Goal: Task Accomplishment & Management: Manage account settings

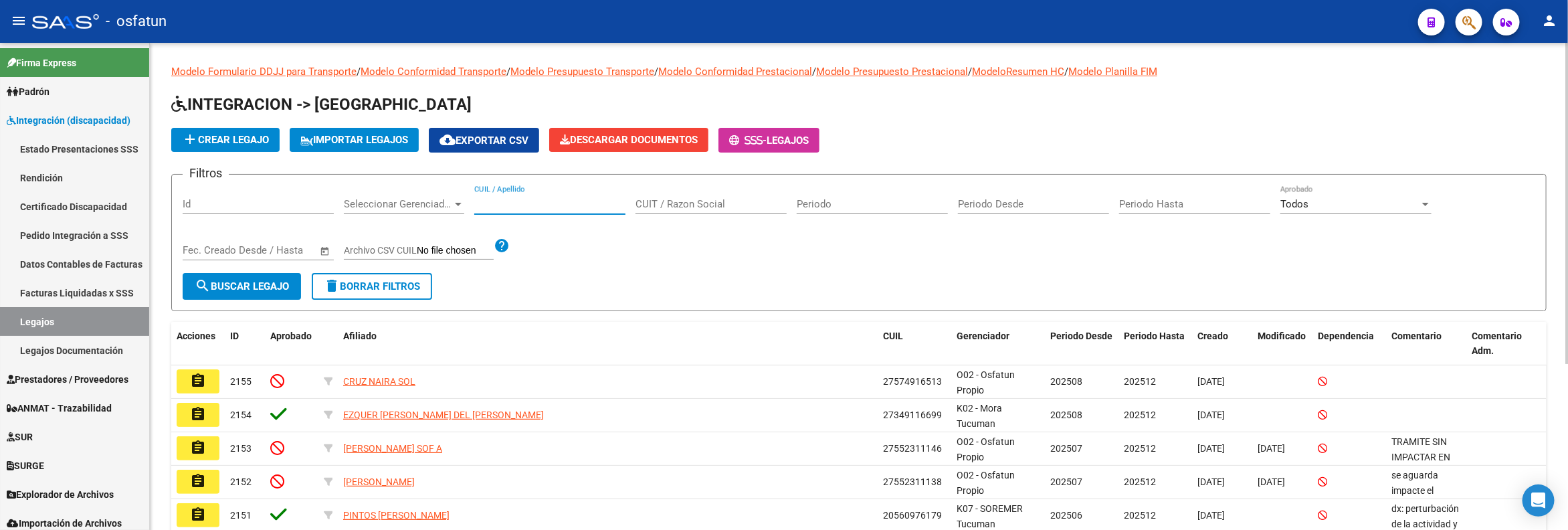
click at [540, 201] on input "CUIL / Apellido" at bounding box center [550, 204] width 151 height 12
paste input "[PERSON_NAME]"
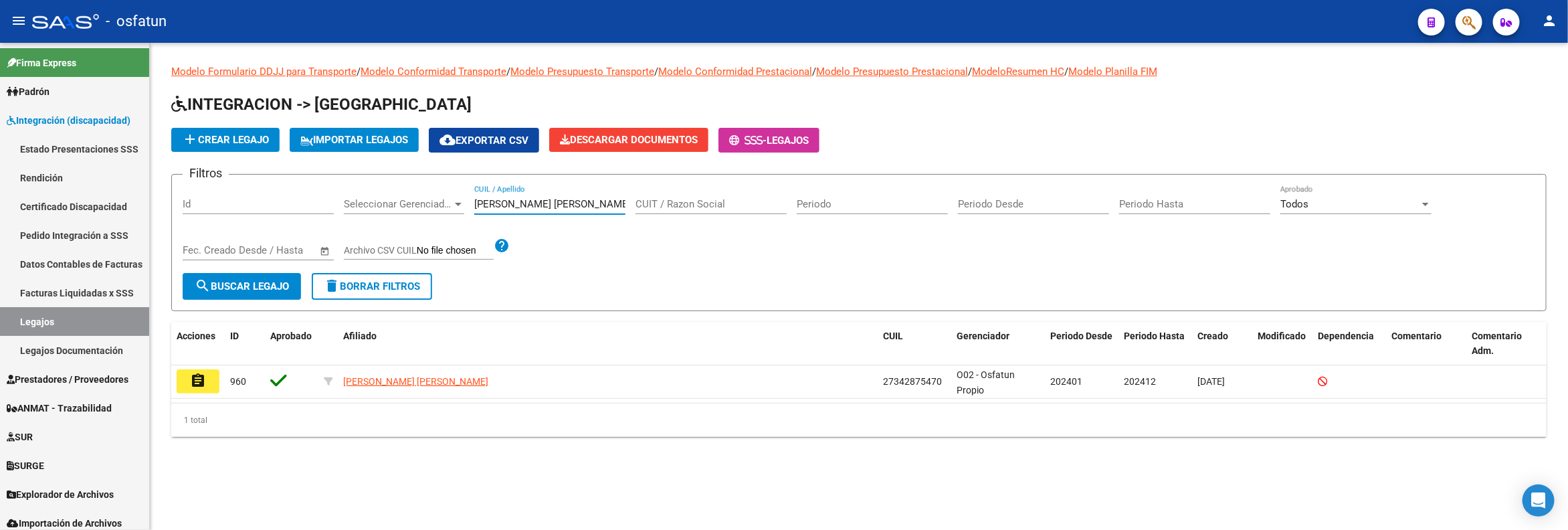
type input "[PERSON_NAME]"
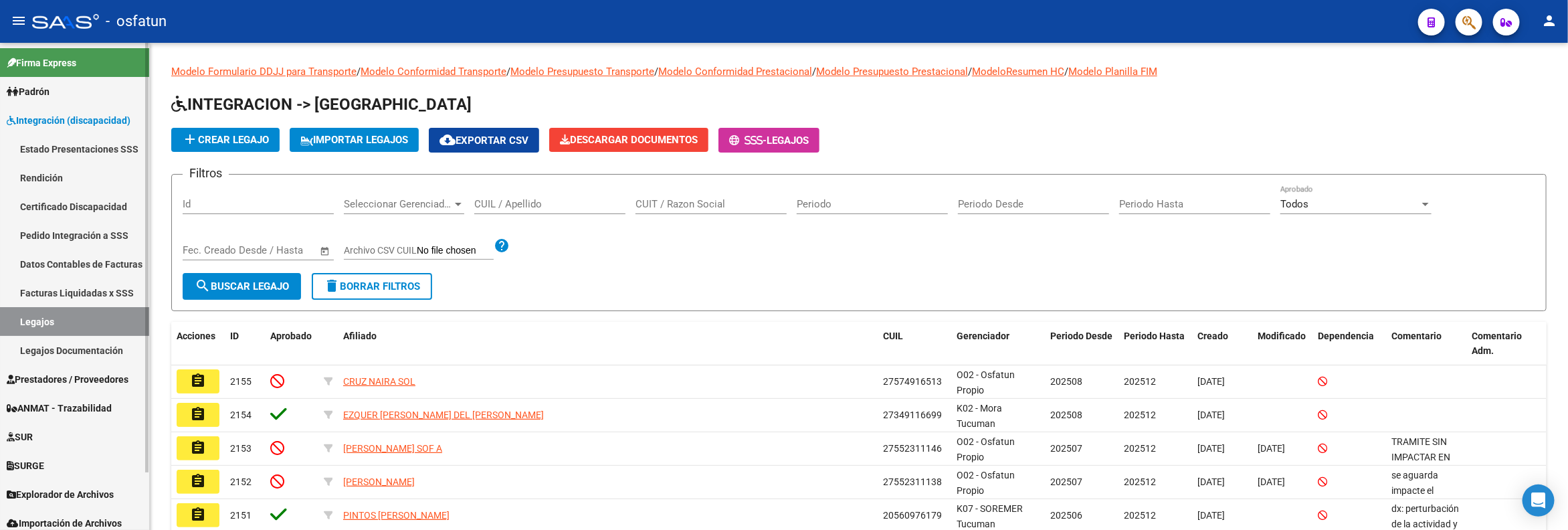
click at [82, 211] on link "Certificado Discapacidad" at bounding box center [74, 206] width 149 height 29
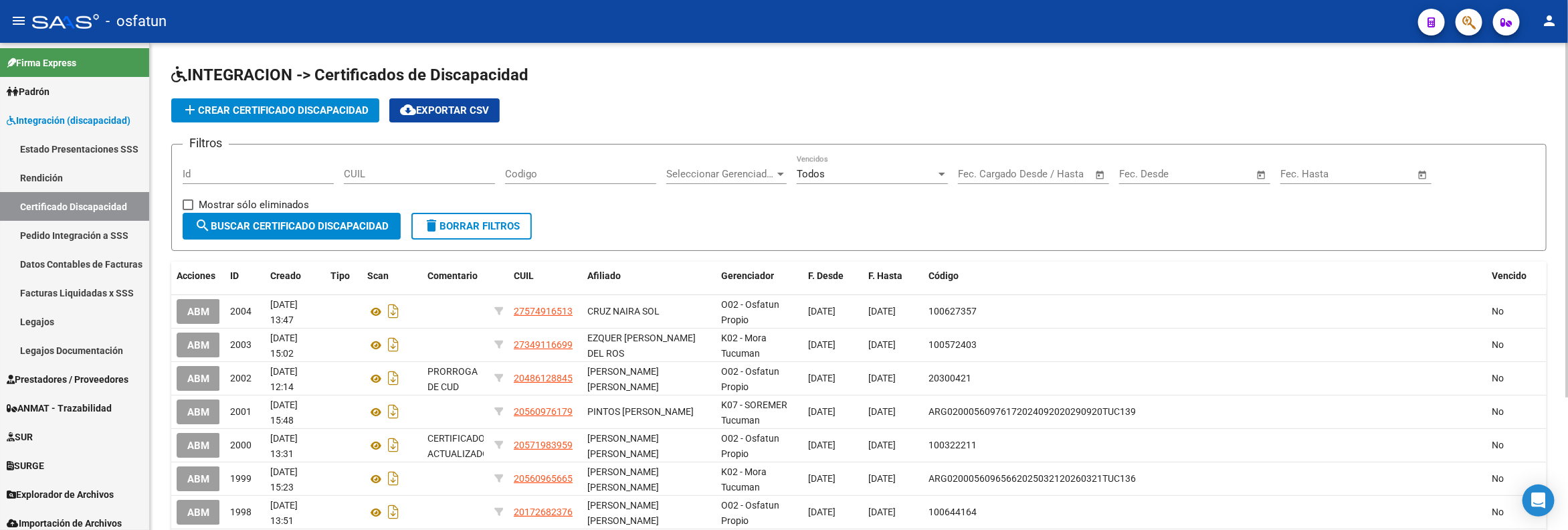
drag, startPoint x: 408, startPoint y: 149, endPoint x: 415, endPoint y: 193, distance: 44.6
click at [410, 174] on form "Filtros Id CUIL Codigo Seleccionar Gerenciador Seleccionar Gerenciador Todos Ve…" at bounding box center [858, 198] width 1375 height 107
click at [429, 169] on input "CUIL" at bounding box center [420, 174] width 151 height 12
paste input "20-53063784-1"
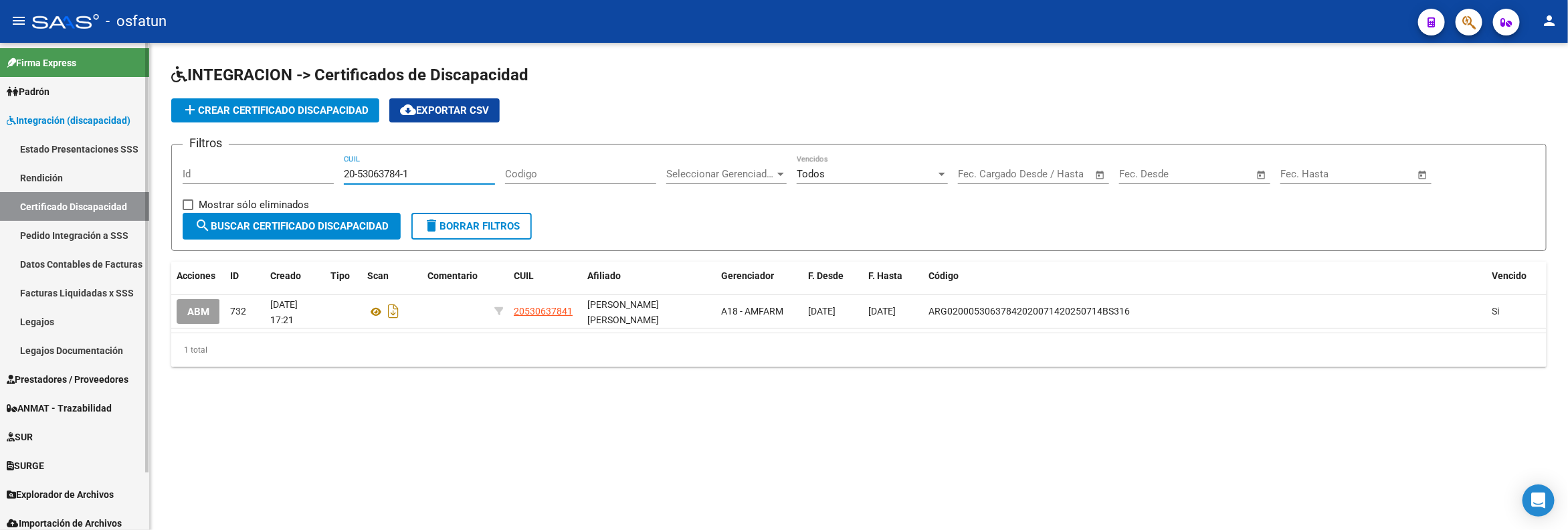
type input "20-53063784-1"
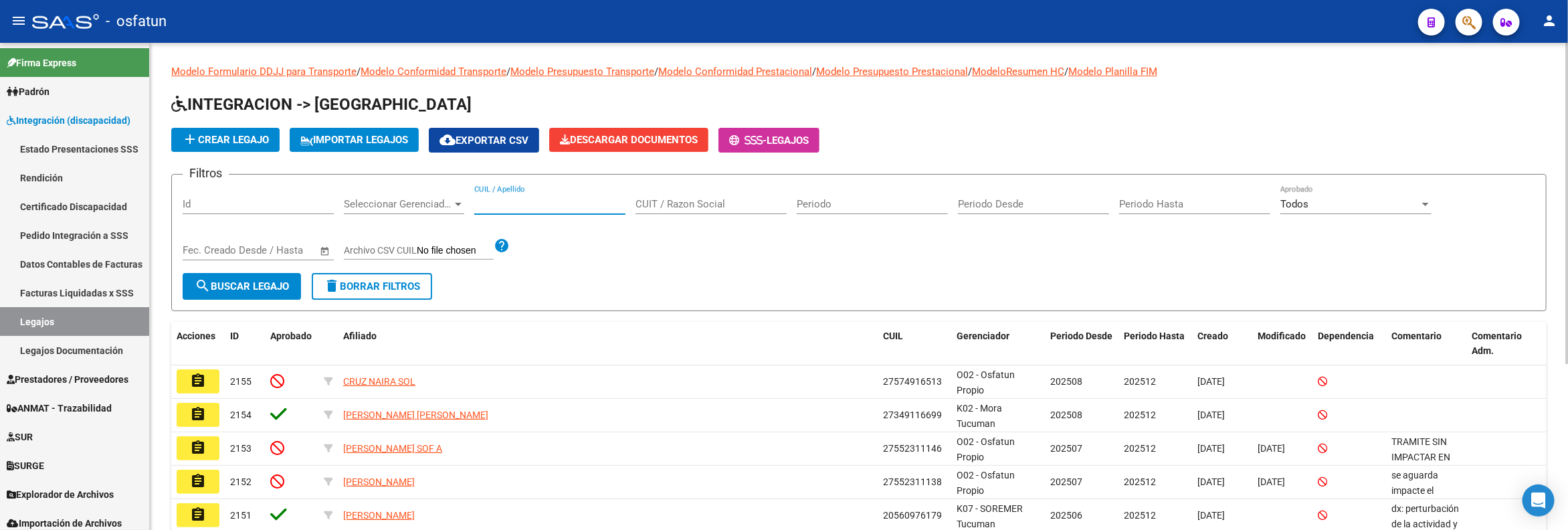
click at [540, 199] on input "CUIL / Apellido" at bounding box center [550, 204] width 151 height 12
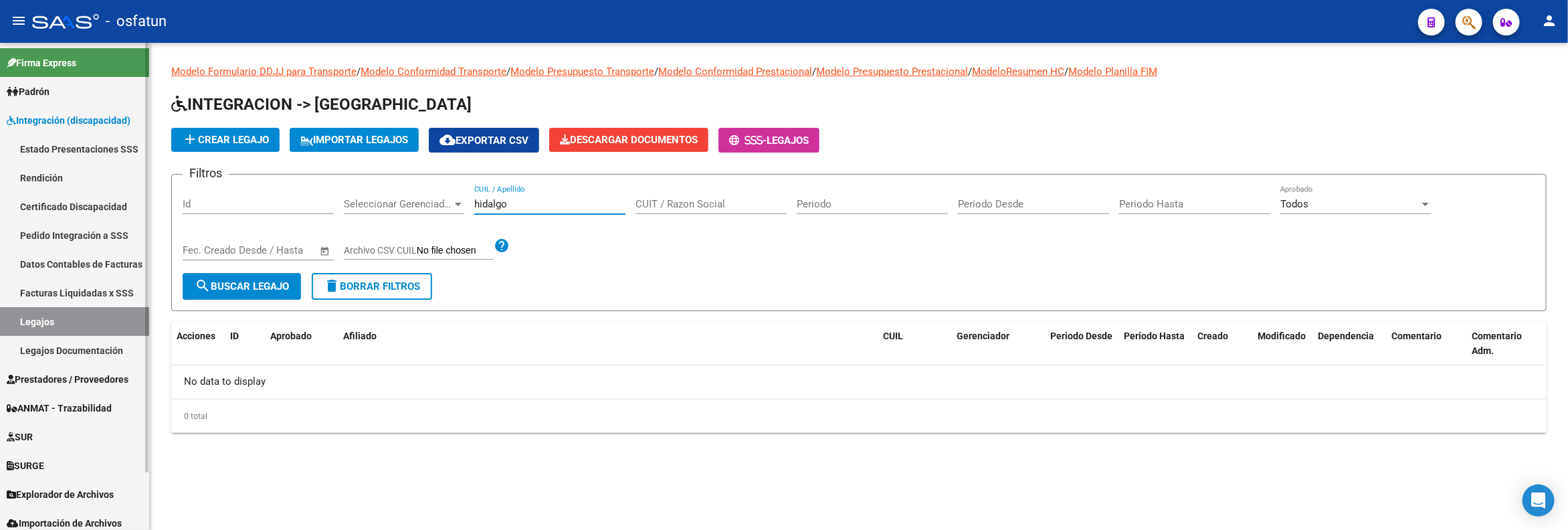
type input "hidalgo"
click at [67, 380] on span "Prestadores / Proveedores" at bounding box center [67, 379] width 122 height 15
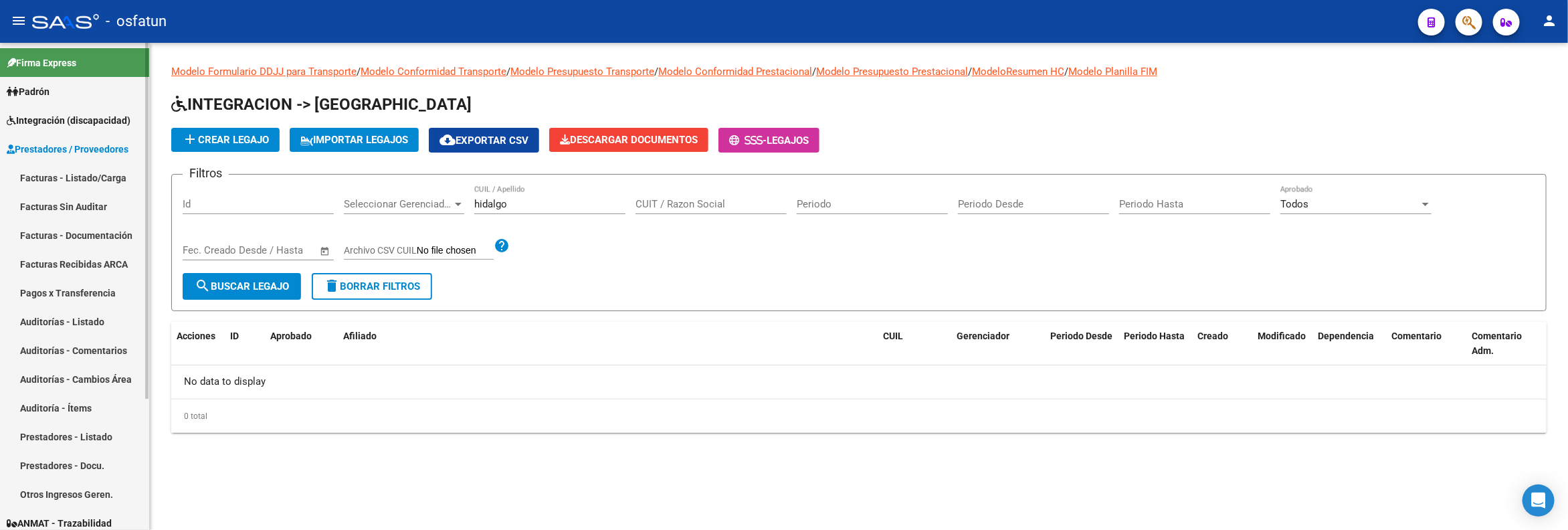
click at [92, 171] on link "Facturas - Listado/Carga" at bounding box center [74, 177] width 149 height 29
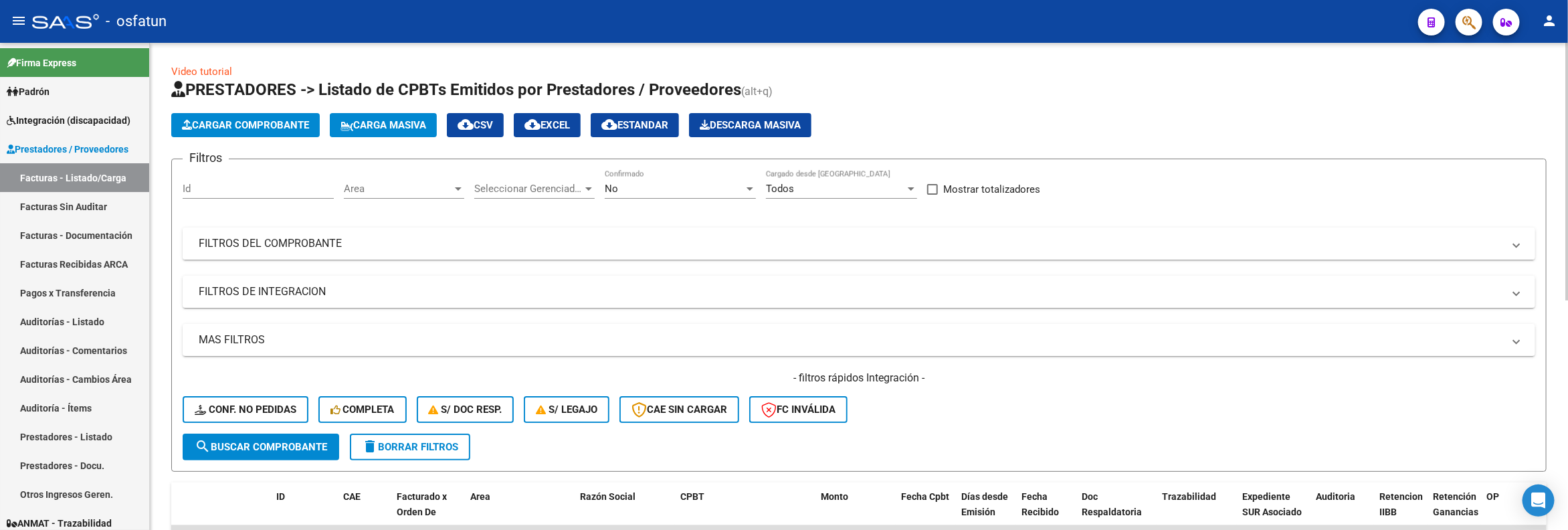
click at [327, 235] on mat-expansion-panel-header "FILTROS DEL COMPROBANTE" at bounding box center [859, 243] width 1352 height 32
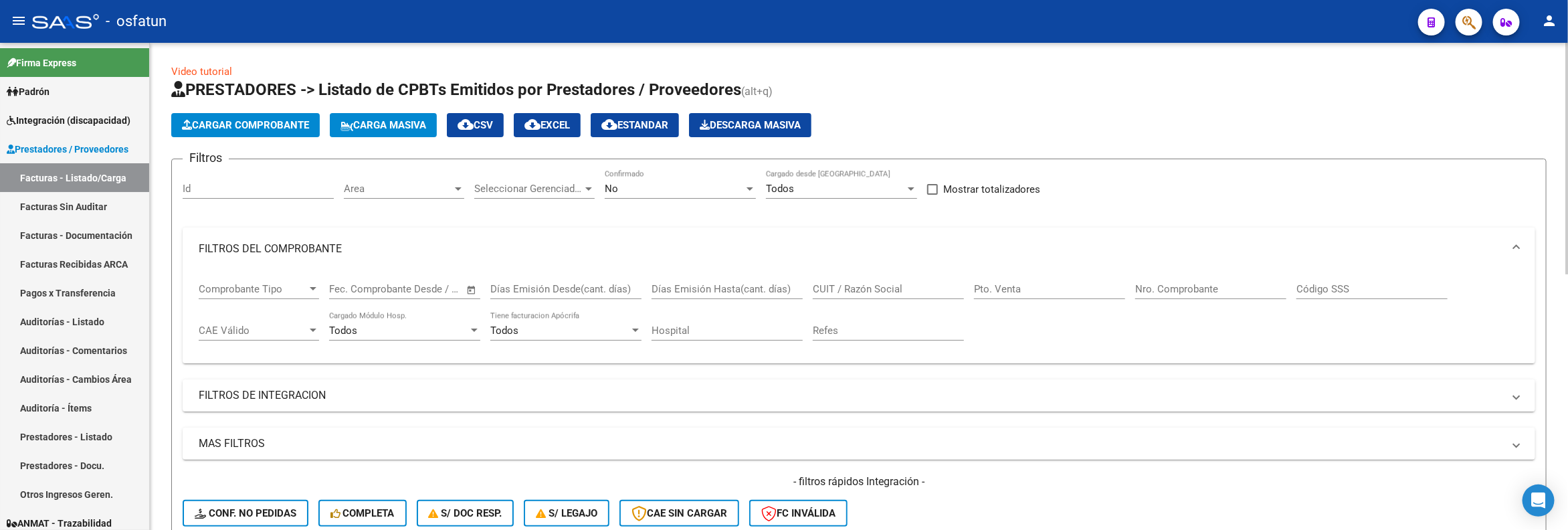
click at [676, 291] on input "Días Emisión Hasta(cant. días)" at bounding box center [727, 289] width 151 height 12
click at [889, 291] on input "CUIT / Razón Social" at bounding box center [888, 289] width 151 height 12
type input "g"
type input "hidalgo maria florencia"
click at [677, 189] on div "No" at bounding box center [674, 188] width 139 height 12
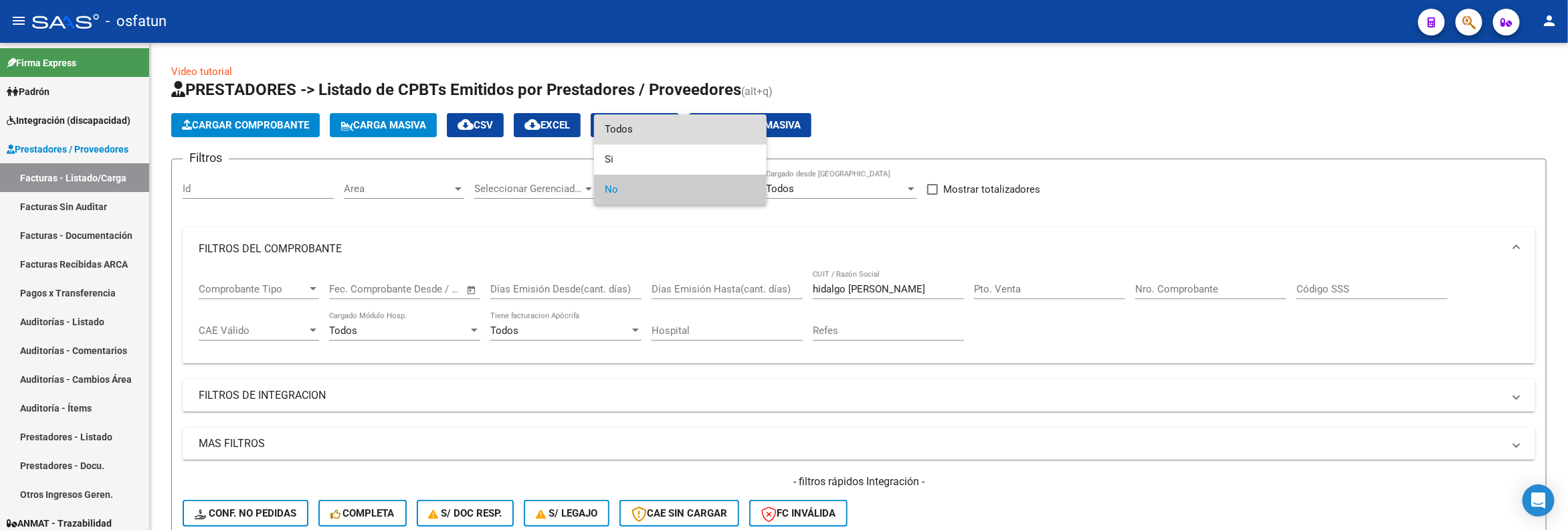
click at [638, 132] on span "Todos" at bounding box center [680, 129] width 151 height 30
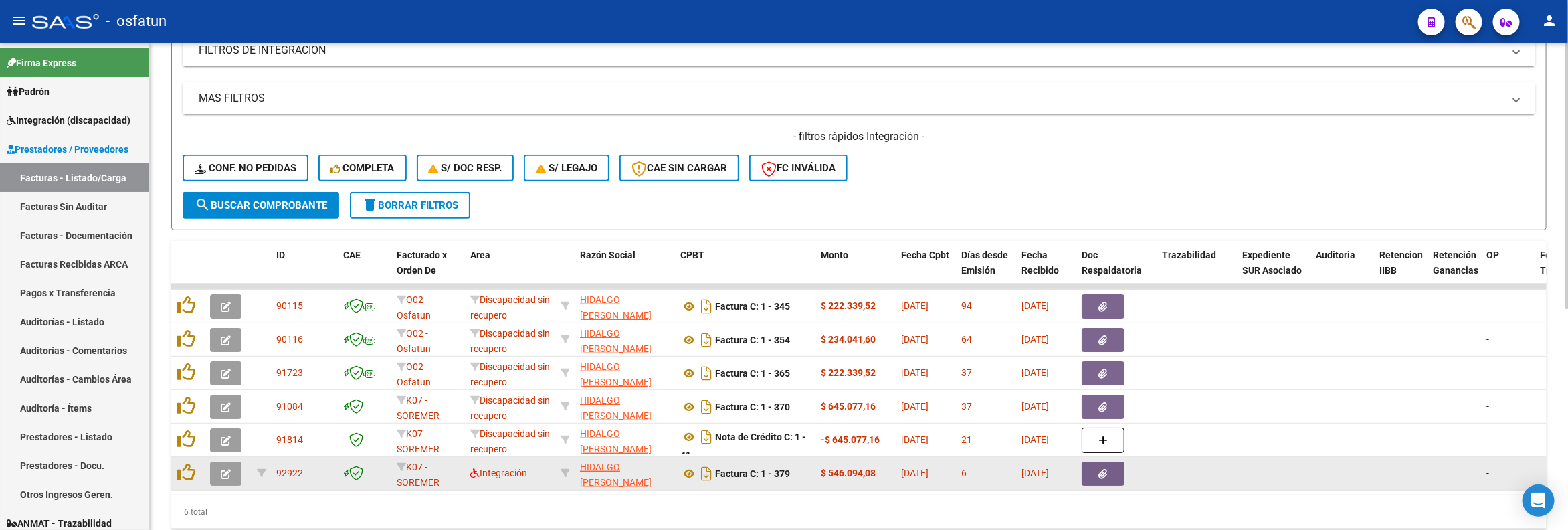
scroll to position [402, 0]
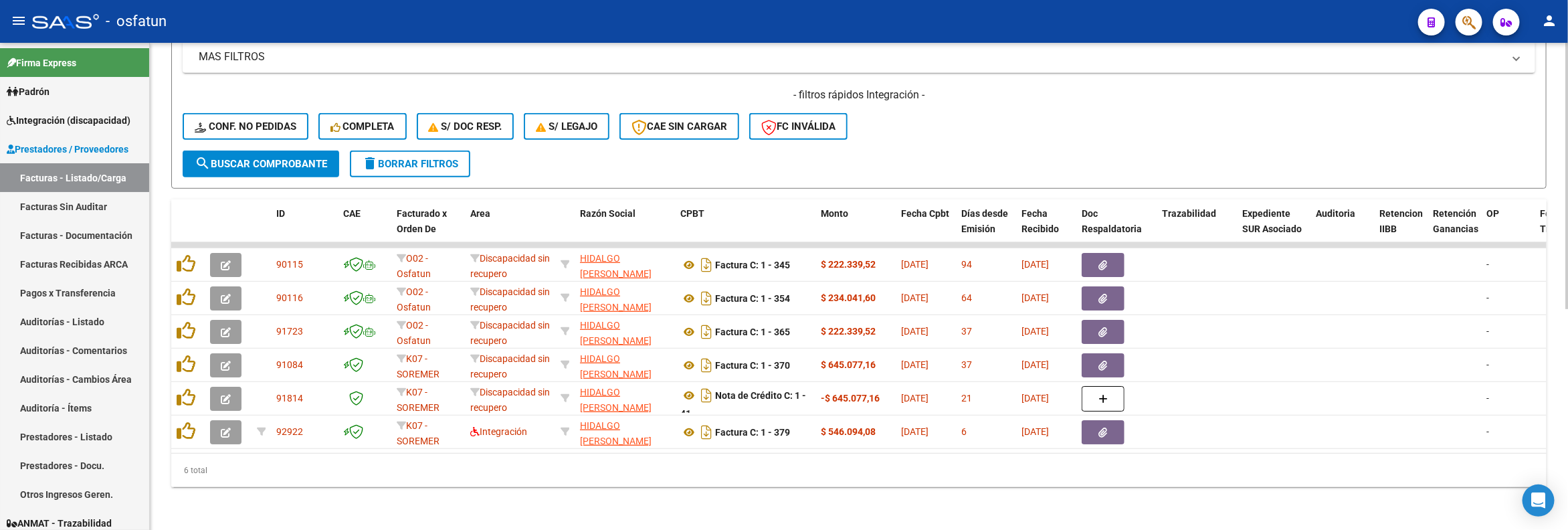
click at [270, 158] on span "search Buscar Comprobante" at bounding box center [261, 164] width 132 height 12
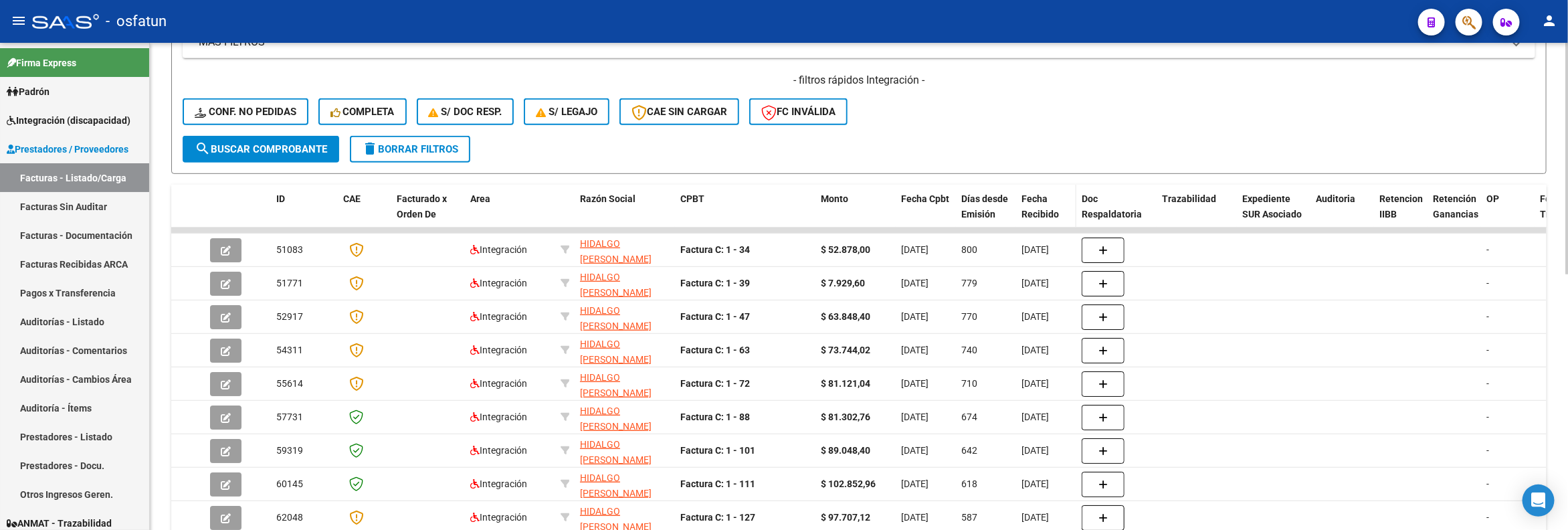
click at [1039, 206] on div "Fecha Recibido" at bounding box center [1046, 207] width 49 height 30
click at [1032, 221] on div "Fecha Recibido" at bounding box center [1046, 207] width 49 height 30
click at [1030, 211] on span "Fecha Recibido" at bounding box center [1040, 207] width 38 height 26
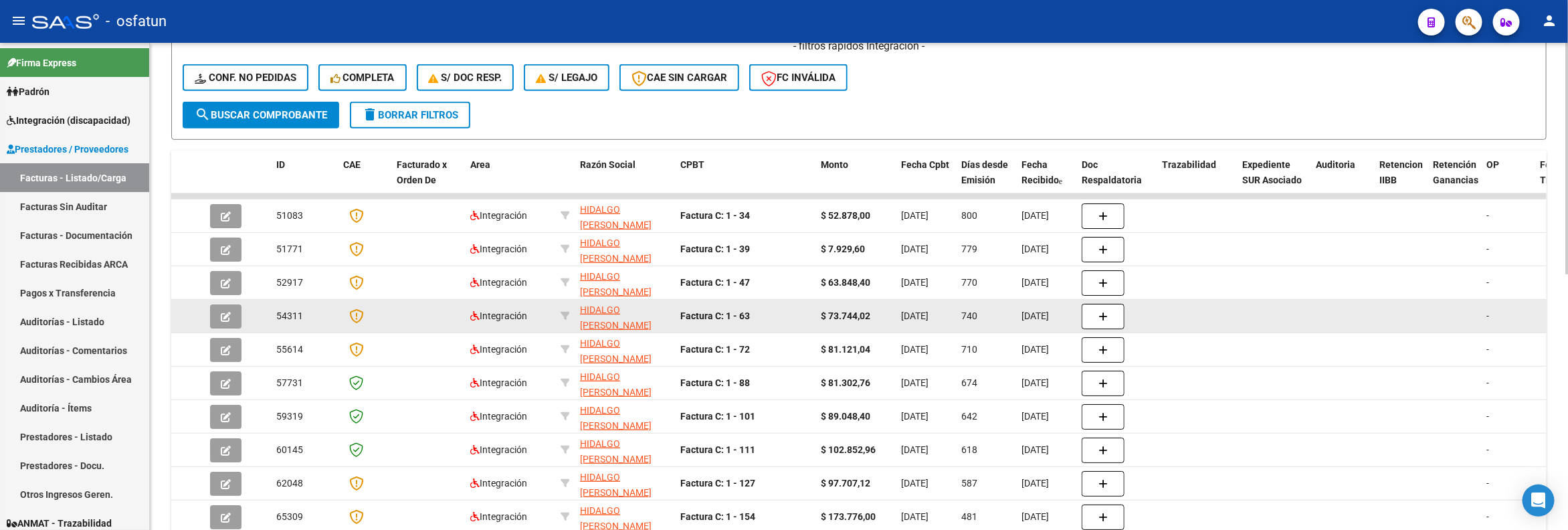
scroll to position [436, 0]
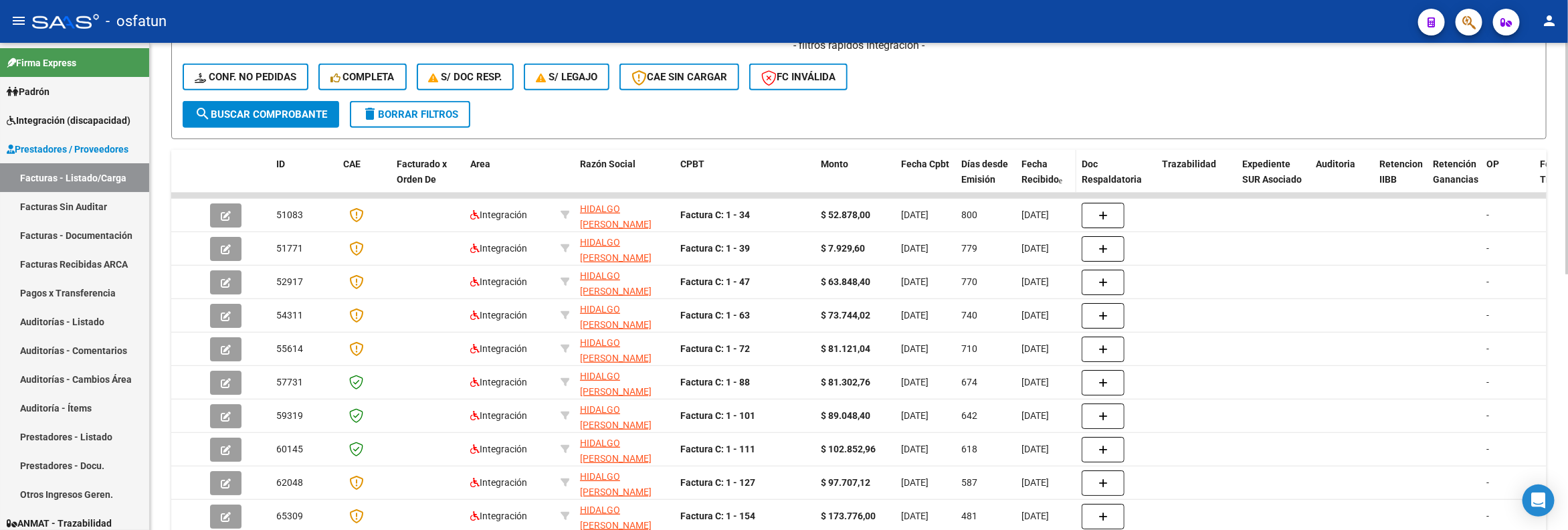
click at [1035, 183] on span "Fecha Recibido" at bounding box center [1040, 172] width 38 height 26
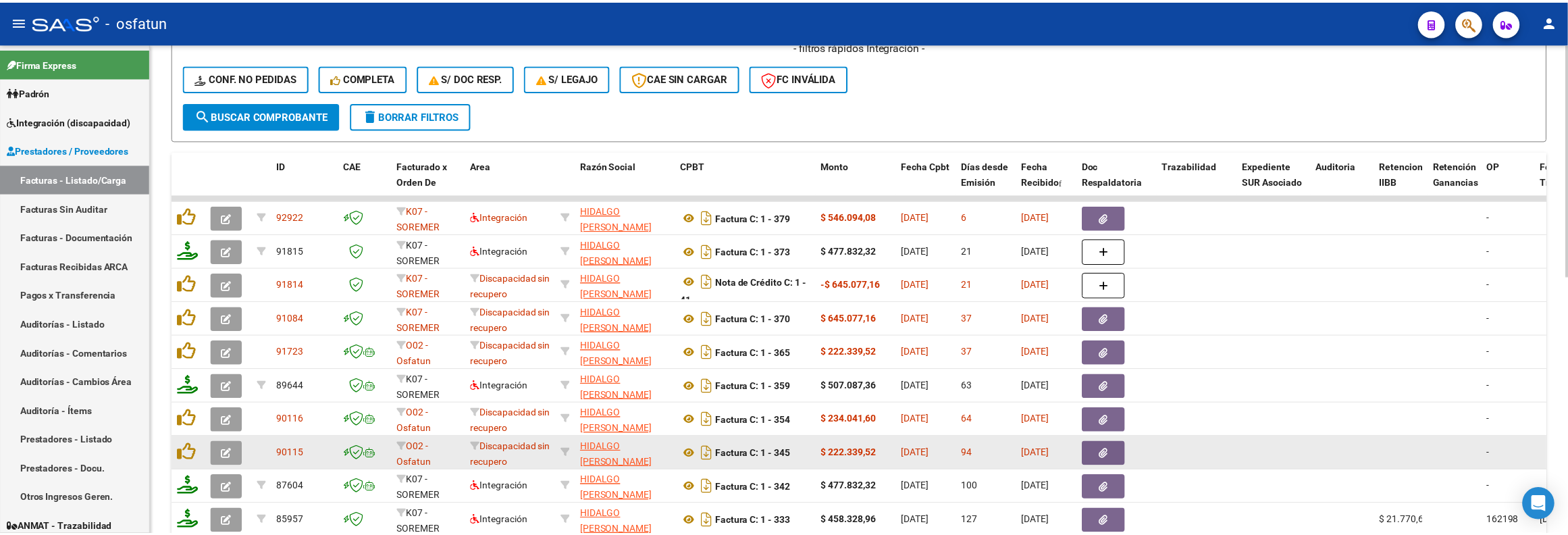
scroll to position [542, 0]
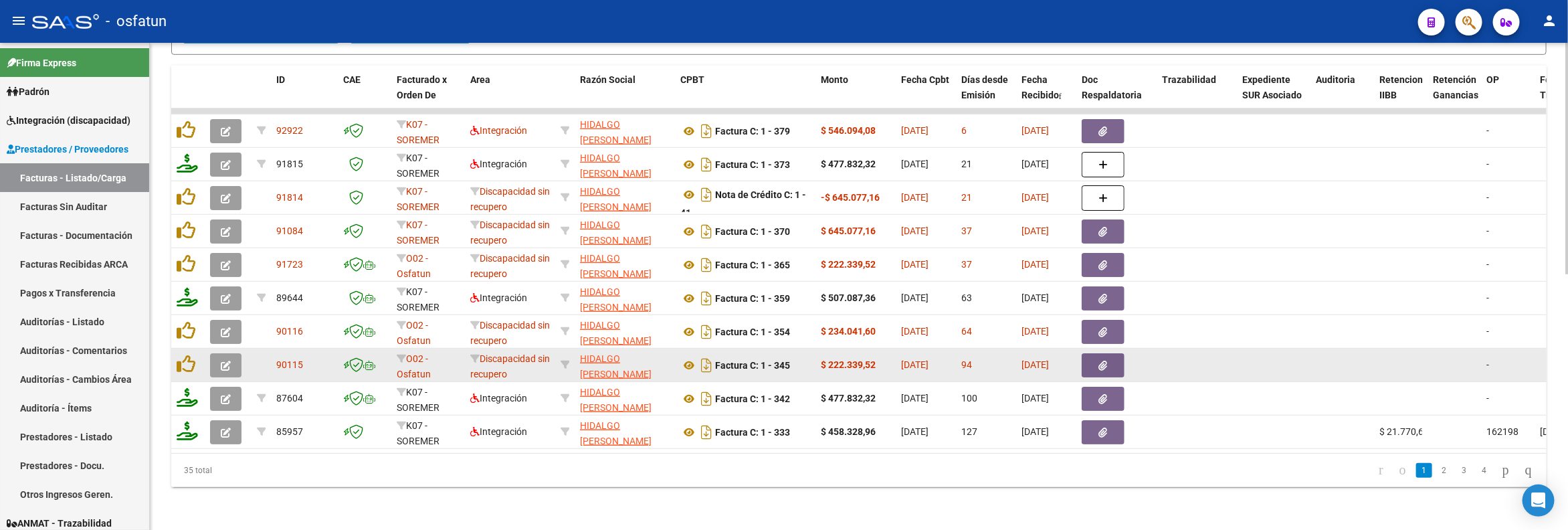
click at [221, 360] on icon "button" at bounding box center [225, 365] width 10 height 10
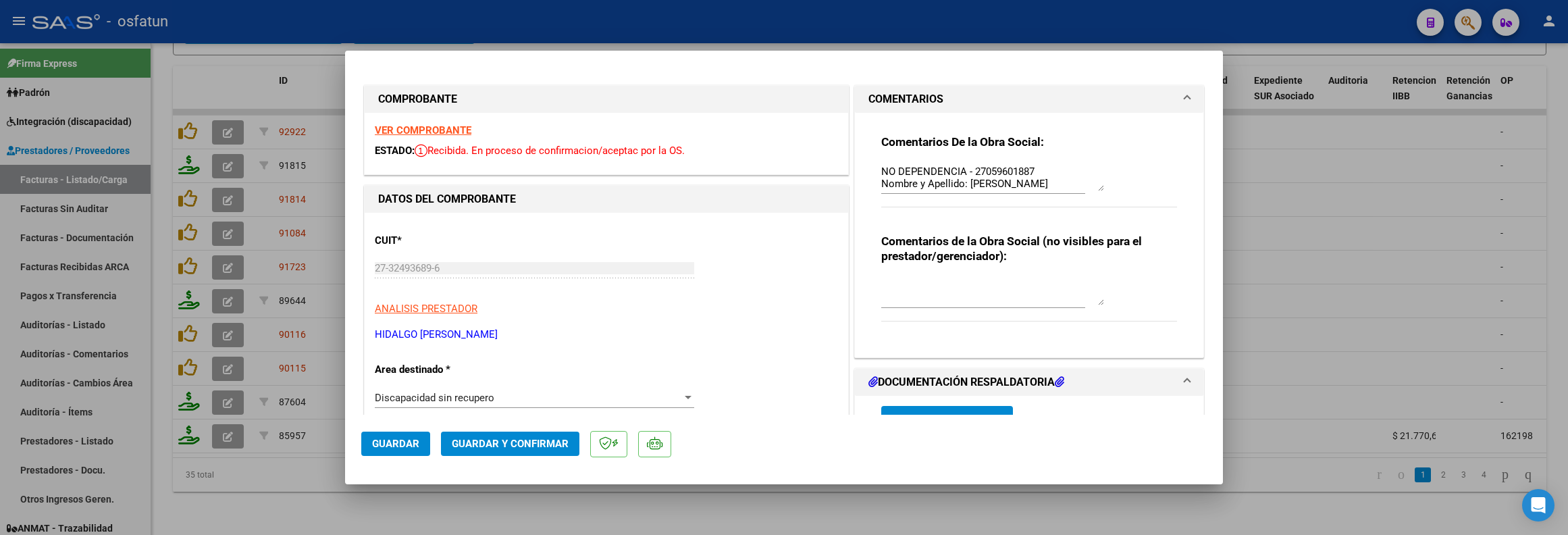
click at [287, 497] on div at bounding box center [784, 268] width 1568 height 535
type input "$ 0,00"
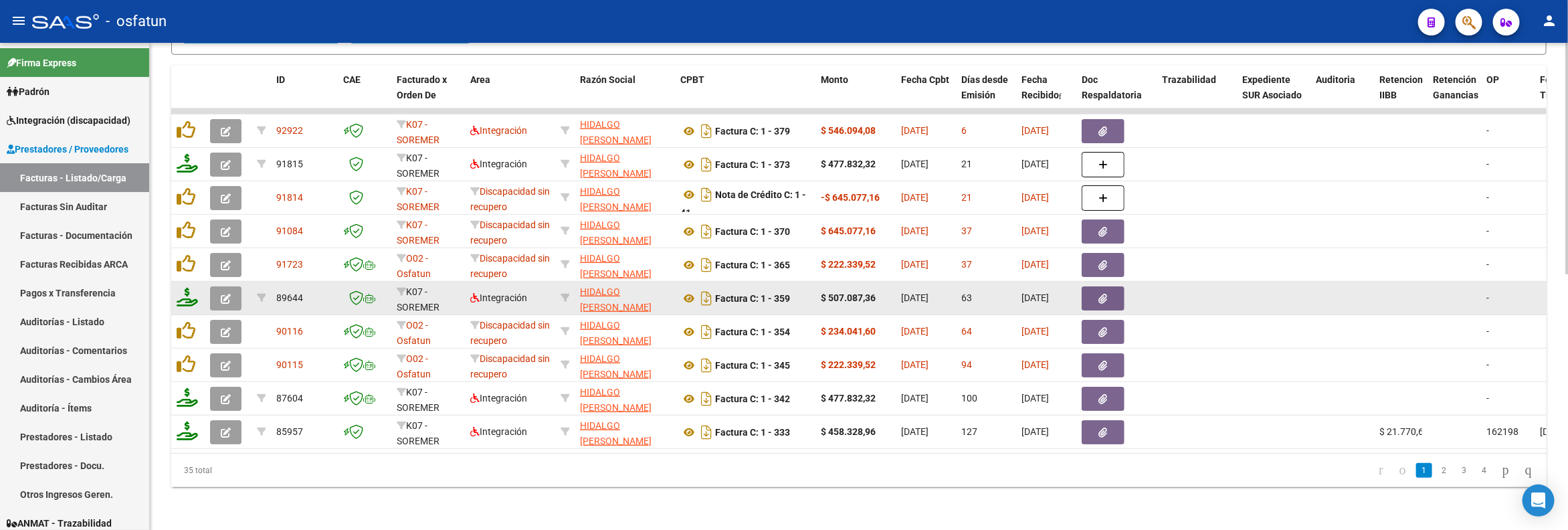
click at [225, 294] on icon "button" at bounding box center [225, 299] width 10 height 10
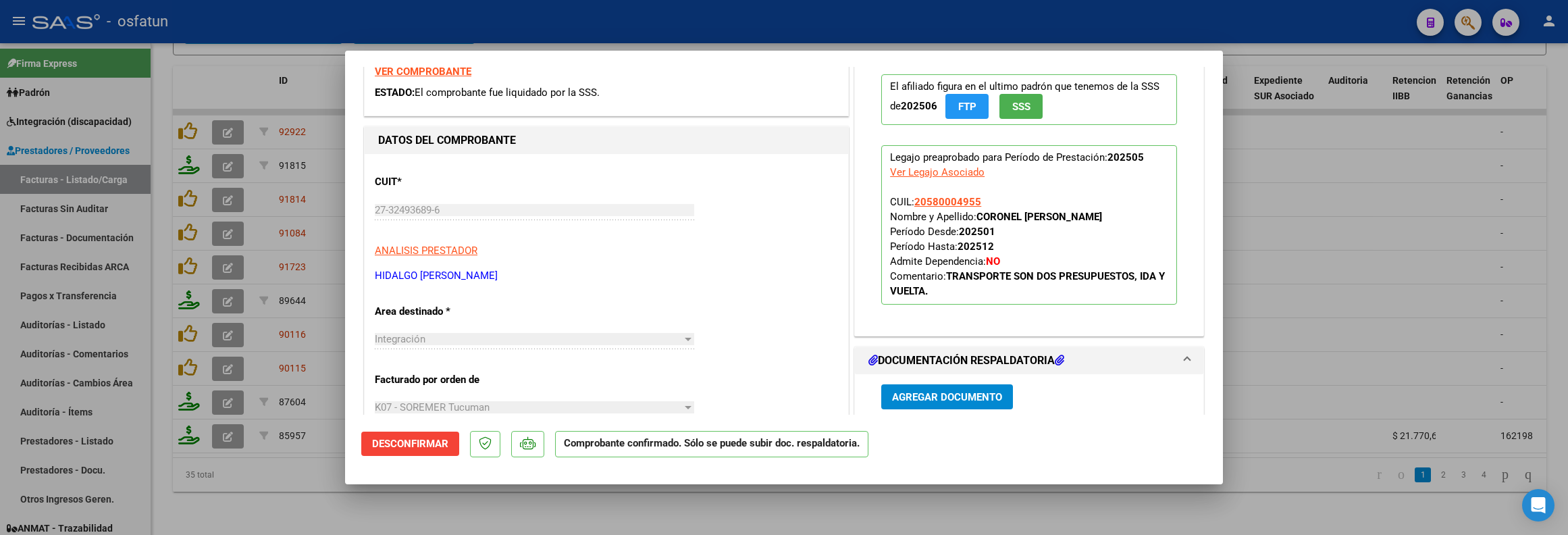
scroll to position [405, 0]
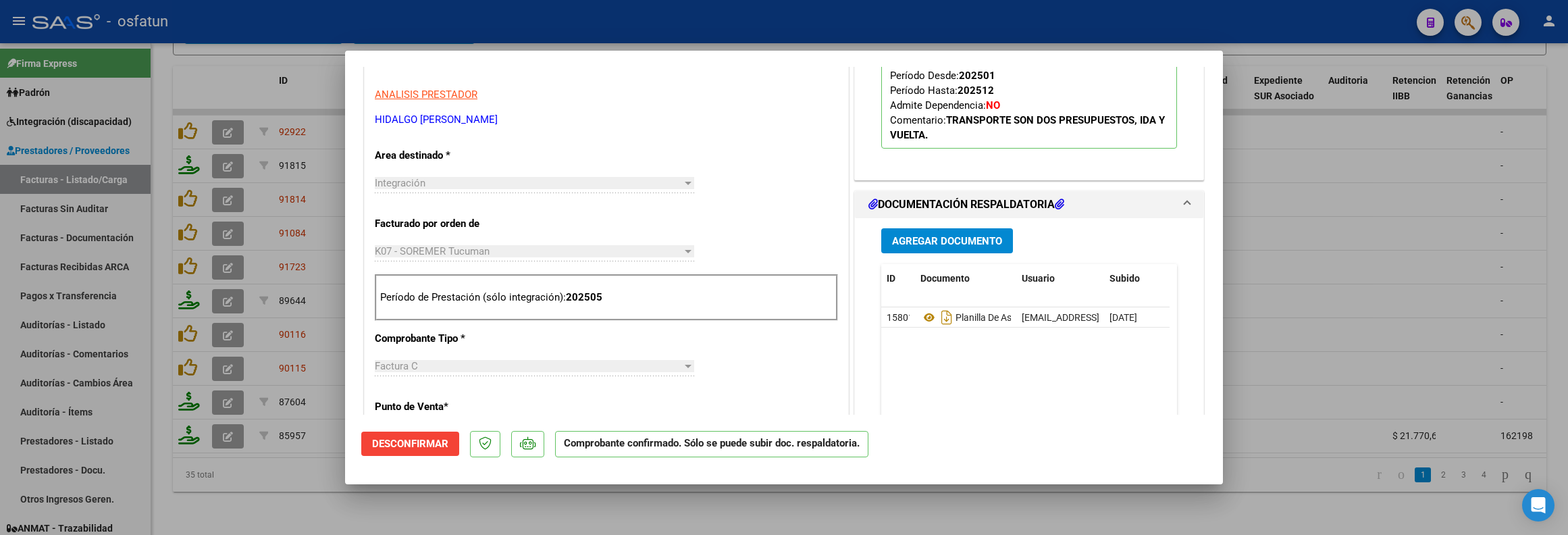
click at [269, 507] on div at bounding box center [784, 268] width 1568 height 535
type input "$ 0,00"
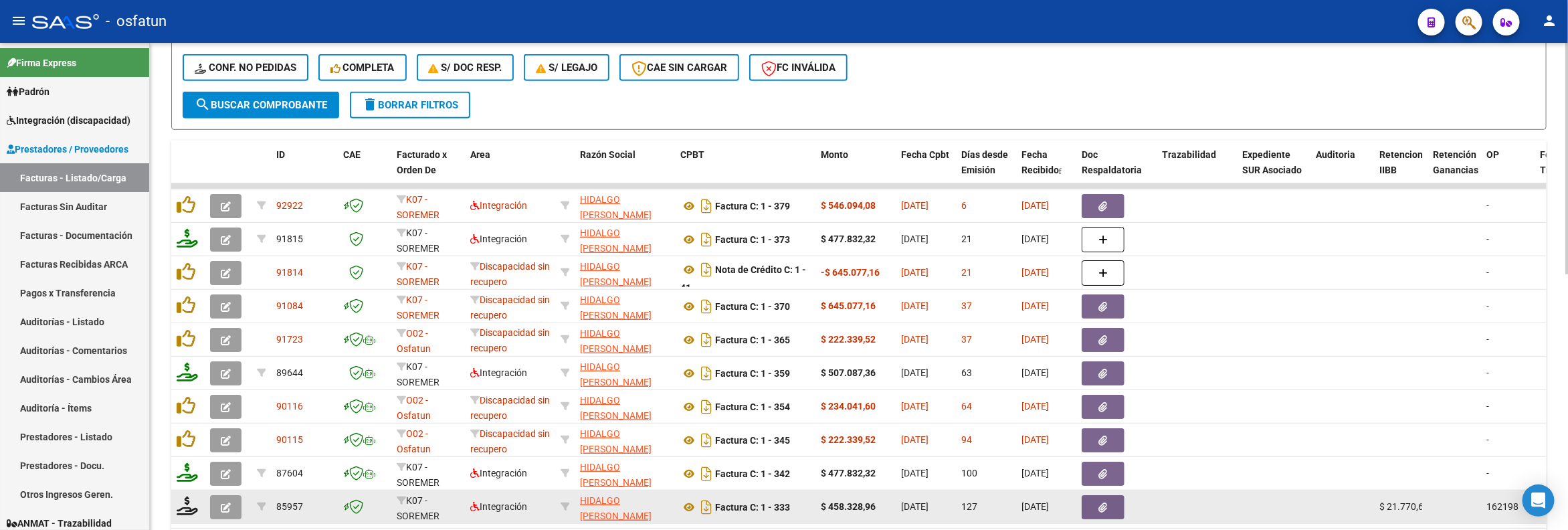
scroll to position [537, 0]
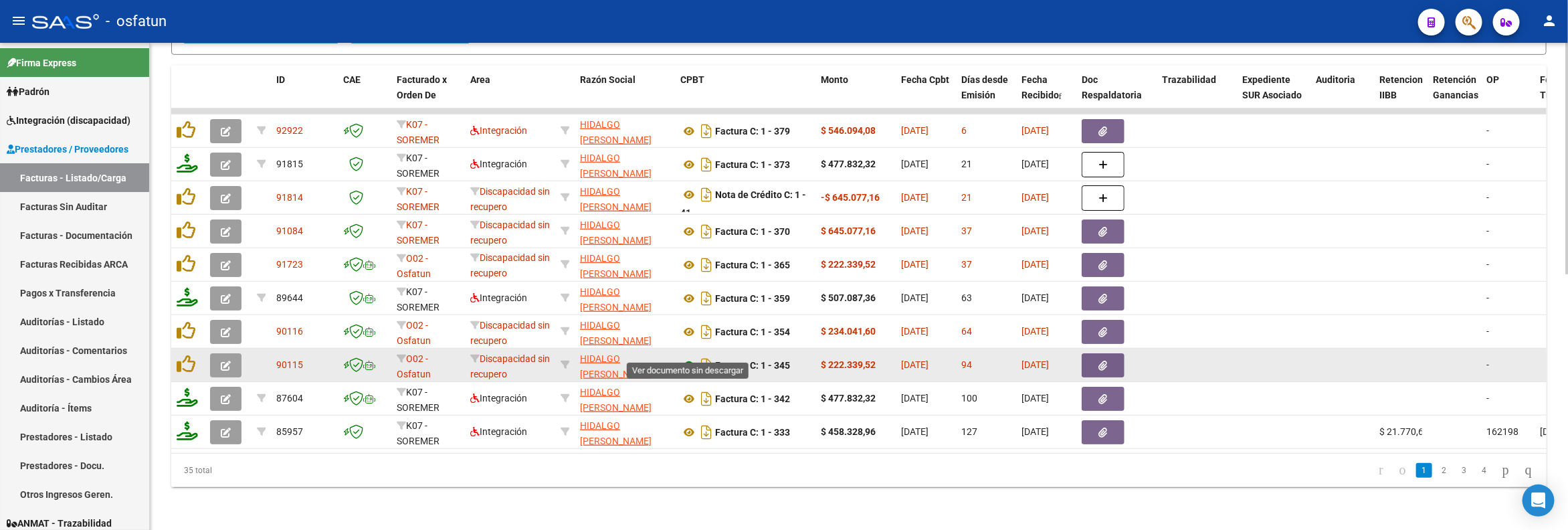
click at [686, 357] on icon at bounding box center [689, 365] width 17 height 16
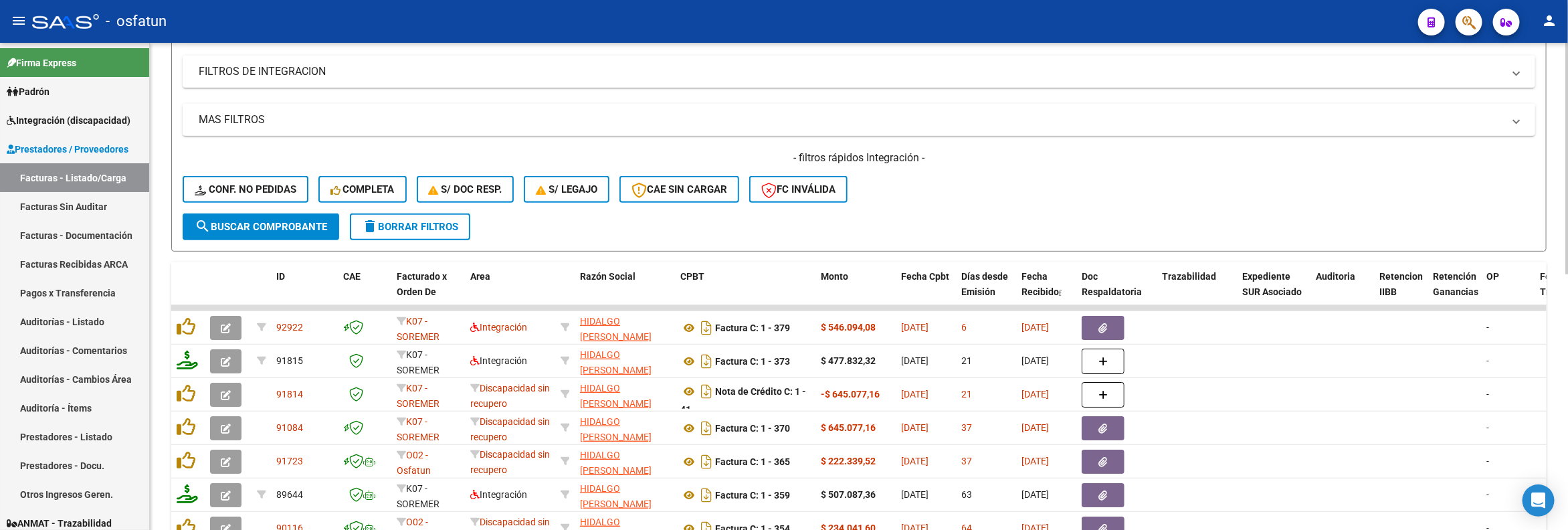
scroll to position [135, 0]
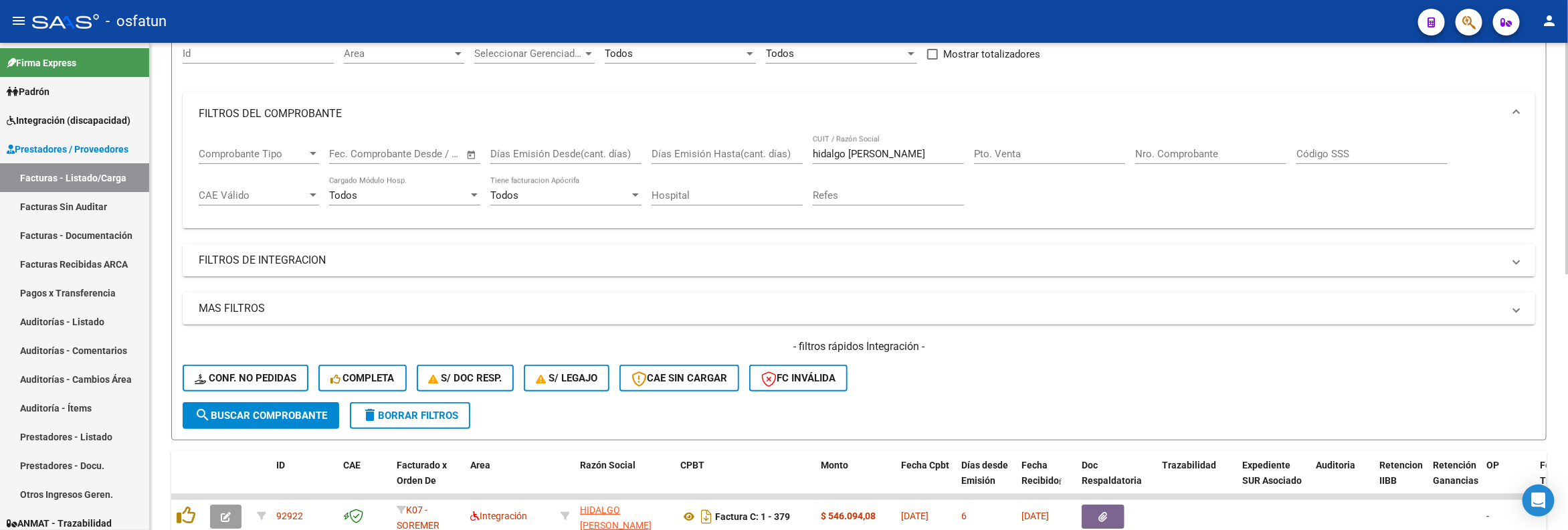
click at [322, 275] on mat-expansion-panel-header "FILTROS DE INTEGRACION" at bounding box center [859, 260] width 1352 height 32
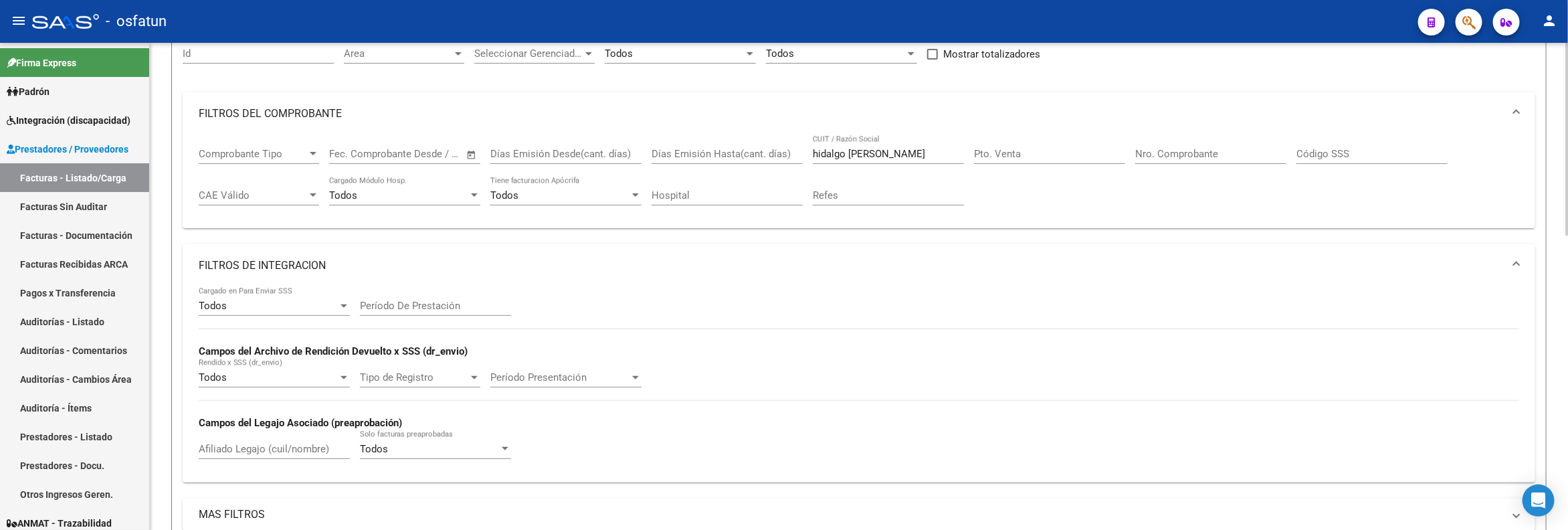
click at [377, 298] on div "Período De Prestación" at bounding box center [435, 301] width 151 height 29
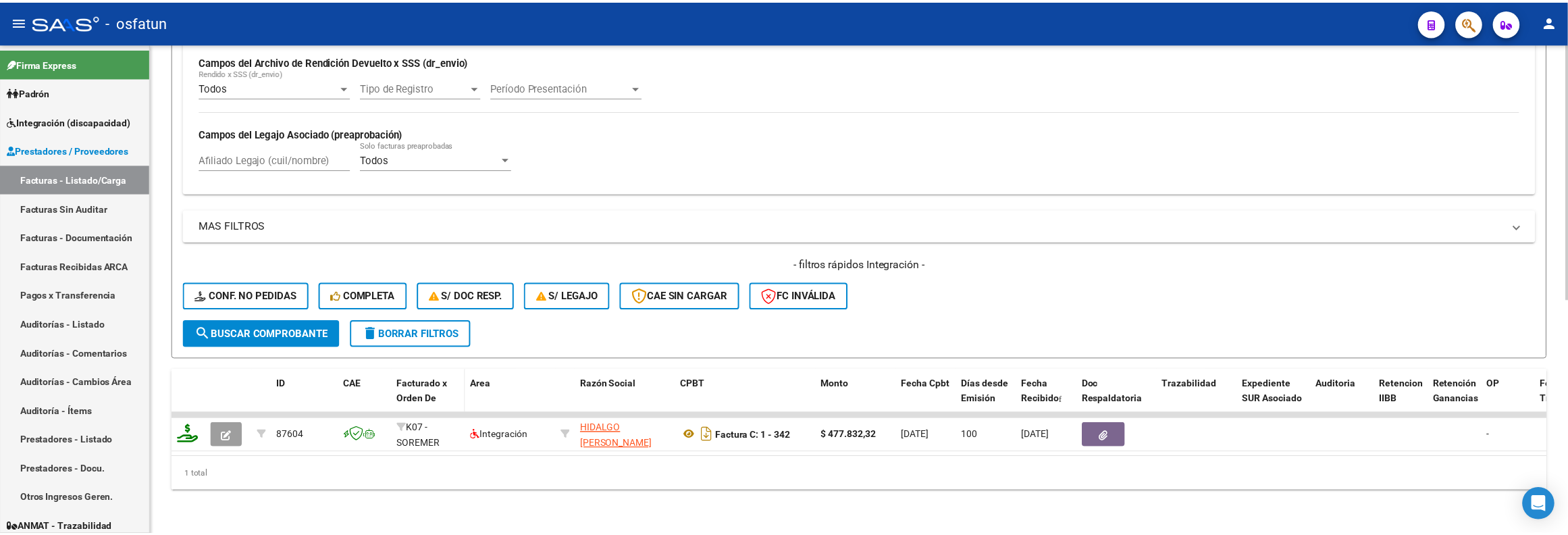
scroll to position [448, 0]
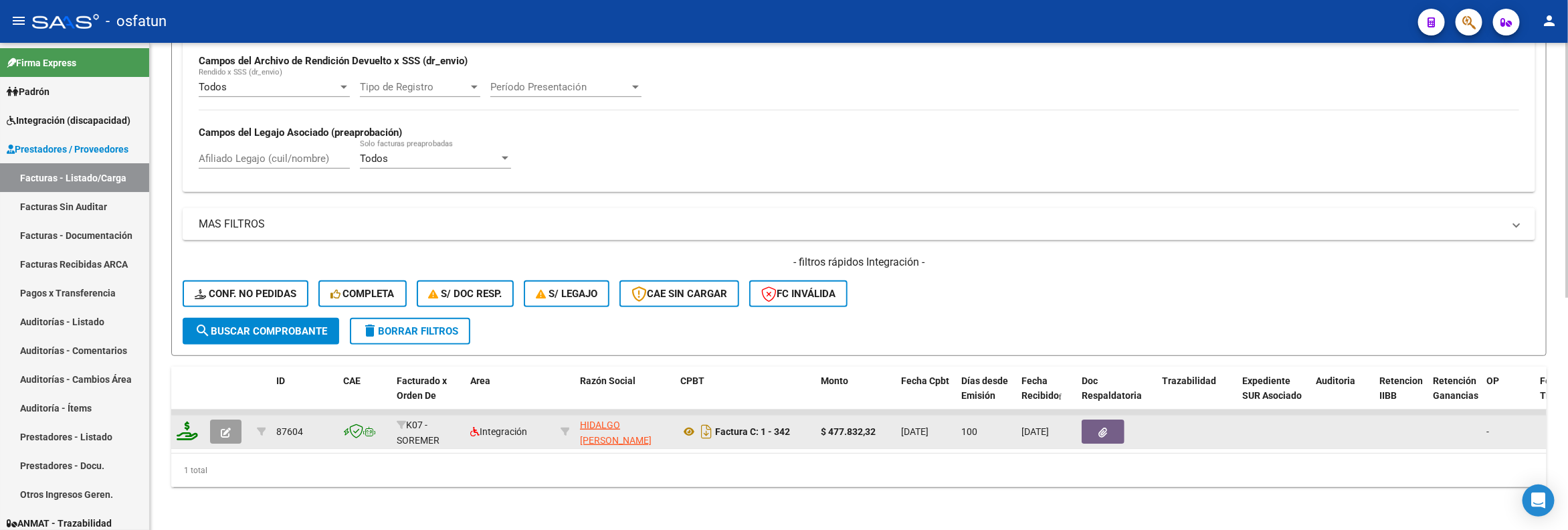
type input "202504"
click at [227, 427] on icon "button" at bounding box center [225, 432] width 10 height 10
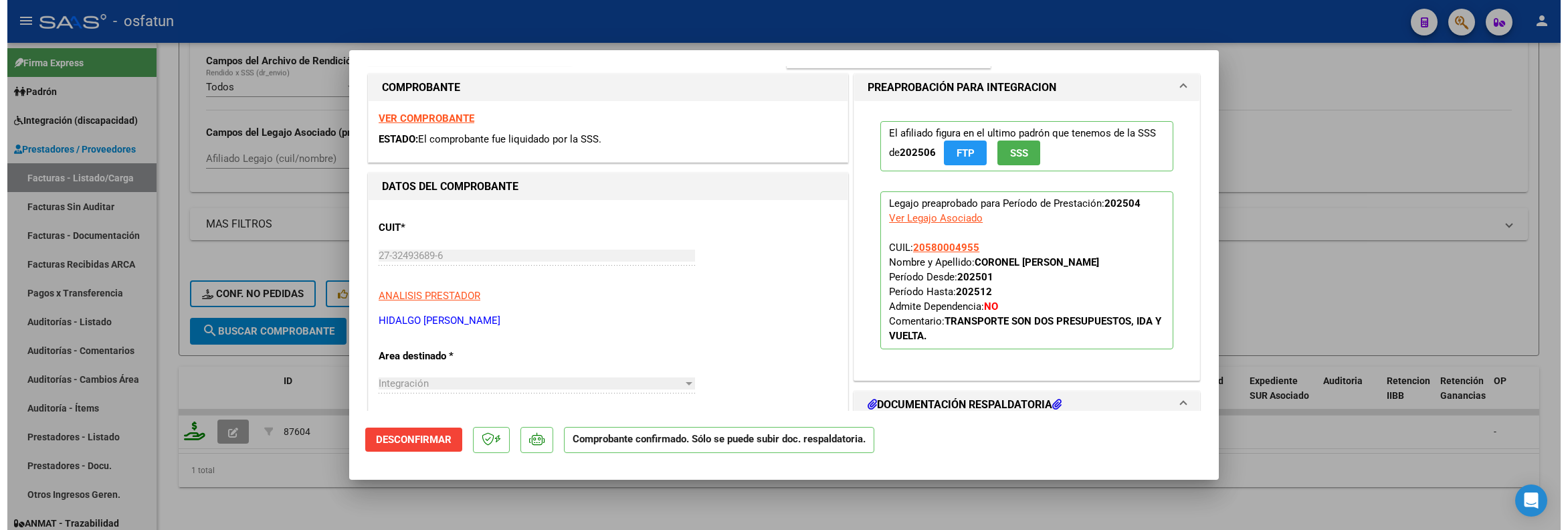
scroll to position [201, 0]
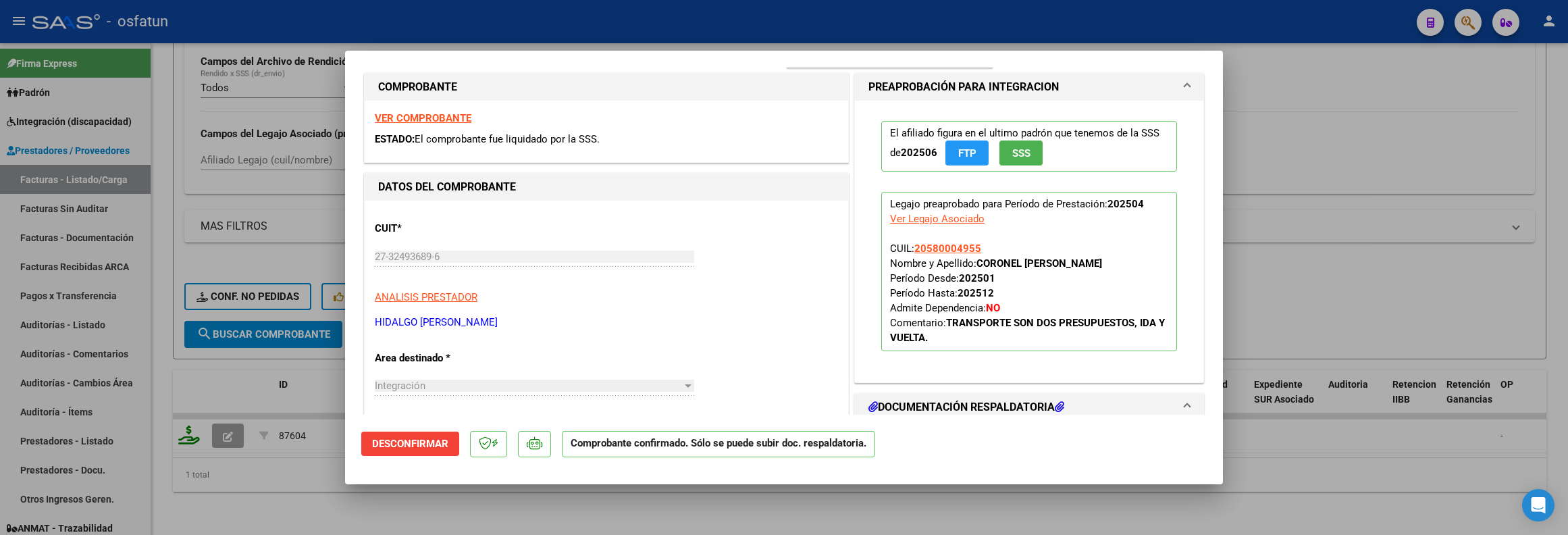
click at [273, 473] on div at bounding box center [784, 268] width 1568 height 535
type input "$ 0,00"
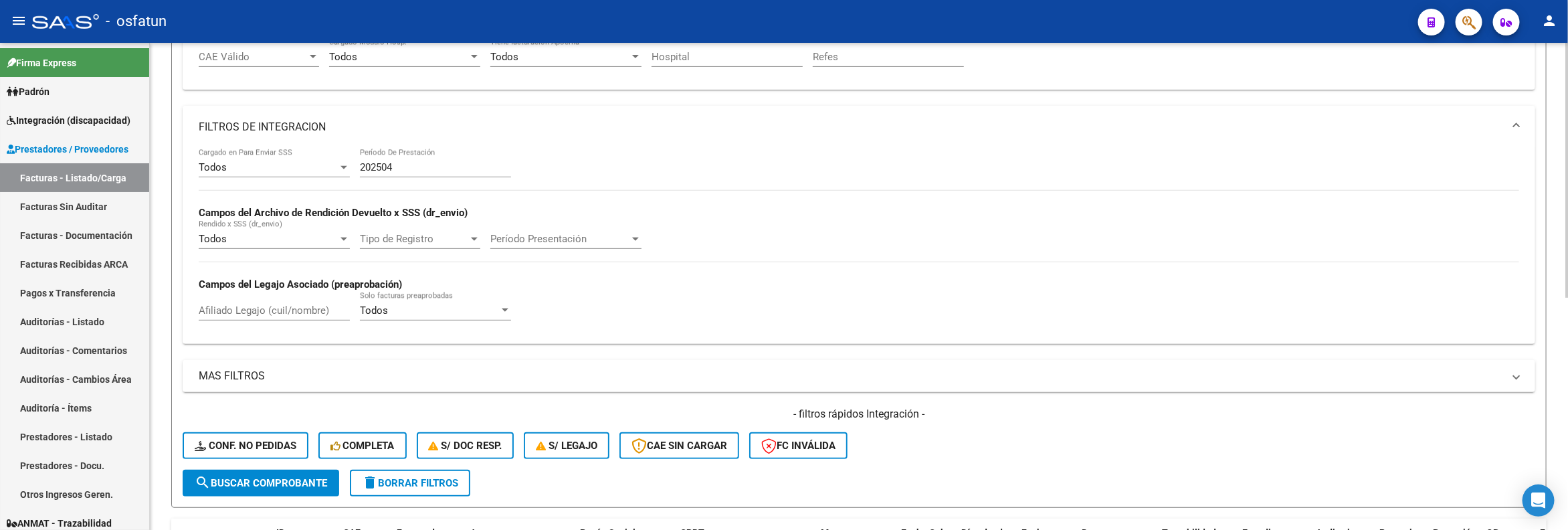
scroll to position [243, 0]
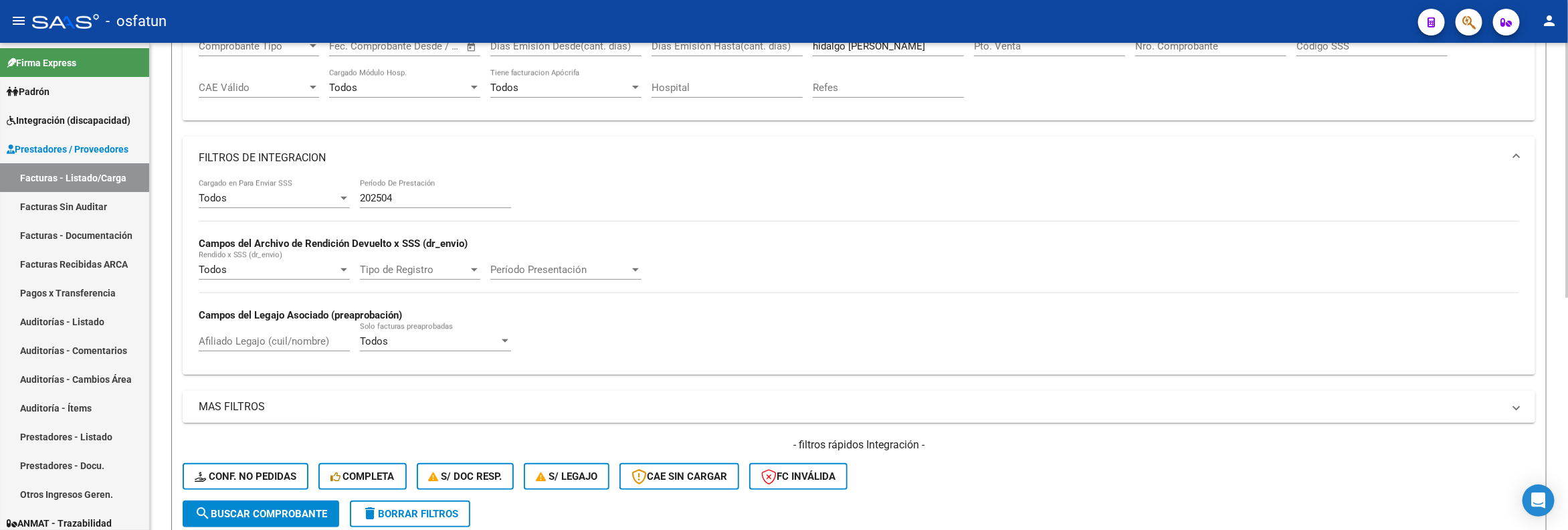
click at [406, 199] on input "202504" at bounding box center [435, 198] width 151 height 12
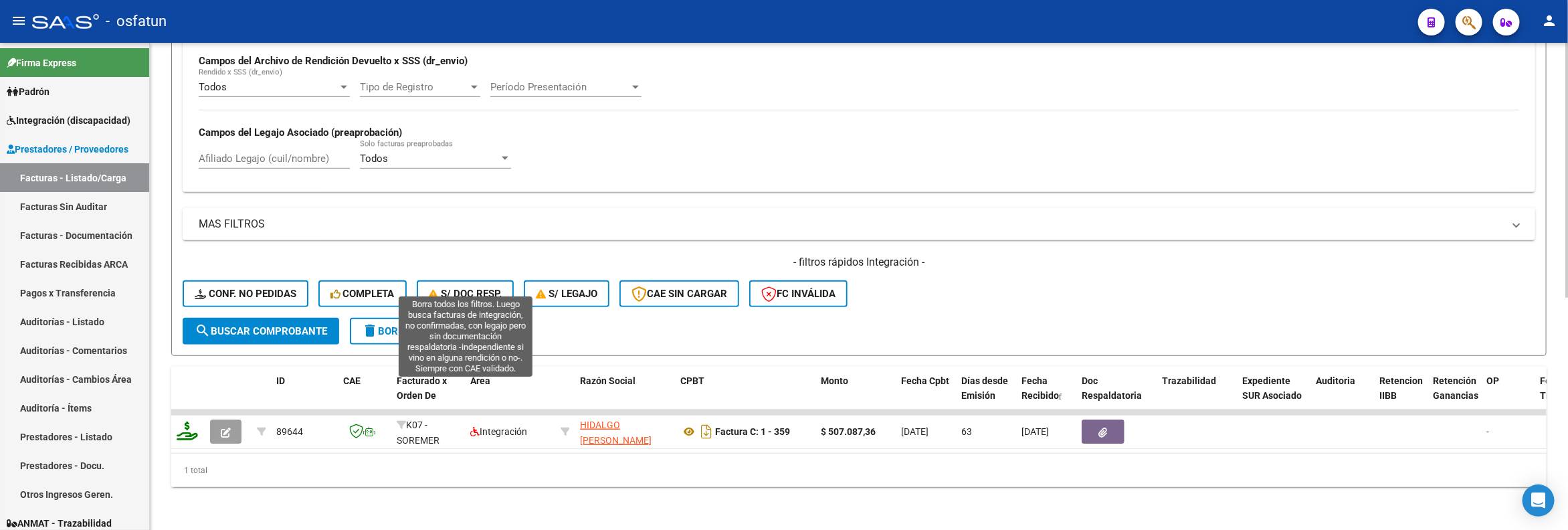
scroll to position [444, 0]
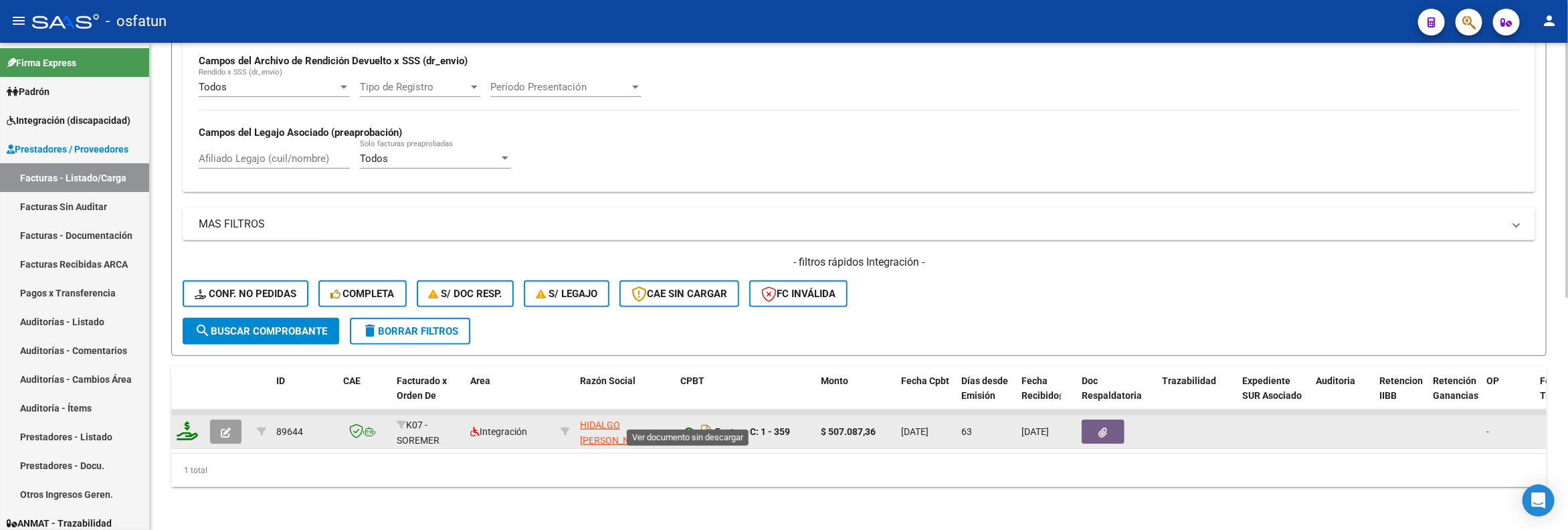
click at [689, 424] on icon at bounding box center [689, 432] width 17 height 16
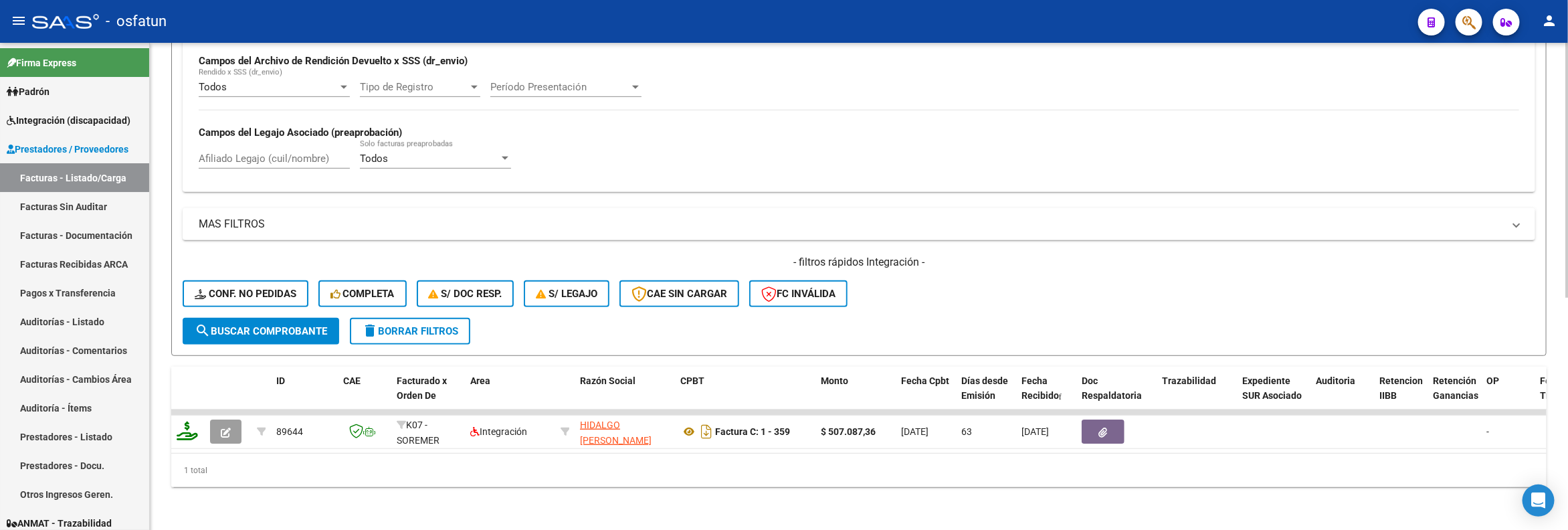
scroll to position [343, 0]
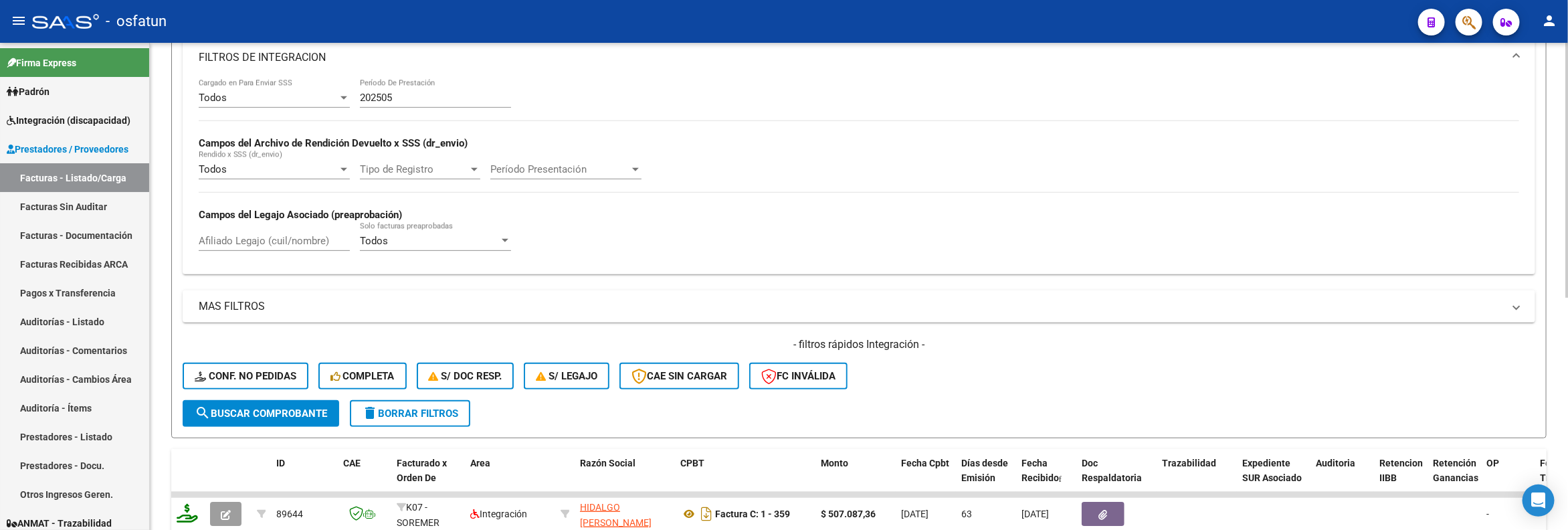
click at [408, 103] on input "202505" at bounding box center [435, 97] width 151 height 12
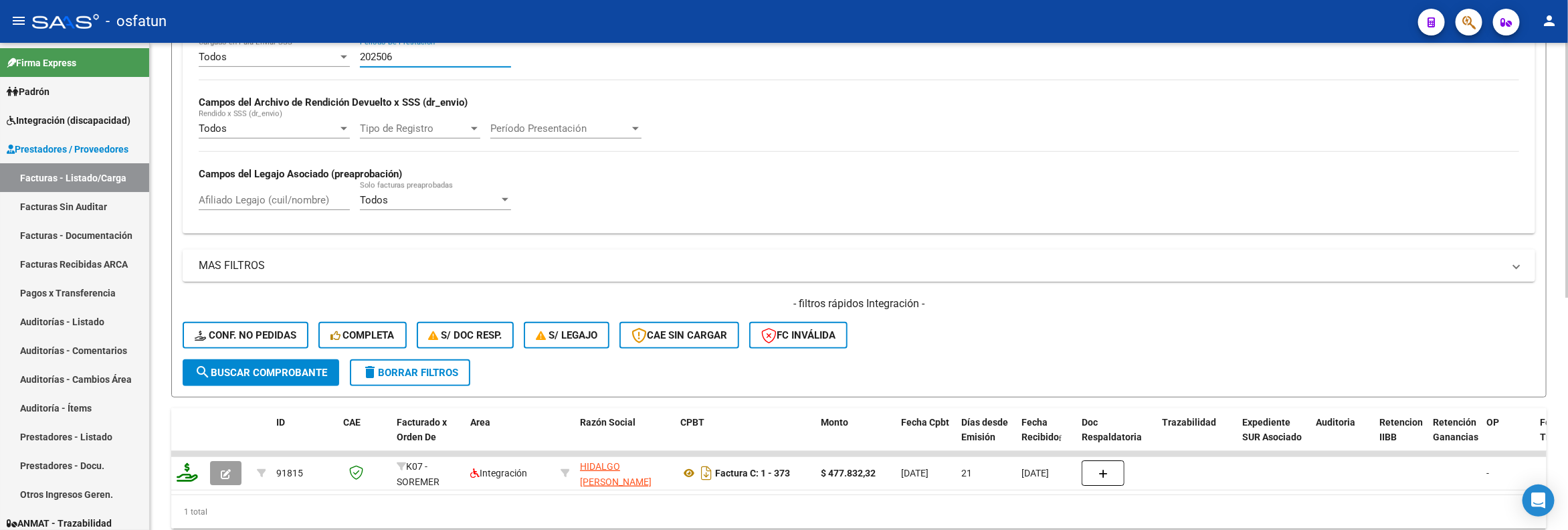
scroll to position [444, 0]
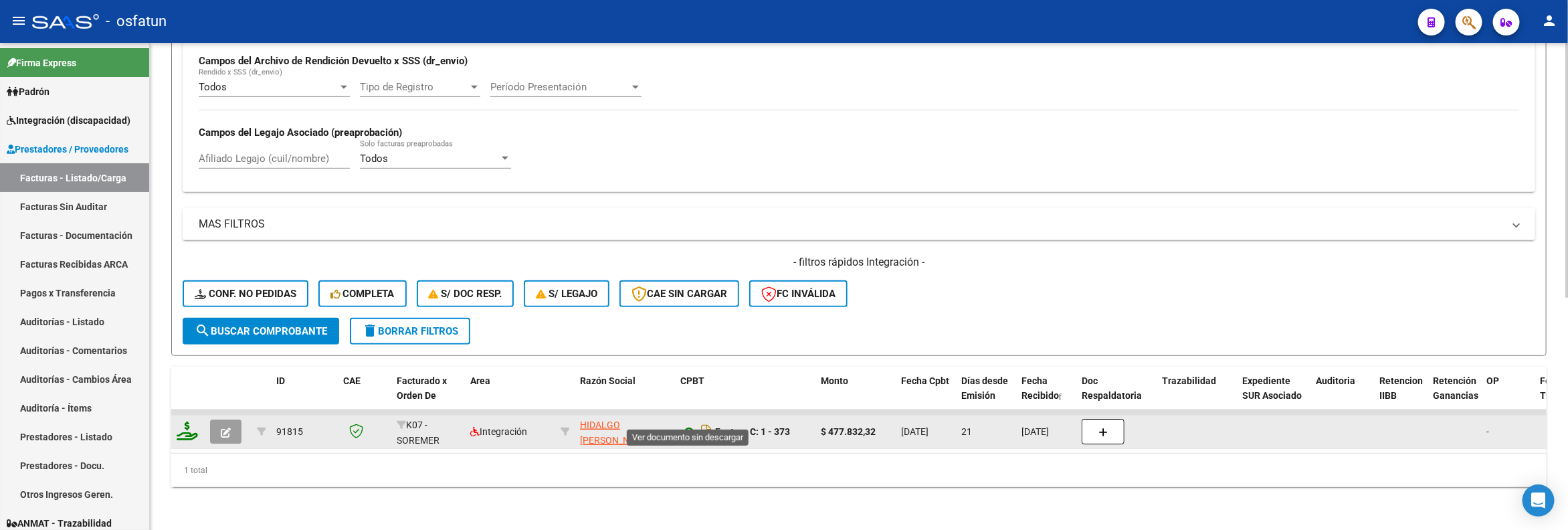
click at [689, 424] on icon at bounding box center [689, 432] width 17 height 16
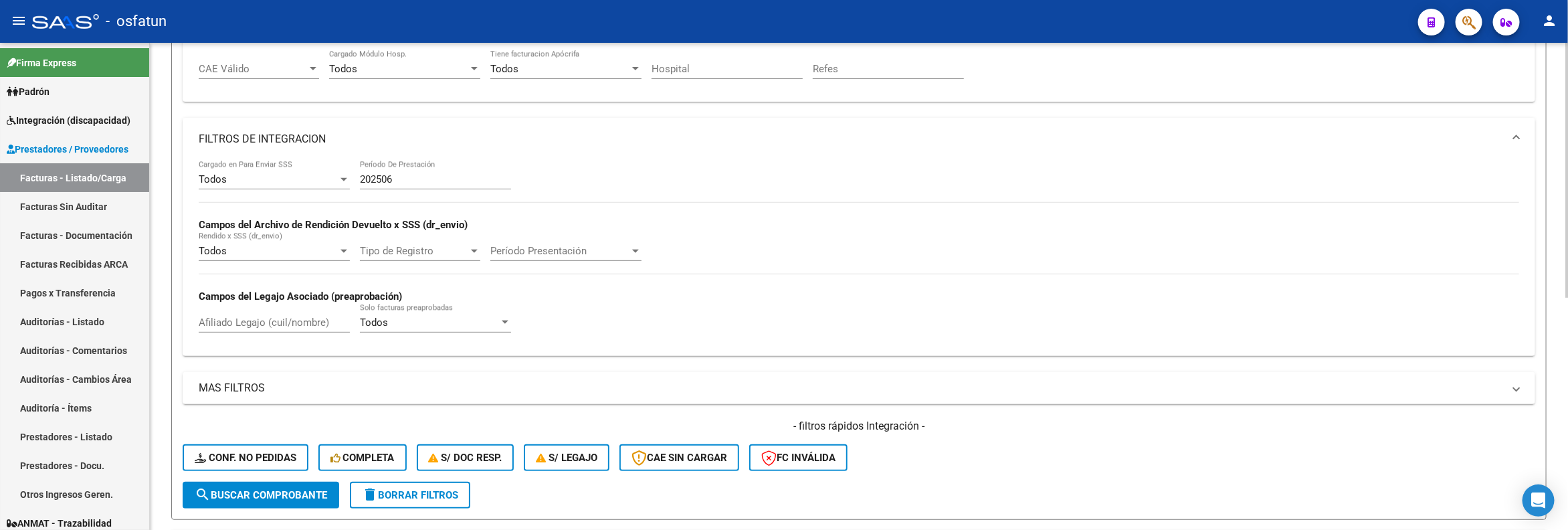
scroll to position [243, 0]
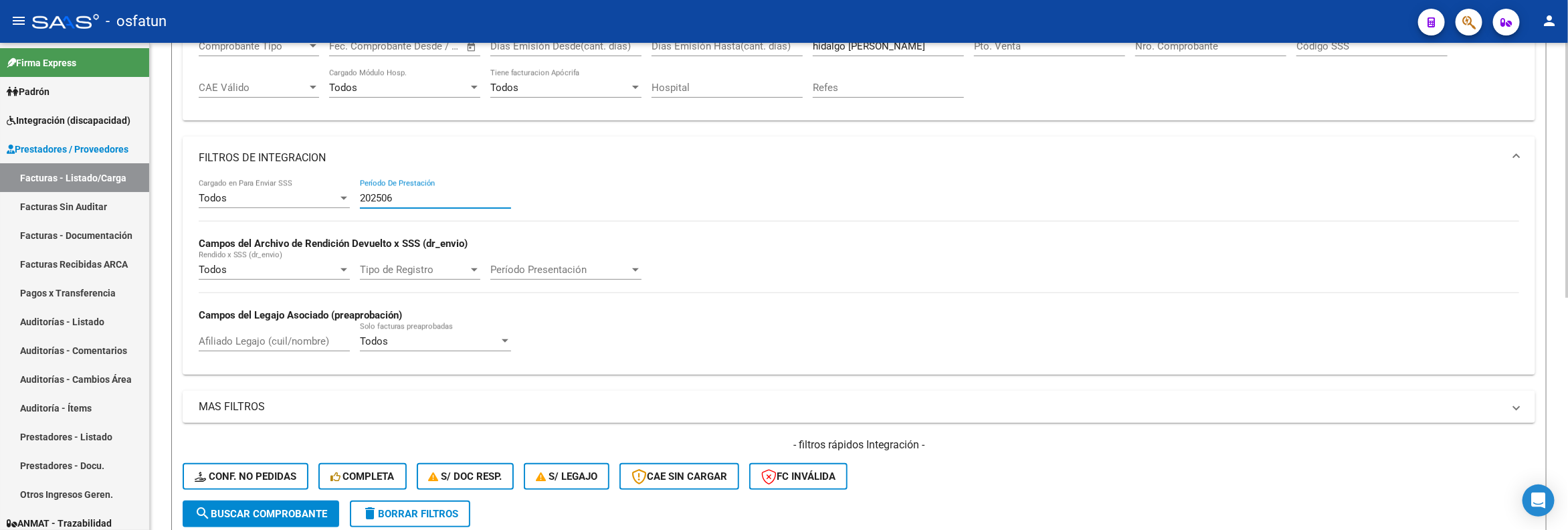
click at [400, 198] on input "202506" at bounding box center [435, 198] width 151 height 12
type input "202506"
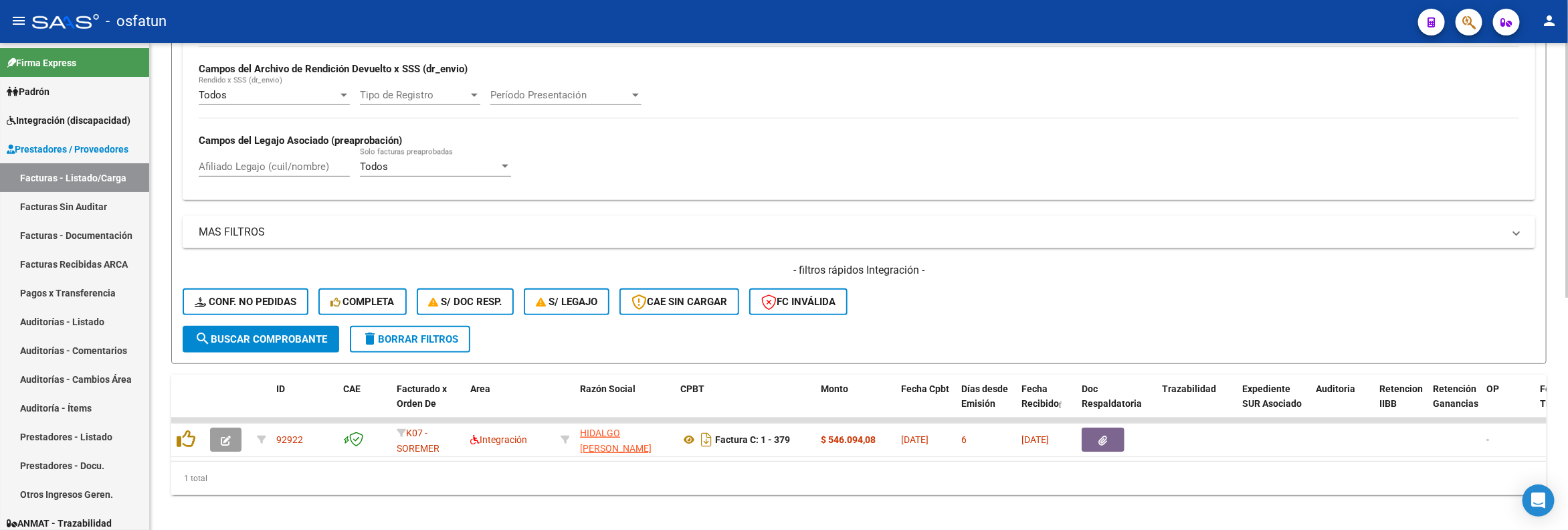
scroll to position [444, 0]
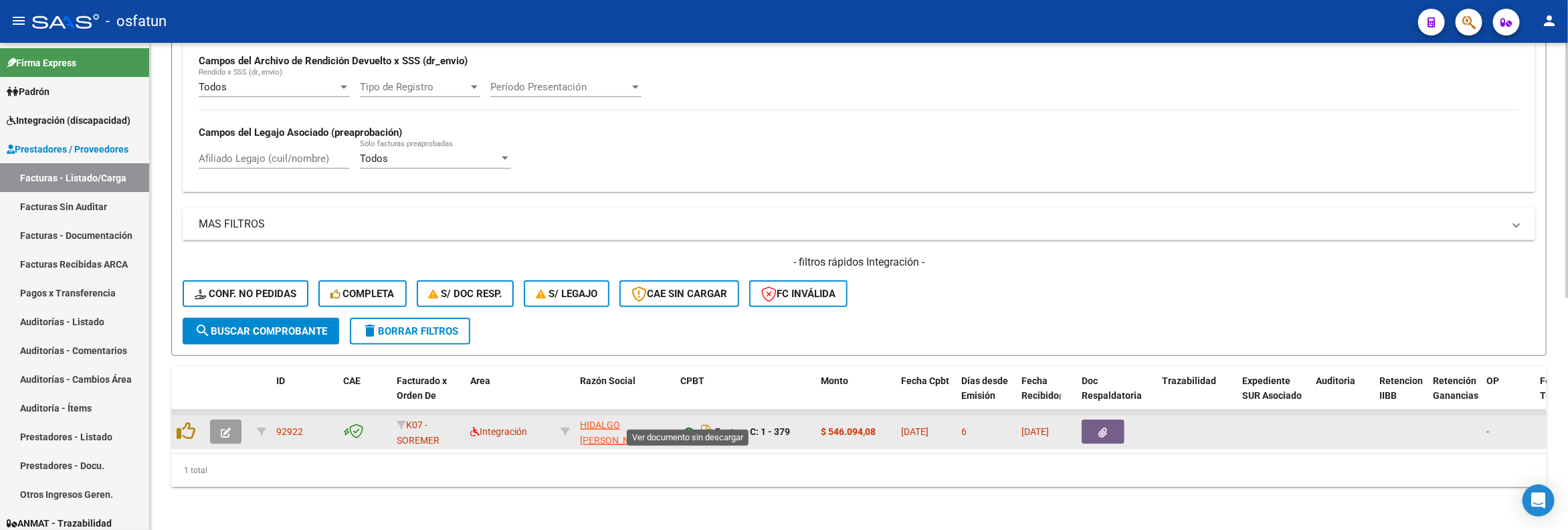
click at [689, 424] on icon at bounding box center [689, 432] width 17 height 16
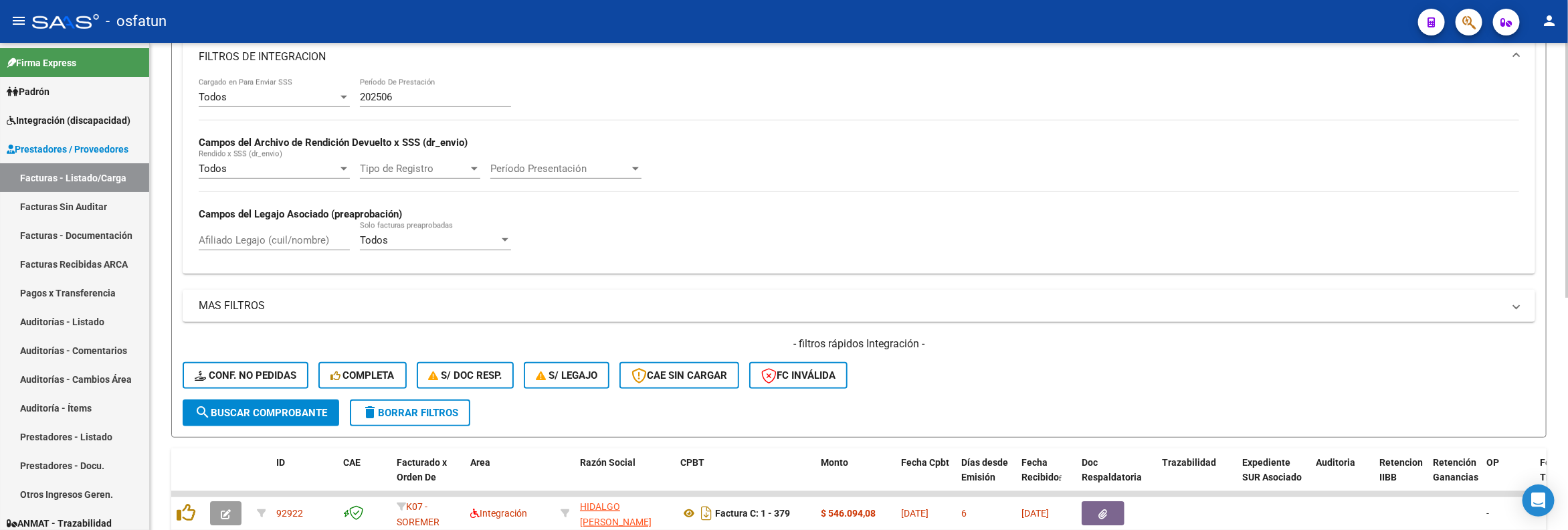
scroll to position [243, 0]
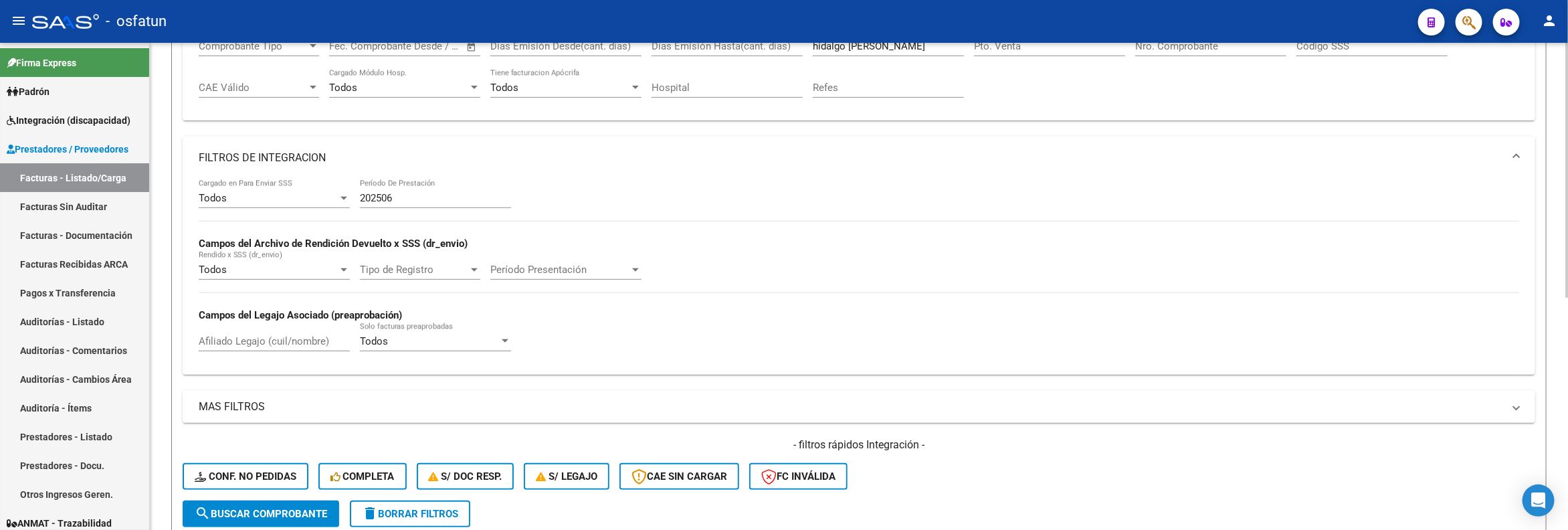
click at [373, 197] on input "202506" at bounding box center [435, 198] width 151 height 12
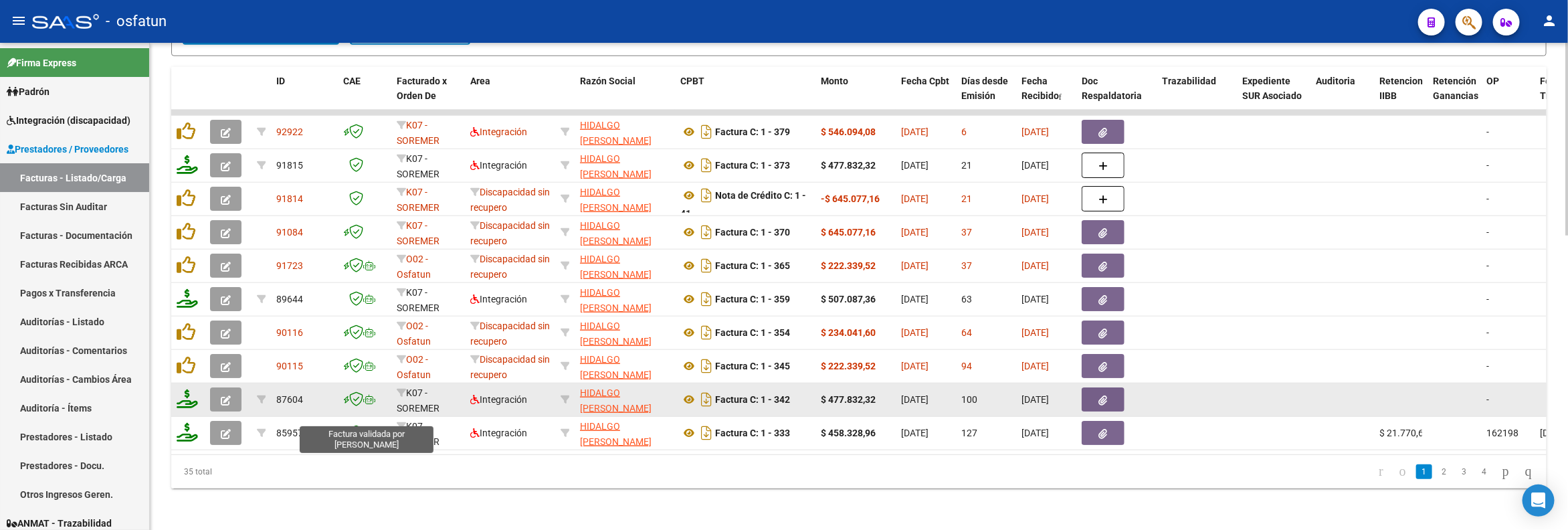
scroll to position [745, 0]
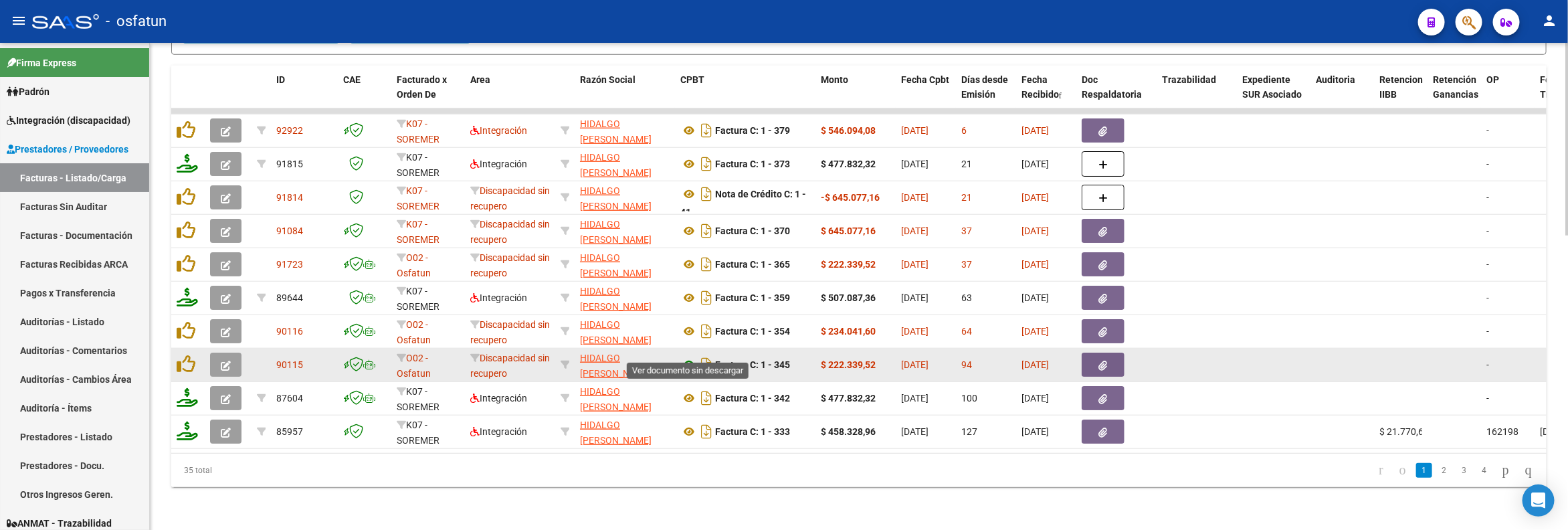
click at [689, 356] on icon at bounding box center [689, 365] width 17 height 16
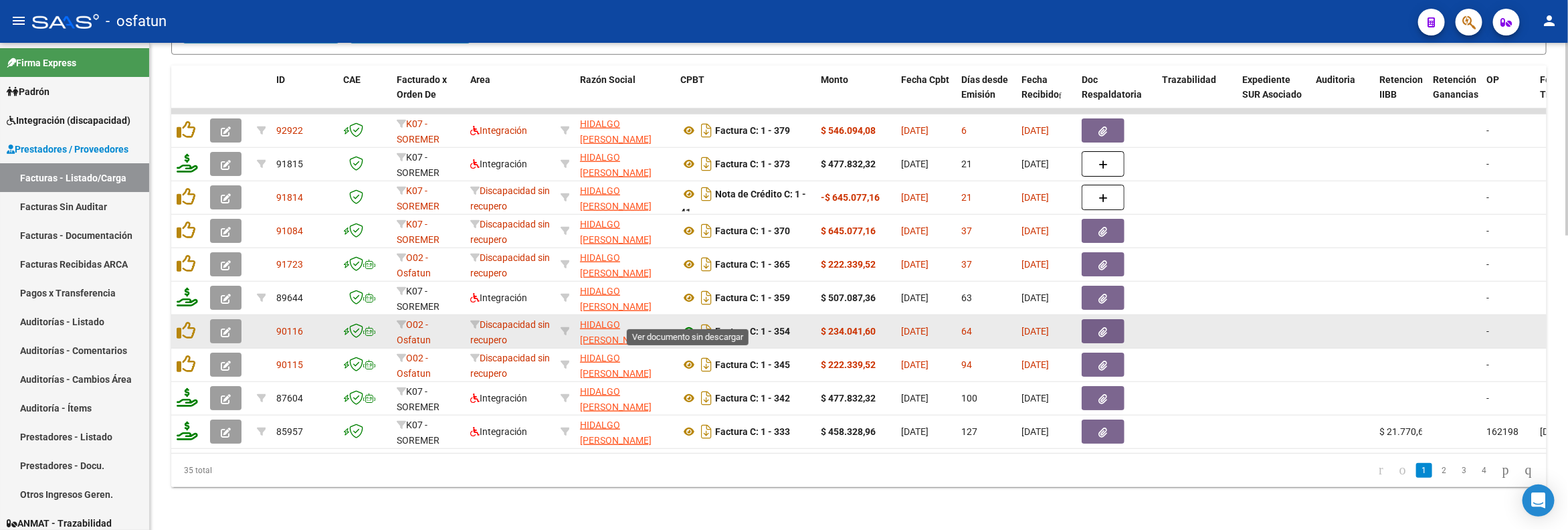
click at [689, 323] on icon at bounding box center [689, 332] width 17 height 16
click at [687, 323] on icon at bounding box center [689, 332] width 17 height 16
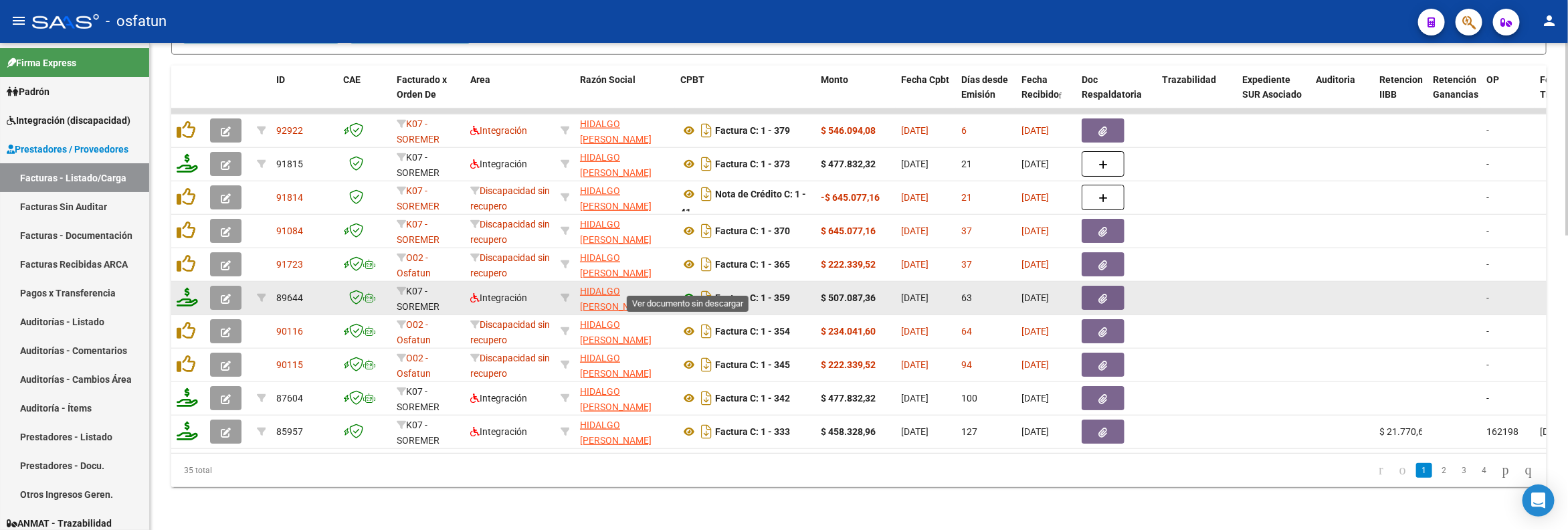
click at [684, 290] on icon at bounding box center [689, 298] width 17 height 16
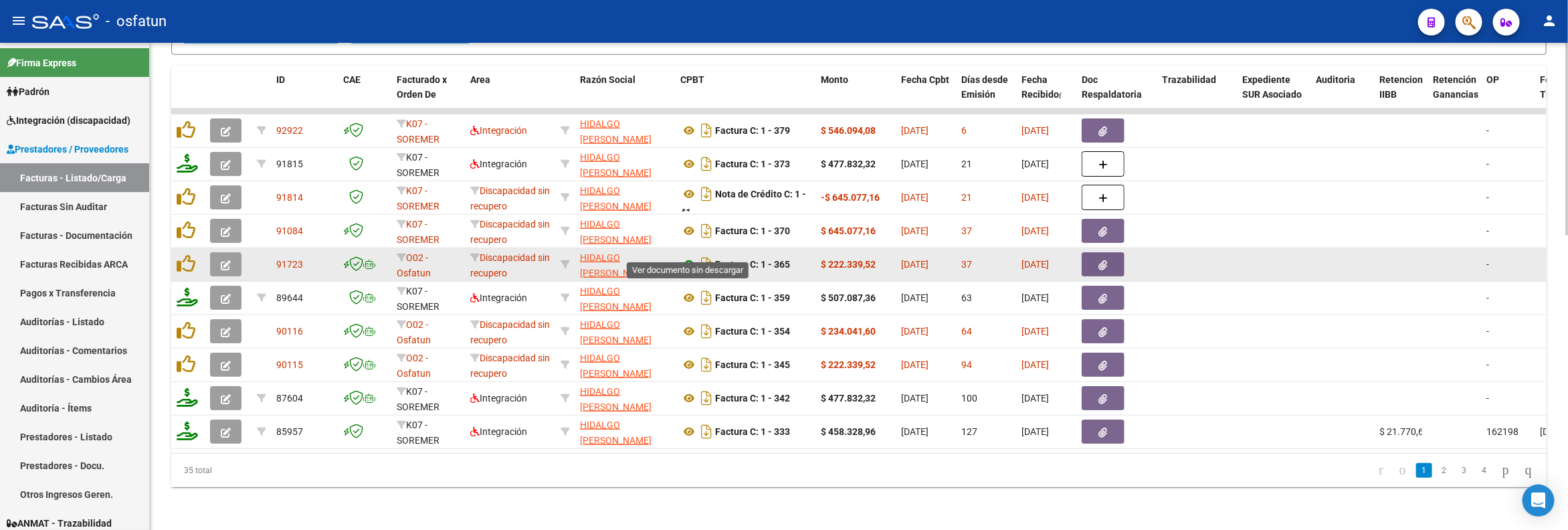
click at [684, 256] on icon at bounding box center [689, 264] width 17 height 16
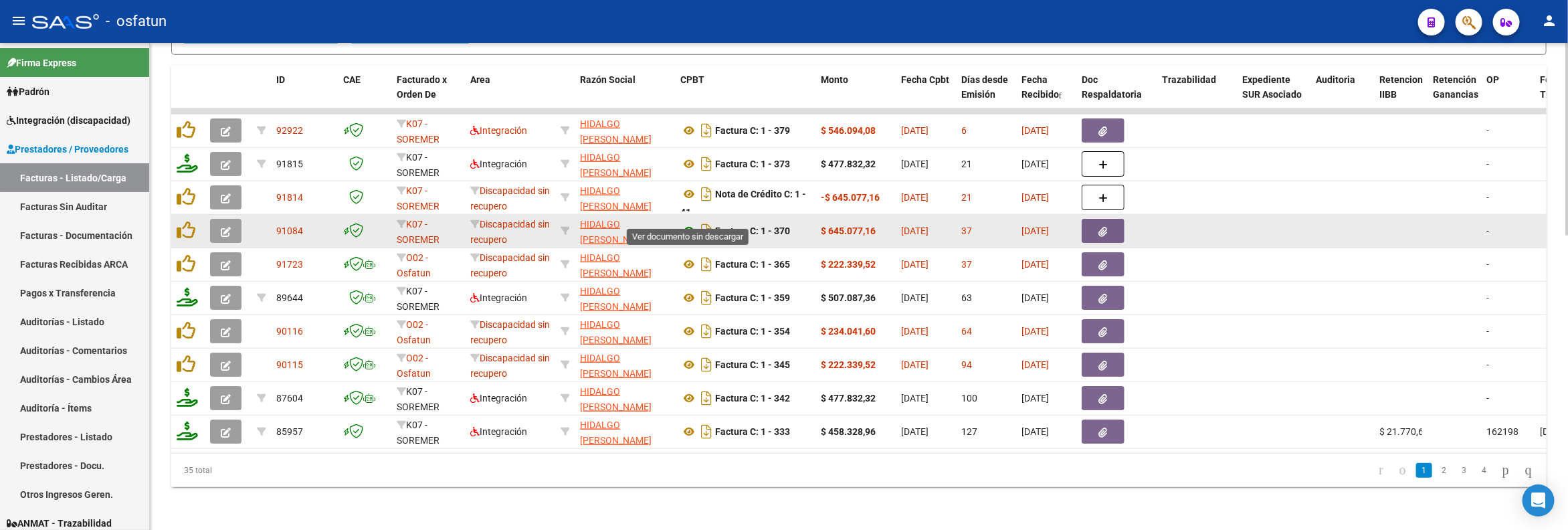
click at [693, 223] on icon at bounding box center [689, 231] width 17 height 16
click at [684, 223] on icon at bounding box center [689, 231] width 17 height 16
click at [229, 227] on icon "button" at bounding box center [225, 232] width 10 height 10
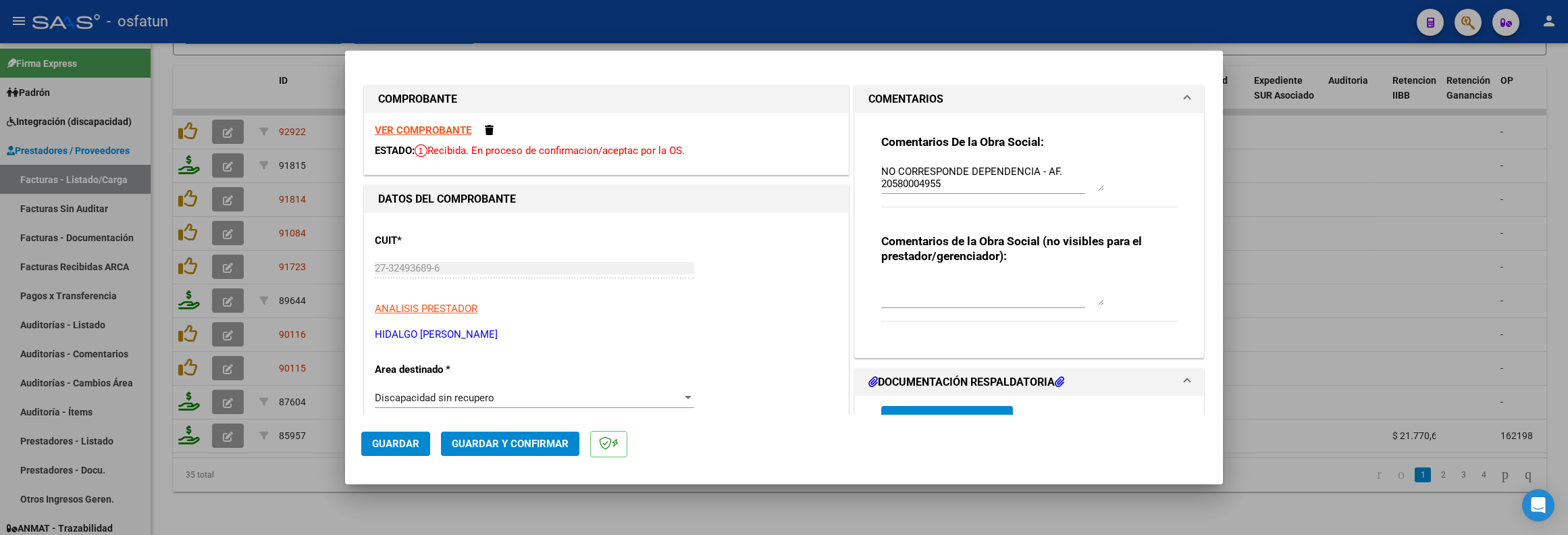
scroll to position [24, 0]
drag, startPoint x: 514, startPoint y: 334, endPoint x: 380, endPoint y: 335, distance: 134.0
click at [380, 335] on p "HIDALGO MARIA FLORENCIA" at bounding box center [606, 334] width 463 height 16
copy p "IDALGO MARIA FLORENCIA"
click at [291, 484] on div at bounding box center [784, 268] width 1568 height 535
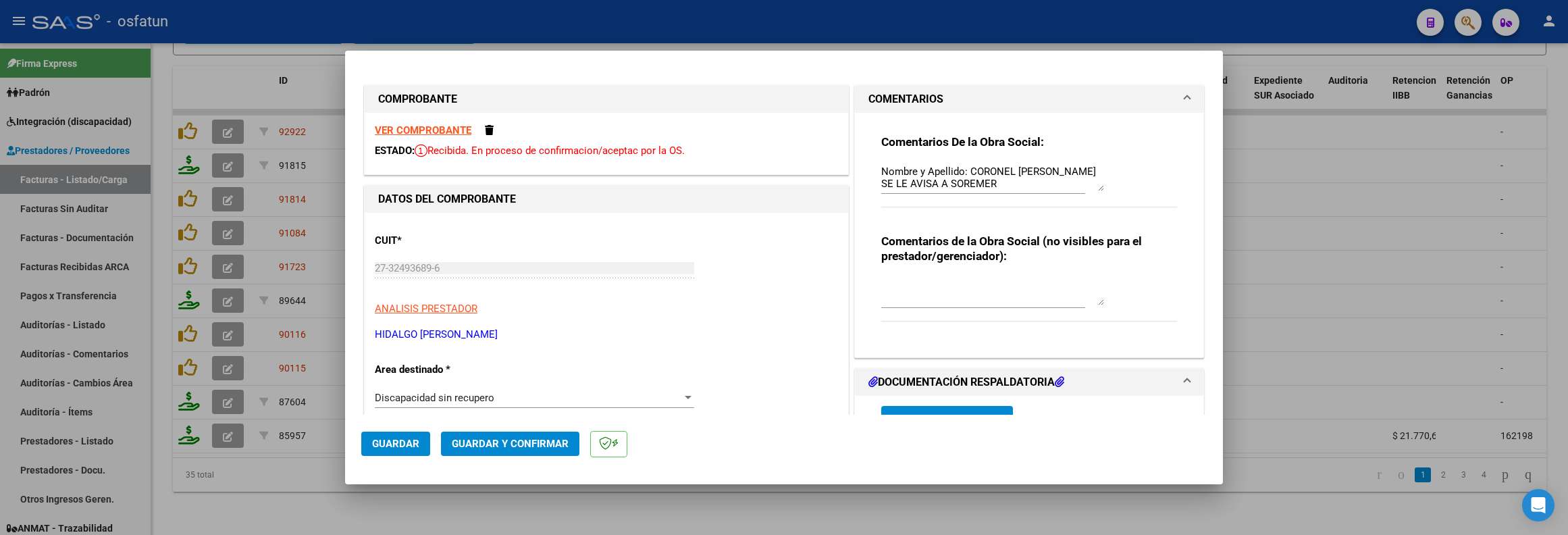
type input "$ 0,00"
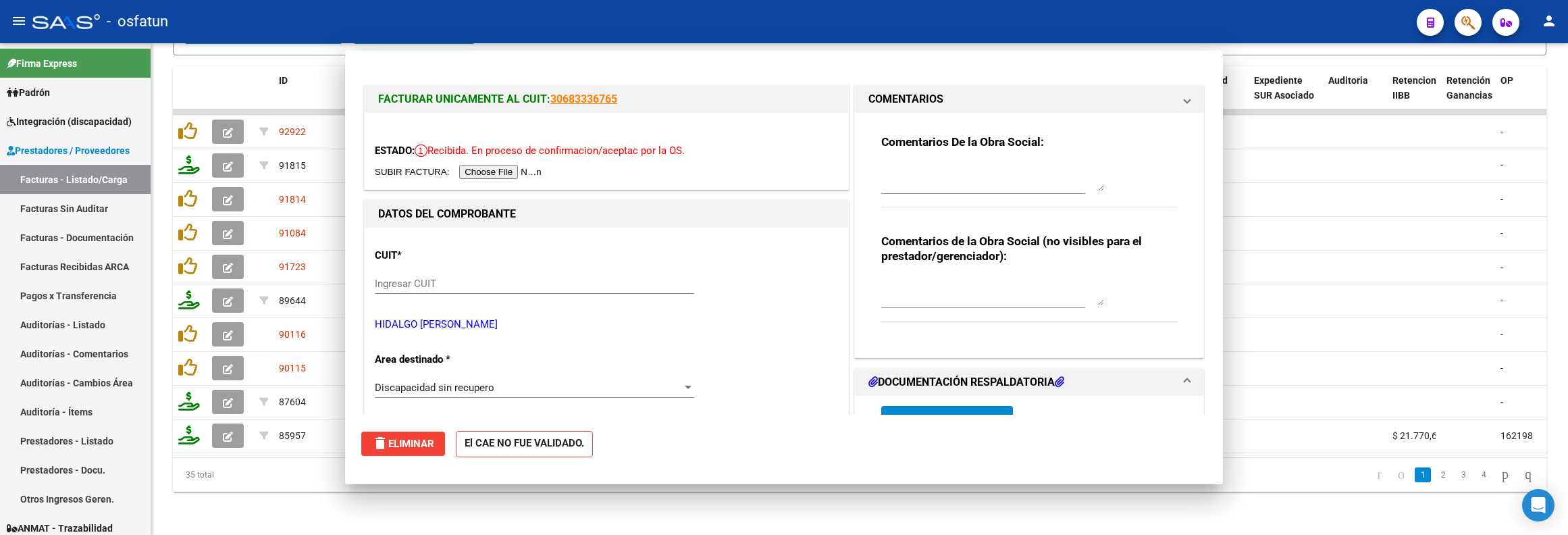
scroll to position [0, 0]
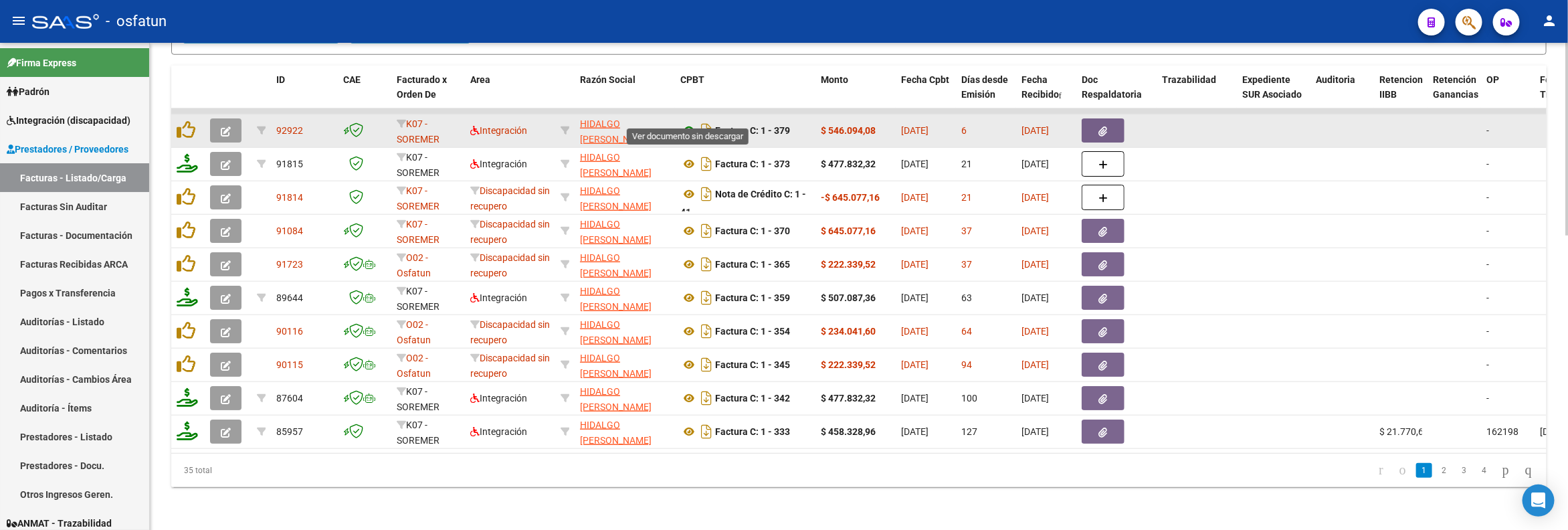
click at [693, 123] on icon at bounding box center [689, 131] width 17 height 16
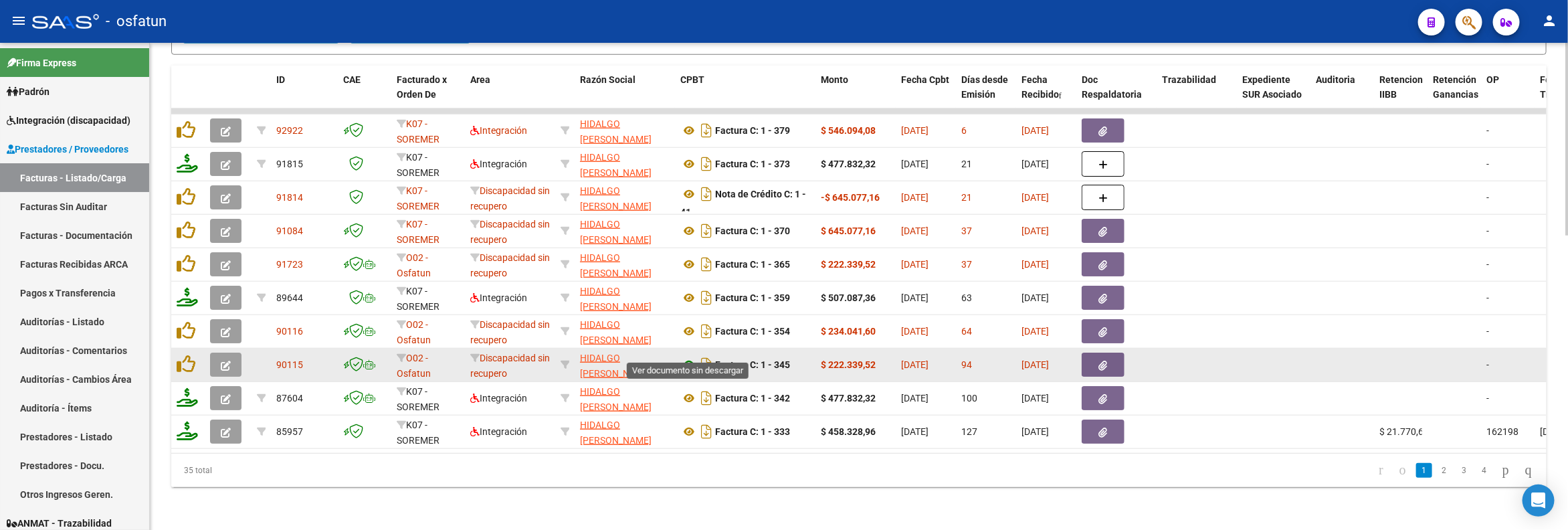
click at [689, 356] on icon at bounding box center [689, 365] width 17 height 16
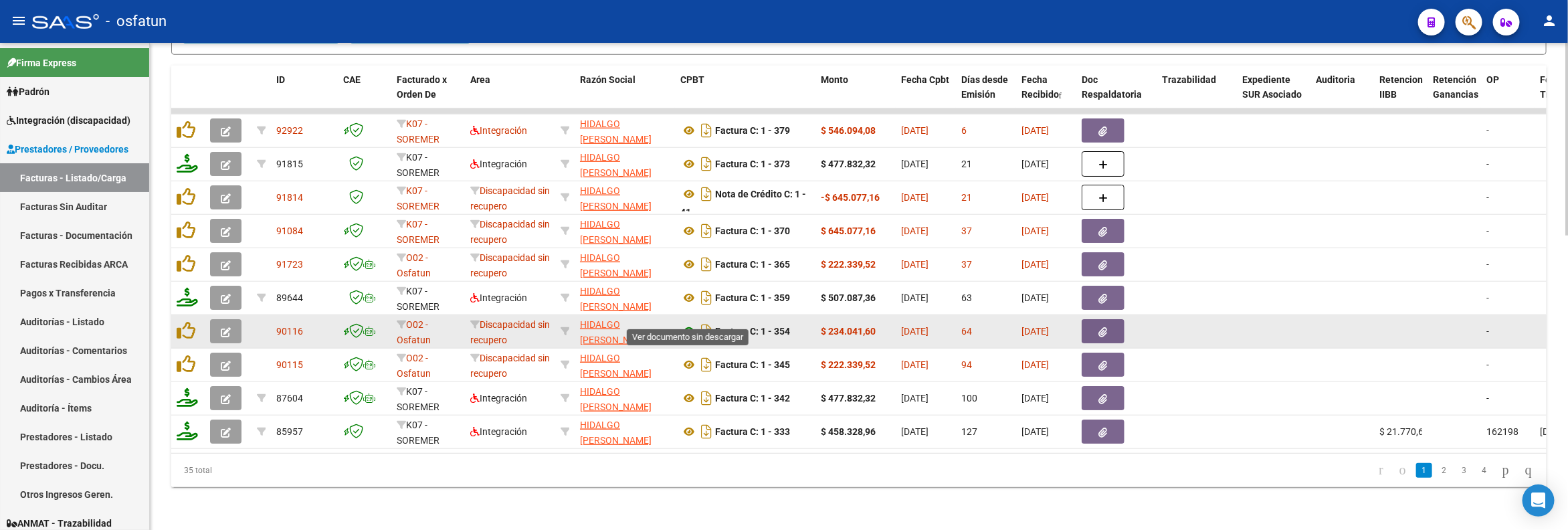
click at [687, 323] on icon at bounding box center [689, 332] width 17 height 16
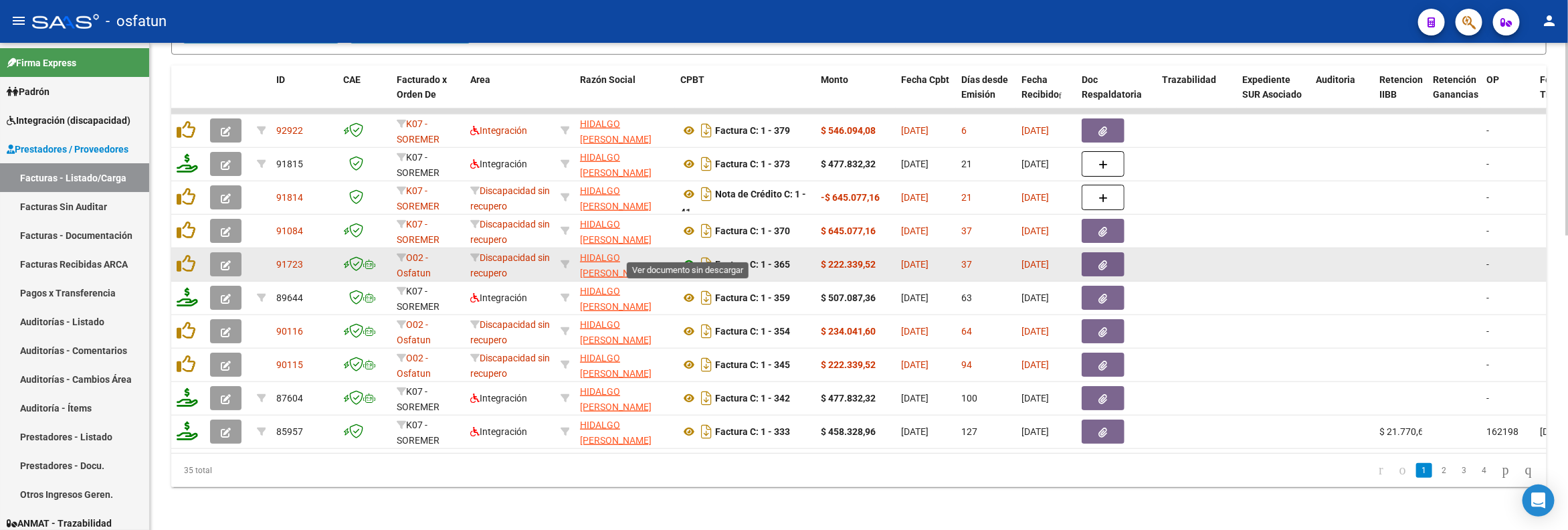
click at [690, 256] on icon at bounding box center [689, 264] width 17 height 16
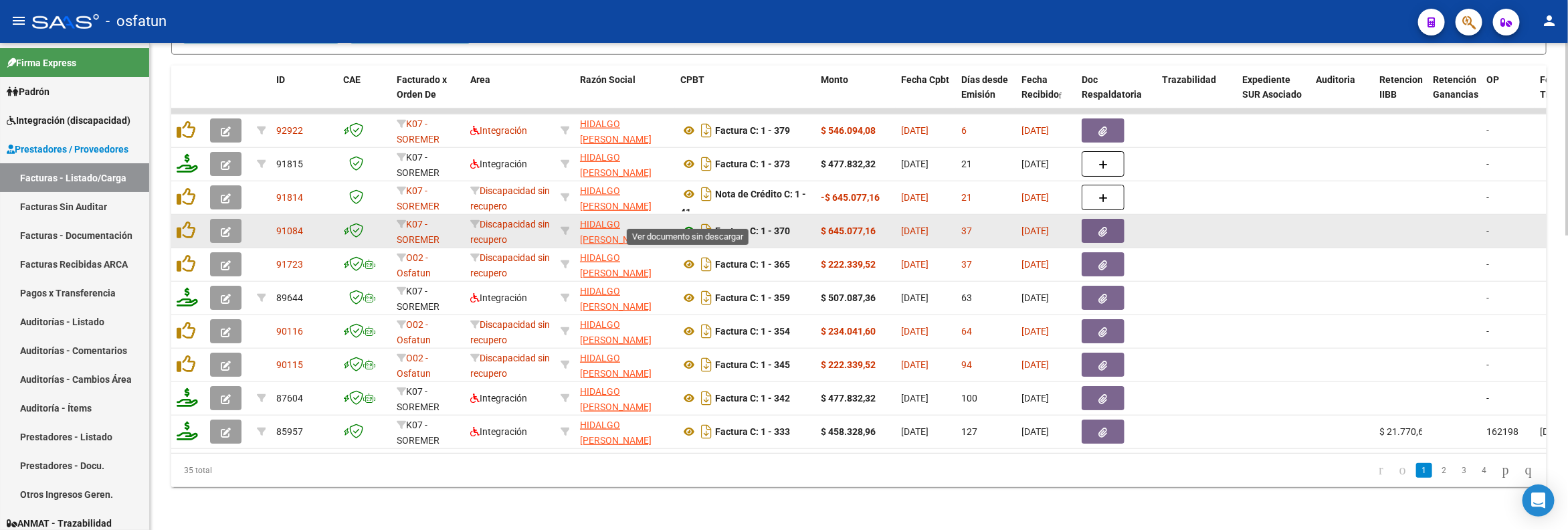
click at [684, 223] on icon at bounding box center [689, 231] width 17 height 16
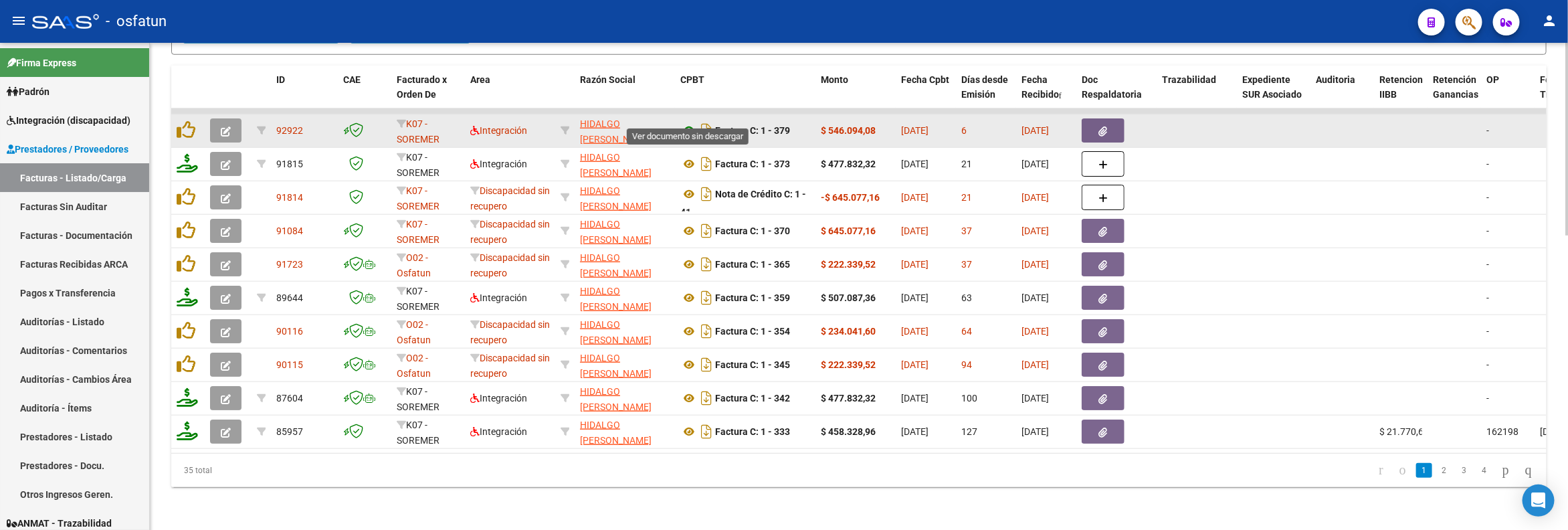
click at [690, 123] on icon at bounding box center [689, 131] width 17 height 16
click at [681, 123] on icon at bounding box center [689, 131] width 17 height 16
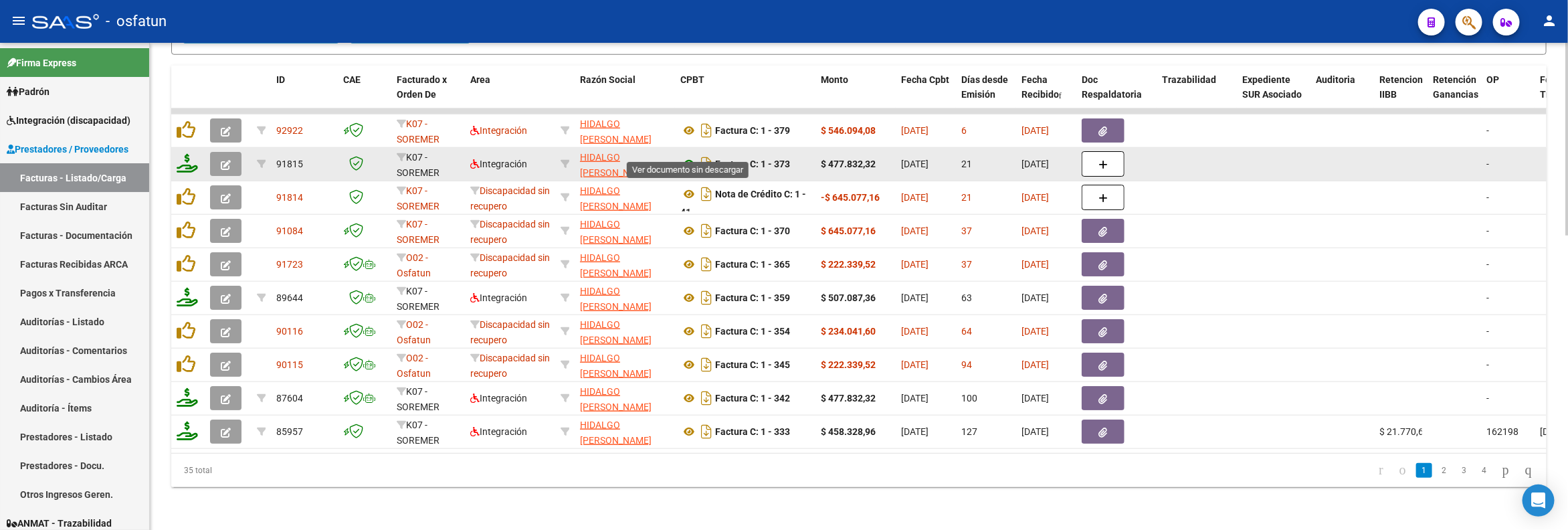
click at [689, 156] on icon at bounding box center [689, 164] width 17 height 16
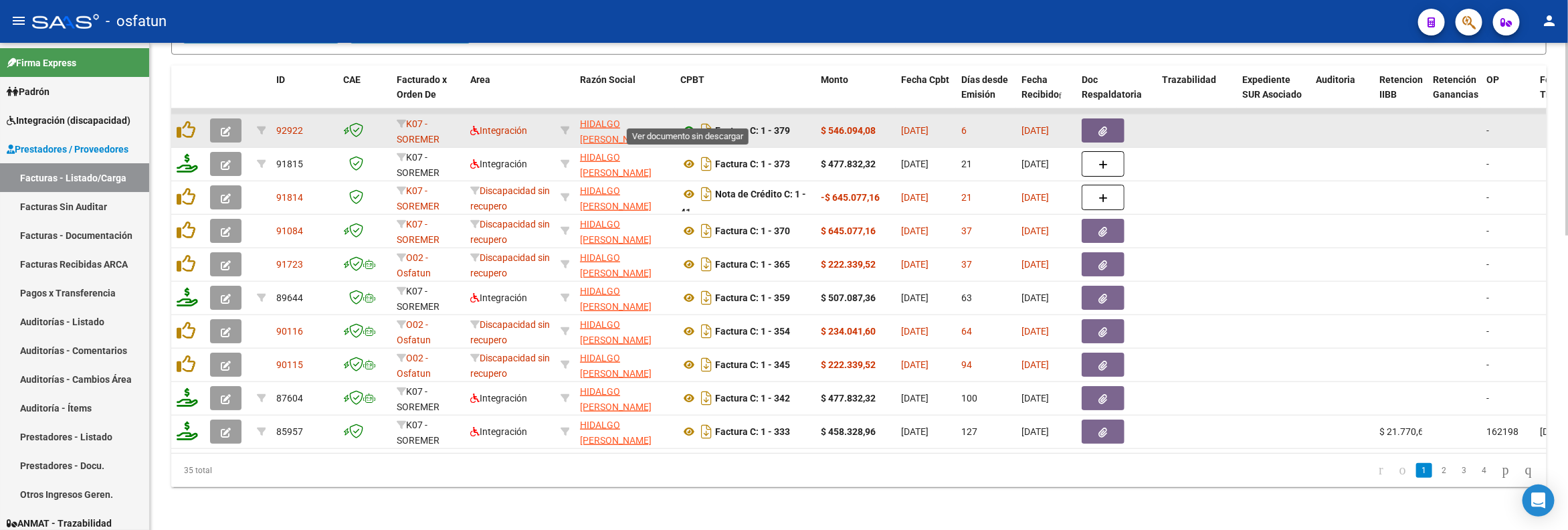
click at [684, 123] on icon at bounding box center [689, 131] width 17 height 16
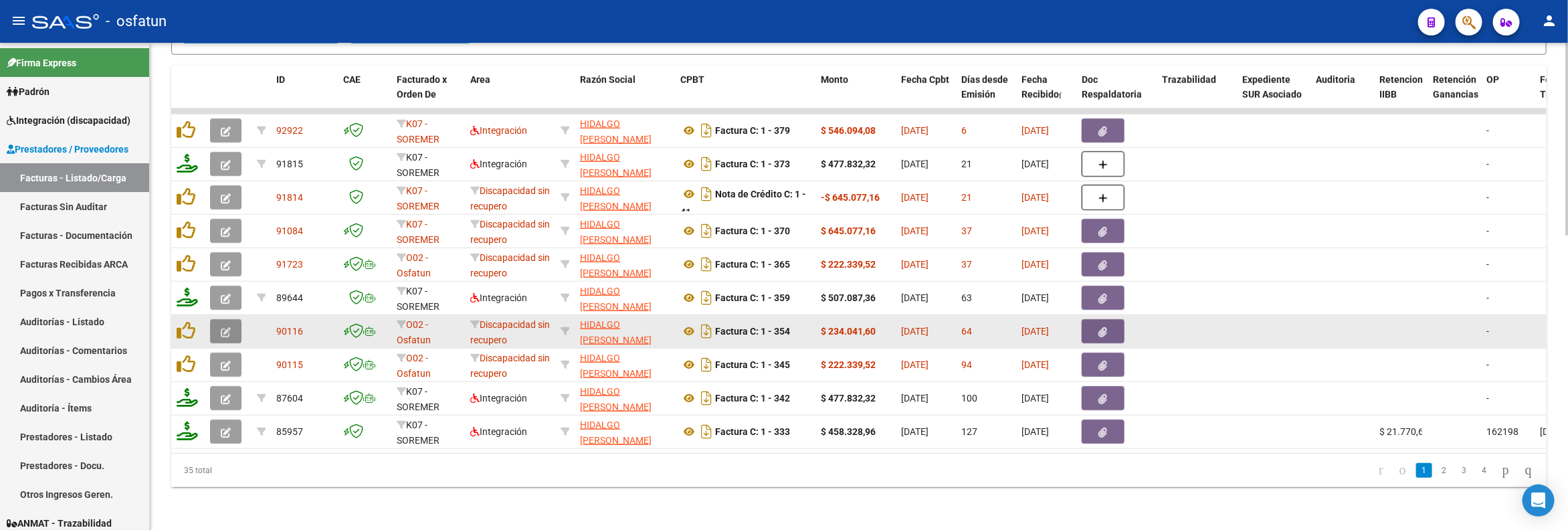
click at [227, 328] on icon "button" at bounding box center [225, 332] width 10 height 10
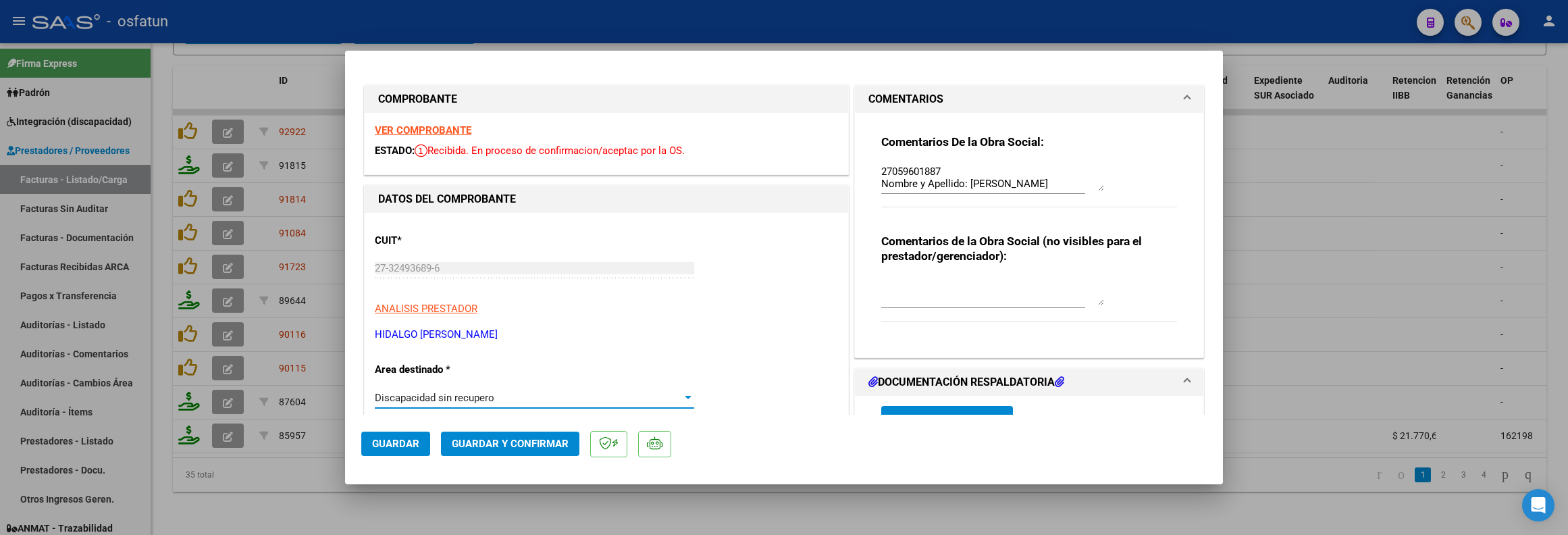
click at [443, 399] on span "Discapacidad sin recupero" at bounding box center [434, 398] width 120 height 12
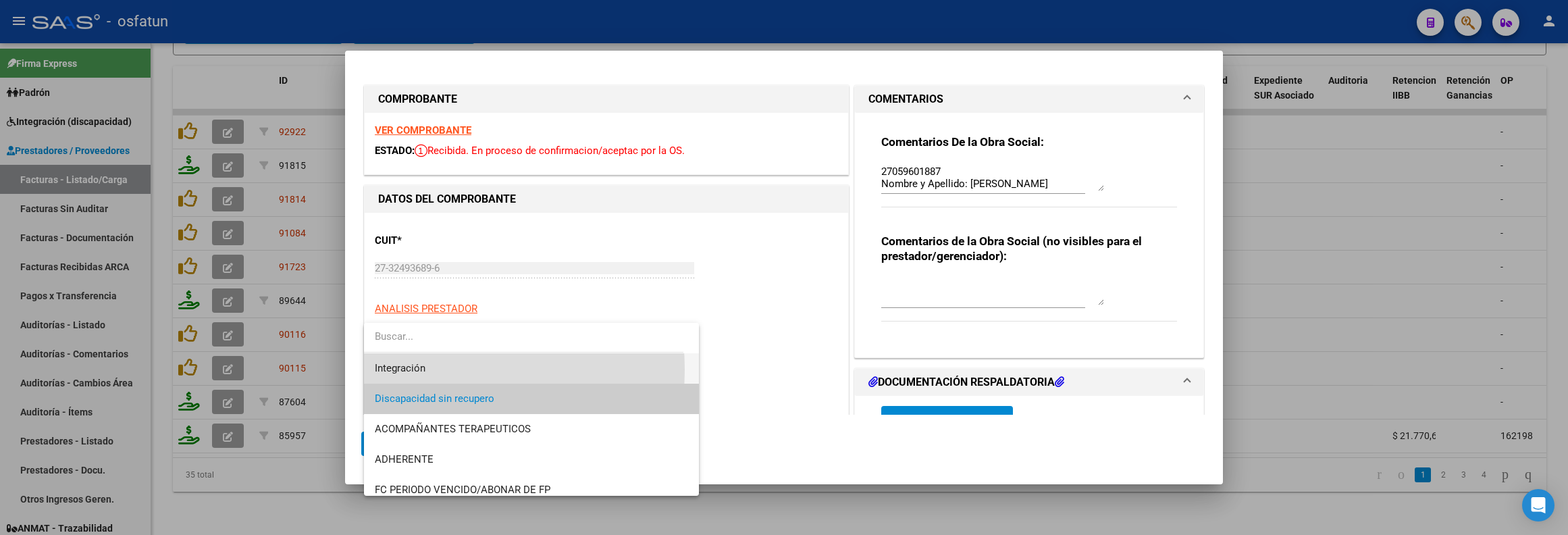
click at [430, 370] on span "Integración" at bounding box center [531, 368] width 313 height 31
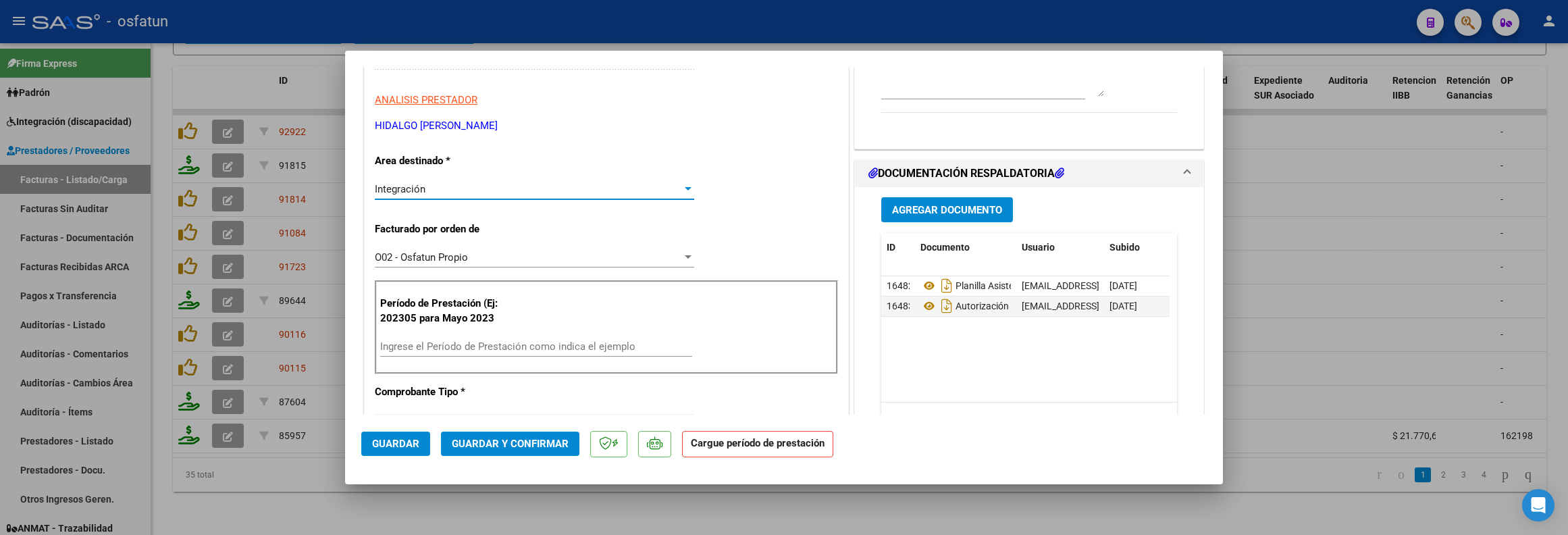
scroll to position [304, 0]
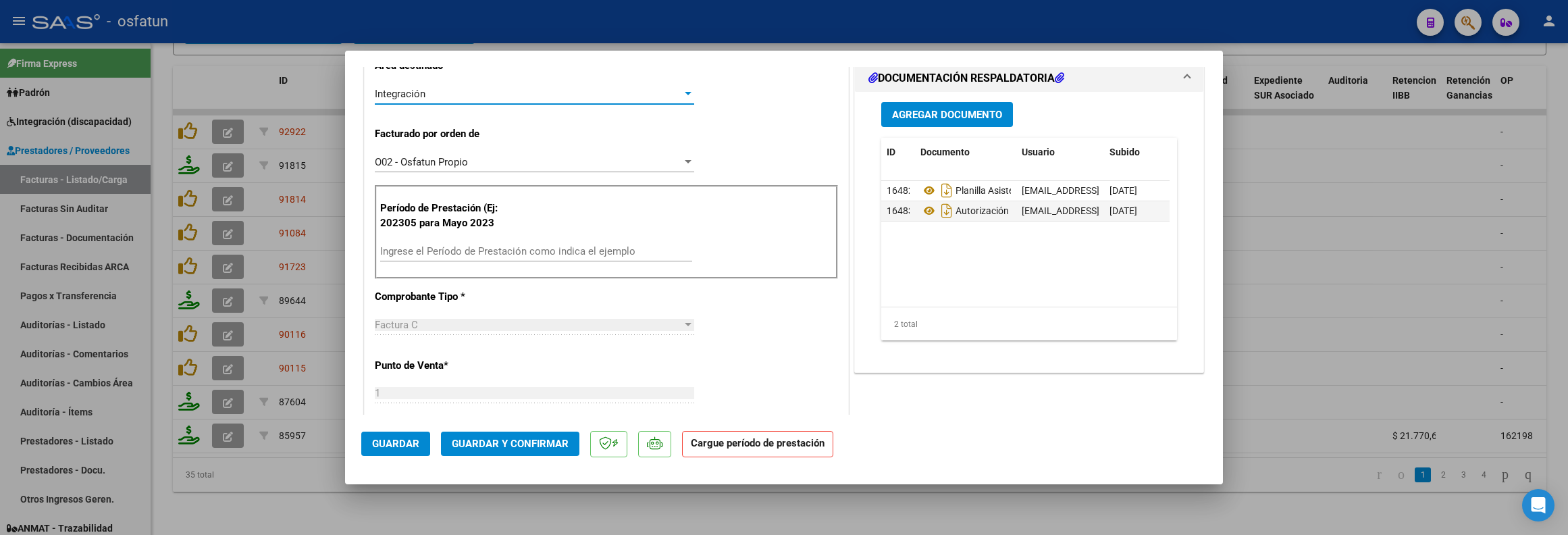
click at [438, 262] on div "Ingrese el Período de Prestación como indica el ejemplo" at bounding box center [537, 251] width 312 height 20
click at [314, 531] on div at bounding box center [784, 268] width 1568 height 535
type input "$ 0,00"
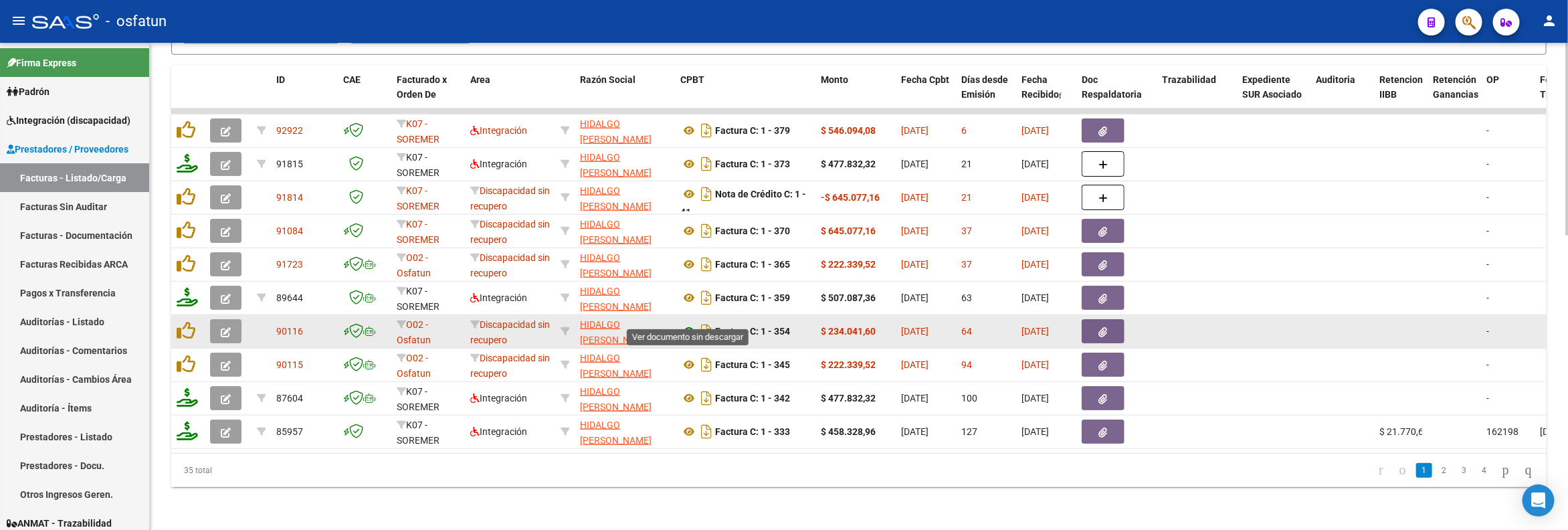
click at [684, 323] on icon at bounding box center [689, 332] width 17 height 16
click at [220, 328] on icon "button" at bounding box center [225, 332] width 10 height 10
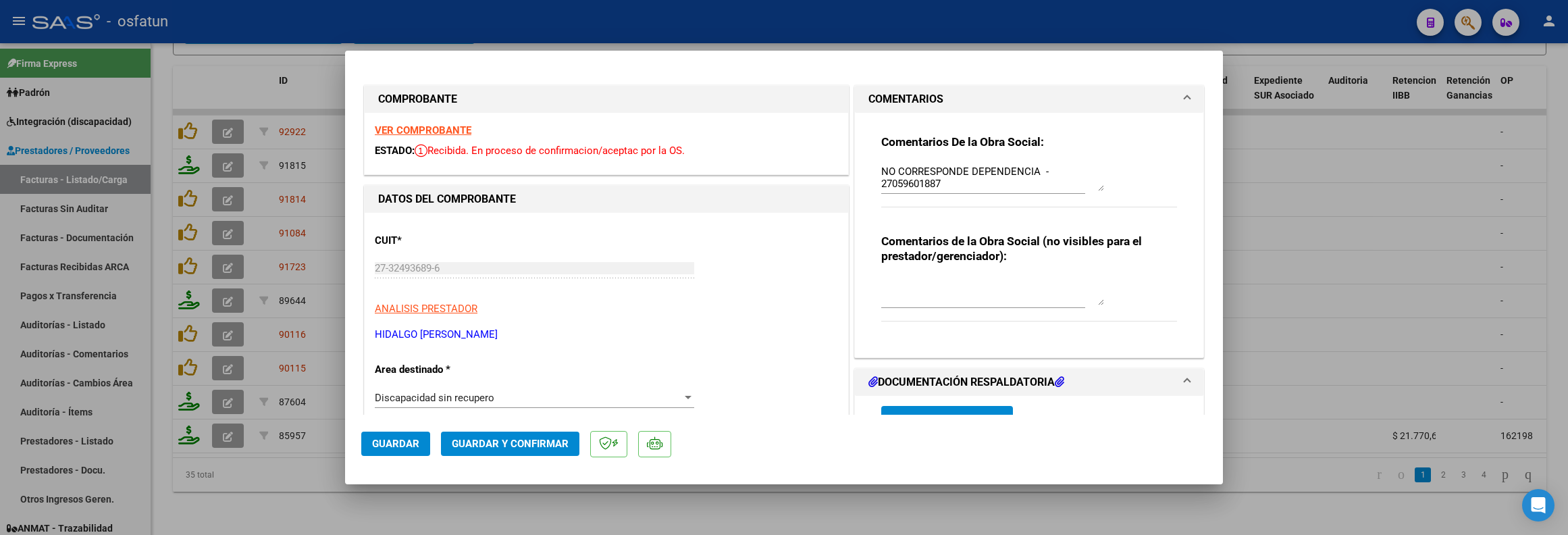
scroll to position [101, 0]
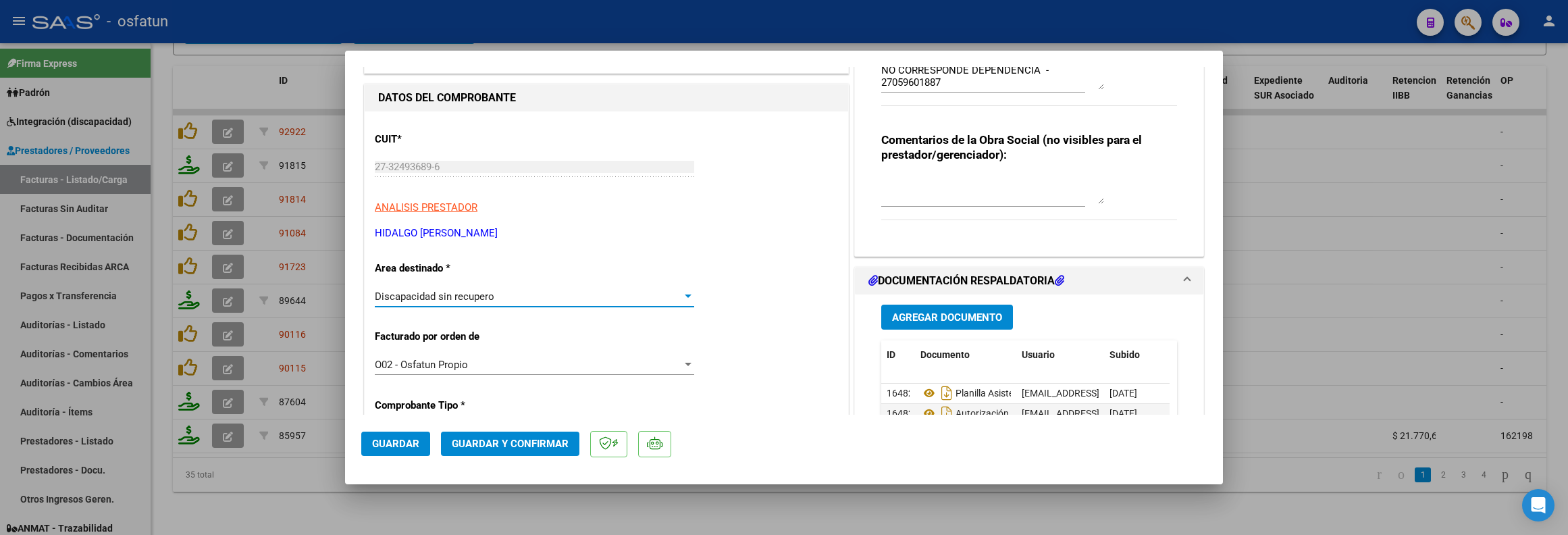
click at [453, 296] on span "Discapacidad sin recupero" at bounding box center [434, 297] width 120 height 12
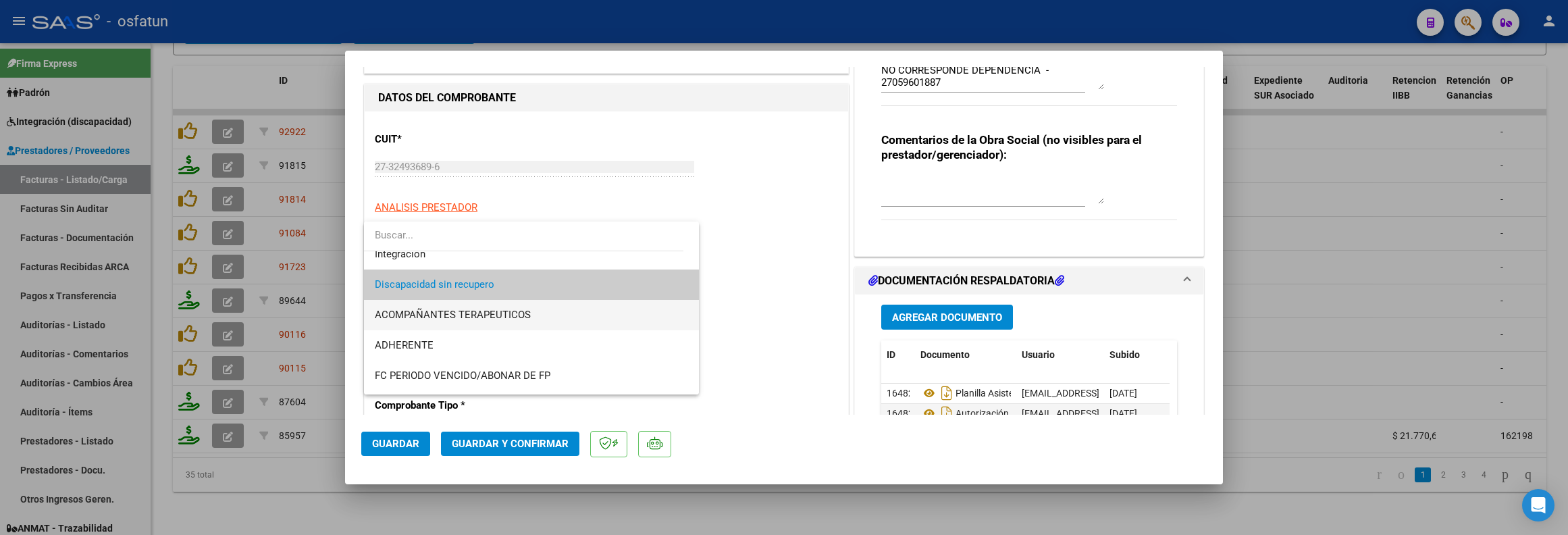
scroll to position [0, 0]
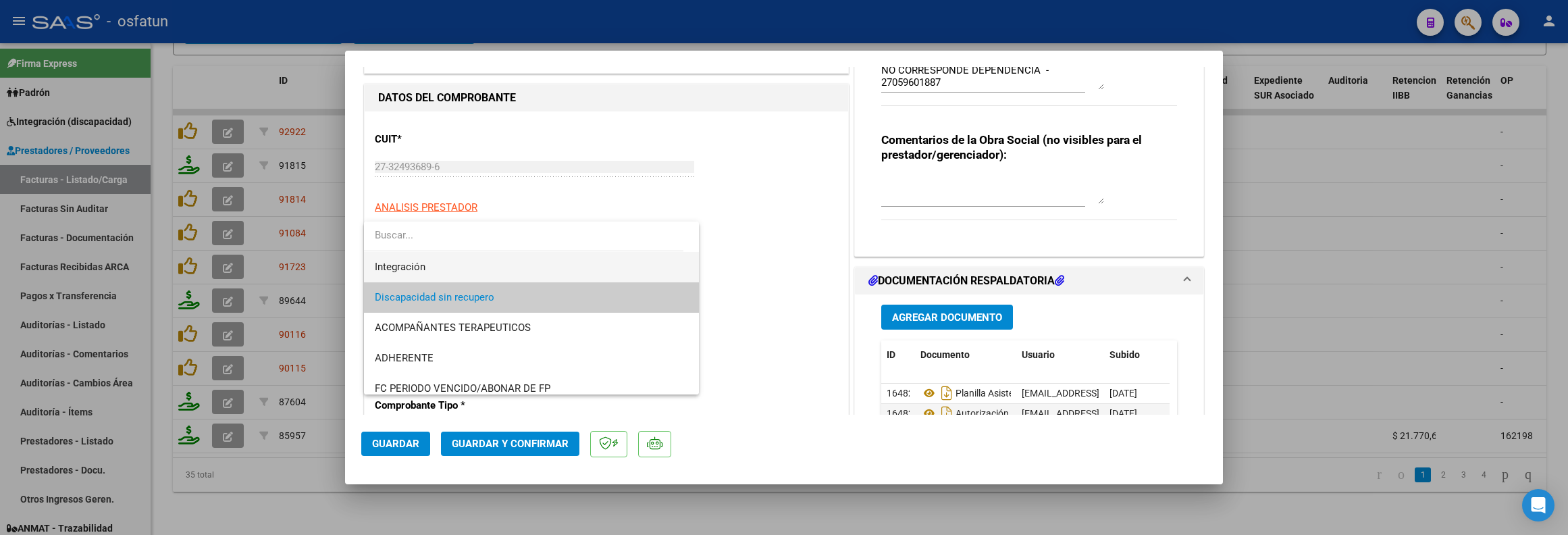
click at [409, 273] on span "Integración" at bounding box center [531, 267] width 313 height 31
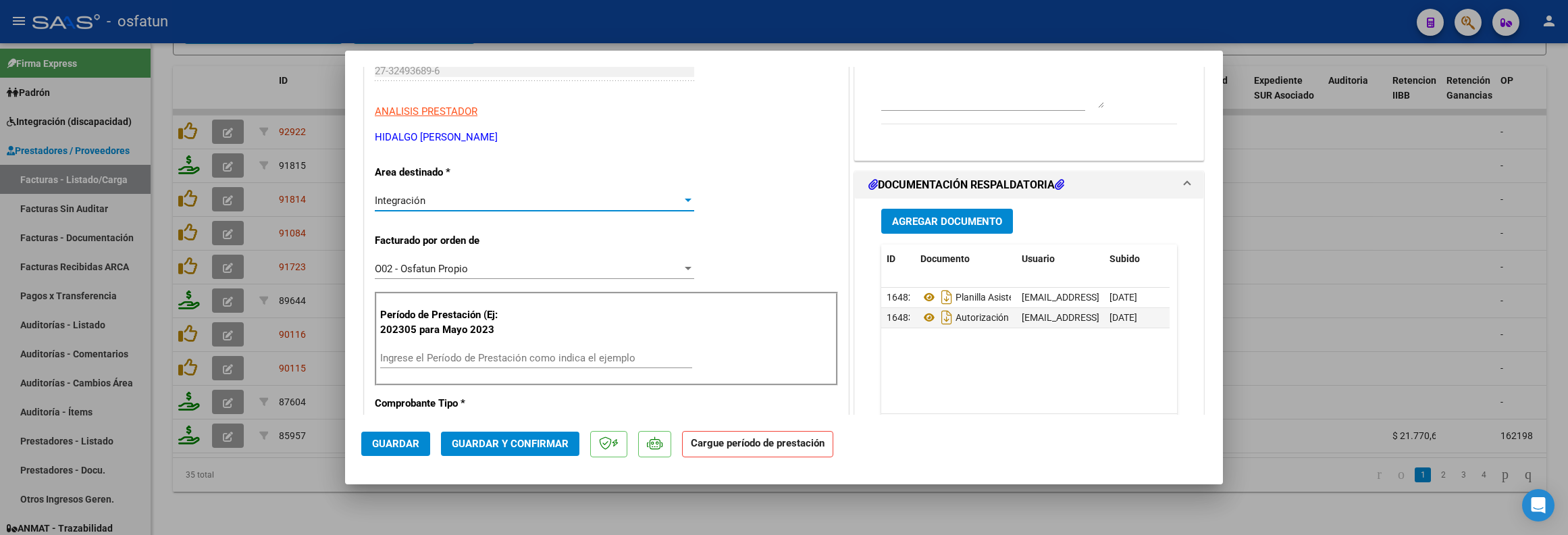
scroll to position [203, 0]
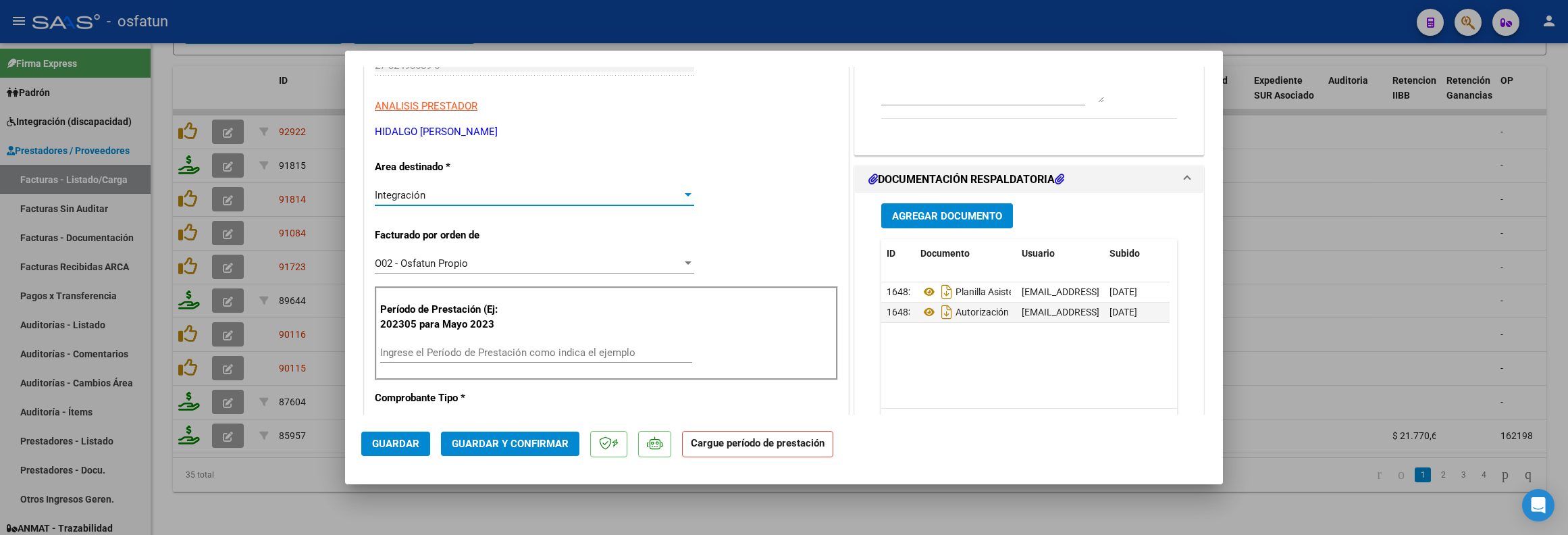
click at [446, 356] on input "Ingrese el Período de Prestación como indica el ejemplo" at bounding box center [537, 352] width 312 height 12
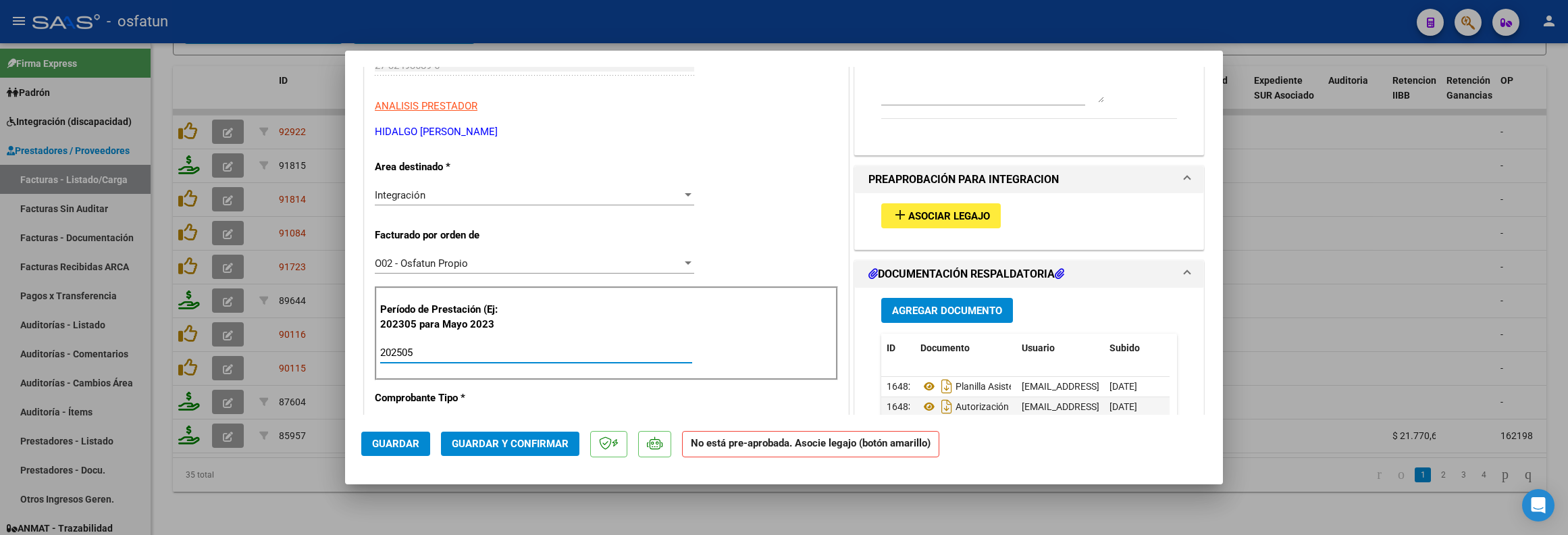
type input "202505"
click at [942, 215] on span "Asociar Legajo" at bounding box center [948, 216] width 81 height 12
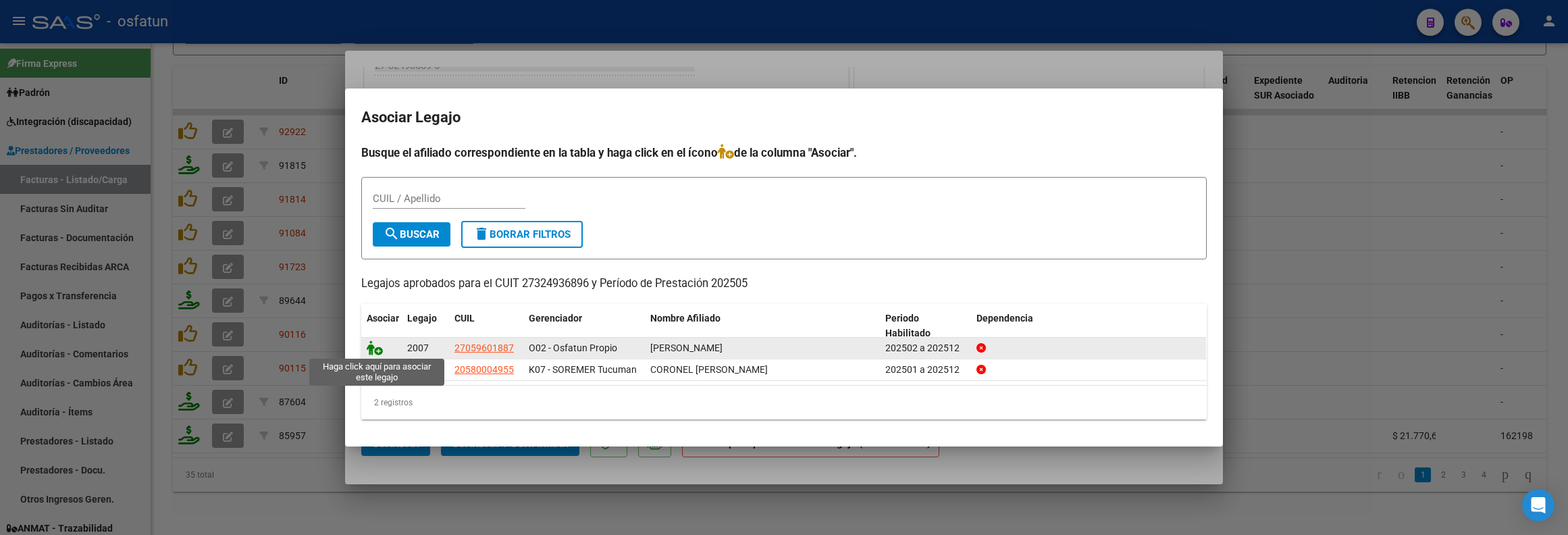
click at [379, 345] on icon at bounding box center [375, 348] width 17 height 15
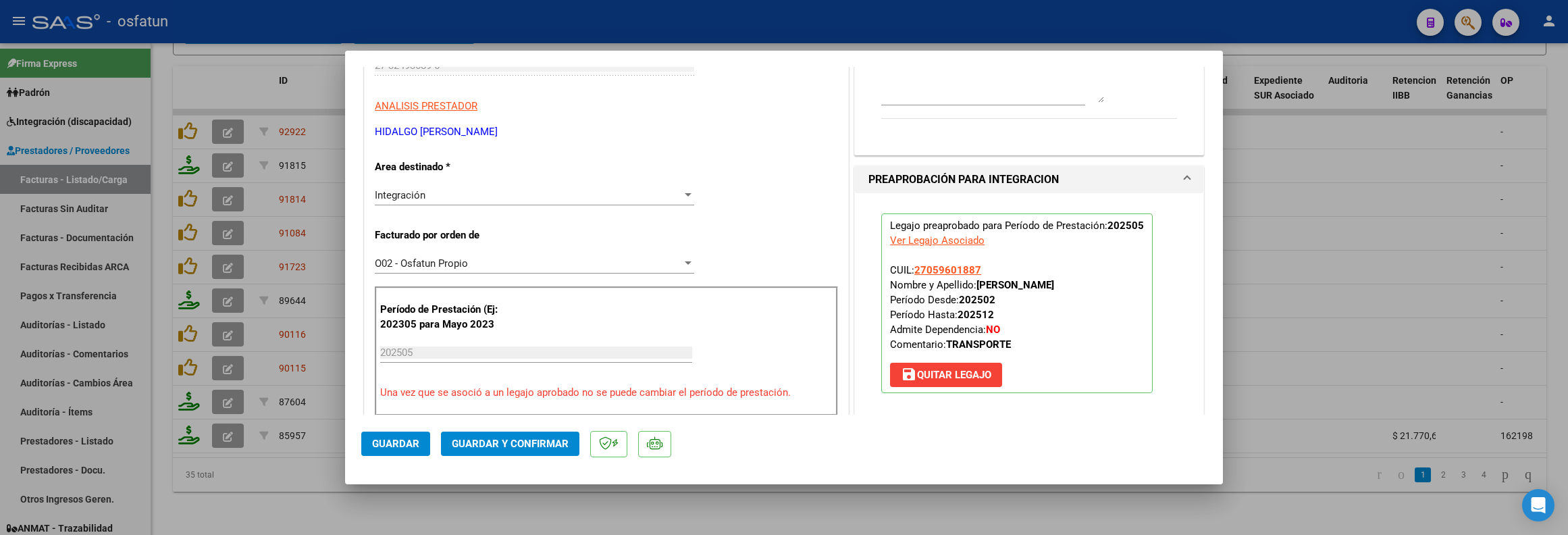
scroll to position [304, 0]
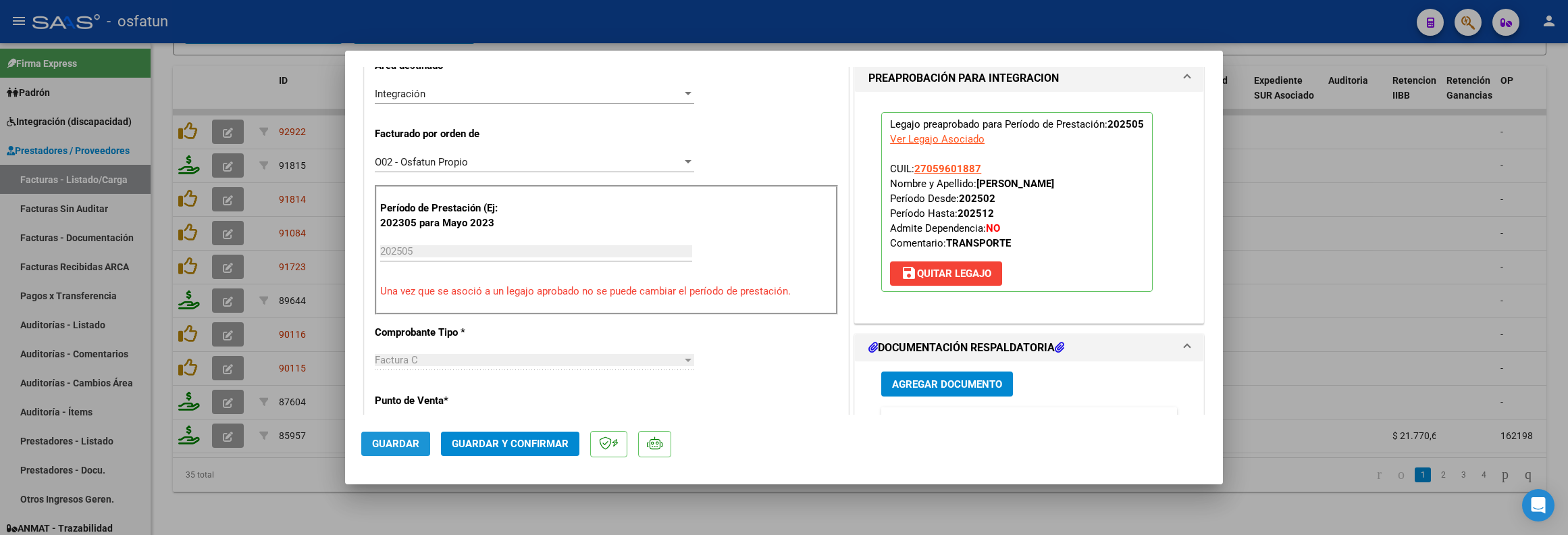
click at [387, 446] on span "Guardar" at bounding box center [395, 444] width 47 height 12
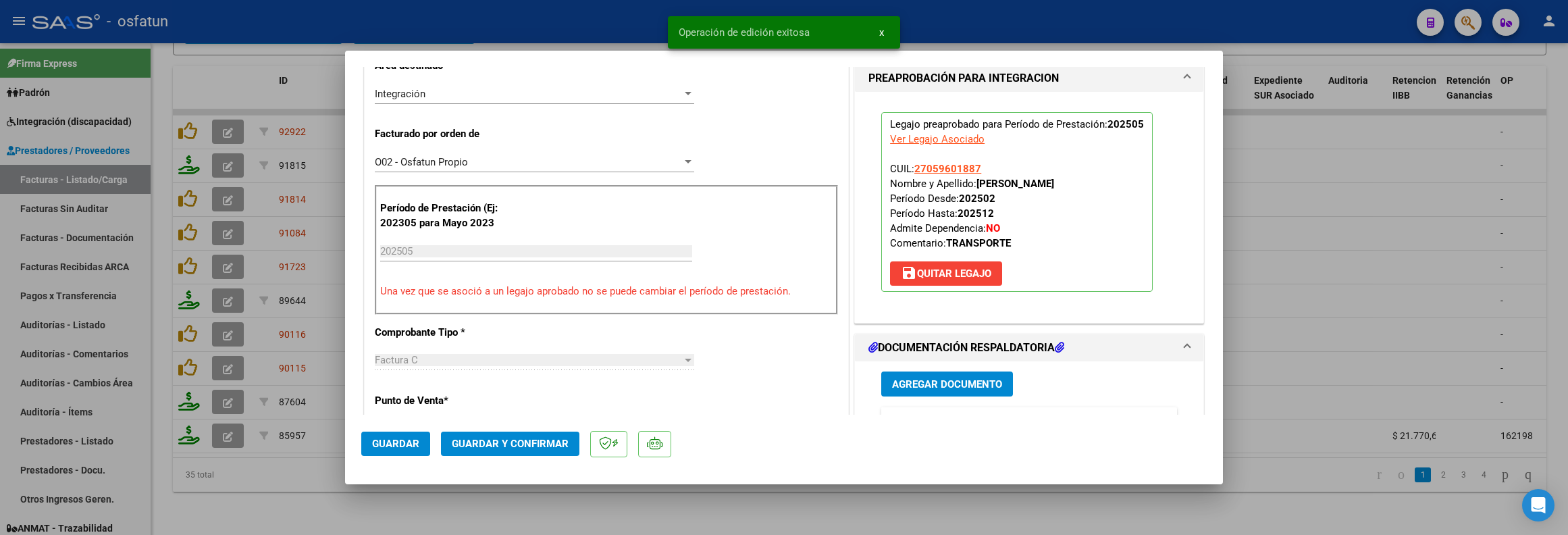
click at [431, 508] on div at bounding box center [784, 268] width 1568 height 535
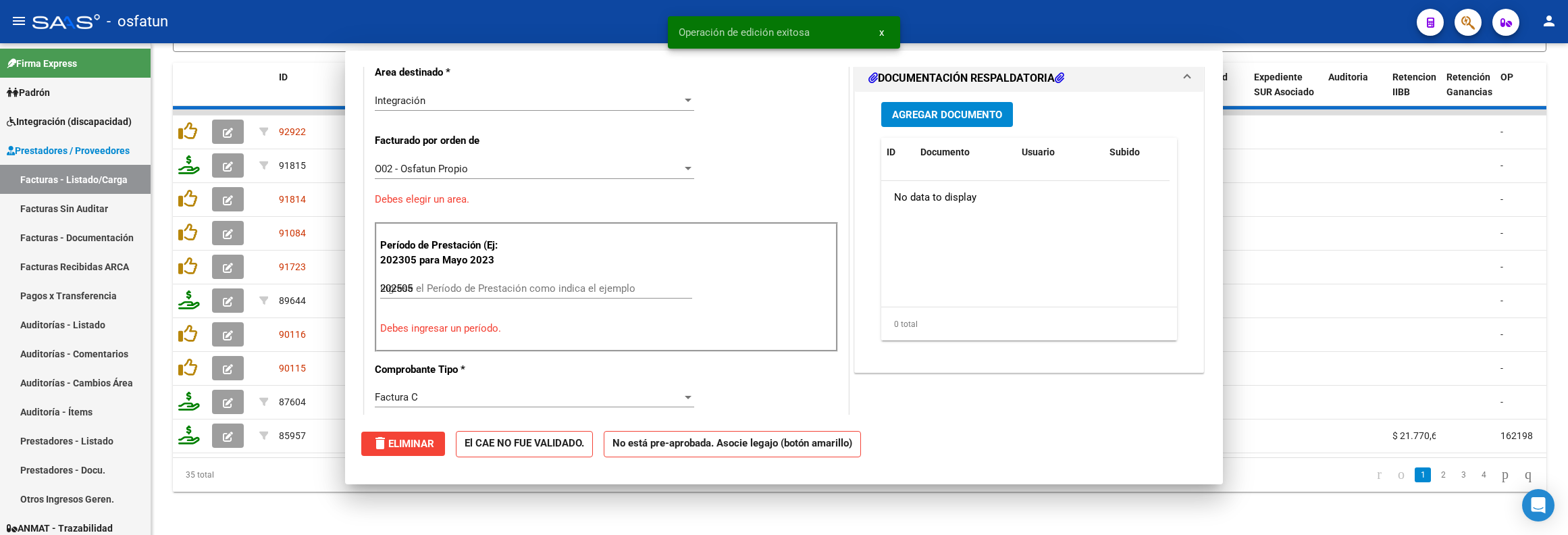
type input "$ 0,00"
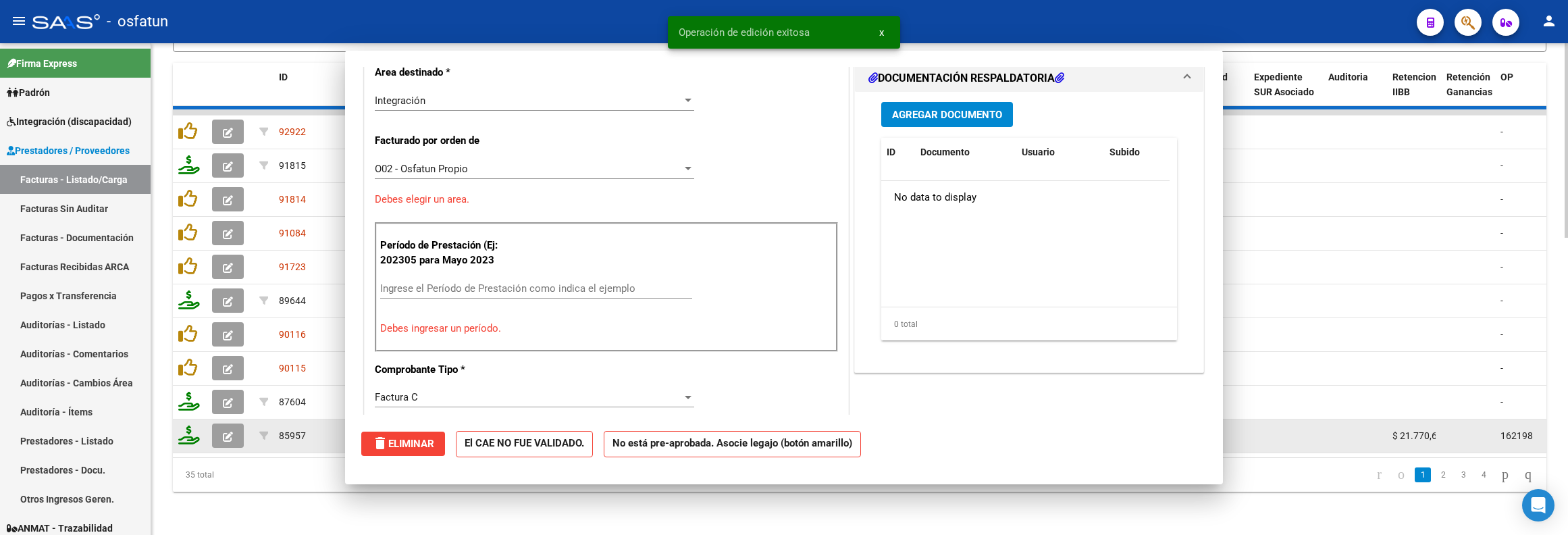
scroll to position [311, 0]
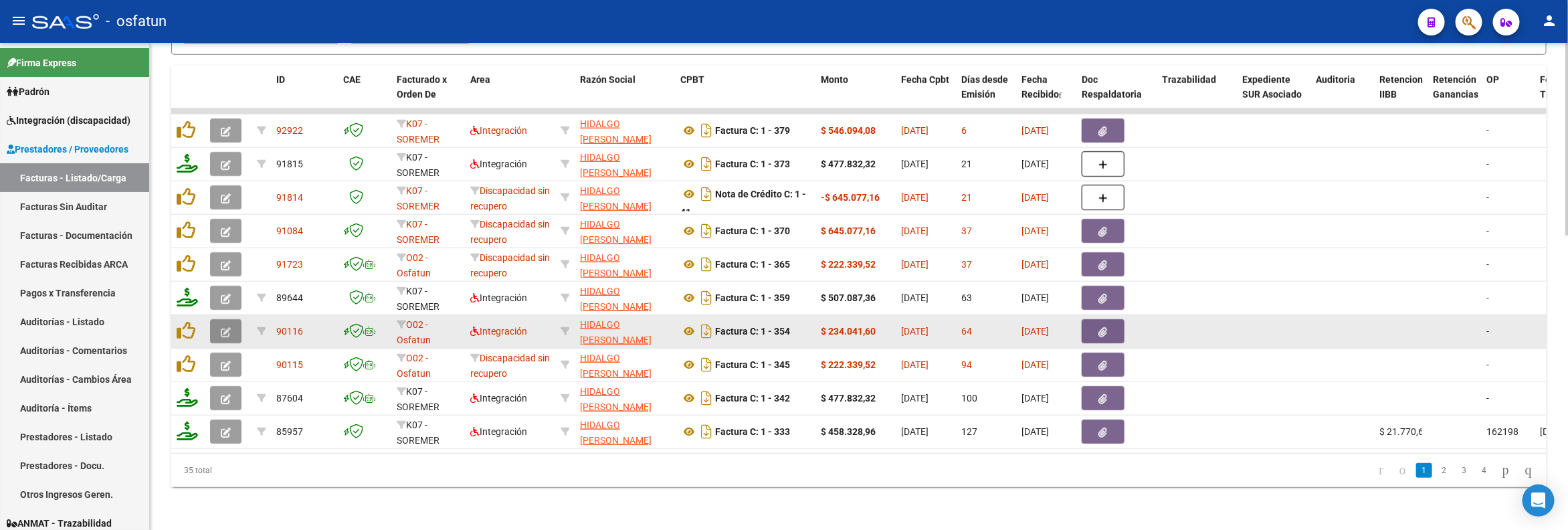
click at [216, 319] on button "button" at bounding box center [225, 331] width 31 height 24
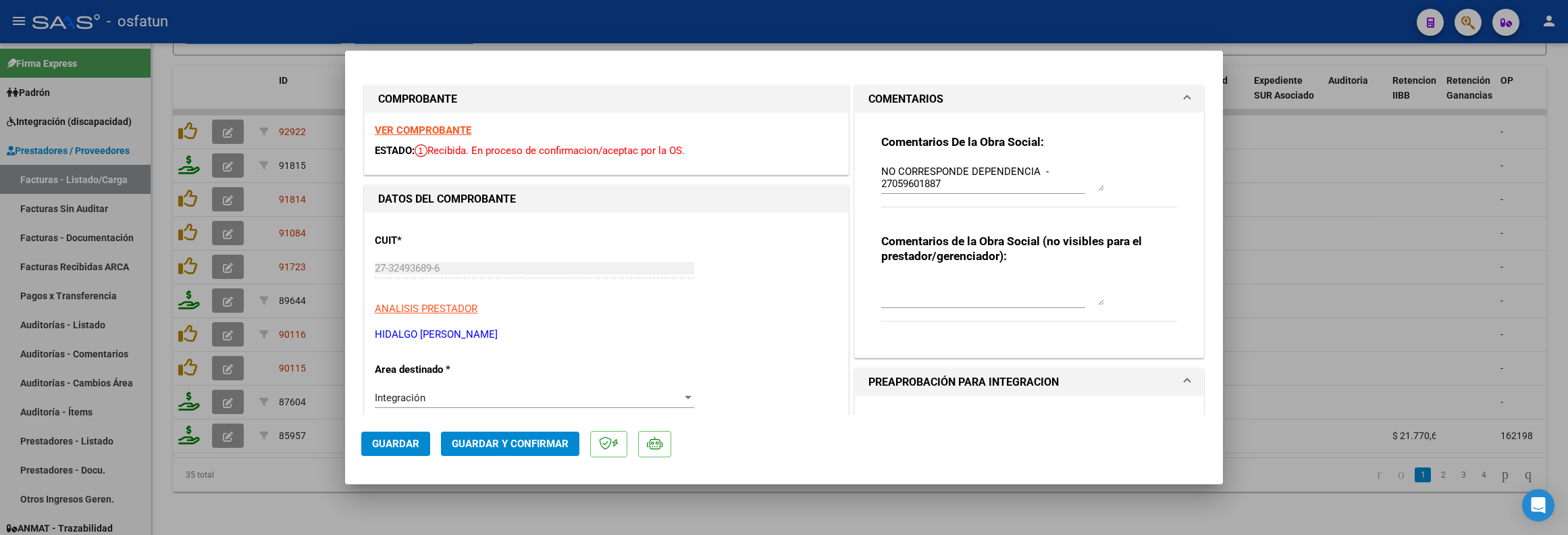
scroll to position [21, 0]
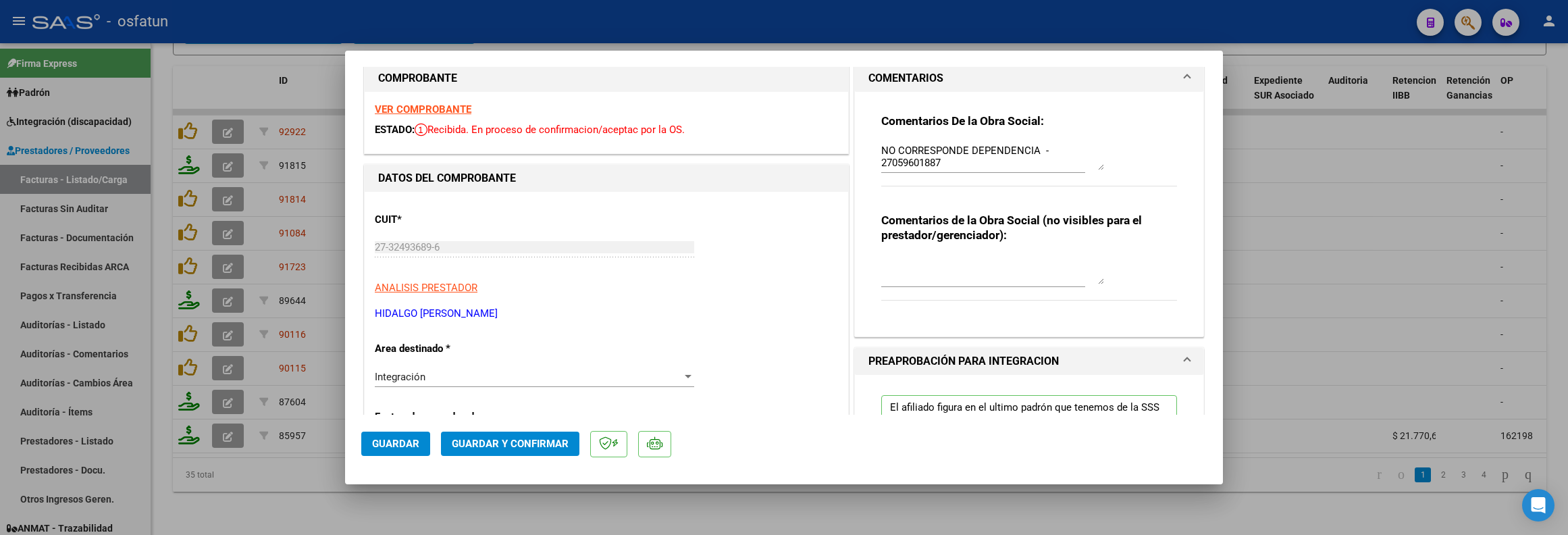
drag, startPoint x: 489, startPoint y: 422, endPoint x: 846, endPoint y: 246, distance: 398.0
click at [731, 310] on mat-dialog-container "COMPROBANTE VER COMPROBANTE ESTADO: Recibida. En proceso de confirmacion/acepta…" at bounding box center [783, 267] width 878 height 433
click at [791, 292] on p "ANALISIS PRESTADOR" at bounding box center [606, 287] width 463 height 16
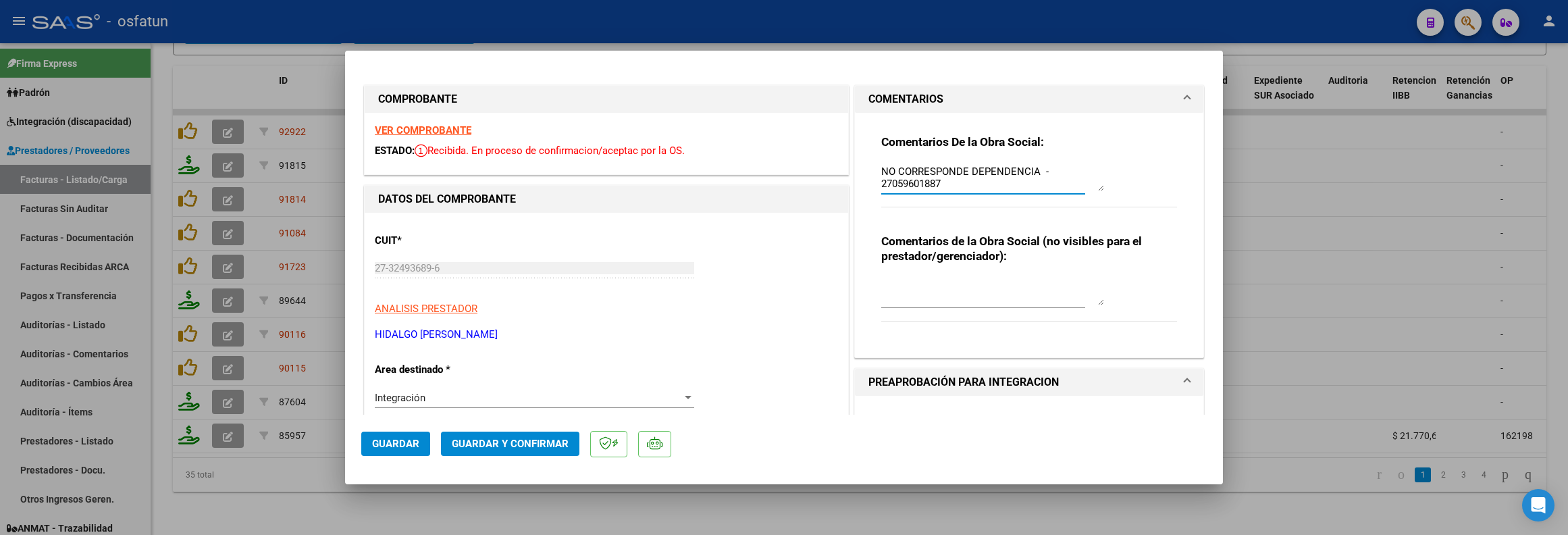
click at [984, 172] on textarea "NO CORRESPONDE DEPENDENCIA - 27059601887 Nombre y Apellido: BARRIONUEVO ROSA DO…" at bounding box center [992, 178] width 223 height 27
click at [984, 179] on textarea "NO CORRESPONDE DEPENDENCIA - 27059601887 Nombre y Apellido: BARRIONUEVO ROSA DO…" at bounding box center [992, 178] width 223 height 27
click at [527, 444] on span "Guardar y Confirmar" at bounding box center [510, 444] width 117 height 12
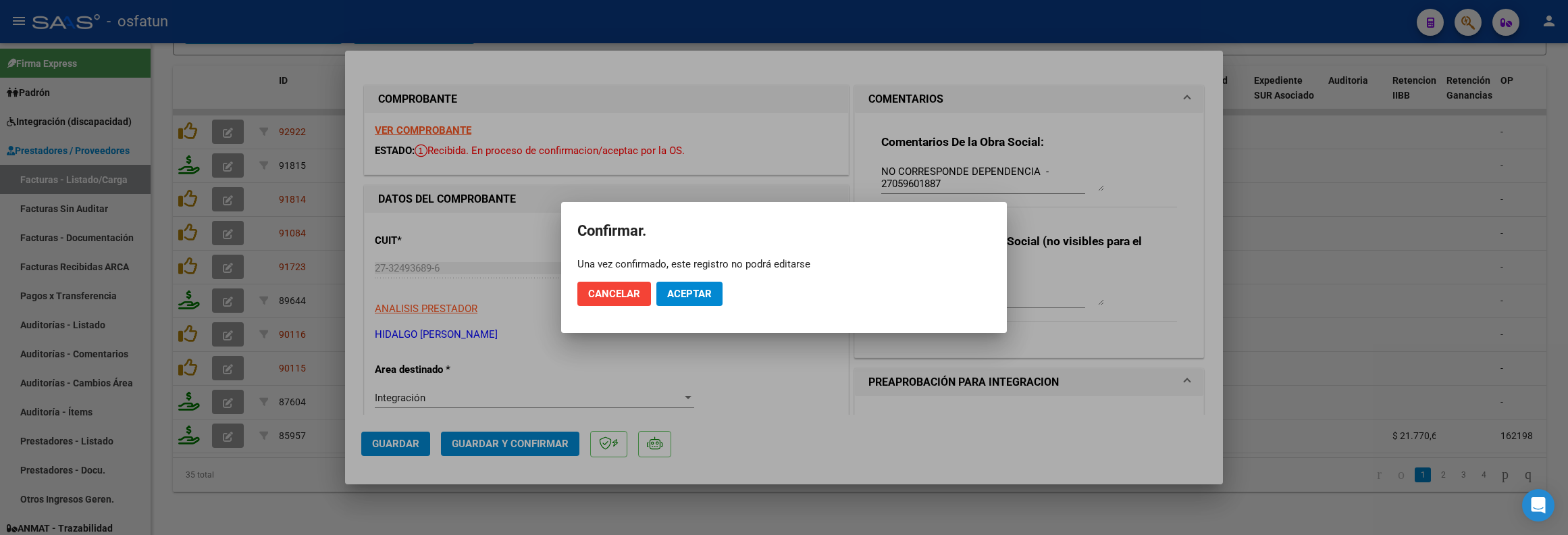
click at [730, 410] on div at bounding box center [784, 268] width 1568 height 535
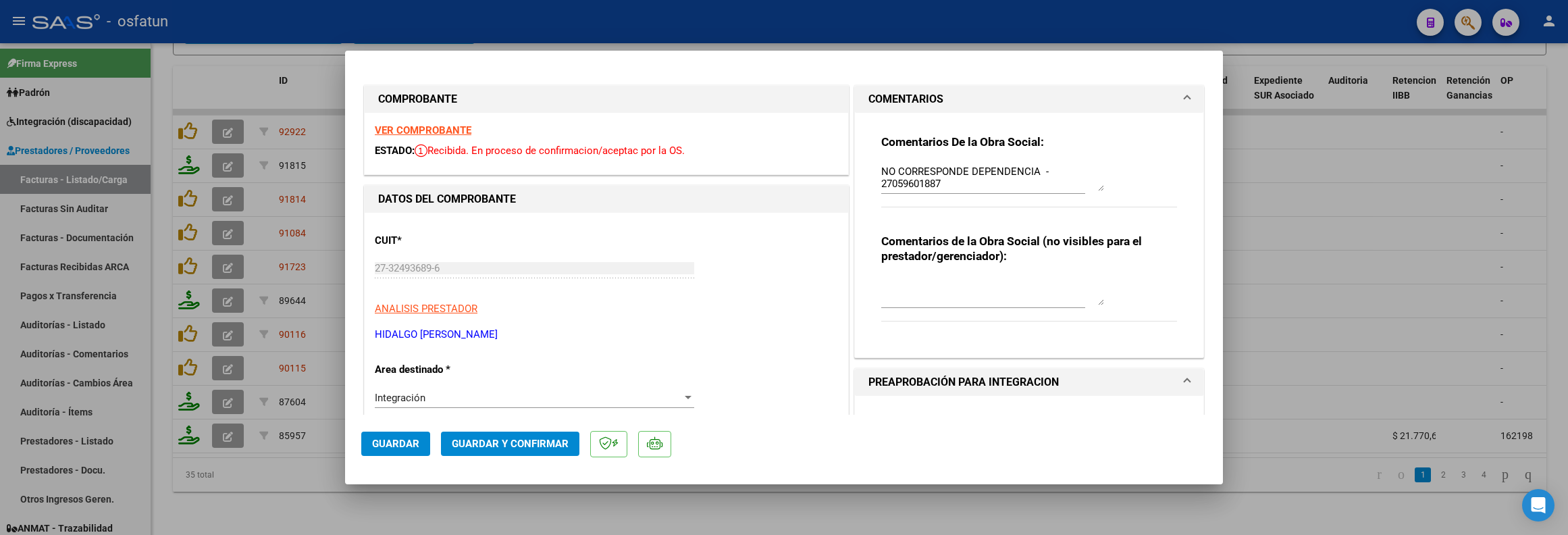
scroll to position [507, 0]
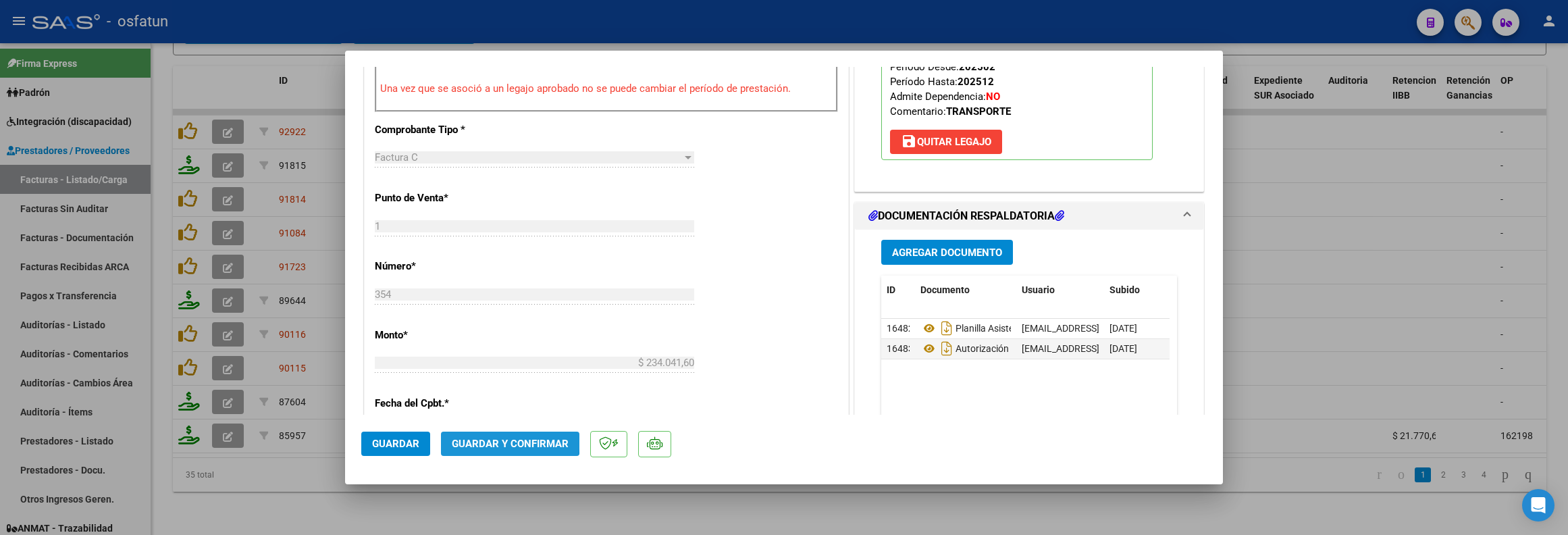
click at [505, 439] on span "Guardar y Confirmar" at bounding box center [510, 444] width 117 height 12
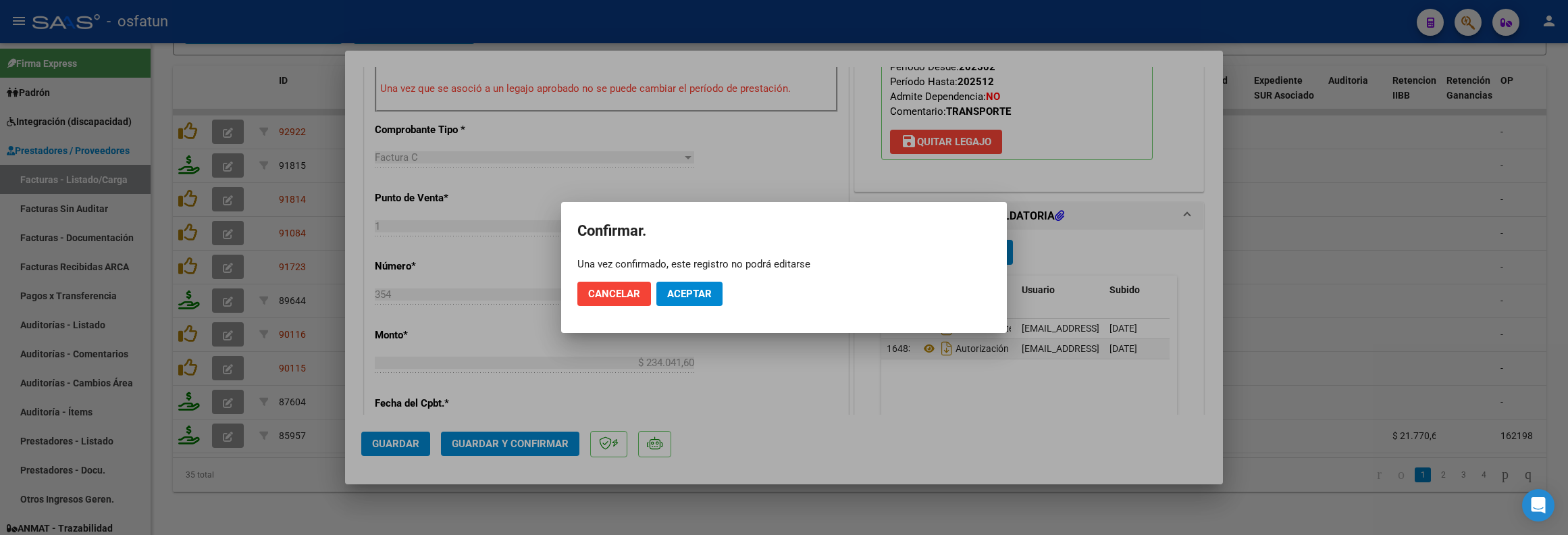
click at [723, 297] on mat-dialog-actions "Cancelar Aceptar" at bounding box center [784, 293] width 414 height 46
drag, startPoint x: 706, startPoint y: 292, endPoint x: 653, endPoint y: 294, distance: 53.0
click at [702, 292] on span "Aceptar" at bounding box center [689, 293] width 45 height 12
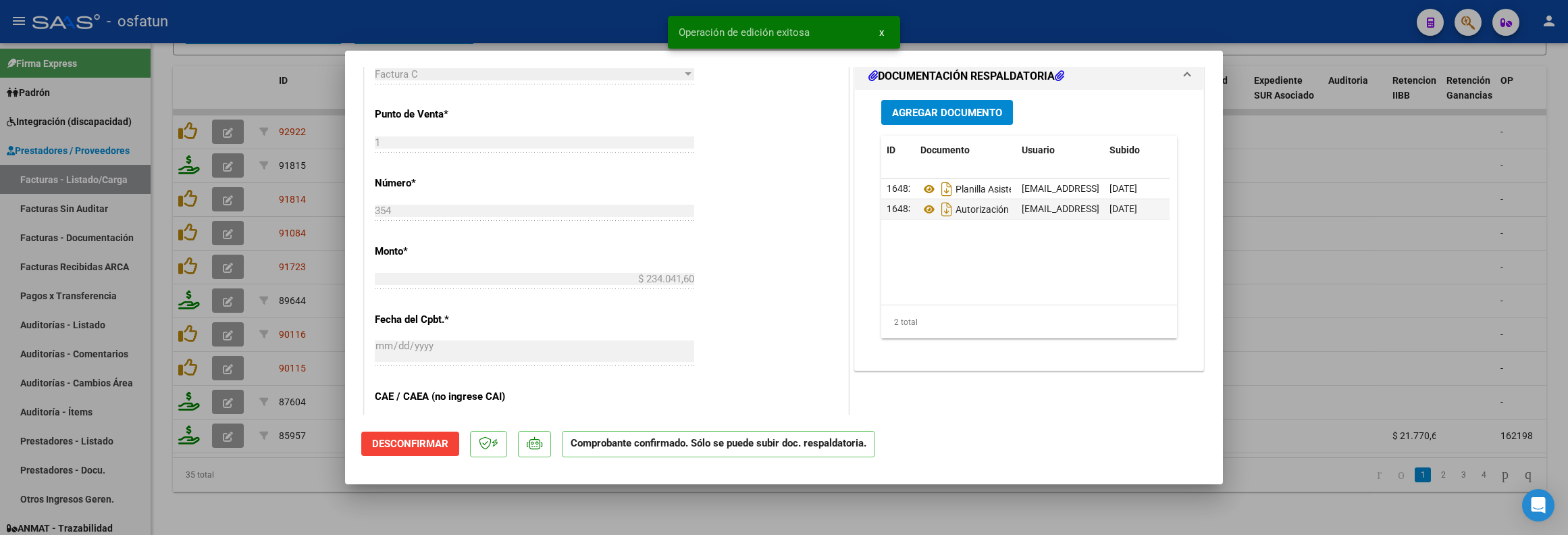
click at [207, 490] on div at bounding box center [784, 268] width 1568 height 535
type input "$ 0,00"
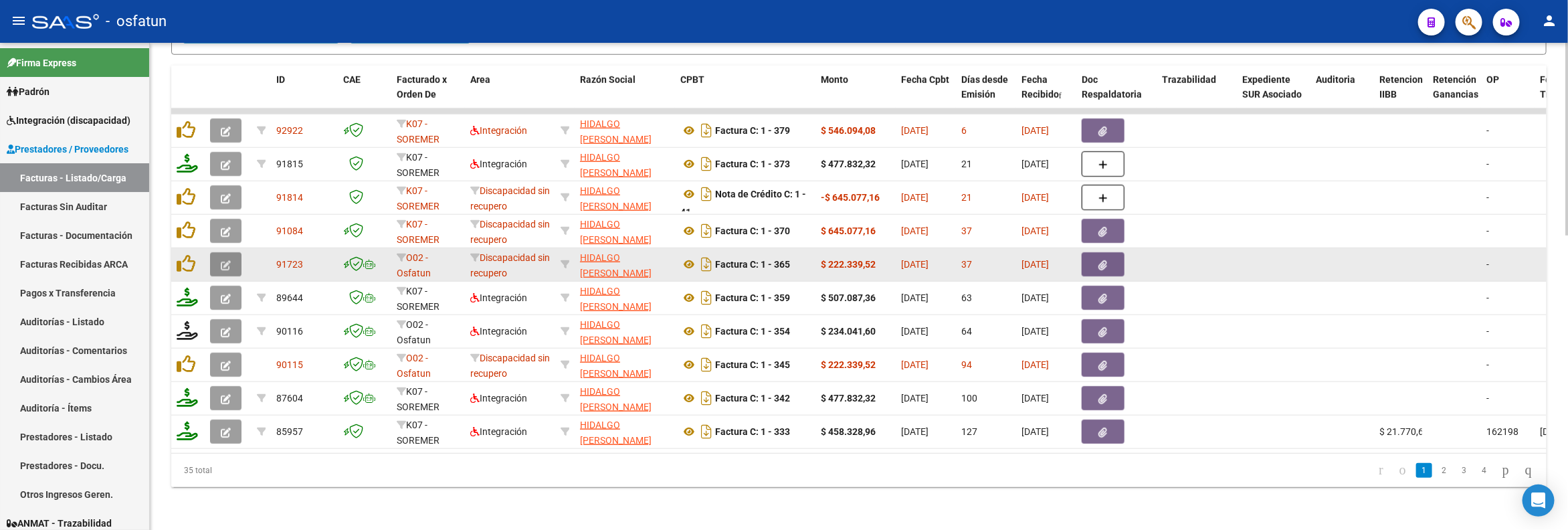
click at [224, 260] on icon "button" at bounding box center [225, 265] width 10 height 10
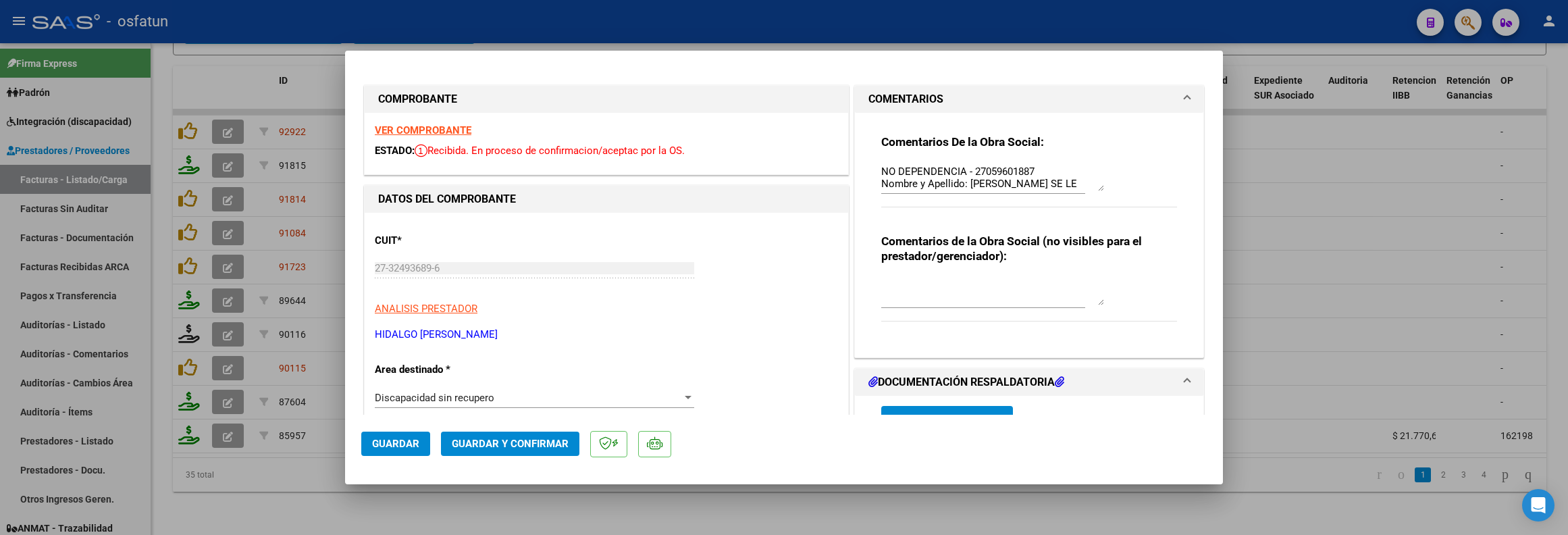
click at [259, 498] on div at bounding box center [784, 268] width 1568 height 535
type input "$ 0,00"
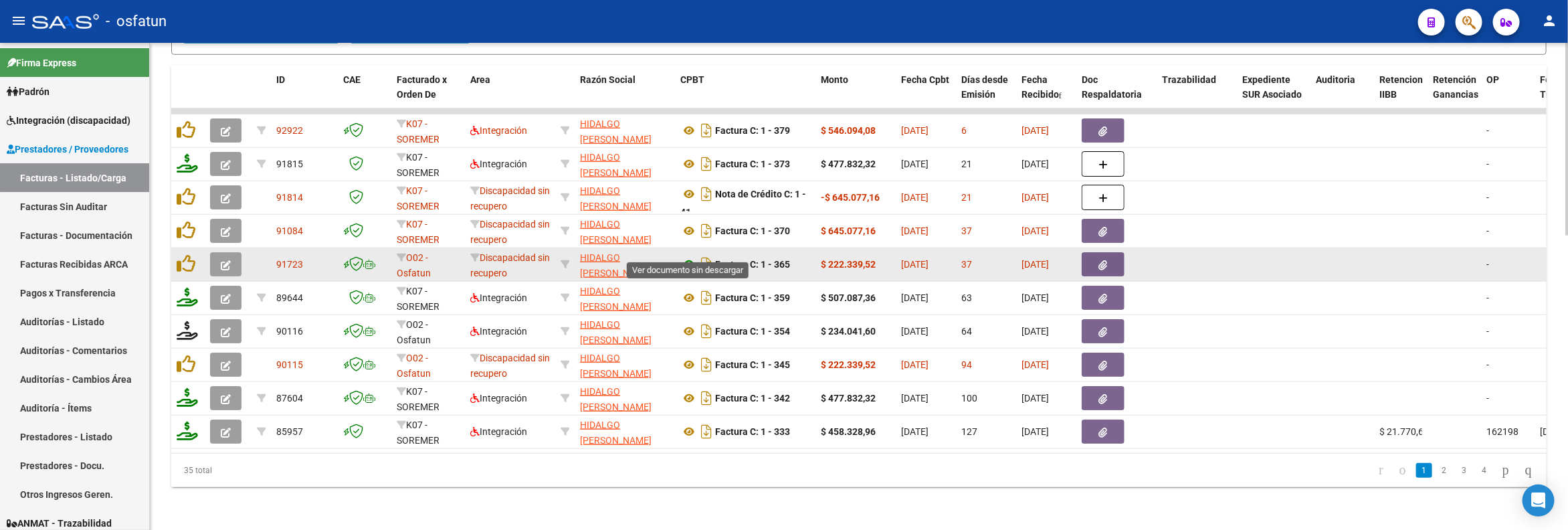
click at [687, 256] on icon at bounding box center [689, 264] width 17 height 16
click at [221, 260] on icon "button" at bounding box center [225, 265] width 10 height 10
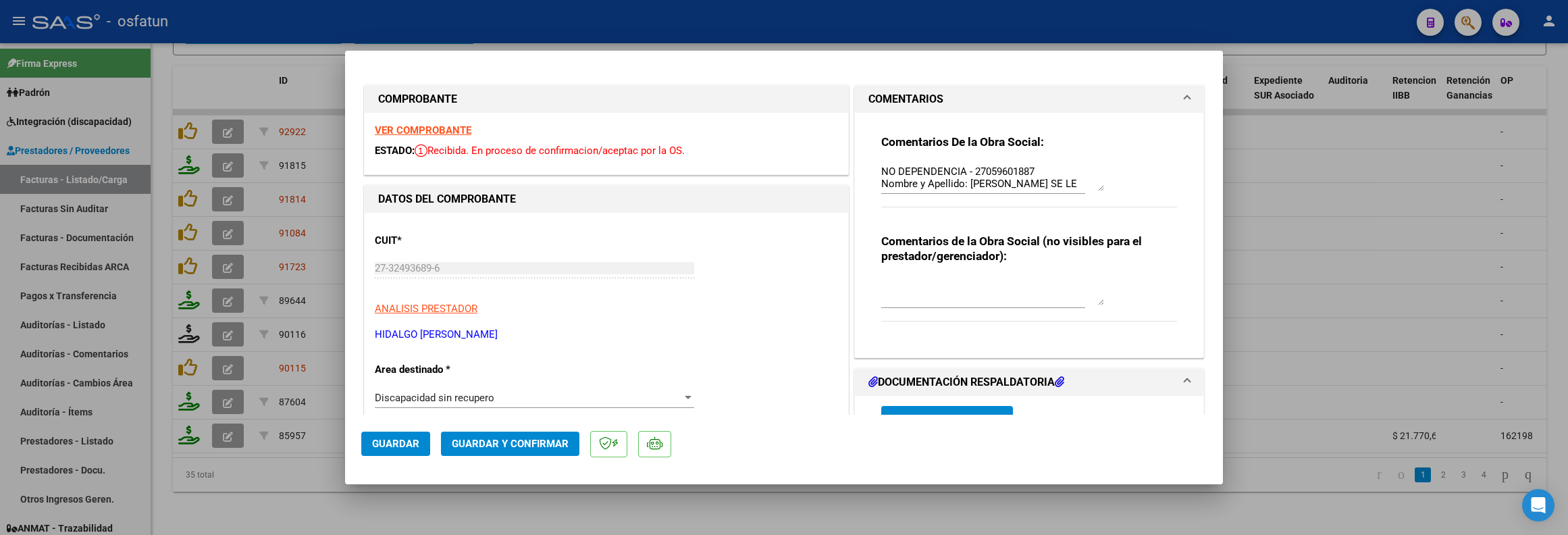
scroll to position [101, 0]
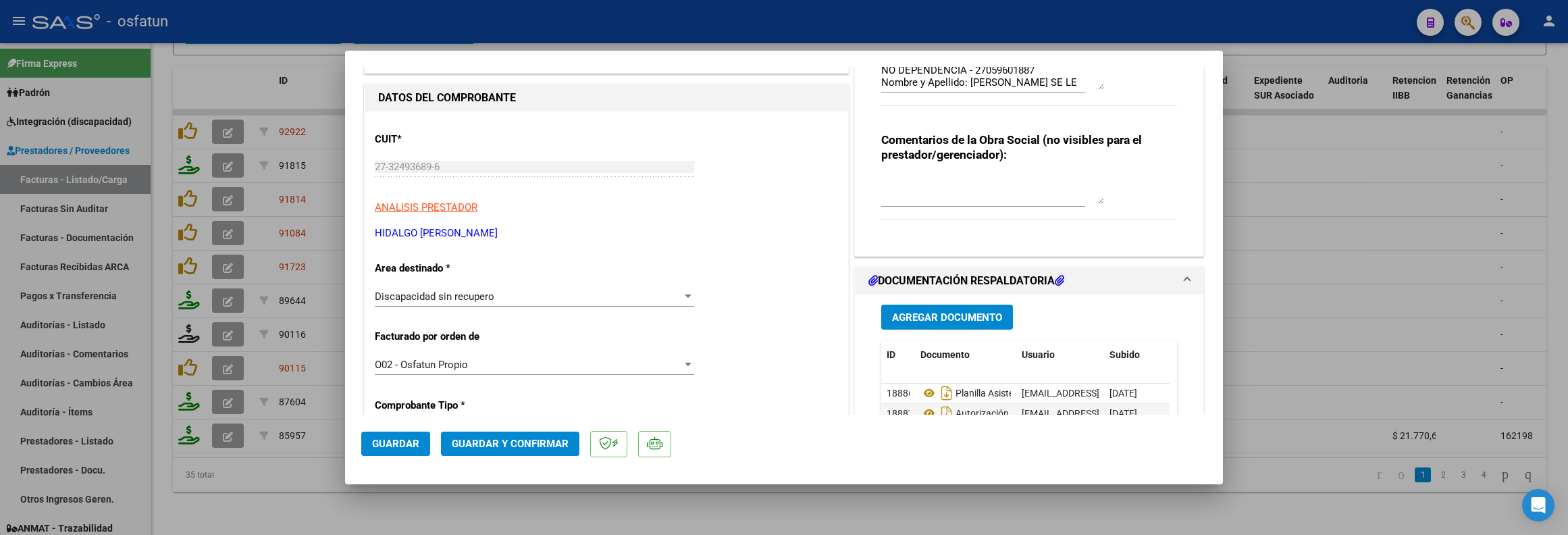
click at [474, 291] on span "Discapacidad sin recupero" at bounding box center [434, 297] width 120 height 12
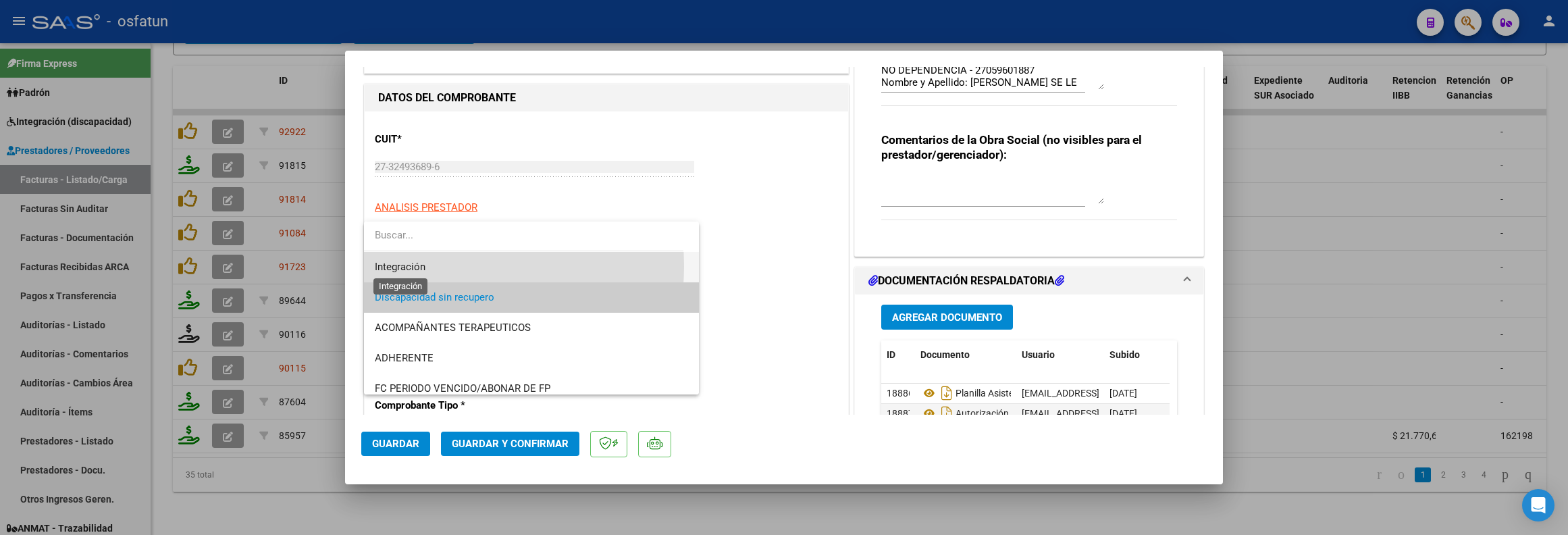
click at [416, 266] on span "Integración" at bounding box center [399, 267] width 51 height 12
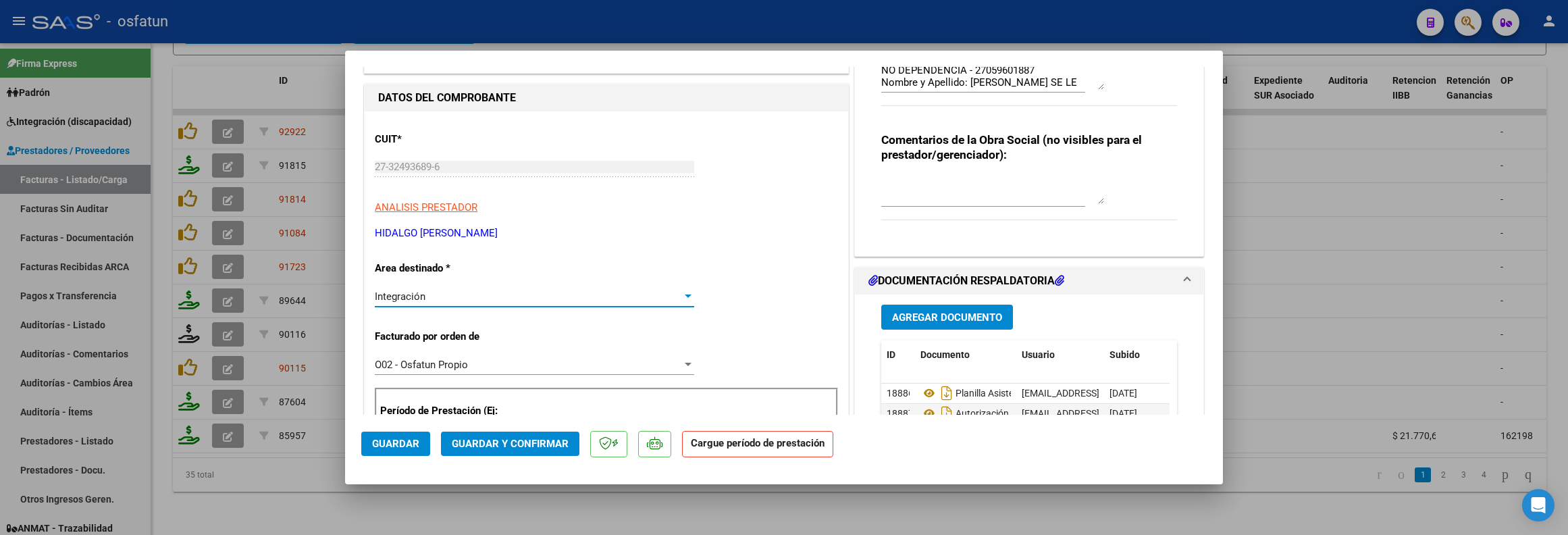
scroll to position [203, 0]
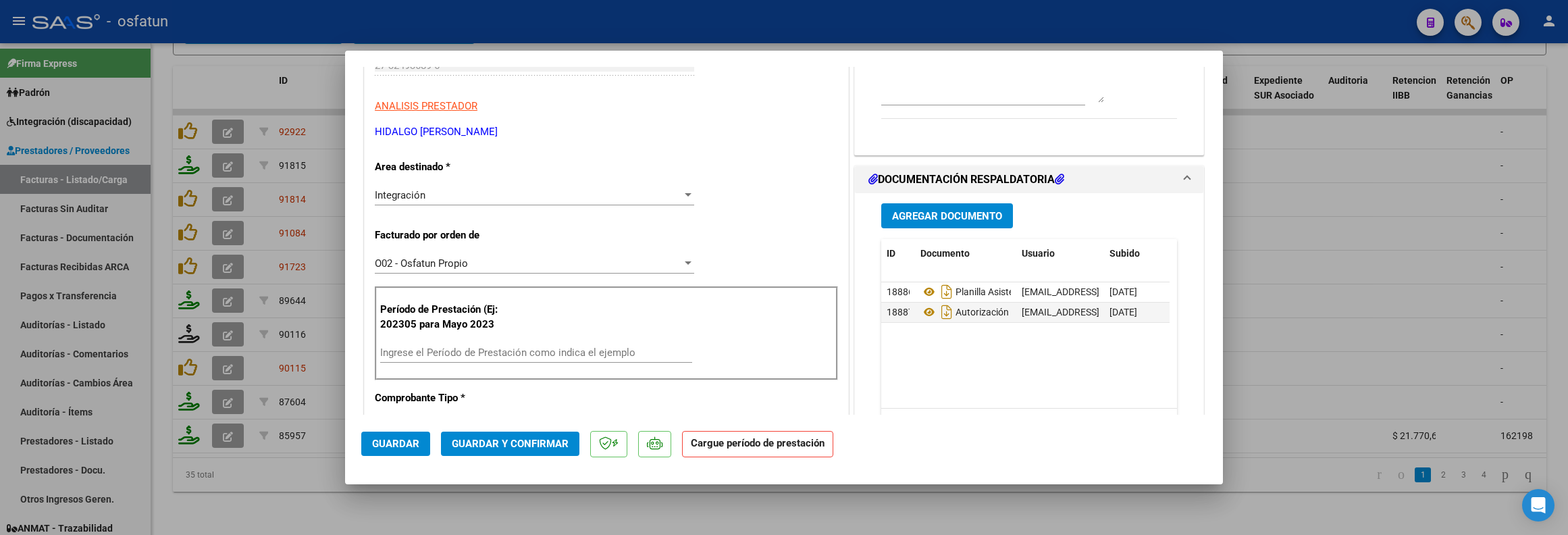
click at [432, 345] on div "Ingrese el Período de Prestación como indica el ejemplo" at bounding box center [537, 352] width 312 height 20
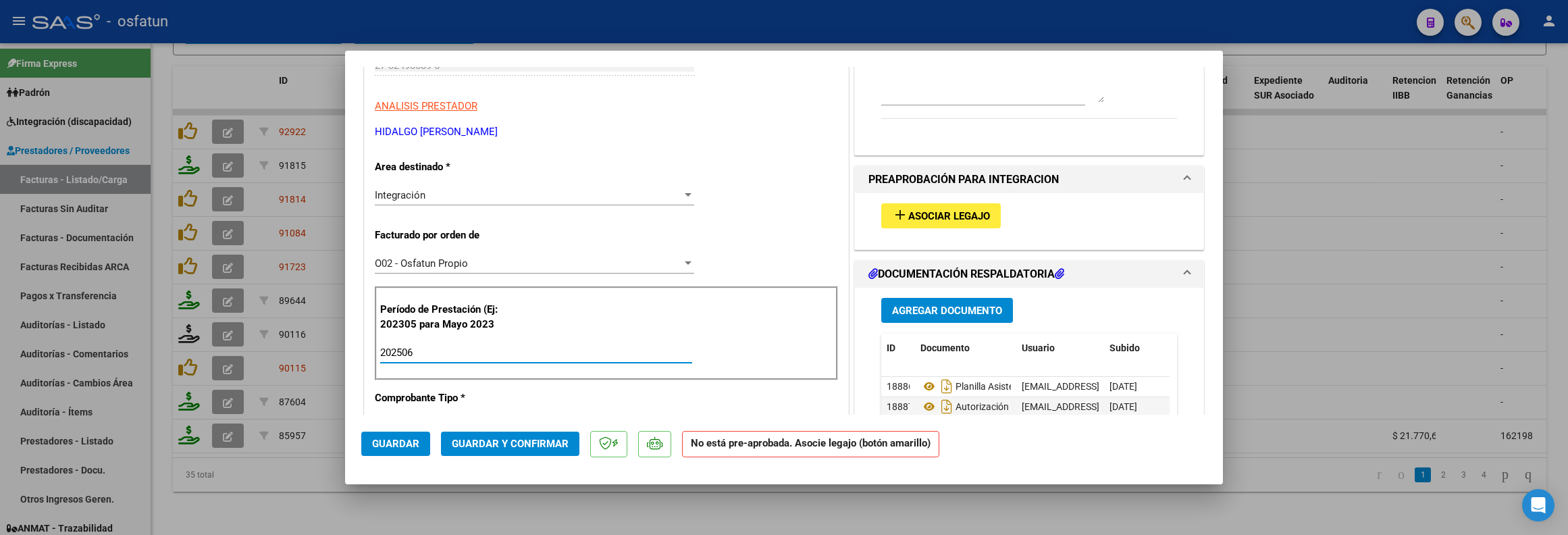
type input "202506"
click at [938, 205] on button "add Asociar Legajo" at bounding box center [941, 216] width 120 height 25
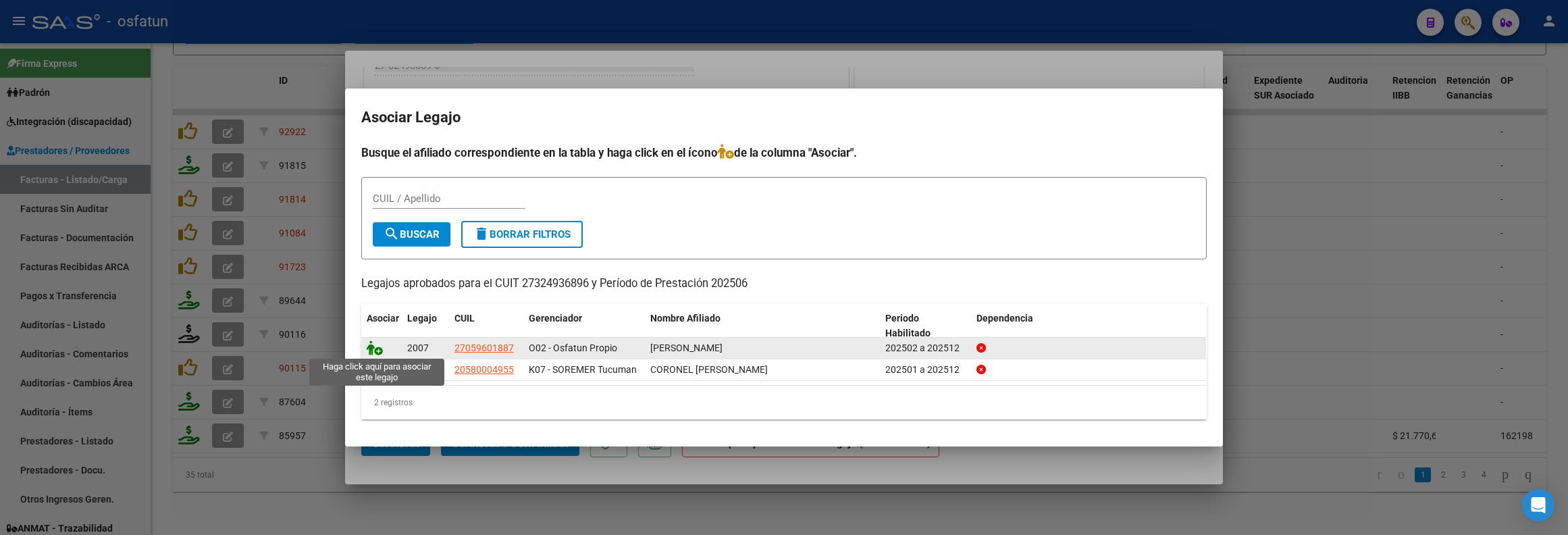
click at [373, 351] on icon at bounding box center [375, 348] width 17 height 15
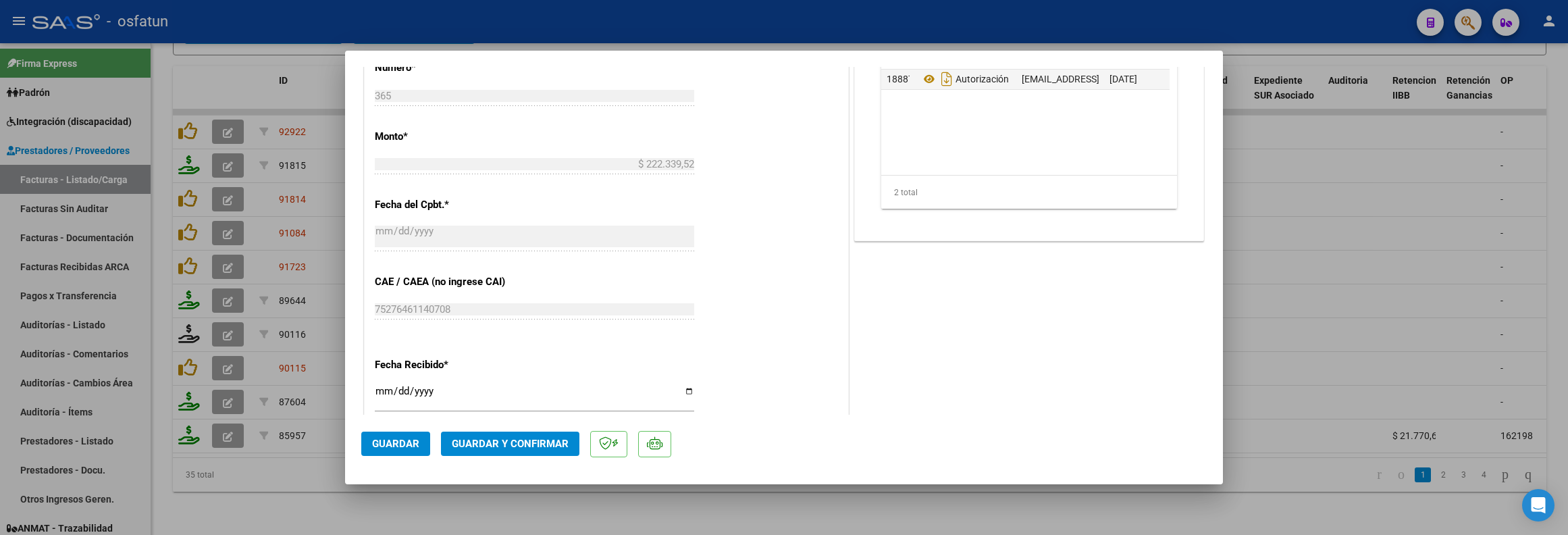
scroll to position [709, 0]
click at [412, 448] on span "Guardar" at bounding box center [395, 444] width 47 height 12
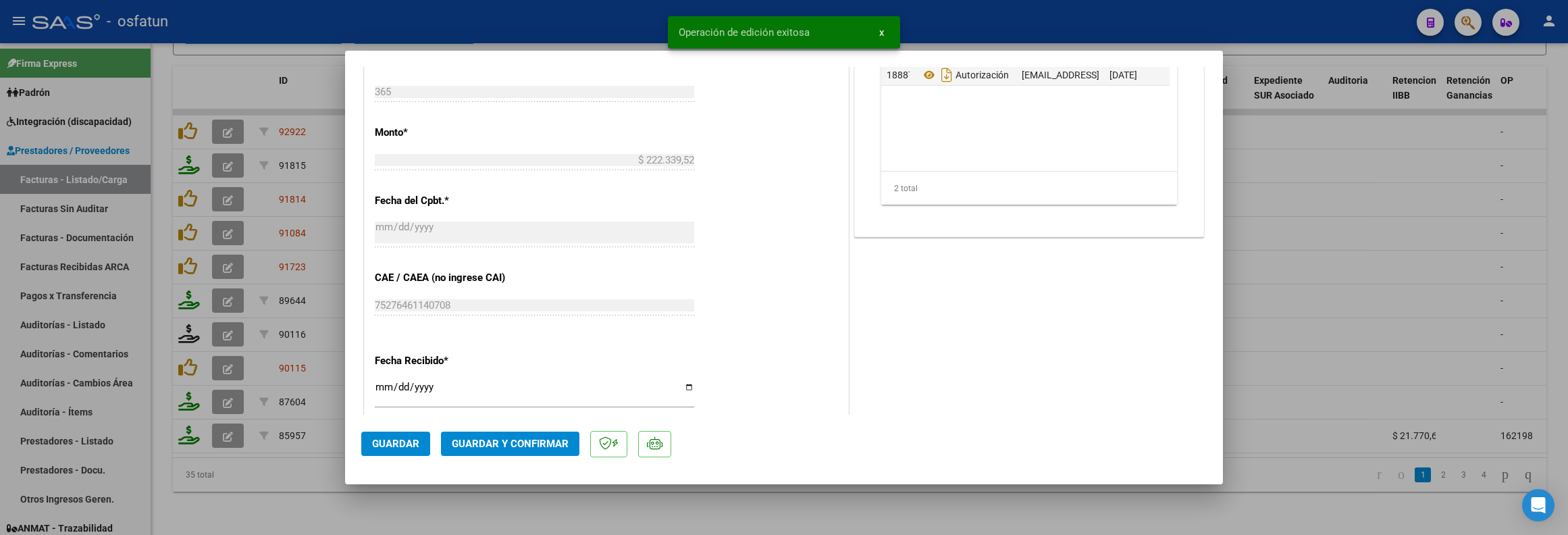
click at [485, 444] on span "Guardar y Confirmar" at bounding box center [510, 444] width 117 height 12
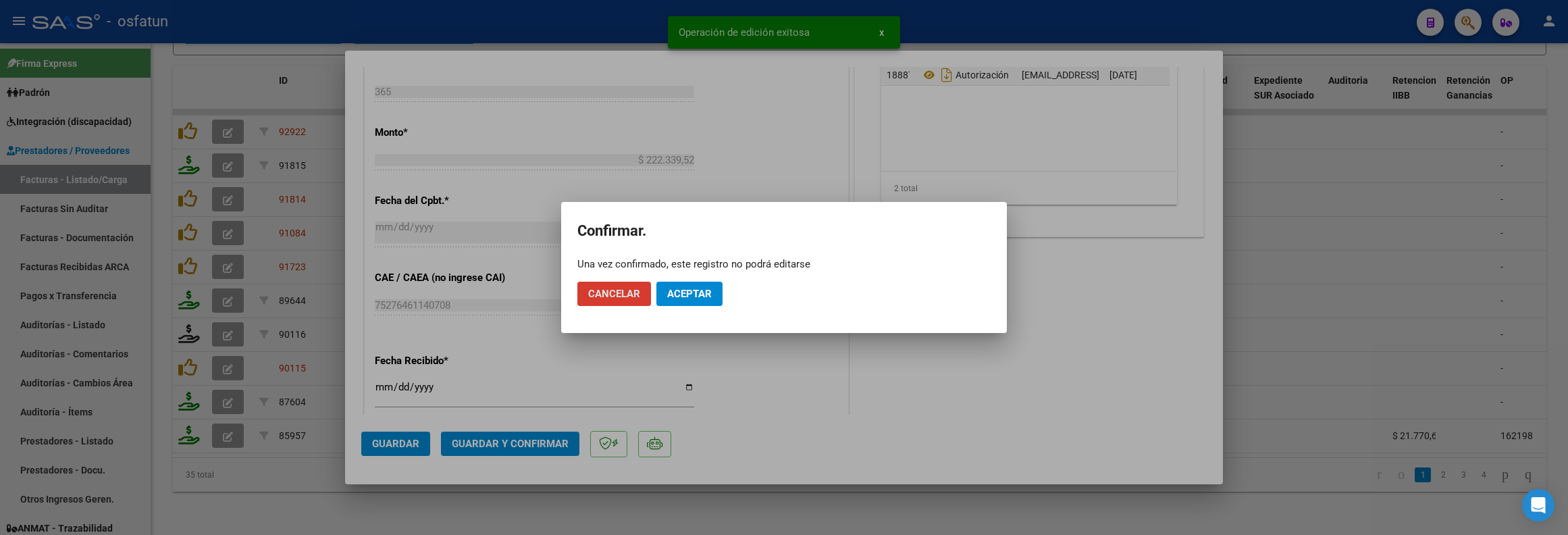
click at [698, 288] on span "Aceptar" at bounding box center [689, 293] width 45 height 12
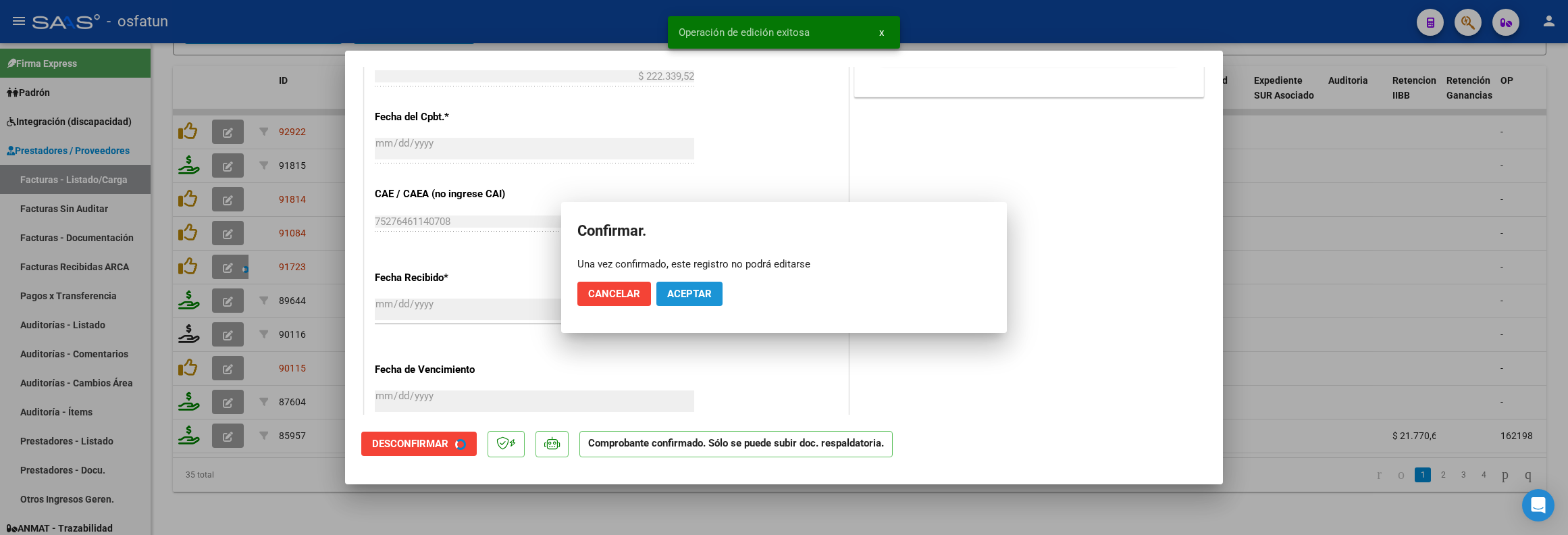
scroll to position [626, 0]
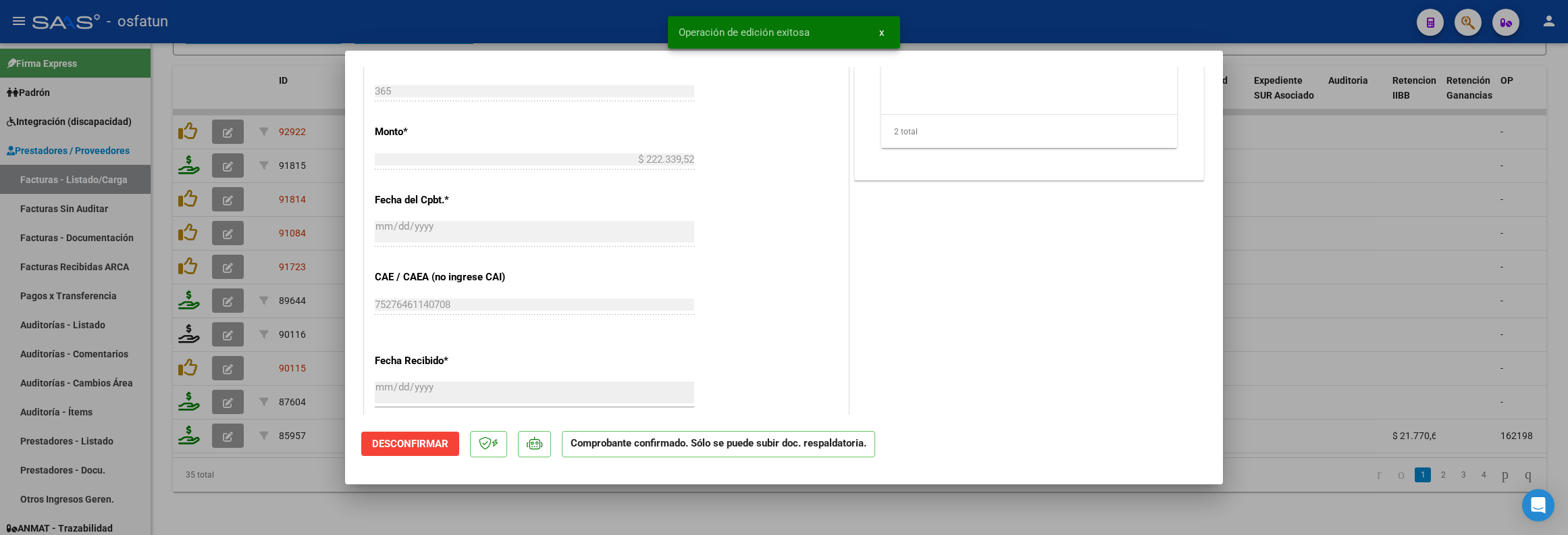
click at [428, 500] on div at bounding box center [784, 268] width 1568 height 535
type input "$ 0,00"
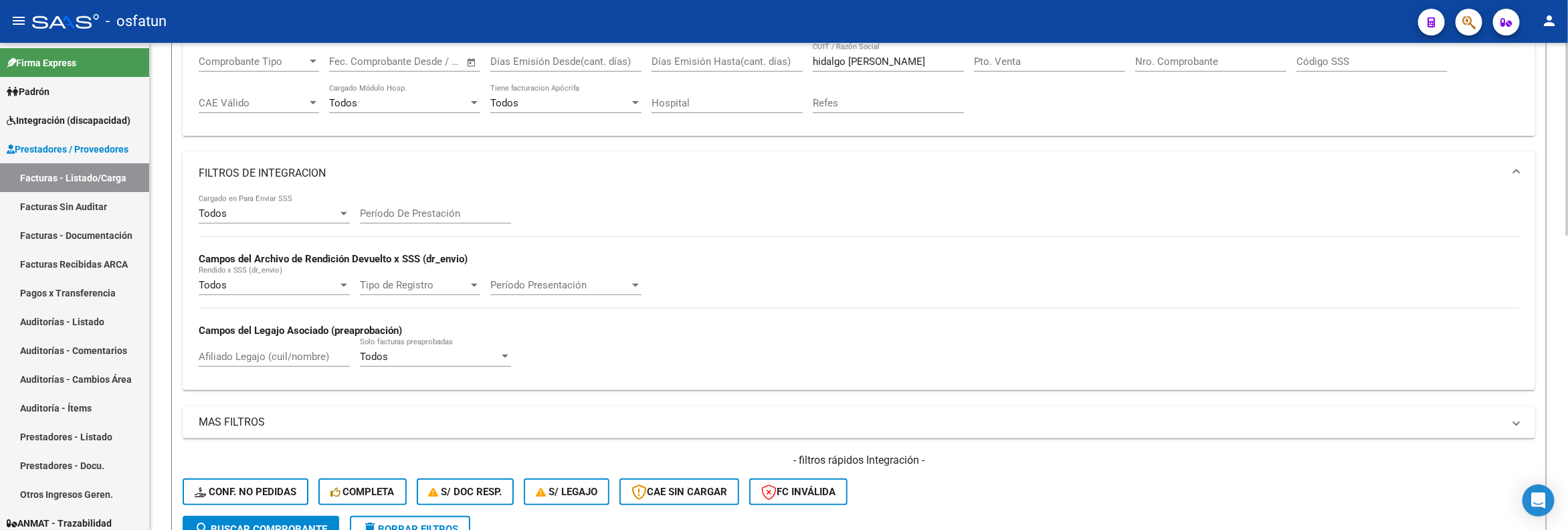
scroll to position [42, 0]
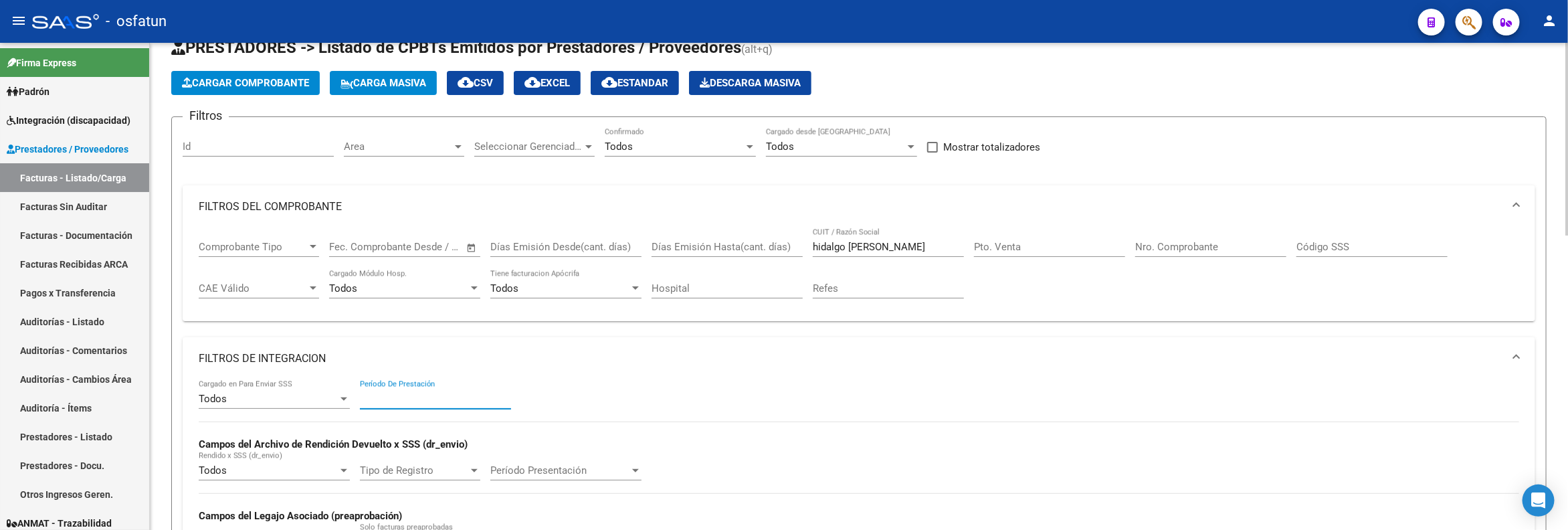
click at [402, 398] on input "Período De Prestación" at bounding box center [435, 398] width 151 height 12
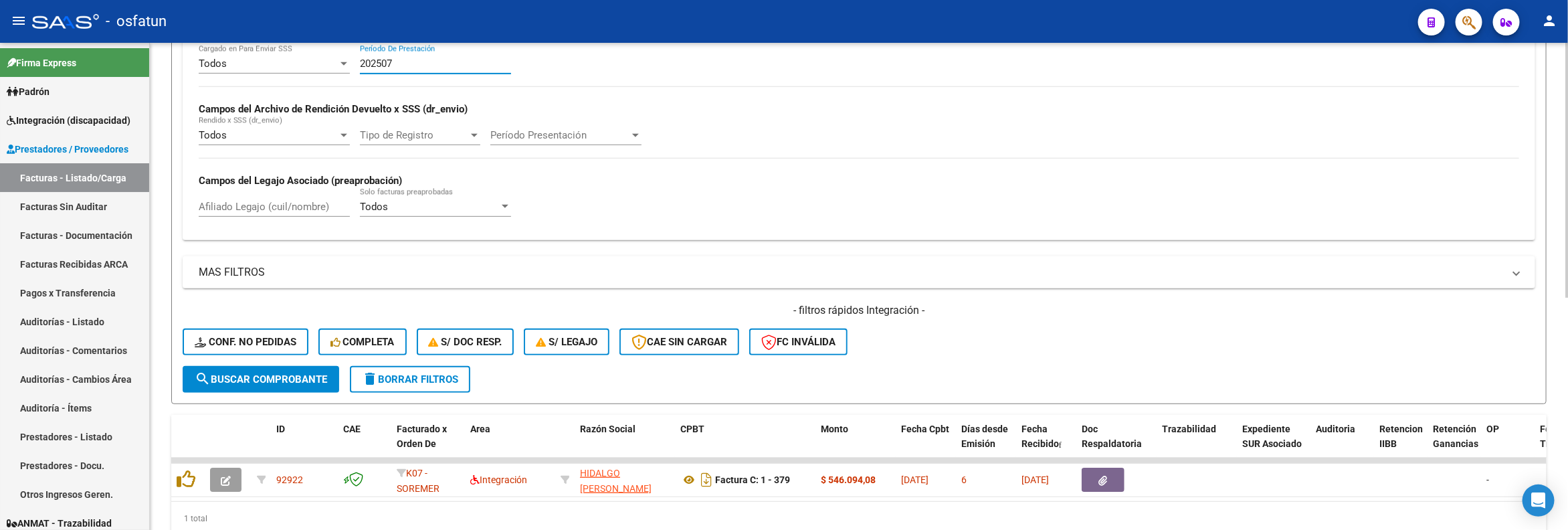
scroll to position [343, 0]
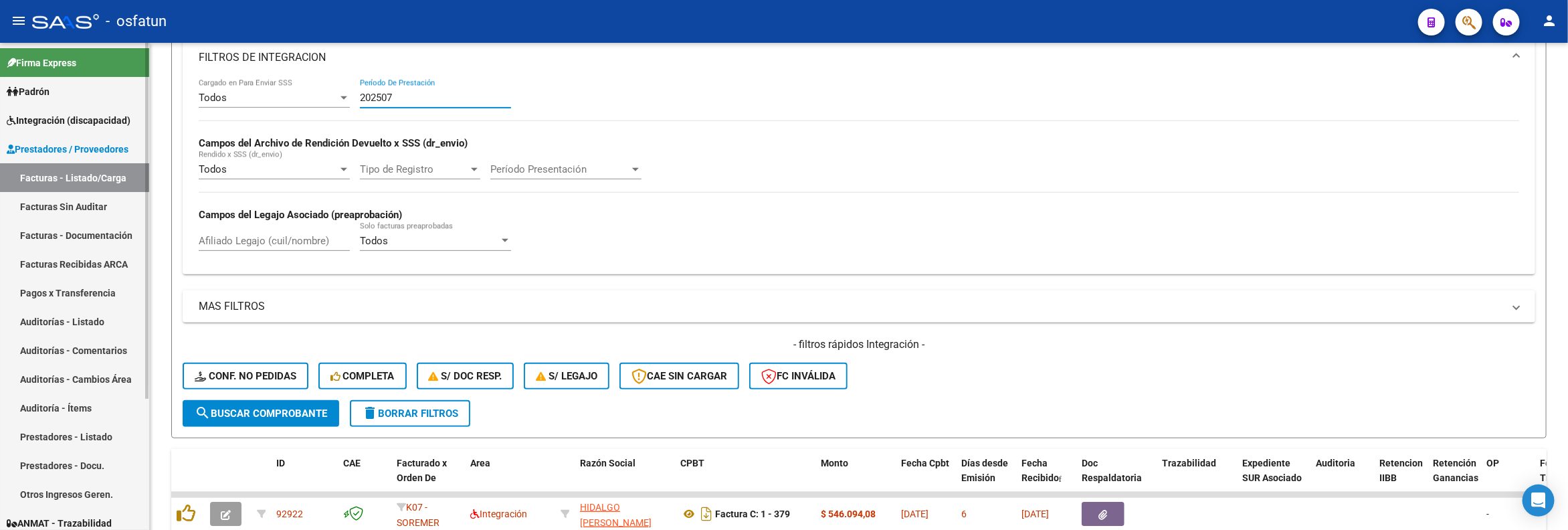
type input "202507"
click at [30, 199] on link "Facturas Sin Auditar" at bounding box center [74, 206] width 149 height 29
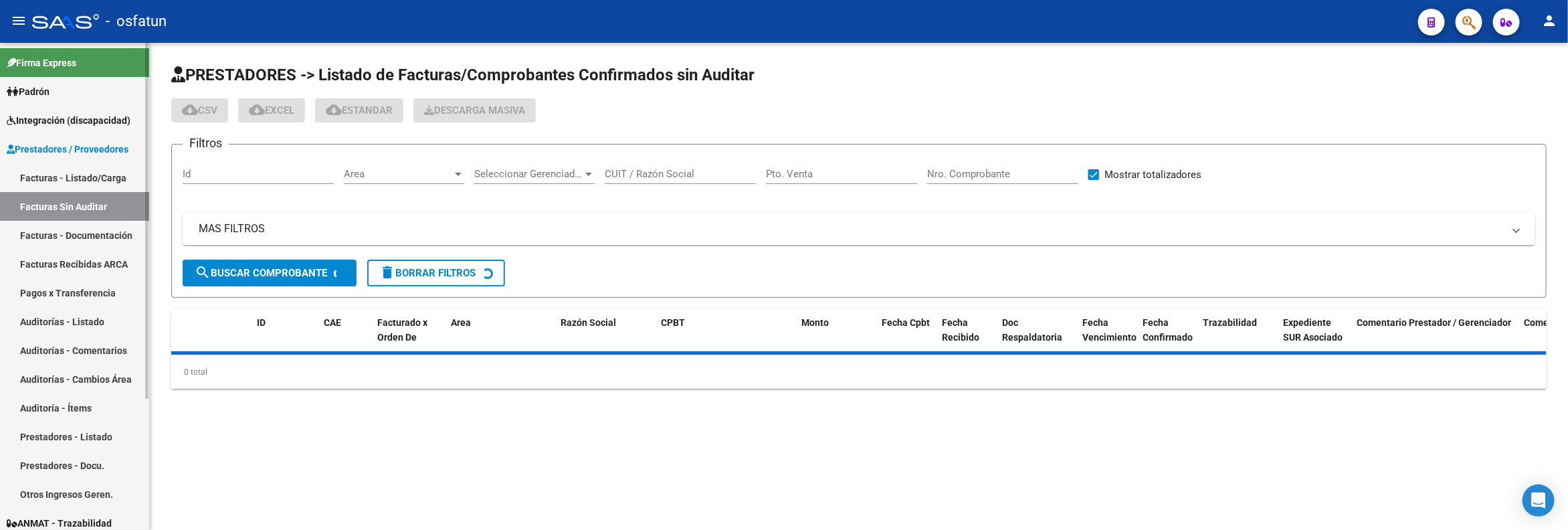
click at [64, 121] on span "Integración (discapacidad)" at bounding box center [68, 120] width 123 height 15
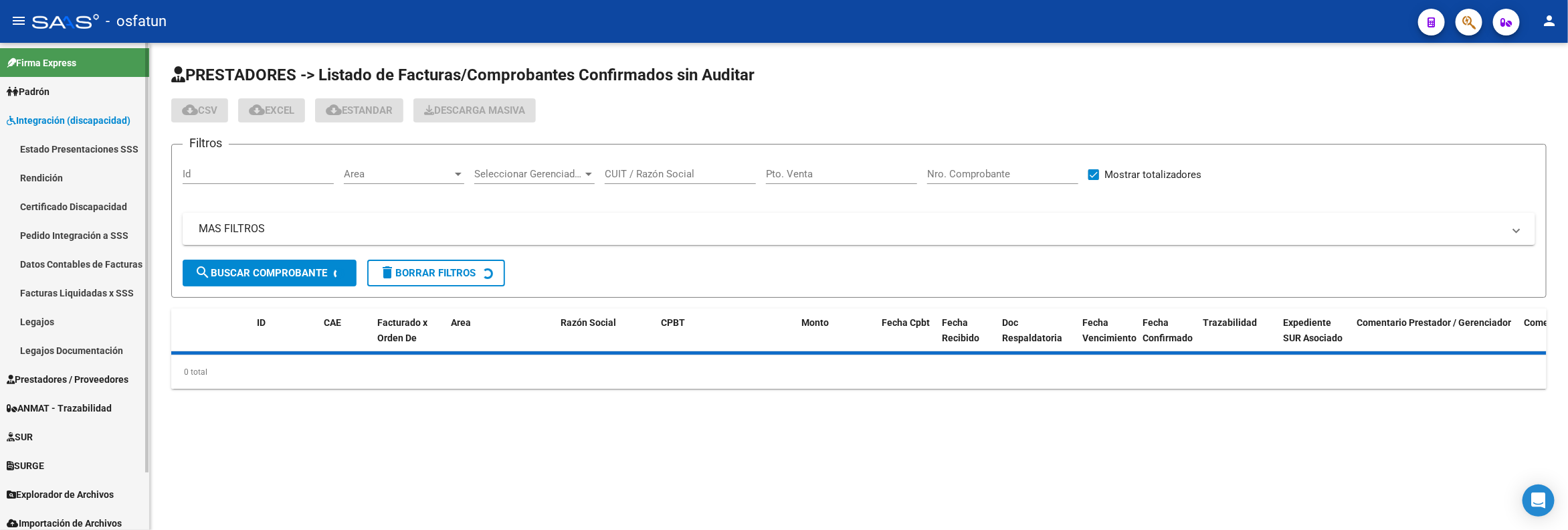
click at [57, 323] on link "Legajos" at bounding box center [74, 321] width 149 height 29
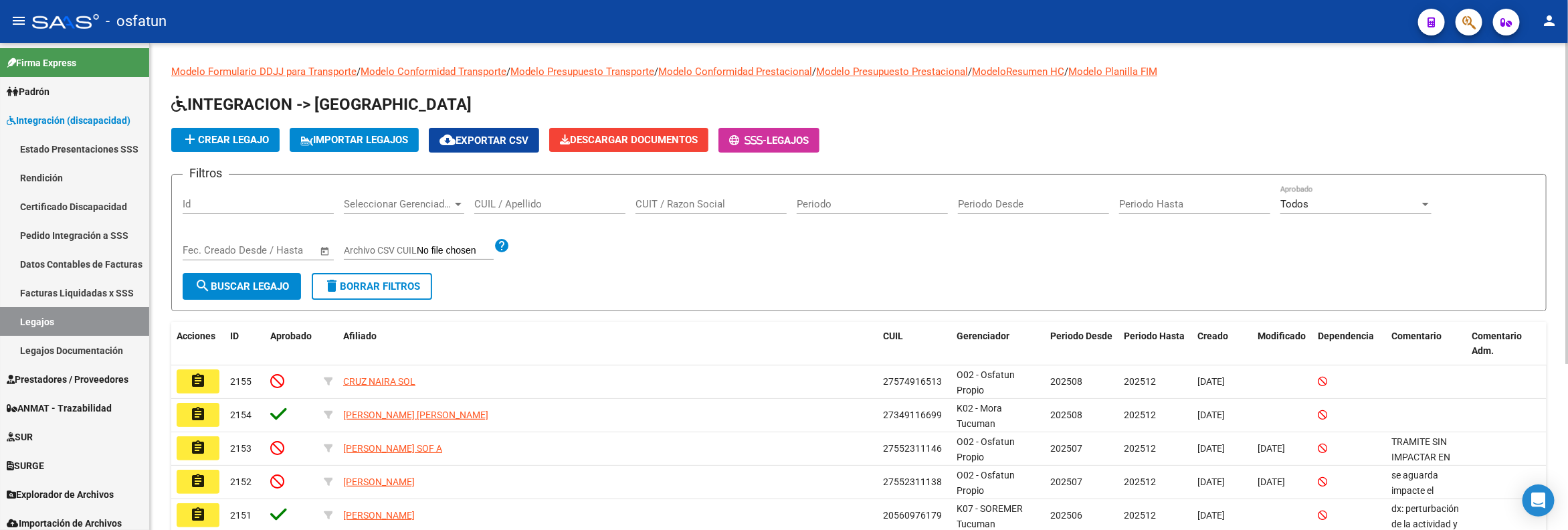
click at [518, 198] on input "CUIL / Apellido" at bounding box center [550, 204] width 151 height 12
paste input "Navarro"
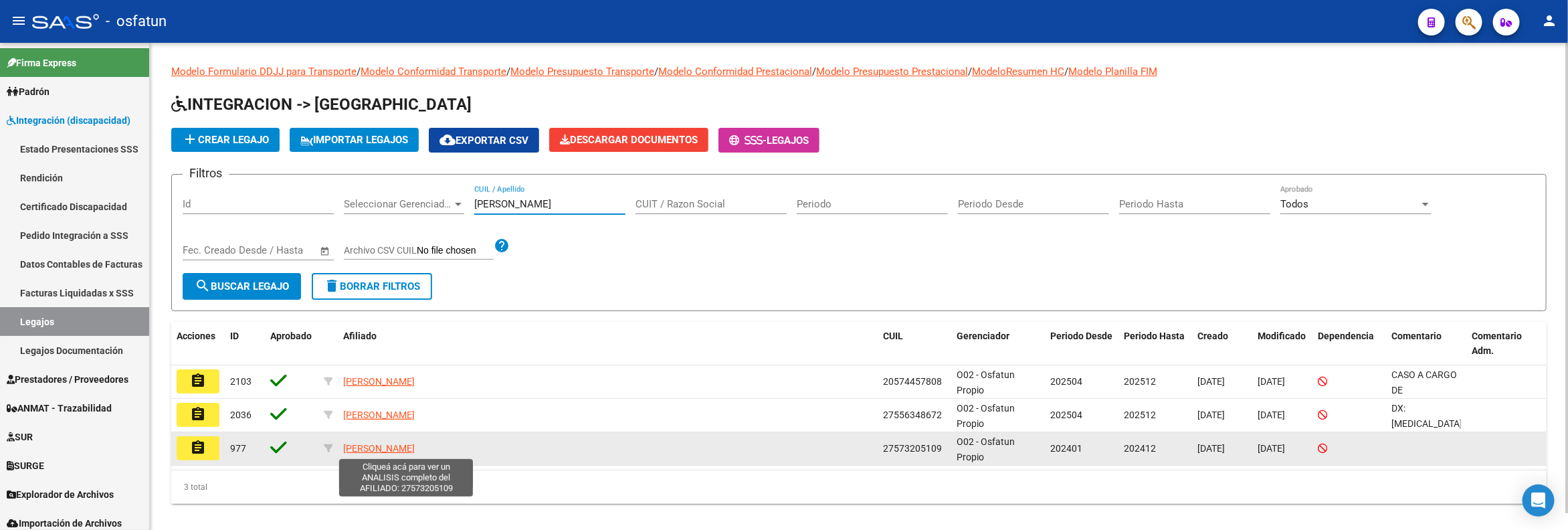
type input "Navarro"
click at [415, 448] on span "NAVARRO FATIMA MILAGROS" at bounding box center [378, 448] width 72 height 11
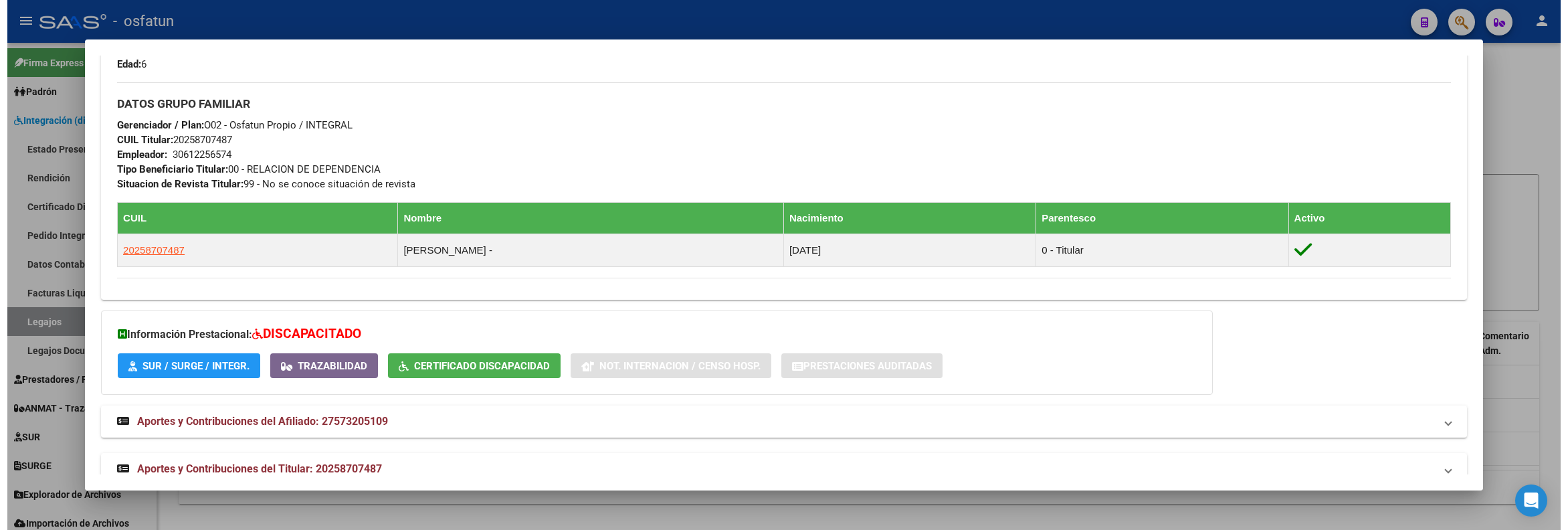
scroll to position [602, 0]
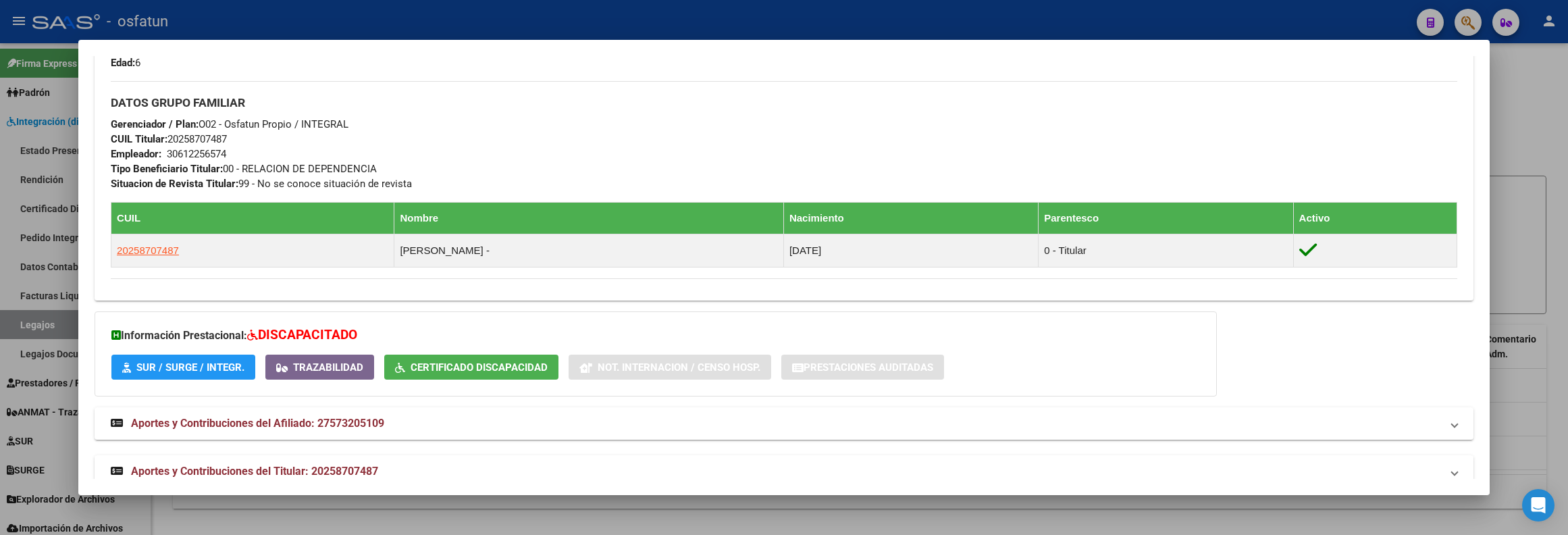
click at [419, 519] on div at bounding box center [784, 268] width 1568 height 535
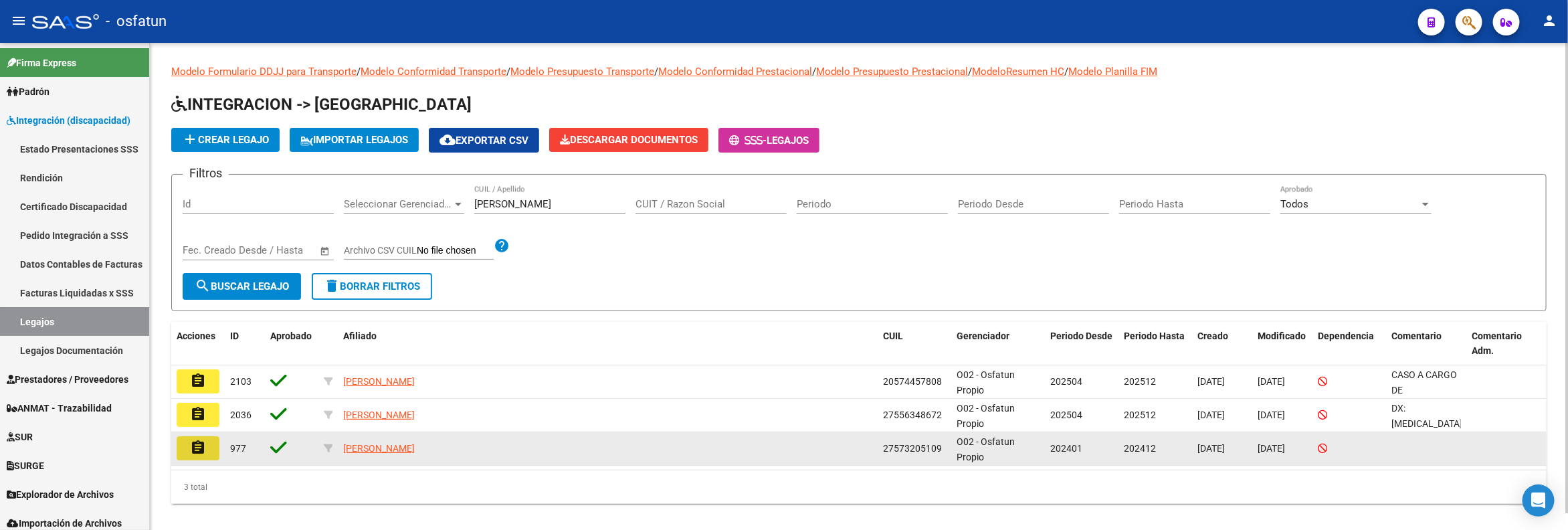
click at [197, 442] on mat-icon "assignment" at bounding box center [198, 448] width 16 height 16
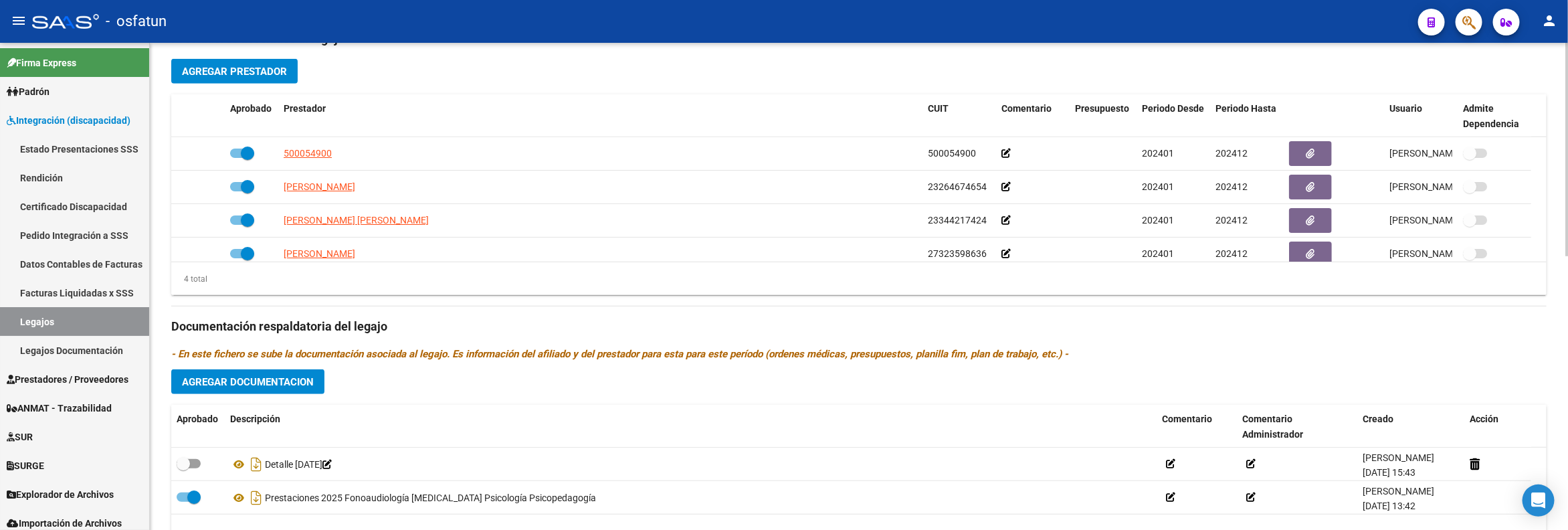
scroll to position [602, 0]
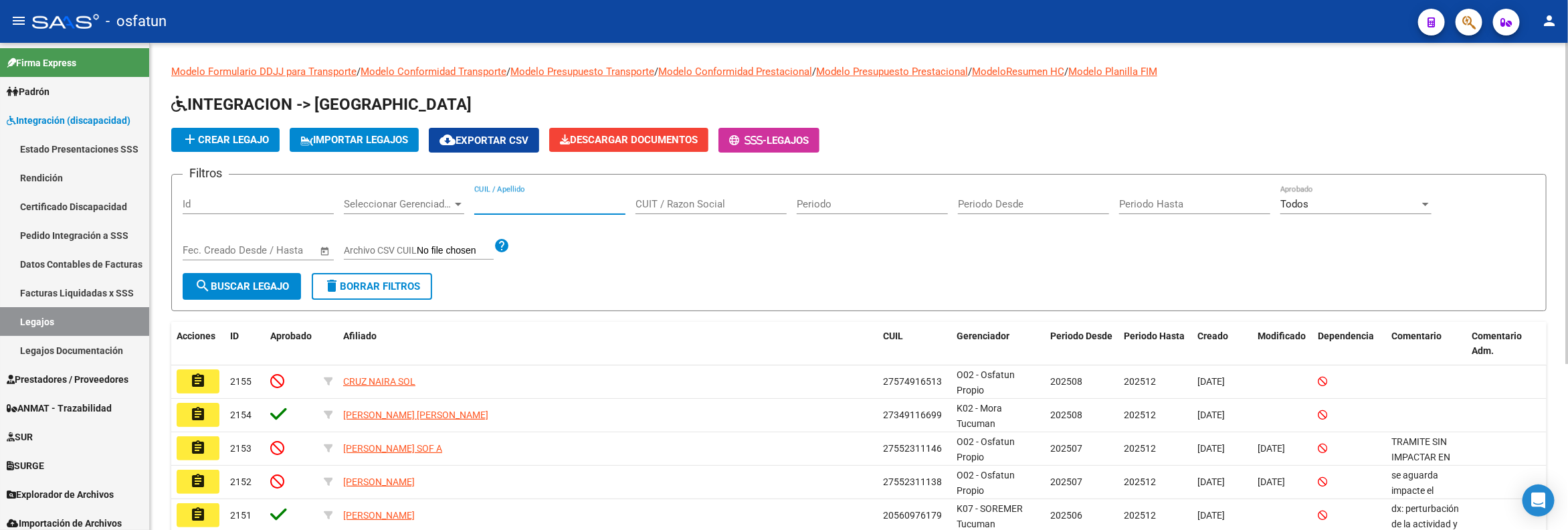
click at [554, 206] on input "CUIL / Apellido" at bounding box center [550, 204] width 151 height 12
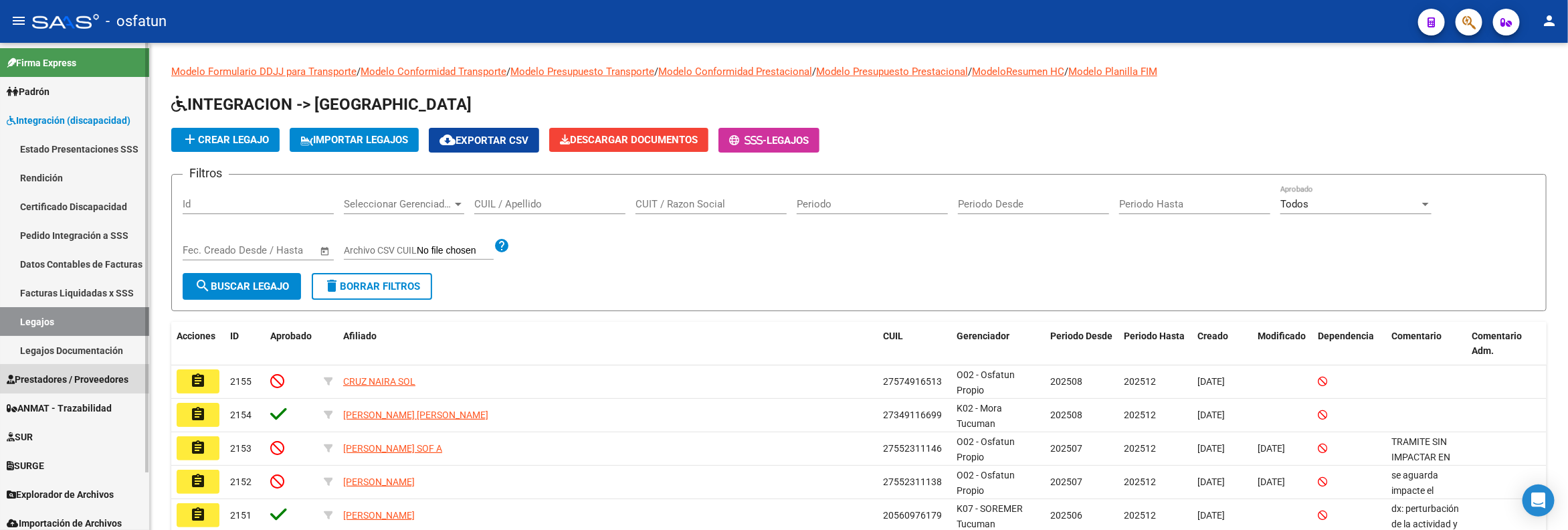
click at [106, 379] on span "Prestadores / Proveedores" at bounding box center [67, 379] width 122 height 15
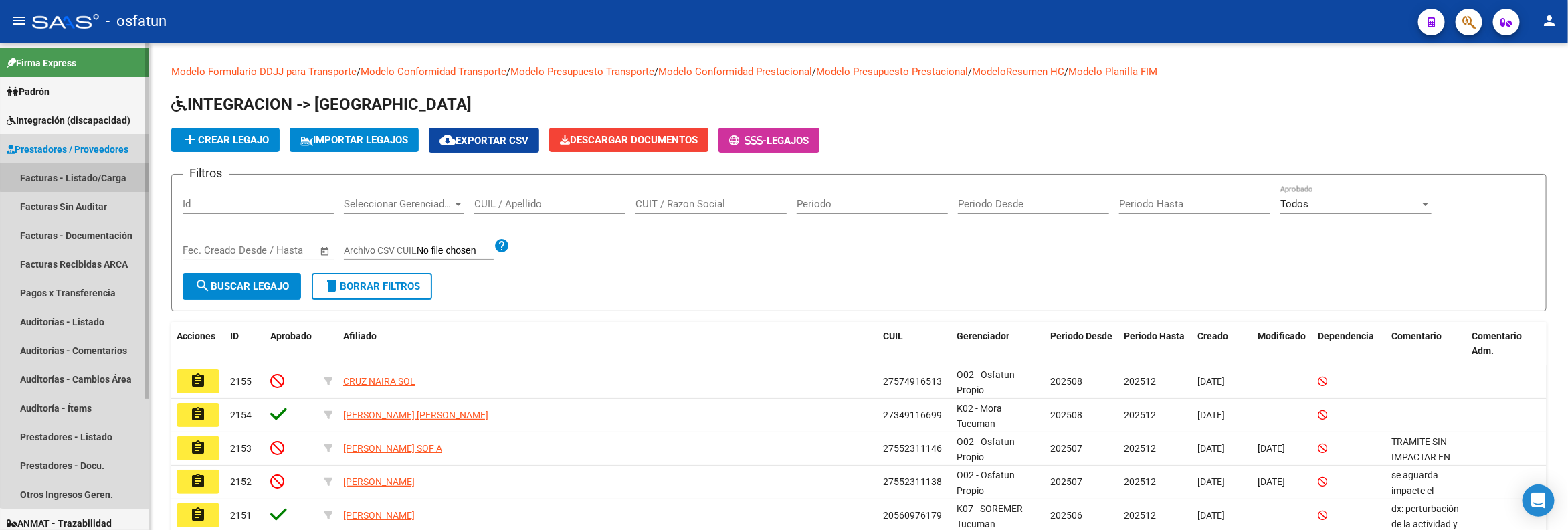
click at [93, 166] on link "Facturas - Listado/Carga" at bounding box center [74, 177] width 149 height 29
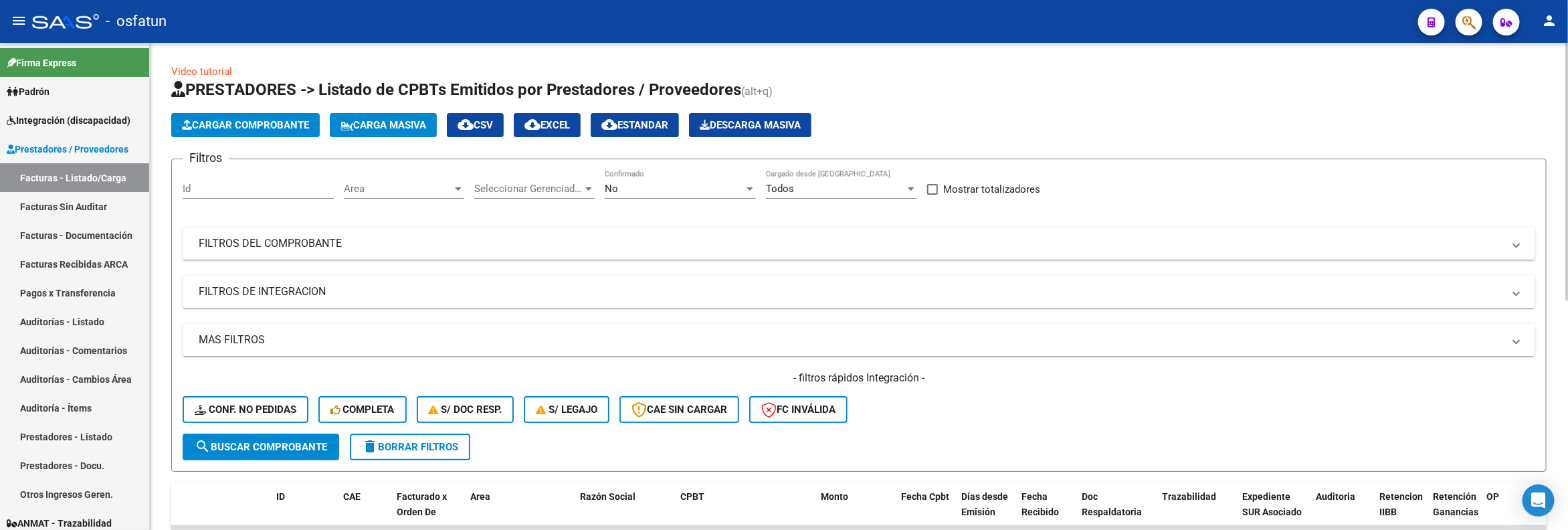
click at [344, 249] on mat-panel-title "FILTROS DEL COMPROBANTE" at bounding box center [850, 244] width 1304 height 15
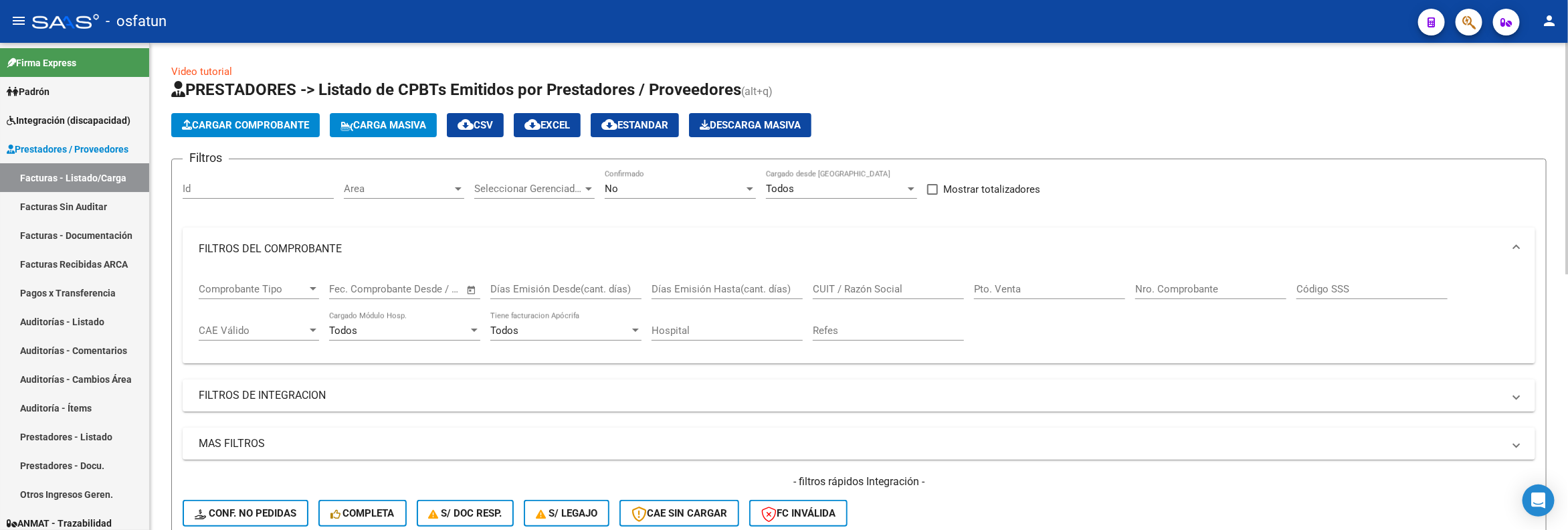
click at [939, 294] on input "CUIT / Razón Social" at bounding box center [888, 289] width 151 height 12
paste input "20-24877546-2"
click at [825, 295] on input "20-24877546-2" at bounding box center [888, 289] width 151 height 12
click at [829, 290] on input "20-24877546-2" at bounding box center [888, 289] width 151 height 12
click at [828, 289] on input "20-24877546-2" at bounding box center [888, 289] width 151 height 12
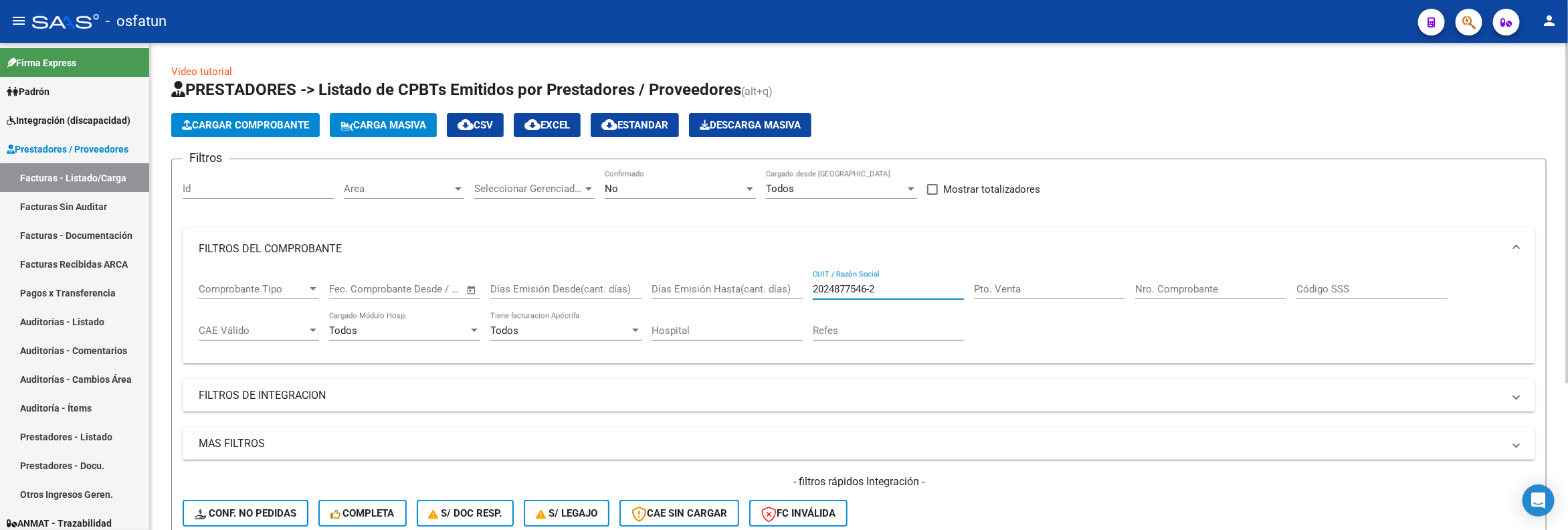
click at [874, 289] on input "2024877546-2" at bounding box center [888, 289] width 151 height 12
click at [871, 289] on input "2024877546-2" at bounding box center [888, 289] width 151 height 12
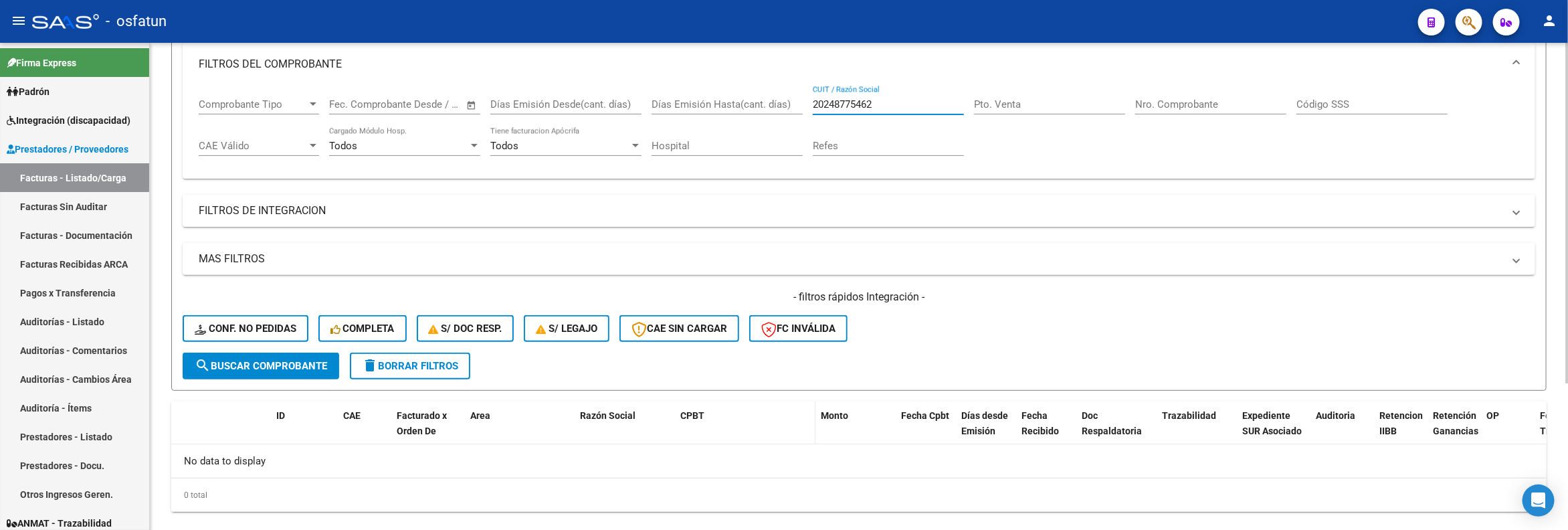
scroll to position [209, 0]
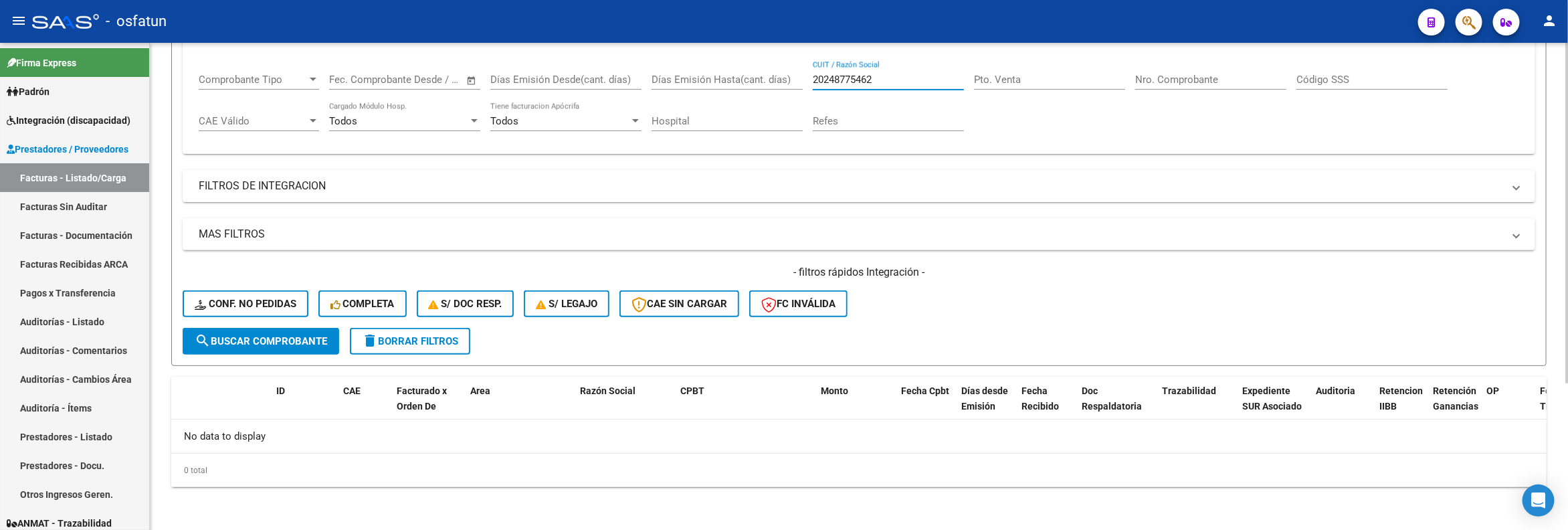
click at [277, 338] on span "search Buscar Comprobante" at bounding box center [261, 341] width 132 height 12
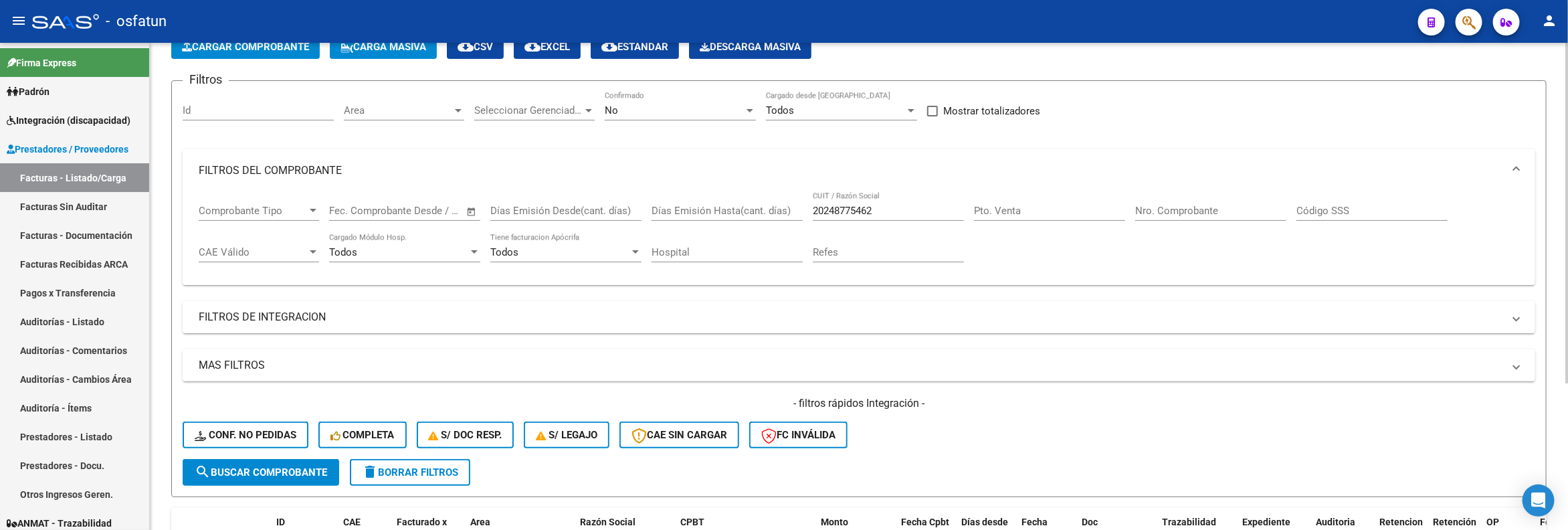
scroll to position [0, 0]
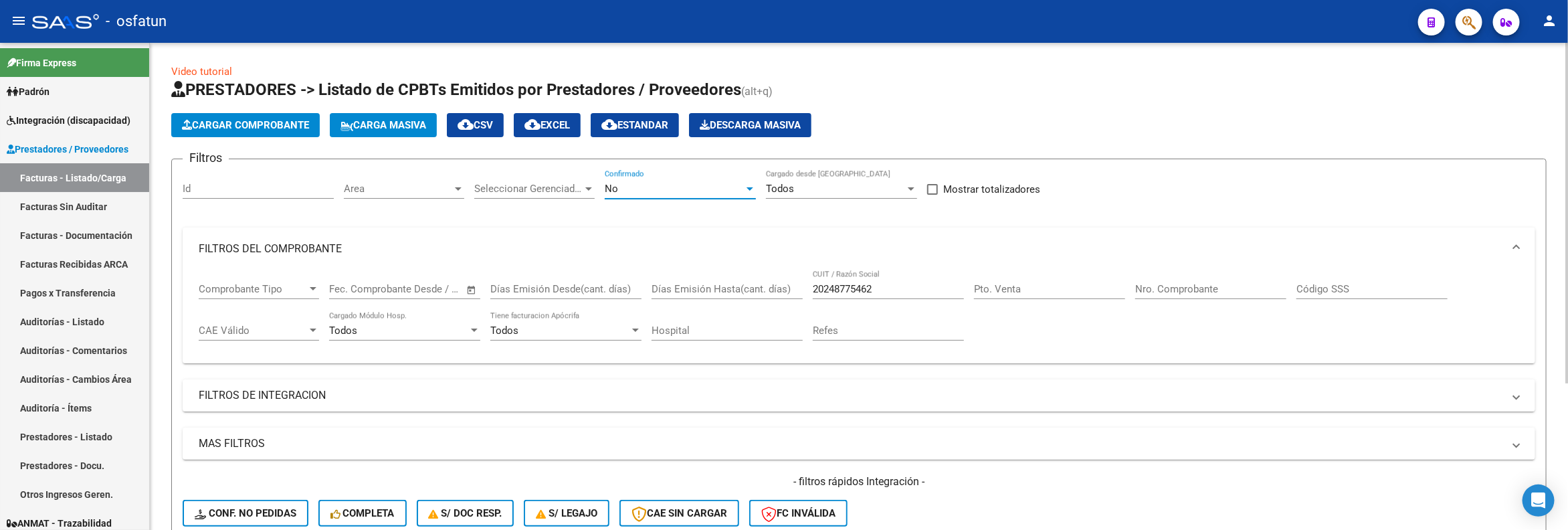
click at [705, 195] on div "No" at bounding box center [674, 188] width 139 height 12
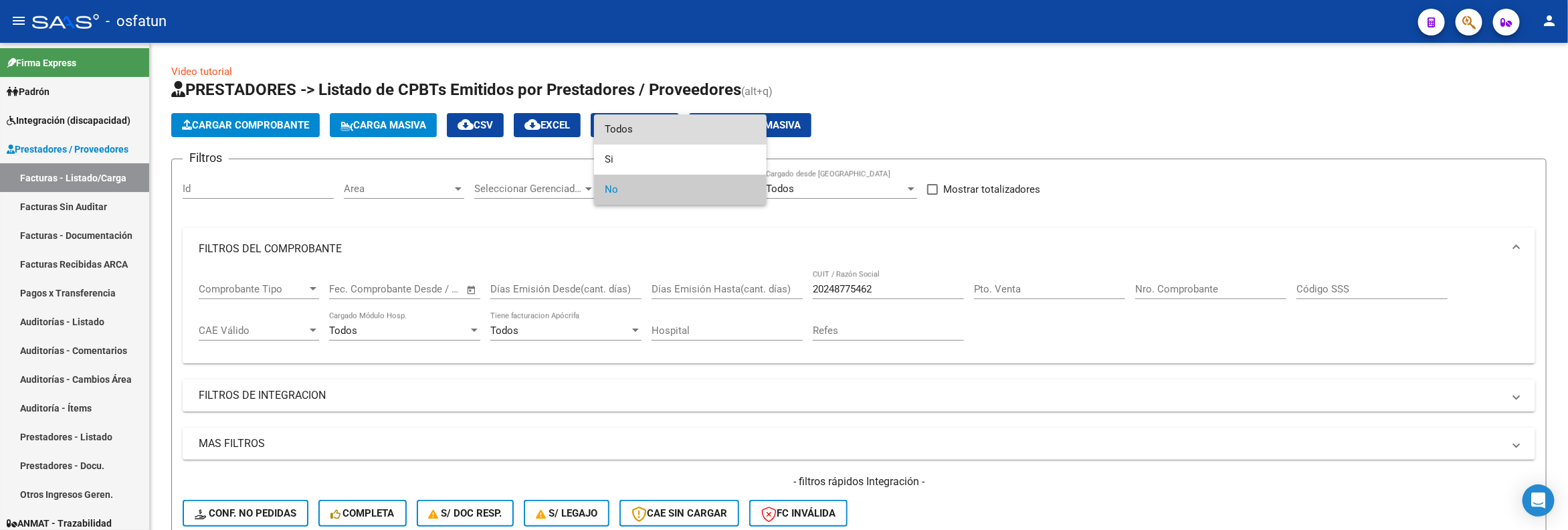
click at [678, 131] on span "Todos" at bounding box center [680, 129] width 151 height 30
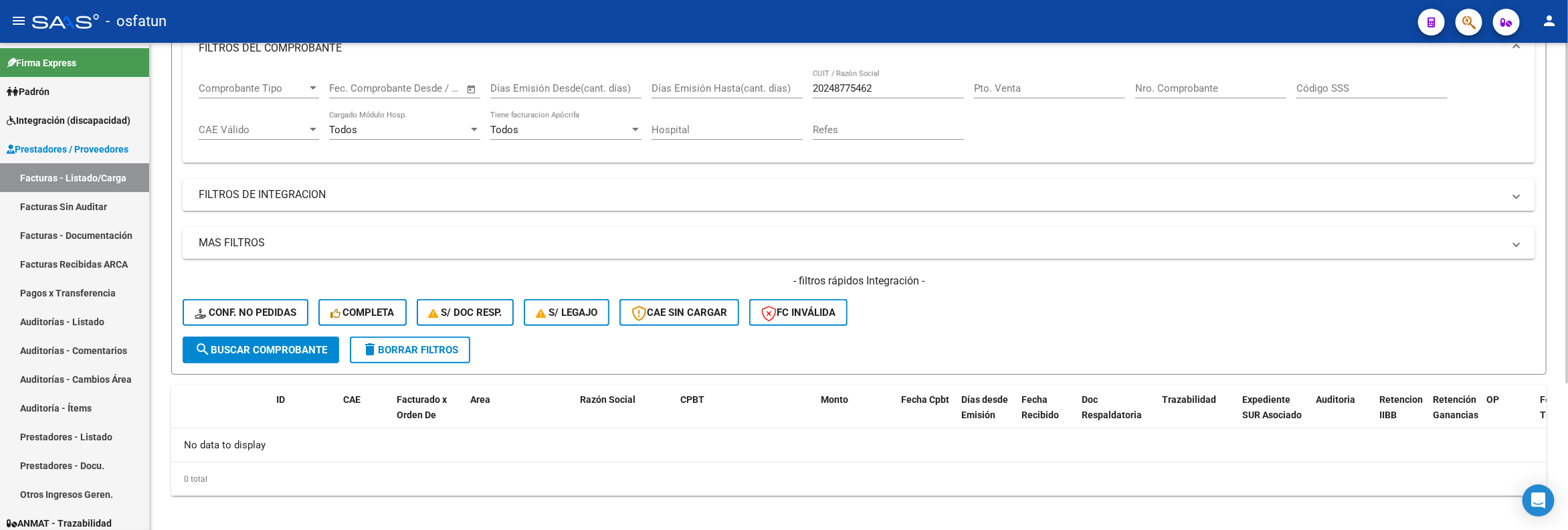
click at [294, 354] on span "search Buscar Comprobante" at bounding box center [261, 350] width 132 height 12
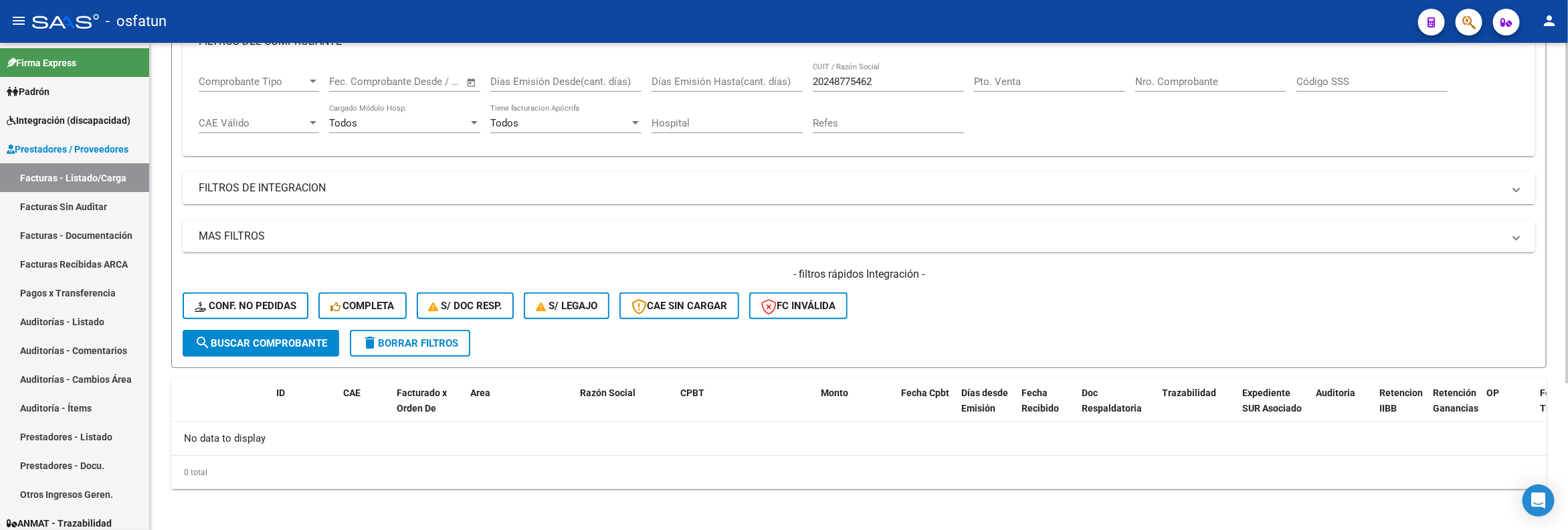
scroll to position [209, 0]
click at [833, 86] on input "20248775462" at bounding box center [888, 79] width 151 height 12
paste input "Baigorri Nieves"
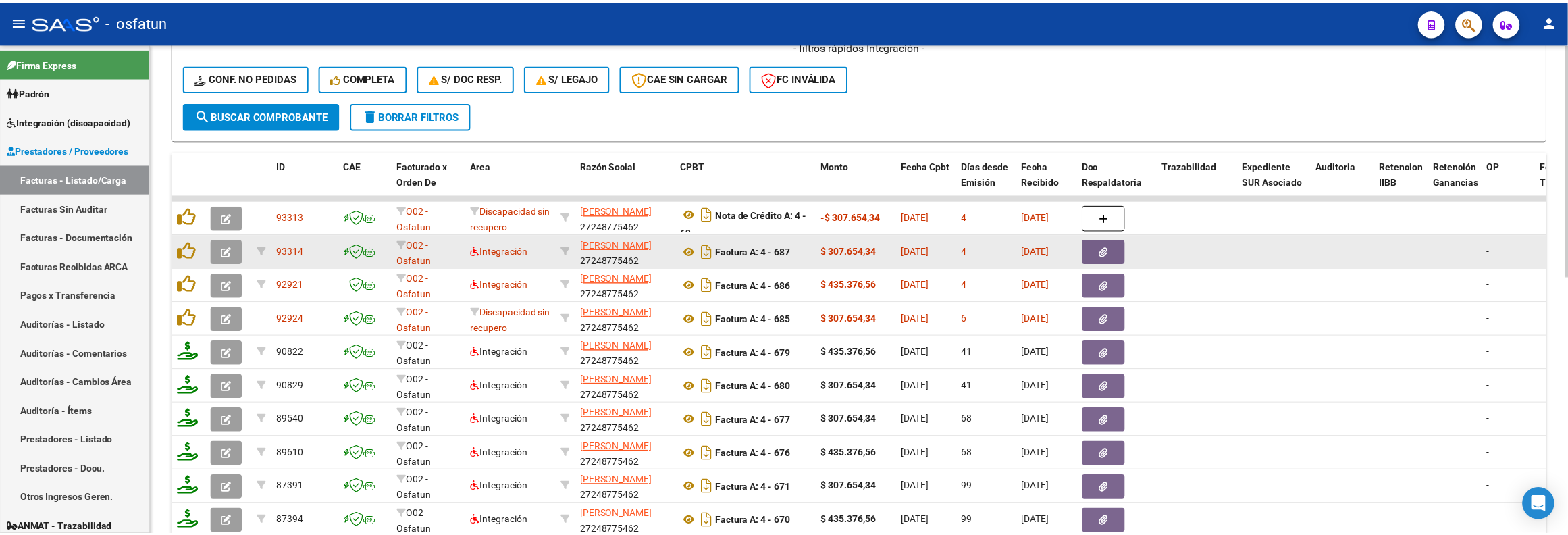
scroll to position [515, 0]
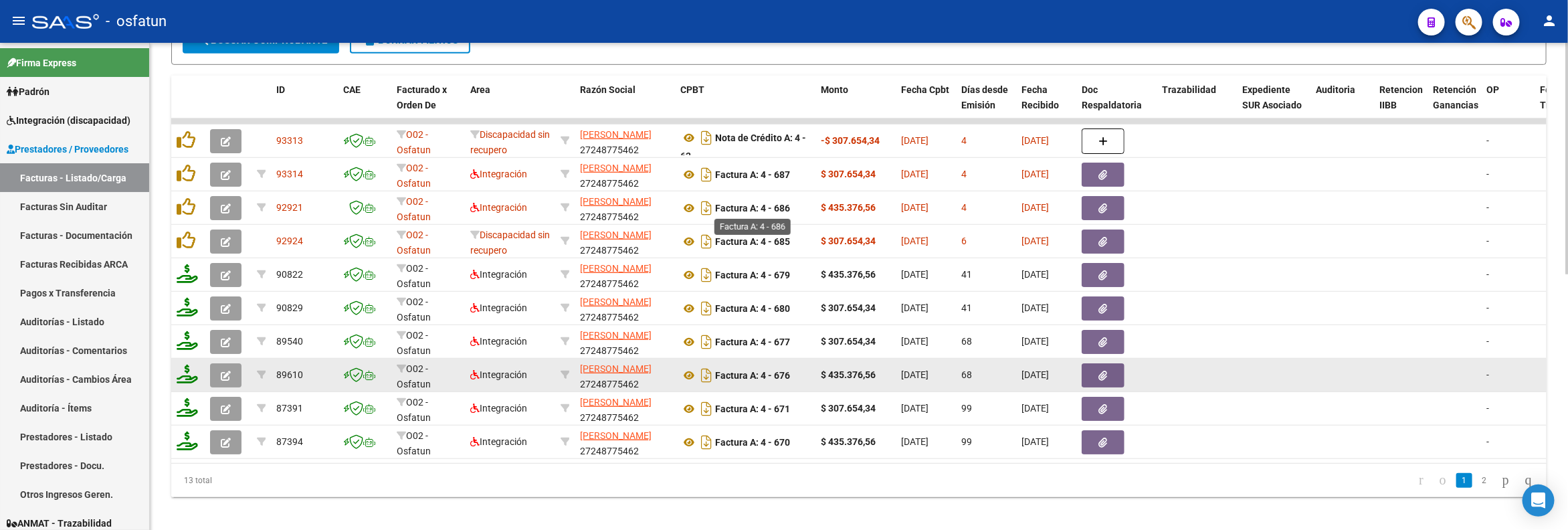
type input "Baigorri Nieves"
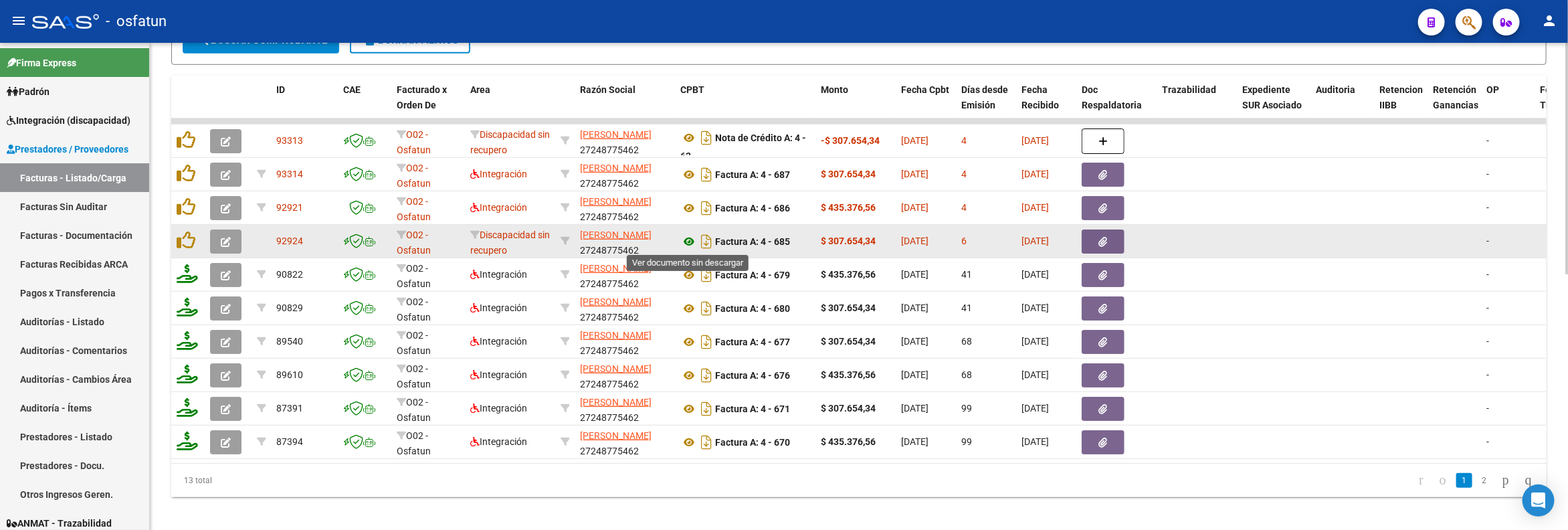
click at [687, 245] on icon at bounding box center [689, 242] width 17 height 16
click at [216, 248] on button "button" at bounding box center [225, 241] width 31 height 24
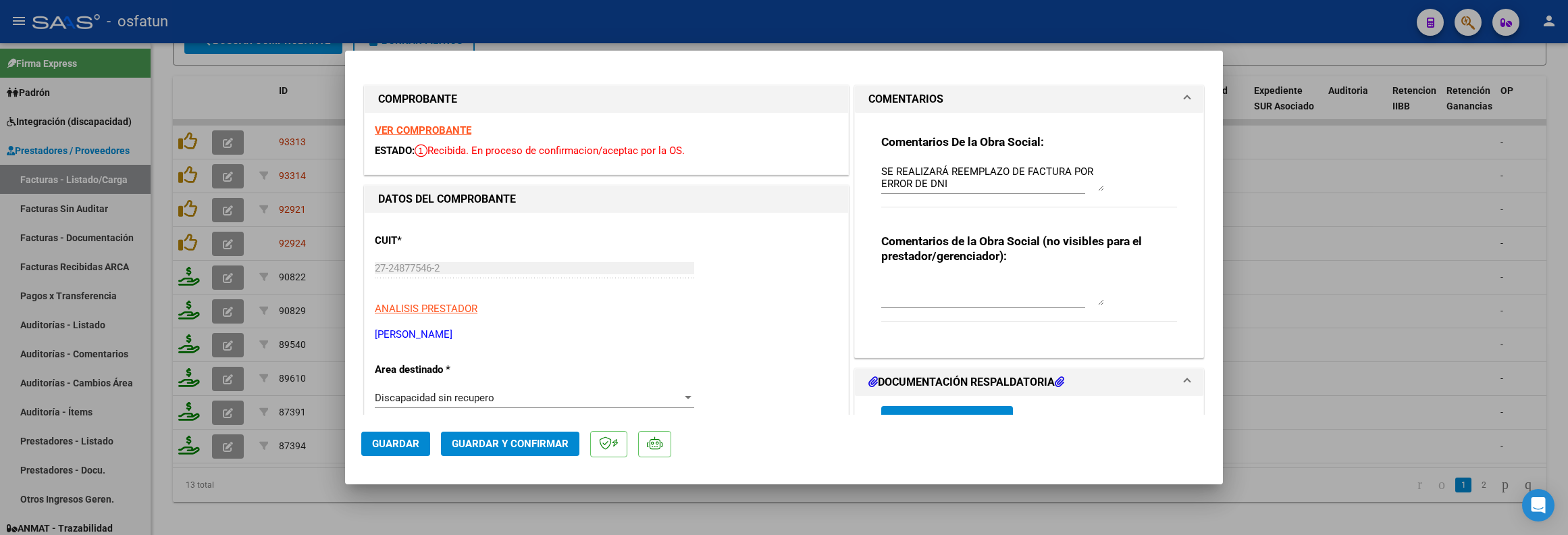
click at [1282, 232] on div at bounding box center [784, 268] width 1568 height 535
type input "$ 0,00"
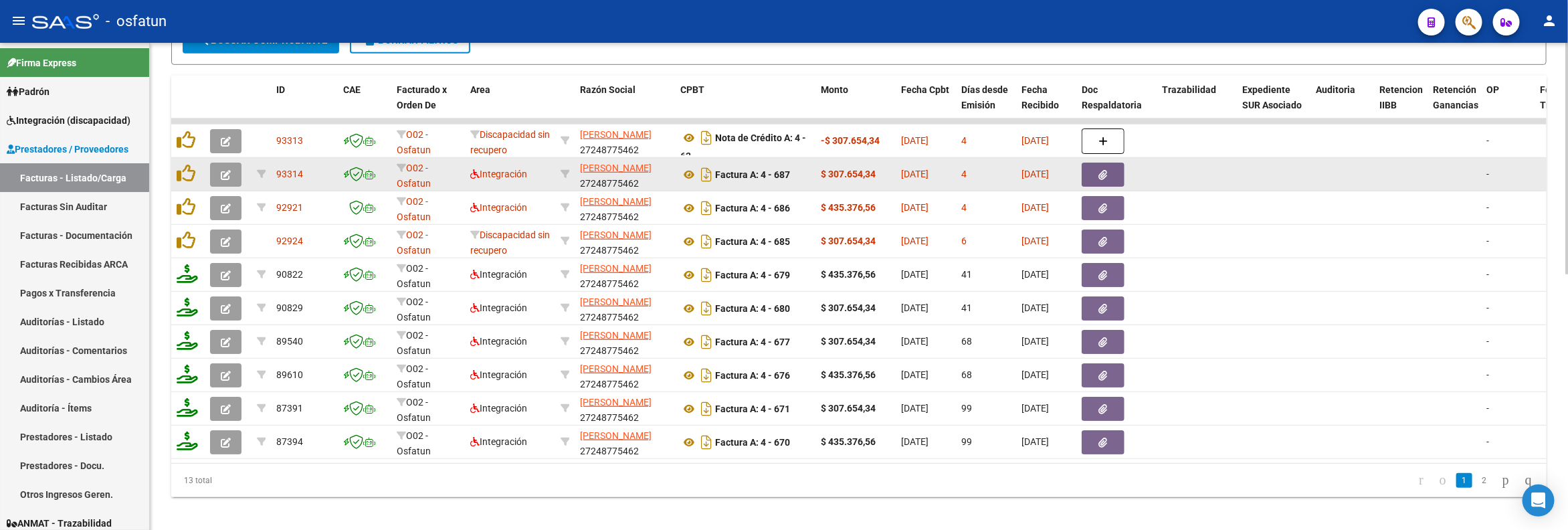
click at [225, 188] on datatable-body-cell at bounding box center [228, 174] width 47 height 33
click at [221, 184] on button "button" at bounding box center [225, 174] width 31 height 24
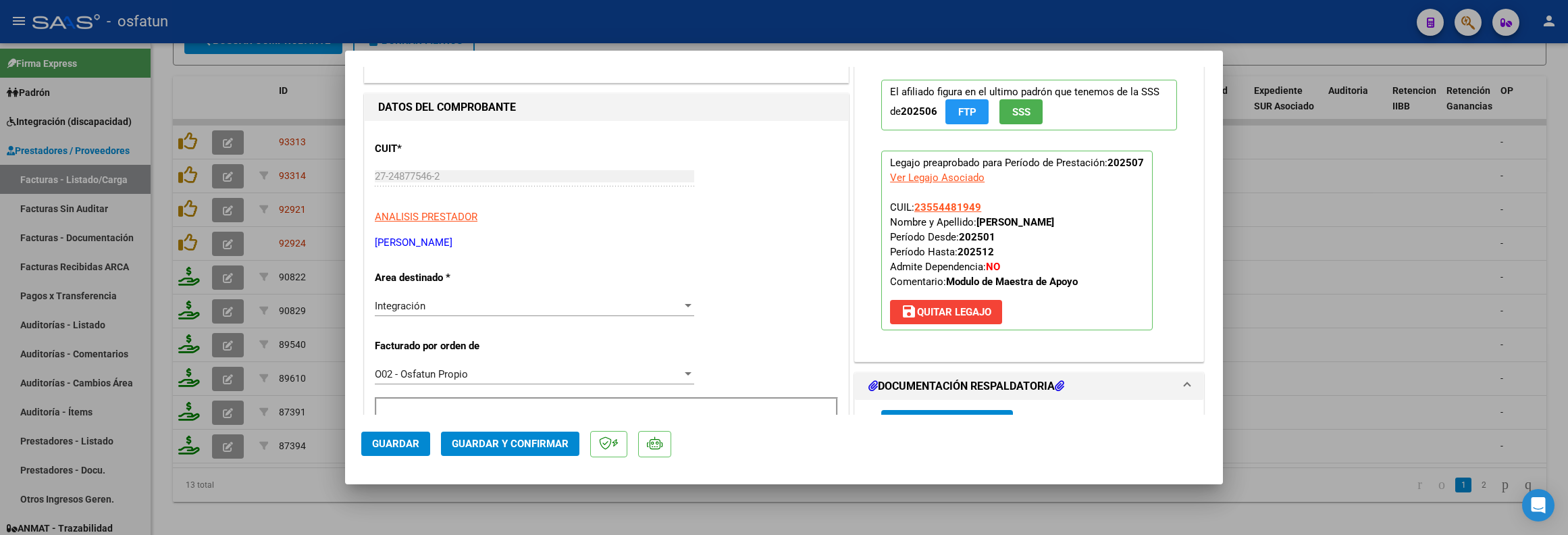
scroll to position [101, 0]
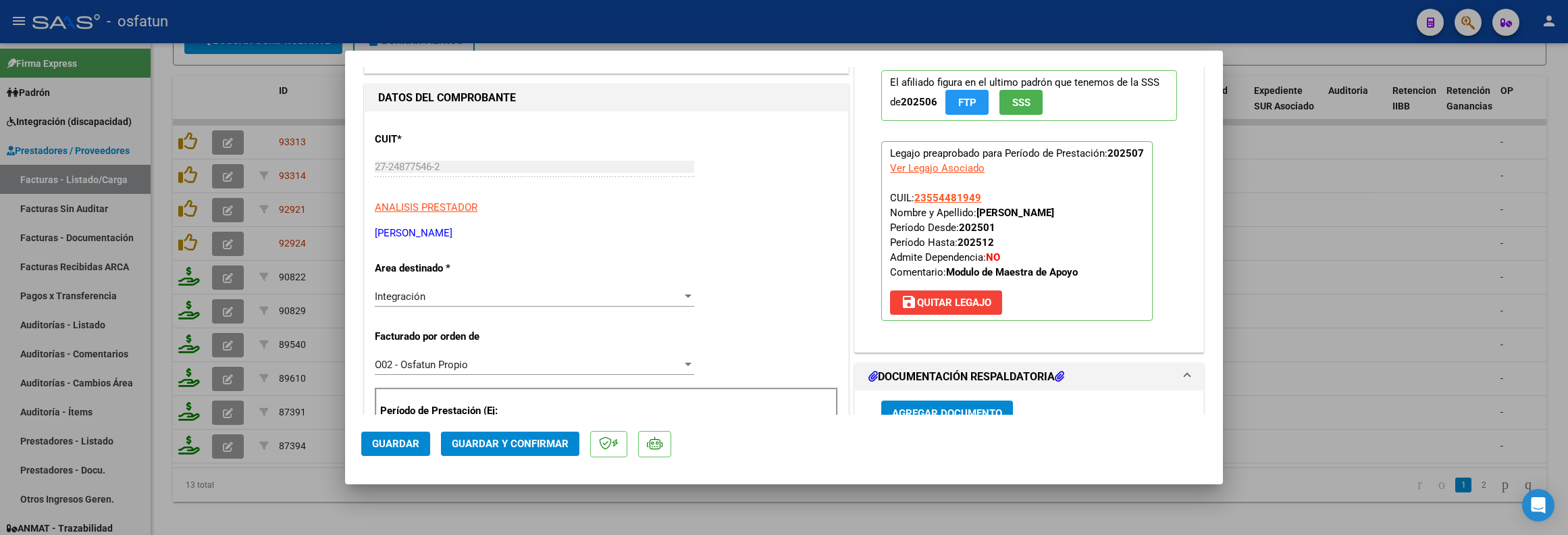
drag, startPoint x: 1408, startPoint y: 282, endPoint x: 1106, endPoint y: 225, distance: 307.3
click at [1404, 282] on div at bounding box center [784, 268] width 1568 height 535
type input "$ 0,00"
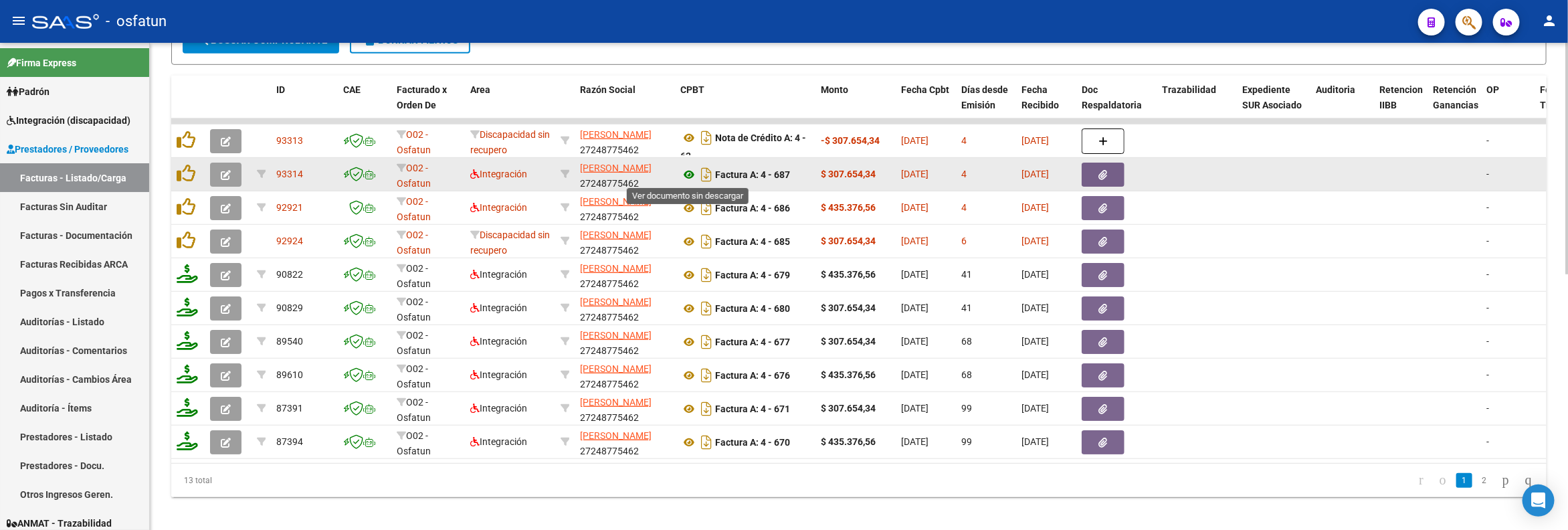
click at [689, 173] on icon at bounding box center [689, 174] width 17 height 16
click at [227, 175] on icon "button" at bounding box center [225, 174] width 10 height 10
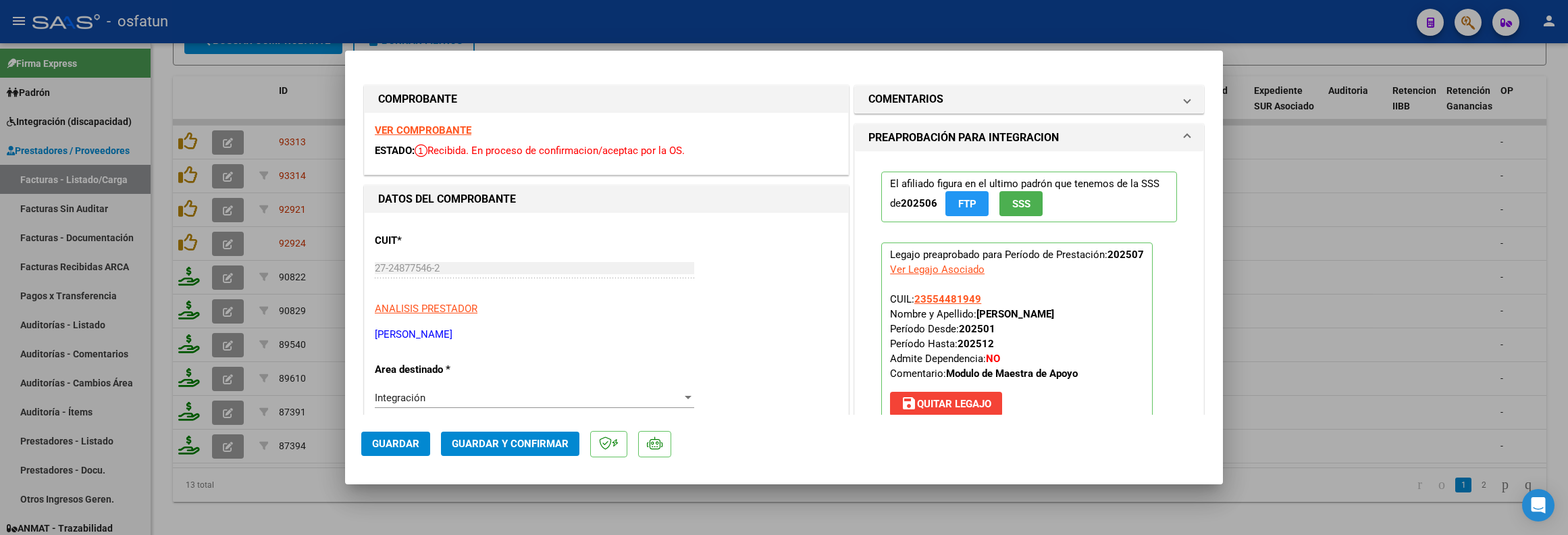
scroll to position [203, 0]
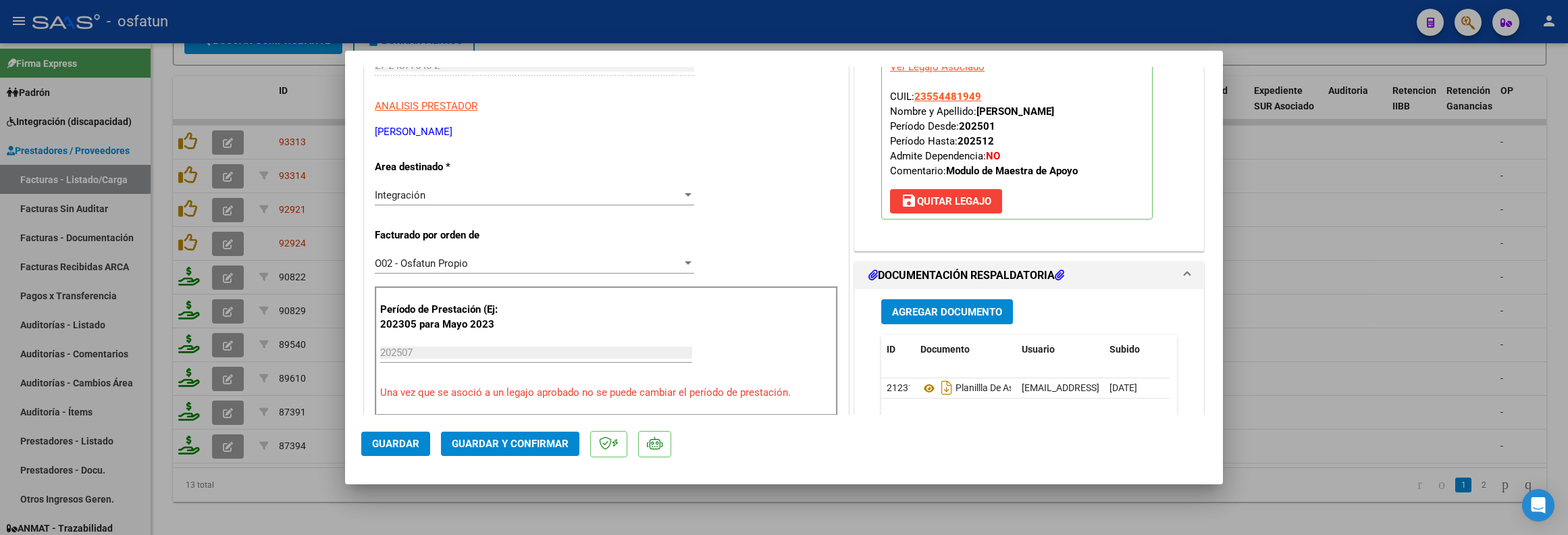
click at [533, 446] on span "Guardar y Confirmar" at bounding box center [510, 444] width 117 height 12
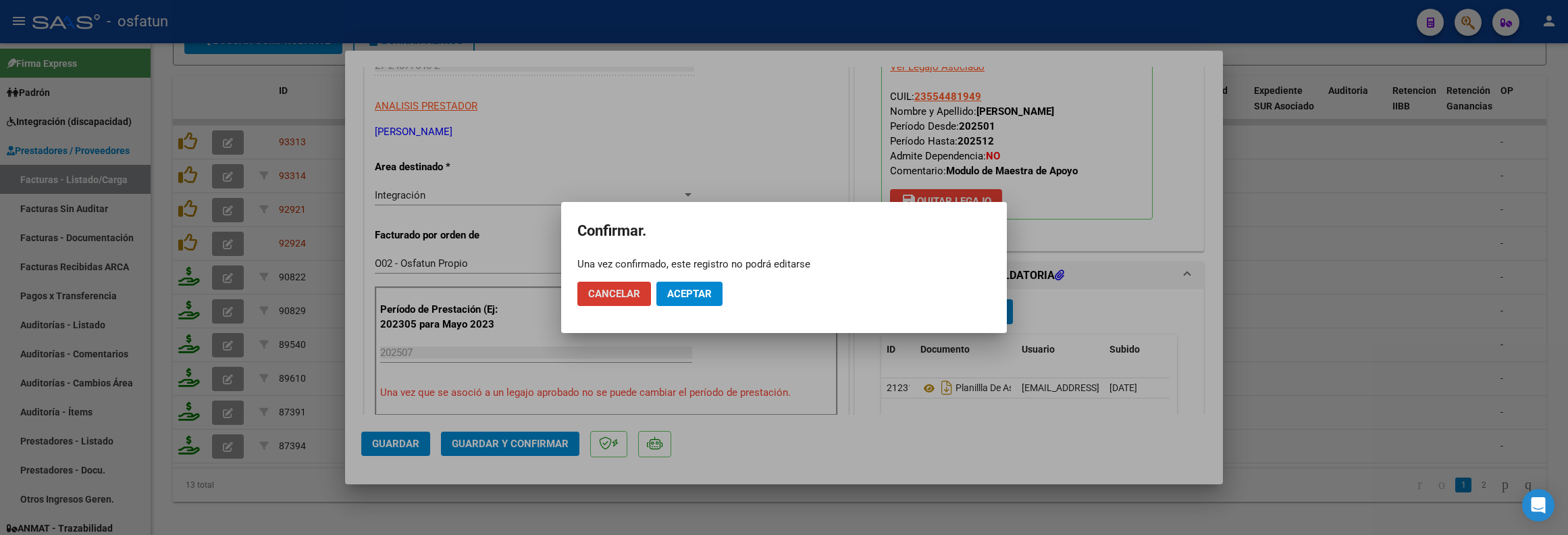
drag, startPoint x: 702, startPoint y: 298, endPoint x: 695, endPoint y: 302, distance: 8.1
click at [699, 298] on span "Aceptar" at bounding box center [689, 293] width 45 height 12
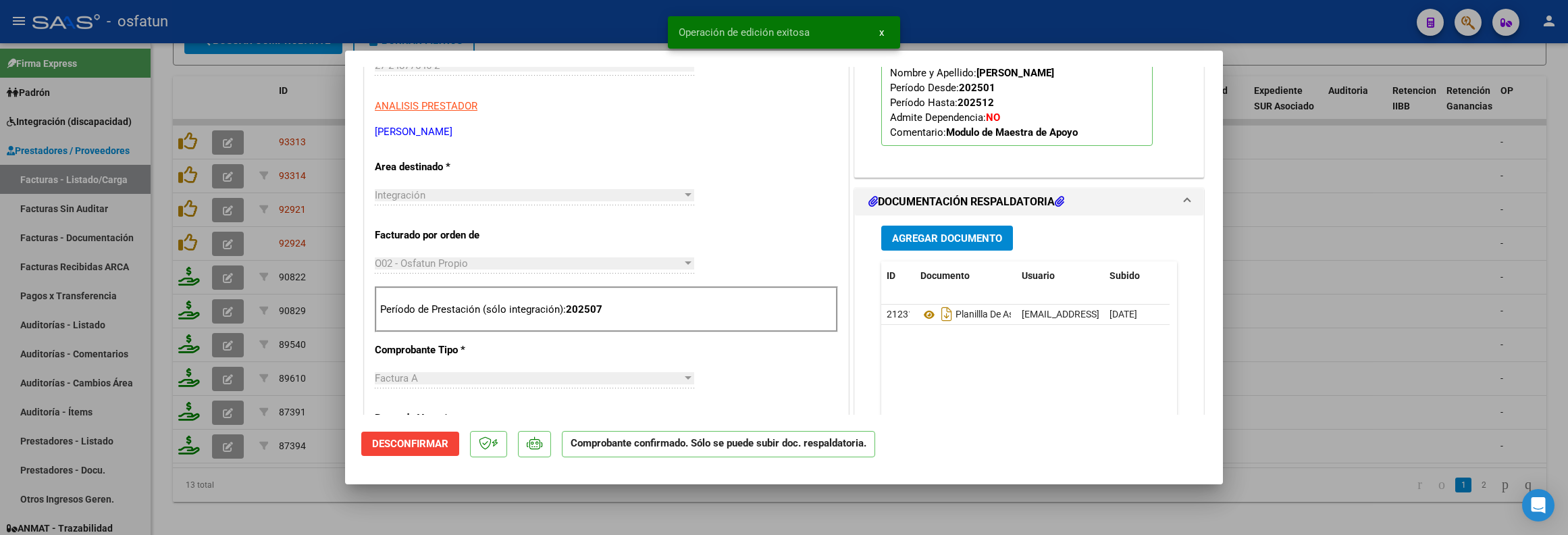
click at [1399, 326] on div at bounding box center [784, 268] width 1568 height 535
type input "$ 0,00"
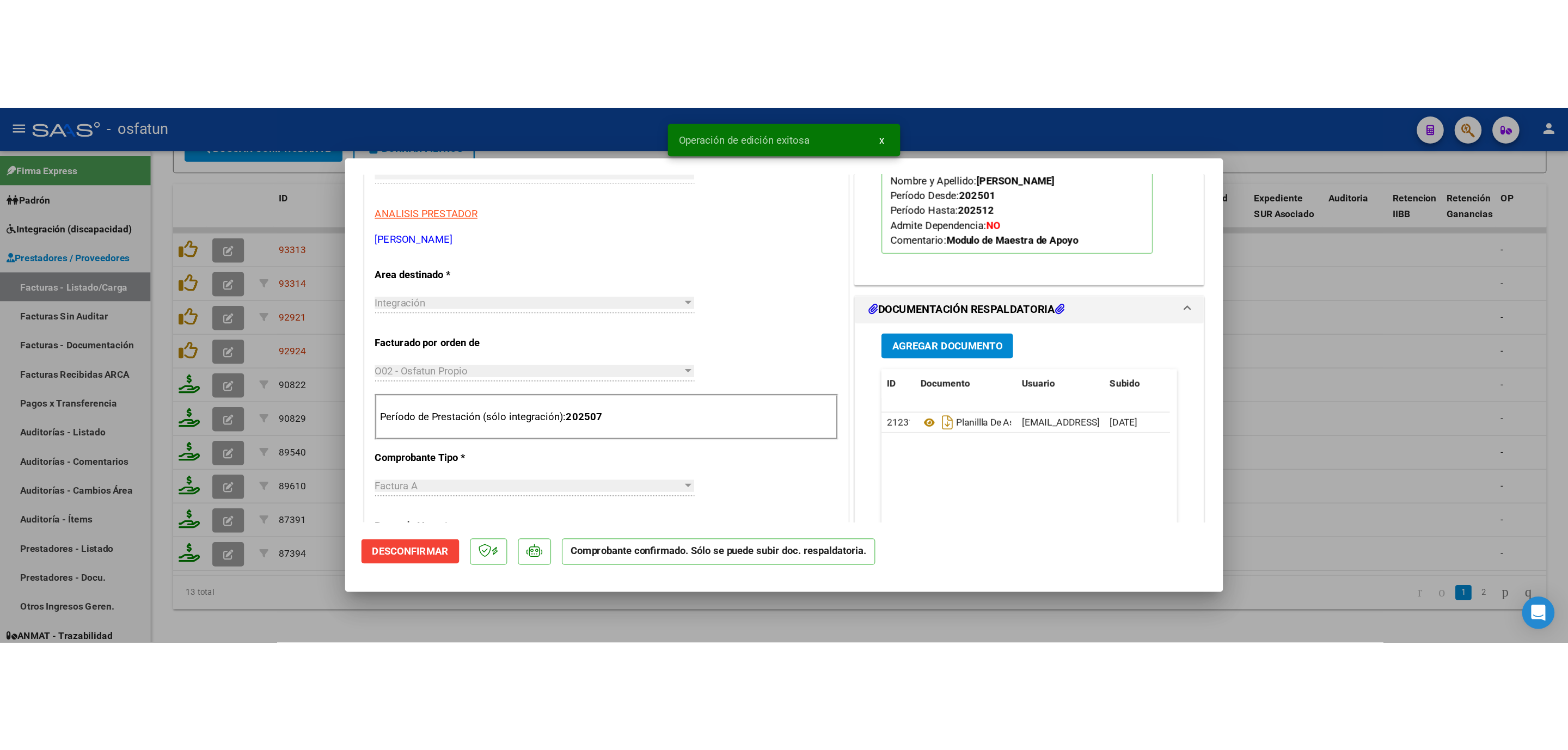
scroll to position [182, 0]
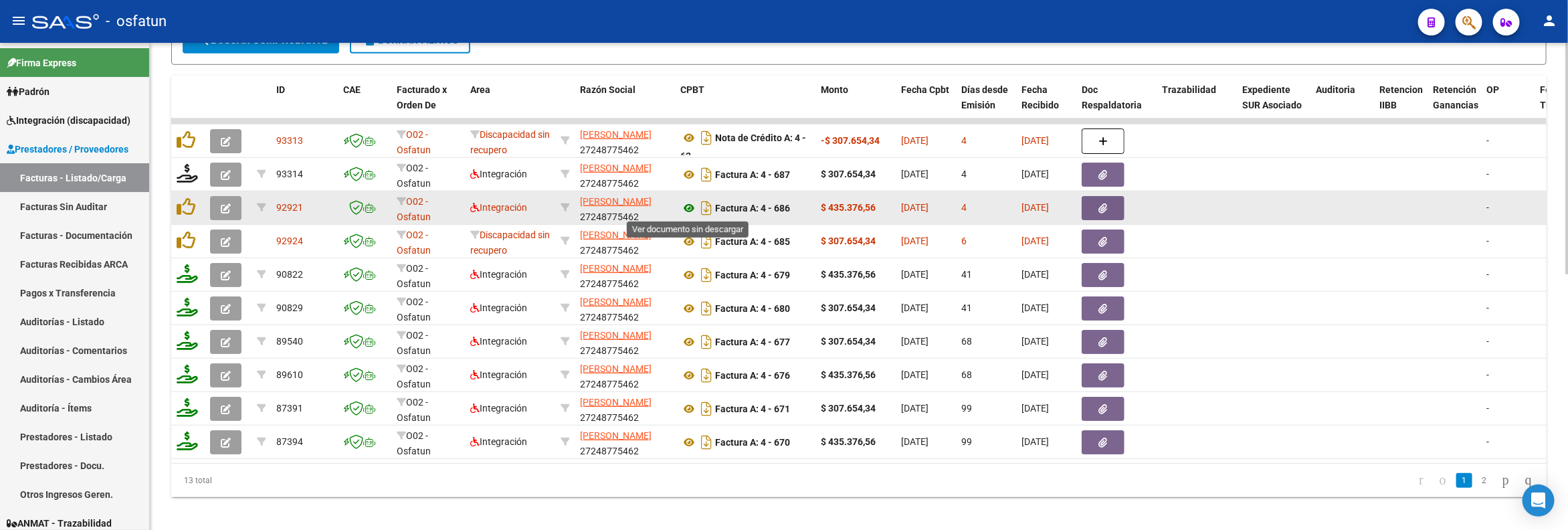
click at [692, 209] on icon at bounding box center [689, 208] width 17 height 16
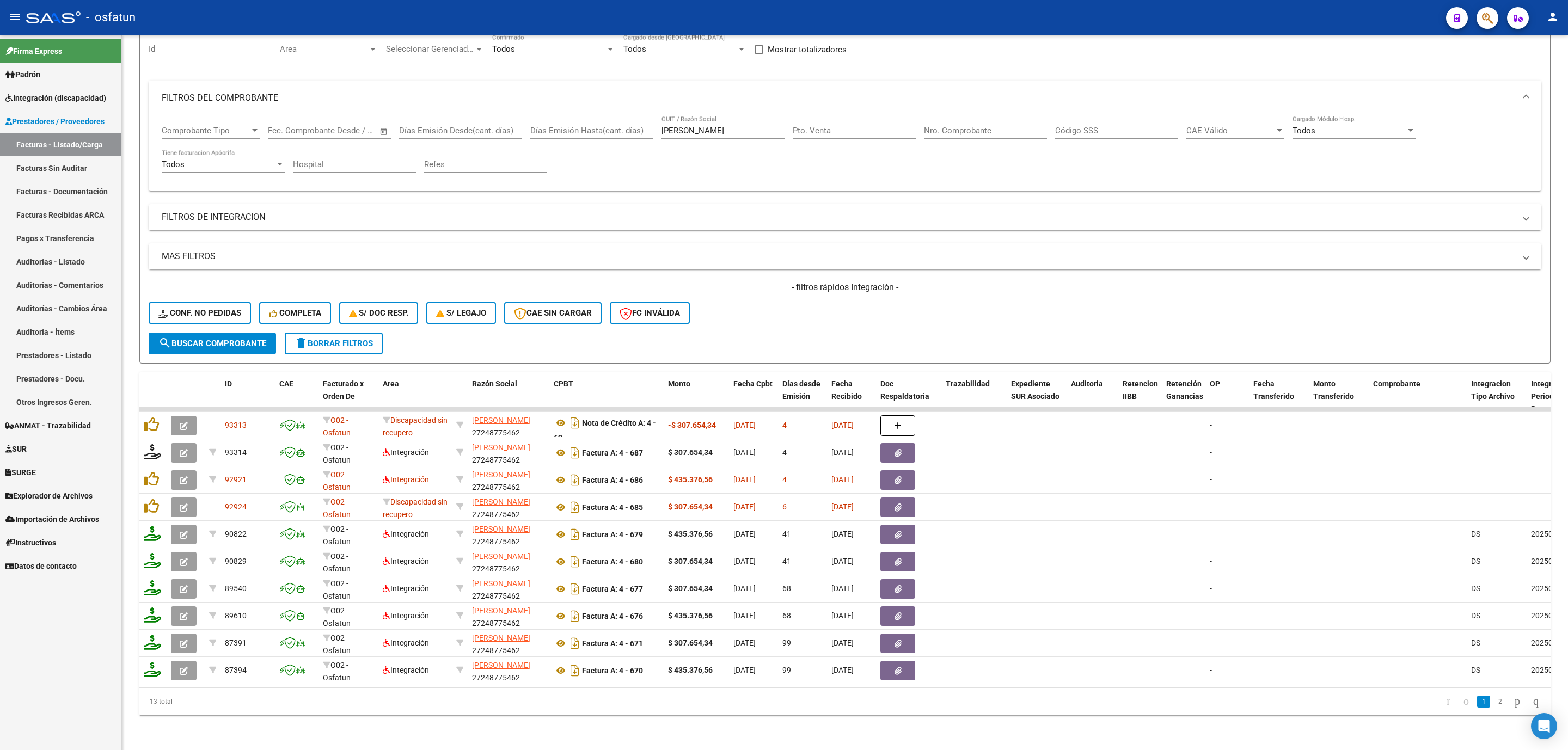
scroll to position [118, 0]
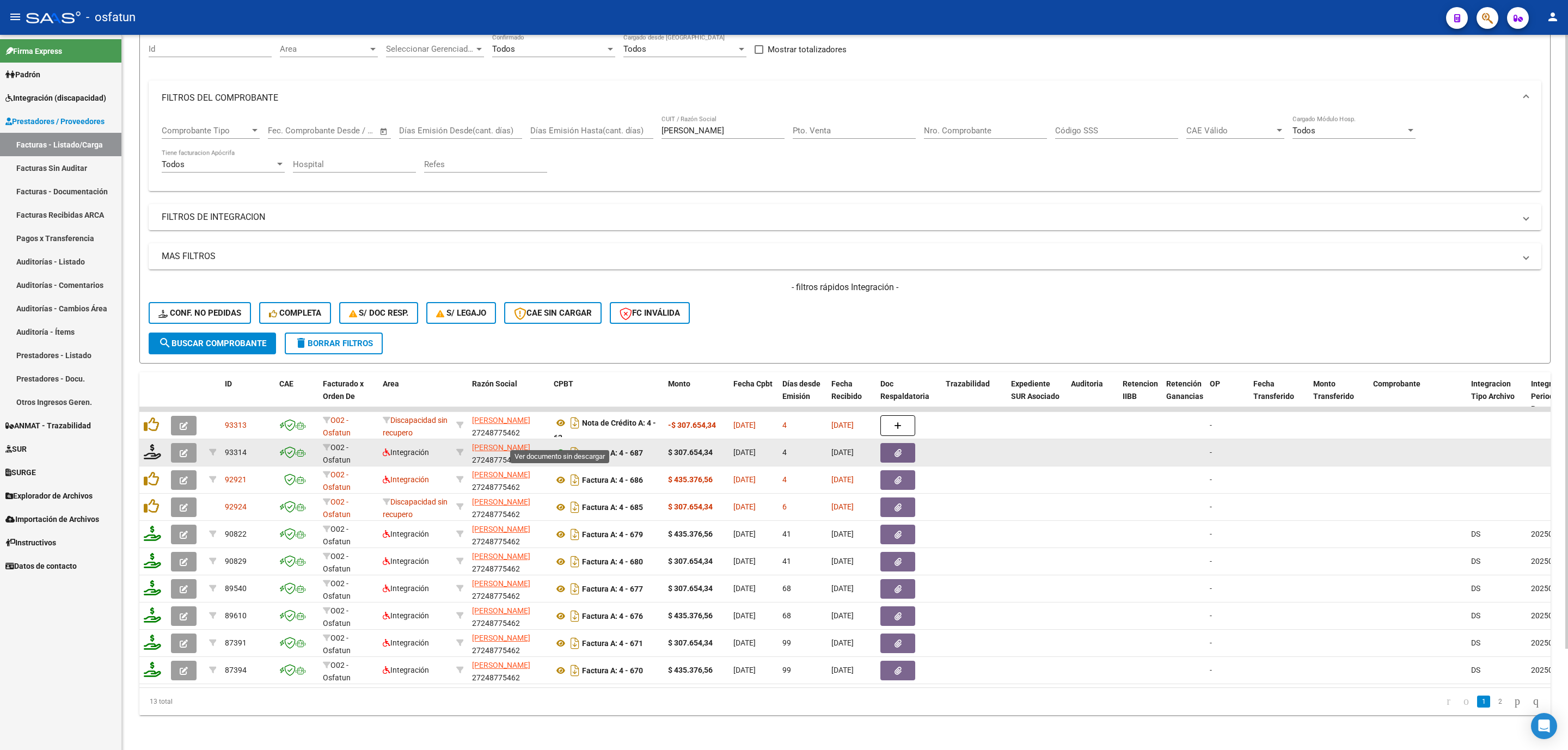
click at [563, 431] on icon at bounding box center [561, 453] width 14 height 13
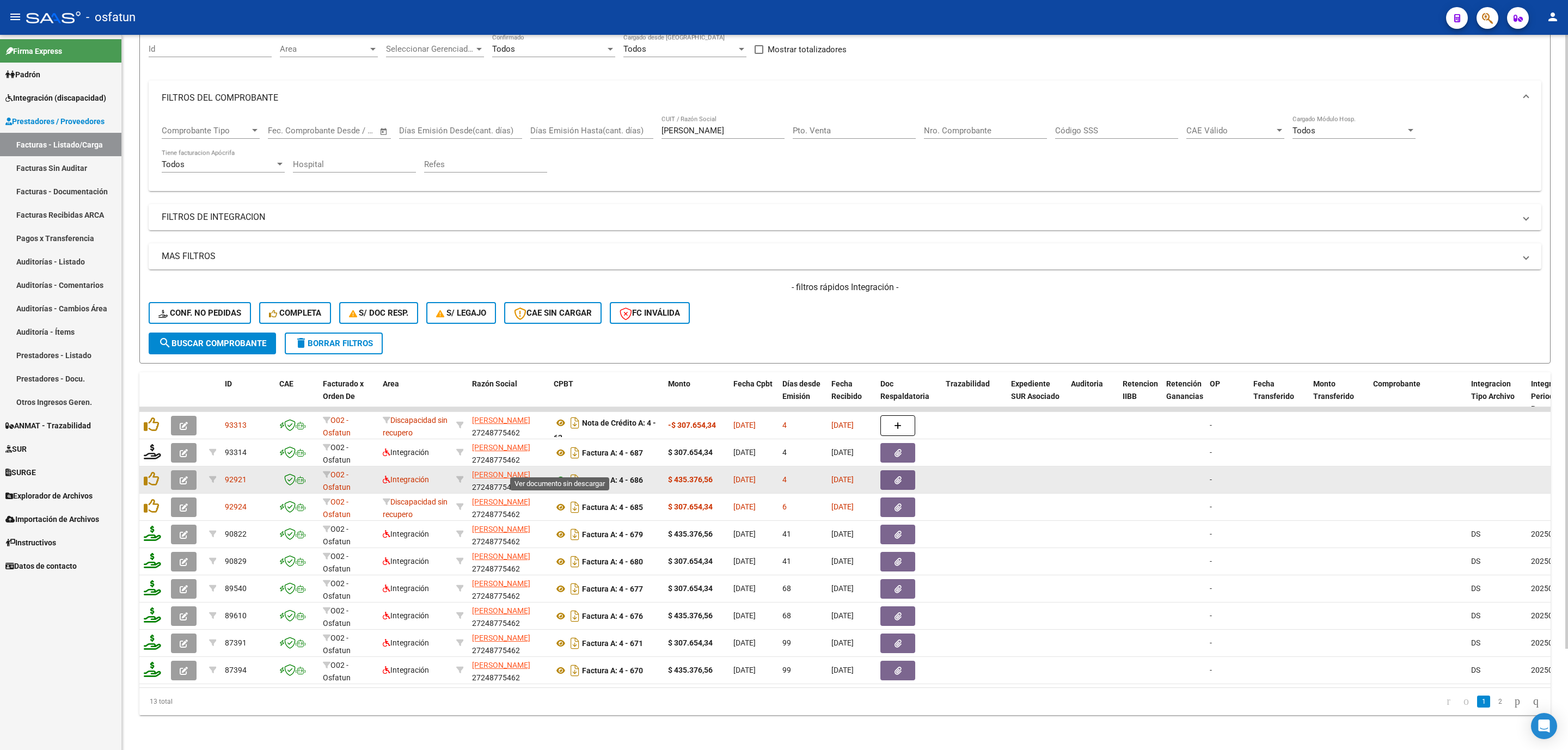
click at [559, 431] on icon at bounding box center [561, 480] width 14 height 13
click at [562, 431] on icon at bounding box center [561, 480] width 14 height 13
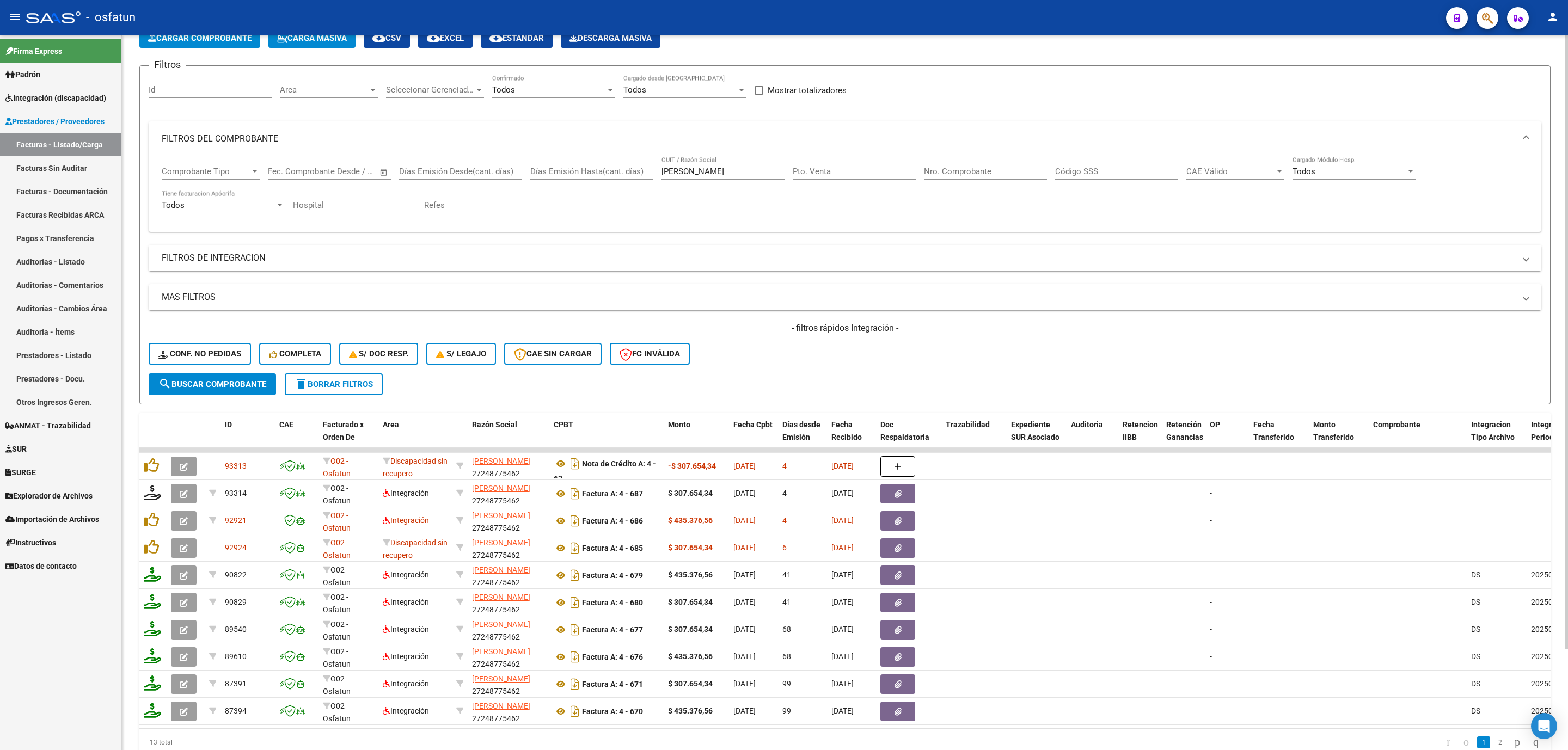
scroll to position [0, 0]
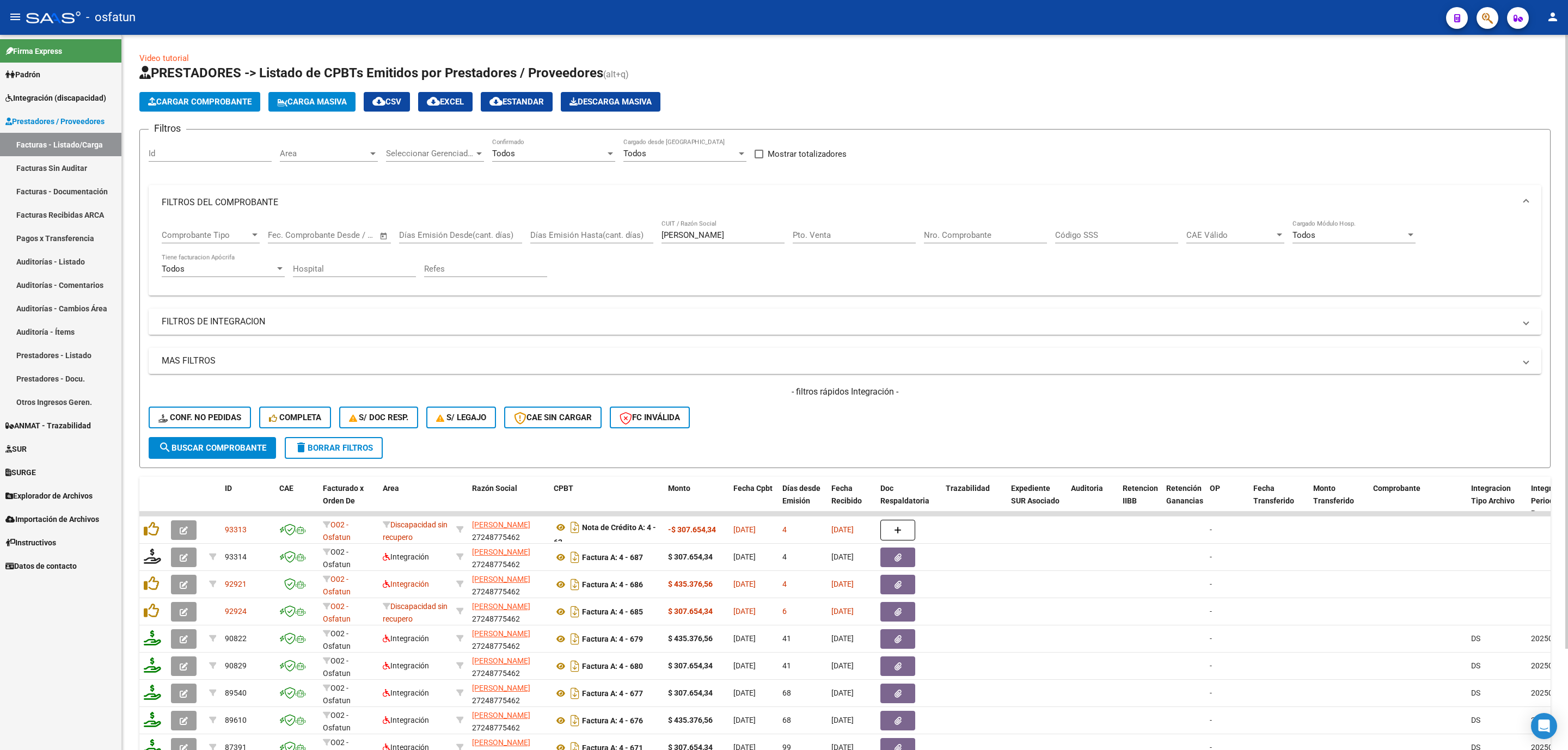
click at [240, 327] on mat-panel-title "FILTROS DE INTEGRACION" at bounding box center [838, 322] width 1354 height 12
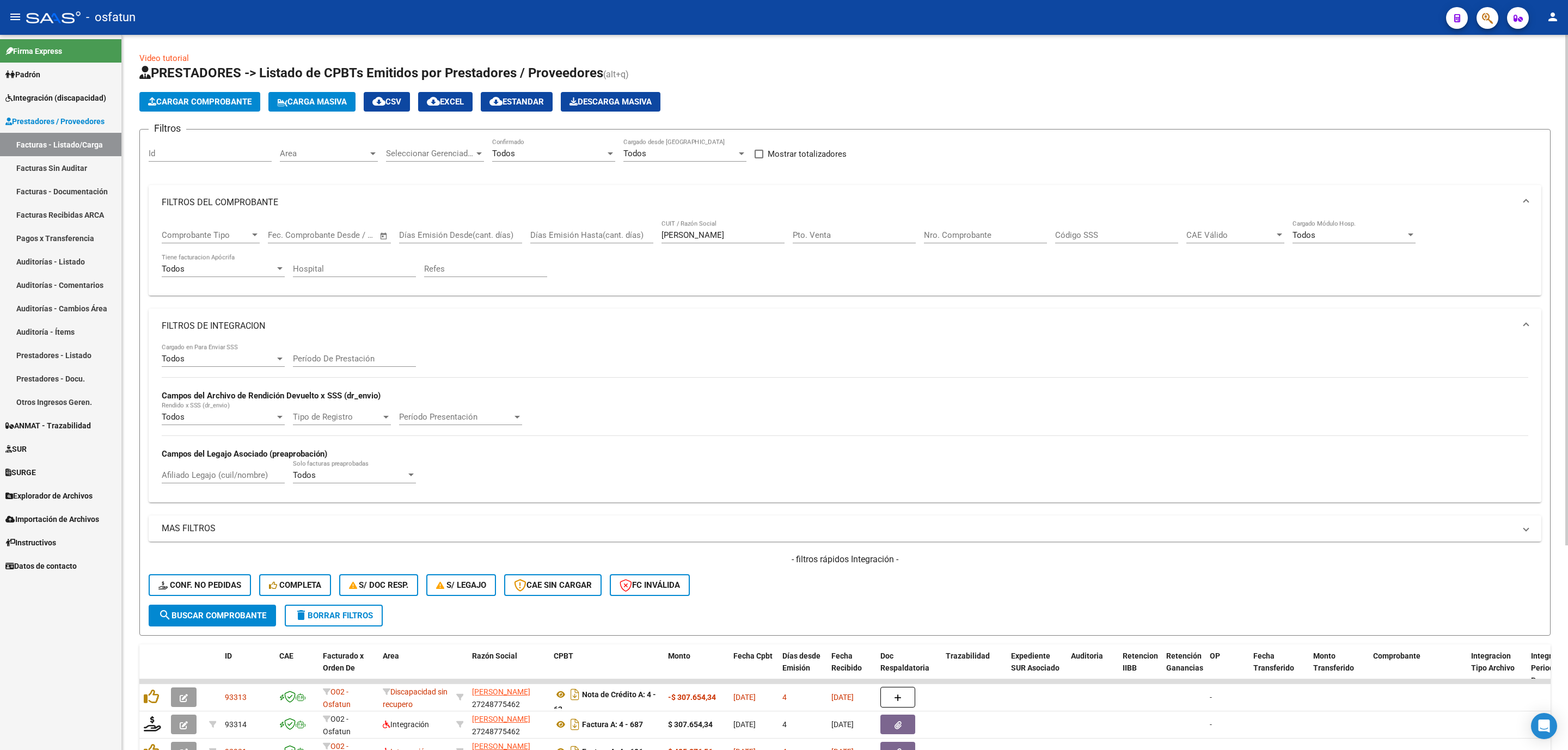
click at [173, 431] on input "Afiliado Legajo (cuil/nombre)" at bounding box center [223, 475] width 123 height 10
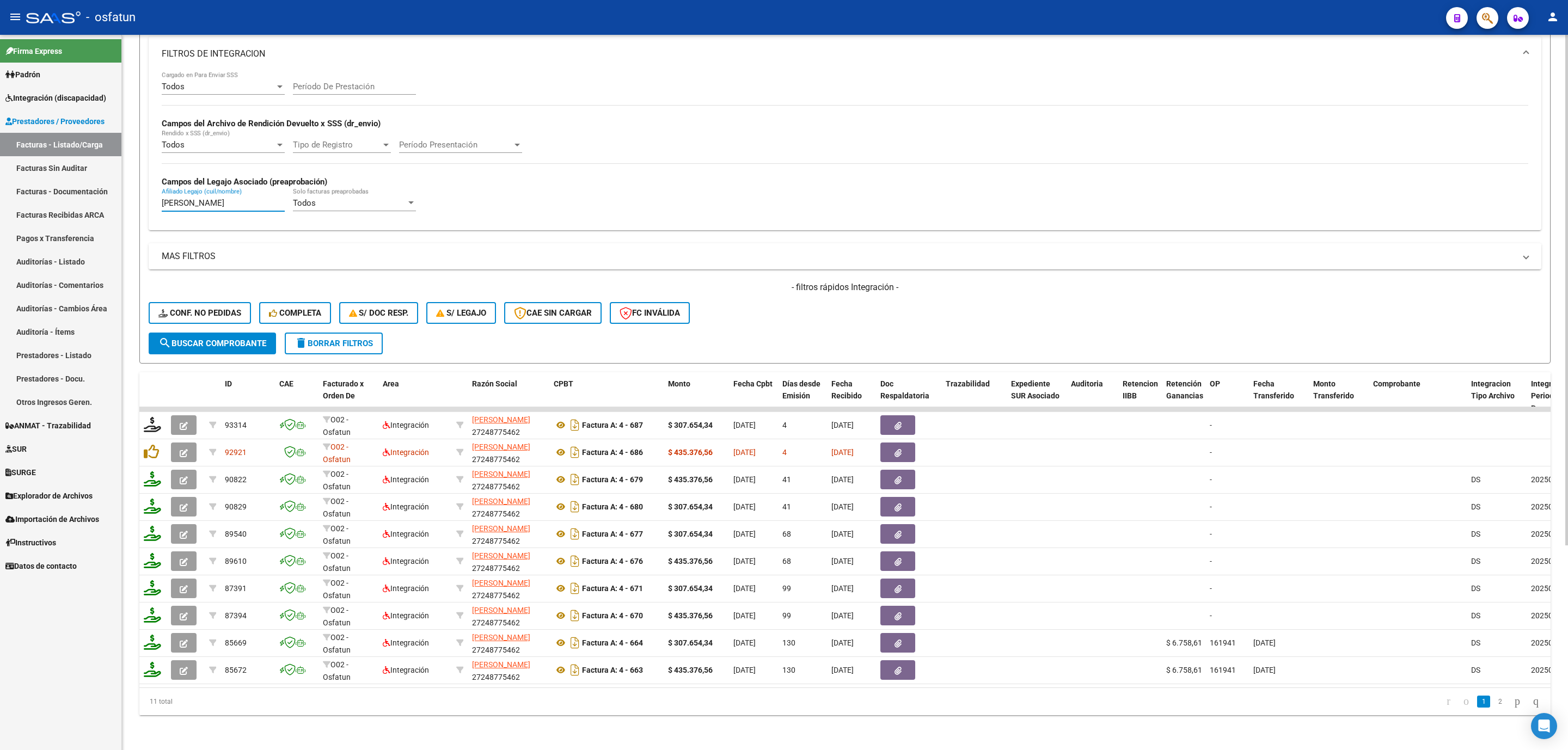
scroll to position [205, 0]
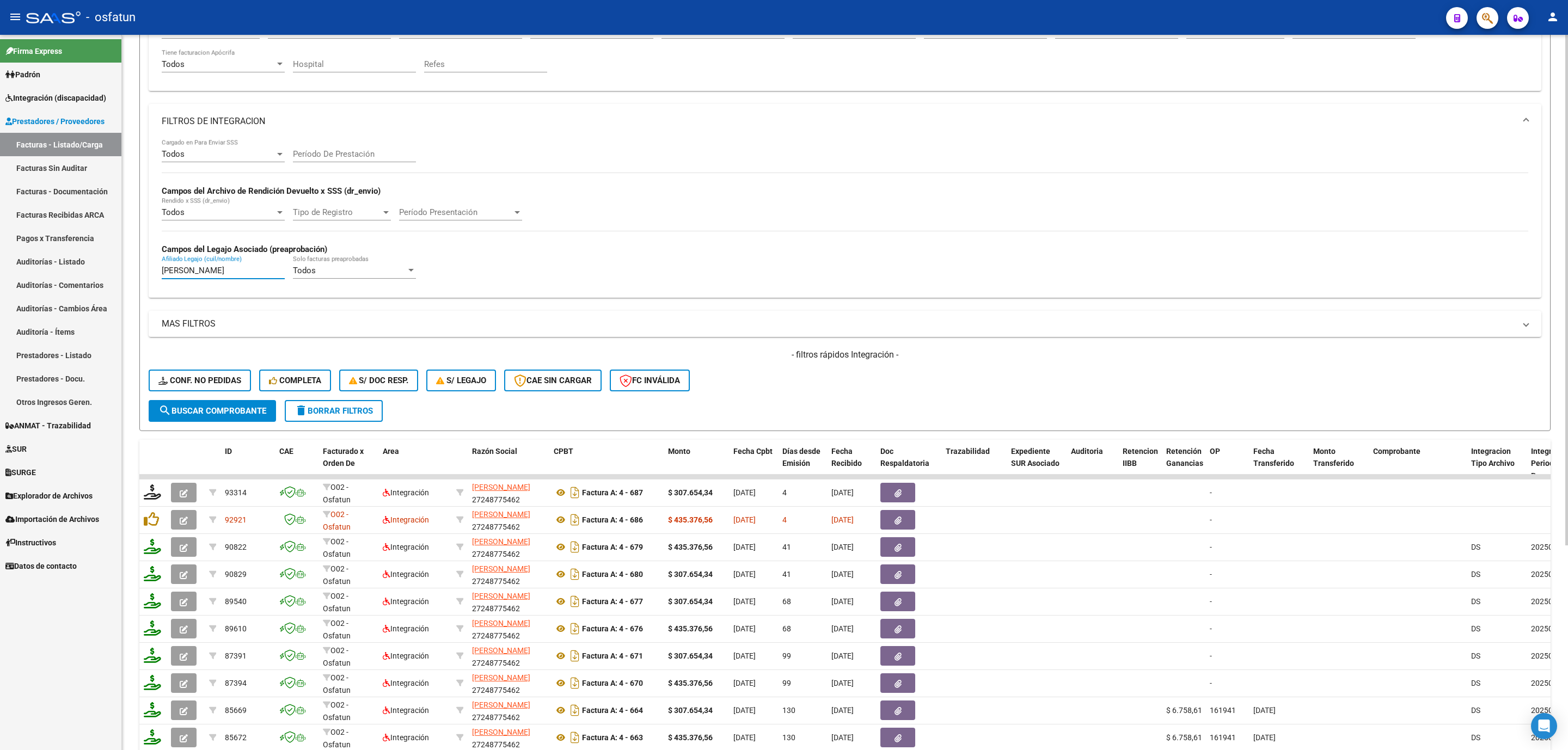
type input "gonzalez"
click at [345, 150] on input "Período De Prestación" at bounding box center [354, 154] width 123 height 10
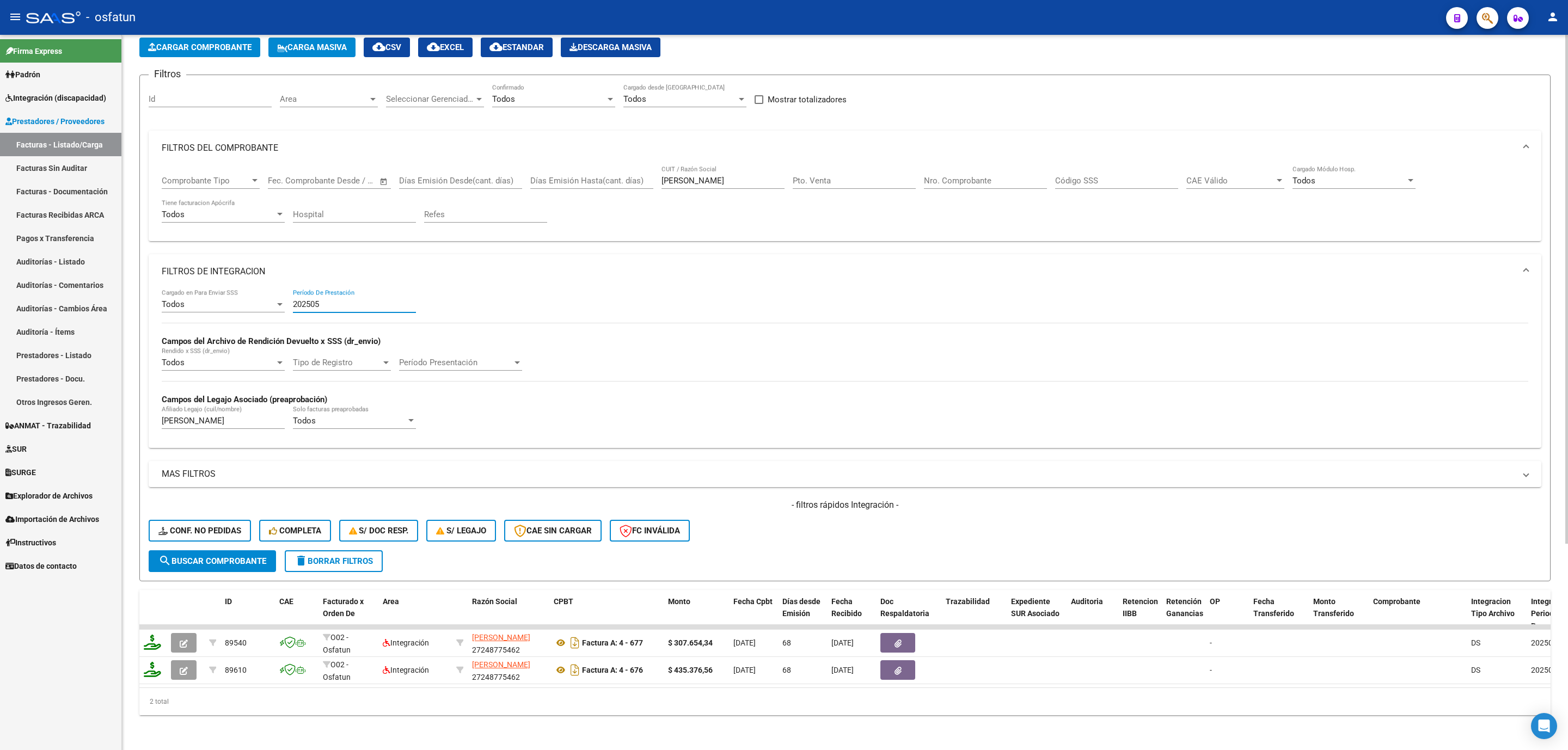
scroll to position [69, 0]
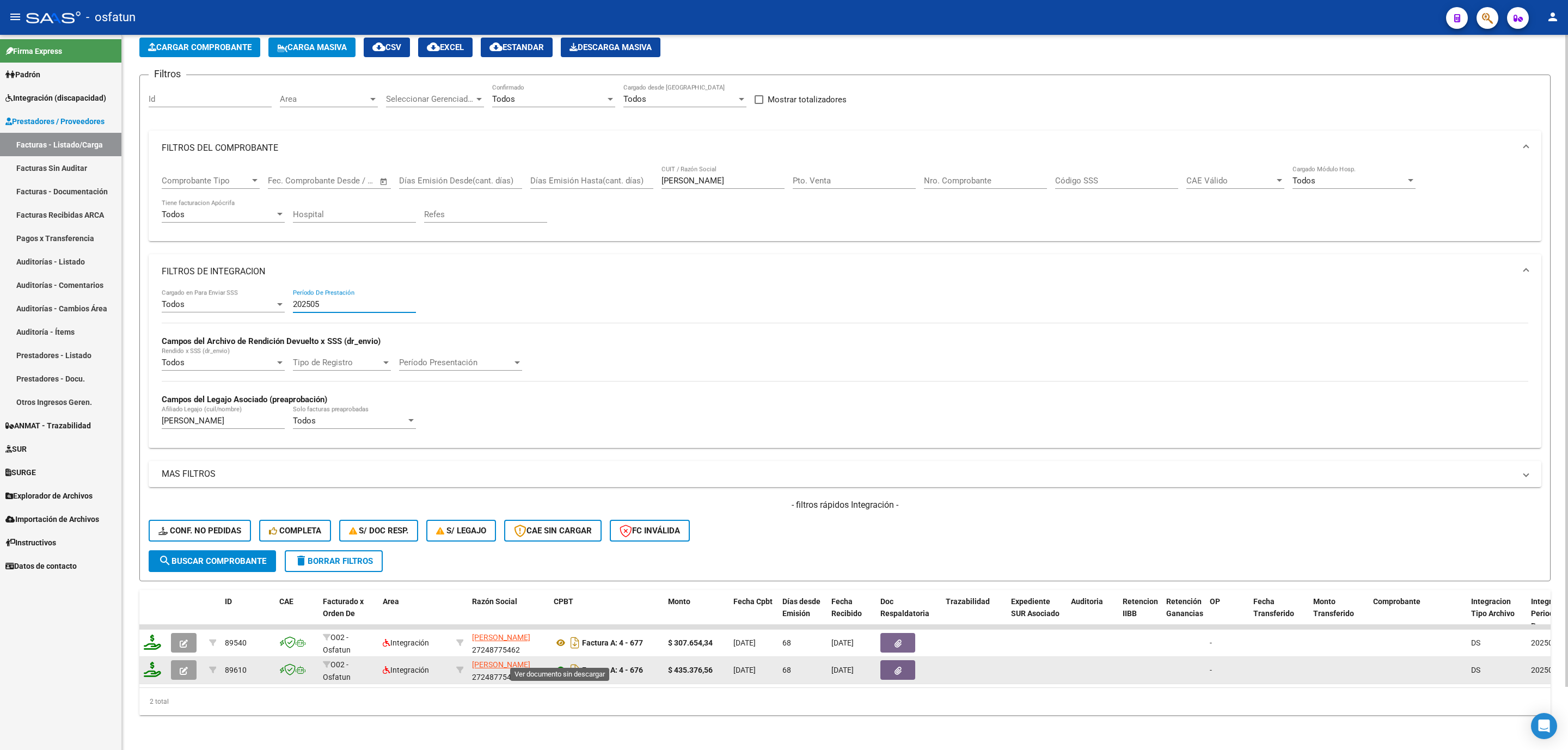
click at [563, 431] on icon at bounding box center [561, 670] width 14 height 13
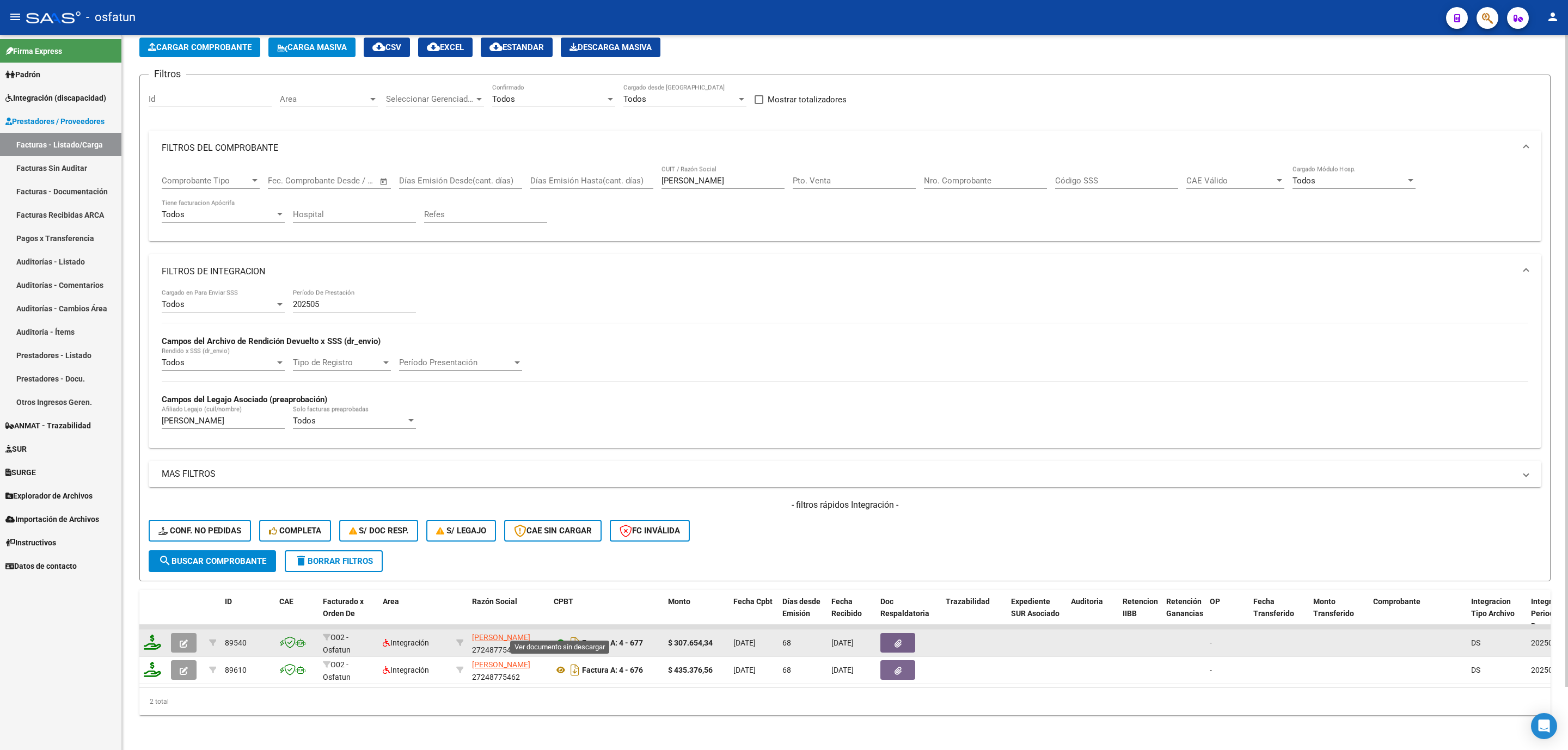
click at [561, 431] on icon at bounding box center [561, 643] width 14 height 13
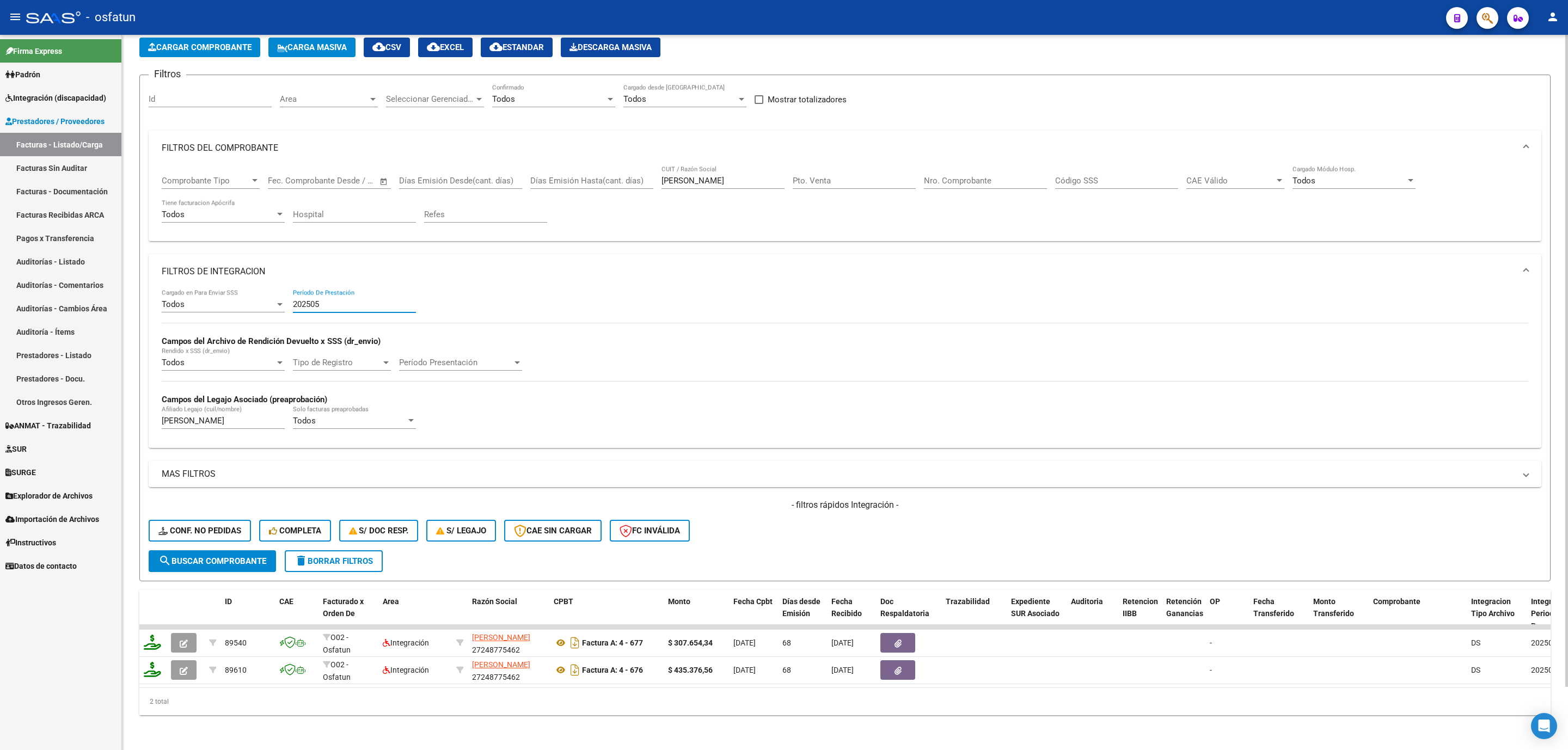
click at [328, 299] on input "202505" at bounding box center [354, 304] width 123 height 10
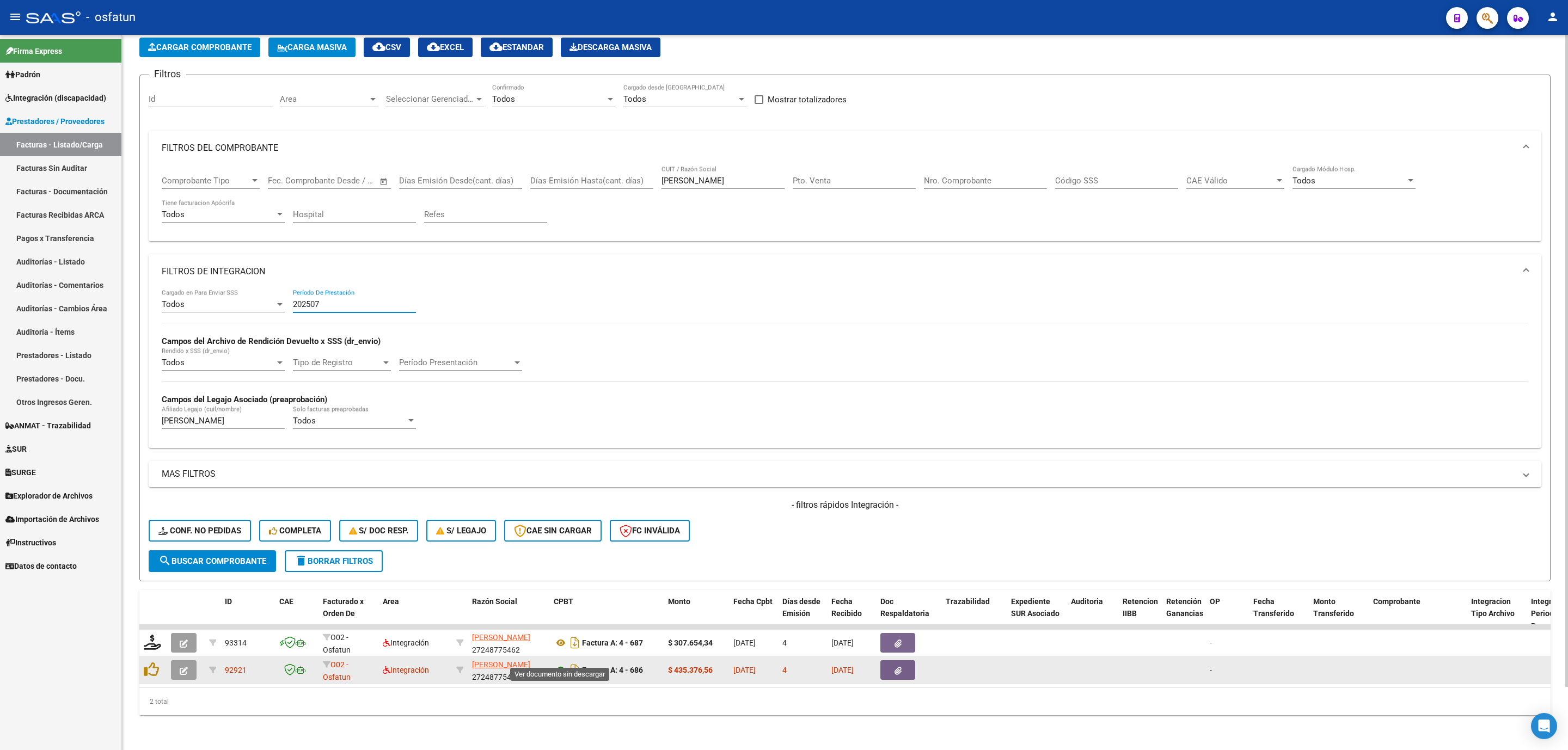
type input "202507"
click at [555, 431] on icon at bounding box center [561, 670] width 14 height 13
click at [176, 431] on button "button" at bounding box center [184, 670] width 25 height 19
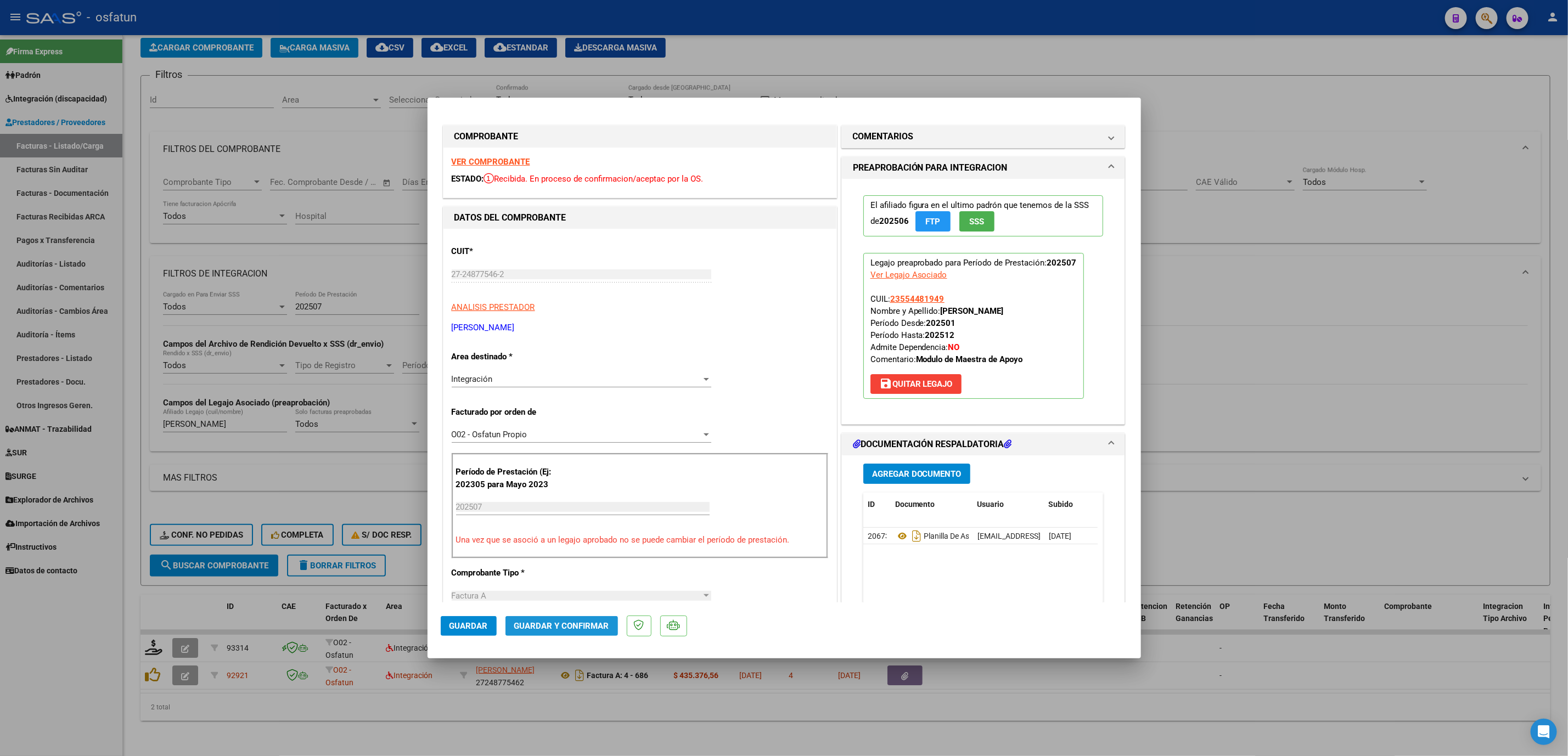
click at [568, 434] on span "Guardar y Confirmar" at bounding box center [562, 626] width 95 height 10
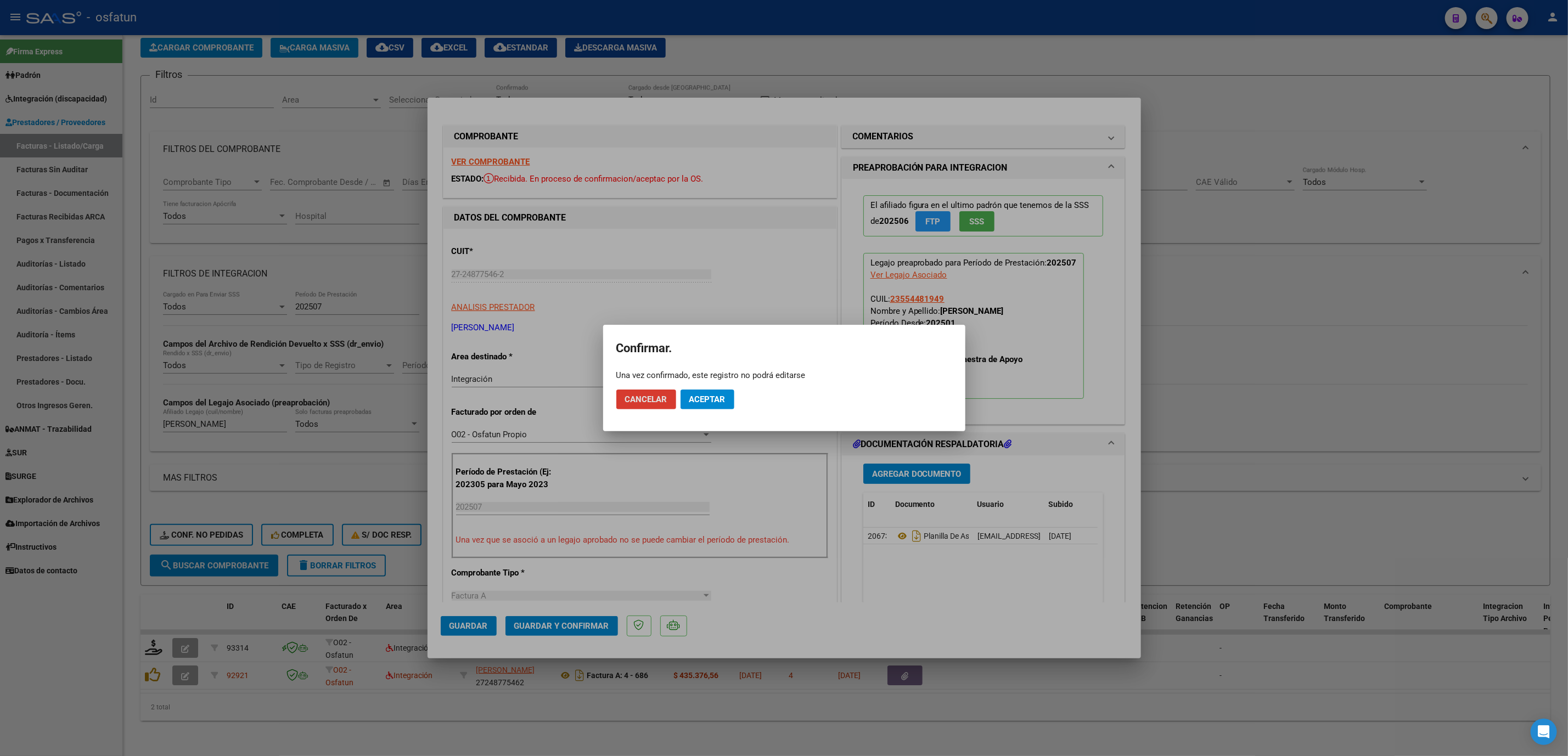
click at [699, 405] on button "Aceptar" at bounding box center [707, 399] width 54 height 20
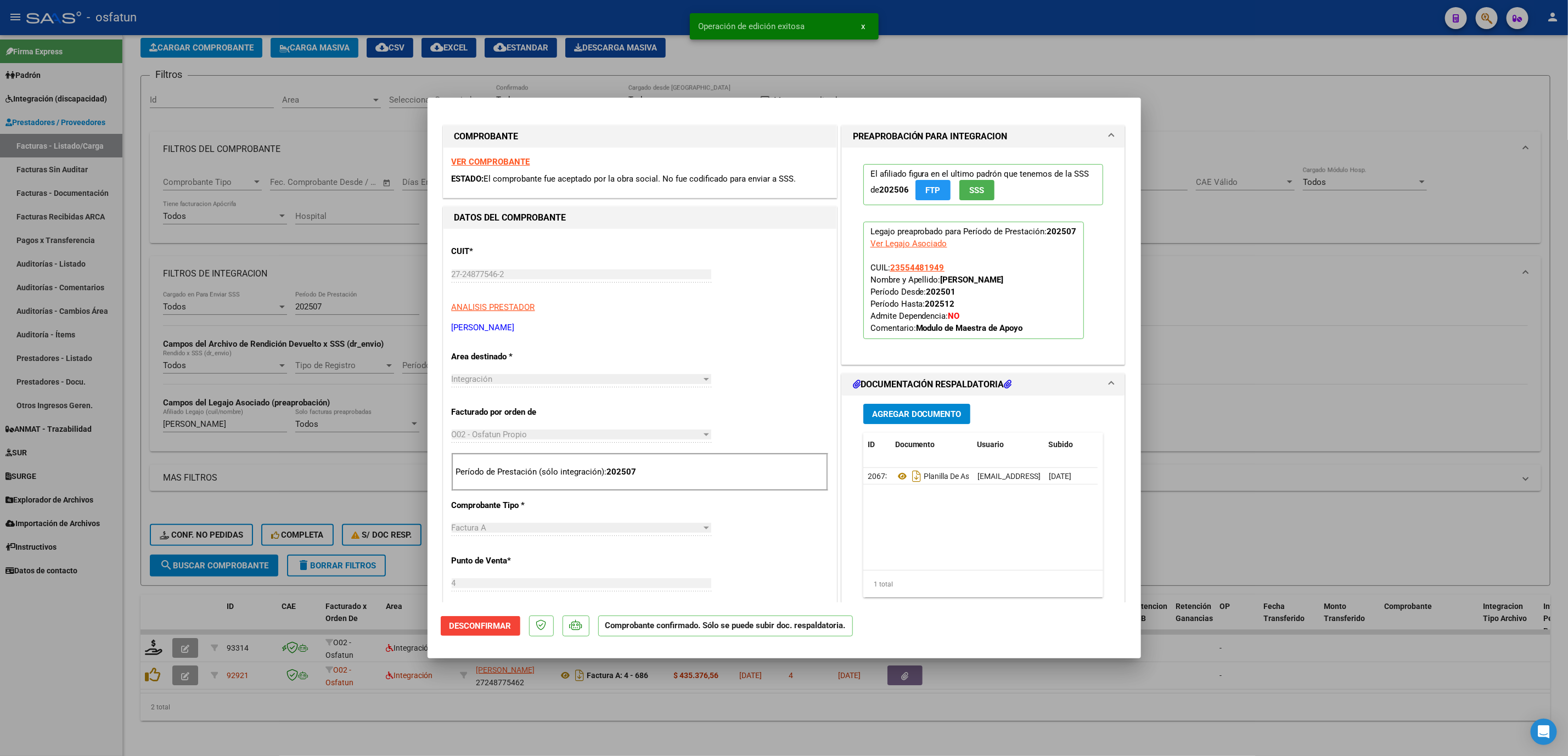
click at [1286, 434] on div at bounding box center [784, 378] width 1568 height 756
type input "$ 0,00"
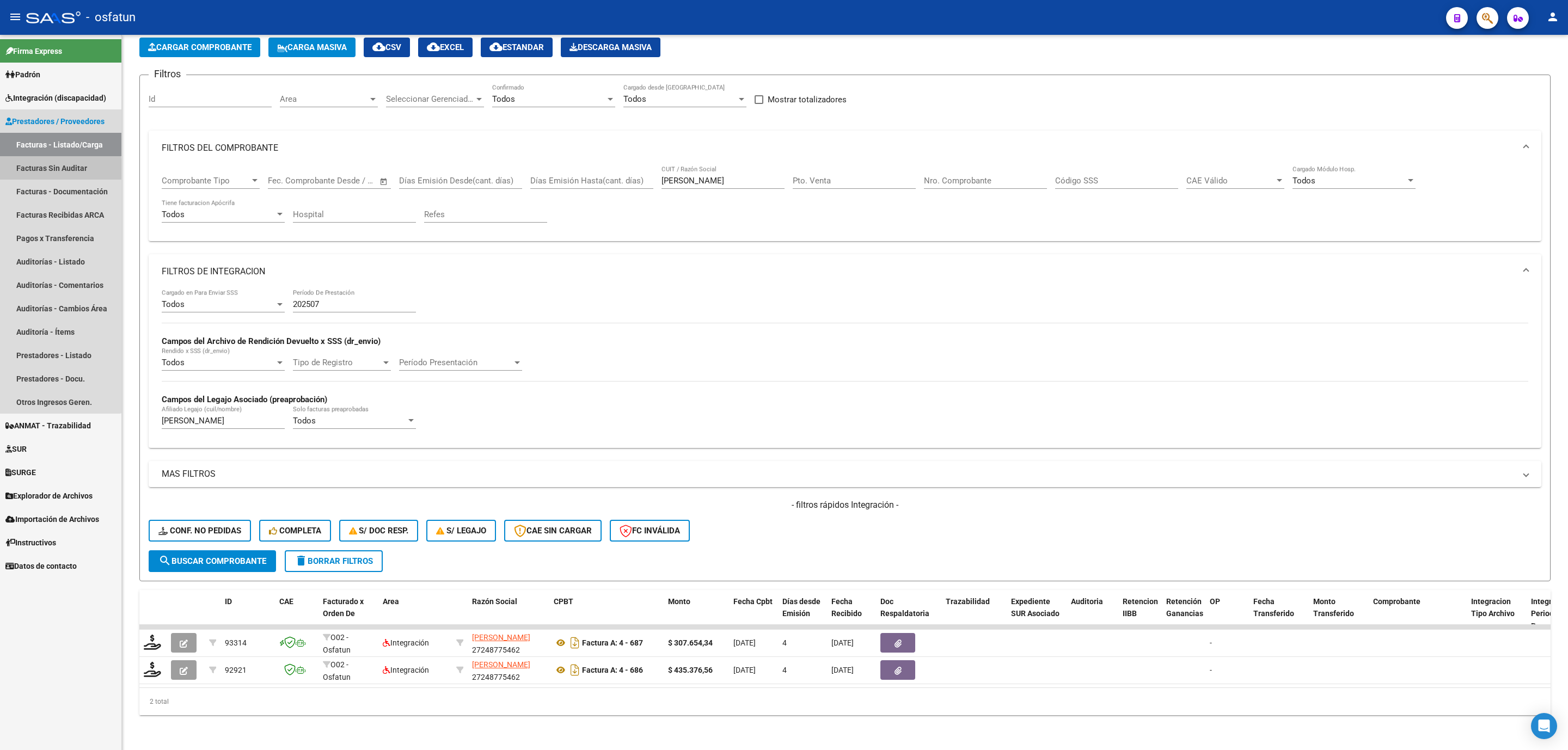
click at [54, 170] on link "Facturas Sin Auditar" at bounding box center [60, 167] width 121 height 23
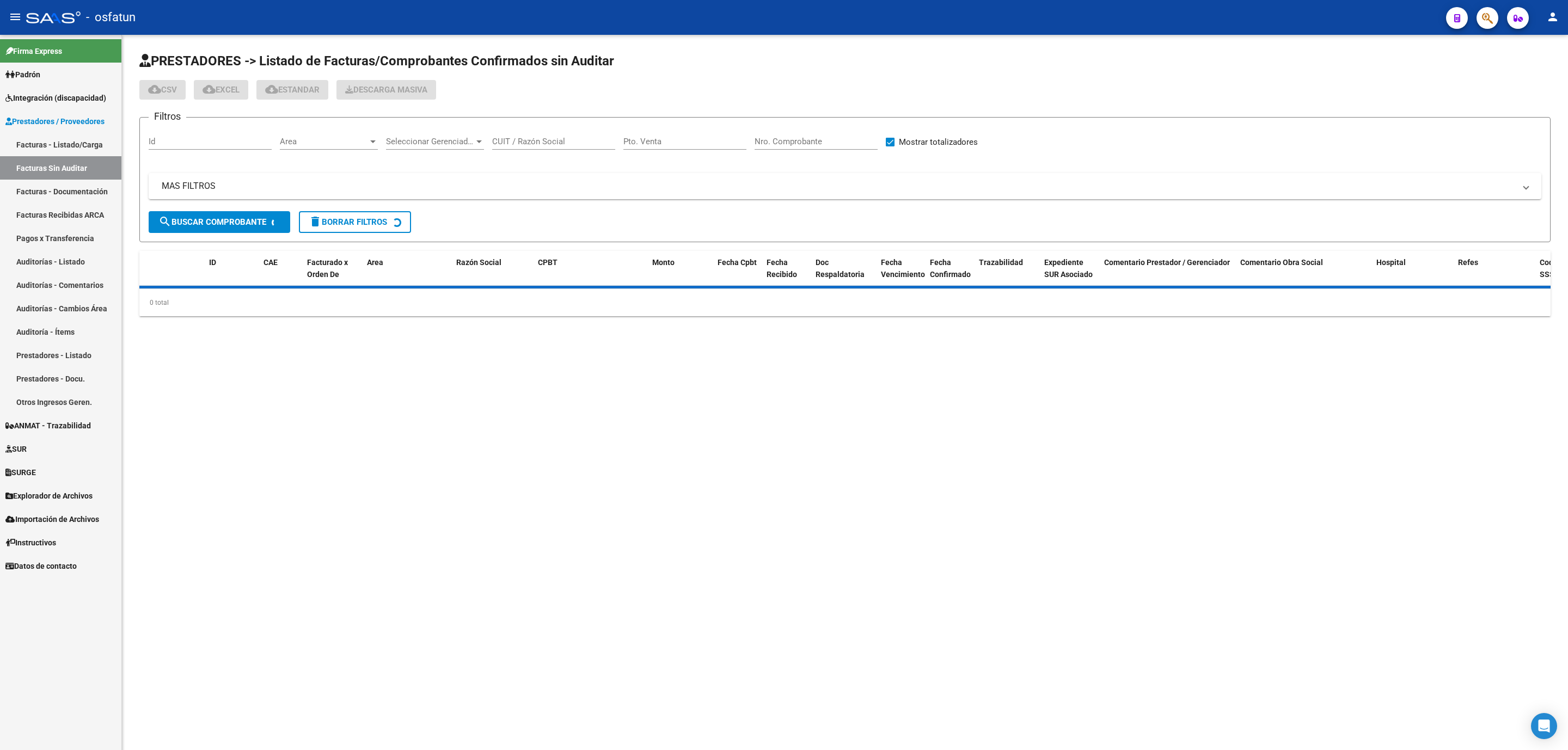
click at [56, 151] on link "Facturas - Listado/Carga" at bounding box center [60, 144] width 121 height 23
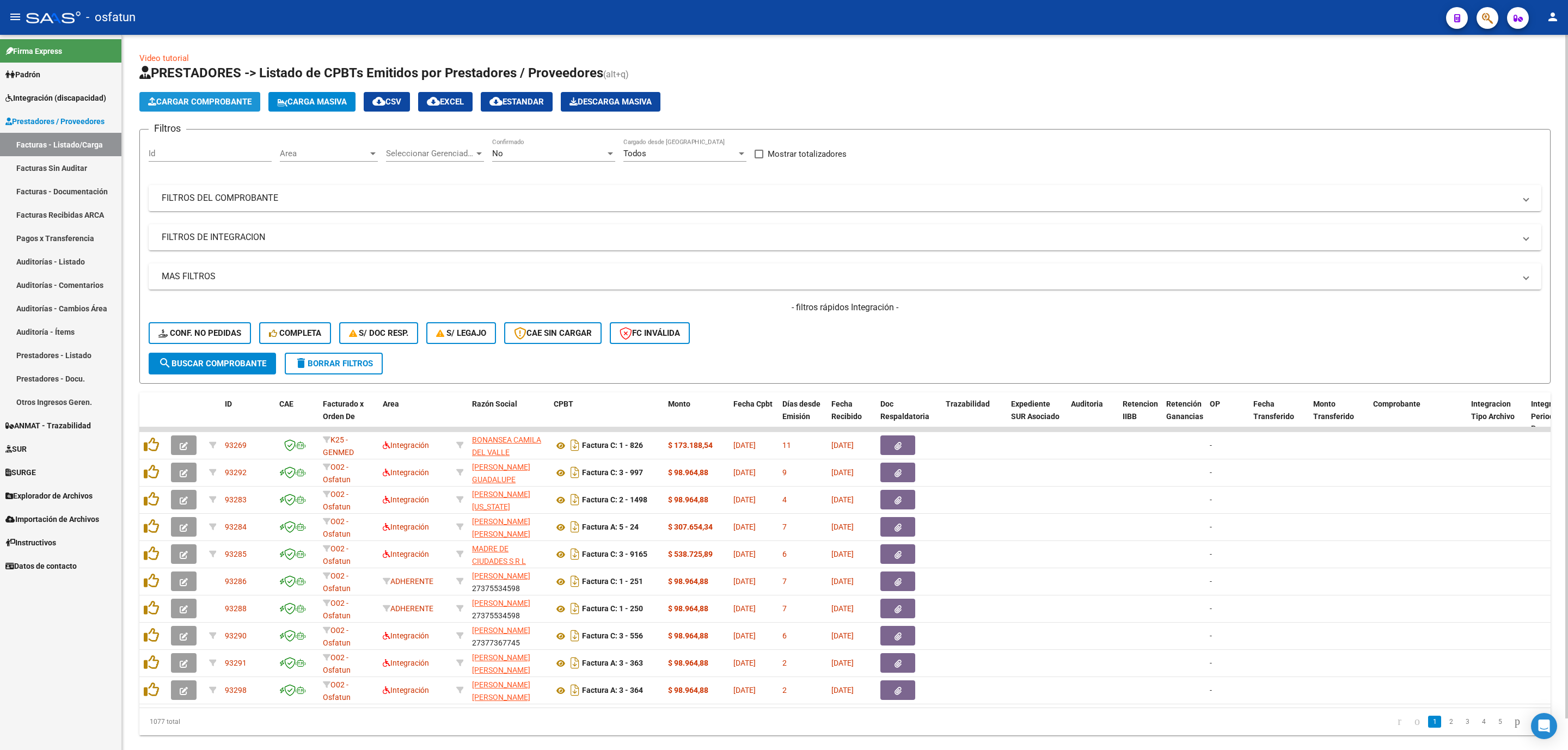
drag, startPoint x: 229, startPoint y: 100, endPoint x: 293, endPoint y: 106, distance: 64.3
click at [293, 106] on div "Cargar Comprobante Carga Masiva cloud_download CSV cloud_download EXCEL cloud_d…" at bounding box center [400, 101] width 521 height 19
click at [293, 106] on span "Carga Masiva" at bounding box center [312, 102] width 70 height 10
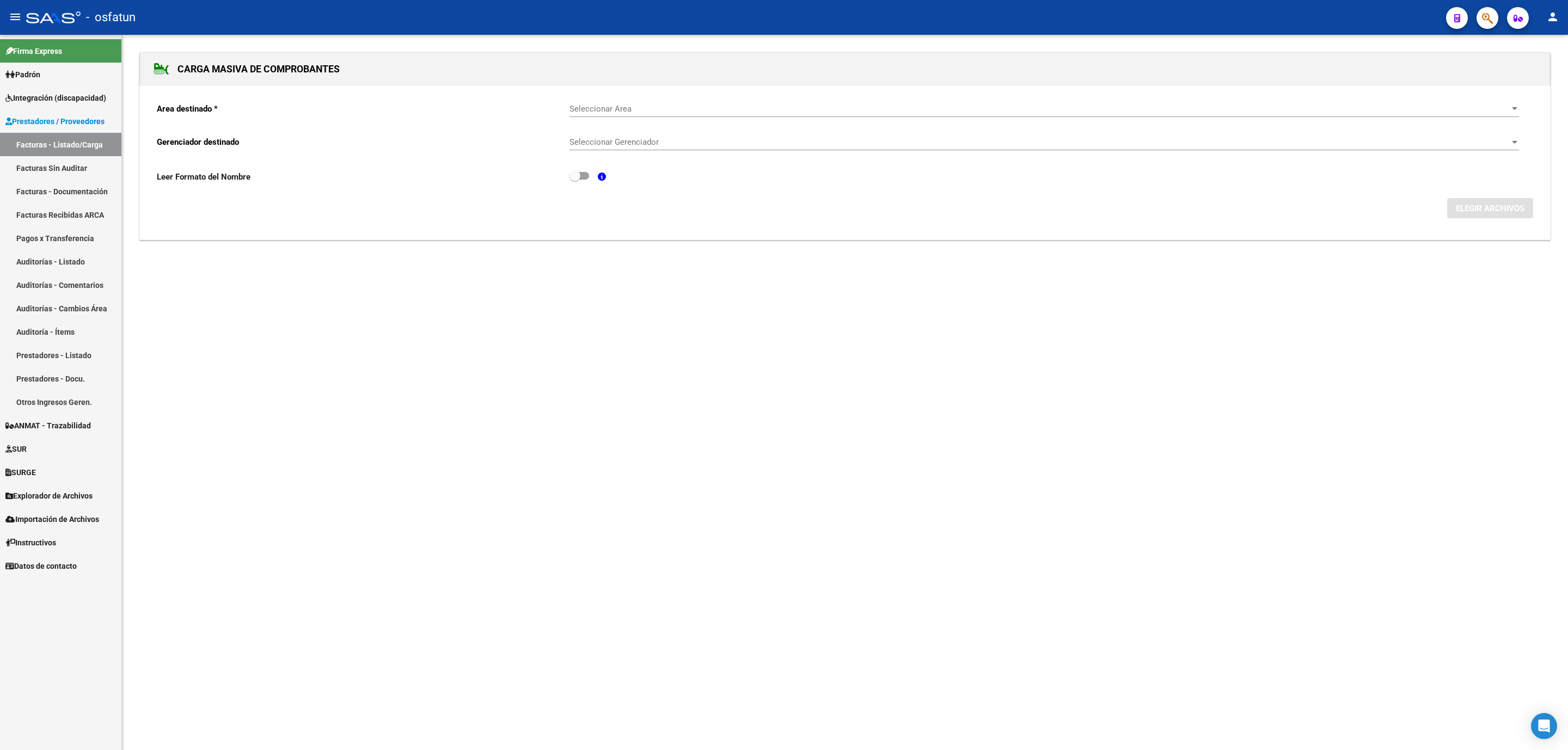
click at [644, 108] on span "Seleccionar Area" at bounding box center [1039, 108] width 940 height 10
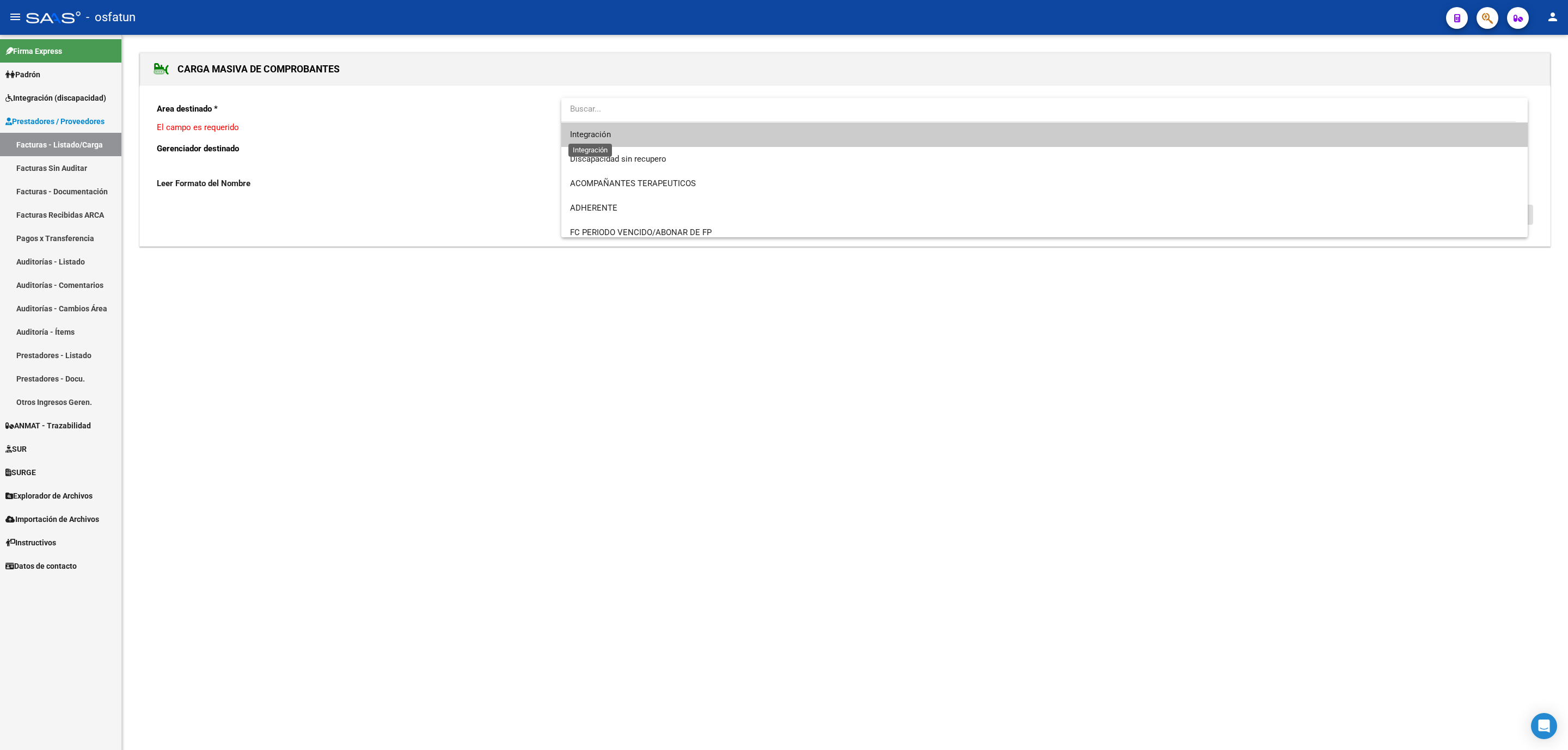
click at [585, 127] on span "Integración" at bounding box center [1045, 135] width 950 height 25
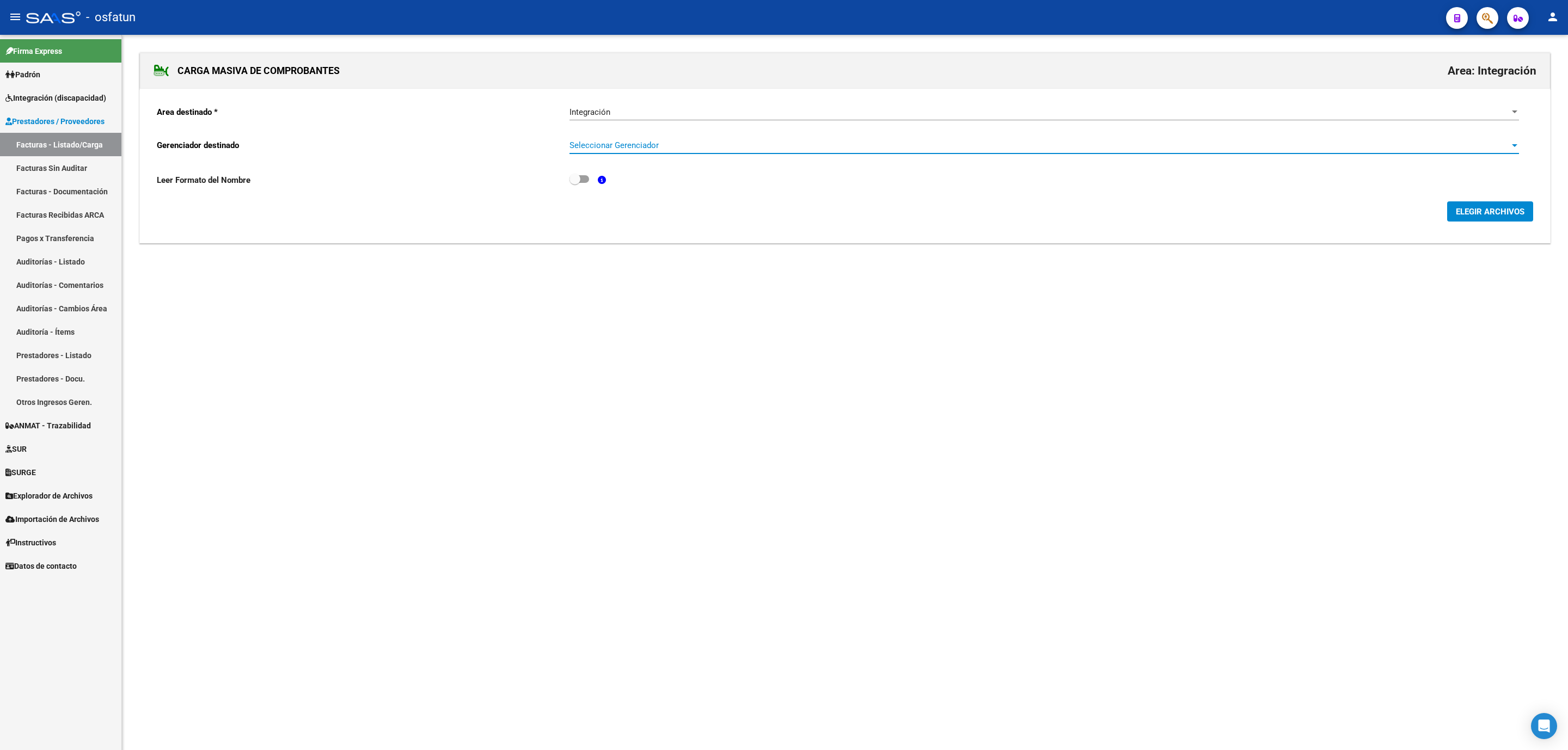
drag, startPoint x: 603, startPoint y: 149, endPoint x: 1510, endPoint y: 198, distance: 908.3
click at [1276, 200] on form "Area destinado * Integración Seleccionar Area Gerenciador destinado Seleccionar…" at bounding box center [845, 159] width 1376 height 125
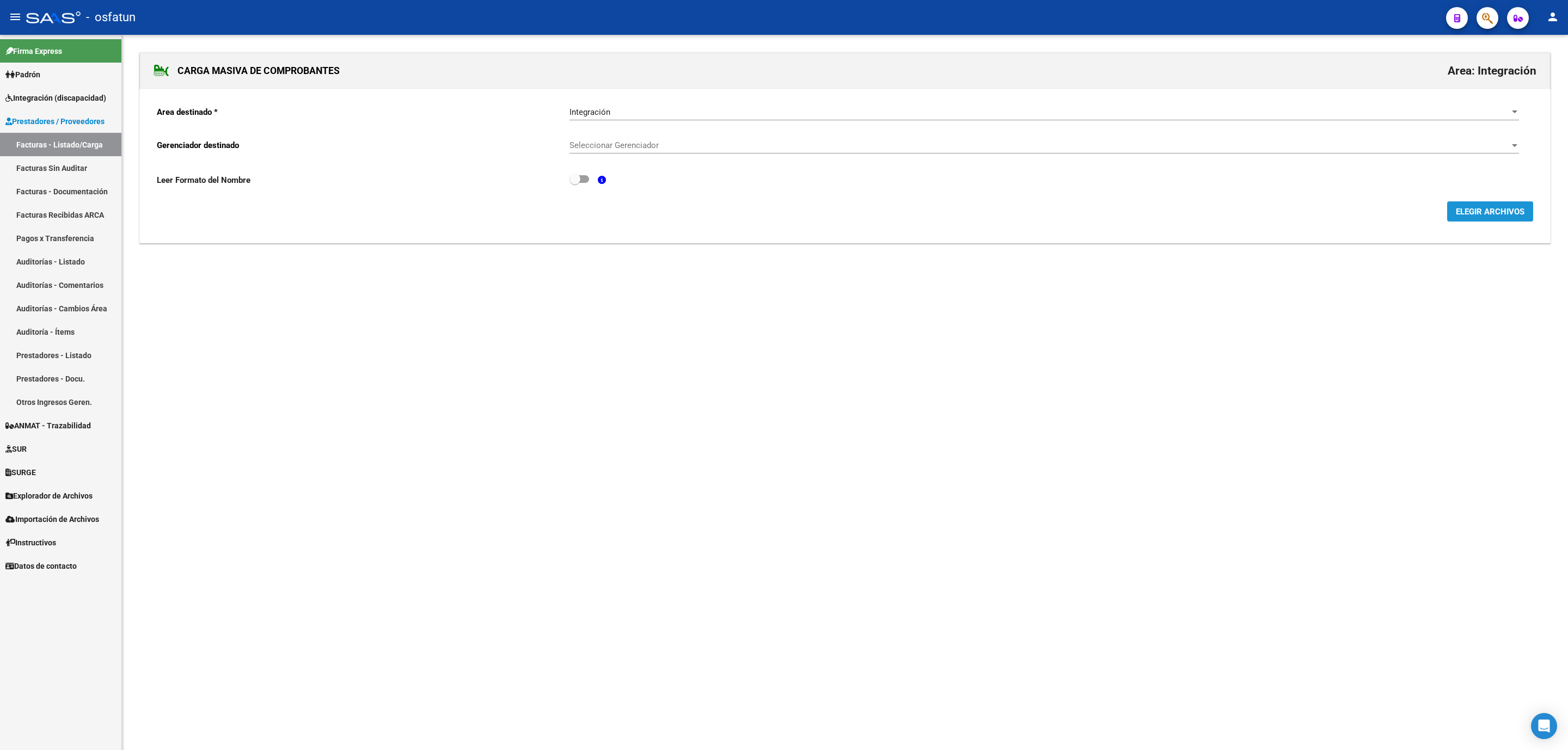
click at [1276, 211] on span "ELEGIR ARCHIVOS" at bounding box center [1490, 212] width 68 height 10
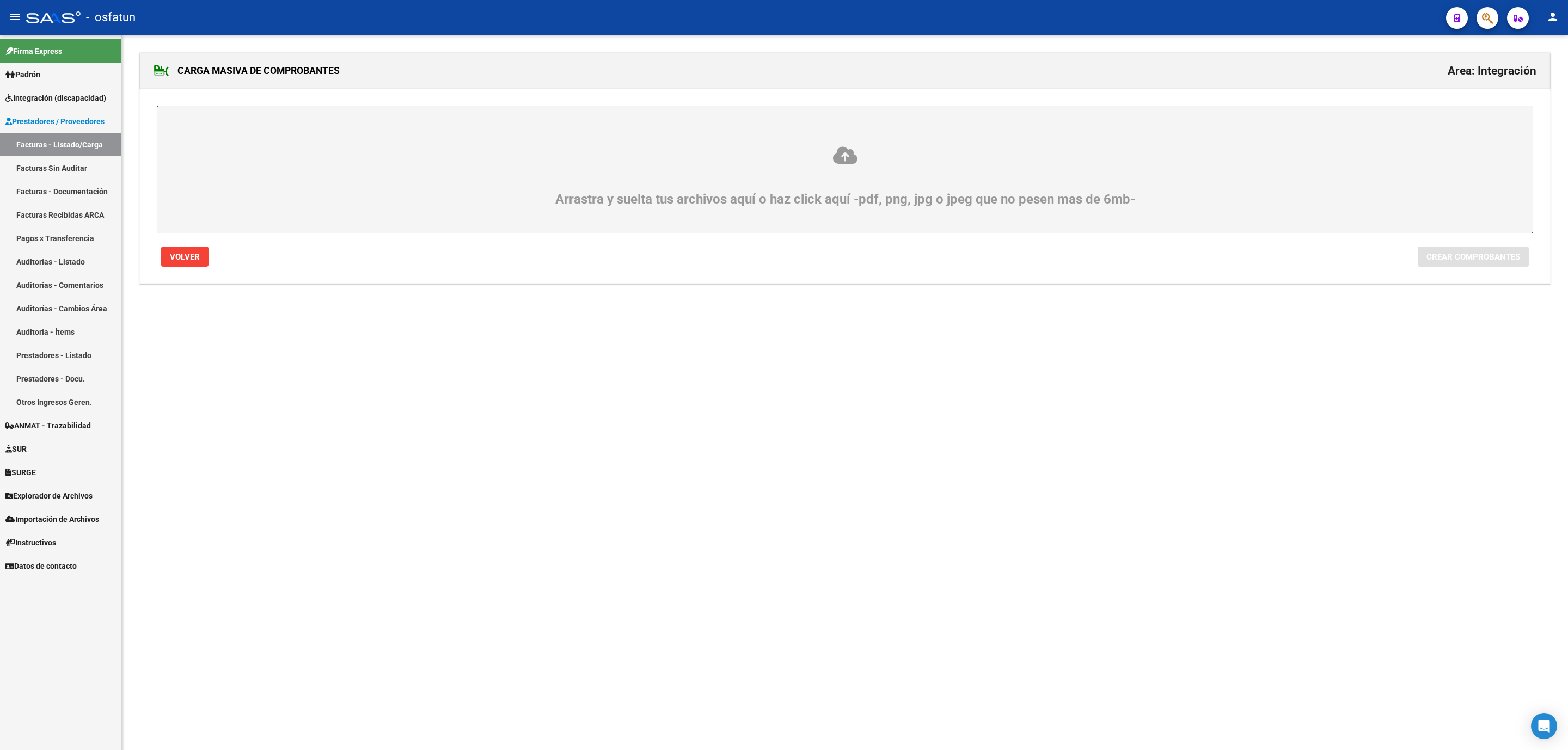
click at [802, 196] on div "Arrastra y suelta tus archivos aquí o haz click aquí -pdf, png, jpg o jpeg que …" at bounding box center [845, 176] width 1323 height 62
click at [0, 0] on input "Arrastra y suelta tus archivos aquí o haz click aquí -pdf, png, jpg o jpeg que …" at bounding box center [0, 0] width 0 height 0
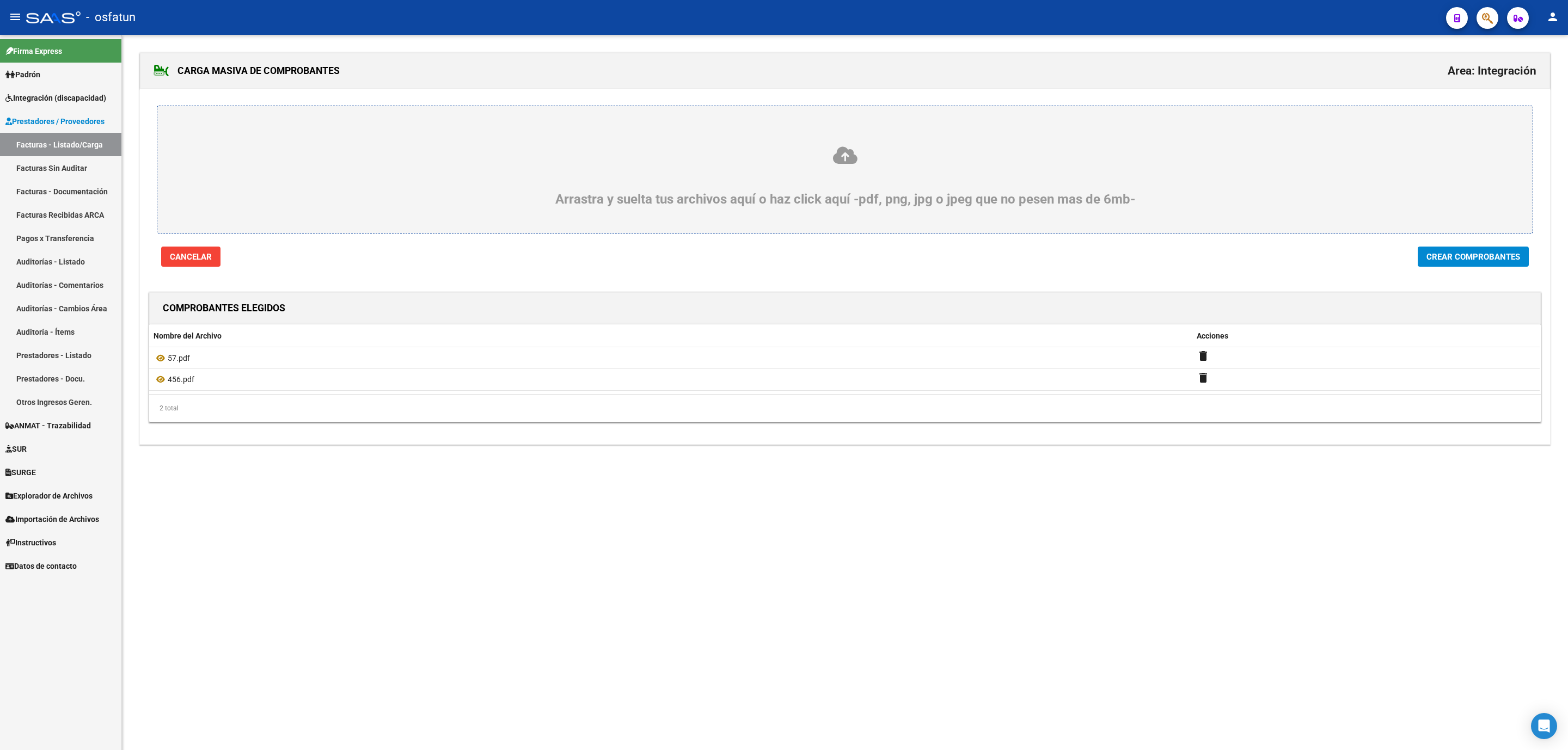
click at [1276, 270] on div at bounding box center [845, 275] width 1411 height 16
click at [1276, 262] on span "Crear Comprobantes" at bounding box center [1474, 256] width 94 height 10
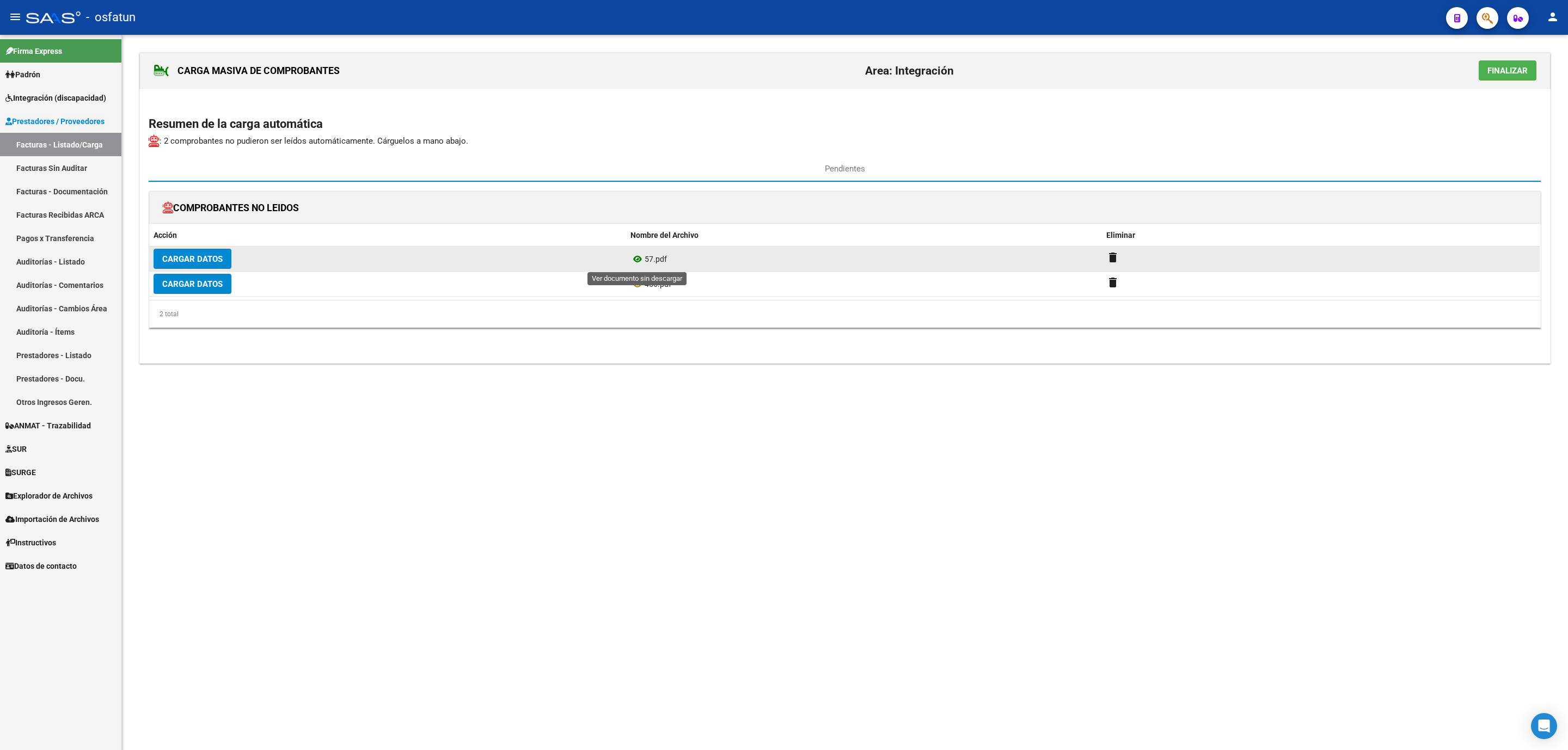
click at [634, 263] on icon at bounding box center [637, 259] width 14 height 13
click at [222, 256] on button "Cargar Datos" at bounding box center [192, 259] width 78 height 20
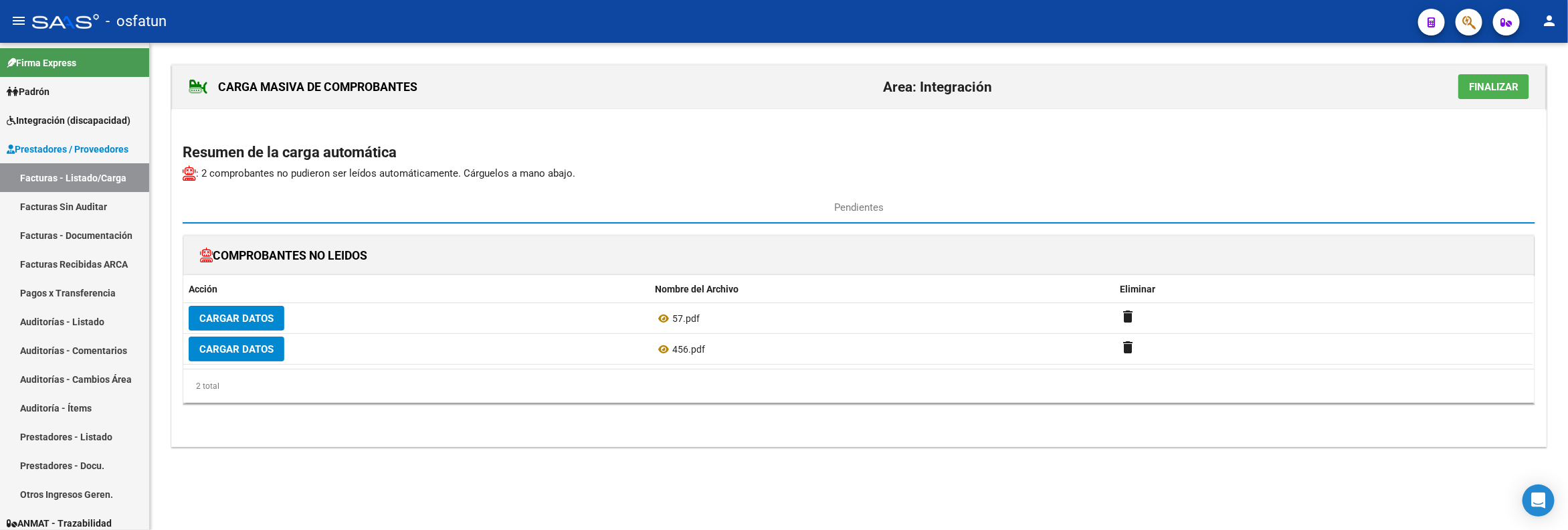
click at [788, 467] on div "CARGA MASIVA DE COMPROBANTES Area: Integración Finalizar Resumen de la carga au…" at bounding box center [858, 269] width 1417 height 453
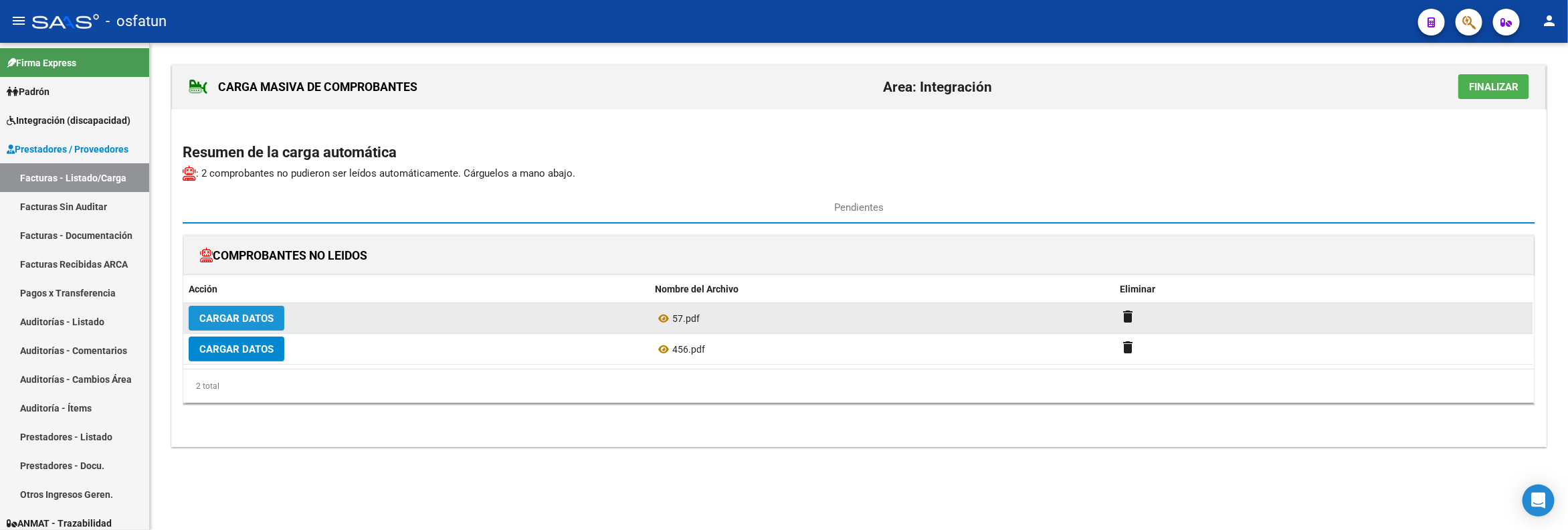
click at [244, 319] on span "Cargar Datos" at bounding box center [236, 318] width 74 height 12
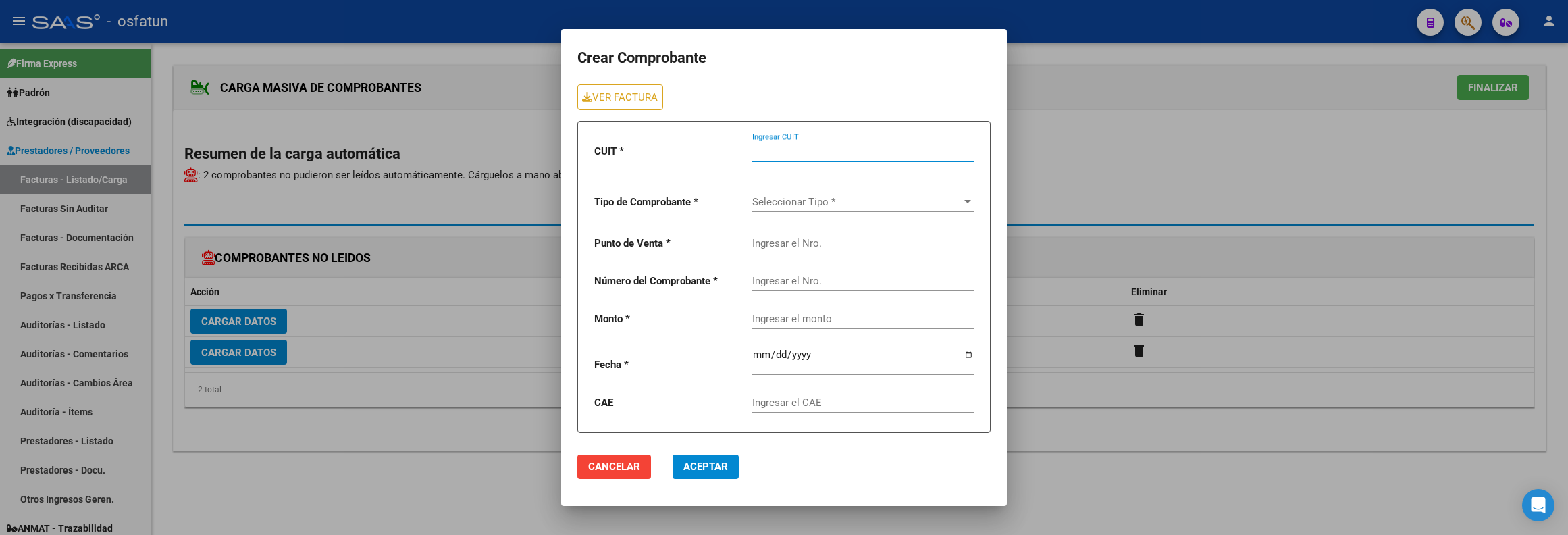
click at [816, 156] on input "Ingresar CUIT" at bounding box center [863, 151] width 222 height 12
paste input "27-39924856-1"
type input "27-39924856-1"
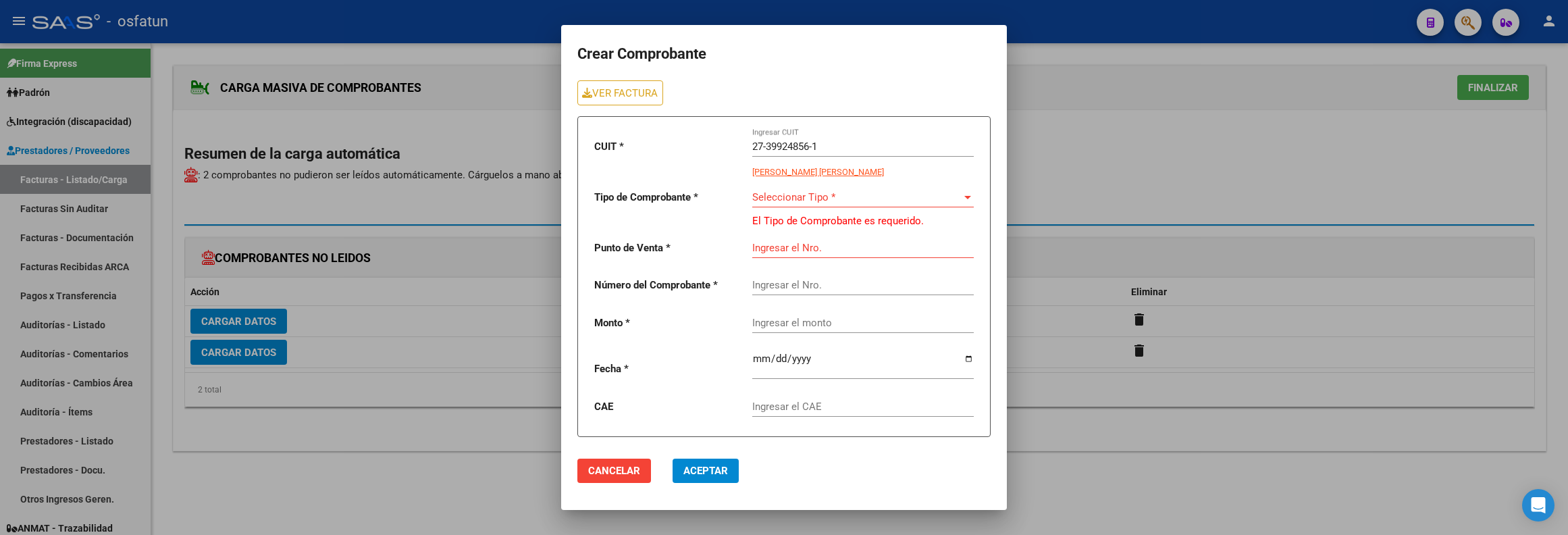
click at [809, 211] on div "Seleccionar Tipo * Seleccionar Tipo *" at bounding box center [863, 199] width 222 height 42
click at [806, 204] on div "Seleccionar Tipo * Seleccionar Tipo *" at bounding box center [863, 193] width 222 height 29
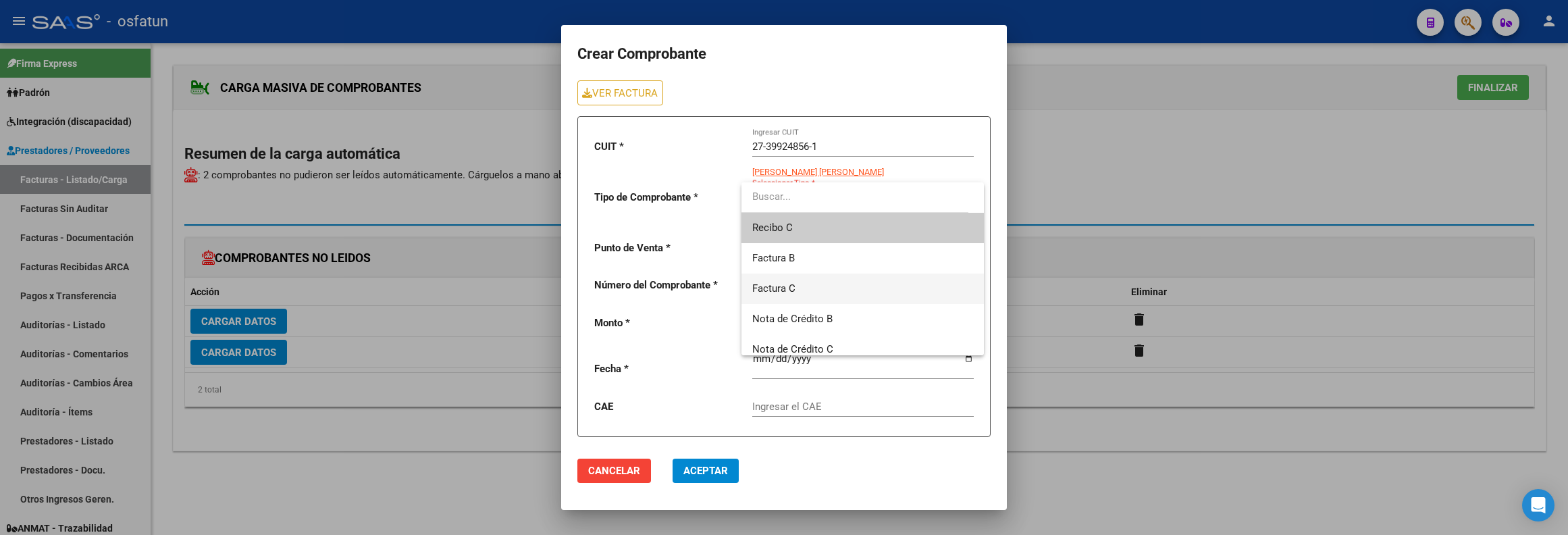
click at [800, 288] on span "Factura C" at bounding box center [863, 288] width 221 height 31
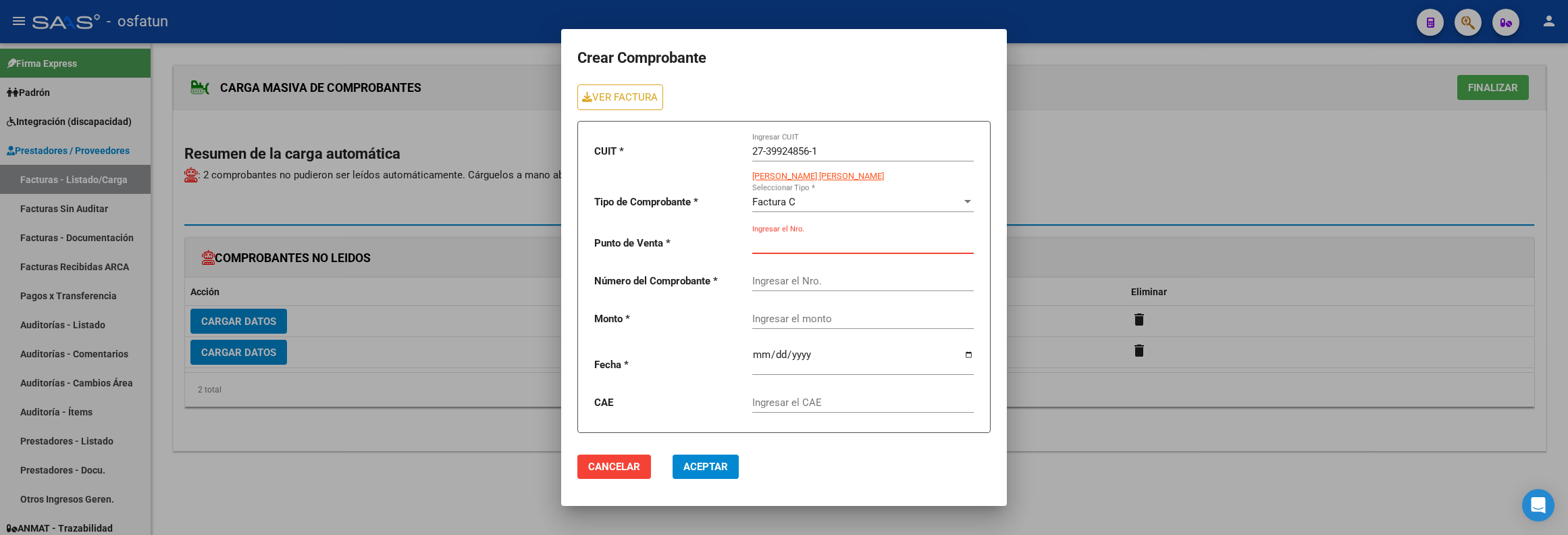
click at [811, 241] on input "Ingresar el Nro." at bounding box center [863, 243] width 222 height 12
type input "1"
type input "57"
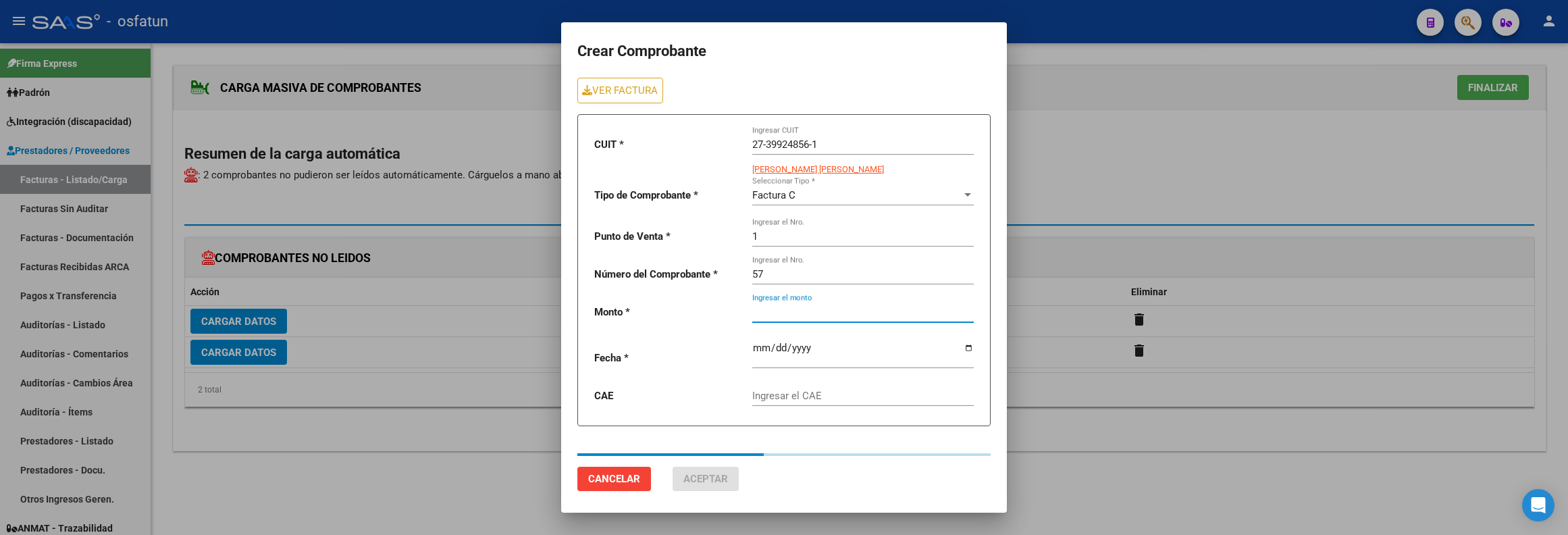
type input "307654.34"
type input "2025-08-04"
type input "75311021607468"
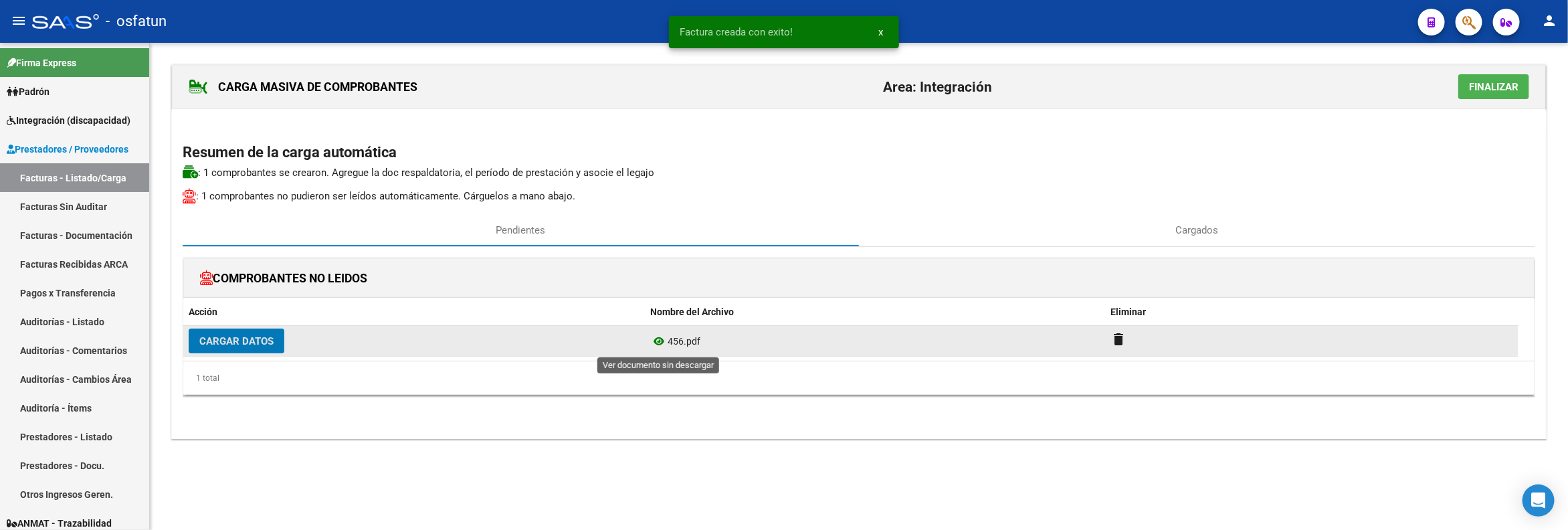
click at [658, 346] on icon at bounding box center [658, 342] width 17 height 16
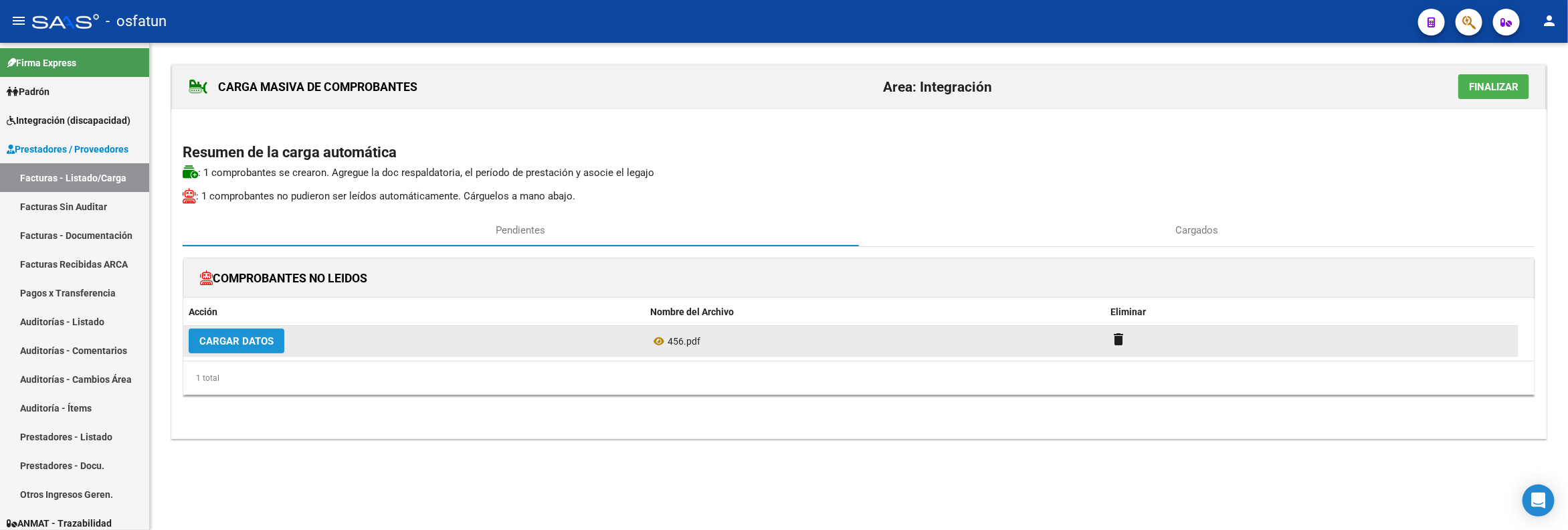
click at [251, 336] on span "Cargar Datos" at bounding box center [236, 341] width 74 height 12
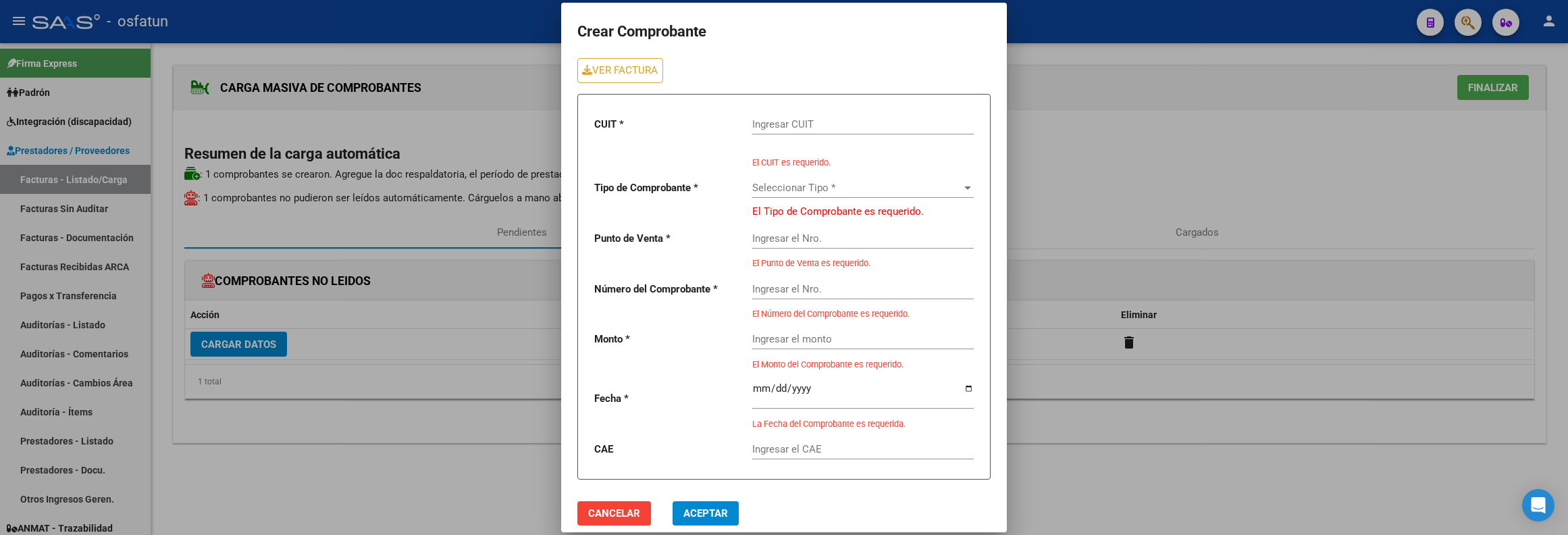
drag, startPoint x: 800, startPoint y: 139, endPoint x: 792, endPoint y: 130, distance: 12.0
click at [795, 132] on div "Ingresar CUIT" at bounding box center [863, 126] width 222 height 42
click at [792, 130] on input "Ingresar CUIT" at bounding box center [863, 124] width 222 height 12
paste input "27-39924856-1"
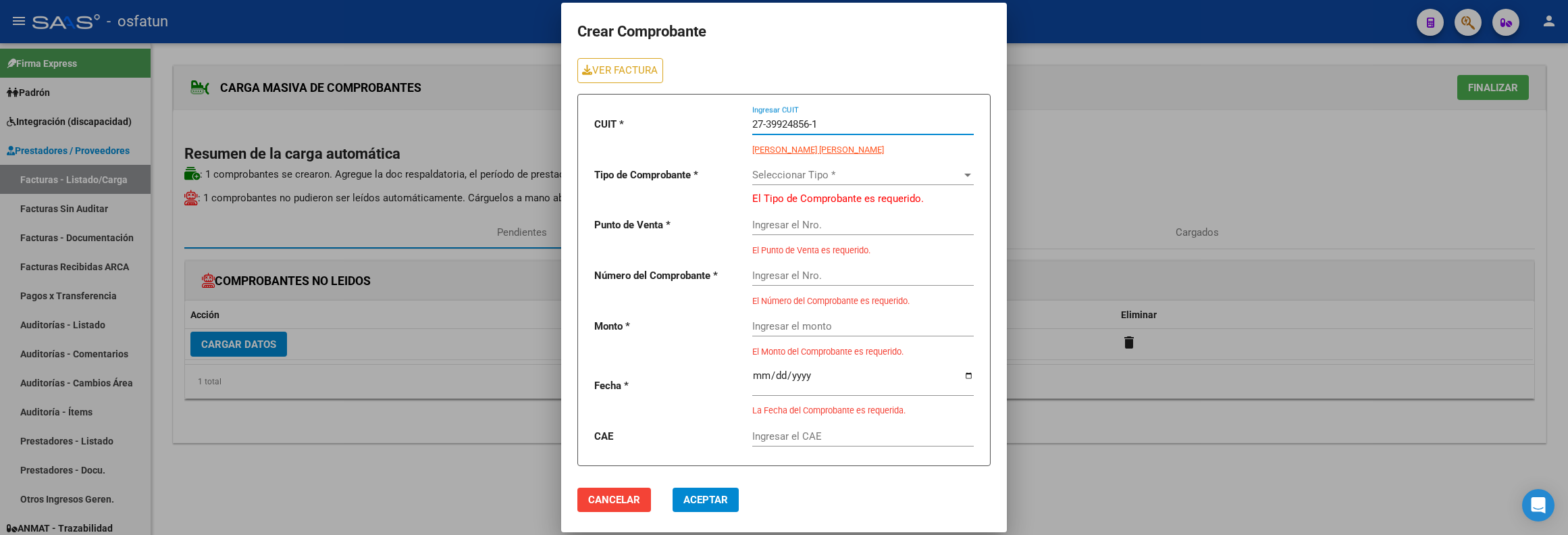
type input "27-39924856-1"
click at [825, 175] on span "Seleccionar Tipo *" at bounding box center [857, 174] width 209 height 12
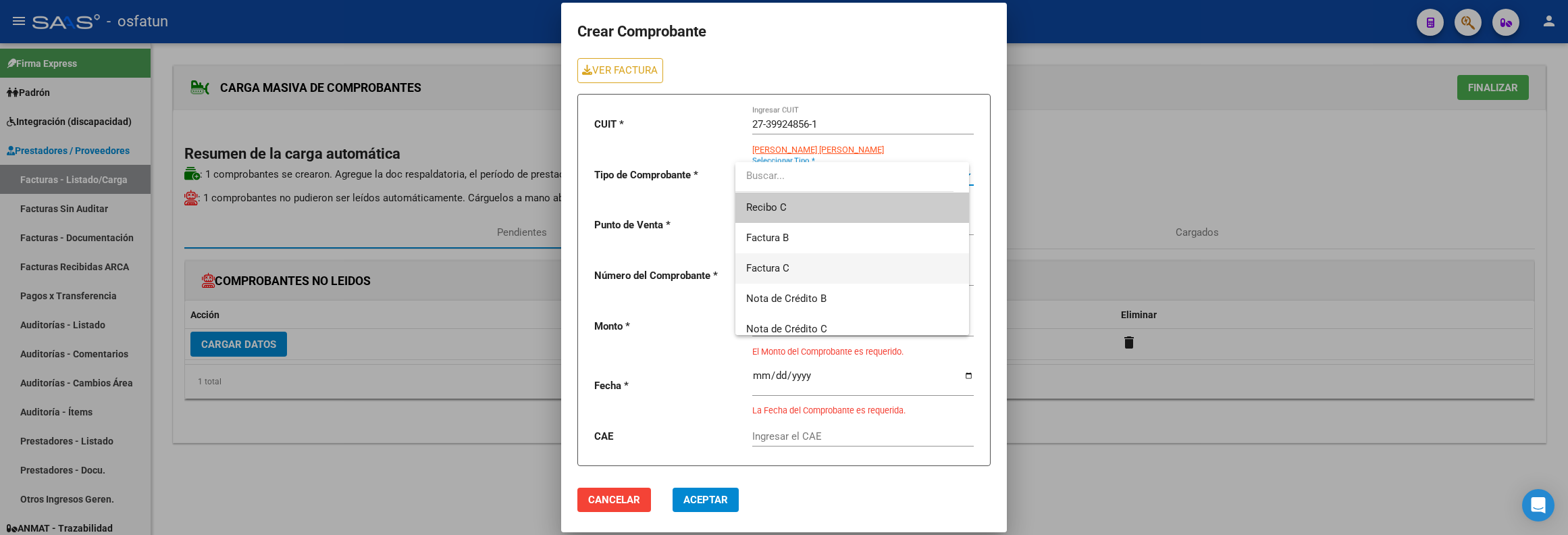
click at [795, 270] on span "Factura C" at bounding box center [851, 268] width 212 height 31
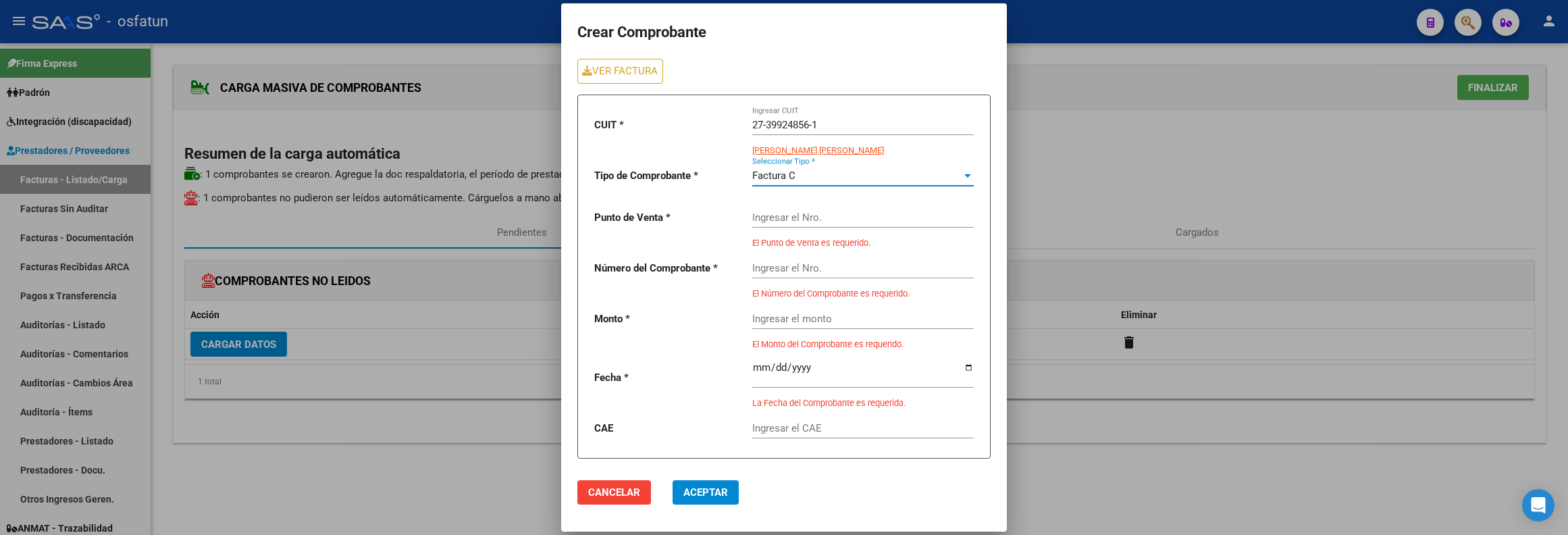
click at [782, 219] on input "Ingresar el Nro." at bounding box center [863, 217] width 222 height 12
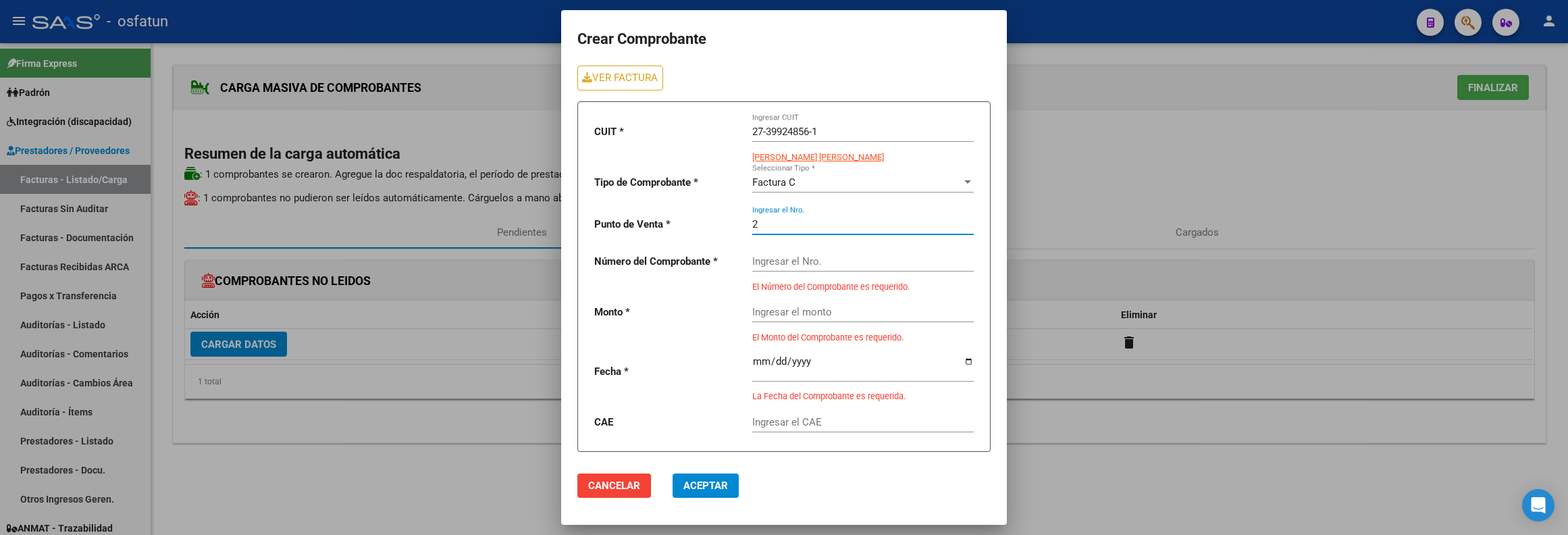
type input "2"
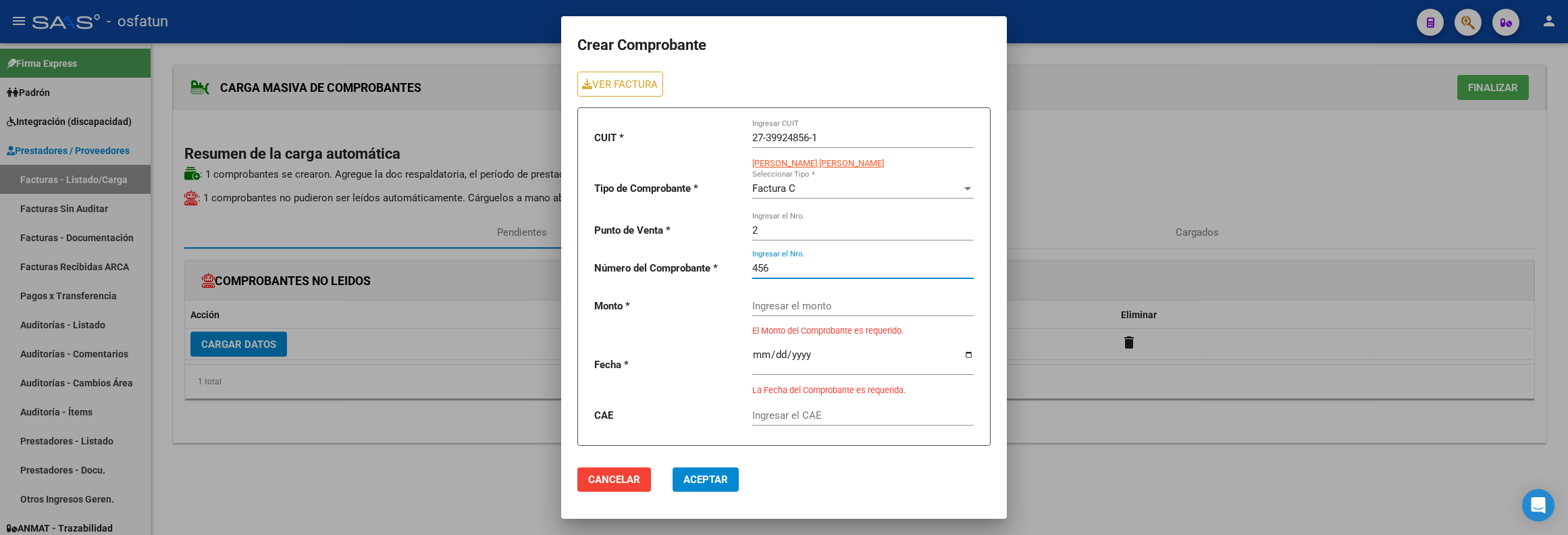
type input "456"
click at [794, 265] on input "456" at bounding box center [863, 268] width 222 height 12
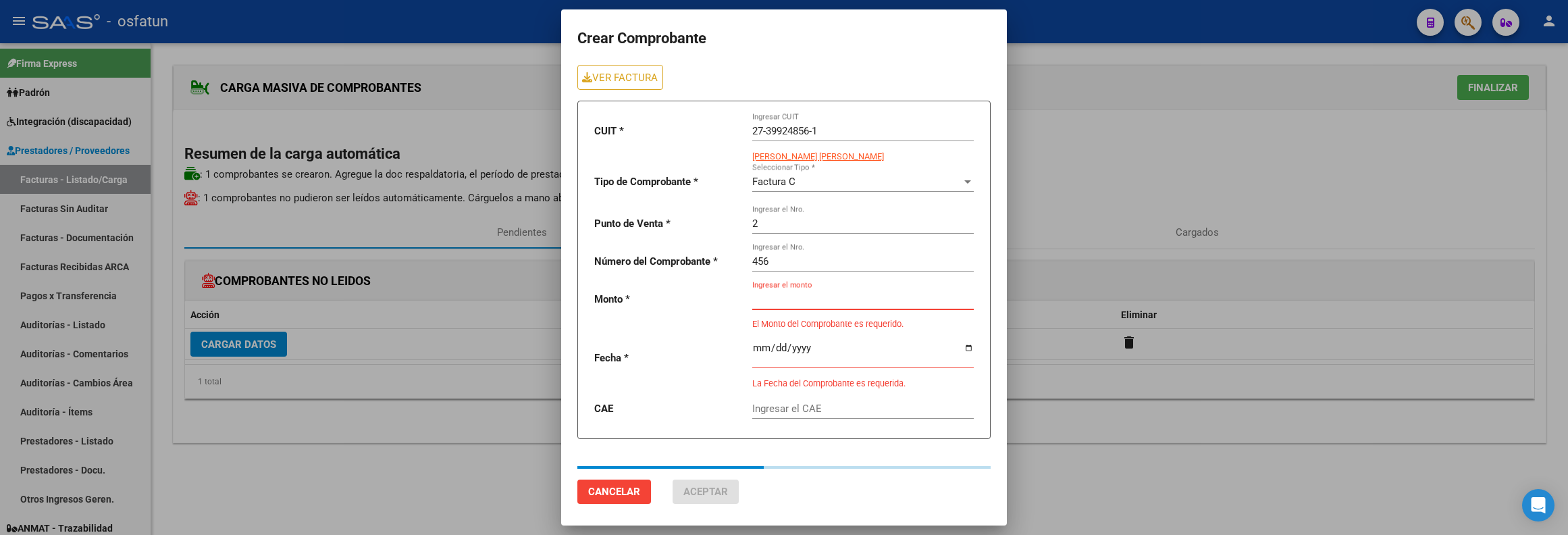
click at [800, 302] on input "Ingresar el monto" at bounding box center [863, 299] width 222 height 12
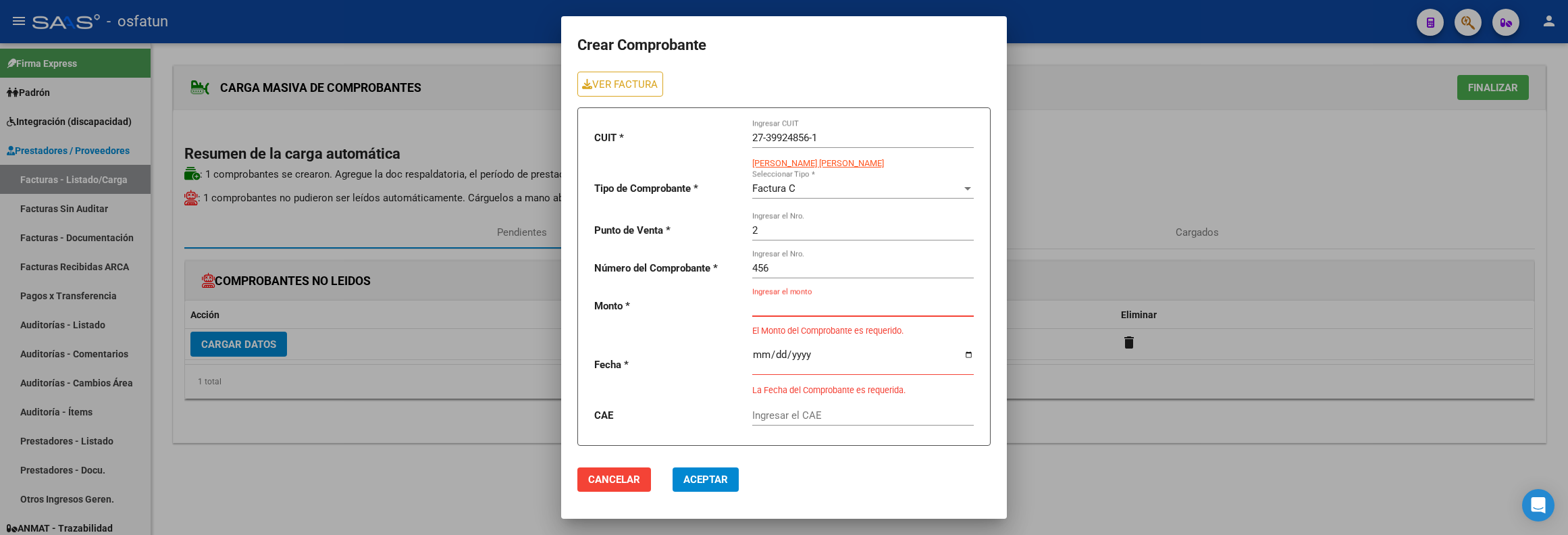
paste input "307654,34"
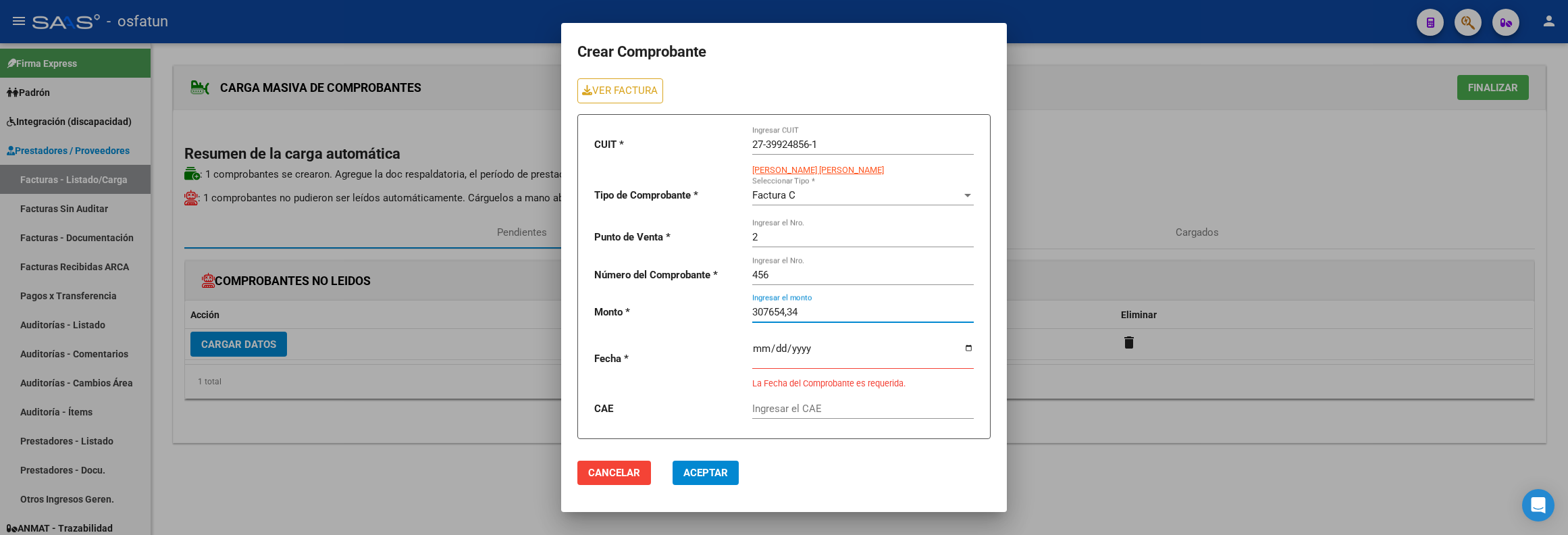
type input "307654,34"
type input "2025-08-10"
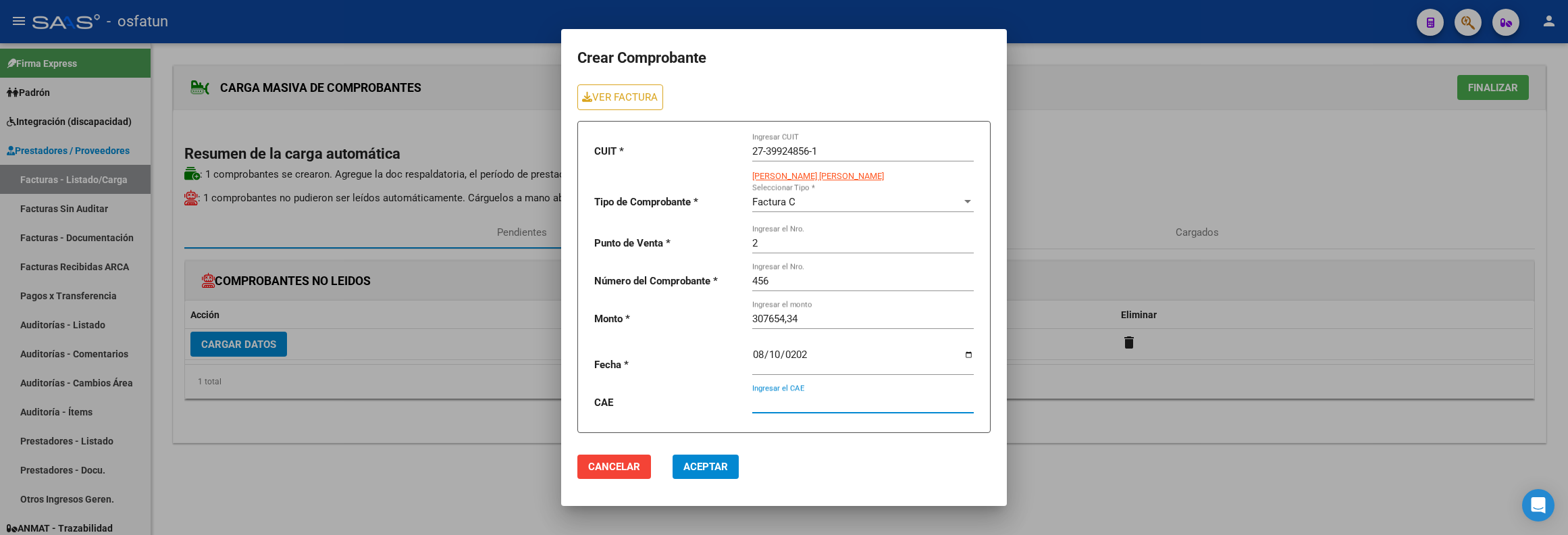
paste input "75329778394109"
type input "75329778394109"
click at [706, 470] on span "Aceptar" at bounding box center [706, 466] width 45 height 12
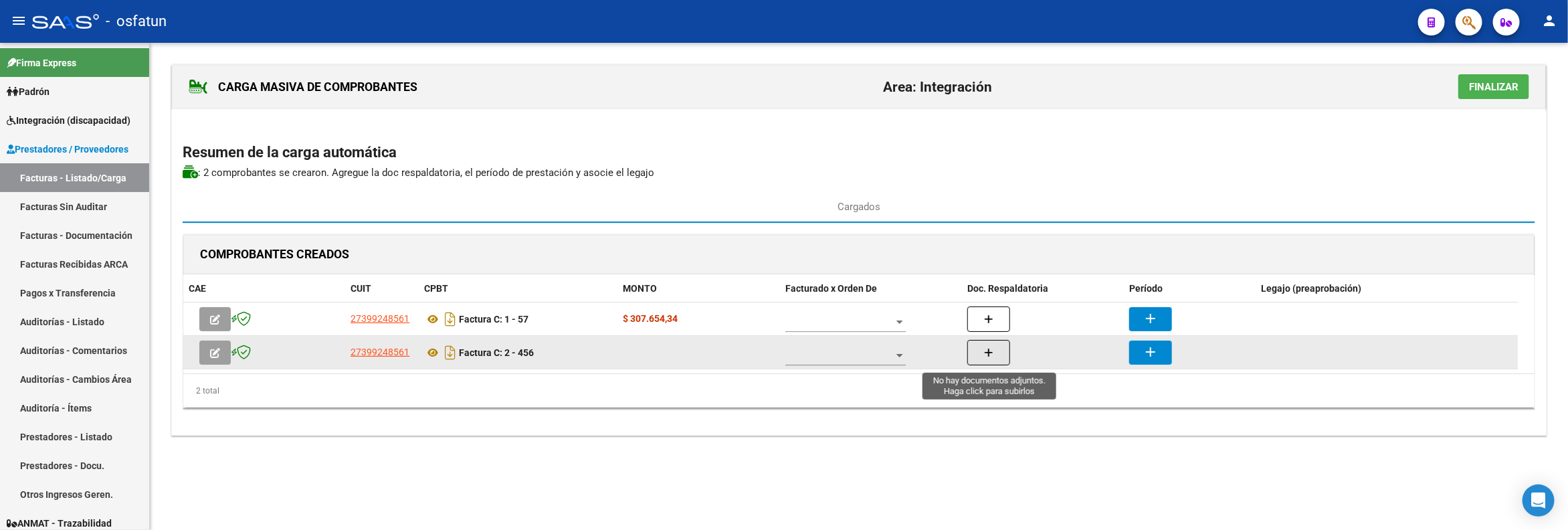
click at [985, 361] on button "button" at bounding box center [989, 352] width 43 height 26
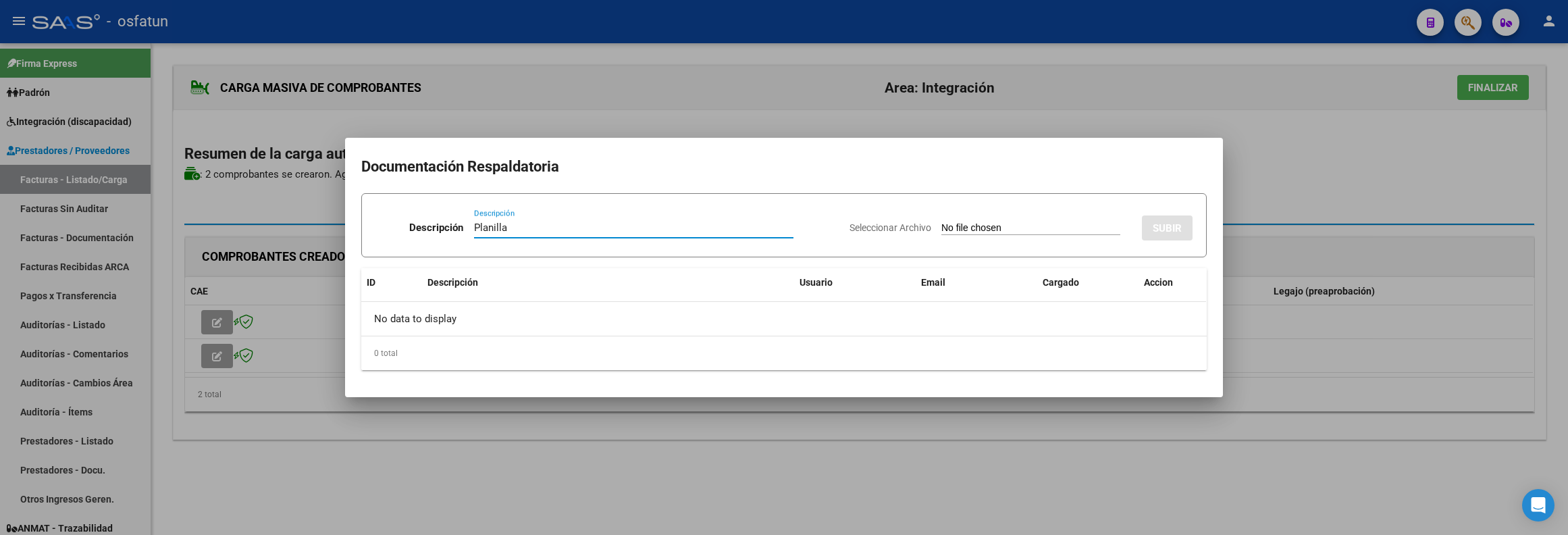
type input "Planilla"
drag, startPoint x: 1035, startPoint y: 435, endPoint x: 1009, endPoint y: 484, distance: 55.5
click at [1035, 438] on div at bounding box center [784, 268] width 1568 height 535
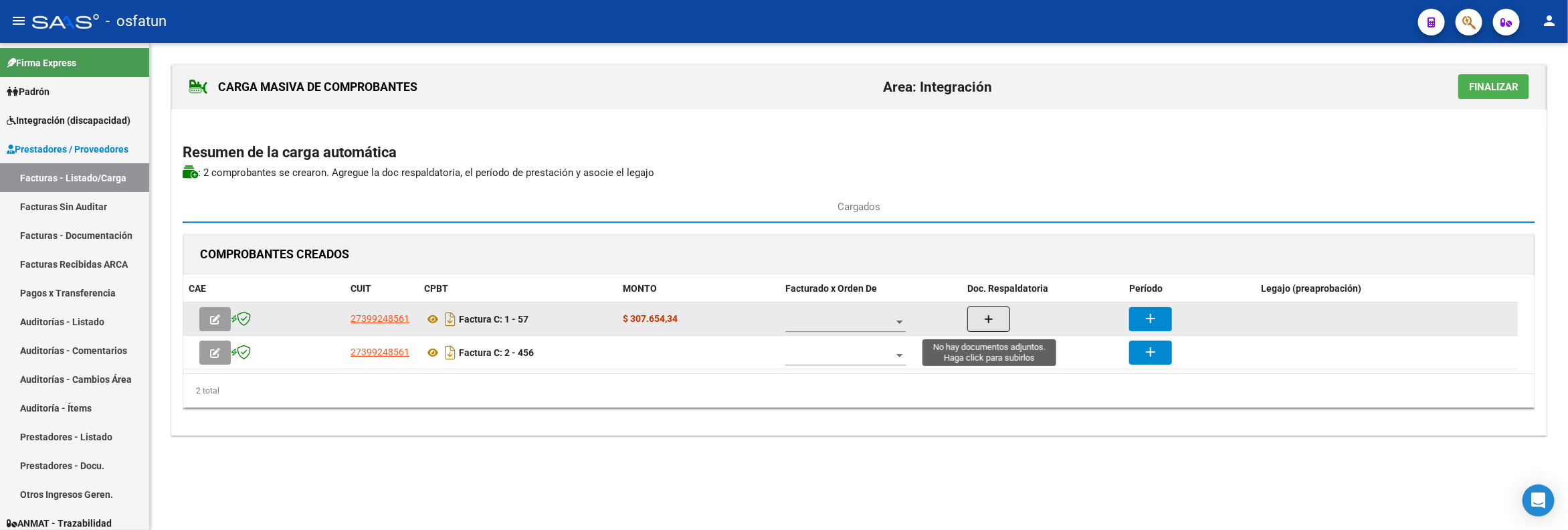
click at [995, 323] on button "button" at bounding box center [989, 318] width 43 height 26
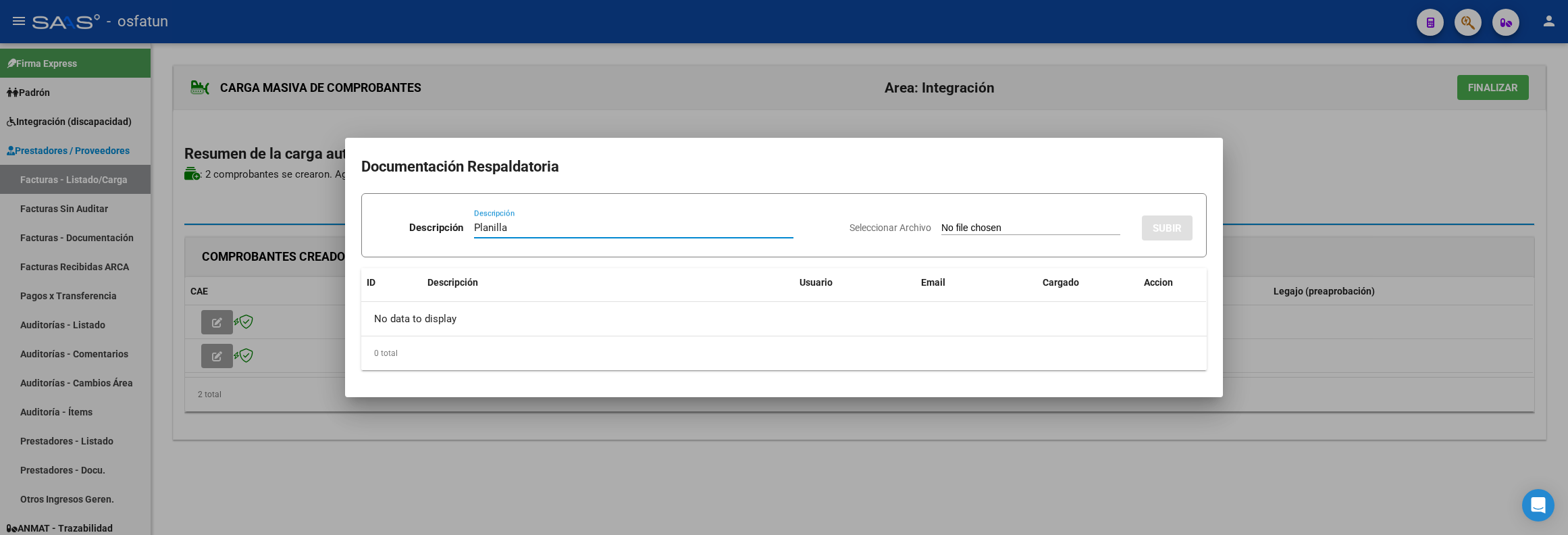
type input "Planilla"
click at [1046, 223] on input "Seleccionar Archivo" at bounding box center [1030, 228] width 179 height 12
type input "C:\fakepath\57 plani.pdf"
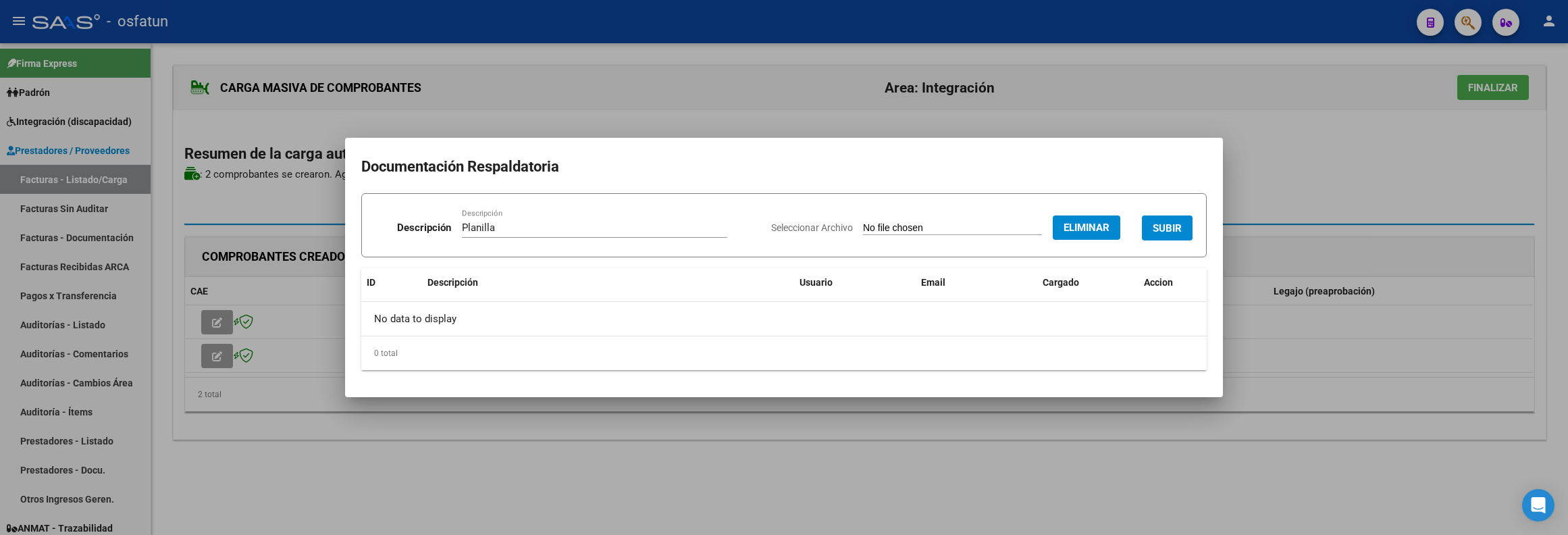
click at [767, 511] on div at bounding box center [784, 268] width 1568 height 535
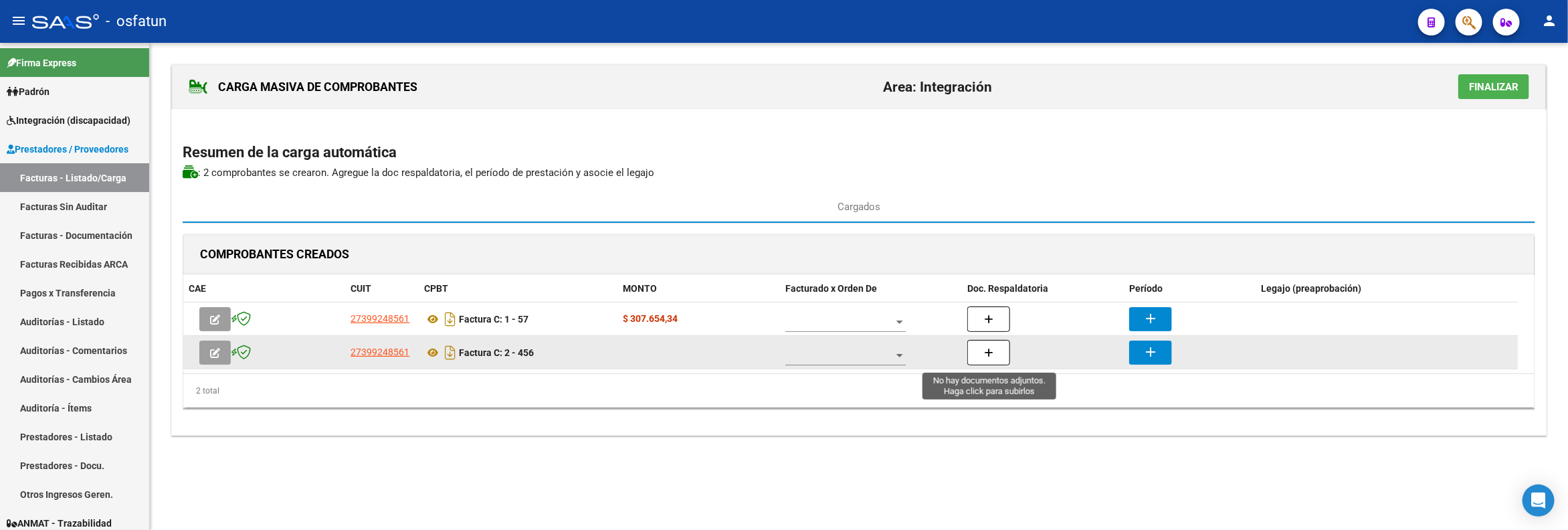
drag, startPoint x: 1004, startPoint y: 361, endPoint x: 992, endPoint y: 352, distance: 15.0
click at [992, 352] on button "button" at bounding box center [989, 352] width 43 height 26
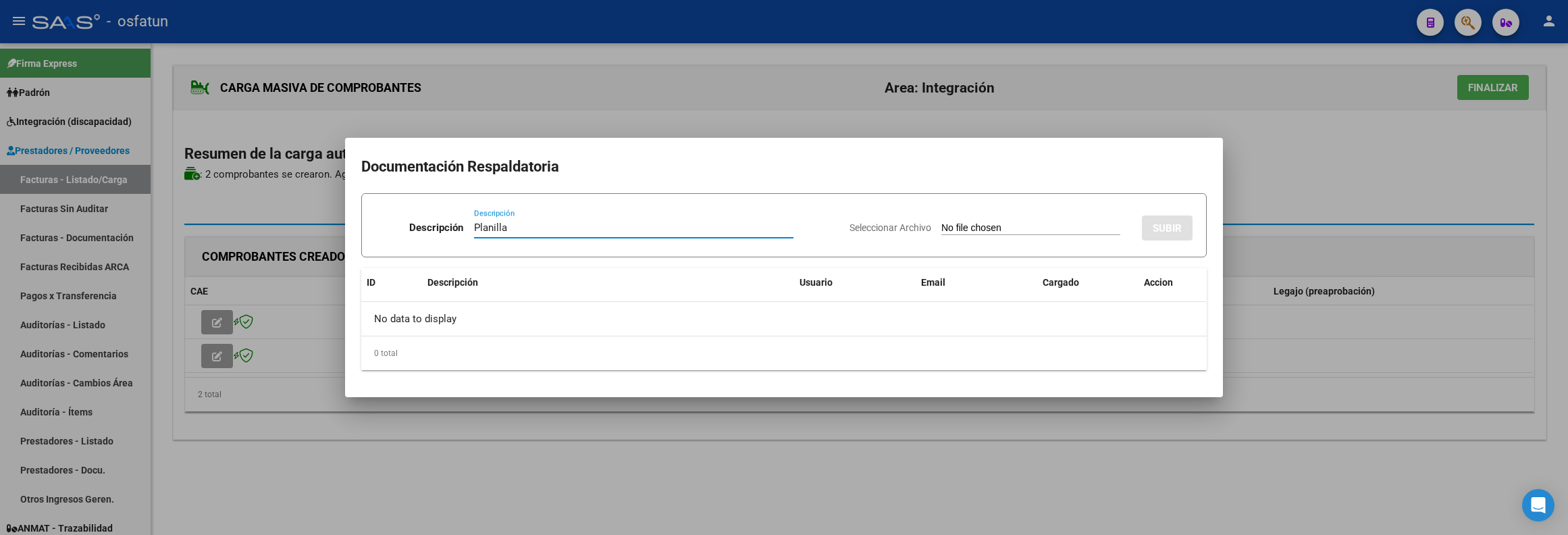
type input "Planilla"
click at [1037, 225] on input "Seleccionar Archivo" at bounding box center [1030, 228] width 179 height 12
type input "C:\fakepath\456 plani.pdf"
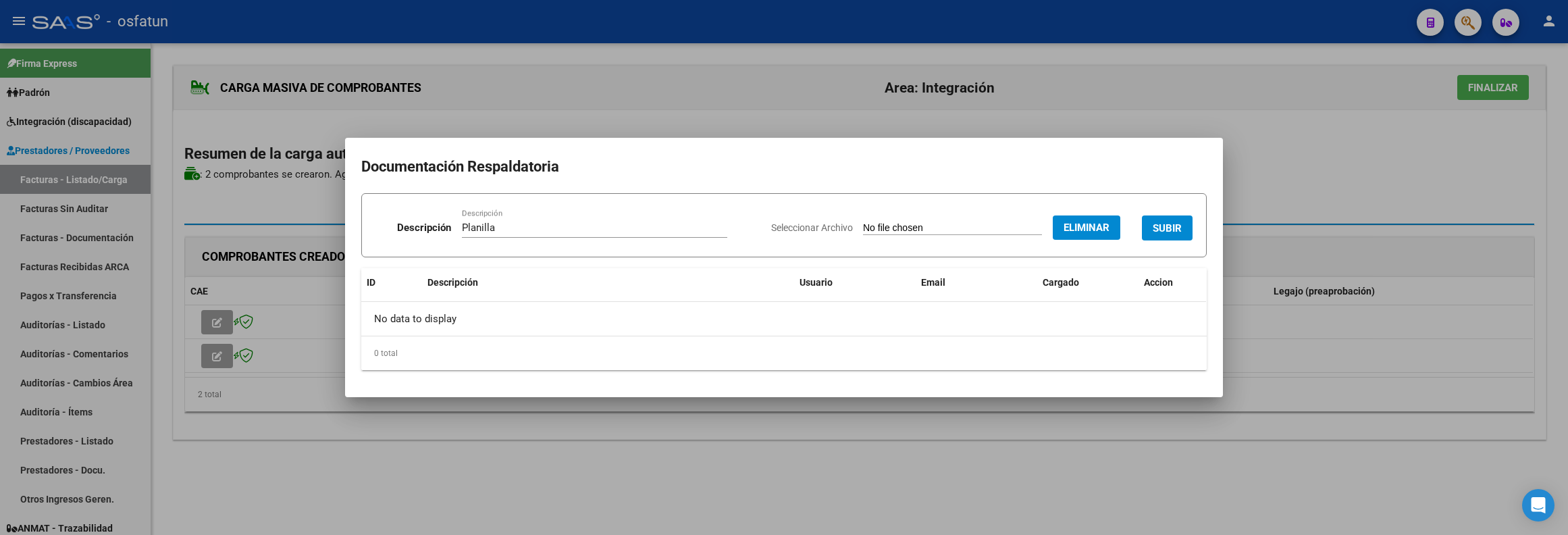
click at [1165, 213] on div "Seleccionar Archivo Eliminar SUBIR" at bounding box center [981, 225] width 421 height 42
click at [1169, 228] on span "SUBIR" at bounding box center [1167, 228] width 29 height 12
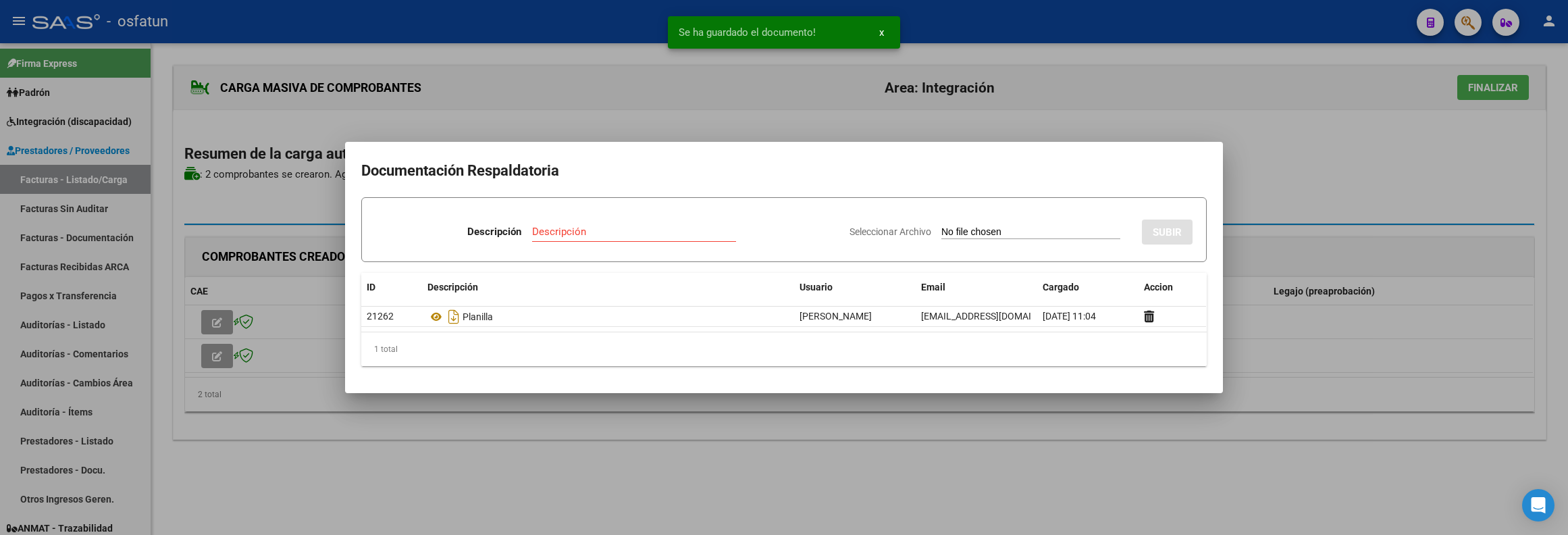
click at [1416, 248] on div at bounding box center [784, 268] width 1568 height 535
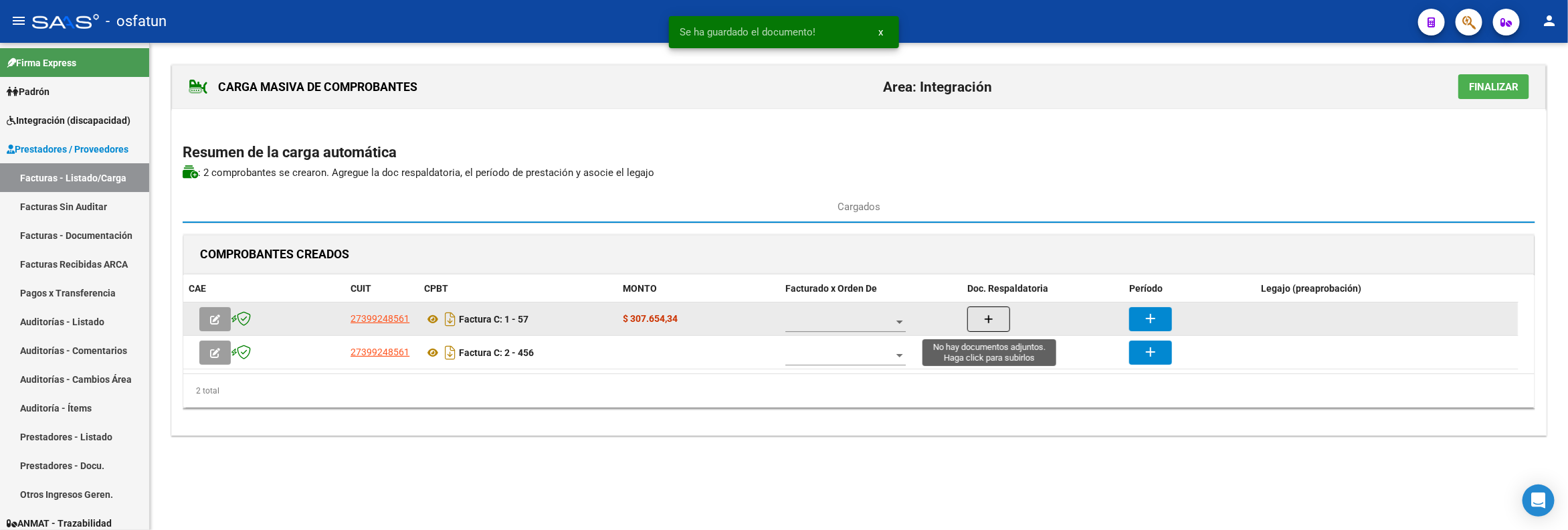
click at [997, 315] on button "button" at bounding box center [989, 318] width 43 height 26
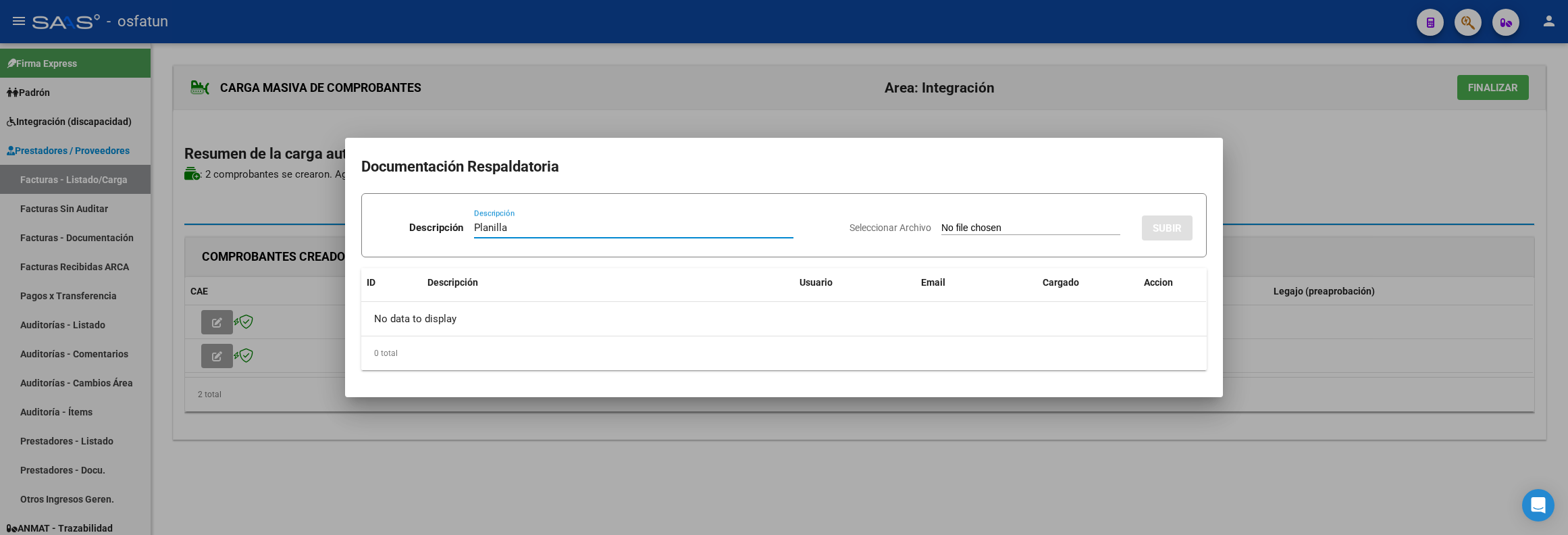
type input "Planilla"
click at [941, 225] on input "Seleccionar Archivo" at bounding box center [1030, 228] width 179 height 12
type input "C:\fakepath\57 plani.pdf"
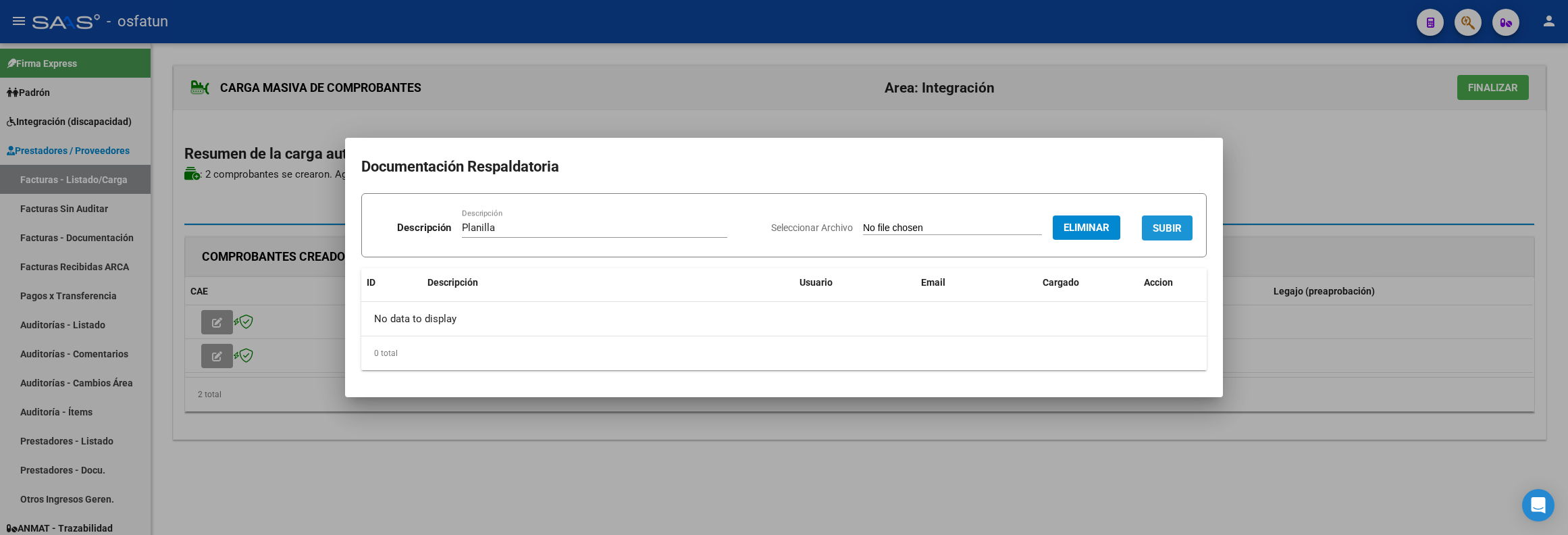
click at [1153, 223] on span "SUBIR" at bounding box center [1167, 228] width 29 height 12
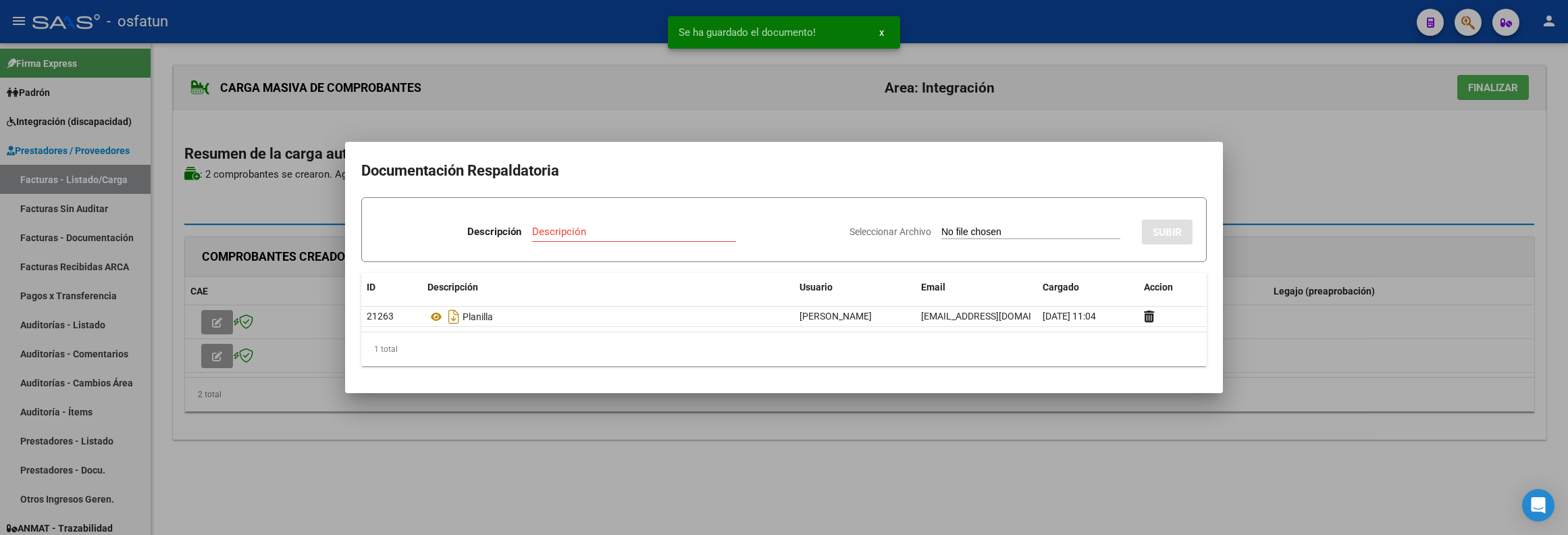
click at [1325, 245] on div at bounding box center [784, 268] width 1568 height 535
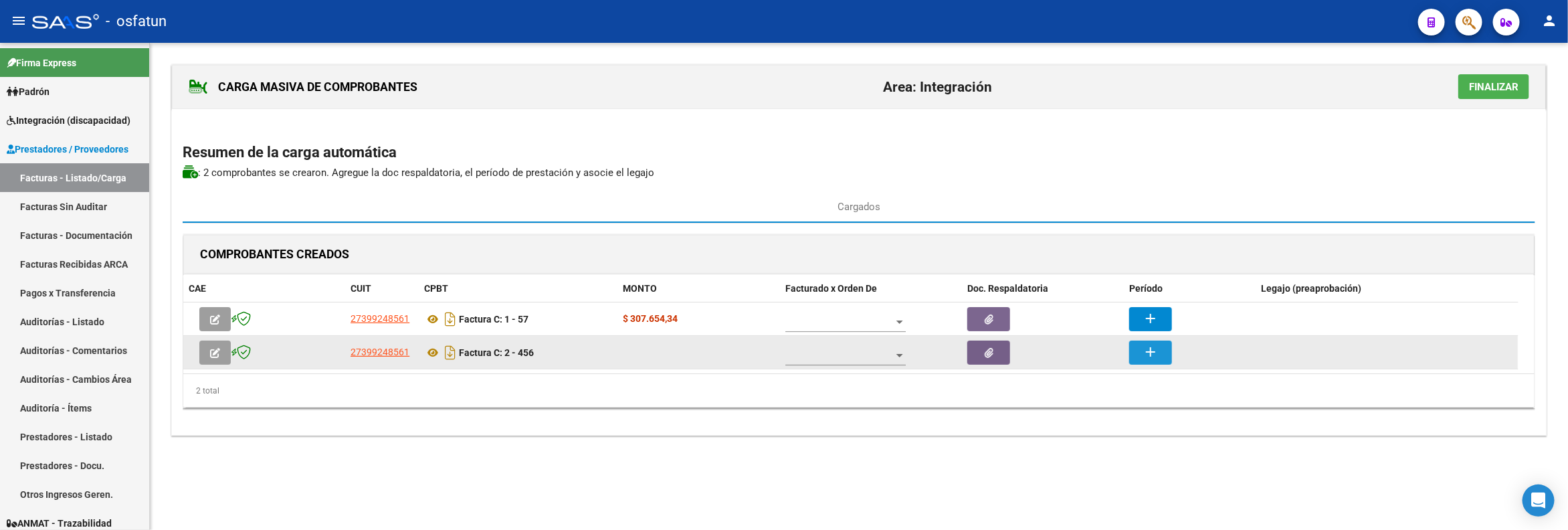
click at [1158, 362] on button "add" at bounding box center [1150, 352] width 43 height 24
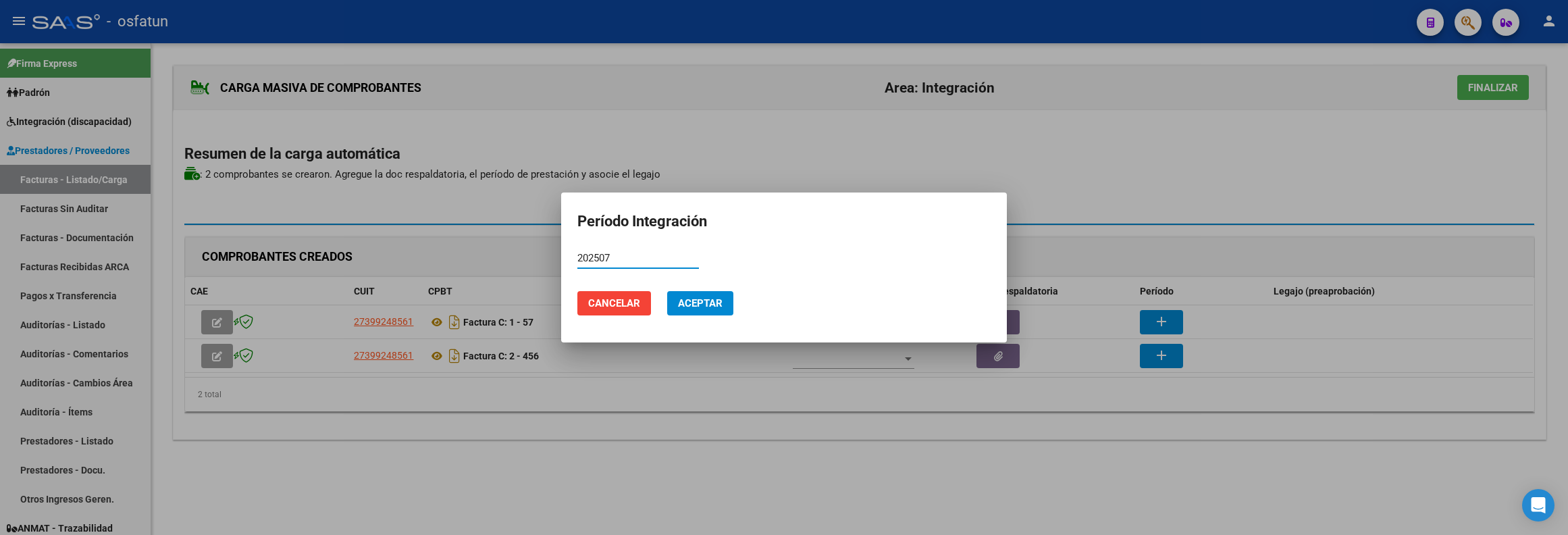
type input "202507"
click at [713, 302] on span "Aceptar" at bounding box center [700, 303] width 45 height 12
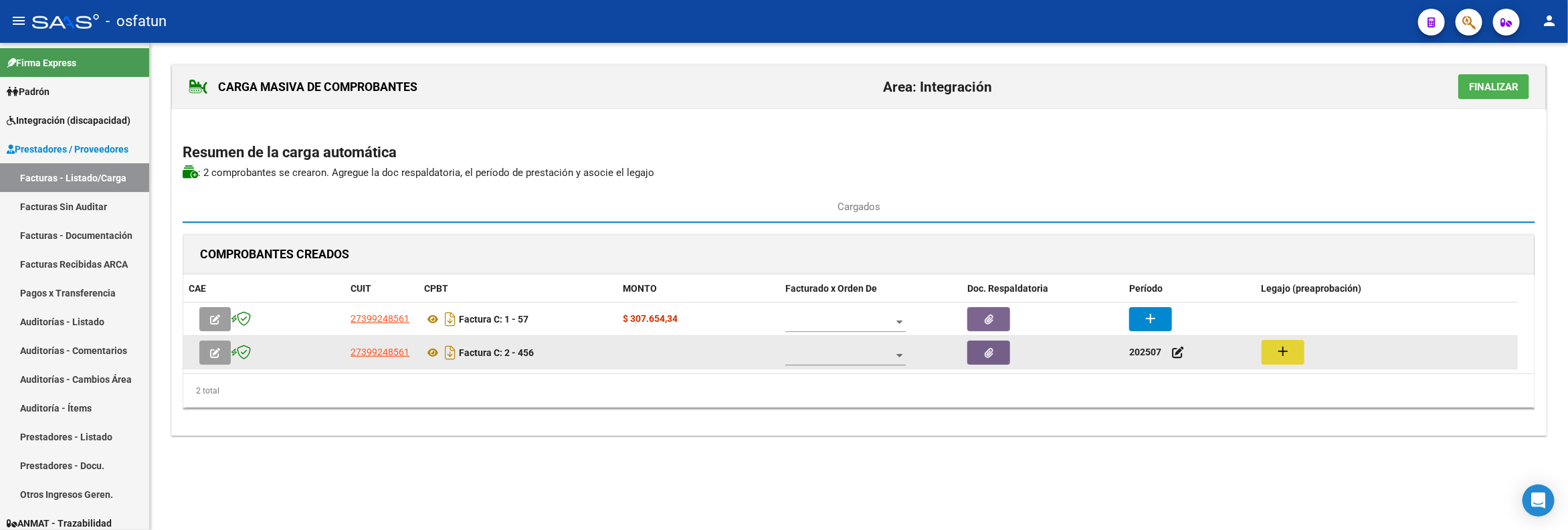
click at [1290, 352] on mat-icon "add" at bounding box center [1283, 351] width 16 height 16
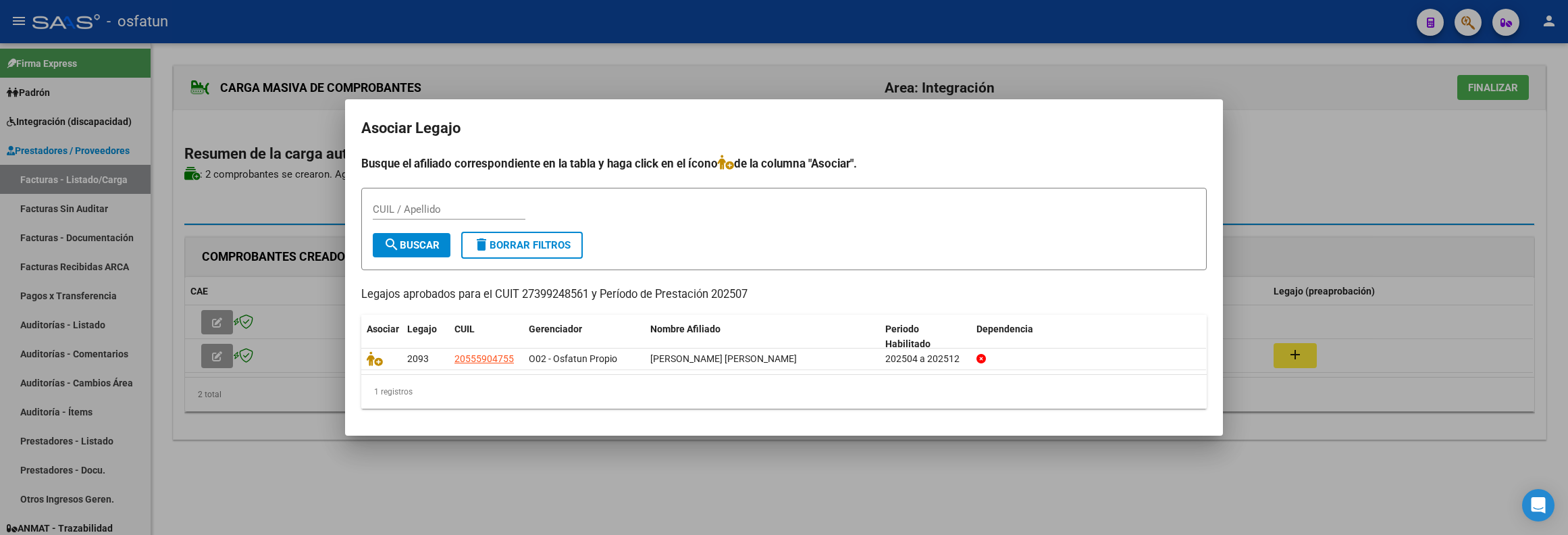
click at [745, 453] on div at bounding box center [784, 268] width 1568 height 535
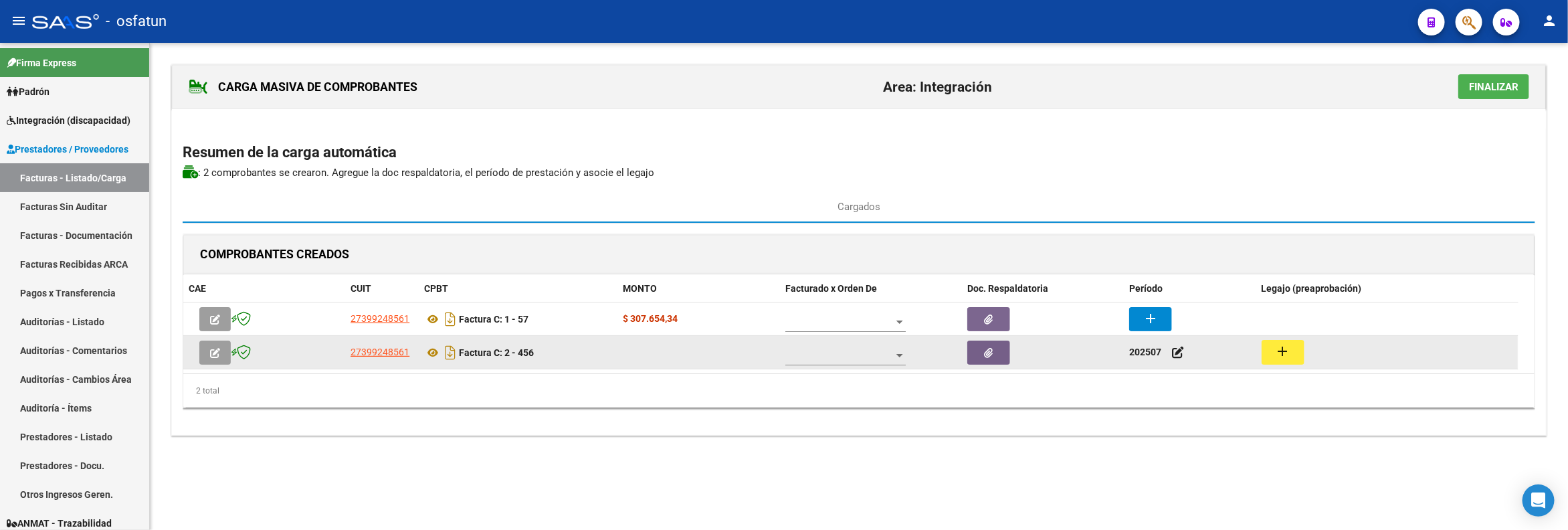
click at [213, 354] on icon "button" at bounding box center [215, 353] width 10 height 10
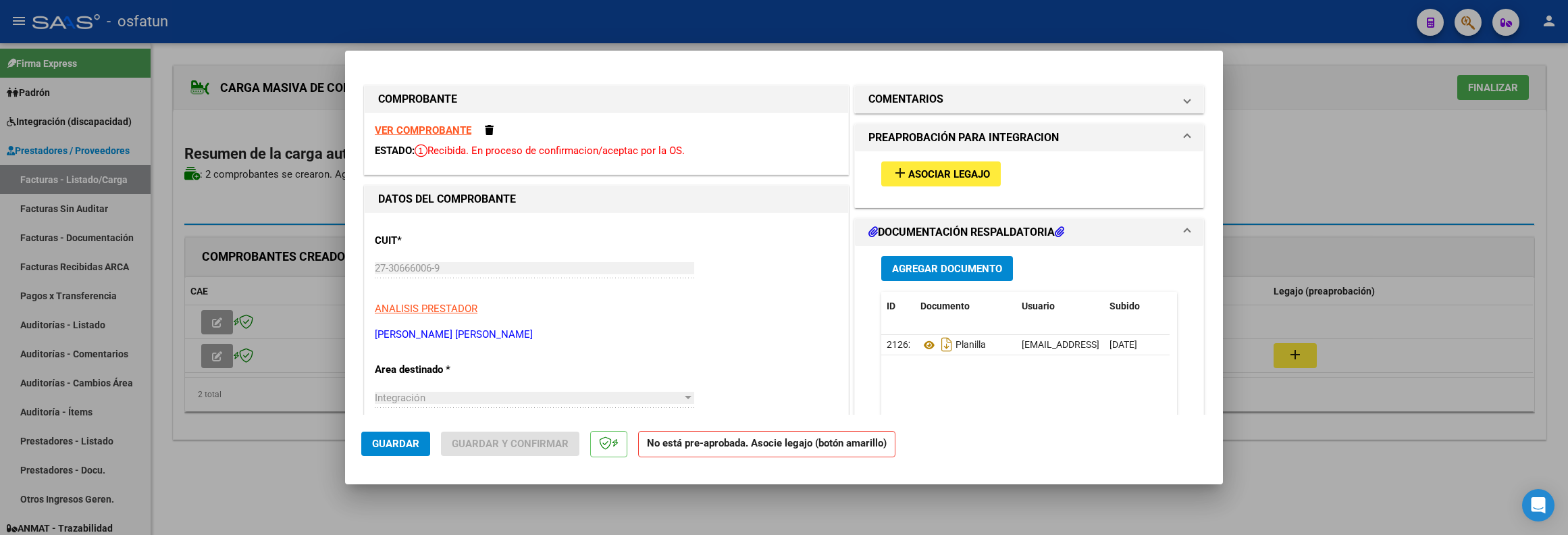
click at [1341, 434] on div at bounding box center [784, 268] width 1568 height 535
type input "$ 0,00"
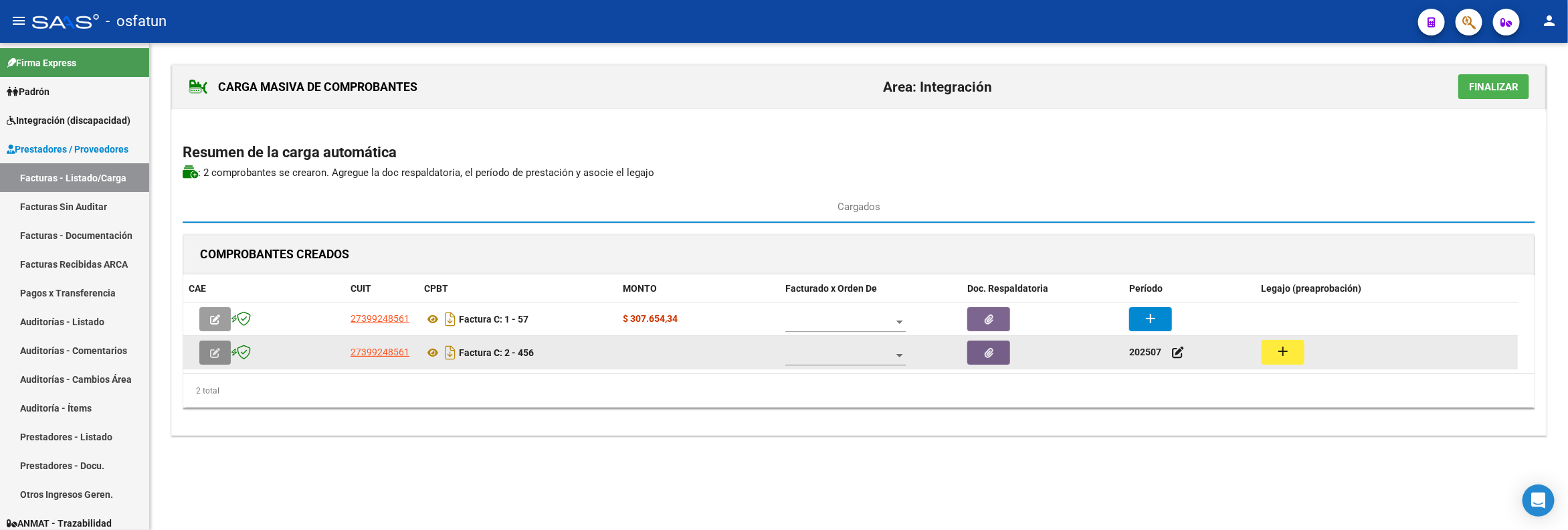
click at [211, 359] on span "button" at bounding box center [215, 352] width 10 height 12
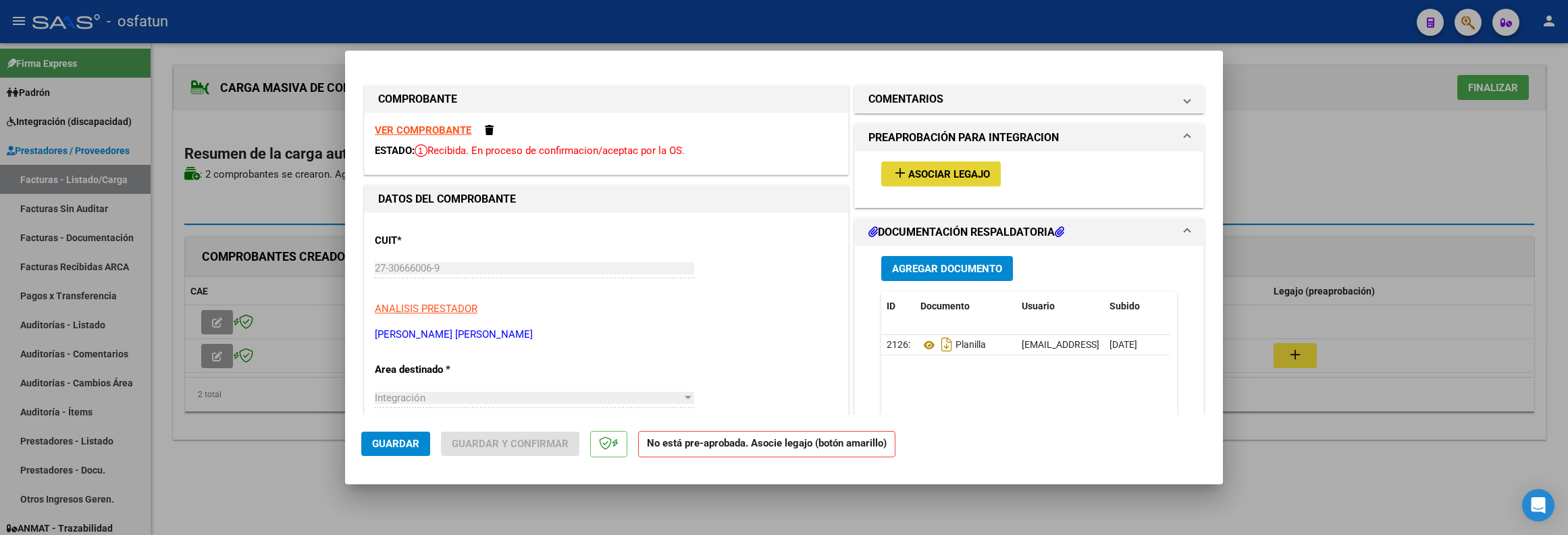
click at [938, 179] on span "Asociar Legajo" at bounding box center [948, 174] width 81 height 12
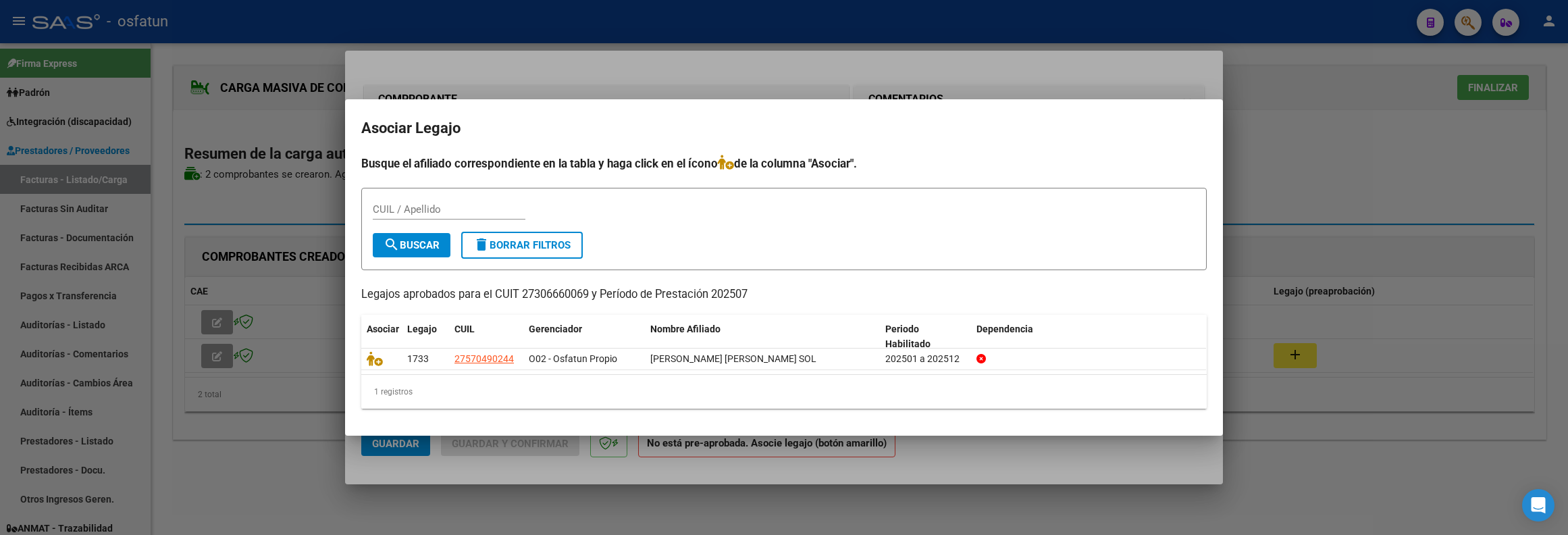
click at [811, 243] on form "CUIL / Apellido search Buscar delete Borrar Filtros" at bounding box center [784, 229] width 845 height 83
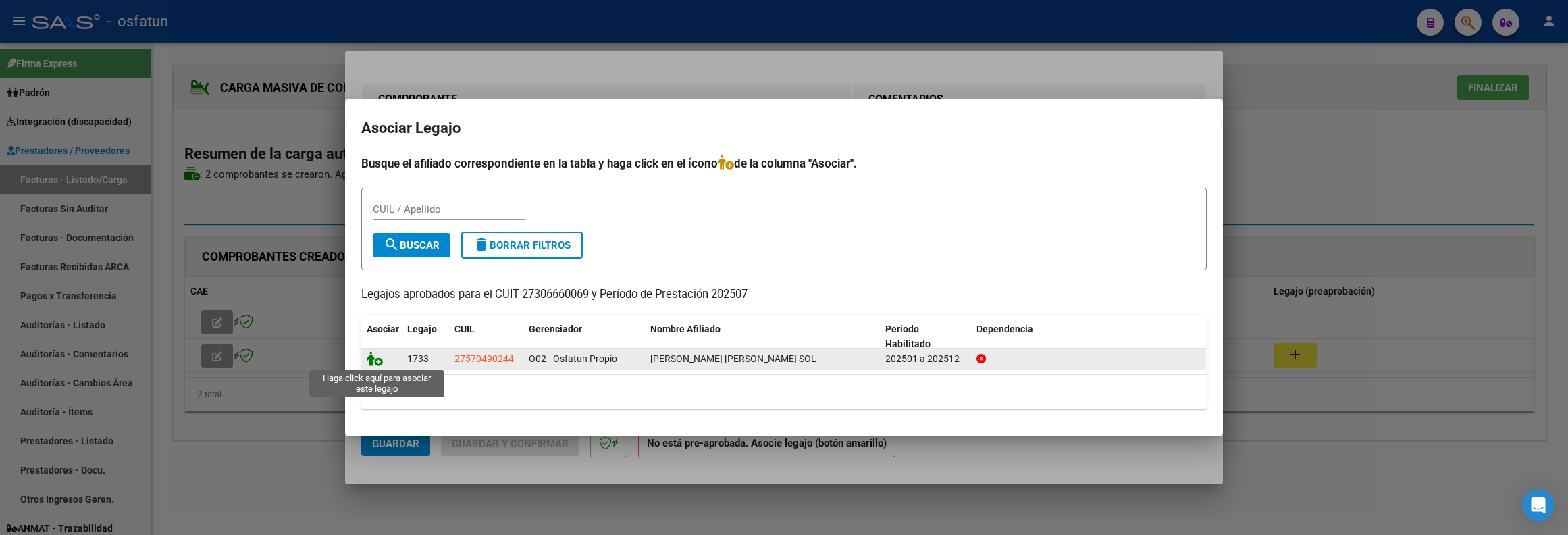
click at [373, 359] on icon at bounding box center [375, 359] width 17 height 15
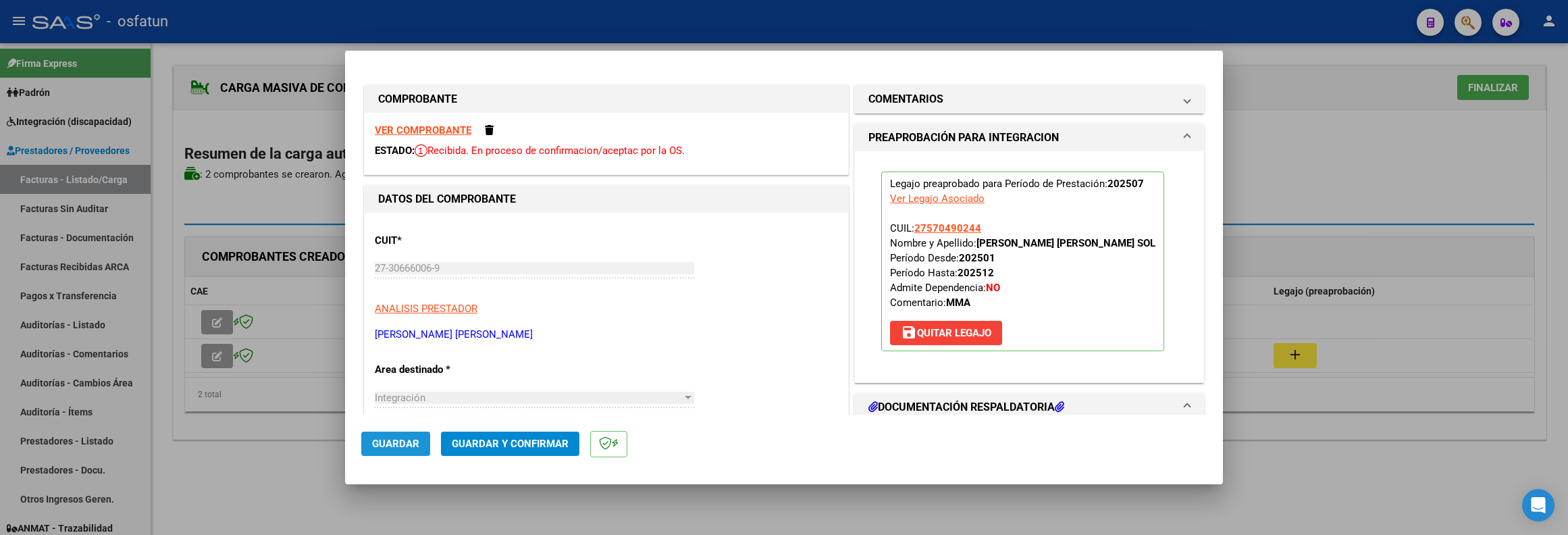
click at [397, 444] on span "Guardar" at bounding box center [395, 444] width 47 height 12
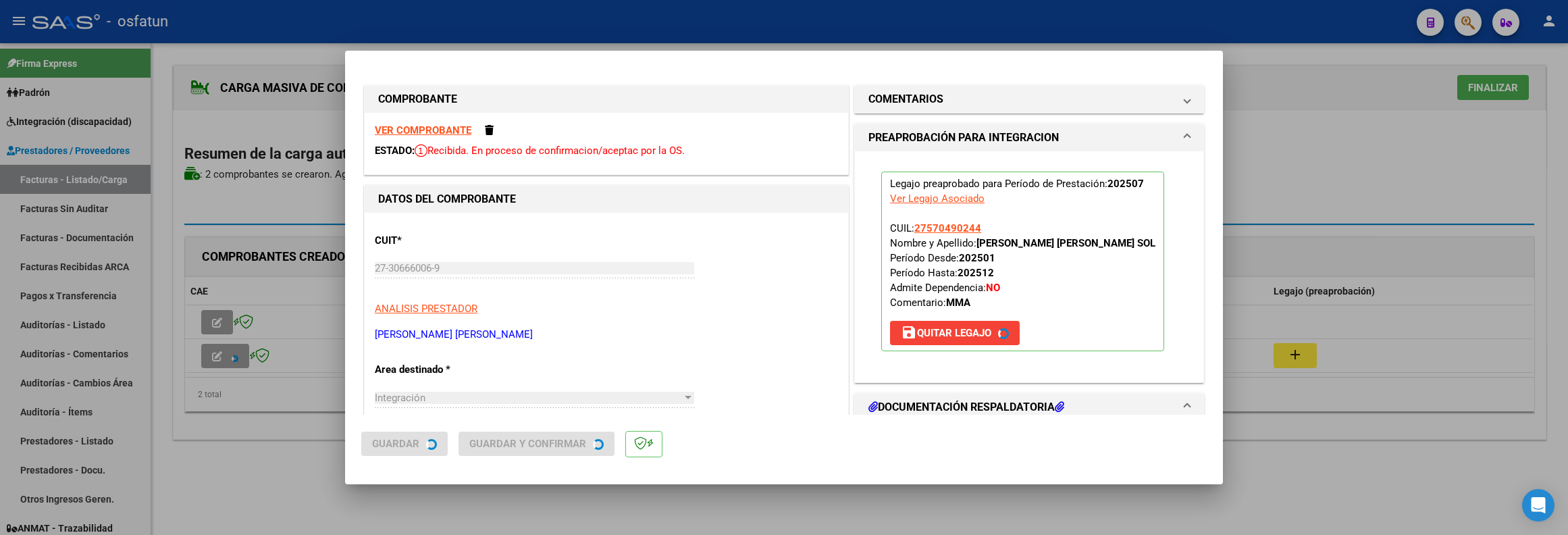
click at [1388, 215] on div at bounding box center [784, 268] width 1568 height 535
type input "$ 0,00"
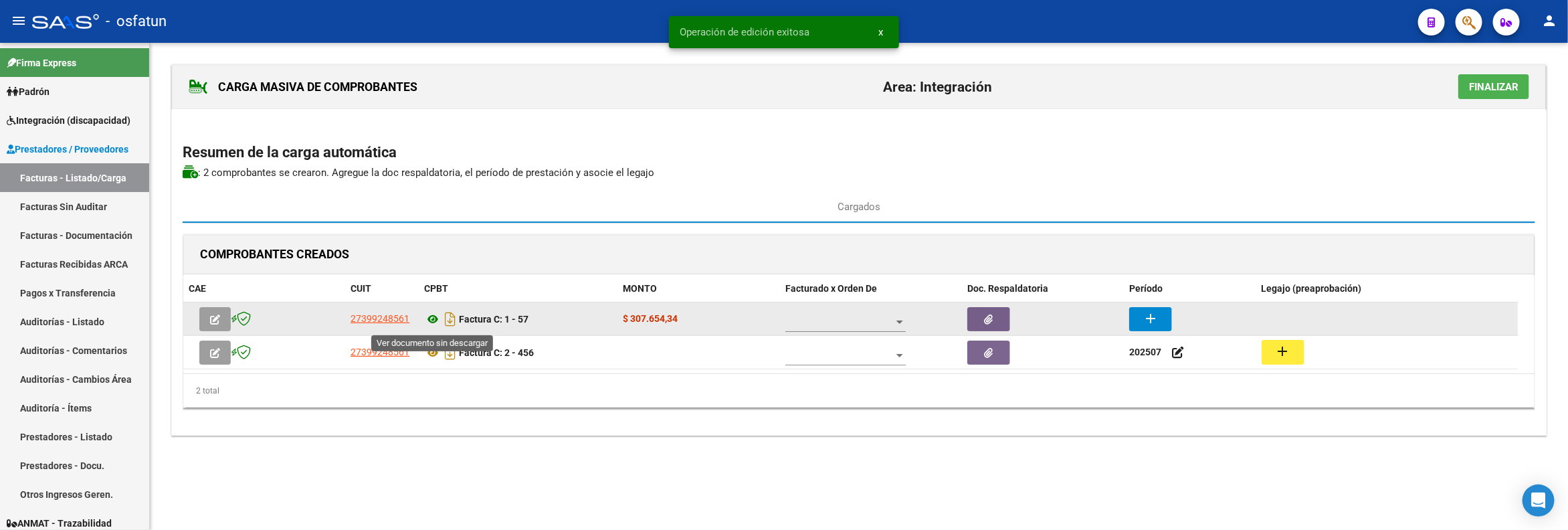
click at [431, 325] on icon at bounding box center [432, 319] width 17 height 16
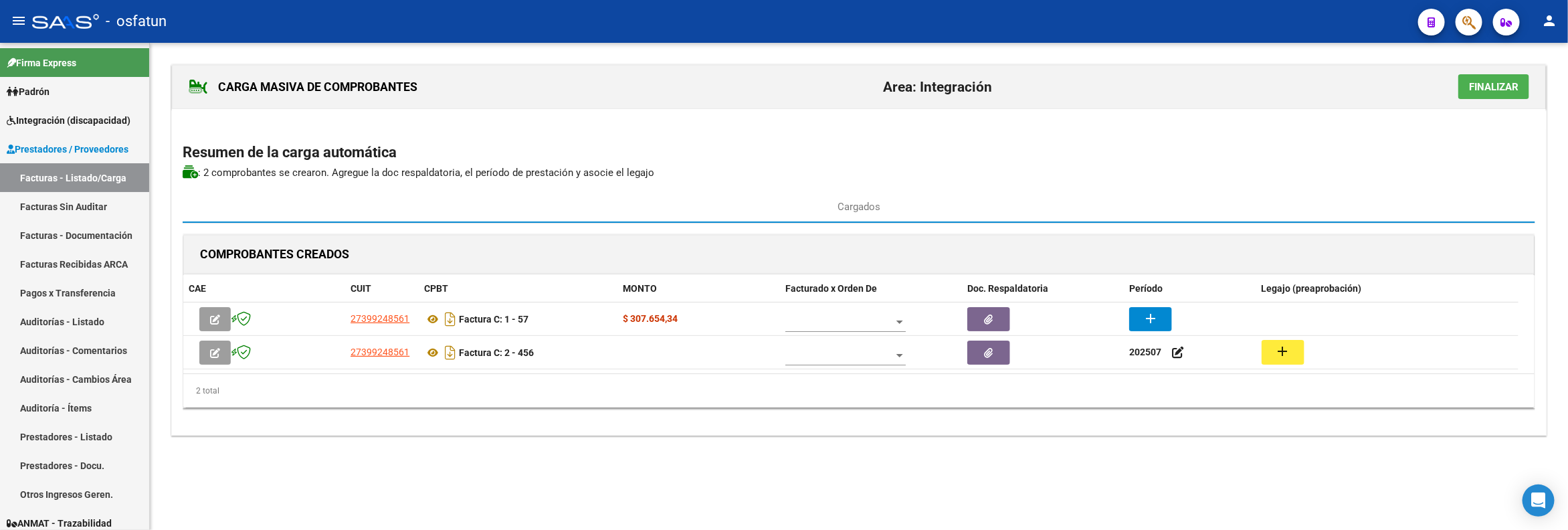
click at [638, 223] on mat-ink-bar at bounding box center [859, 222] width 1352 height 2
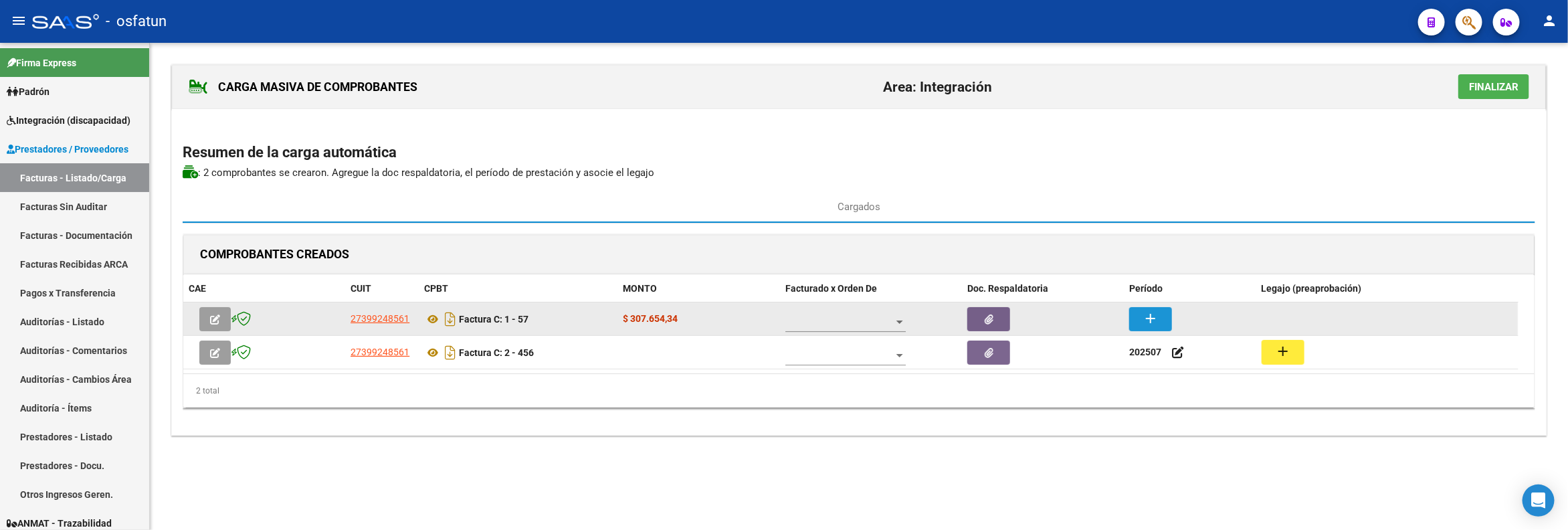
click at [1146, 320] on mat-icon "add" at bounding box center [1151, 318] width 16 height 16
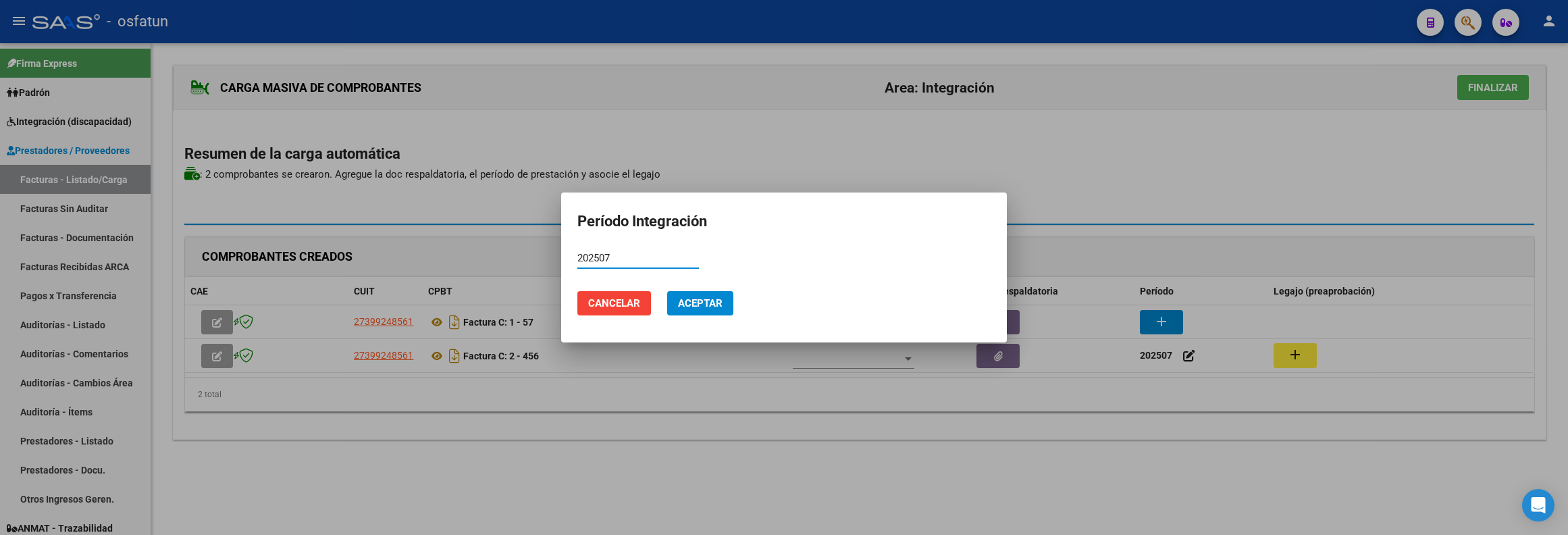
type input "202507"
click at [701, 307] on span "Aceptar" at bounding box center [700, 303] width 45 height 12
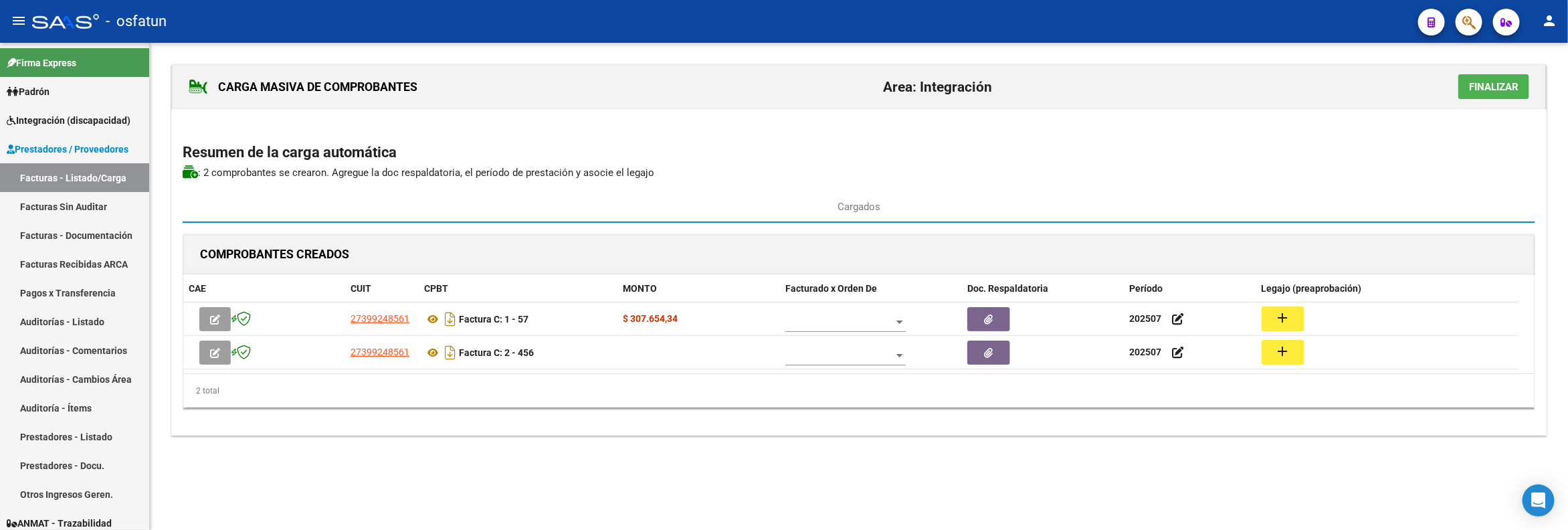
click at [1218, 152] on h2 "Resumen de la carga automática" at bounding box center [859, 152] width 1352 height 26
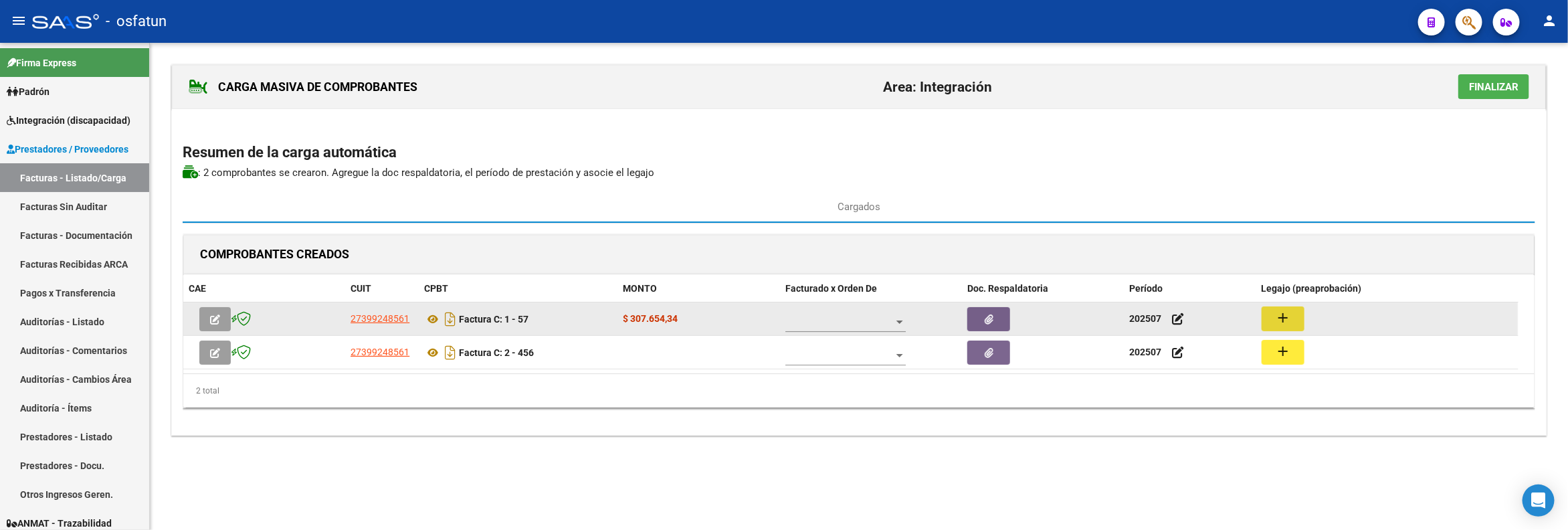
click at [1280, 325] on mat-icon "add" at bounding box center [1283, 318] width 16 height 16
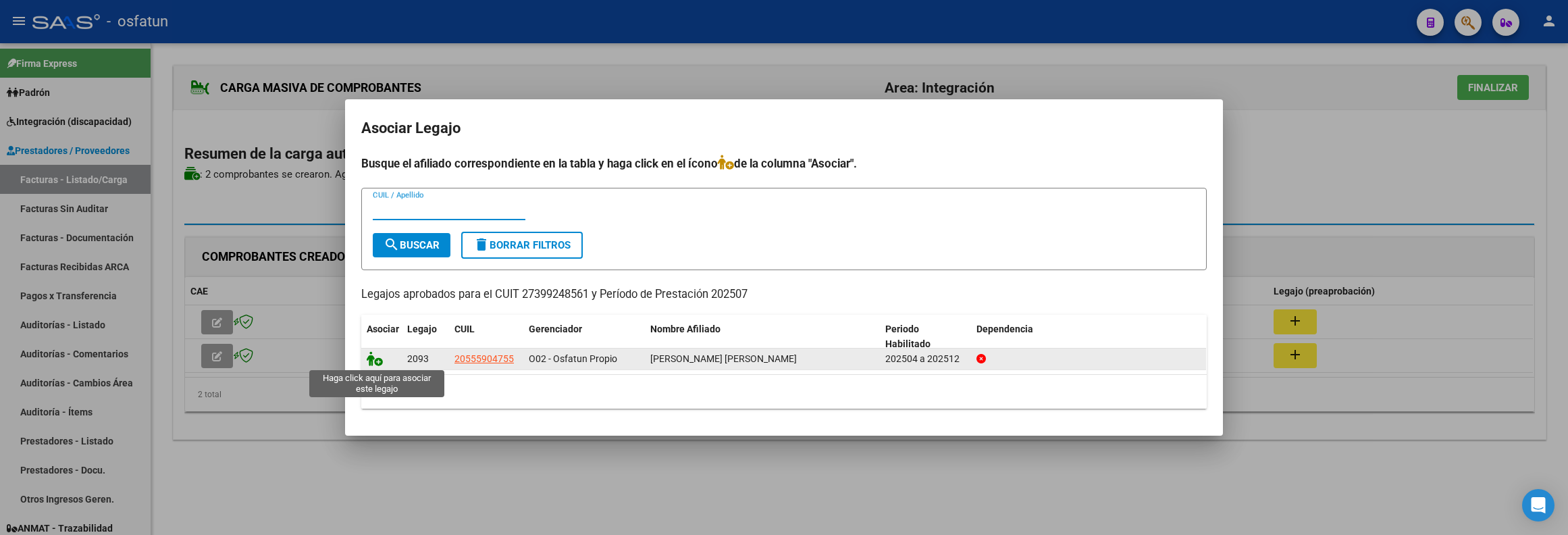
click at [377, 356] on icon at bounding box center [375, 359] width 17 height 15
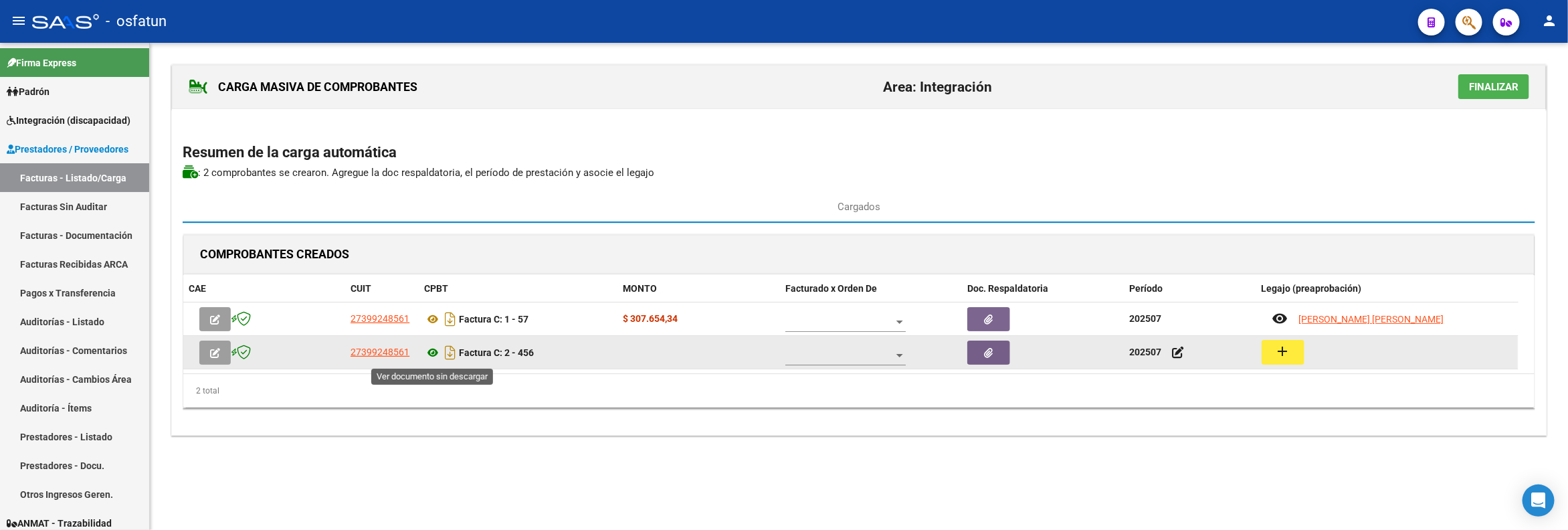
click at [429, 356] on icon at bounding box center [432, 353] width 17 height 16
click at [1282, 351] on mat-icon "add" at bounding box center [1283, 351] width 16 height 16
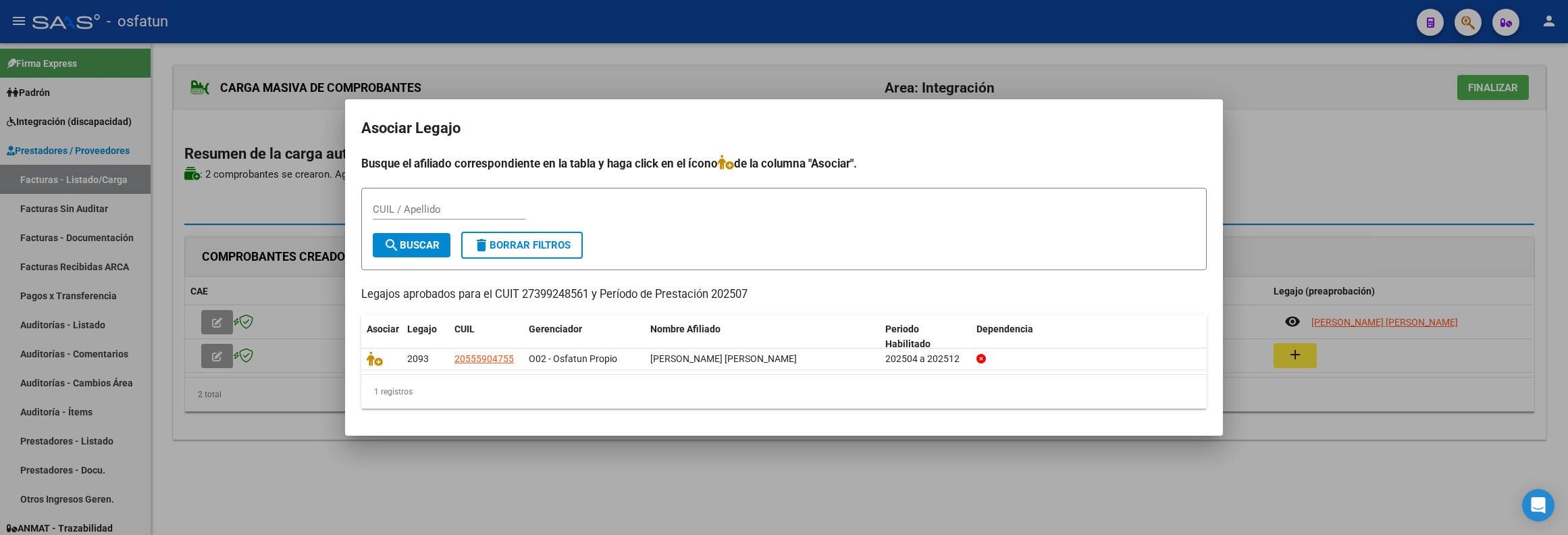
click at [569, 462] on div at bounding box center [784, 268] width 1568 height 535
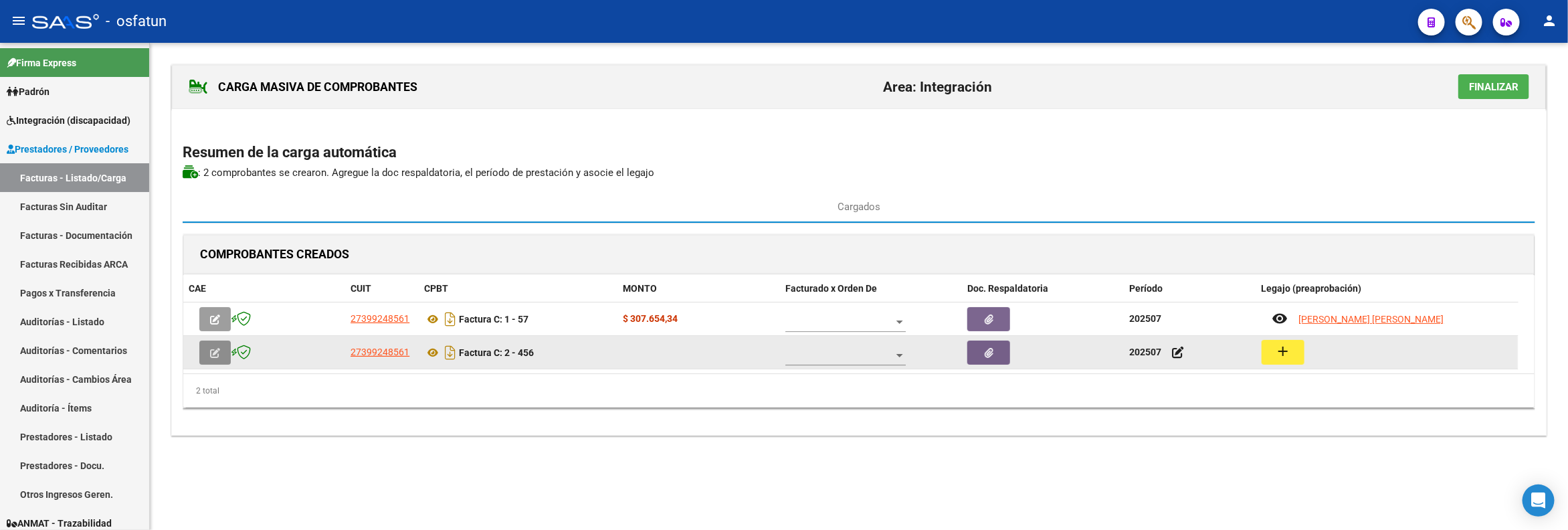
click at [219, 352] on icon "button" at bounding box center [215, 353] width 10 height 10
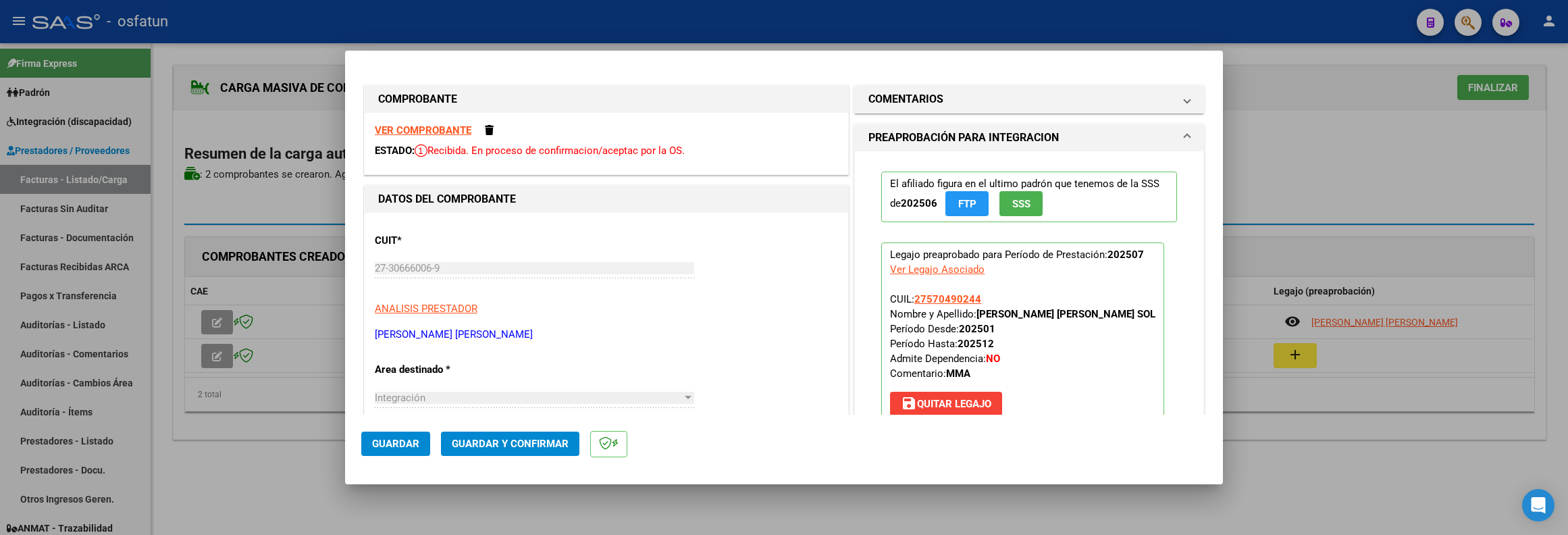
drag, startPoint x: 1371, startPoint y: 442, endPoint x: 1375, endPoint y: 424, distance: 18.4
click at [1371, 439] on div at bounding box center [784, 268] width 1568 height 535
type input "$ 0,00"
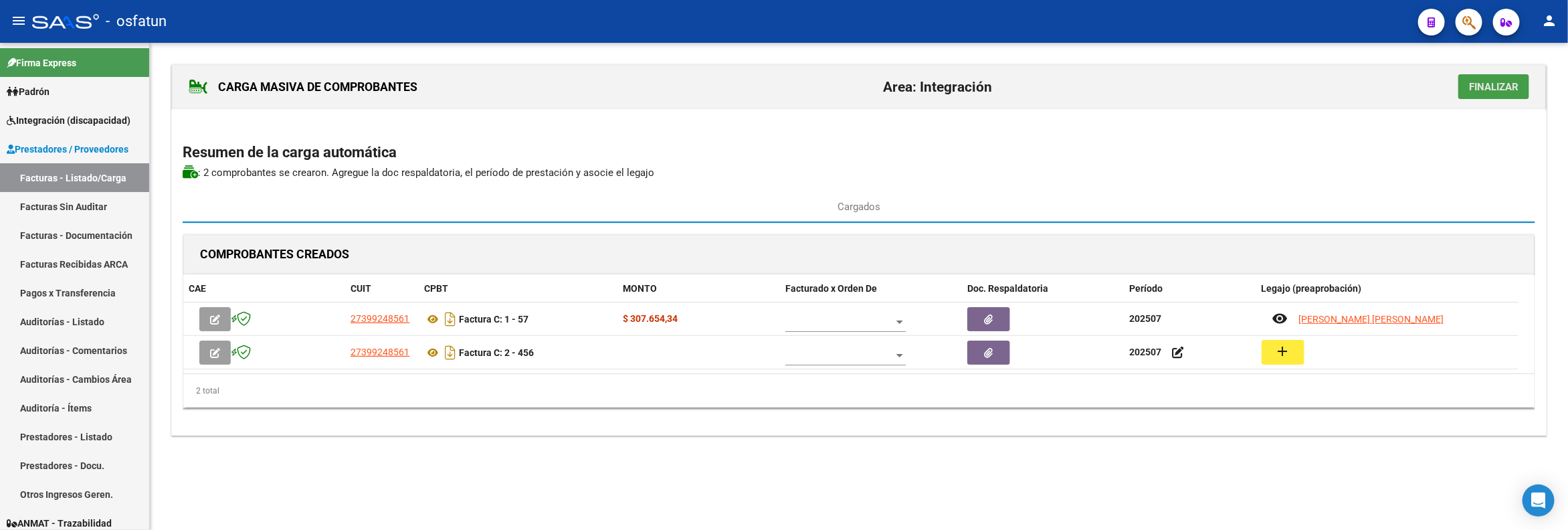
click at [1487, 91] on span "Finalizar" at bounding box center [1493, 86] width 49 height 12
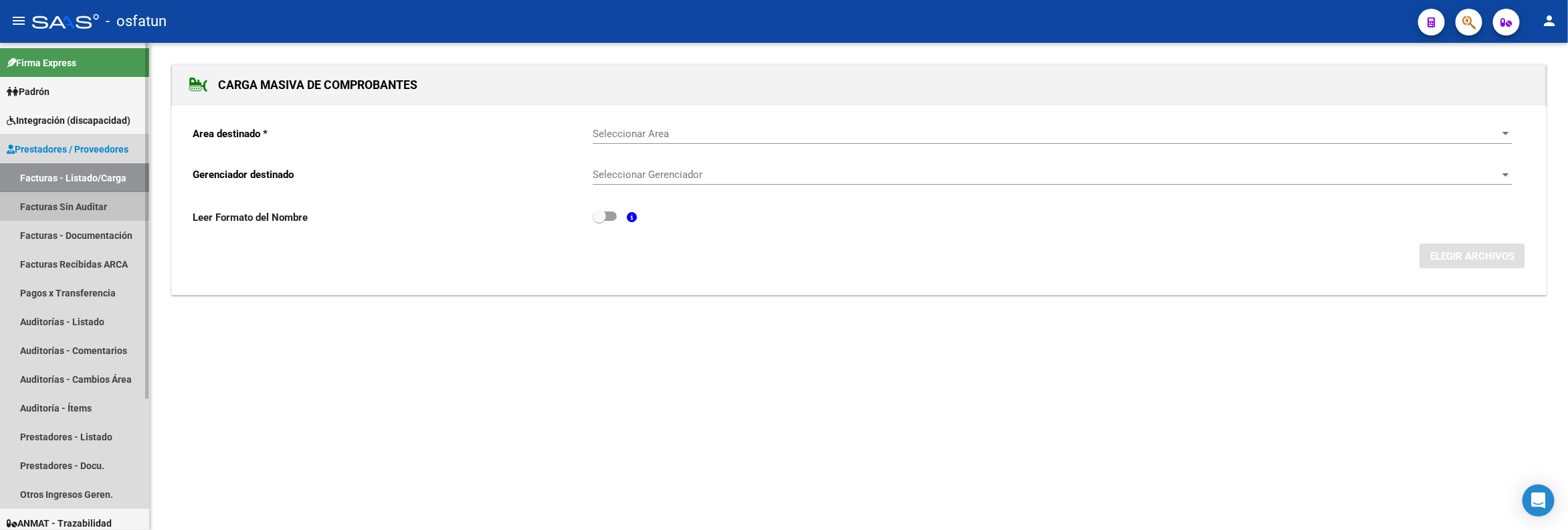
click at [68, 207] on link "Facturas Sin Auditar" at bounding box center [74, 206] width 149 height 29
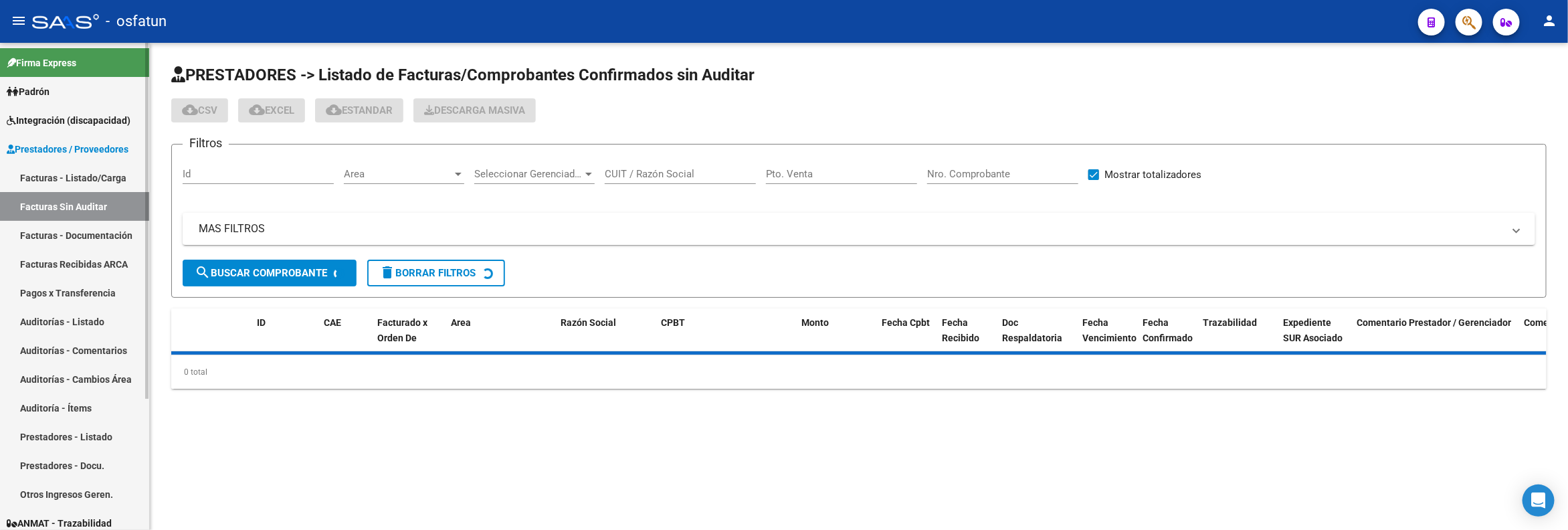
click at [95, 169] on link "Facturas - Listado/Carga" at bounding box center [74, 177] width 149 height 29
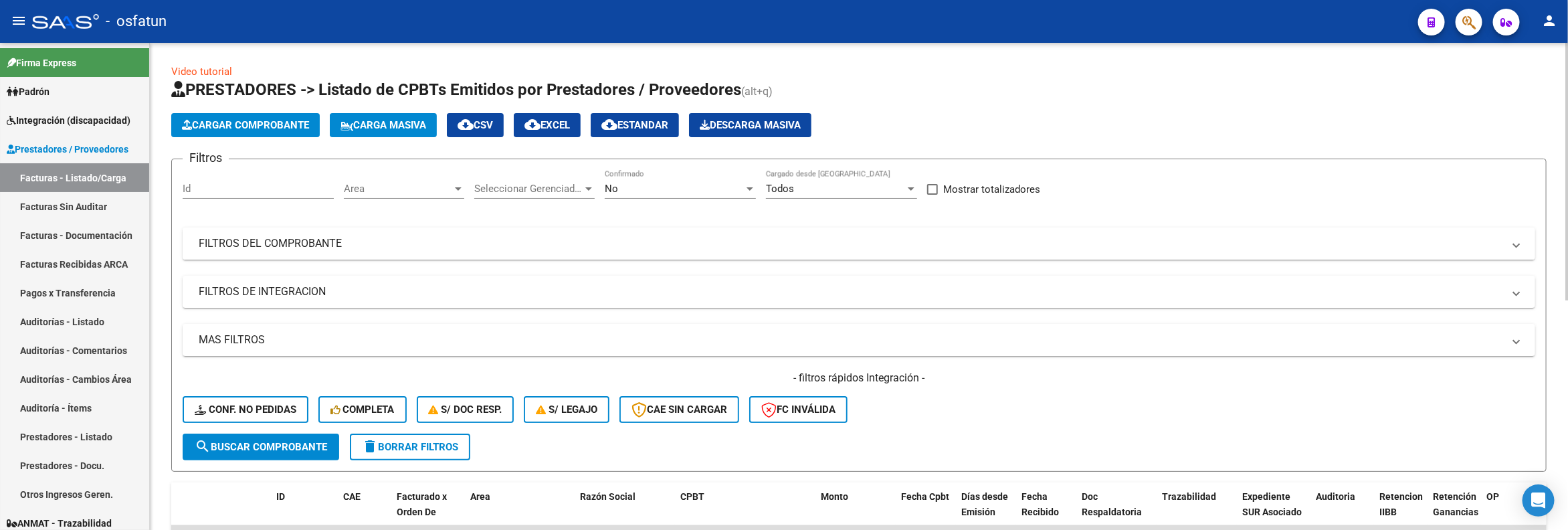
click at [293, 243] on mat-panel-title "FILTROS DEL COMPROBANTE" at bounding box center [850, 244] width 1304 height 15
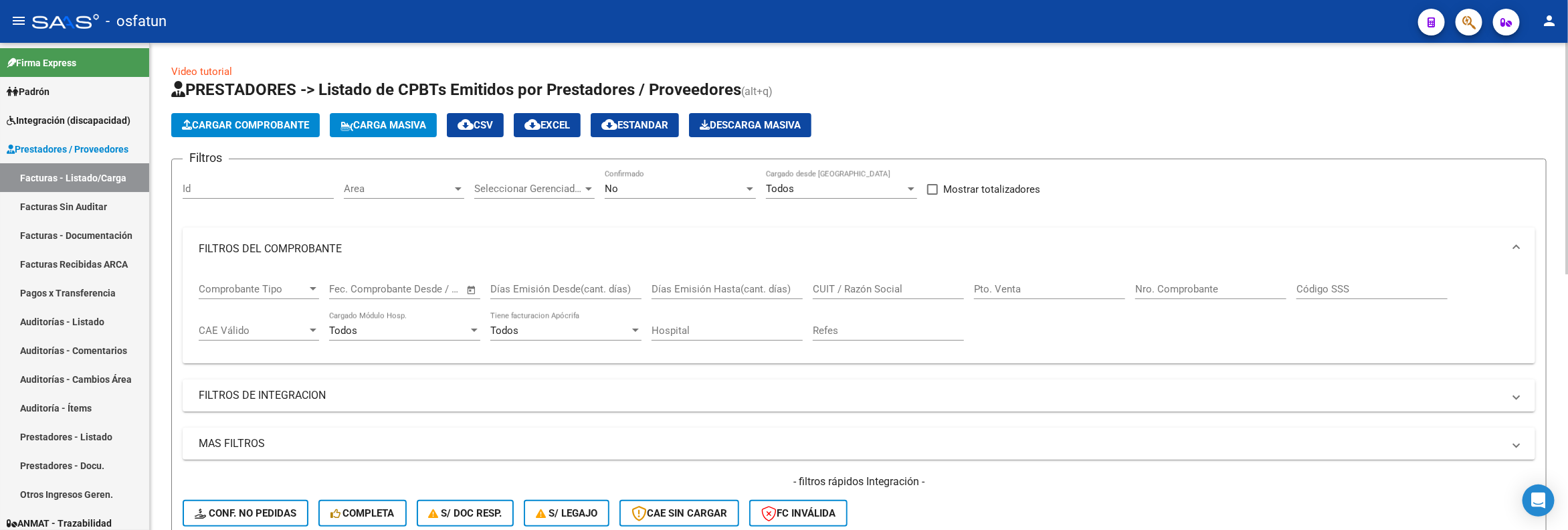
click at [901, 279] on div "CUIT / Razón Social" at bounding box center [888, 284] width 151 height 29
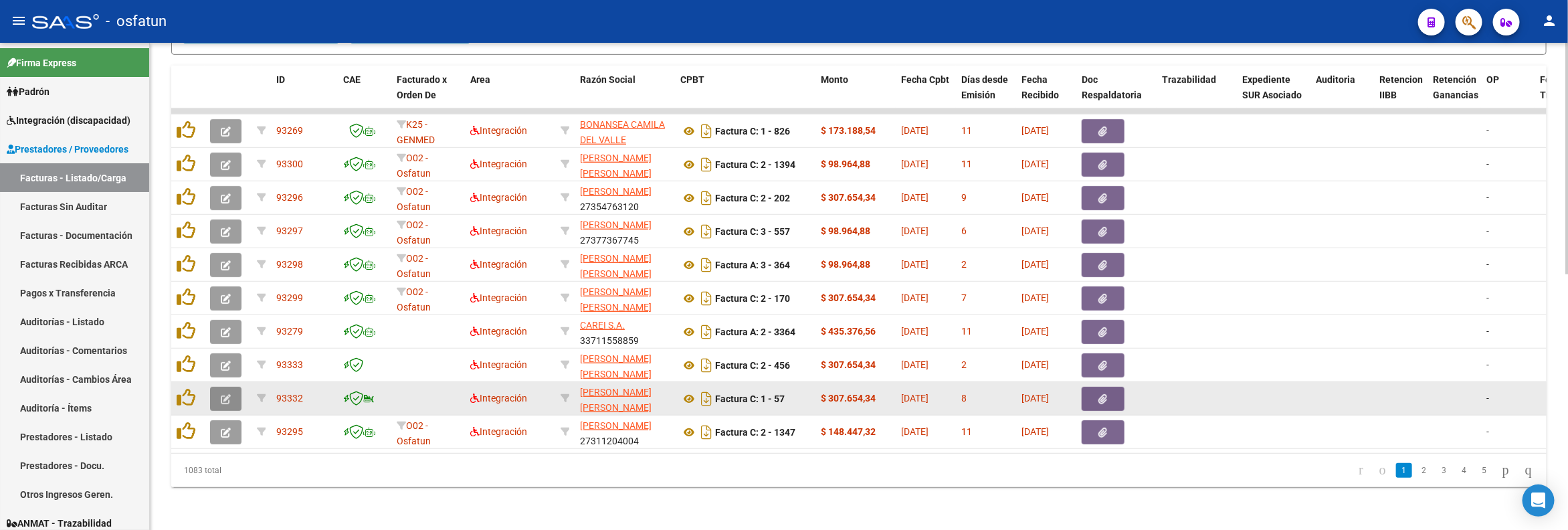
click at [223, 394] on icon "button" at bounding box center [225, 399] width 10 height 10
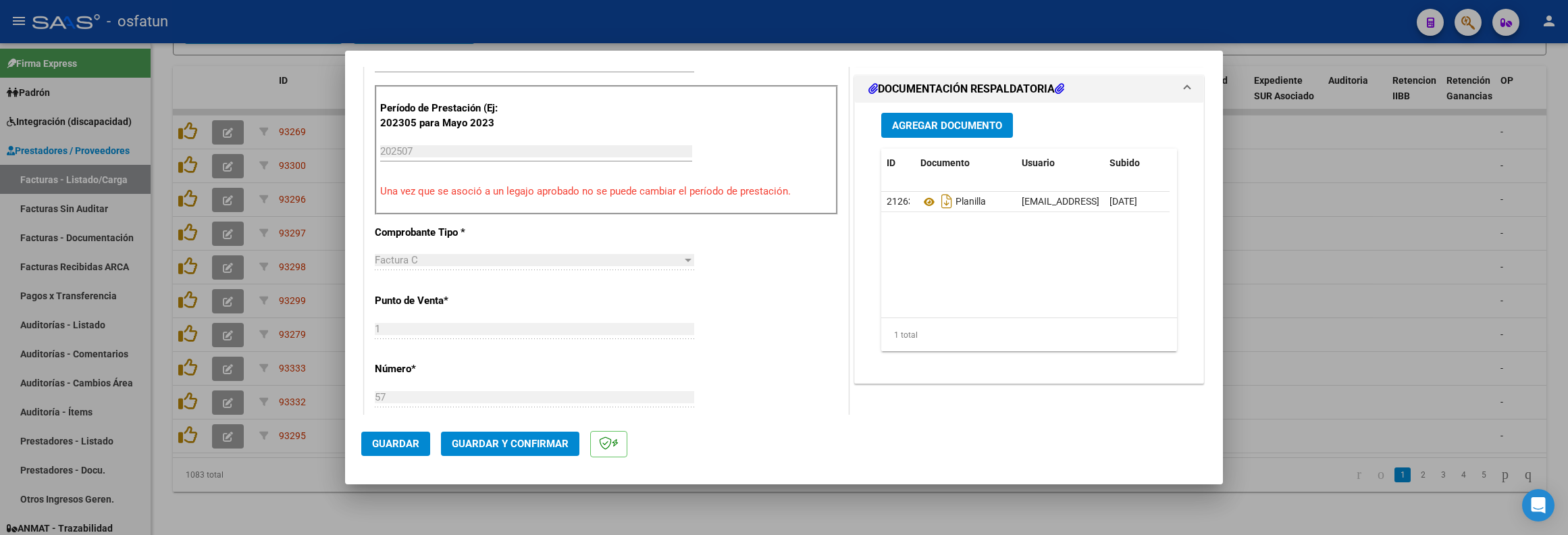
scroll to position [405, 0]
click at [743, 280] on div "CUIT * 27-39924856-1 Ingresar CUIT ANALISIS PRESTADOR AGUILAR BARRIOS BRENDA KA…" at bounding box center [606, 385] width 483 height 1156
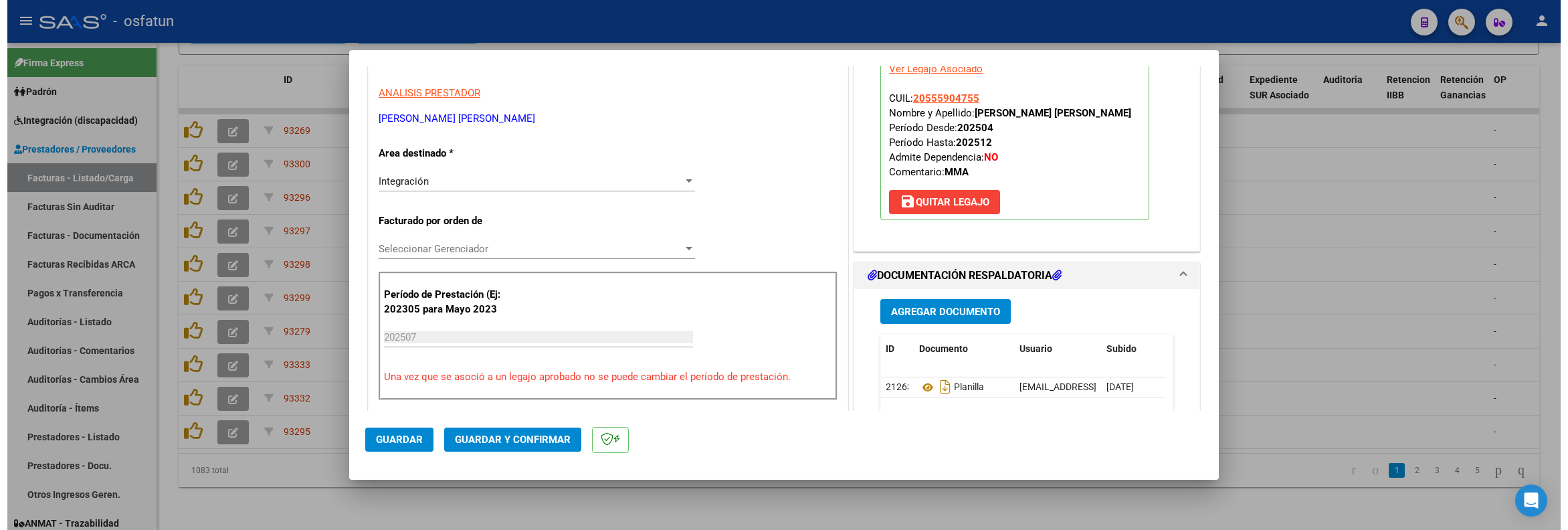
scroll to position [0, 0]
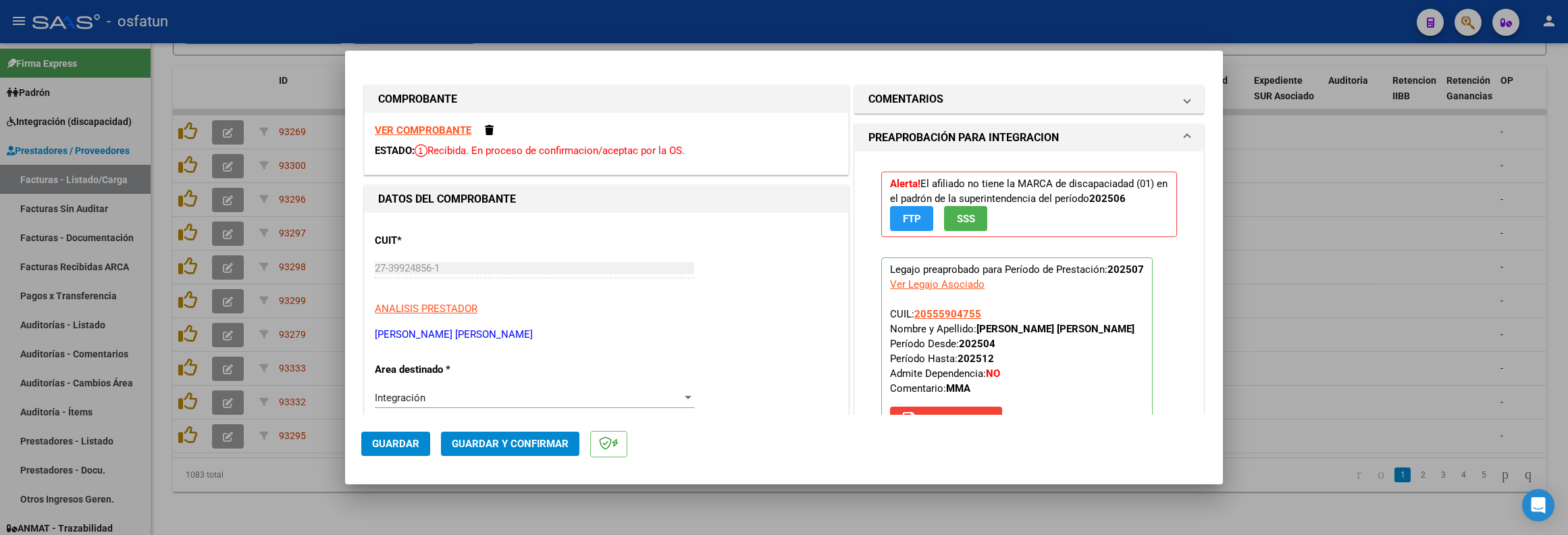
click at [489, 434] on button "Guardar y Confirmar" at bounding box center [510, 443] width 139 height 24
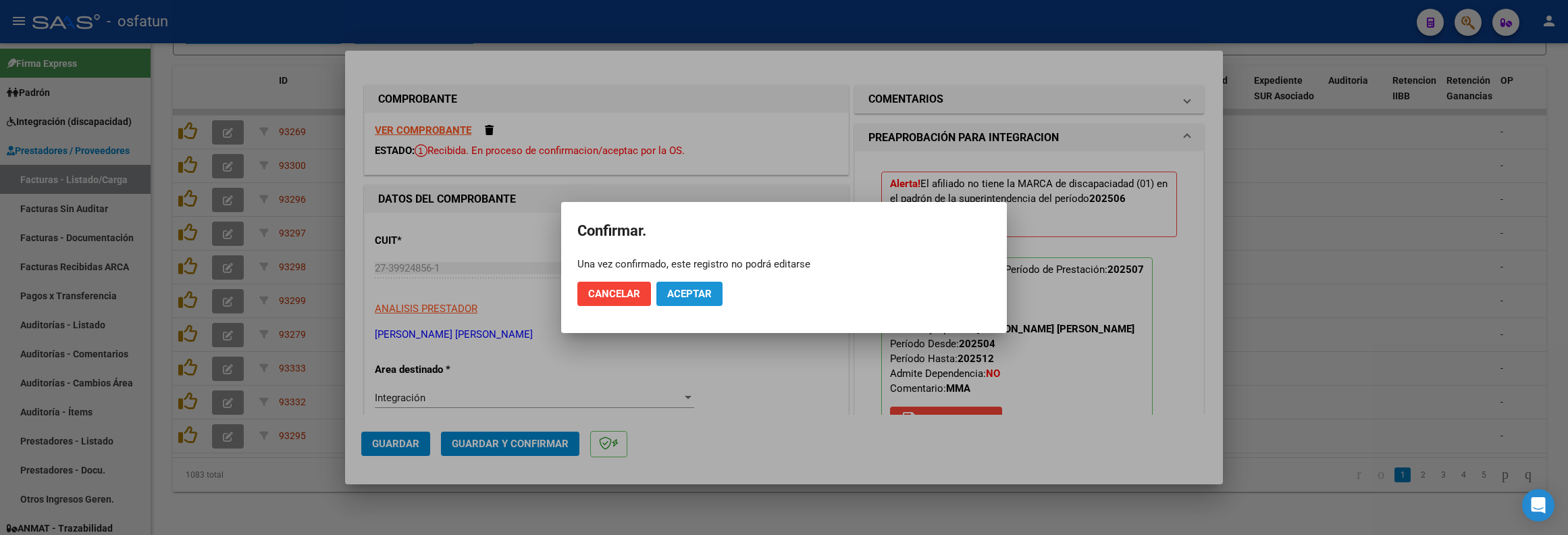
click at [702, 302] on button "Aceptar" at bounding box center [689, 293] width 66 height 24
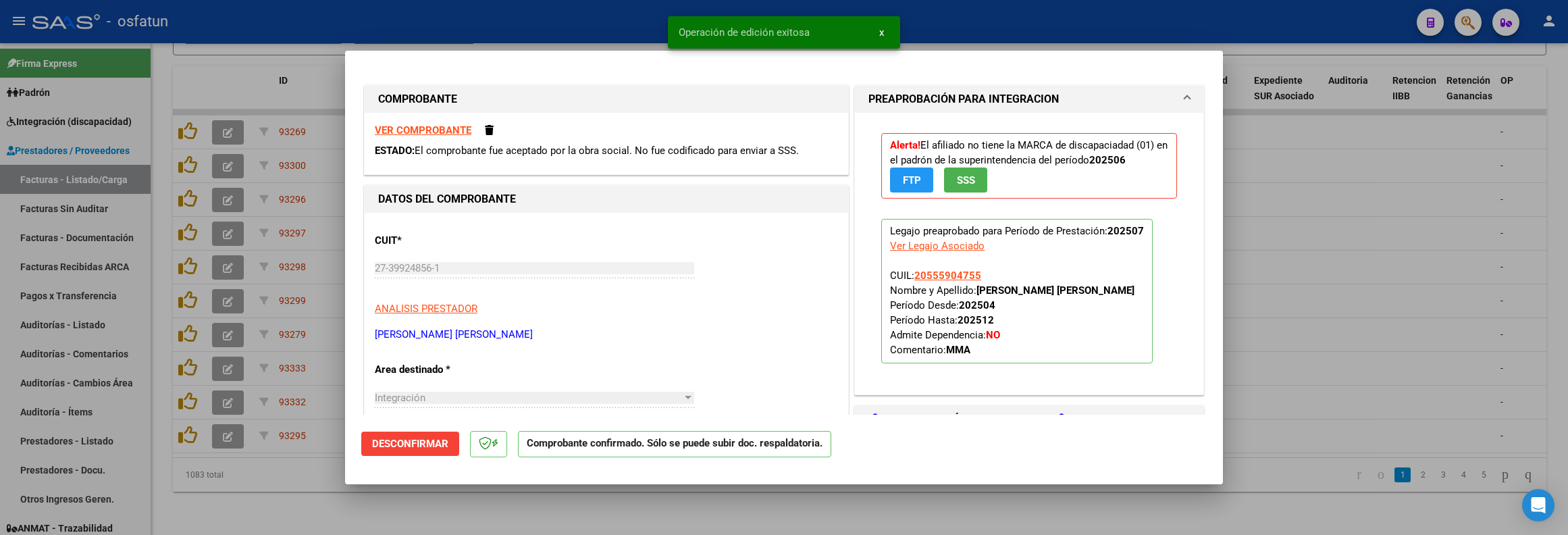
click at [1394, 276] on div at bounding box center [784, 268] width 1568 height 535
type input "$ 0,00"
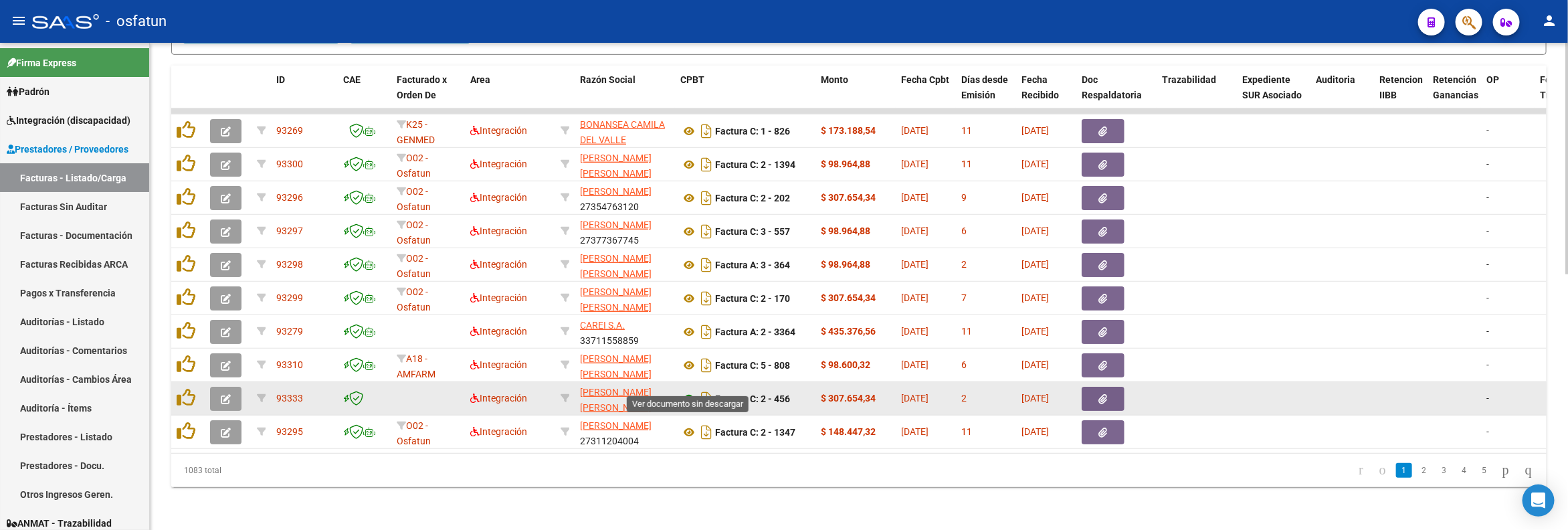
click at [689, 391] on icon at bounding box center [689, 399] width 17 height 16
click at [227, 389] on button "button" at bounding box center [225, 398] width 31 height 24
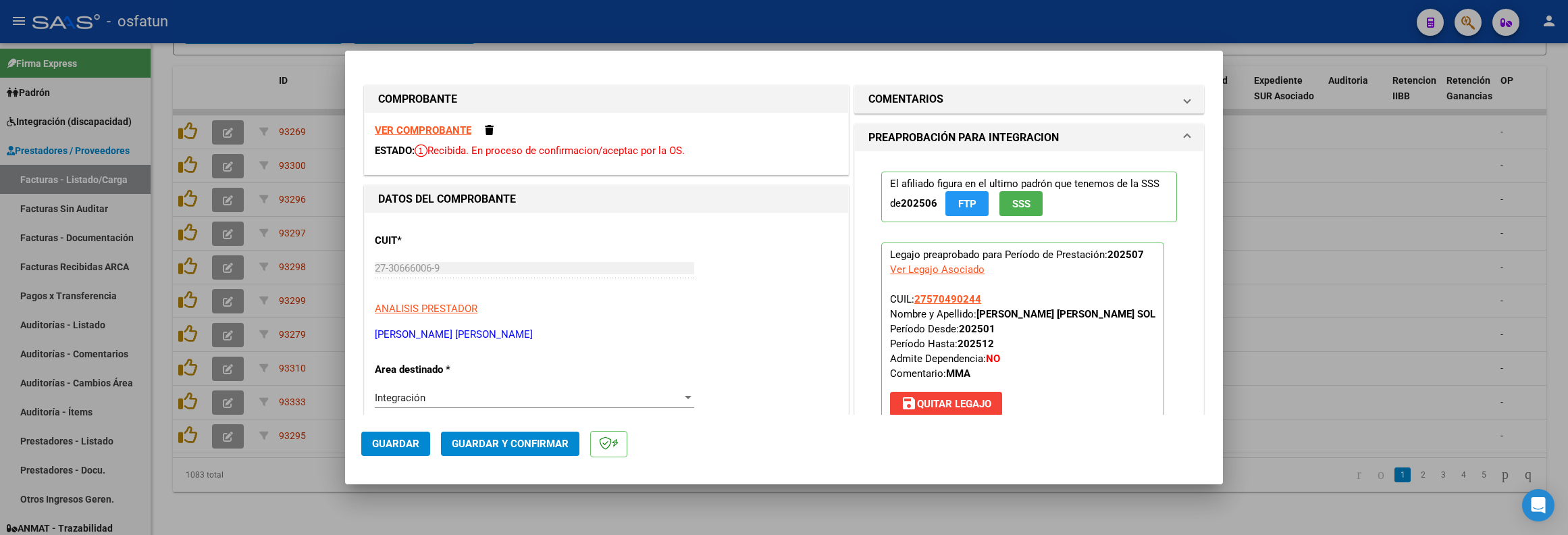
click at [778, 336] on p "ARAMAYO CANDIDA ELENA" at bounding box center [606, 334] width 463 height 16
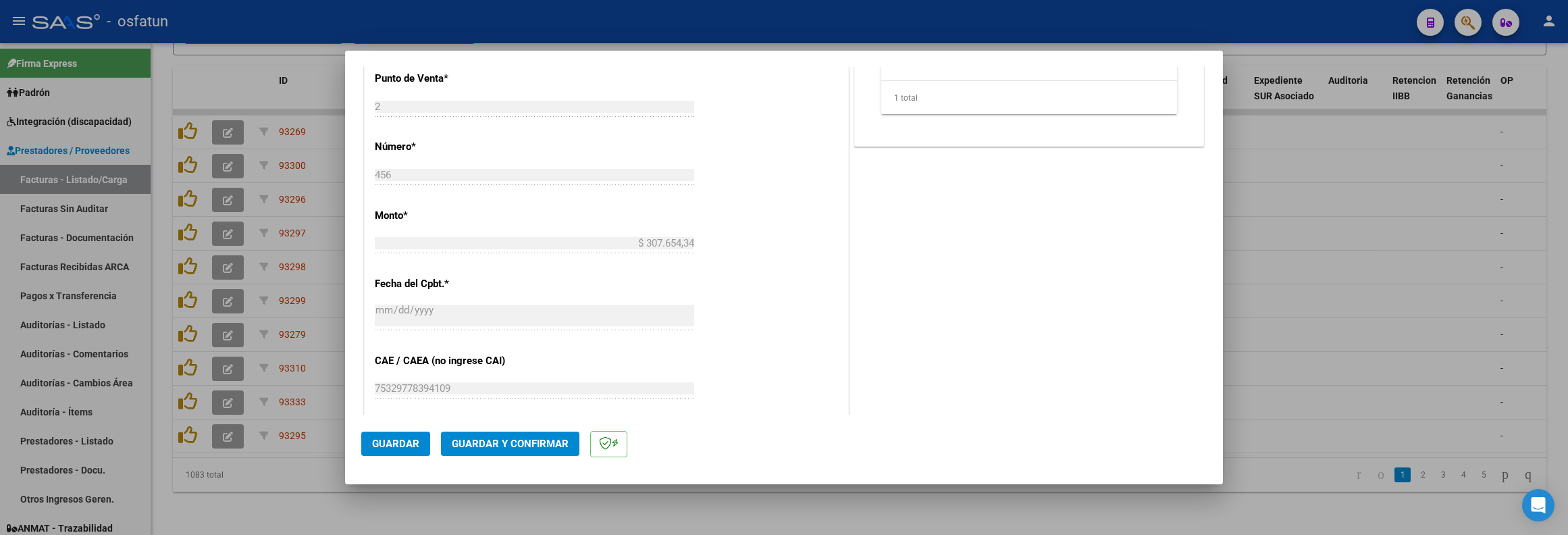
scroll to position [709, 0]
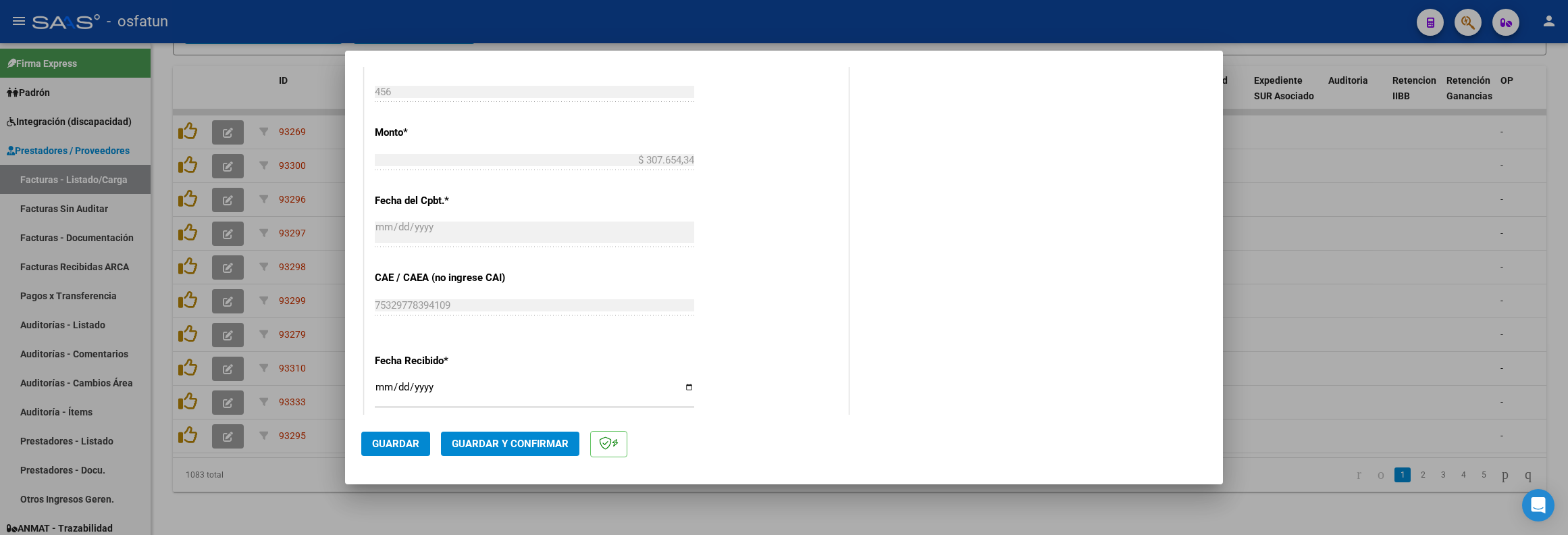
click at [532, 442] on span "Guardar y Confirmar" at bounding box center [510, 444] width 117 height 12
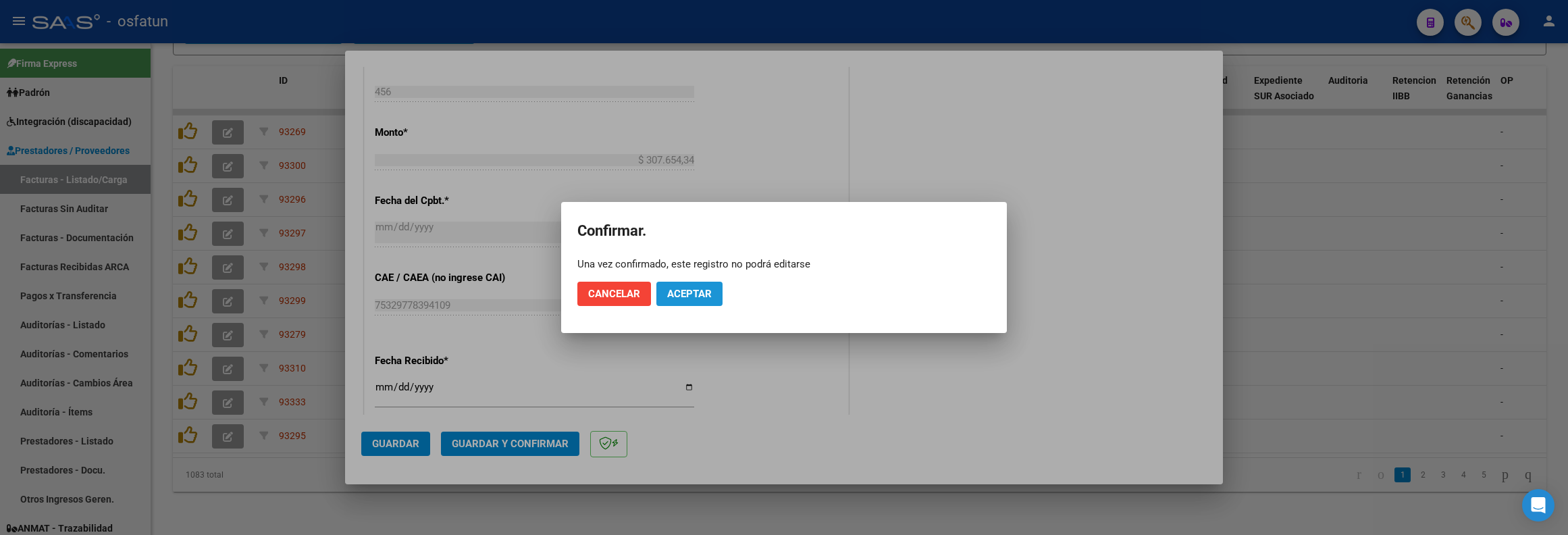
click at [689, 294] on span "Aceptar" at bounding box center [689, 293] width 45 height 12
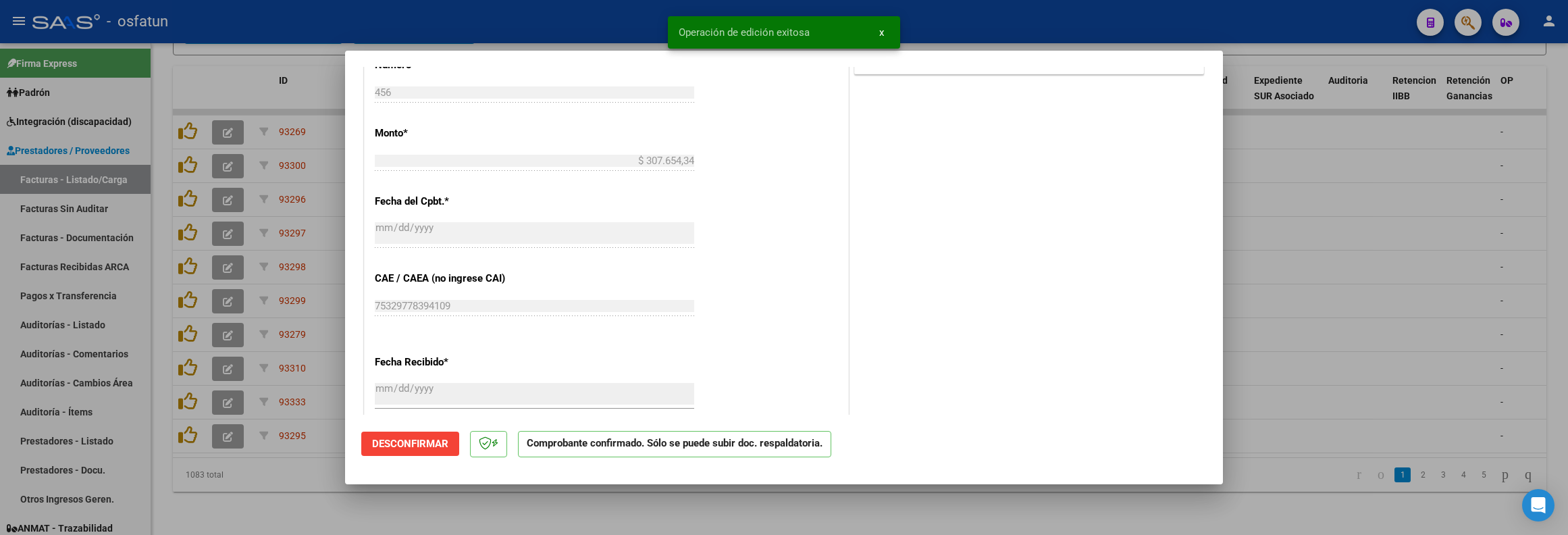
click at [250, 69] on div at bounding box center [784, 268] width 1568 height 535
type input "$ 0,00"
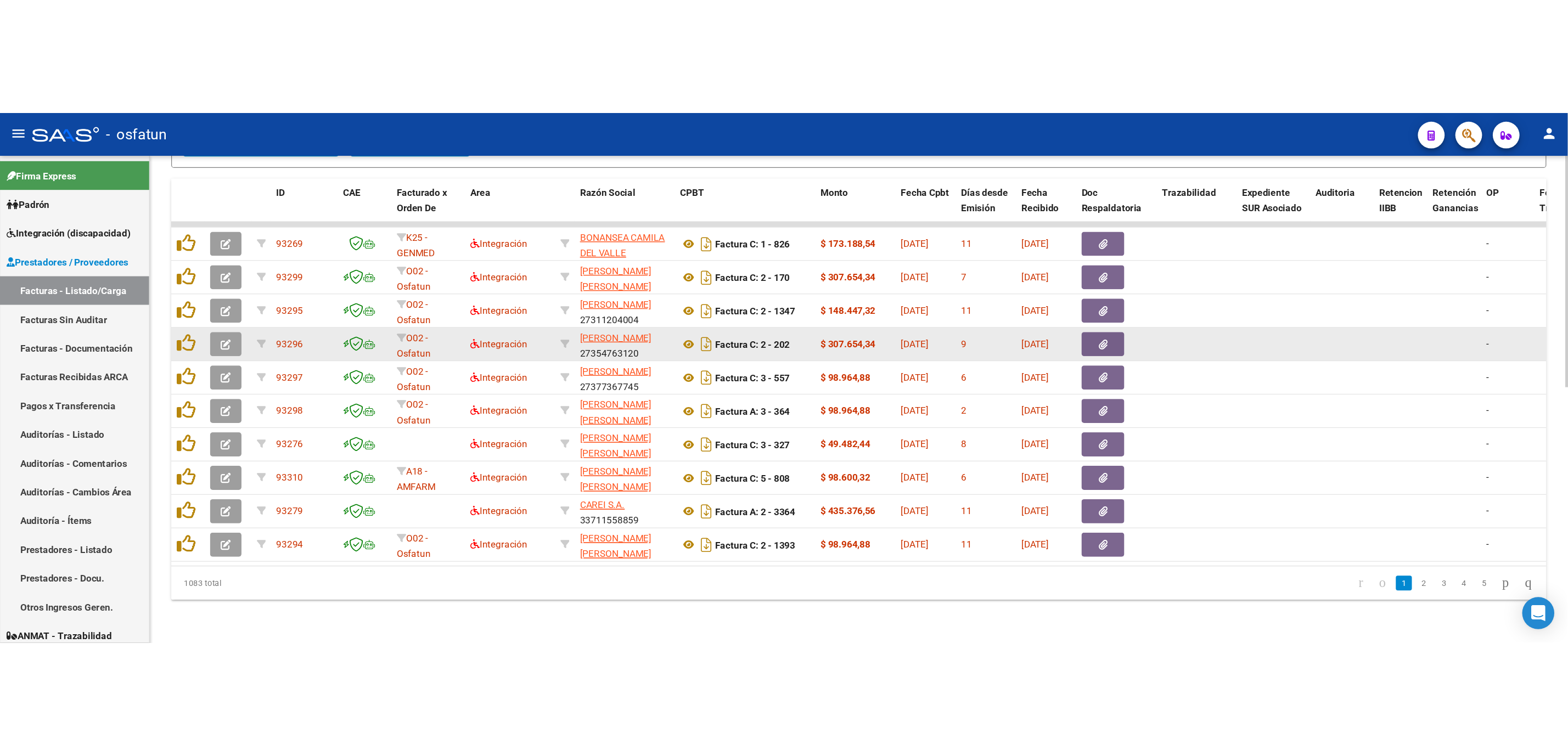
scroll to position [28, 0]
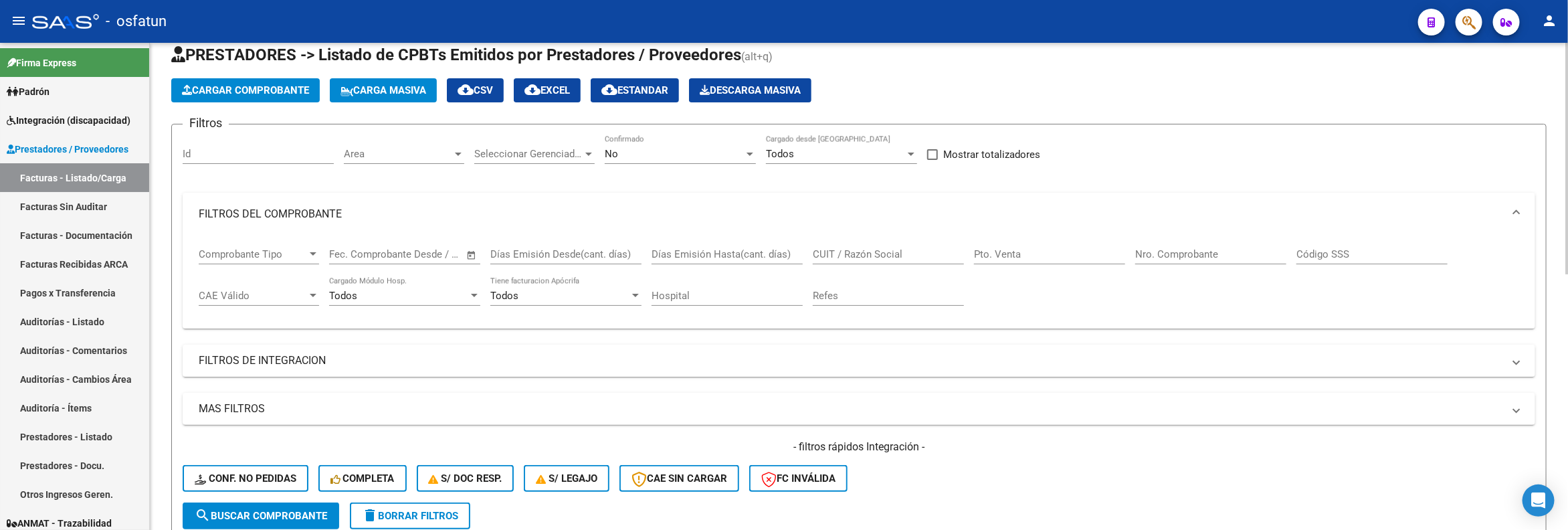
click at [285, 96] on button "Cargar Comprobante" at bounding box center [245, 90] width 148 height 24
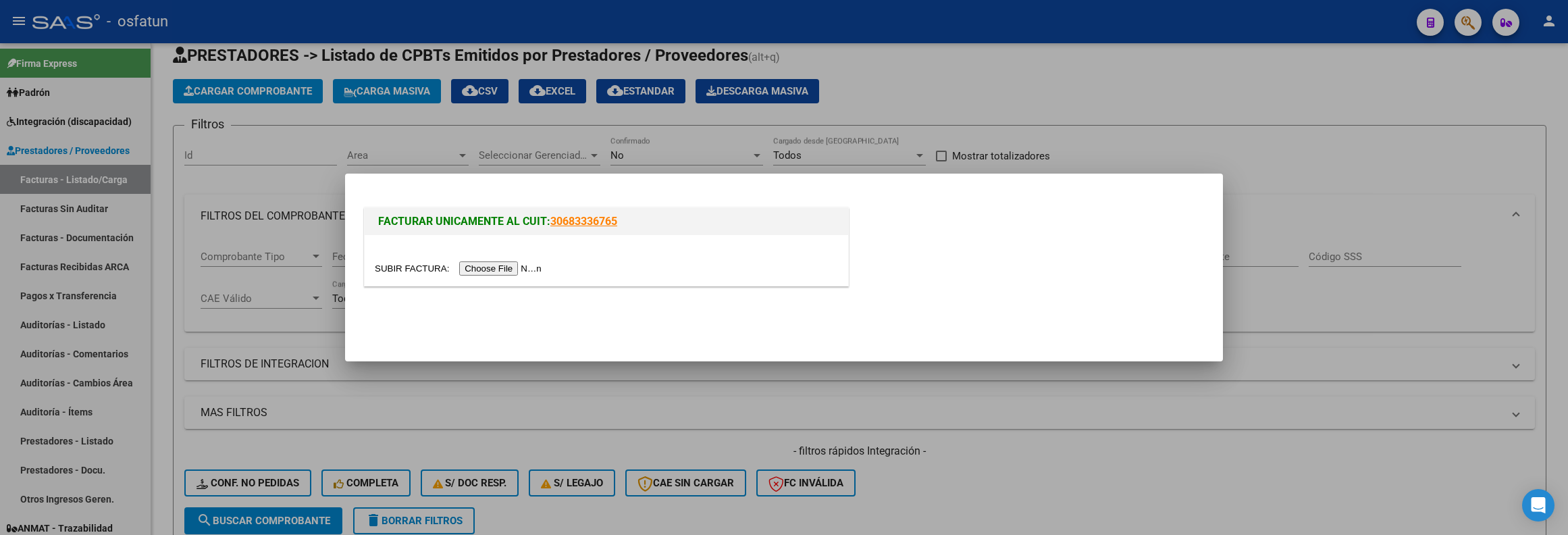
click at [499, 269] on input "file" at bounding box center [460, 268] width 171 height 14
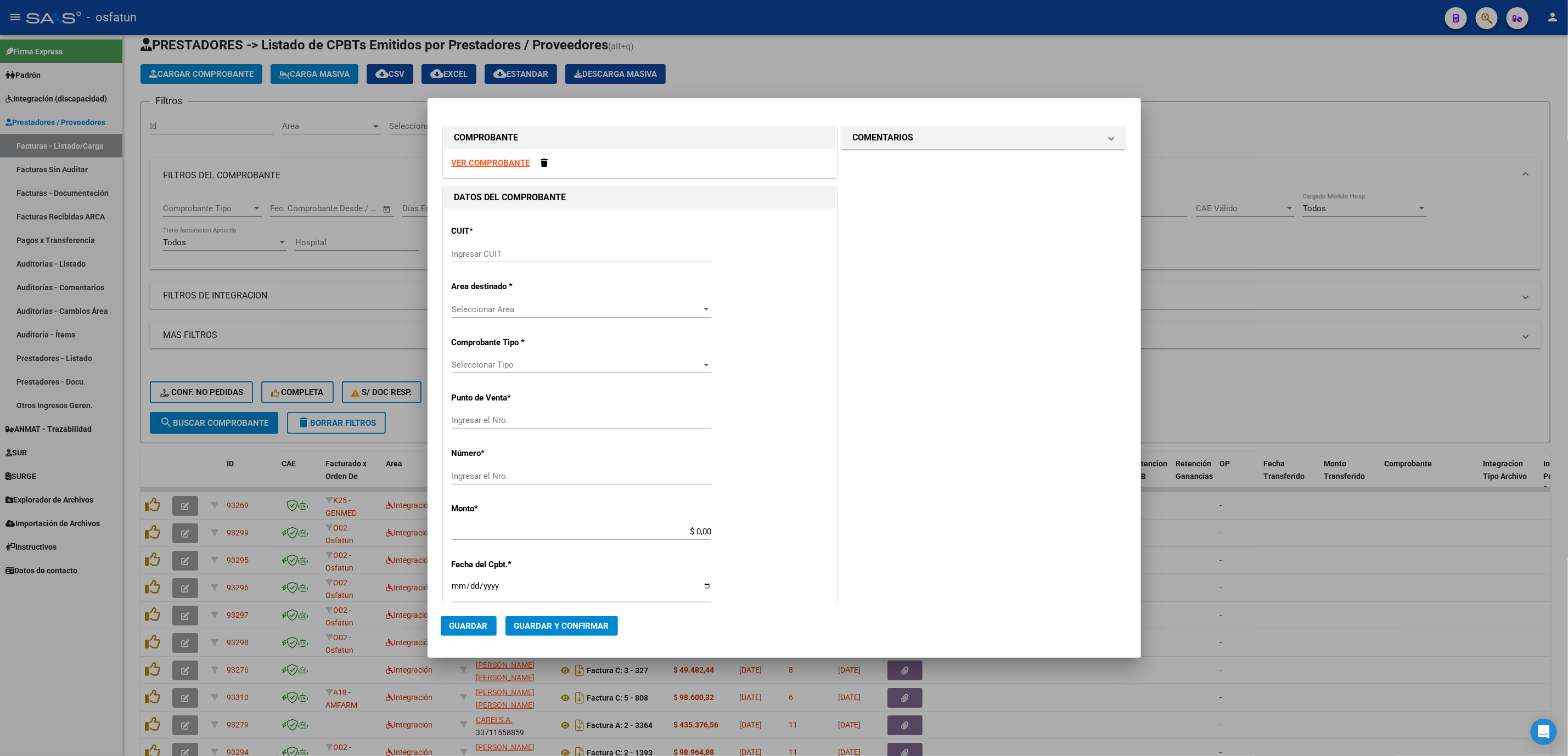
click at [495, 160] on strong "VER COMPROBANTE" at bounding box center [491, 163] width 78 height 10
drag, startPoint x: 494, startPoint y: 234, endPoint x: 497, endPoint y: 248, distance: 14.3
click at [495, 242] on div "CUIT * Ingresar CUIT" at bounding box center [640, 244] width 377 height 55
click at [501, 254] on input "Ingresar CUIT" at bounding box center [581, 254] width 260 height 10
paste input "27-31577869-2"
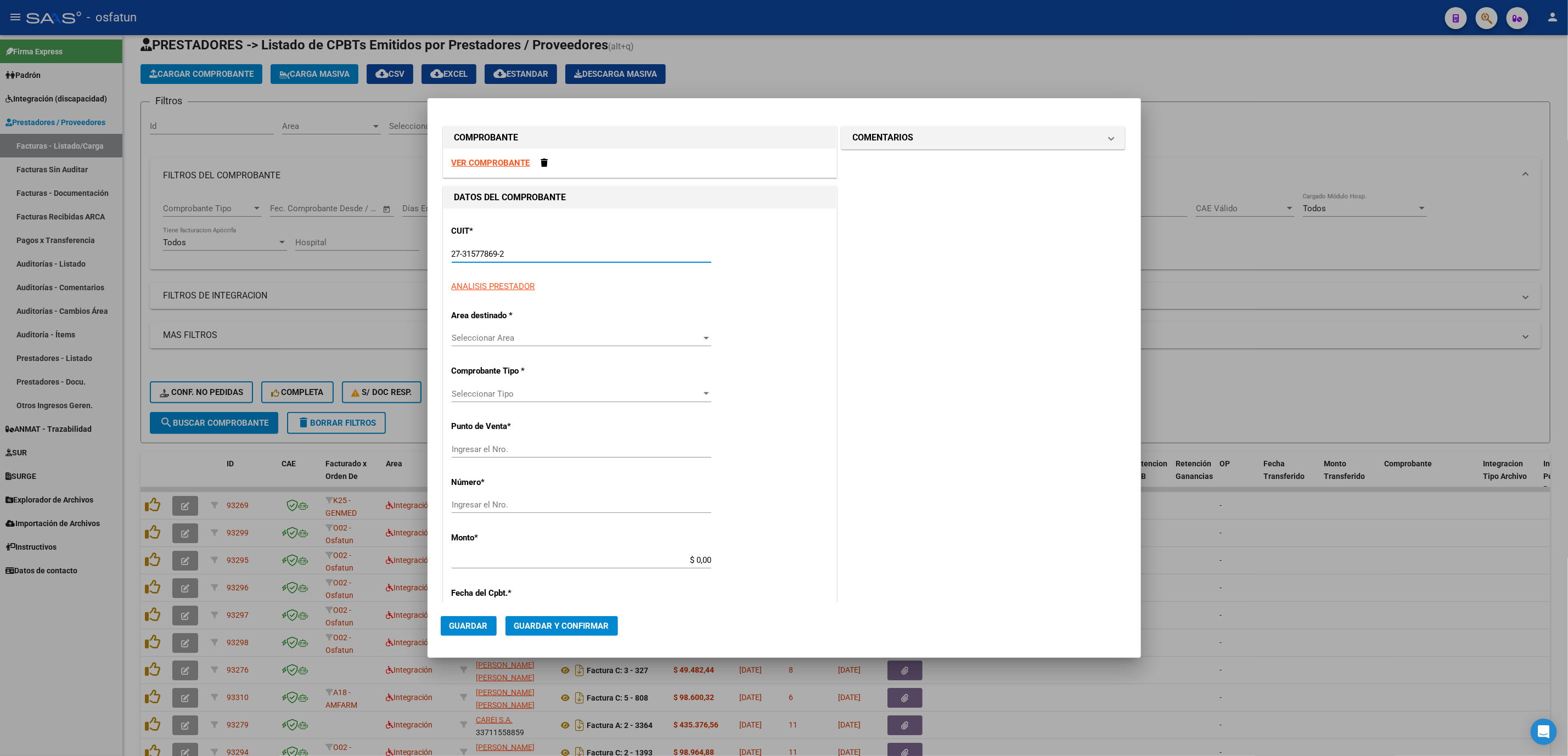
type input "27-31577869-2"
type input "4"
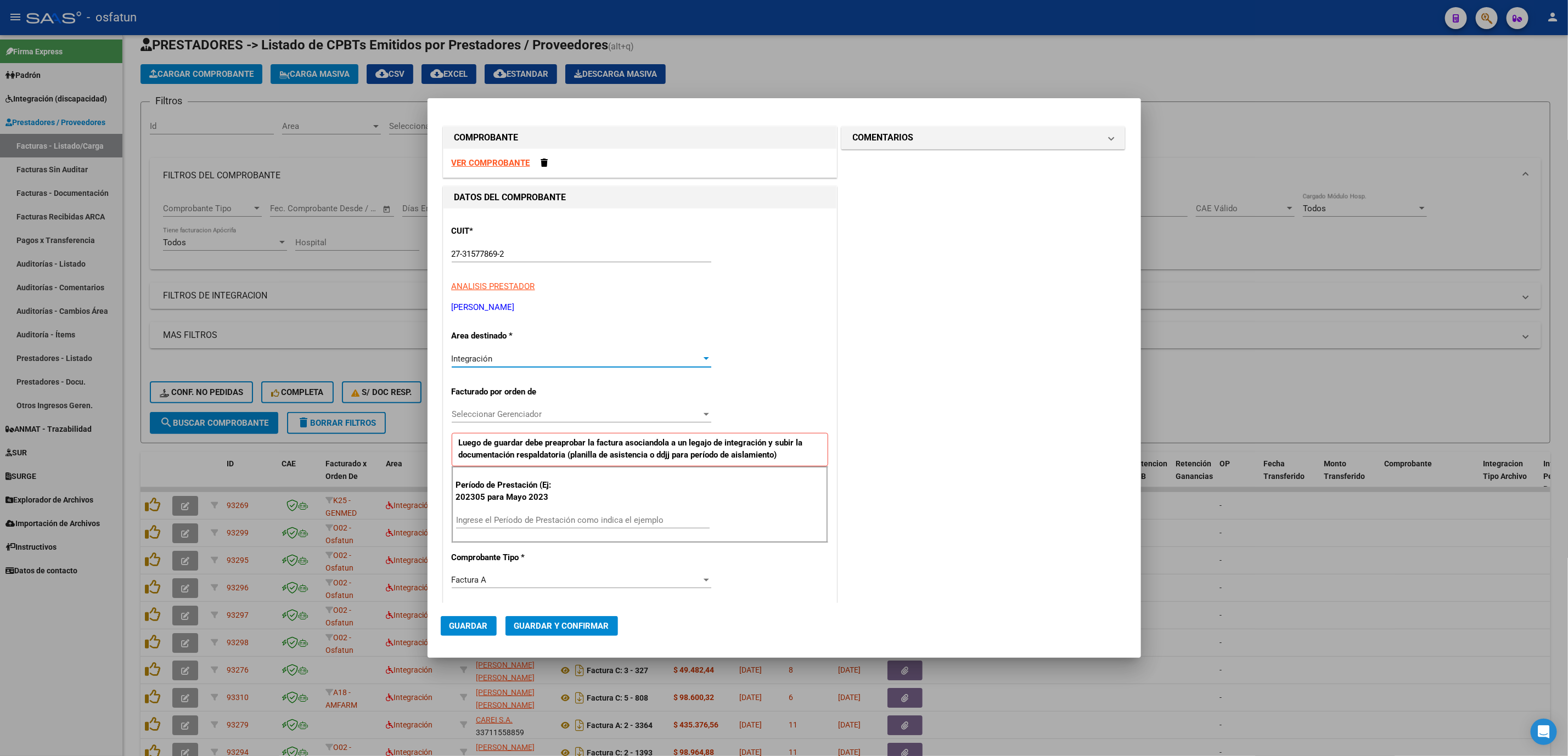
click at [508, 434] on input "Ingrese el Período de Prestación como indica el ejemplo" at bounding box center [583, 520] width 254 height 10
type input "202507"
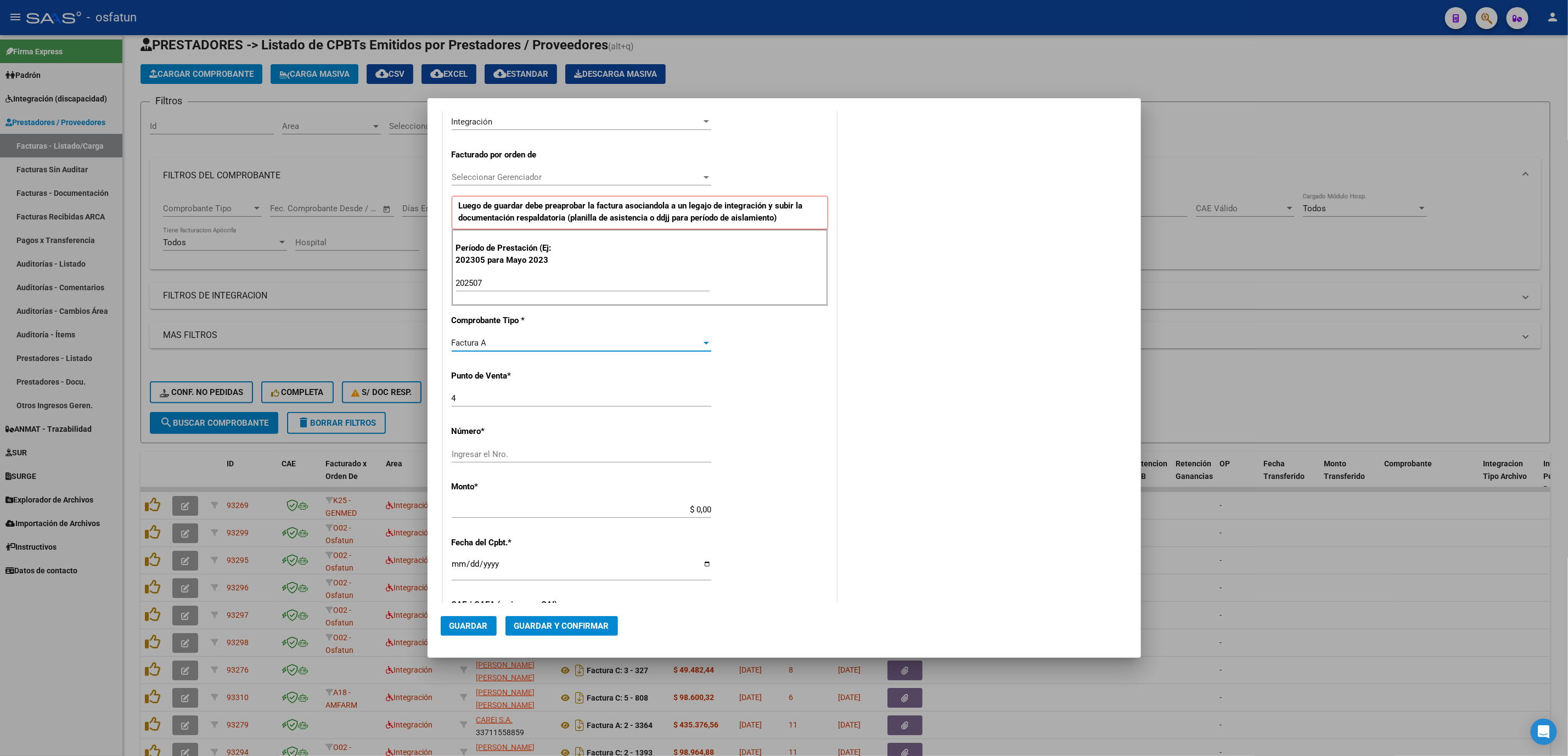
scroll to position [247, 0]
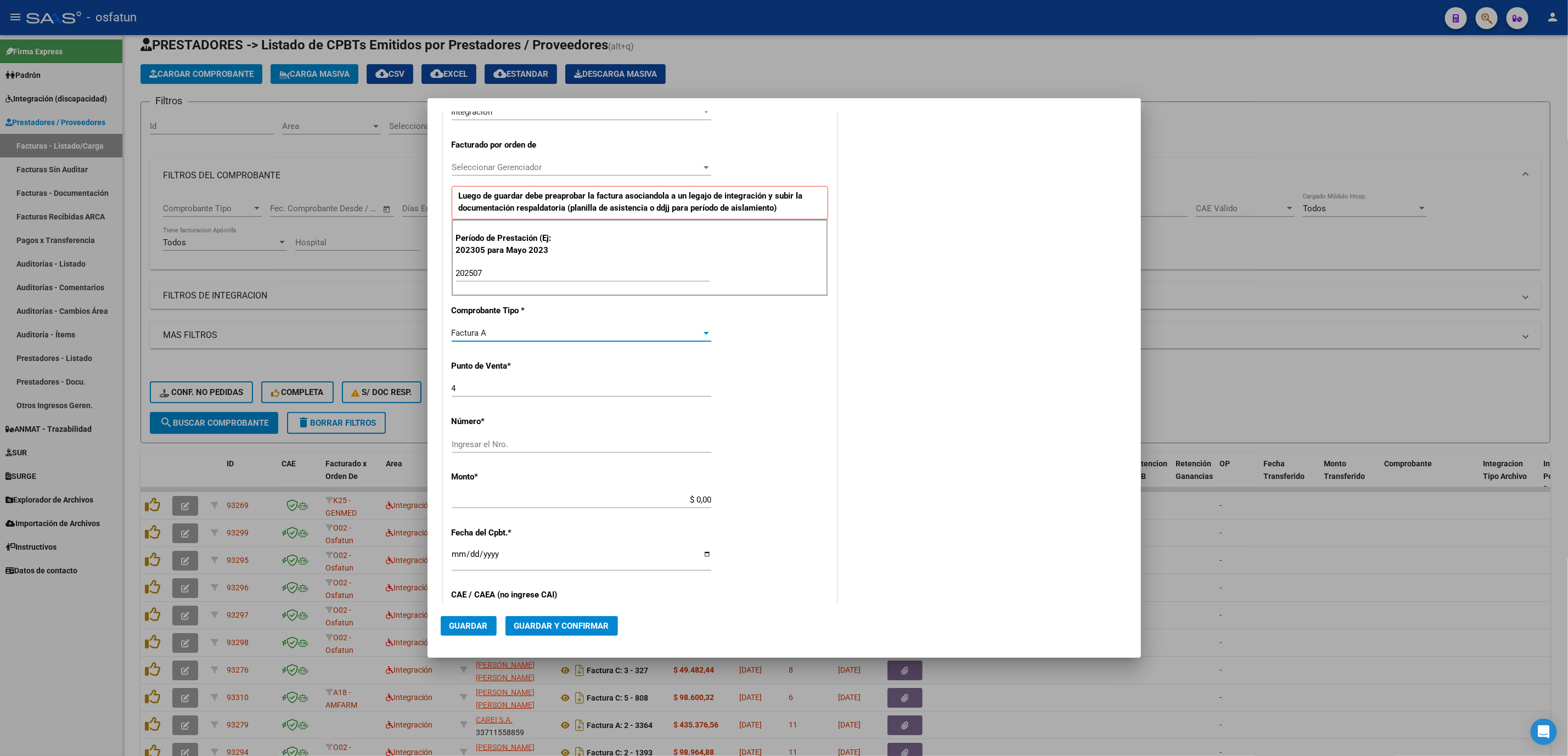
click at [541, 434] on div "Ingresar el Nro." at bounding box center [581, 444] width 260 height 16
type input "517"
type input "$ 49.482,44"
type input "2025-08-05"
type input "75312118889959"
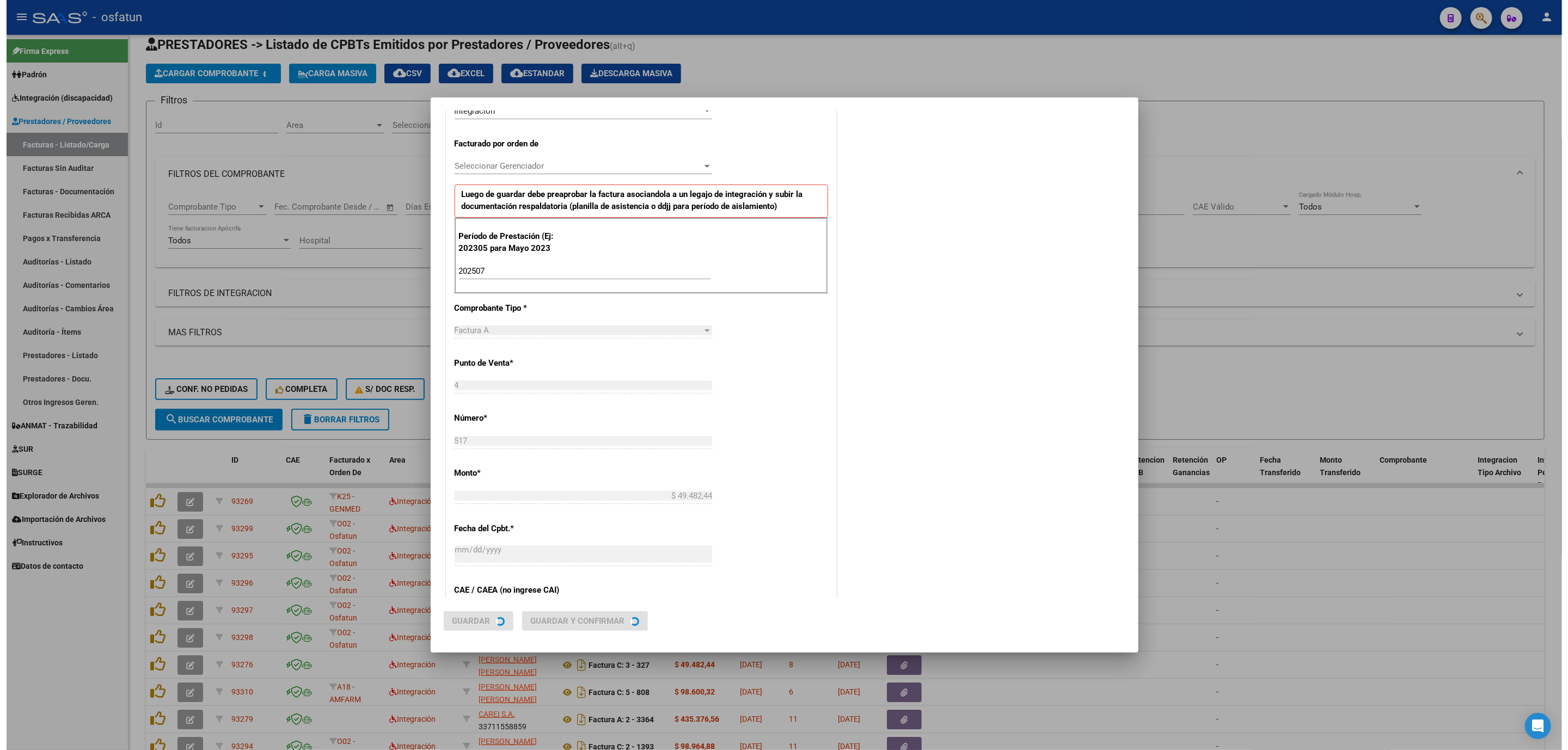
scroll to position [0, 0]
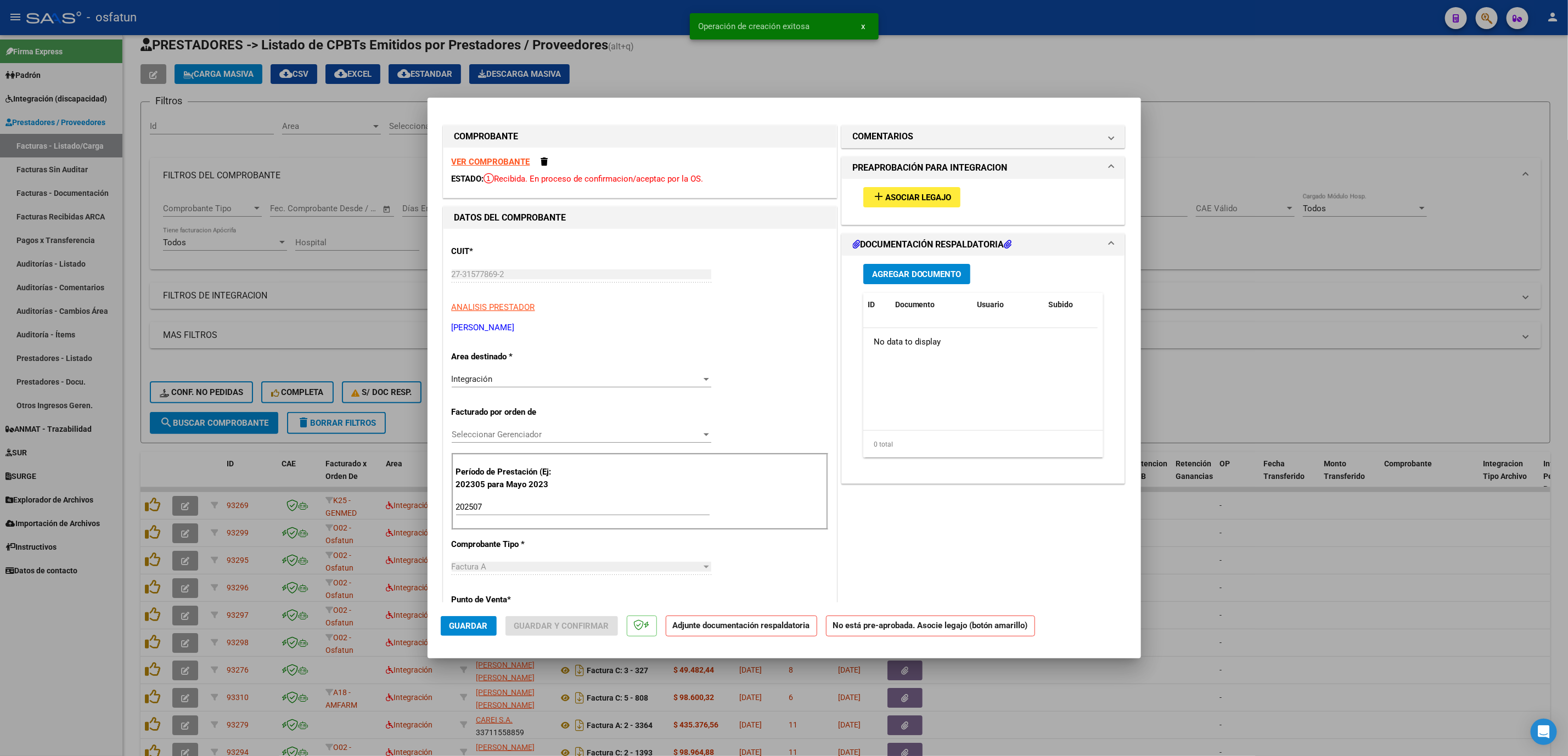
click at [908, 196] on span "Asociar Legajo" at bounding box center [918, 197] width 66 height 10
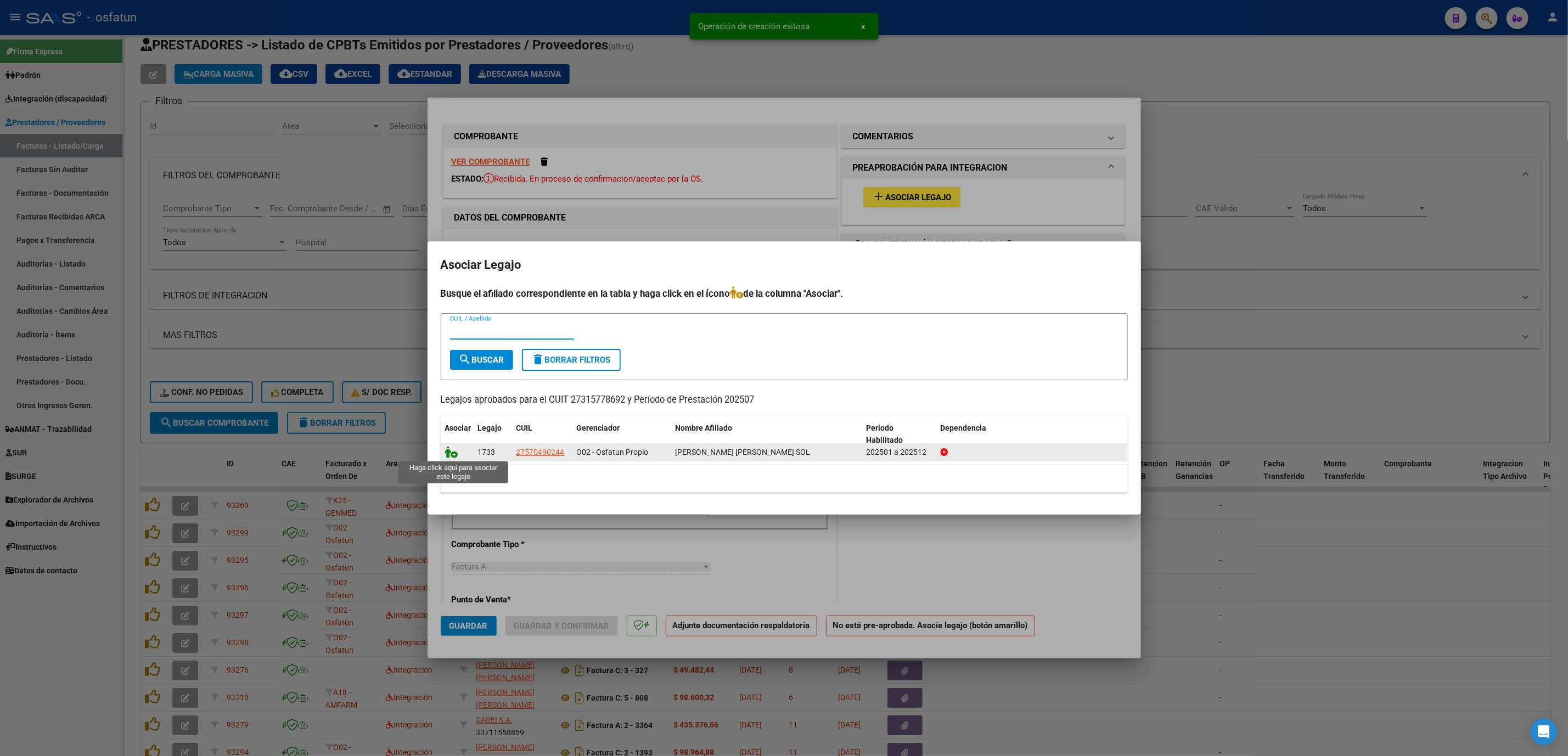
click at [448, 434] on icon at bounding box center [452, 452] width 13 height 12
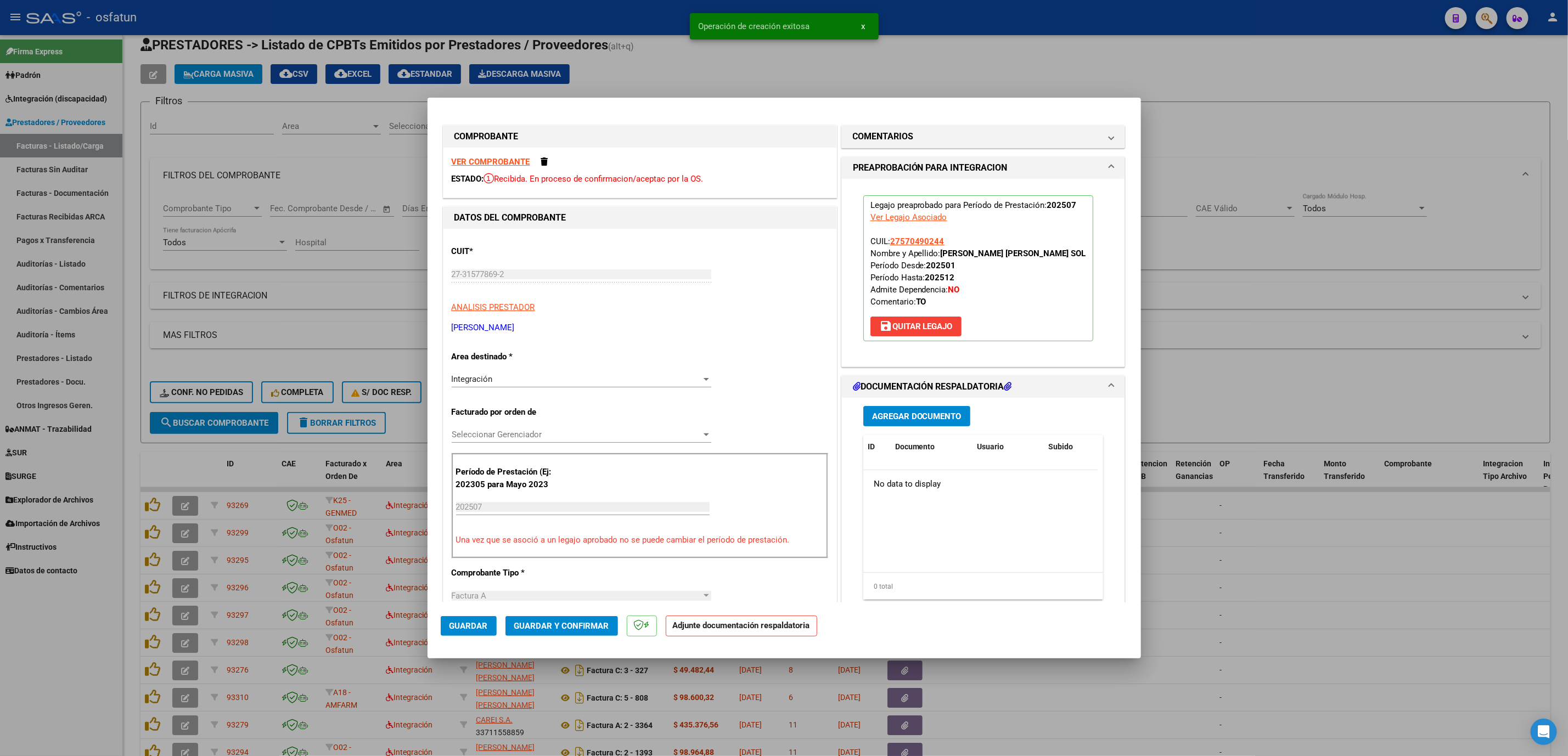
click at [572, 434] on span "Guardar y Confirmar" at bounding box center [562, 626] width 95 height 10
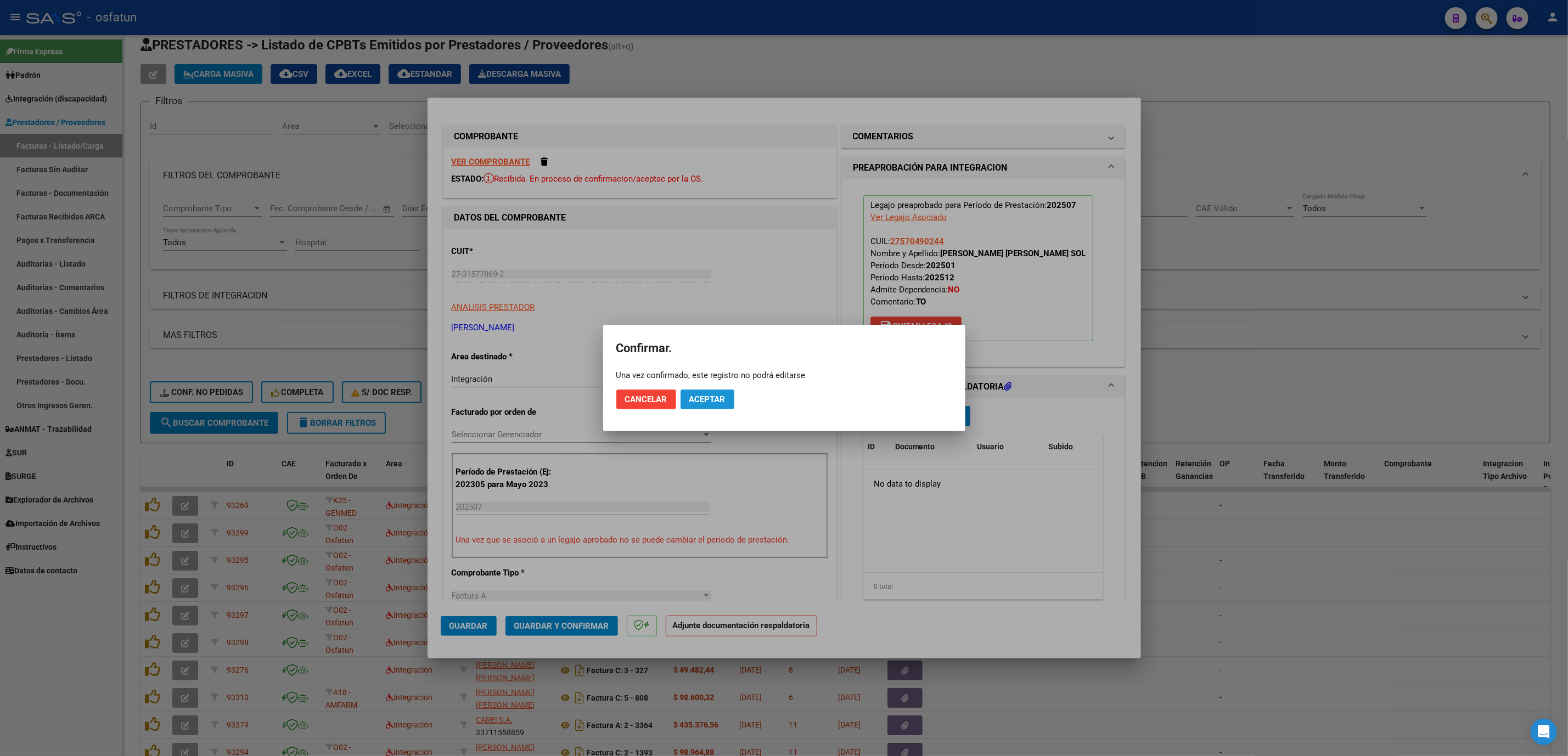
click at [718, 400] on span "Aceptar" at bounding box center [707, 400] width 36 height 10
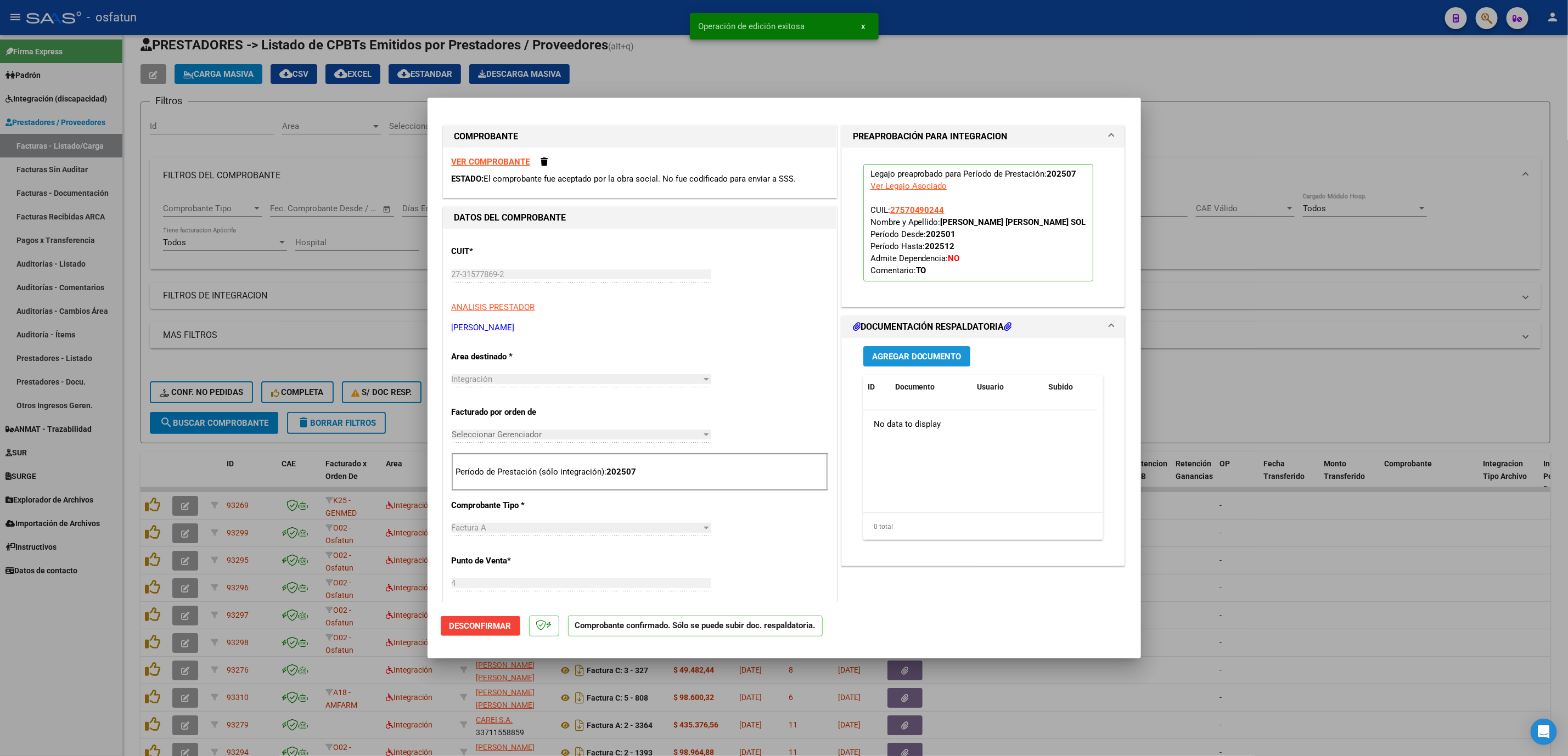
click at [921, 358] on span "Agregar Documento" at bounding box center [917, 356] width 90 height 10
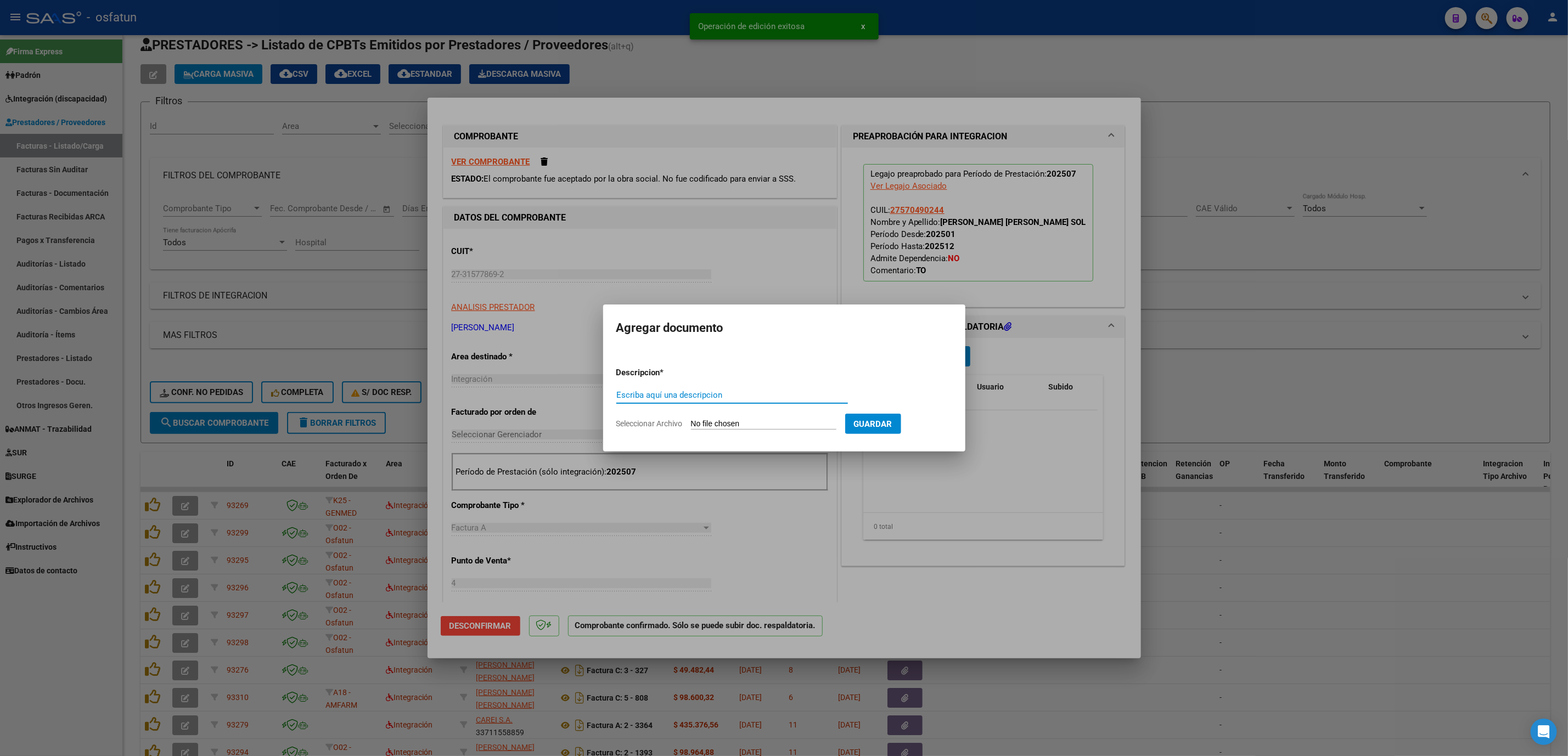
click at [703, 395] on input "Escriba aquí una descripcion" at bounding box center [732, 395] width 232 height 10
click at [902, 410] on form "Descripcion * Plani Escriba aquí una descripcion Seleccionar Archivo Guardar" at bounding box center [784, 398] width 336 height 80
click at [892, 420] on span "Guardar" at bounding box center [873, 424] width 38 height 10
click at [901, 430] on button "Guardar" at bounding box center [873, 424] width 56 height 20
click at [901, 429] on button "Guardar" at bounding box center [873, 424] width 56 height 20
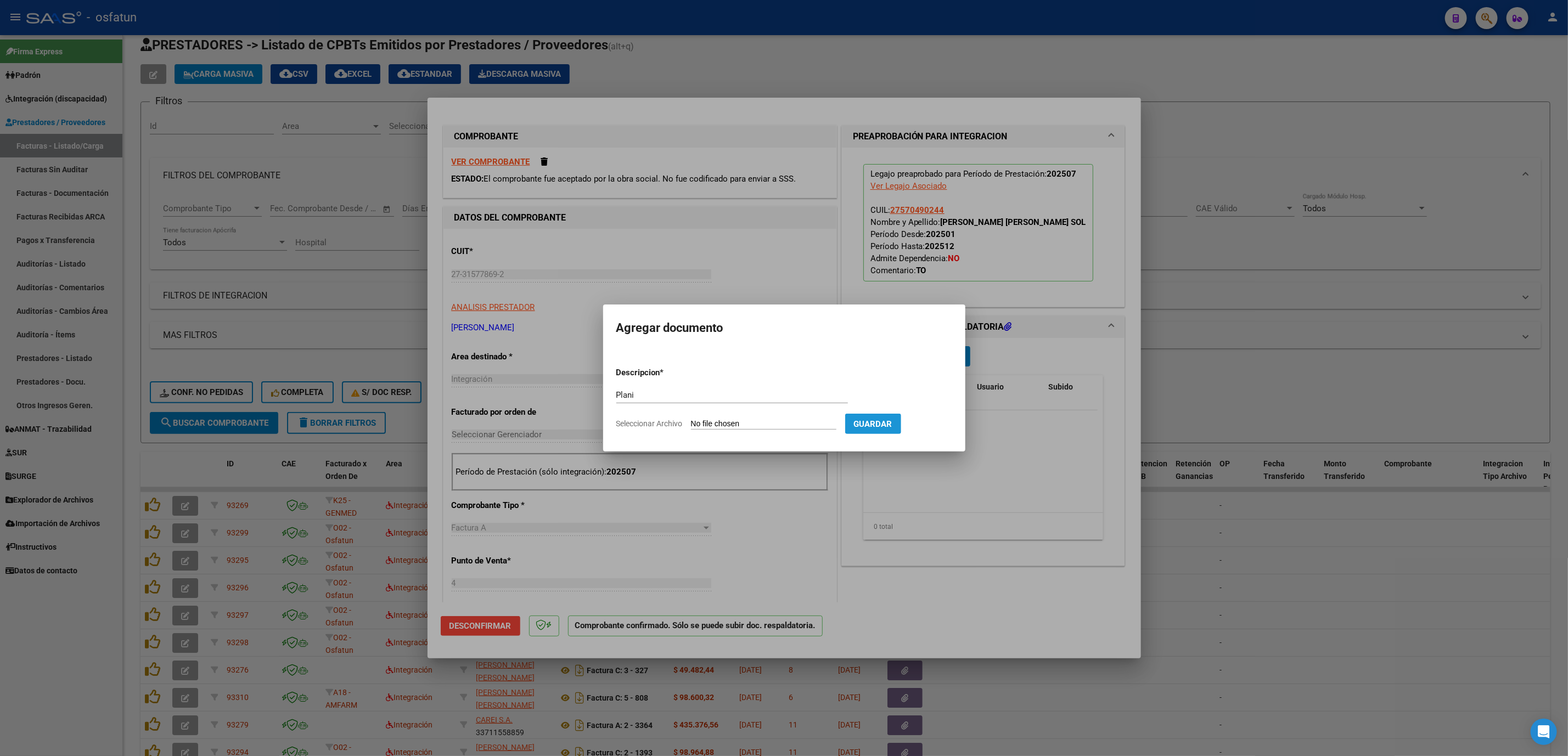
click at [892, 421] on span "Guardar" at bounding box center [873, 424] width 38 height 10
click at [746, 400] on input "Plani" at bounding box center [732, 395] width 232 height 10
type input "Planilla"
click at [767, 417] on form "Descripcion * Planilla Escriba aquí una descripcion Seleccionar Archivo Guardar" at bounding box center [784, 398] width 336 height 80
click at [773, 430] on input "Seleccionar Archivo" at bounding box center [763, 424] width 145 height 10
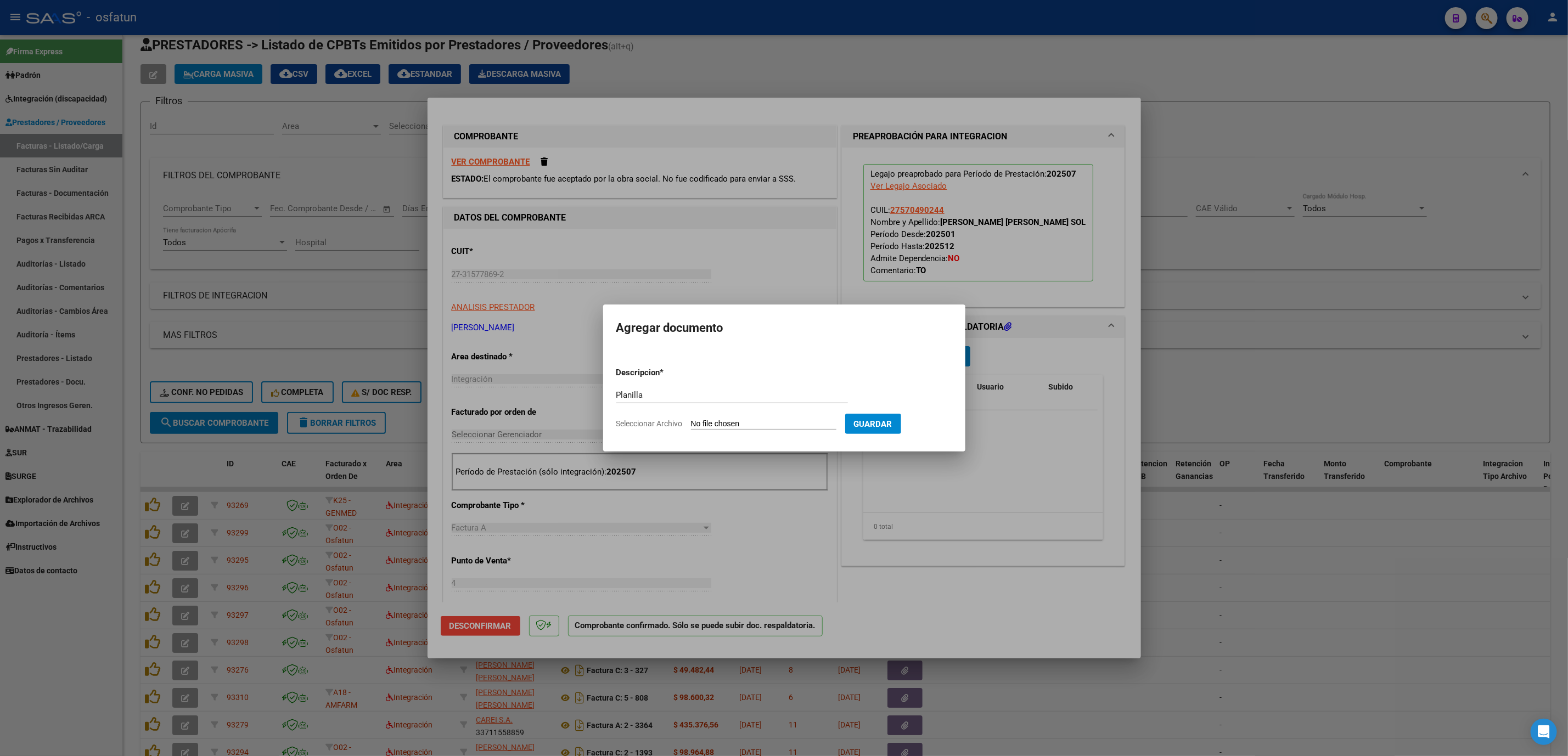
type input "C:\fakepath\517 plani.pdf"
click at [949, 423] on span "Guardar" at bounding box center [929, 424] width 38 height 10
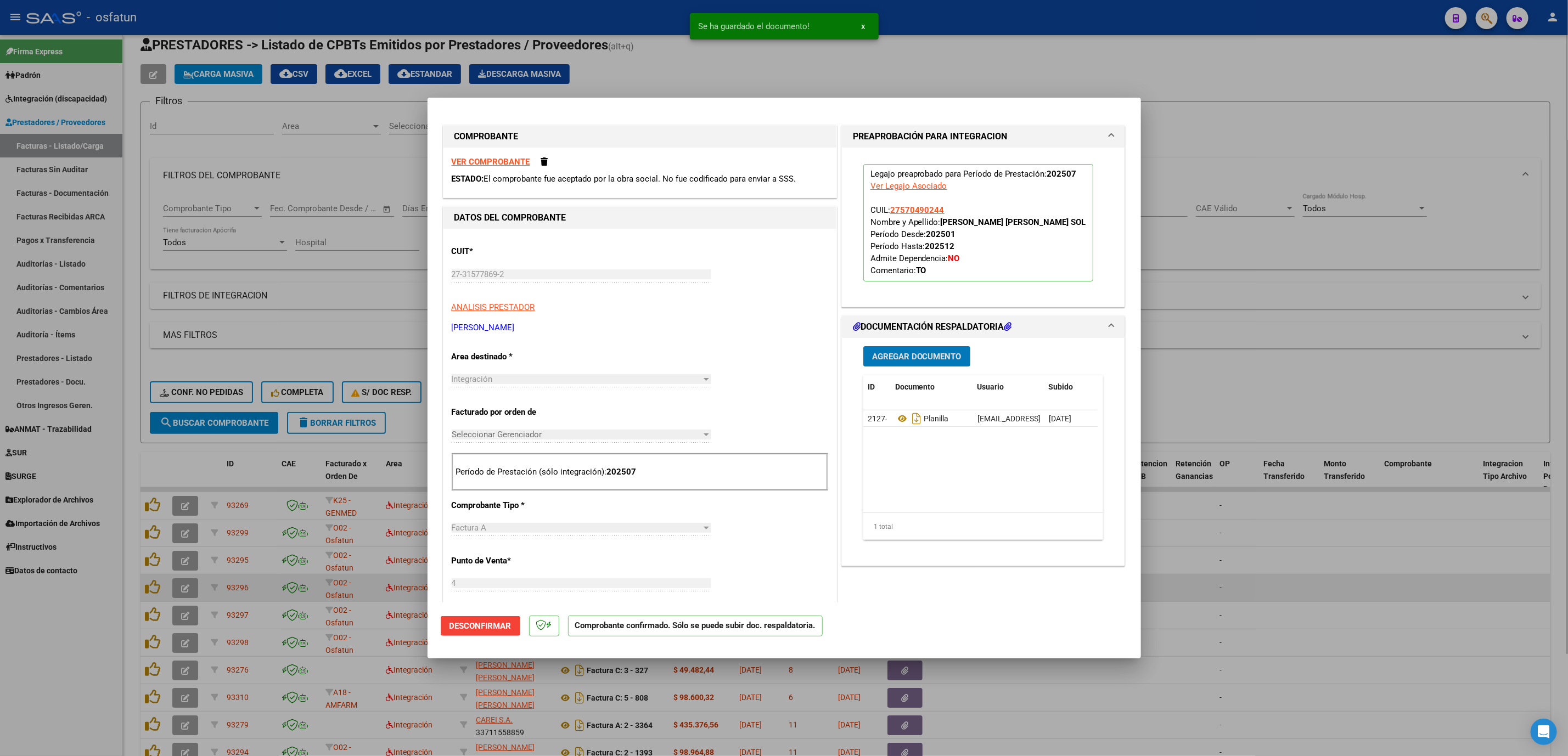
drag, startPoint x: 1345, startPoint y: 583, endPoint x: 1336, endPoint y: 585, distance: 9.2
click at [1286, 434] on div at bounding box center [784, 378] width 1568 height 756
type input "$ 0,00"
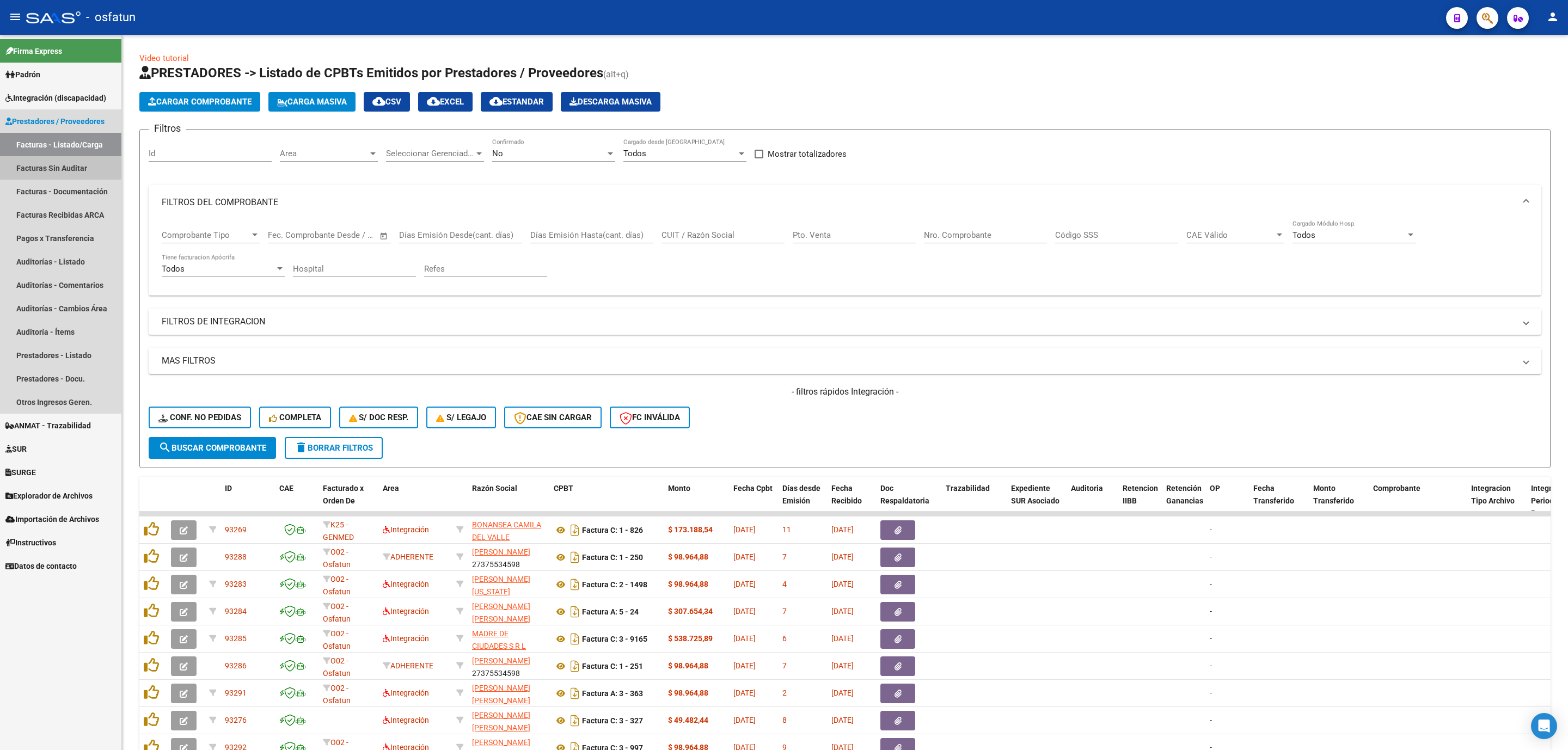
click at [43, 157] on link "Facturas Sin Auditar" at bounding box center [60, 167] width 121 height 23
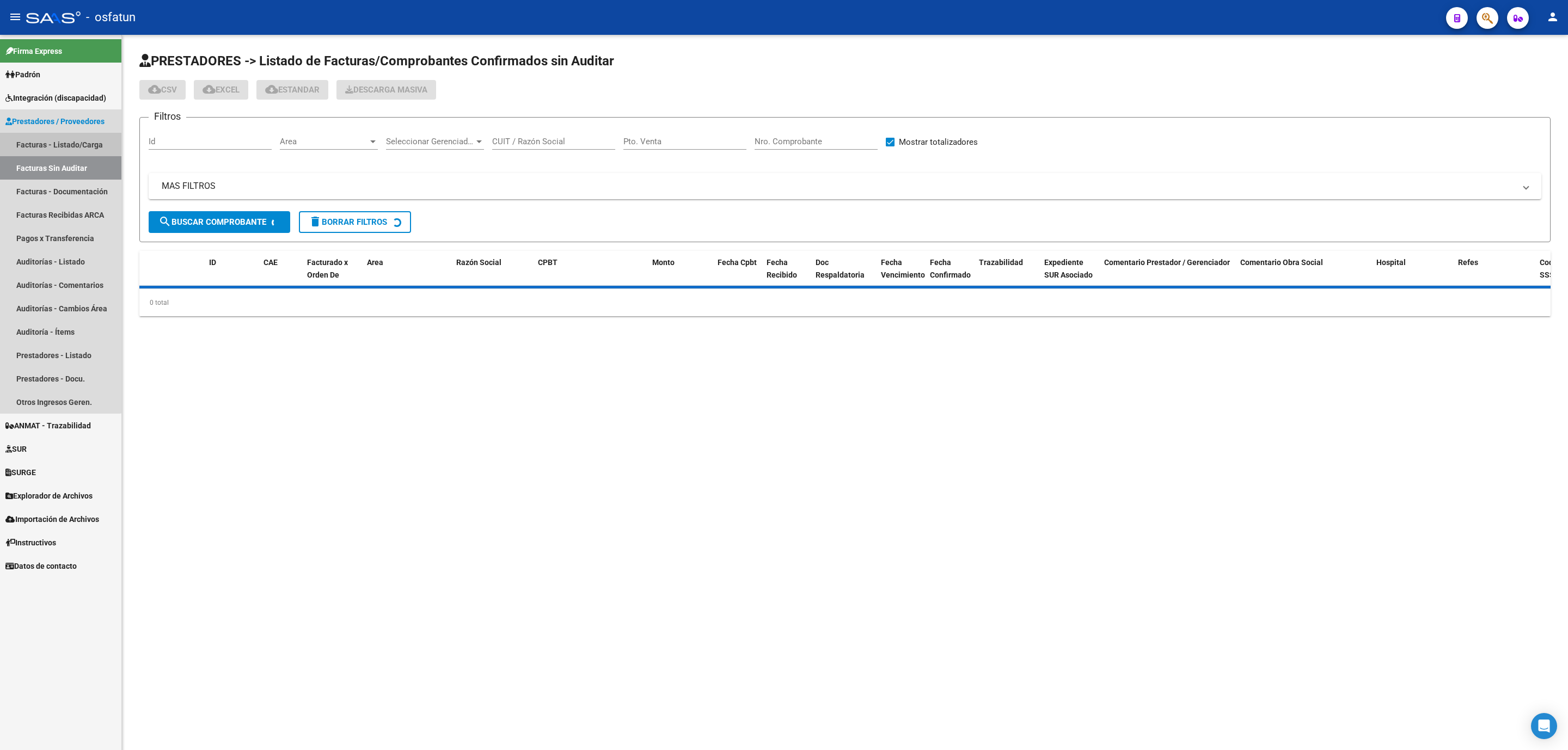
click at [53, 143] on link "Facturas - Listado/Carga" at bounding box center [60, 144] width 121 height 23
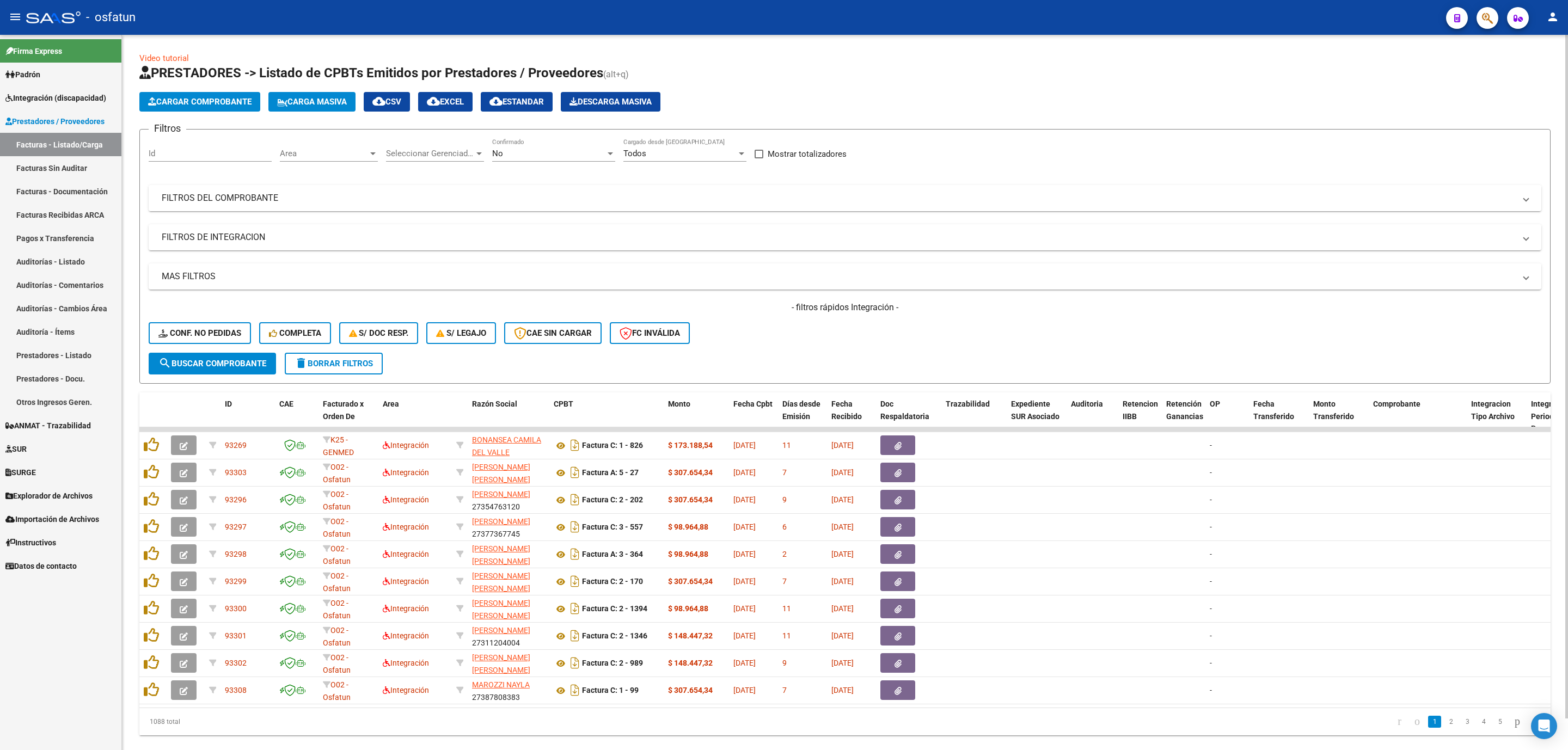
click at [293, 202] on mat-panel-title "FILTROS DEL COMPROBANTE" at bounding box center [838, 198] width 1354 height 12
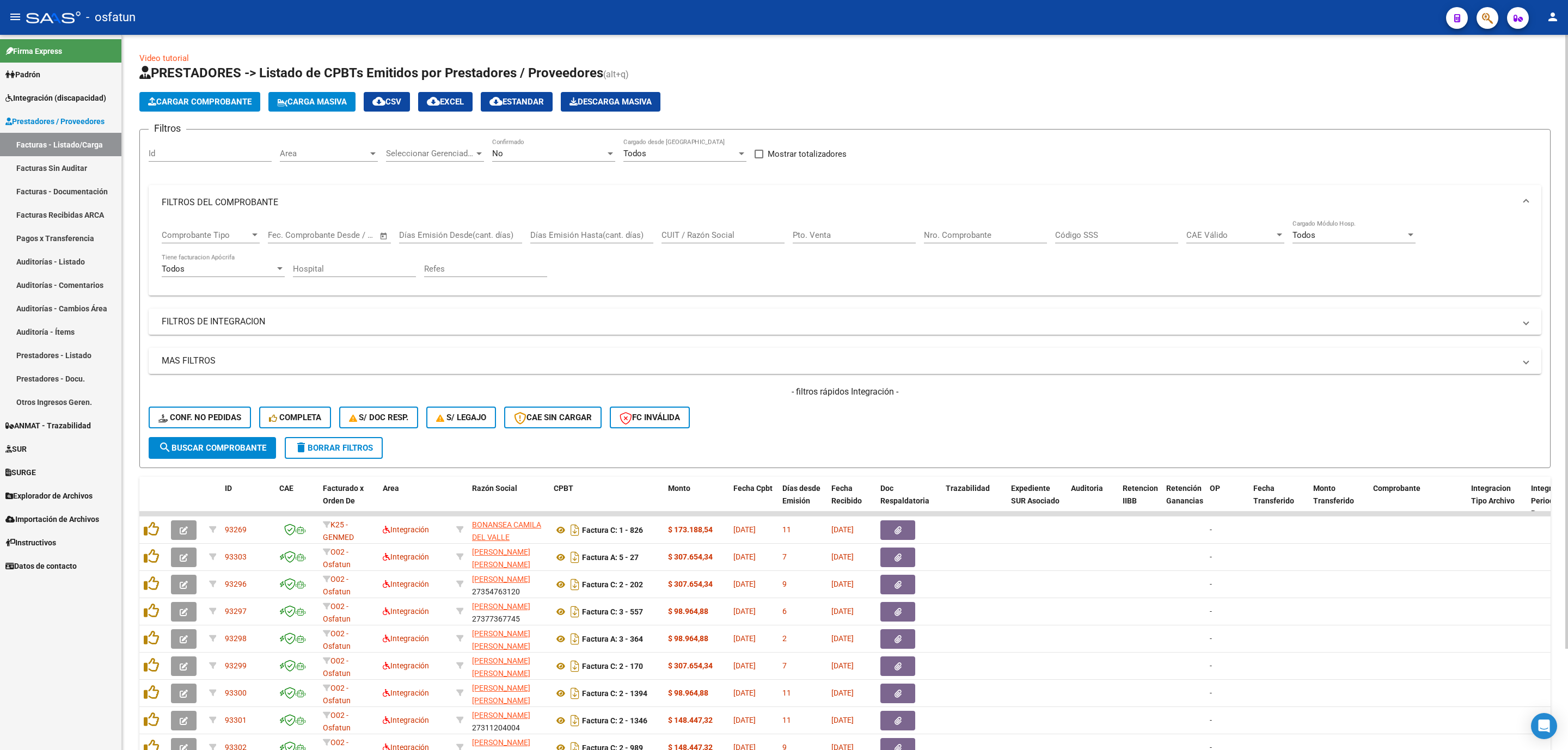
click at [328, 153] on span "Area" at bounding box center [324, 153] width 88 height 10
click at [324, 205] on span "Integración" at bounding box center [356, 203] width 153 height 25
click at [269, 312] on mat-expansion-panel-header "FILTROS DE INTEGRACION" at bounding box center [845, 321] width 1393 height 26
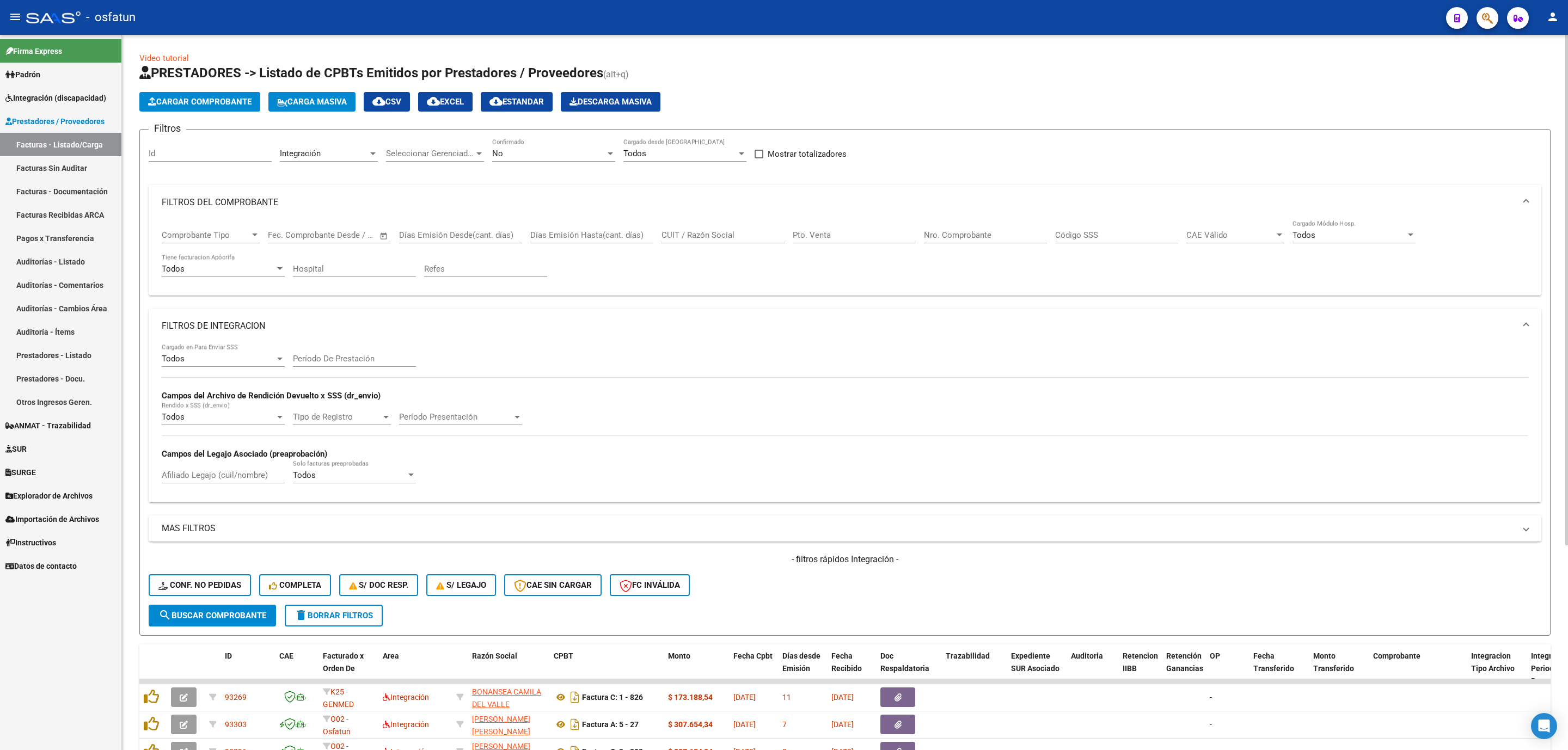
click at [378, 364] on input "Período De Prestación" at bounding box center [354, 358] width 123 height 10
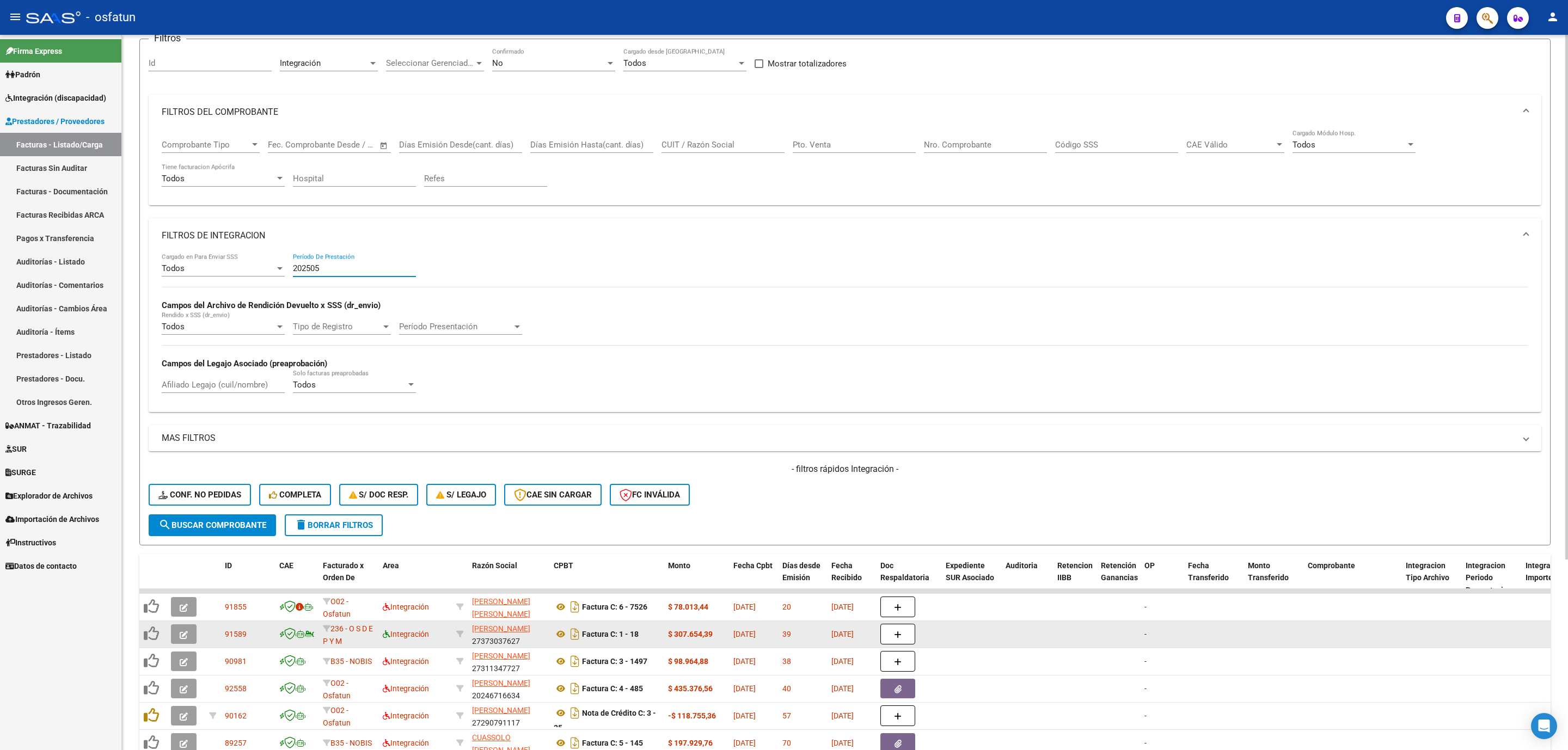
scroll to position [258, 0]
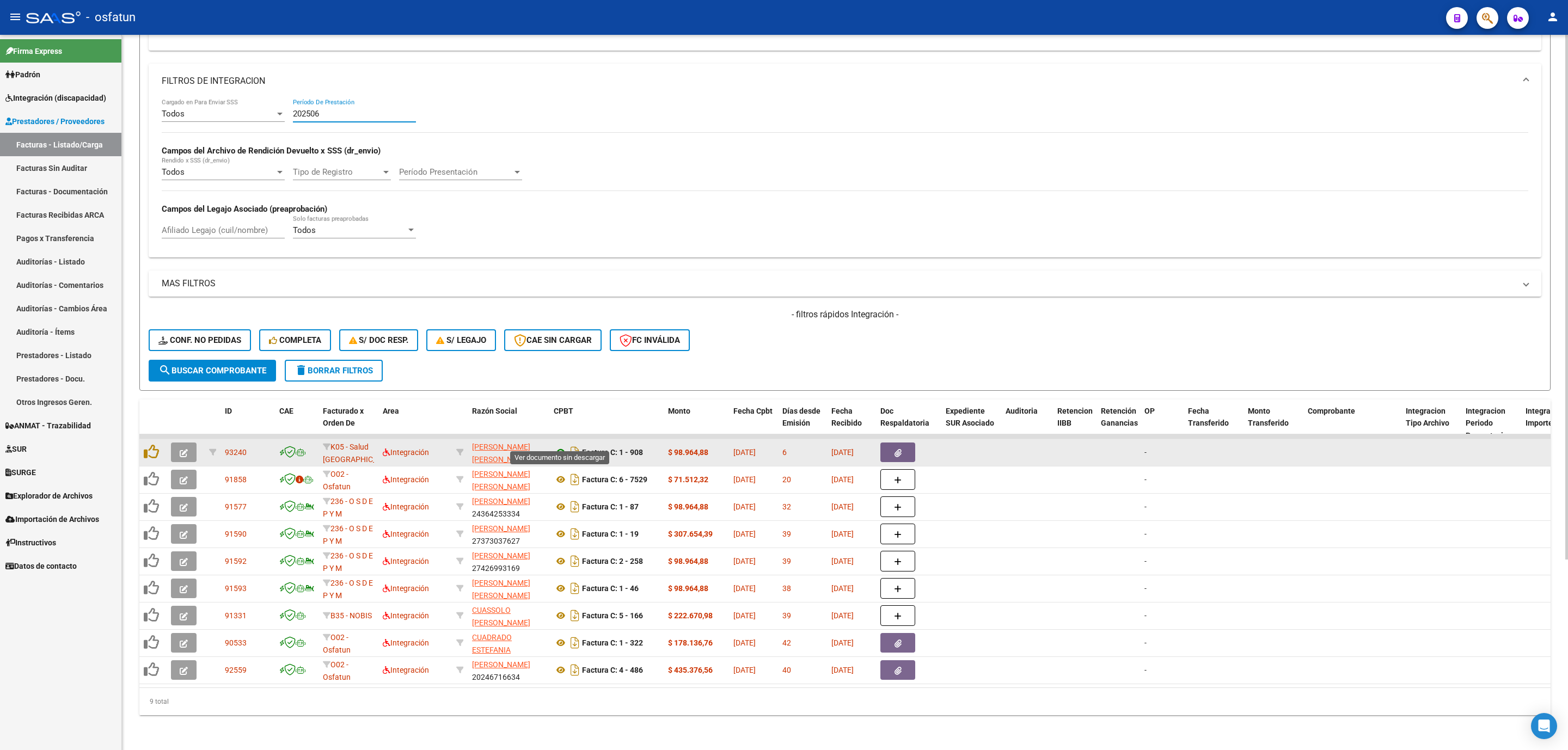
type input "202506"
click at [563, 431] on icon at bounding box center [561, 453] width 14 height 13
click at [183, 431] on icon "button" at bounding box center [184, 453] width 8 height 8
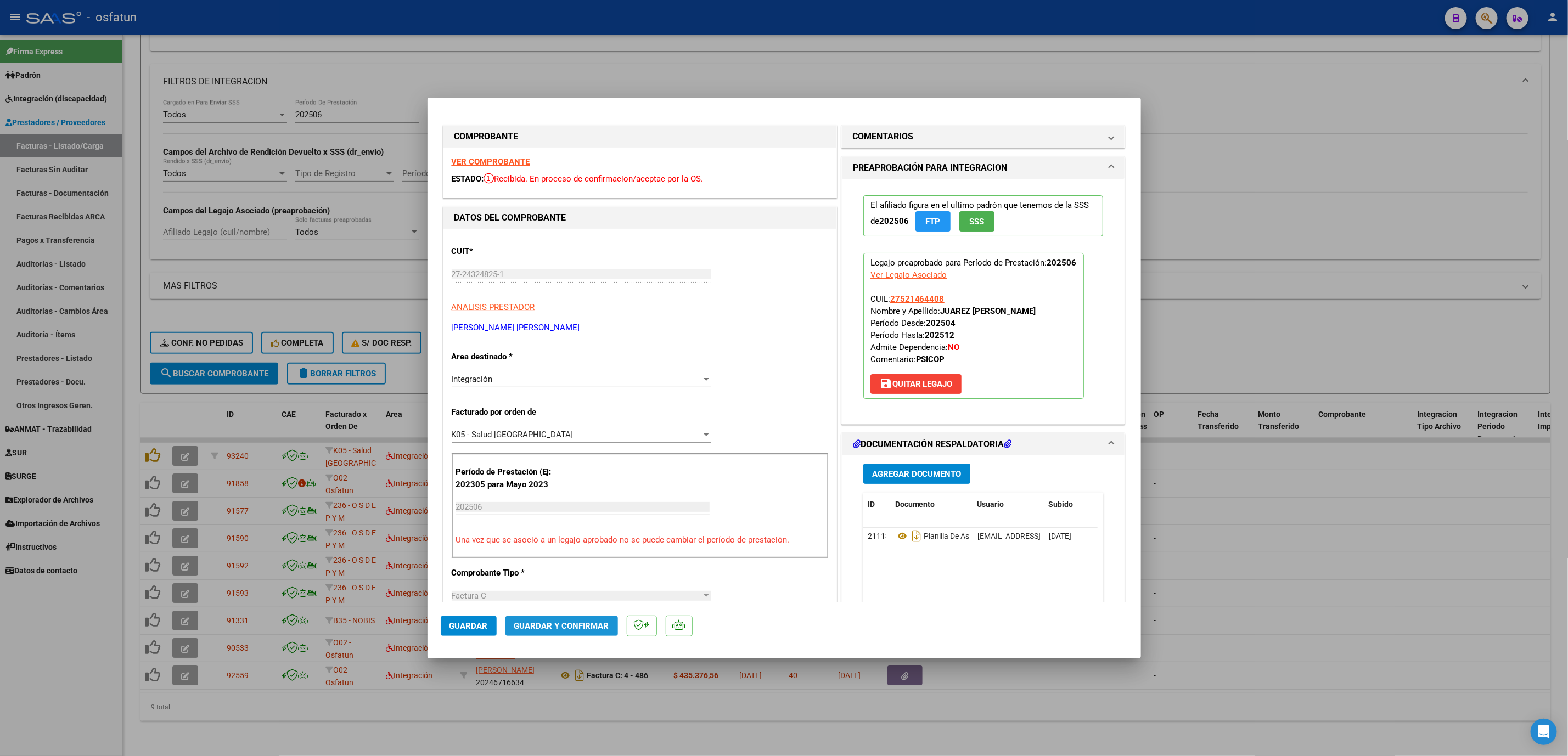
click at [570, 434] on span "Guardar y Confirmar" at bounding box center [562, 626] width 95 height 10
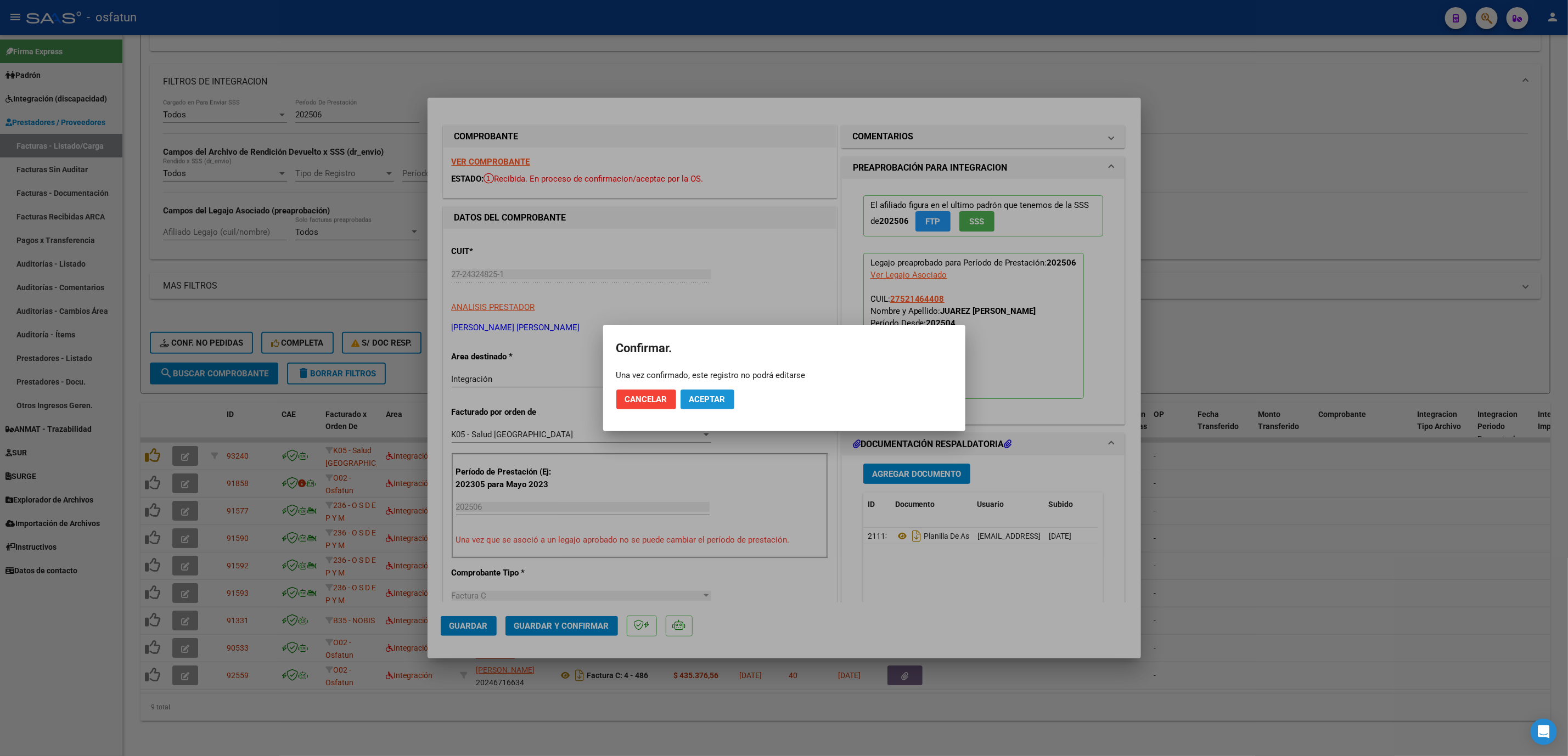
click at [691, 405] on button "Aceptar" at bounding box center [707, 399] width 54 height 20
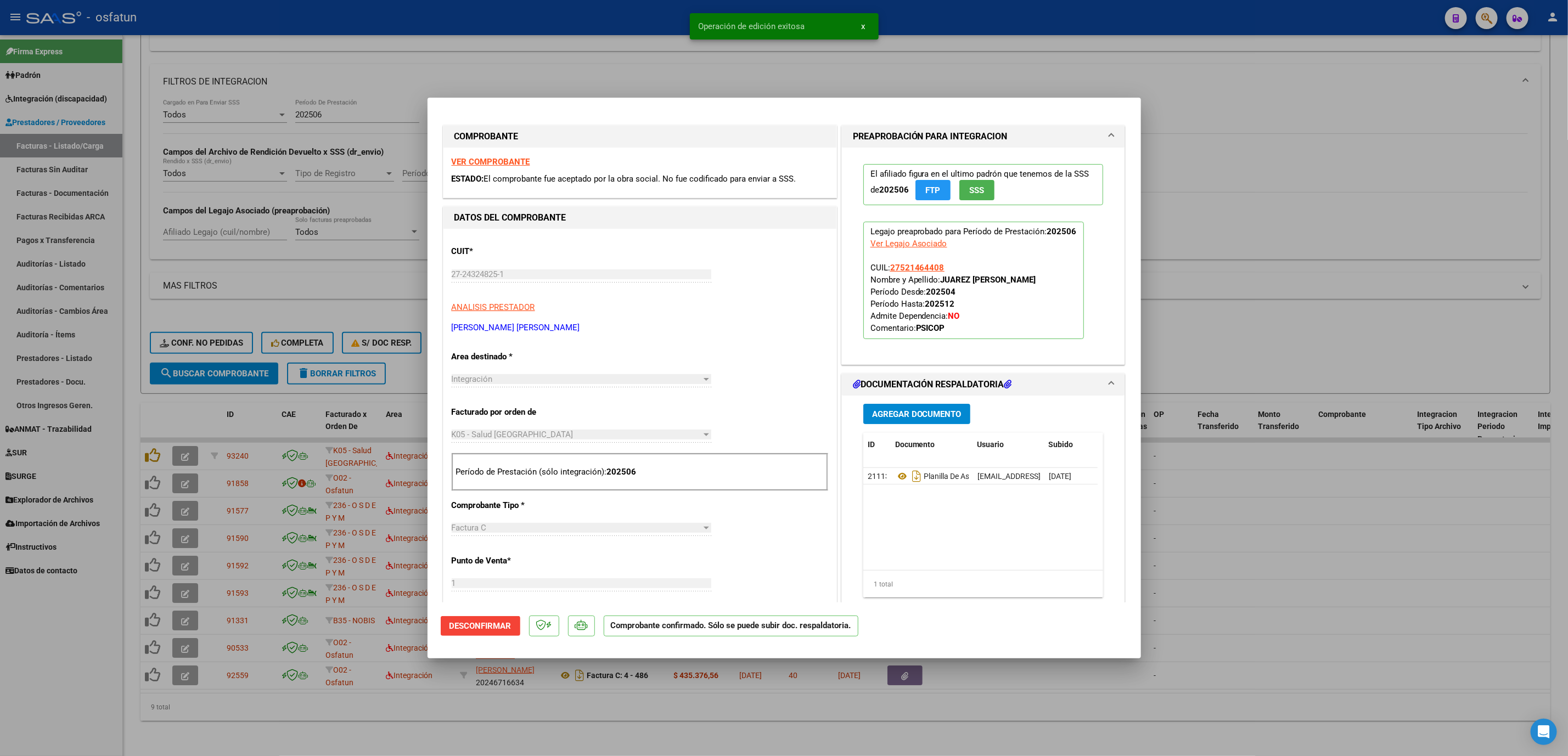
click at [1286, 434] on div at bounding box center [784, 378] width 1568 height 756
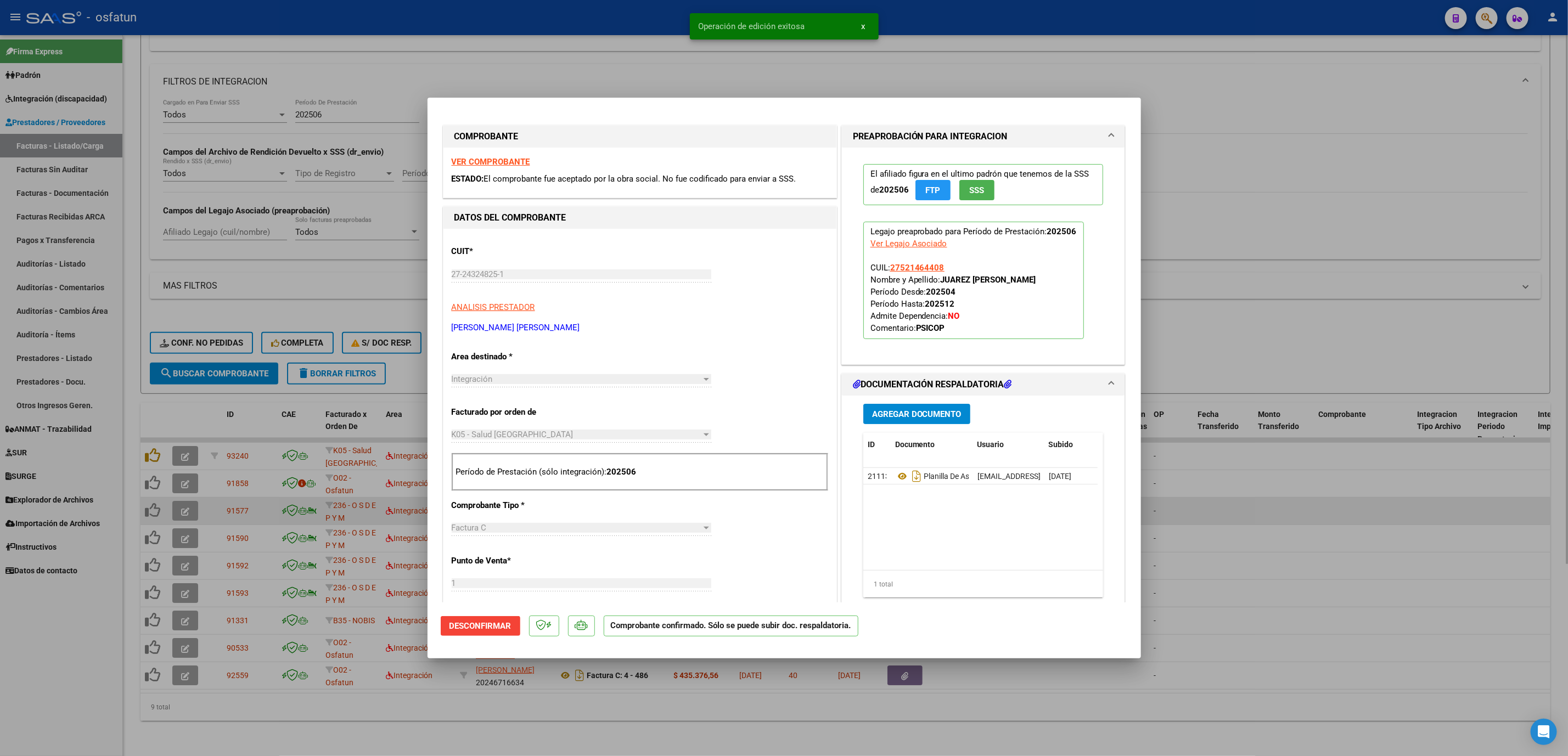
type input "$ 0,00"
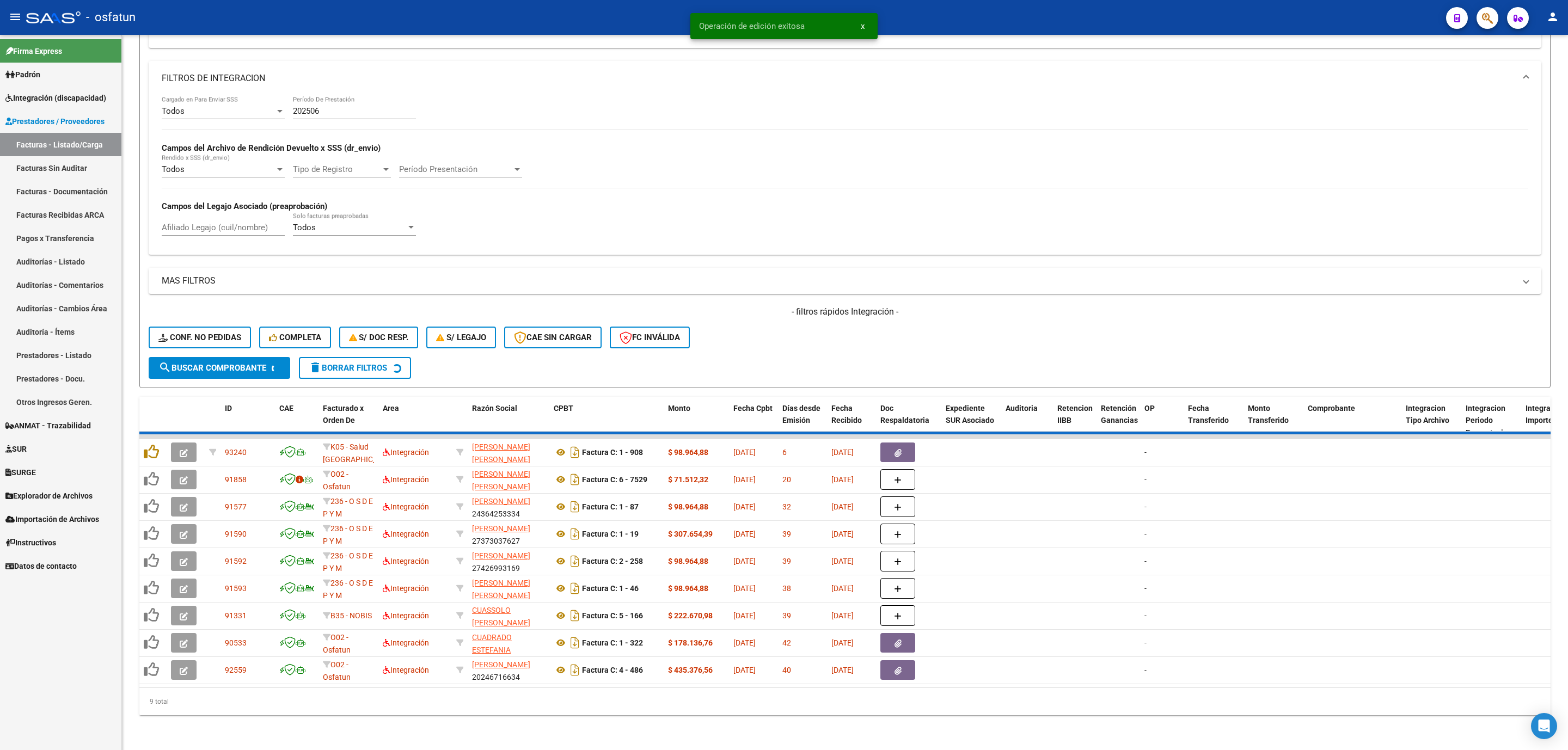
scroll to position [232, 0]
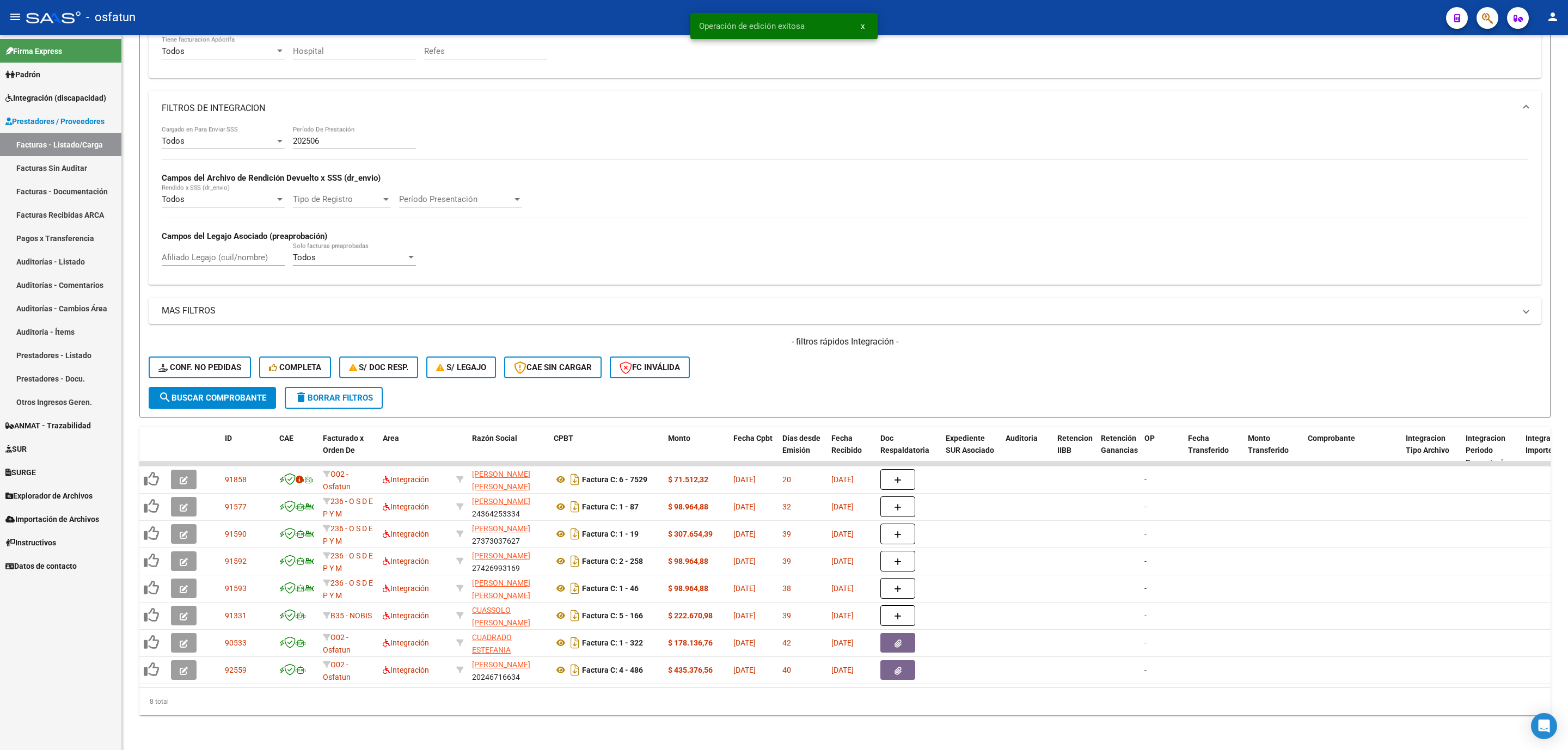
click at [76, 161] on link "Facturas Sin Auditar" at bounding box center [60, 167] width 121 height 23
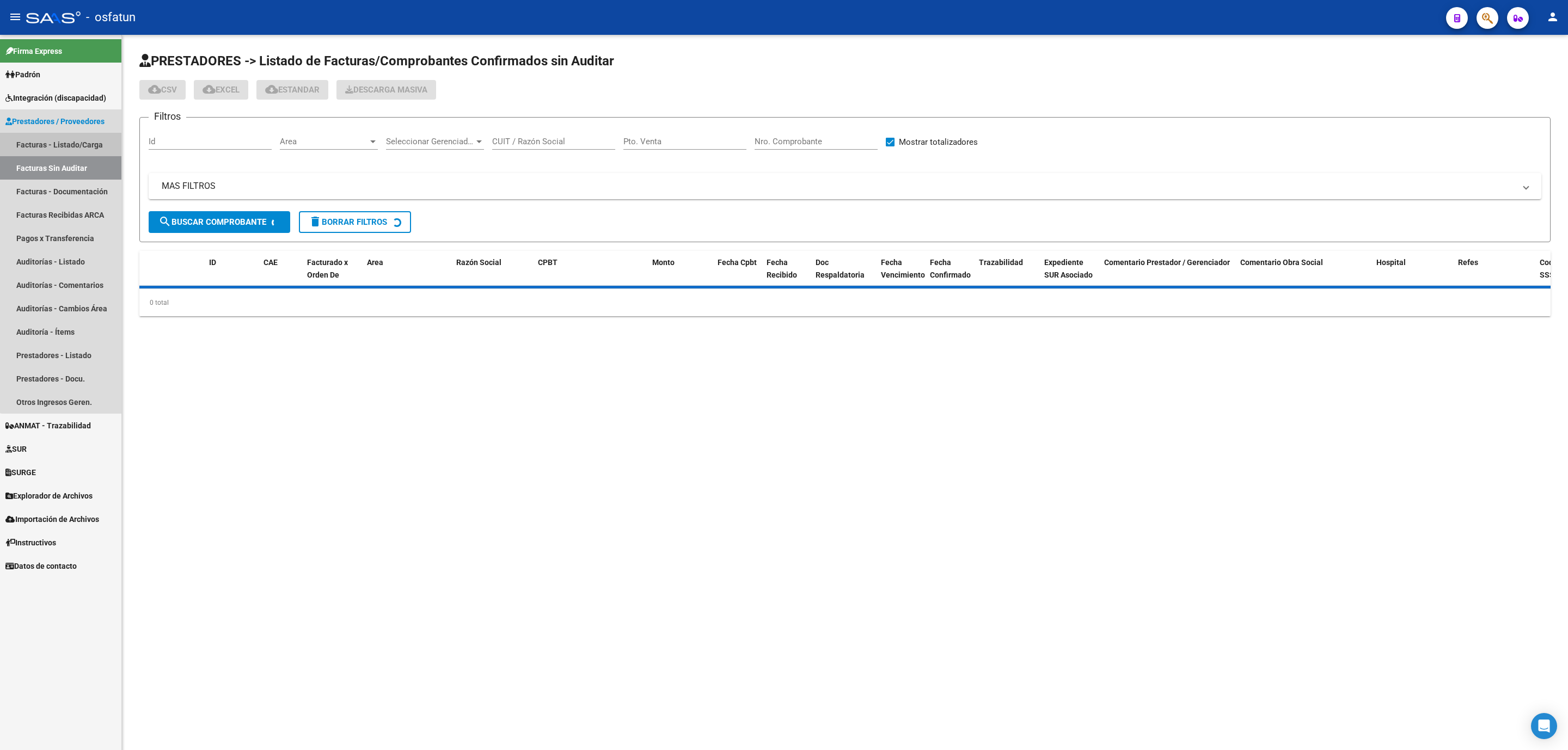
click at [71, 142] on link "Facturas - Listado/Carga" at bounding box center [60, 144] width 121 height 23
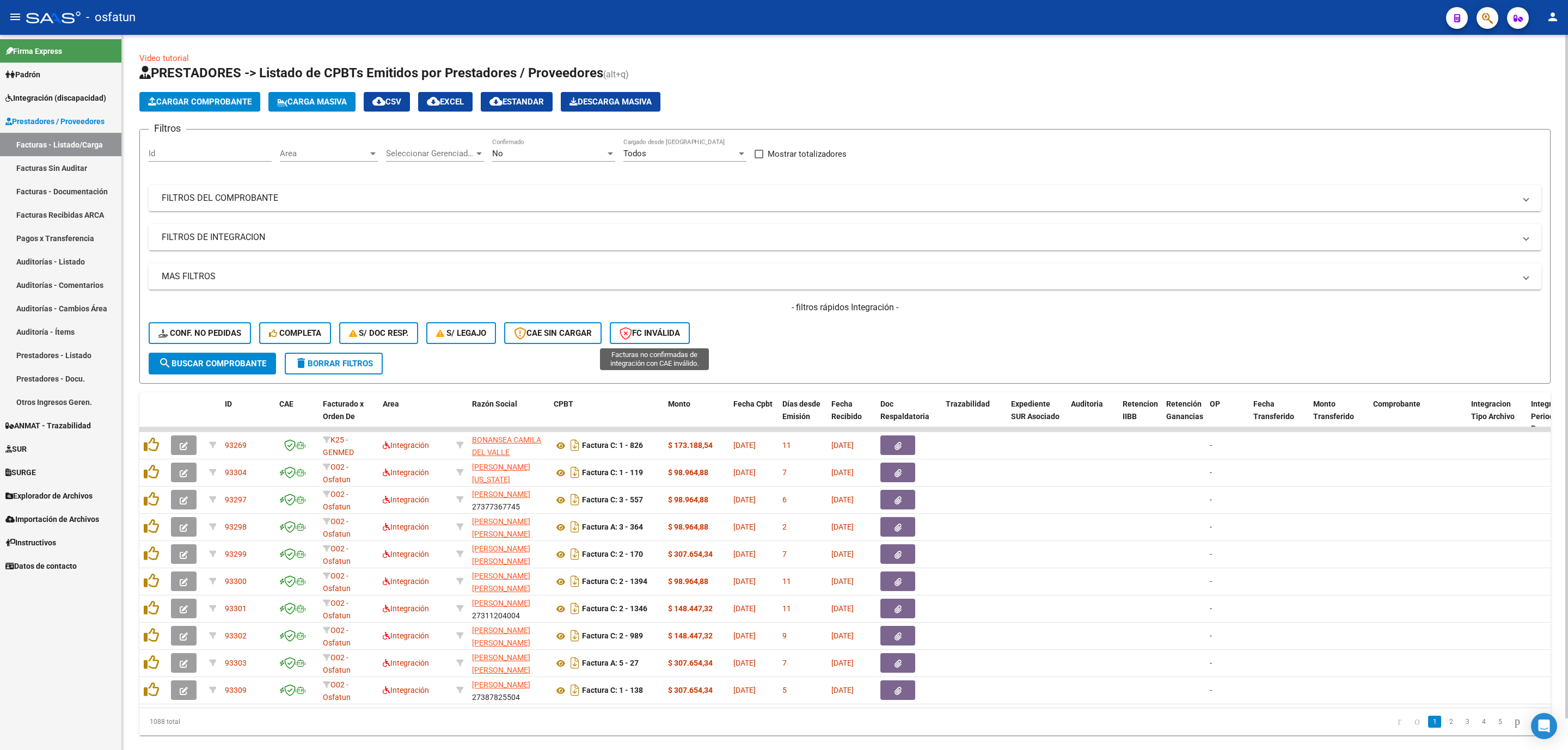
click at [668, 335] on span "FC Inválida" at bounding box center [650, 333] width 60 height 10
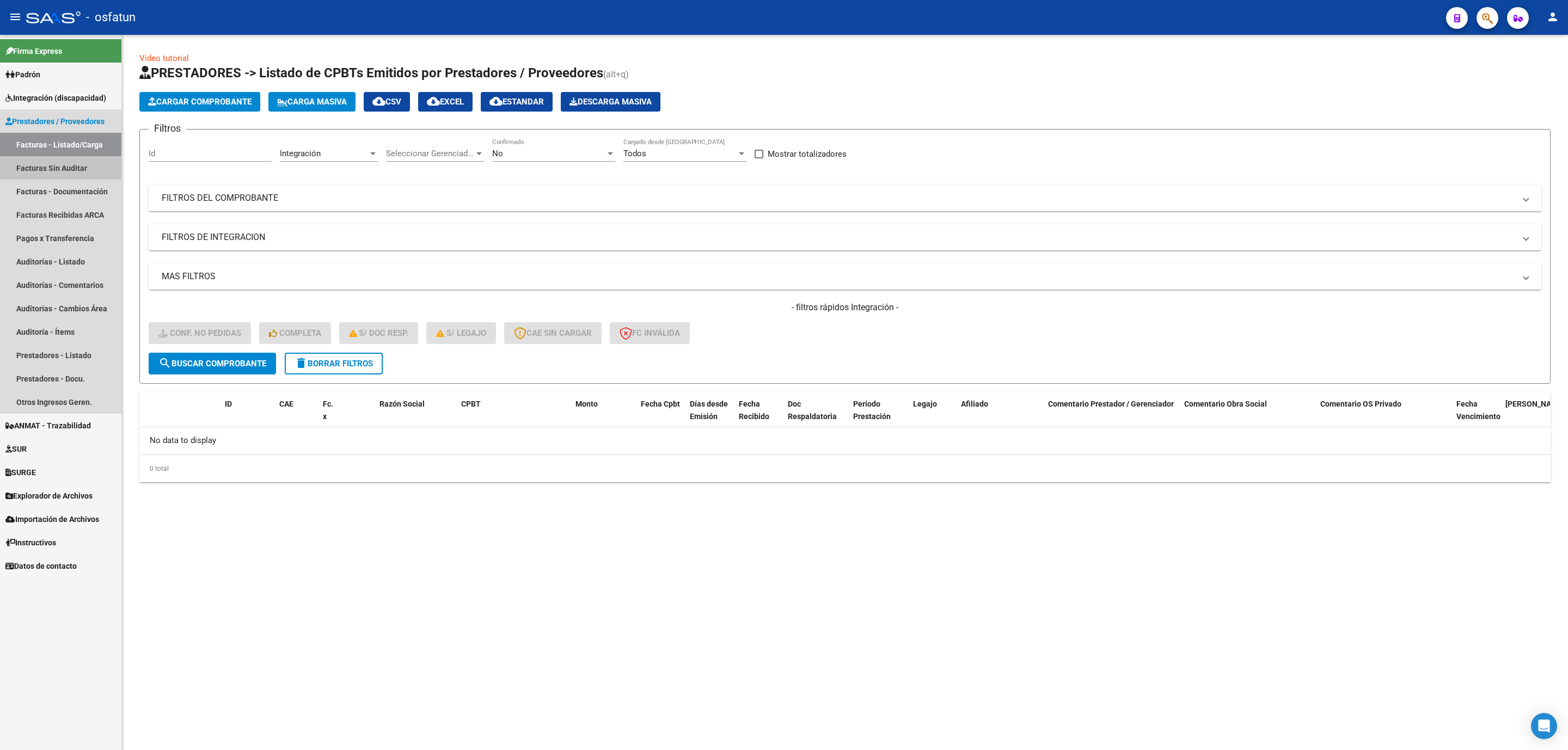
click at [74, 160] on link "Facturas Sin Auditar" at bounding box center [60, 167] width 121 height 23
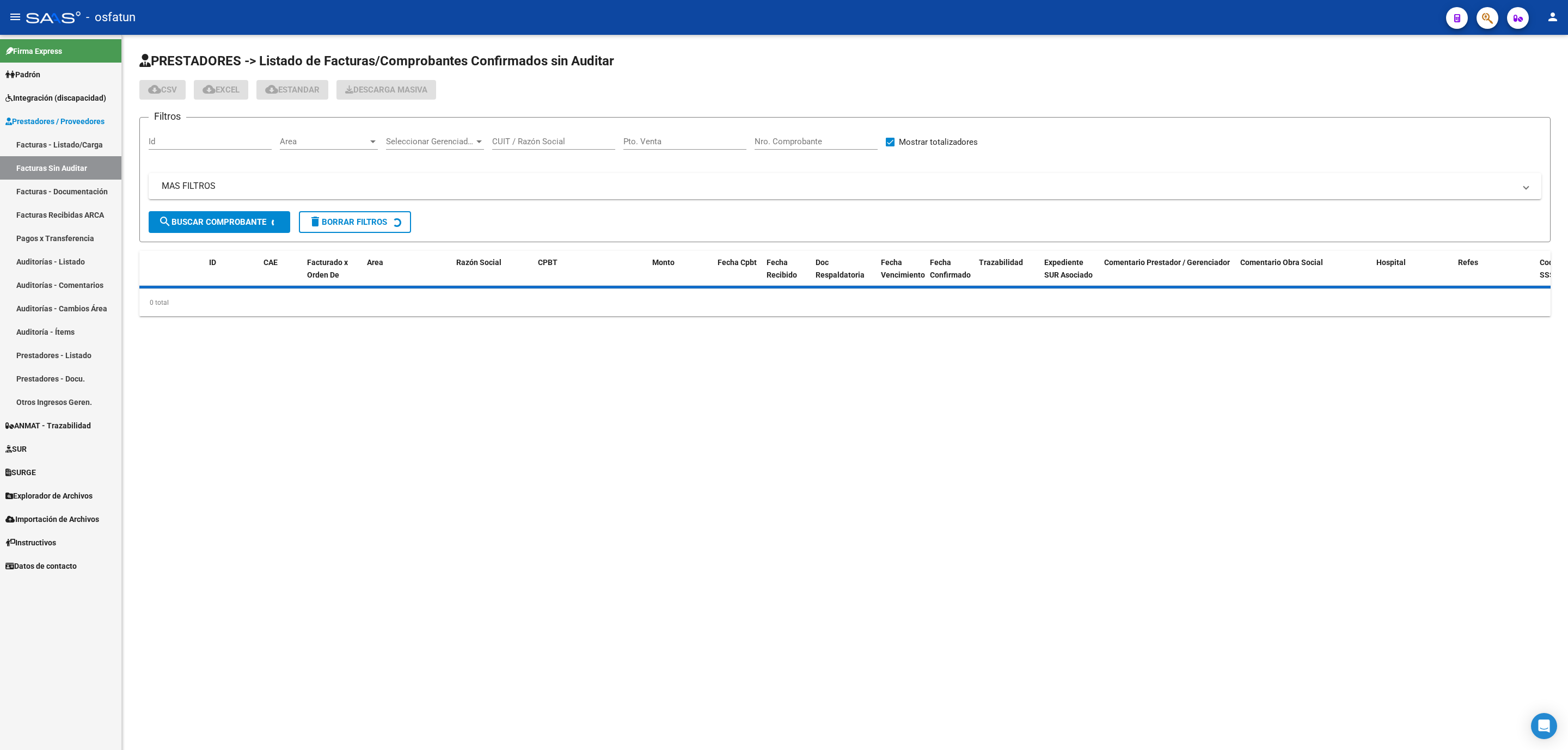
click at [75, 137] on link "Facturas - Listado/Carga" at bounding box center [60, 144] width 121 height 23
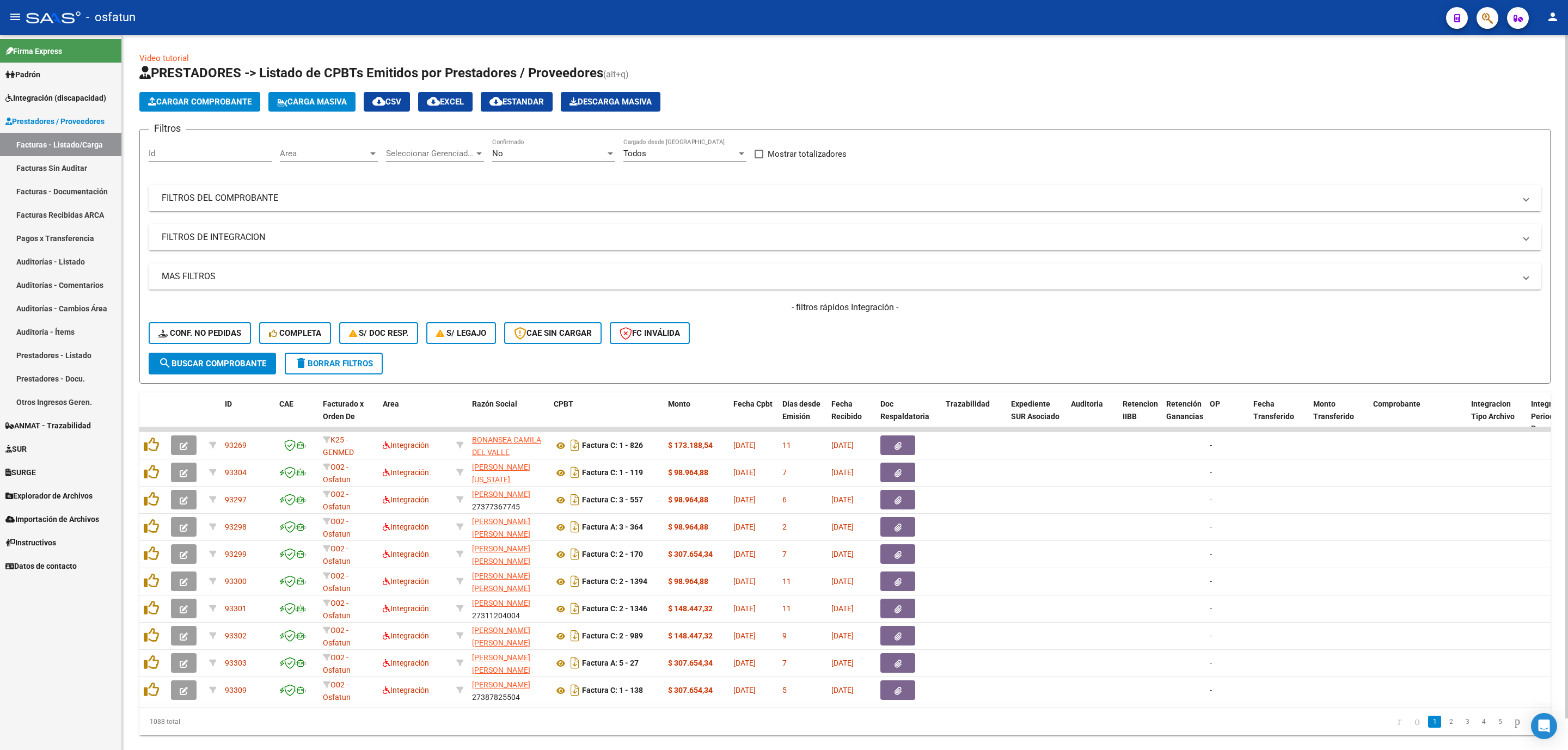
click at [270, 234] on mat-panel-title "FILTROS DE INTEGRACION" at bounding box center [838, 238] width 1354 height 12
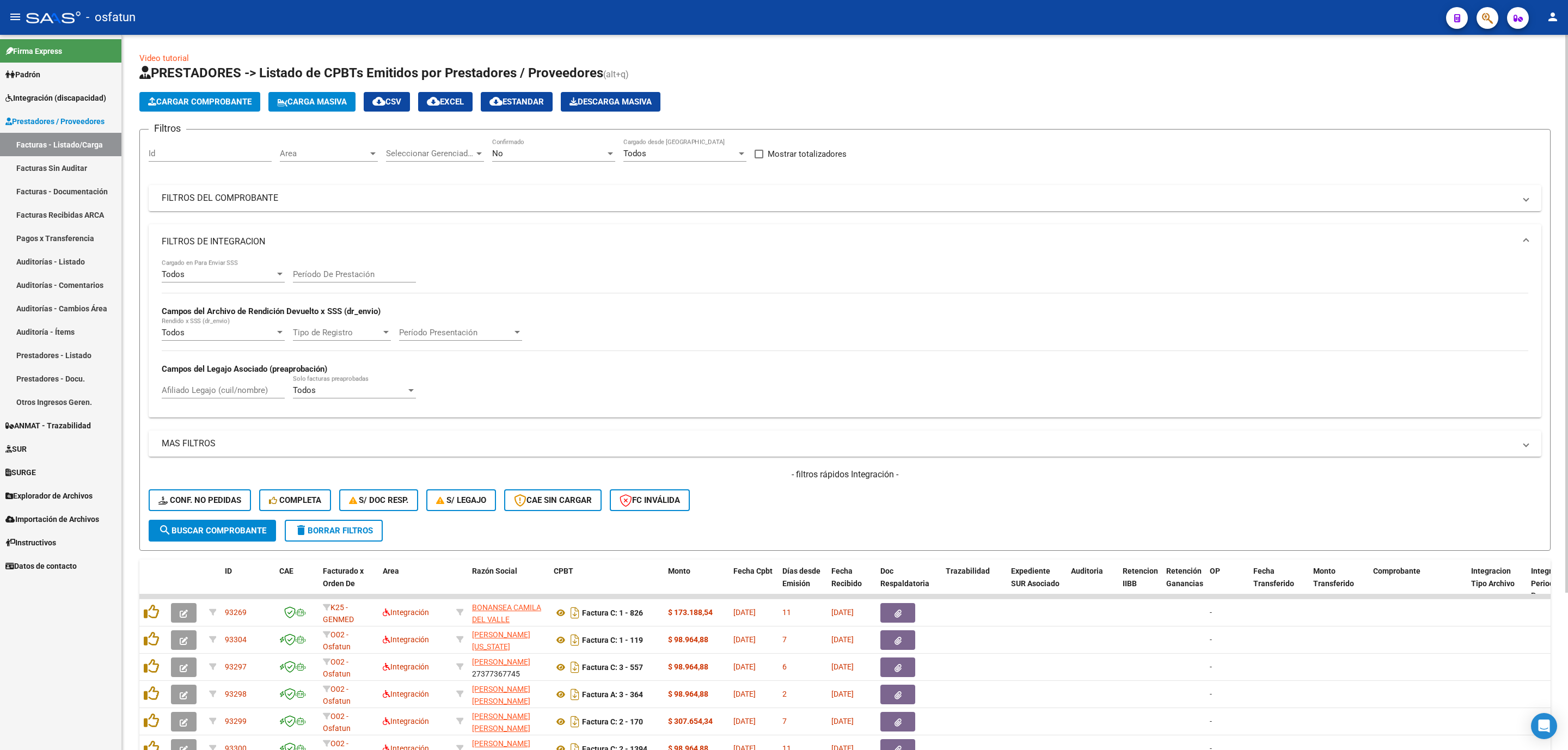
click at [348, 279] on input "Período De Prestación" at bounding box center [354, 274] width 123 height 10
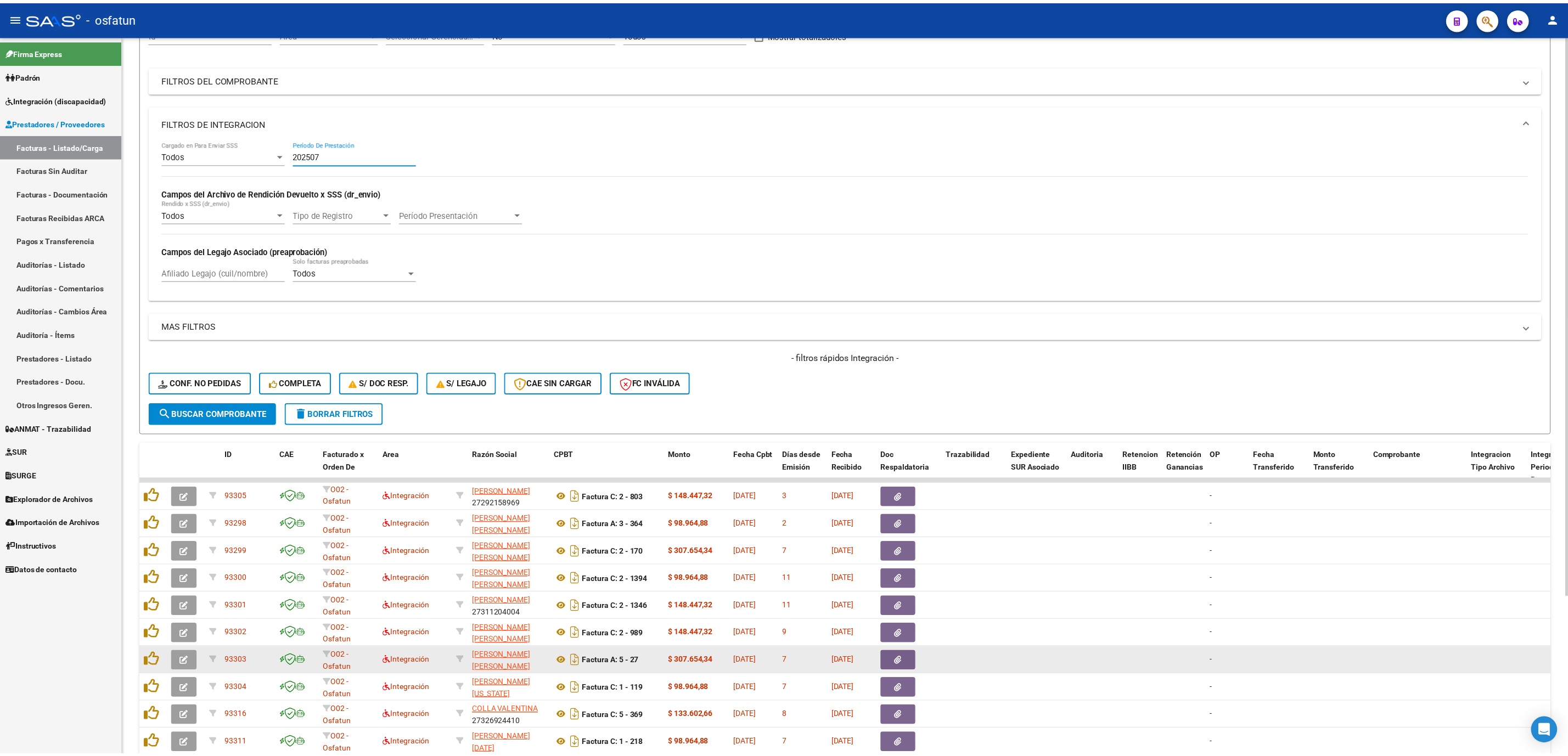
scroll to position [203, 0]
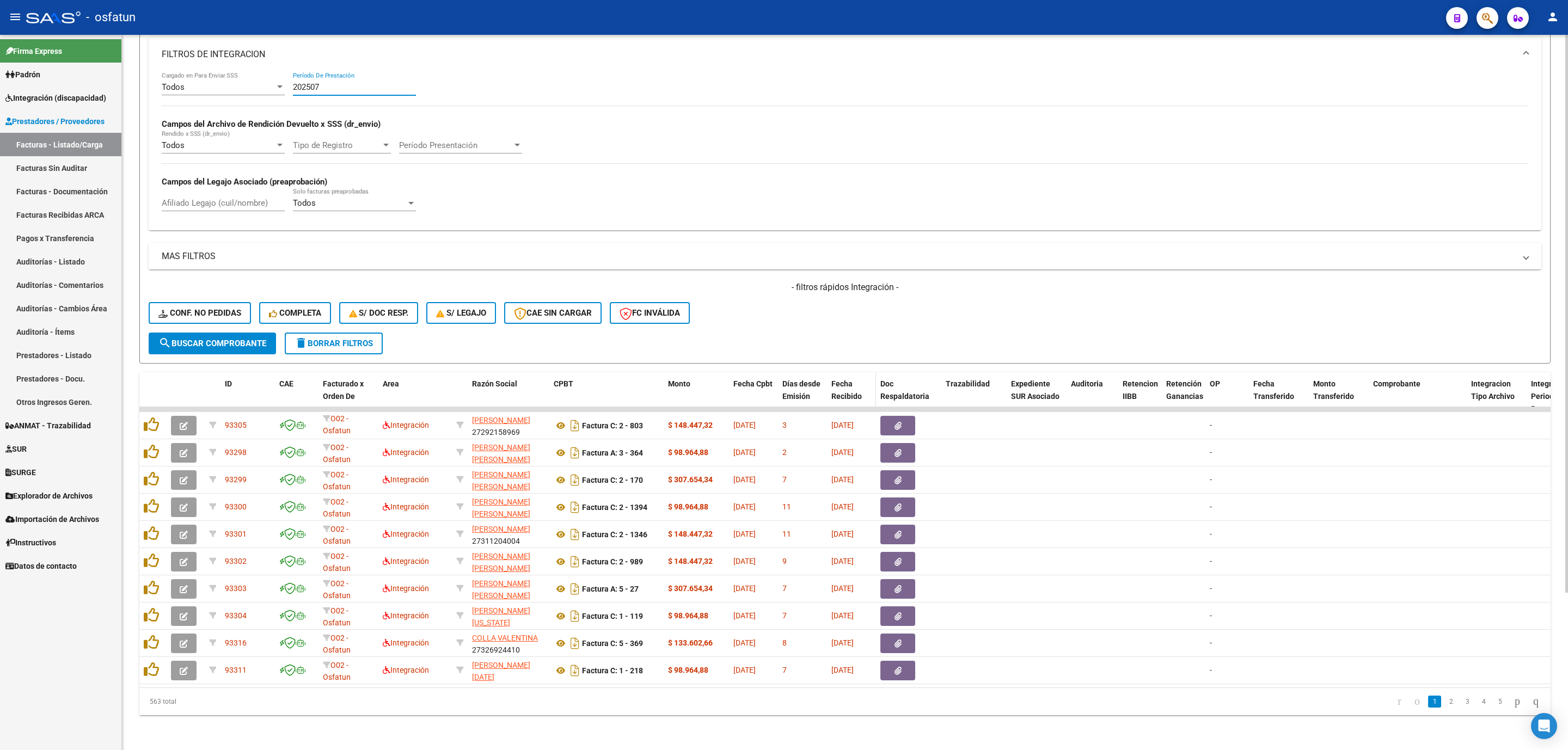
type input "202507"
click at [837, 382] on span "Fecha Recibido" at bounding box center [847, 390] width 31 height 21
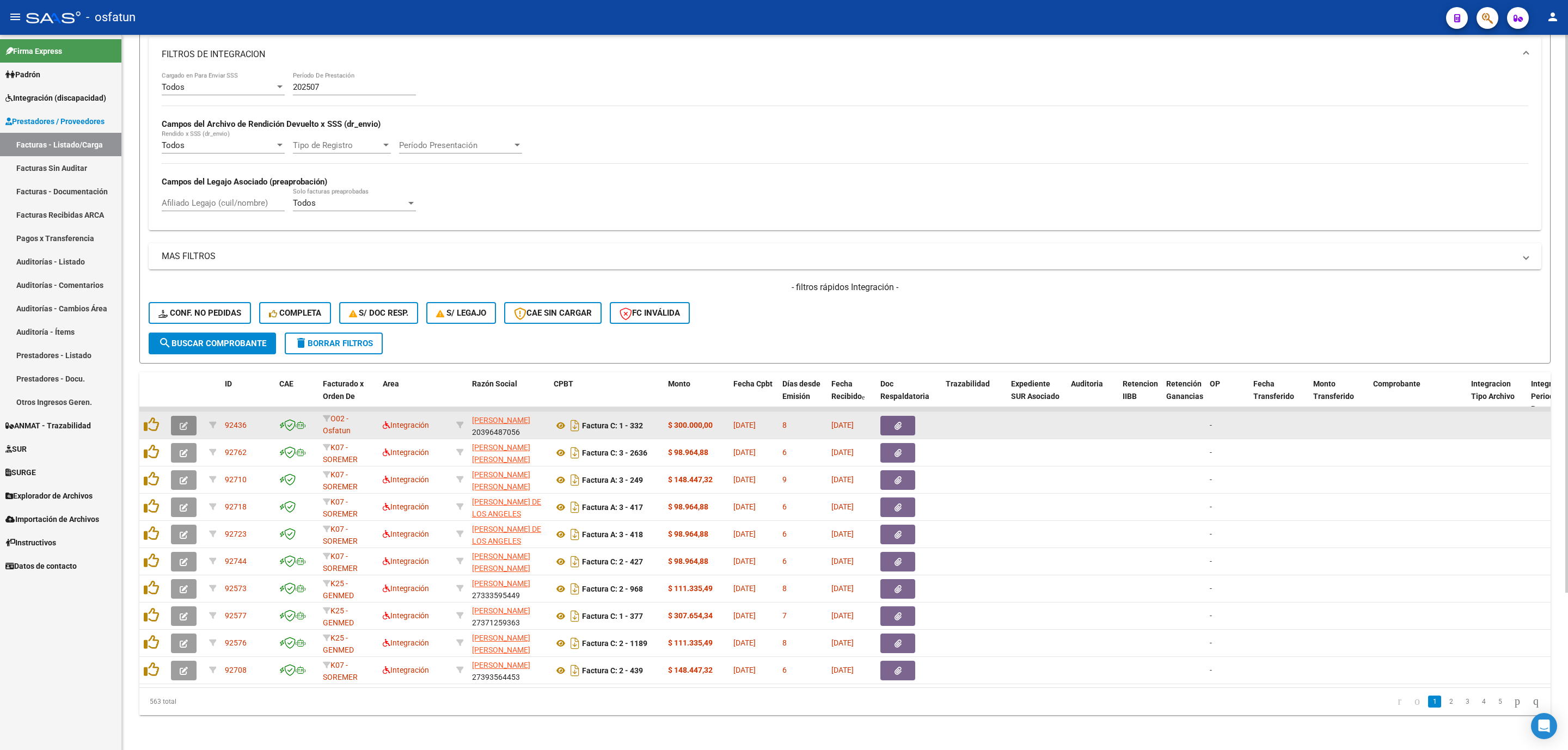
click at [185, 422] on icon "button" at bounding box center [184, 426] width 8 height 8
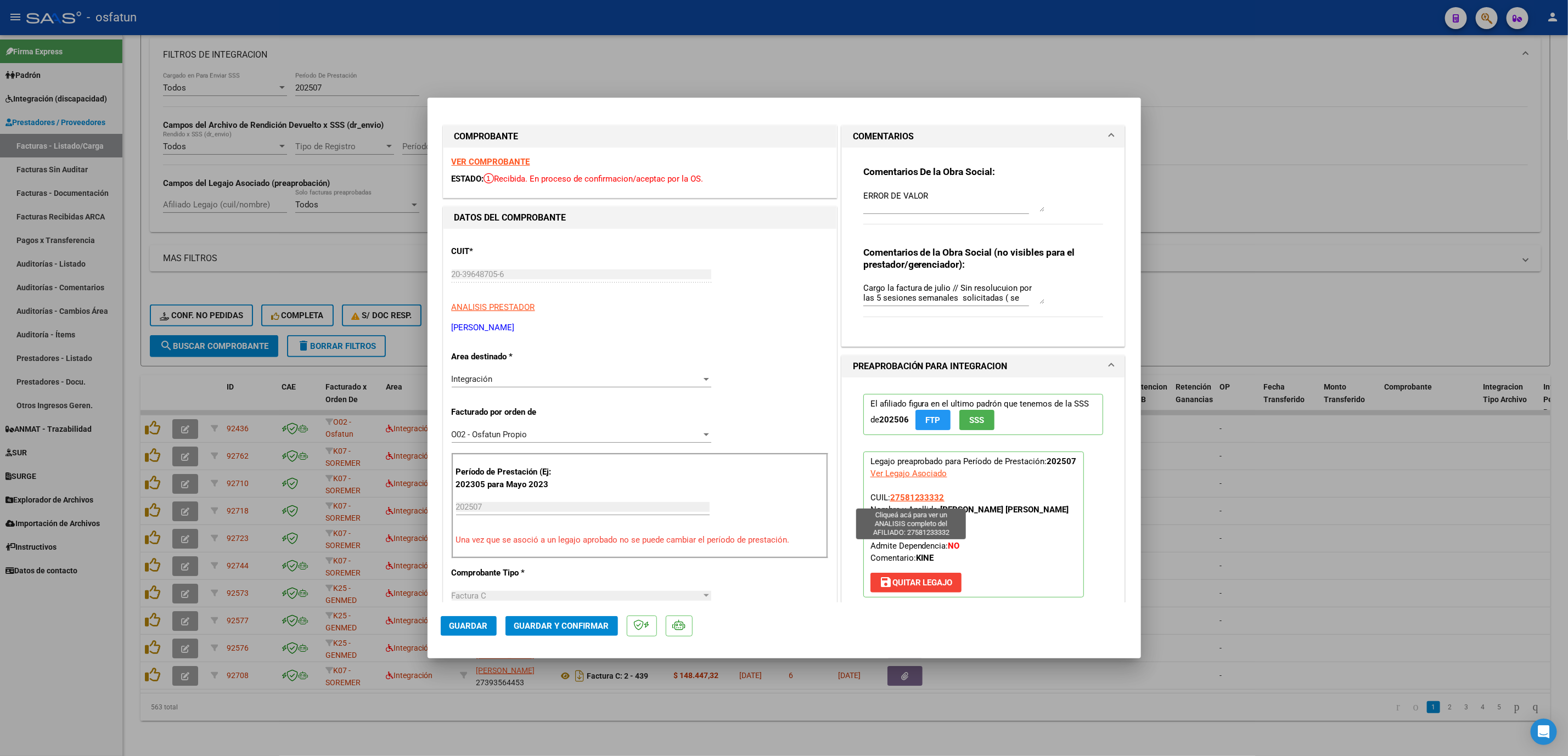
drag, startPoint x: 1070, startPoint y: 509, endPoint x: 889, endPoint y: 497, distance: 181.4
click at [888, 434] on p "Legajo preaprobado para Período de Prestación: 202507 Ver Legajo Asociado CUIL:…" at bounding box center [973, 524] width 221 height 146
copy span "27581233332 Nombre y Apellido: CABALLERO VENTURA ZOE ISABEL"
click at [899, 434] on button "save Quitar Legajo" at bounding box center [915, 583] width 91 height 20
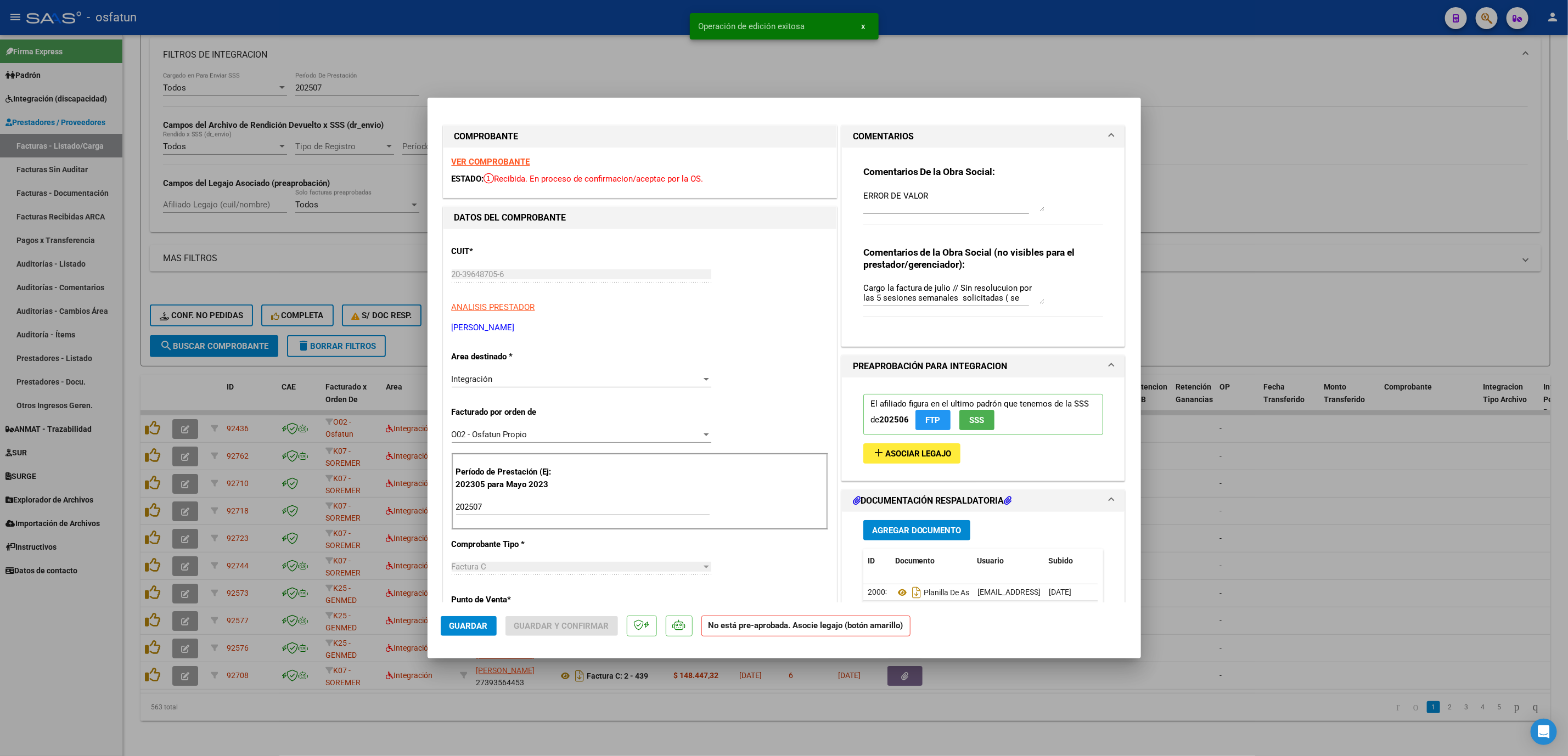
click at [967, 201] on textarea "ERROR DE VALOR" at bounding box center [954, 200] width 181 height 22
paste textarea "27581233332 Nombre y Apellido: CABALLERO VENTURA ZOE ISABEL"
click at [932, 198] on textarea "ERROR DE VALOR 27581233332 Nombre y Apellido: CABALLERO VENTURA ZOE ISABEL" at bounding box center [954, 200] width 181 height 22
type textarea "ERROR DE VALOR SE PIDE CORRECCION 27581233332 Nombre y Apellido: CABALLERO VENT…"
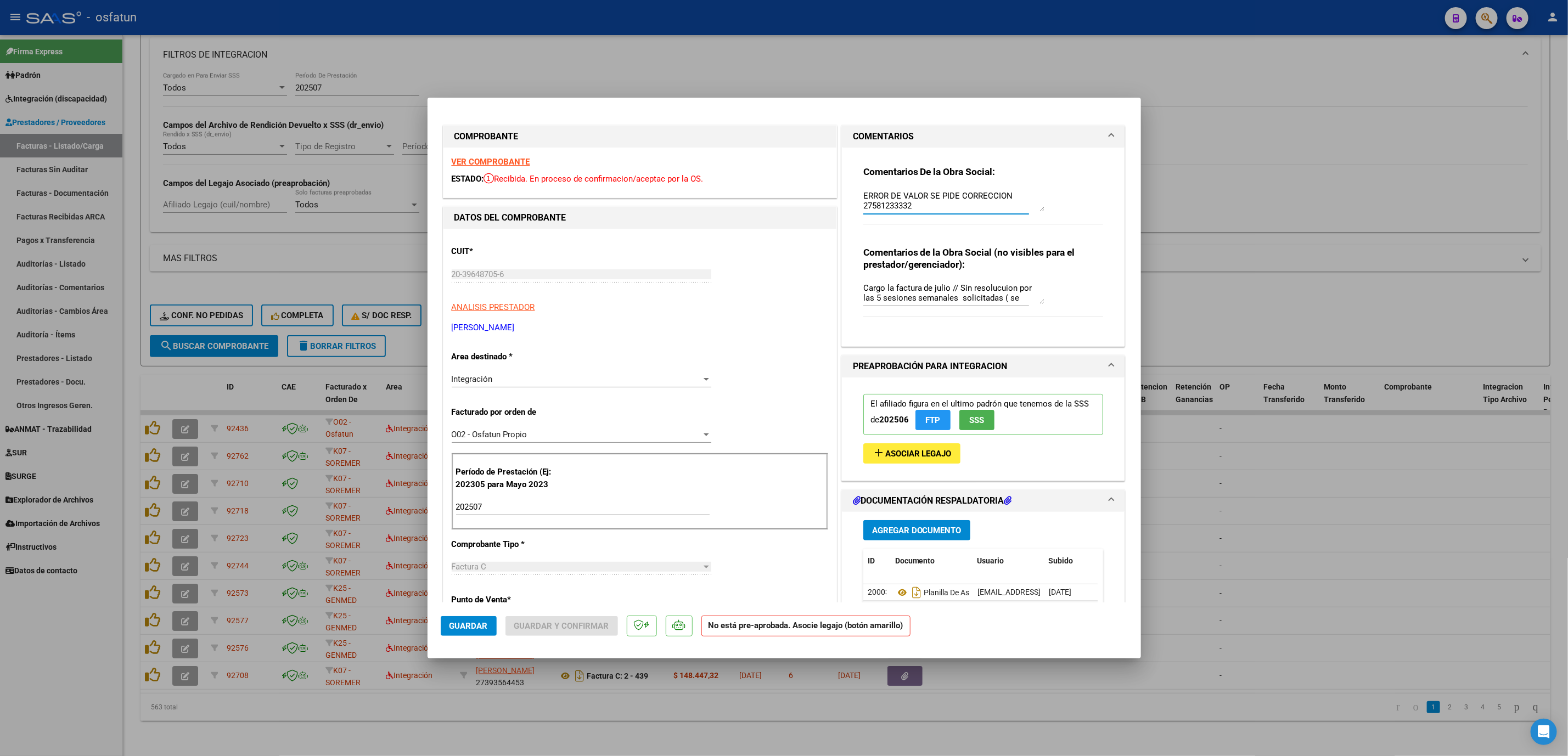
click at [543, 373] on div "Integración Seleccionar Area" at bounding box center [581, 379] width 260 height 16
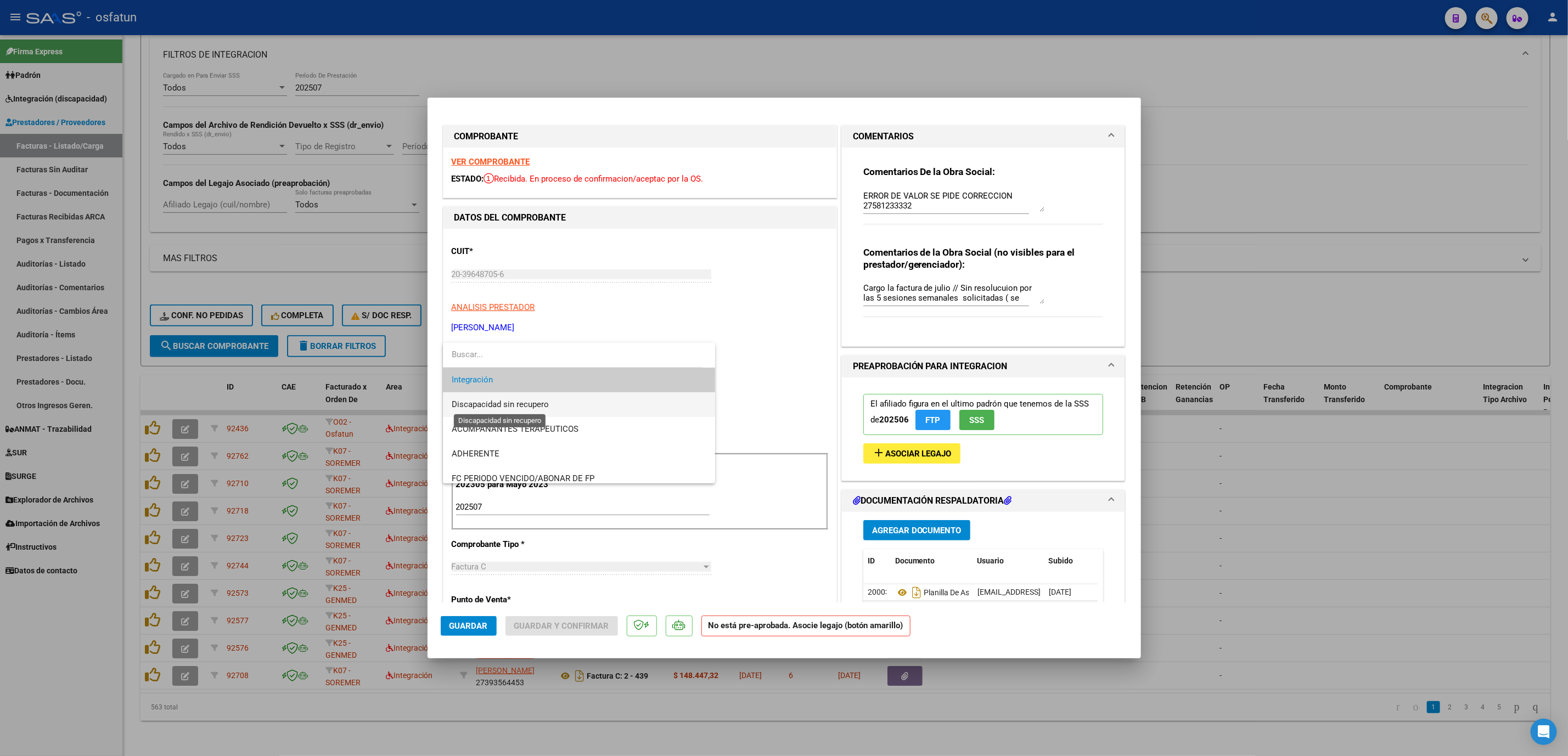
click at [539, 408] on span "Discapacidad sin recupero" at bounding box center [500, 404] width 97 height 10
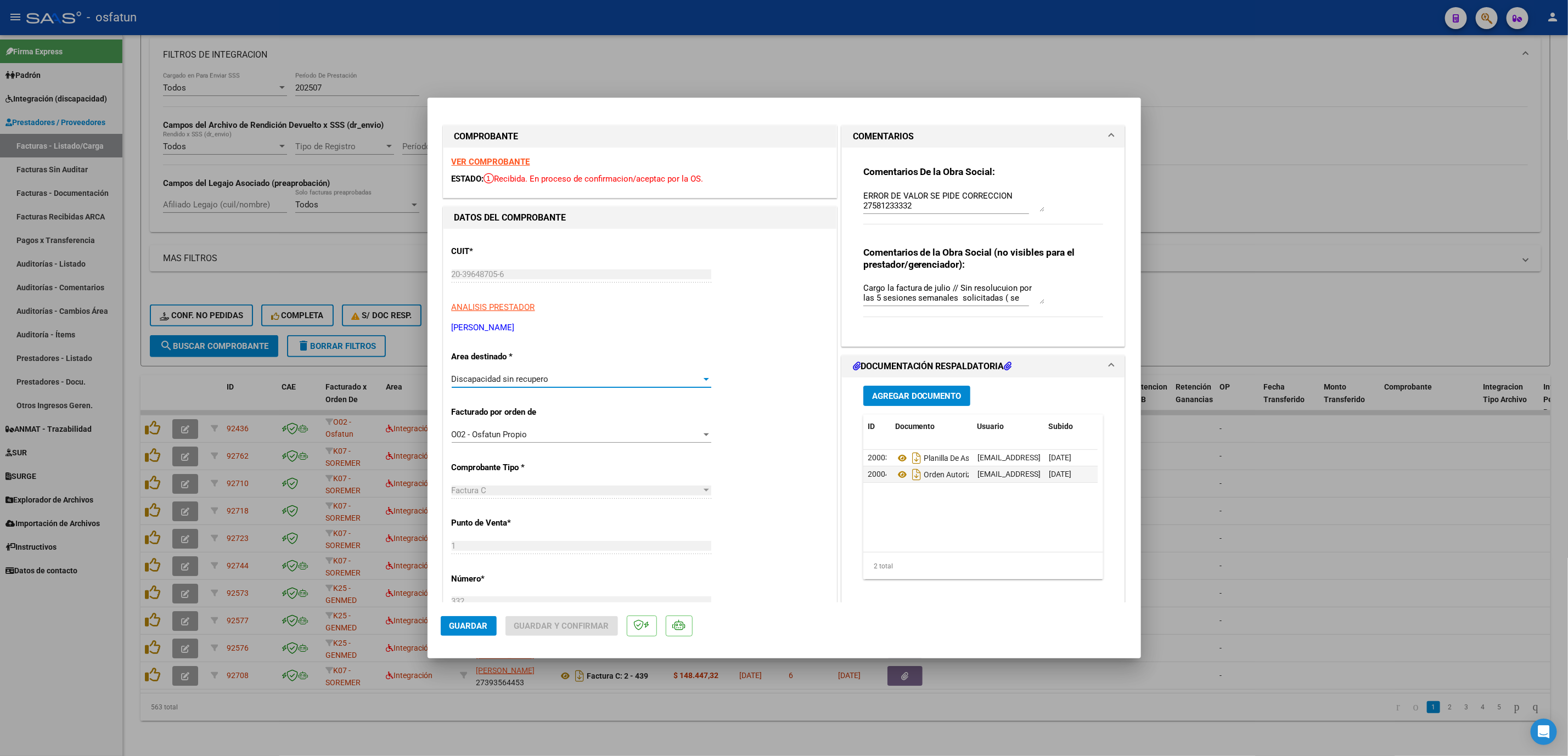
click at [481, 434] on span "Guardar" at bounding box center [468, 626] width 38 height 10
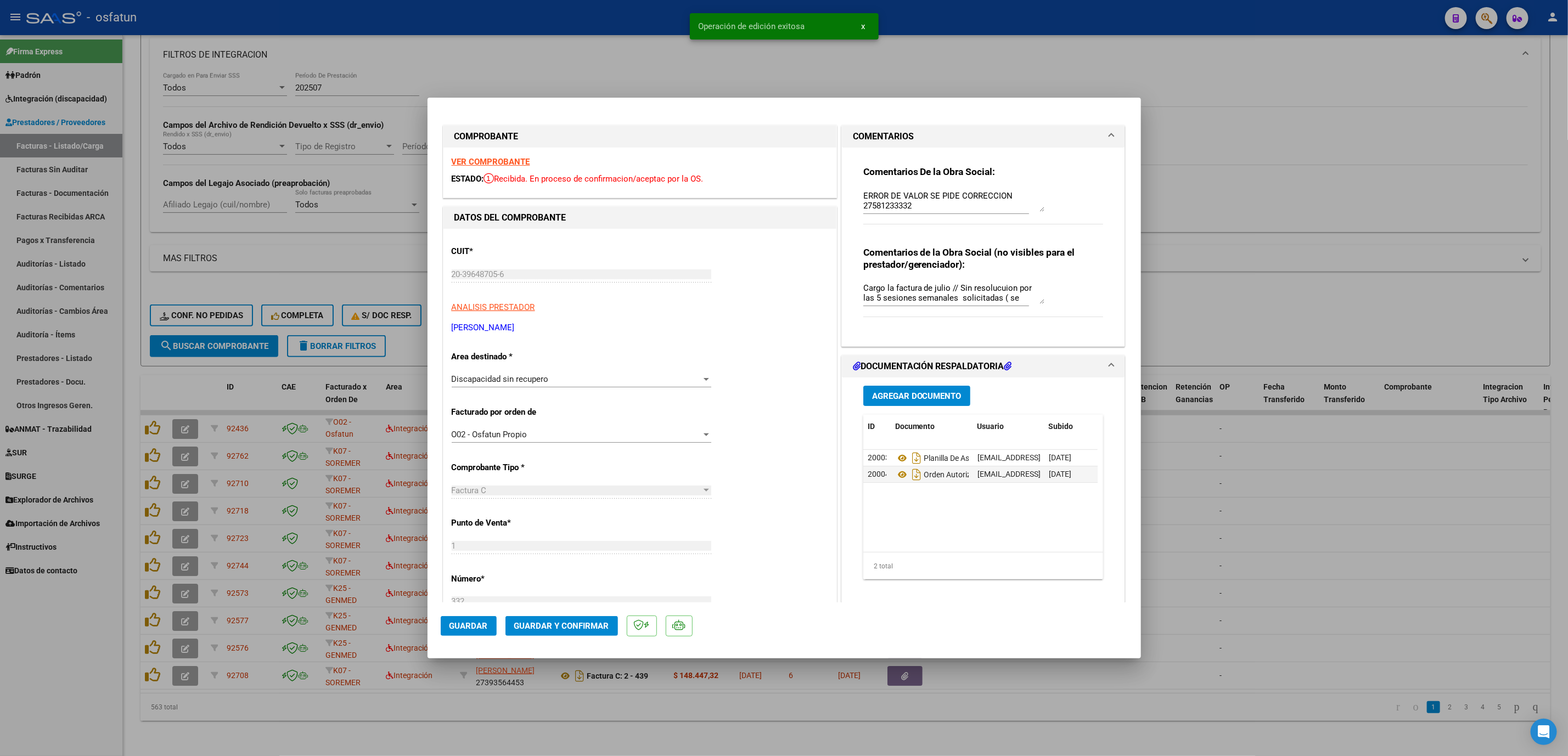
click at [1286, 434] on div at bounding box center [784, 378] width 1568 height 756
type input "$ 0,00"
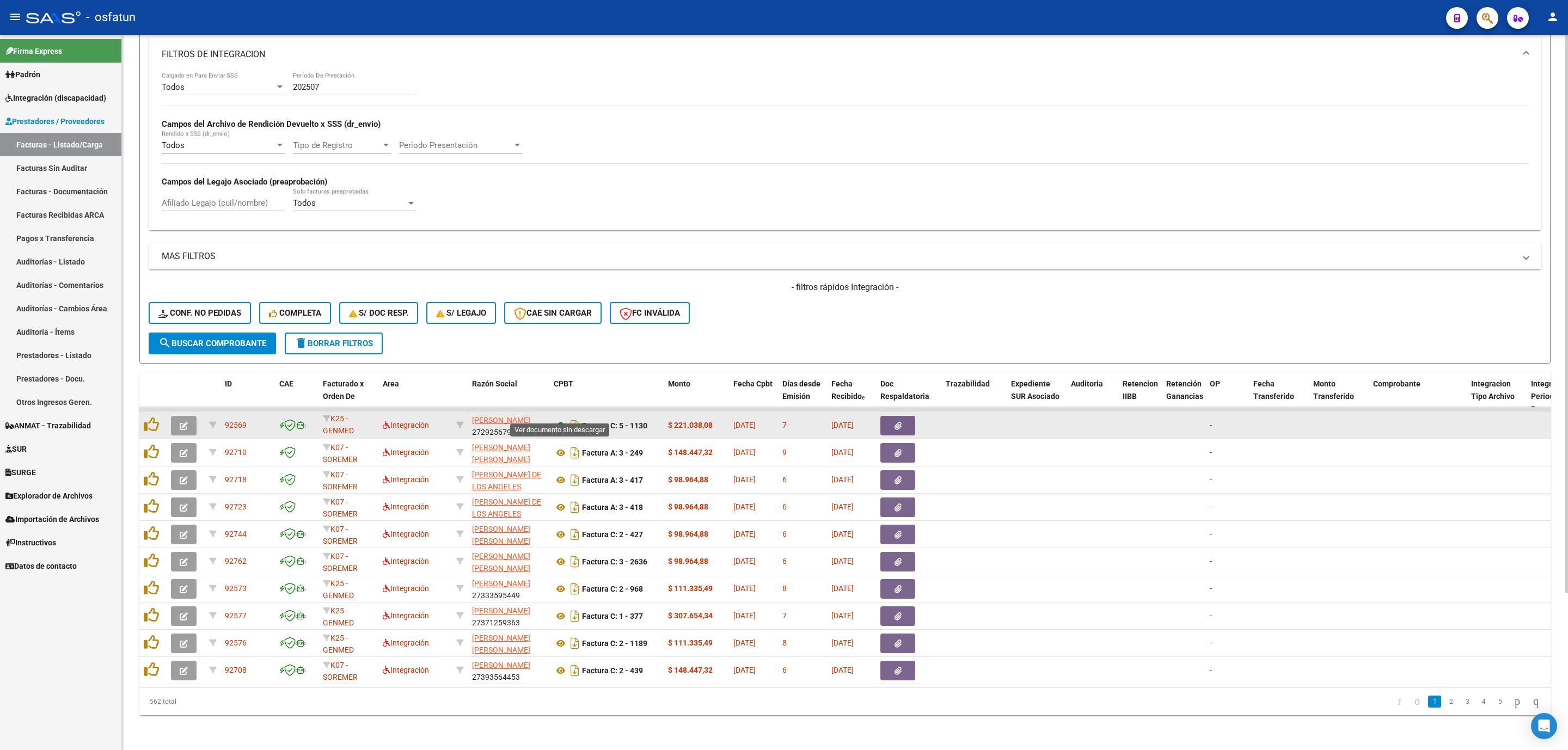
click at [557, 419] on icon at bounding box center [561, 426] width 14 height 13
click at [180, 421] on span "button" at bounding box center [184, 425] width 8 height 10
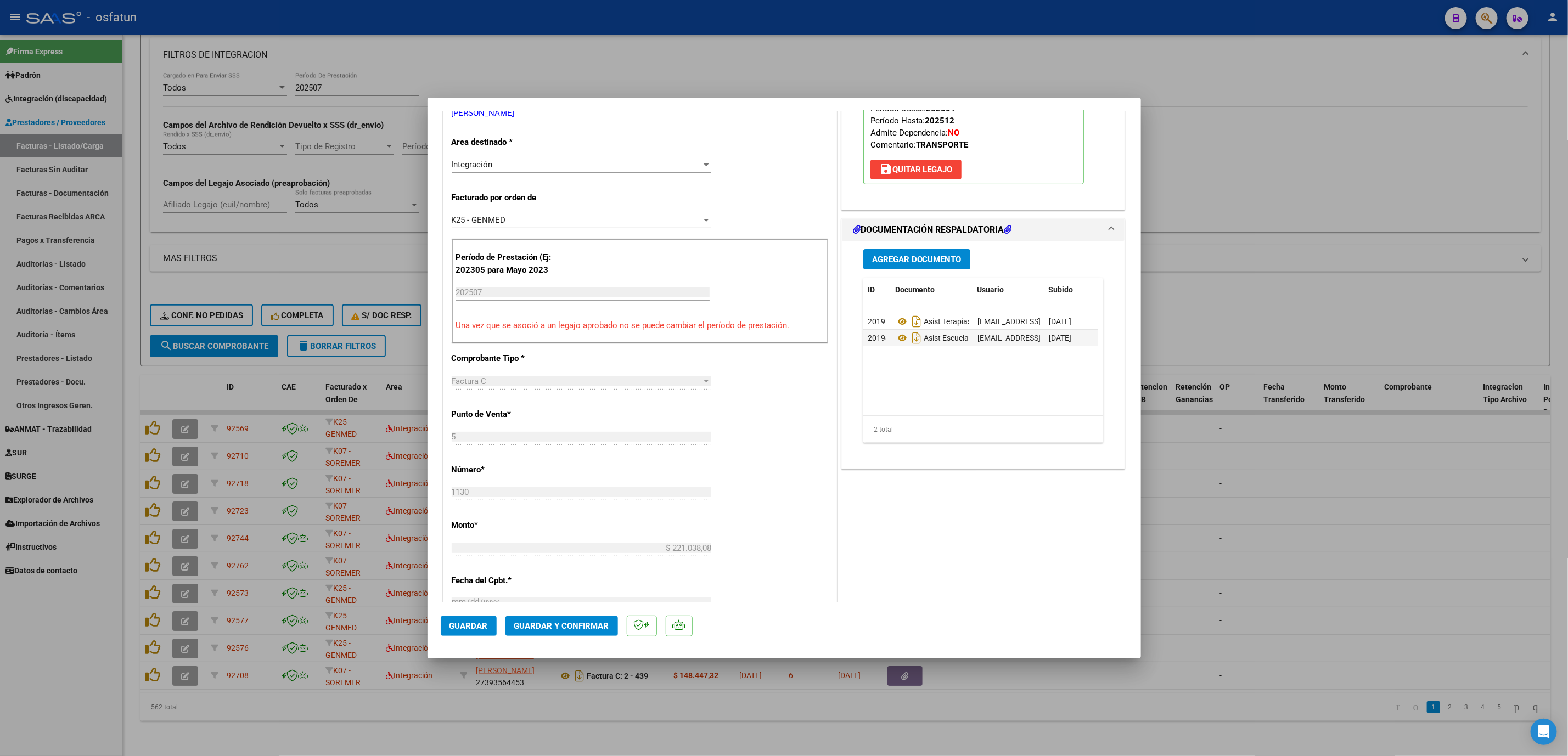
scroll to position [329, 0]
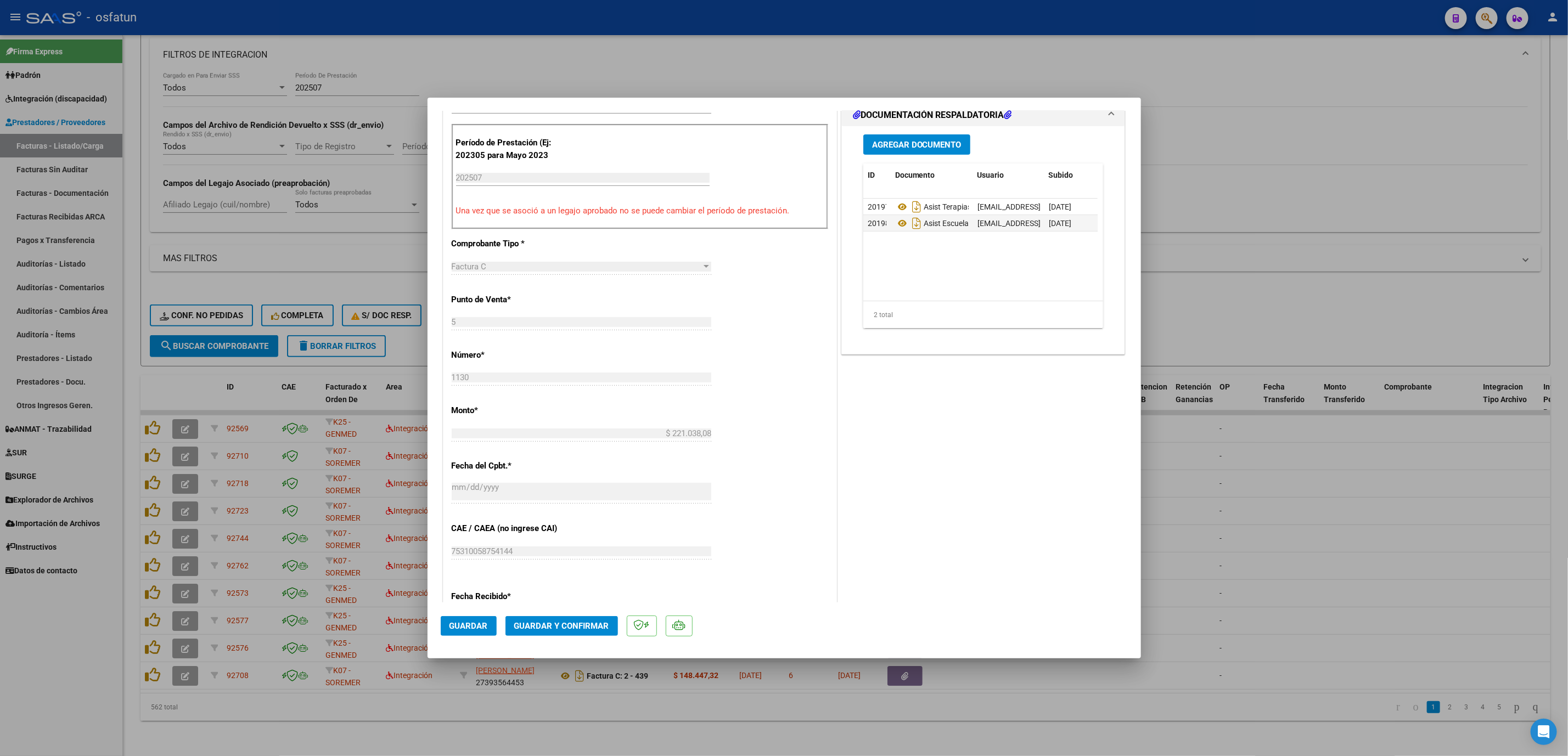
click at [543, 434] on span "Guardar y Confirmar" at bounding box center [562, 626] width 95 height 10
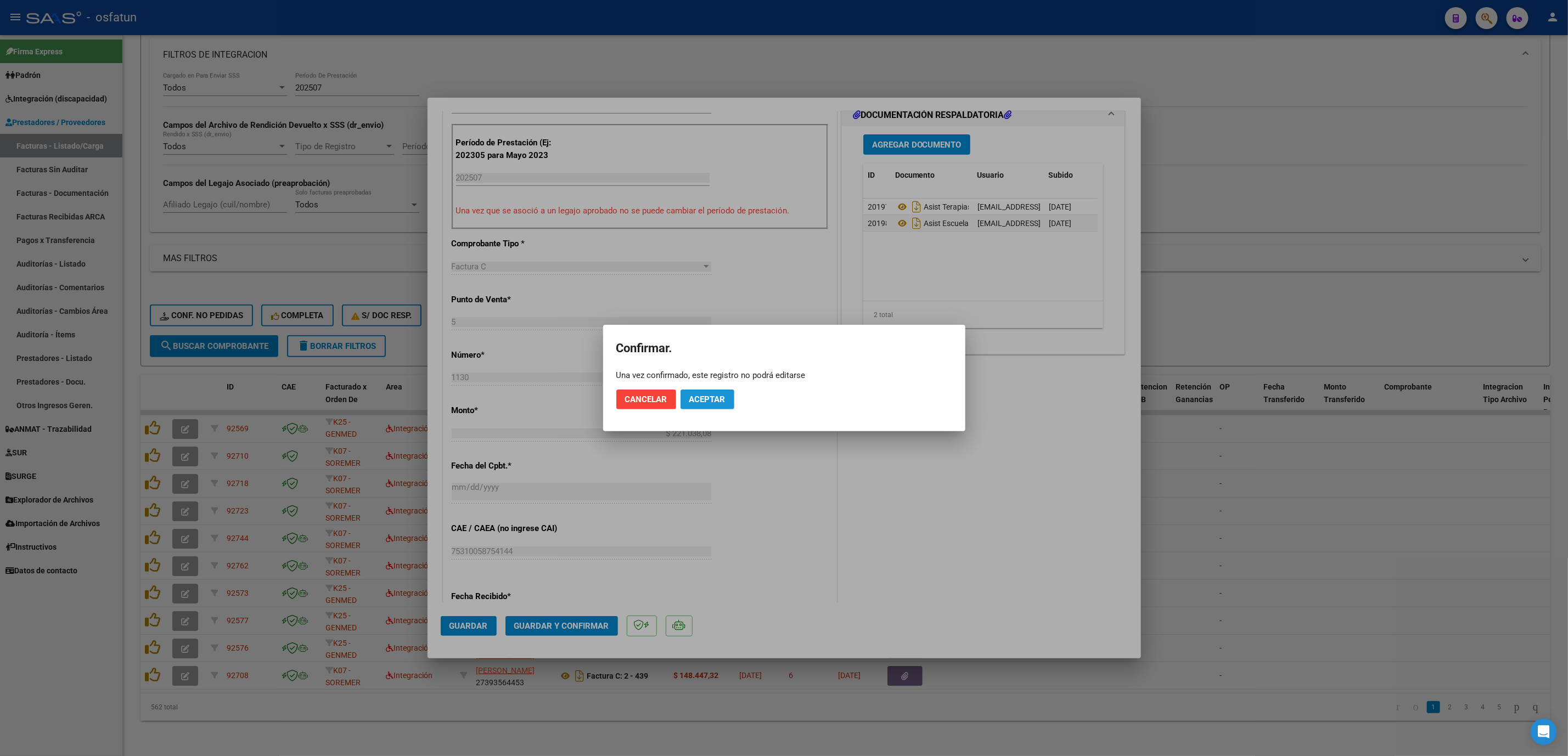
click at [707, 402] on span "Aceptar" at bounding box center [707, 400] width 36 height 10
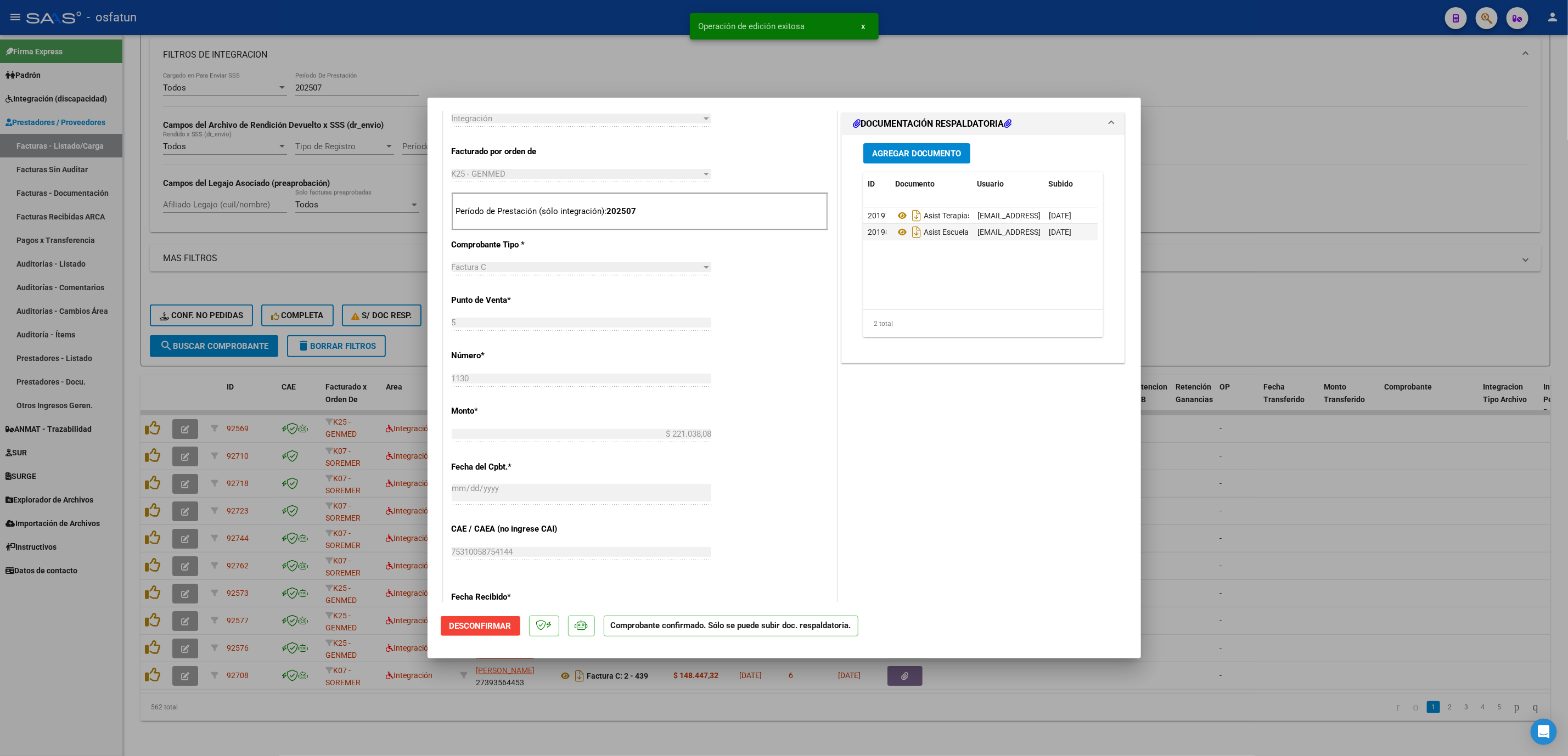
click at [646, 56] on div at bounding box center [784, 378] width 1568 height 756
type input "$ 0,00"
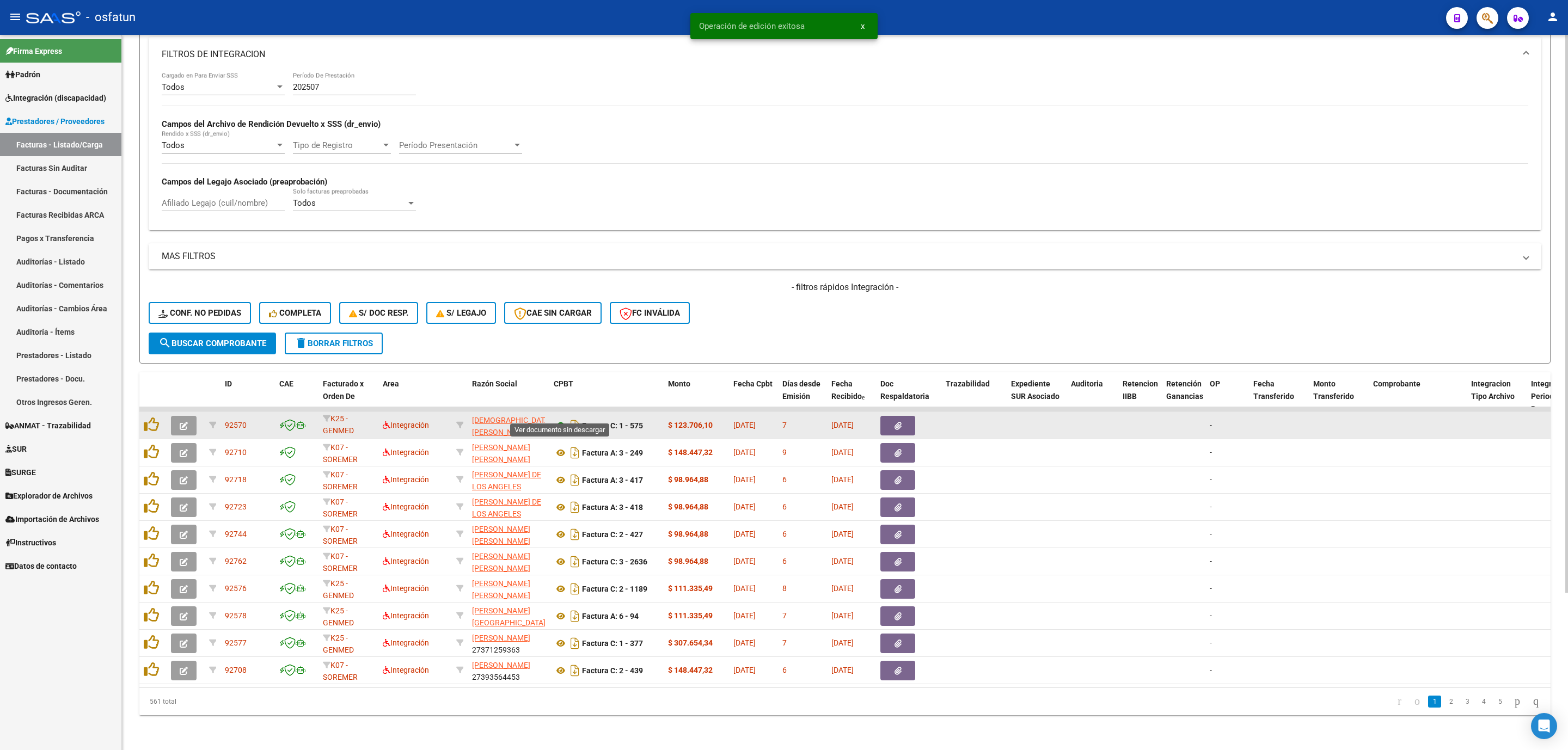
click at [559, 419] on icon at bounding box center [561, 426] width 14 height 13
click at [190, 421] on button "button" at bounding box center [184, 425] width 25 height 19
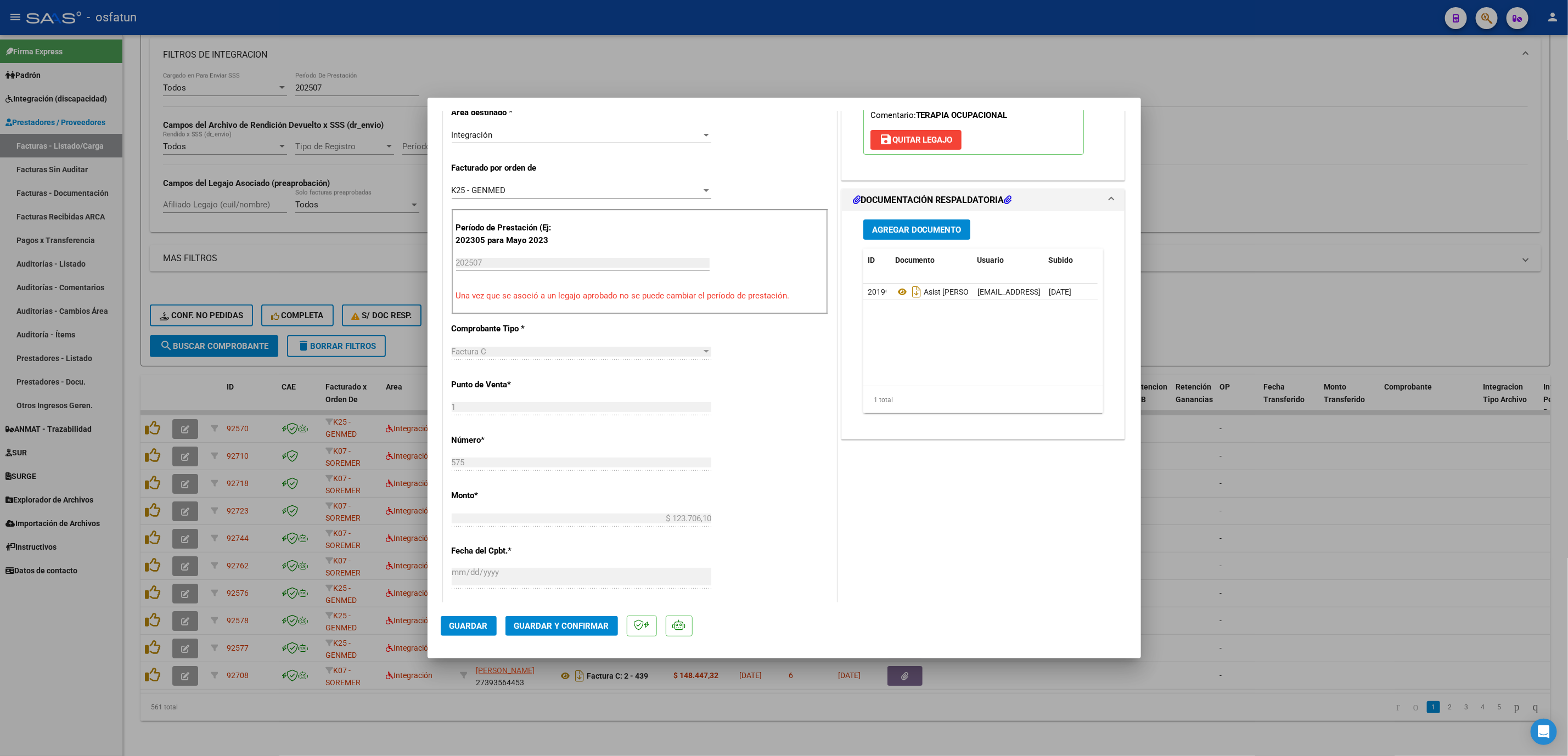
scroll to position [247, 0]
click at [562, 434] on span "Guardar y Confirmar" at bounding box center [562, 626] width 95 height 10
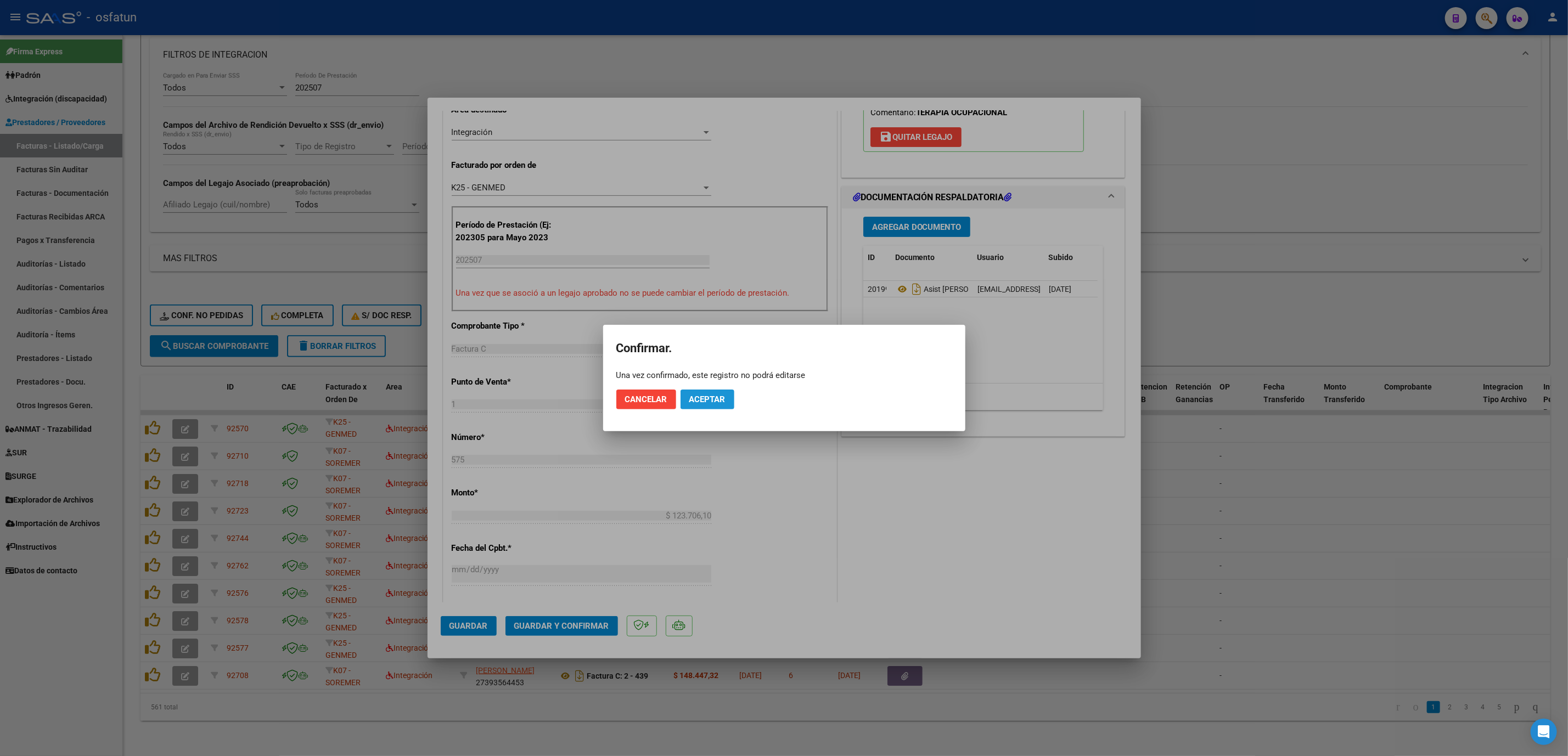
click at [725, 398] on span "Aceptar" at bounding box center [707, 400] width 36 height 10
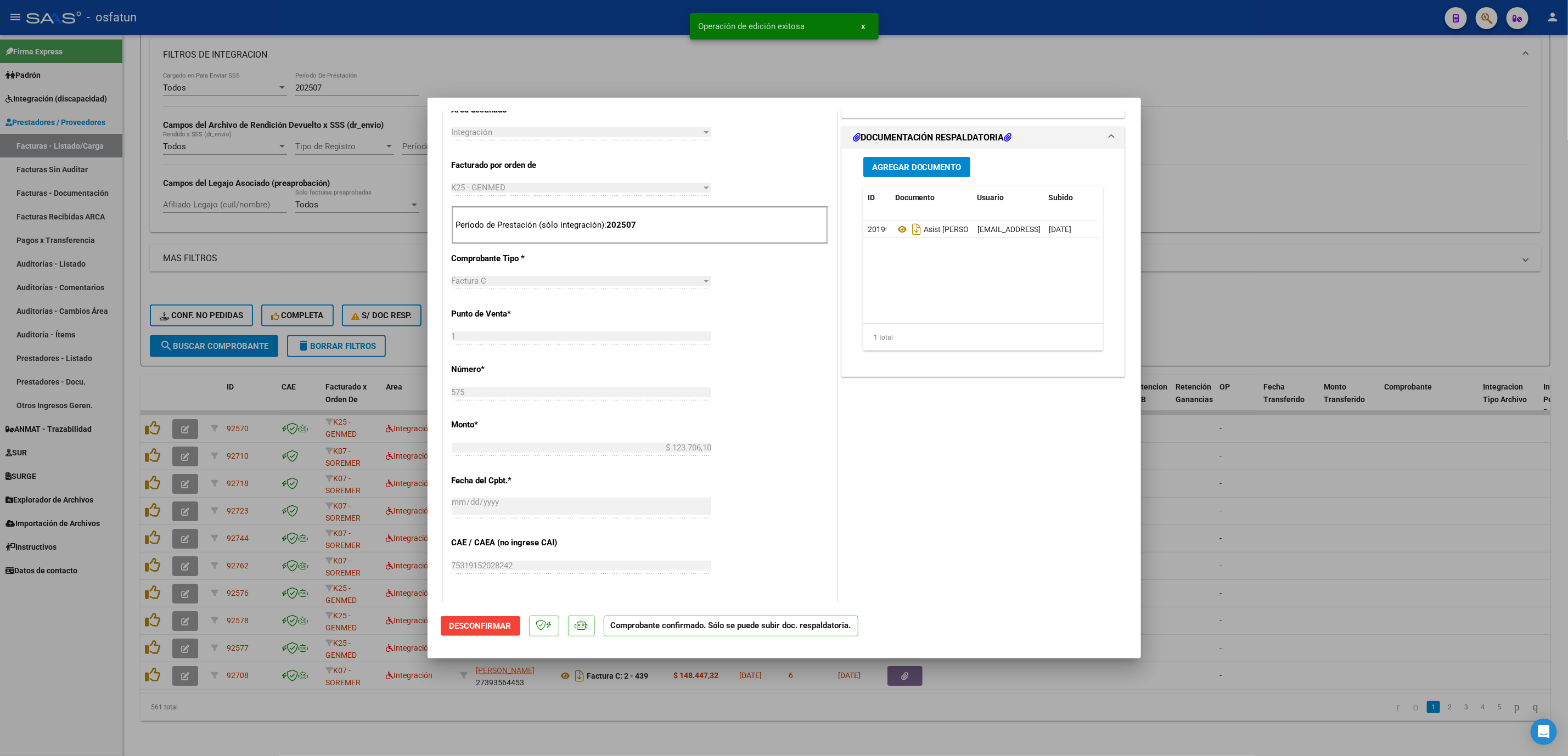
click at [1175, 434] on div at bounding box center [784, 378] width 1568 height 756
type input "$ 0,00"
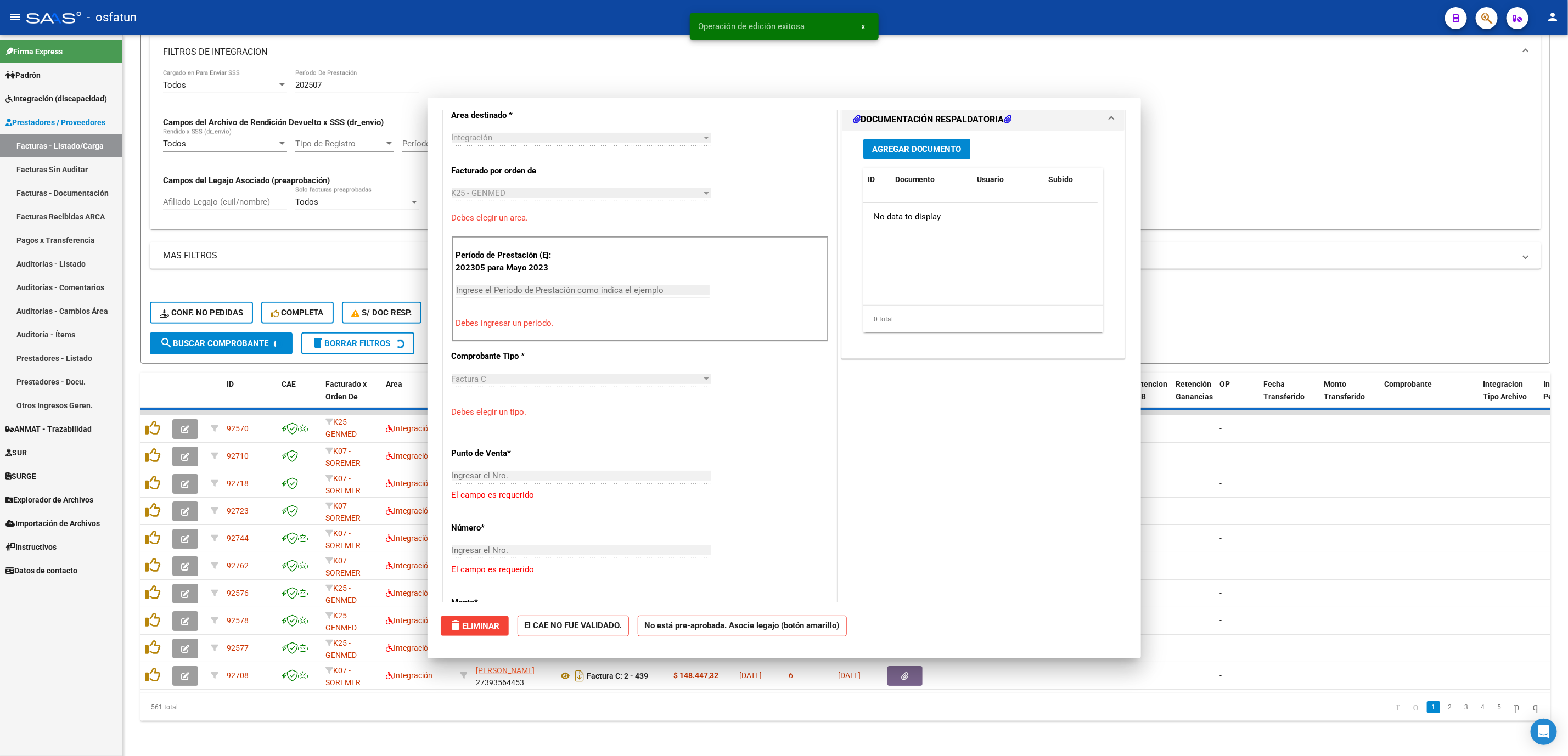
scroll to position [265, 0]
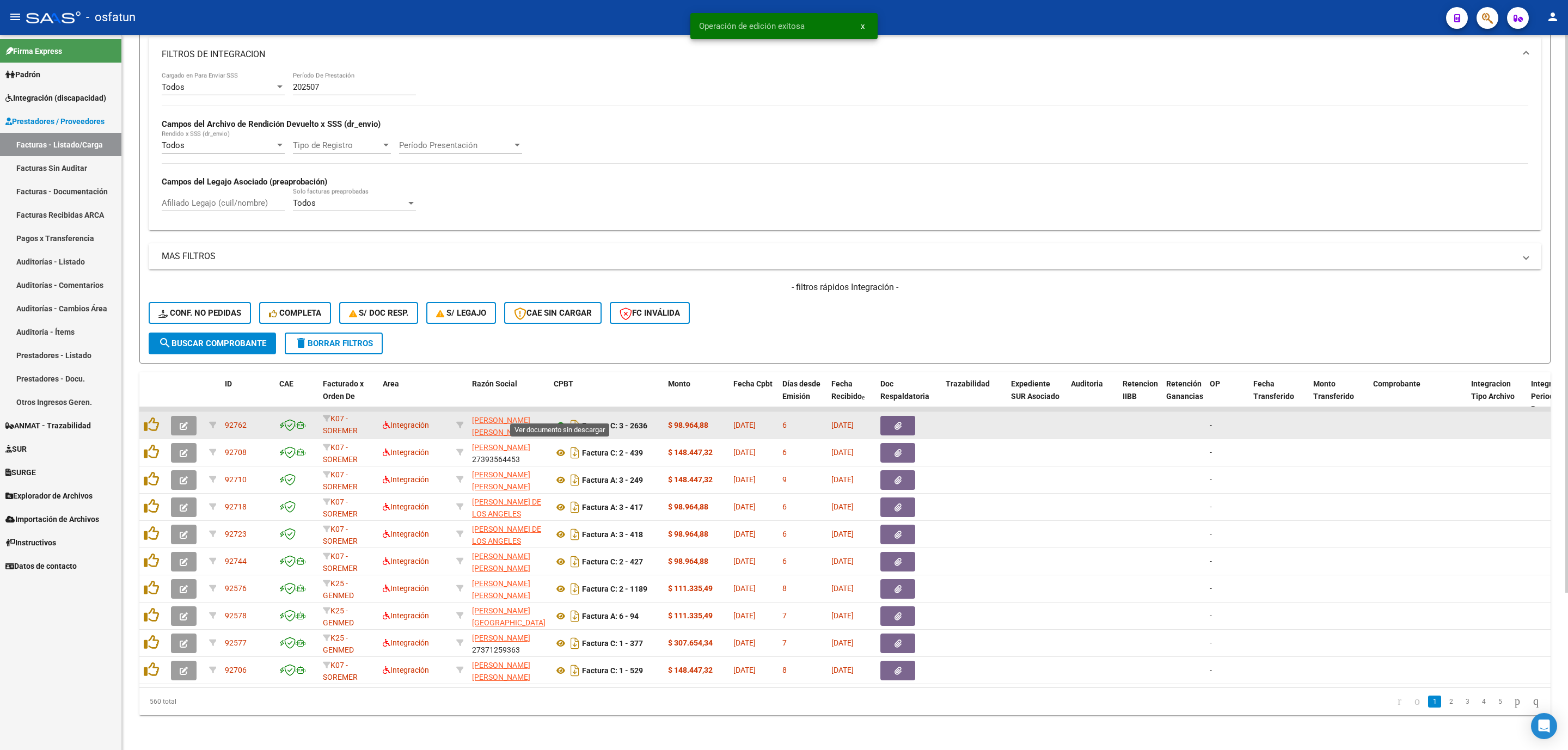
click at [559, 419] on icon at bounding box center [561, 426] width 14 height 13
click at [182, 422] on icon "button" at bounding box center [184, 426] width 8 height 8
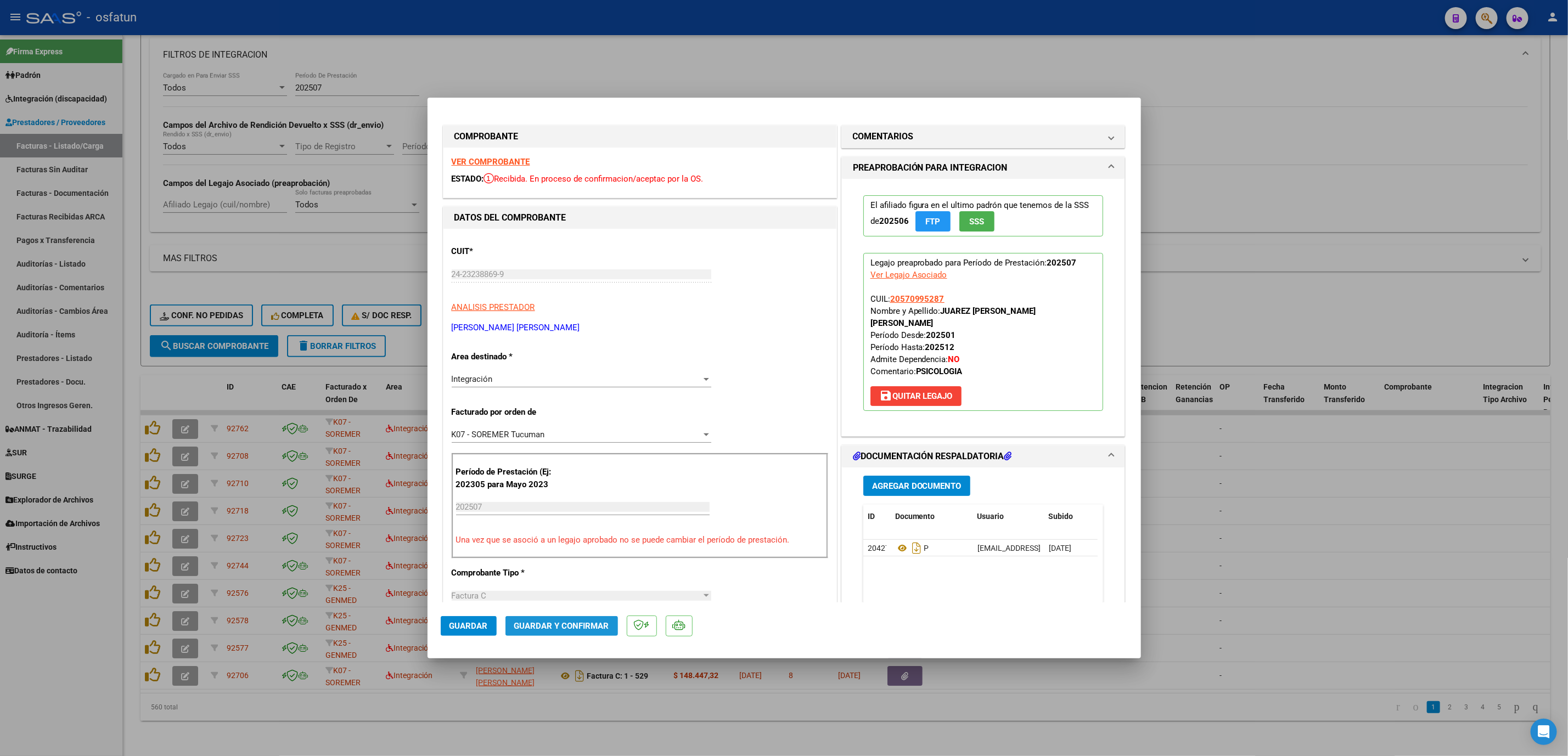
click at [578, 434] on span "Guardar y Confirmar" at bounding box center [562, 626] width 95 height 10
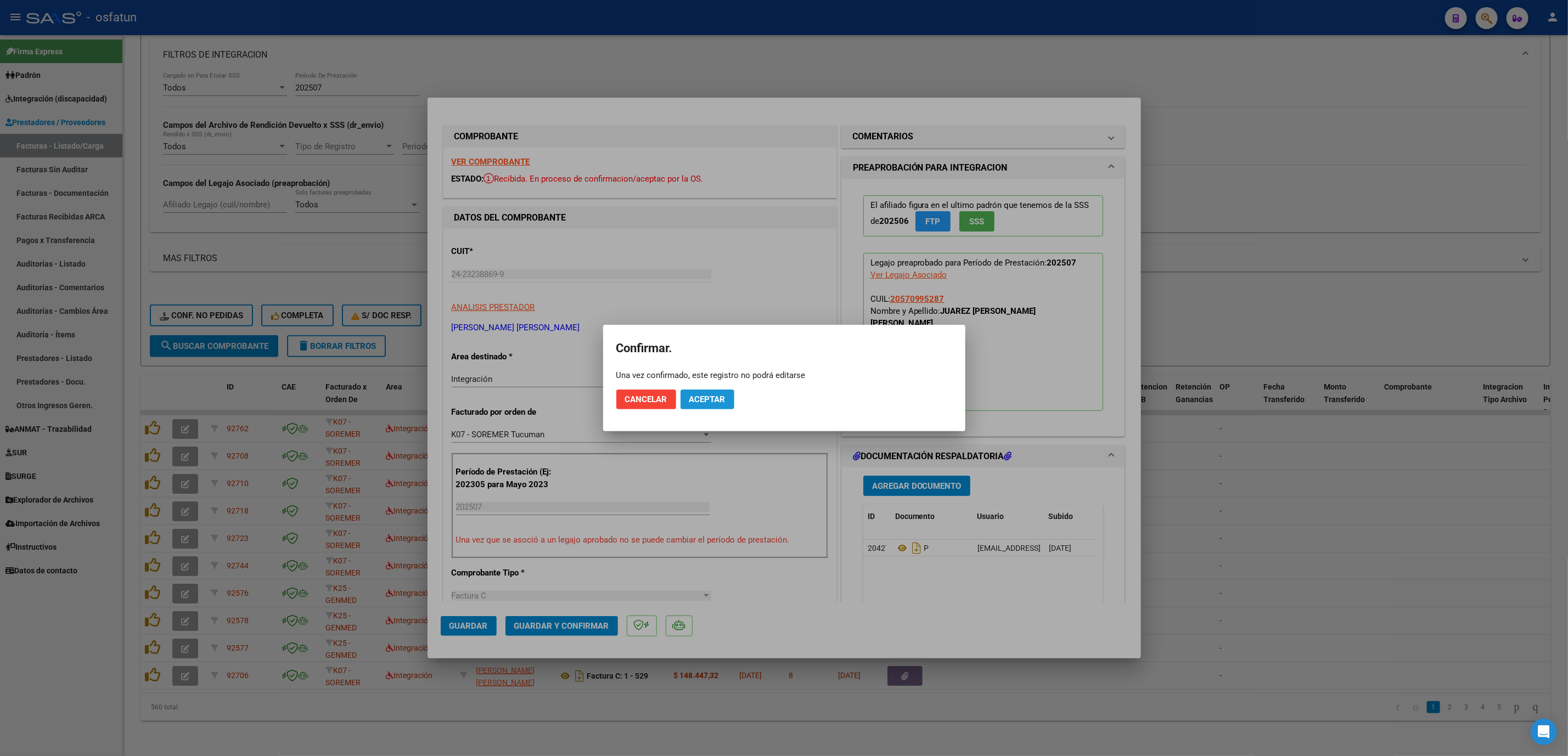
click at [700, 404] on span "Aceptar" at bounding box center [707, 400] width 36 height 10
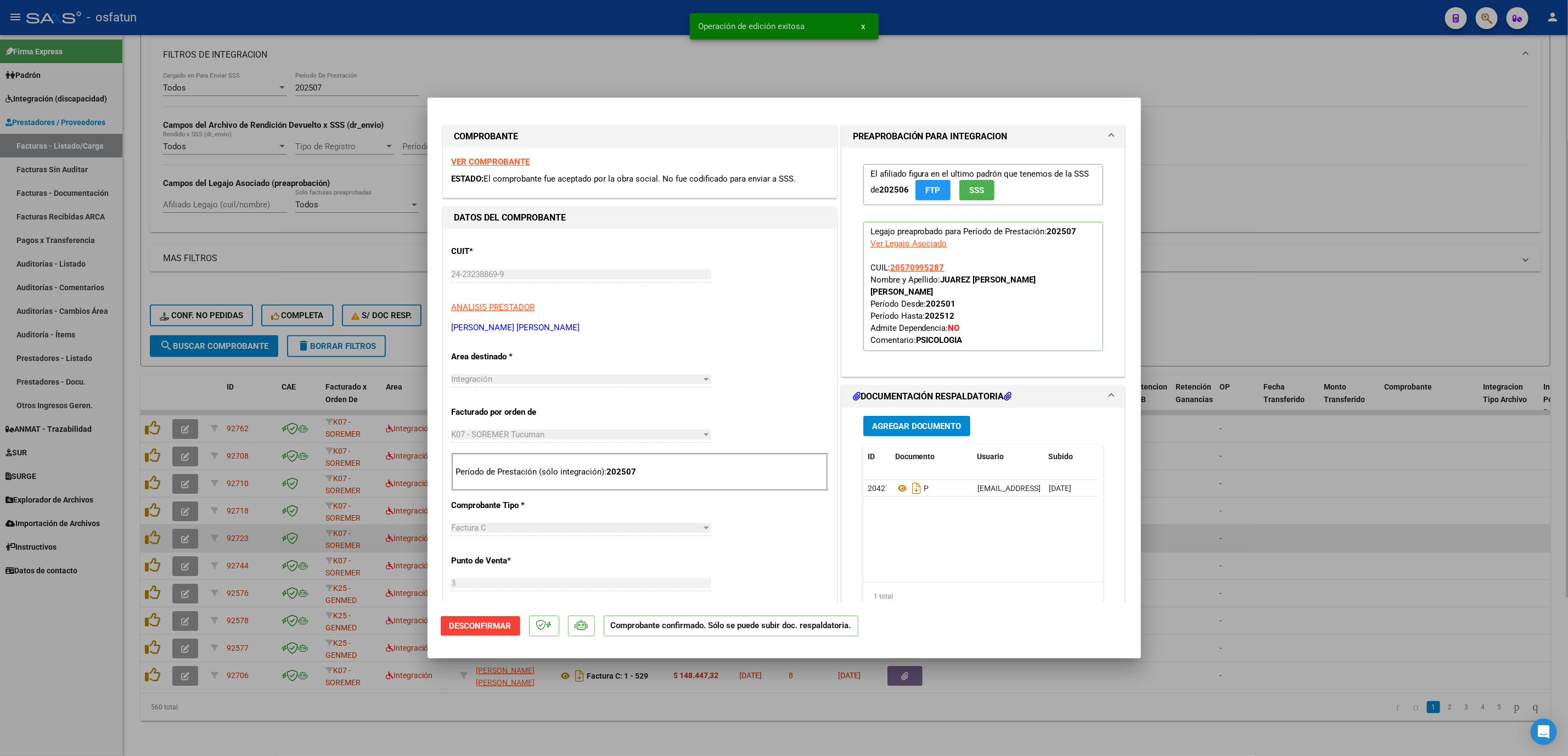
drag, startPoint x: 1319, startPoint y: 524, endPoint x: 1310, endPoint y: 534, distance: 13.5
click at [1286, 434] on div at bounding box center [784, 378] width 1568 height 756
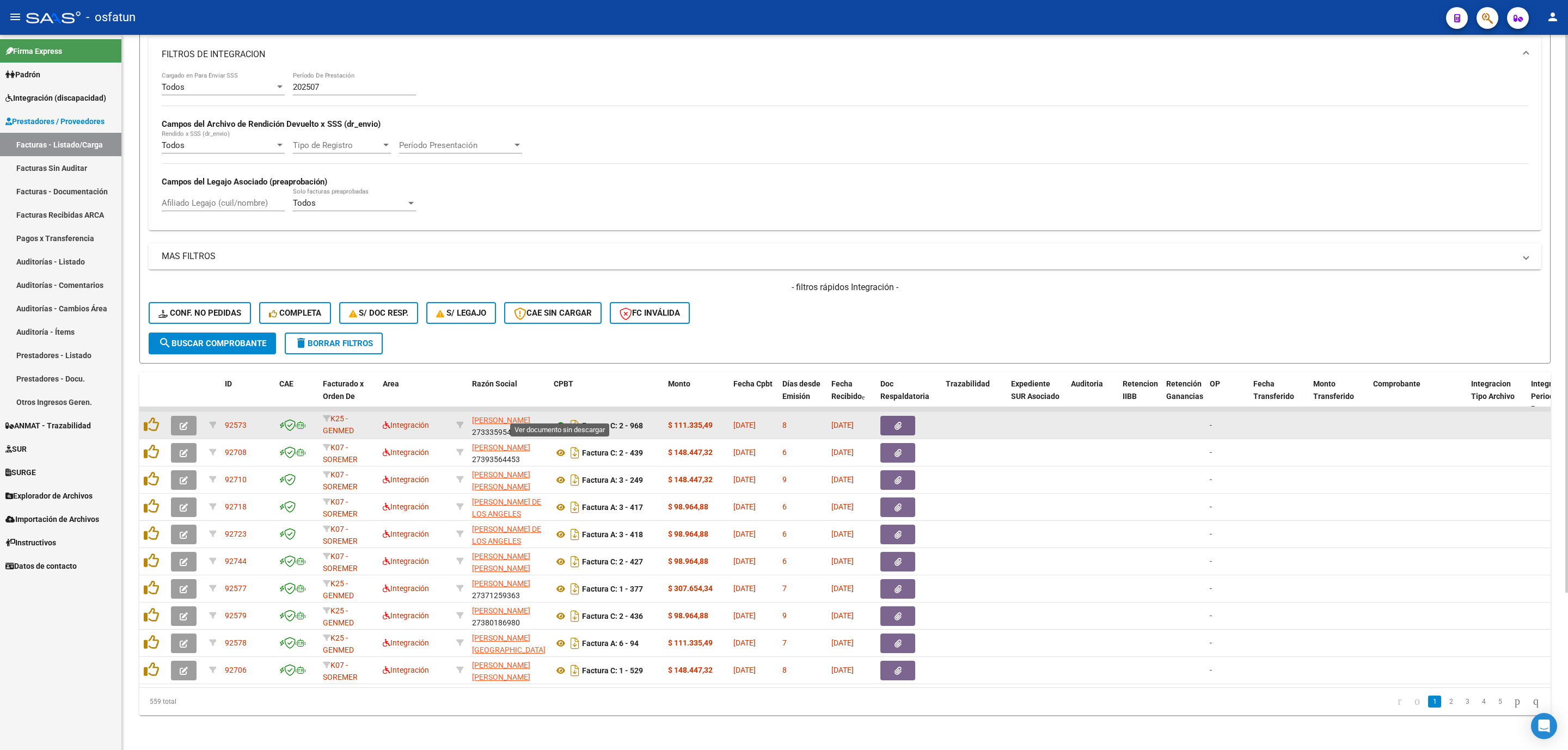
click at [556, 419] on icon at bounding box center [561, 426] width 14 height 13
click at [175, 416] on button "button" at bounding box center [184, 425] width 25 height 19
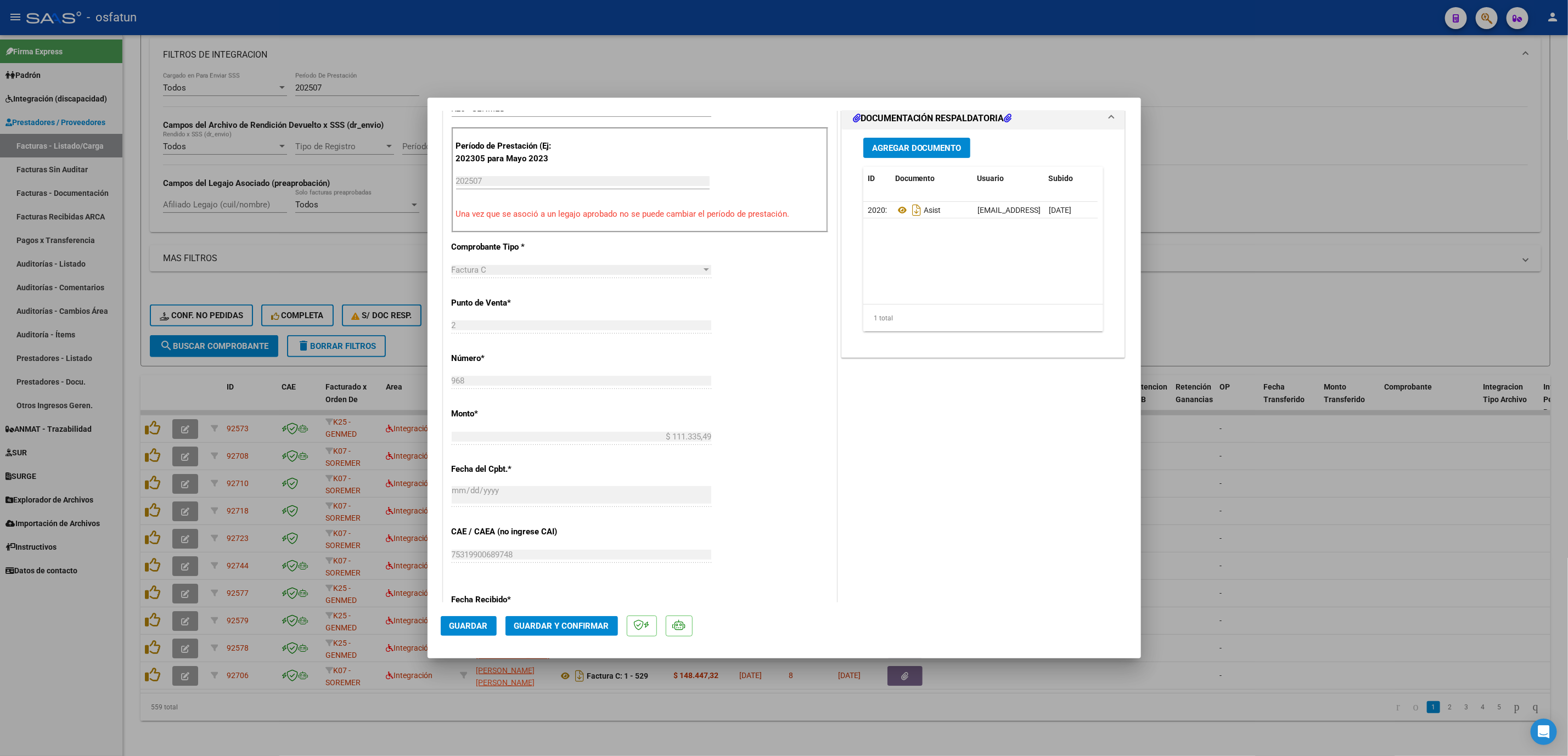
scroll to position [329, 0]
click at [583, 434] on mat-dialog-actions "Guardar Guardar y Confirmar" at bounding box center [784, 624] width 687 height 43
click at [567, 434] on span "Guardar y Confirmar" at bounding box center [562, 626] width 95 height 10
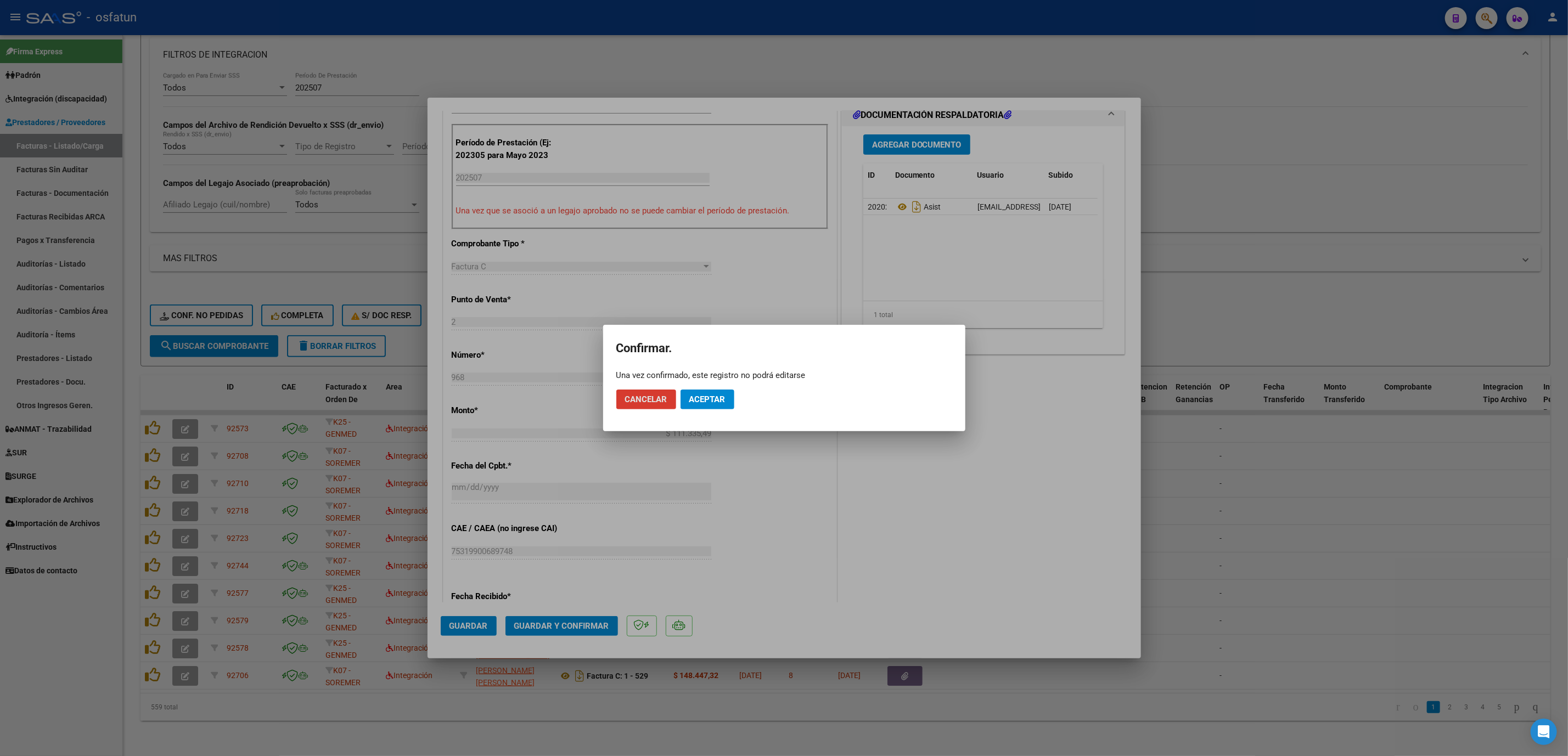
click at [721, 395] on span "Aceptar" at bounding box center [707, 400] width 36 height 10
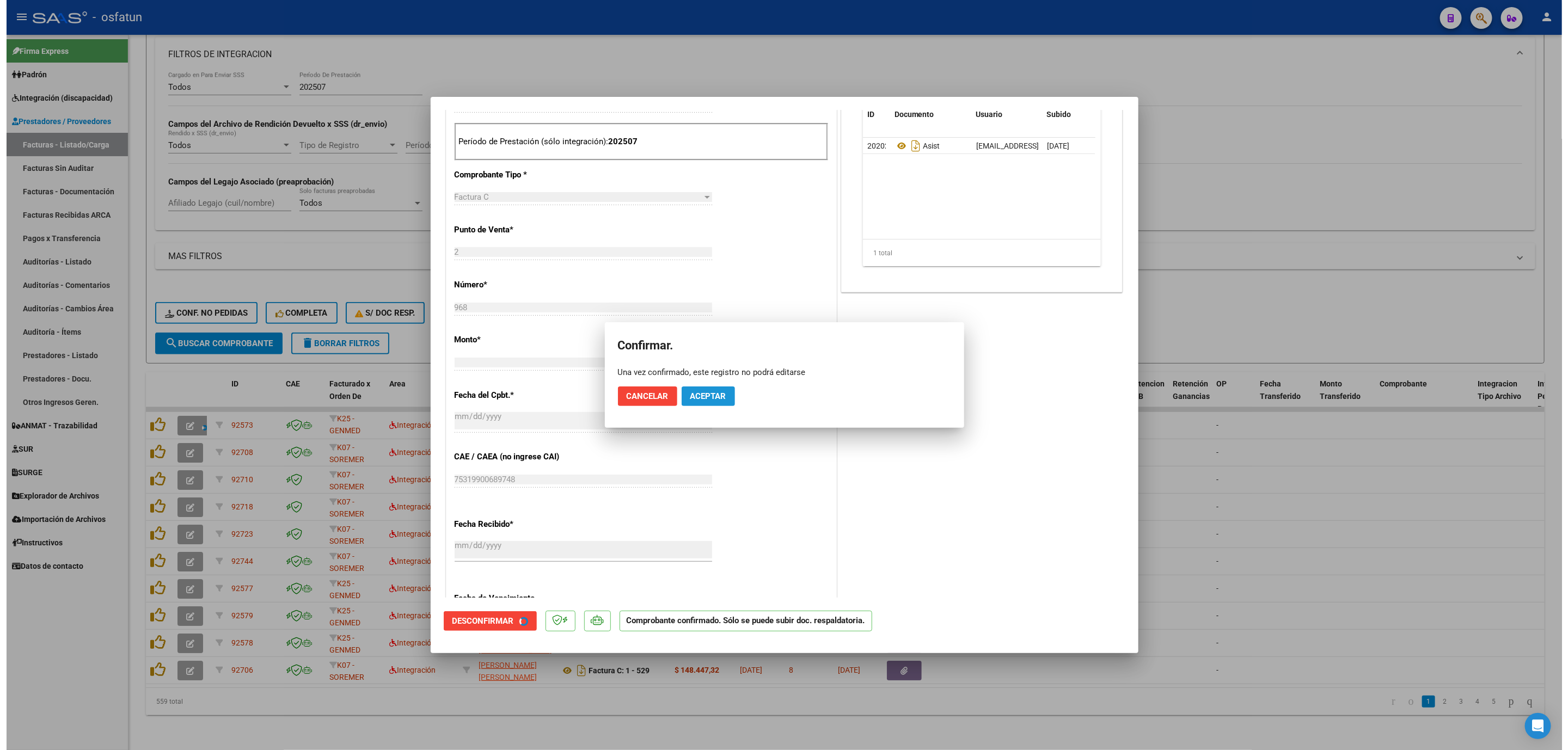
scroll to position [258, 0]
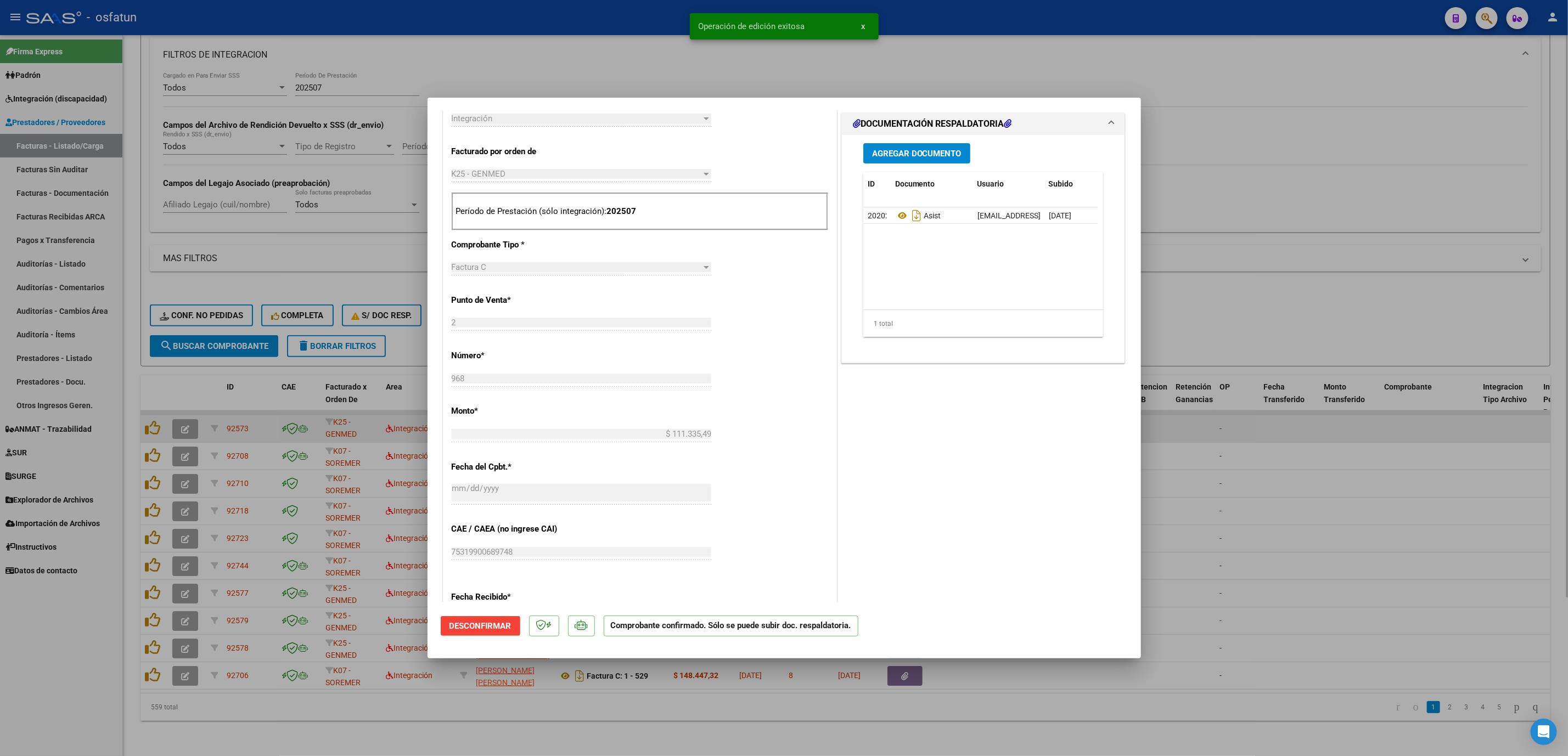
drag, startPoint x: 1201, startPoint y: 446, endPoint x: 1190, endPoint y: 414, distance: 33.8
click at [1207, 434] on div at bounding box center [784, 378] width 1568 height 756
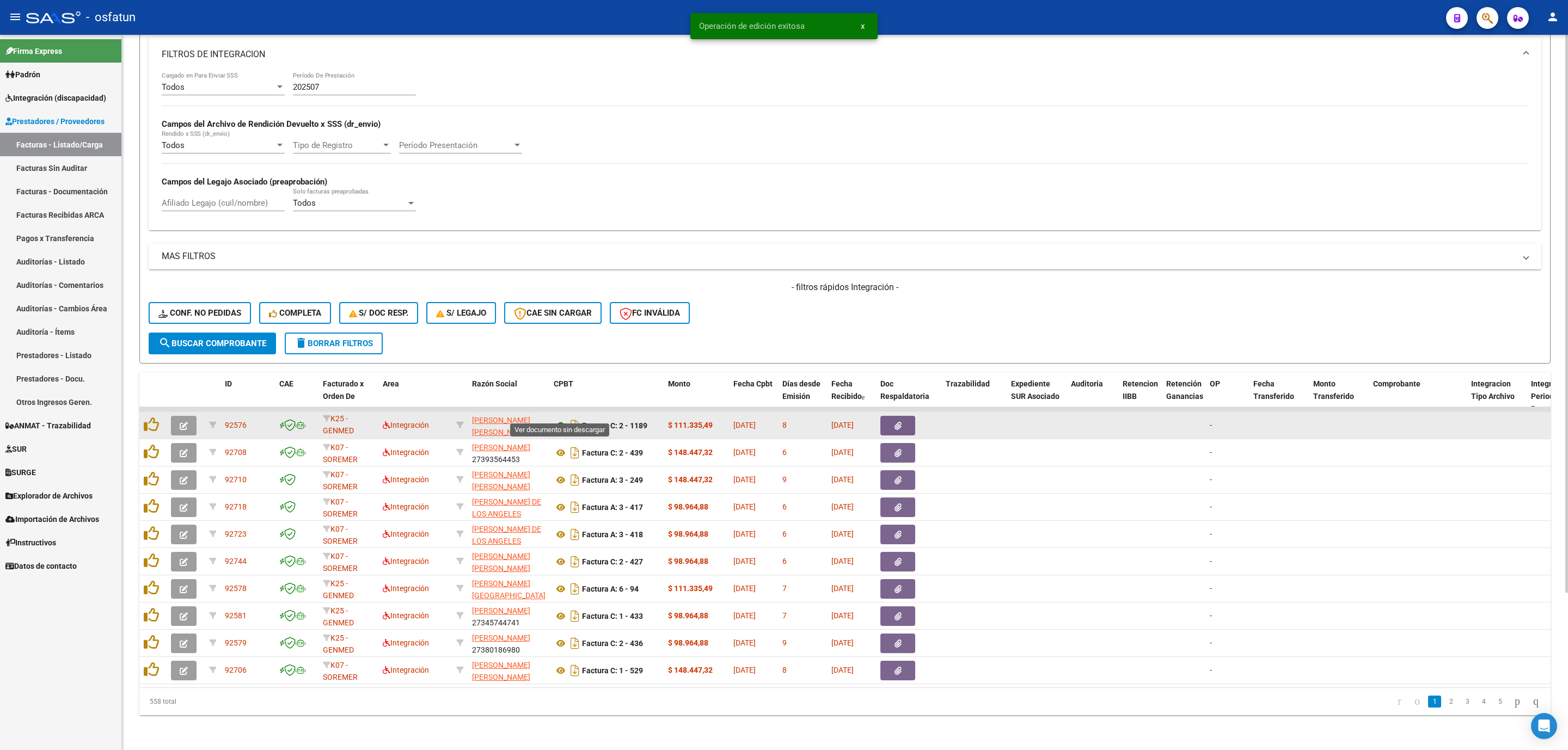
click at [562, 419] on icon at bounding box center [561, 426] width 14 height 13
click at [177, 416] on button "button" at bounding box center [184, 425] width 25 height 19
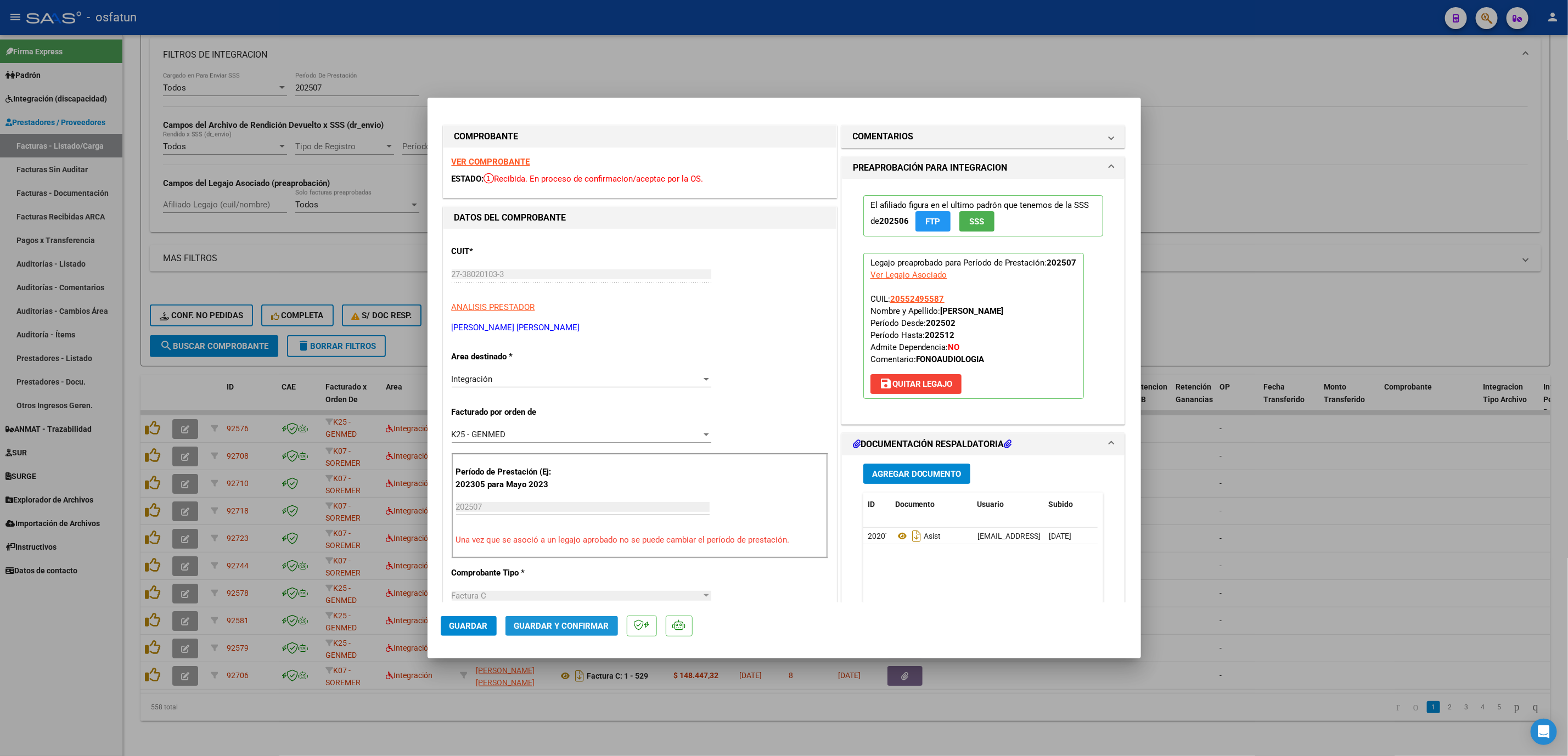
click at [587, 434] on span "Guardar y Confirmar" at bounding box center [562, 626] width 95 height 10
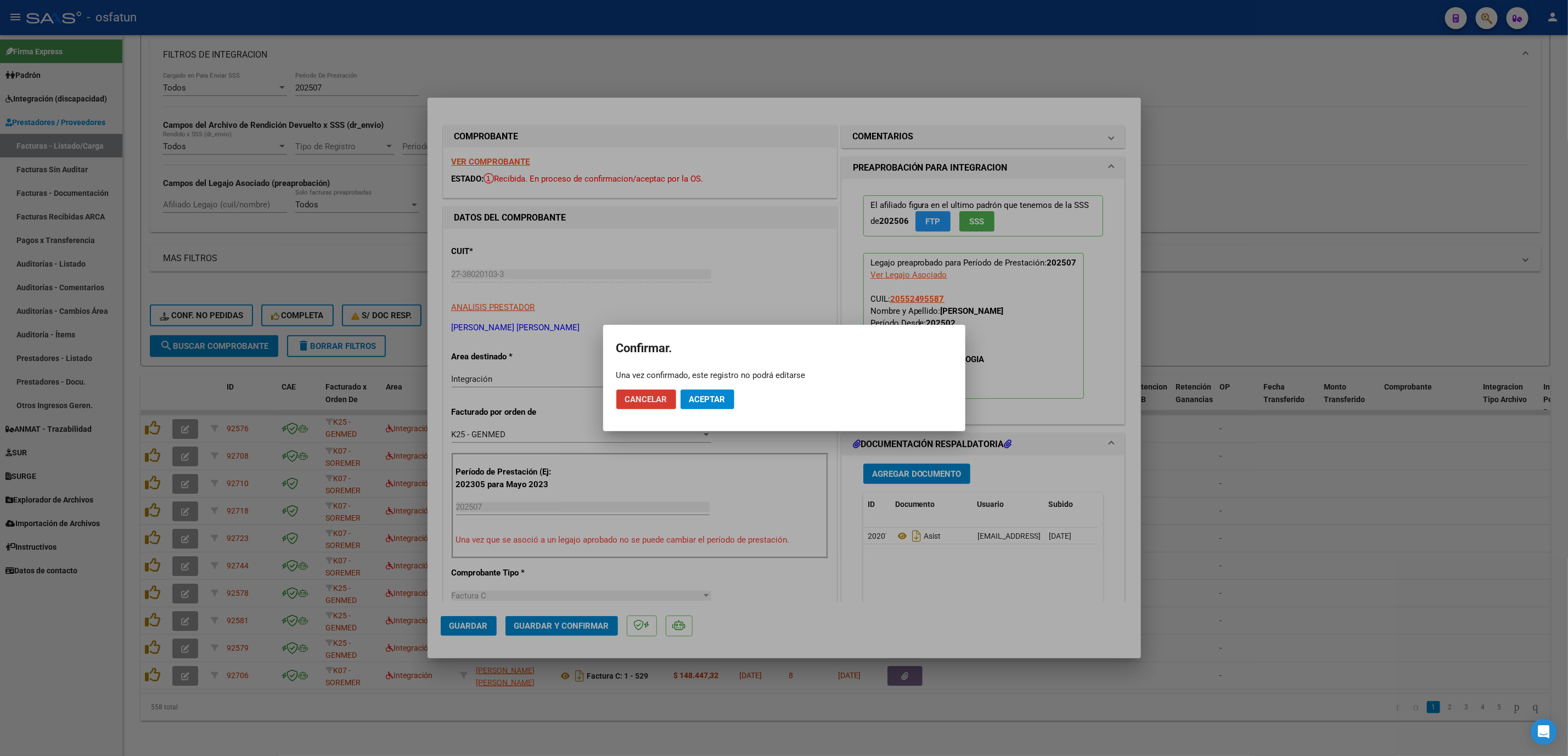
click at [716, 405] on button "Aceptar" at bounding box center [707, 399] width 54 height 20
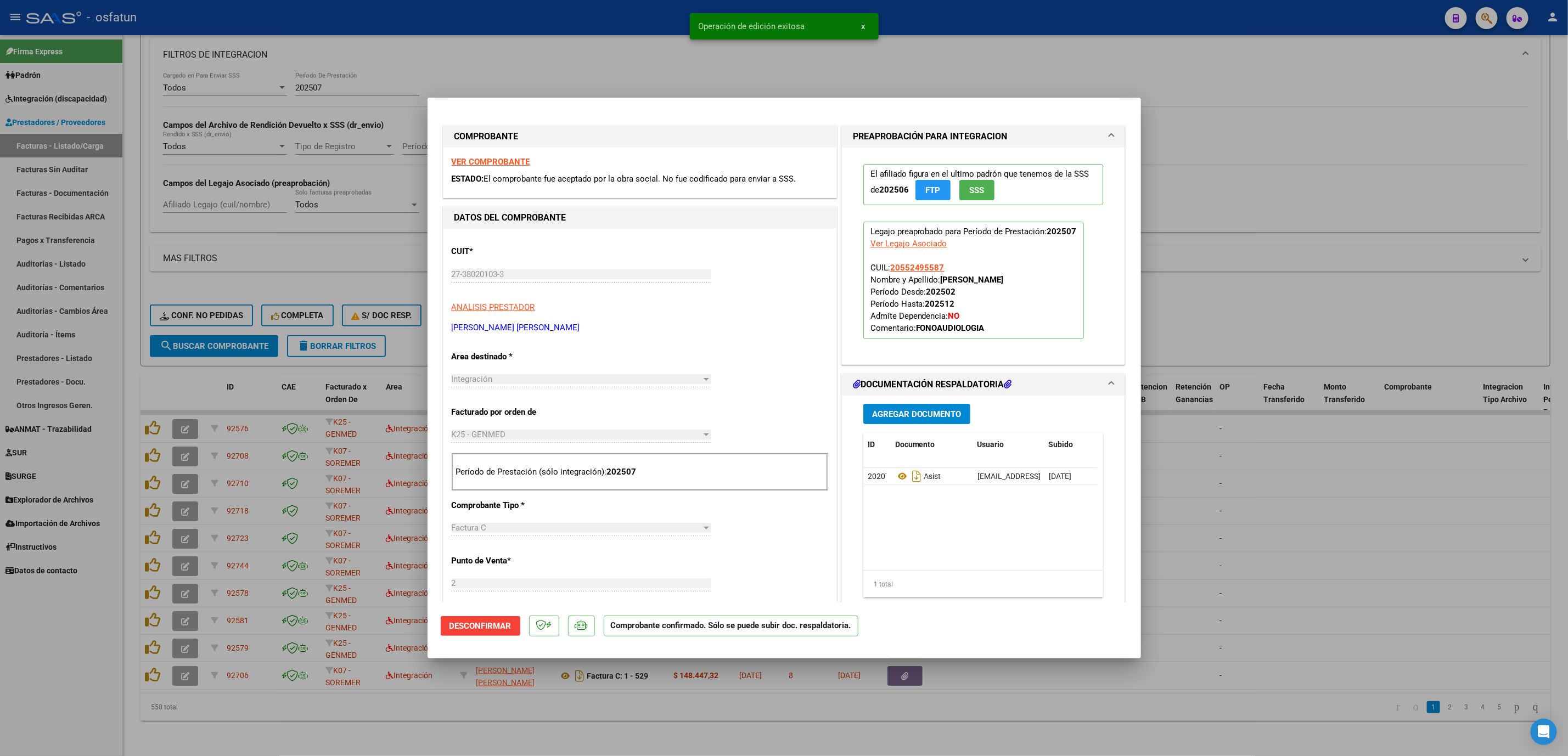
click at [1286, 434] on div at bounding box center [784, 378] width 1568 height 756
type input "$ 0,00"
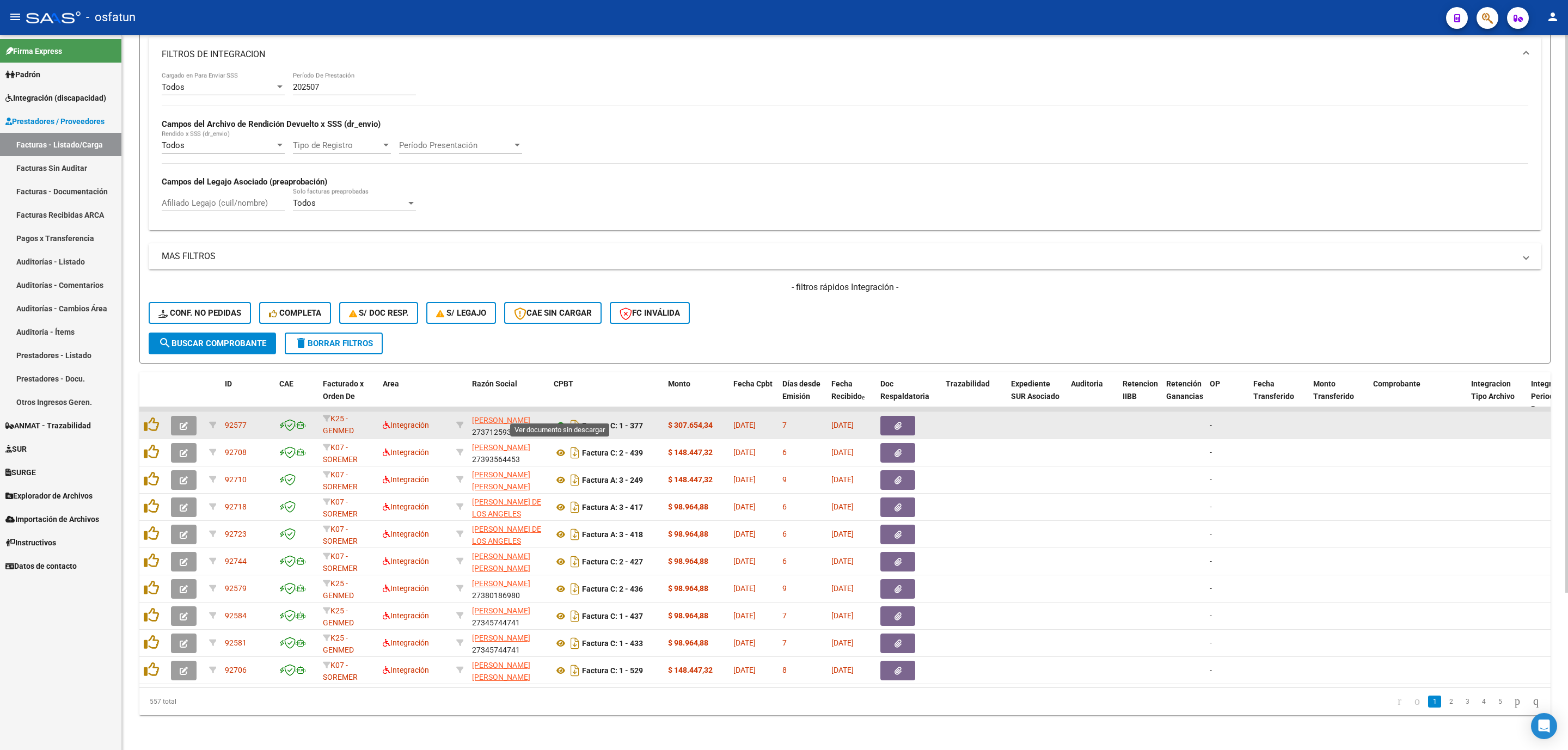
click at [563, 419] on icon at bounding box center [561, 426] width 14 height 13
click at [185, 422] on icon "button" at bounding box center [184, 426] width 8 height 8
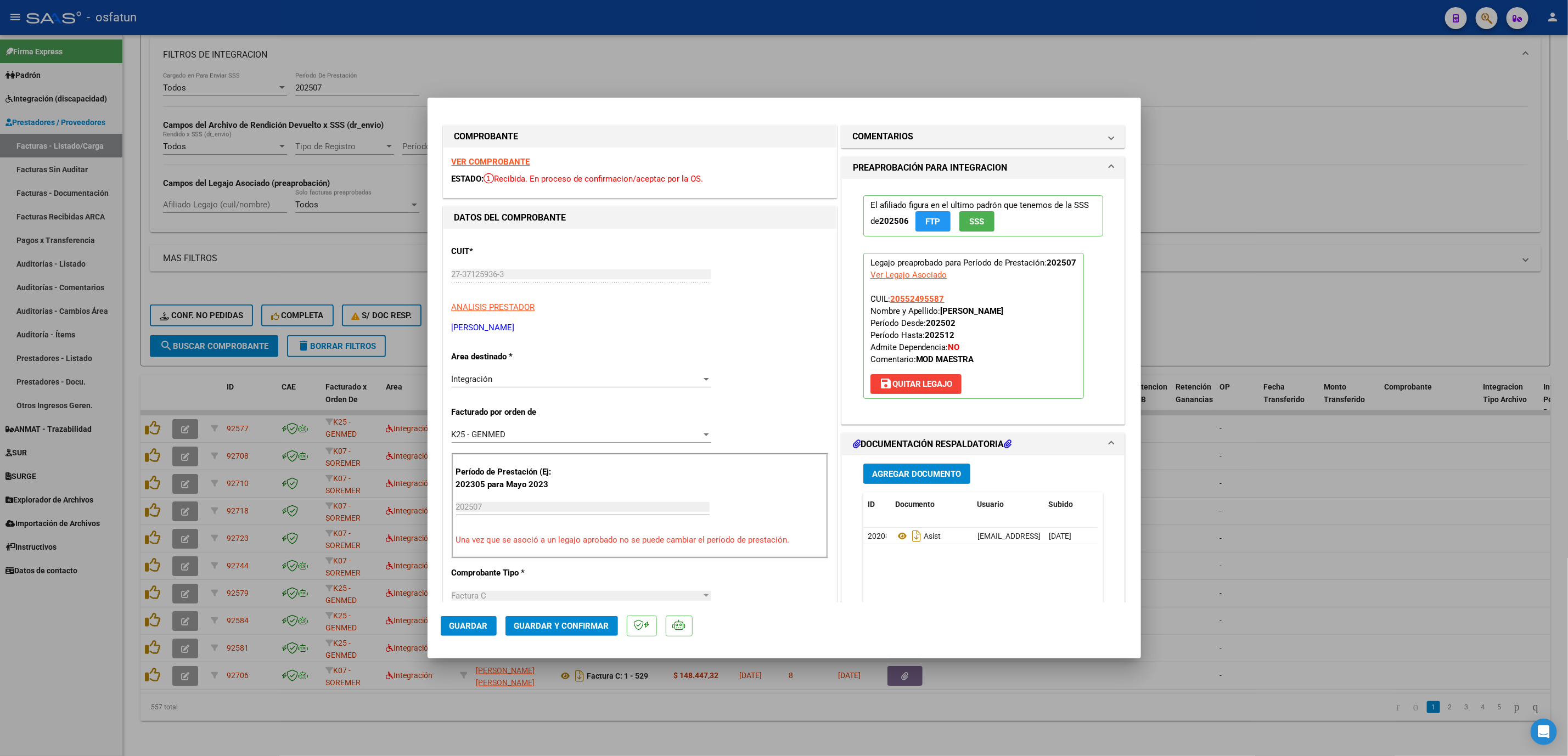
click at [553, 434] on span "Guardar y Confirmar" at bounding box center [562, 626] width 95 height 10
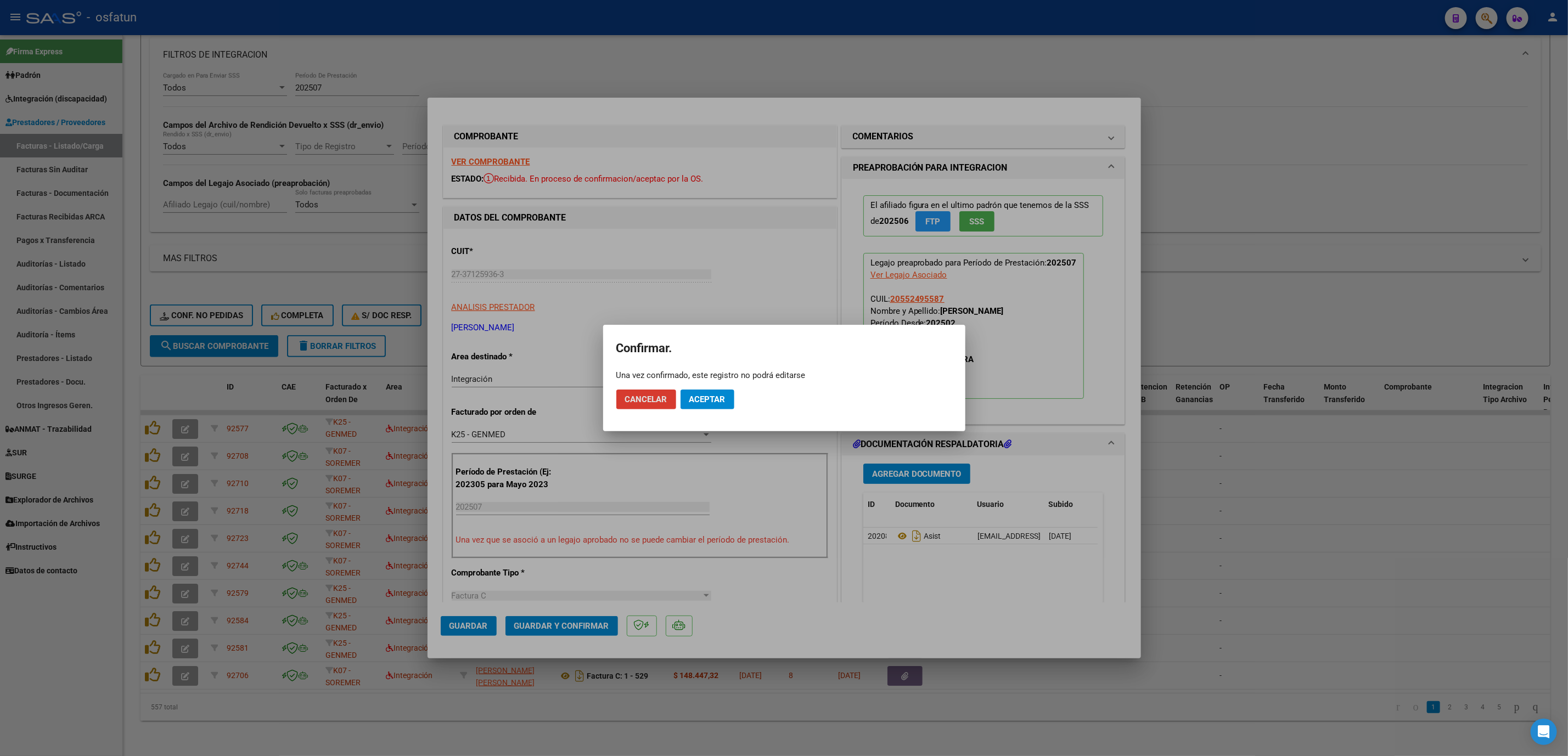
drag, startPoint x: 735, startPoint y: 394, endPoint x: 728, endPoint y: 402, distance: 10.6
click at [728, 402] on mat-dialog-actions "Cancelar Aceptar" at bounding box center [784, 399] width 336 height 37
click at [722, 404] on span "Aceptar" at bounding box center [707, 400] width 36 height 10
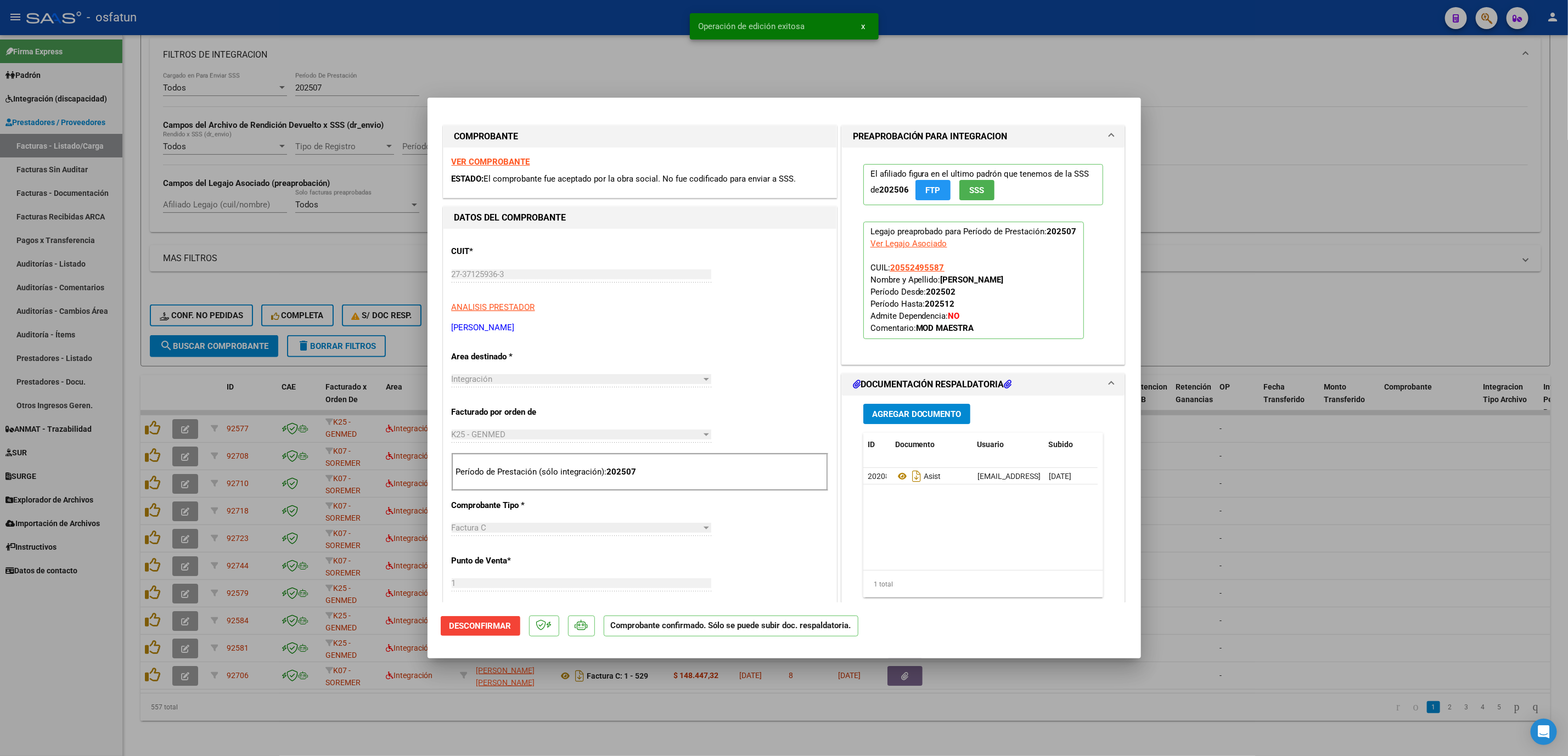
click at [1208, 434] on div at bounding box center [784, 378] width 1568 height 756
type input "$ 0,00"
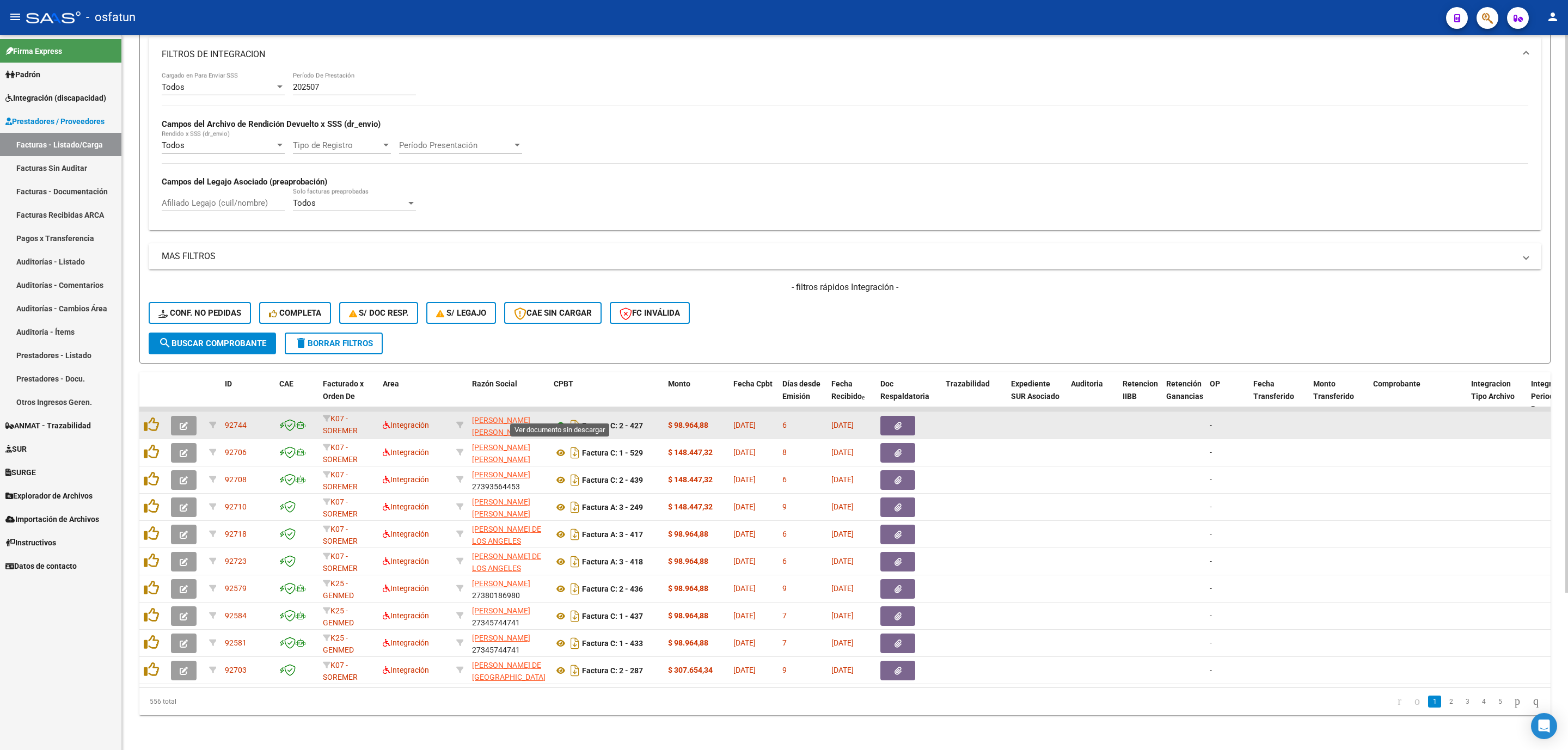
click at [555, 419] on icon at bounding box center [561, 426] width 14 height 13
click at [193, 412] on datatable-body-cell at bounding box center [186, 425] width 38 height 27
click at [188, 416] on button "button" at bounding box center [184, 425] width 25 height 19
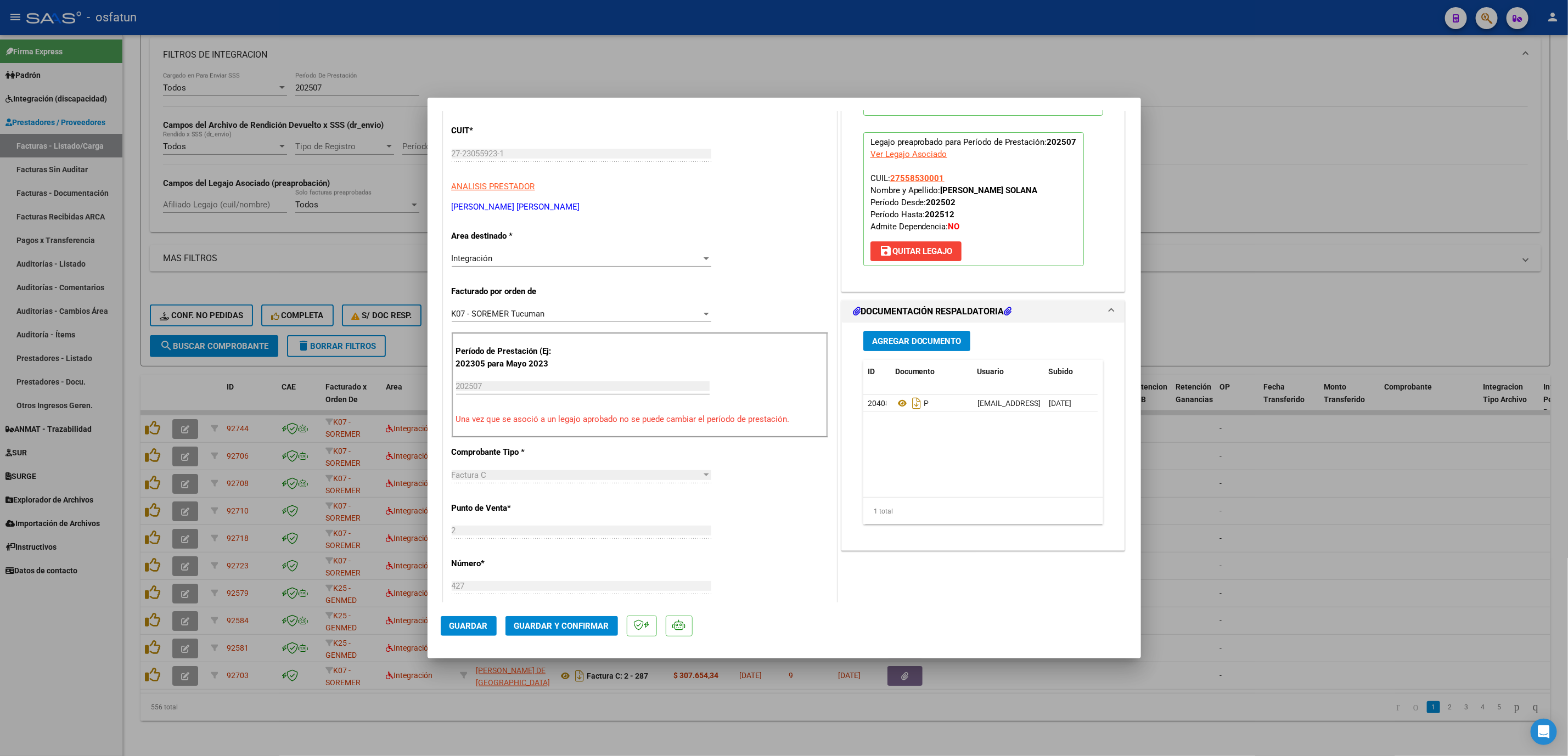
scroll to position [165, 0]
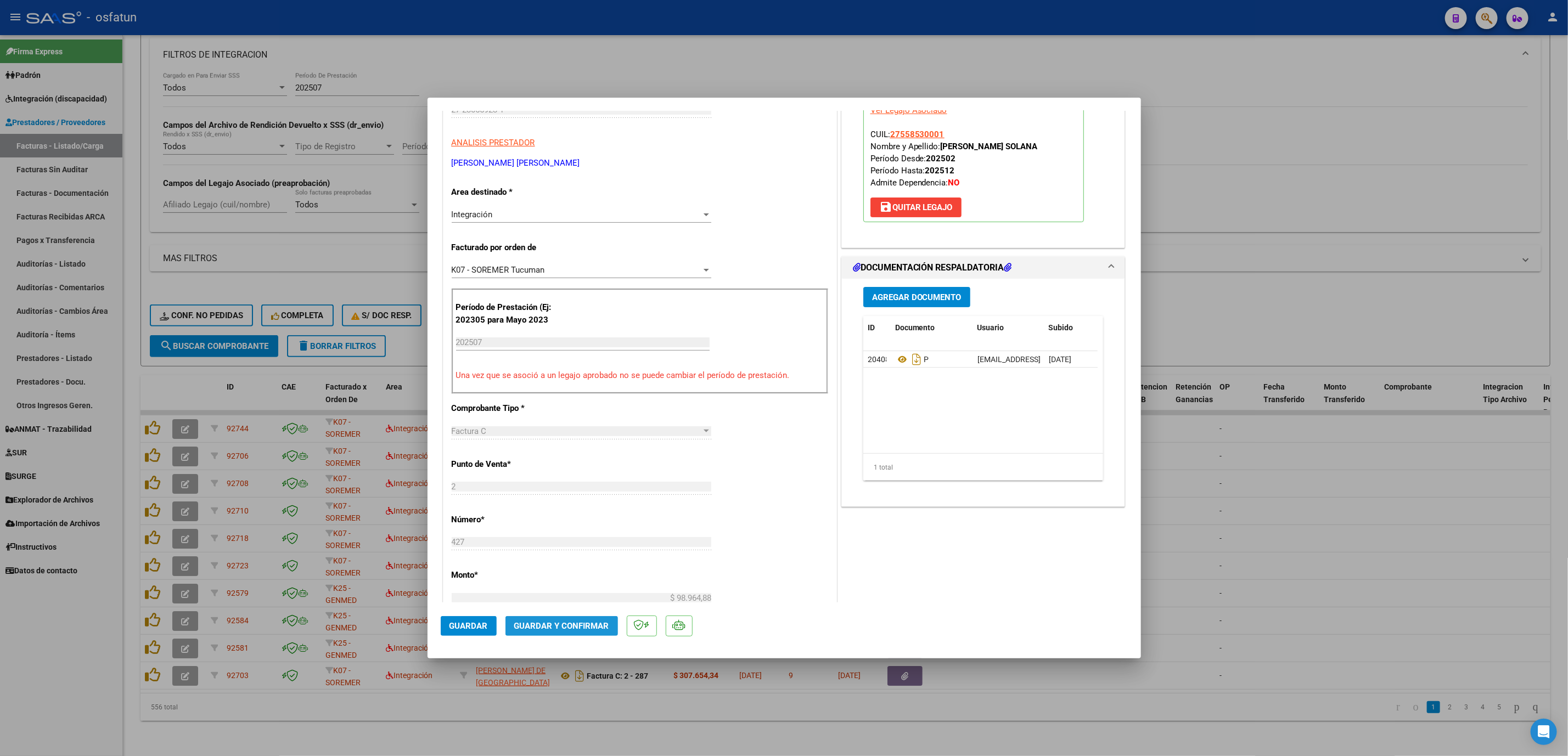
click at [563, 434] on span "Guardar y Confirmar" at bounding box center [562, 626] width 95 height 10
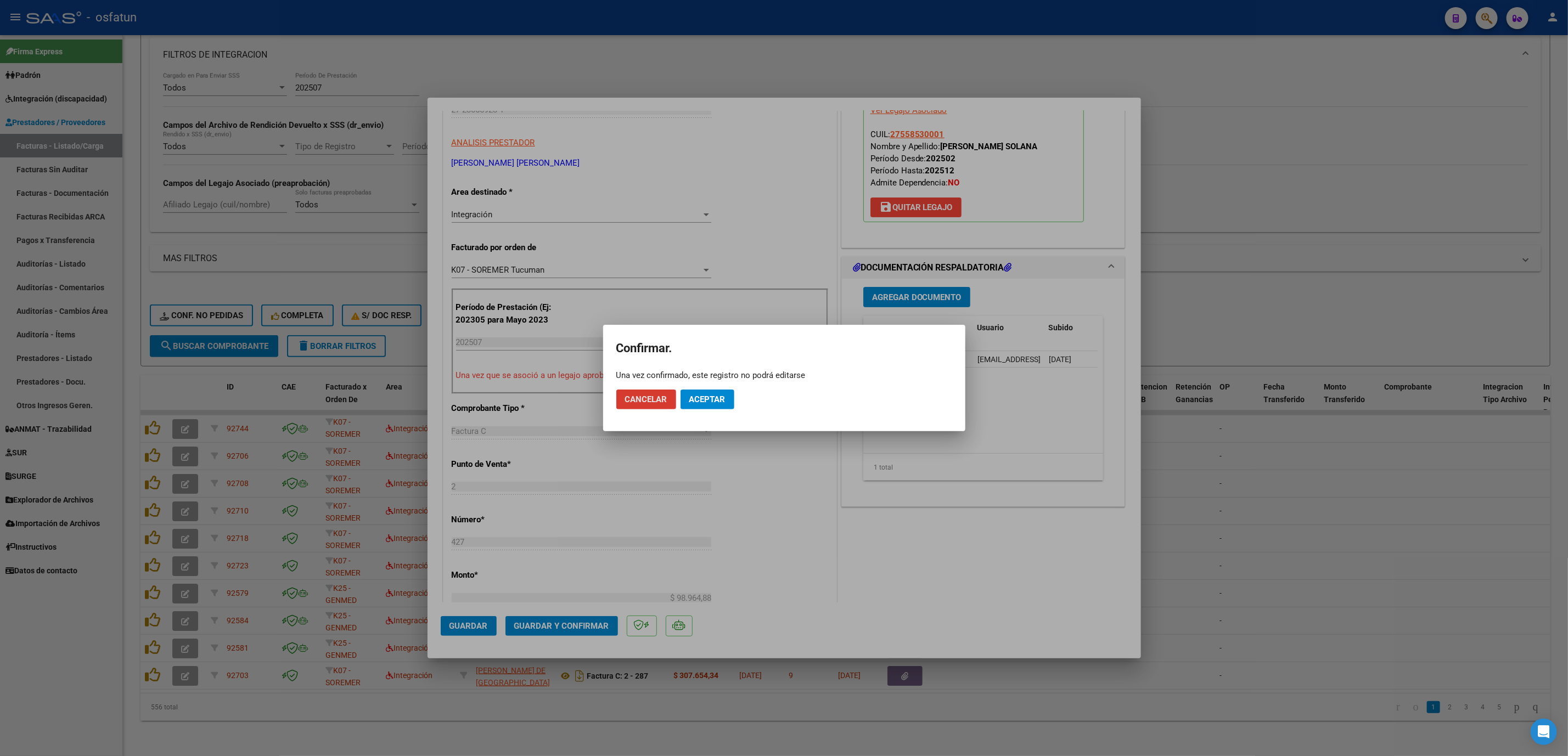
drag, startPoint x: 714, startPoint y: 404, endPoint x: 707, endPoint y: 398, distance: 9.2
click at [711, 402] on span "Aceptar" at bounding box center [707, 400] width 36 height 10
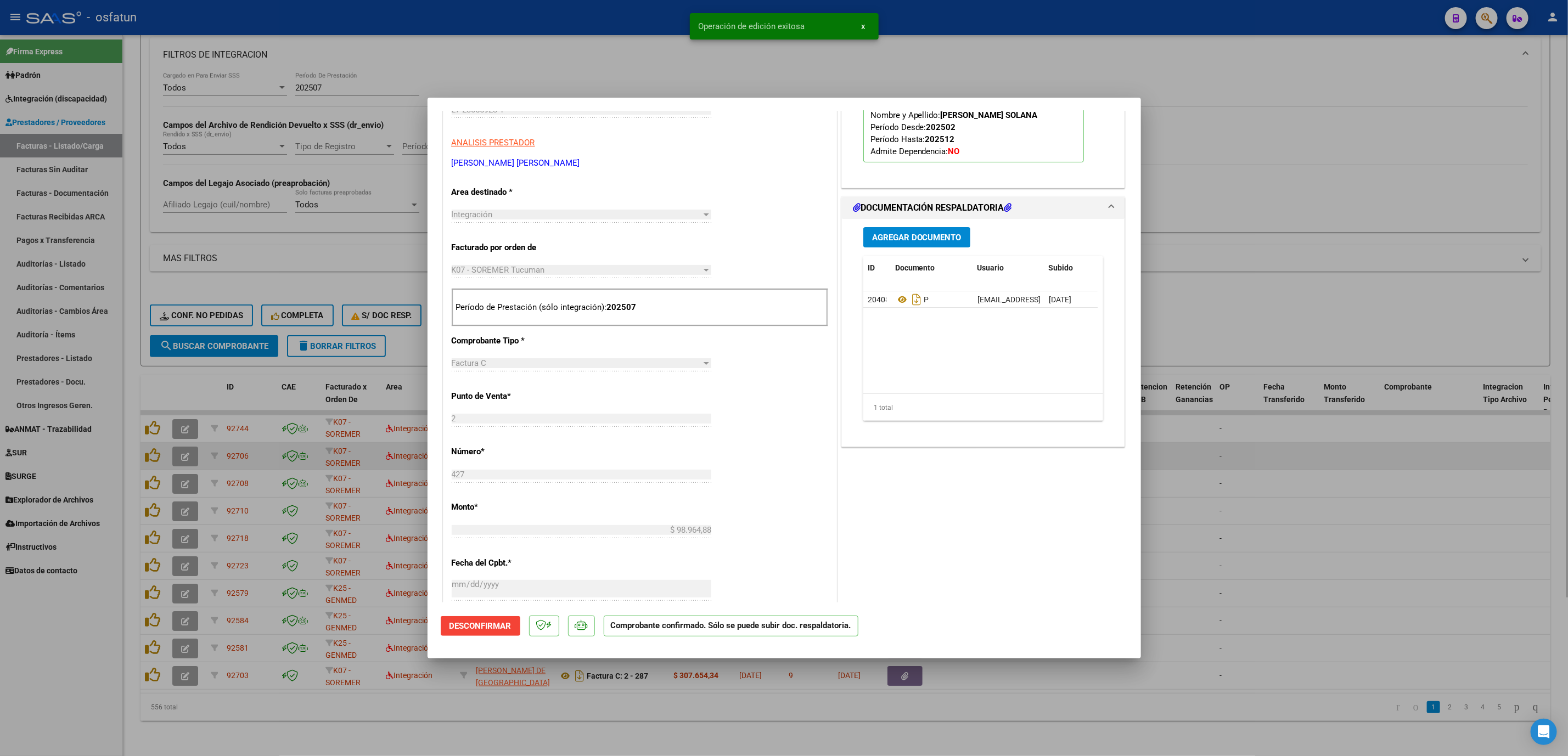
drag, startPoint x: 1321, startPoint y: 438, endPoint x: 1322, endPoint y: 443, distance: 5.1
click at [1286, 434] on div at bounding box center [784, 378] width 1568 height 756
type input "$ 0,00"
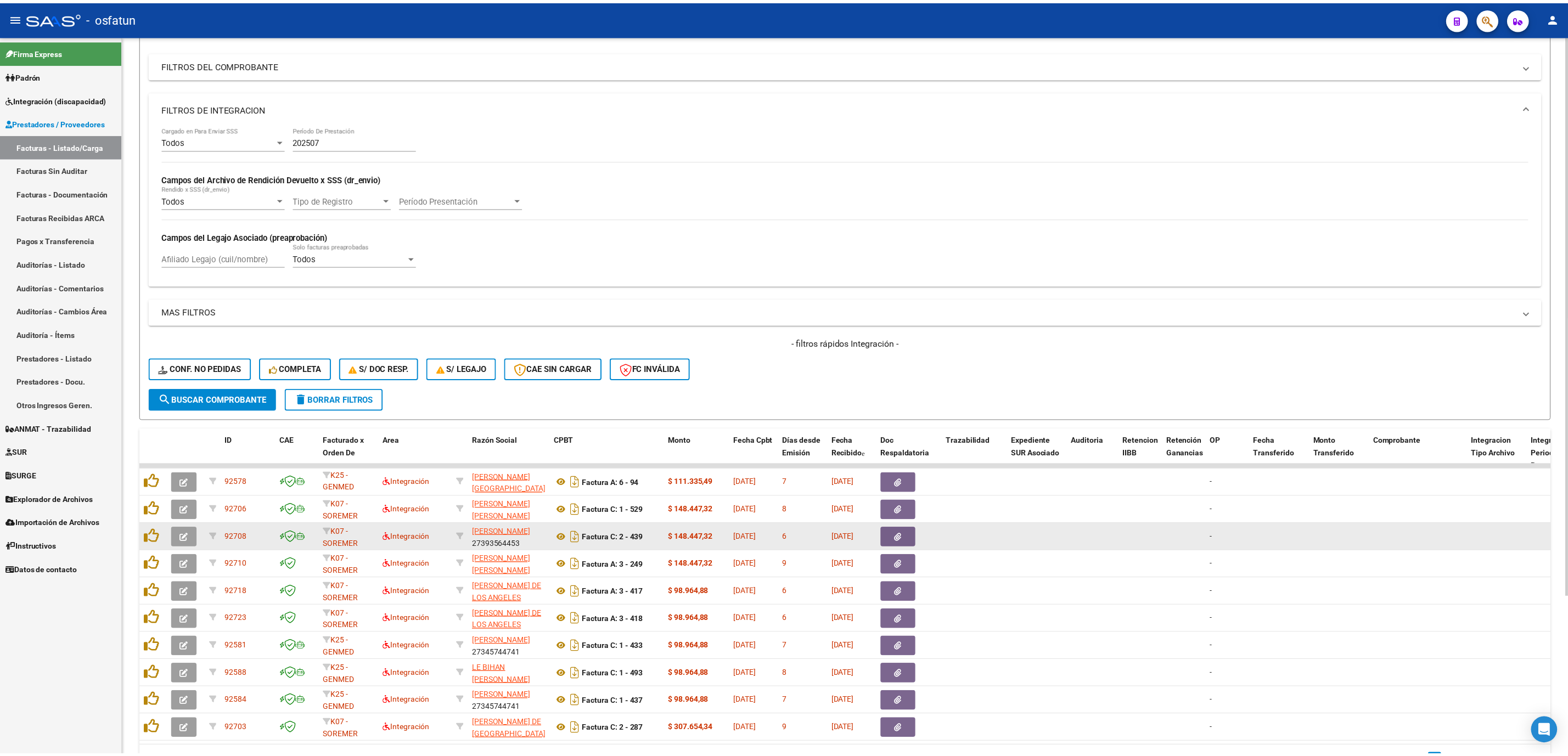
scroll to position [203, 0]
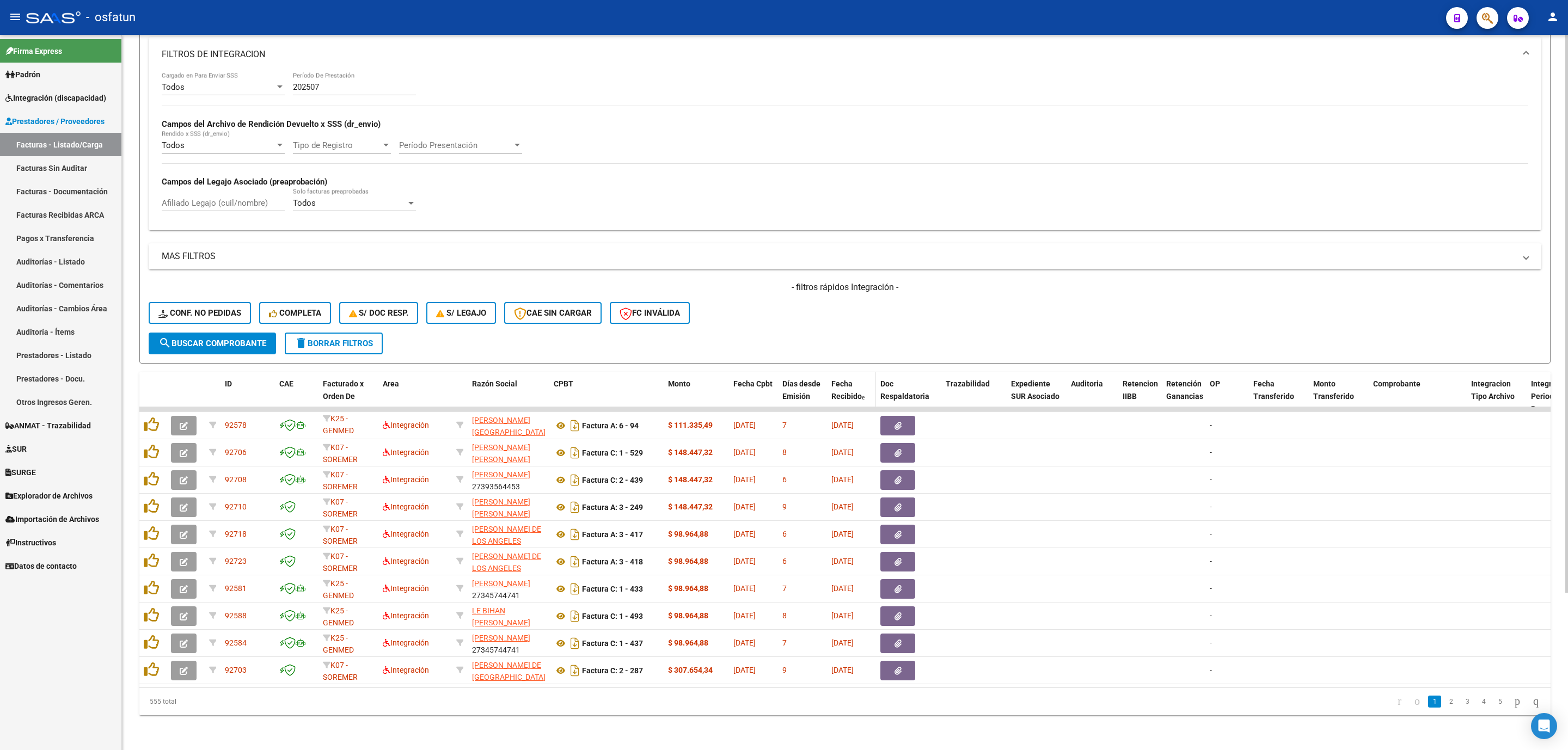
click at [840, 380] on span "Fecha Recibido" at bounding box center [847, 390] width 31 height 21
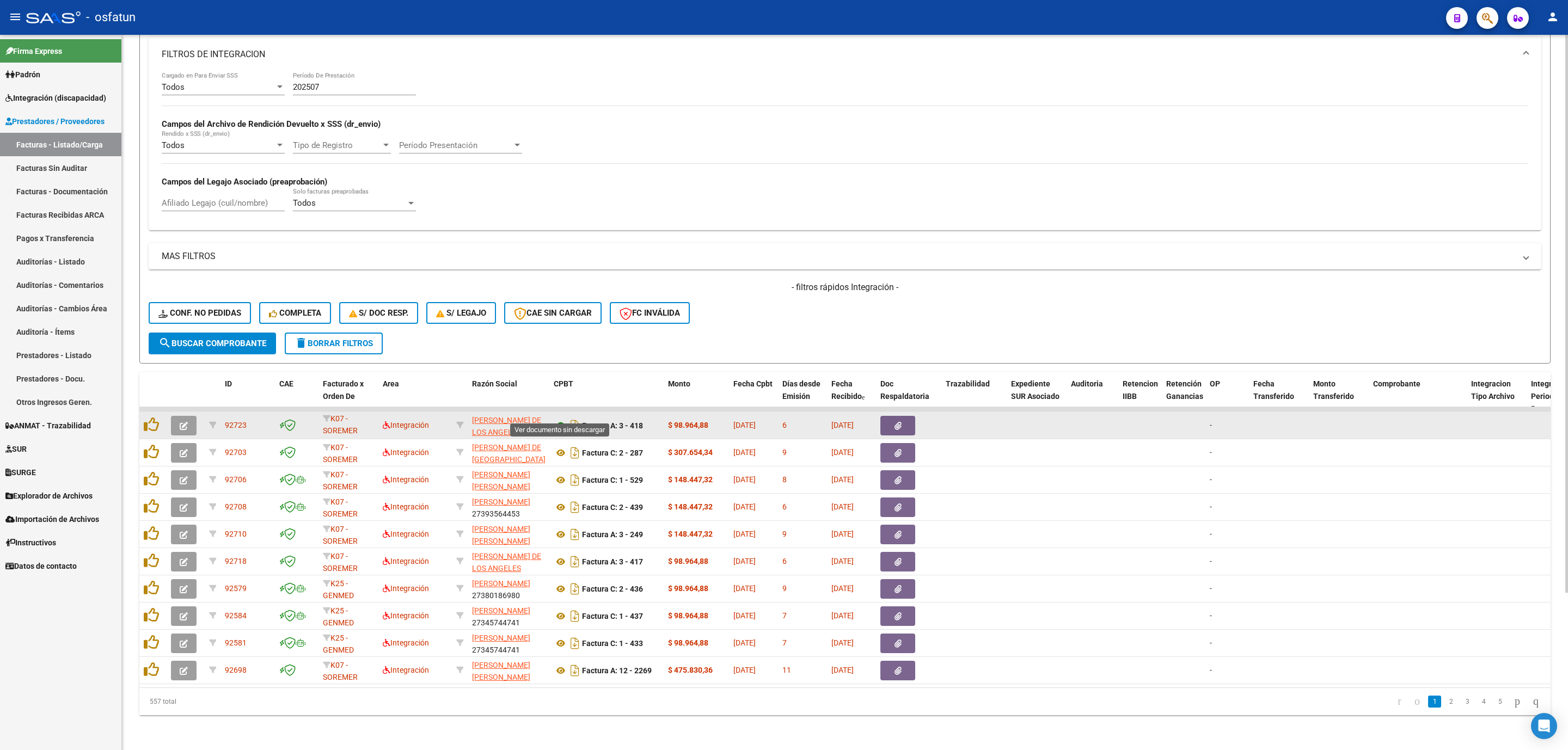
click at [555, 419] on icon at bounding box center [561, 426] width 14 height 13
click at [185, 421] on span "button" at bounding box center [184, 425] width 8 height 10
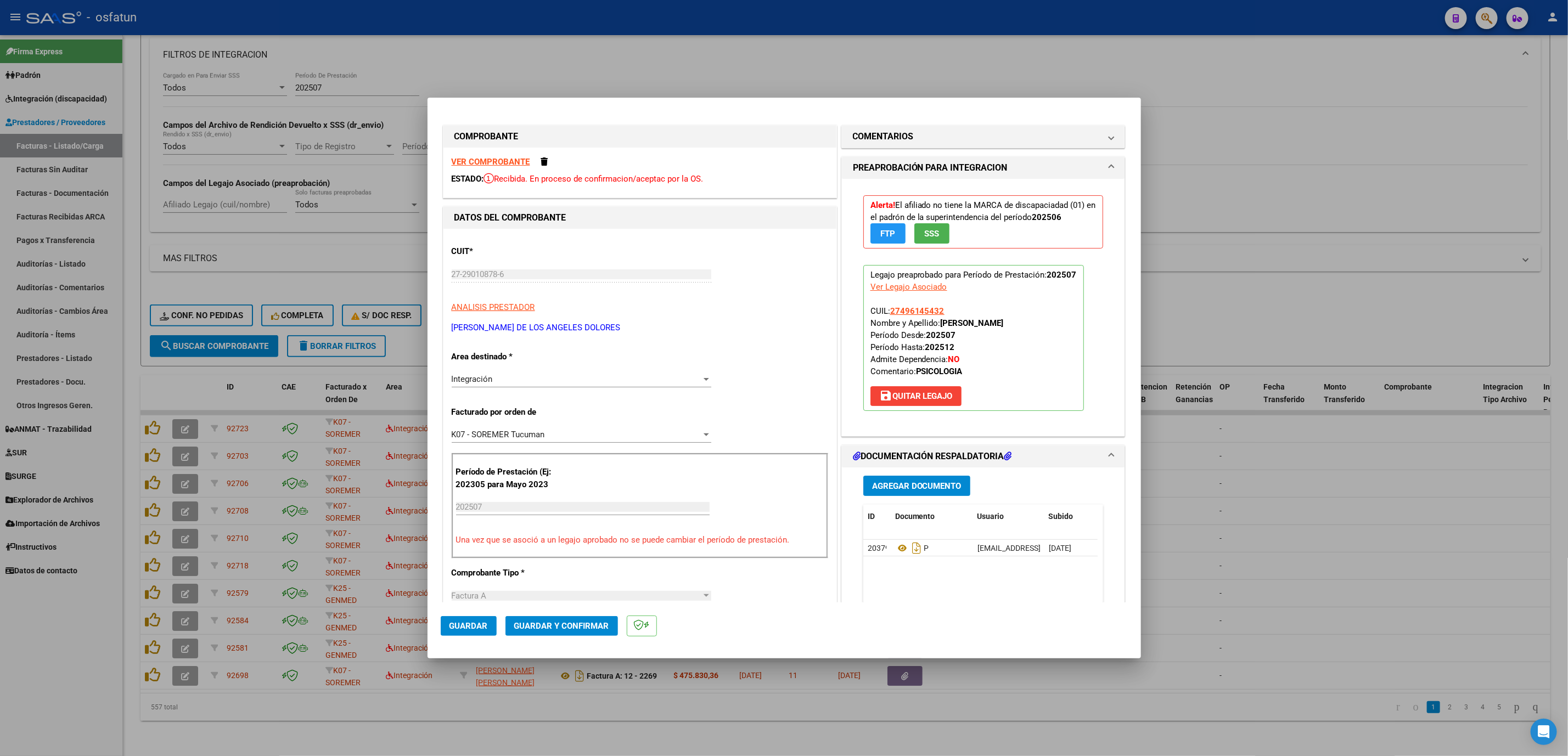
click at [586, 434] on mat-dialog-actions "Guardar Guardar y Confirmar" at bounding box center [784, 624] width 687 height 43
click at [586, 434] on button "Guardar y Confirmar" at bounding box center [562, 626] width 113 height 20
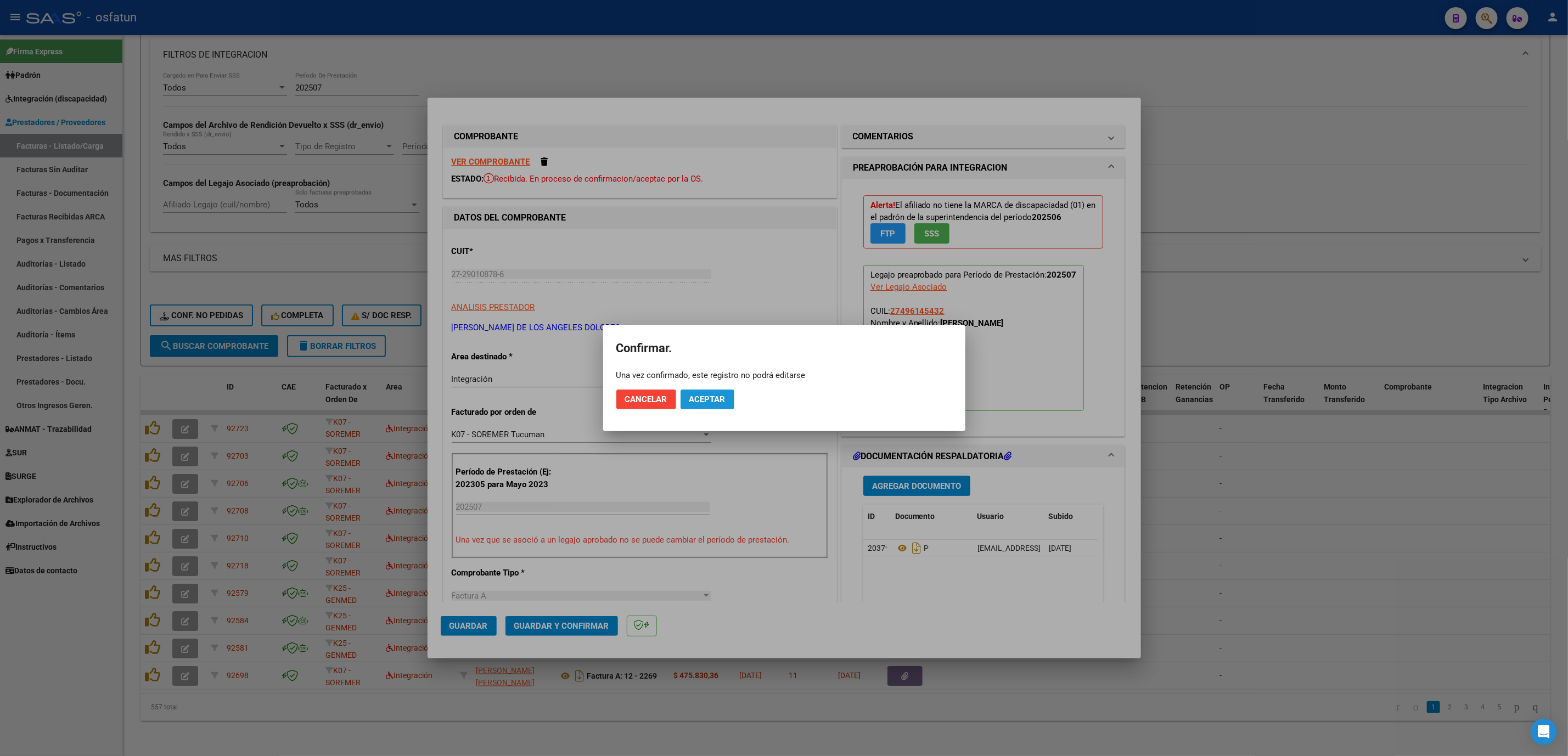
click at [718, 400] on span "Aceptar" at bounding box center [707, 400] width 36 height 10
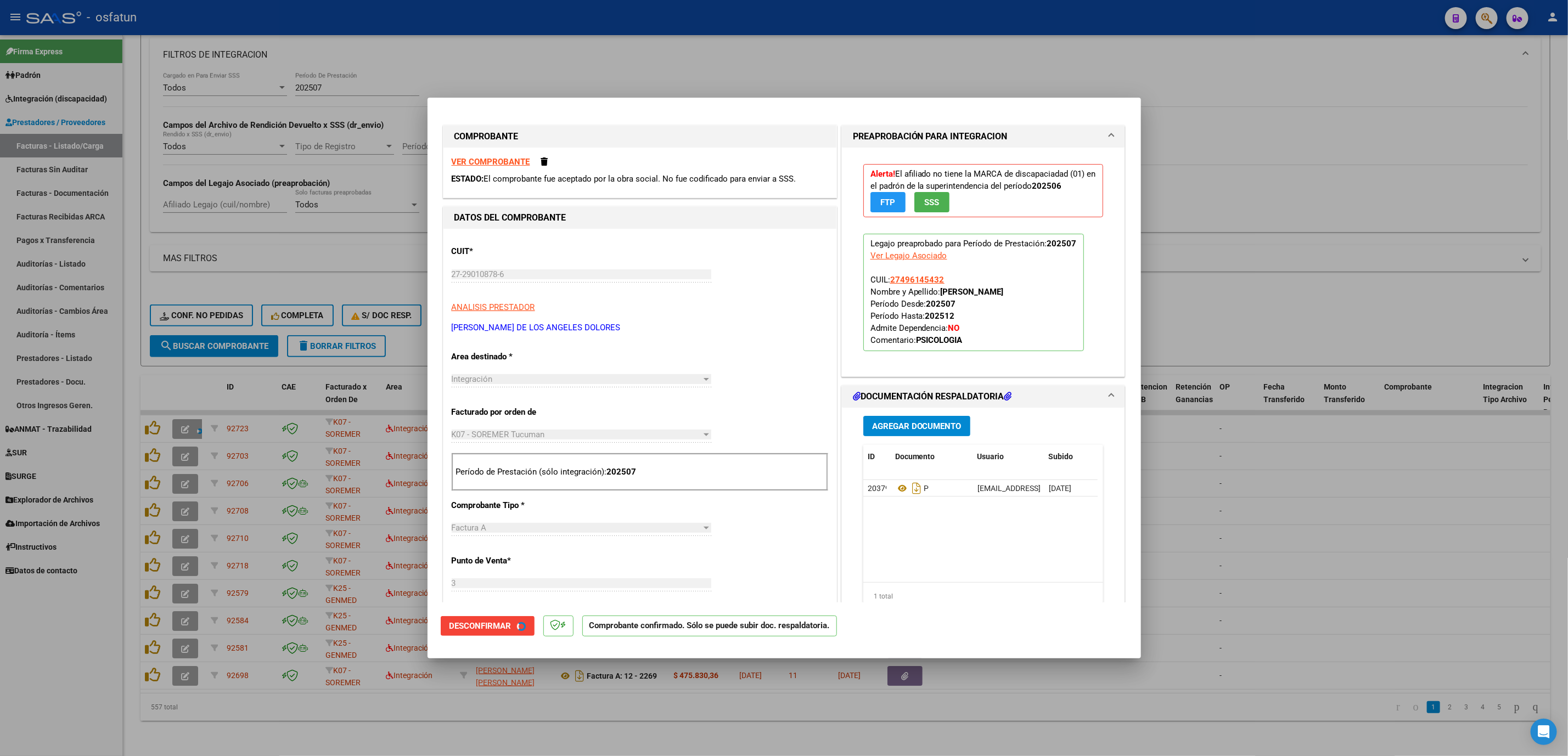
click at [1286, 434] on div at bounding box center [784, 378] width 1568 height 756
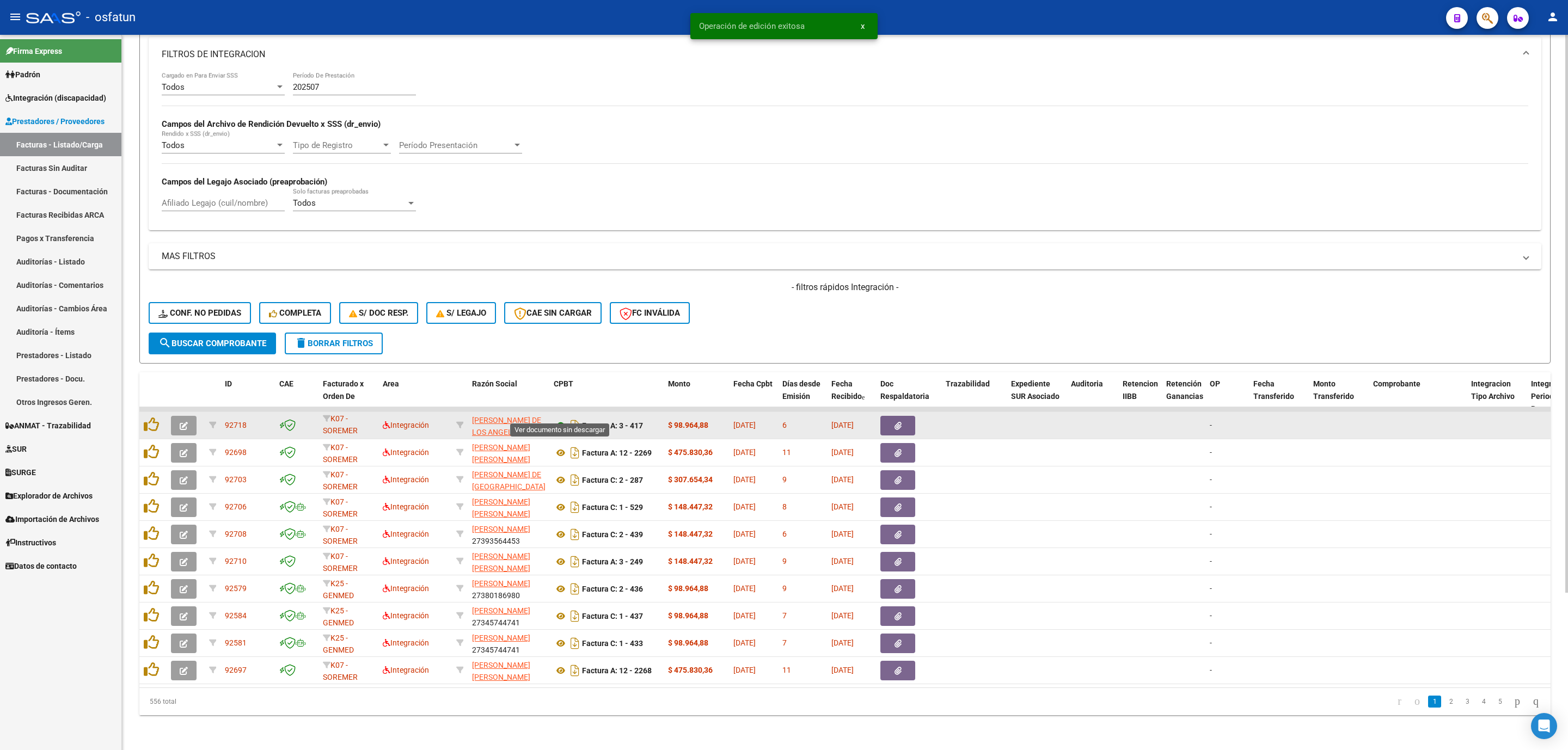
click at [557, 419] on icon at bounding box center [561, 426] width 14 height 13
click at [176, 416] on button "button" at bounding box center [184, 425] width 25 height 19
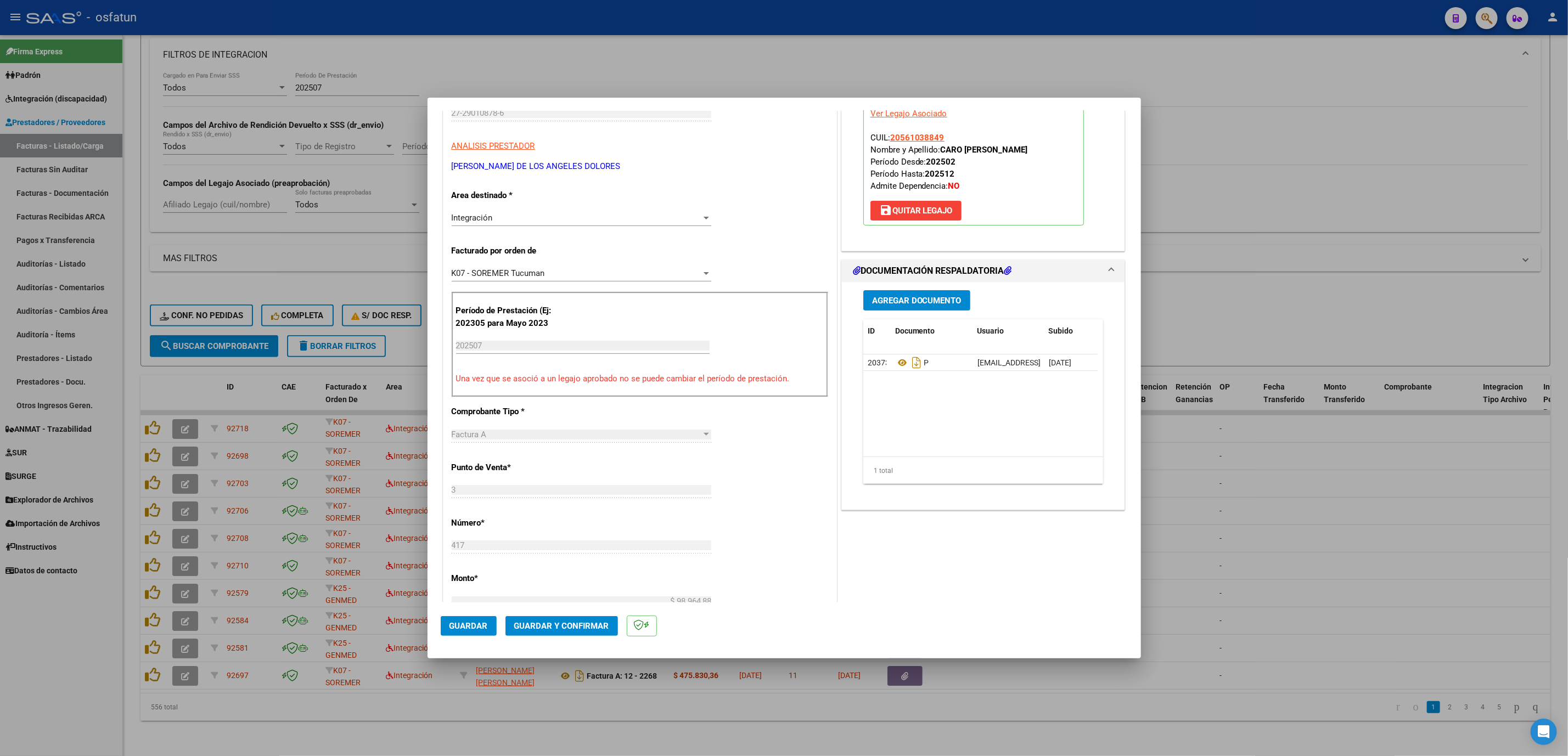
scroll to position [165, 0]
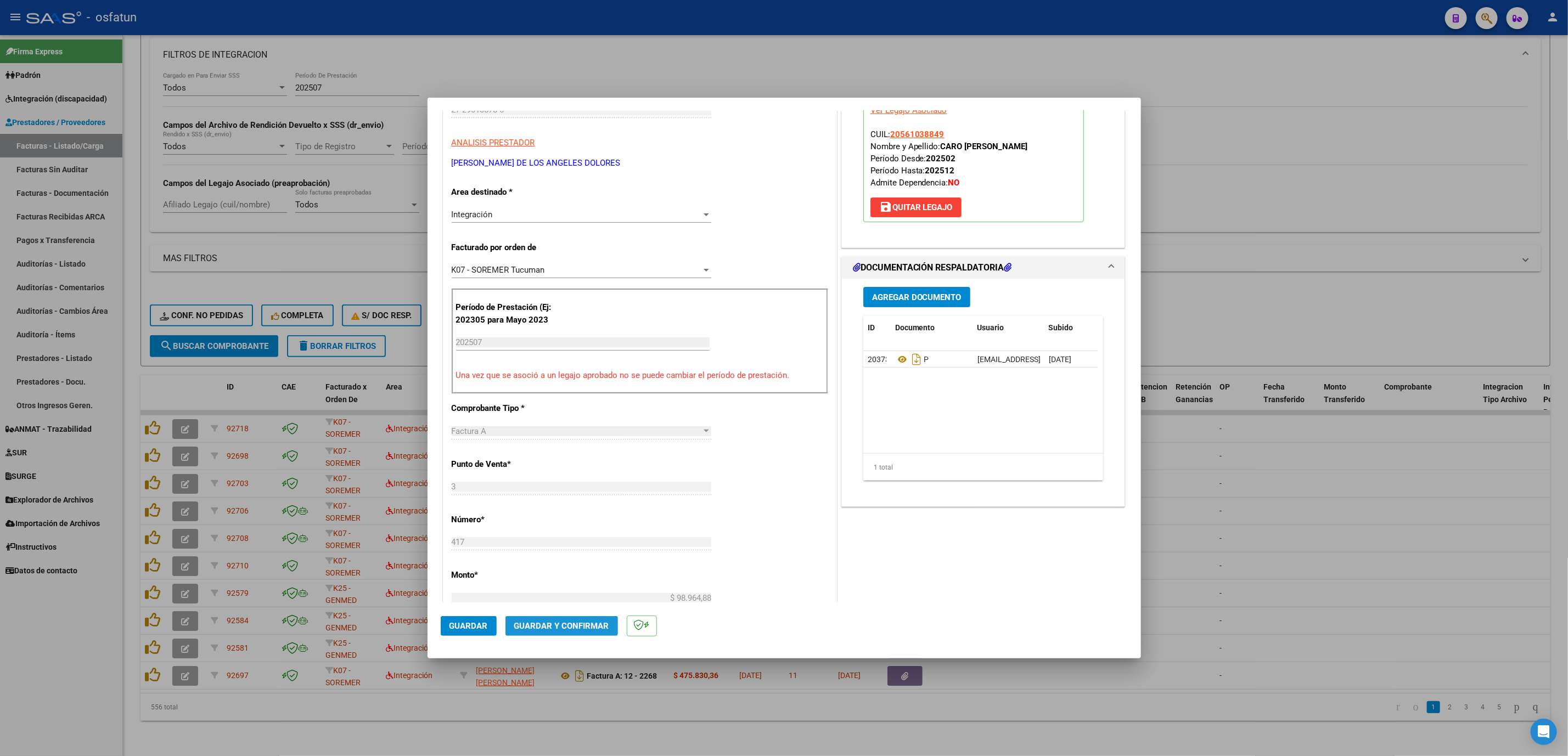
click at [589, 434] on button "Guardar y Confirmar" at bounding box center [562, 626] width 113 height 20
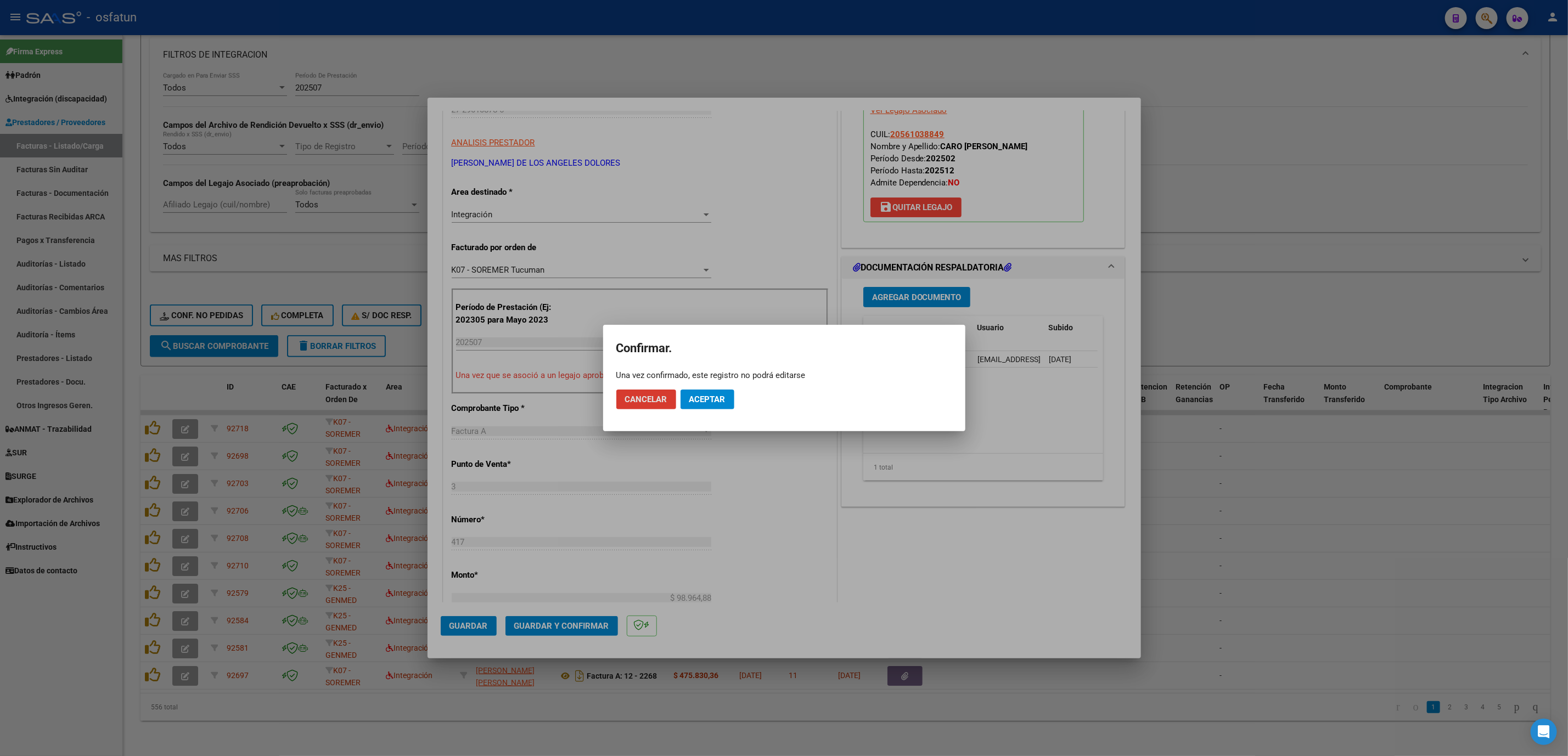
click at [705, 402] on span "Aceptar" at bounding box center [707, 400] width 36 height 10
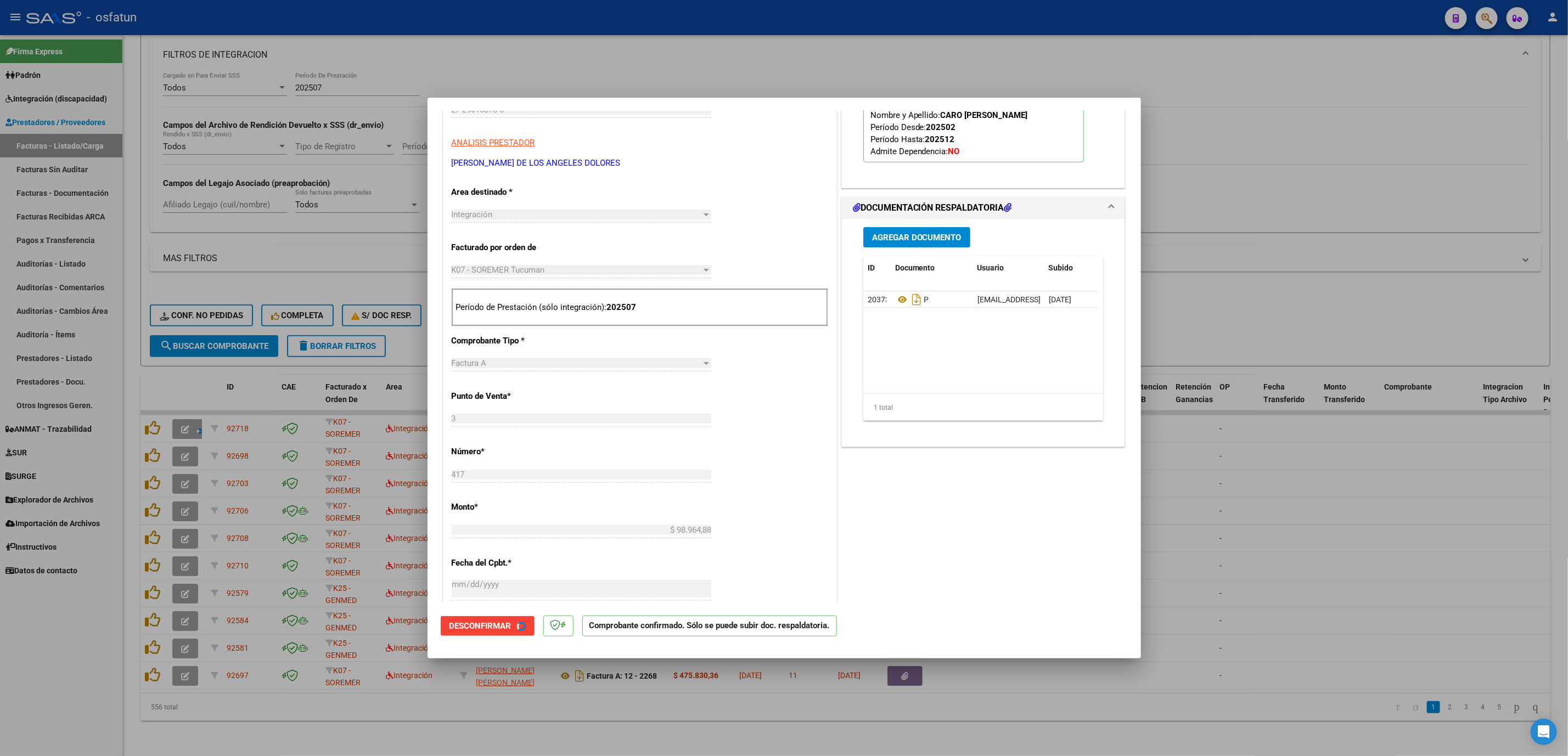
click at [1154, 434] on div at bounding box center [784, 378] width 1568 height 756
type input "$ 0,00"
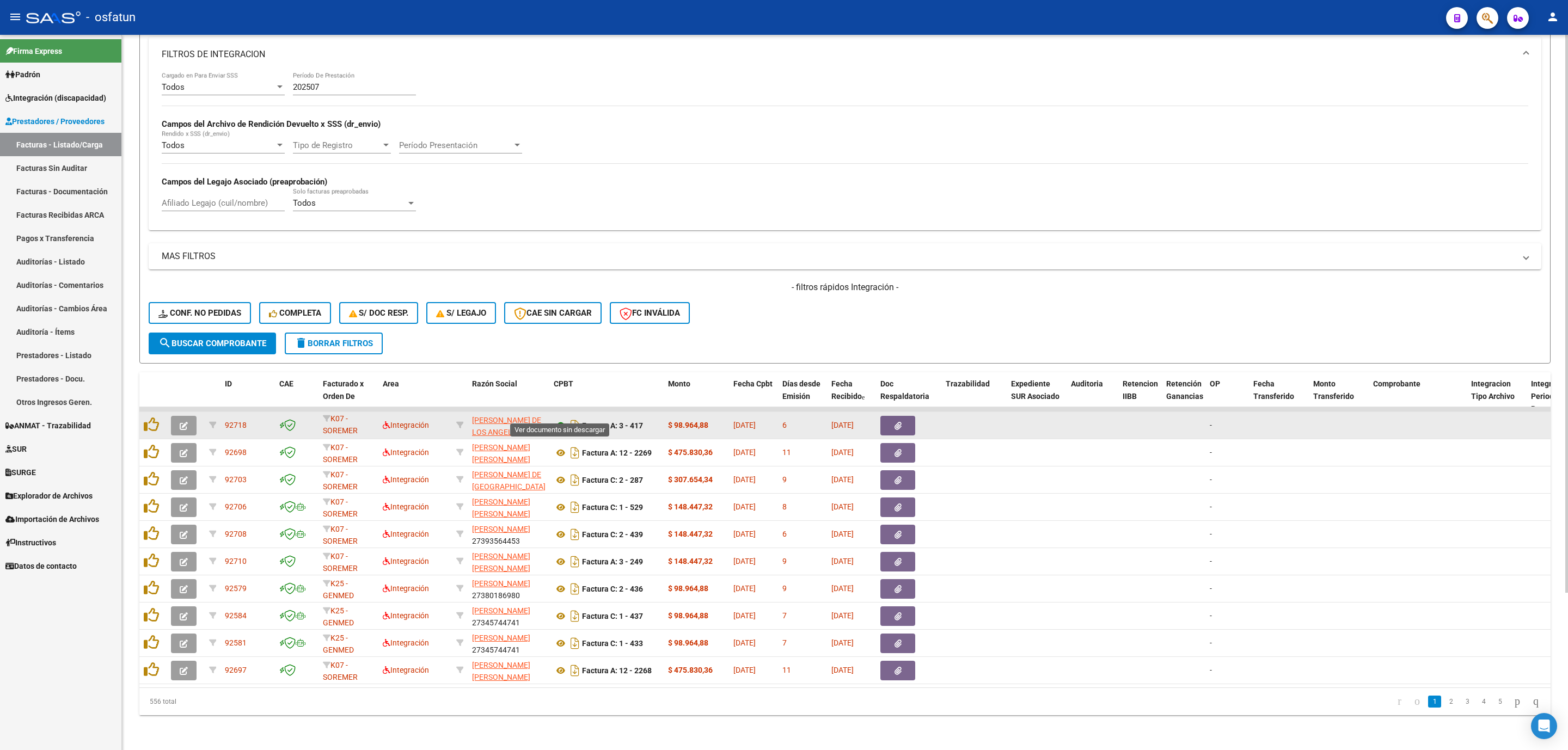
click at [555, 419] on icon at bounding box center [561, 426] width 14 height 13
click at [191, 416] on button "button" at bounding box center [184, 425] width 25 height 19
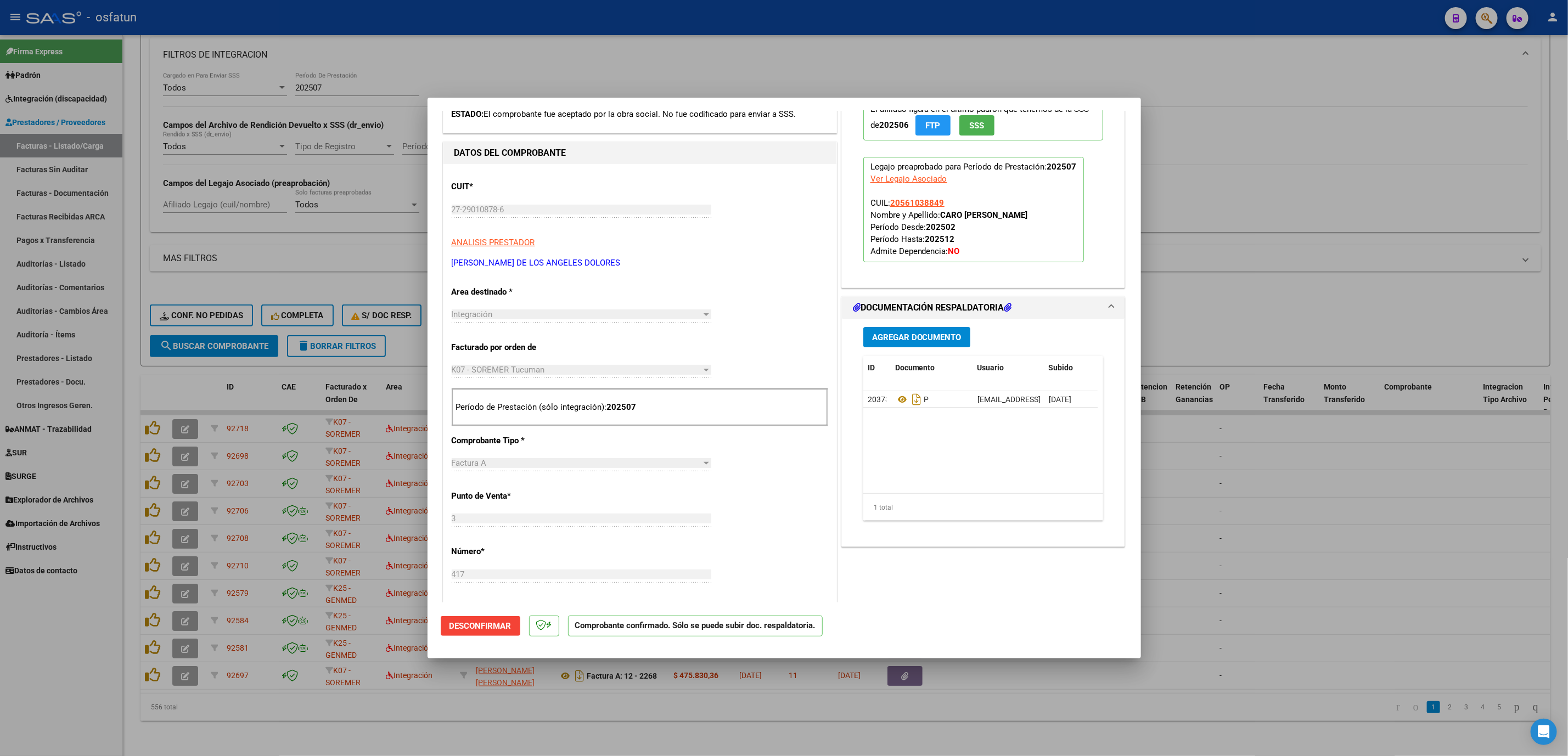
scroll to position [82, 0]
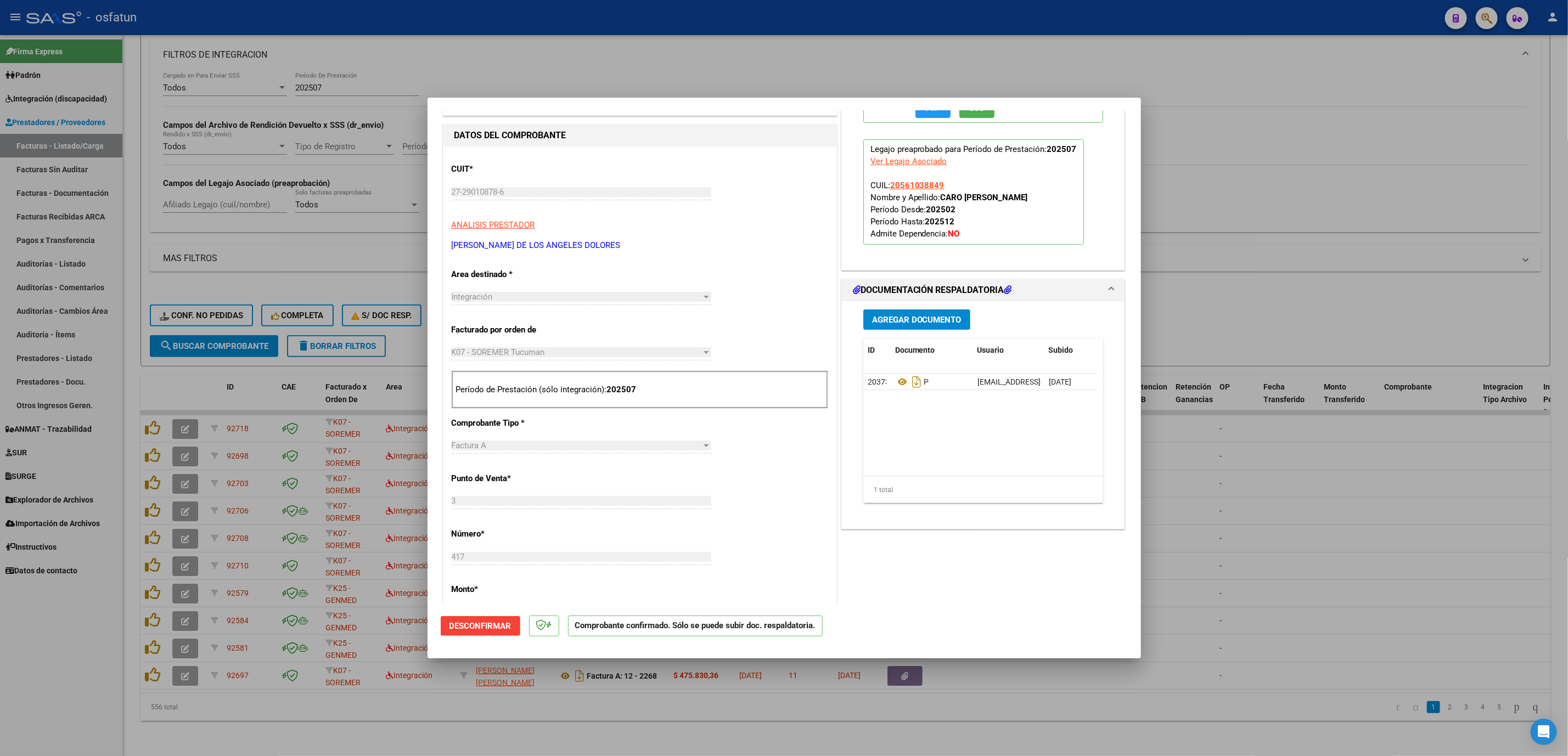
click at [711, 434] on div at bounding box center [784, 378] width 1568 height 756
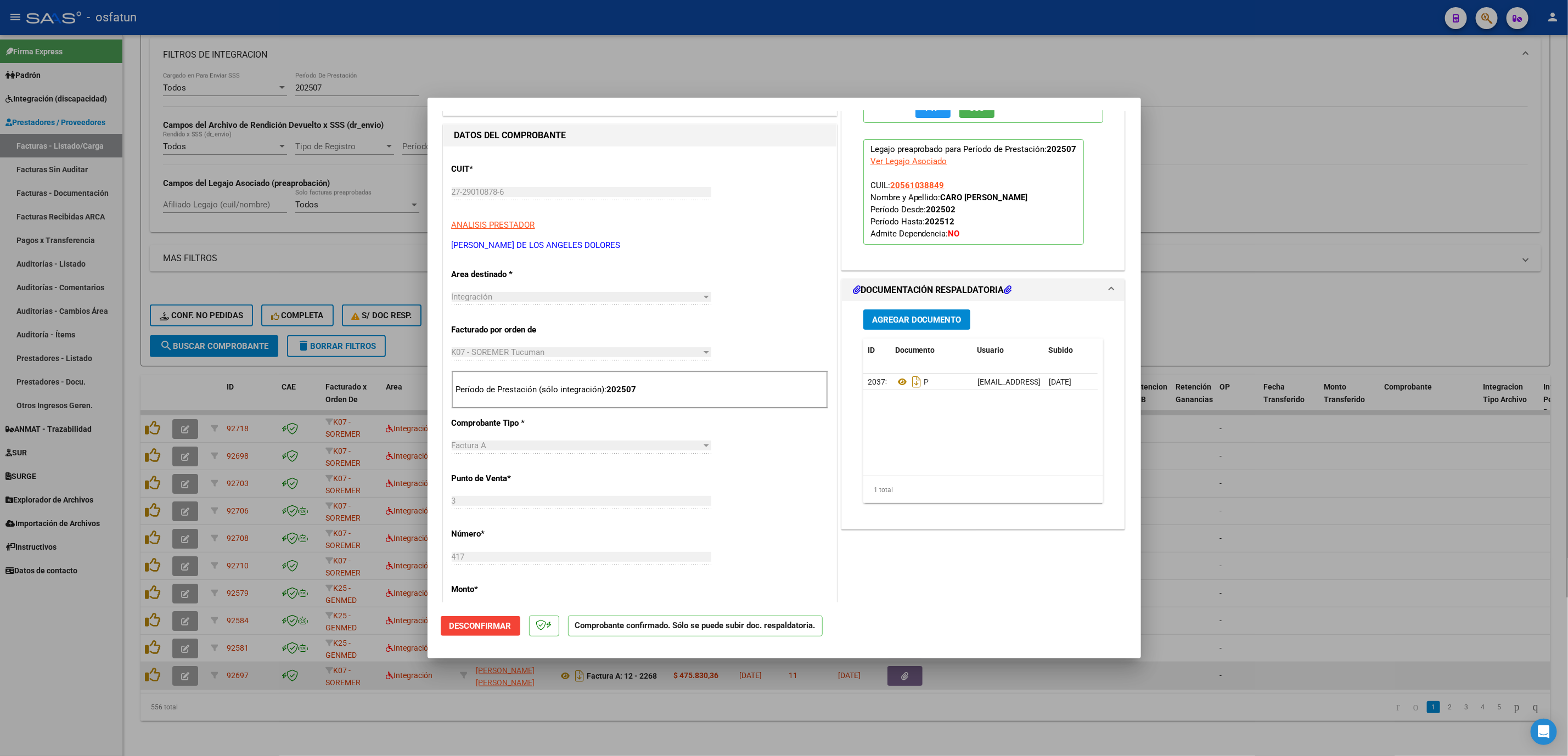
type input "$ 0,00"
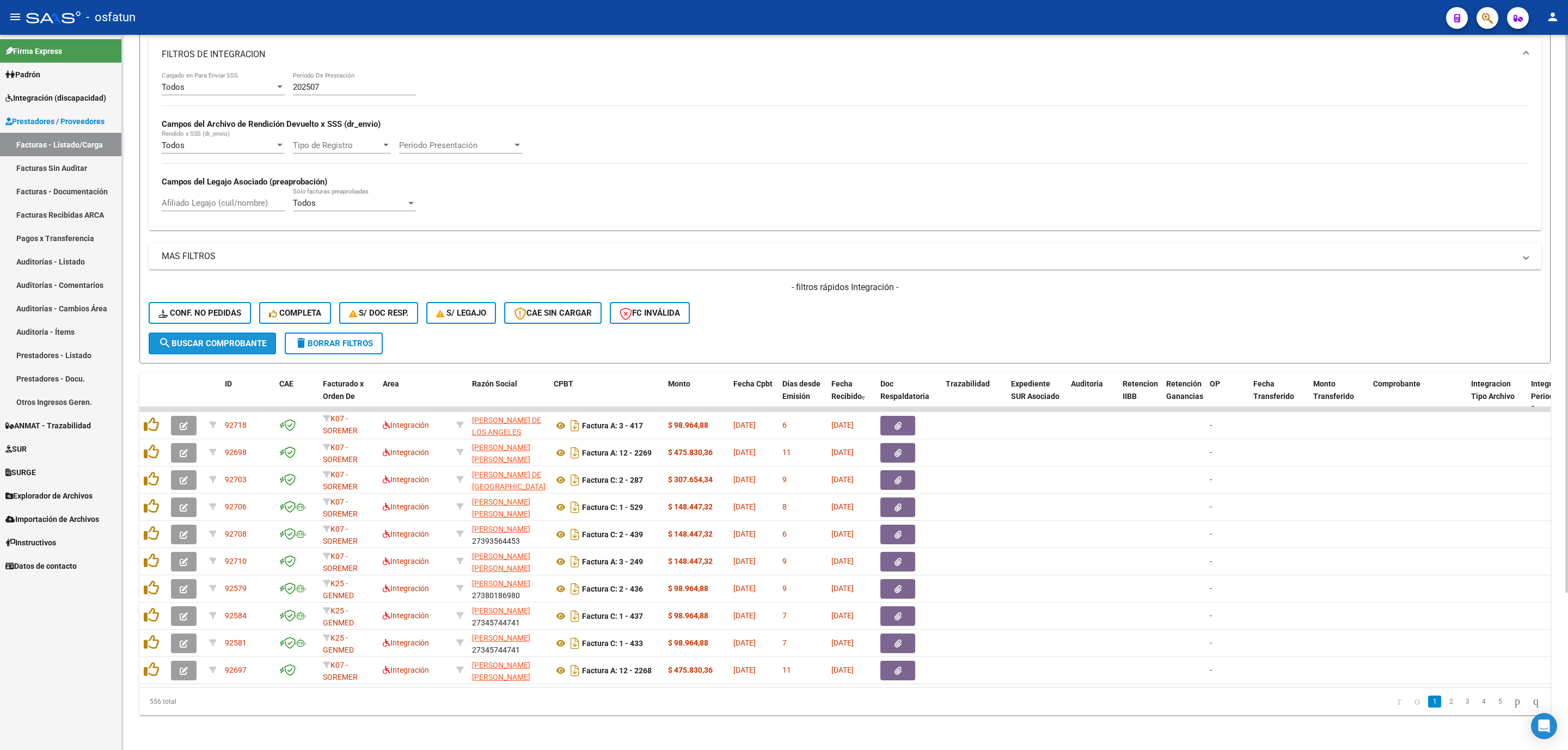
click at [183, 339] on span "search Buscar Comprobante" at bounding box center [212, 344] width 108 height 10
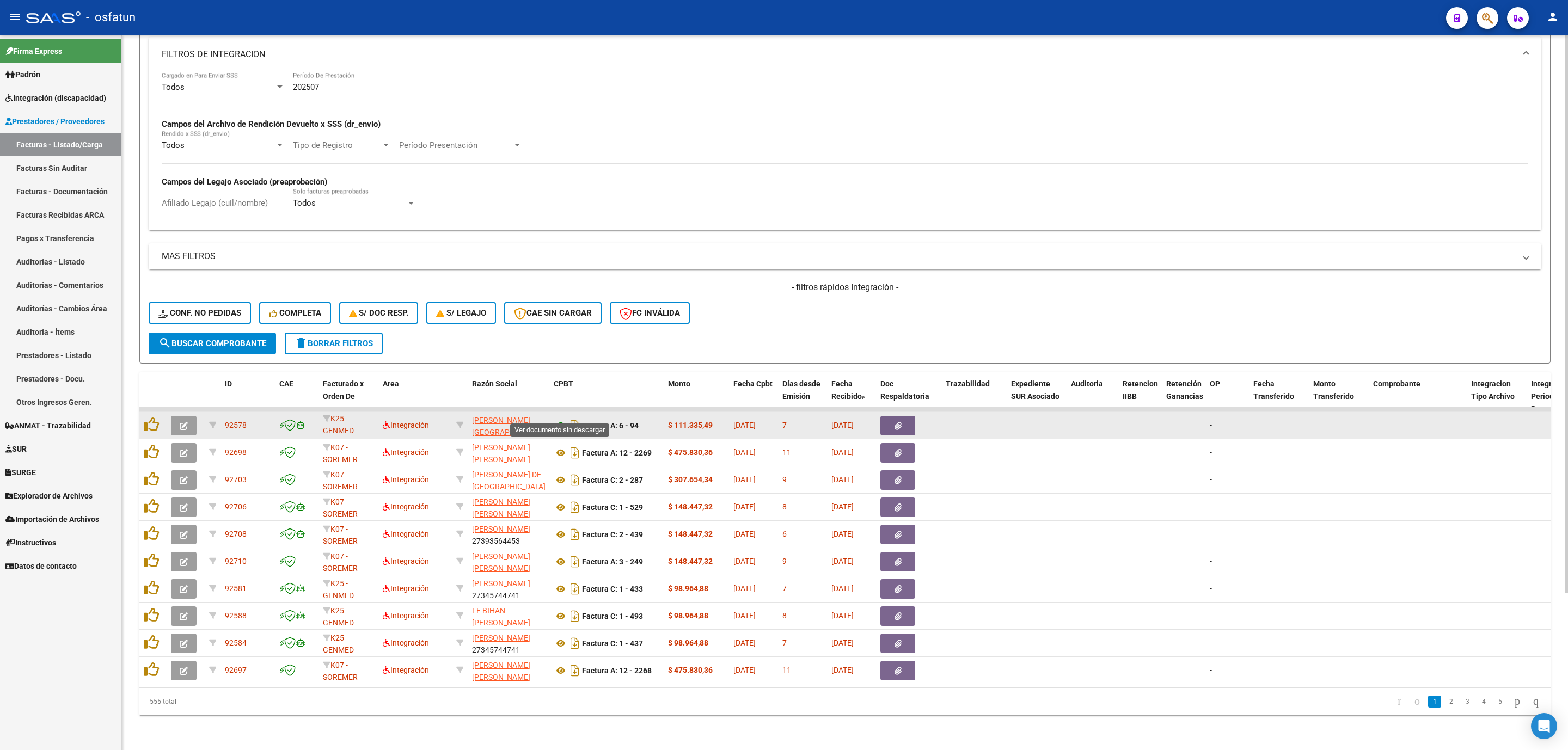
click at [556, 419] on icon at bounding box center [561, 426] width 14 height 13
click at [185, 422] on icon "button" at bounding box center [184, 426] width 8 height 8
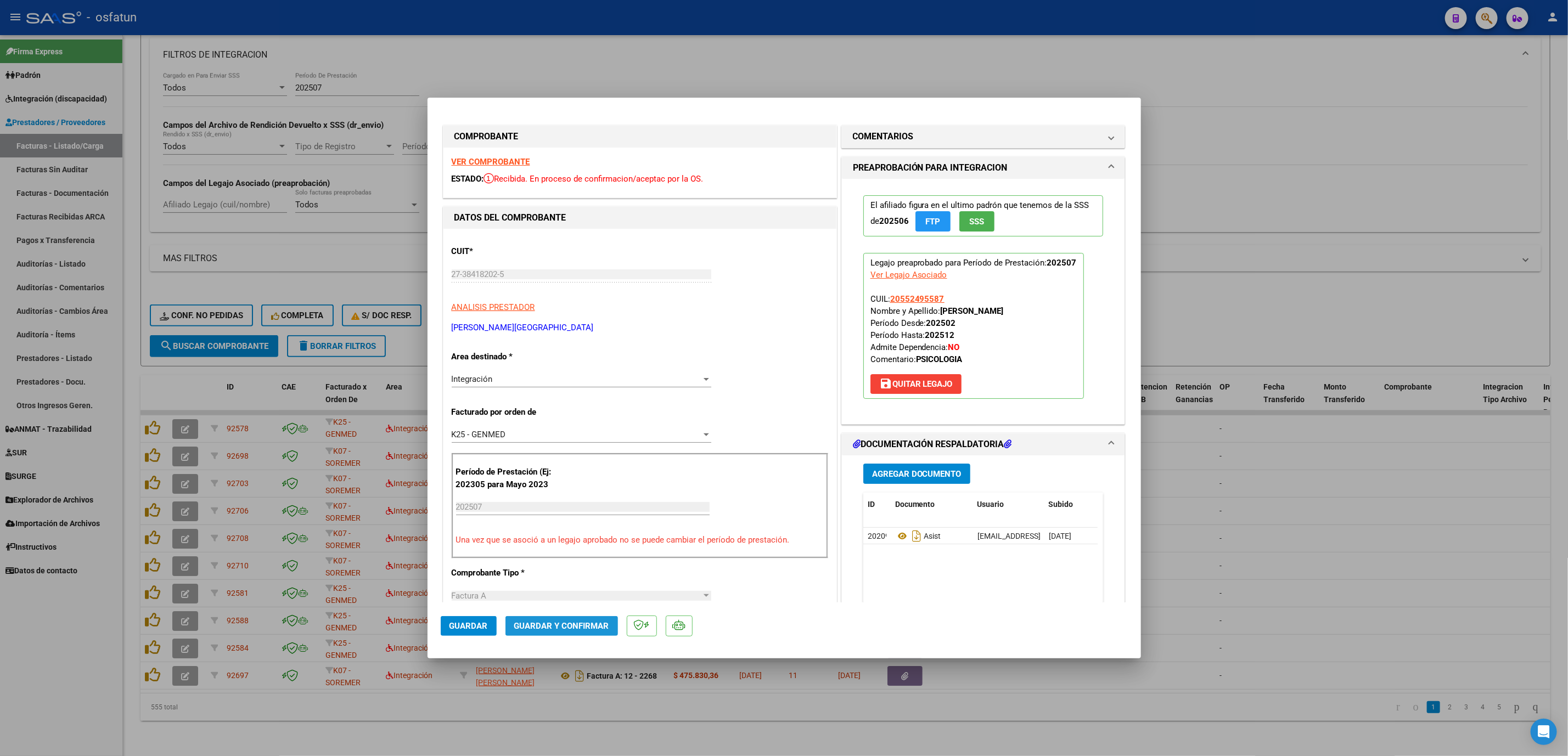
click at [586, 434] on button "Guardar y Confirmar" at bounding box center [562, 626] width 113 height 20
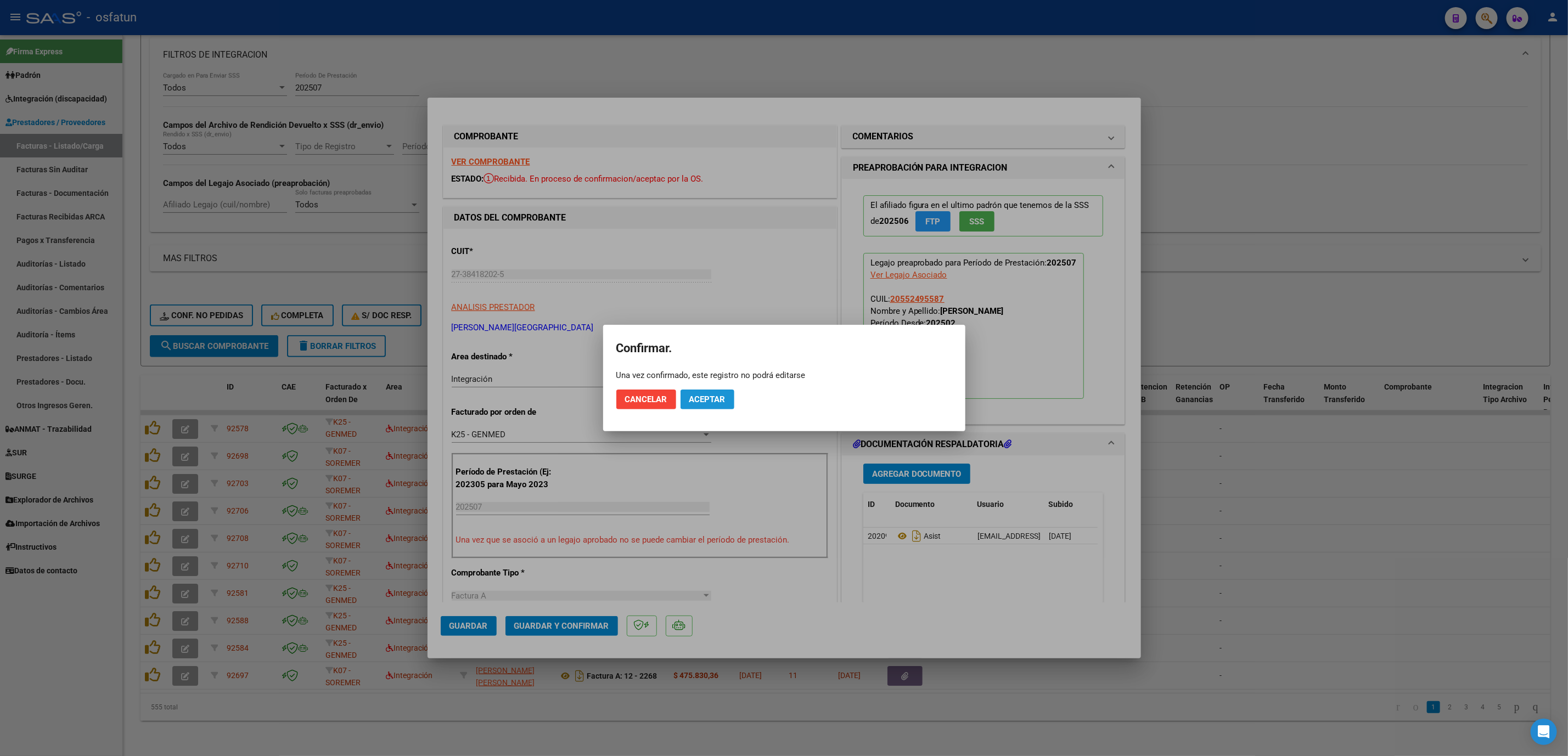
click at [693, 408] on button "Aceptar" at bounding box center [707, 399] width 54 height 20
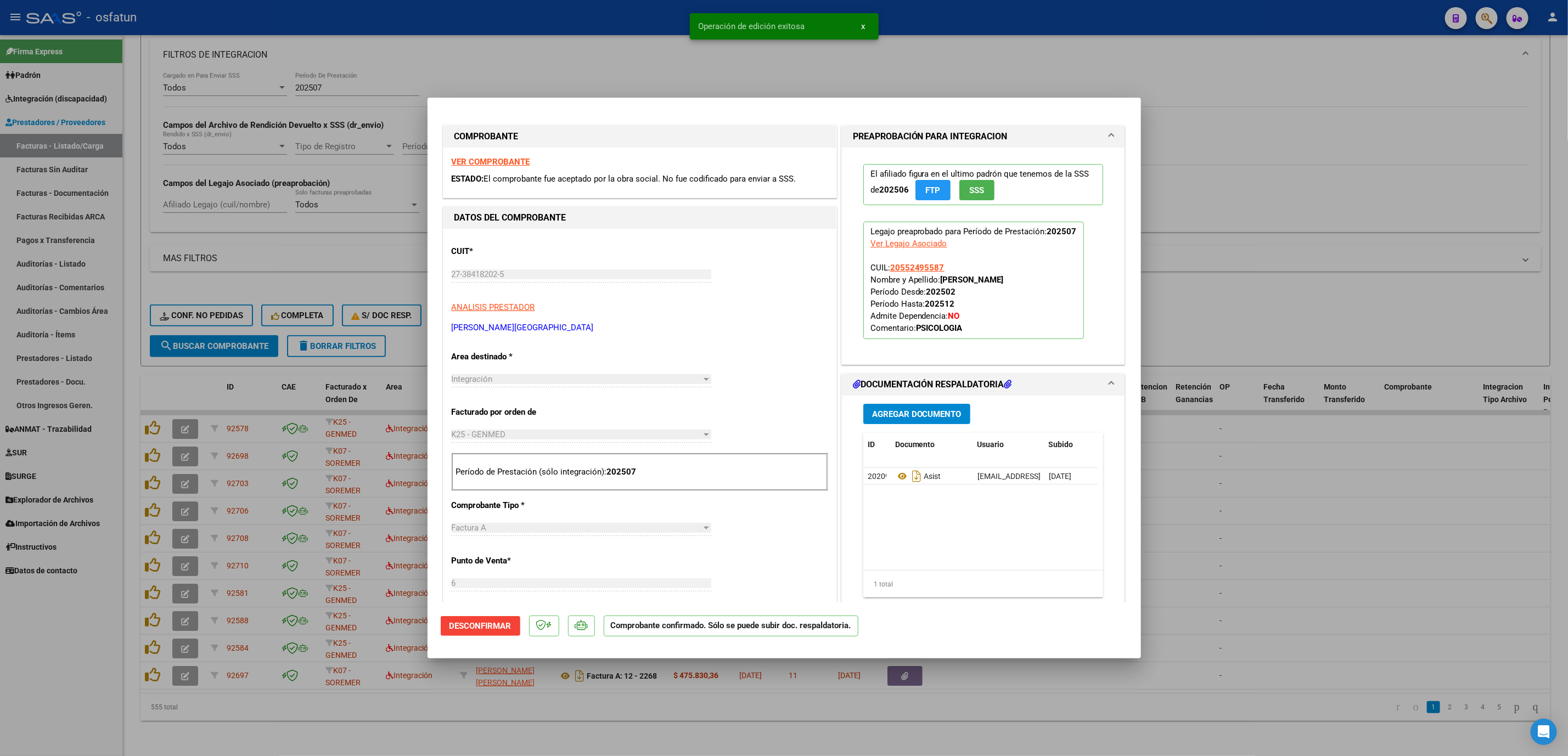
click at [614, 434] on div at bounding box center [784, 378] width 1568 height 756
type input "$ 0,00"
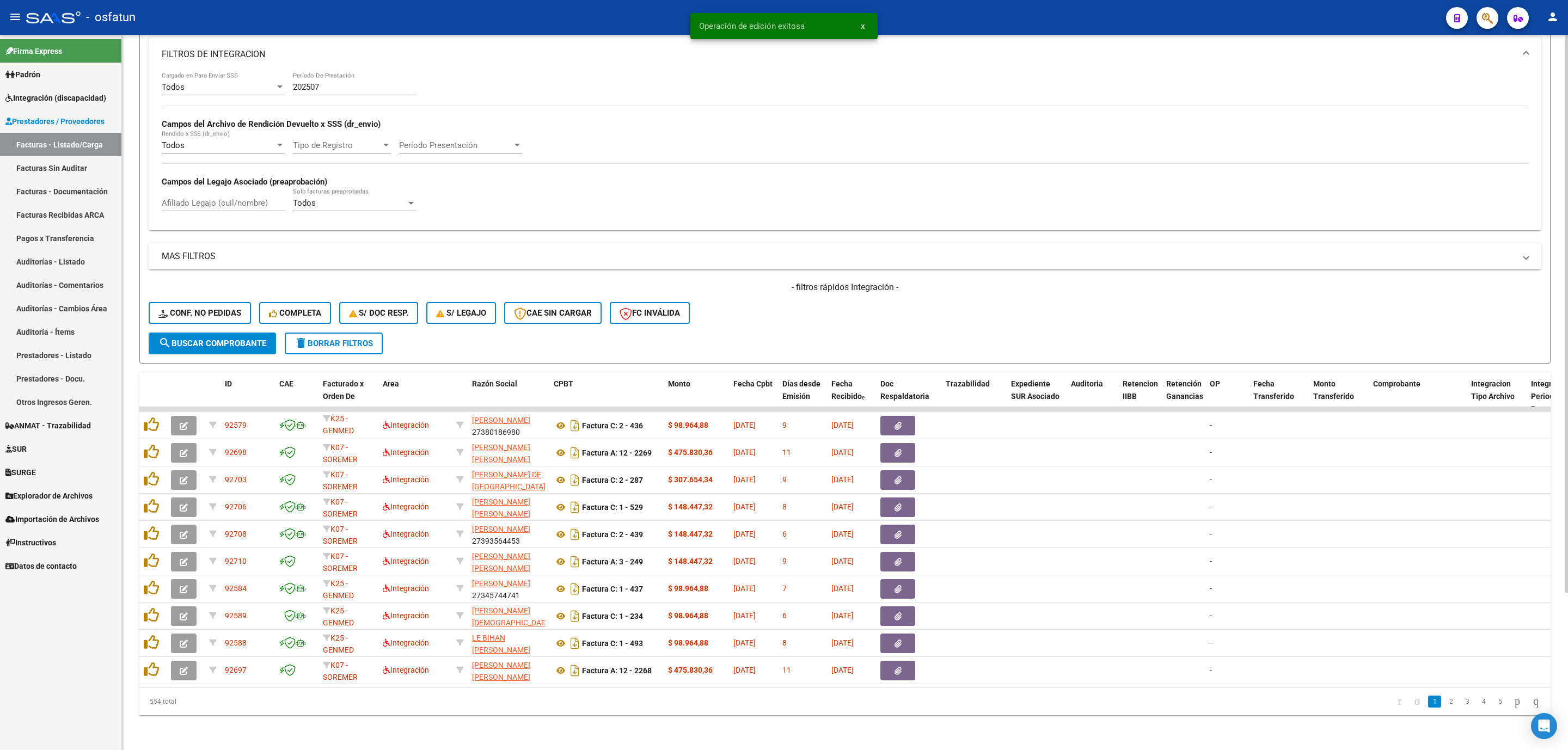
click at [209, 339] on span "search Buscar Comprobante" at bounding box center [212, 344] width 108 height 10
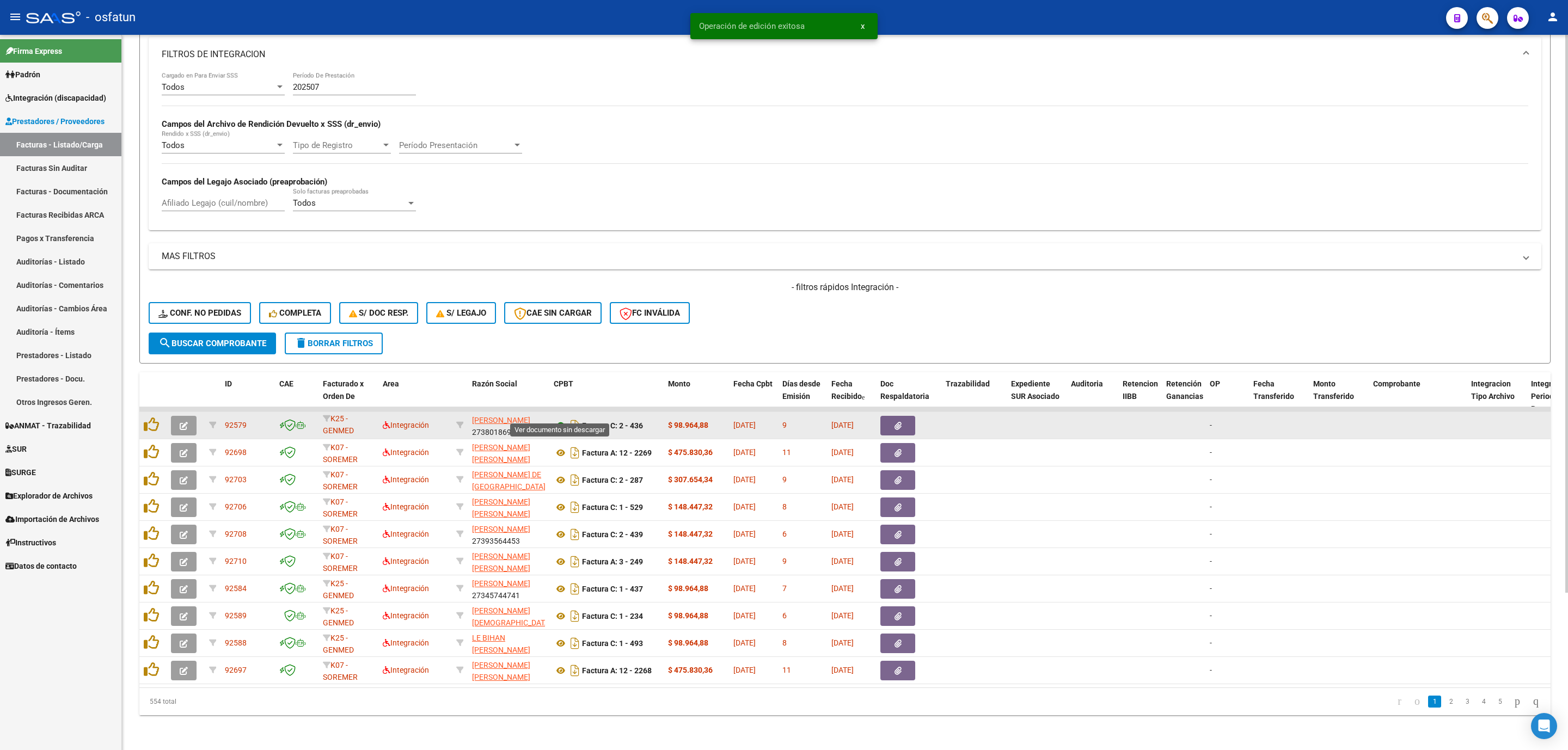
click at [559, 419] on icon at bounding box center [561, 426] width 14 height 13
click at [187, 422] on icon "button" at bounding box center [184, 426] width 8 height 8
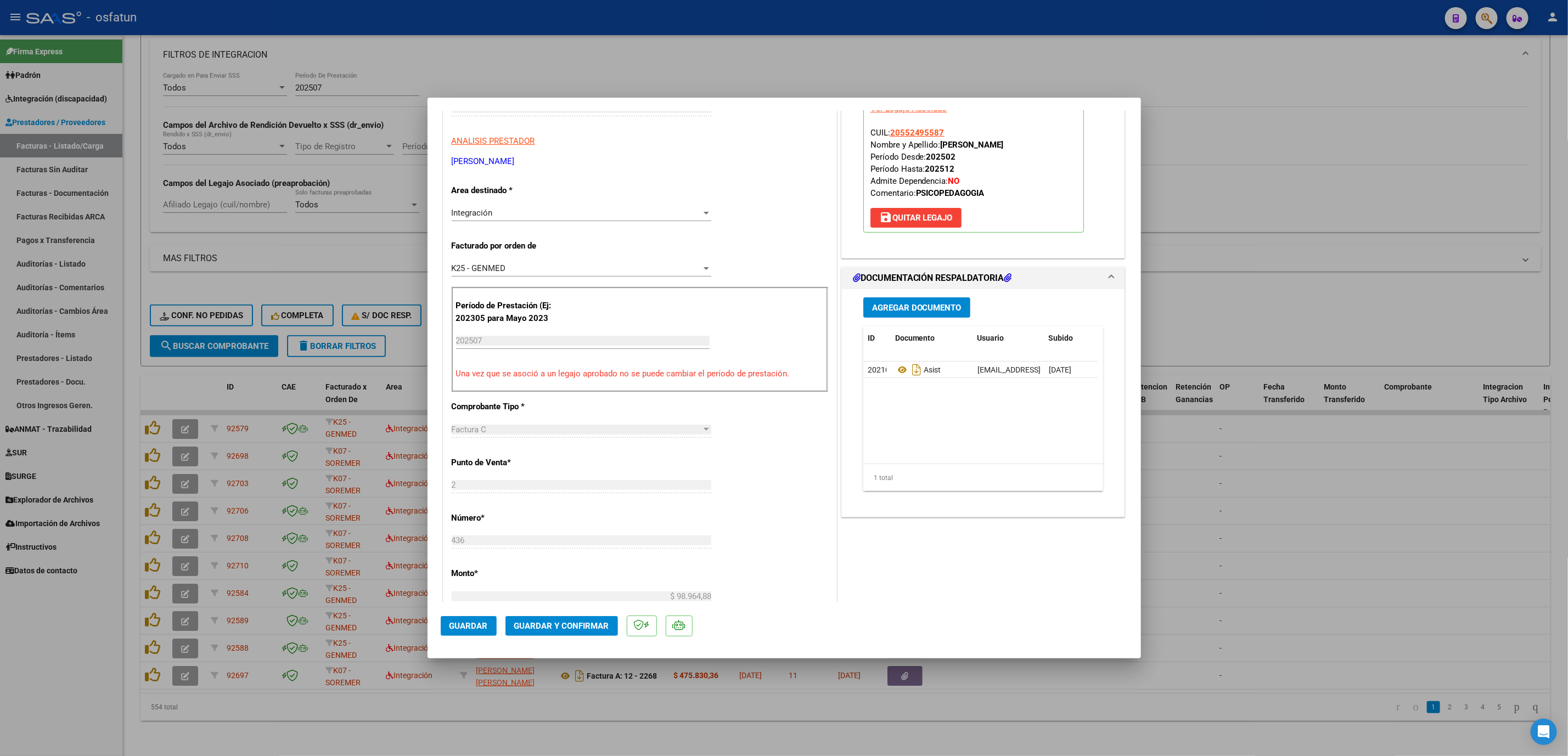
scroll to position [247, 0]
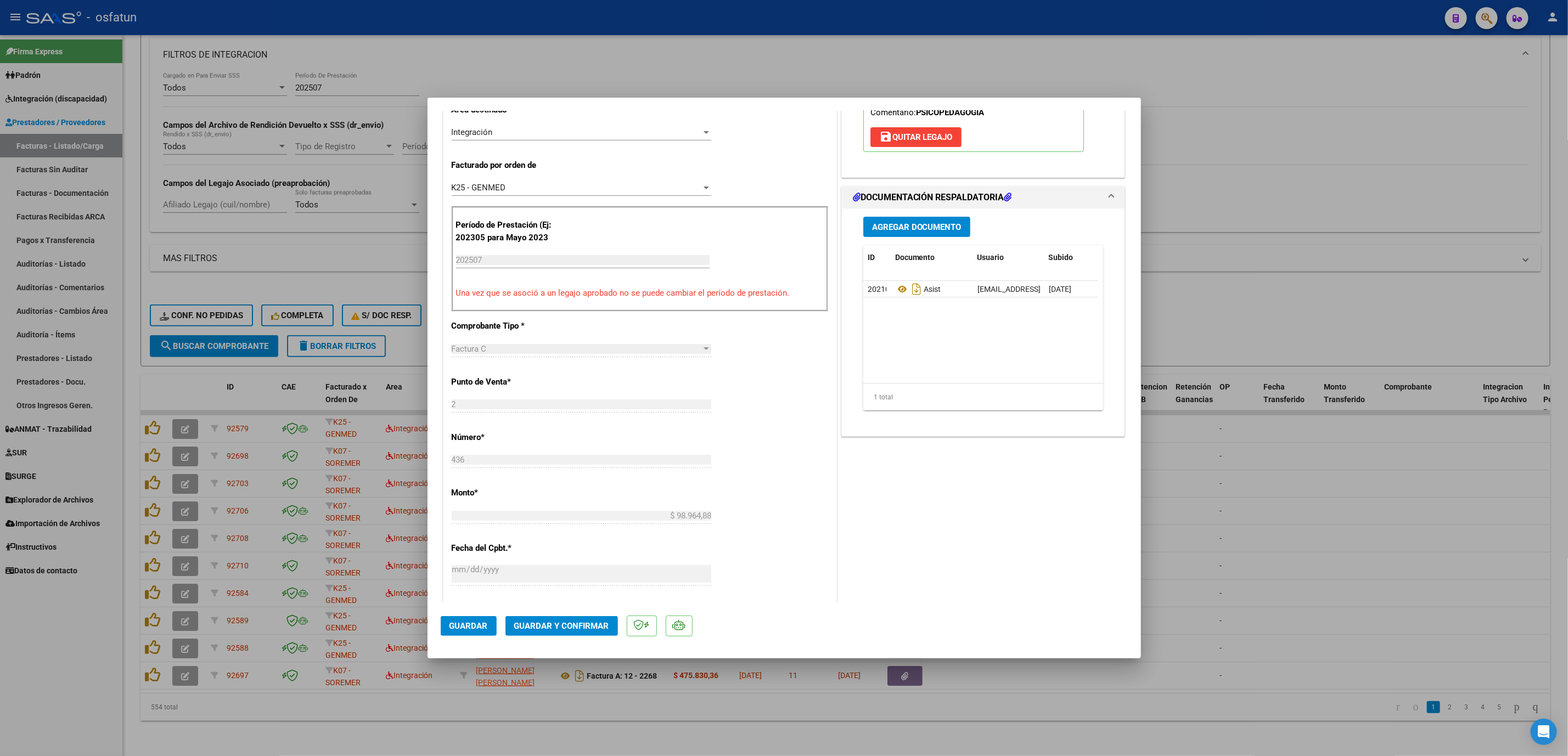
click at [573, 434] on button "Guardar y Confirmar" at bounding box center [562, 626] width 113 height 20
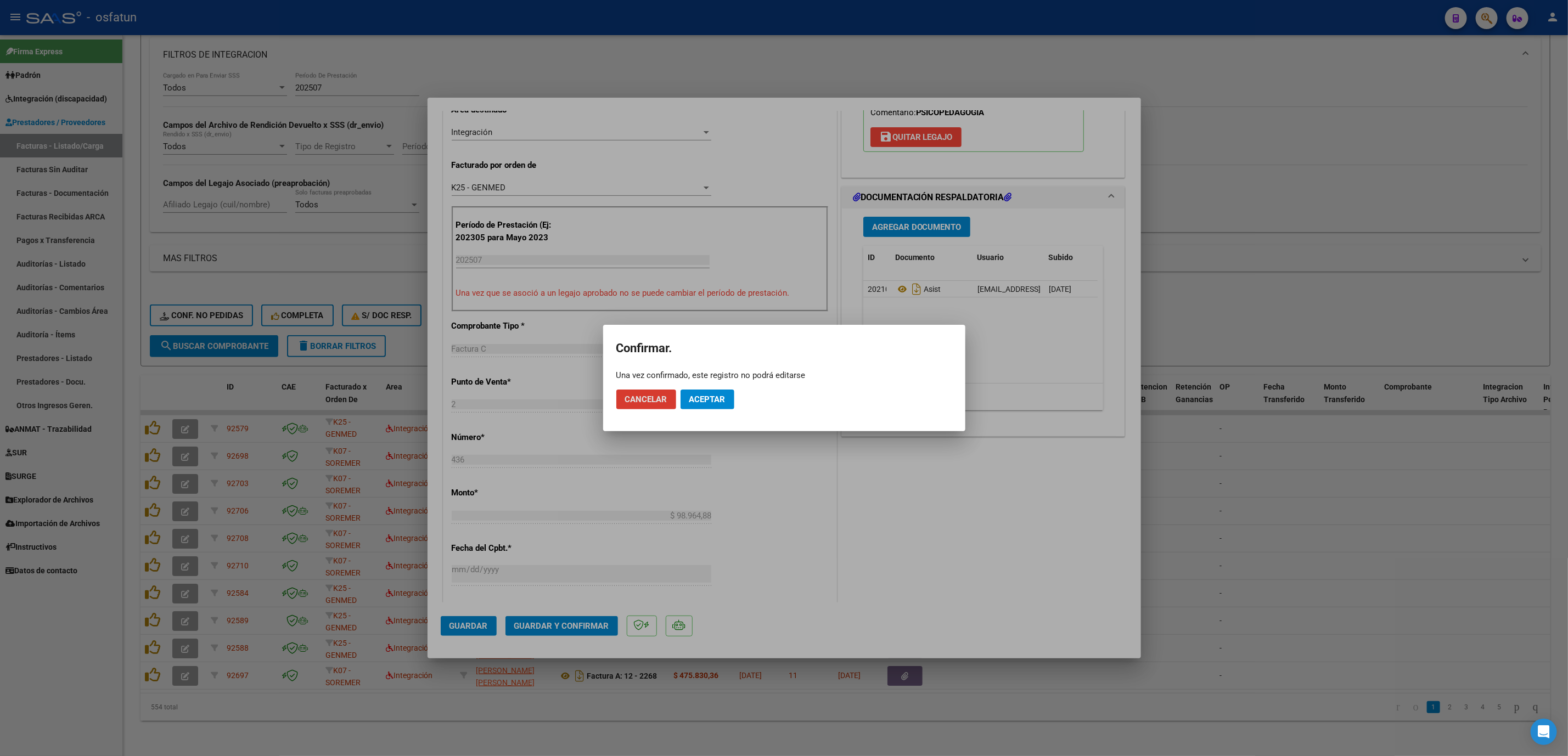
drag, startPoint x: 573, startPoint y: 635, endPoint x: 741, endPoint y: 529, distance: 198.6
click at [740, 434] on div at bounding box center [784, 378] width 1568 height 756
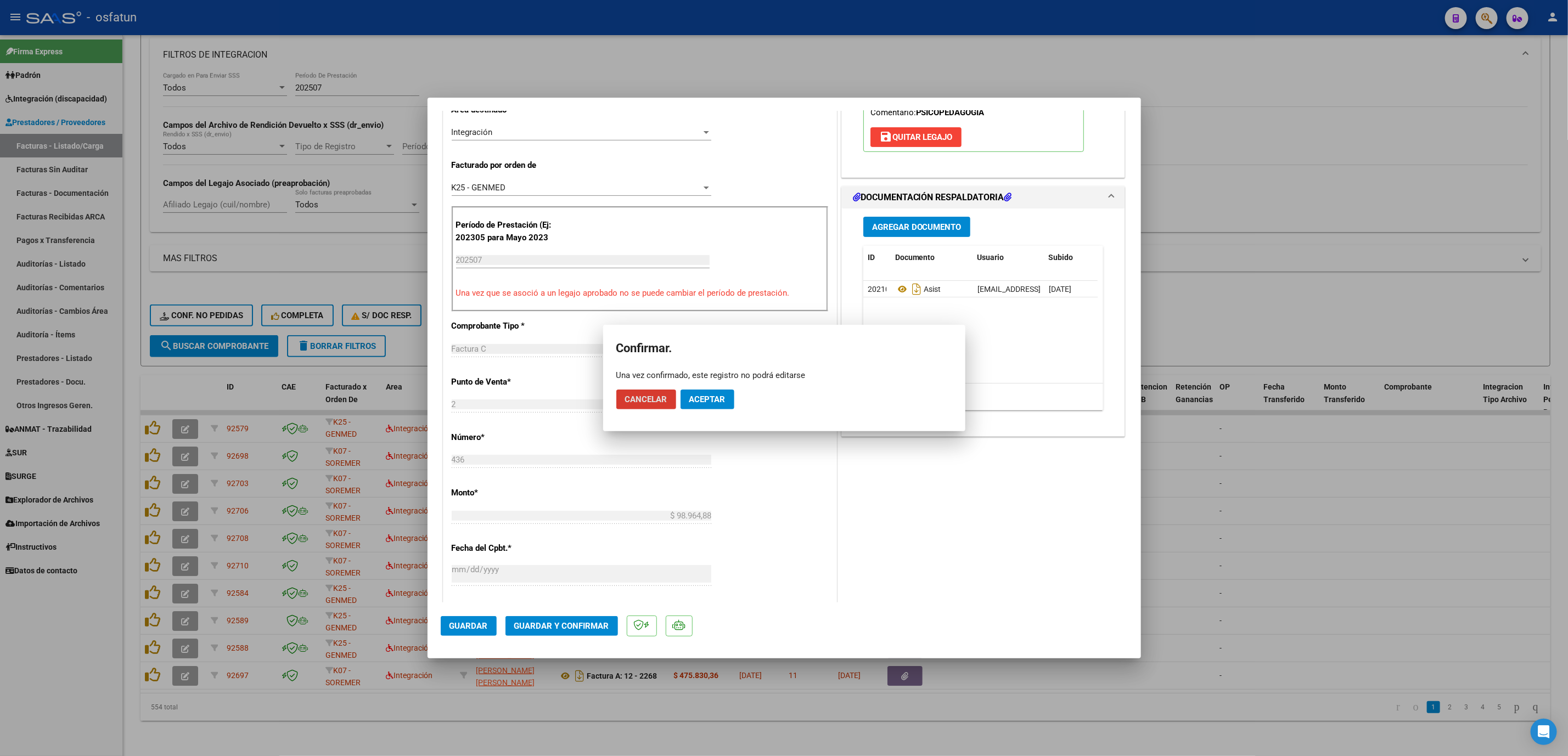
click at [741, 434] on div "CUIT * 27-38018698-0 Ingresar CUIT ANALISIS PRESTADOR MURATORE MARIANELA ARCA P…" at bounding box center [640, 451] width 393 height 939
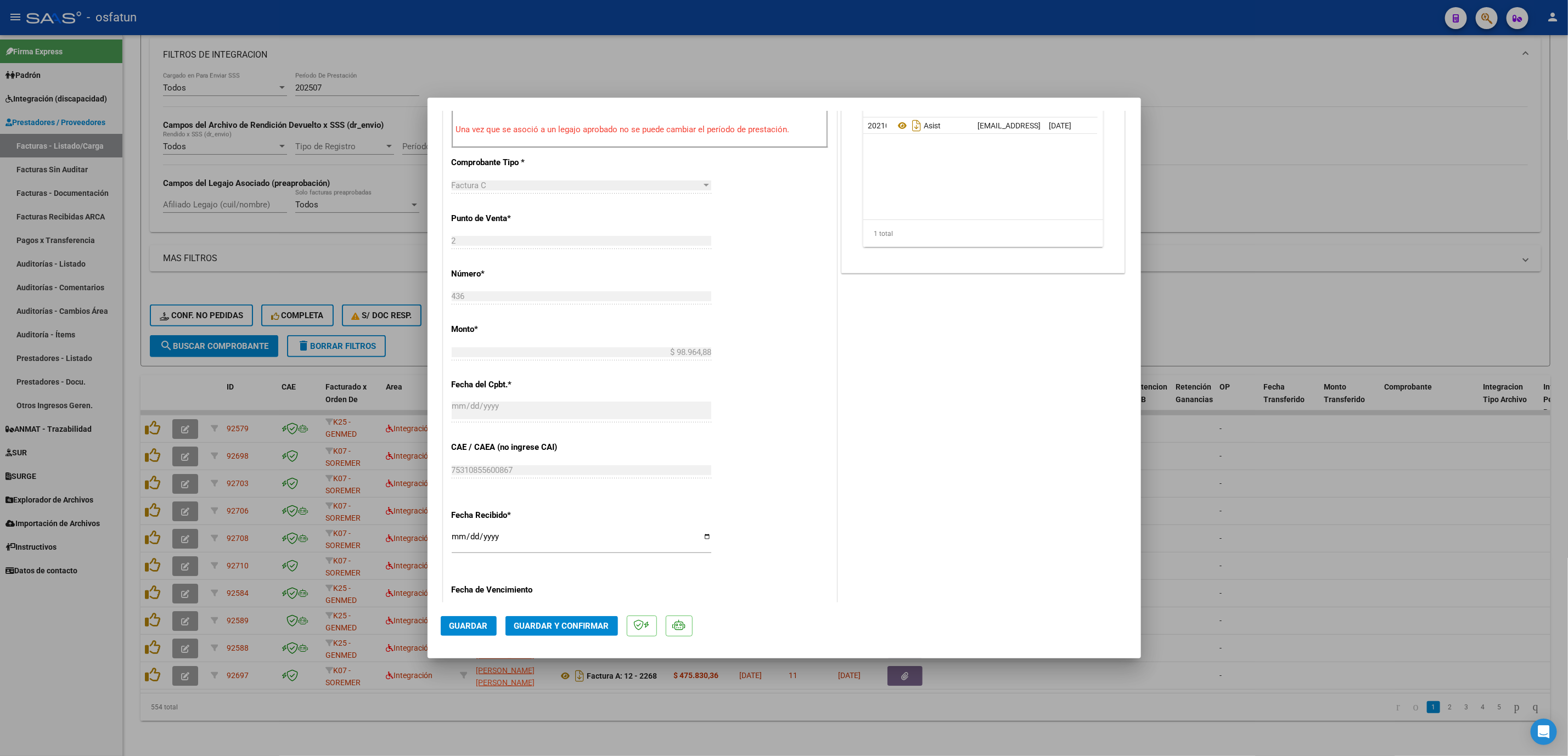
scroll to position [412, 0]
click at [593, 434] on span "Guardar y Confirmar" at bounding box center [562, 626] width 95 height 10
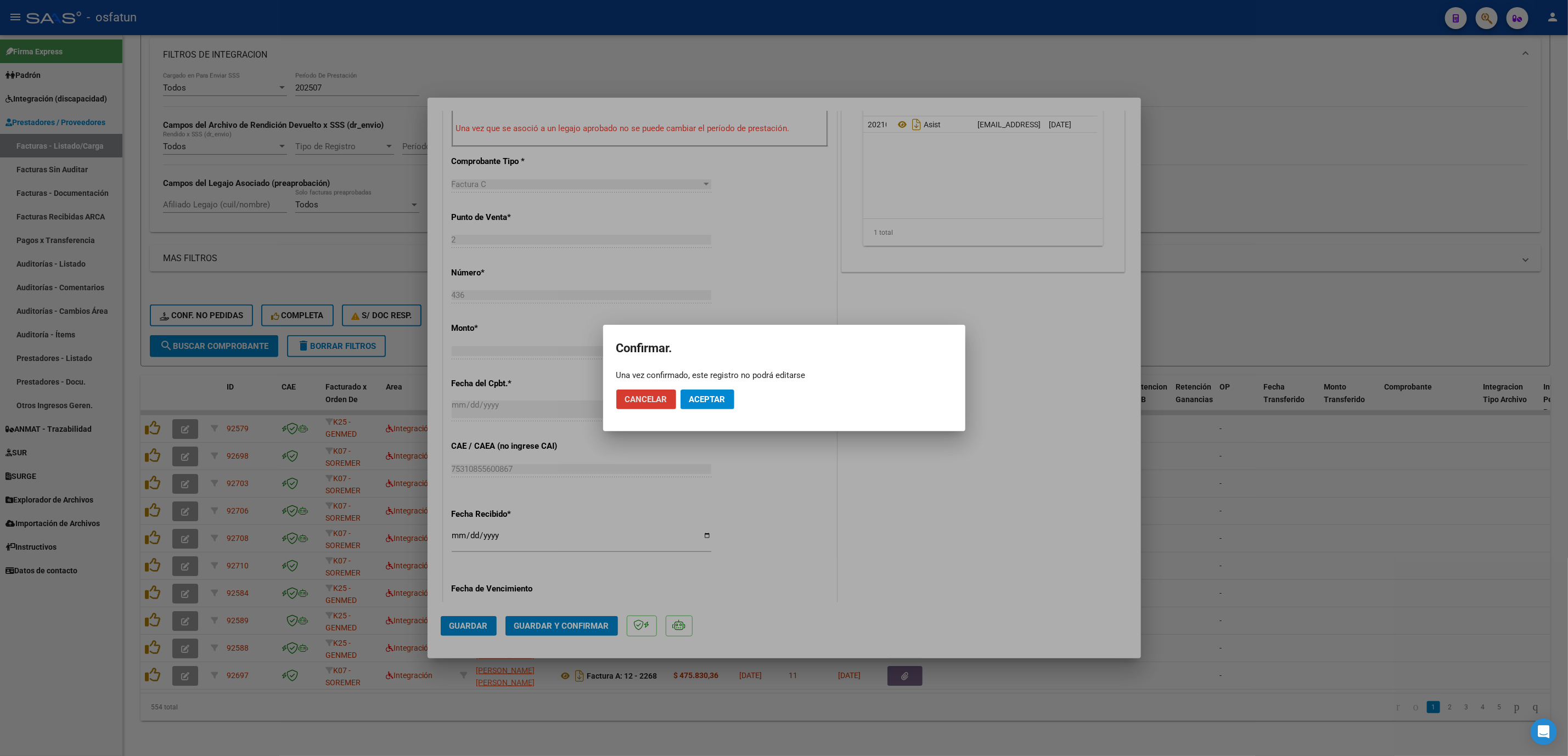
click at [718, 395] on span "Aceptar" at bounding box center [707, 400] width 36 height 10
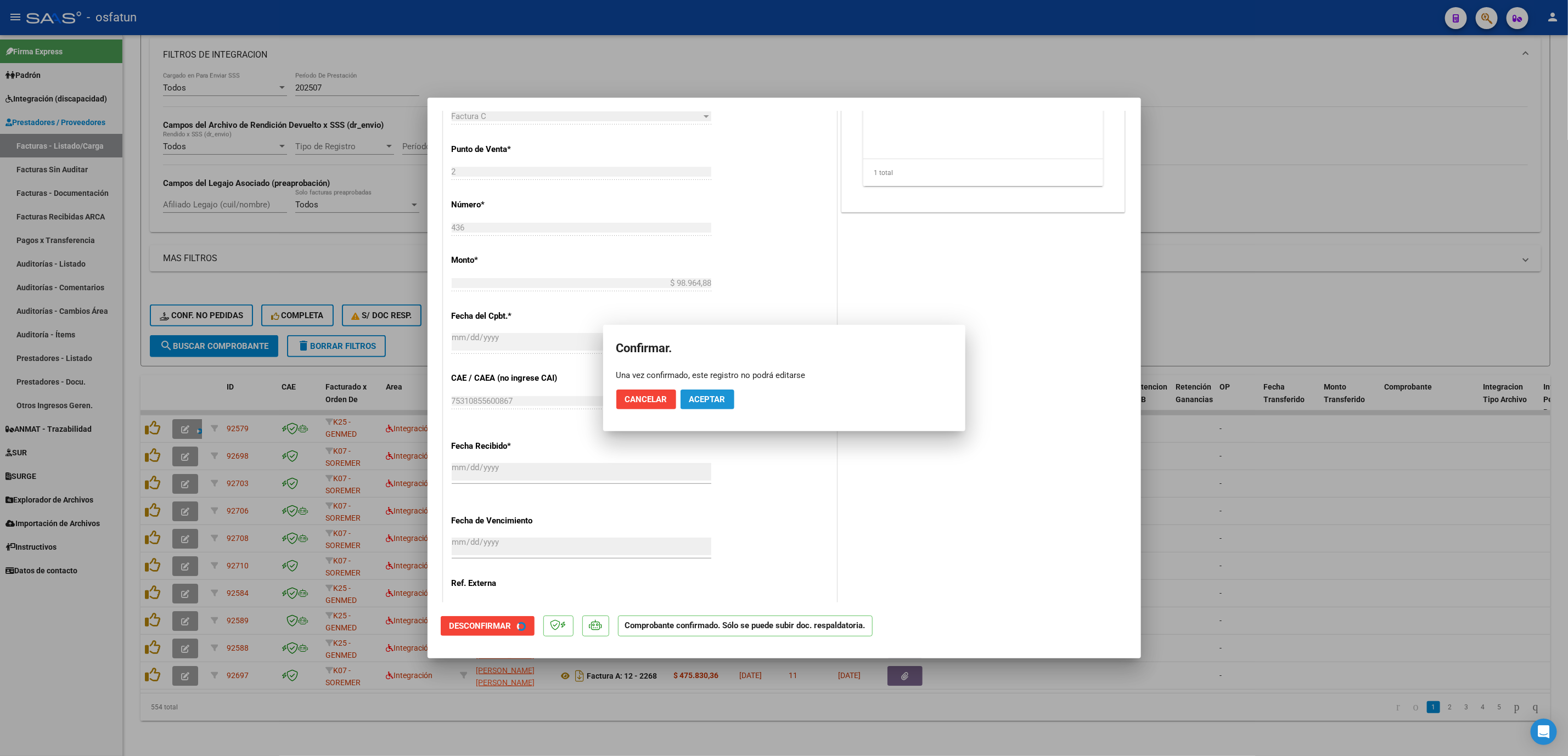
scroll to position [343, 0]
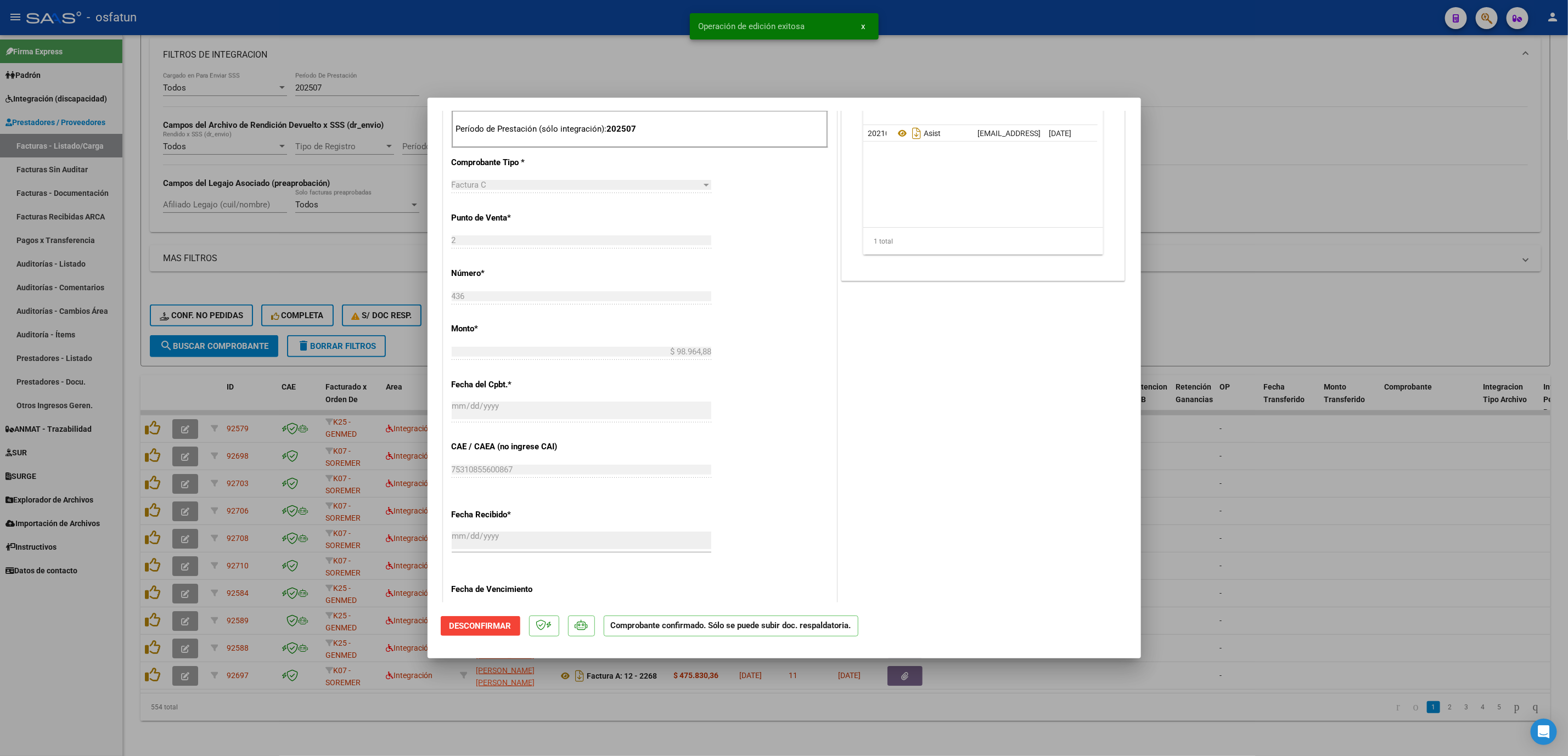
click at [596, 434] on div at bounding box center [784, 378] width 1568 height 756
type input "$ 0,00"
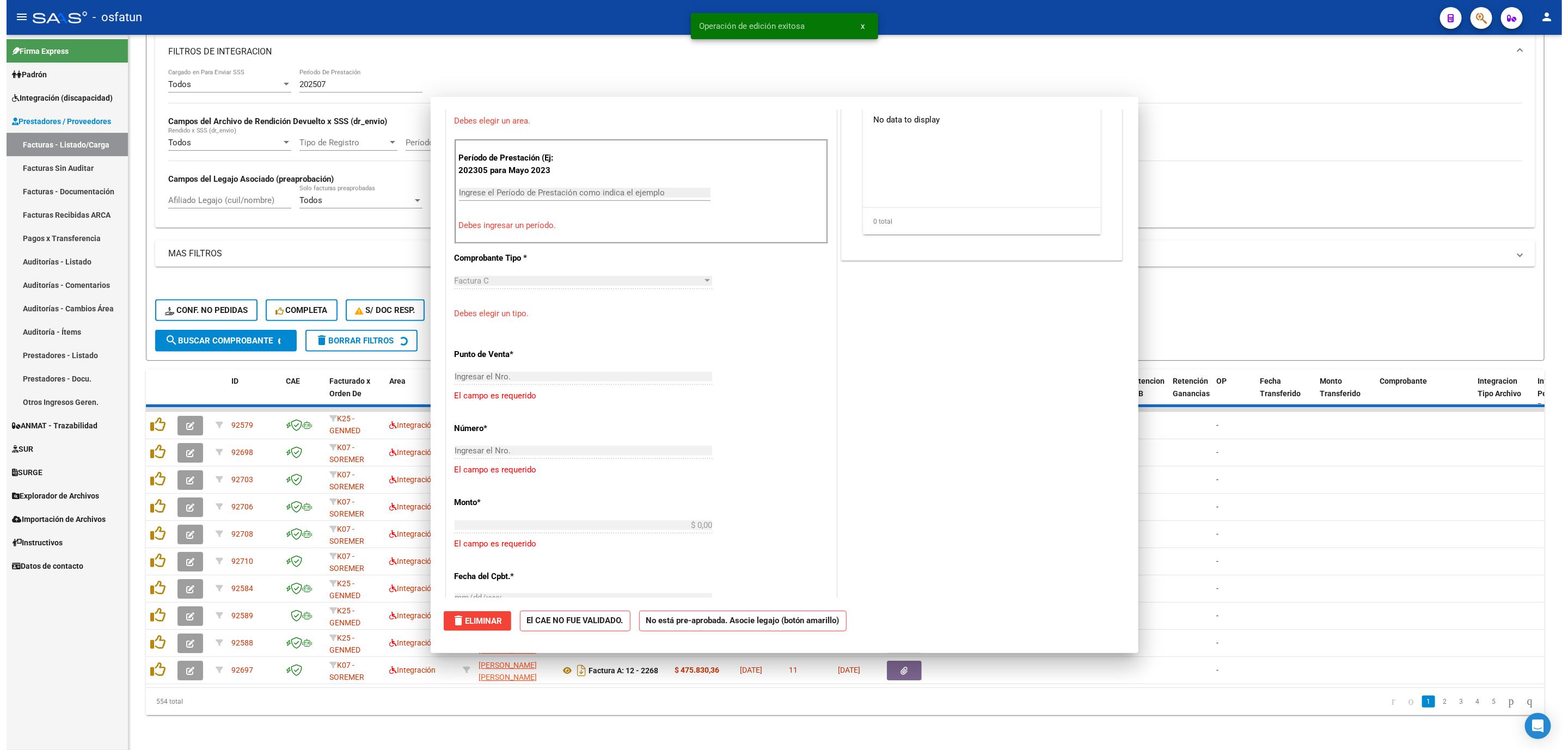
scroll to position [543, 0]
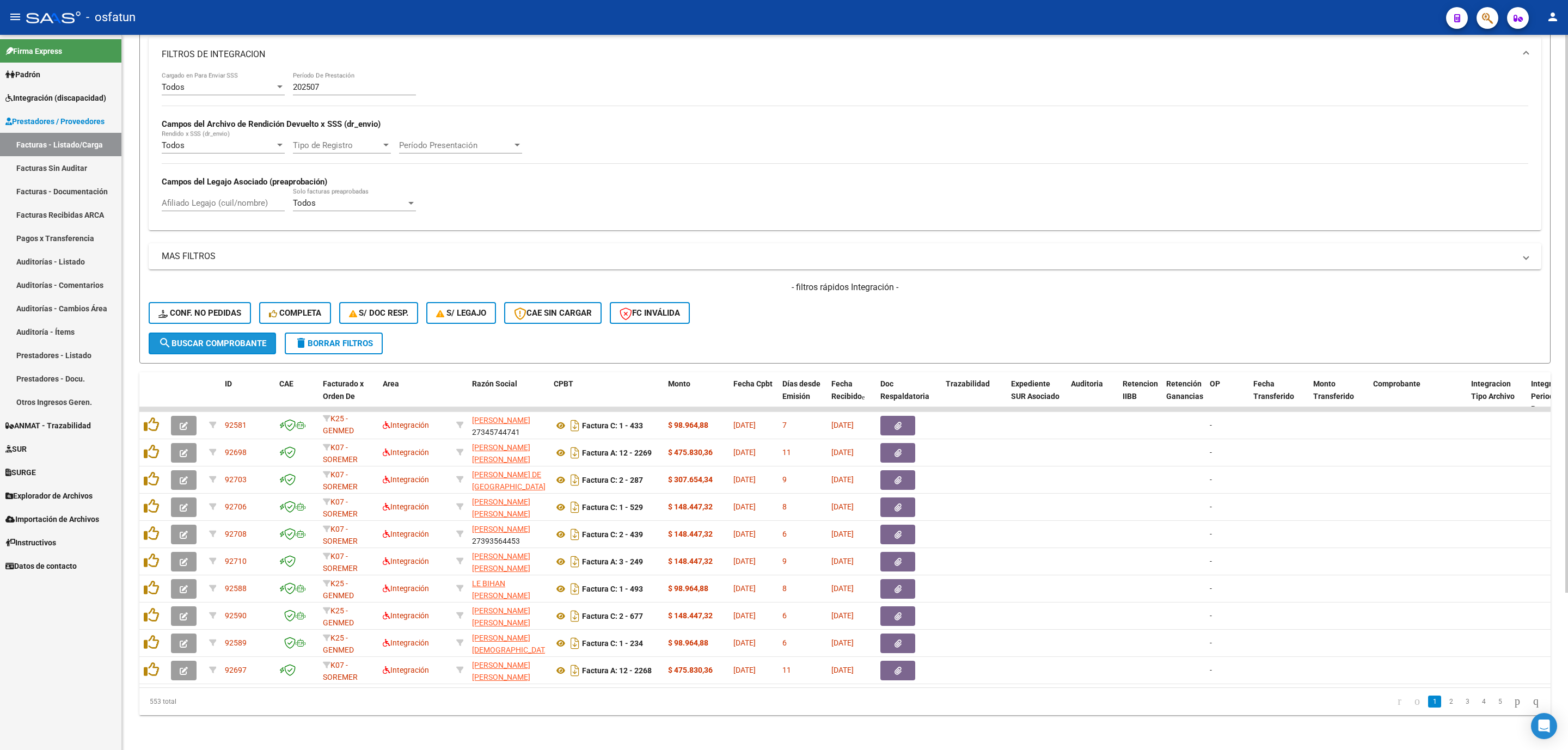
click at [170, 336] on mat-icon "search" at bounding box center [165, 343] width 13 height 13
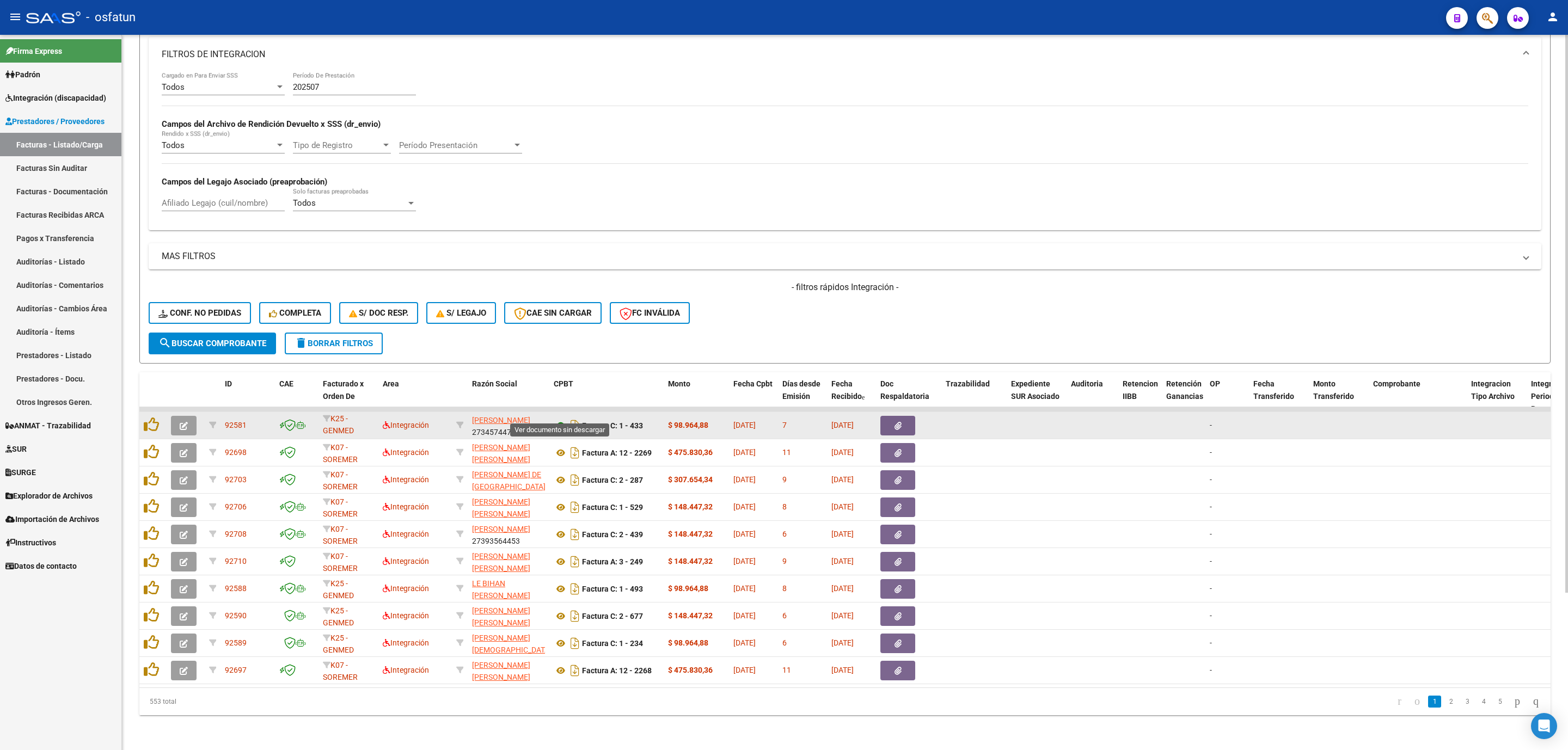
click at [559, 419] on icon at bounding box center [561, 426] width 14 height 13
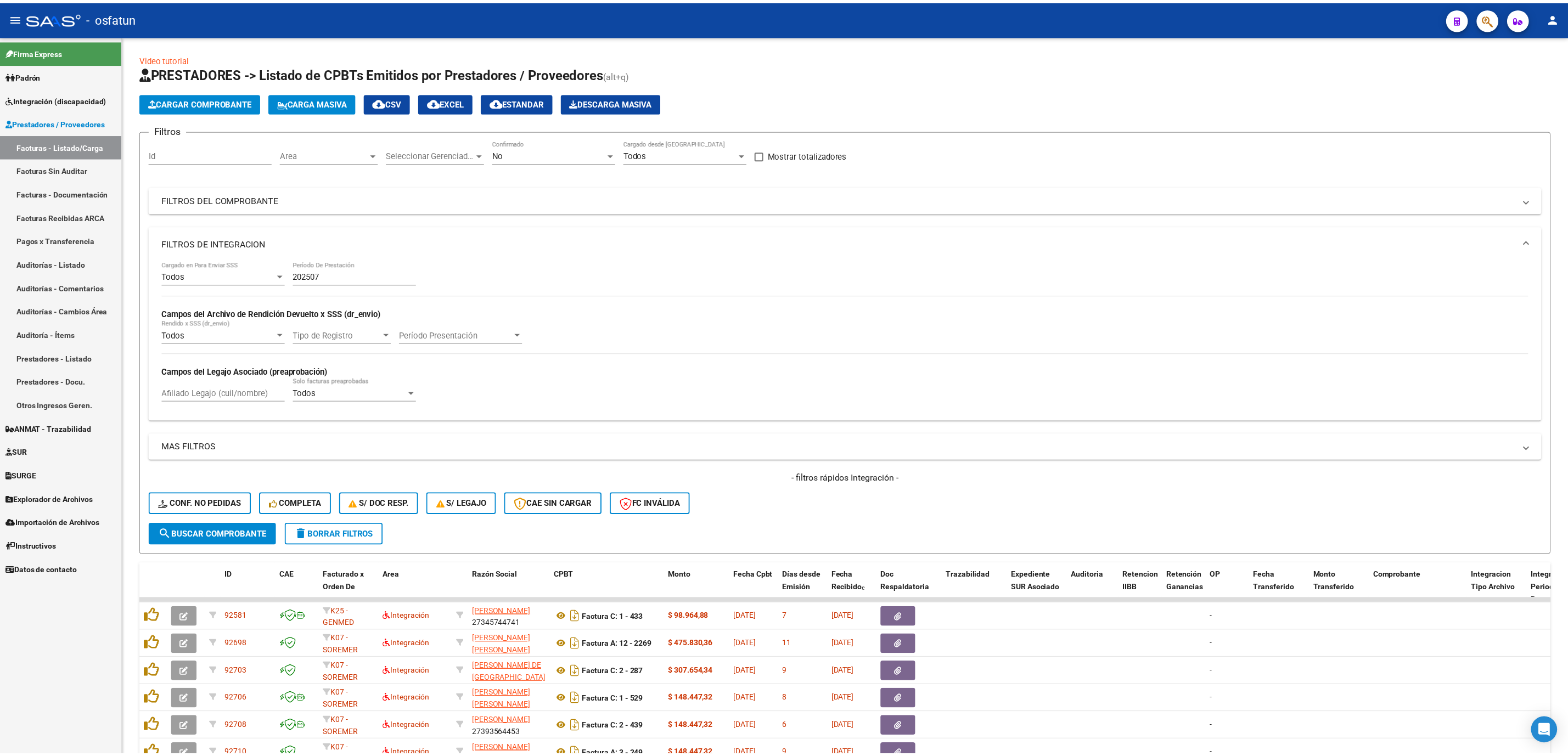
scroll to position [1, 0]
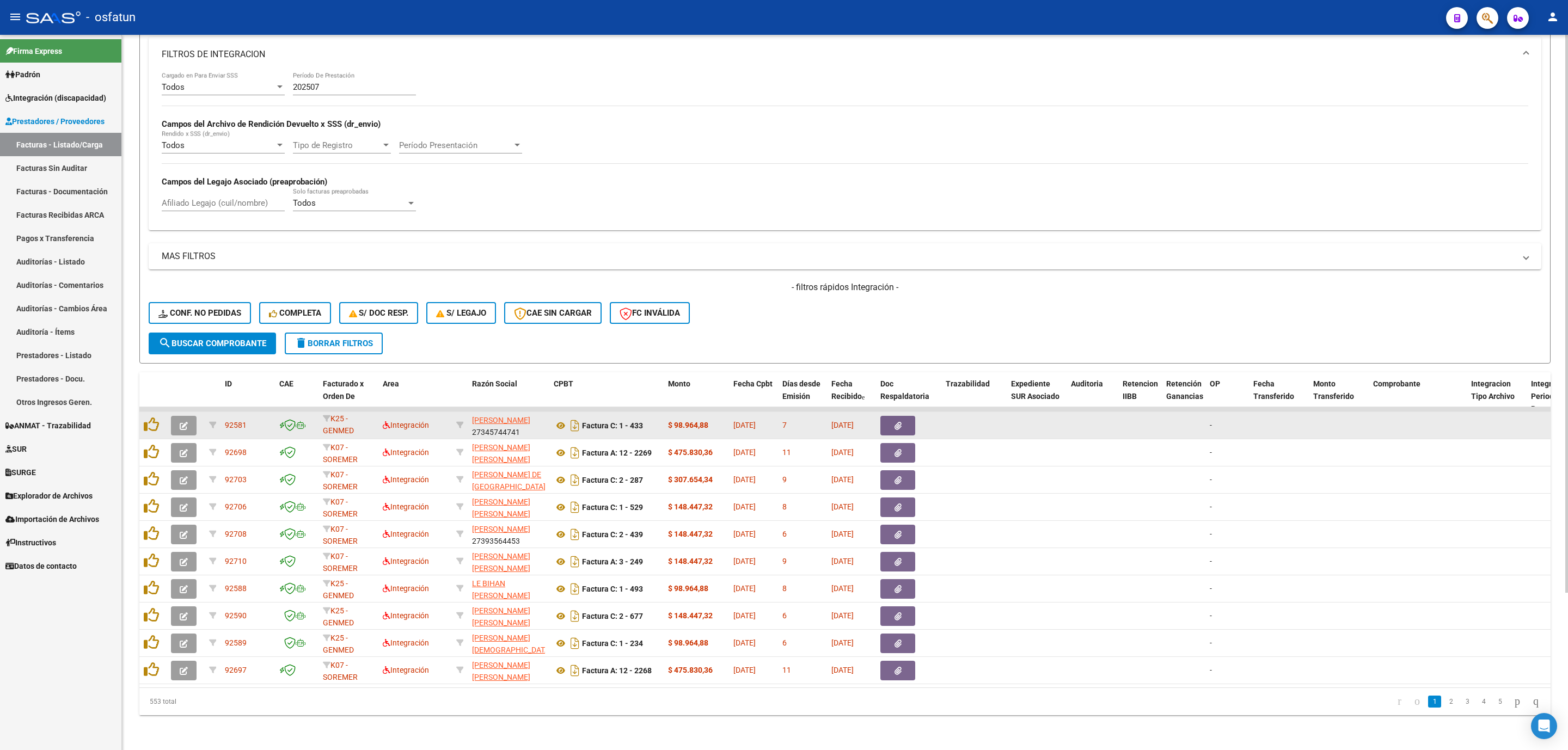
click at [185, 421] on span "button" at bounding box center [184, 425] width 8 height 10
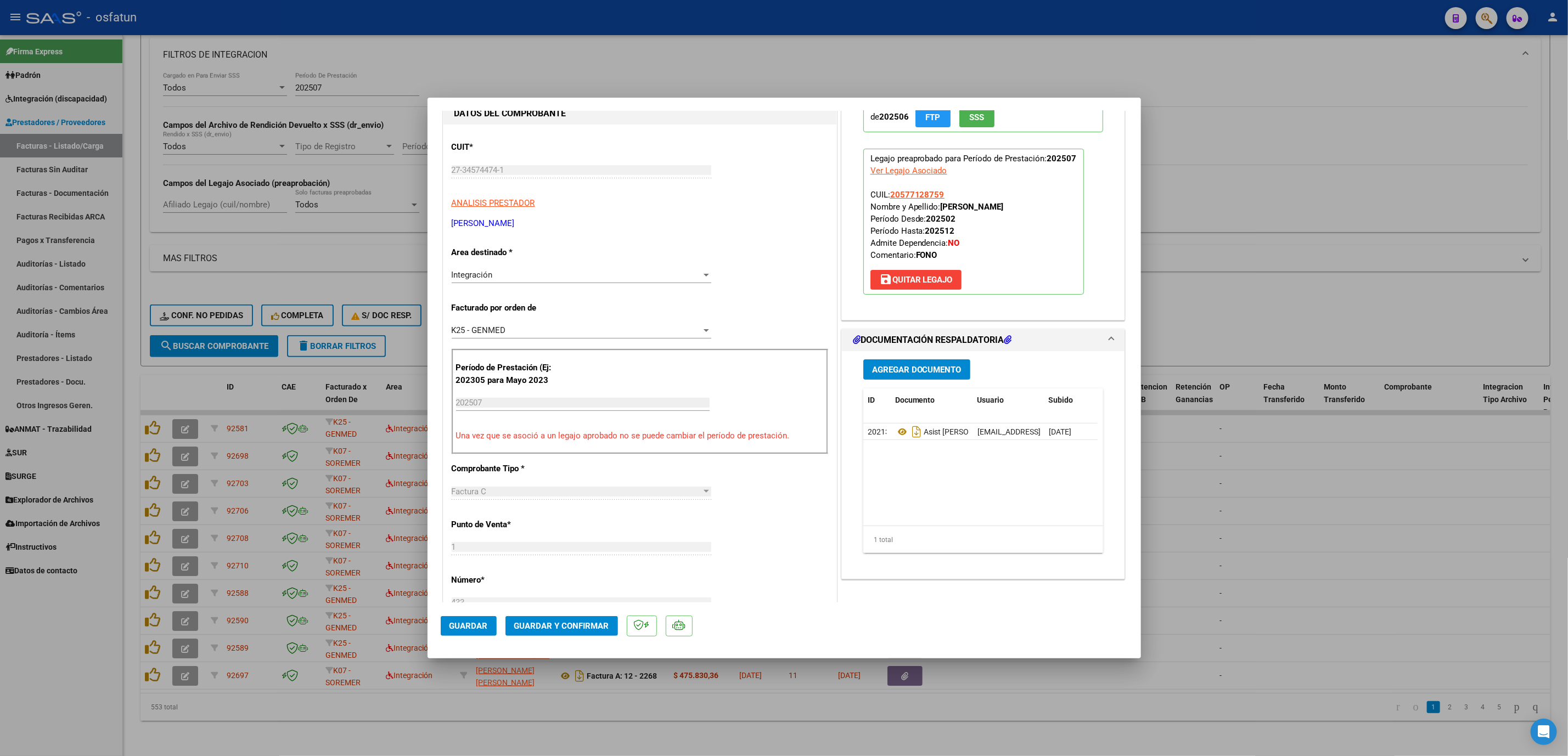
scroll to position [165, 0]
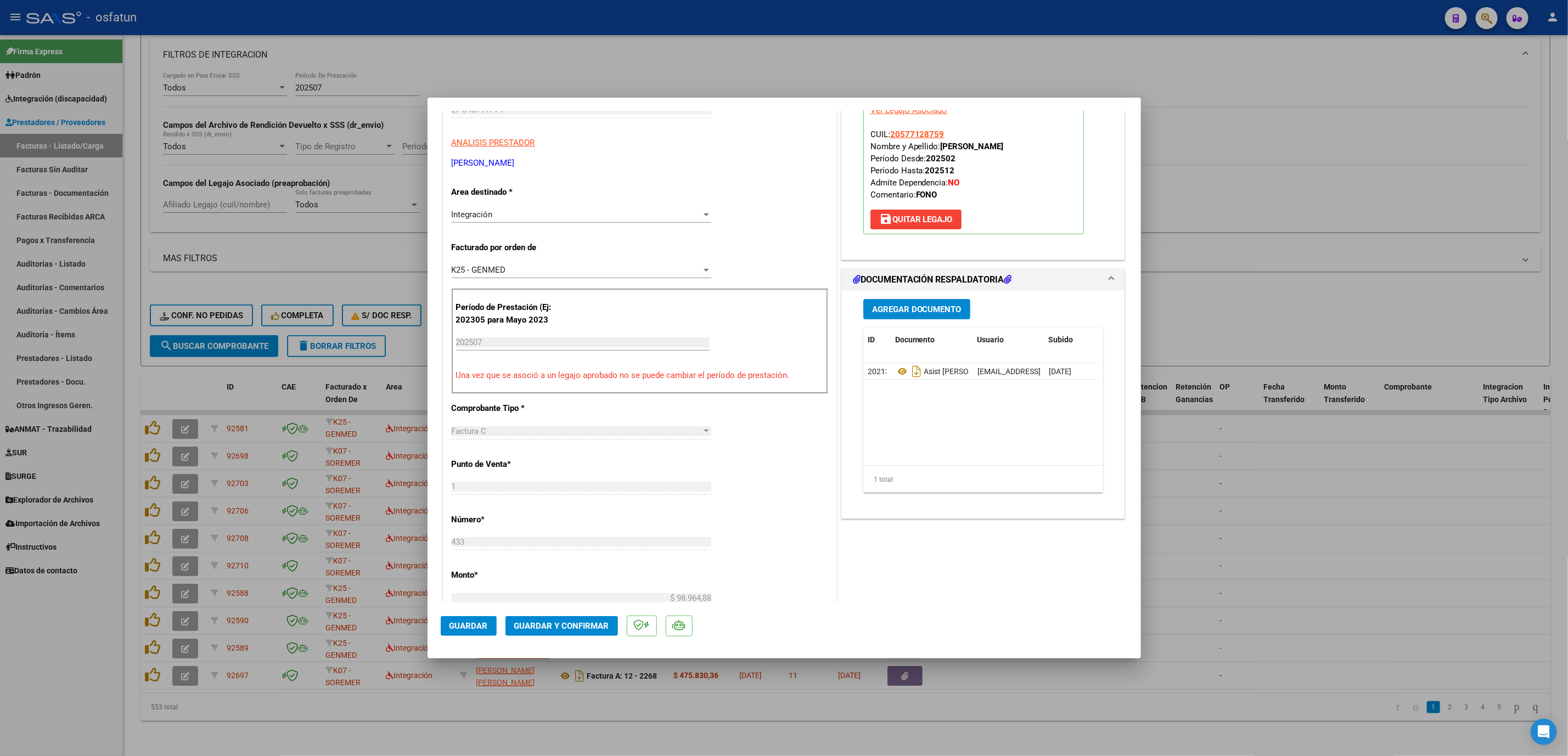
click at [595, 628] on span "Guardar y Confirmar" at bounding box center [562, 626] width 95 height 10
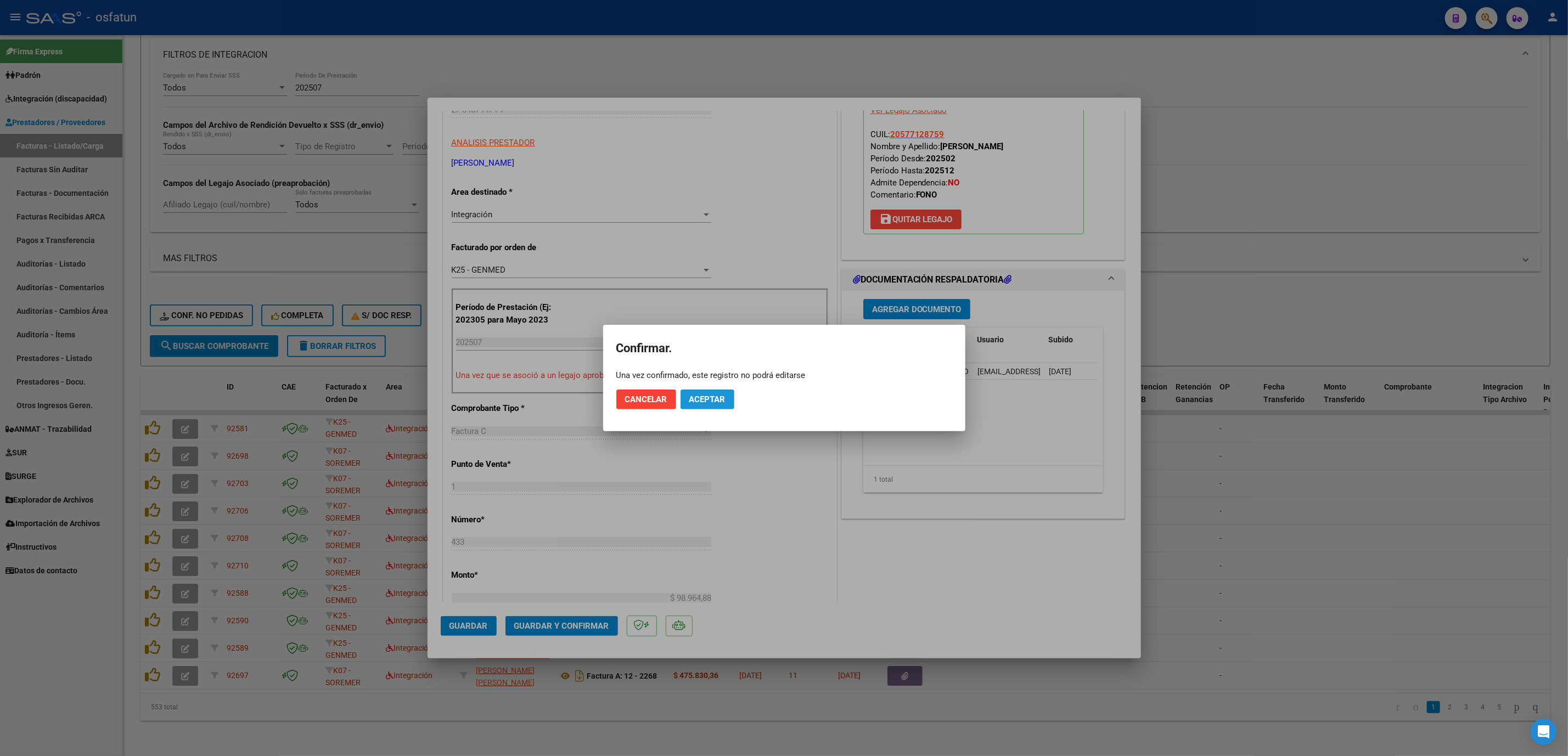
click at [695, 395] on span "Aceptar" at bounding box center [707, 400] width 36 height 10
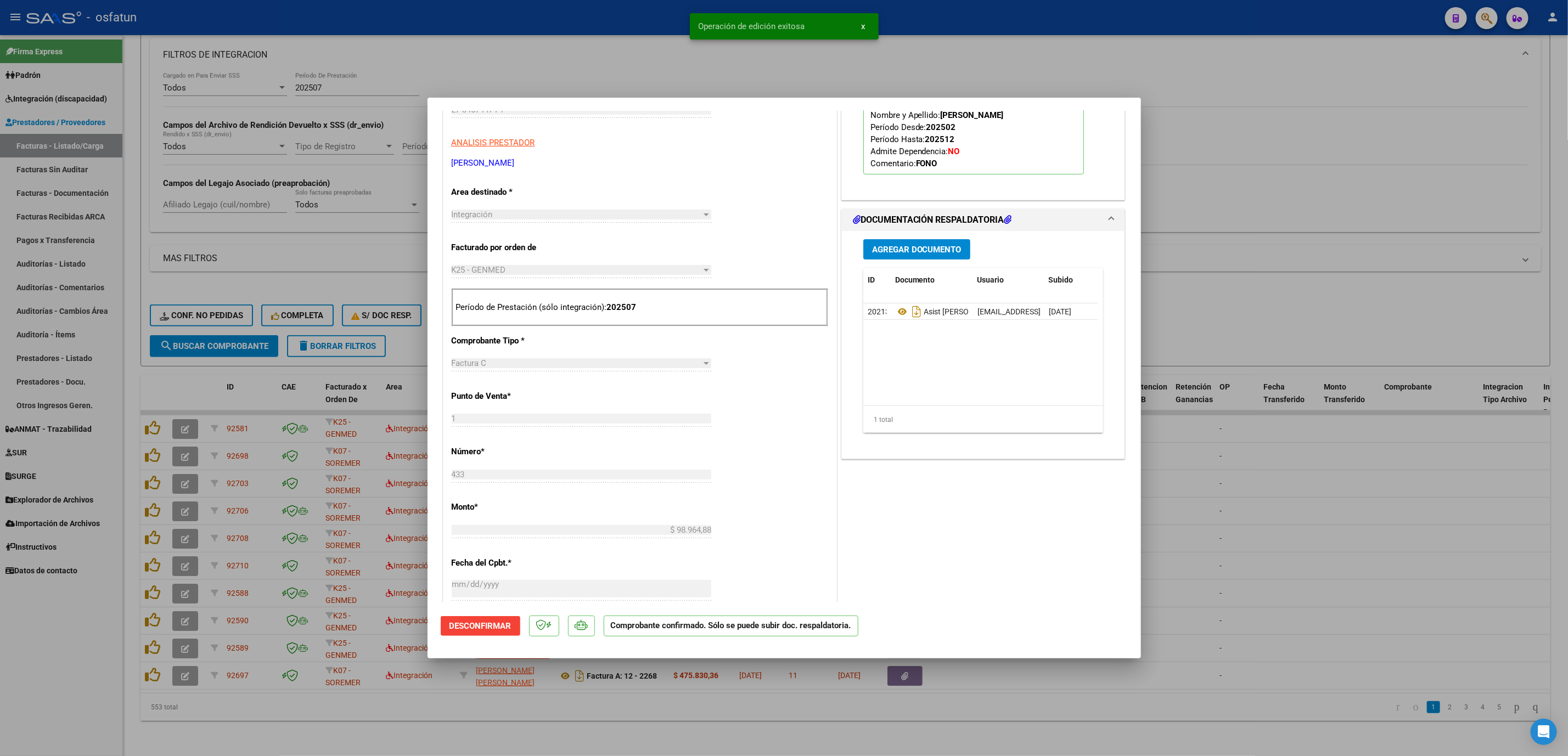
click at [570, 81] on div at bounding box center [784, 378] width 1568 height 756
type input "$ 0,00"
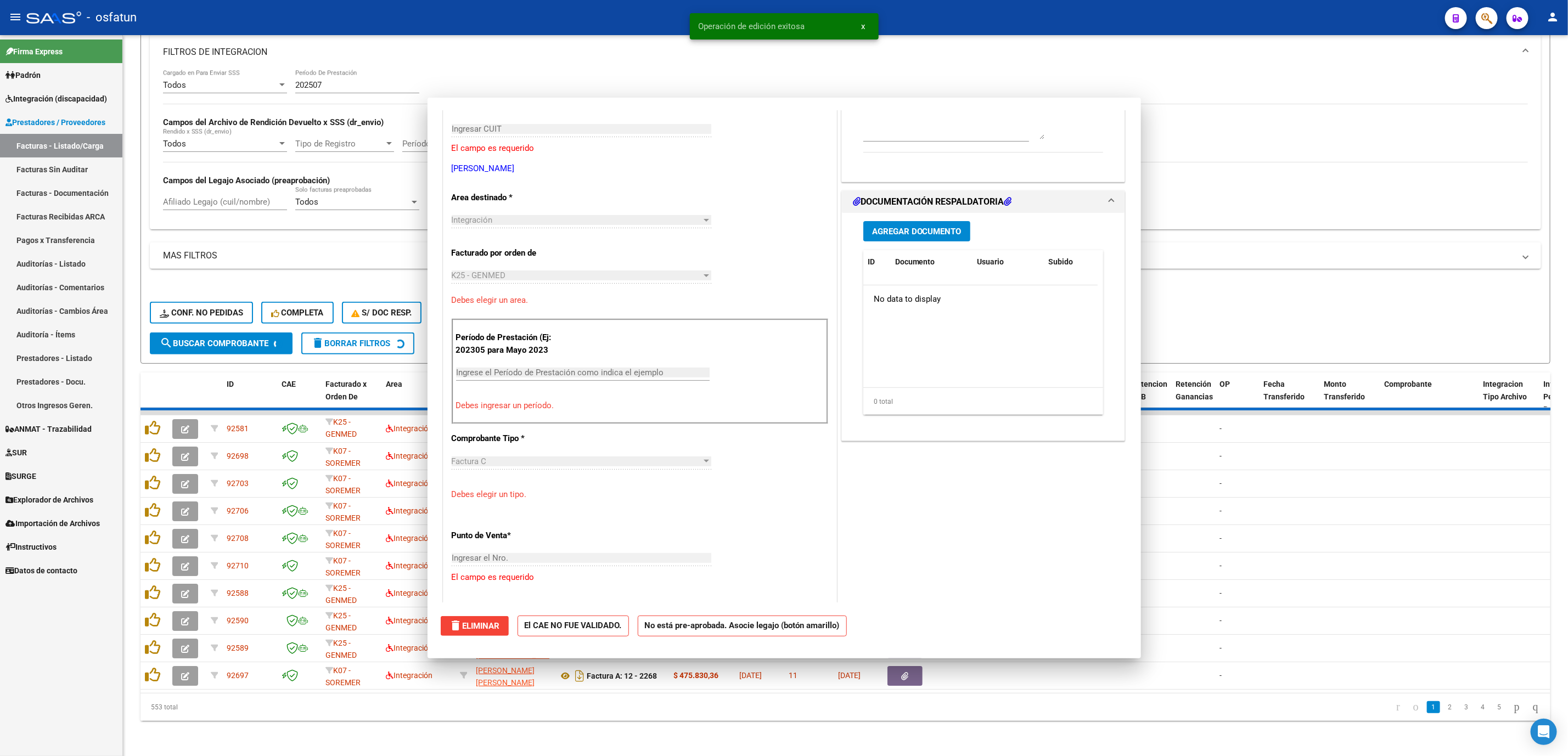
scroll to position [184, 0]
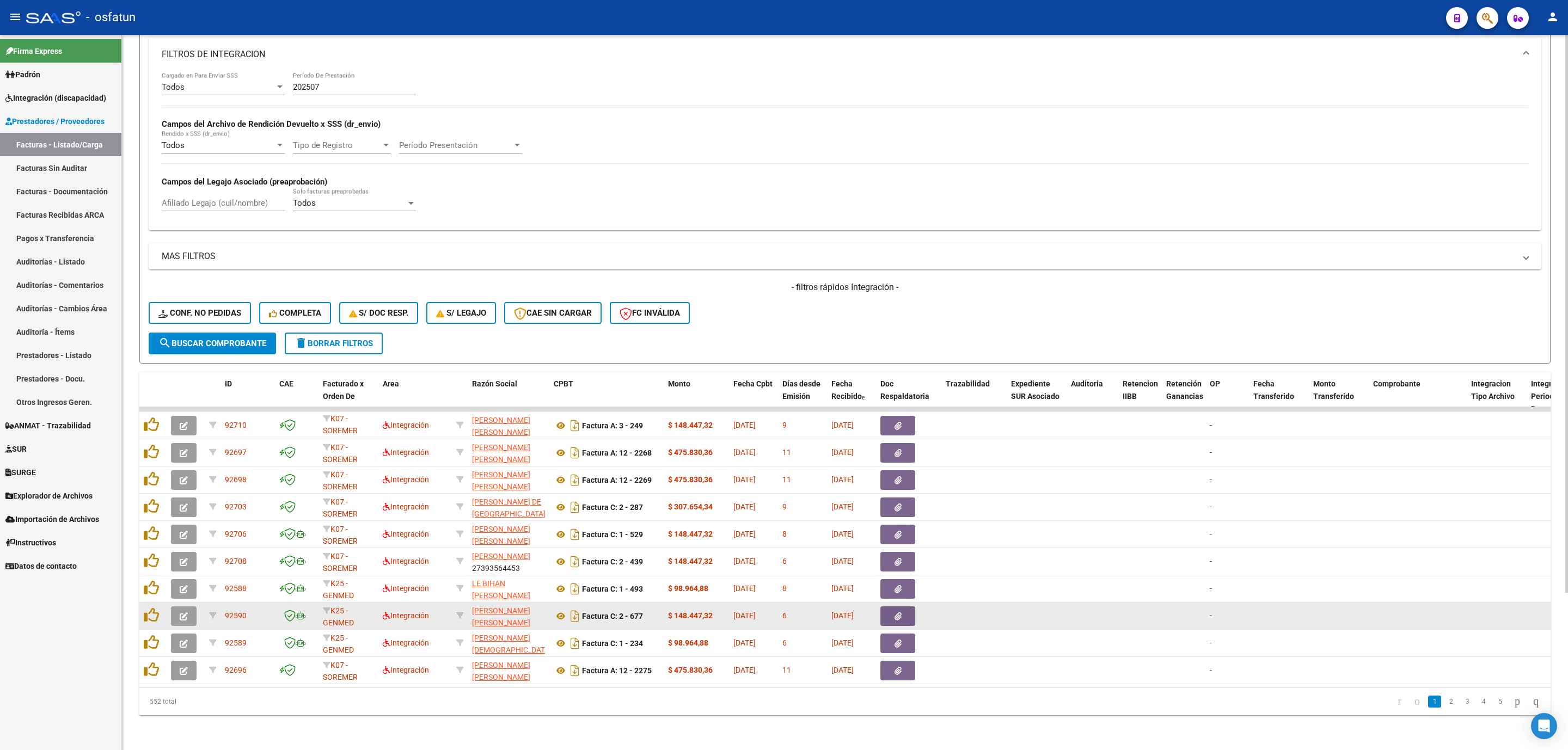
click at [1165, 611] on datatable-body-cell at bounding box center [1184, 616] width 44 height 27
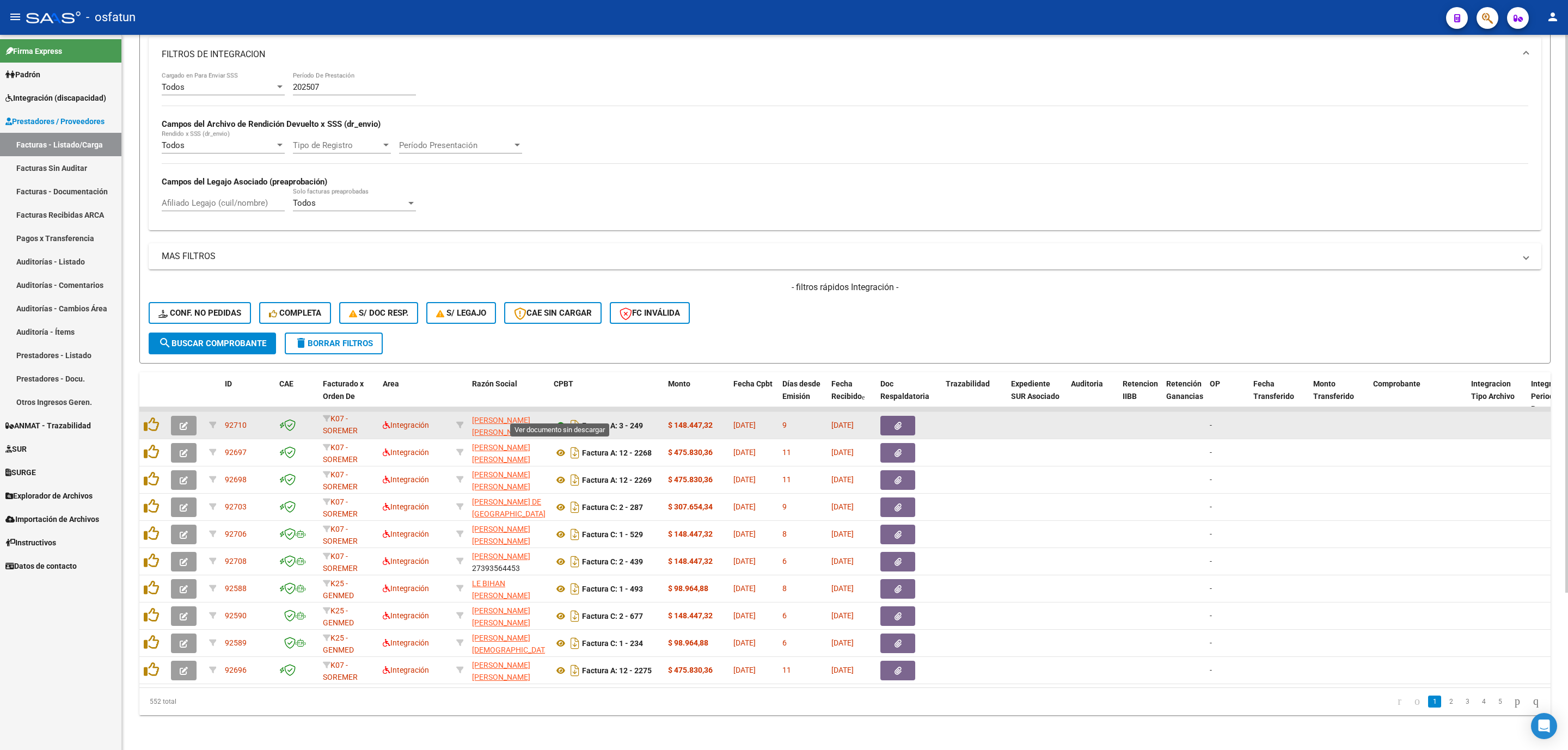
click at [563, 419] on icon at bounding box center [561, 426] width 14 height 13
click at [177, 416] on button "button" at bounding box center [184, 425] width 25 height 19
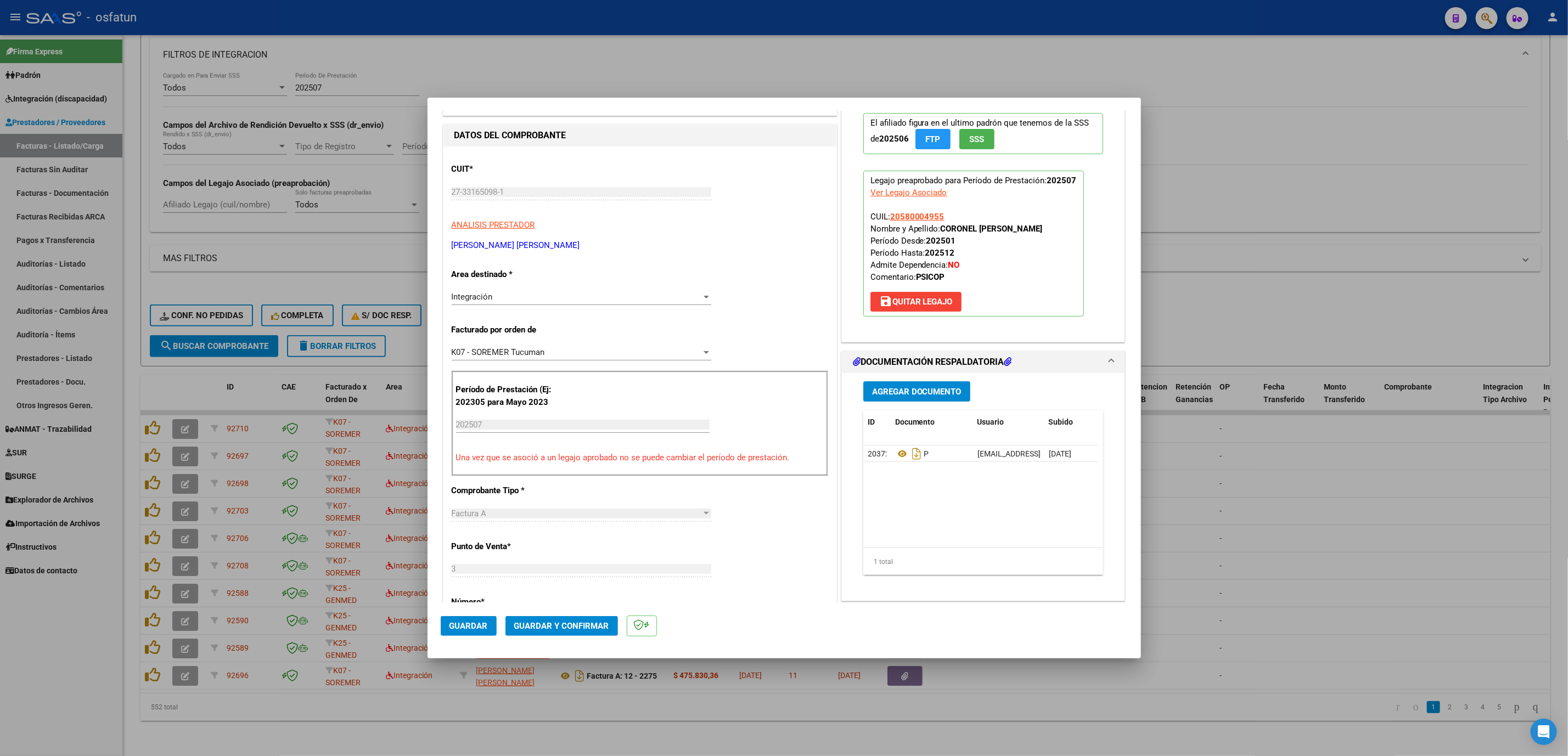
scroll to position [0, 0]
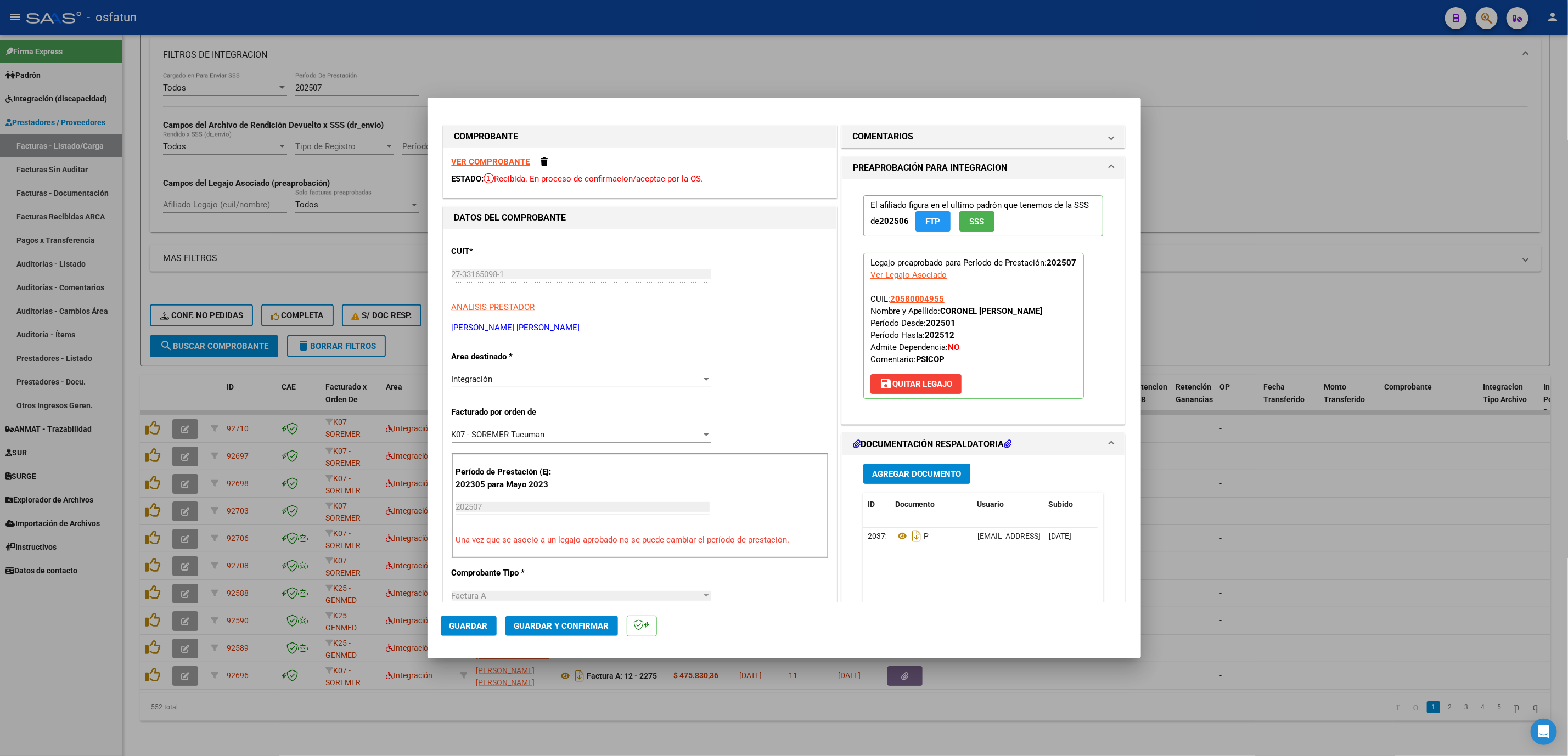
drag, startPoint x: 551, startPoint y: 650, endPoint x: 599, endPoint y: -23, distance: 674.7
click at [599, 0] on html "menu - osfatun person Firma Express Padrón Análisis Afiliado Integración (disca…" at bounding box center [784, 378] width 1568 height 756
click at [756, 361] on div "CUIT * 27-33165098-1 Ingresar CUIT ANALISIS PRESTADOR VILLANUEVA MARIA LAURA AR…" at bounding box center [640, 698] width 393 height 939
click at [587, 611] on mat-dialog-actions "Guardar Guardar y Confirmar" at bounding box center [784, 624] width 687 height 43
click at [585, 616] on button "Guardar y Confirmar" at bounding box center [562, 626] width 113 height 20
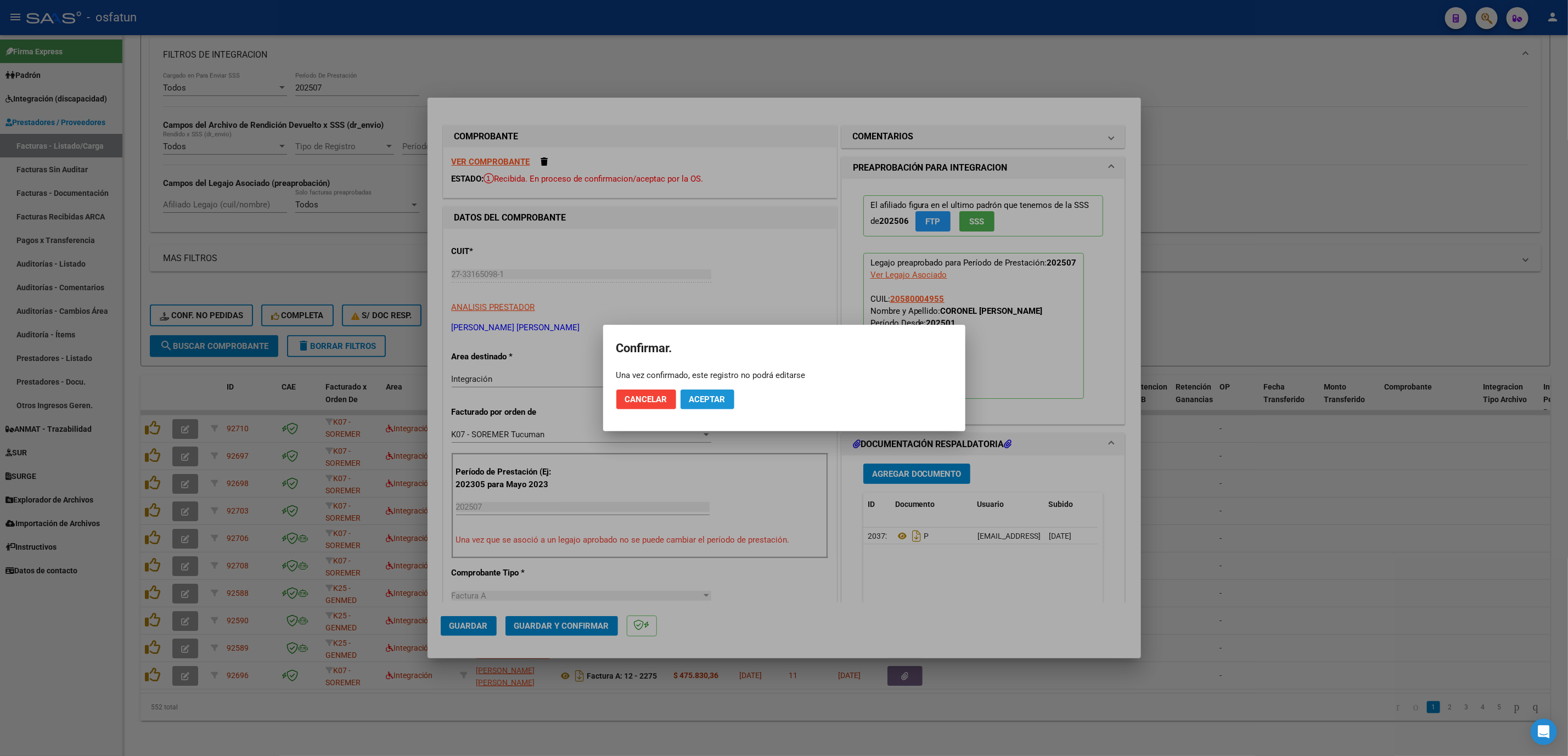
drag, startPoint x: 724, startPoint y: 392, endPoint x: 723, endPoint y: 406, distance: 14.0
click at [724, 394] on button "Aceptar" at bounding box center [707, 399] width 54 height 20
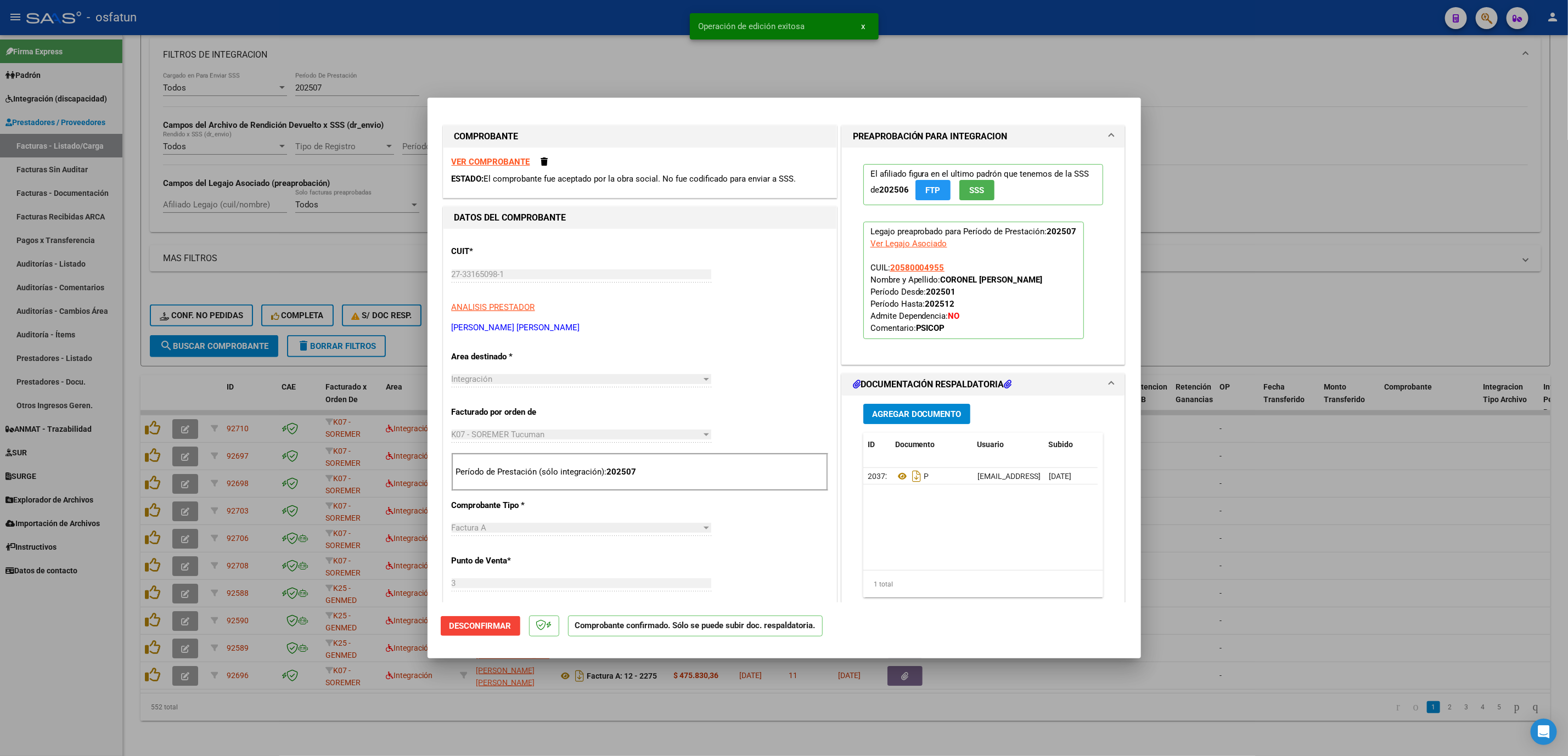
drag, startPoint x: 107, startPoint y: 566, endPoint x: 132, endPoint y: 508, distance: 63.2
click at [107, 565] on div at bounding box center [784, 378] width 1568 height 756
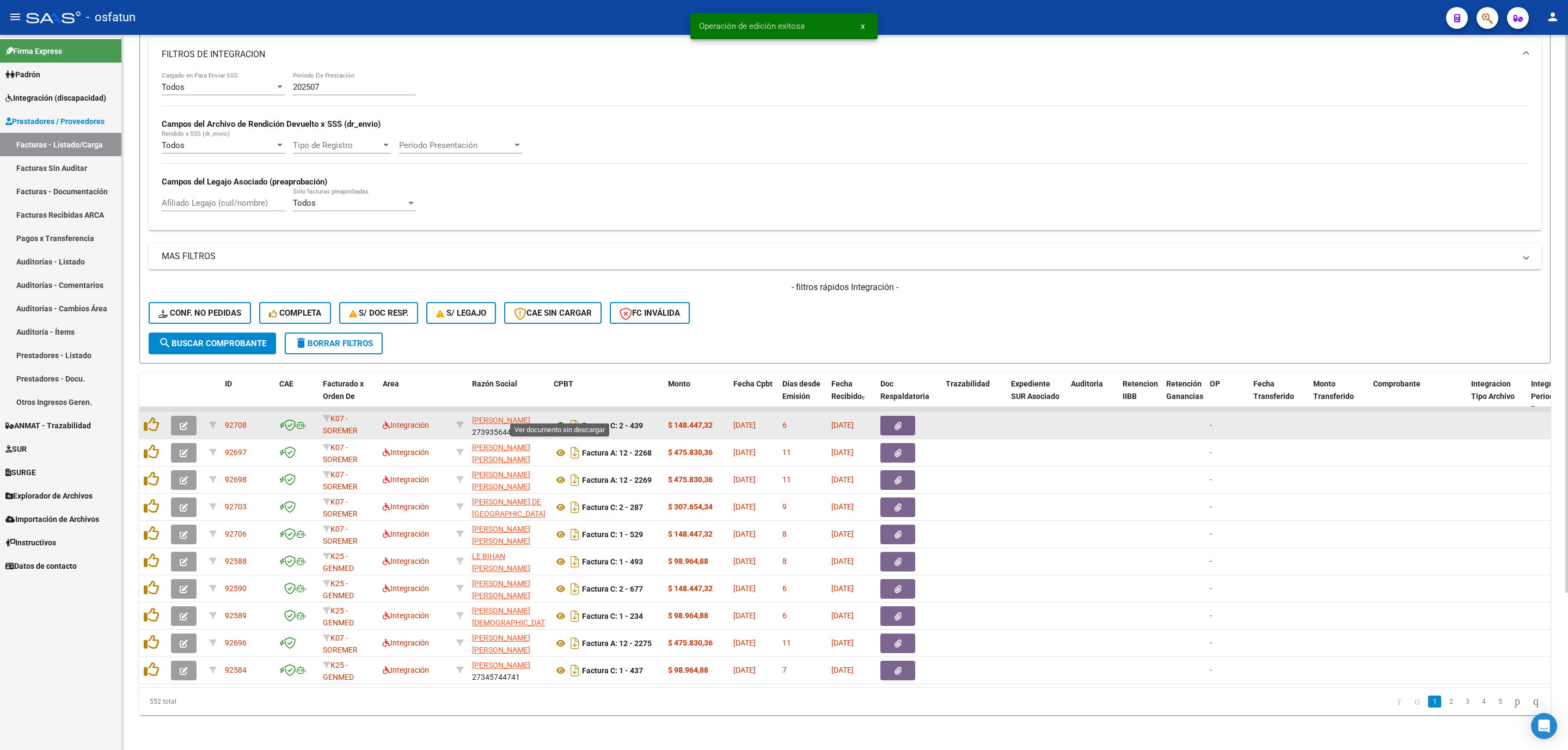
click at [556, 419] on icon at bounding box center [561, 426] width 14 height 13
click at [173, 423] on datatable-body-cell at bounding box center [186, 425] width 38 height 27
click at [177, 416] on button "button" at bounding box center [184, 425] width 25 height 19
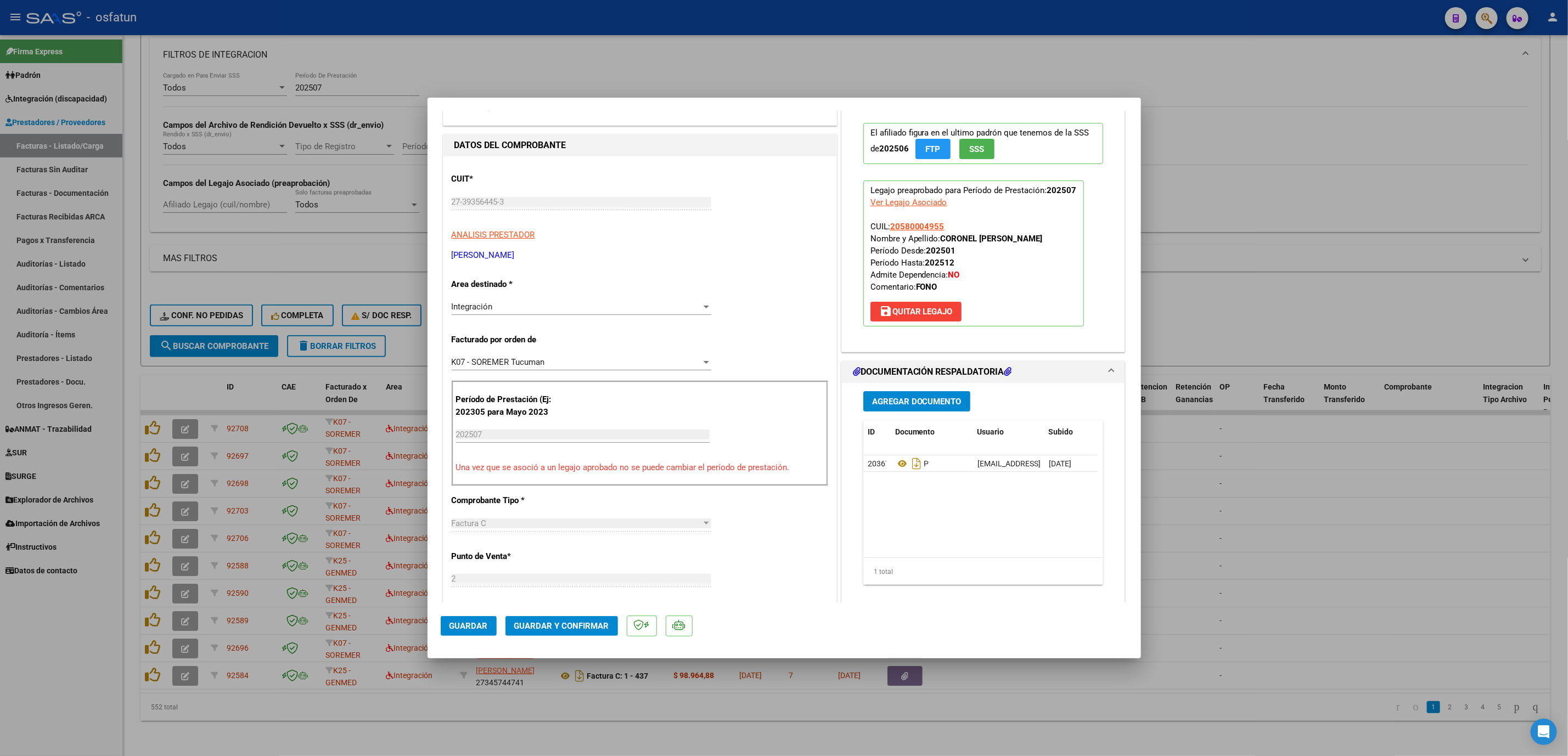
scroll to position [82, 0]
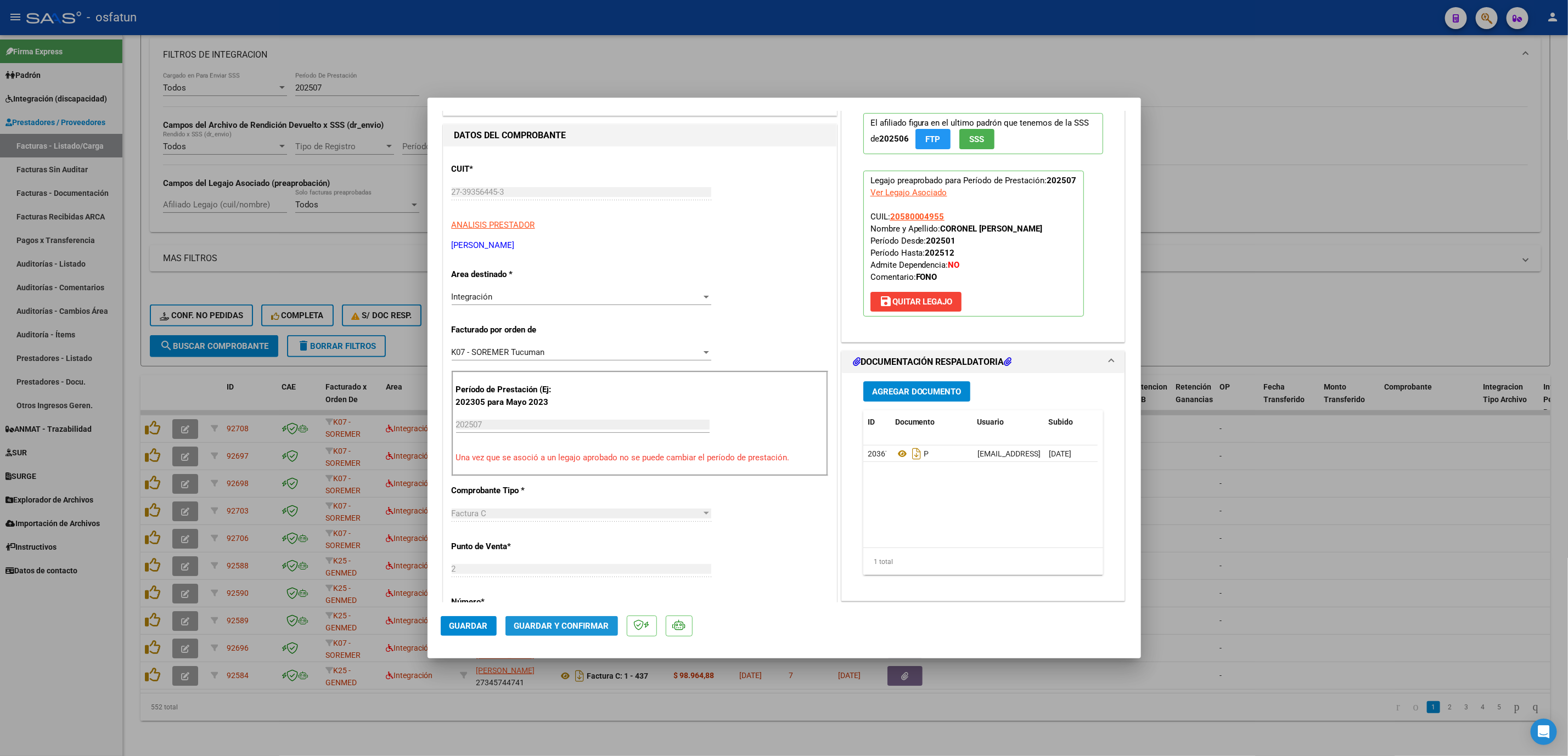
click at [574, 622] on span "Guardar y Confirmar" at bounding box center [562, 626] width 95 height 10
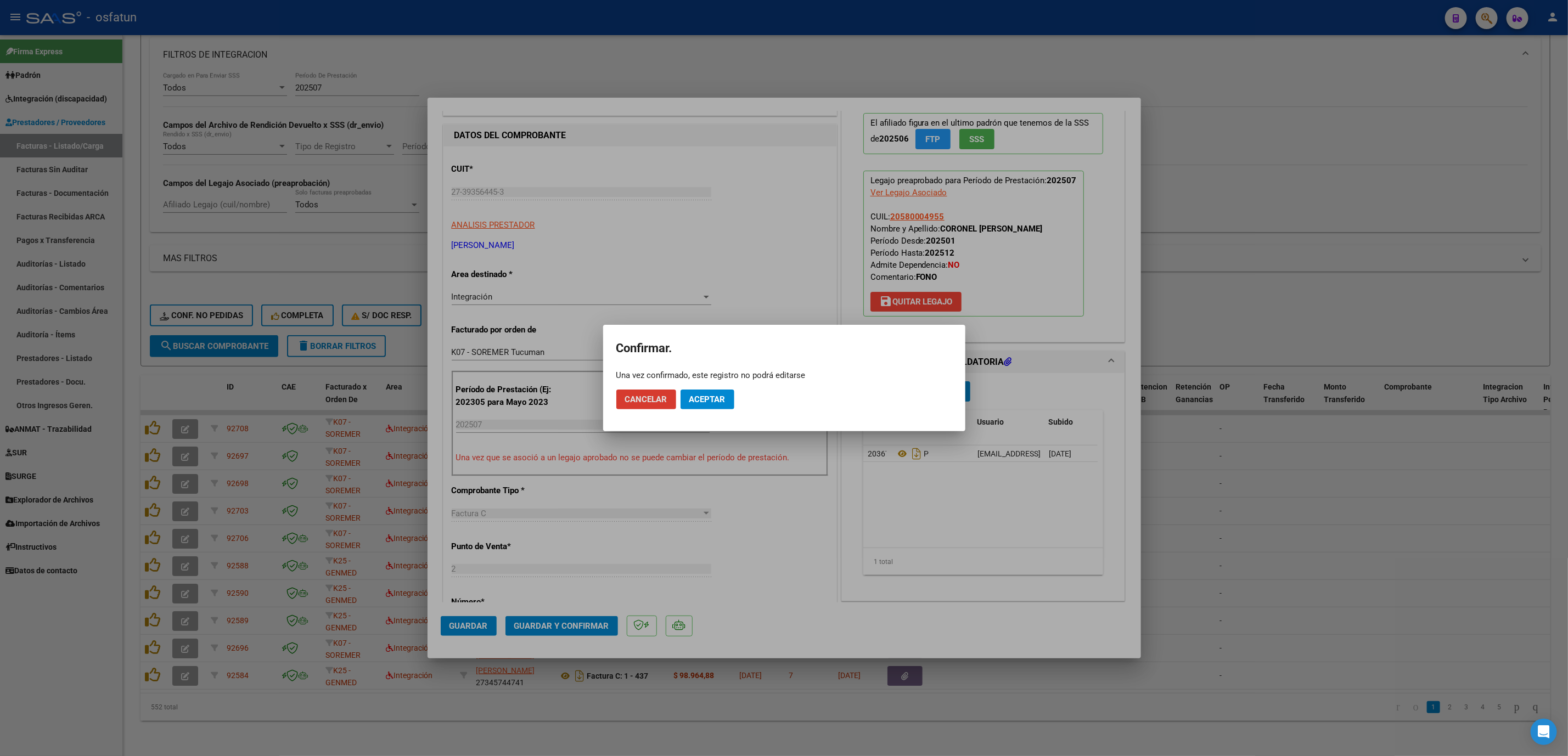
click at [700, 399] on span "Aceptar" at bounding box center [707, 400] width 36 height 10
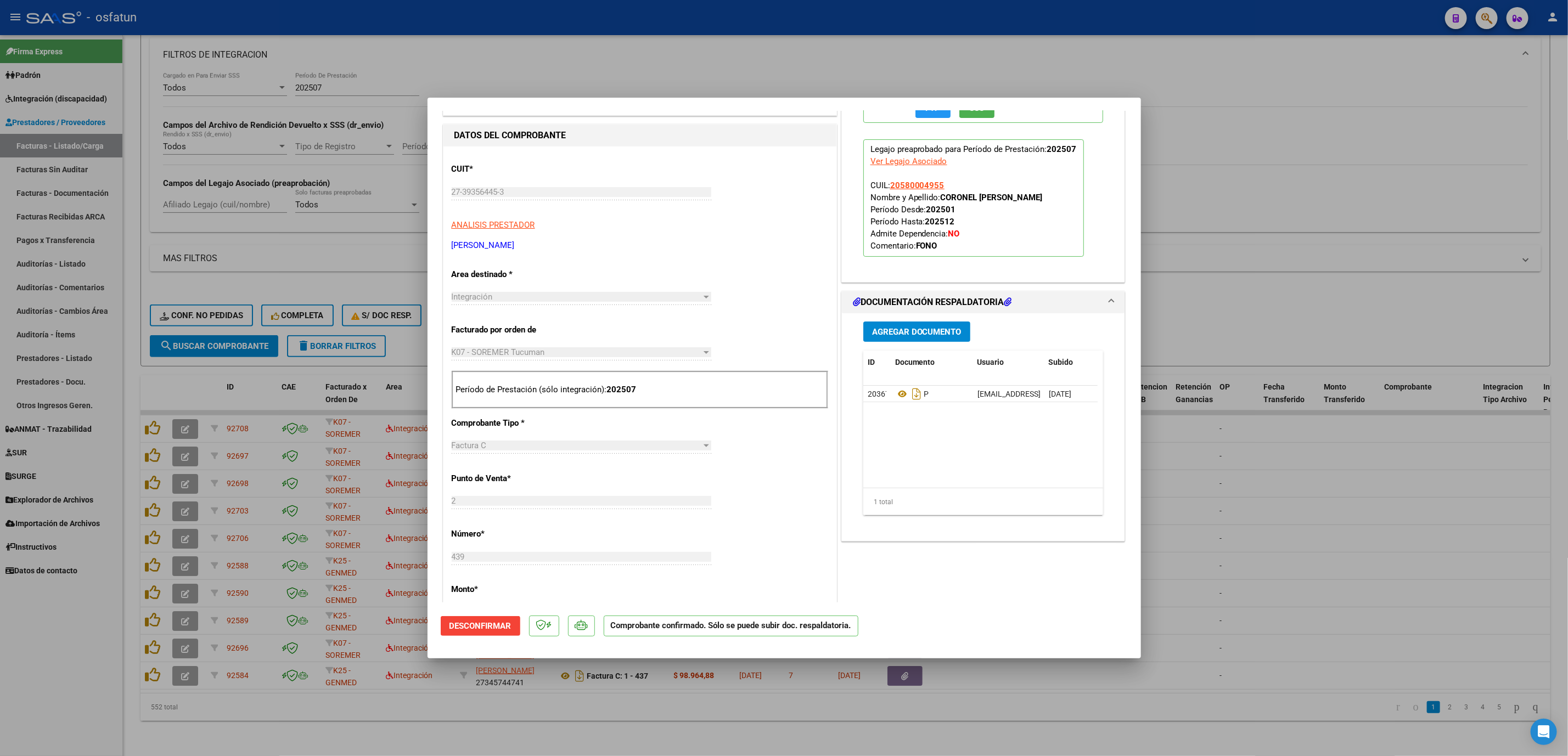
click at [1281, 566] on div at bounding box center [784, 378] width 1568 height 756
type input "$ 0,00"
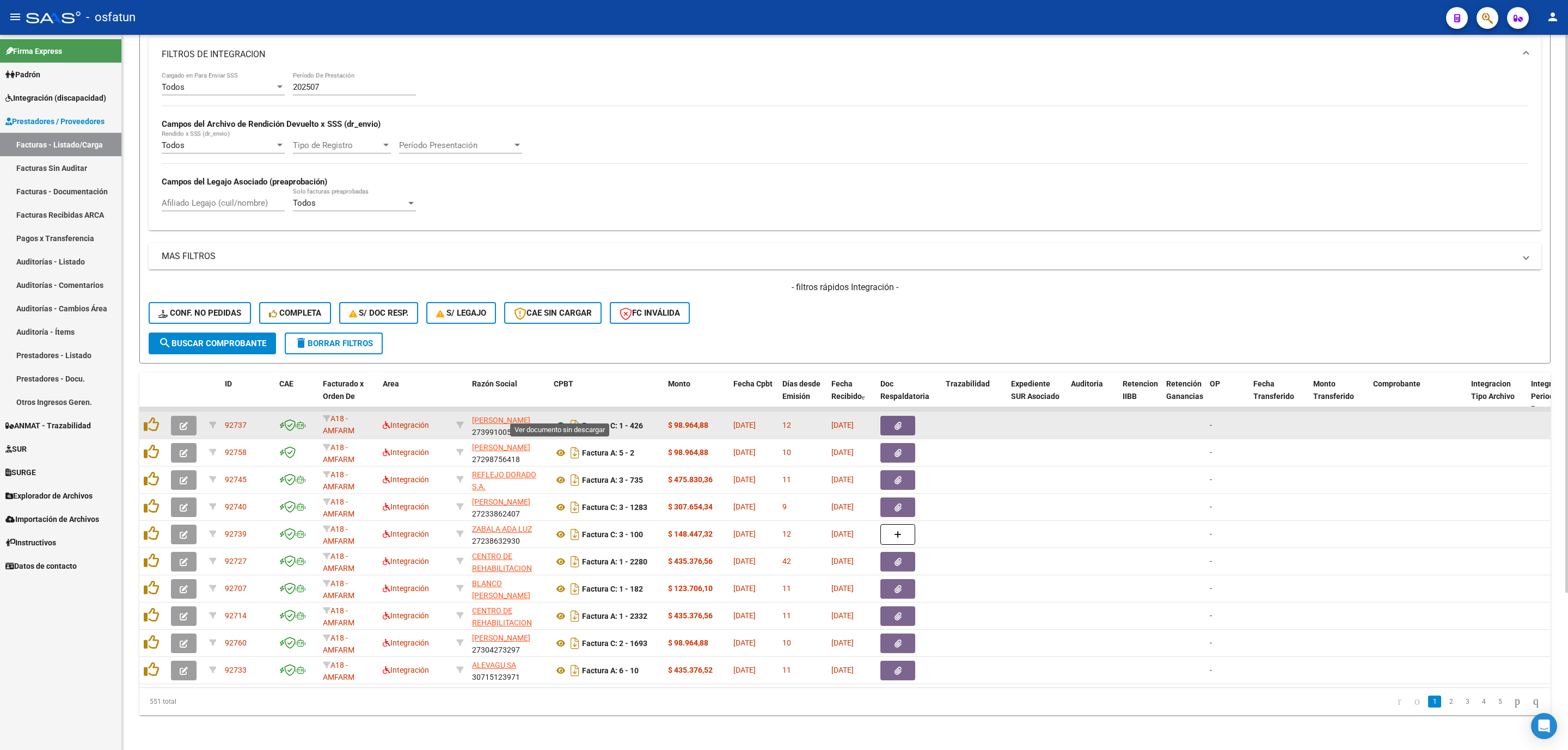
click at [563, 419] on icon at bounding box center [561, 426] width 14 height 13
click at [186, 422] on icon "button" at bounding box center [184, 426] width 8 height 8
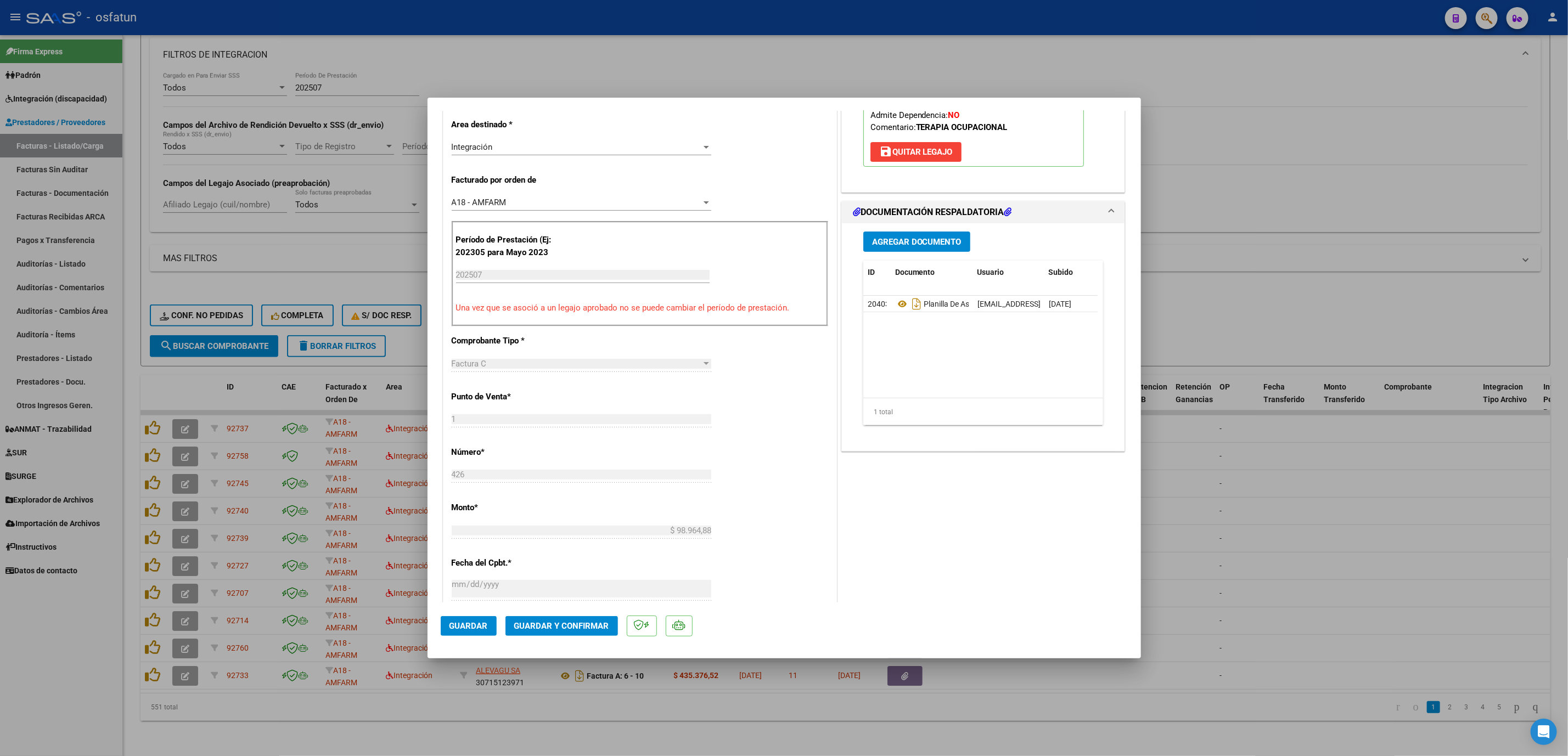
scroll to position [247, 0]
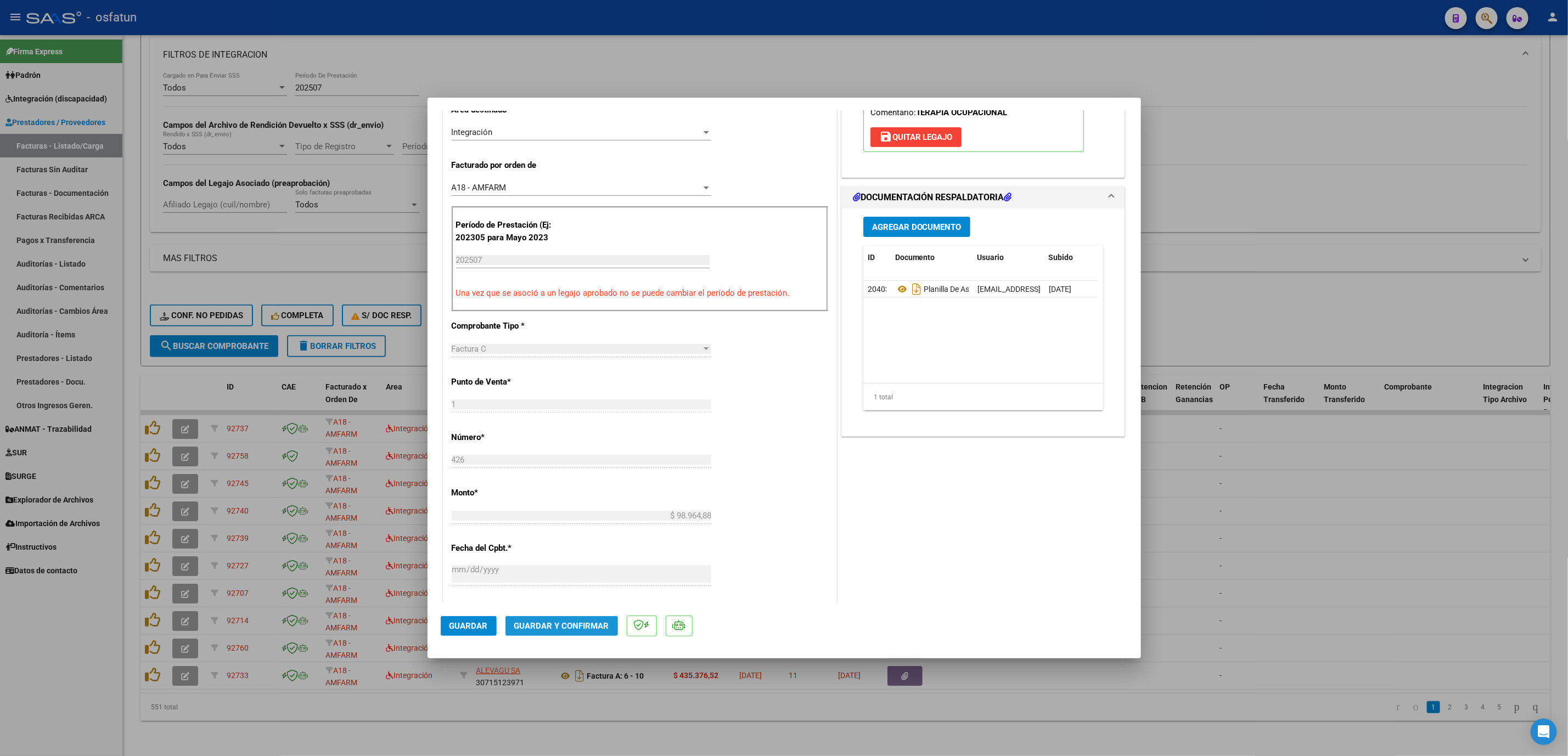
click at [537, 618] on button "Guardar y Confirmar" at bounding box center [562, 626] width 113 height 20
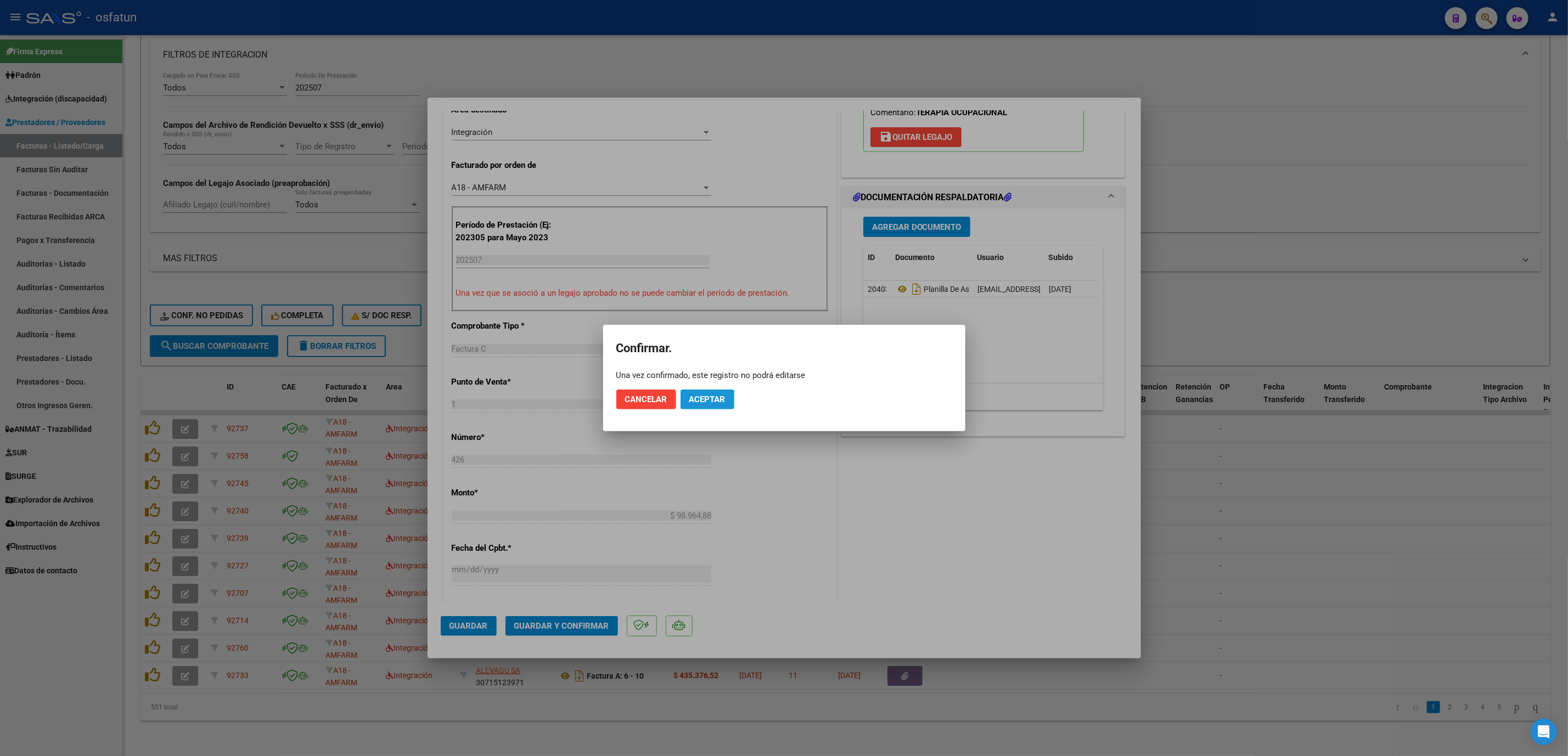
click at [707, 406] on button "Aceptar" at bounding box center [707, 399] width 54 height 20
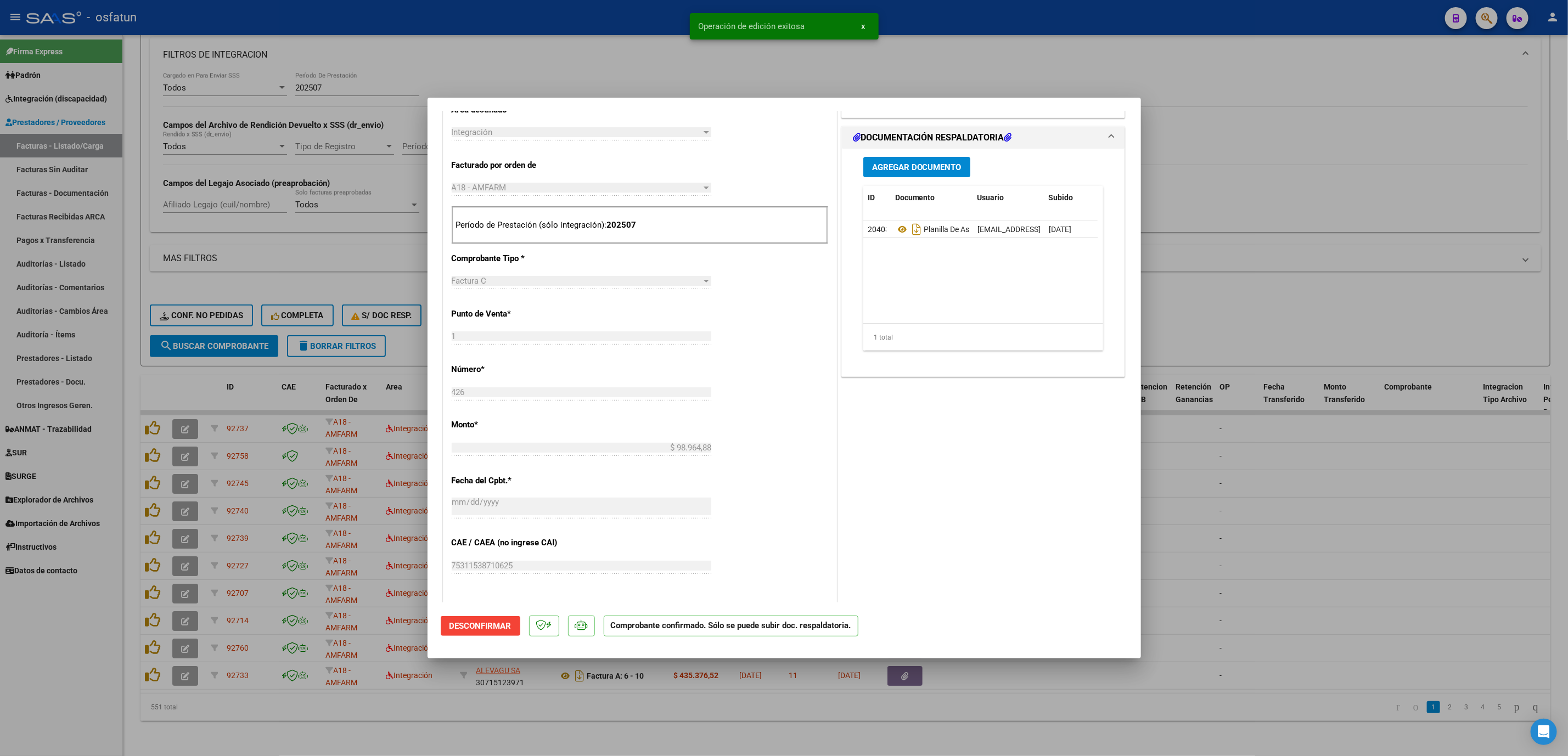
click at [1301, 533] on div at bounding box center [784, 378] width 1568 height 756
type input "$ 0,00"
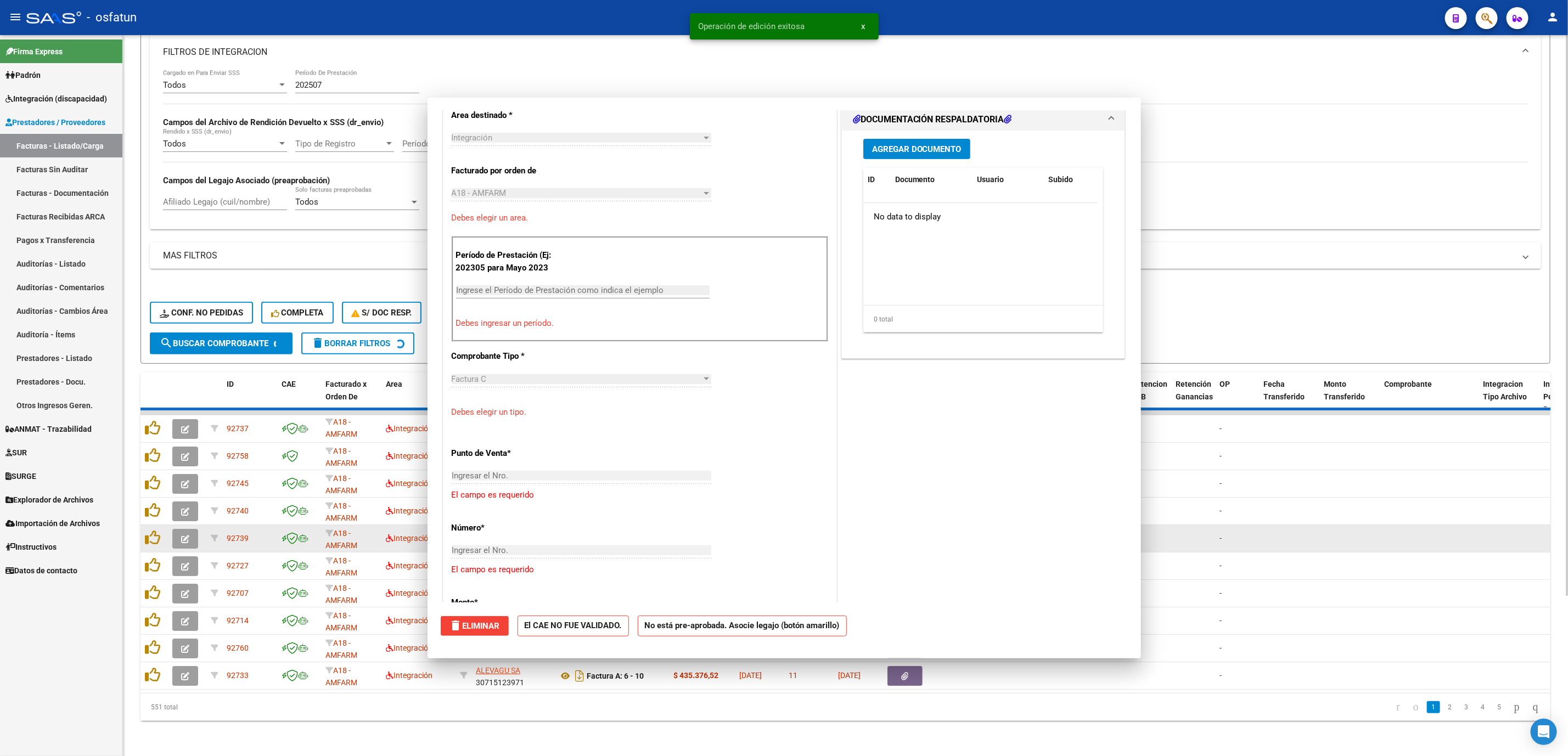
scroll to position [265, 0]
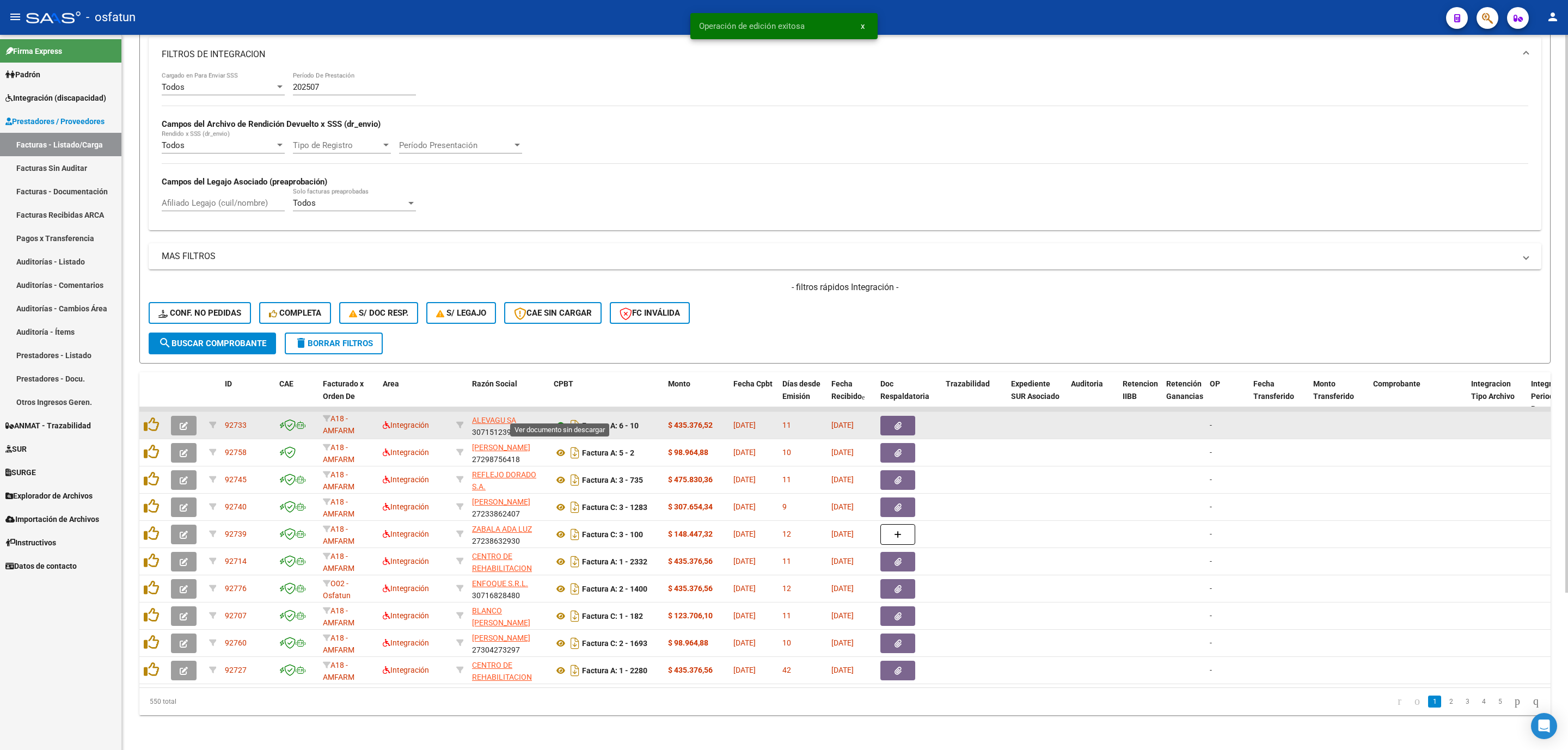
click at [556, 419] on icon at bounding box center [561, 426] width 14 height 13
click at [186, 421] on span "button" at bounding box center [184, 425] width 8 height 10
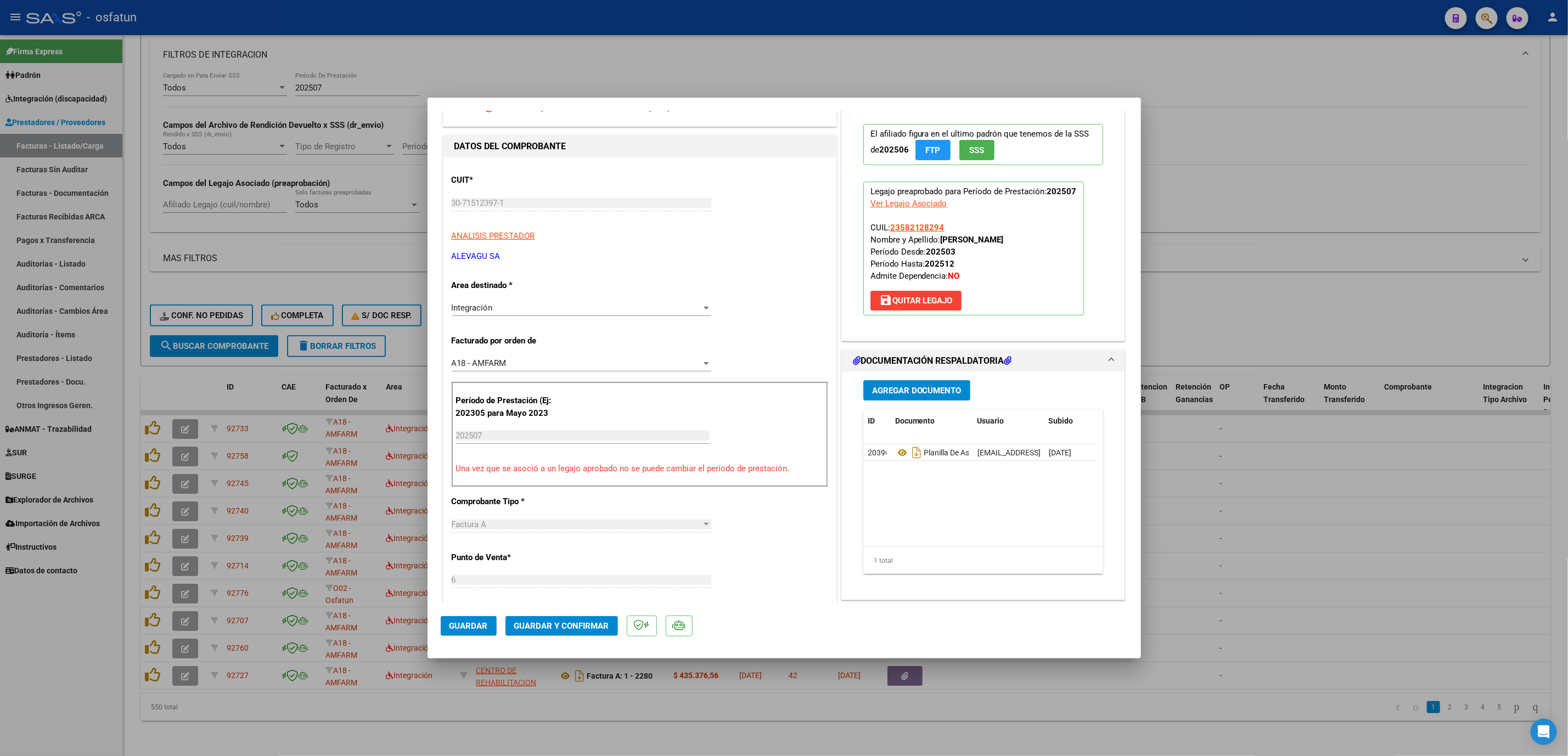
scroll to position [82, 0]
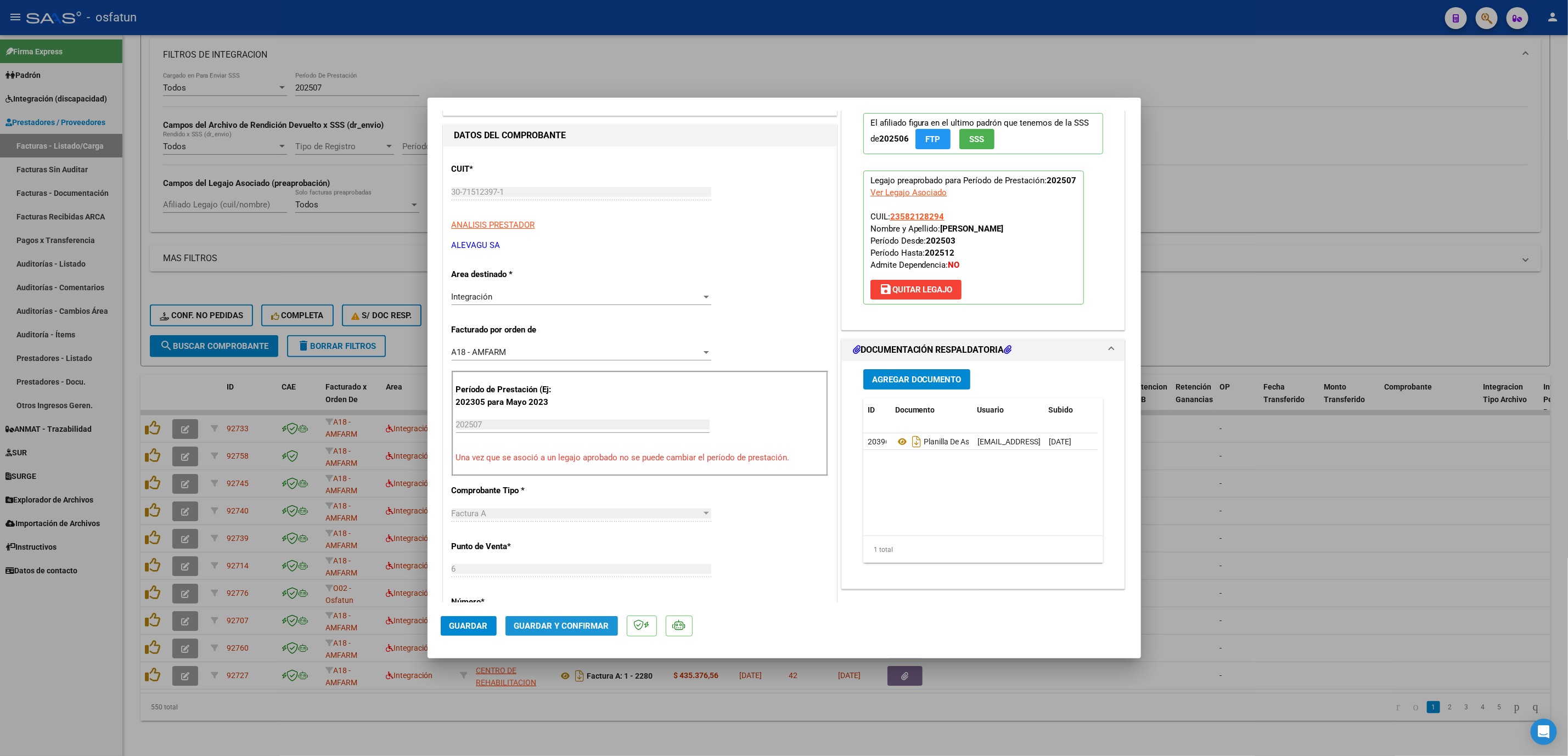
click at [580, 629] on span "Guardar y Confirmar" at bounding box center [562, 626] width 95 height 10
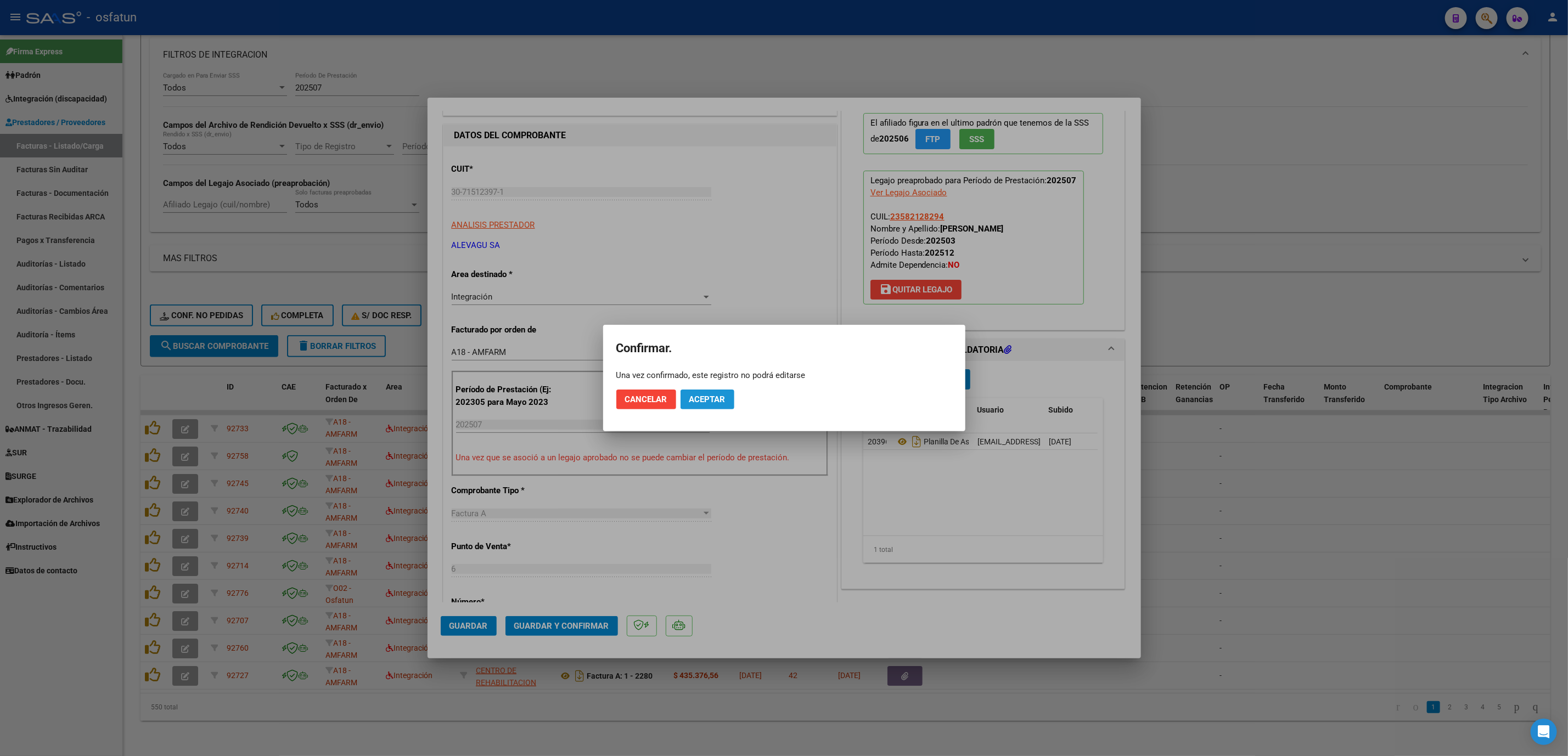
drag, startPoint x: 713, startPoint y: 400, endPoint x: 721, endPoint y: 408, distance: 11.3
click at [713, 402] on span "Aceptar" at bounding box center [707, 400] width 36 height 10
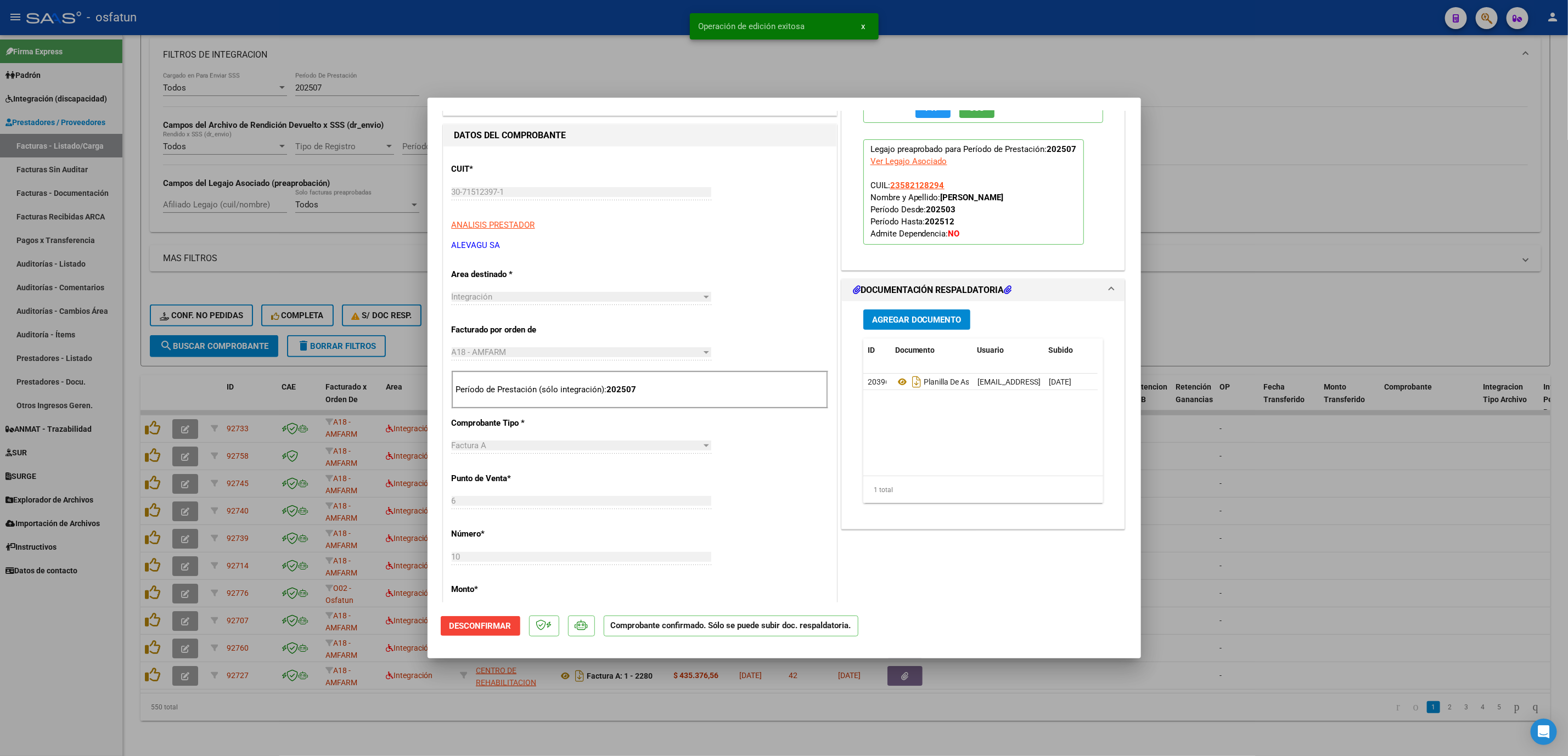
click at [1359, 579] on div at bounding box center [784, 378] width 1568 height 756
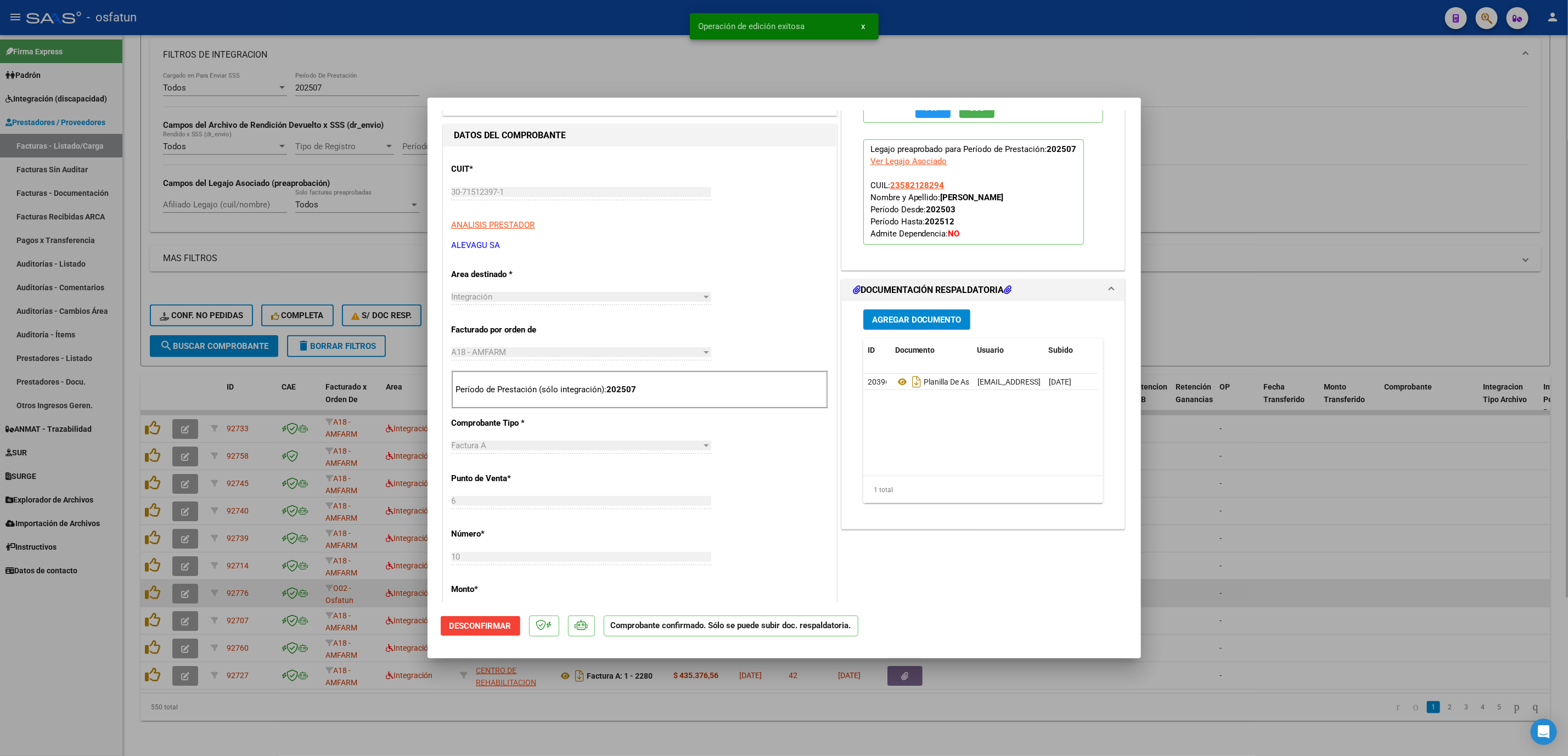
type input "$ 0,00"
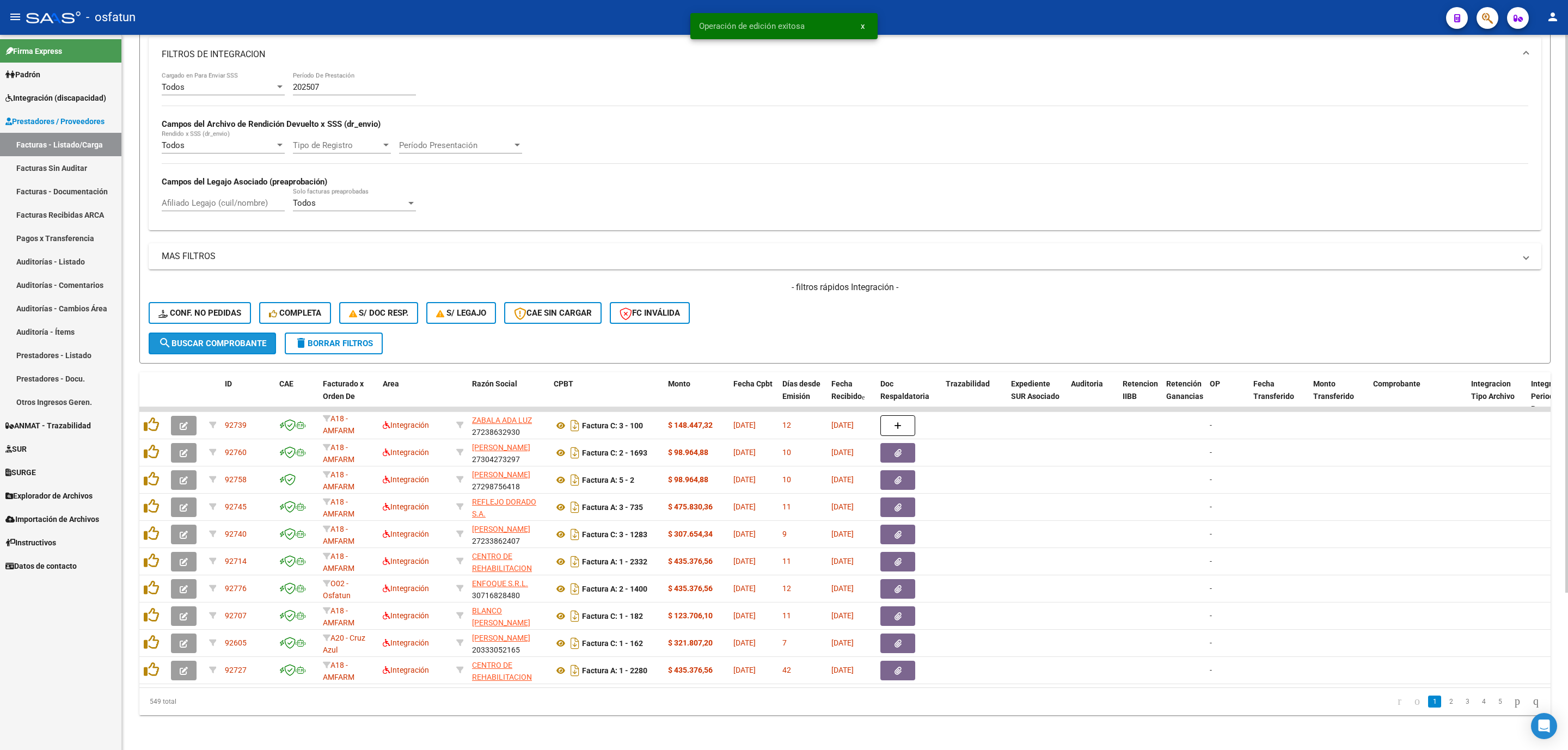
click at [211, 333] on button "search Buscar Comprobante" at bounding box center [212, 344] width 127 height 22
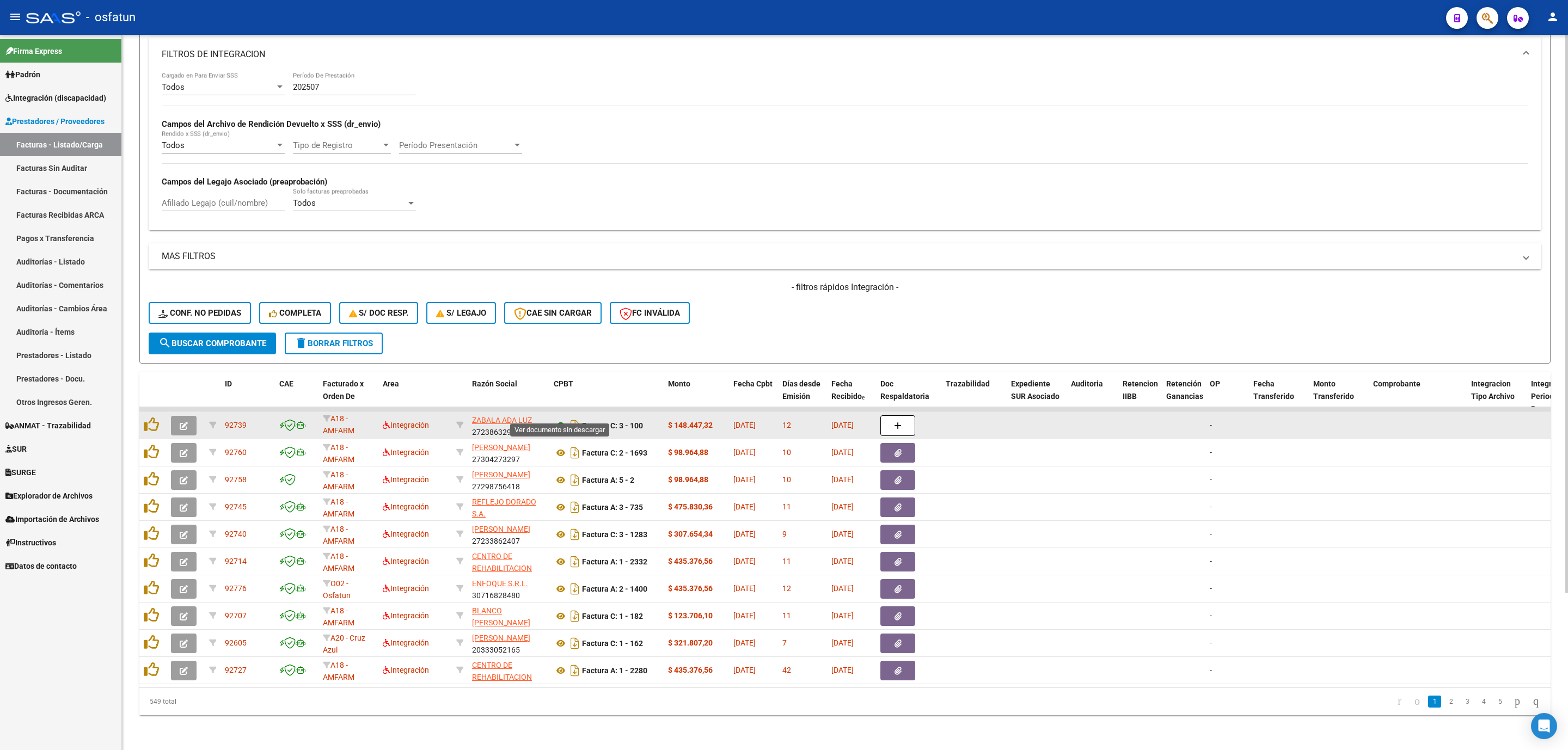
click at [557, 419] on icon at bounding box center [561, 426] width 14 height 13
click at [185, 422] on icon "button" at bounding box center [184, 426] width 8 height 8
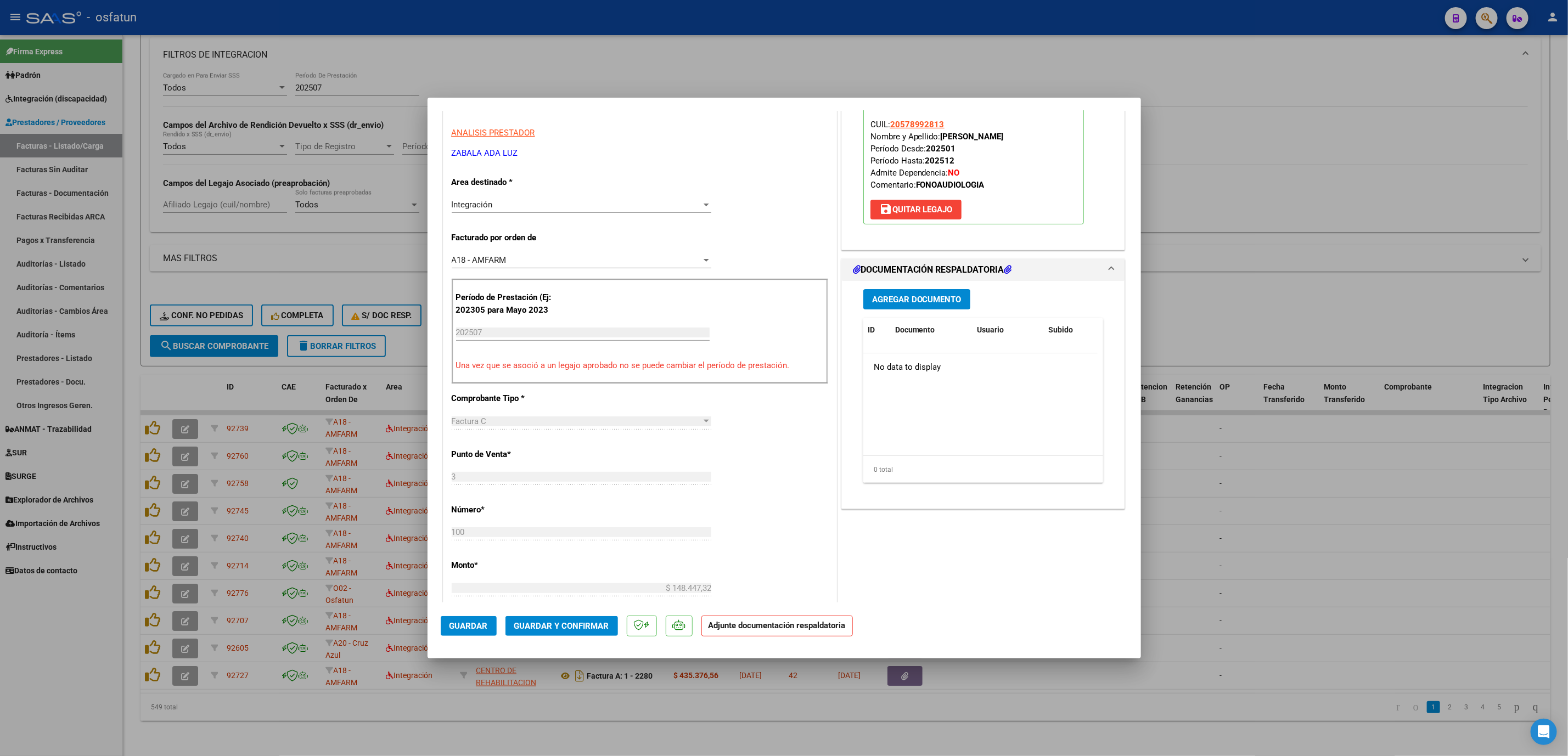
scroll to position [247, 0]
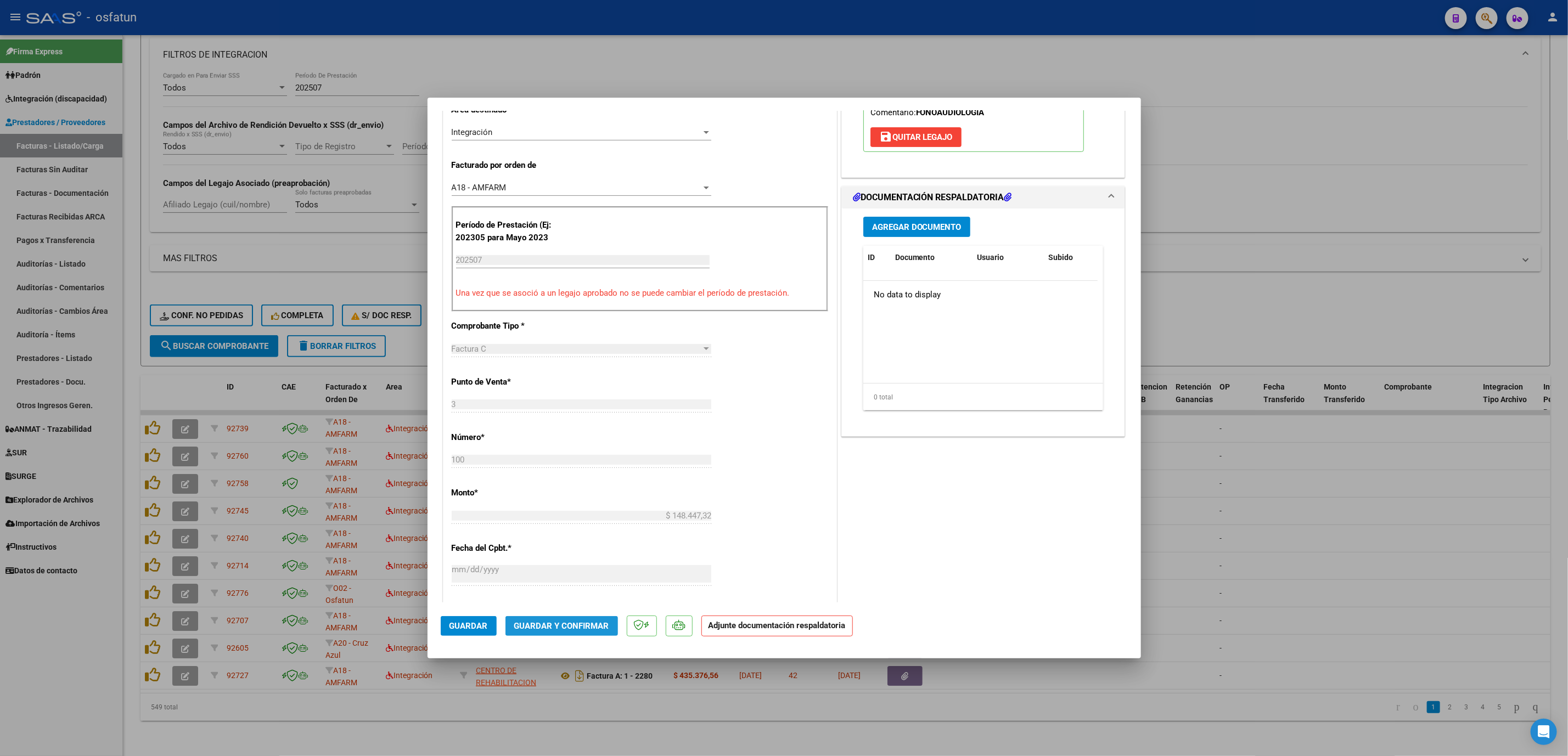
click at [582, 627] on span "Guardar y Confirmar" at bounding box center [562, 626] width 95 height 10
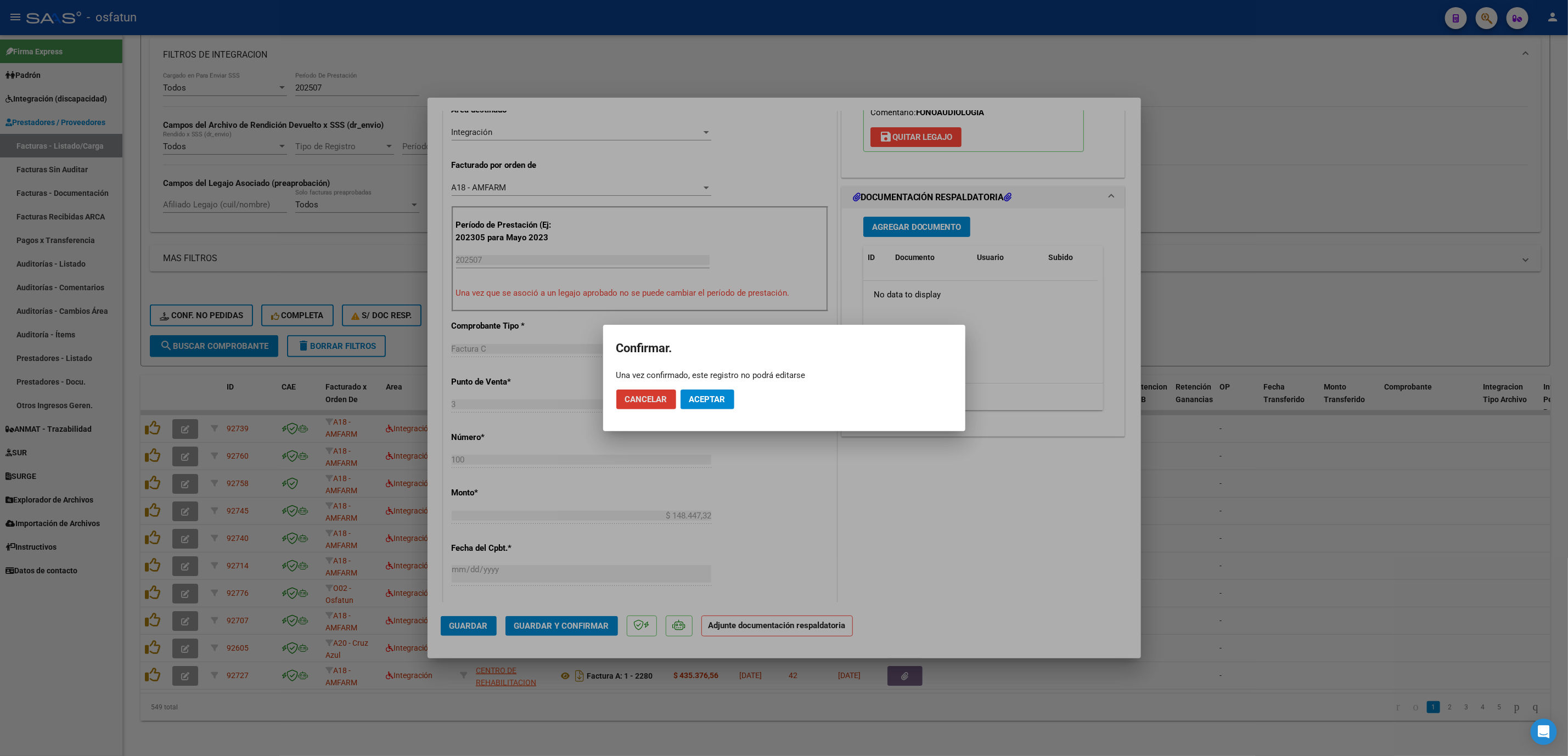
click at [707, 404] on span "Aceptar" at bounding box center [707, 400] width 36 height 10
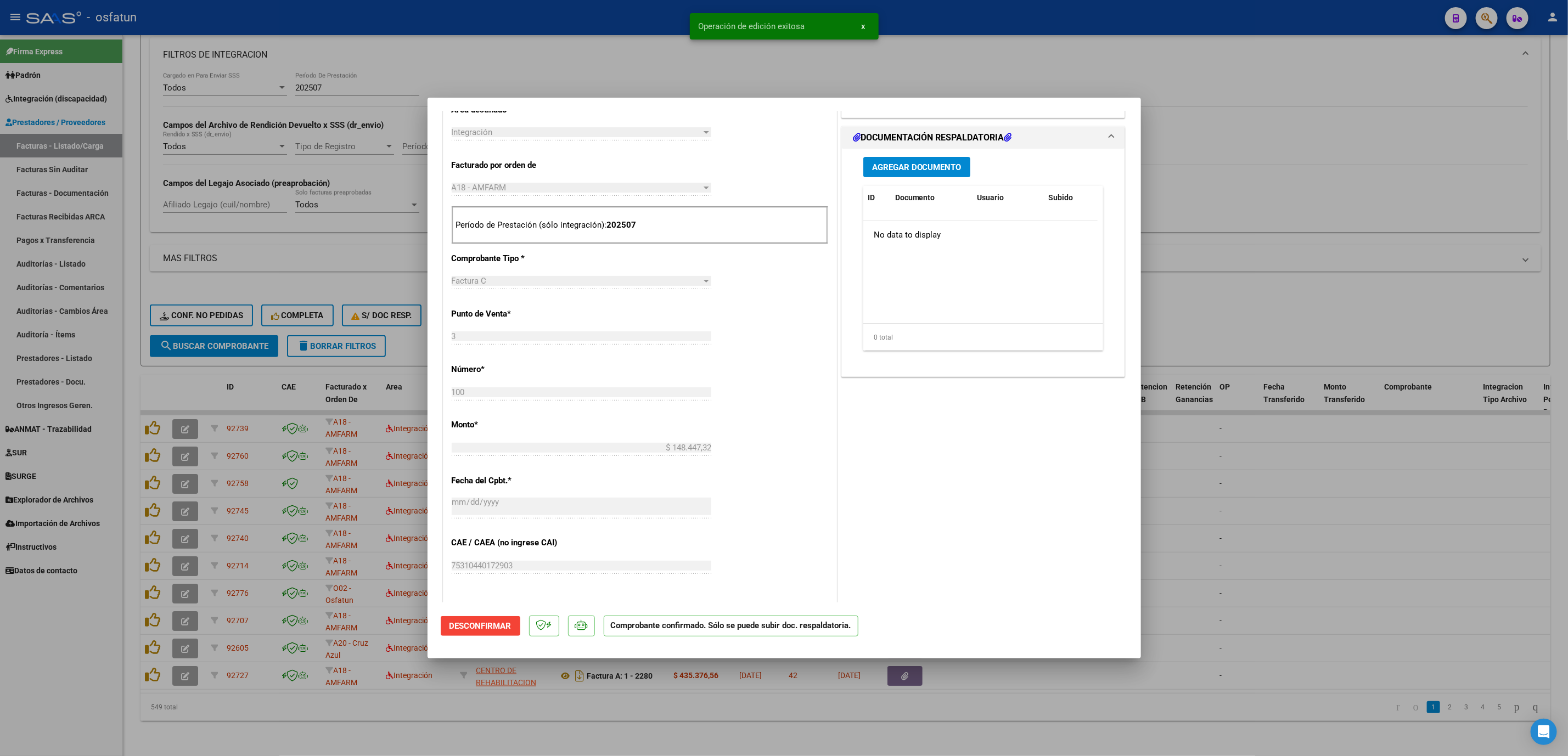
click at [549, 45] on div at bounding box center [784, 378] width 1568 height 756
type input "$ 0,00"
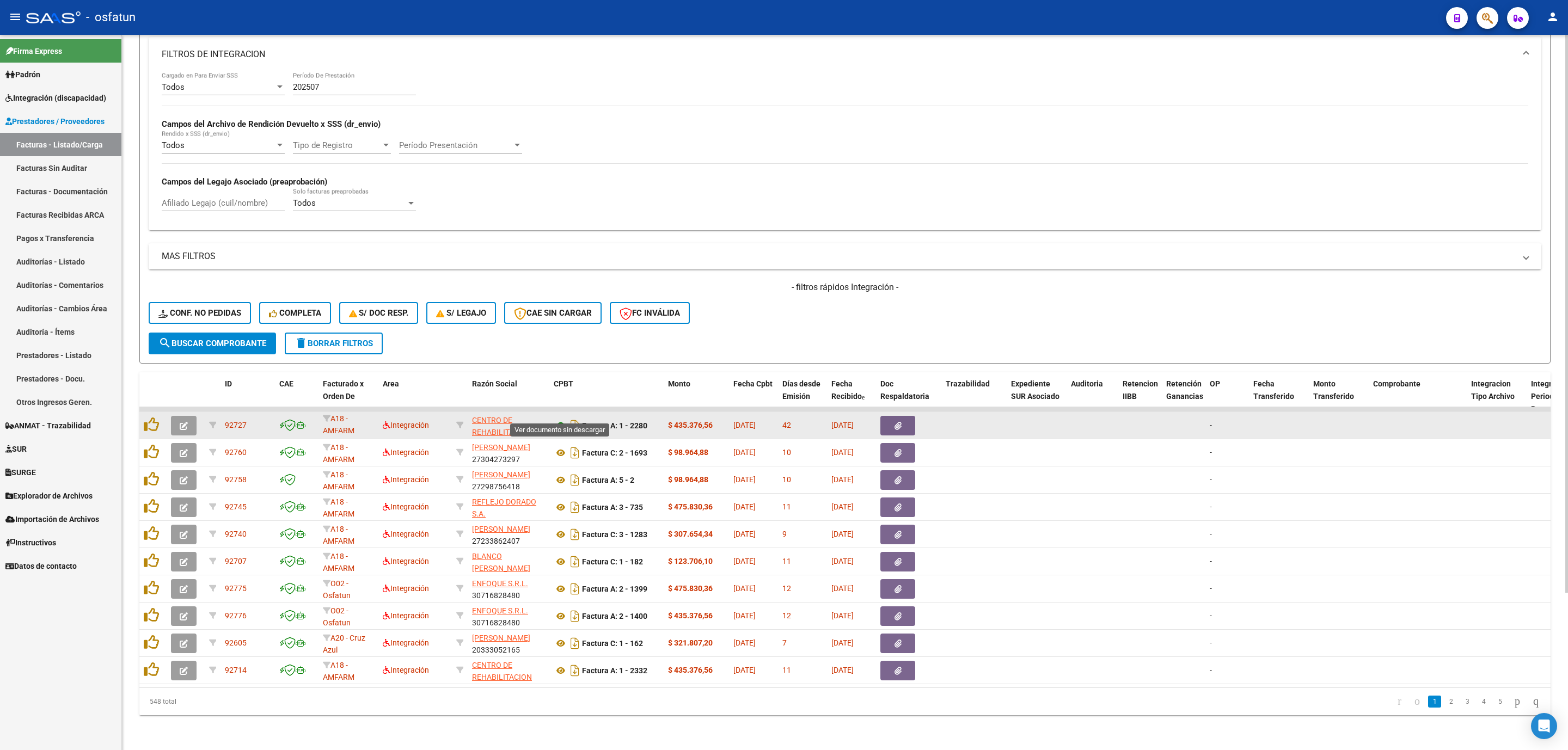
click at [559, 419] on icon at bounding box center [561, 426] width 14 height 13
click at [180, 422] on icon "button" at bounding box center [184, 426] width 8 height 8
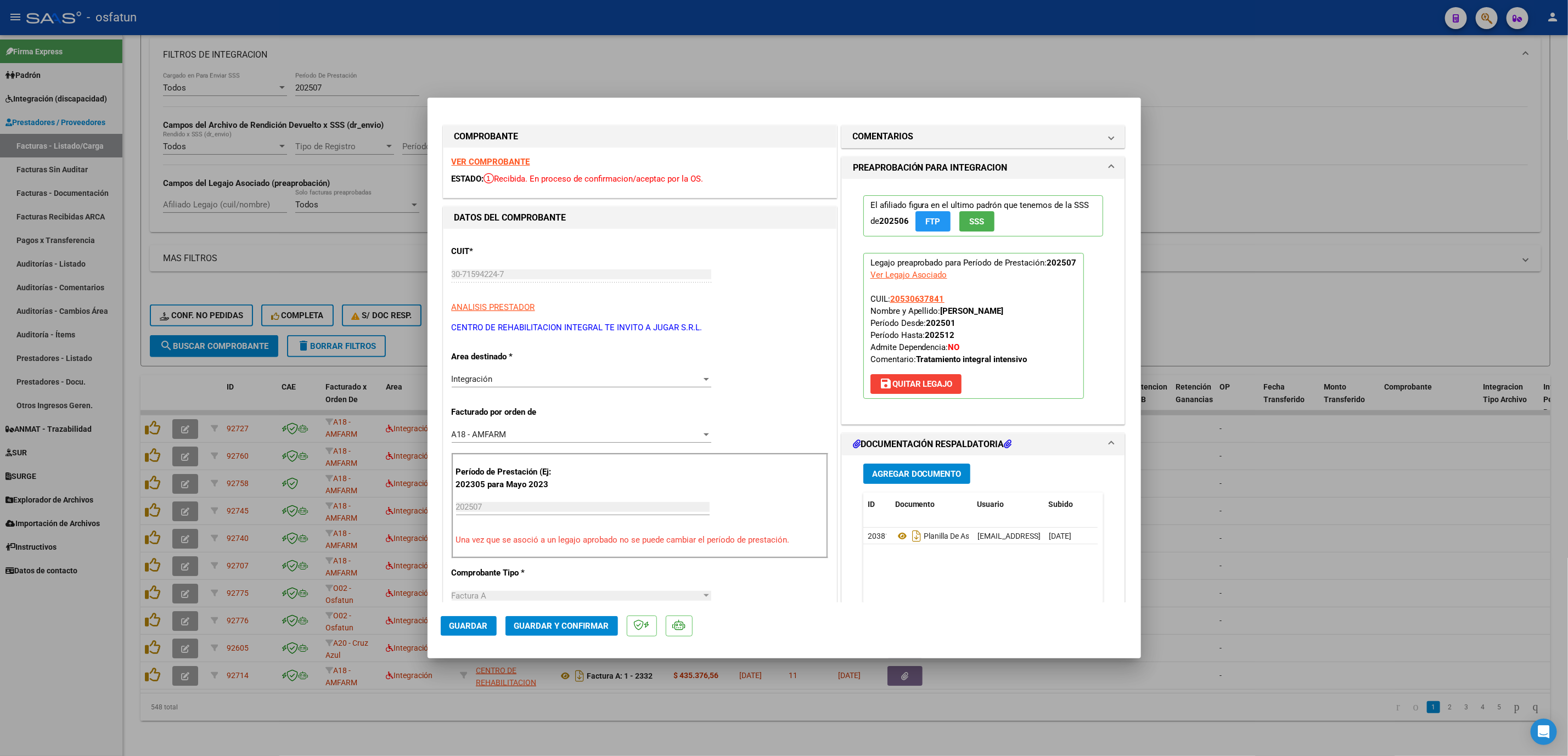
click at [1320, 507] on div at bounding box center [784, 378] width 1568 height 756
type input "$ 0,00"
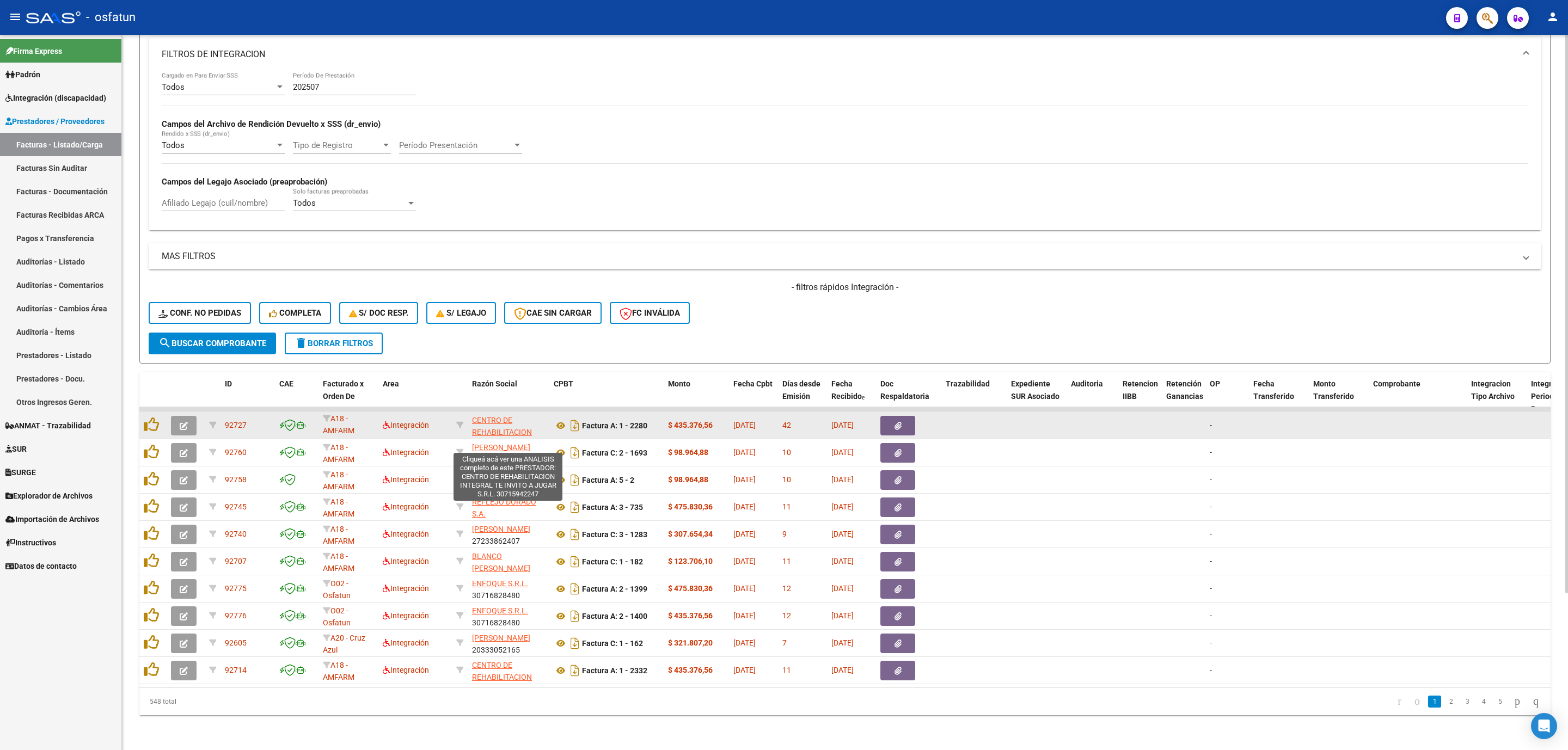
click at [502, 416] on span "CENTRO DE REHABILITACION INTEGRAL TE INVITO A JUGAR S.R.L." at bounding box center [508, 439] width 72 height 46
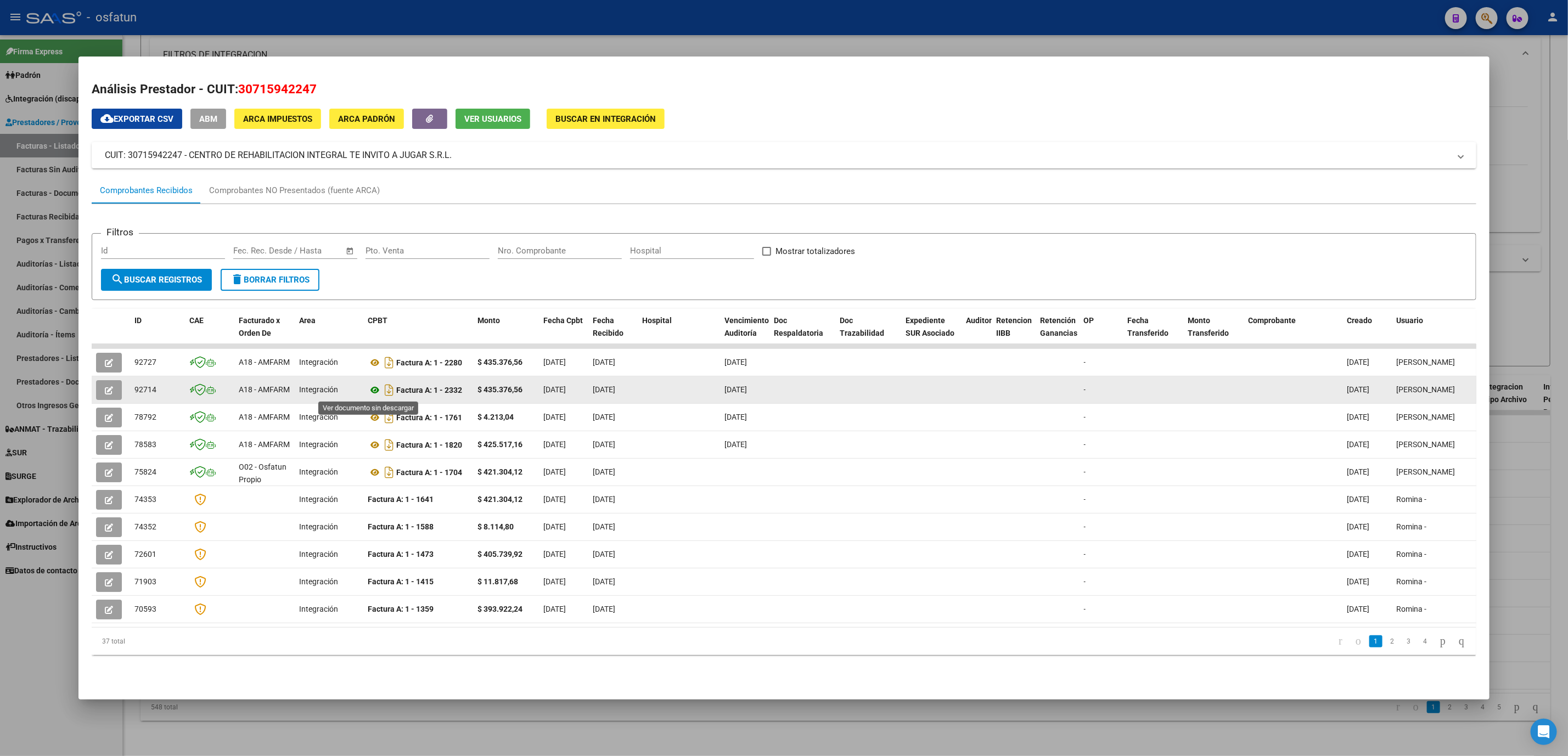
click at [368, 391] on icon at bounding box center [375, 390] width 14 height 14
click at [105, 389] on icon "button" at bounding box center [109, 390] width 8 height 8
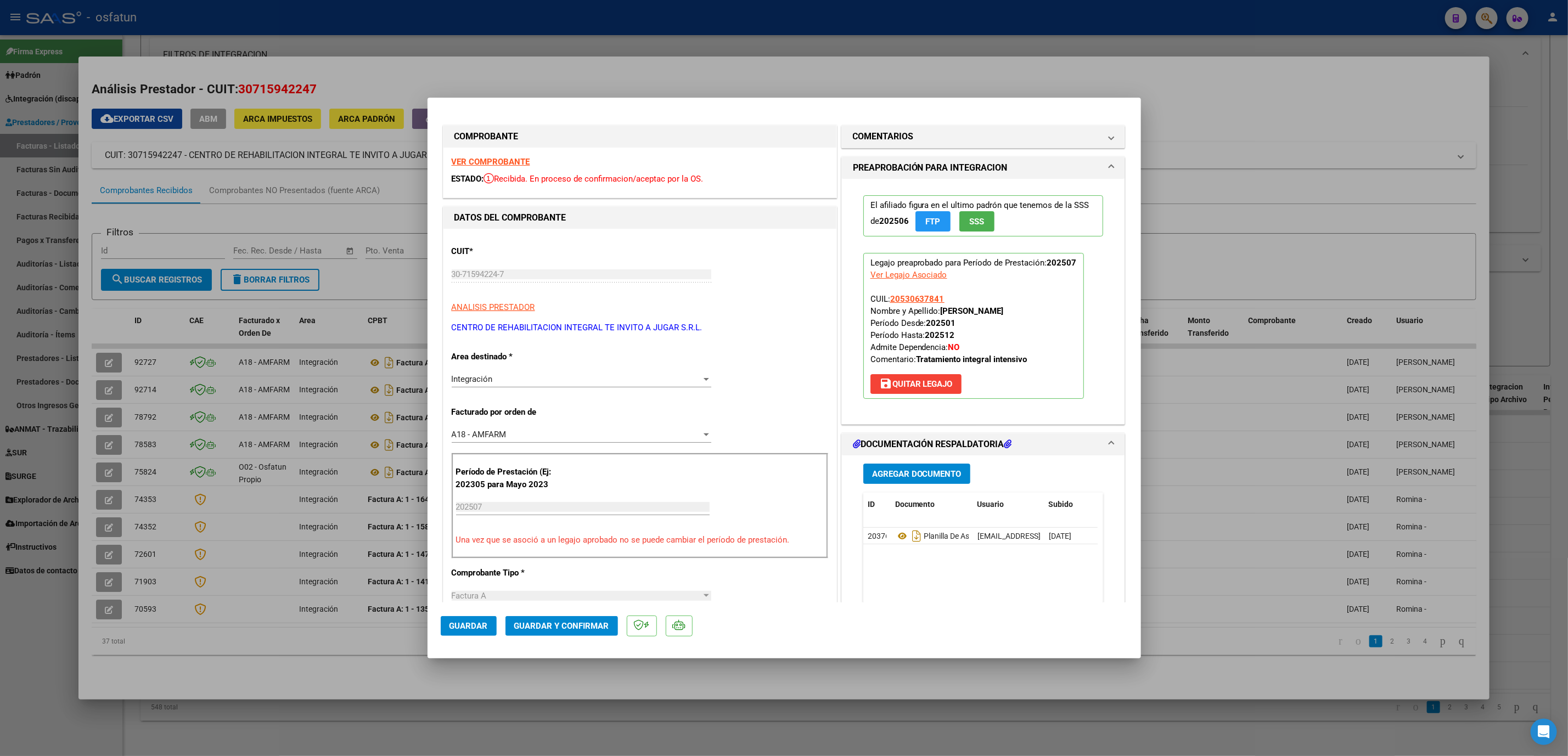
click at [612, 48] on div at bounding box center [784, 378] width 1568 height 756
type input "$ 0,00"
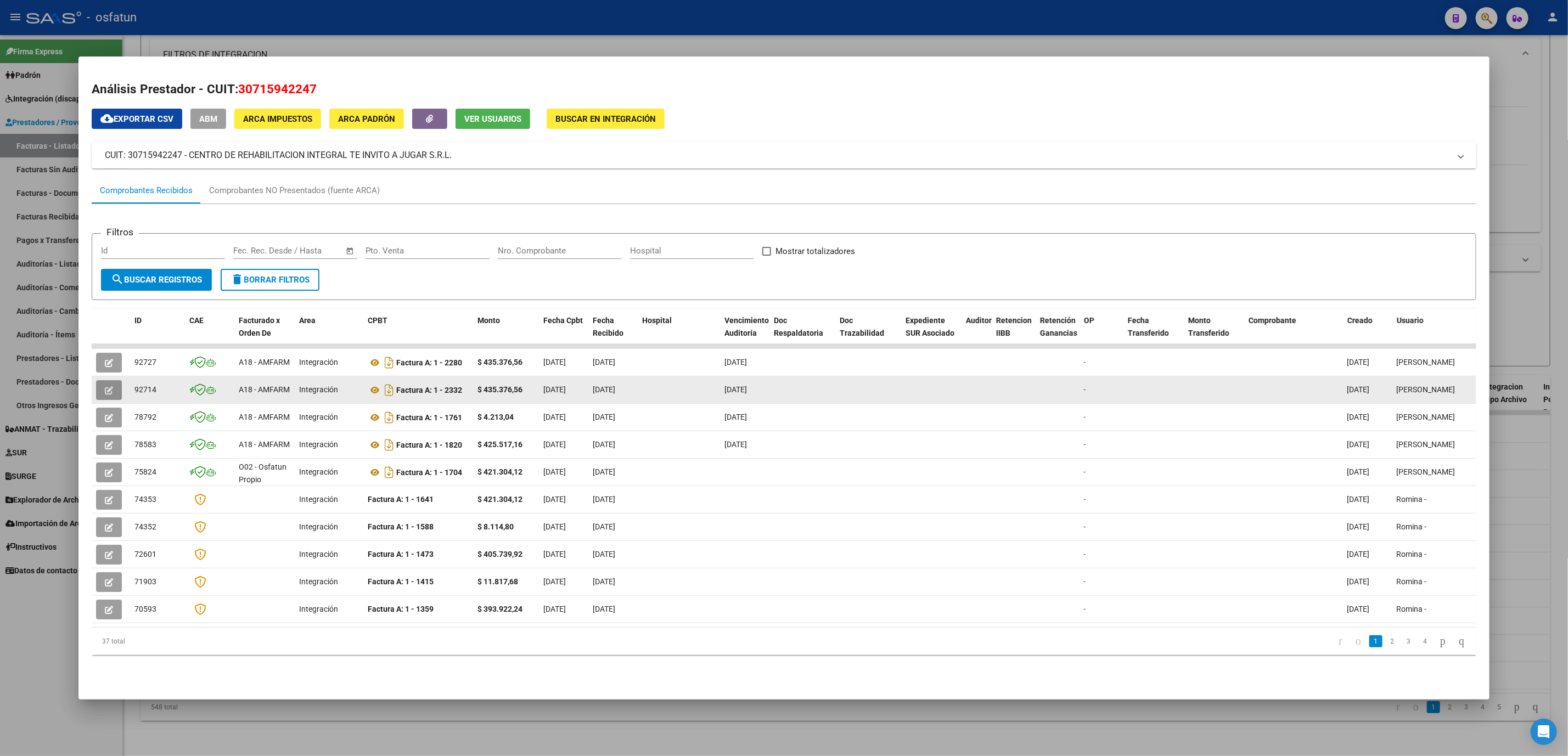
click at [105, 390] on icon "button" at bounding box center [109, 390] width 8 height 8
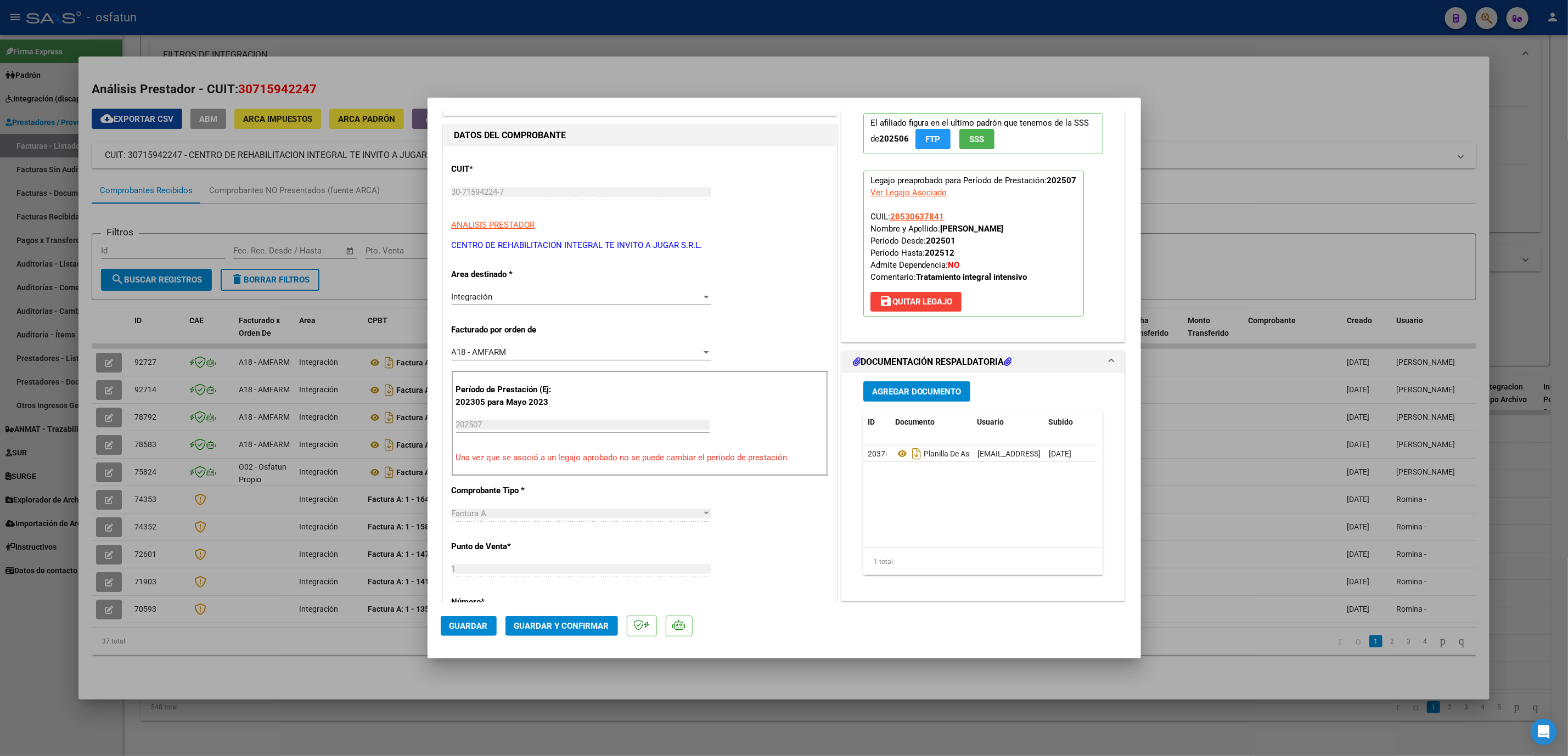
scroll to position [0, 0]
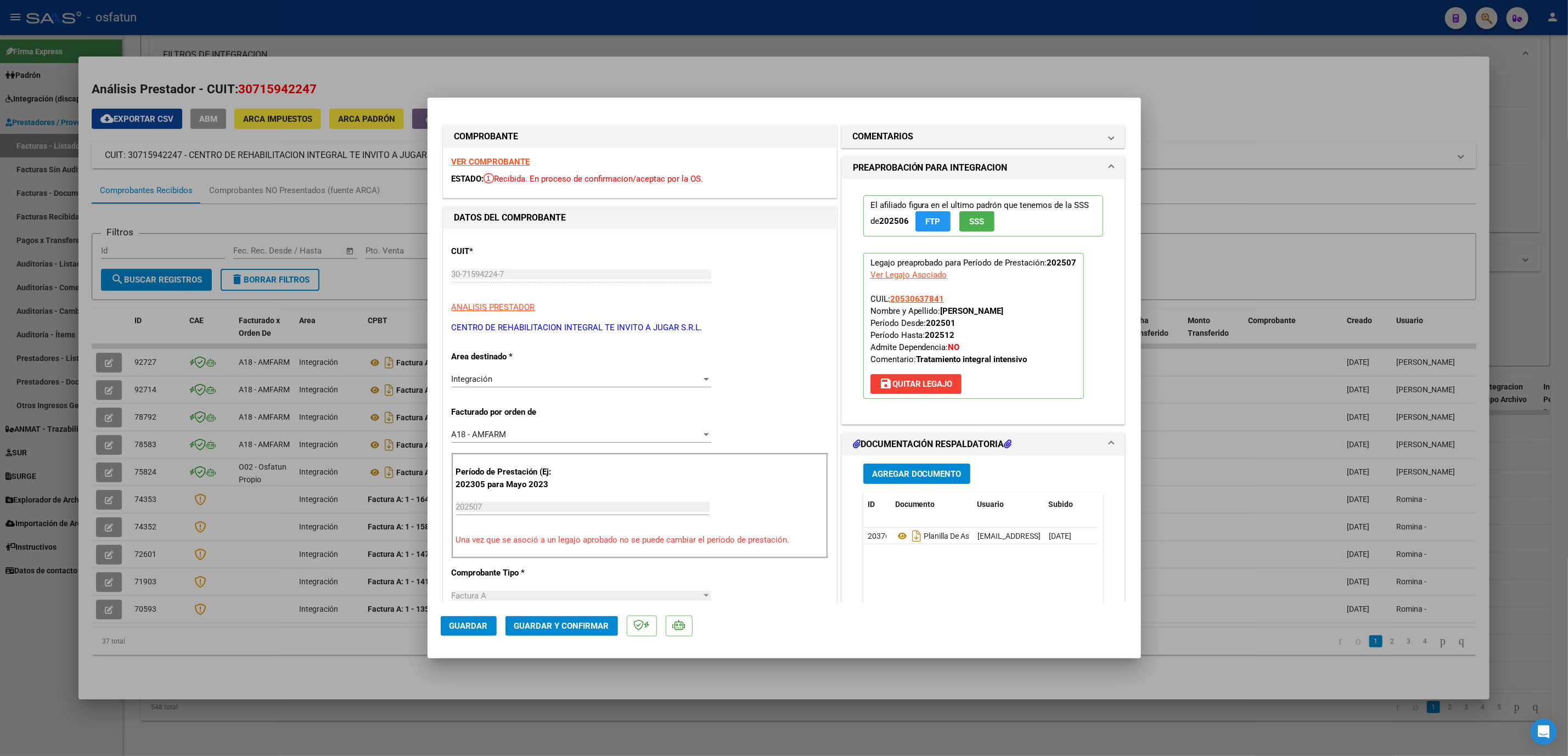
click at [1286, 417] on div at bounding box center [784, 378] width 1568 height 756
type input "$ 0,00"
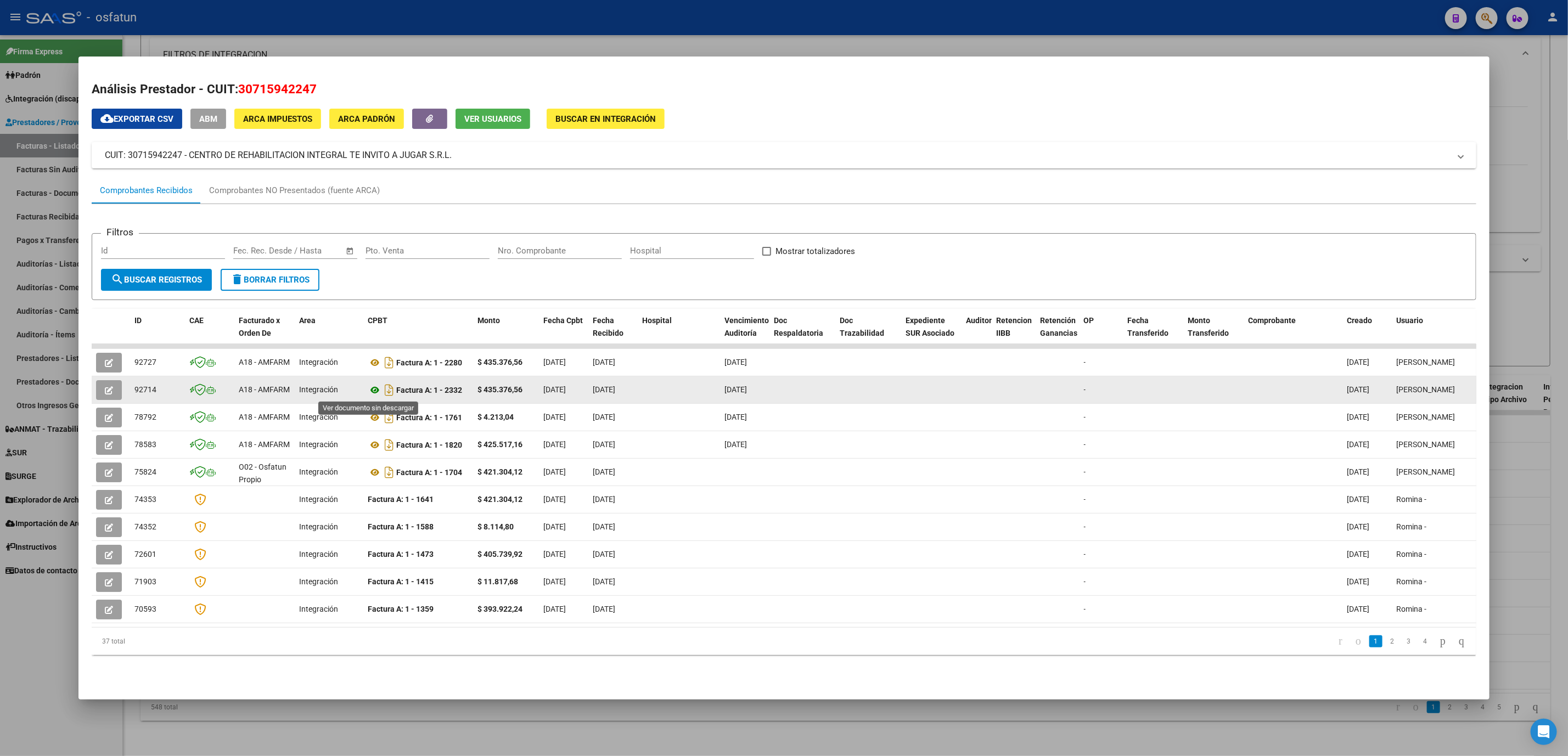
click at [371, 392] on icon at bounding box center [375, 390] width 14 height 14
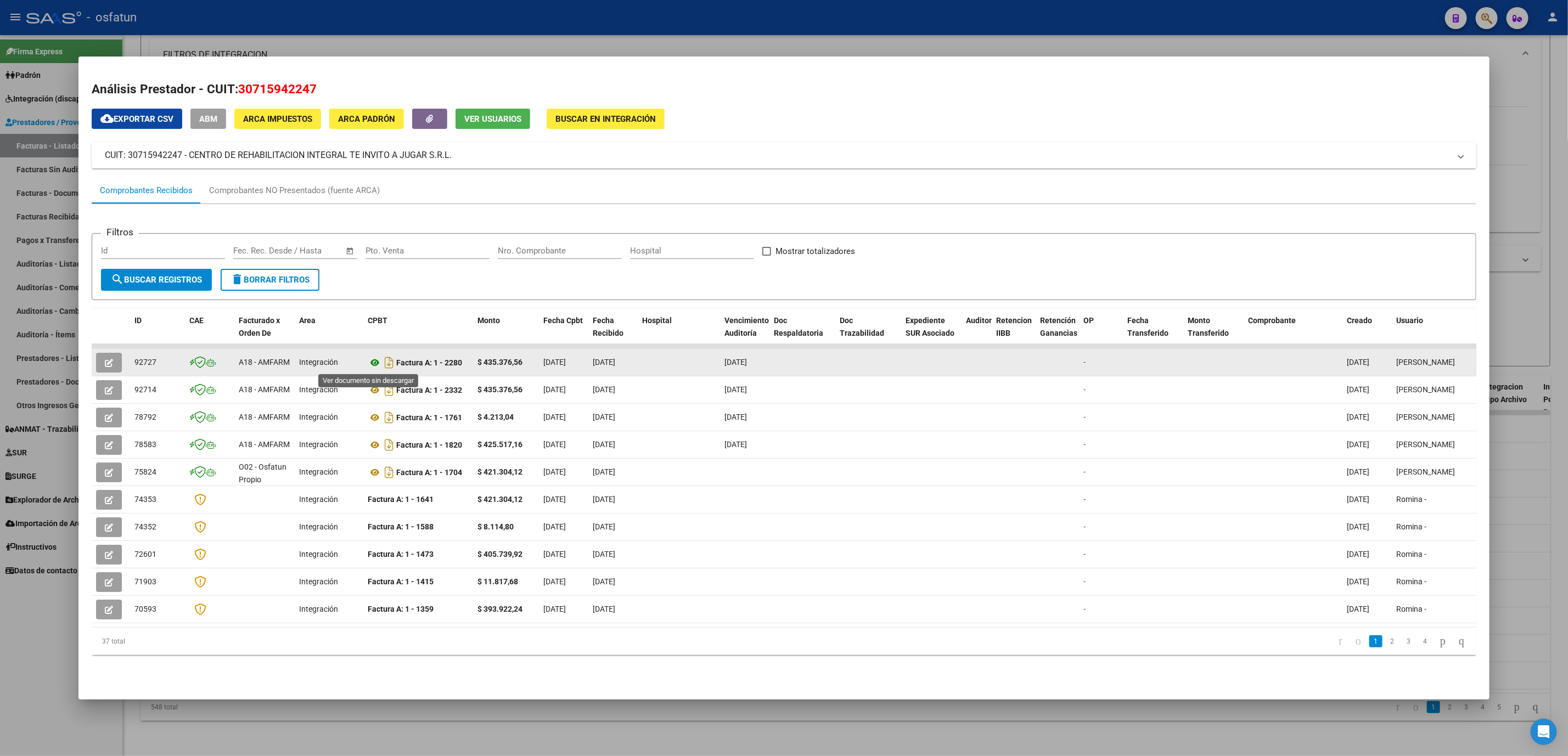
click at [368, 362] on icon at bounding box center [375, 363] width 14 height 14
click at [105, 361] on icon "button" at bounding box center [109, 363] width 8 height 8
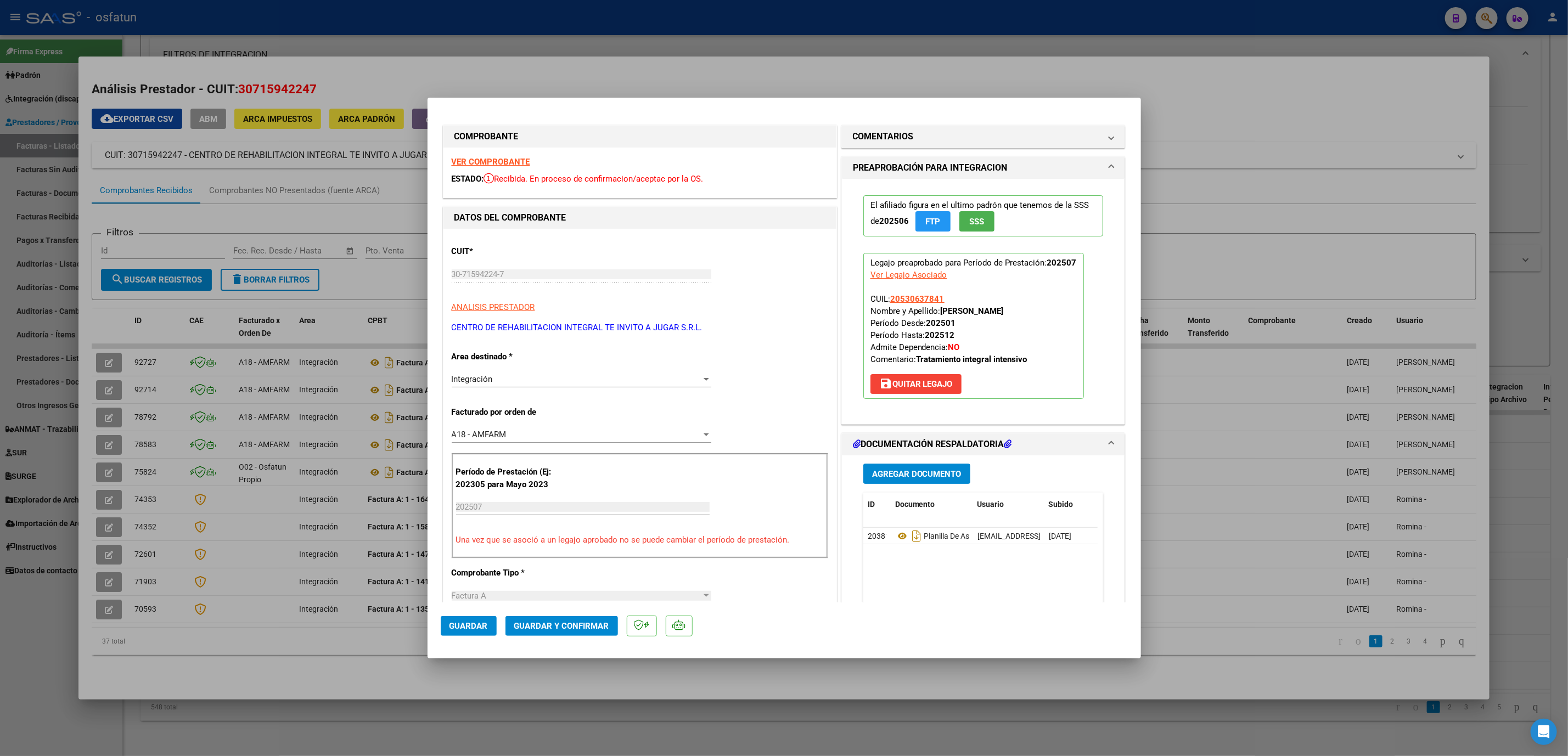
click at [907, 384] on span "save Quitar Legajo" at bounding box center [915, 384] width 74 height 10
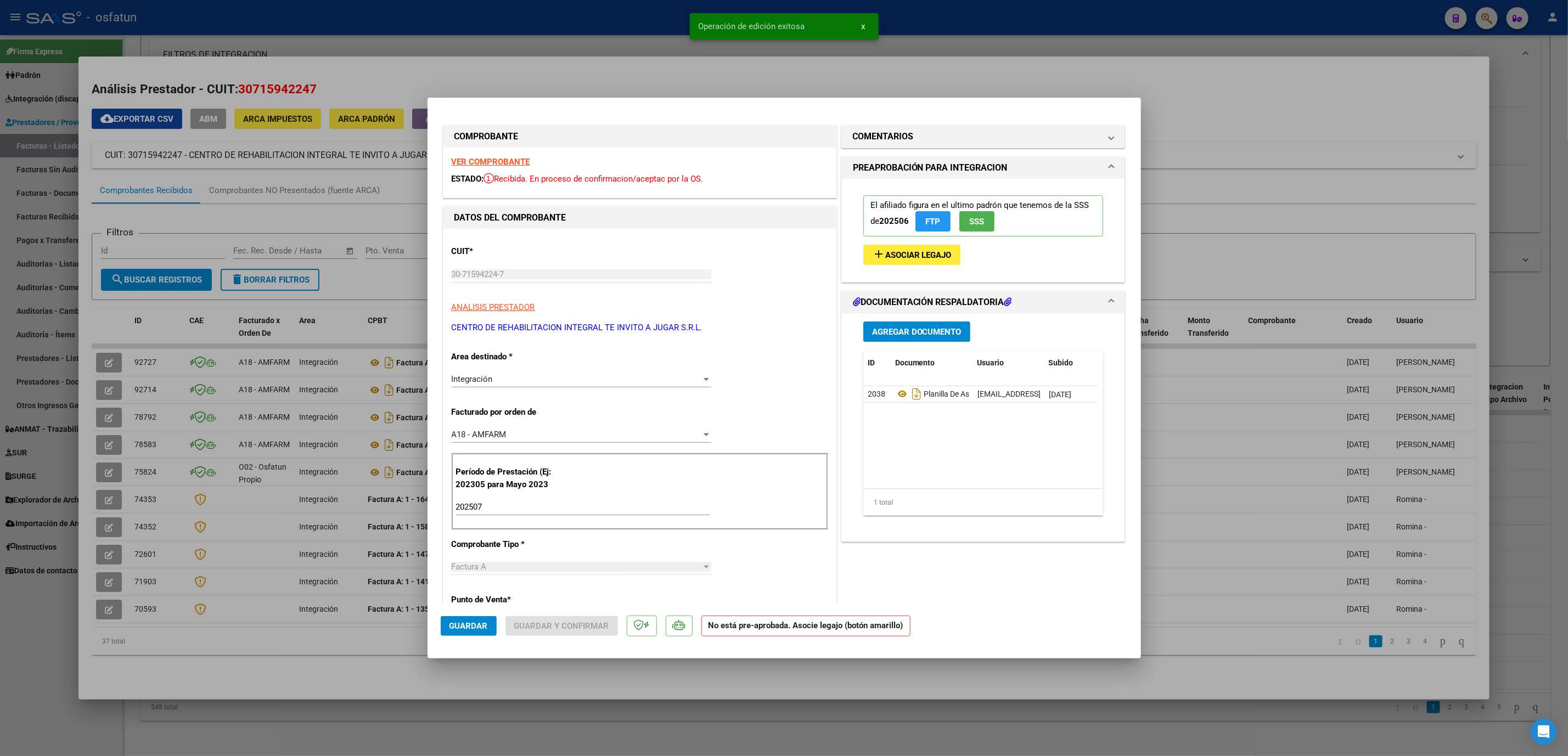
click at [497, 504] on input "202507" at bounding box center [583, 507] width 254 height 10
type input "202506"
click at [913, 255] on span "Asociar Legajo" at bounding box center [918, 255] width 66 height 10
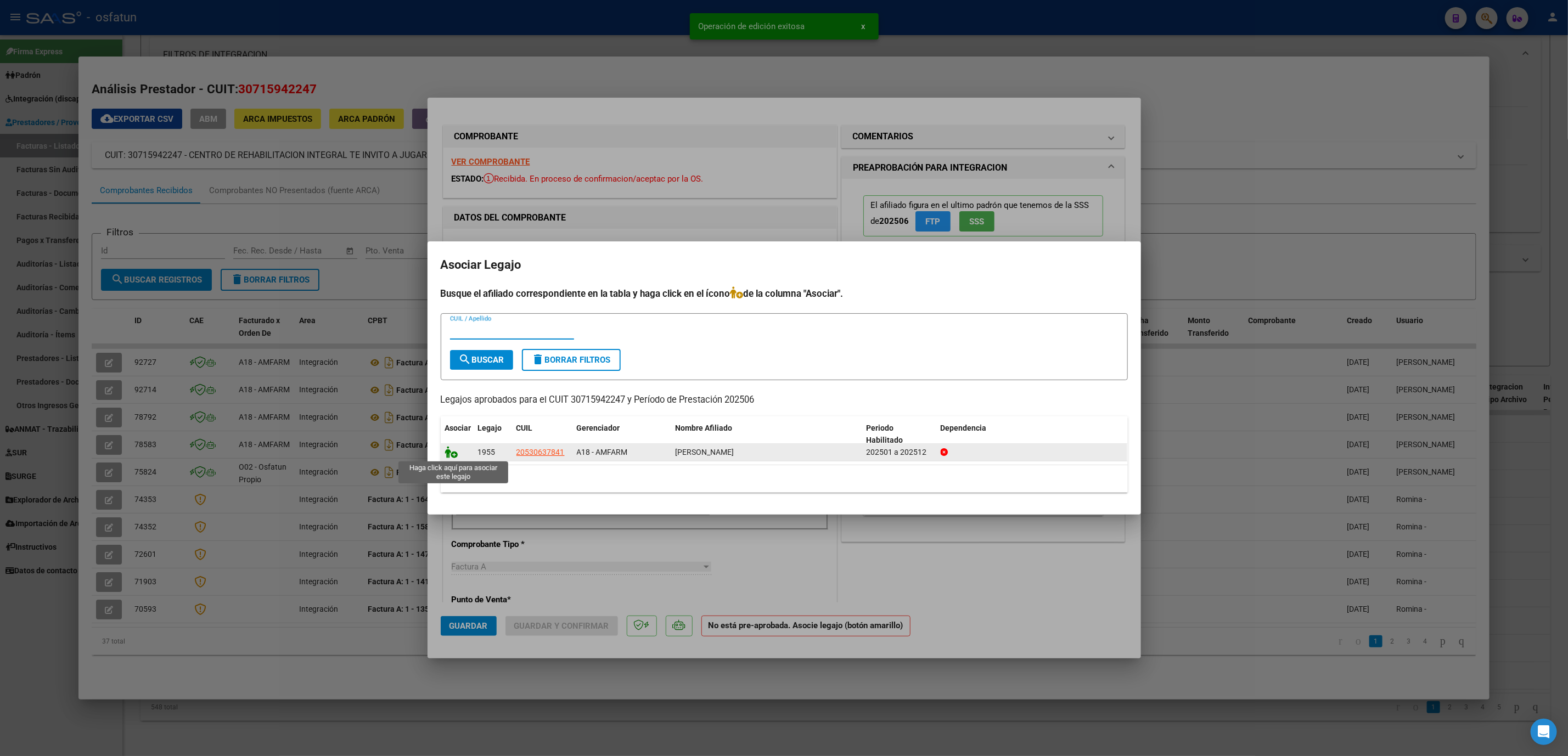
click at [455, 455] on icon at bounding box center [452, 452] width 13 height 12
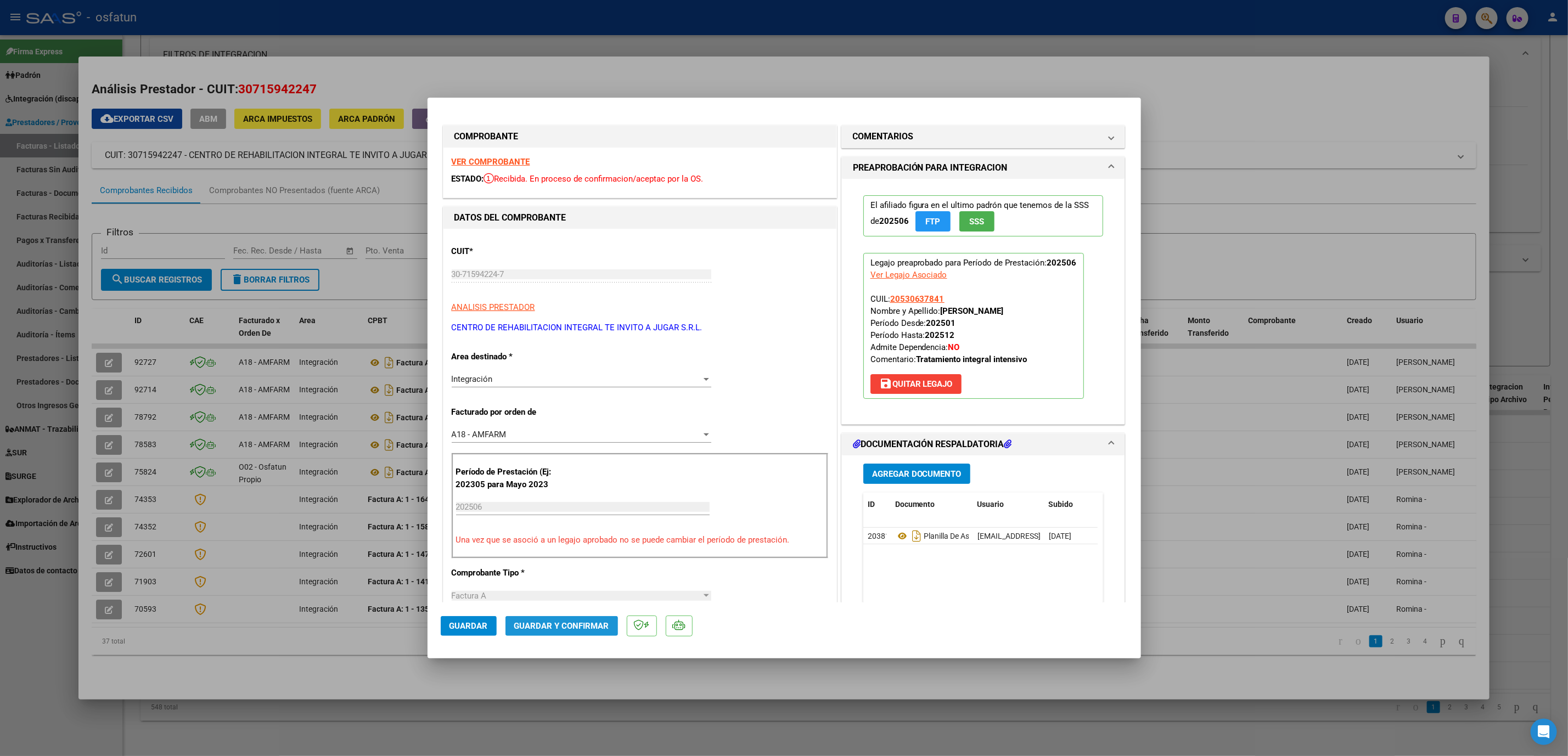
click at [550, 627] on span "Guardar y Confirmar" at bounding box center [562, 626] width 95 height 10
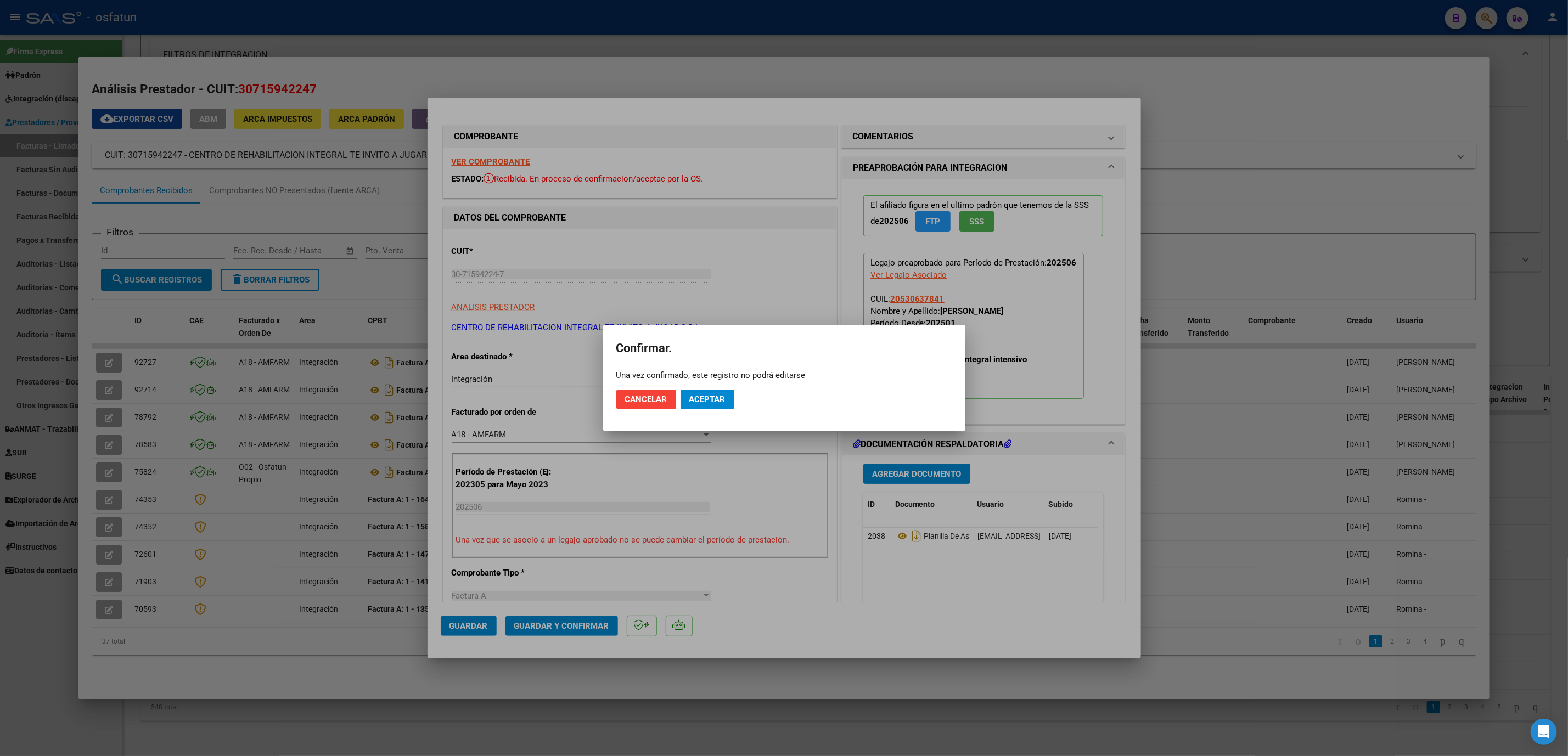
click at [728, 387] on mat-dialog-actions "Cancelar Aceptar" at bounding box center [784, 399] width 336 height 37
click at [725, 395] on span "Aceptar" at bounding box center [707, 400] width 36 height 10
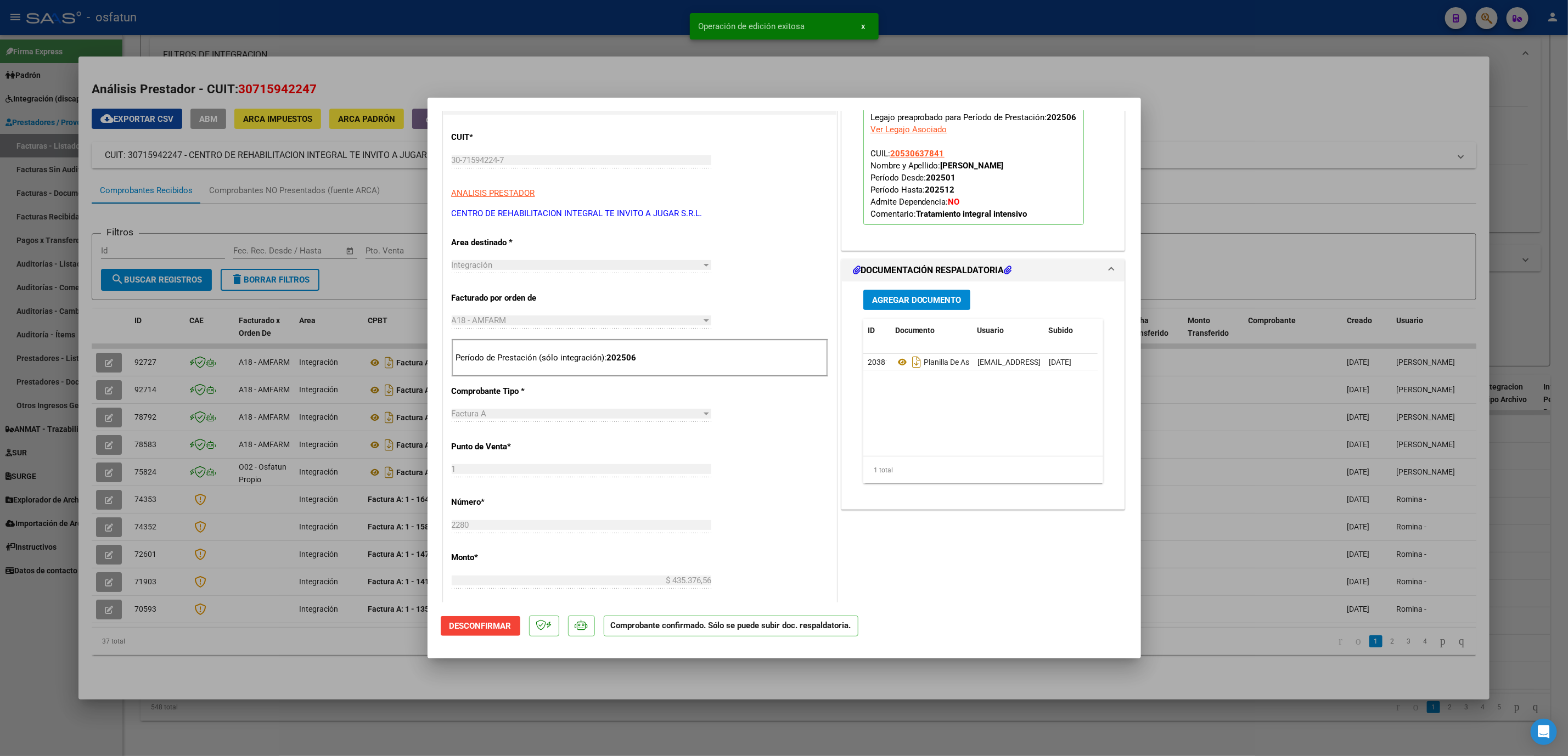
scroll to position [165, 0]
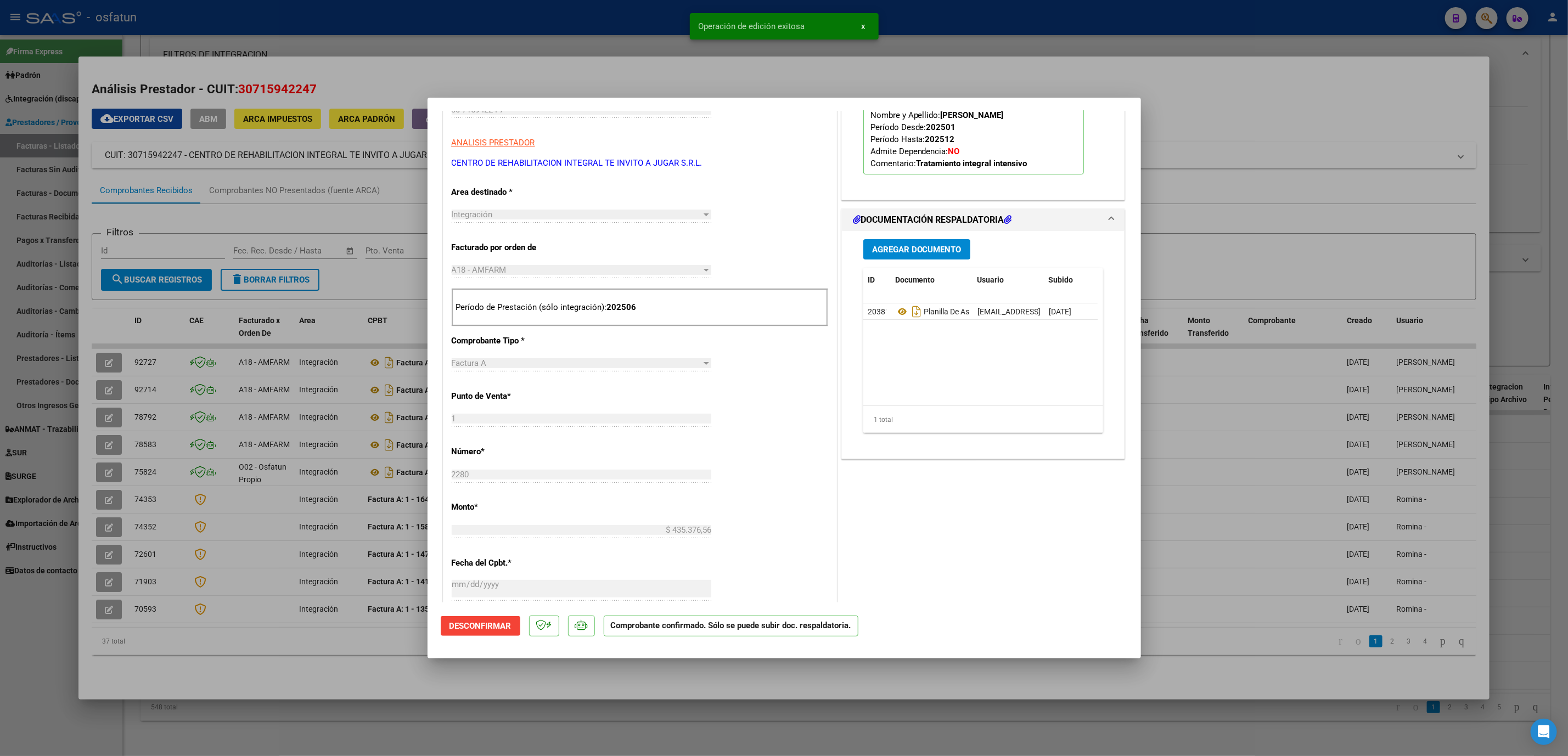
click at [277, 628] on div at bounding box center [784, 378] width 1568 height 756
type input "$ 0,00"
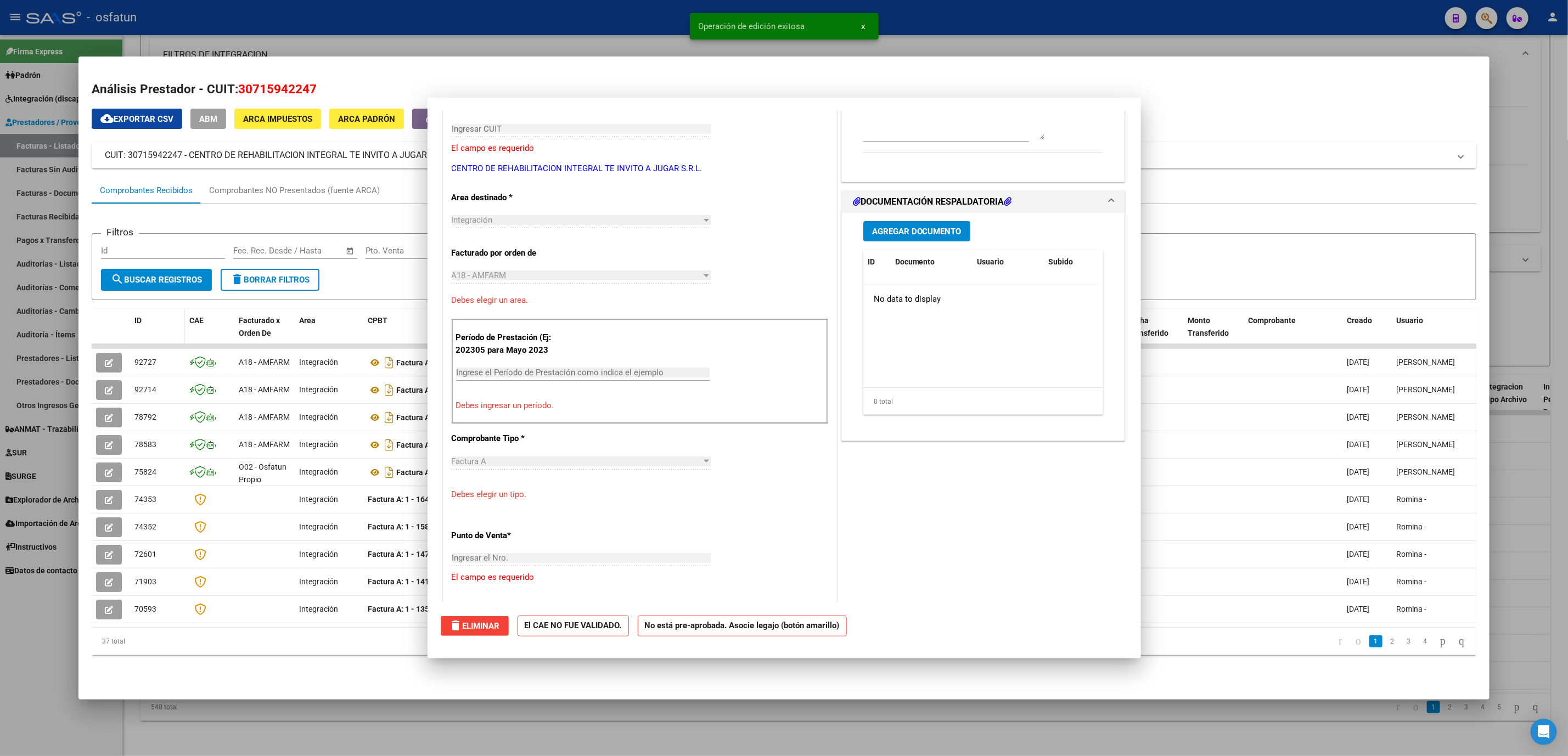
scroll to position [184, 0]
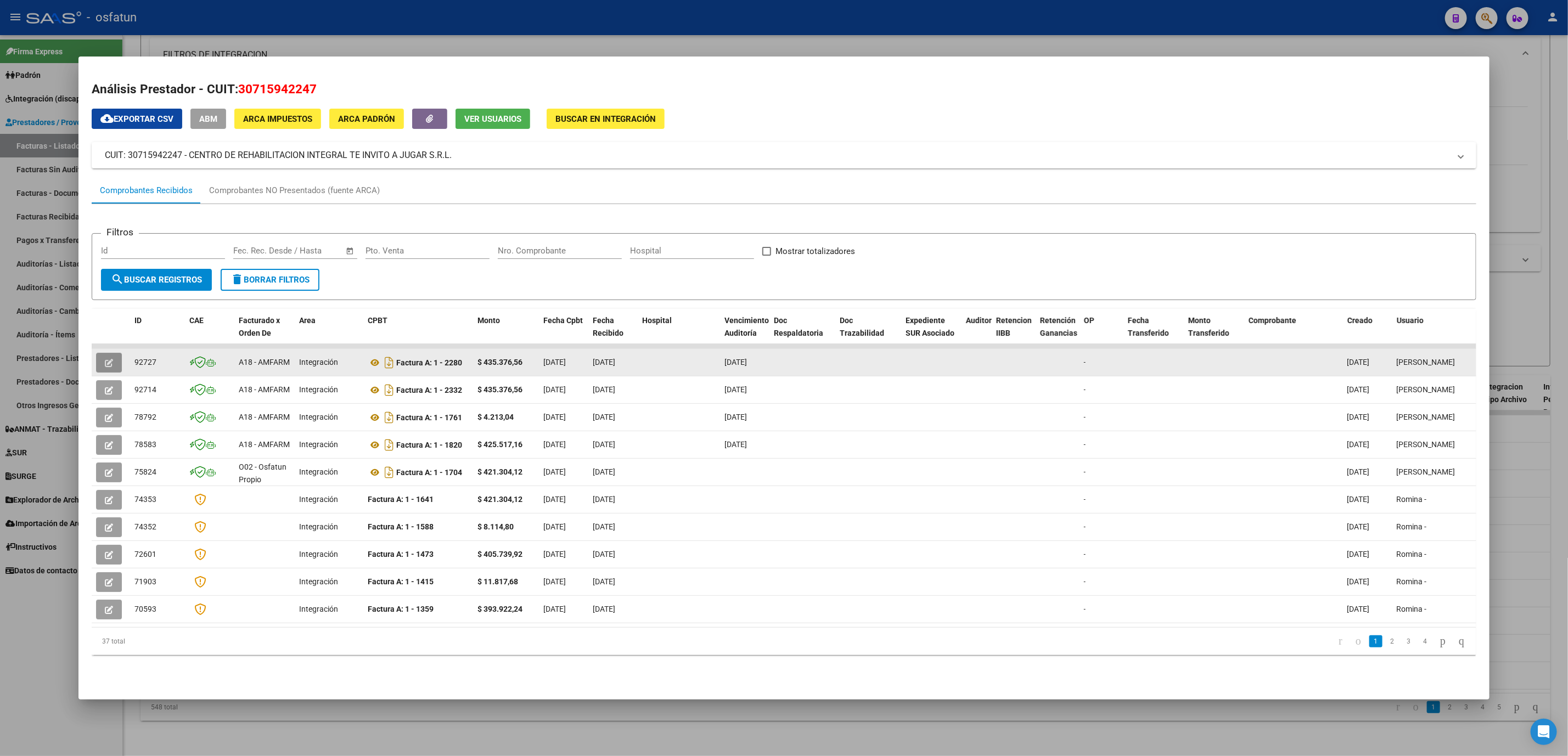
click at [105, 362] on icon "button" at bounding box center [109, 363] width 8 height 8
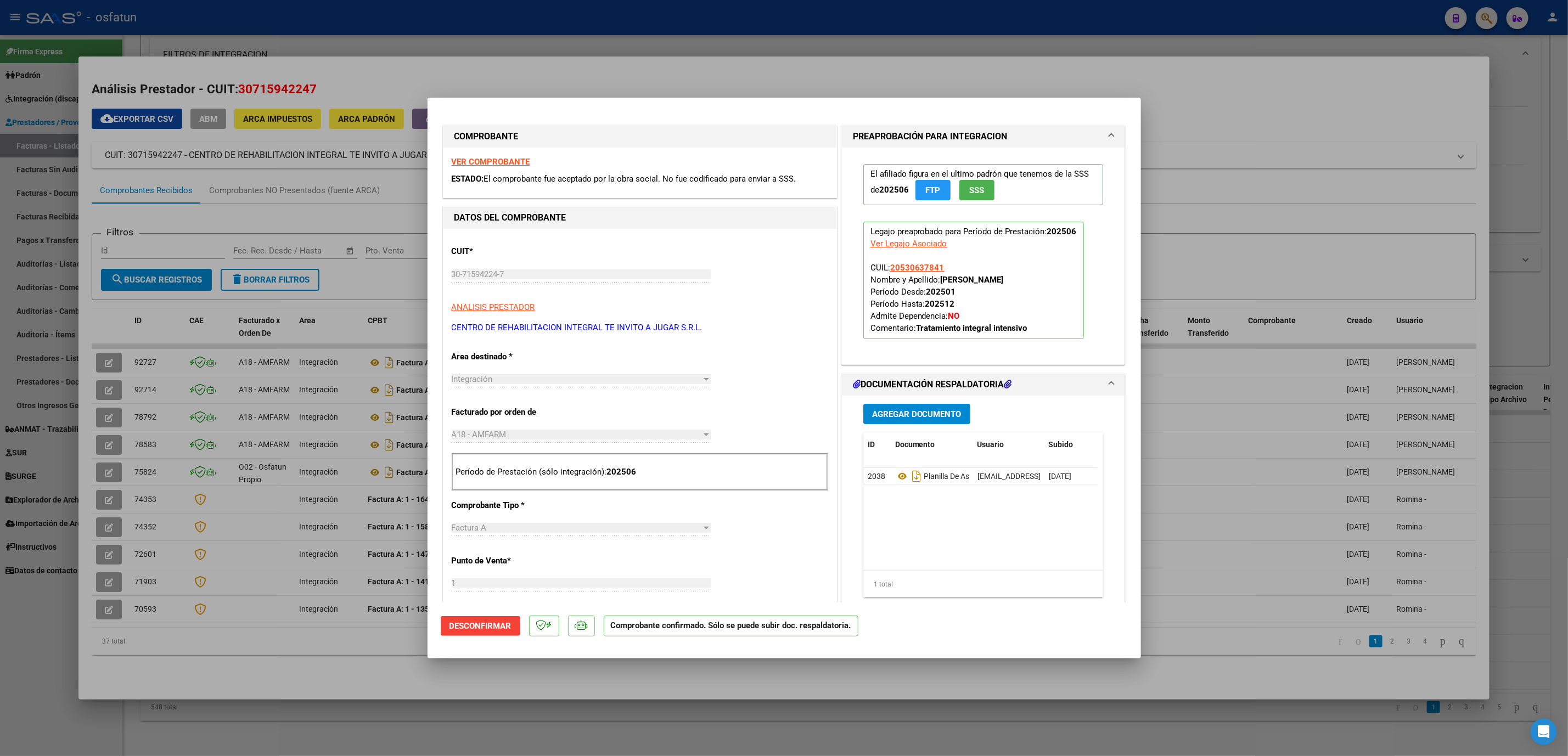
scroll to position [165, 0]
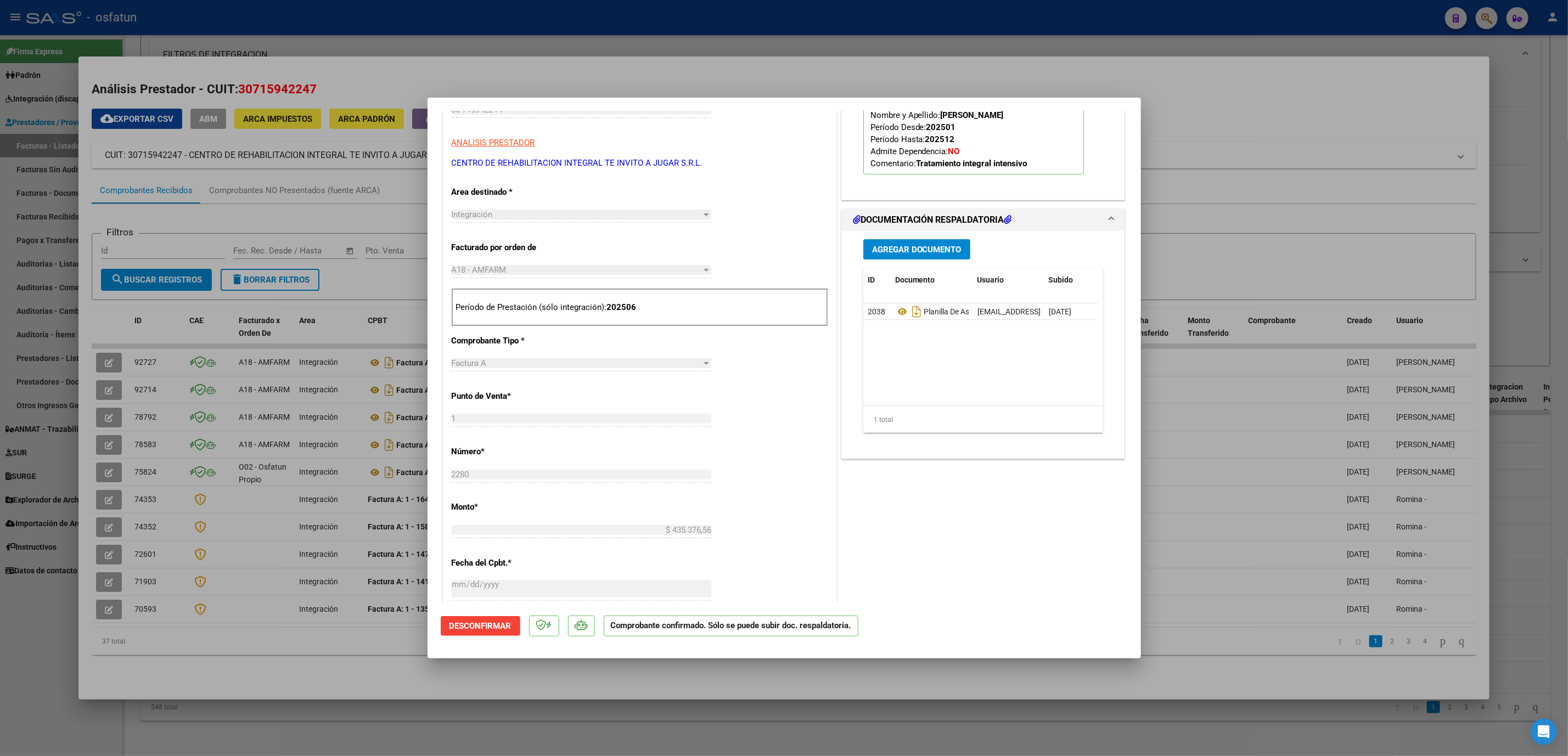
click at [382, 677] on div at bounding box center [784, 378] width 1568 height 756
type input "$ 0,00"
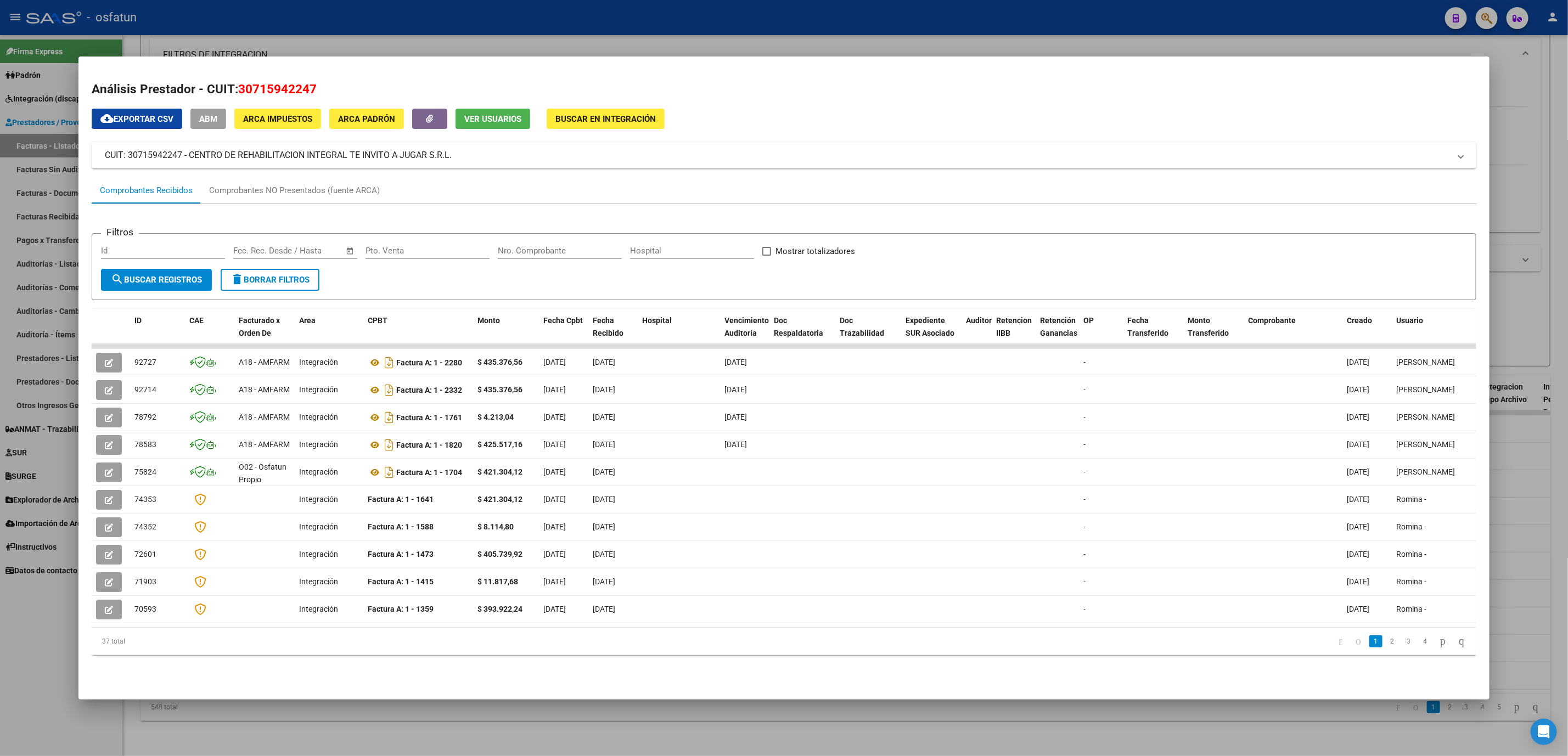
click at [417, 28] on div at bounding box center [784, 378] width 1568 height 756
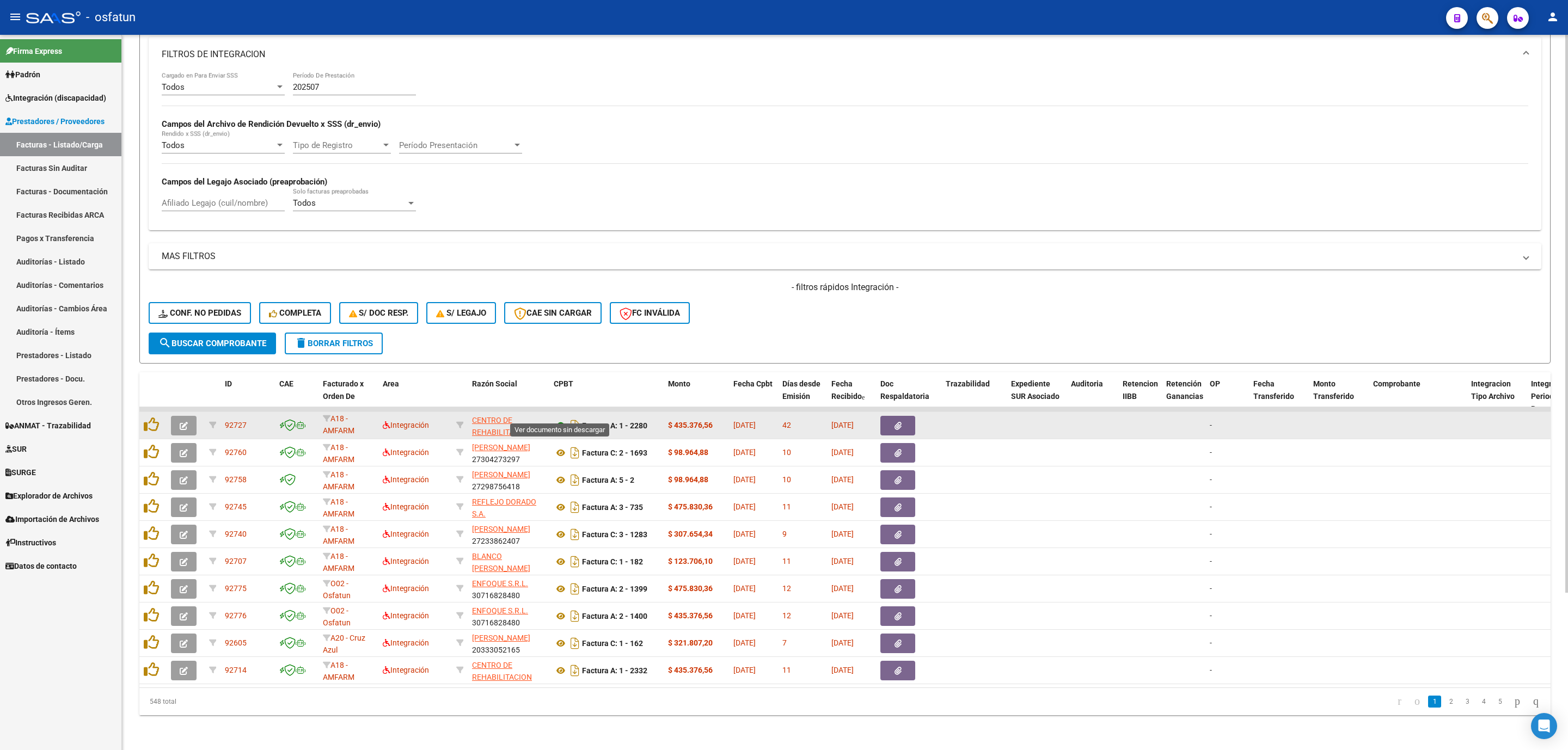
click at [555, 419] on icon at bounding box center [561, 426] width 14 height 13
click at [184, 422] on icon "button" at bounding box center [184, 426] width 8 height 8
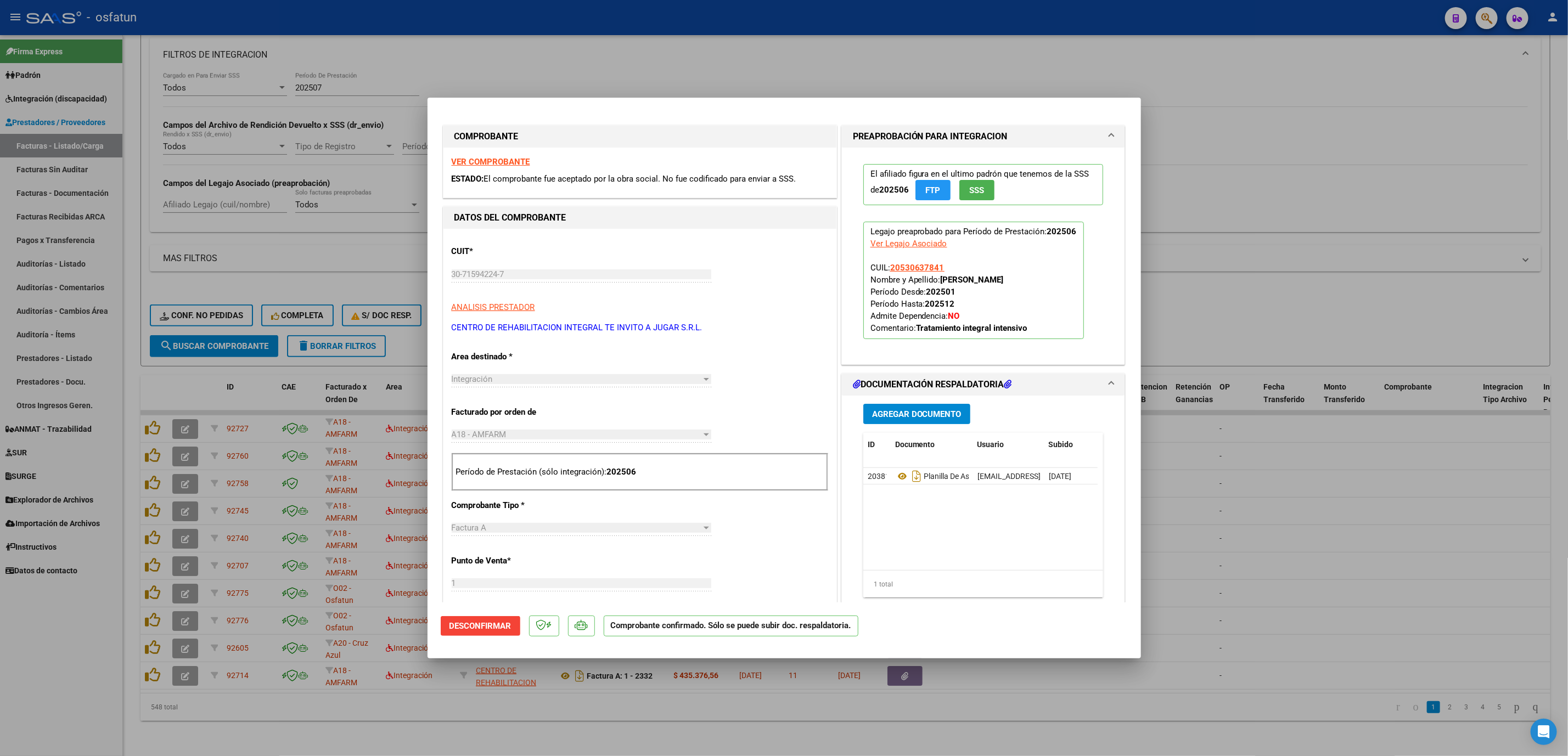
click at [1157, 542] on div at bounding box center [784, 378] width 1568 height 756
type input "$ 0,00"
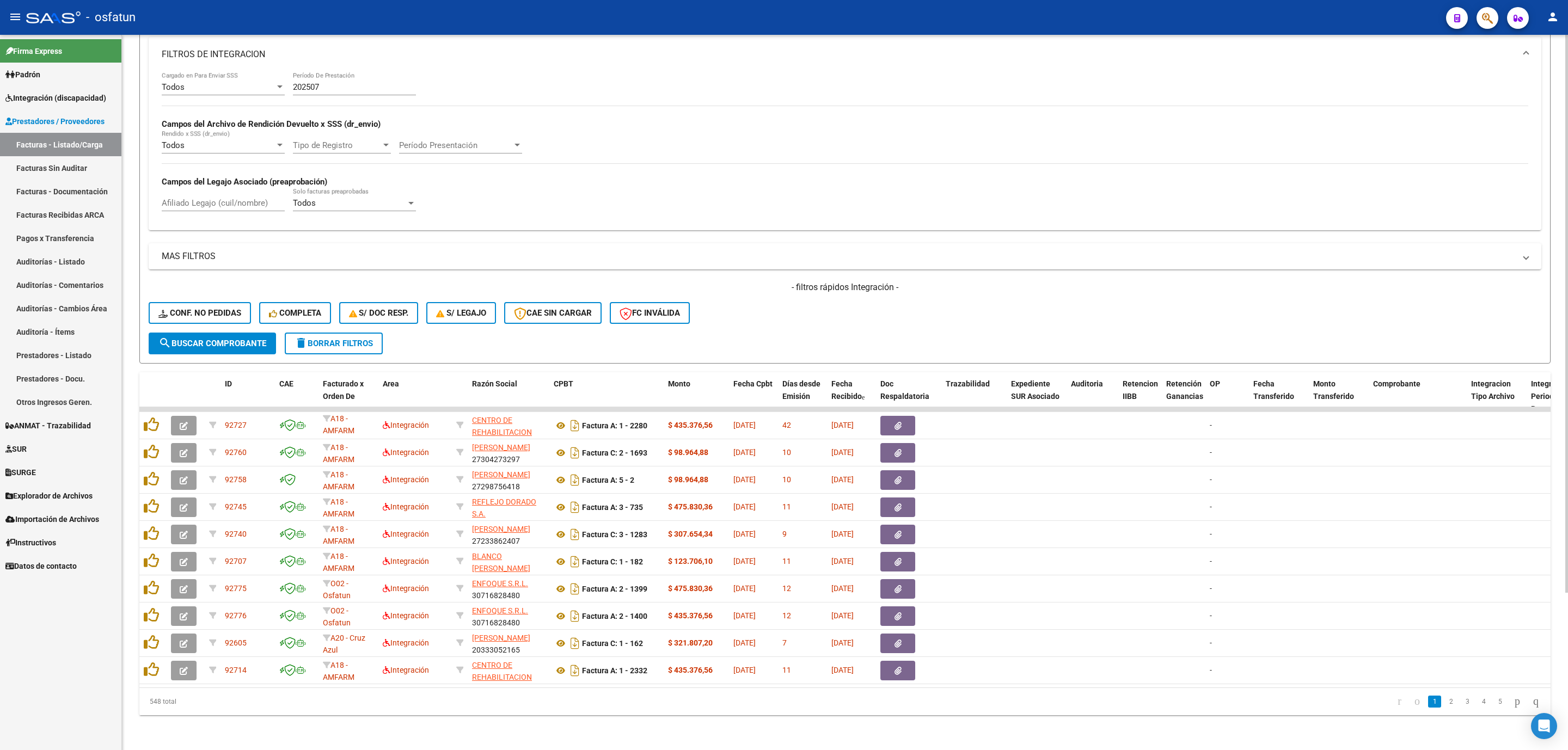
click at [204, 339] on span "search Buscar Comprobante" at bounding box center [212, 344] width 108 height 10
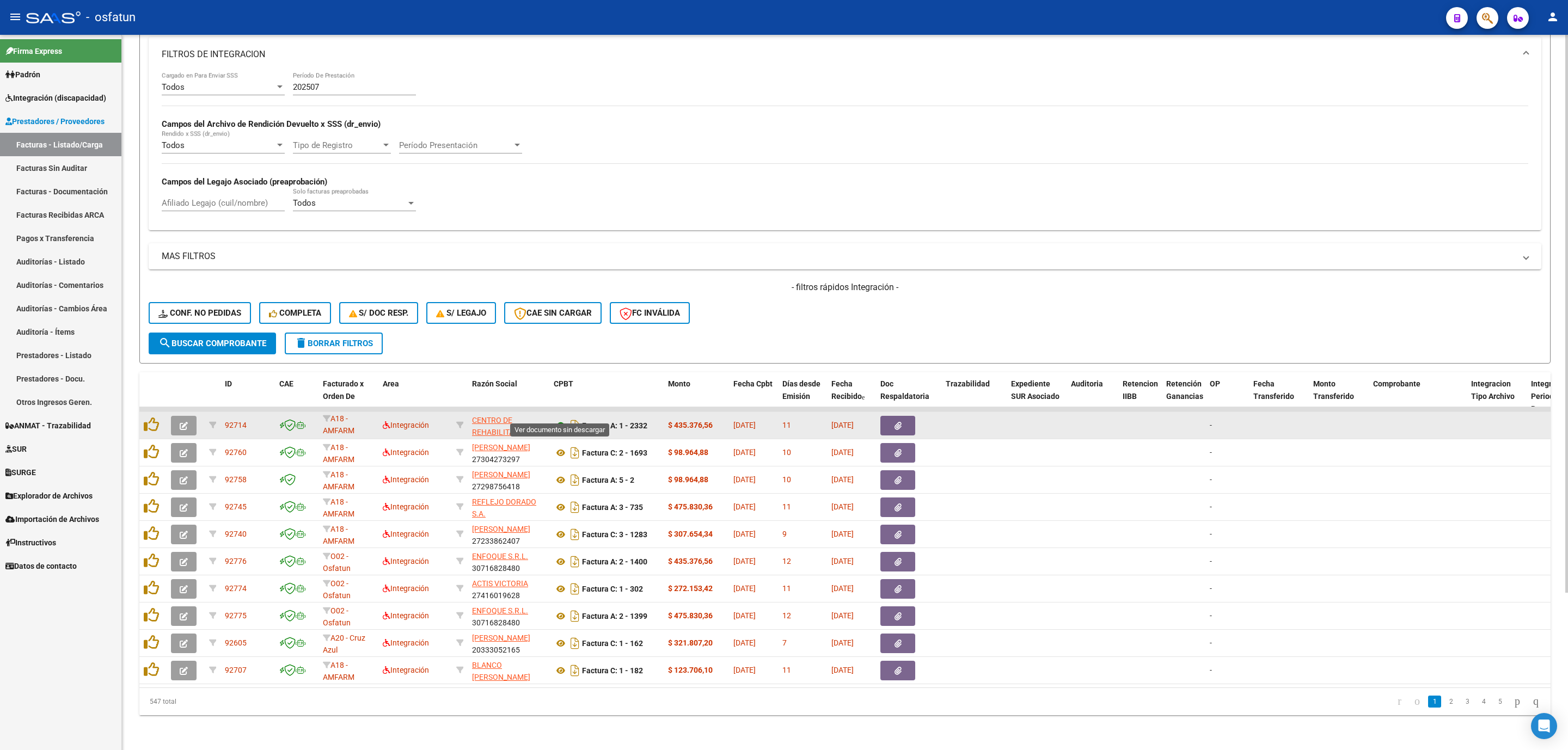
click at [561, 419] on icon at bounding box center [561, 426] width 14 height 13
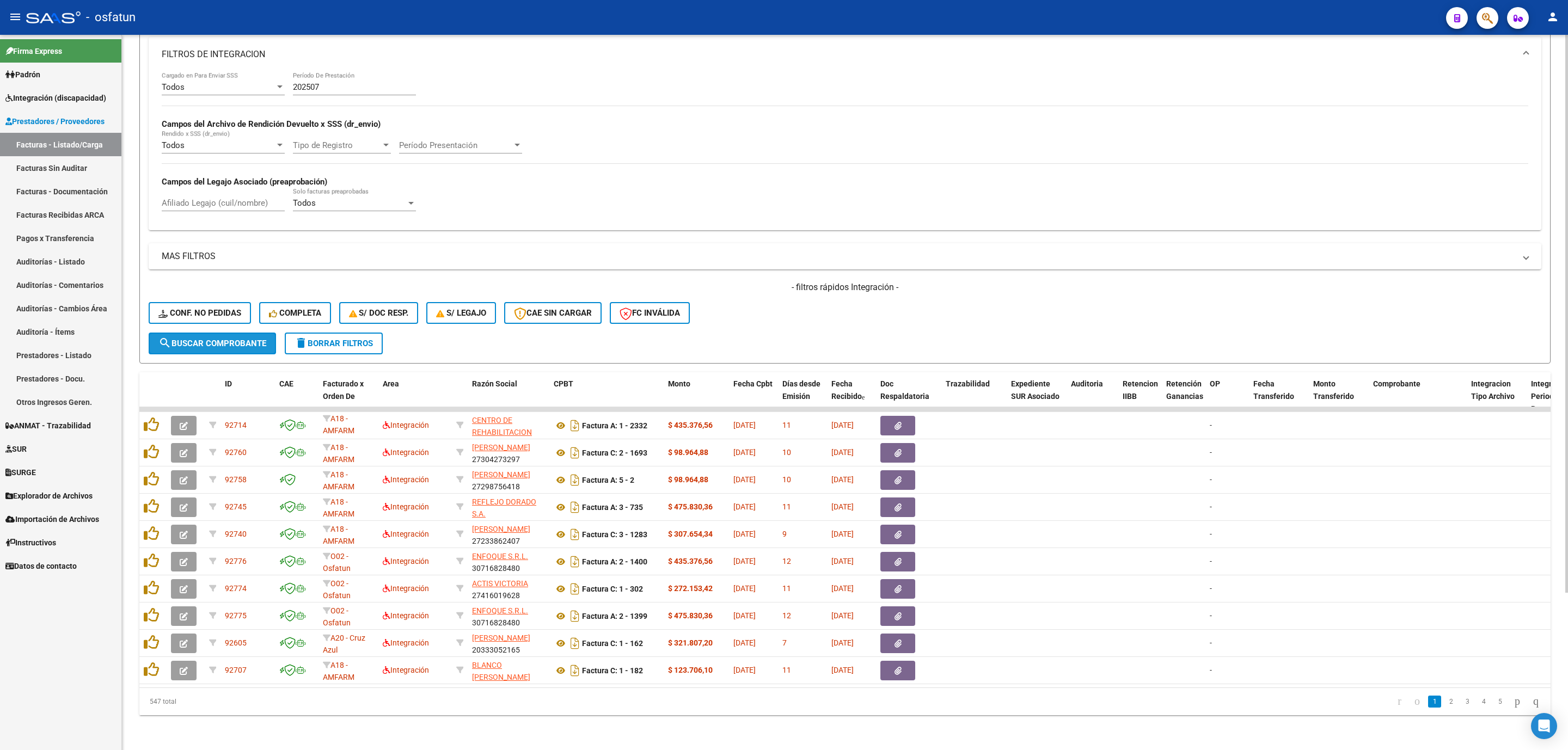
click at [211, 339] on span "search Buscar Comprobante" at bounding box center [212, 344] width 108 height 10
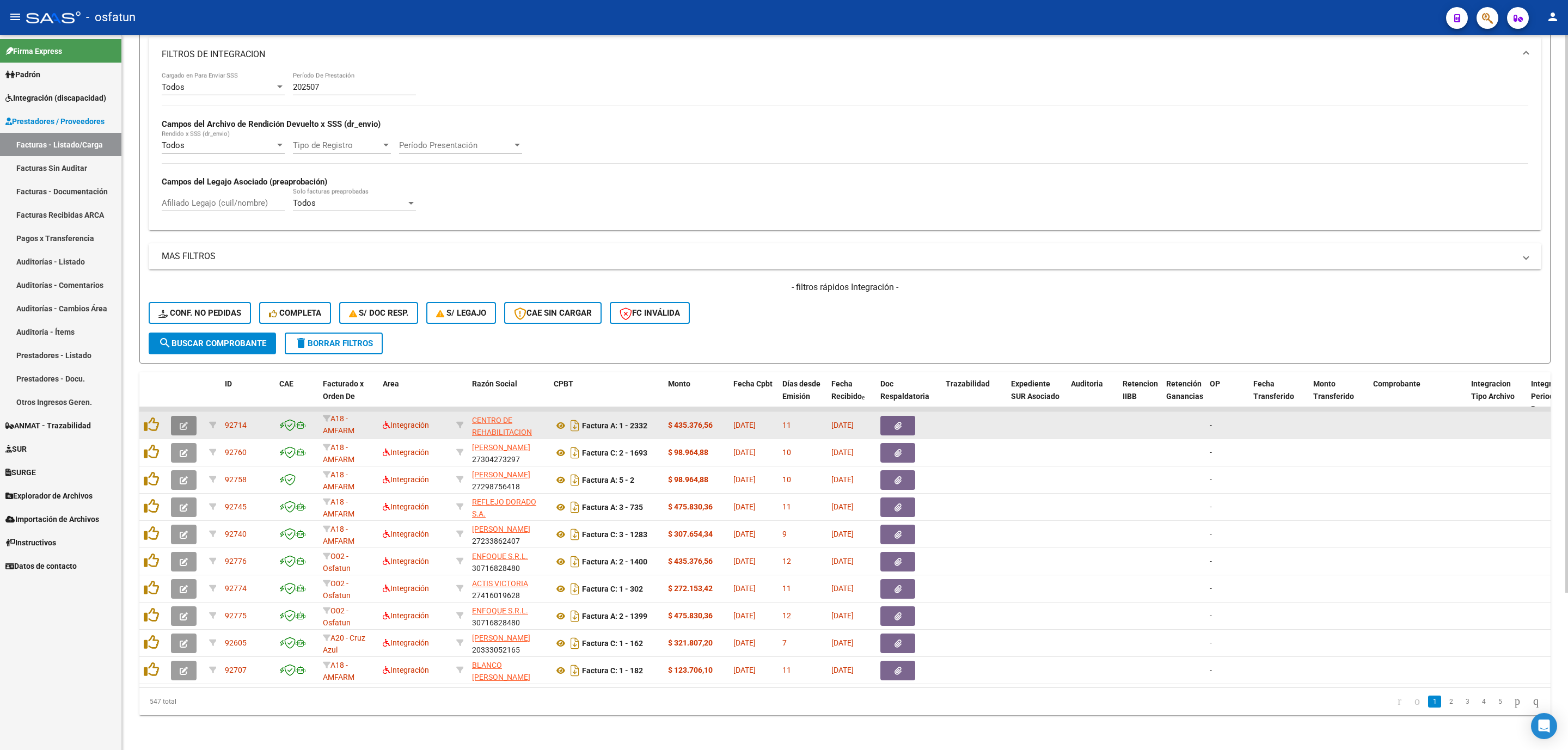
click at [190, 416] on button "button" at bounding box center [184, 425] width 25 height 19
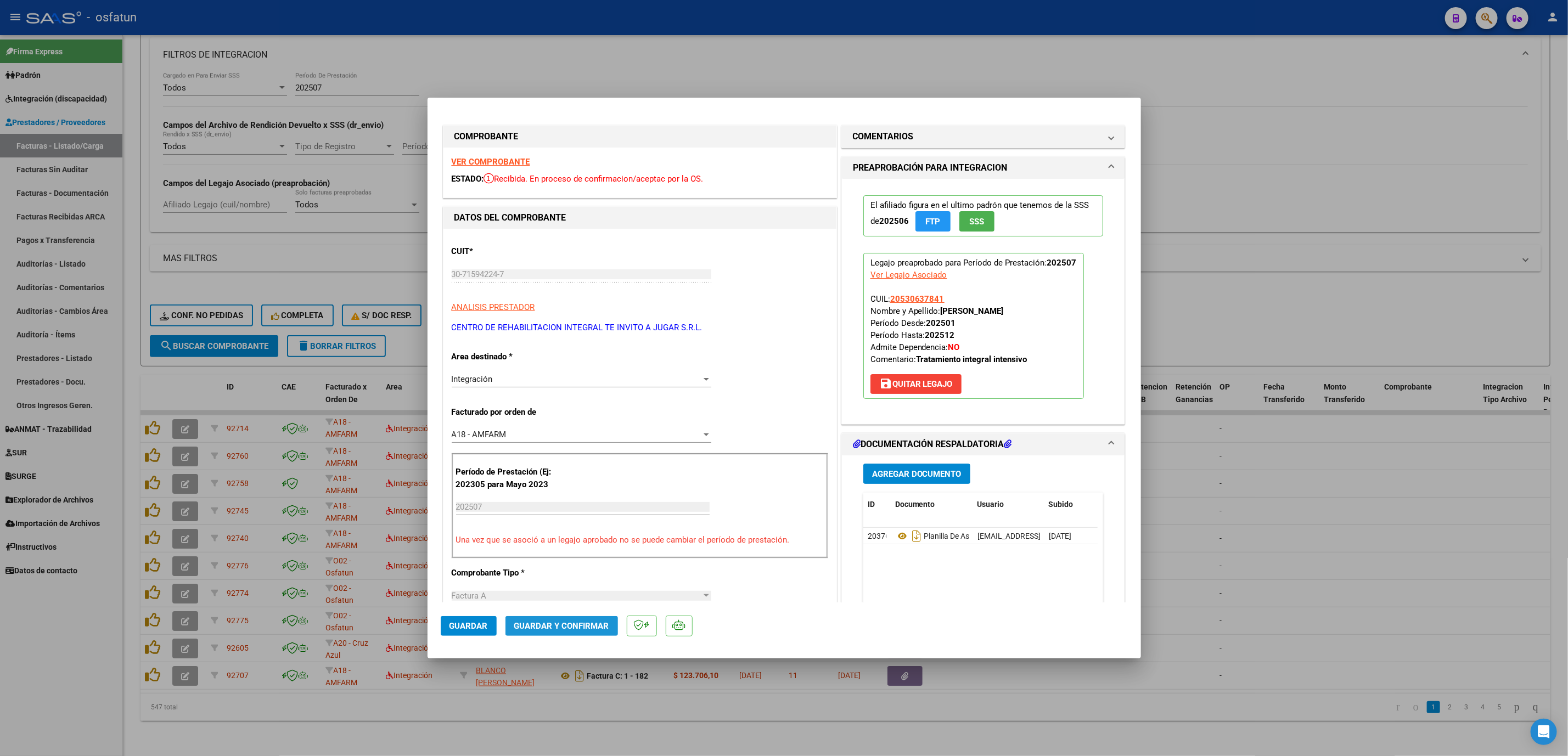
click at [563, 621] on span "Guardar y Confirmar" at bounding box center [562, 626] width 95 height 10
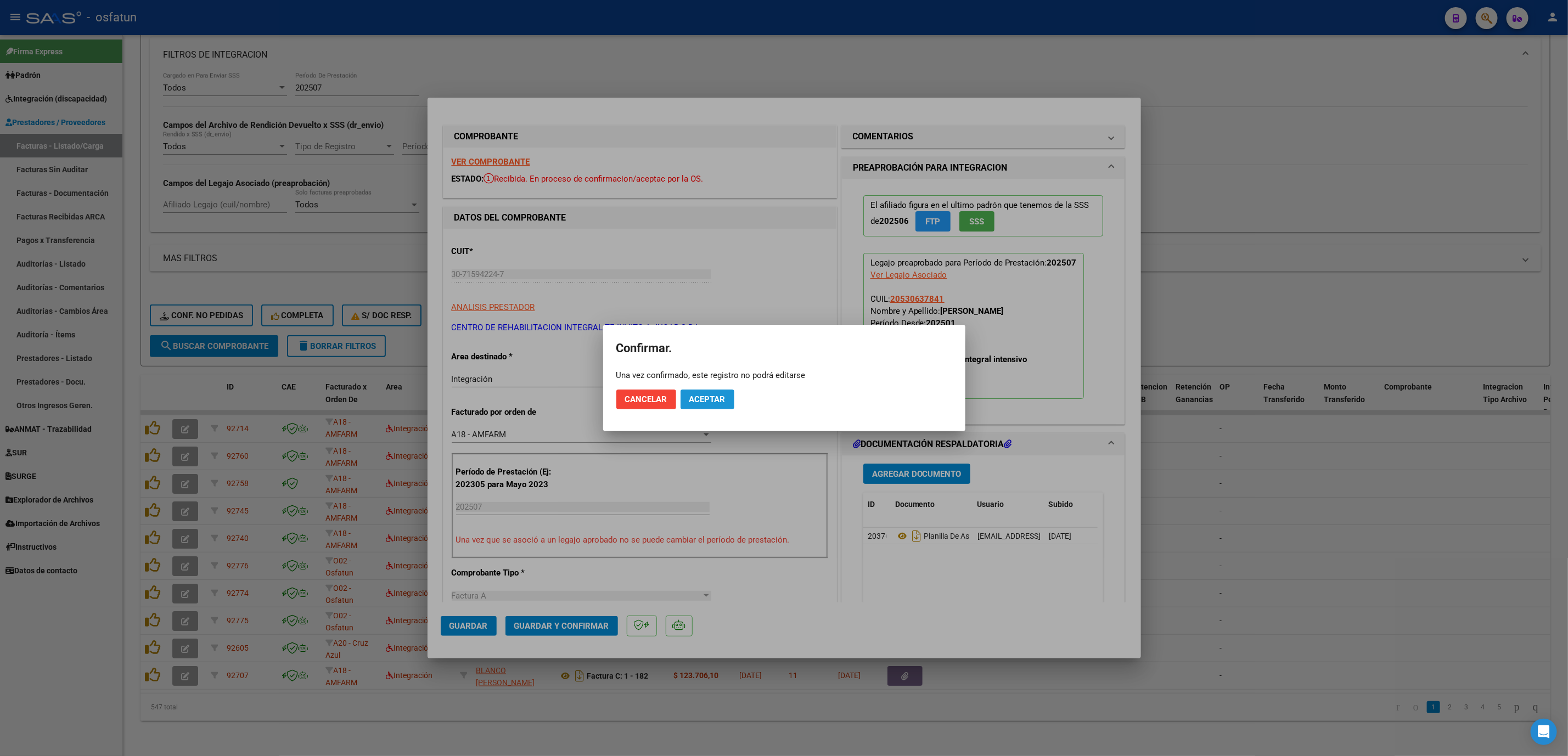
click at [698, 405] on button "Aceptar" at bounding box center [707, 399] width 54 height 20
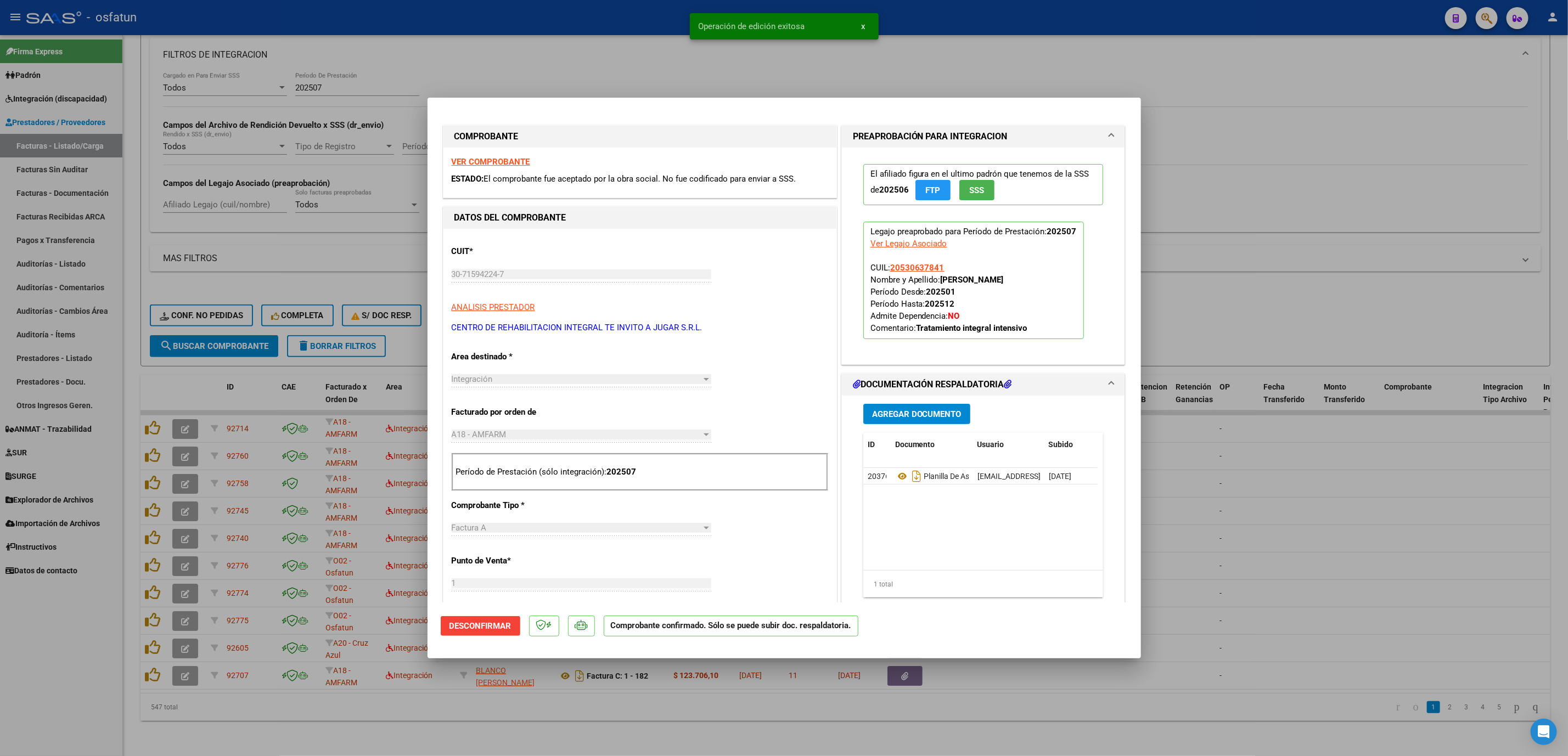
click at [1288, 535] on div at bounding box center [784, 378] width 1568 height 756
type input "$ 0,00"
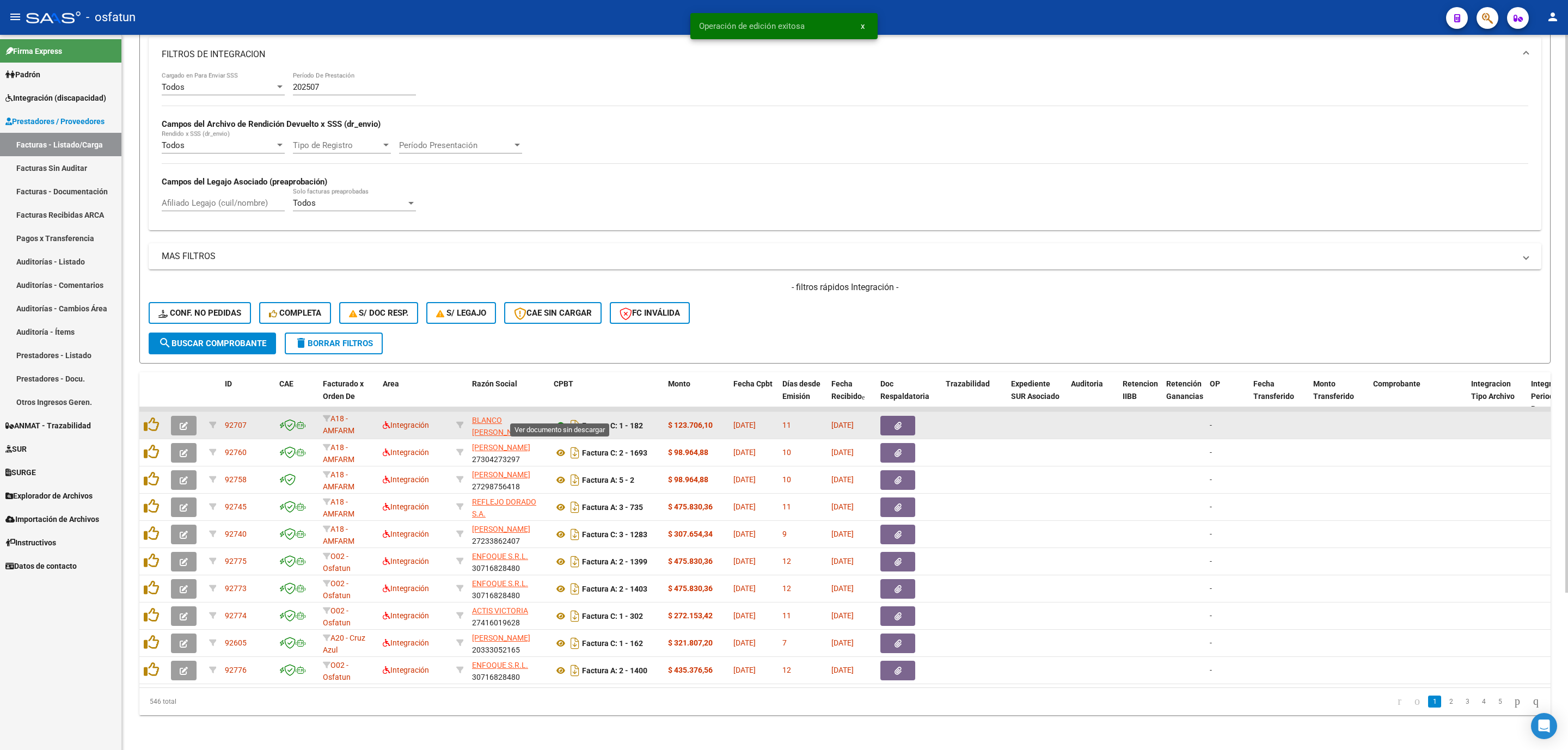
click at [561, 419] on icon at bounding box center [561, 426] width 14 height 13
click at [180, 422] on icon "button" at bounding box center [184, 426] width 8 height 8
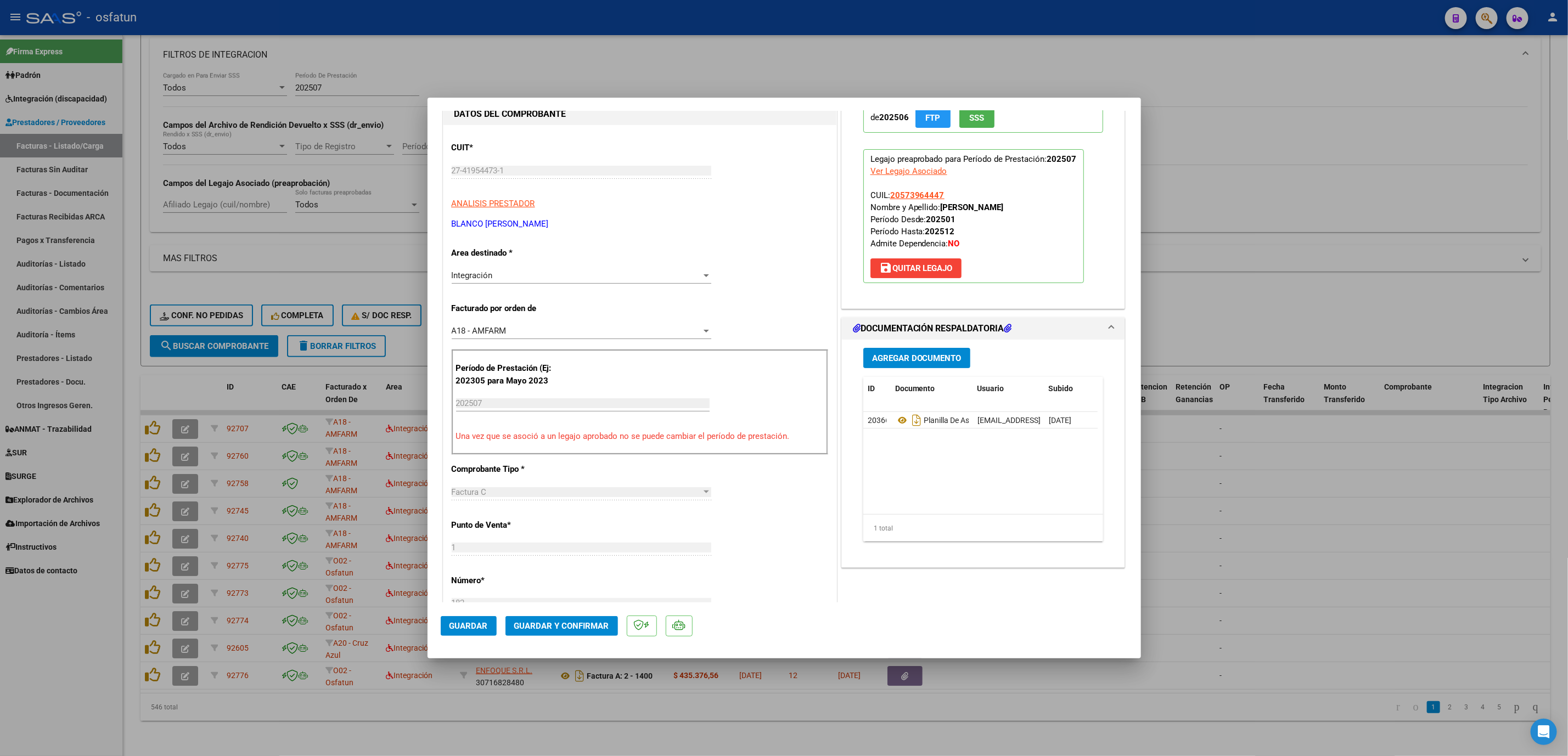
scroll to position [165, 0]
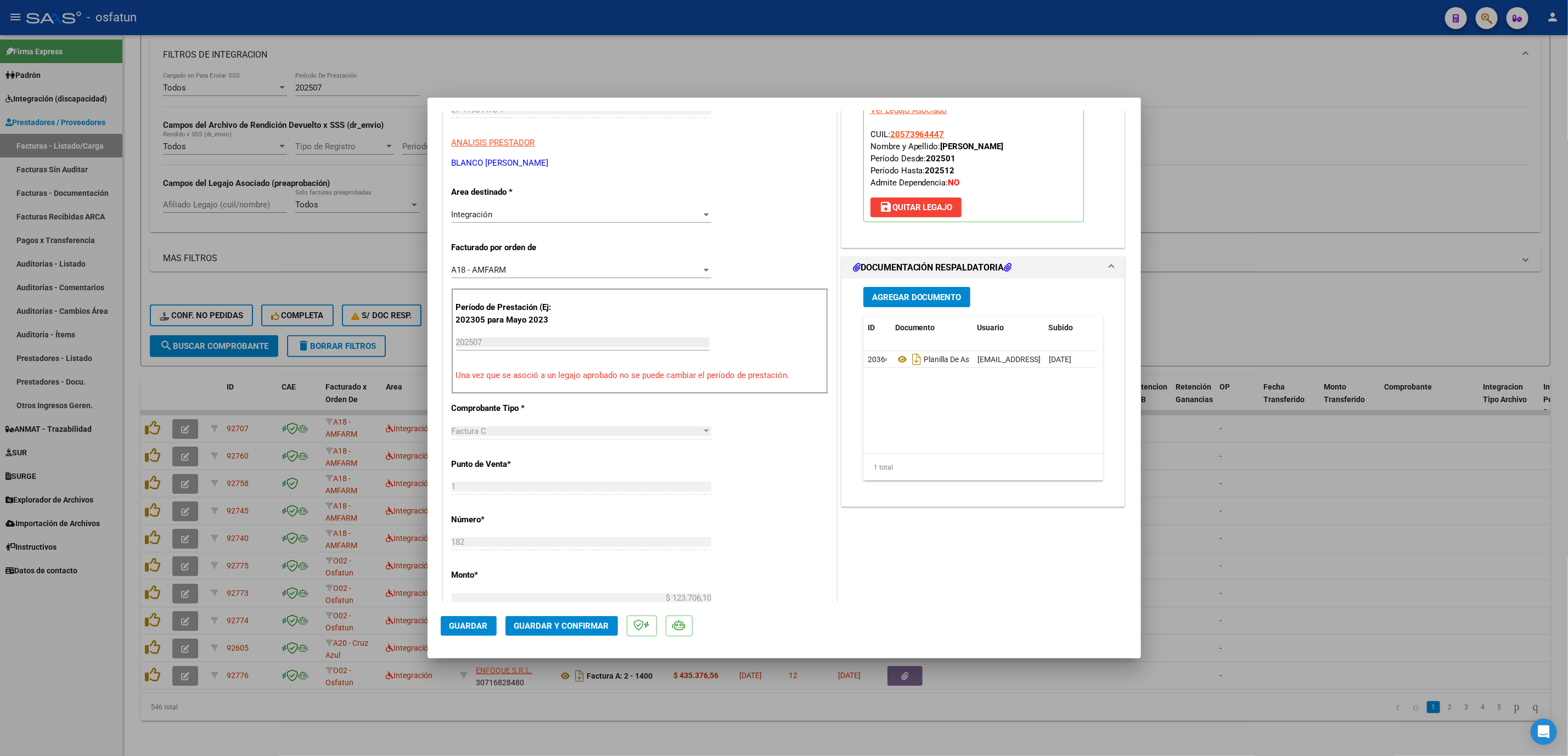
click at [578, 616] on button "Guardar y Confirmar" at bounding box center [562, 626] width 113 height 20
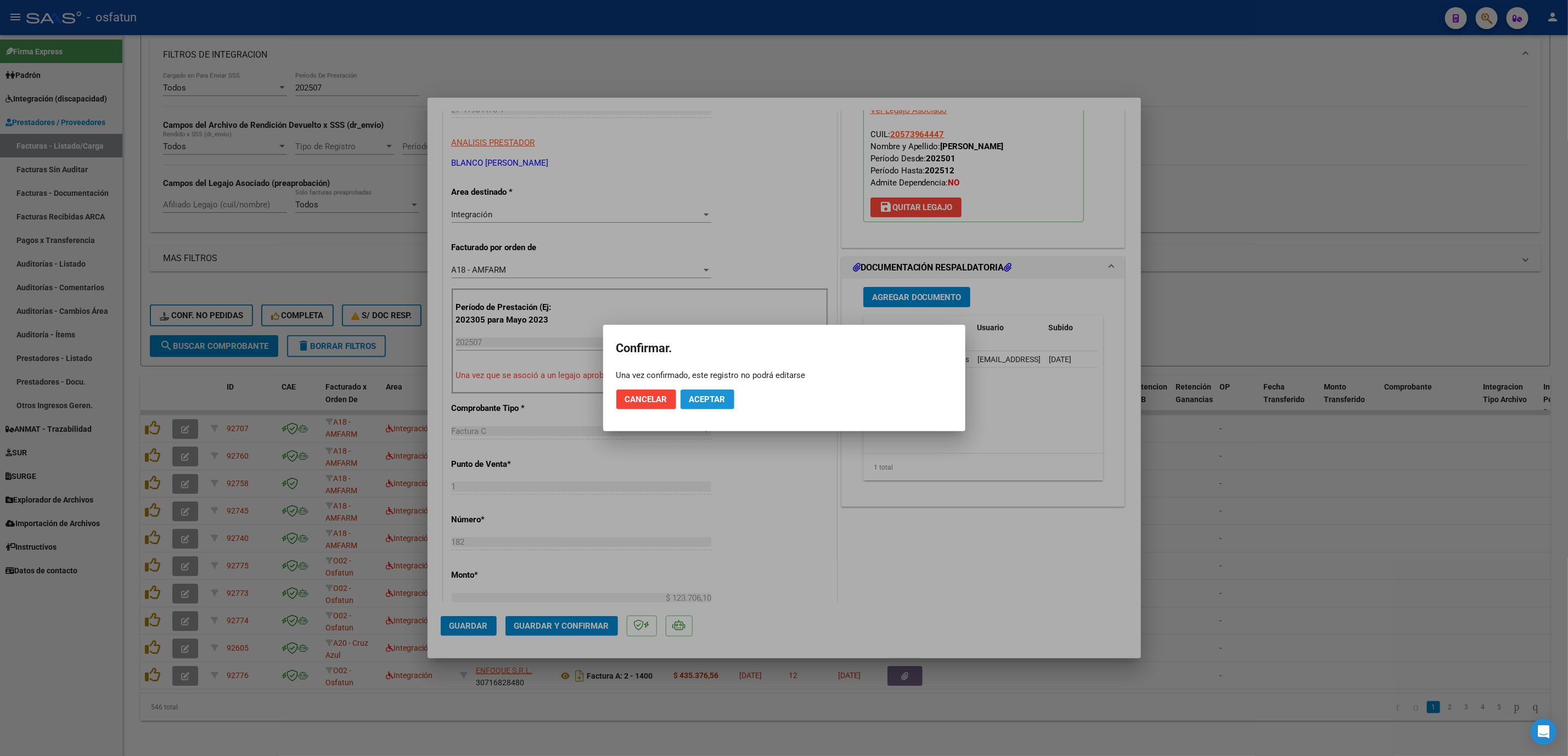
click at [707, 392] on button "Aceptar" at bounding box center [707, 399] width 54 height 20
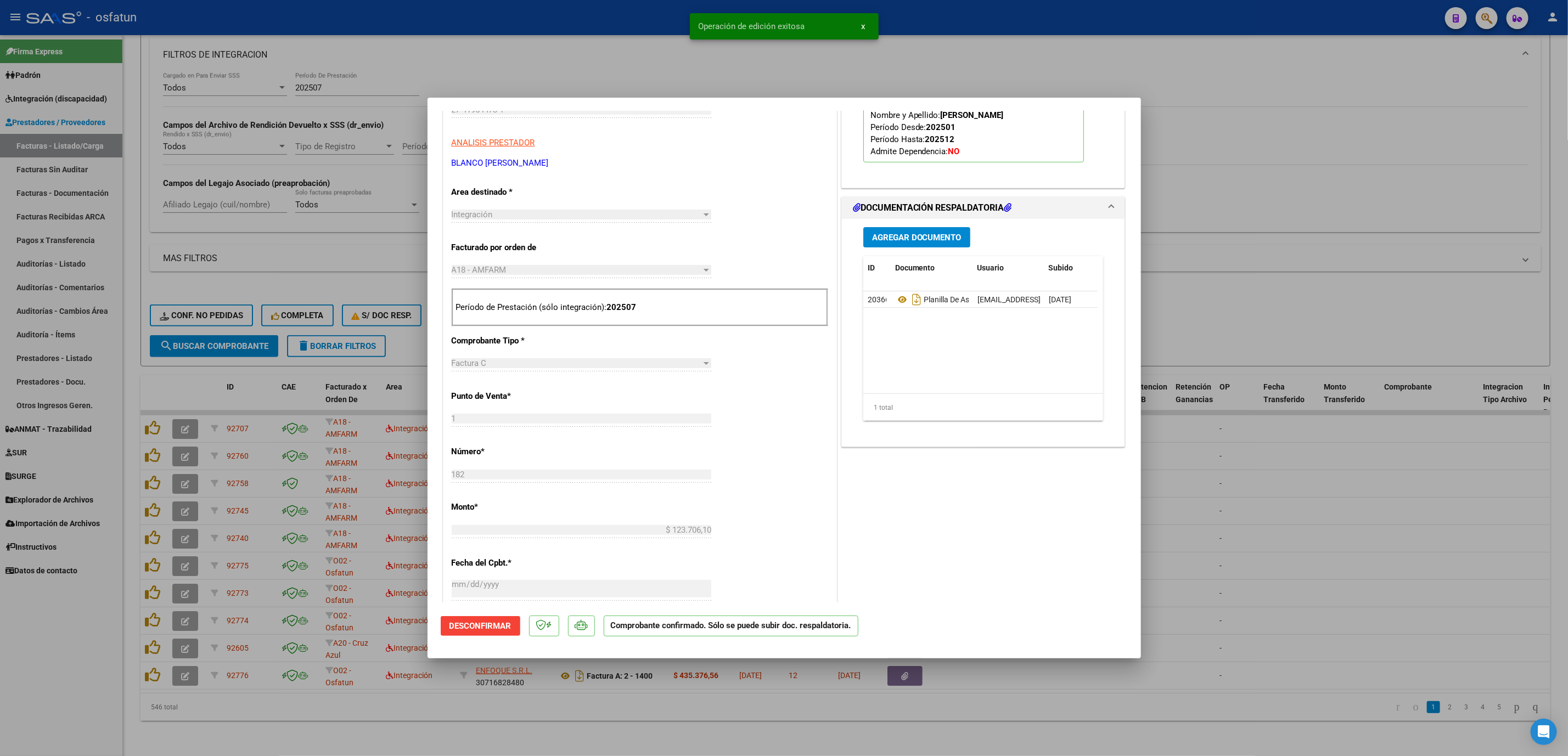
drag, startPoint x: 769, startPoint y: 38, endPoint x: 728, endPoint y: 10, distance: 49.6
click at [767, 38] on snack-bar-container "Operación de edición exitosa x" at bounding box center [784, 26] width 189 height 26
click at [618, 51] on div at bounding box center [784, 378] width 1568 height 756
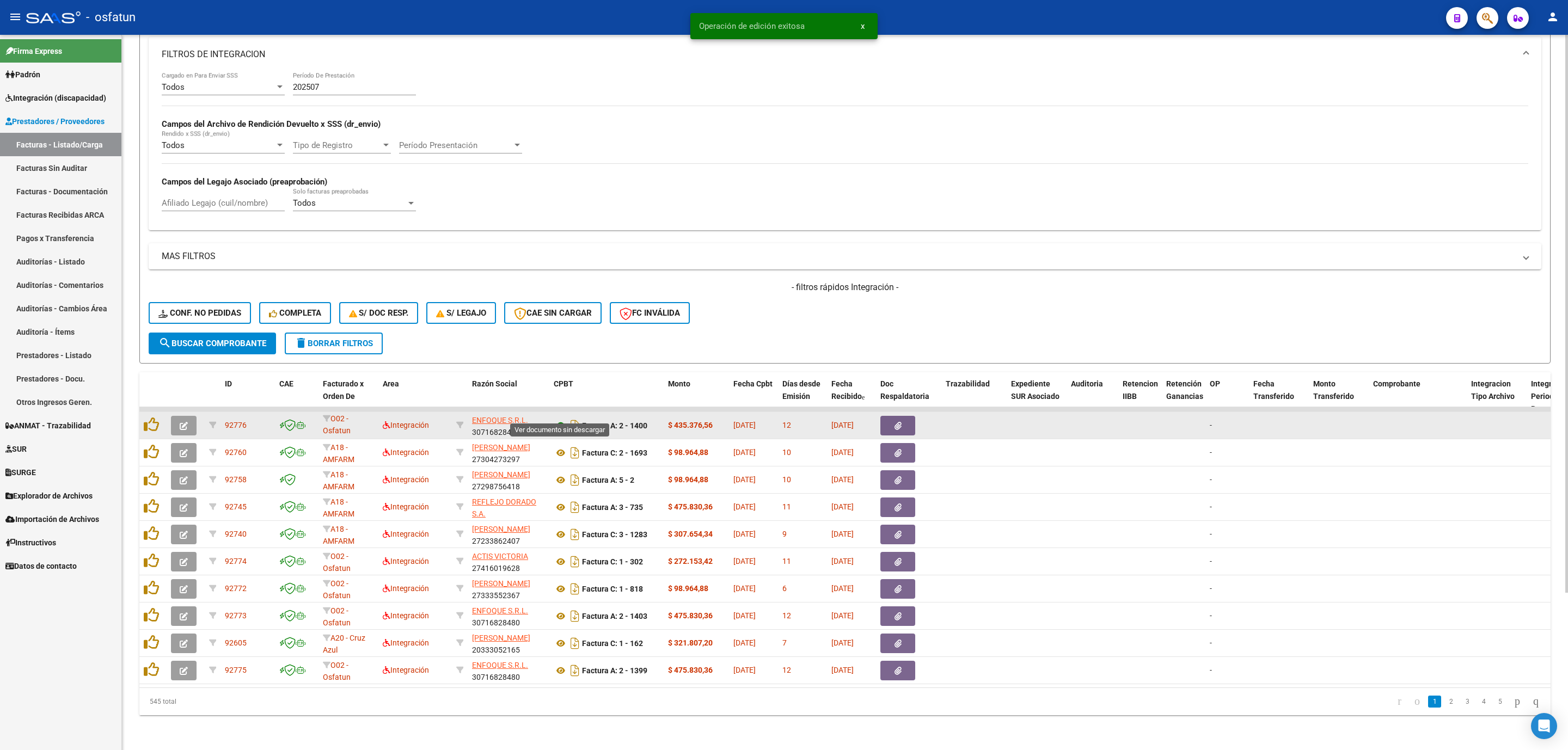
click at [557, 419] on icon at bounding box center [561, 426] width 14 height 13
click at [185, 422] on icon "button" at bounding box center [184, 426] width 8 height 8
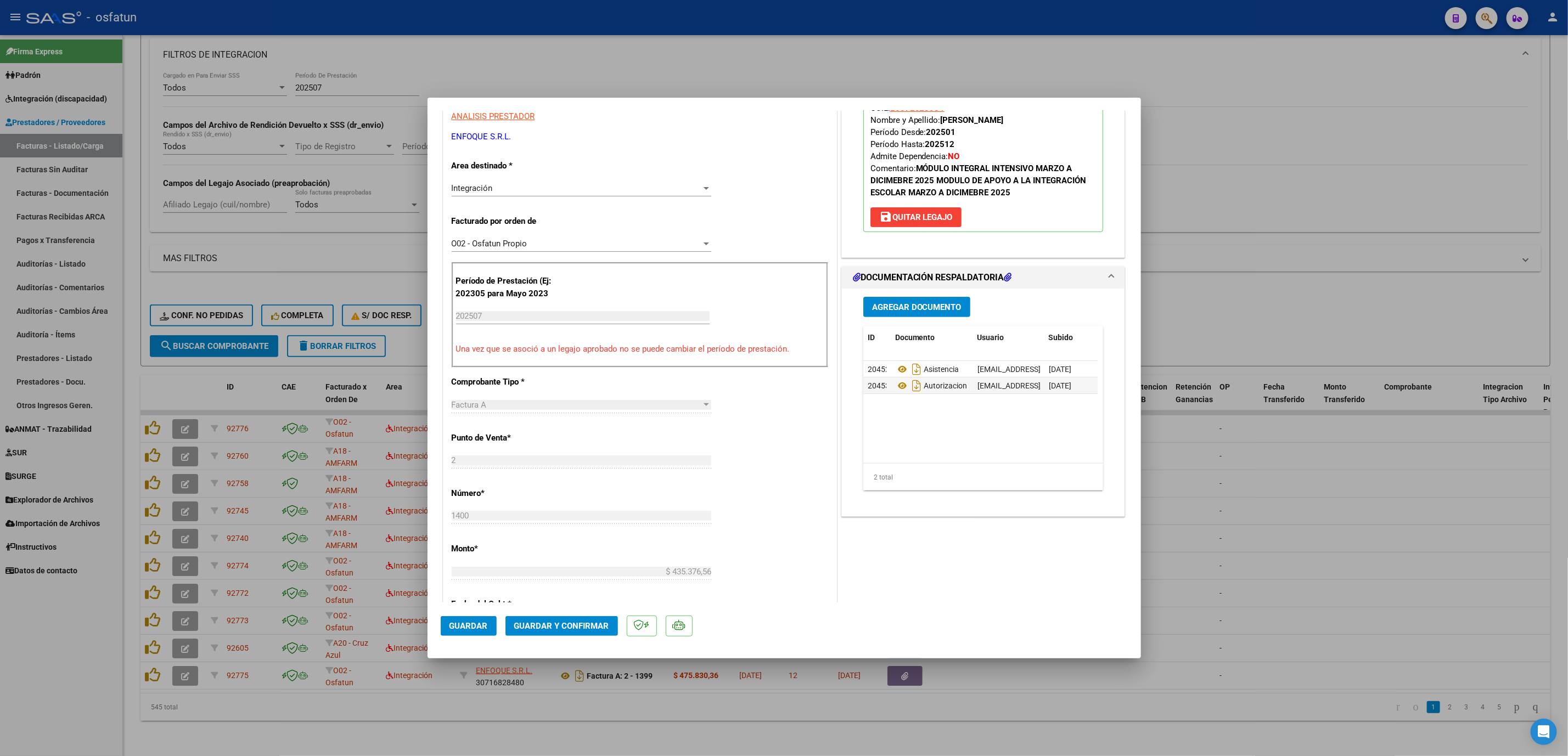
scroll to position [412, 0]
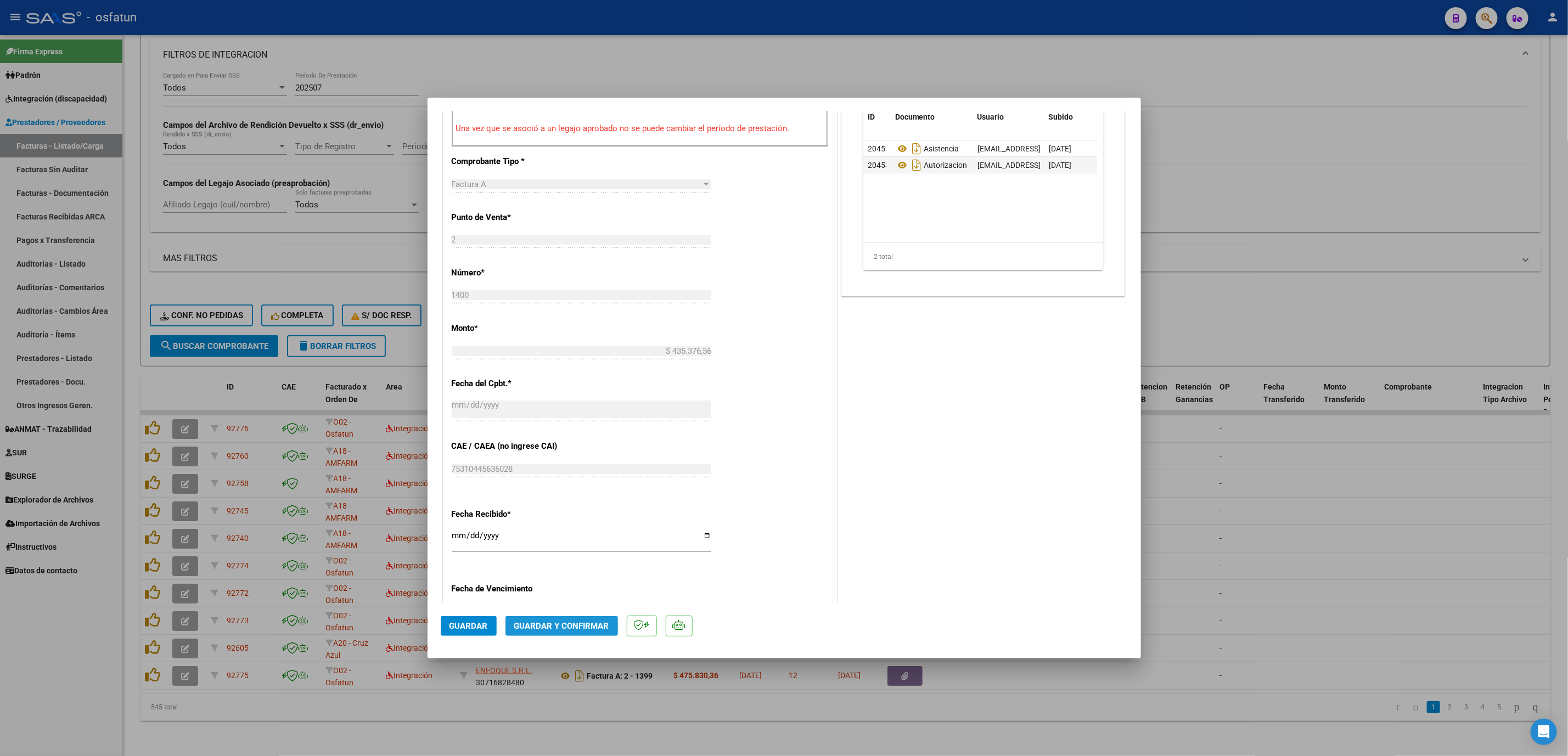
click at [576, 621] on span "Guardar y Confirmar" at bounding box center [562, 626] width 95 height 10
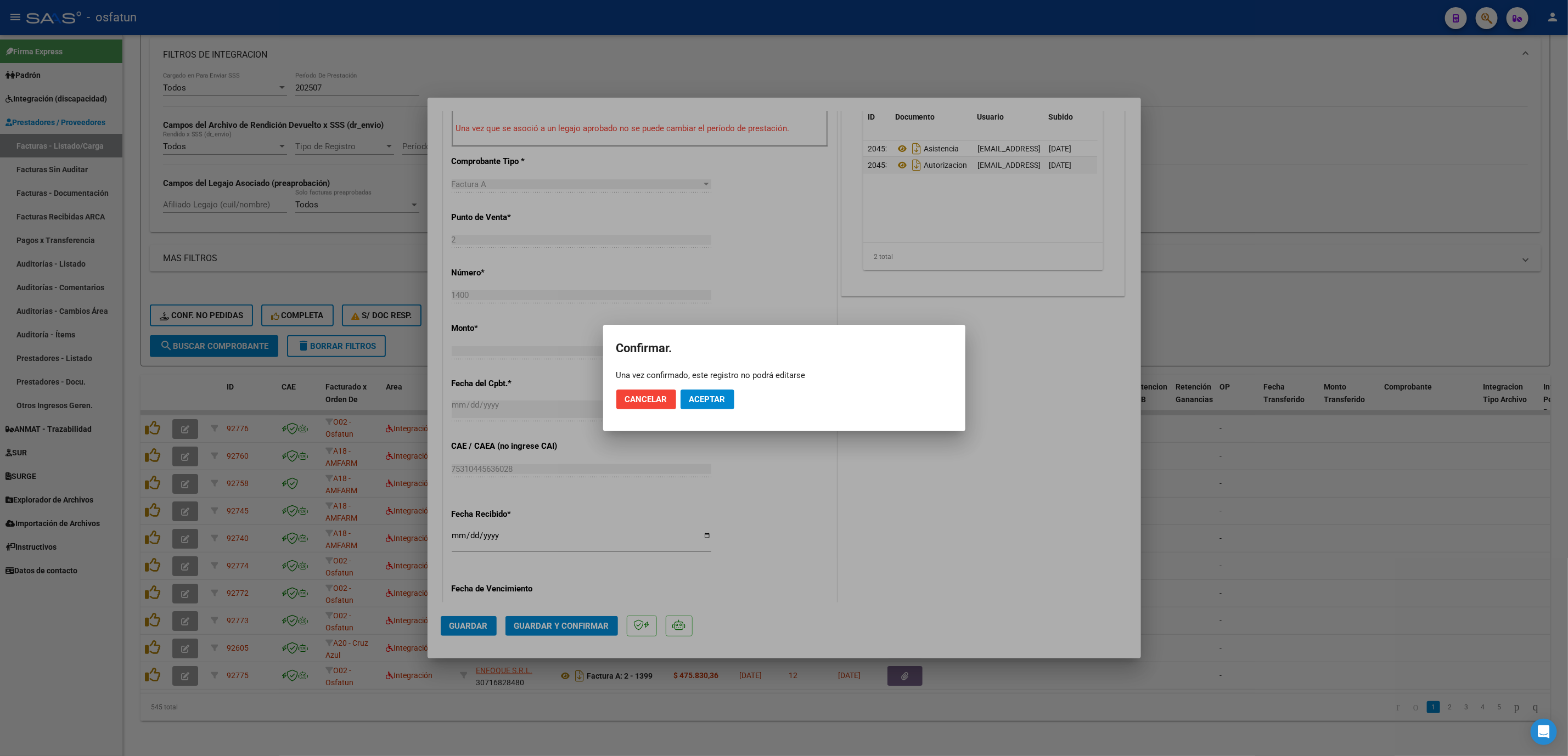
click at [709, 410] on mat-dialog-actions "Cancelar Aceptar" at bounding box center [784, 399] width 336 height 37
click at [714, 396] on span "Aceptar" at bounding box center [707, 400] width 36 height 10
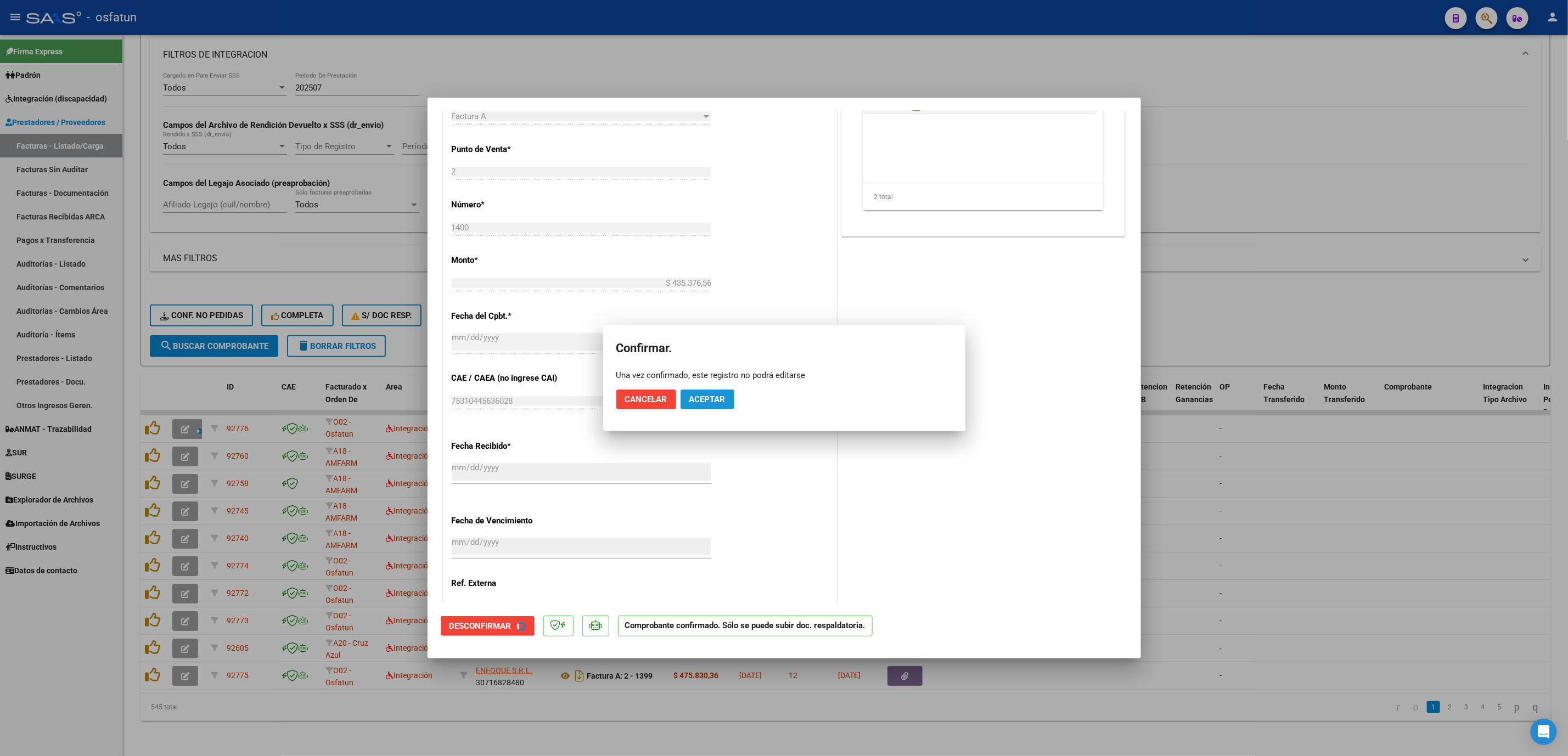
scroll to position [343, 0]
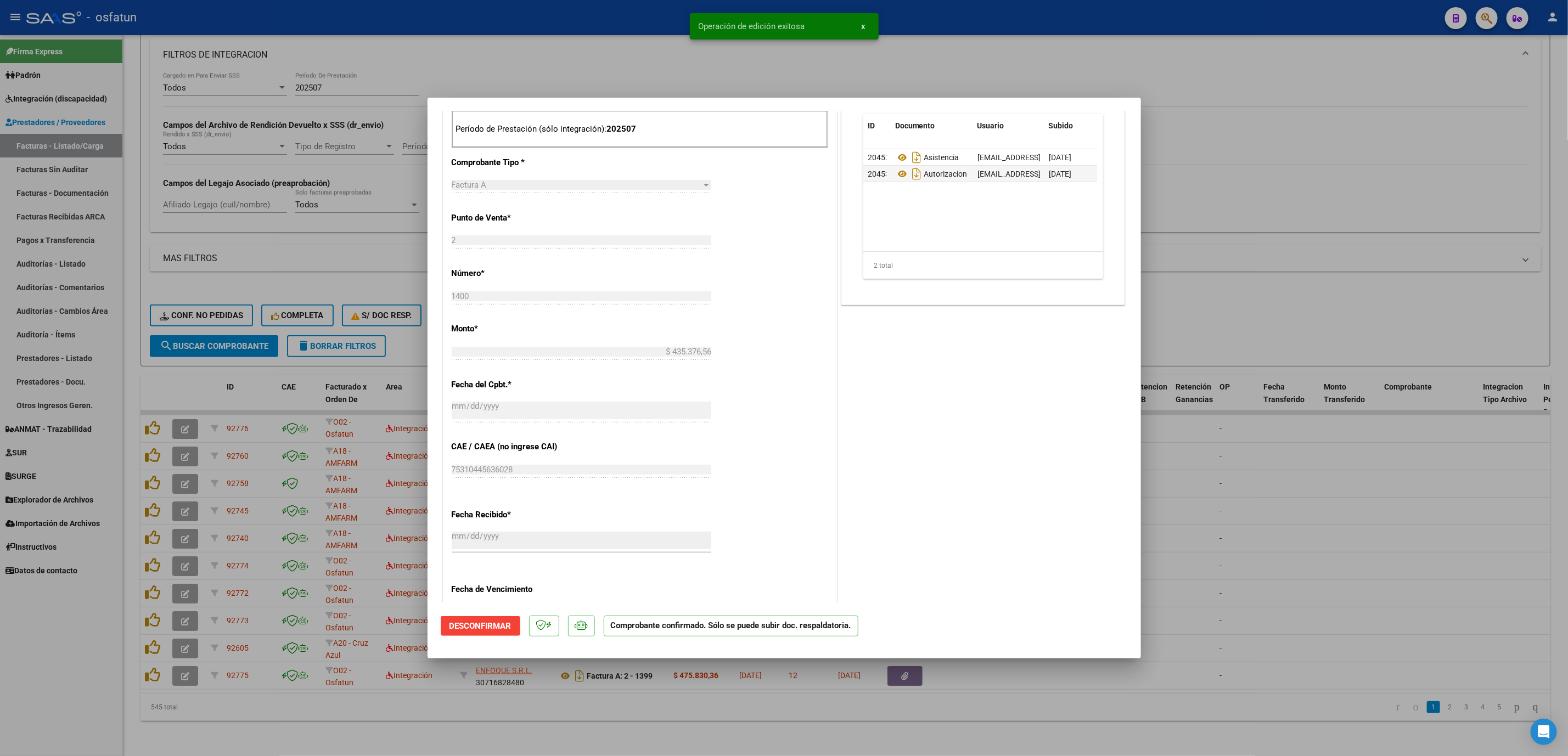
click at [1287, 522] on div at bounding box center [784, 378] width 1568 height 756
type input "$ 0,00"
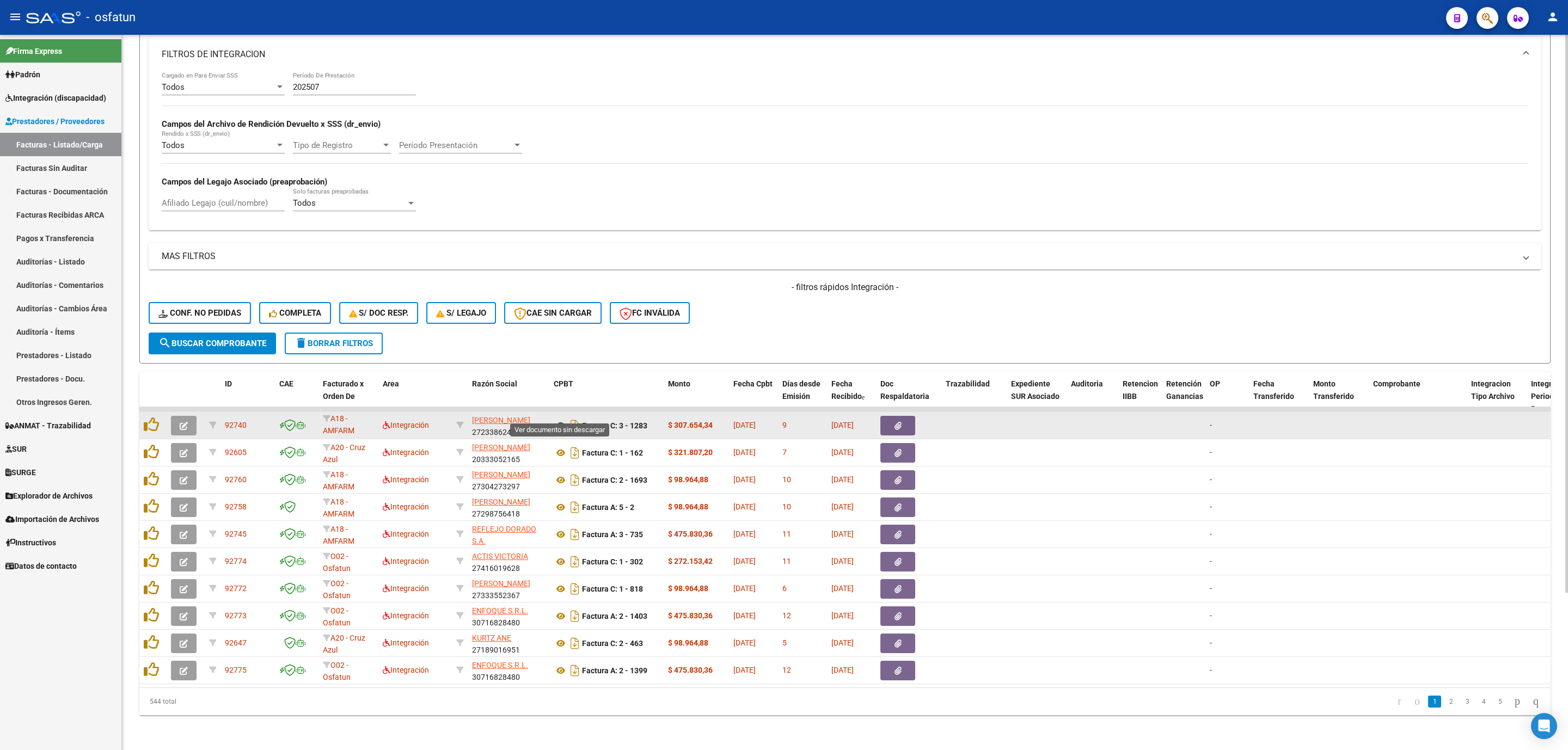
click at [557, 419] on icon at bounding box center [561, 426] width 14 height 13
click at [180, 422] on icon "button" at bounding box center [184, 426] width 8 height 8
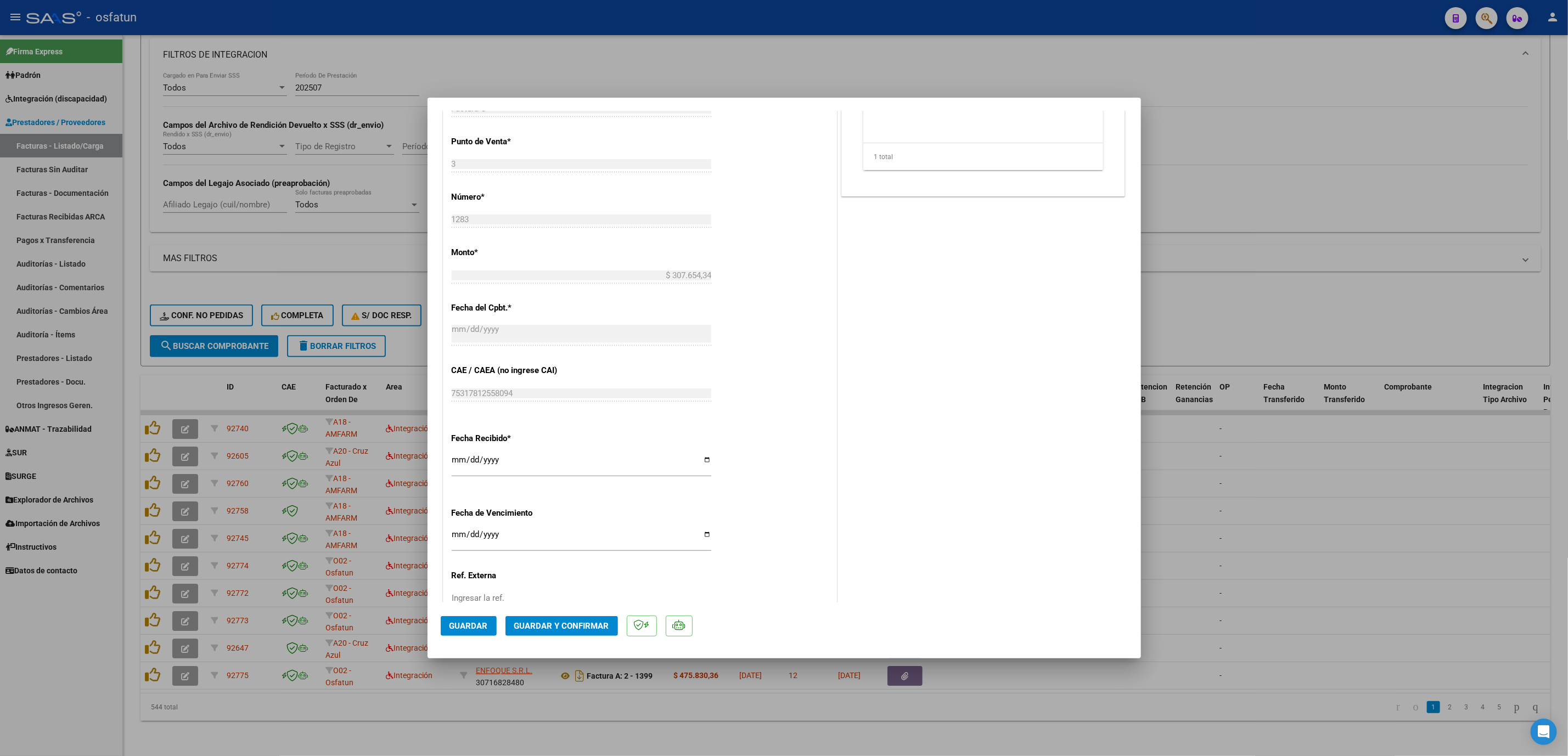
scroll to position [494, 0]
click at [583, 624] on span "Guardar y Confirmar" at bounding box center [562, 626] width 95 height 10
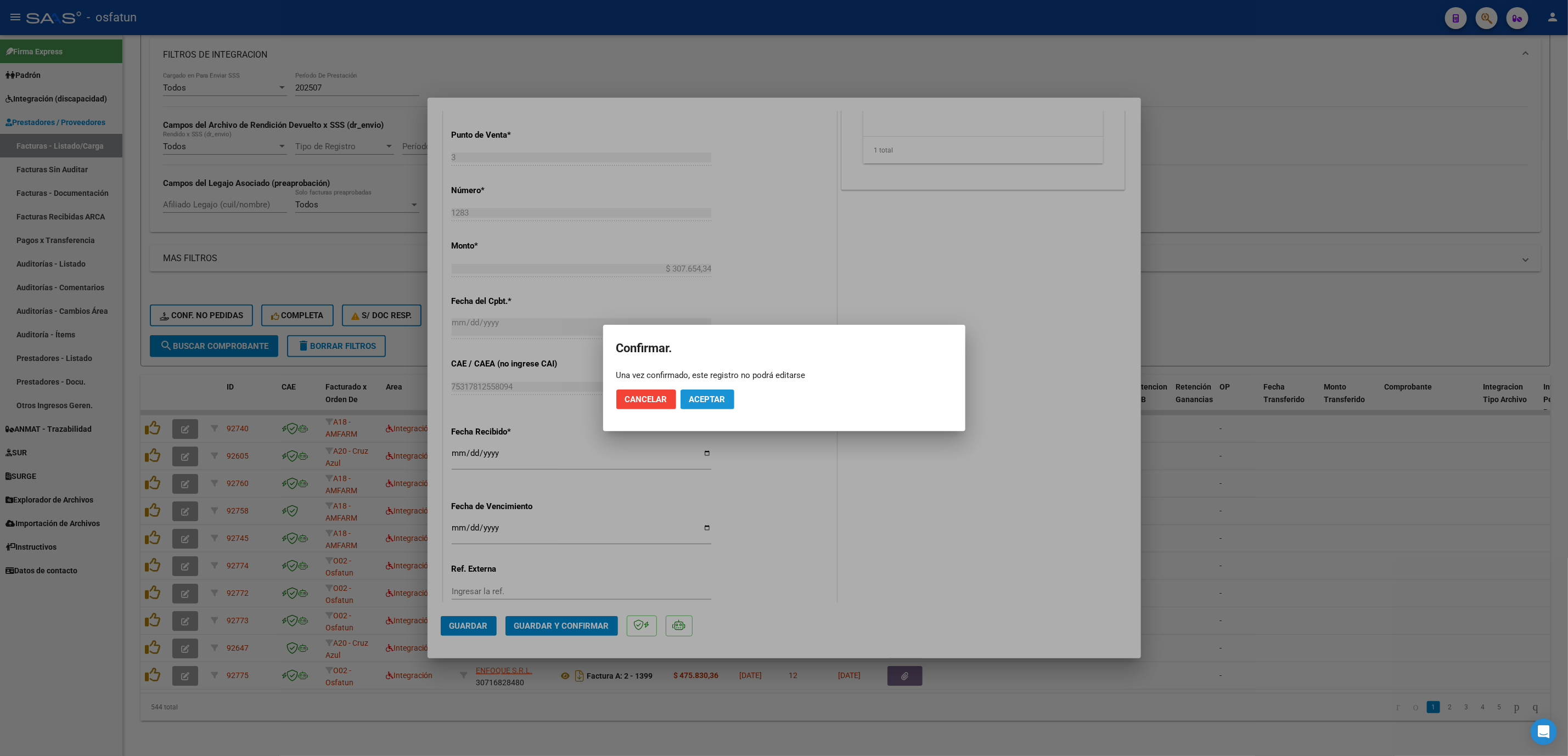
click at [717, 392] on button "Aceptar" at bounding box center [707, 399] width 54 height 20
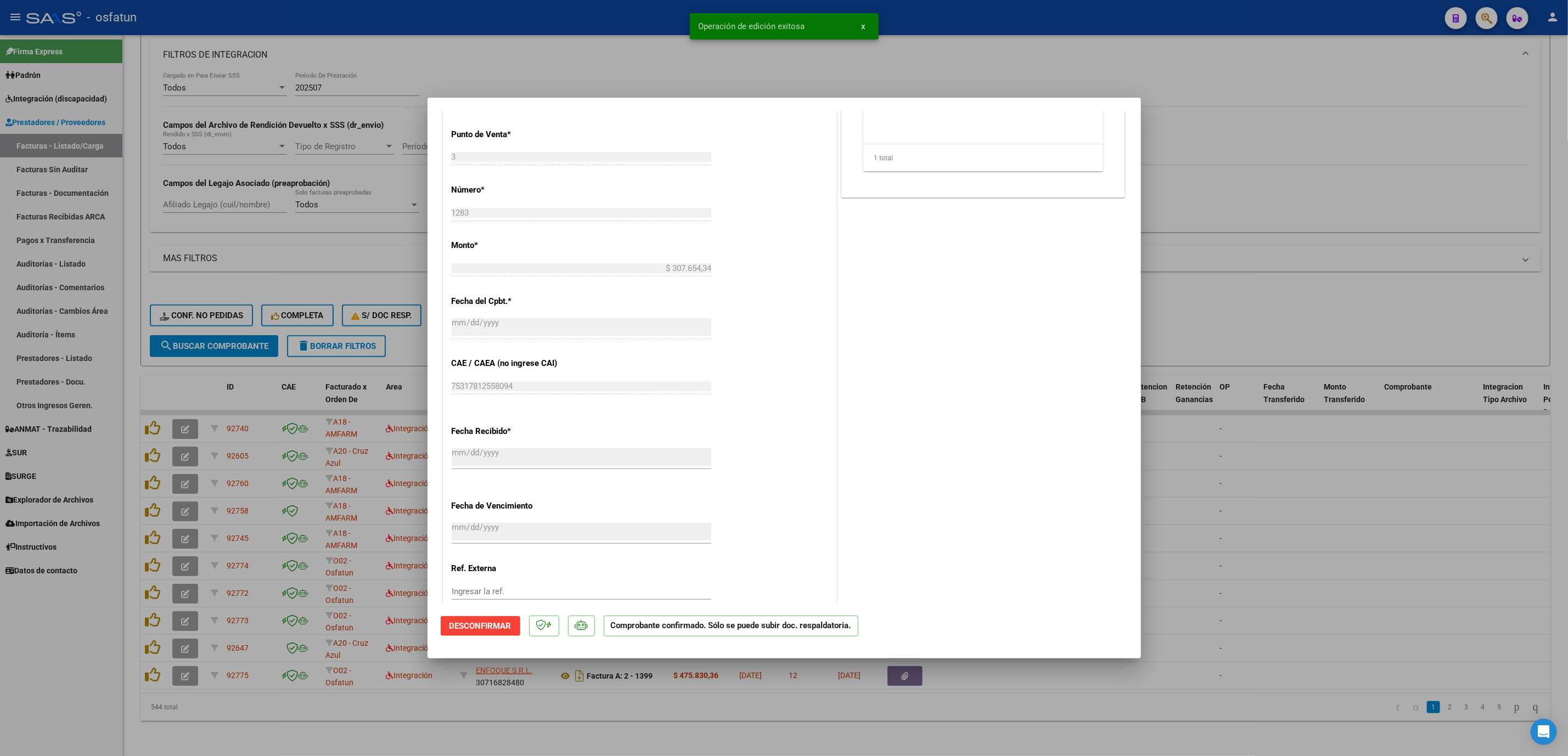
click at [1360, 336] on div at bounding box center [784, 378] width 1568 height 756
type input "$ 0,00"
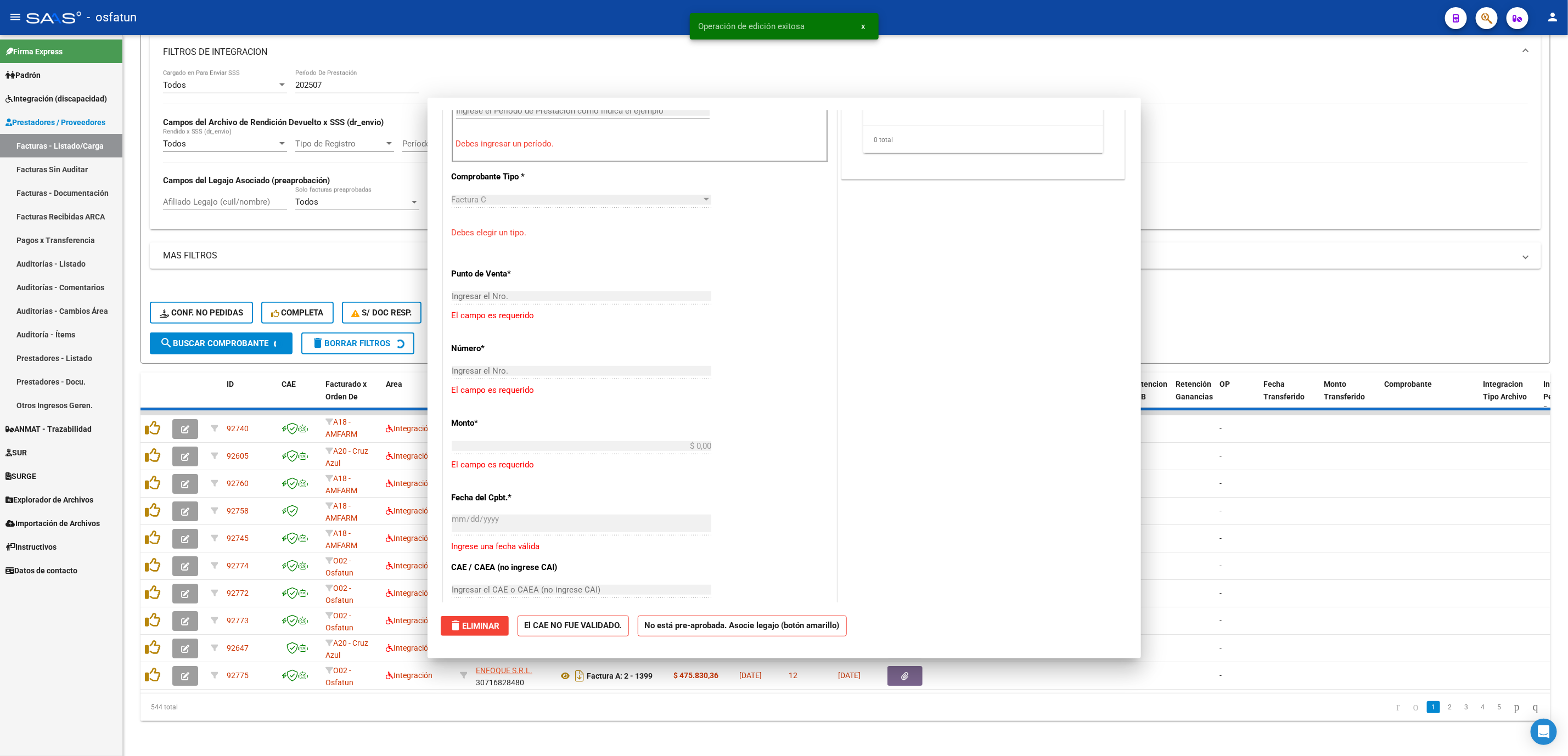
scroll to position [524, 0]
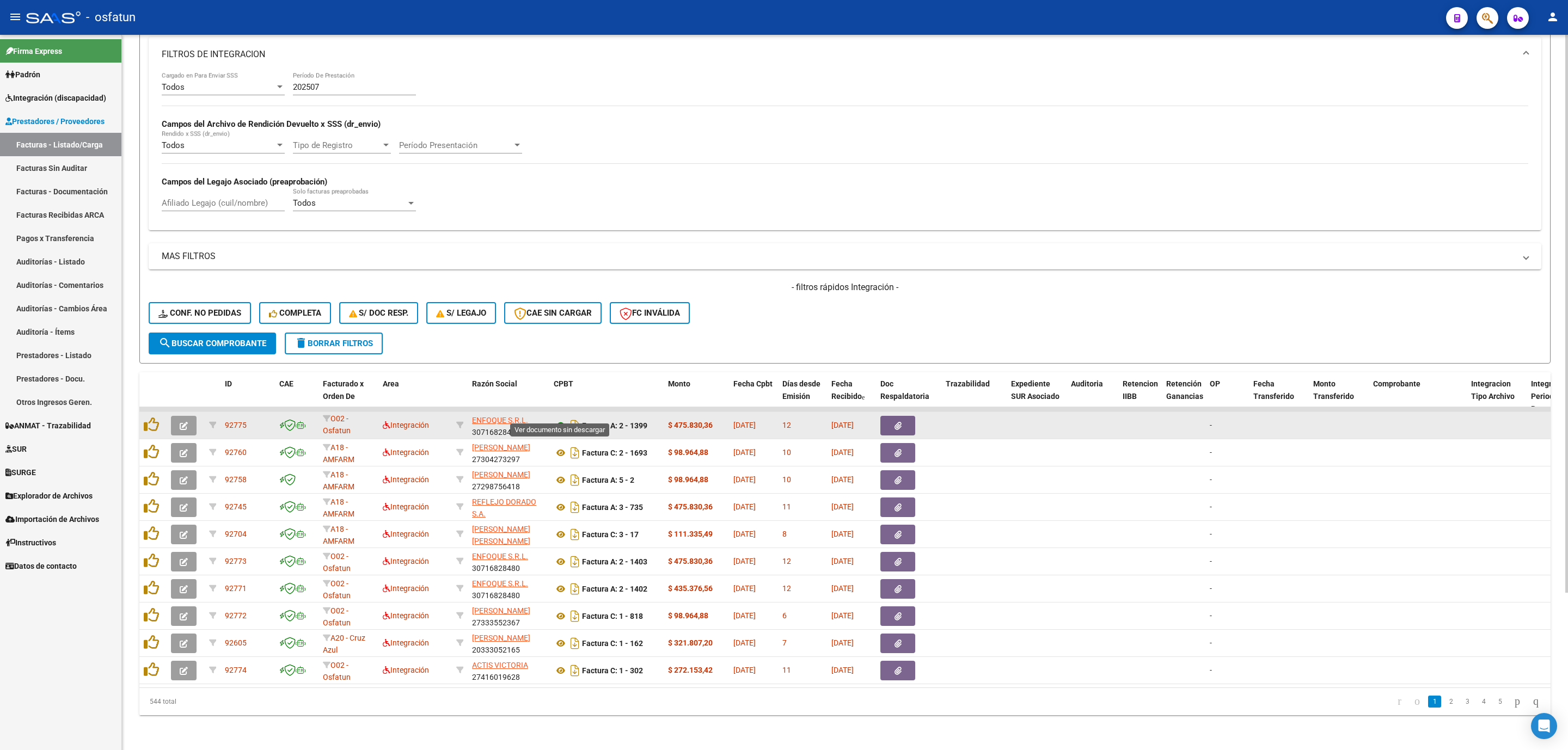
click at [557, 419] on icon at bounding box center [561, 426] width 14 height 13
click at [178, 422] on button "button" at bounding box center [184, 425] width 25 height 19
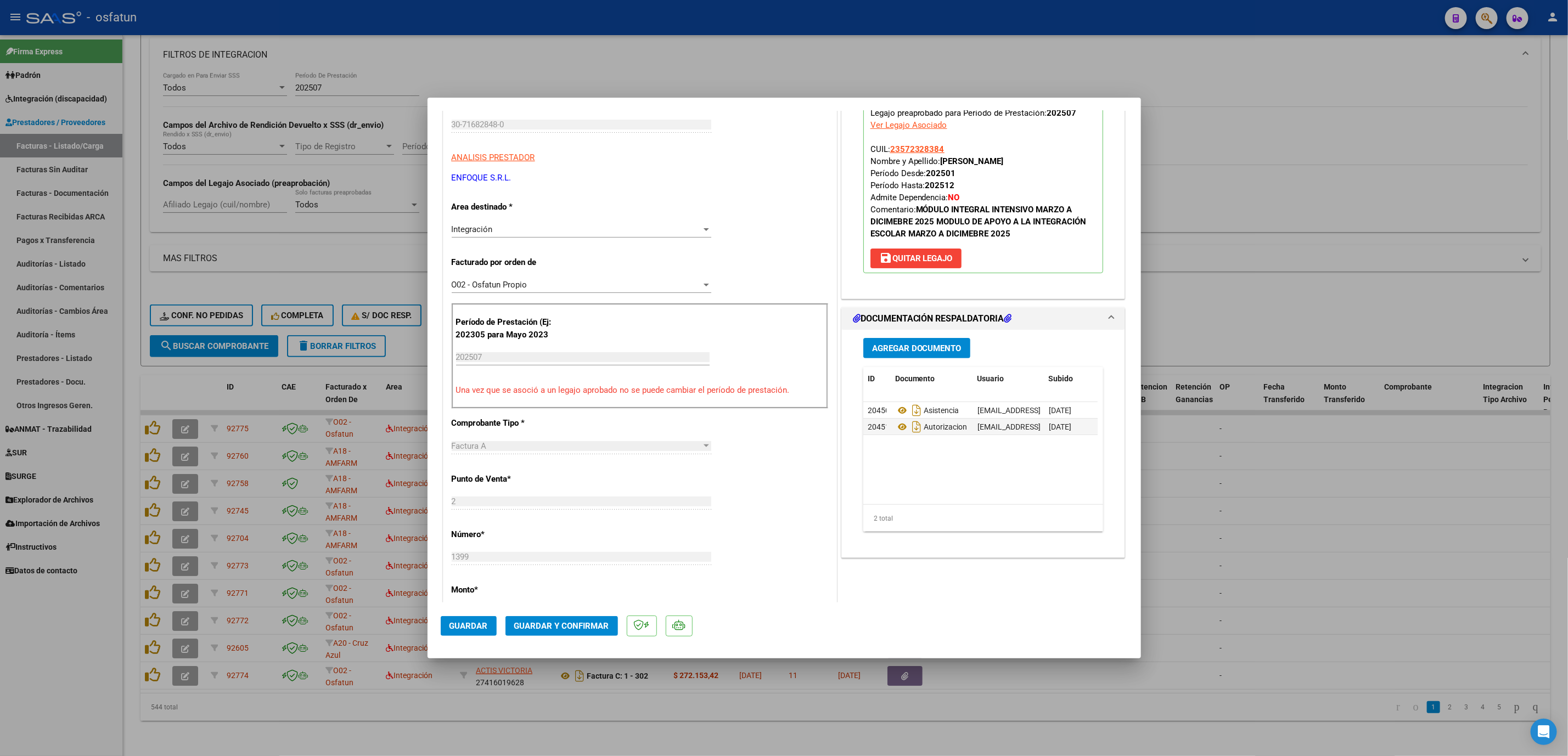
scroll to position [165, 0]
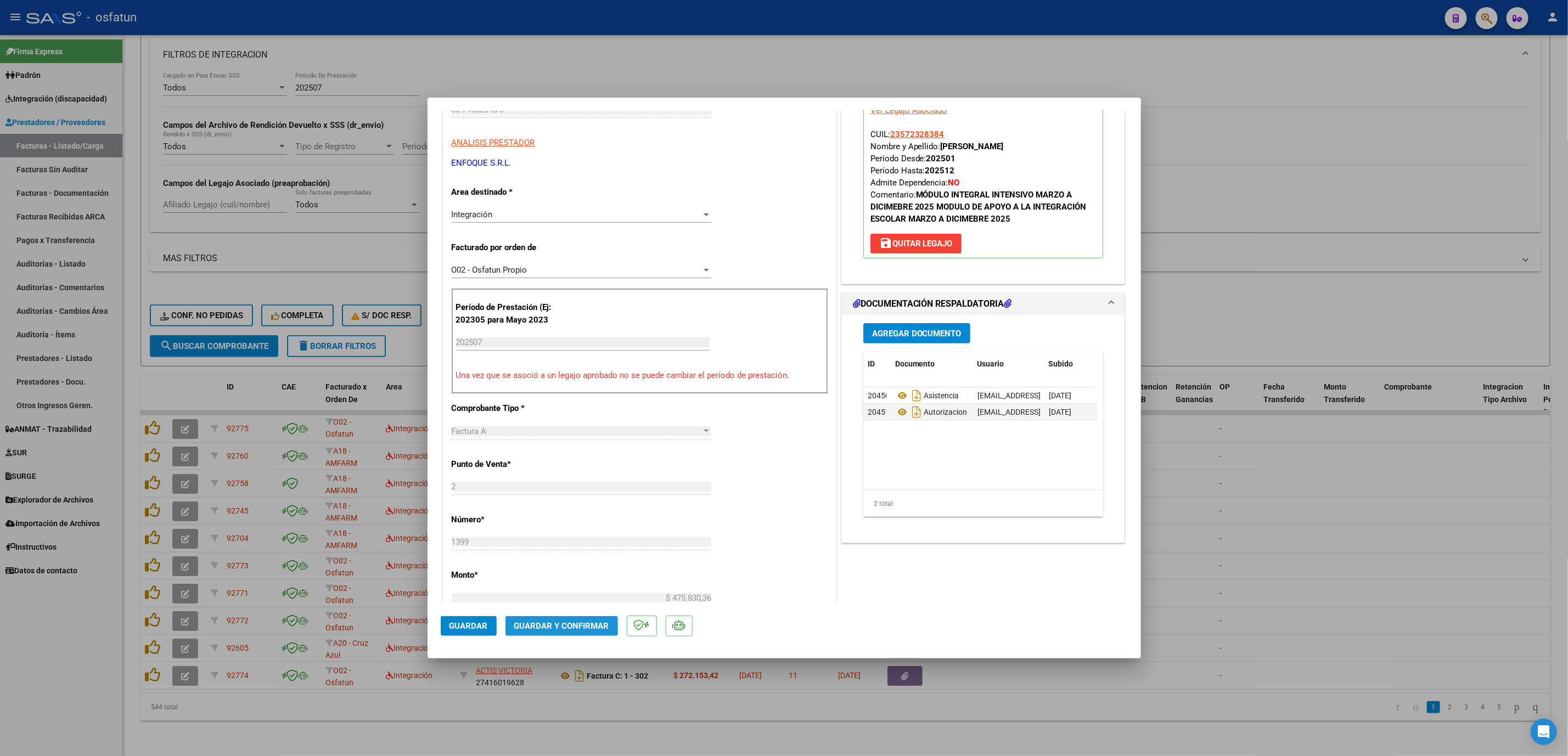
click at [599, 632] on button "Guardar y Confirmar" at bounding box center [562, 626] width 113 height 20
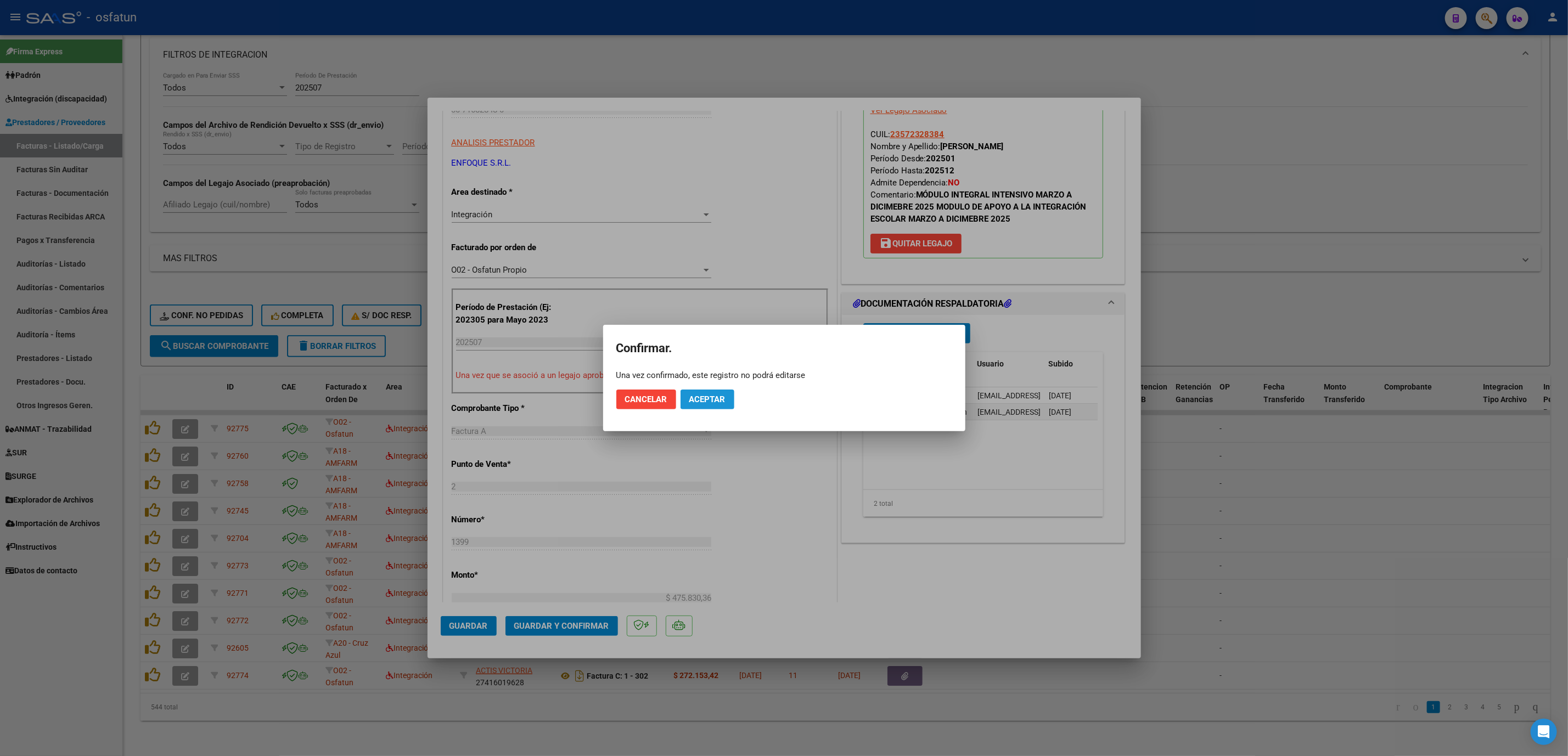
click at [717, 392] on button "Aceptar" at bounding box center [707, 399] width 54 height 20
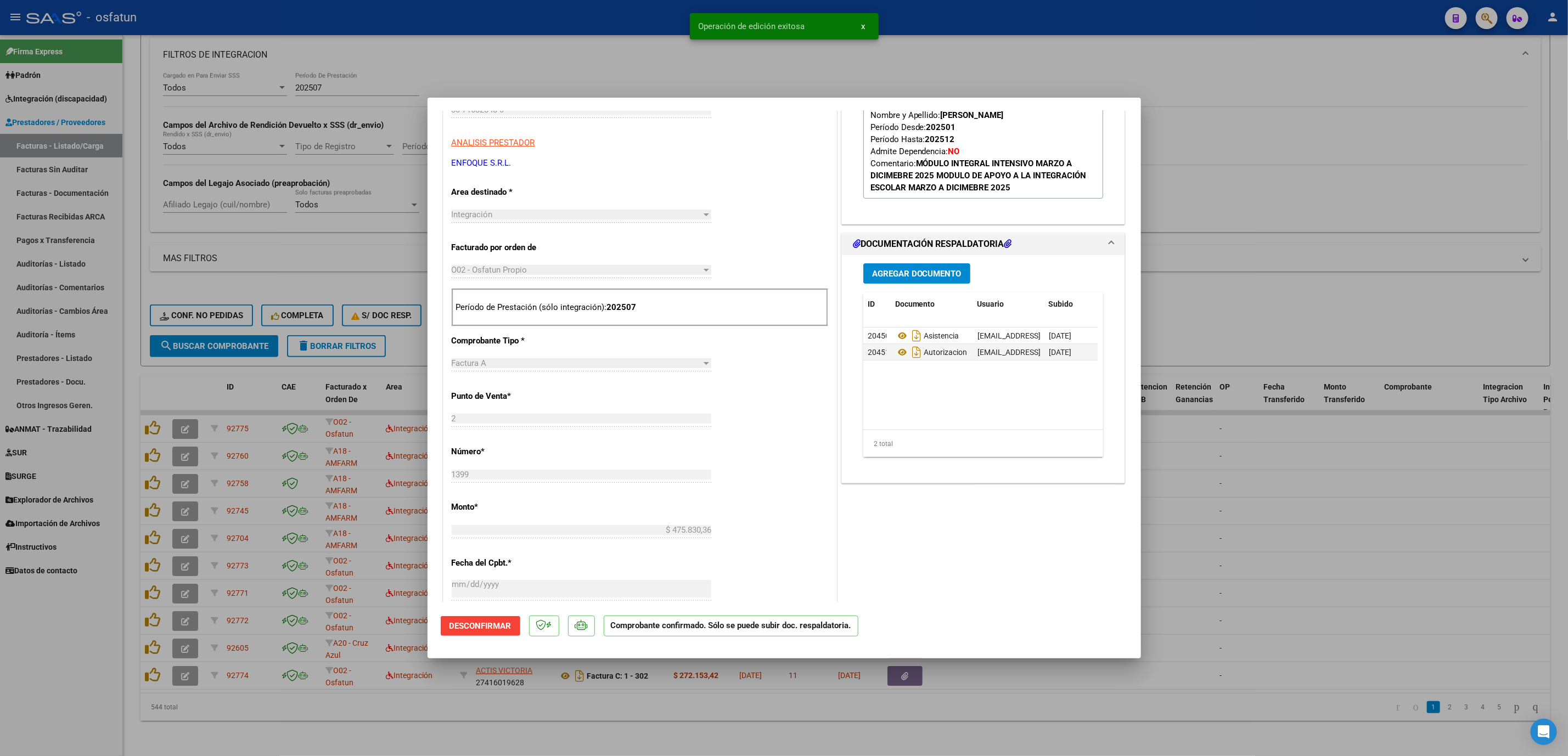
click at [1478, 620] on div at bounding box center [784, 378] width 1568 height 756
type input "$ 0,00"
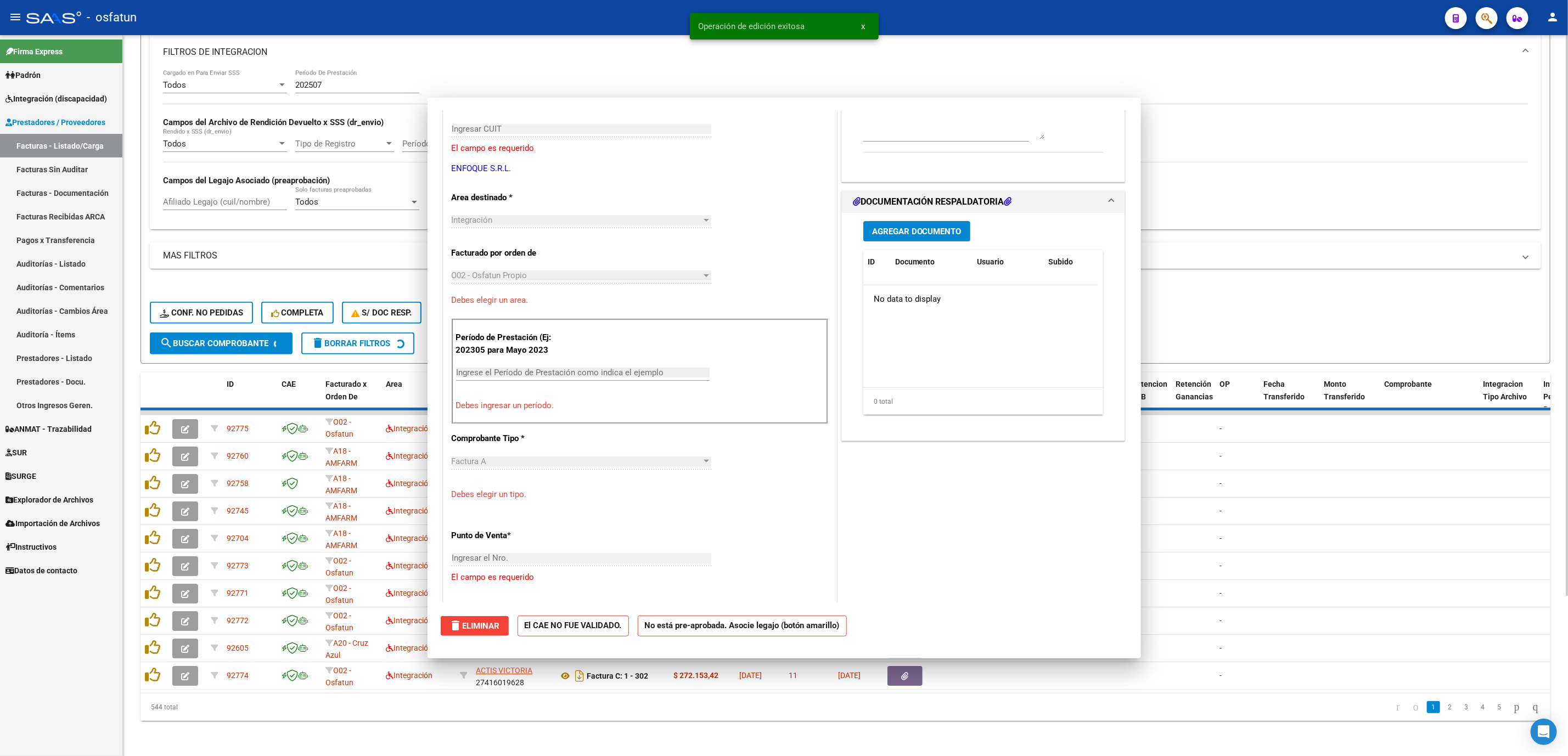
scroll to position [184, 0]
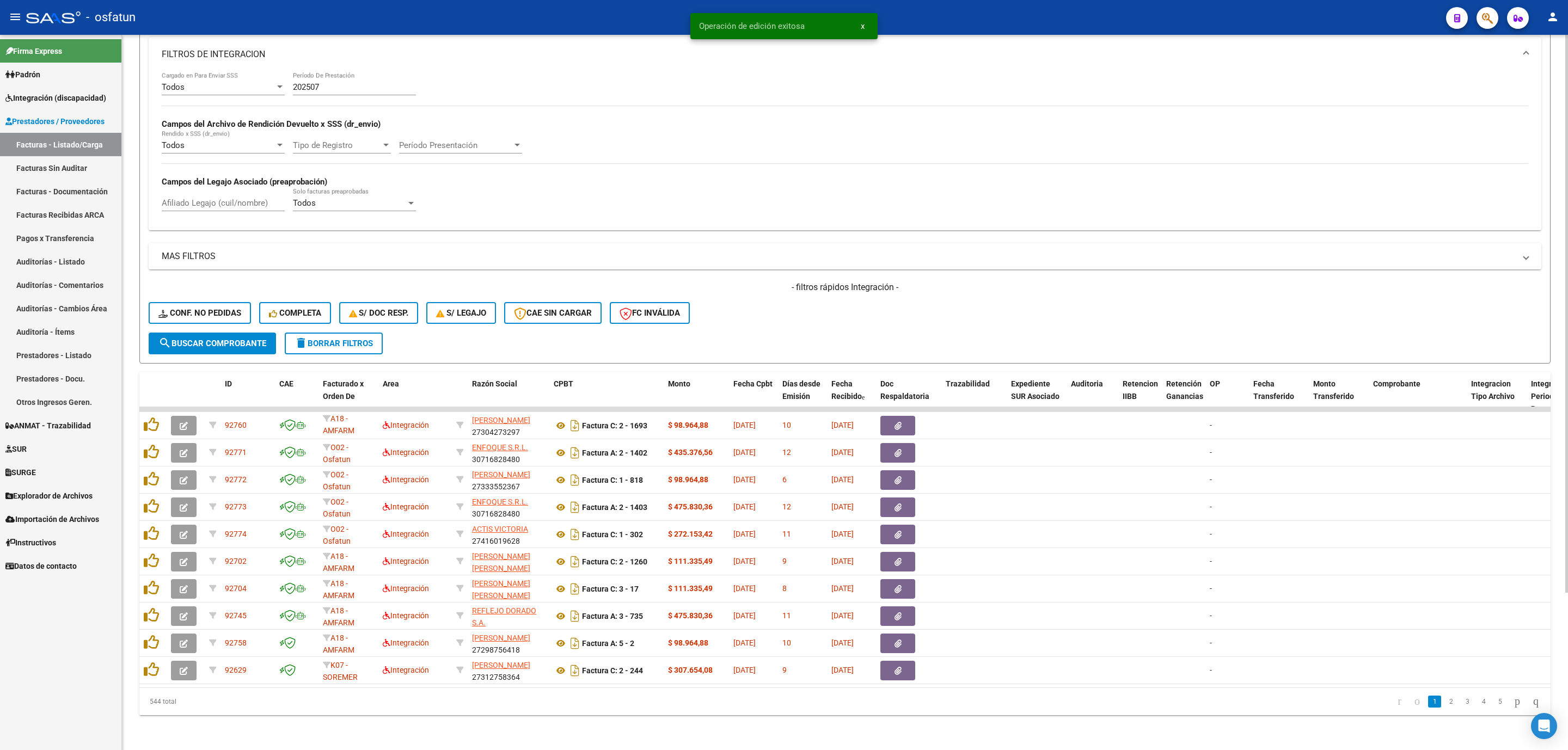
click at [221, 344] on form "Filtros Id Area Area Seleccionar Gerenciador Seleccionar Gerenciador No Confirm…" at bounding box center [845, 153] width 1411 height 422
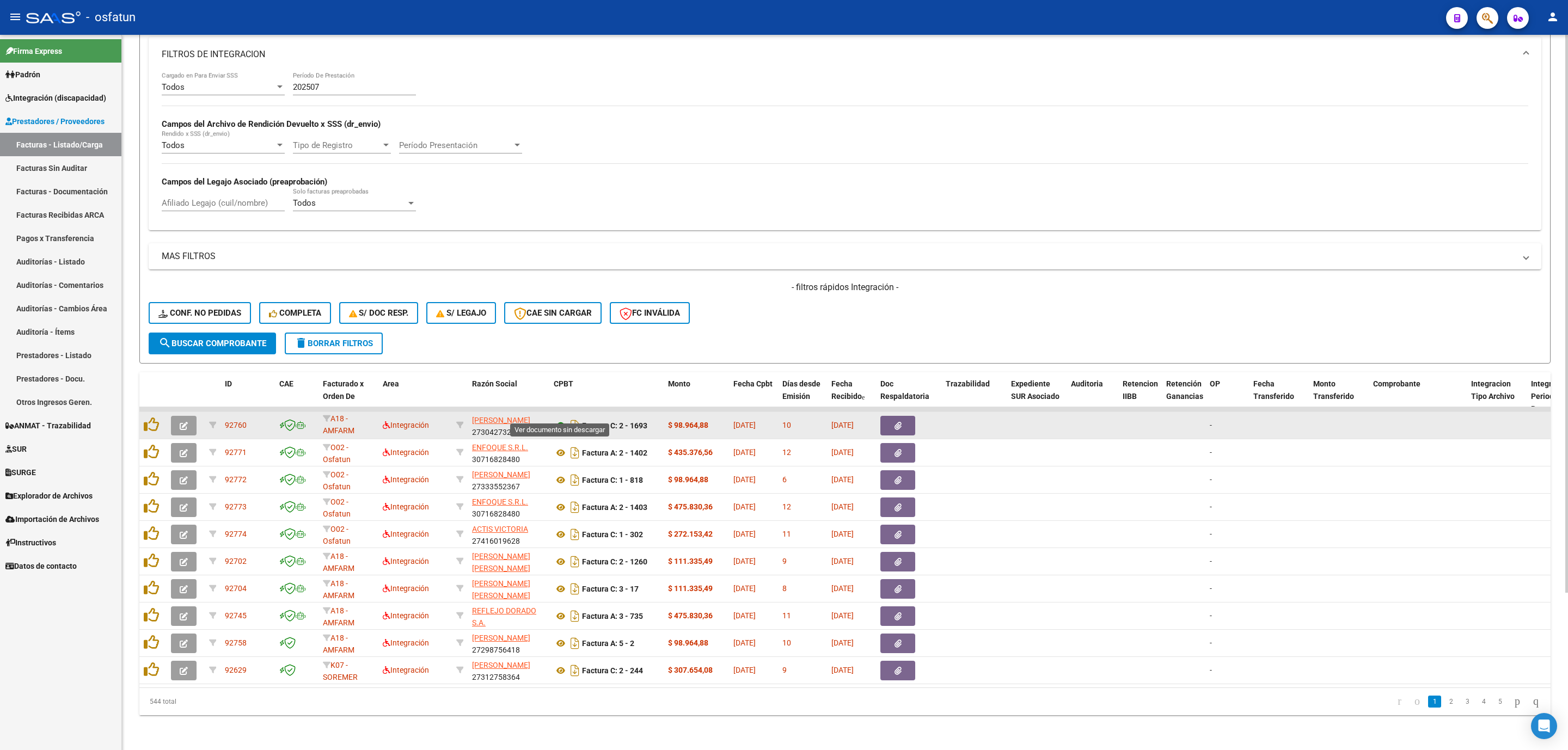
click at [563, 419] on icon at bounding box center [561, 426] width 14 height 13
click at [182, 422] on icon "button" at bounding box center [184, 426] width 8 height 8
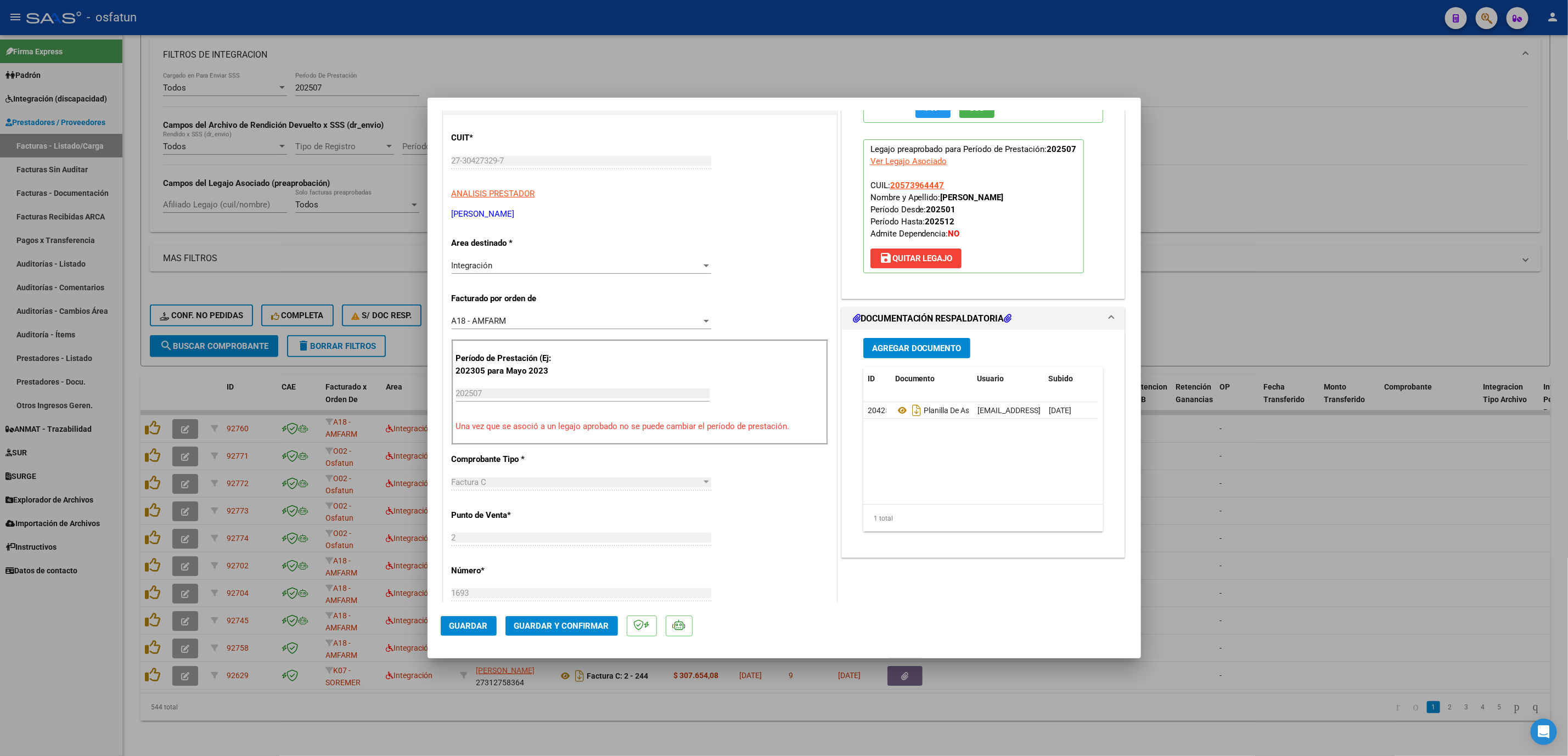
scroll to position [165, 0]
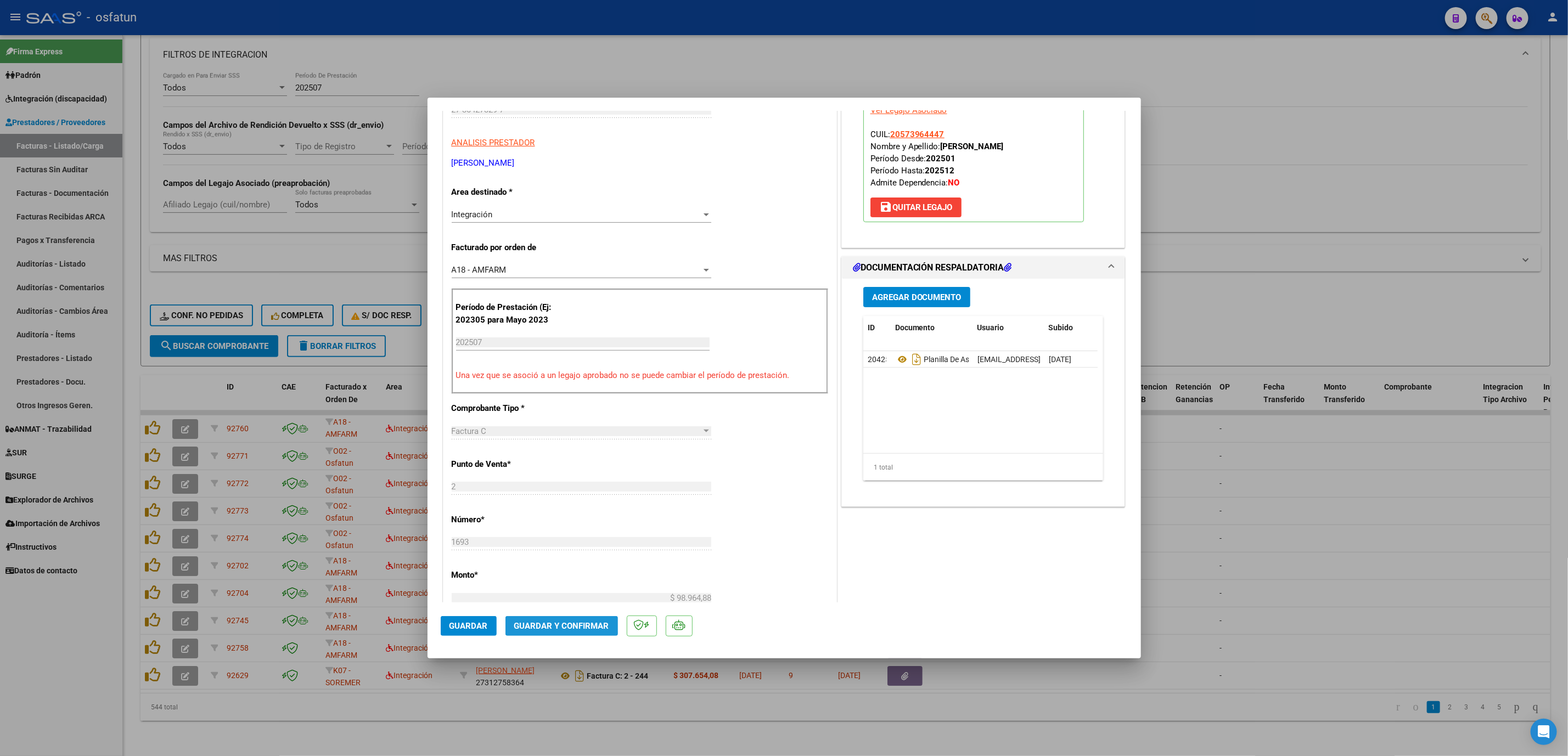
click at [557, 623] on span "Guardar y Confirmar" at bounding box center [562, 626] width 95 height 10
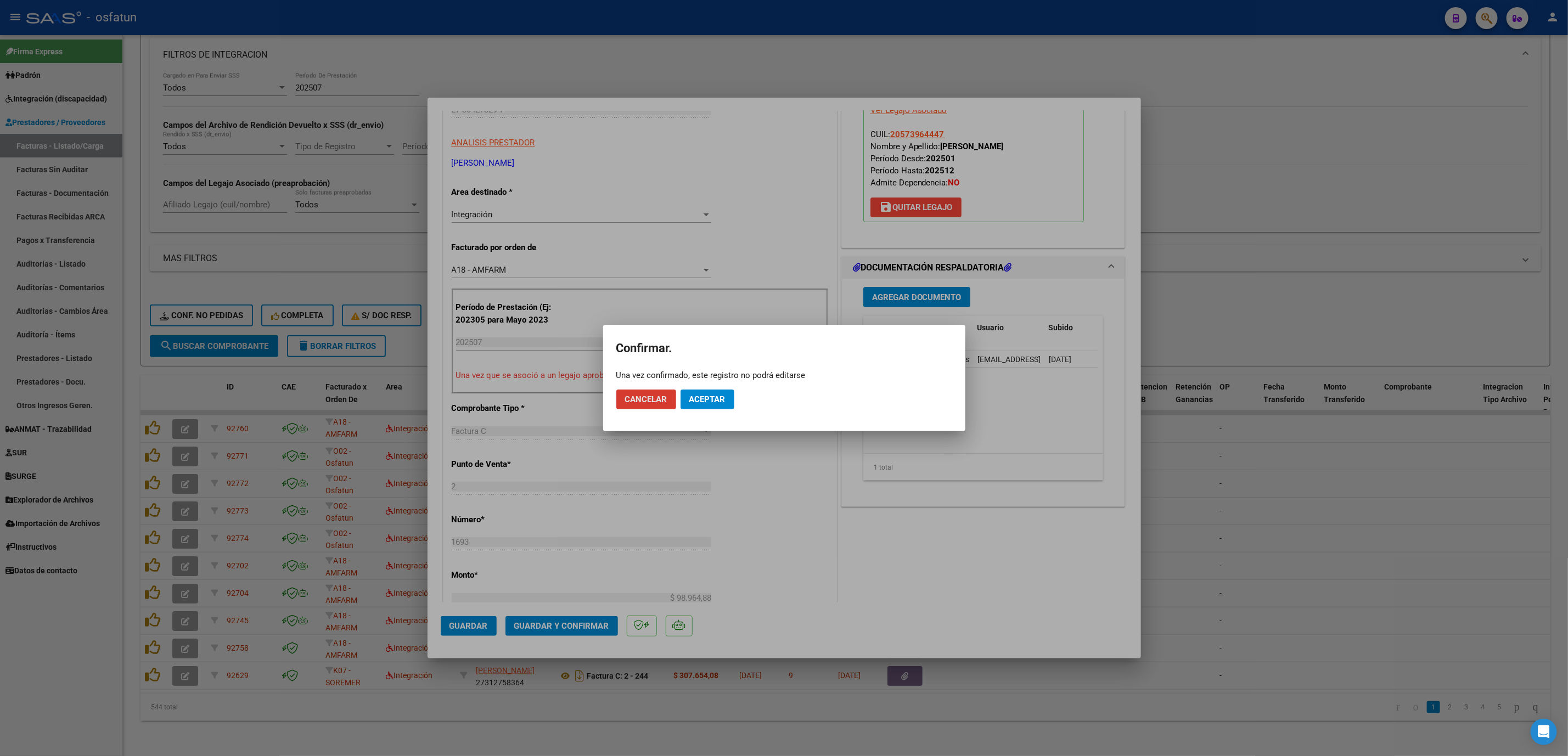
click at [711, 412] on mat-dialog-actions "Cancelar Aceptar" at bounding box center [784, 399] width 336 height 37
click at [715, 404] on span "Aceptar" at bounding box center [707, 400] width 36 height 10
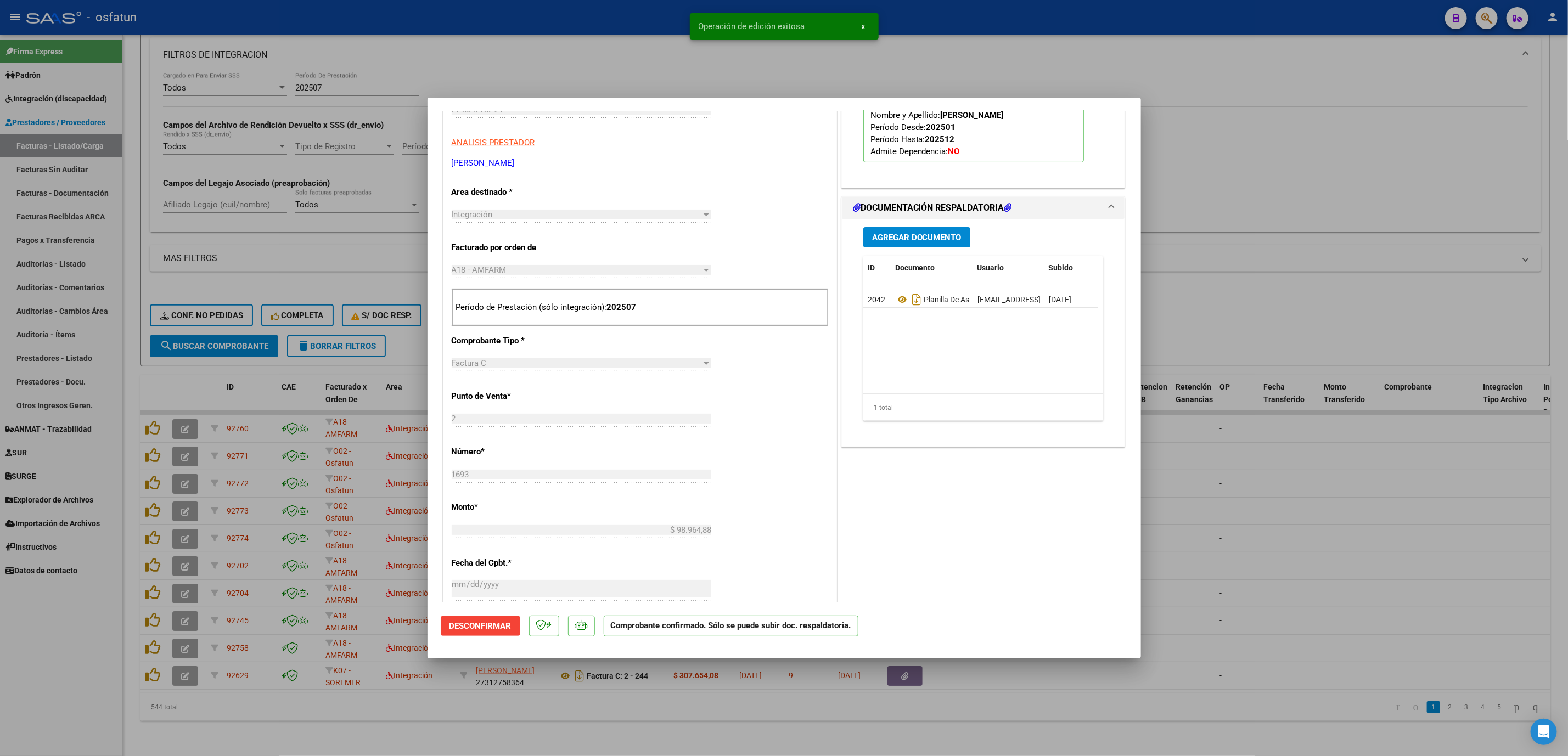
click at [1304, 548] on div at bounding box center [784, 378] width 1568 height 756
type input "$ 0,00"
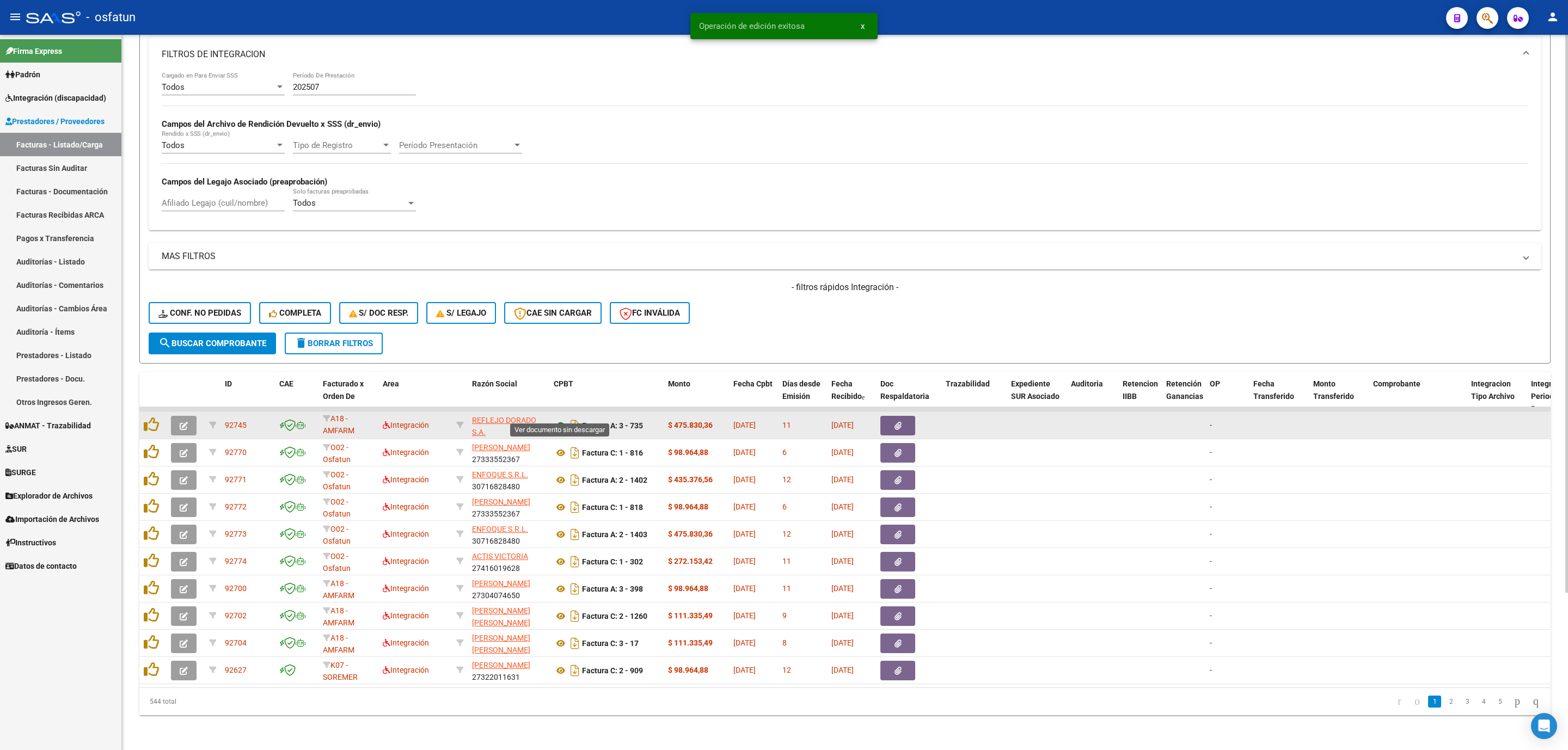
click at [559, 419] on icon at bounding box center [561, 426] width 14 height 13
click at [188, 416] on button "button" at bounding box center [184, 425] width 25 height 19
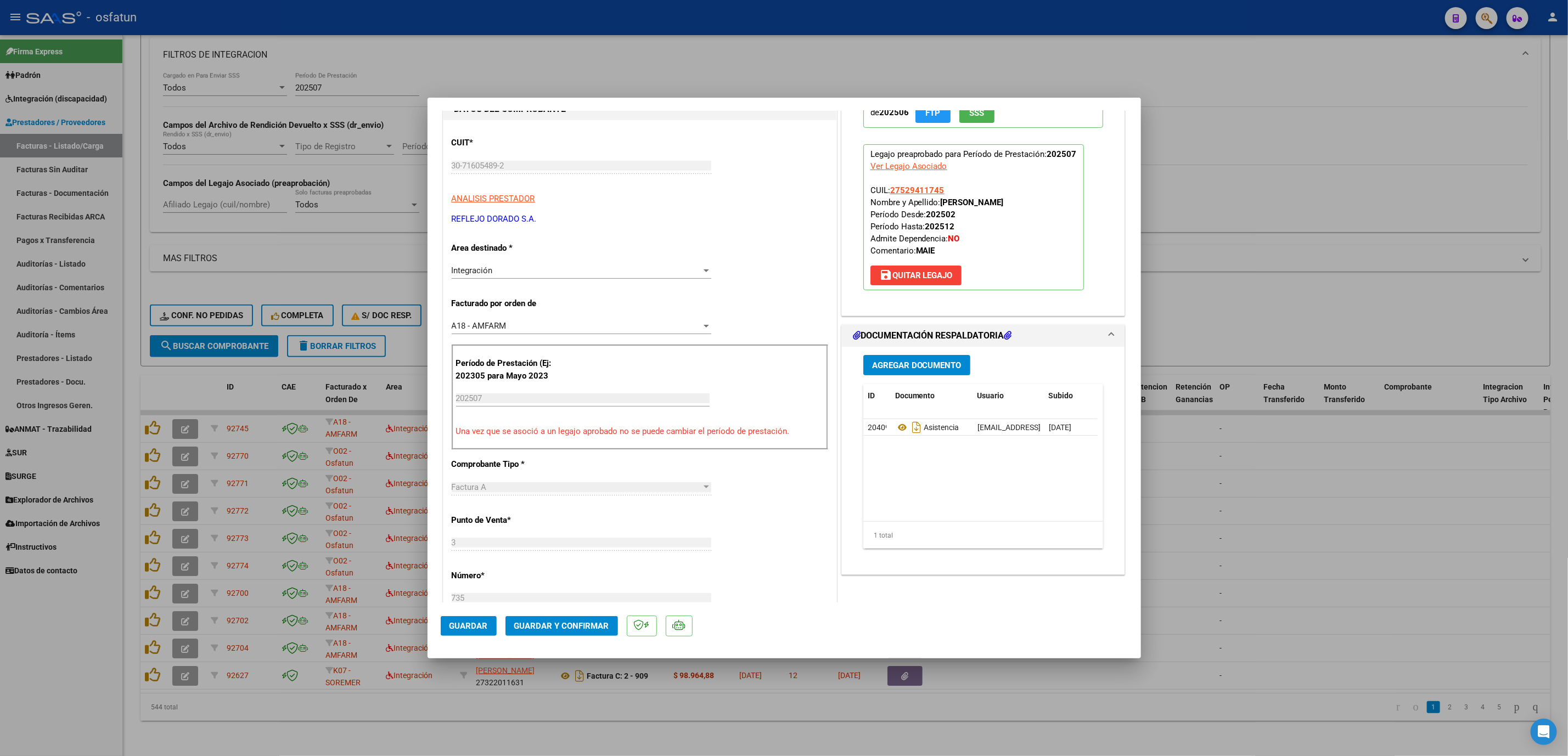
scroll to position [165, 0]
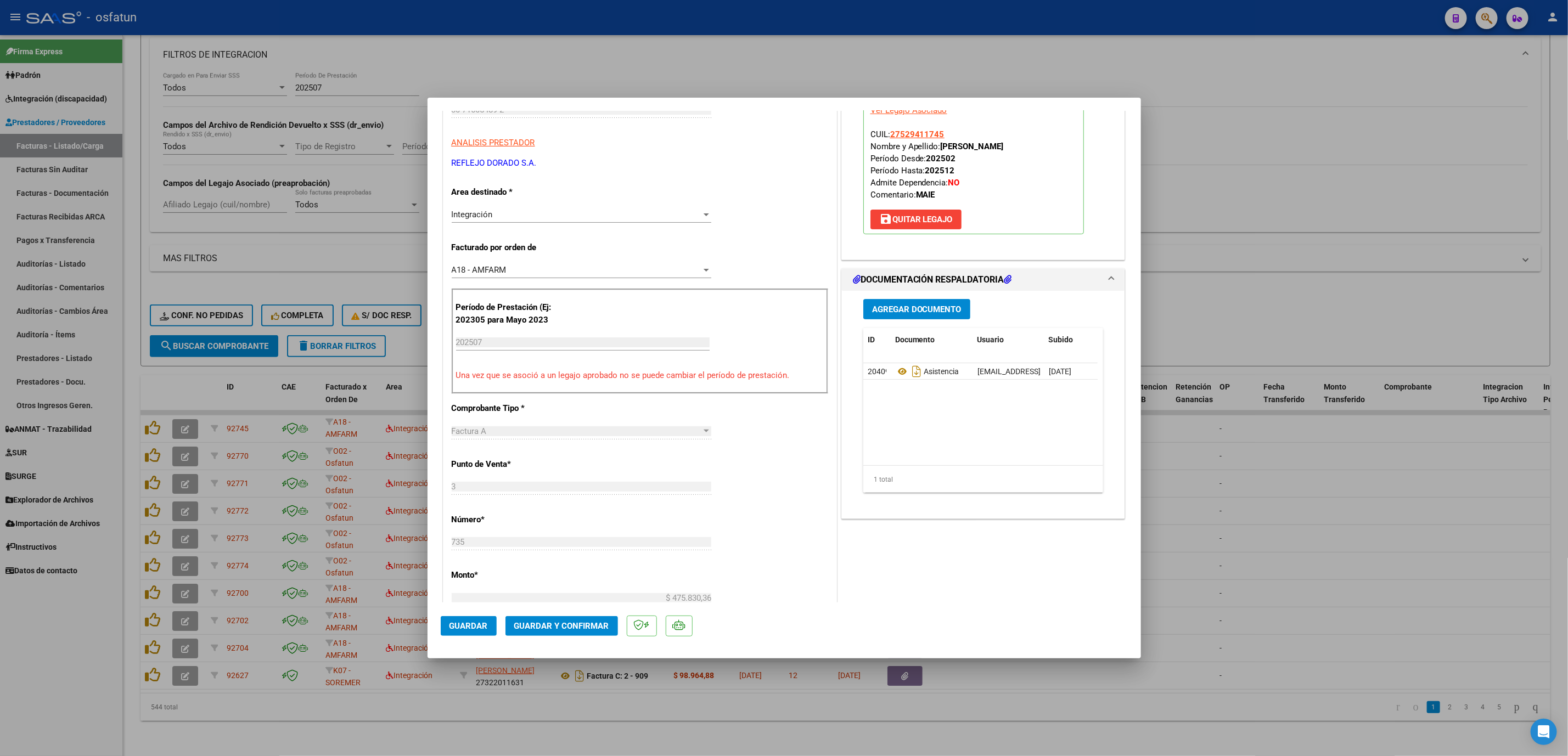
click at [570, 638] on mat-dialog-actions "Guardar Guardar y Confirmar" at bounding box center [784, 624] width 687 height 43
click at [593, 605] on mat-dialog-actions "Guardar Guardar y Confirmar" at bounding box center [784, 624] width 687 height 43
click at [593, 616] on button "Guardar y Confirmar" at bounding box center [562, 626] width 113 height 20
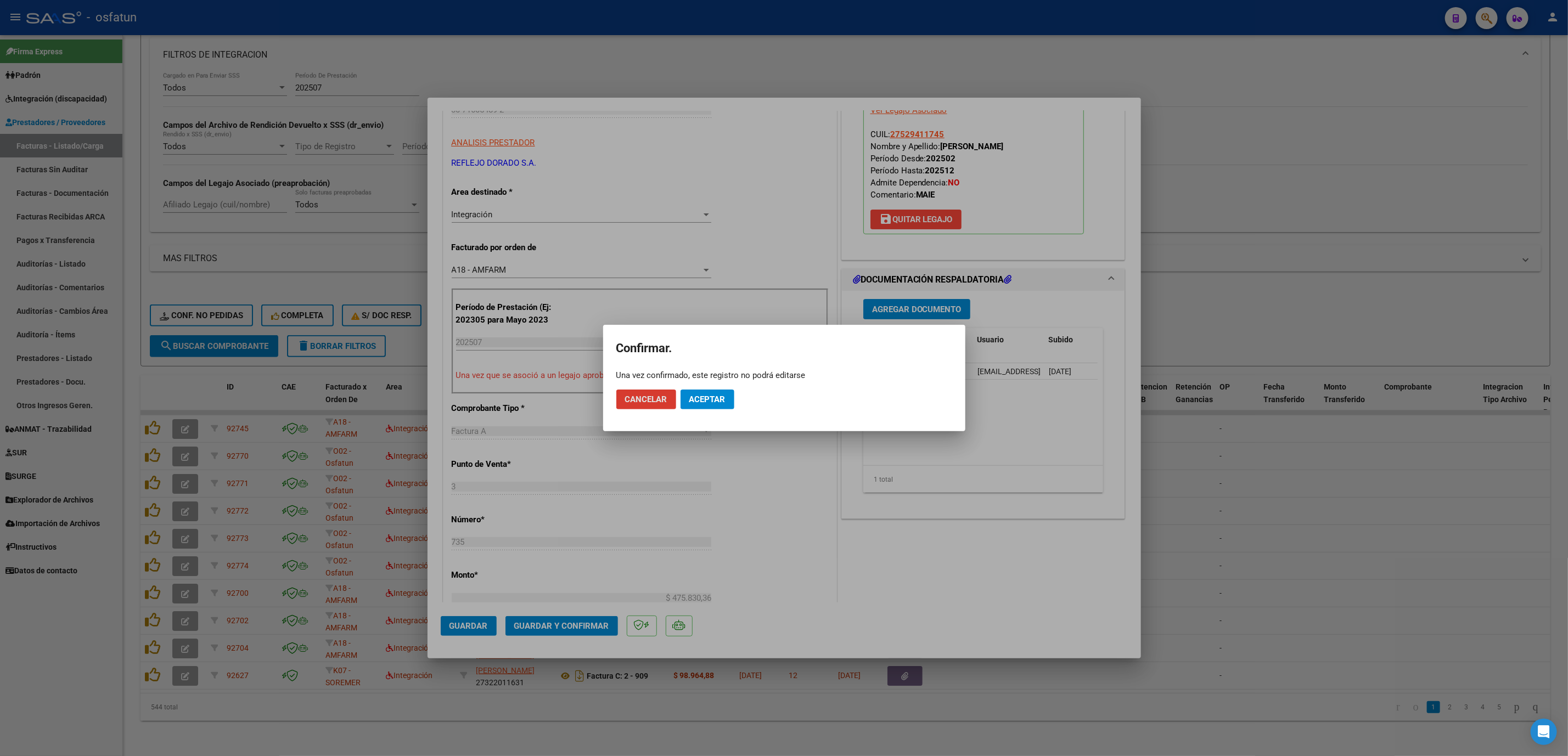
click at [703, 409] on button "Aceptar" at bounding box center [707, 399] width 54 height 20
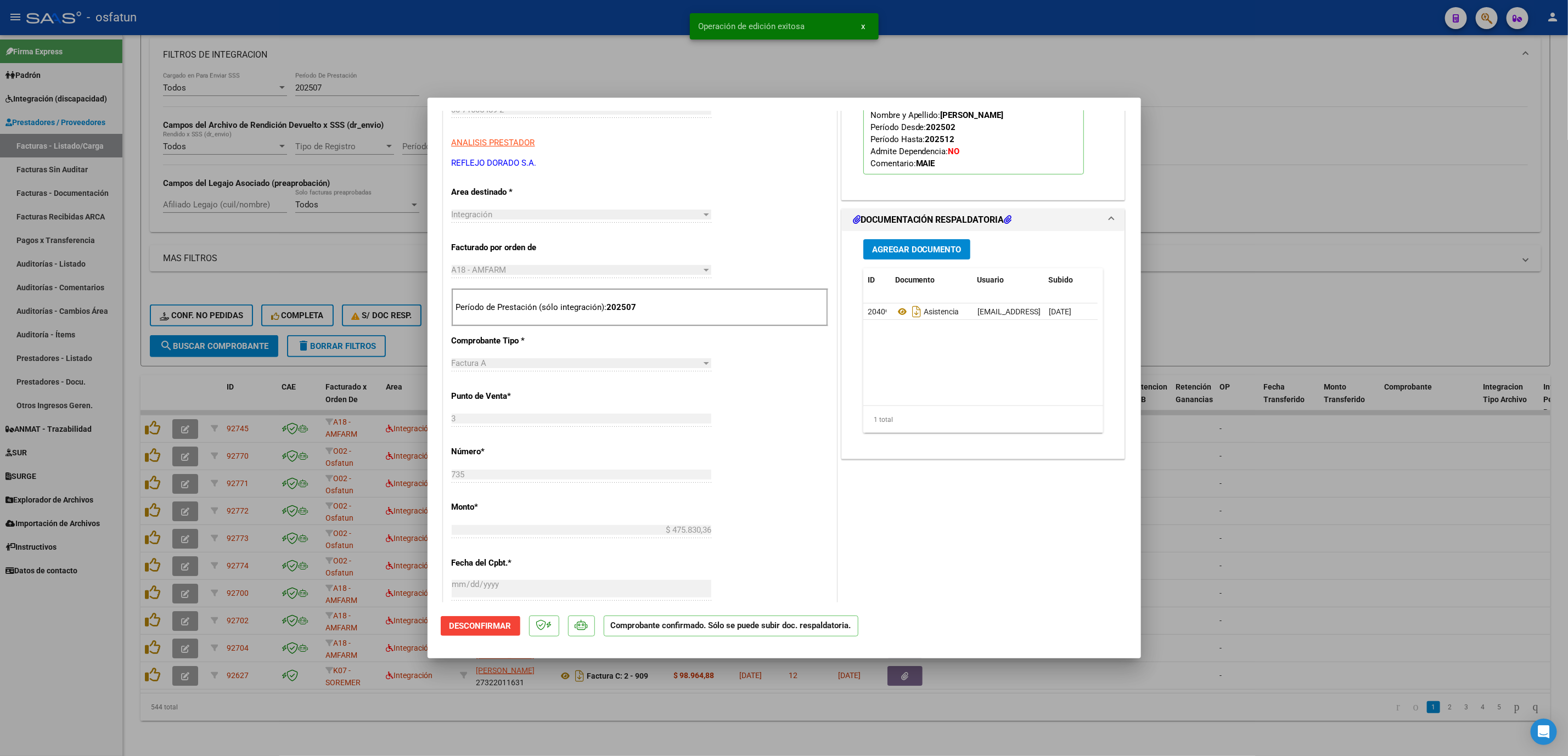
click at [1309, 516] on div at bounding box center [784, 378] width 1568 height 756
type input "$ 0,00"
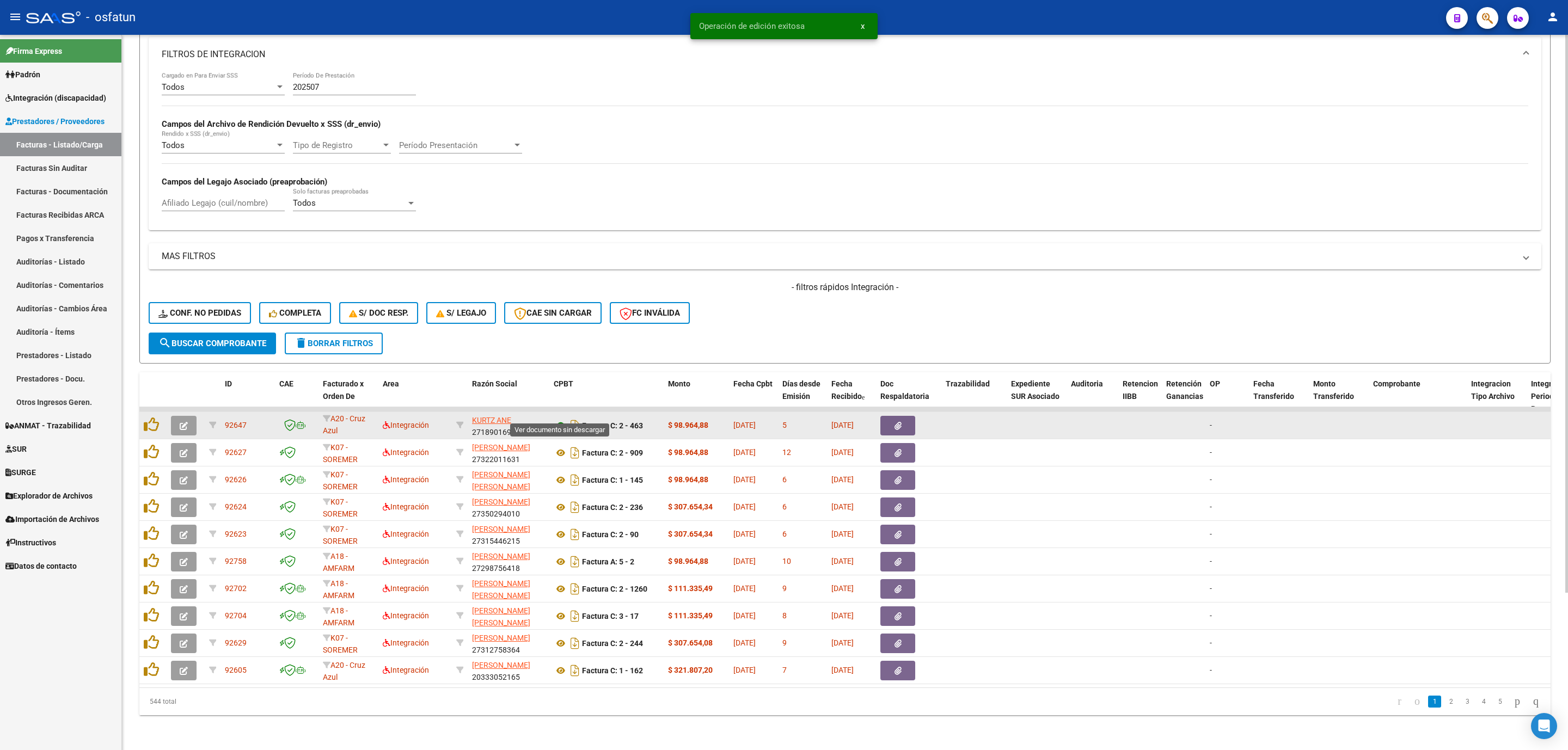
click at [561, 419] on icon at bounding box center [561, 426] width 14 height 13
click at [188, 417] on button "button" at bounding box center [184, 425] width 25 height 19
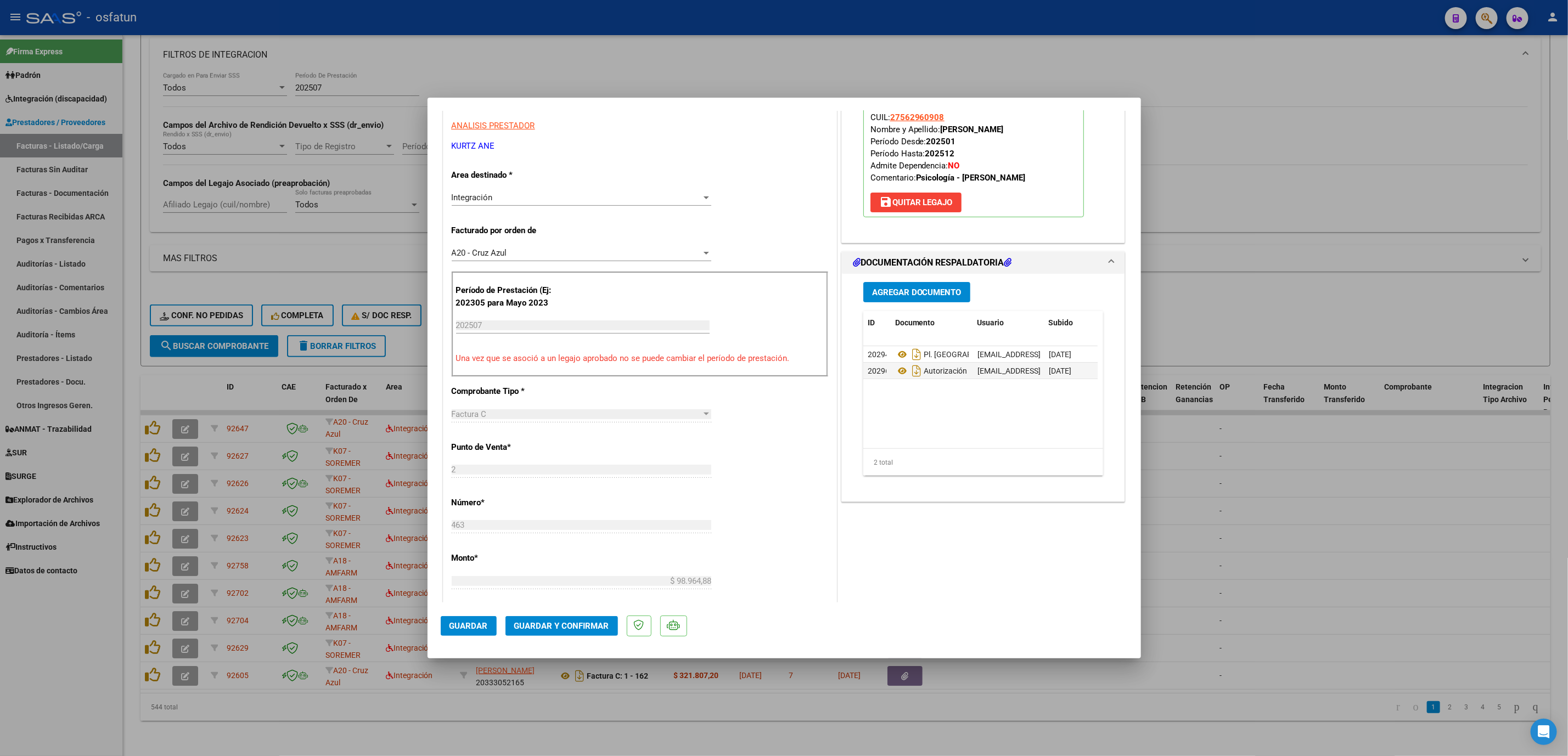
scroll to position [247, 0]
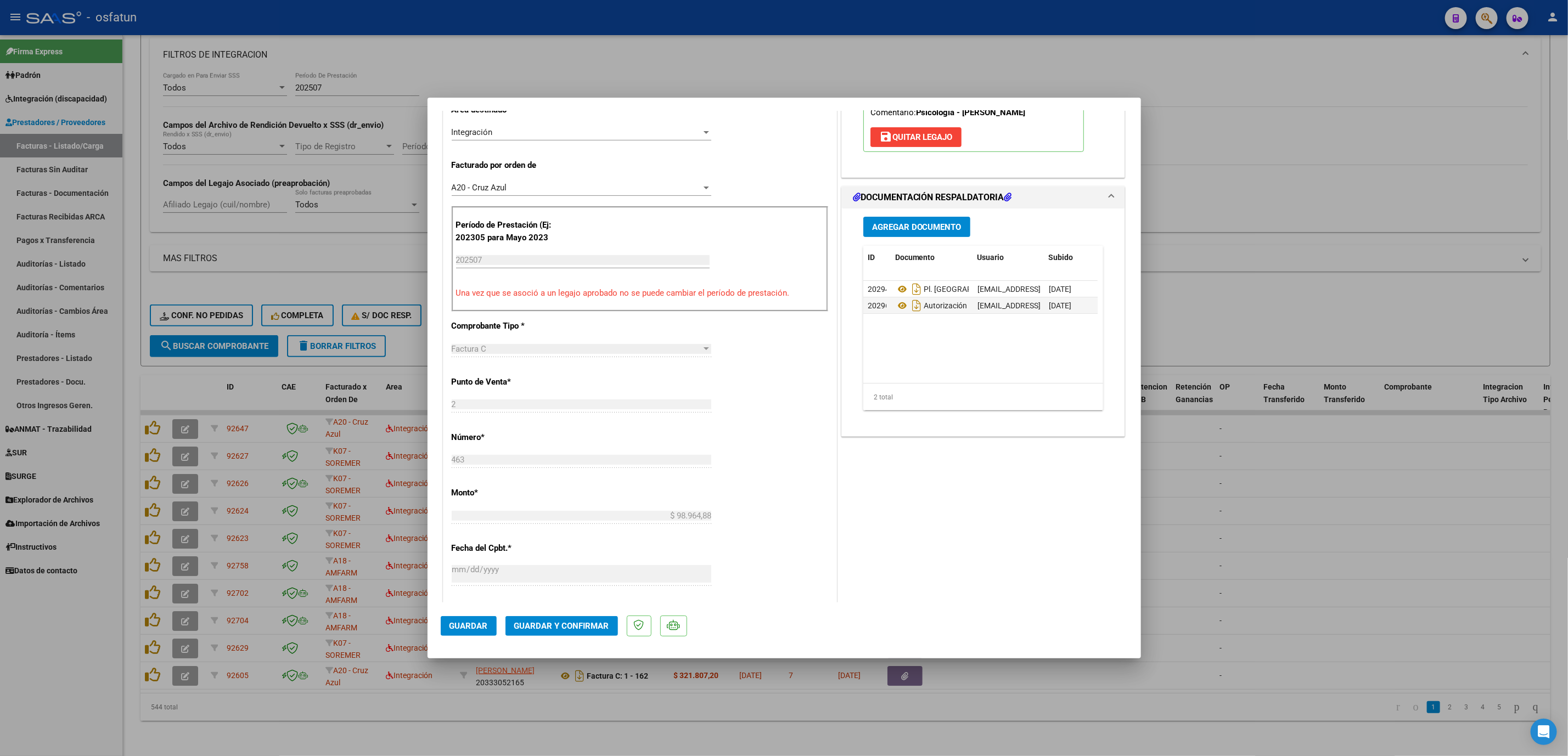
click at [600, 627] on span "Guardar y Confirmar" at bounding box center [562, 626] width 95 height 10
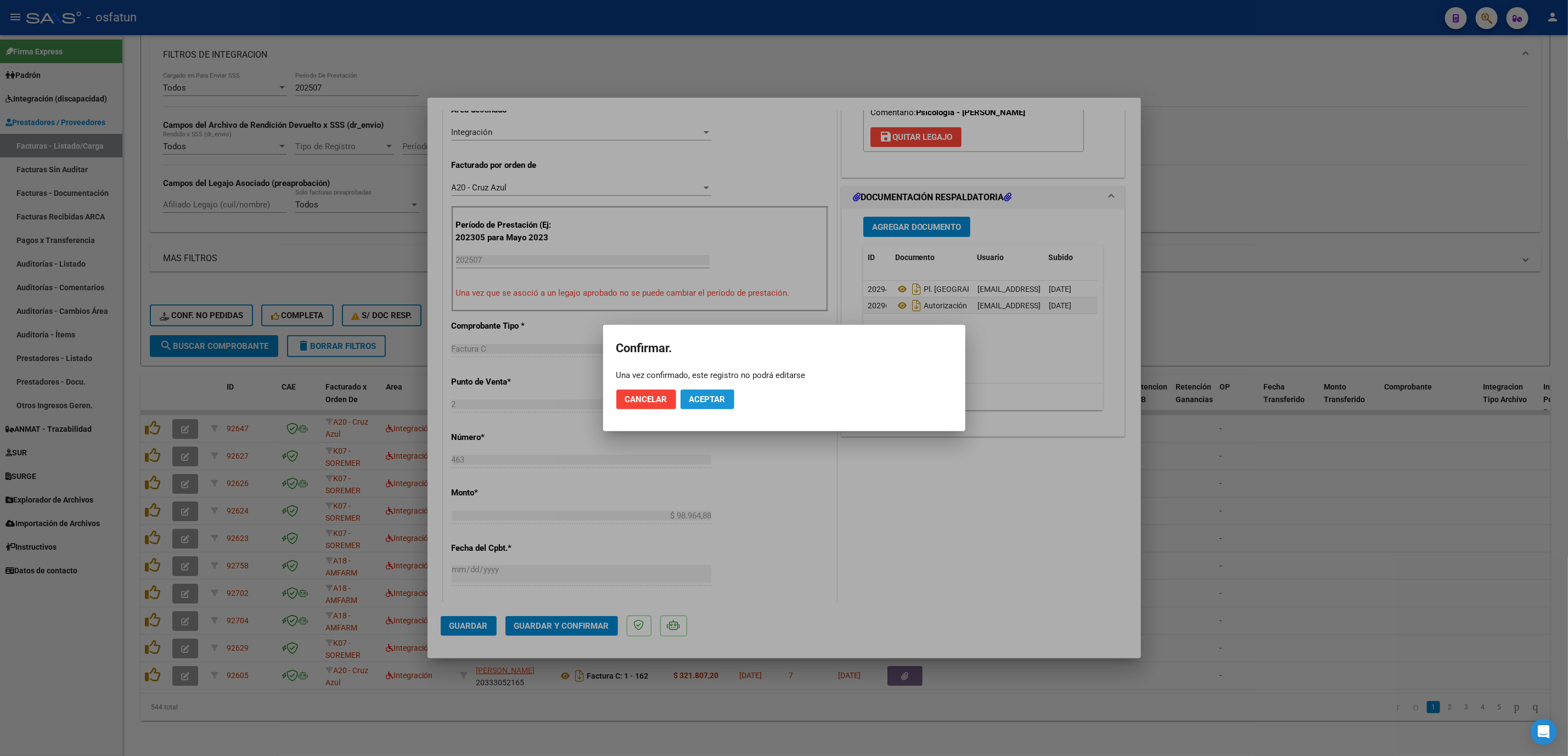
click at [713, 402] on span "Aceptar" at bounding box center [707, 400] width 36 height 10
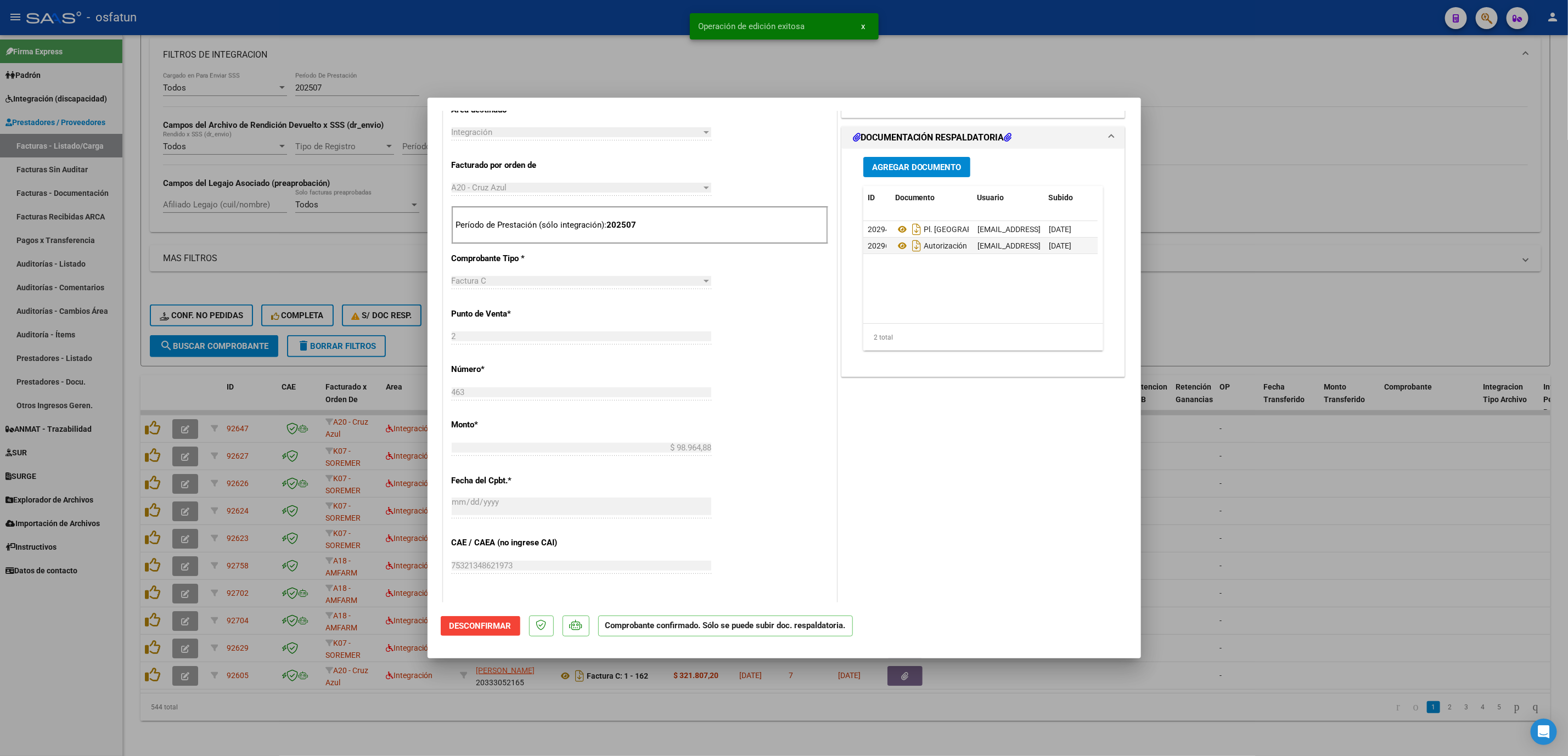
click at [1304, 591] on div at bounding box center [784, 378] width 1568 height 756
type input "$ 0,00"
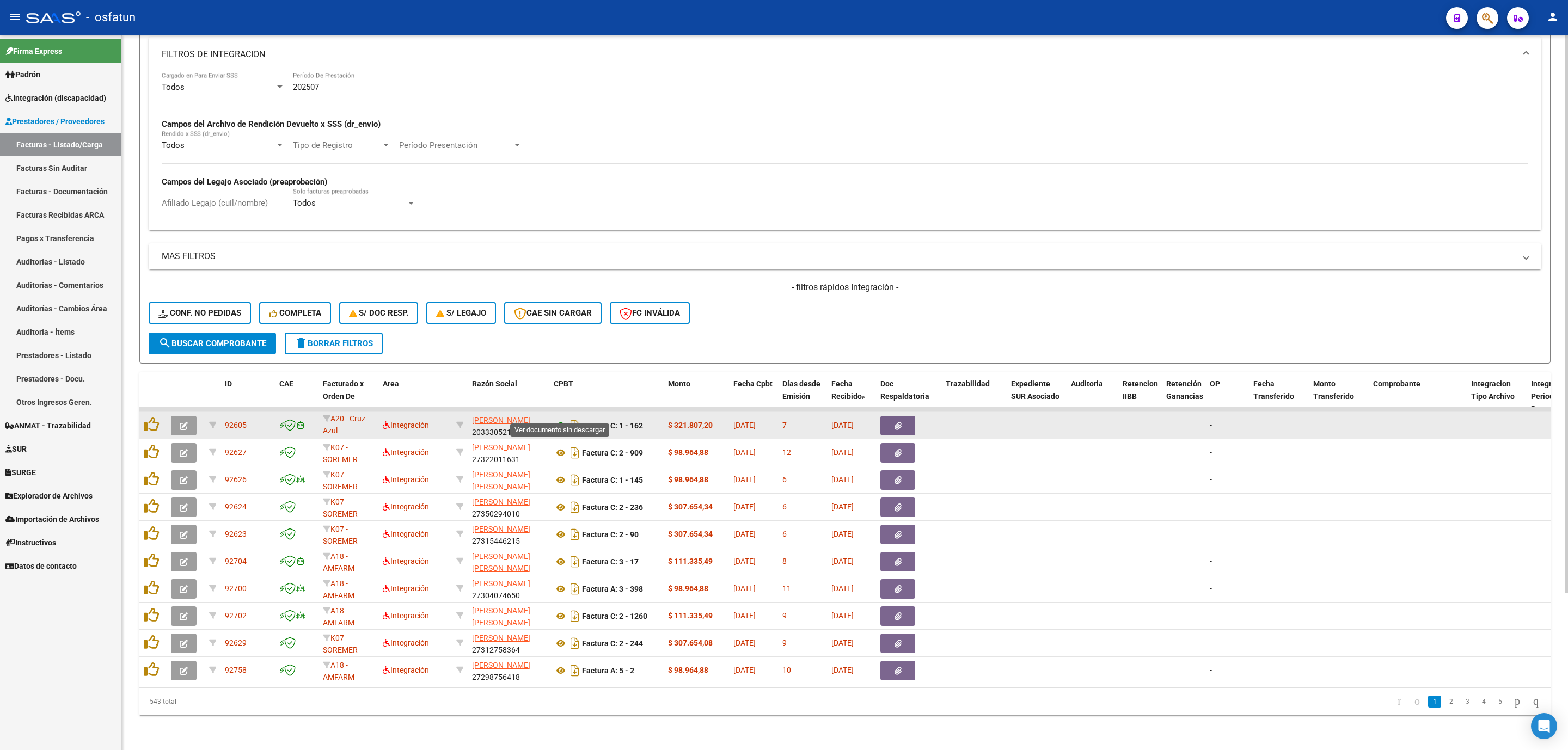
click at [559, 419] on icon at bounding box center [561, 426] width 14 height 13
click at [559, 419] on icon at bounding box center [561, 426] width 14 height 13
click at [188, 416] on button "button" at bounding box center [184, 425] width 25 height 19
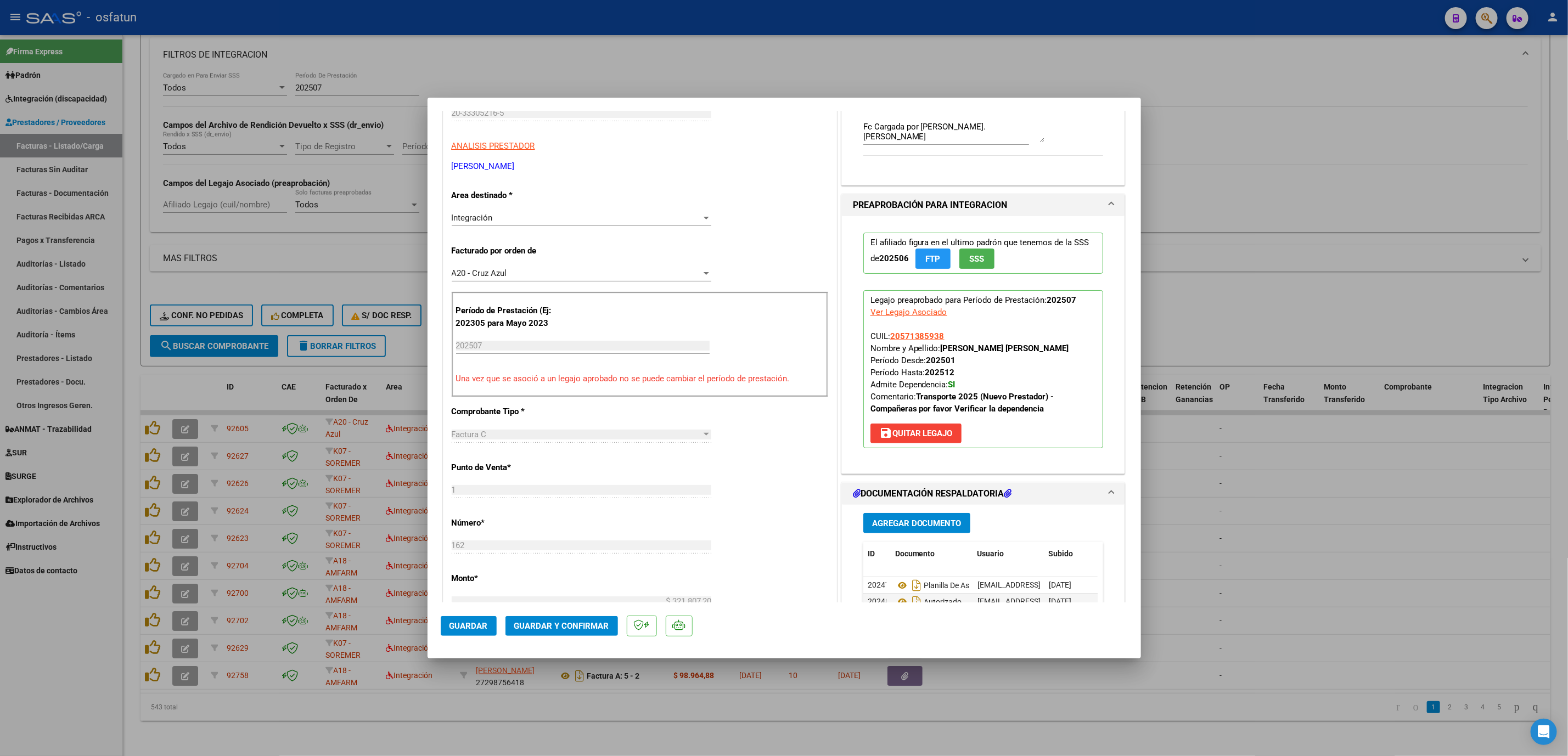
scroll to position [247, 0]
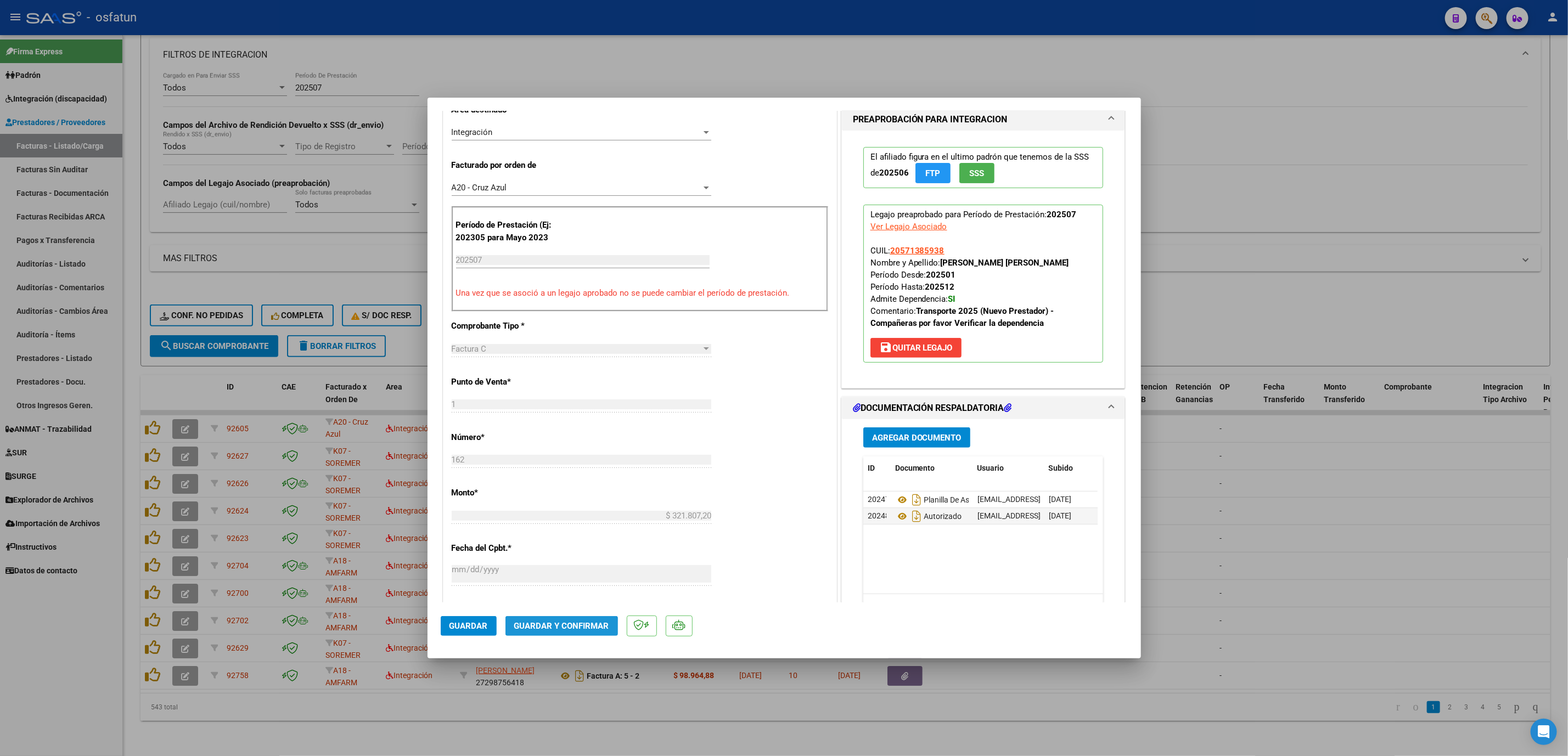
click at [545, 629] on span "Guardar y Confirmar" at bounding box center [562, 626] width 95 height 10
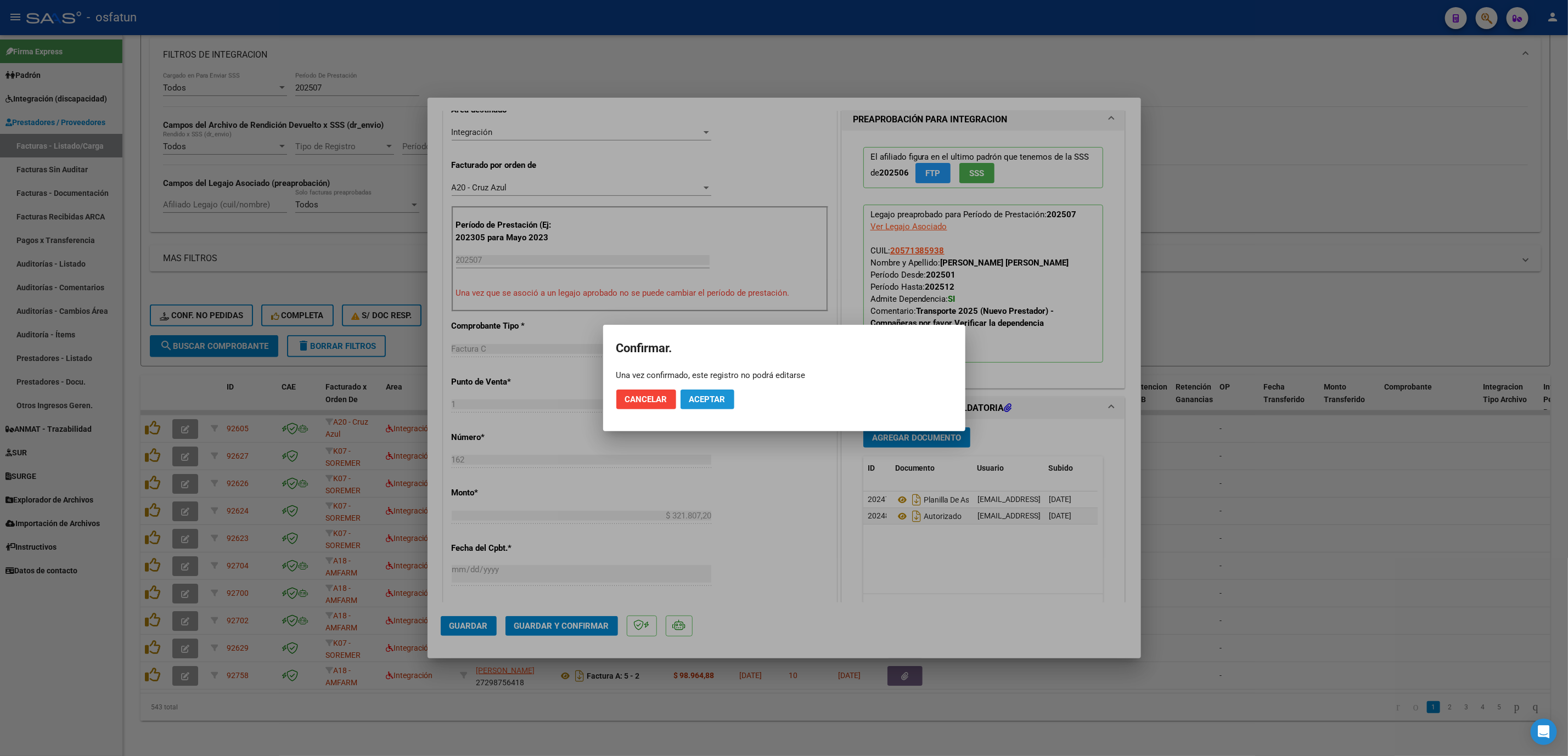
click at [709, 395] on span "Aceptar" at bounding box center [707, 400] width 36 height 10
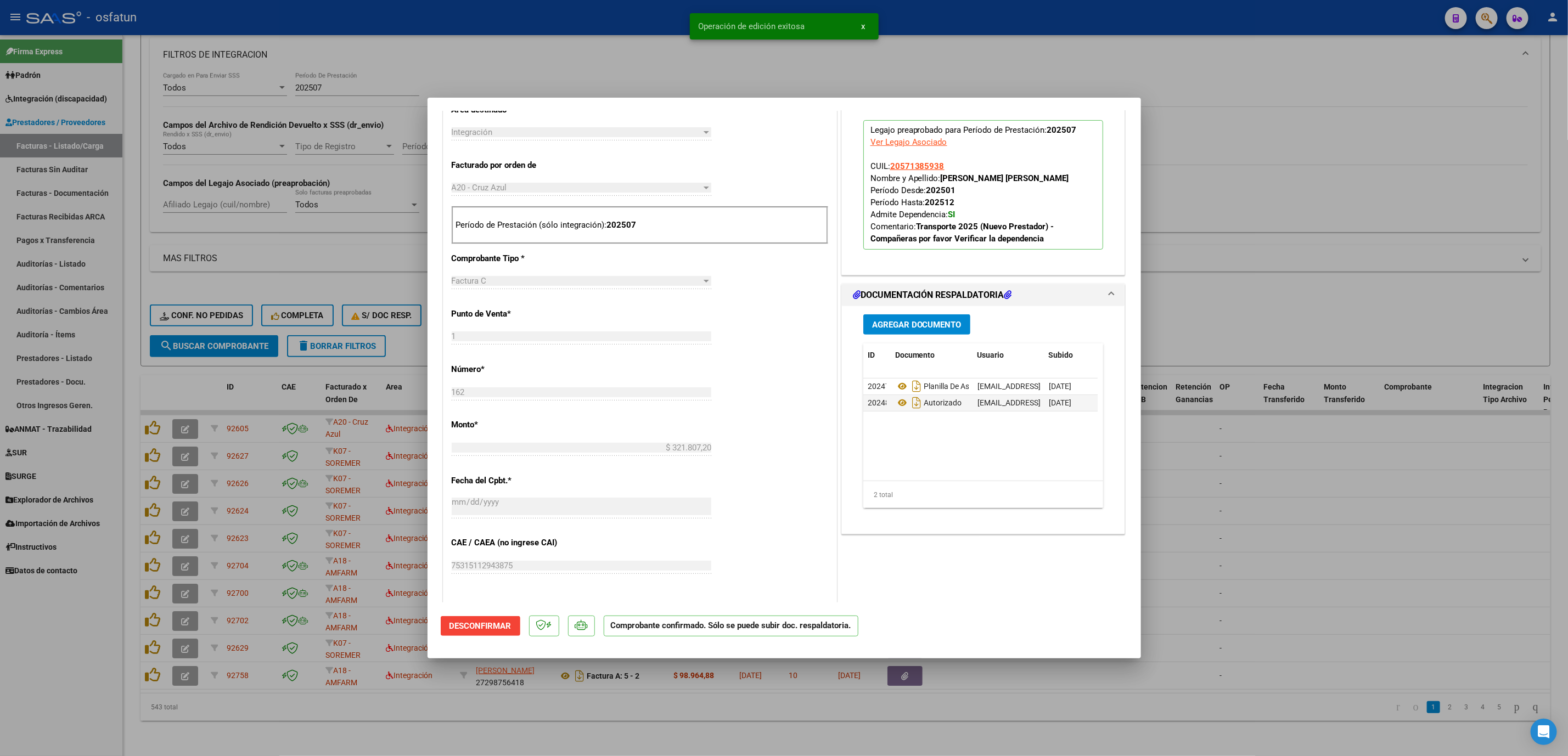
click at [1454, 402] on div at bounding box center [784, 378] width 1568 height 756
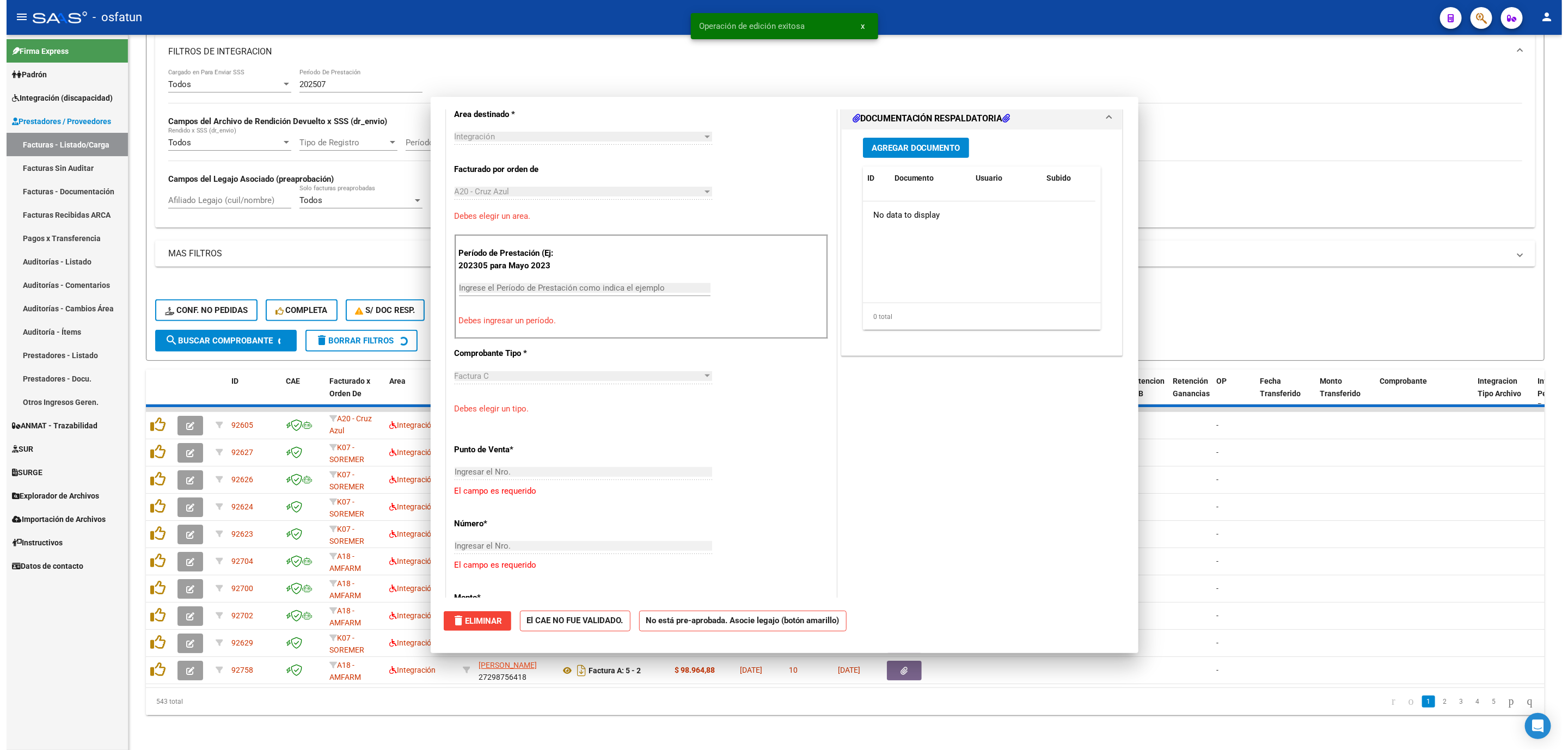
scroll to position [0, 0]
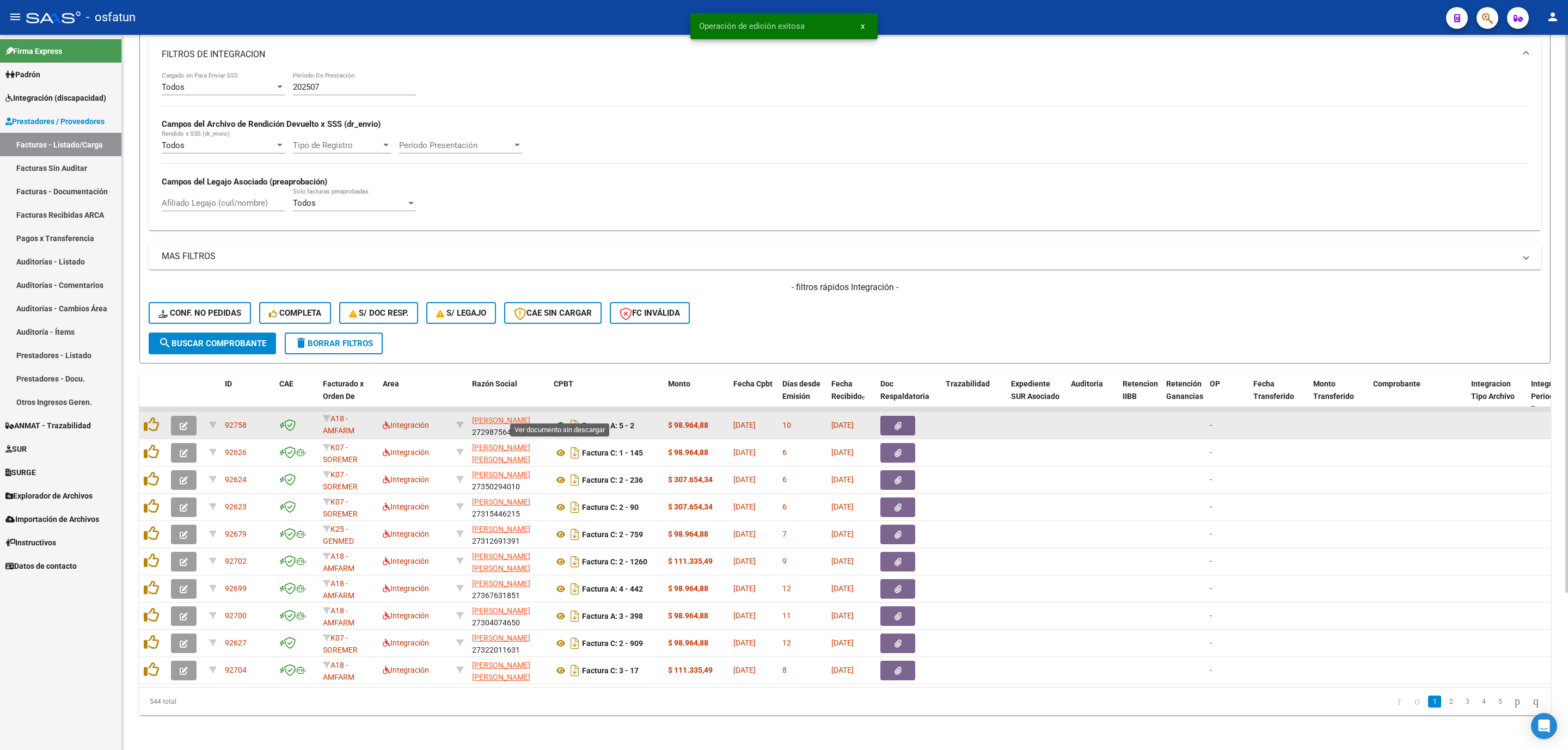
click at [559, 419] on icon at bounding box center [561, 426] width 14 height 13
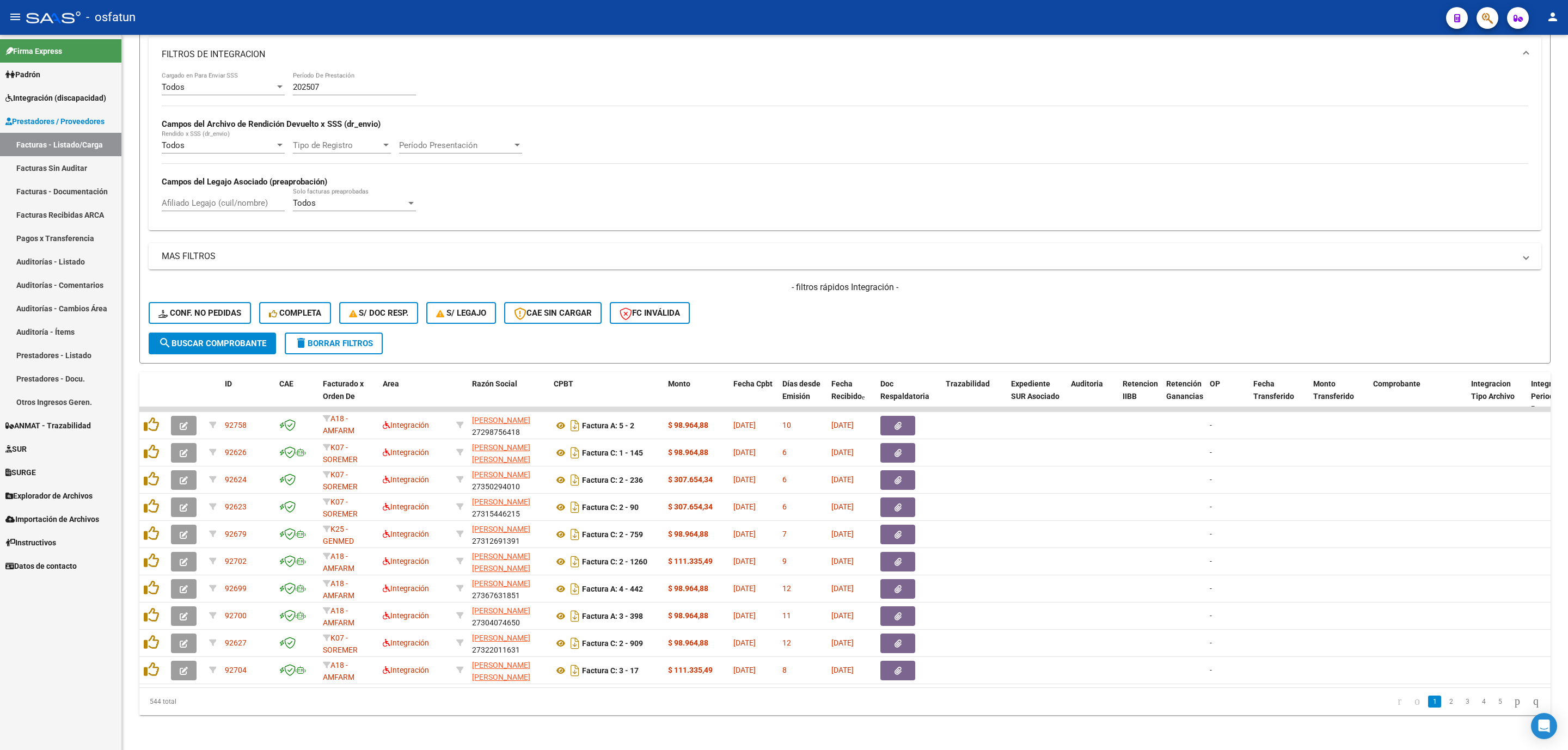
click at [53, 98] on span "Integración (discapacidad)" at bounding box center [56, 98] width 100 height 12
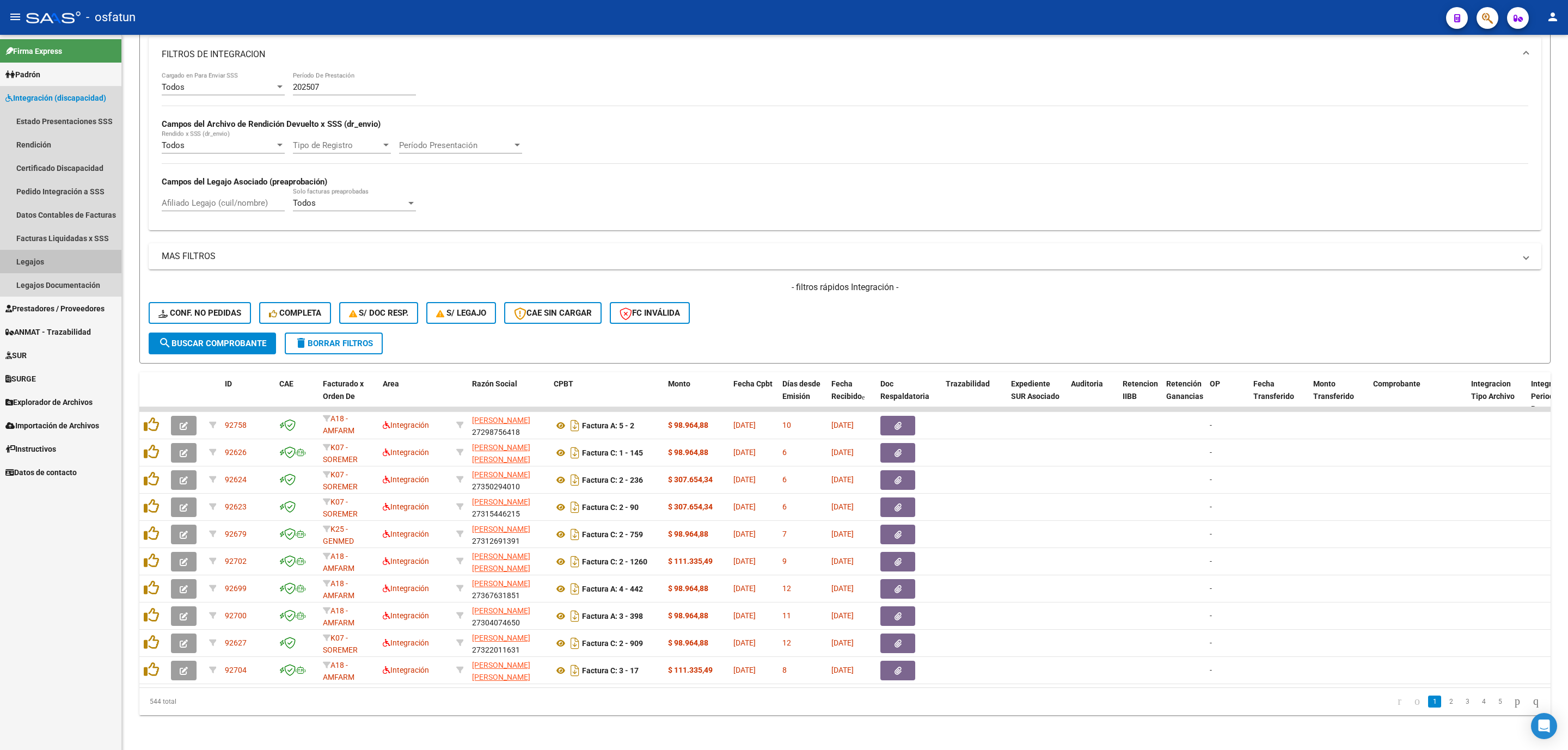
click at [46, 260] on link "Legajos" at bounding box center [60, 261] width 121 height 23
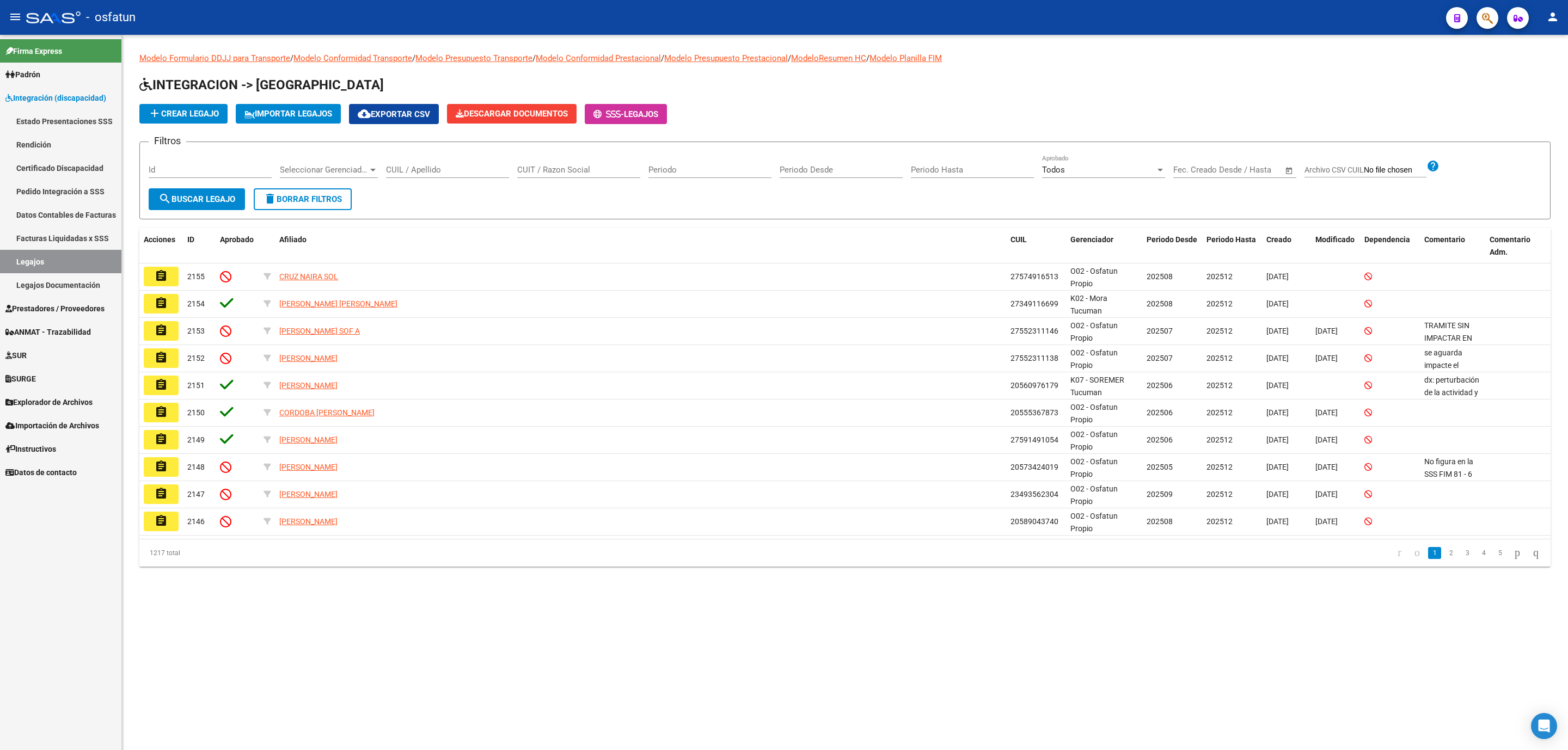
click at [417, 170] on input "CUIL / Apellido" at bounding box center [447, 169] width 123 height 10
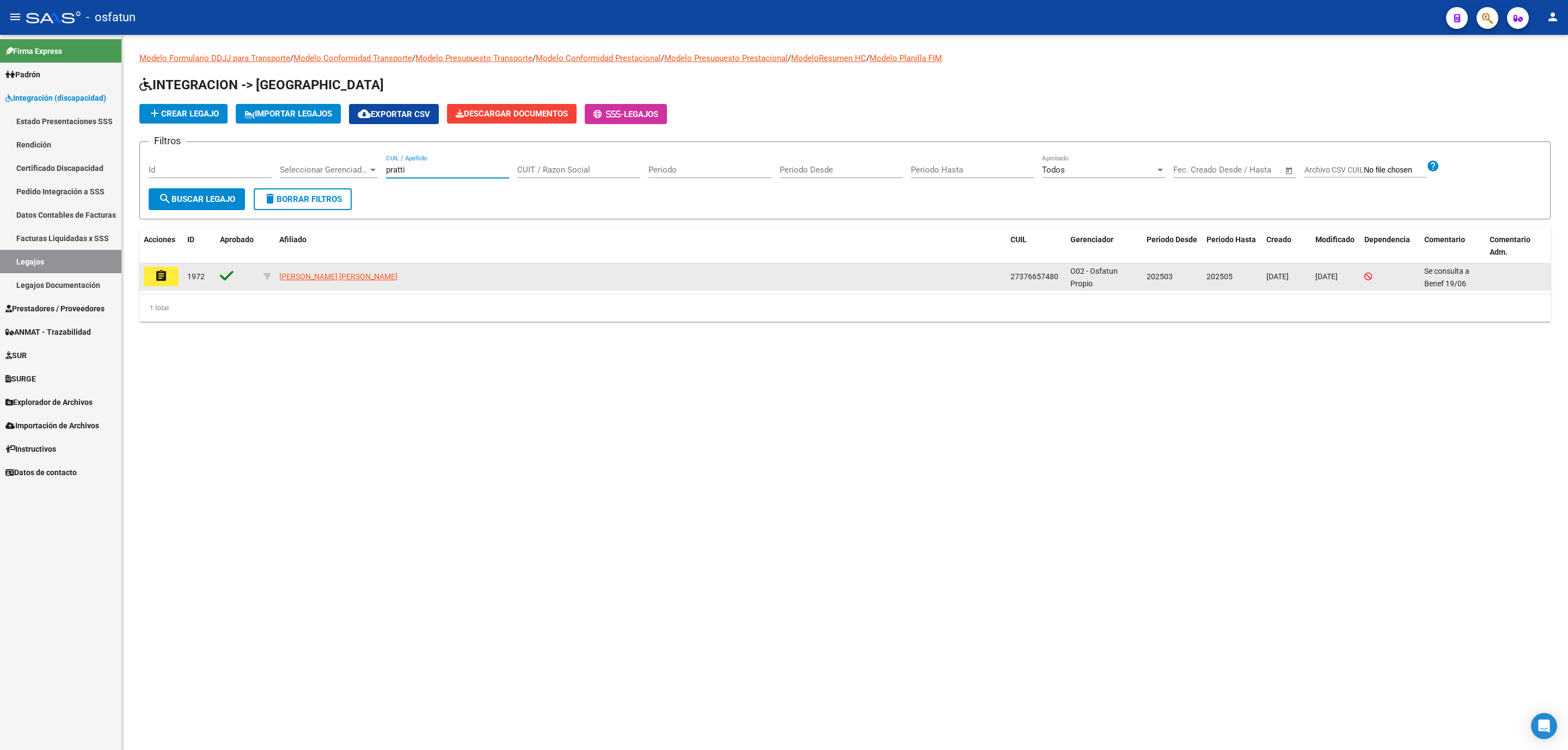
type input "pratti"
click at [165, 275] on mat-icon "assignment" at bounding box center [161, 276] width 13 height 13
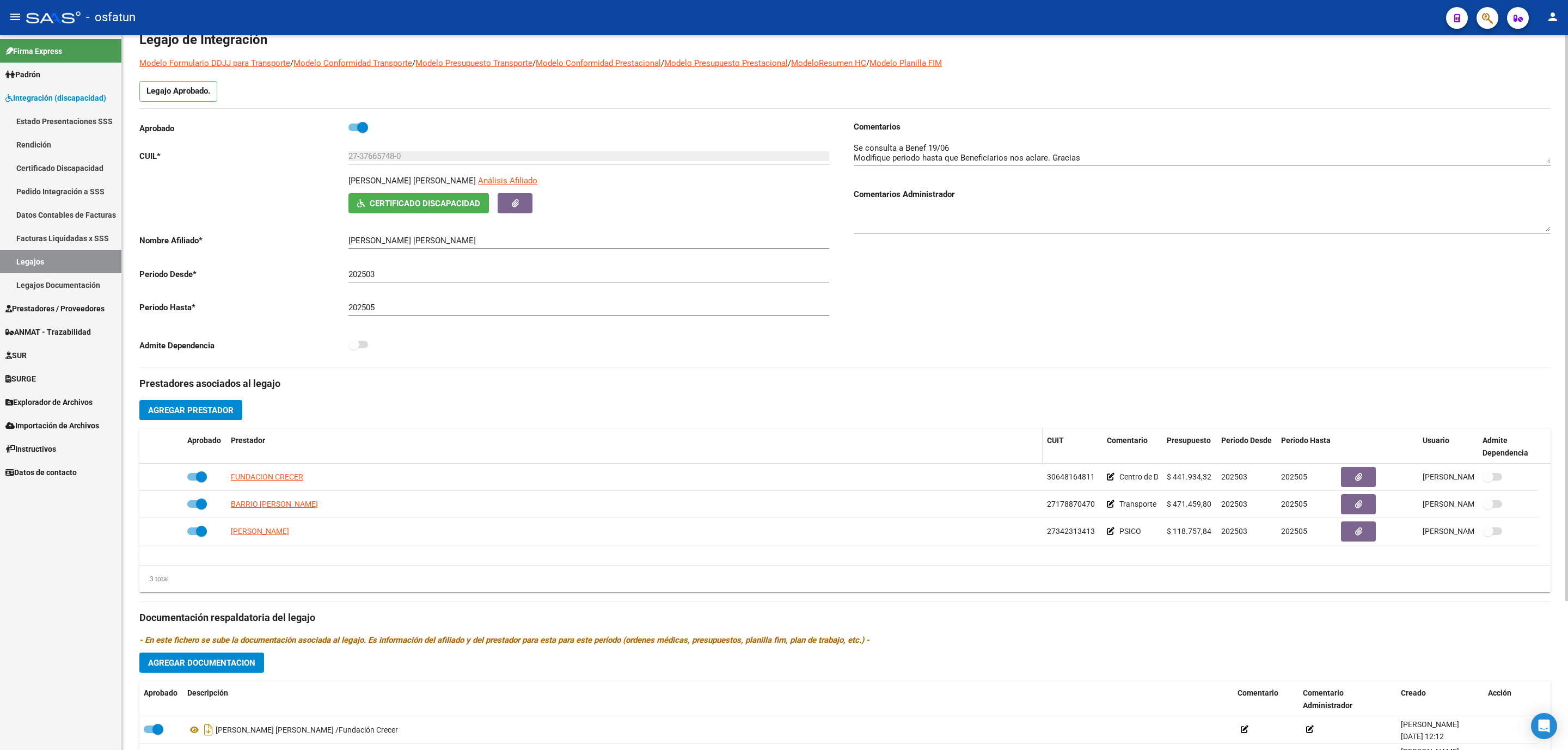
scroll to position [82, 0]
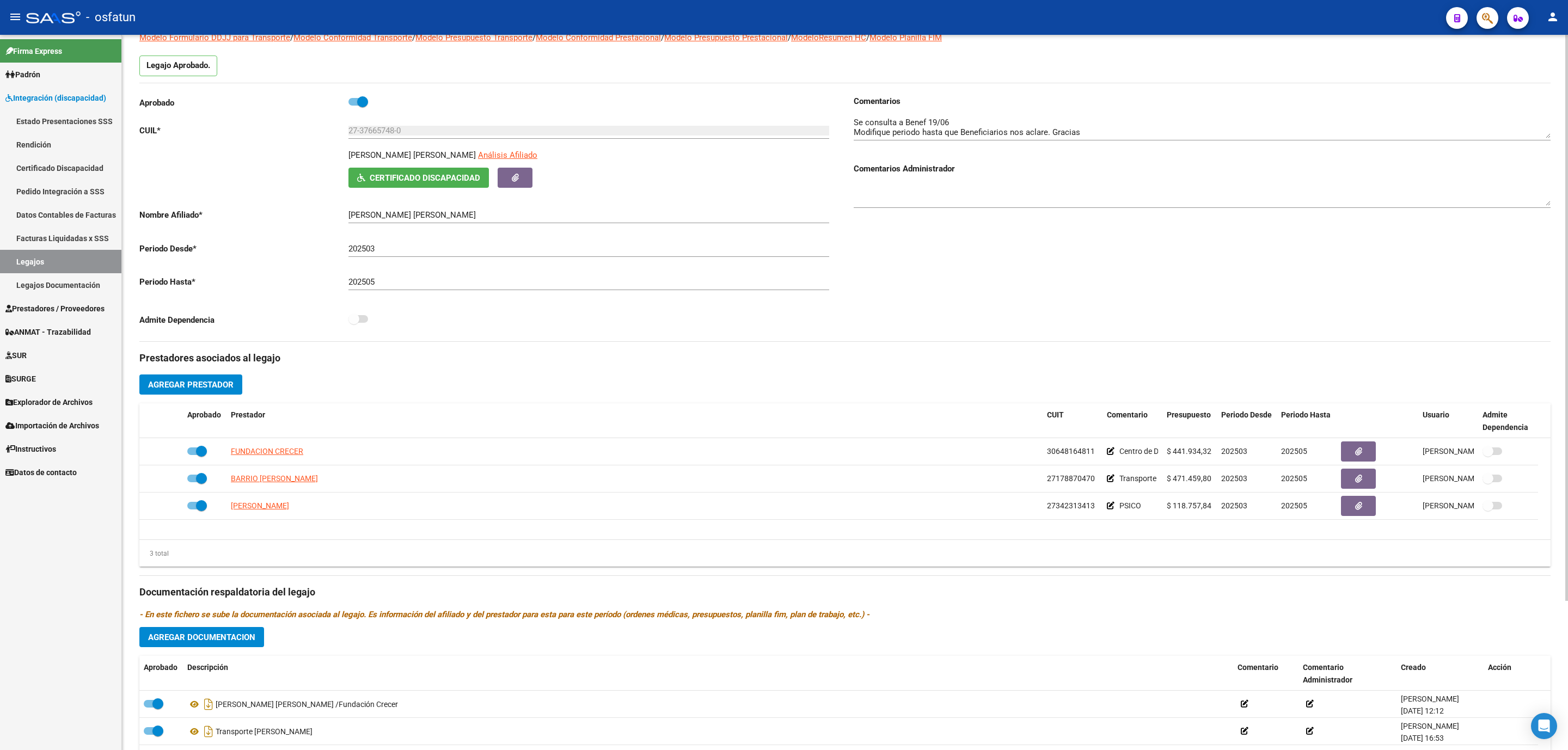
click at [366, 131] on input "27-37665748-0" at bounding box center [589, 131] width 481 height 10
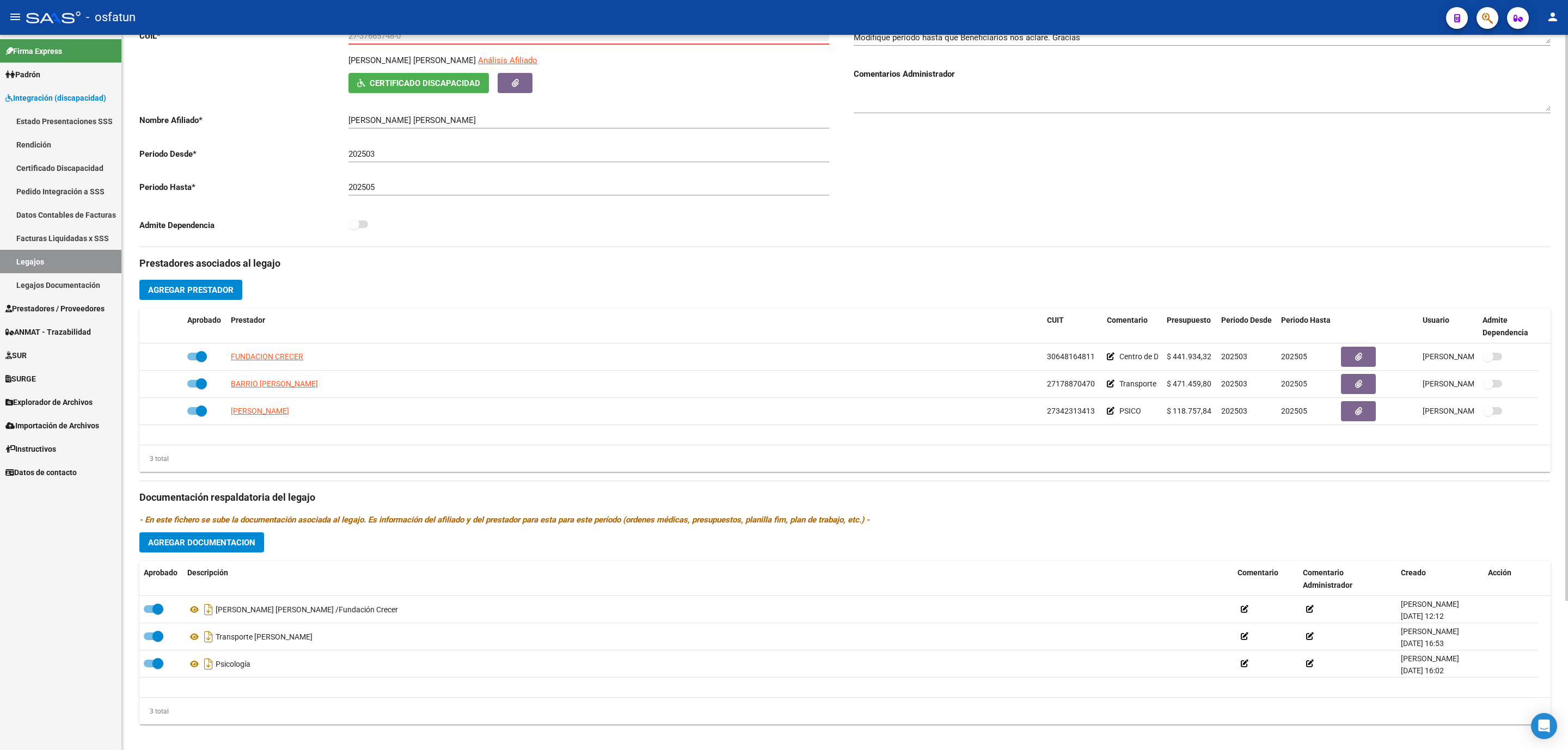
scroll to position [188, 0]
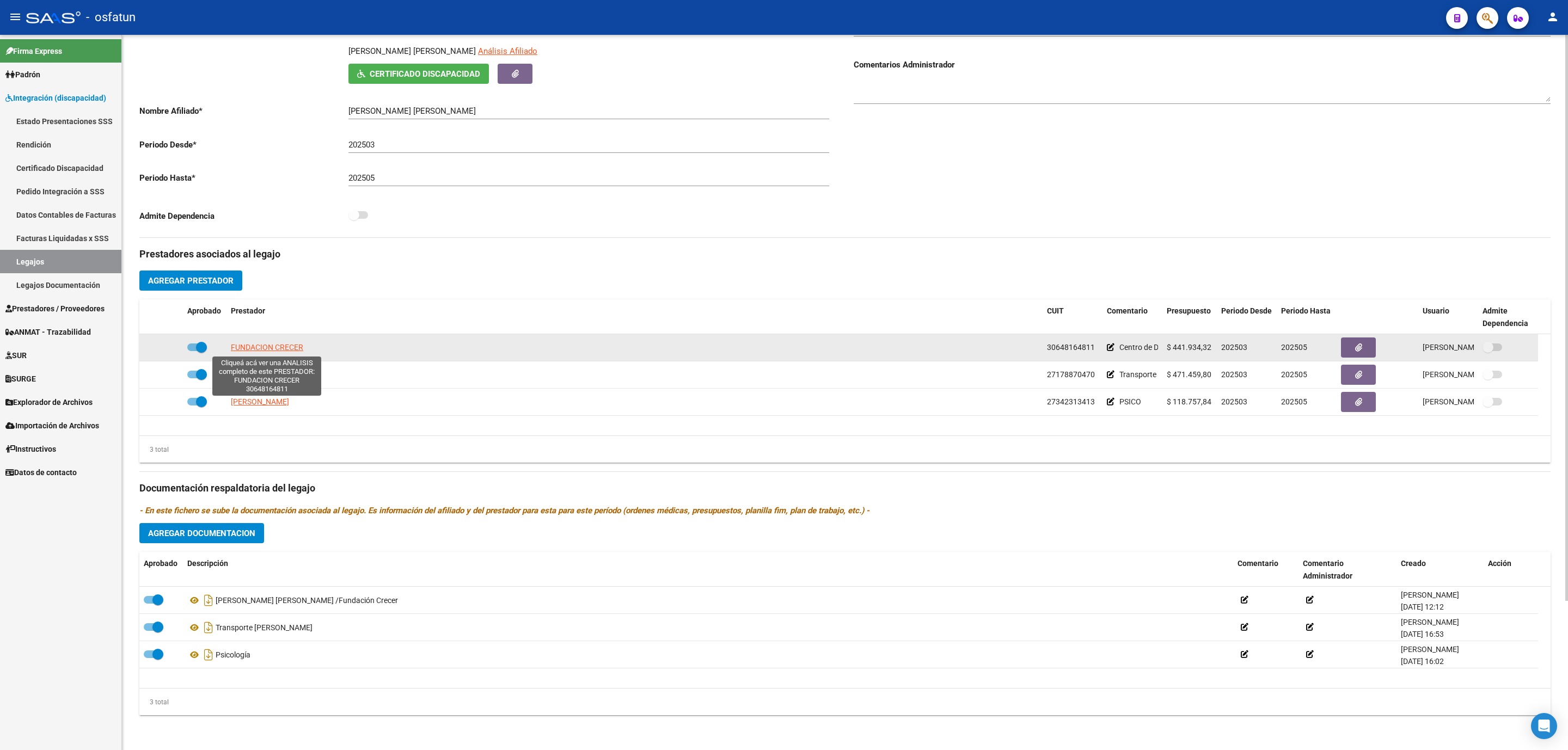
click at [259, 346] on span "FUNDACION CRECER" at bounding box center [267, 347] width 72 height 9
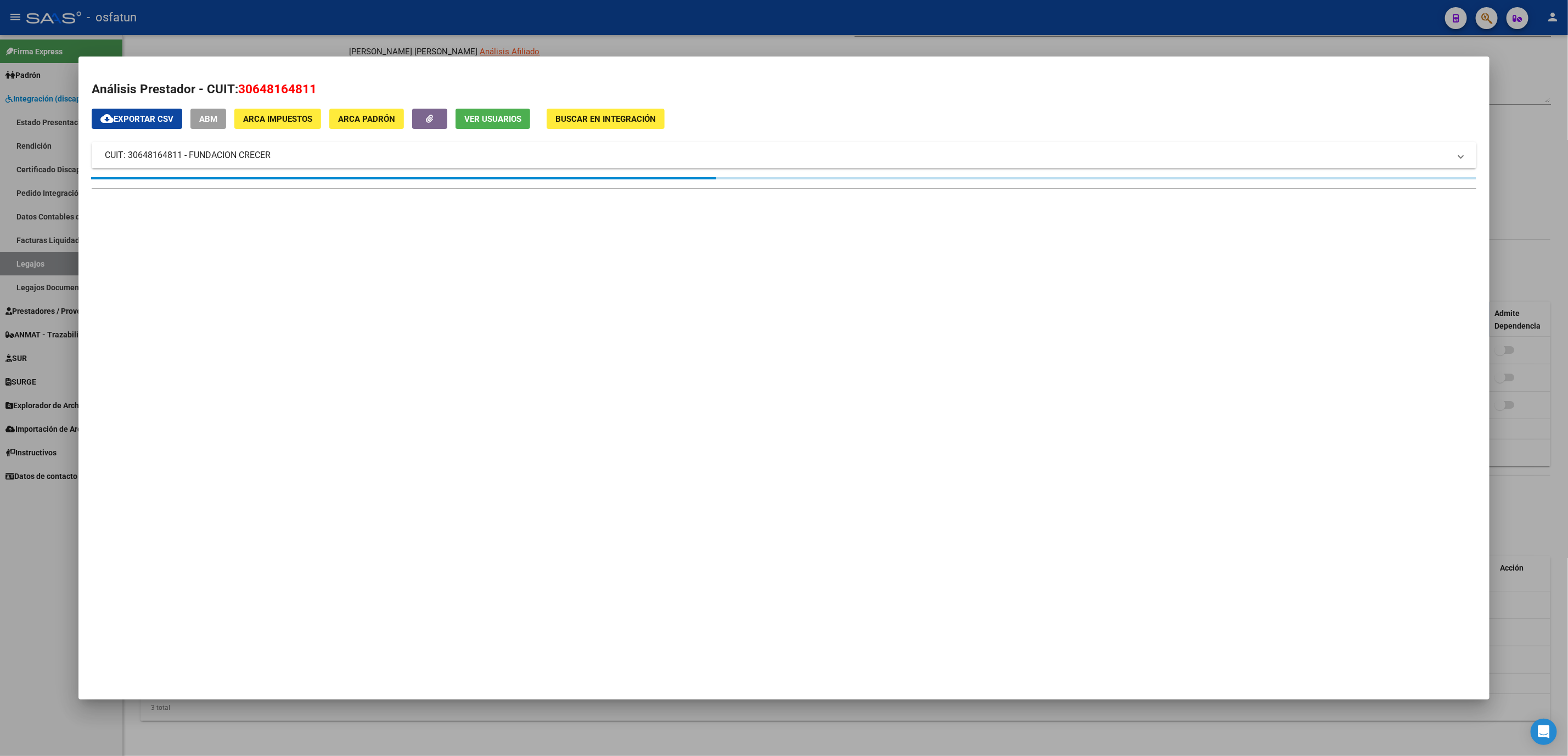
click at [286, 84] on span "30648164811" at bounding box center [277, 88] width 78 height 14
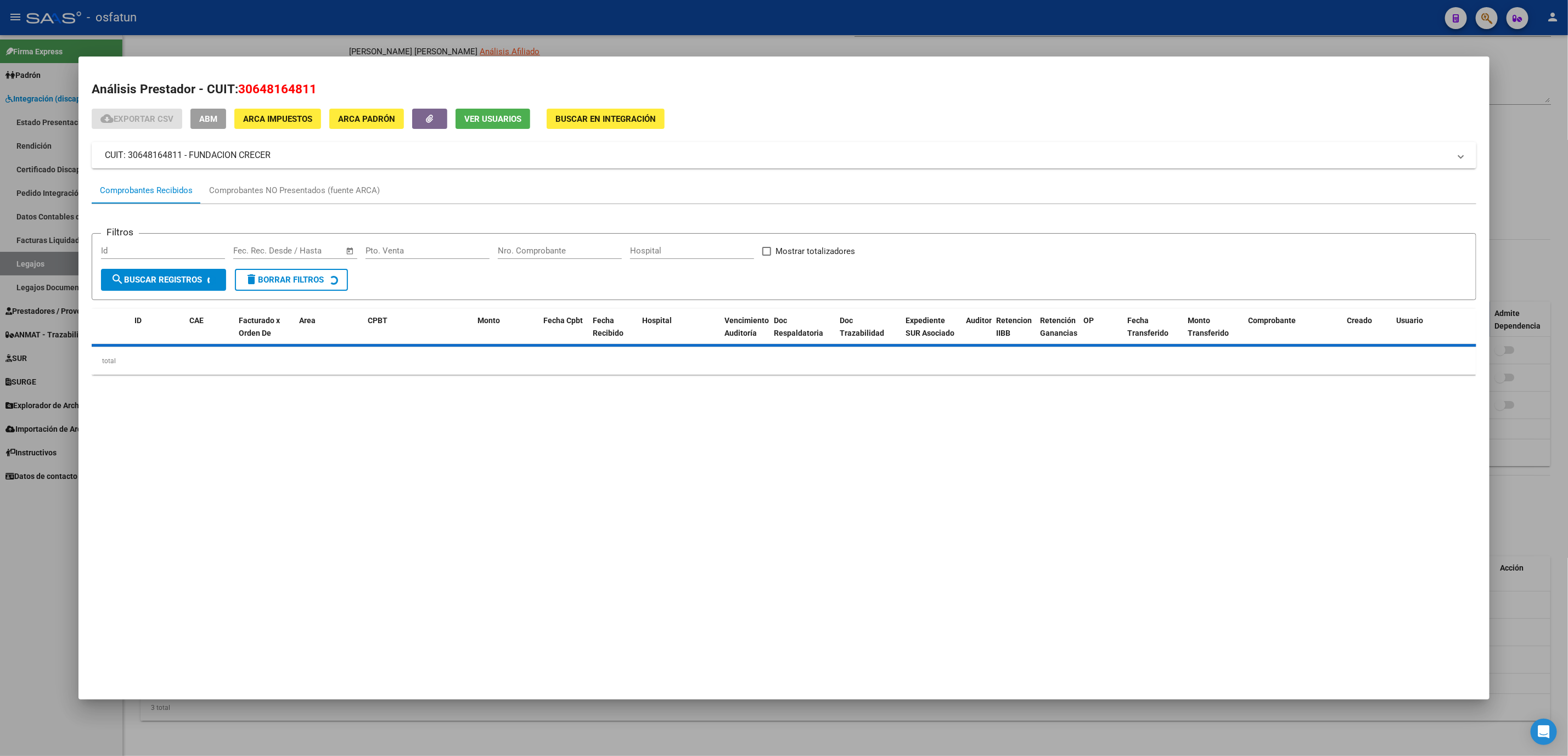
copy span "30648164811"
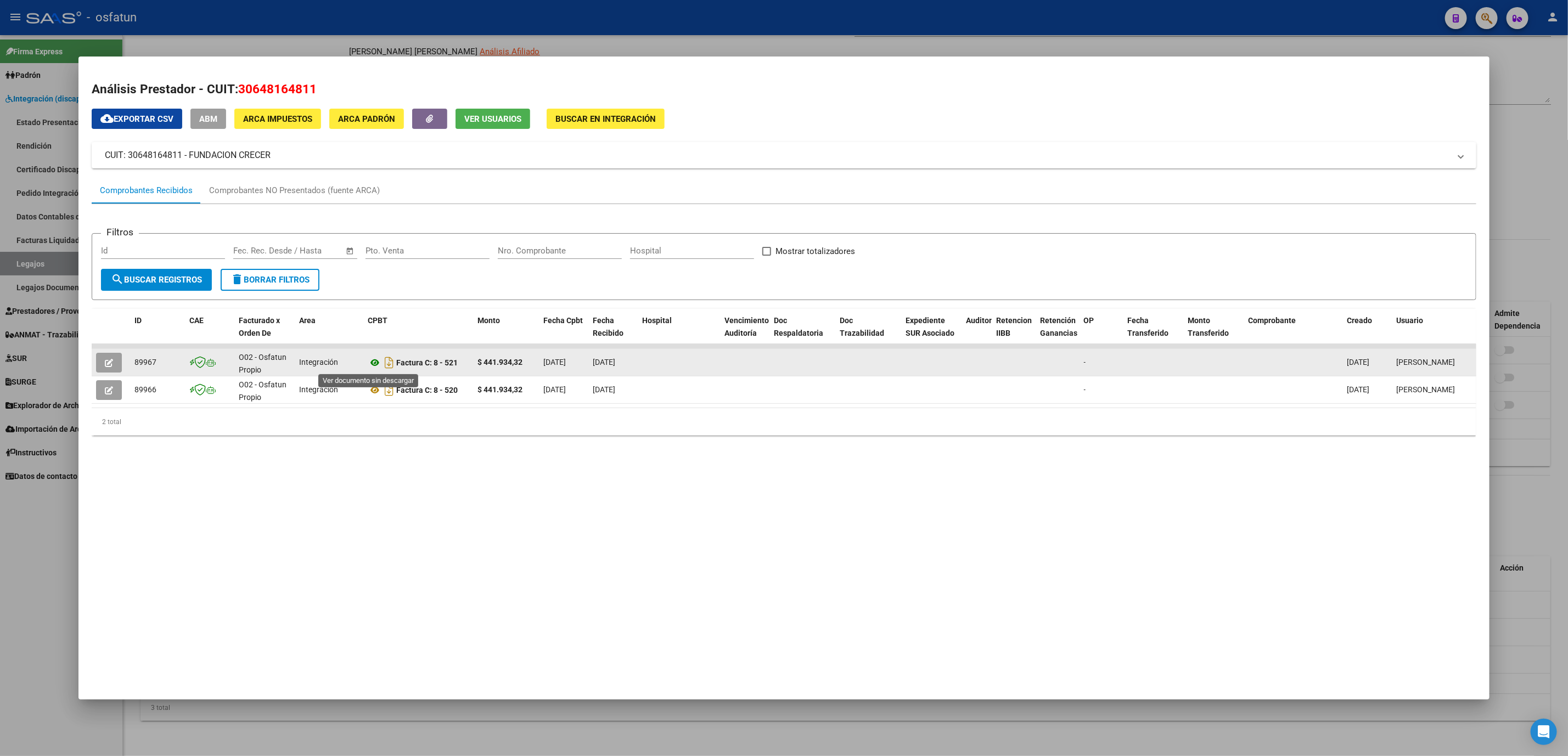
click at [371, 360] on icon at bounding box center [375, 363] width 14 height 14
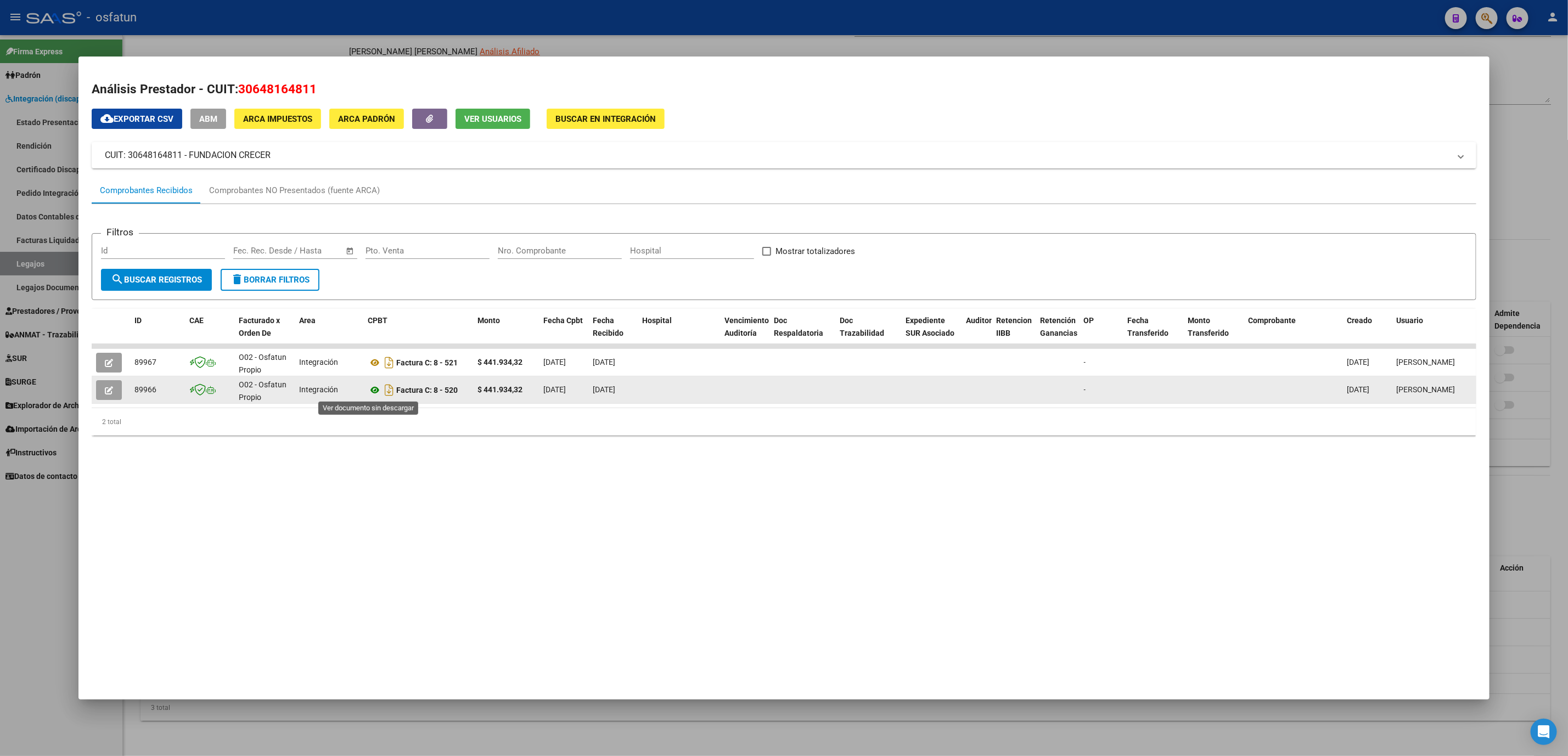
click at [368, 392] on icon at bounding box center [375, 390] width 14 height 14
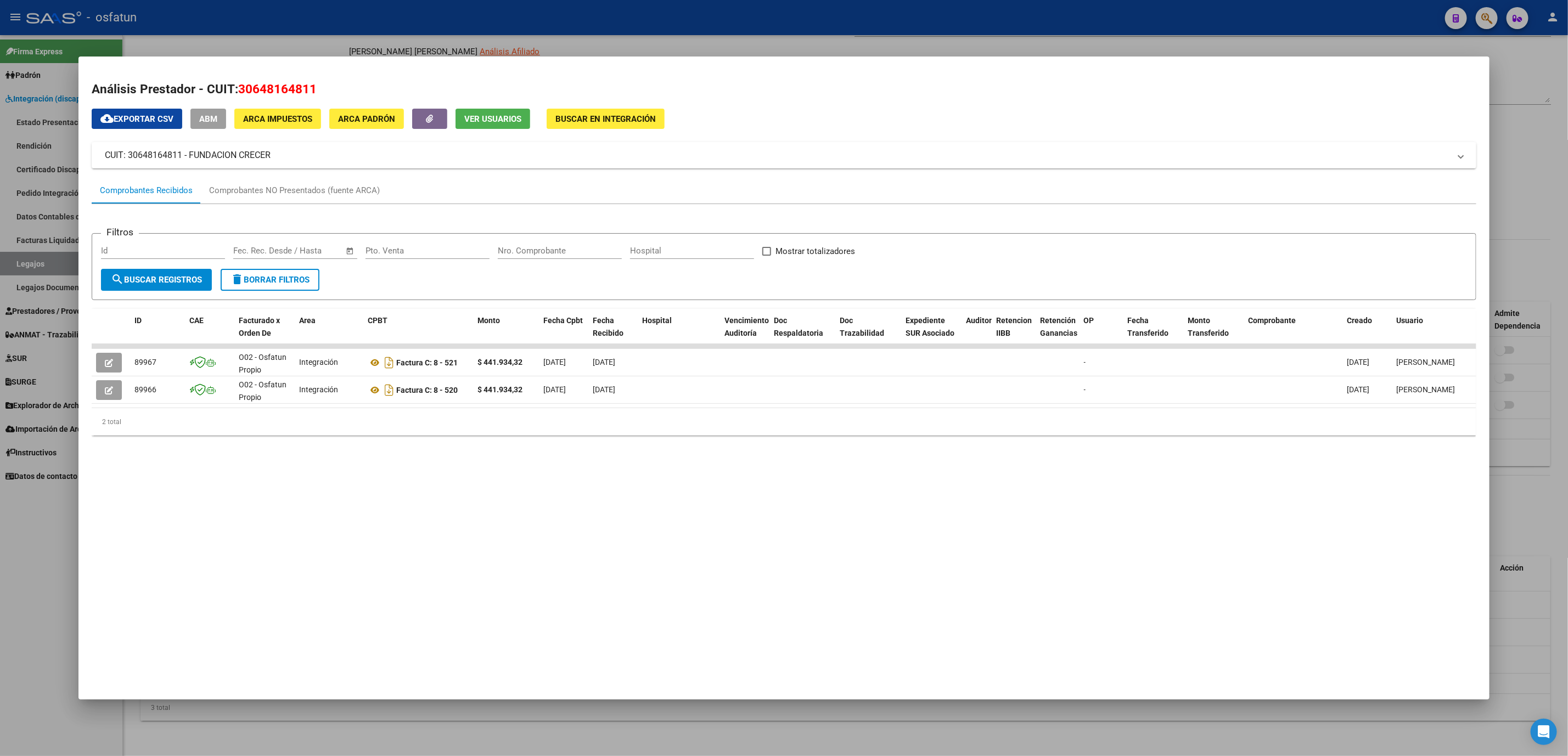
click at [1530, 206] on div at bounding box center [784, 378] width 1568 height 756
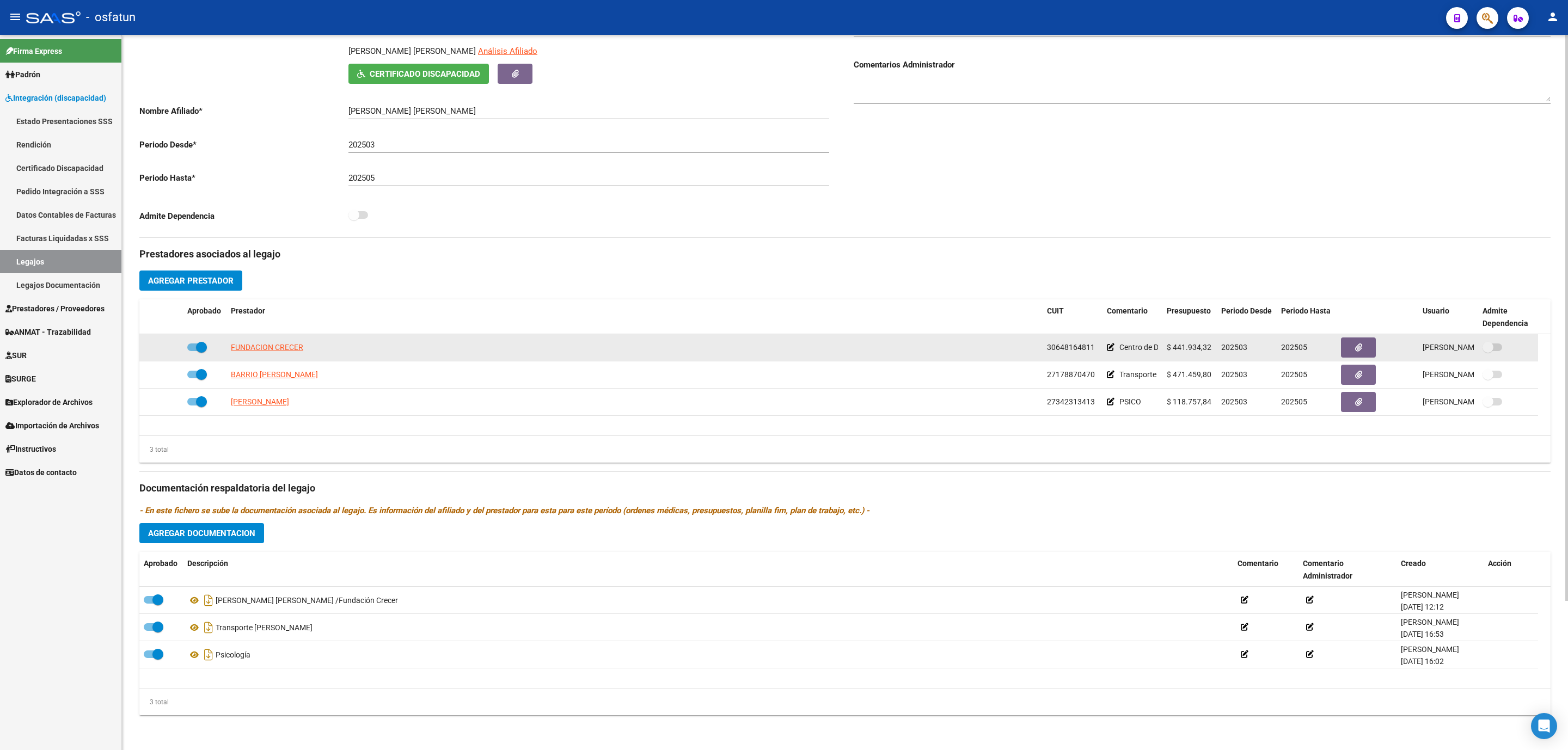
click at [1299, 348] on span "202505" at bounding box center [1294, 347] width 26 height 9
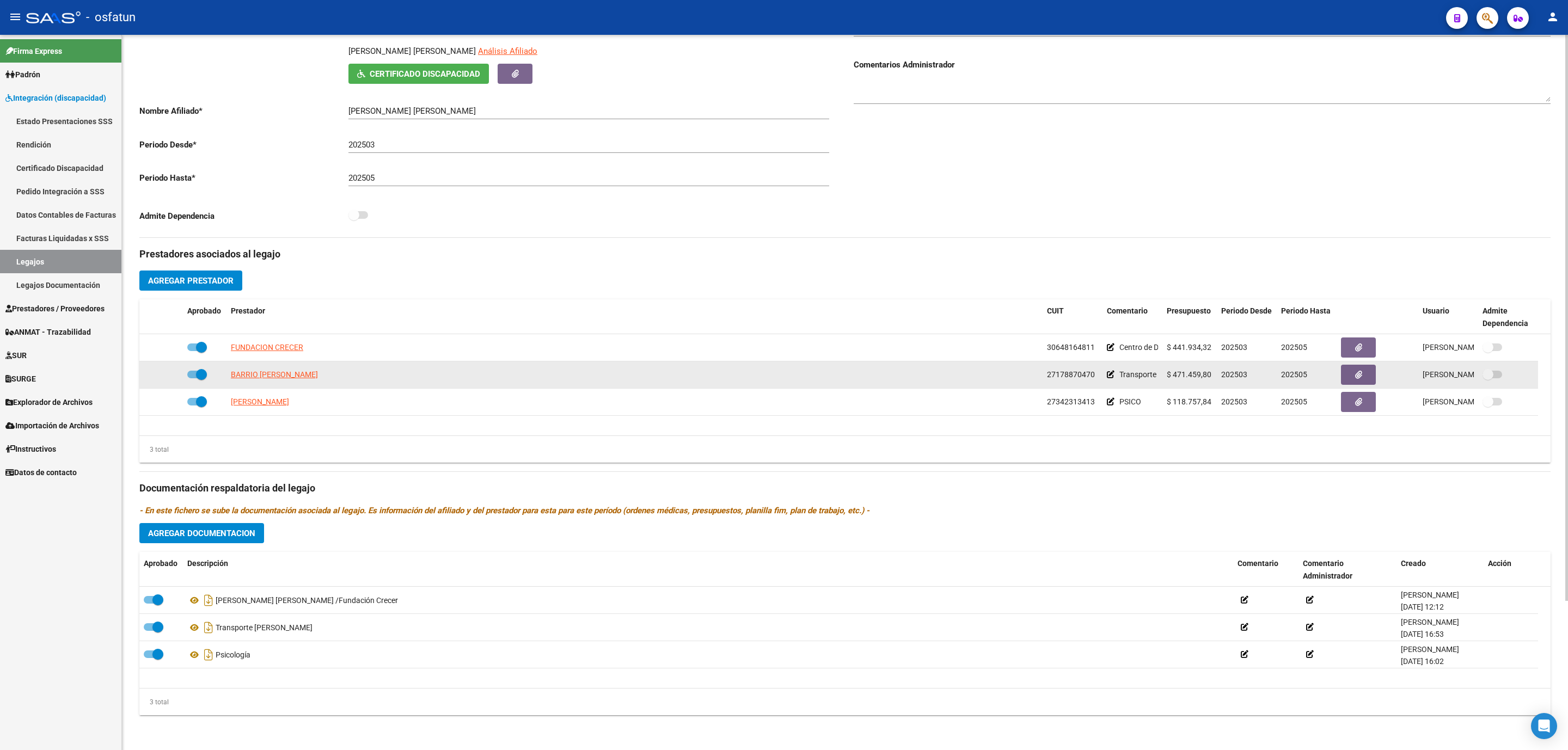
click at [1299, 373] on span "202505" at bounding box center [1294, 374] width 26 height 9
drag, startPoint x: 1299, startPoint y: 373, endPoint x: 1299, endPoint y: 388, distance: 15.0
click at [1299, 378] on span "202505" at bounding box center [1294, 374] width 26 height 9
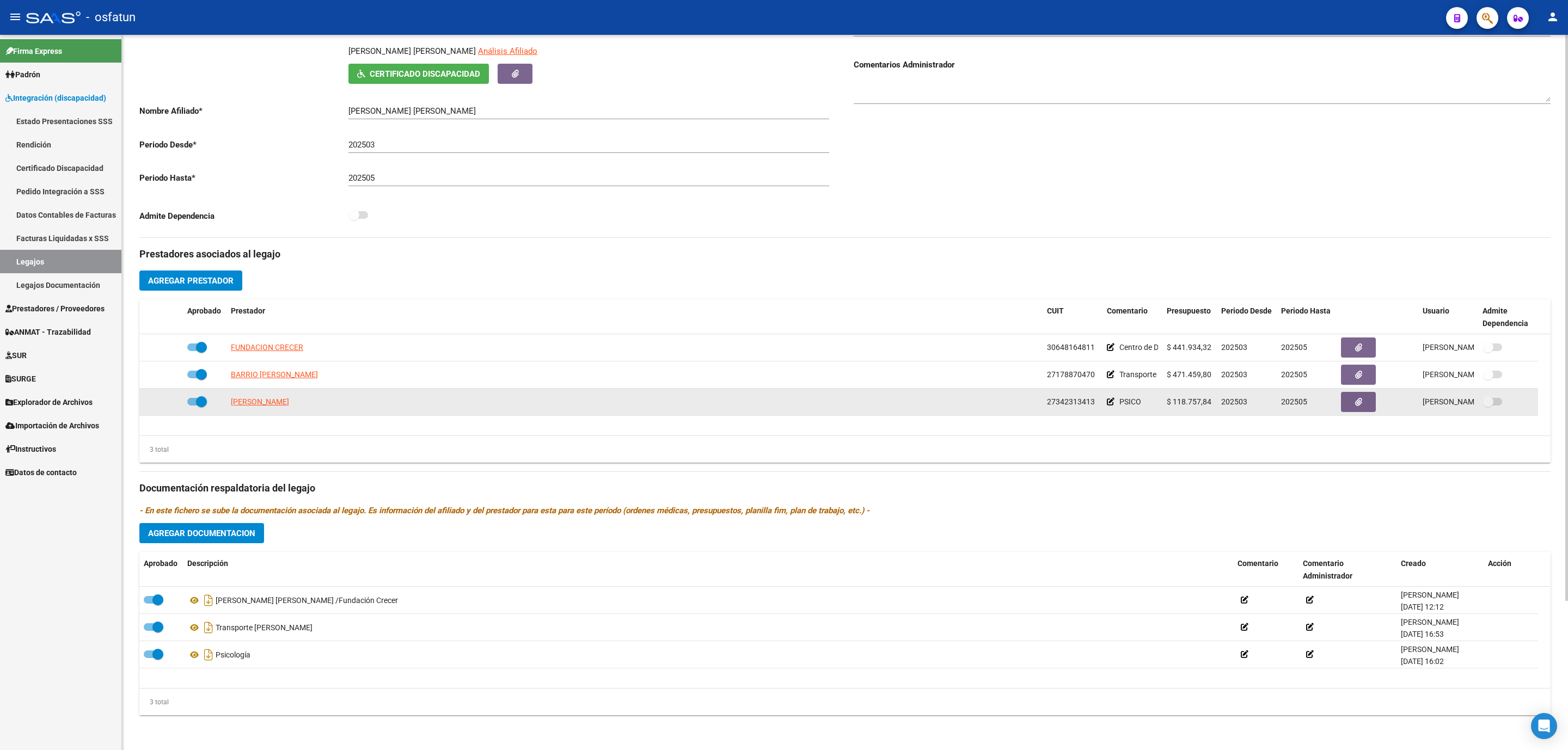
click at [1296, 399] on span "202505" at bounding box center [1294, 401] width 26 height 9
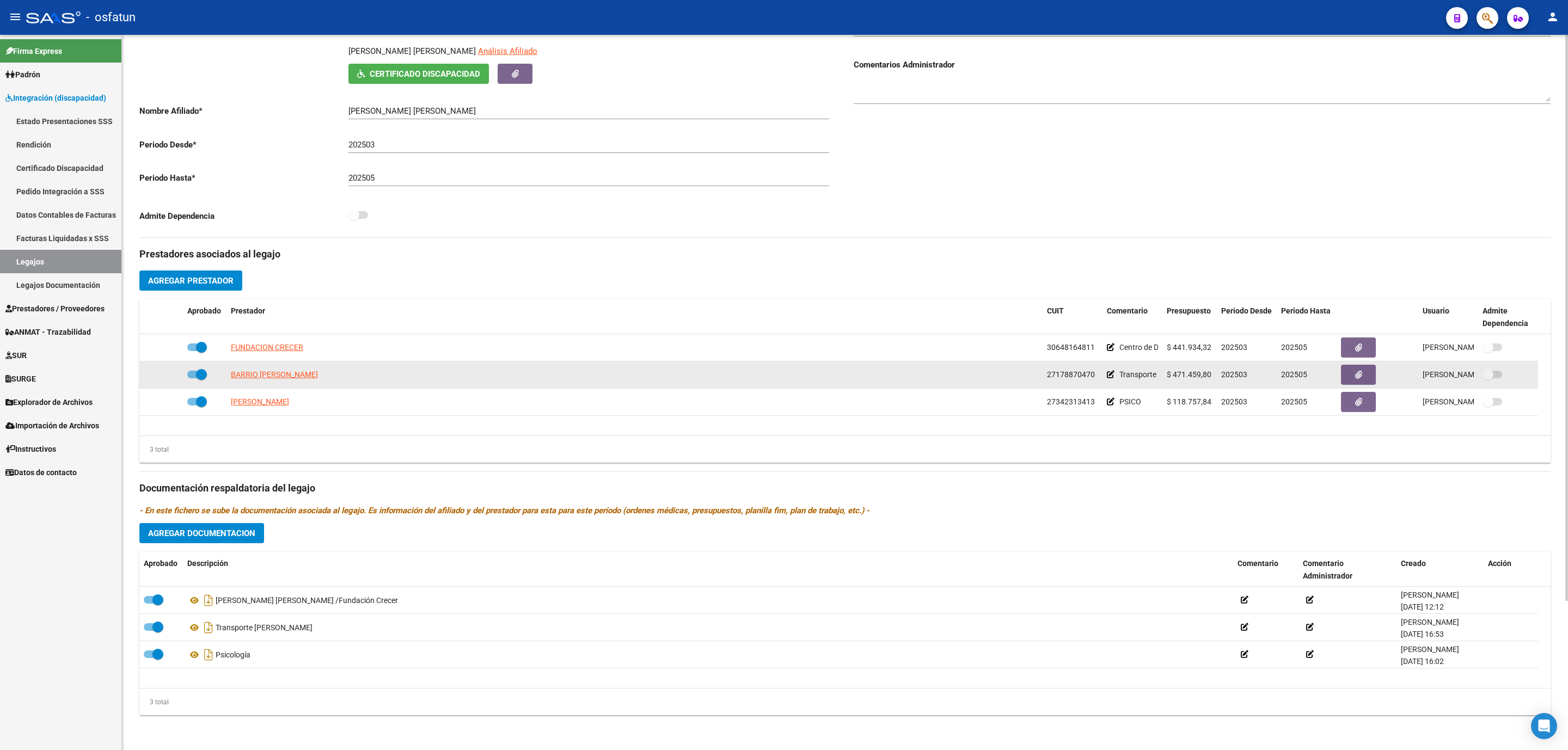
click at [1304, 379] on span "202505" at bounding box center [1294, 374] width 26 height 9
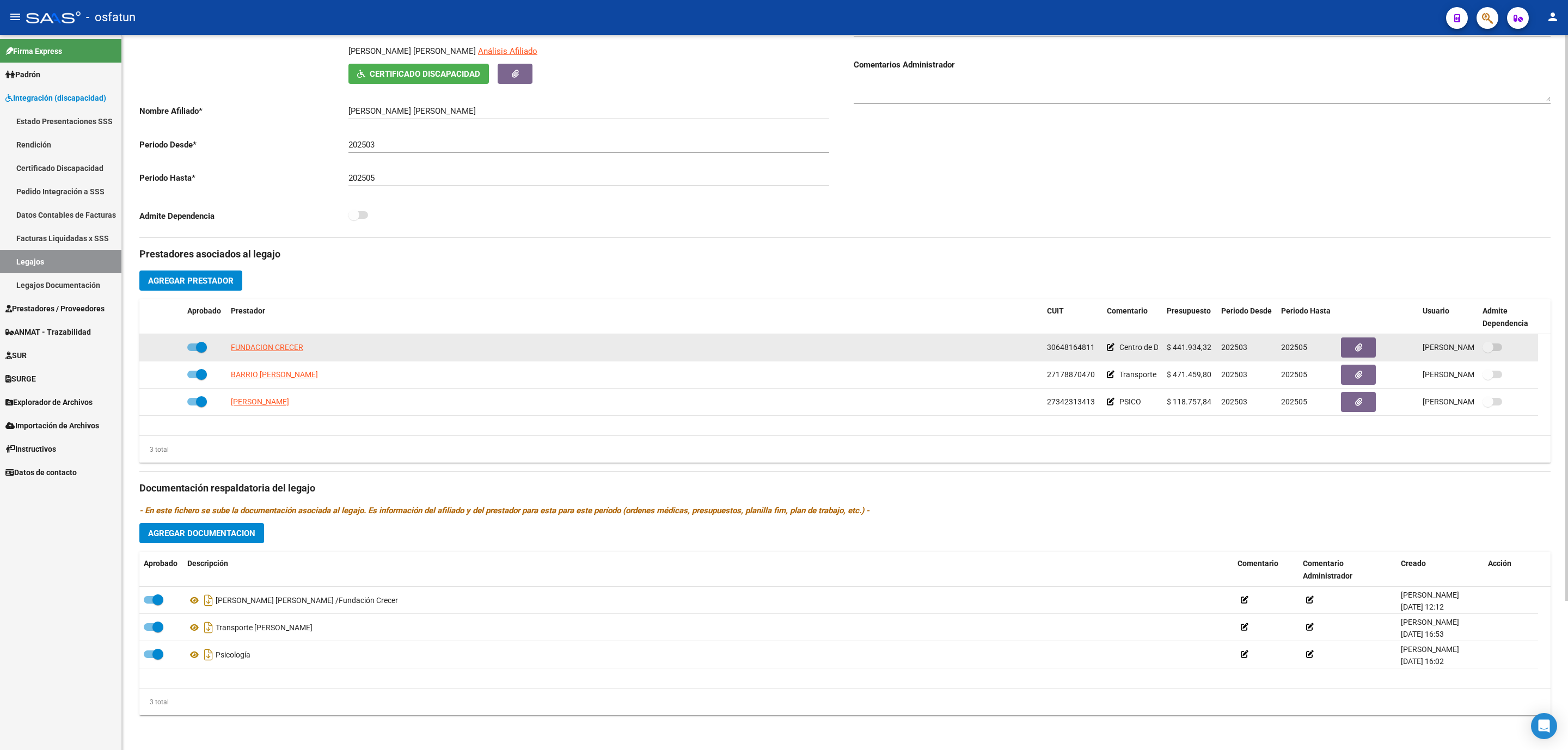
click at [1291, 338] on datatable-body-cell "202505" at bounding box center [1306, 348] width 60 height 27
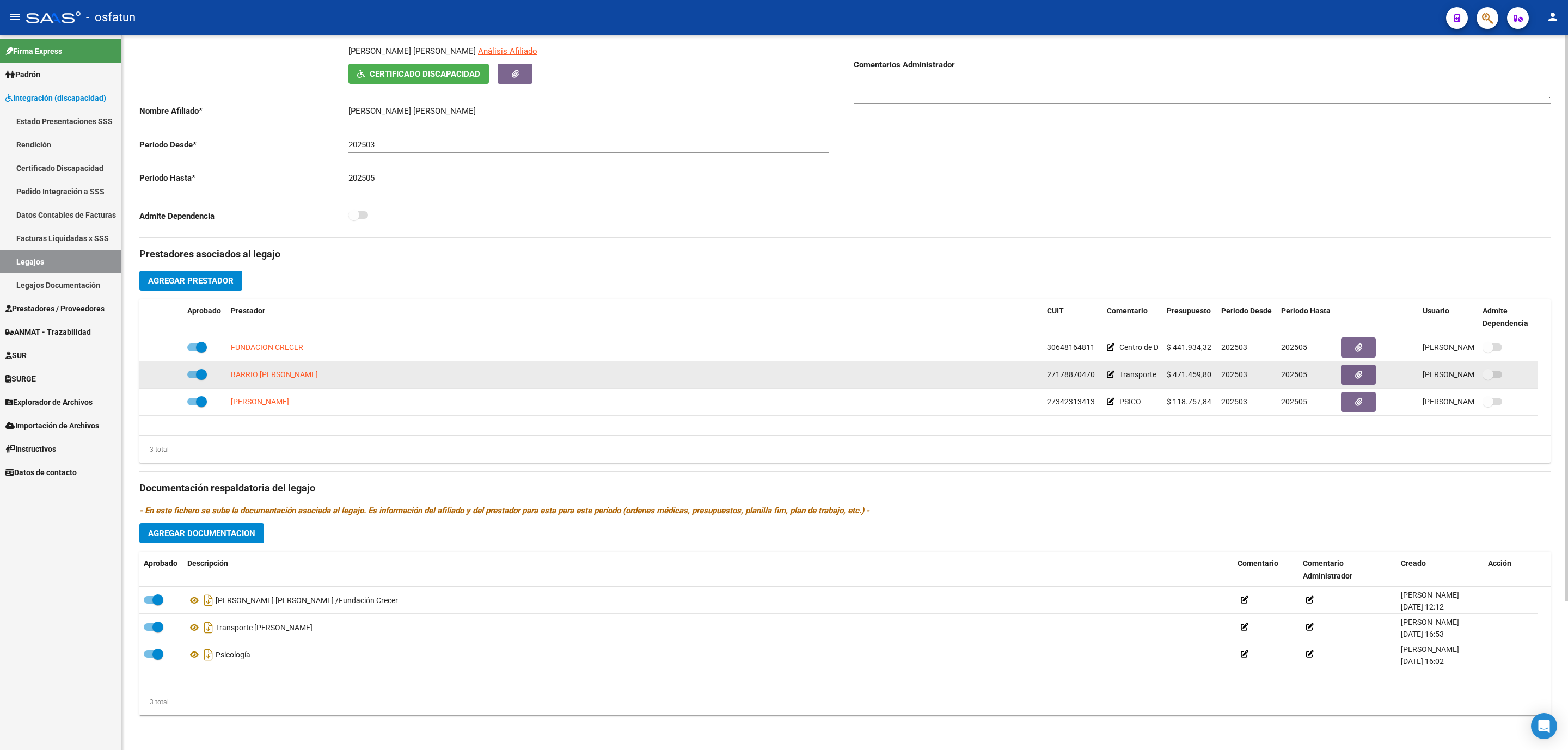
click at [1289, 376] on span "202505" at bounding box center [1294, 374] width 26 height 9
drag, startPoint x: 1289, startPoint y: 376, endPoint x: 1291, endPoint y: 387, distance: 11.2
click at [1291, 377] on span "202505" at bounding box center [1294, 374] width 26 height 9
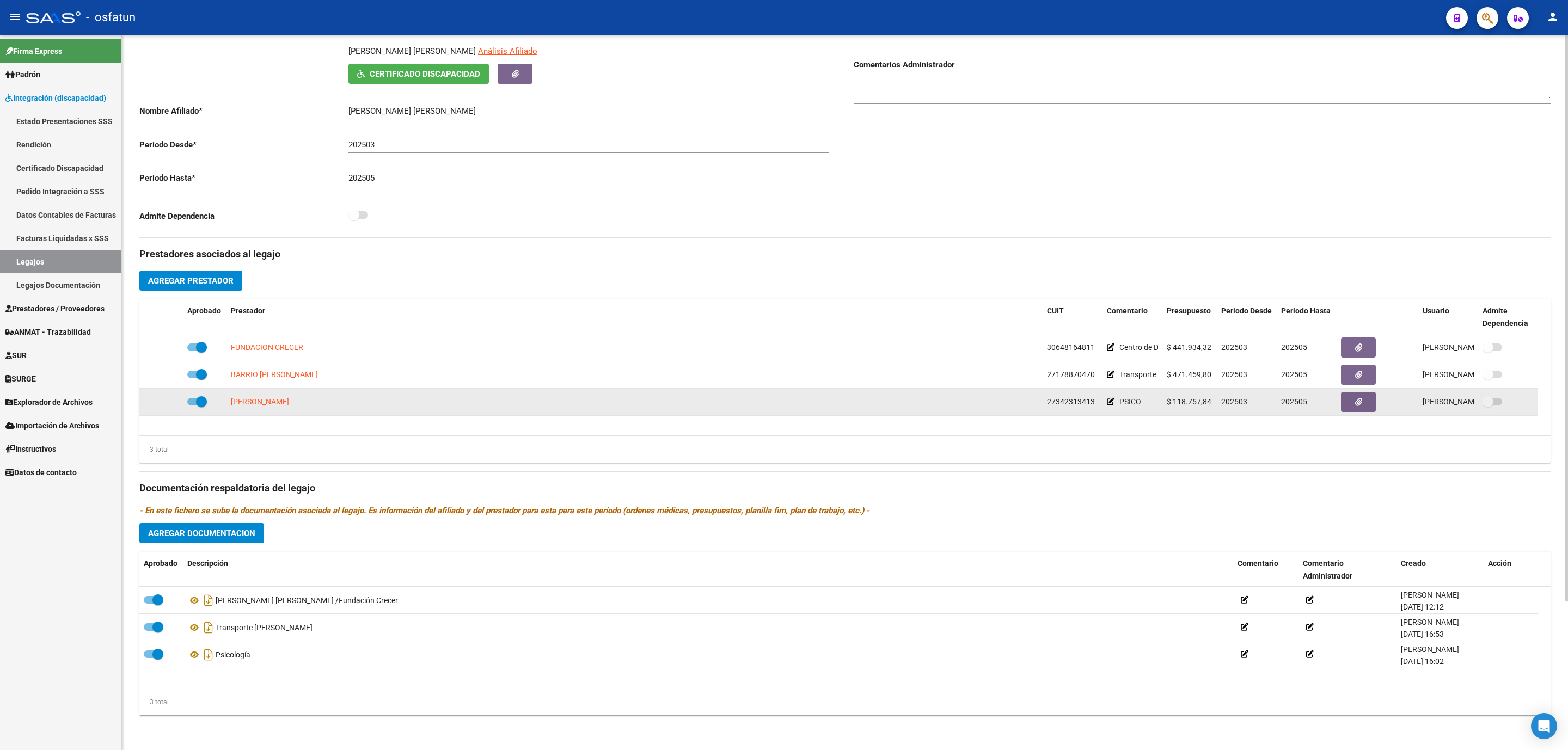
click at [1289, 400] on span "202505" at bounding box center [1294, 401] width 26 height 9
click at [1108, 400] on icon at bounding box center [1111, 401] width 7 height 7
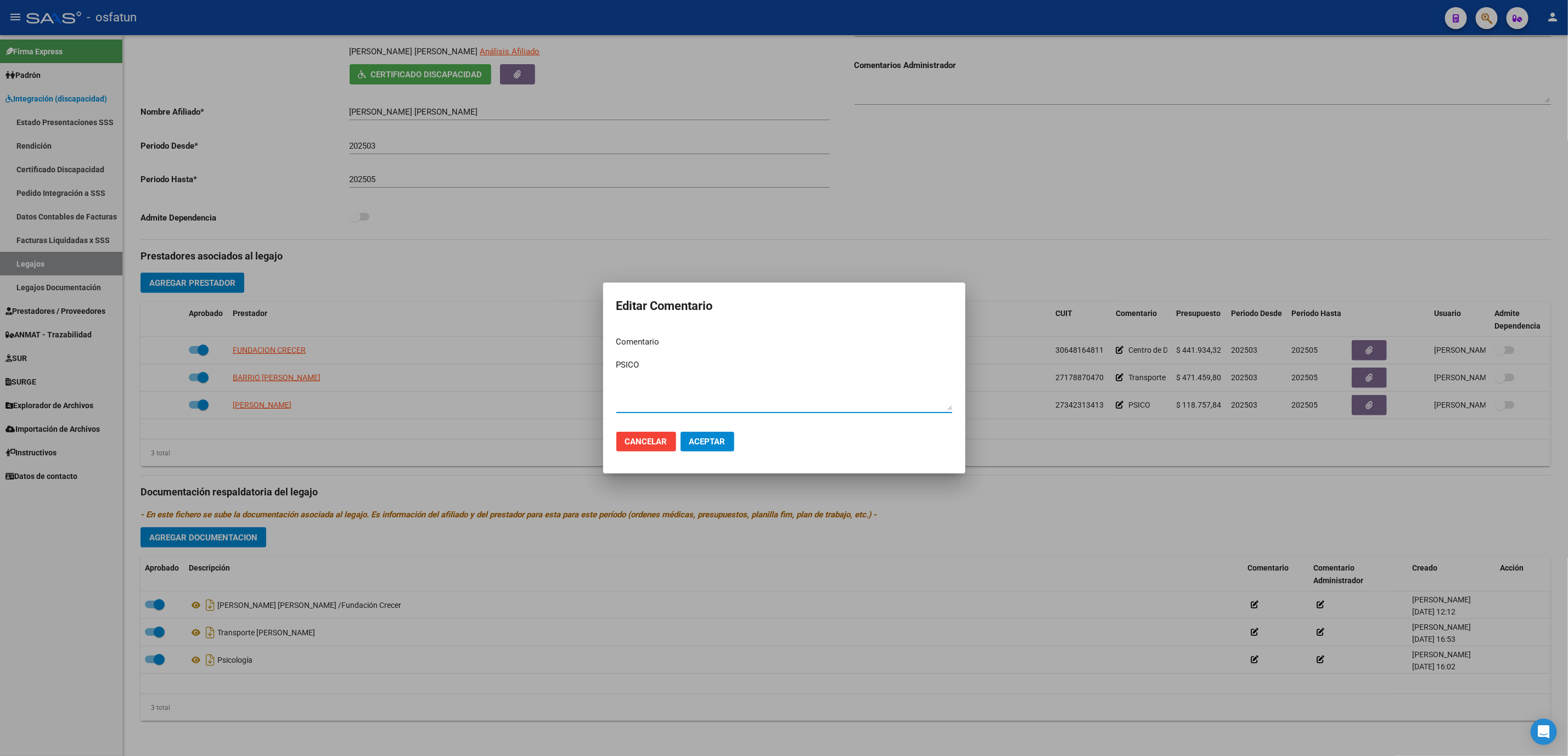
click at [1029, 474] on div at bounding box center [784, 378] width 1568 height 756
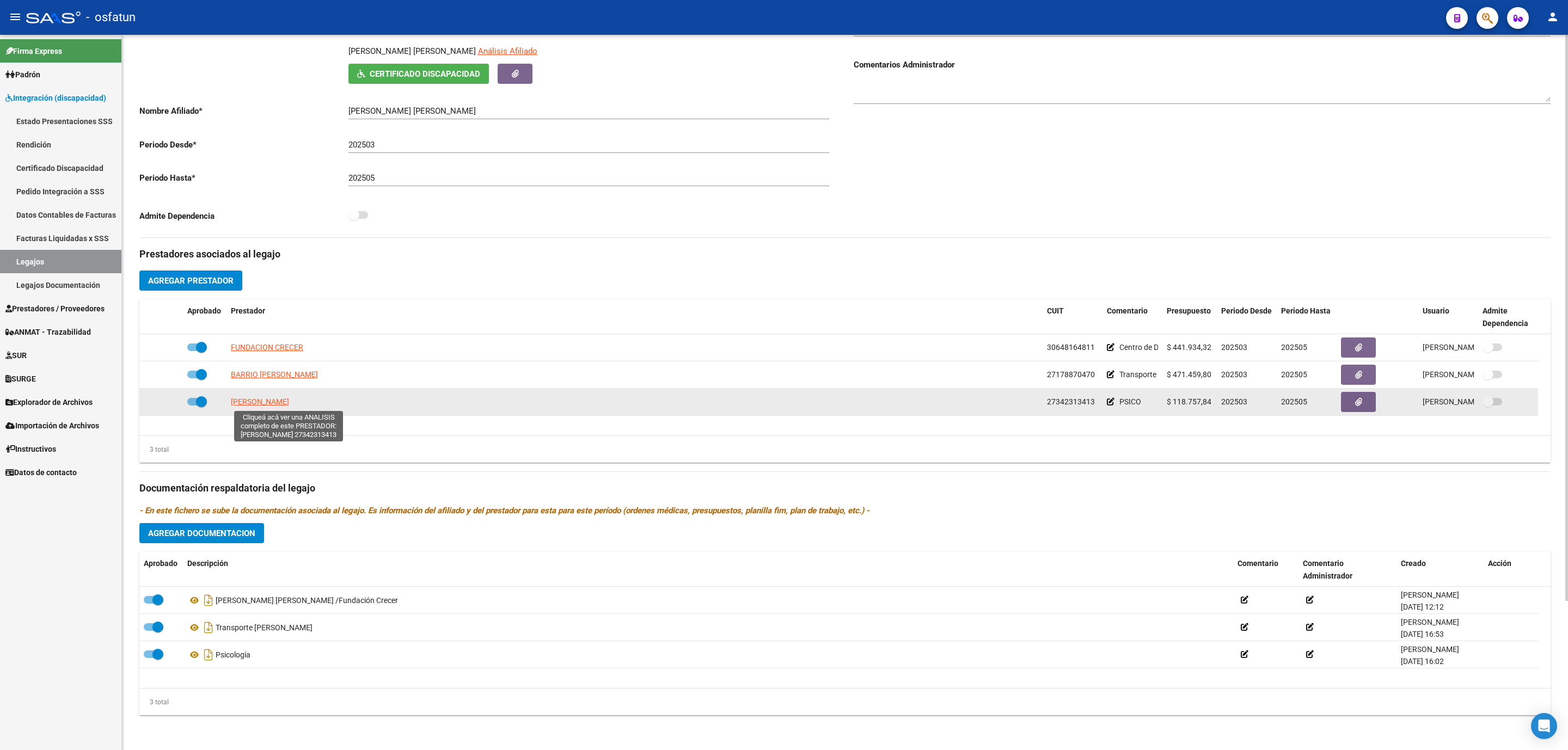
click at [283, 400] on span "MELIS BONETTI MARIA SOLEDAD" at bounding box center [260, 401] width 58 height 9
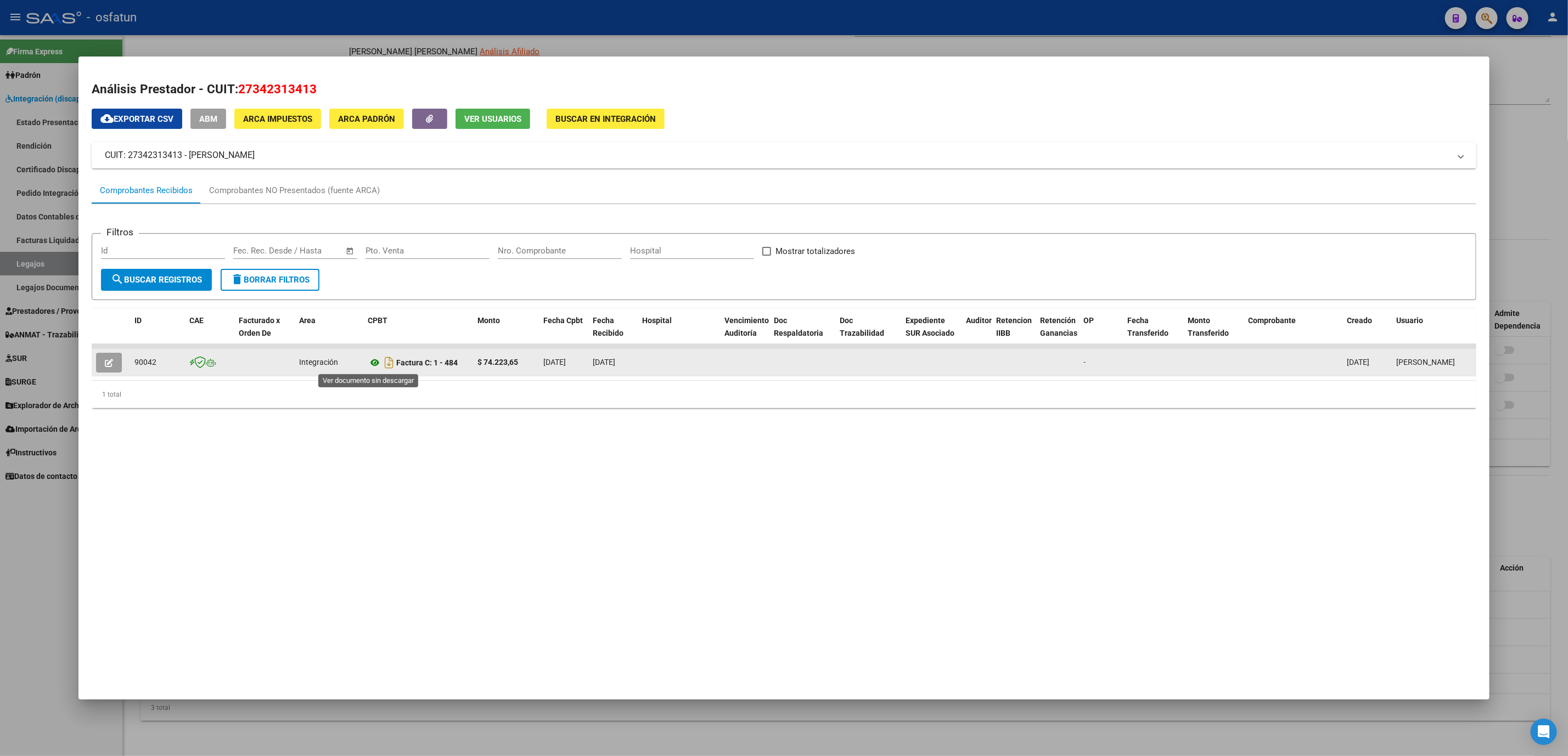
click at [368, 362] on icon at bounding box center [375, 363] width 14 height 14
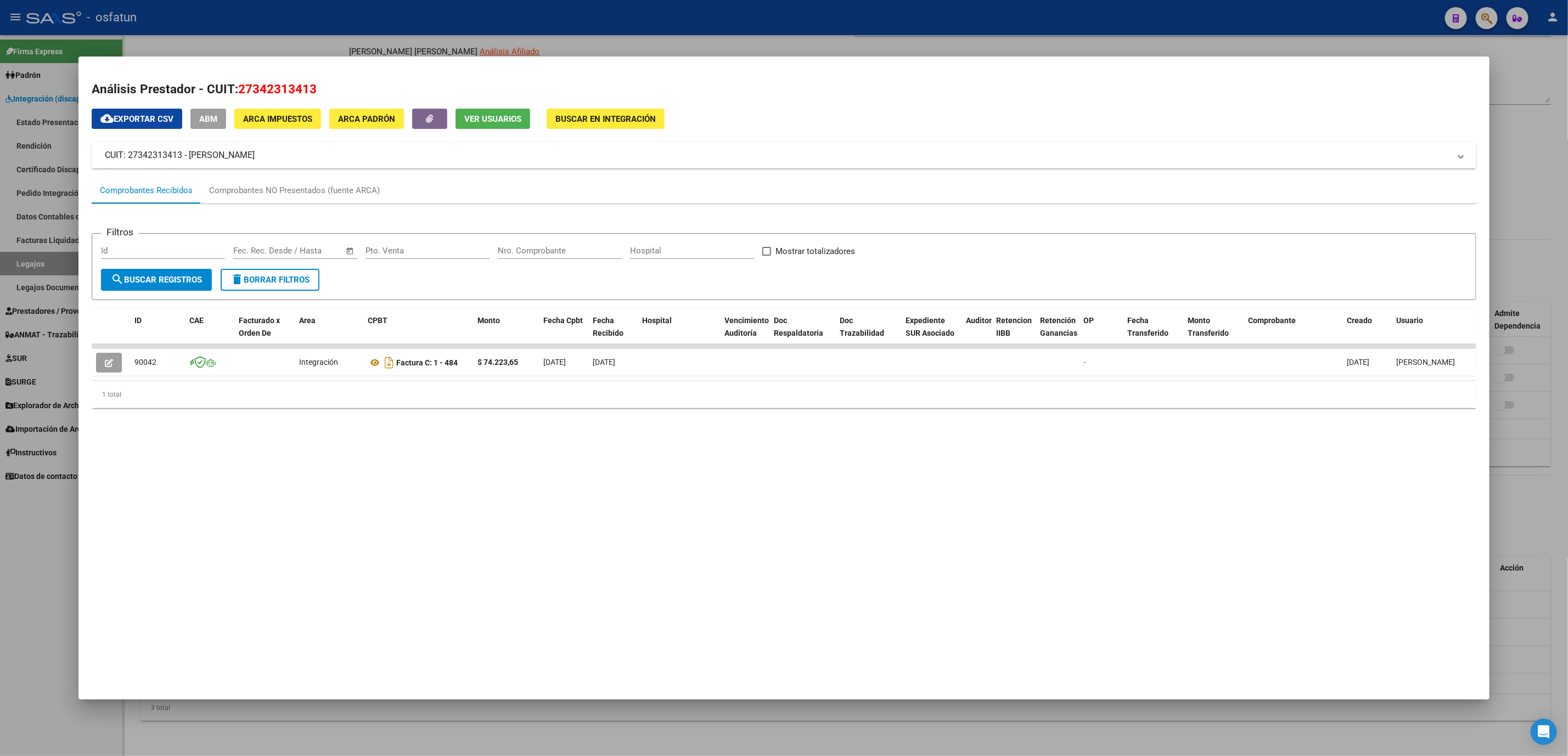
click at [31, 588] on div at bounding box center [784, 378] width 1568 height 756
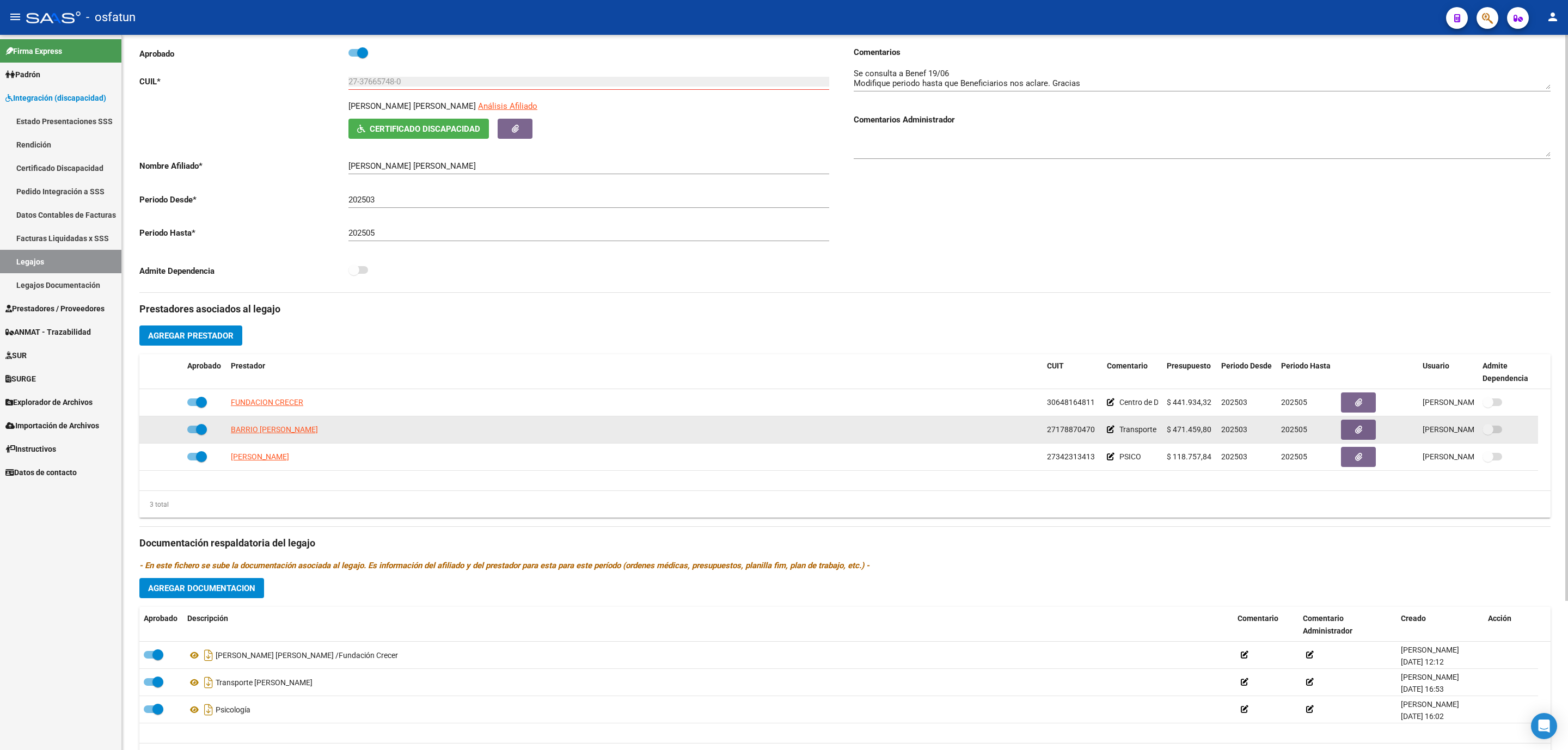
scroll to position [106, 0]
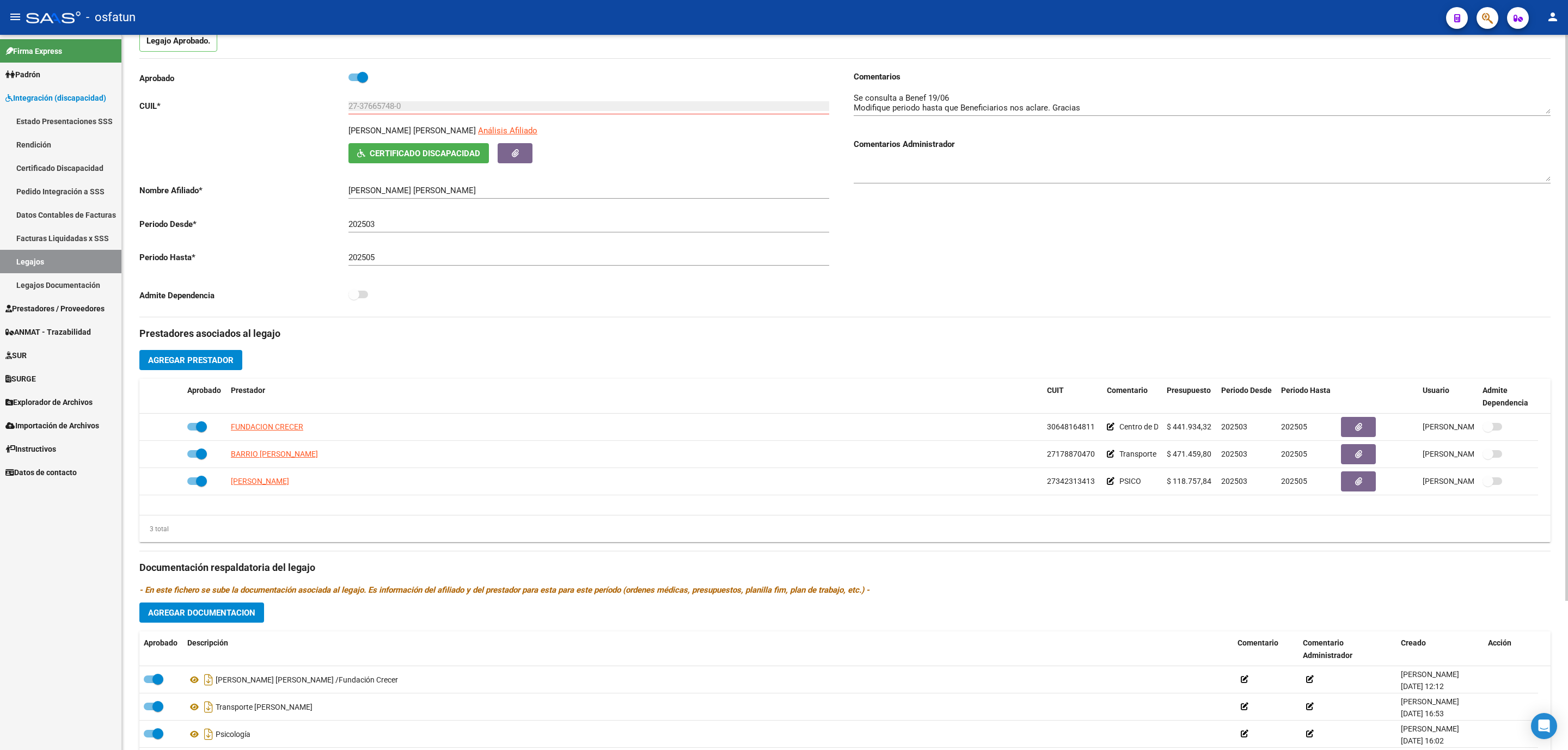
click at [1010, 115] on div at bounding box center [1202, 100] width 697 height 33
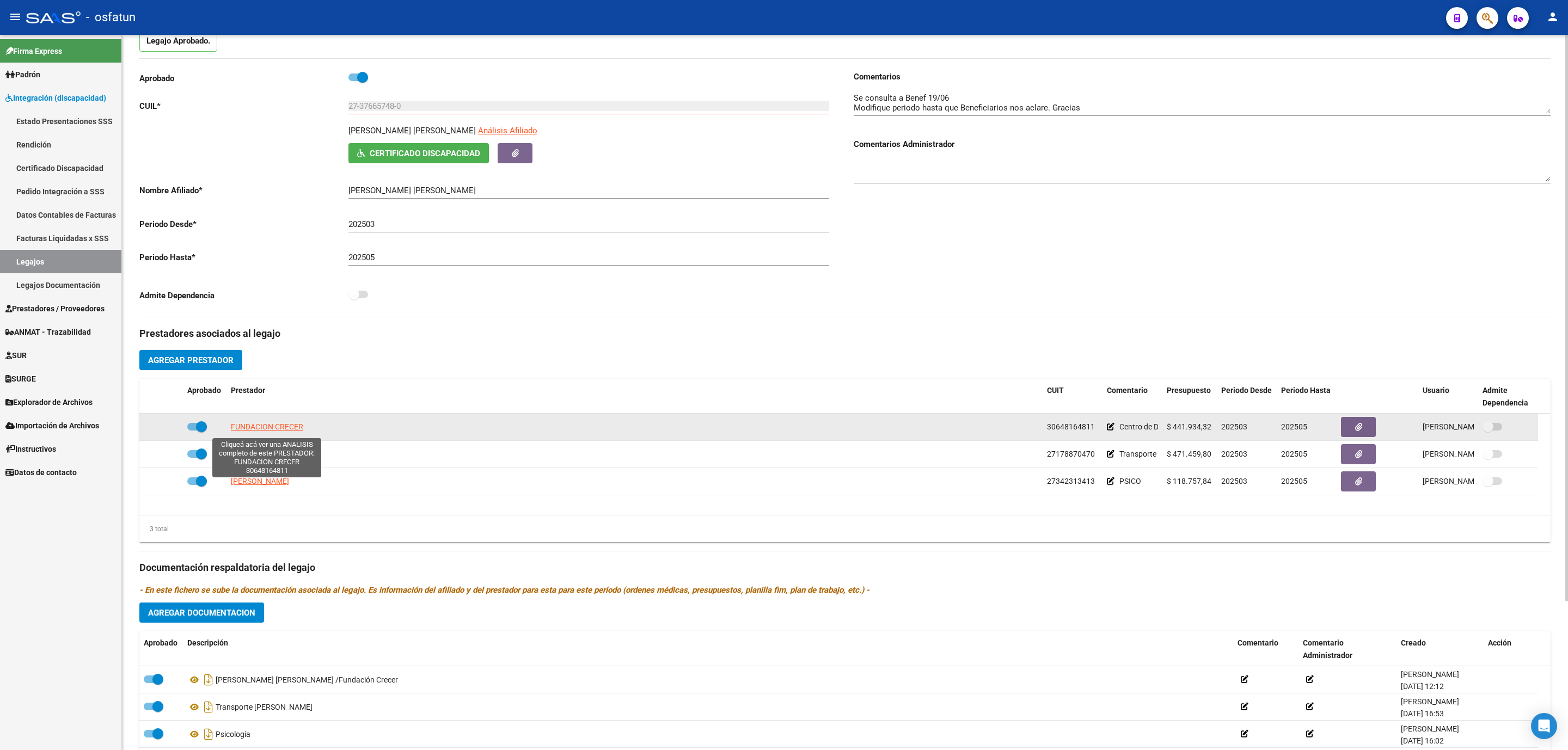
click at [265, 431] on span "FUNDACION CRECER" at bounding box center [267, 427] width 72 height 9
type textarea "30648164811"
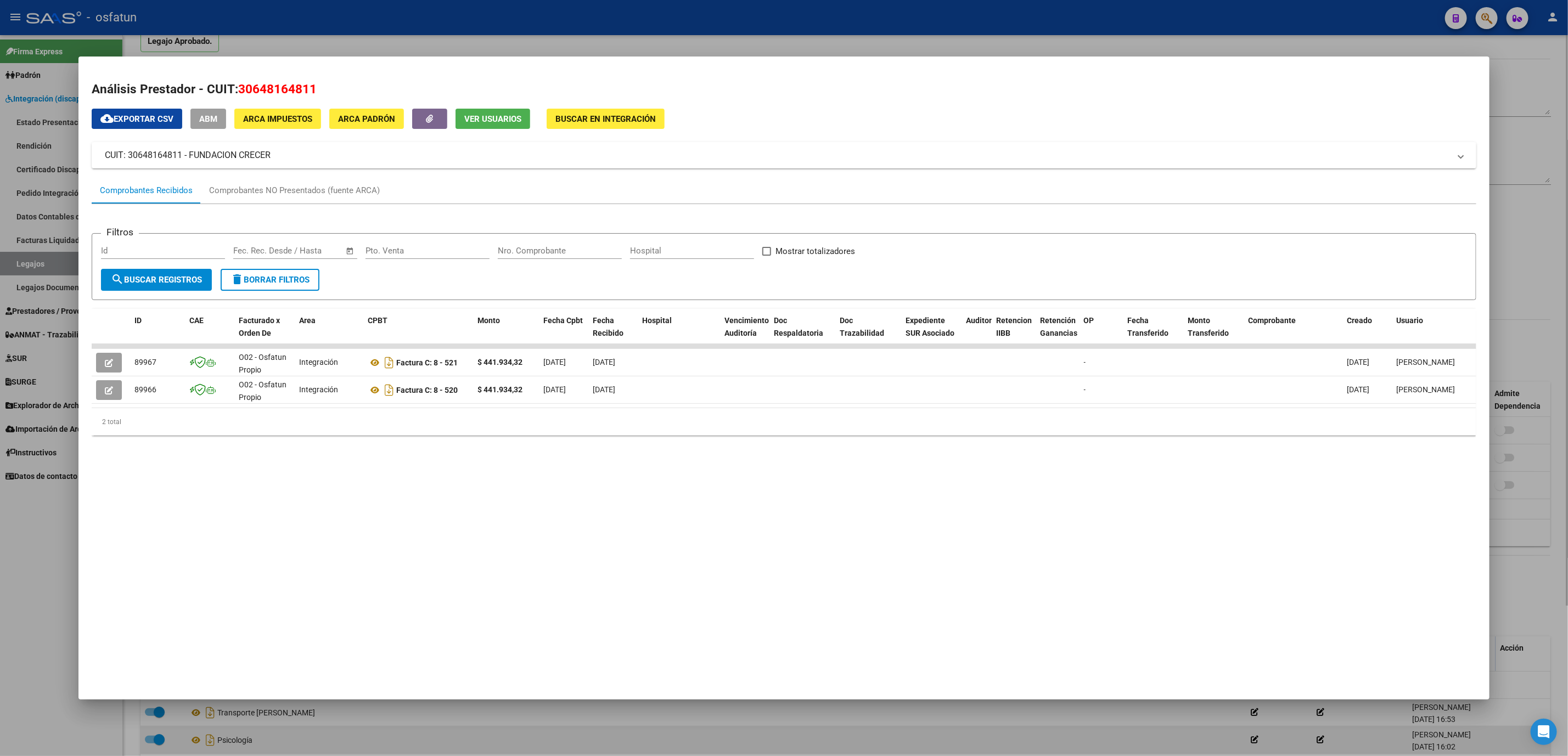
drag, startPoint x: 28, startPoint y: 605, endPoint x: 178, endPoint y: 731, distance: 195.9
click at [28, 608] on div at bounding box center [784, 378] width 1568 height 756
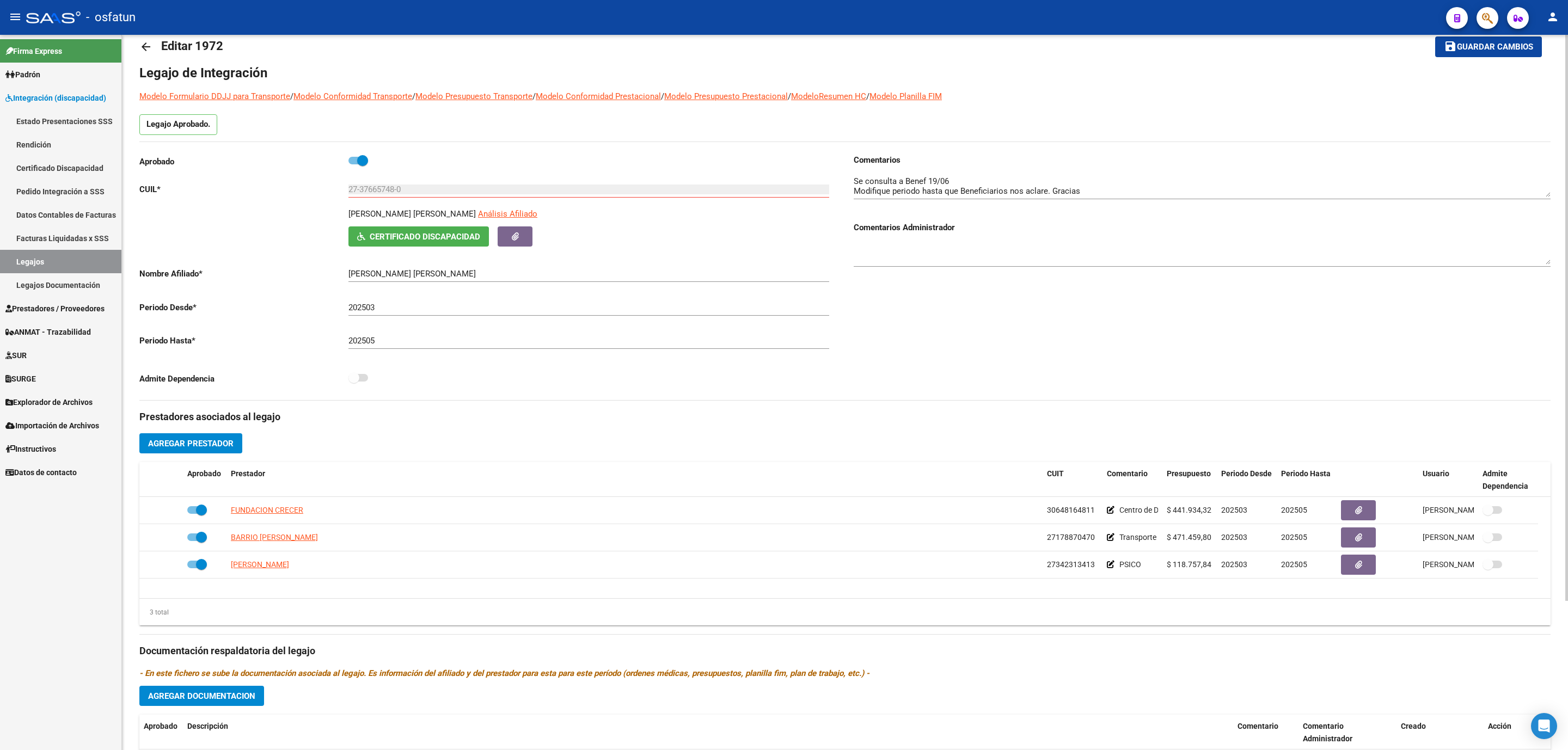
scroll to position [0, 0]
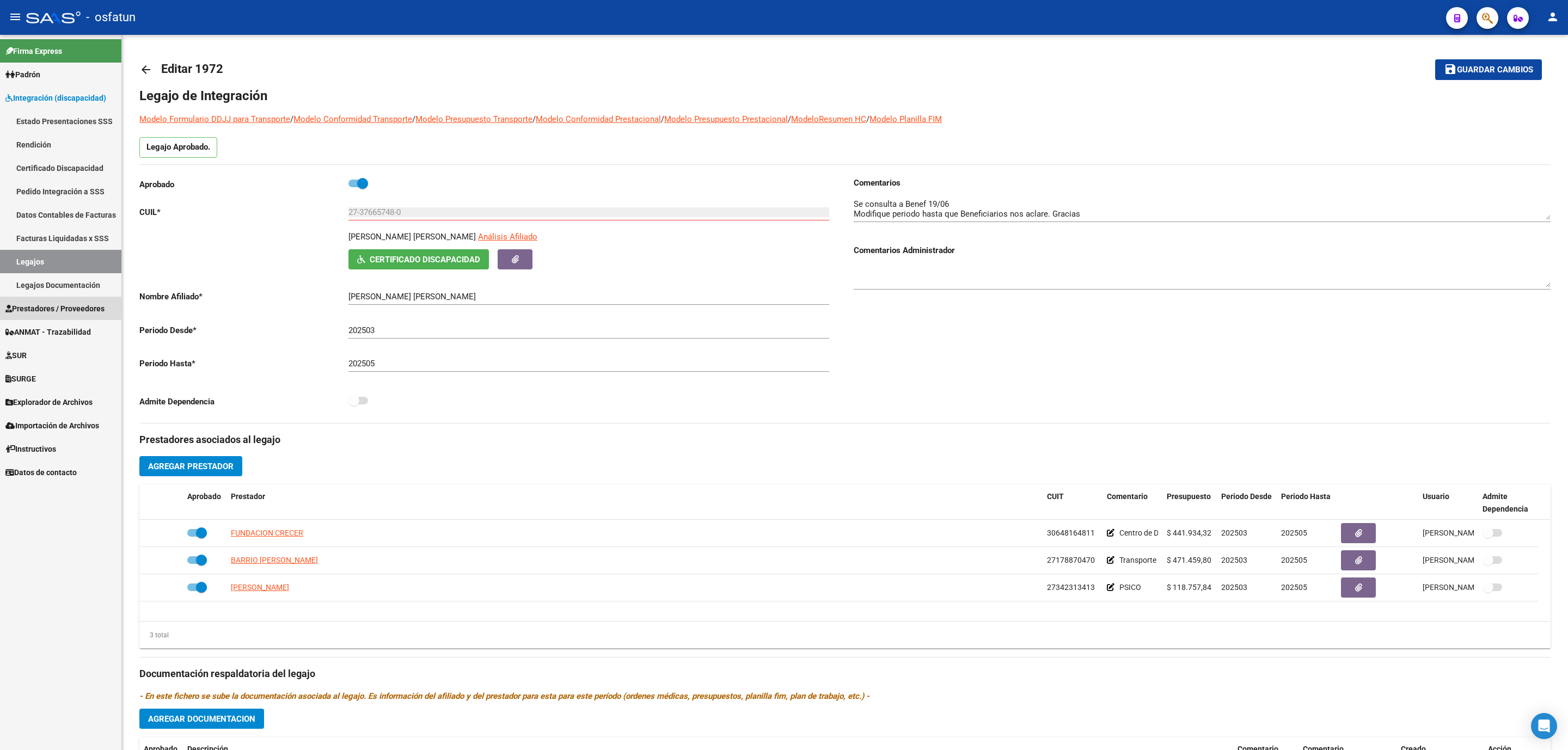
click at [48, 305] on span "Prestadores / Proveedores" at bounding box center [55, 309] width 99 height 12
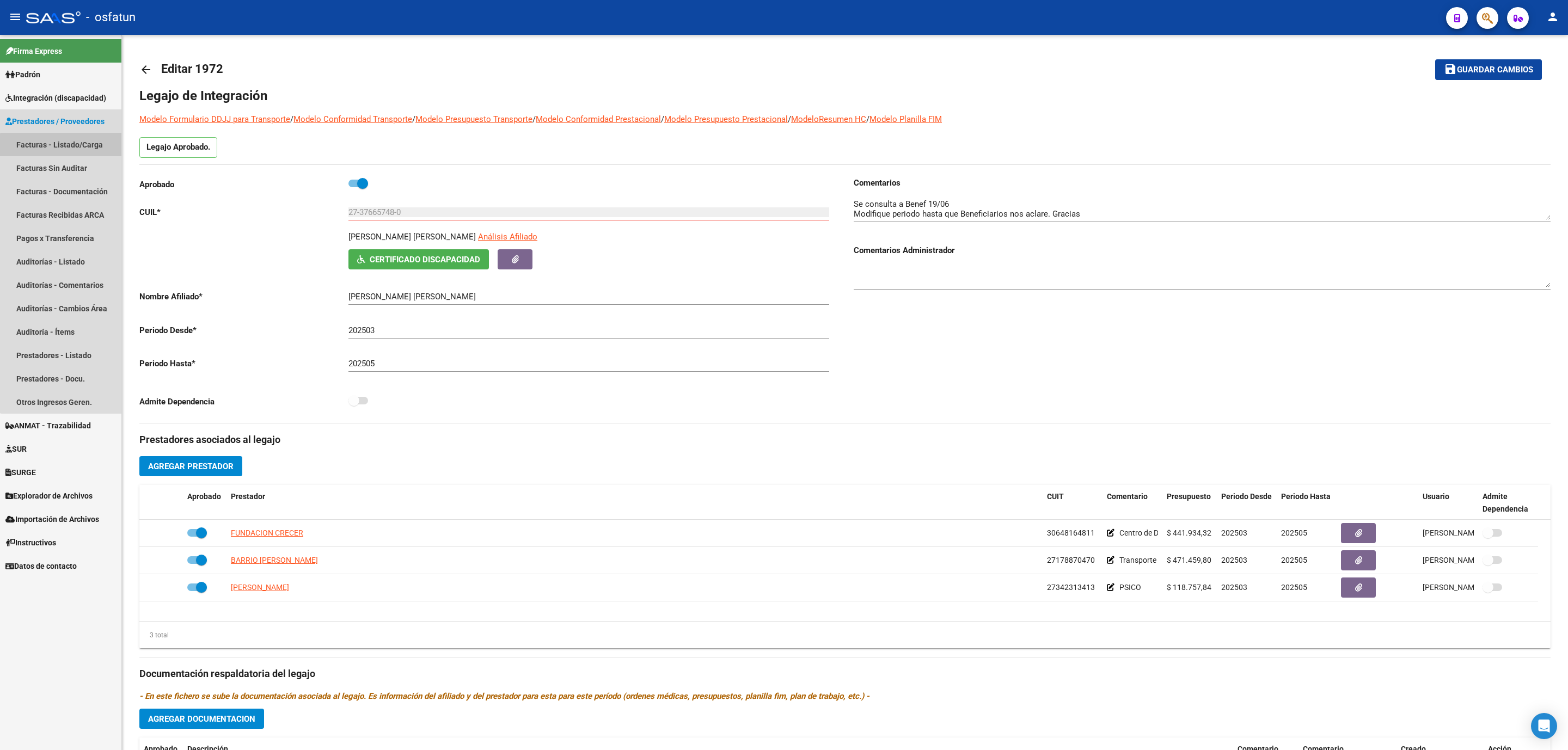
click at [66, 146] on link "Facturas - Listado/Carga" at bounding box center [60, 144] width 121 height 23
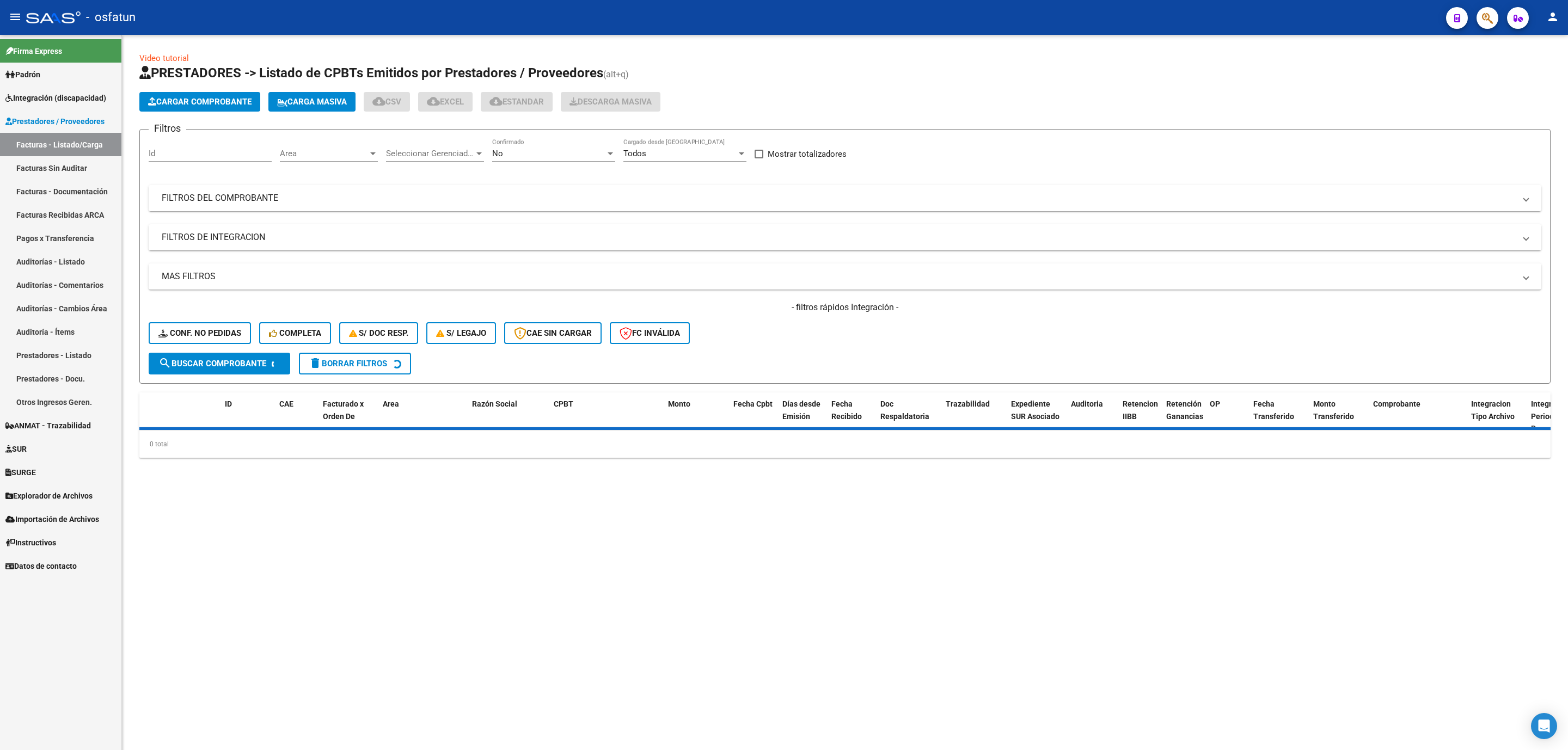
click at [433, 192] on mat-expansion-panel-header "FILTROS DEL COMPROBANTE" at bounding box center [845, 198] width 1393 height 26
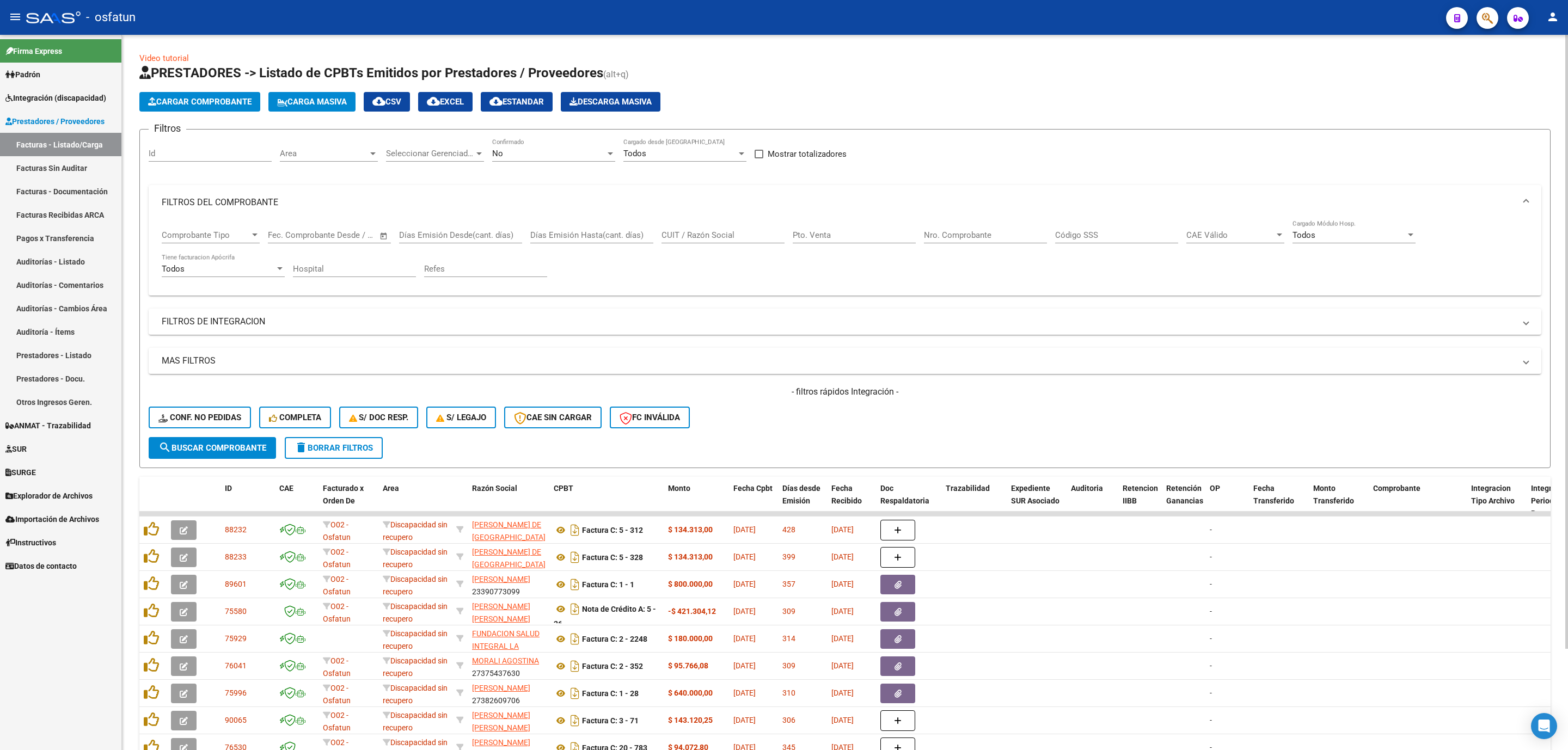
click at [942, 234] on input "Nro. Comprobante" at bounding box center [986, 235] width 123 height 10
click at [755, 226] on div "CUIT / Razón Social" at bounding box center [723, 231] width 123 height 23
paste input "ARMANDO MELINA"
type input "ARMANDO MELINA"
click at [575, 150] on div "No" at bounding box center [549, 153] width 113 height 10
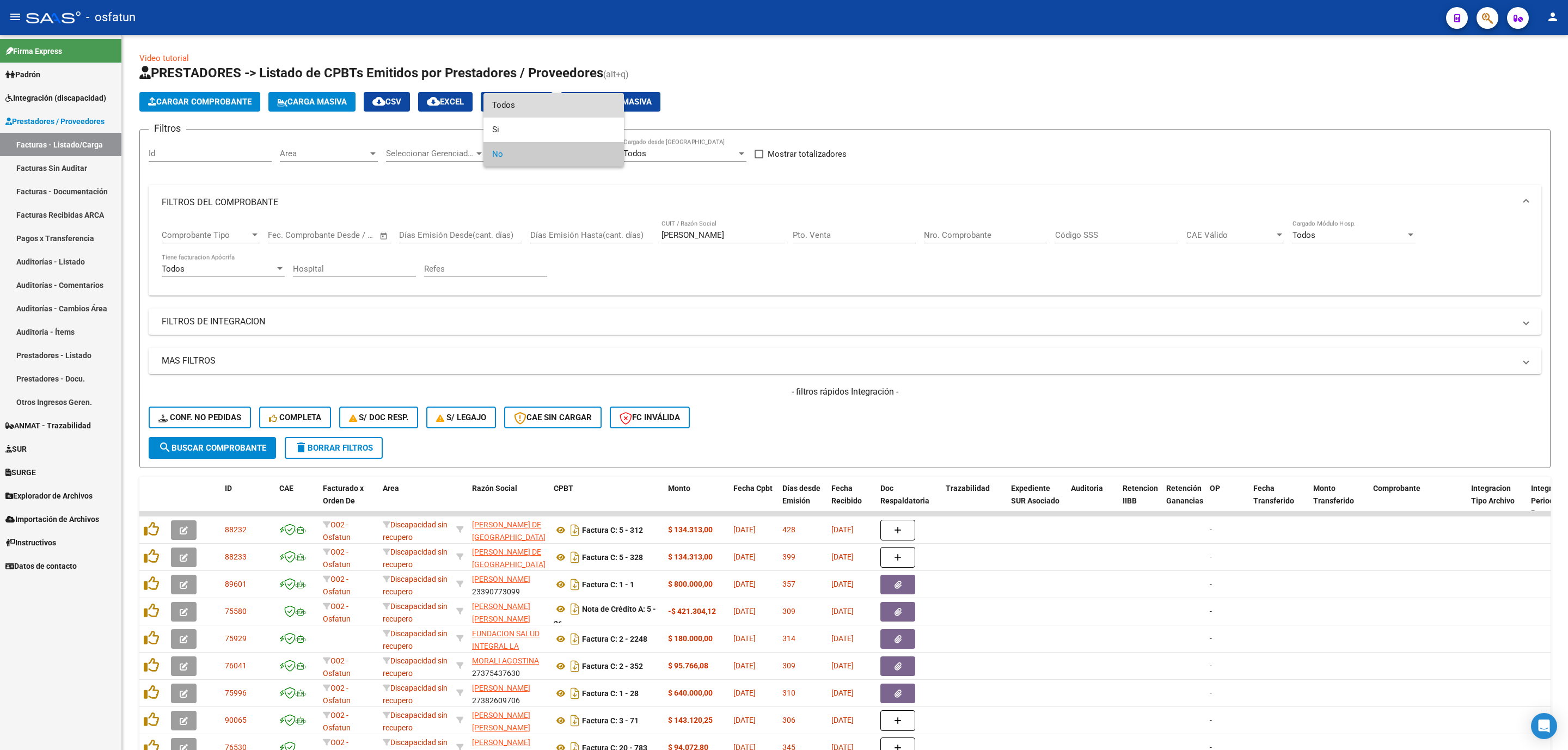
click at [522, 103] on span "Todos" at bounding box center [554, 105] width 123 height 25
click at [255, 447] on span "search Buscar Comprobante" at bounding box center [212, 448] width 108 height 10
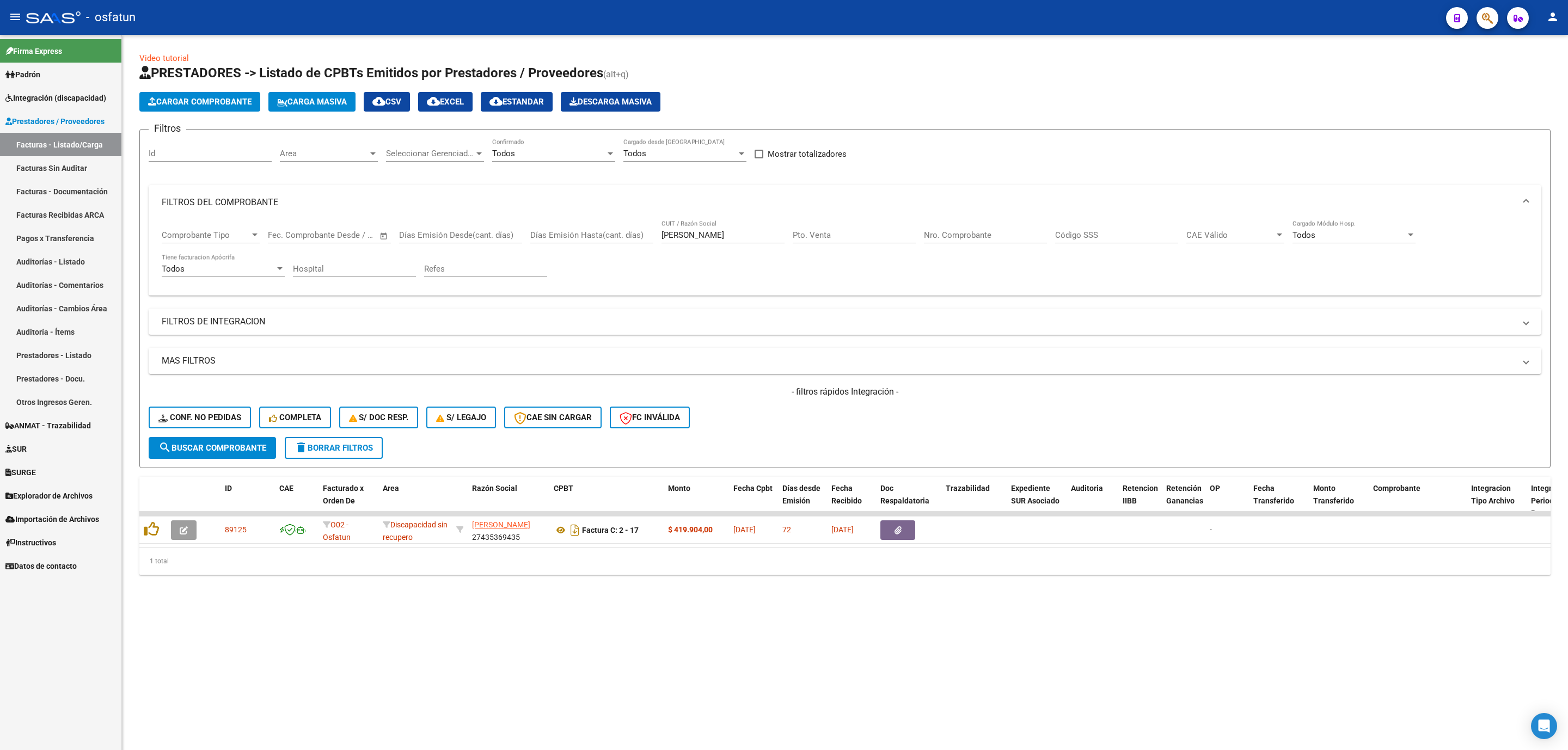
click at [310, 634] on mat-sidenav-content "Video tutorial PRESTADORES -> Listado de CPBTs Emitidos por Prestadores / Prove…" at bounding box center [845, 392] width 1446 height 715
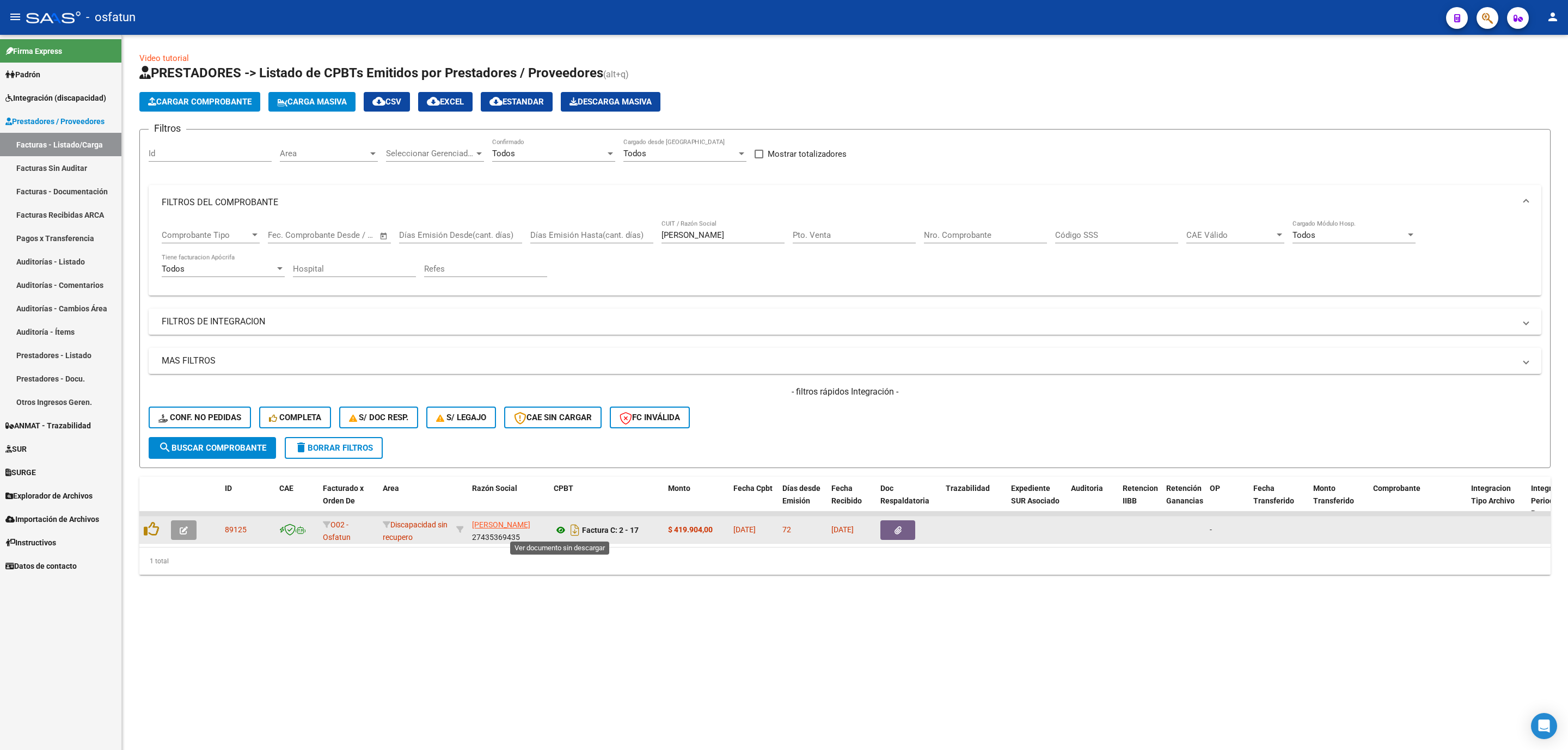
click at [562, 531] on icon at bounding box center [561, 530] width 14 height 13
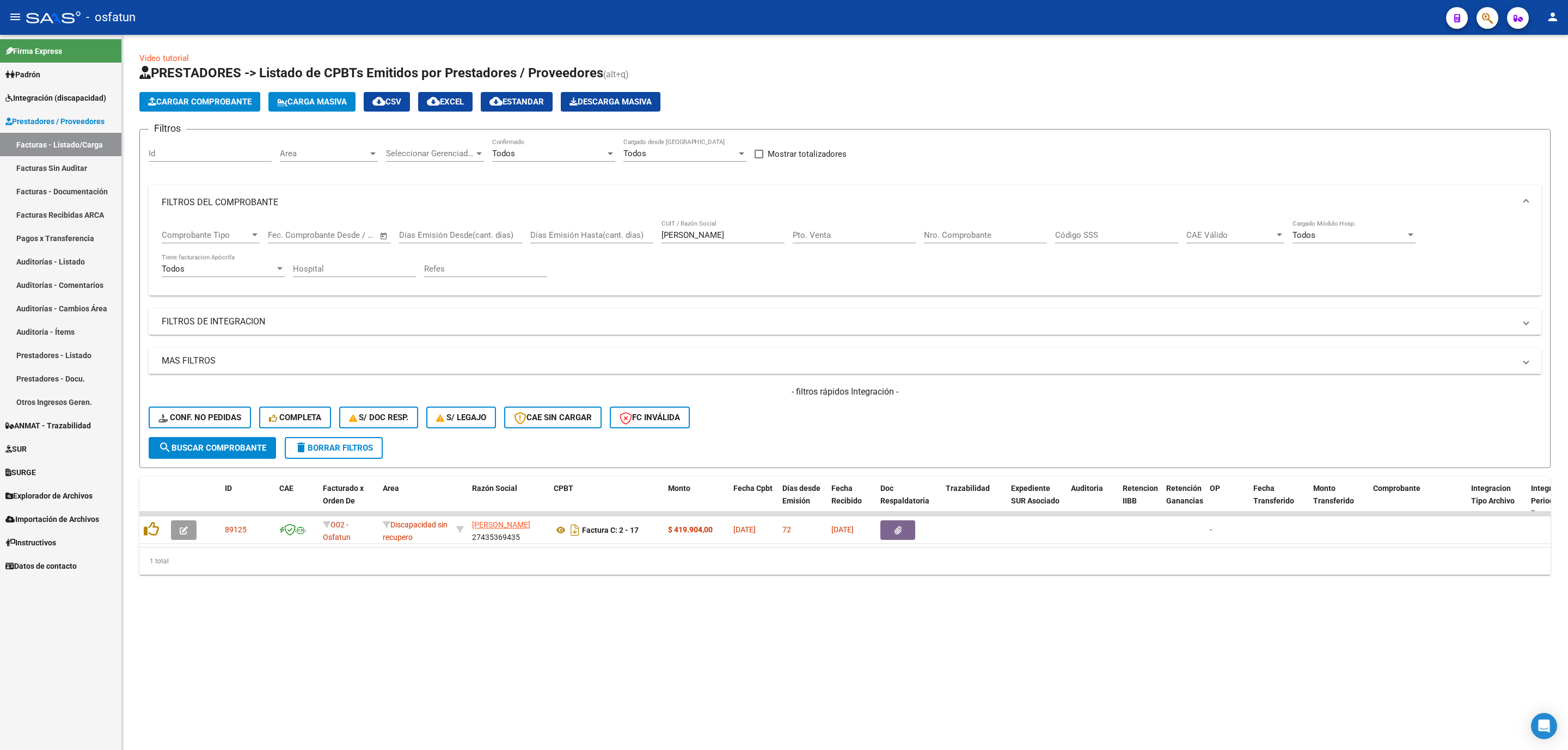
click at [224, 364] on mat-panel-title "MAS FILTROS" at bounding box center [838, 361] width 1354 height 12
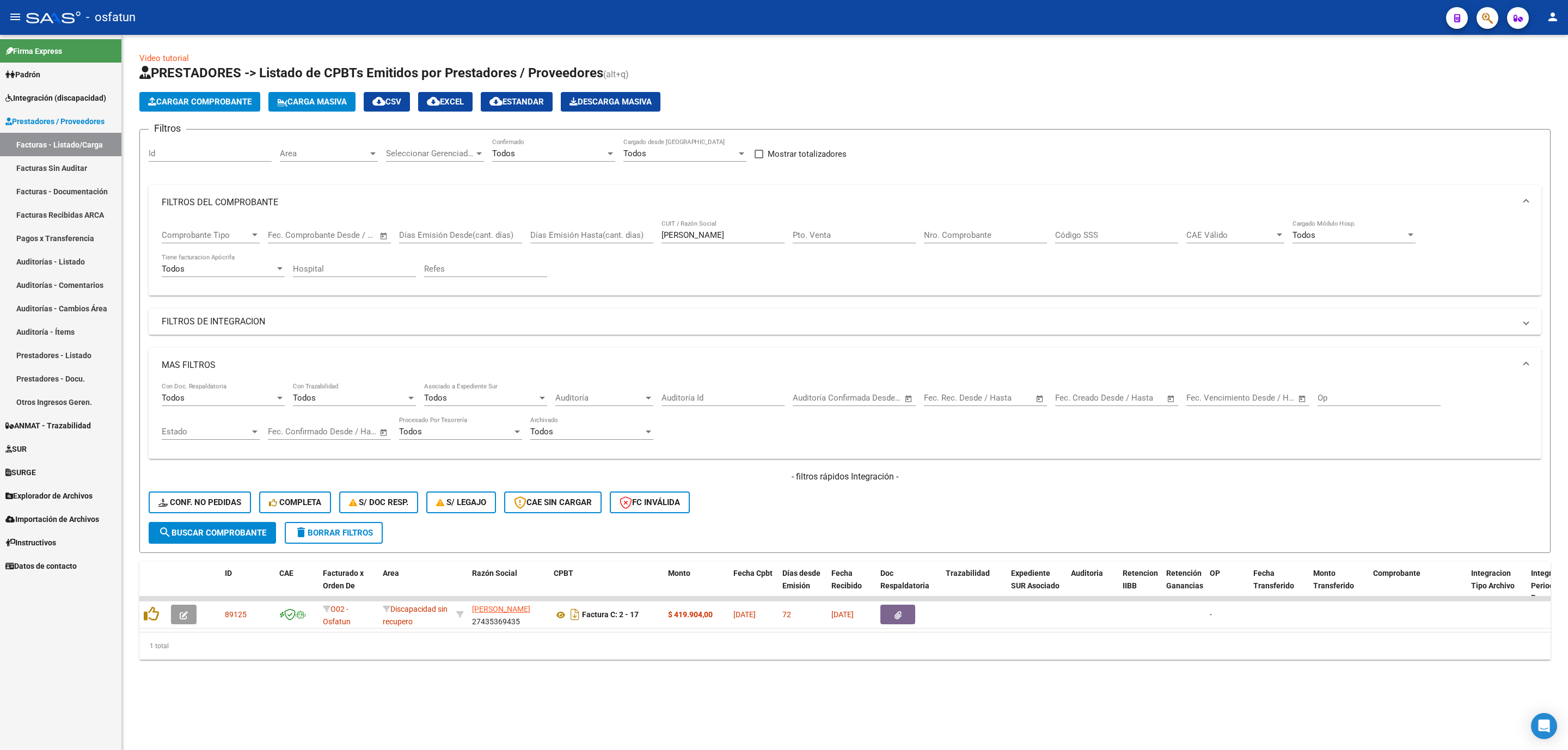
click at [222, 327] on mat-panel-title "FILTROS DE INTEGRACION" at bounding box center [838, 322] width 1354 height 12
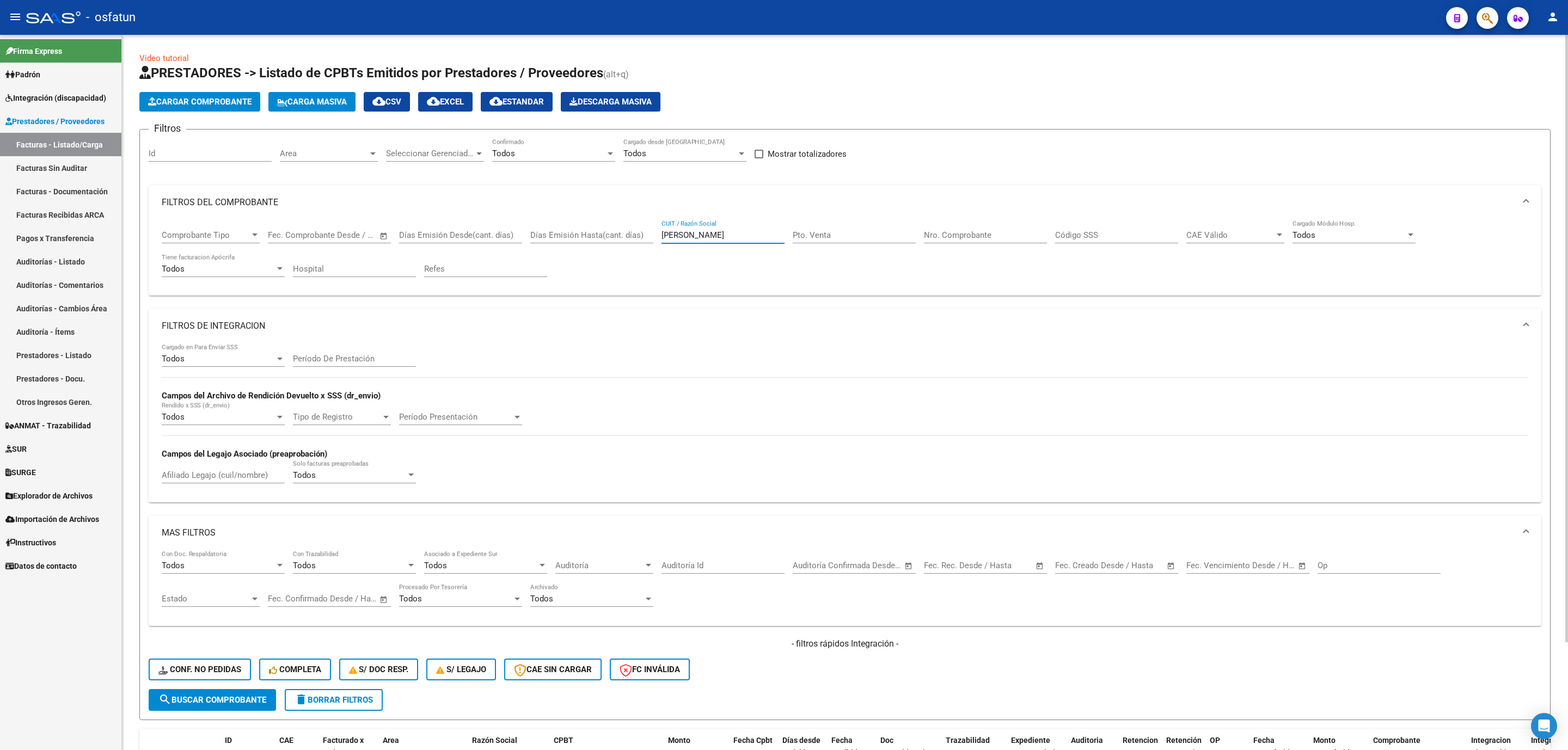
click at [679, 240] on input "ARMANDO MELINA" at bounding box center [723, 235] width 123 height 10
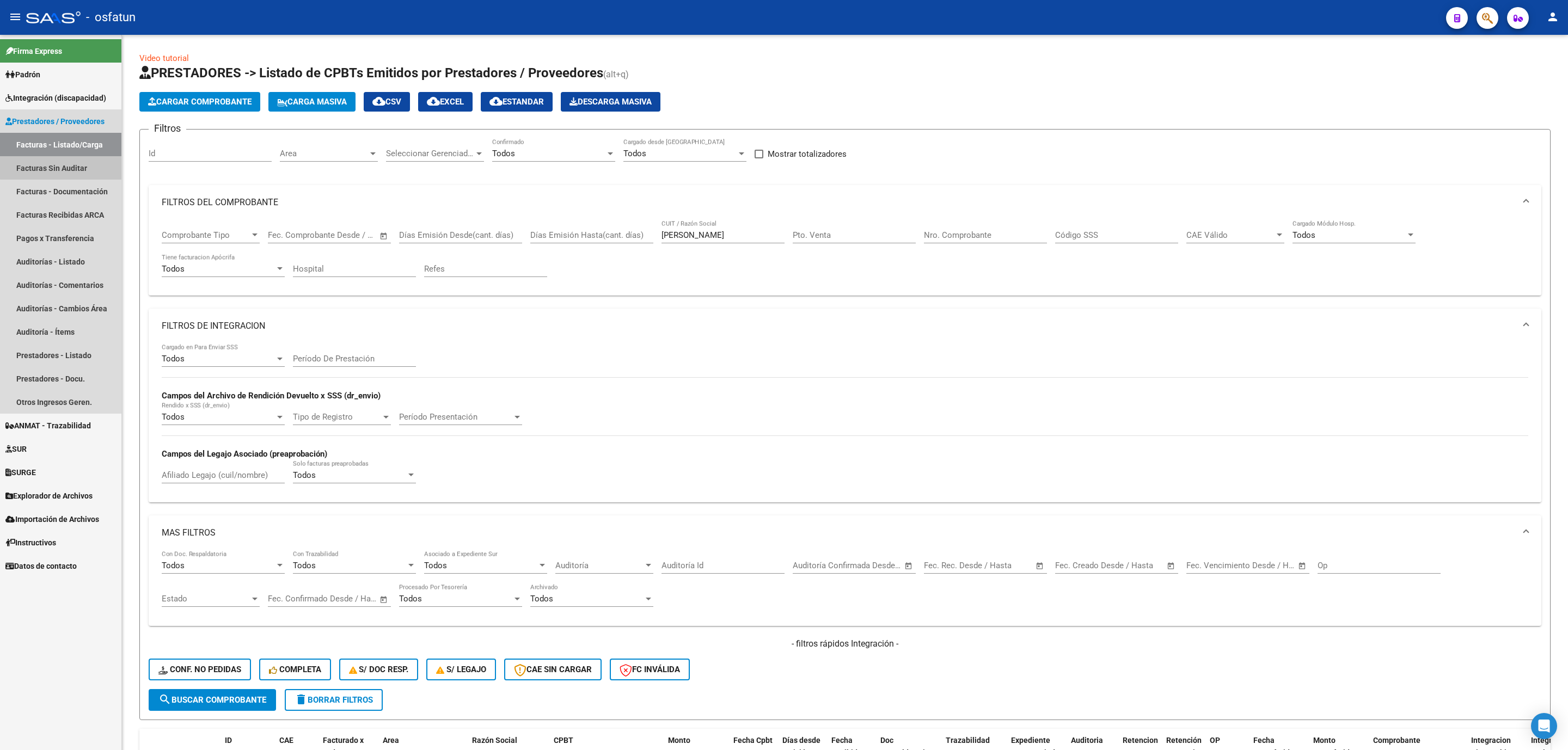
click at [66, 159] on link "Facturas Sin Auditar" at bounding box center [60, 167] width 121 height 23
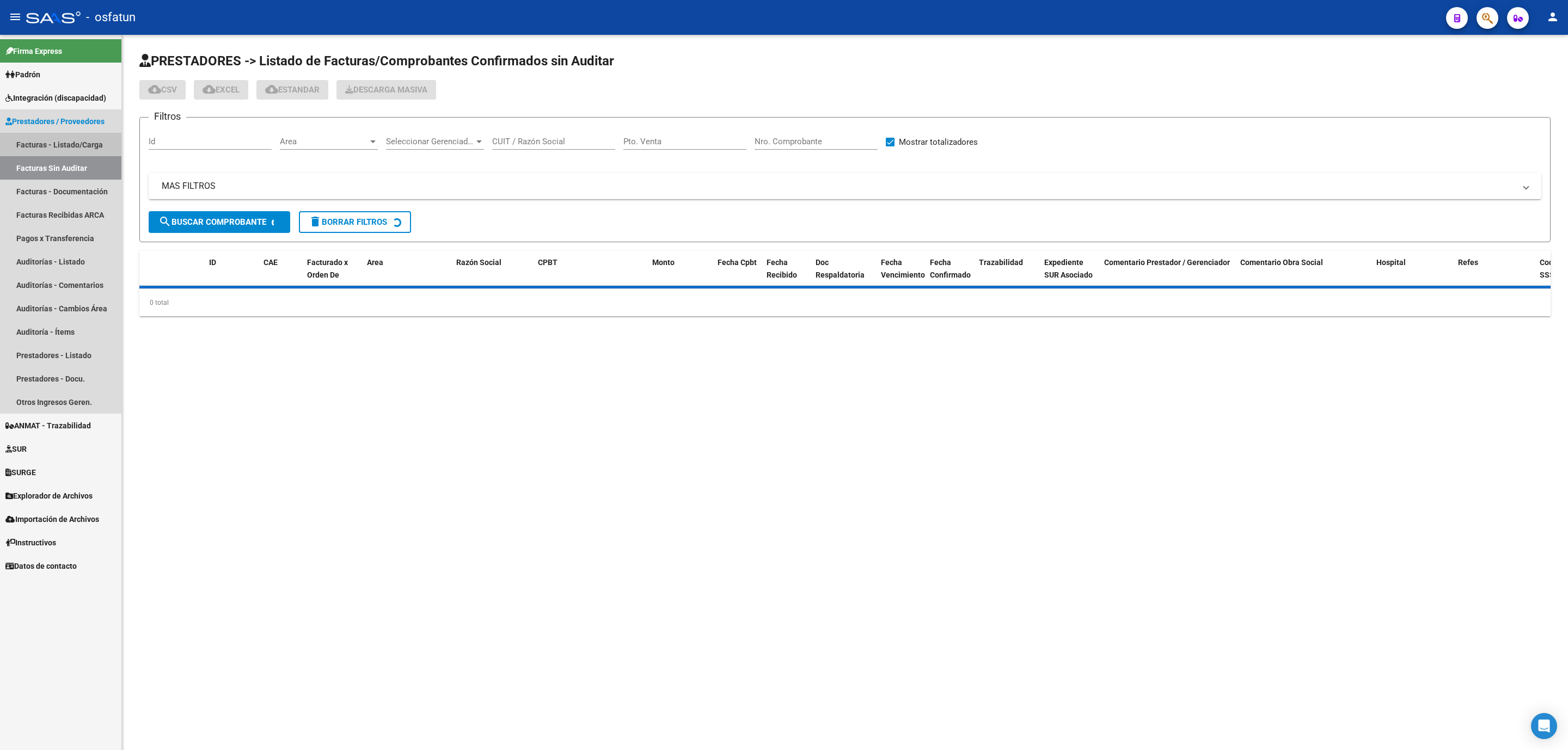
click at [74, 141] on link "Facturas - Listado/Carga" at bounding box center [60, 144] width 121 height 23
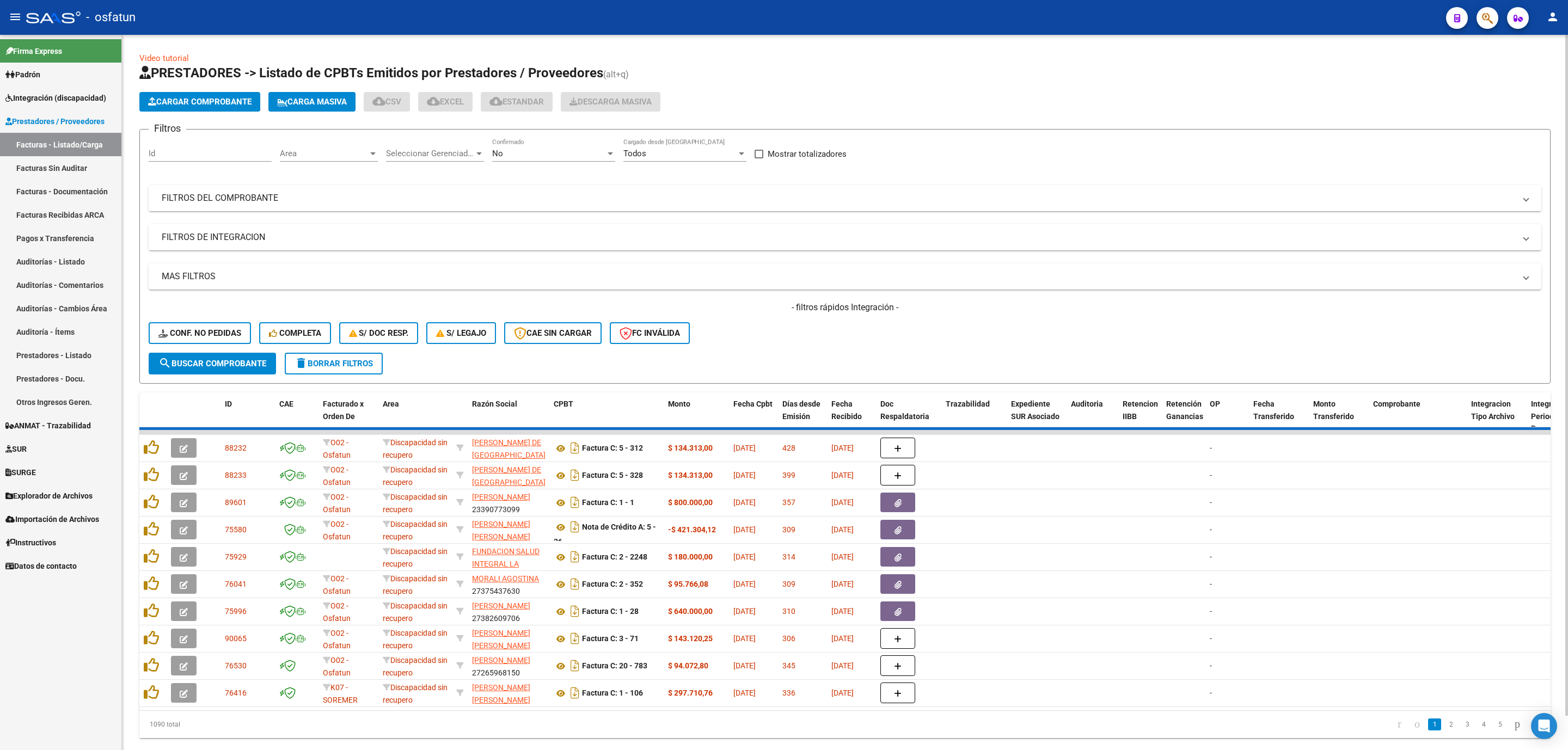
click at [322, 190] on mat-expansion-panel-header "FILTROS DEL COMPROBANTE" at bounding box center [845, 198] width 1393 height 26
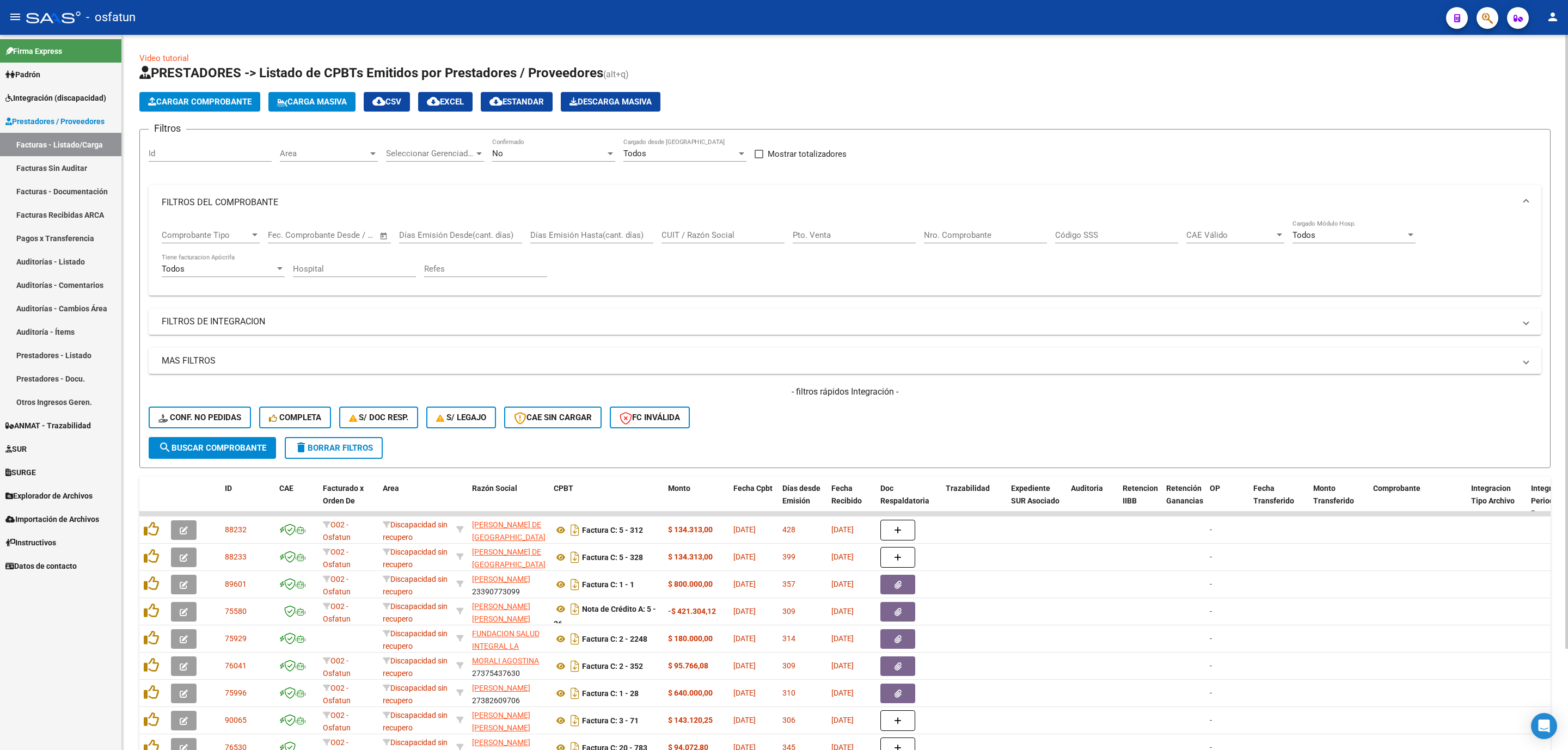
click at [731, 235] on input "CUIT / Razón Social" at bounding box center [723, 235] width 123 height 10
paste input "ARMANDO MELINA"
type input "ARMANDO MELINA"
click at [551, 143] on div "No Confirmado" at bounding box center [554, 149] width 123 height 23
click at [490, 102] on mat-option "Todos" at bounding box center [554, 105] width 141 height 25
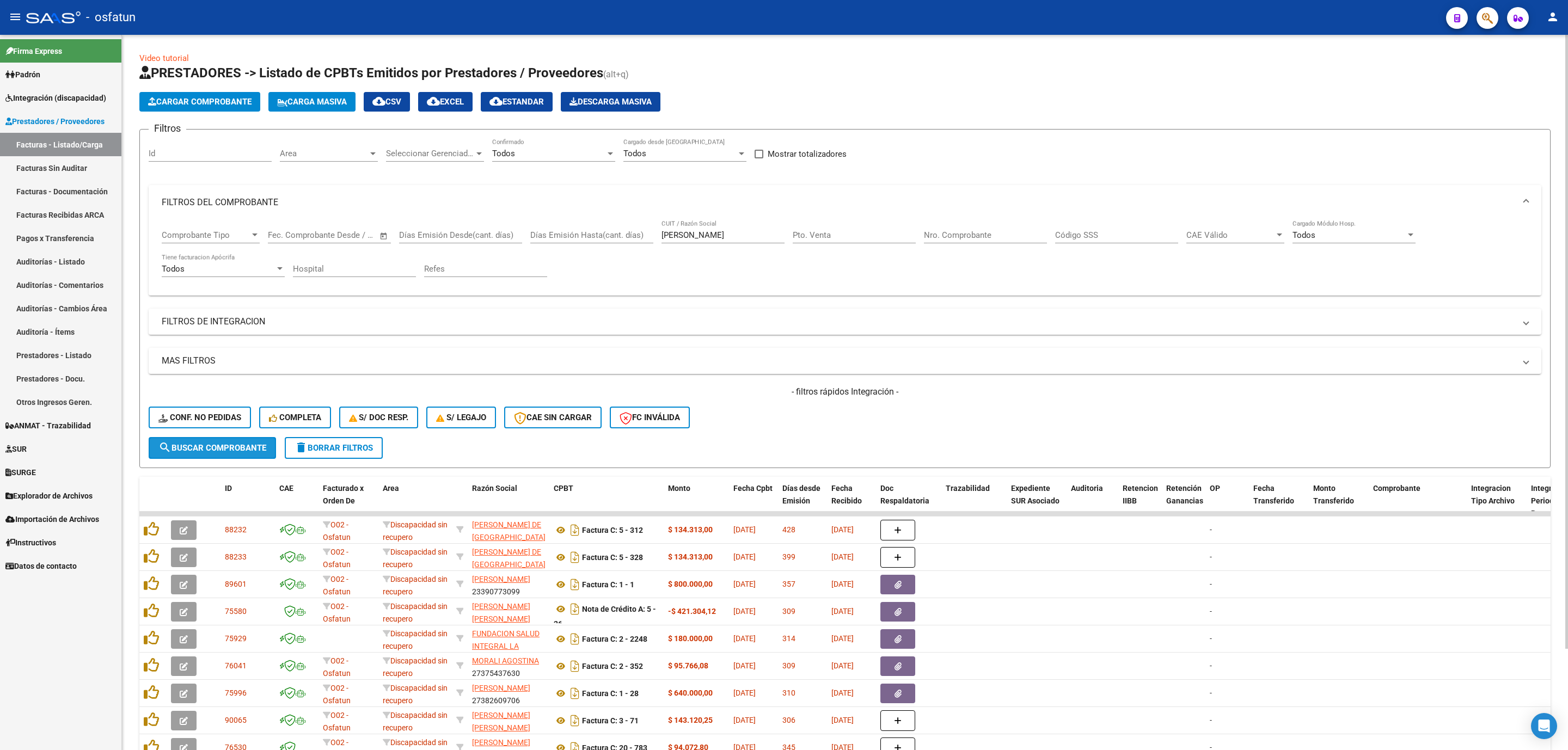
click at [253, 454] on button "search Buscar Comprobante" at bounding box center [212, 448] width 127 height 22
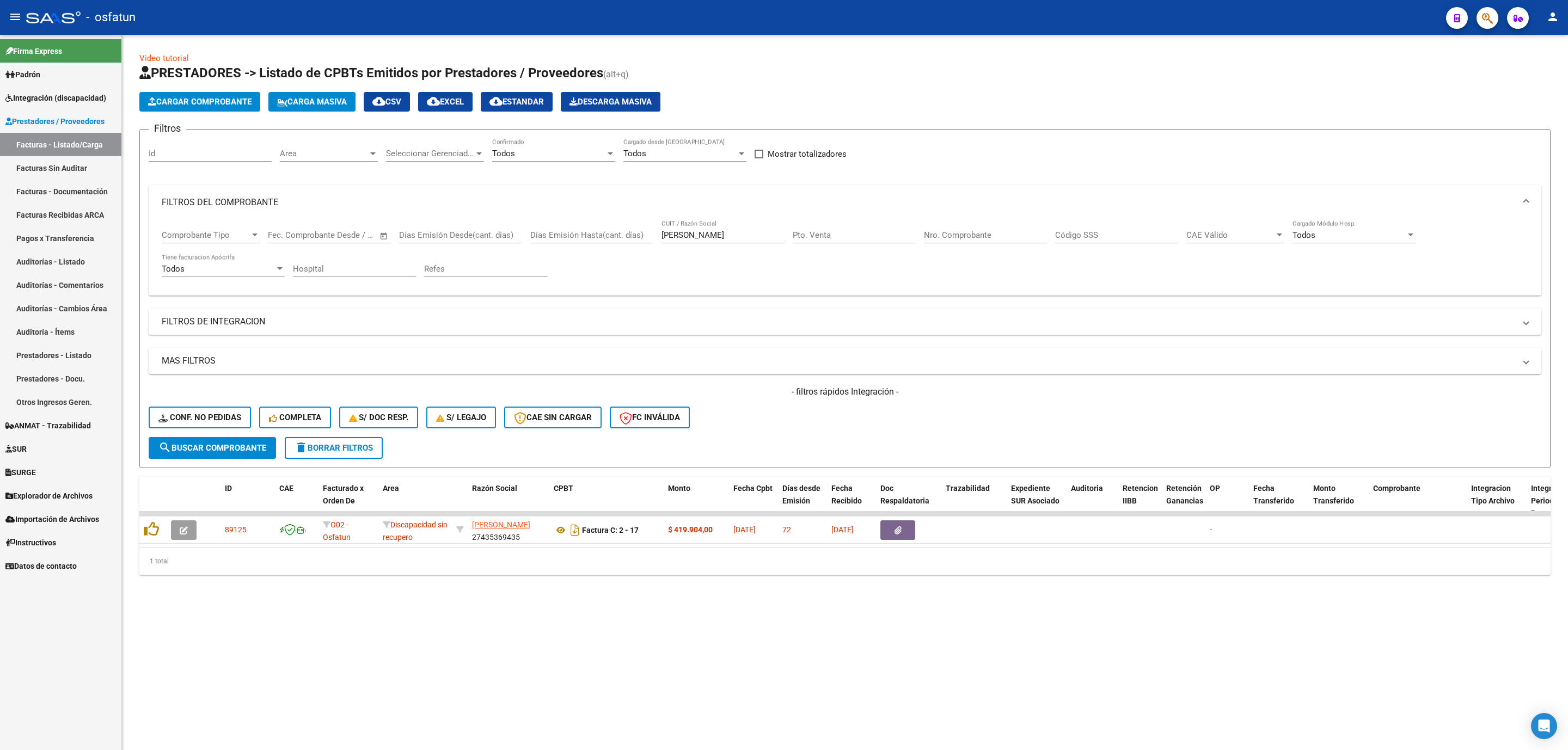
click at [415, 656] on mat-sidenav-content "Video tutorial PRESTADORES -> Listado de CPBTs Emitidos por Prestadores / Prove…" at bounding box center [845, 392] width 1446 height 715
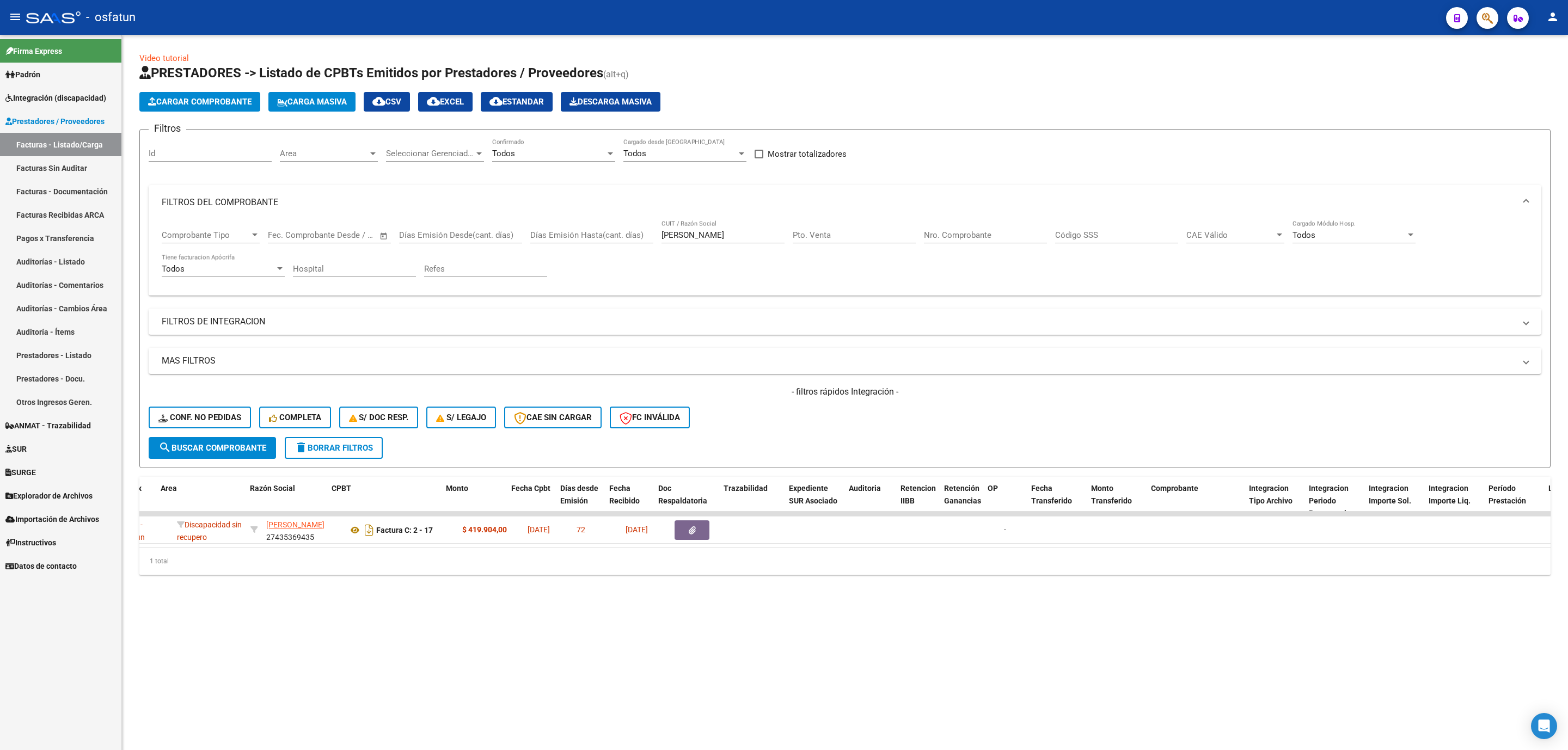
scroll to position [0, 1396]
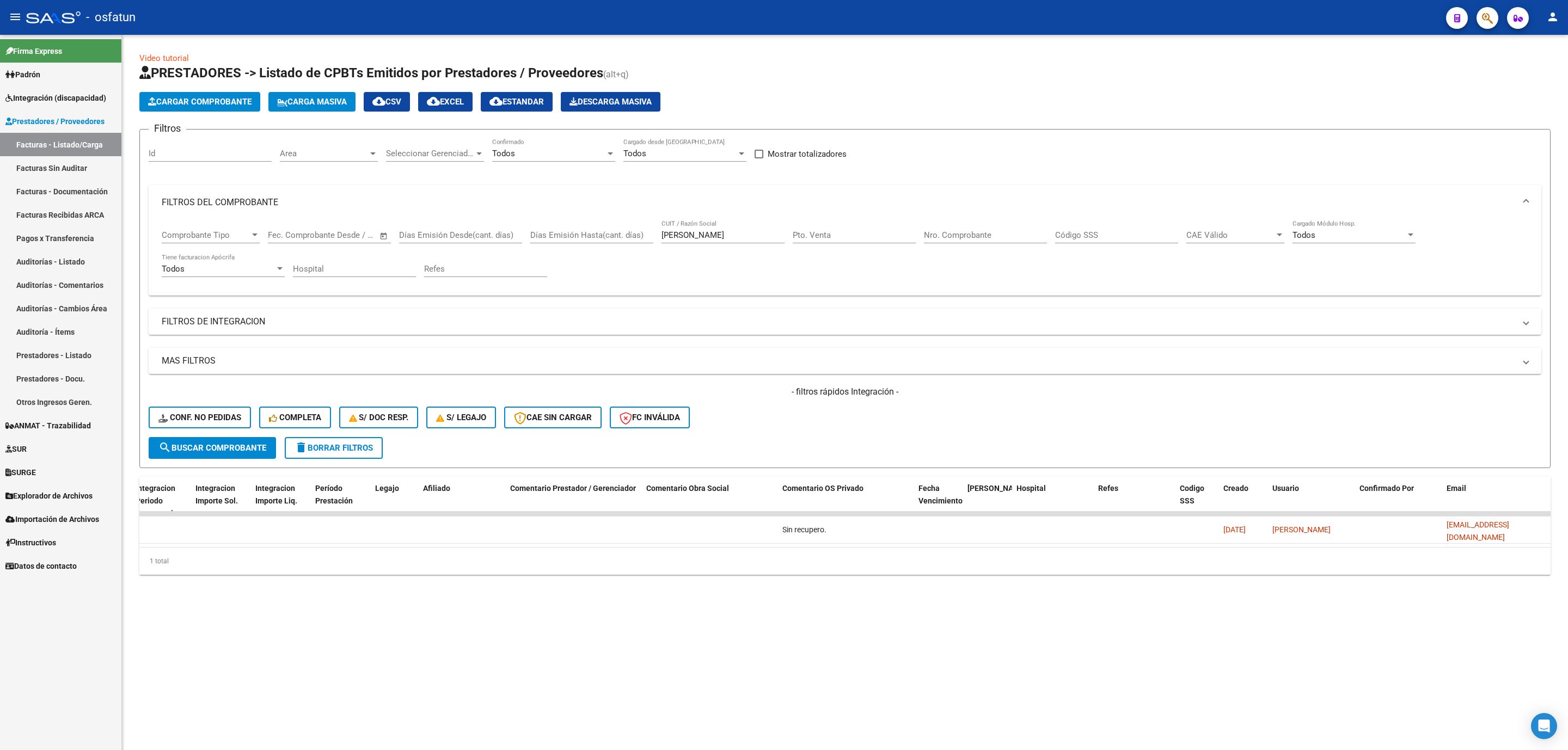
drag, startPoint x: 497, startPoint y: 560, endPoint x: 1460, endPoint y: 580, distance: 963.2
click at [1457, 627] on mat-sidenav-content "Video tutorial PRESTADORES -> Listado de CPBTs Emitidos por Prestadores / Prove…" at bounding box center [845, 392] width 1446 height 715
drag, startPoint x: 1492, startPoint y: 530, endPoint x: 1567, endPoint y: 533, distance: 75.1
click at [1567, 533] on div "Video tutorial PRESTADORES -> Listado de CPBTs Emitidos por Prestadores / Prove…" at bounding box center [845, 322] width 1446 height 575
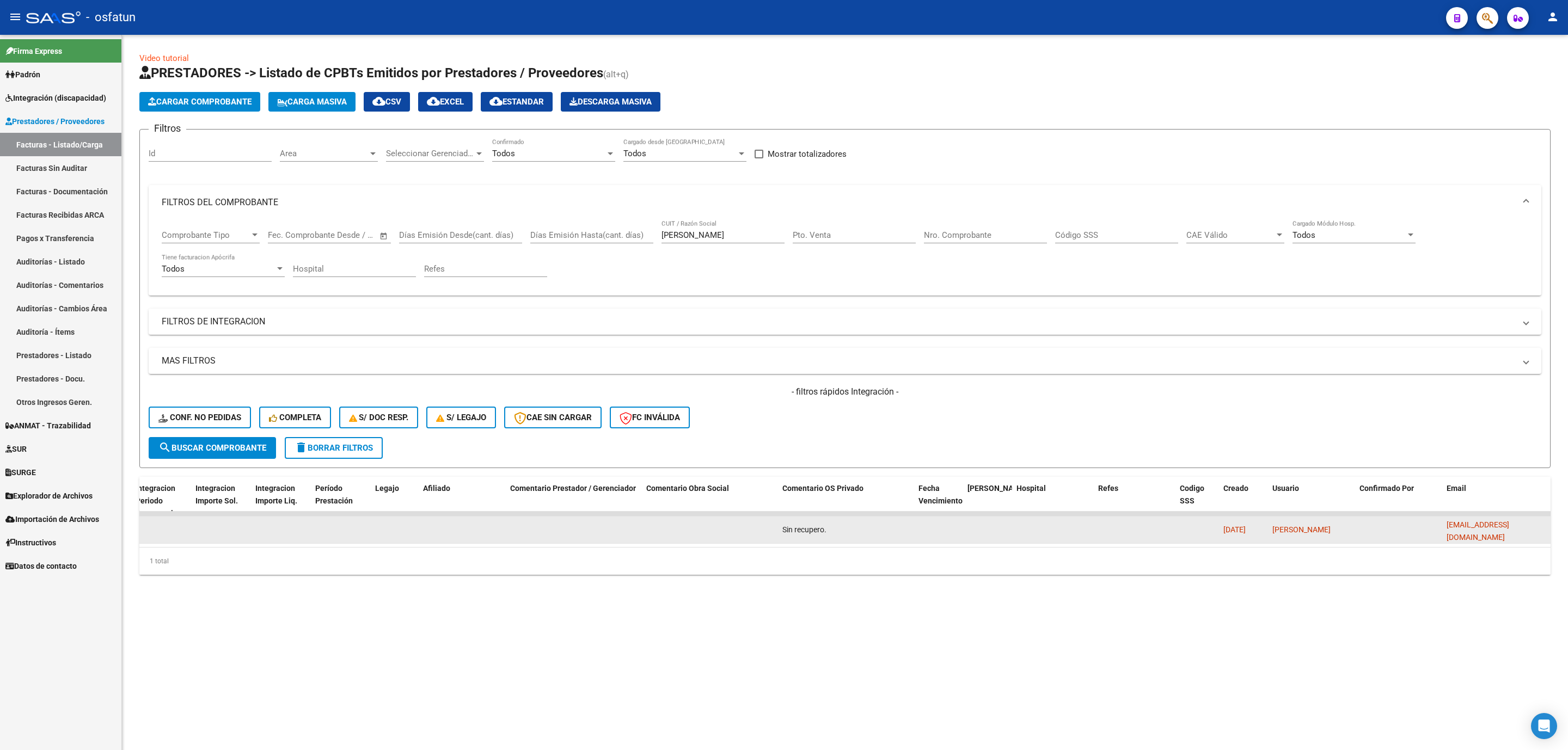
copy span "omodororivadavia@osfatun.org.ar"
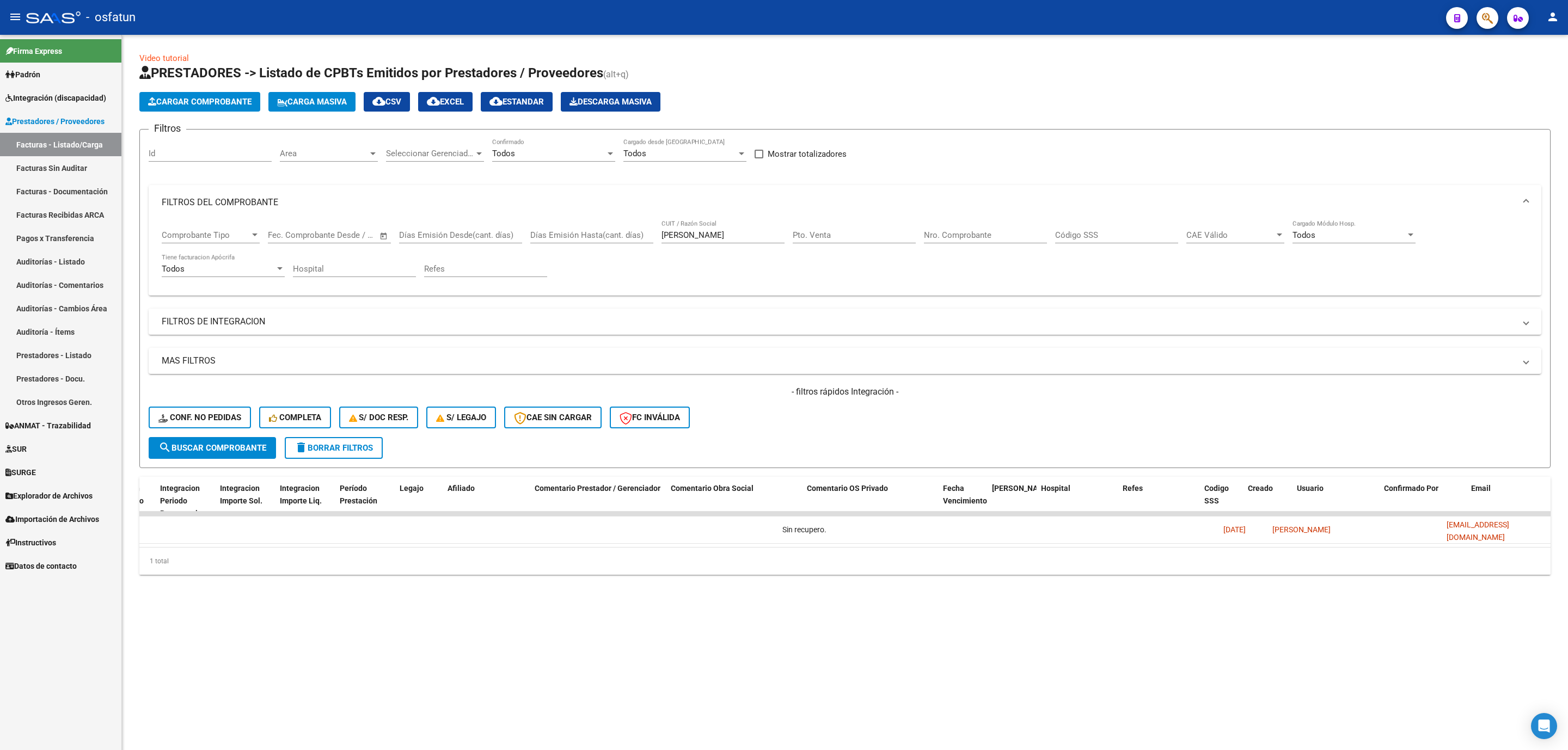
scroll to position [0, 0]
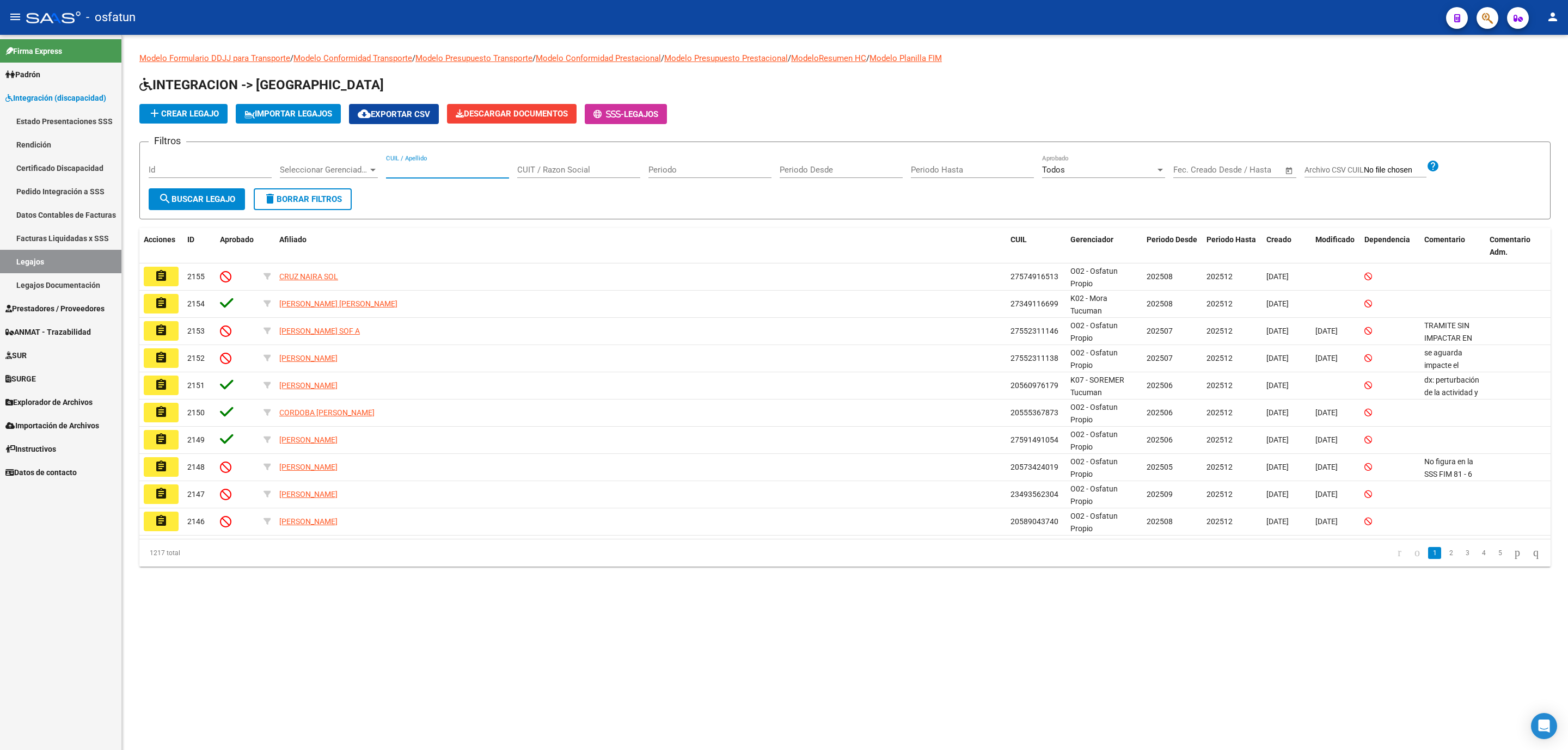
click at [451, 170] on input "CUIL / Apellido" at bounding box center [447, 169] width 123 height 10
paste input "30715942247"
click at [421, 170] on input "30715942247" at bounding box center [447, 169] width 123 height 10
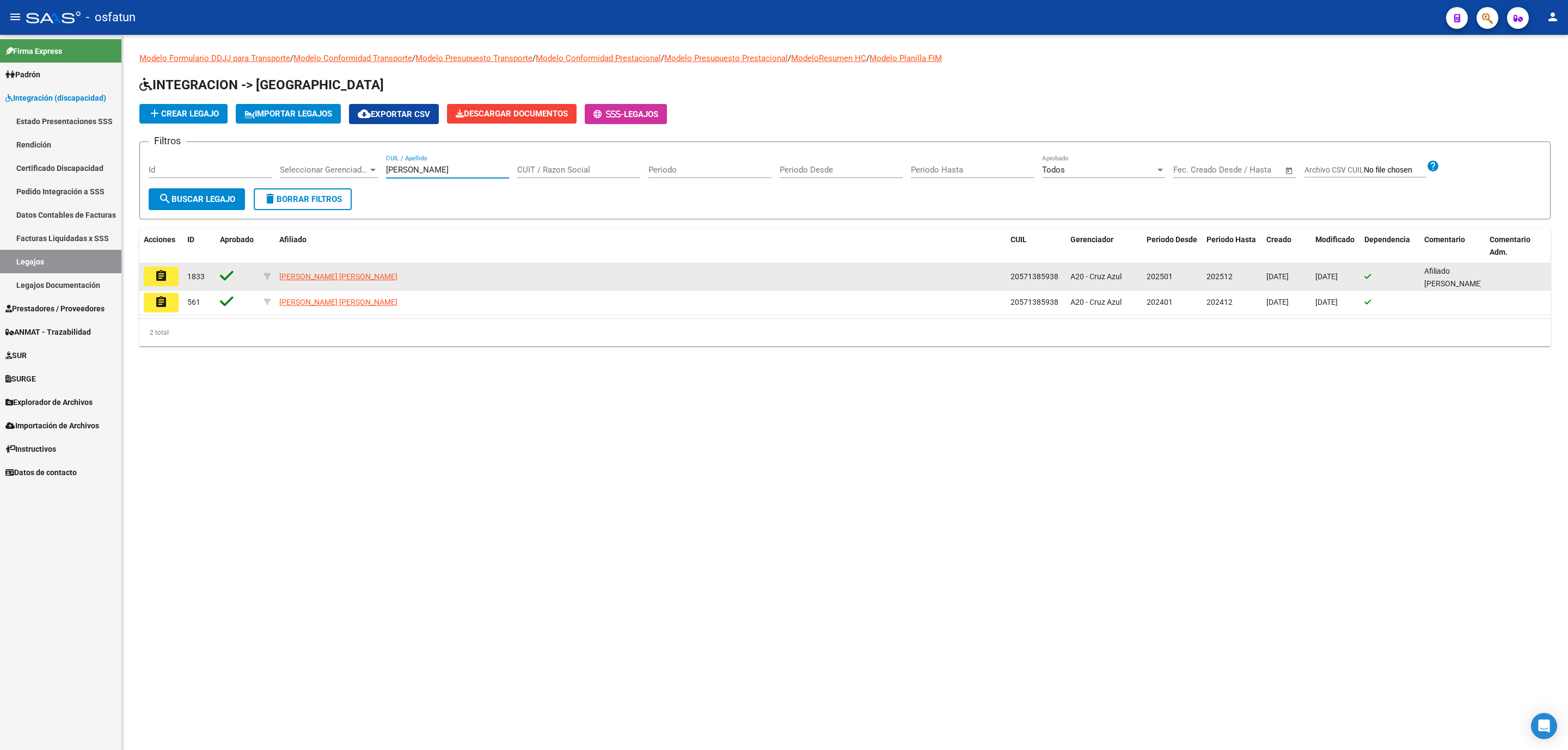
type input "carvallo"
click at [177, 275] on button "assignment" at bounding box center [161, 276] width 35 height 19
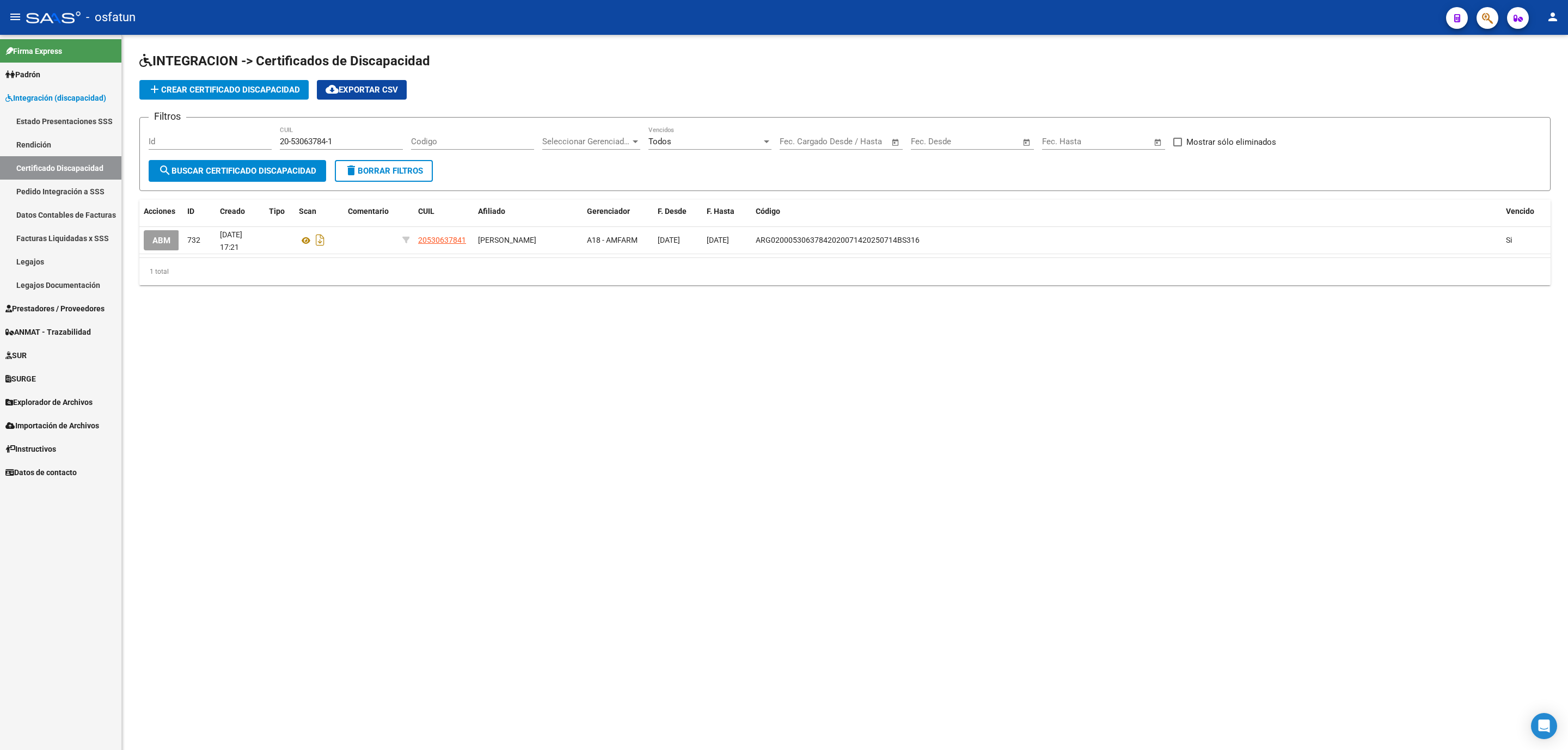
click at [471, 438] on mat-sidenav-content "INTEGRACION -> Certificados de Discapacidad add Crear Certificado Discapacidad …" at bounding box center [845, 392] width 1446 height 715
click at [295, 141] on input "20-53063784-1" at bounding box center [342, 141] width 123 height 10
click at [54, 307] on span "Prestadores / Proveedores" at bounding box center [55, 309] width 99 height 12
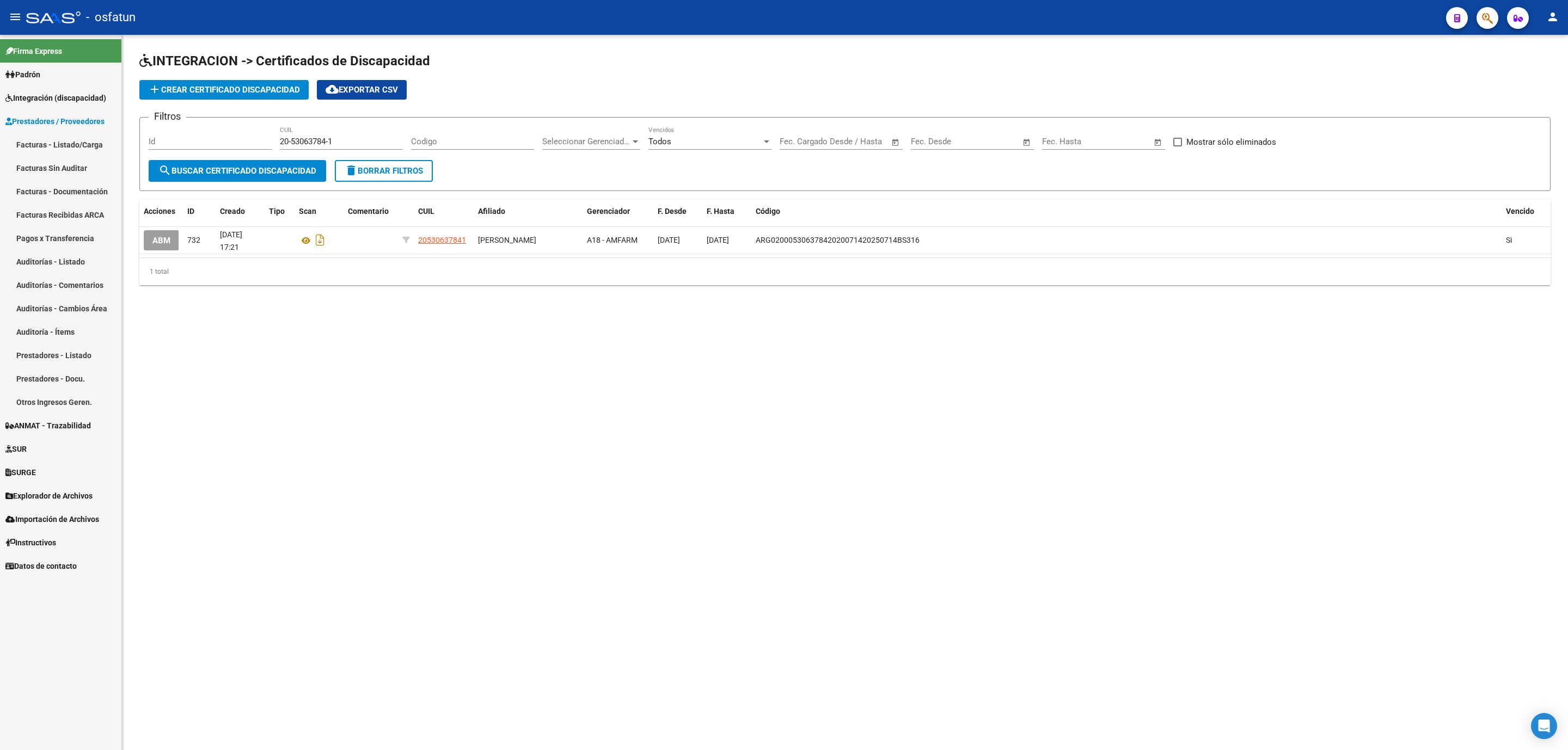
click at [52, 144] on link "Facturas - Listado/Carga" at bounding box center [60, 144] width 121 height 23
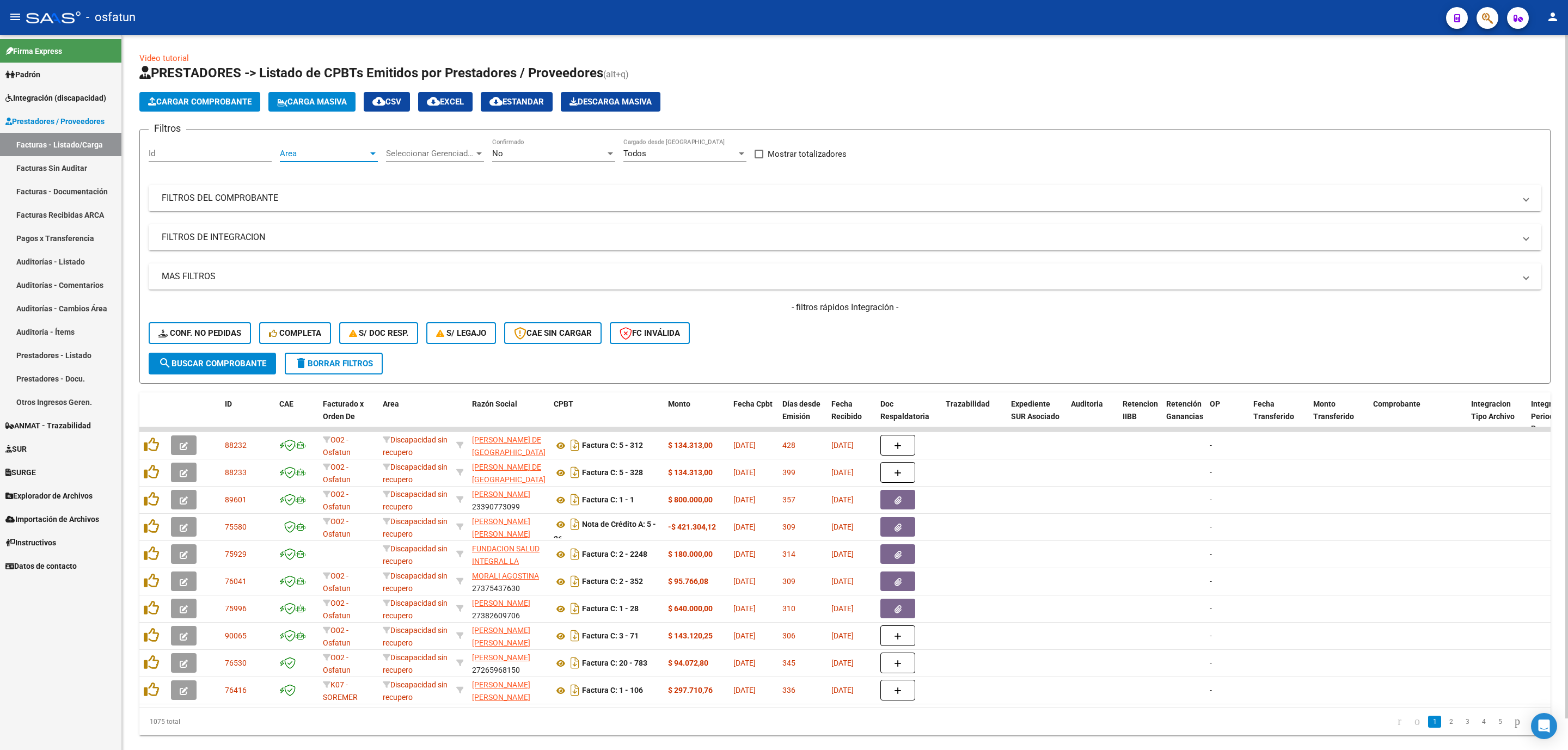
click at [345, 149] on span "Area" at bounding box center [324, 153] width 88 height 10
click at [327, 204] on span "Integración" at bounding box center [356, 203] width 153 height 25
click at [224, 238] on mat-panel-title "FILTROS DE INTEGRACION" at bounding box center [838, 238] width 1354 height 12
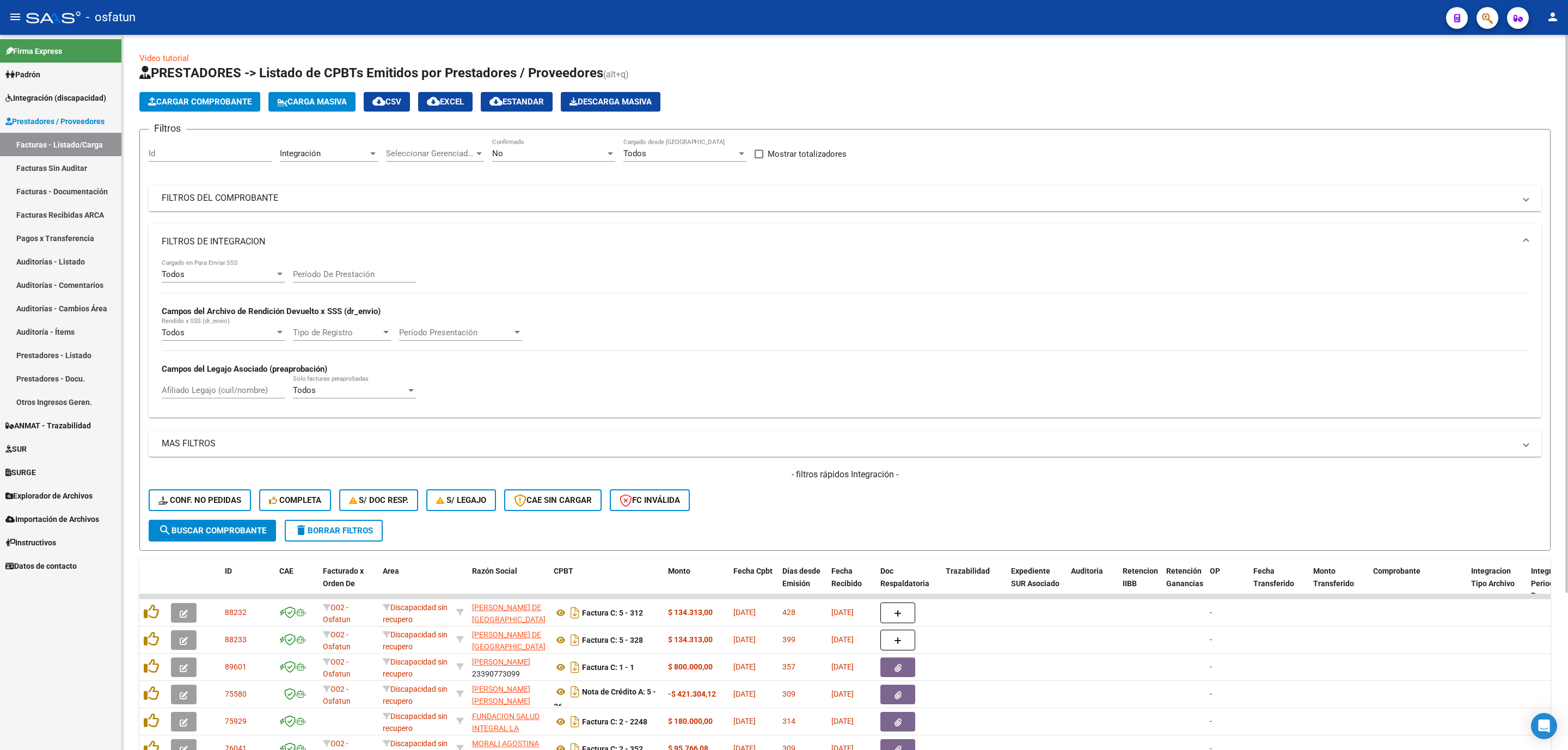
click at [355, 269] on div "Período De Prestación" at bounding box center [354, 271] width 123 height 23
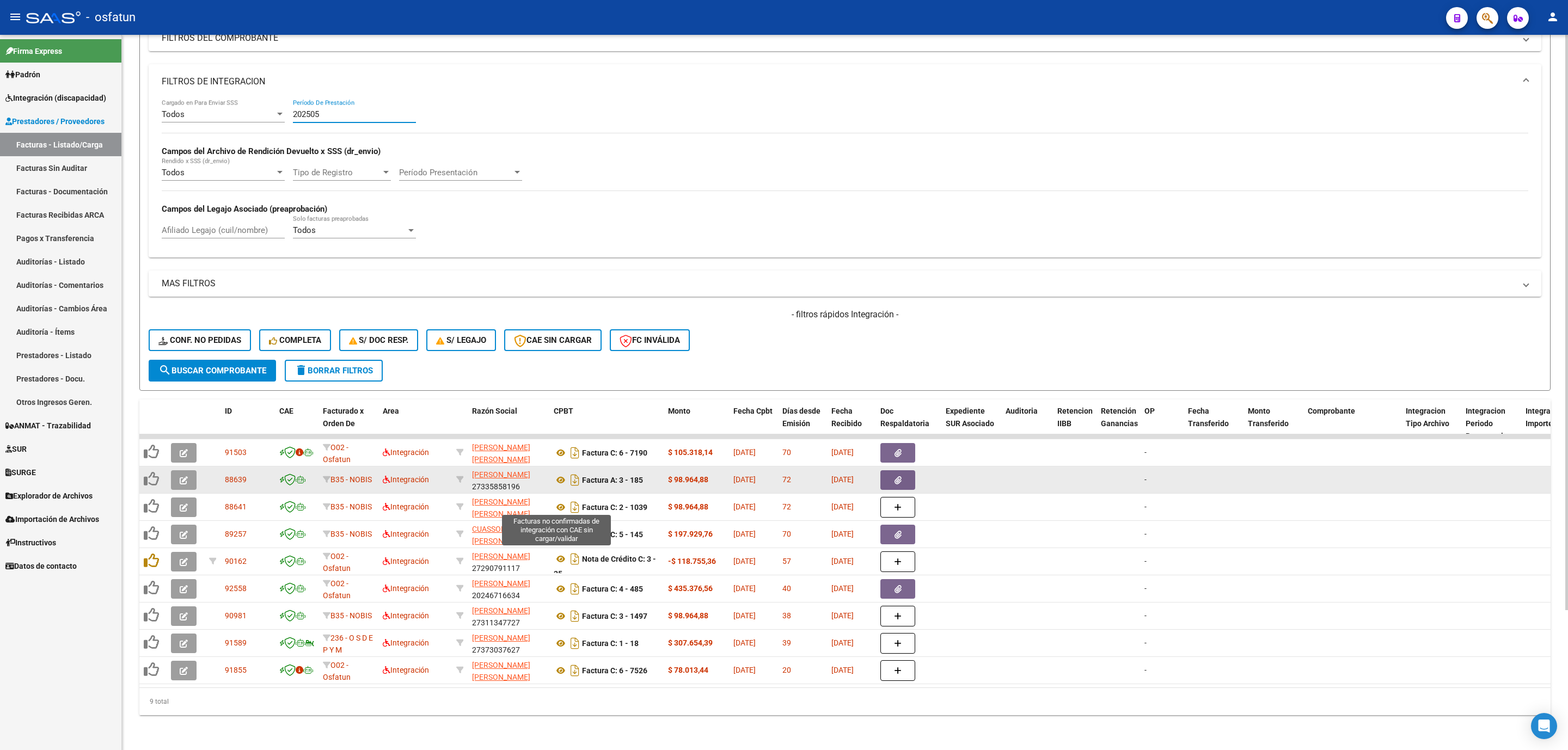
scroll to position [173, 0]
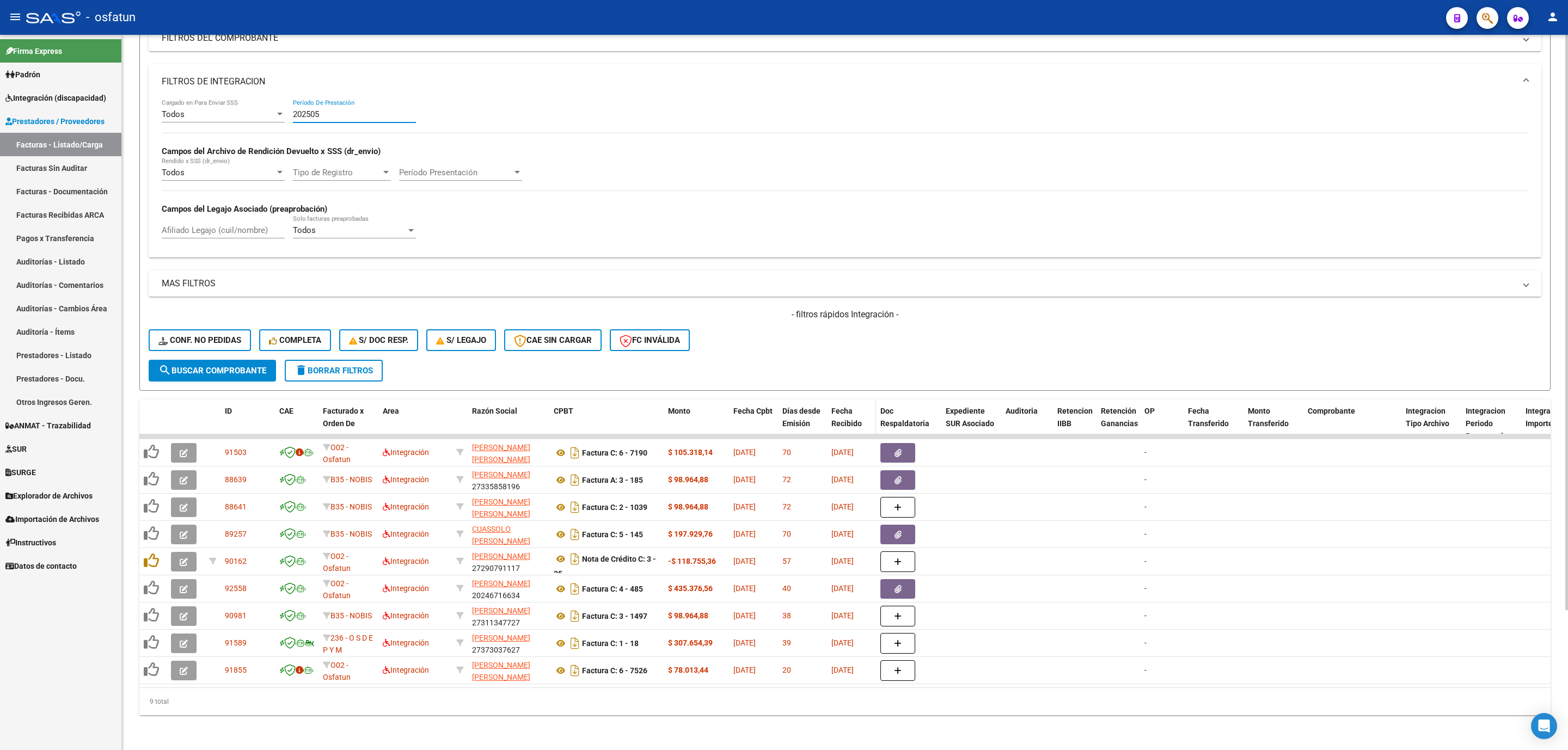
click at [847, 406] on span "Fecha Recibido" at bounding box center [847, 417] width 31 height 21
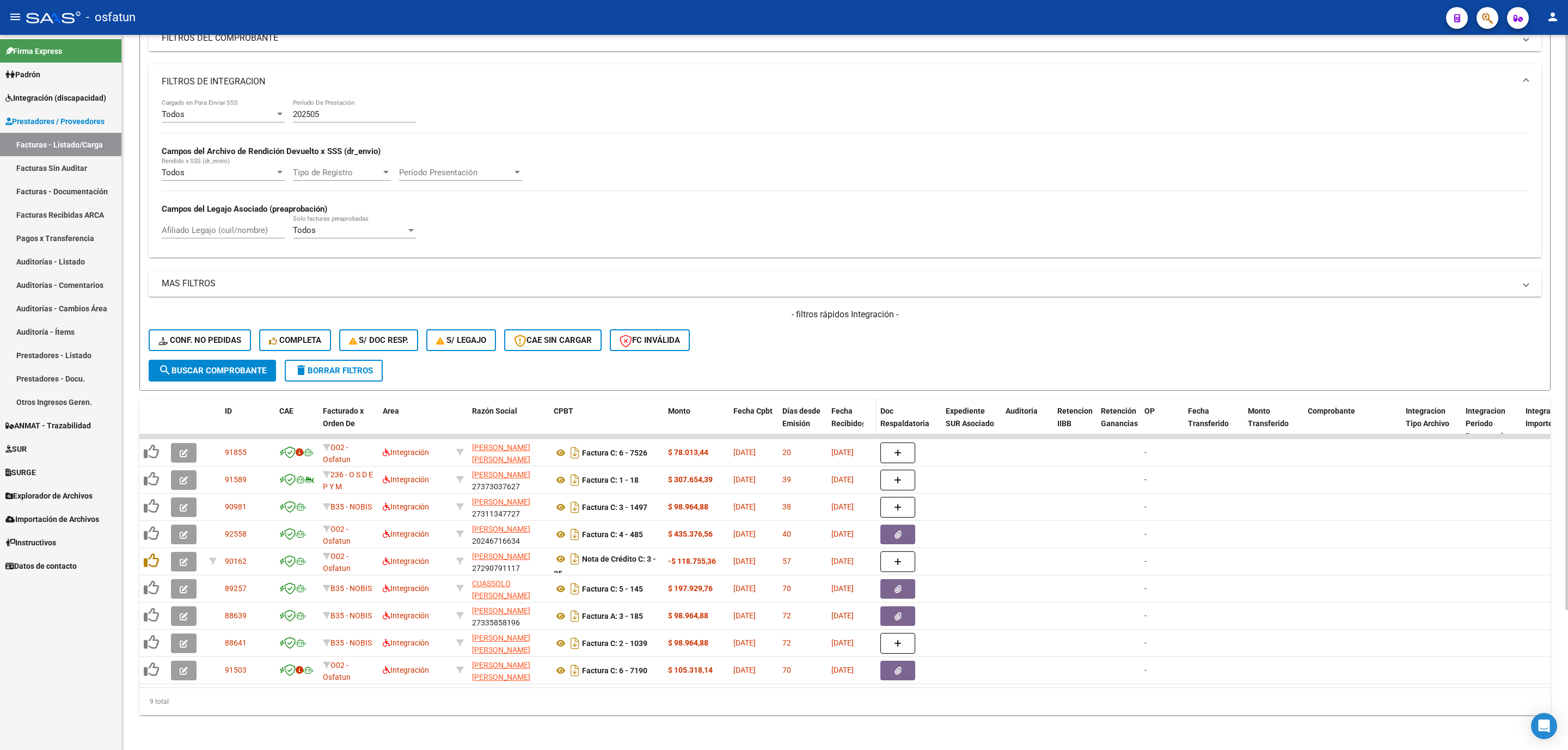
click at [841, 412] on span "Fecha Recibido" at bounding box center [847, 417] width 31 height 21
click at [340, 109] on input "202505" at bounding box center [354, 114] width 123 height 10
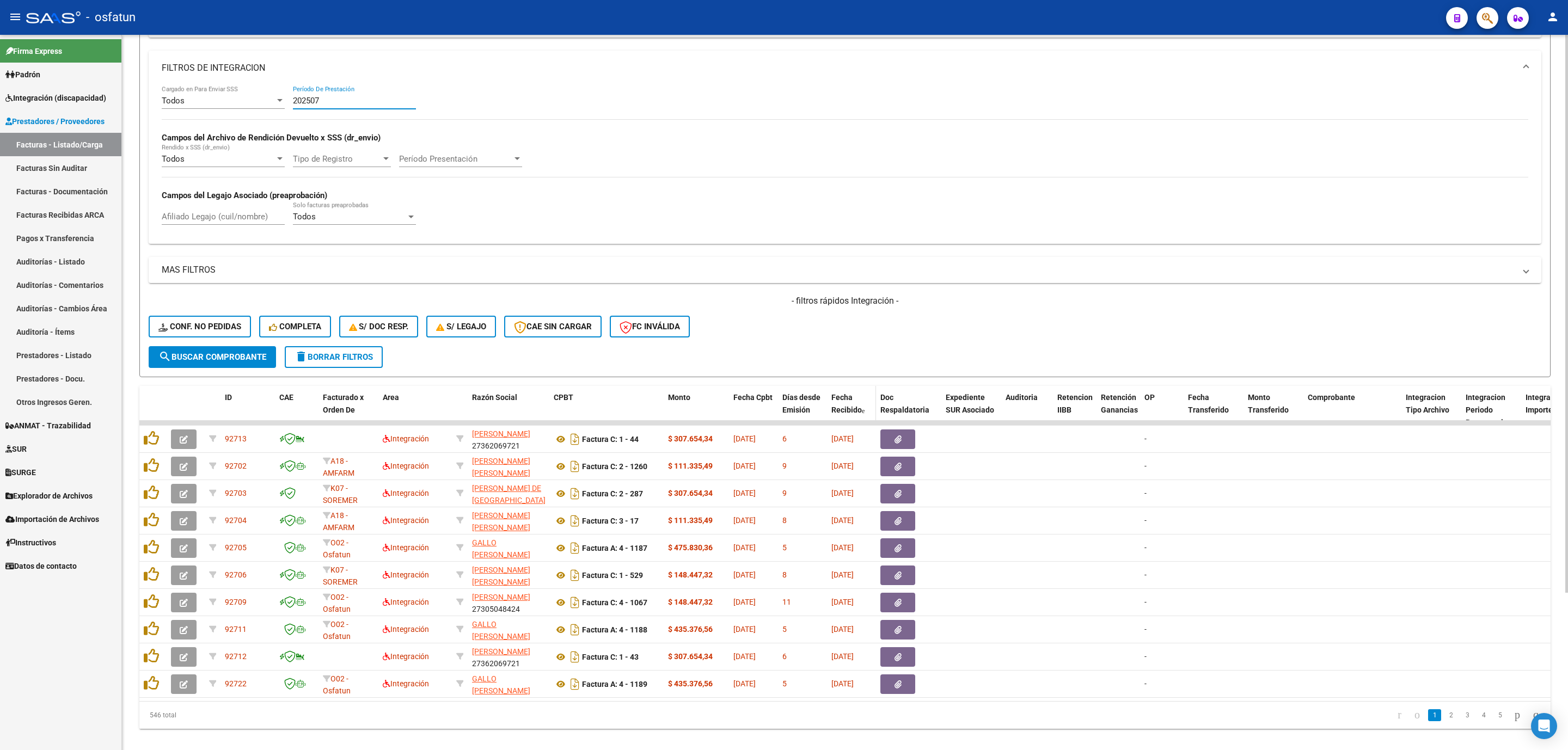
type input "202507"
click at [850, 414] on span "Fecha Recibido" at bounding box center [847, 404] width 31 height 21
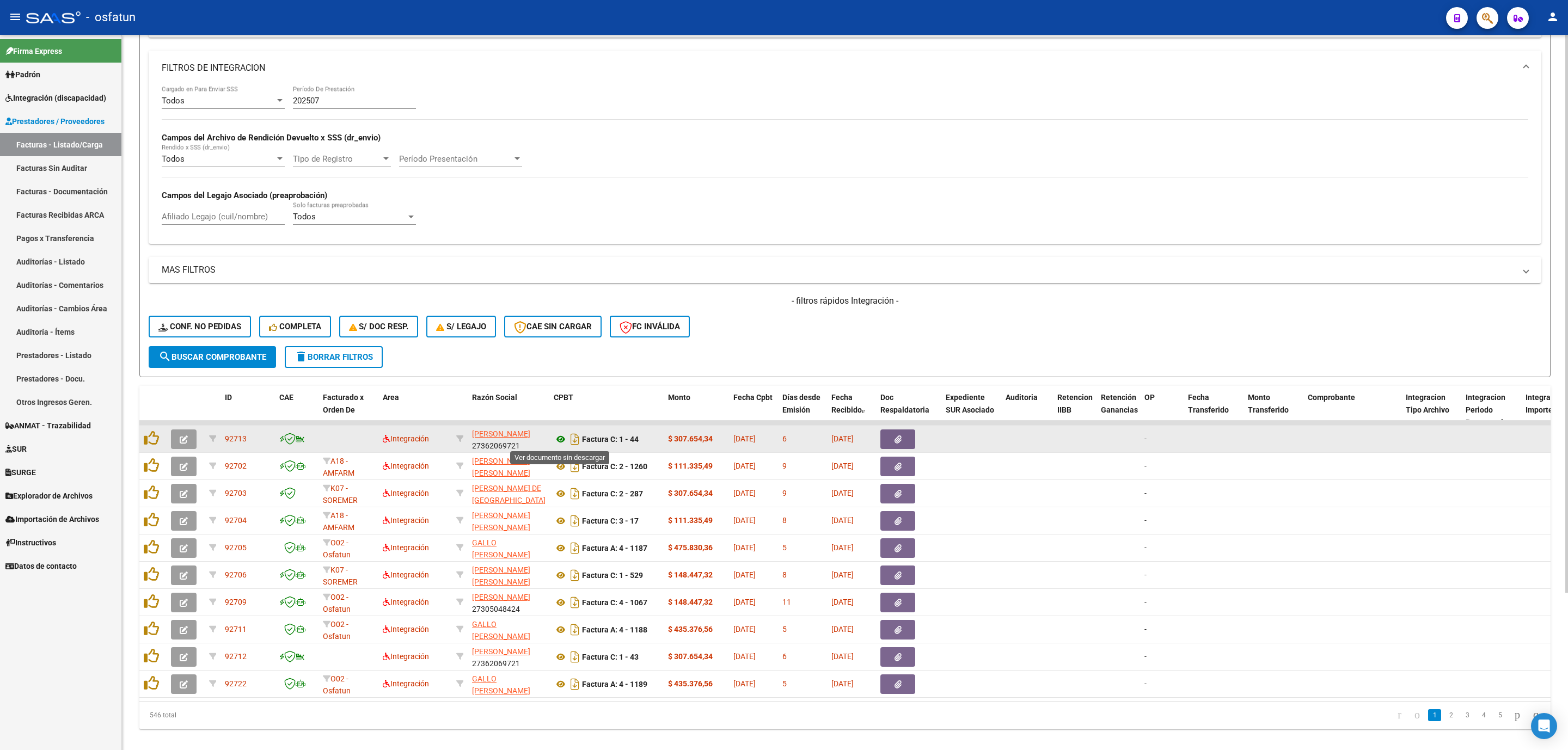
click at [559, 441] on icon at bounding box center [561, 439] width 14 height 13
click at [190, 441] on button "button" at bounding box center [184, 439] width 25 height 19
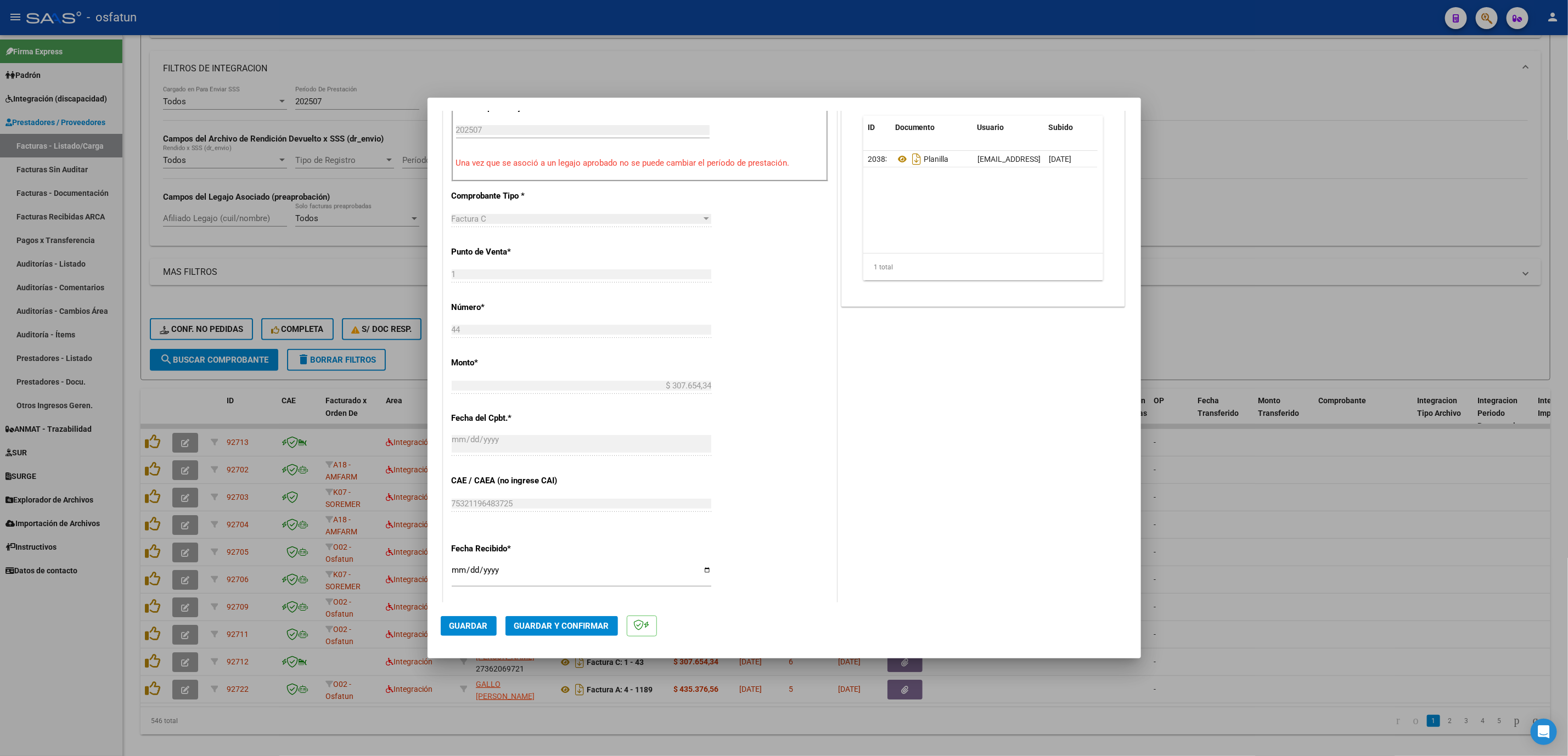
scroll to position [412, 0]
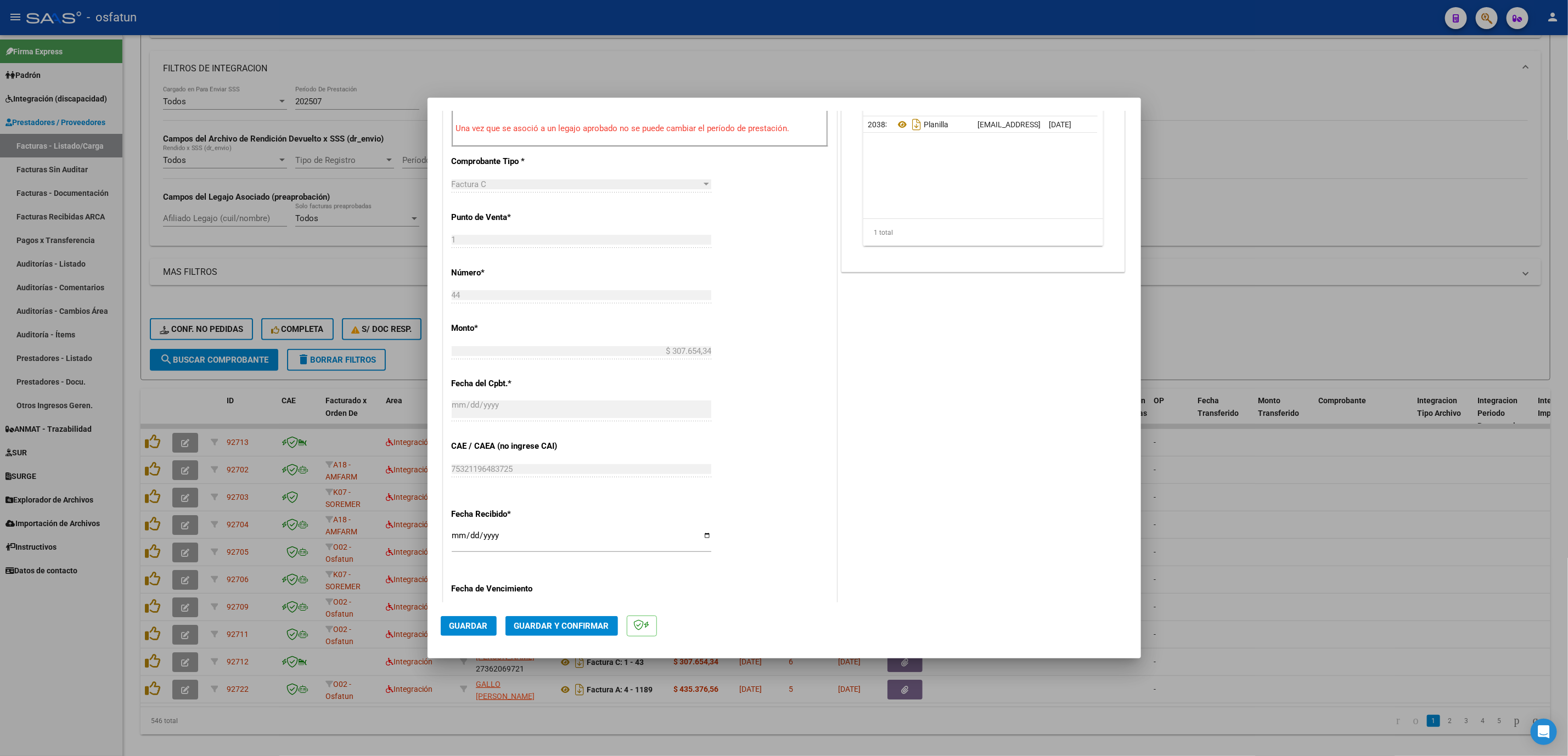
click at [571, 614] on mat-dialog-actions "Guardar Guardar y Confirmar" at bounding box center [784, 624] width 687 height 43
click at [571, 622] on span "Guardar y Confirmar" at bounding box center [562, 626] width 95 height 10
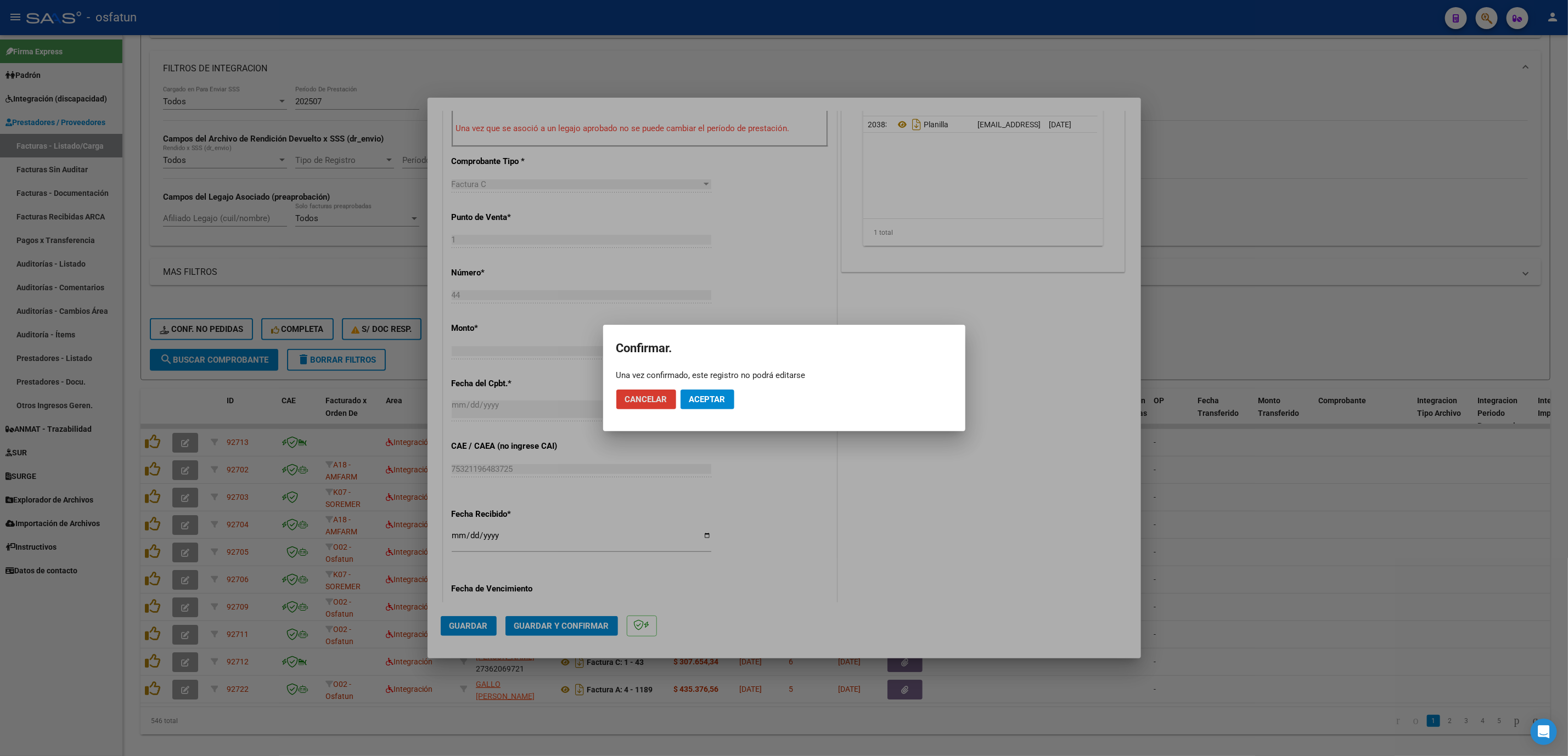
click at [720, 405] on button "Aceptar" at bounding box center [707, 399] width 54 height 20
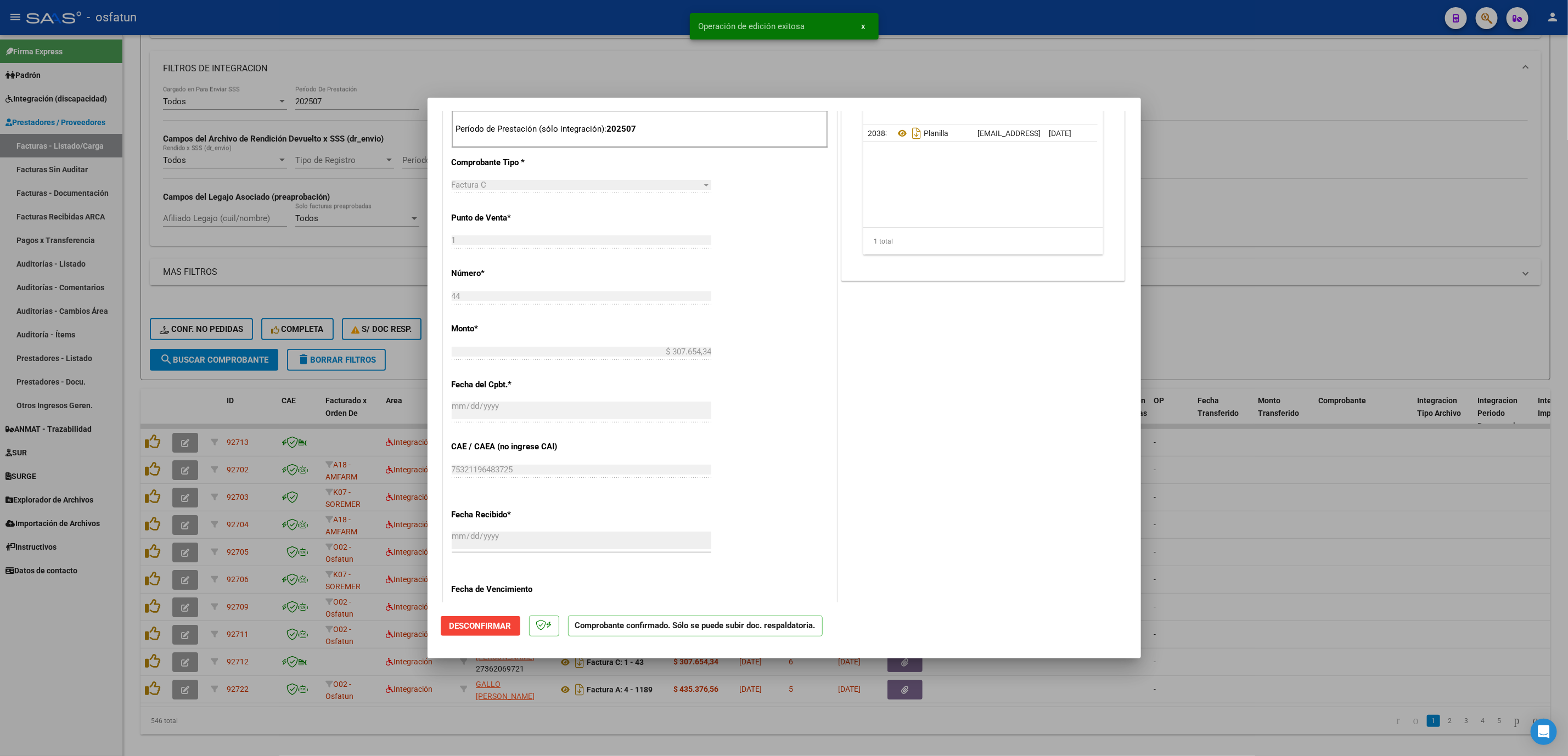
click at [1388, 526] on div at bounding box center [784, 378] width 1568 height 756
type input "$ 0,00"
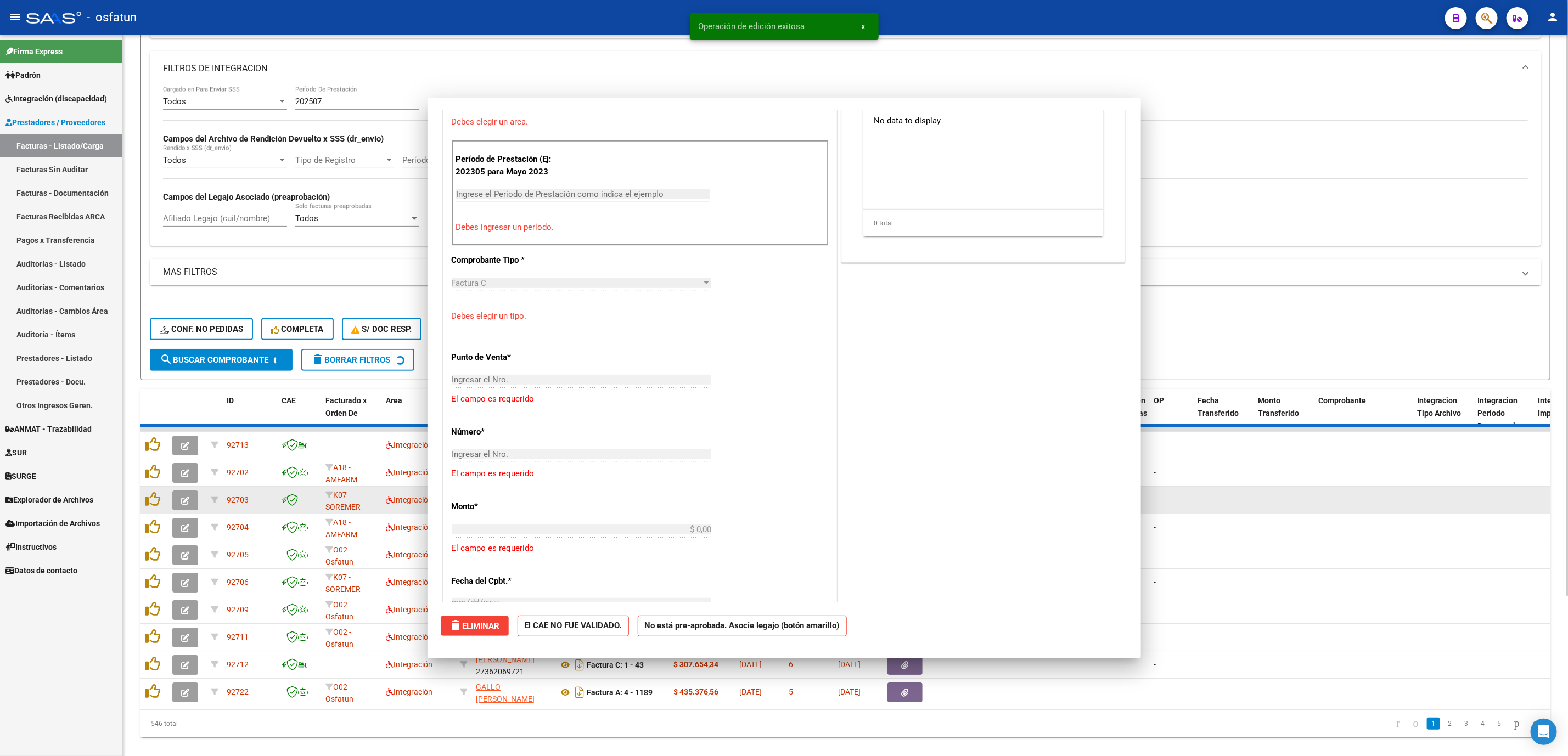
scroll to position [547, 0]
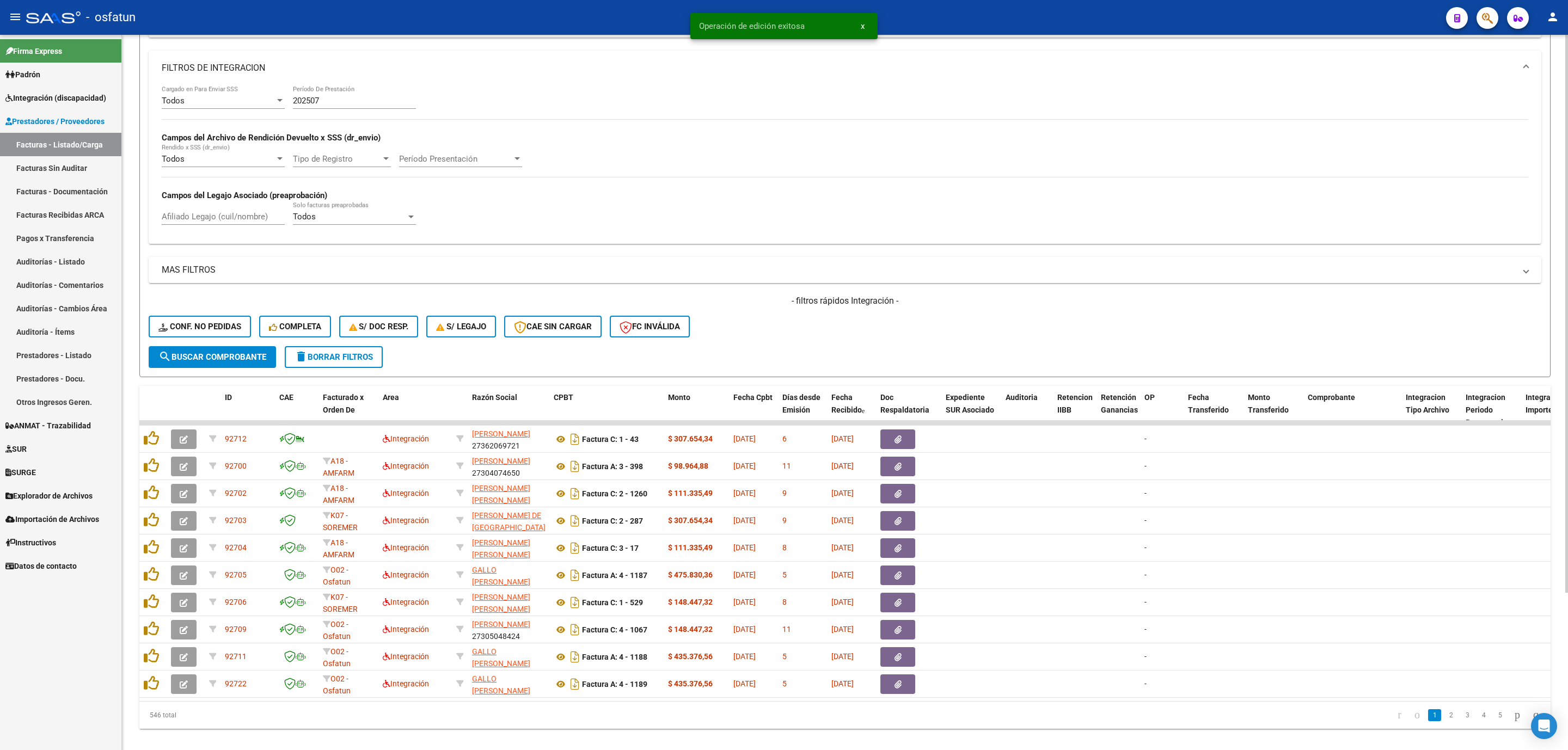
click at [224, 356] on span "search Buscar Comprobante" at bounding box center [212, 357] width 108 height 10
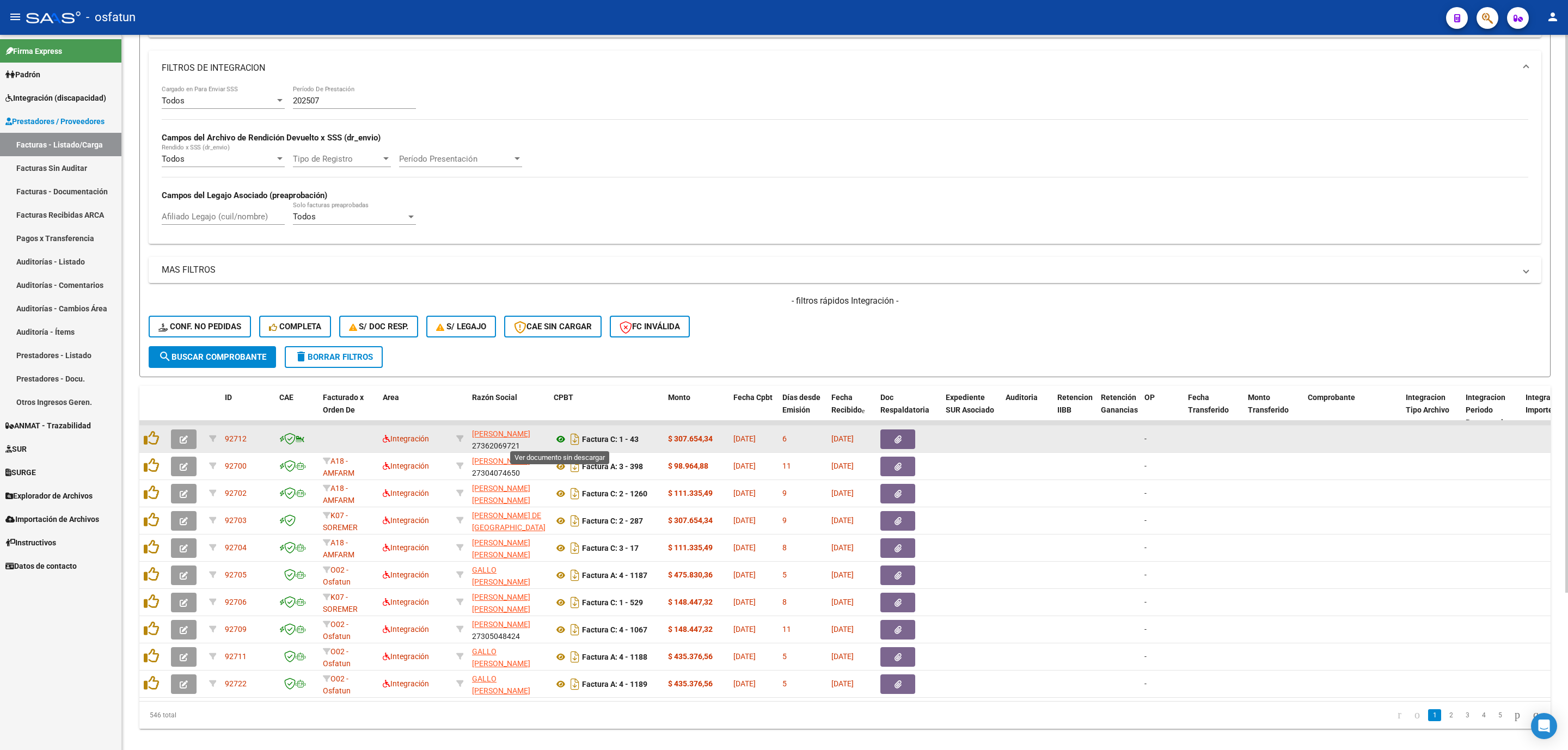
click at [563, 441] on icon at bounding box center [561, 439] width 14 height 13
click at [192, 444] on button "button" at bounding box center [184, 439] width 25 height 19
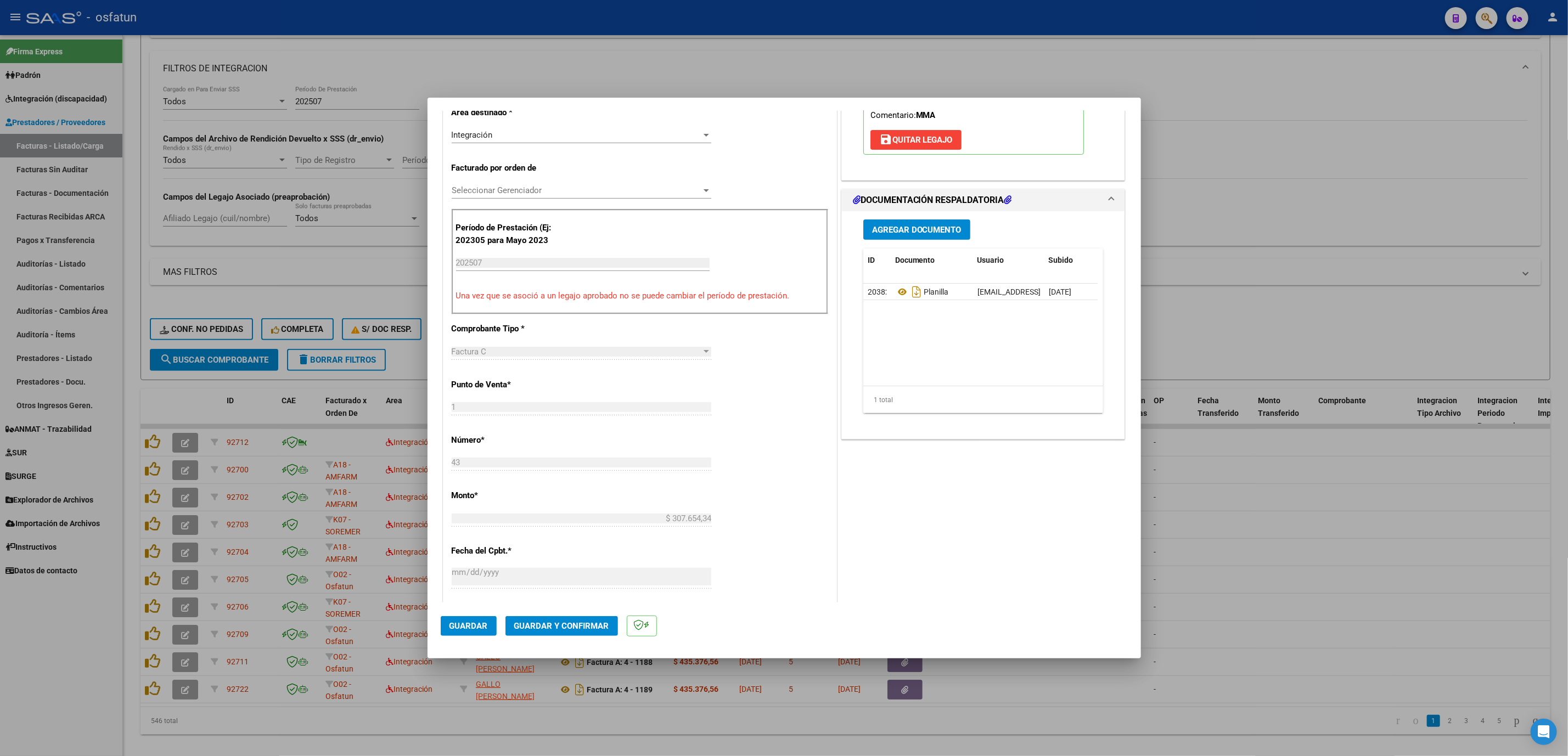
scroll to position [247, 0]
click at [563, 634] on button "Guardar y Confirmar" at bounding box center [562, 626] width 113 height 20
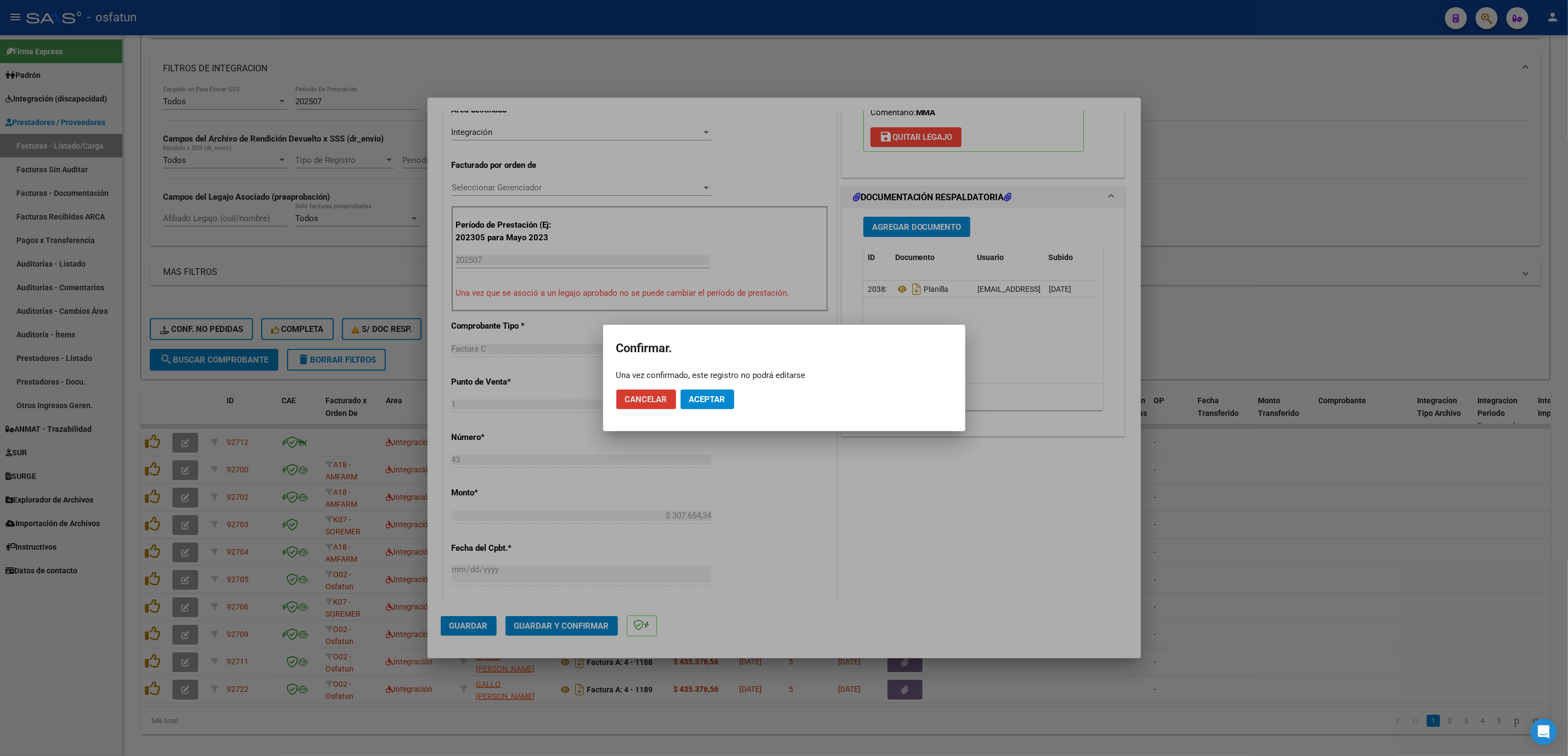
click at [722, 402] on span "Aceptar" at bounding box center [707, 400] width 36 height 10
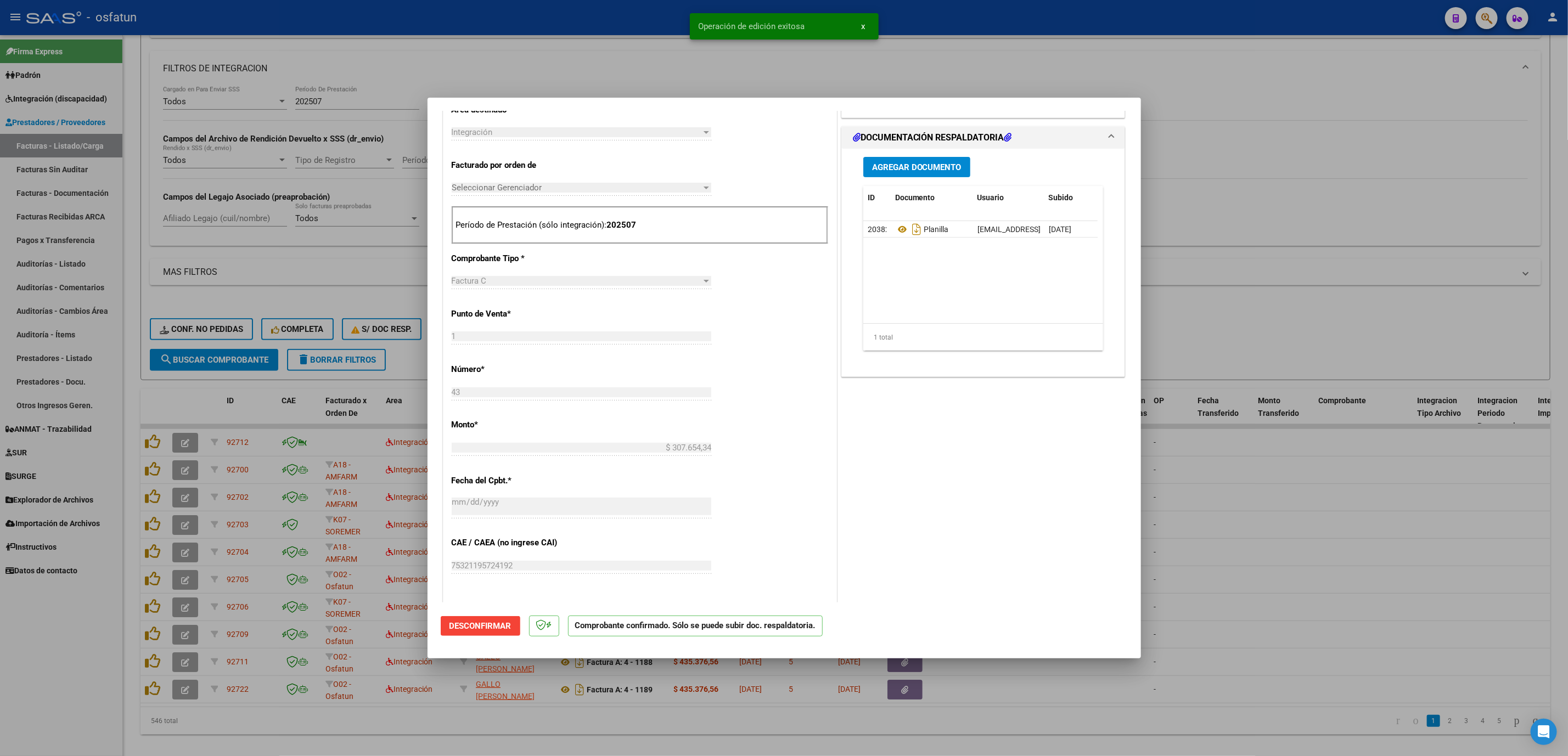
click at [1299, 269] on div at bounding box center [784, 378] width 1568 height 756
type input "$ 0,00"
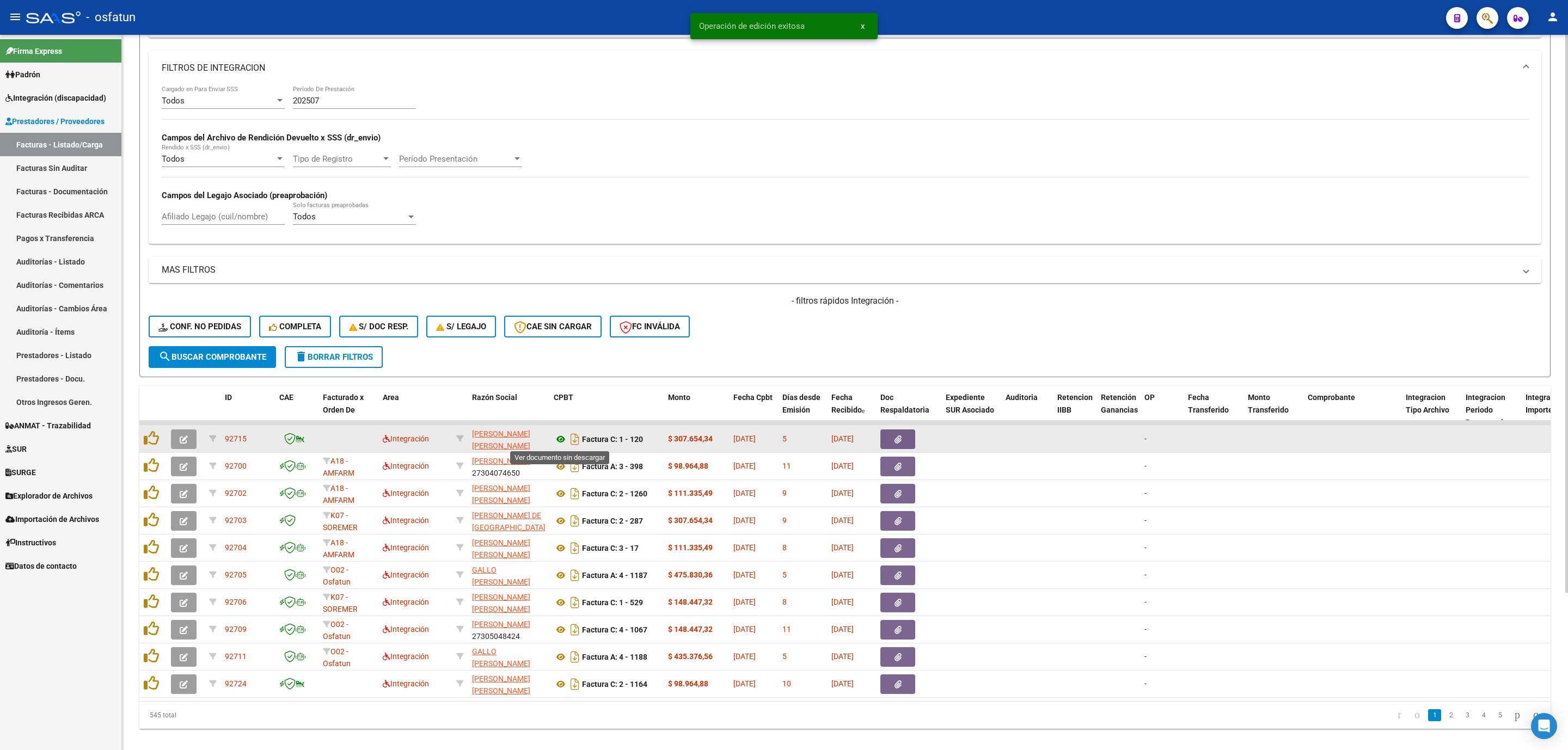
click at [561, 441] on icon at bounding box center [561, 439] width 14 height 13
click at [187, 441] on button "button" at bounding box center [184, 439] width 25 height 19
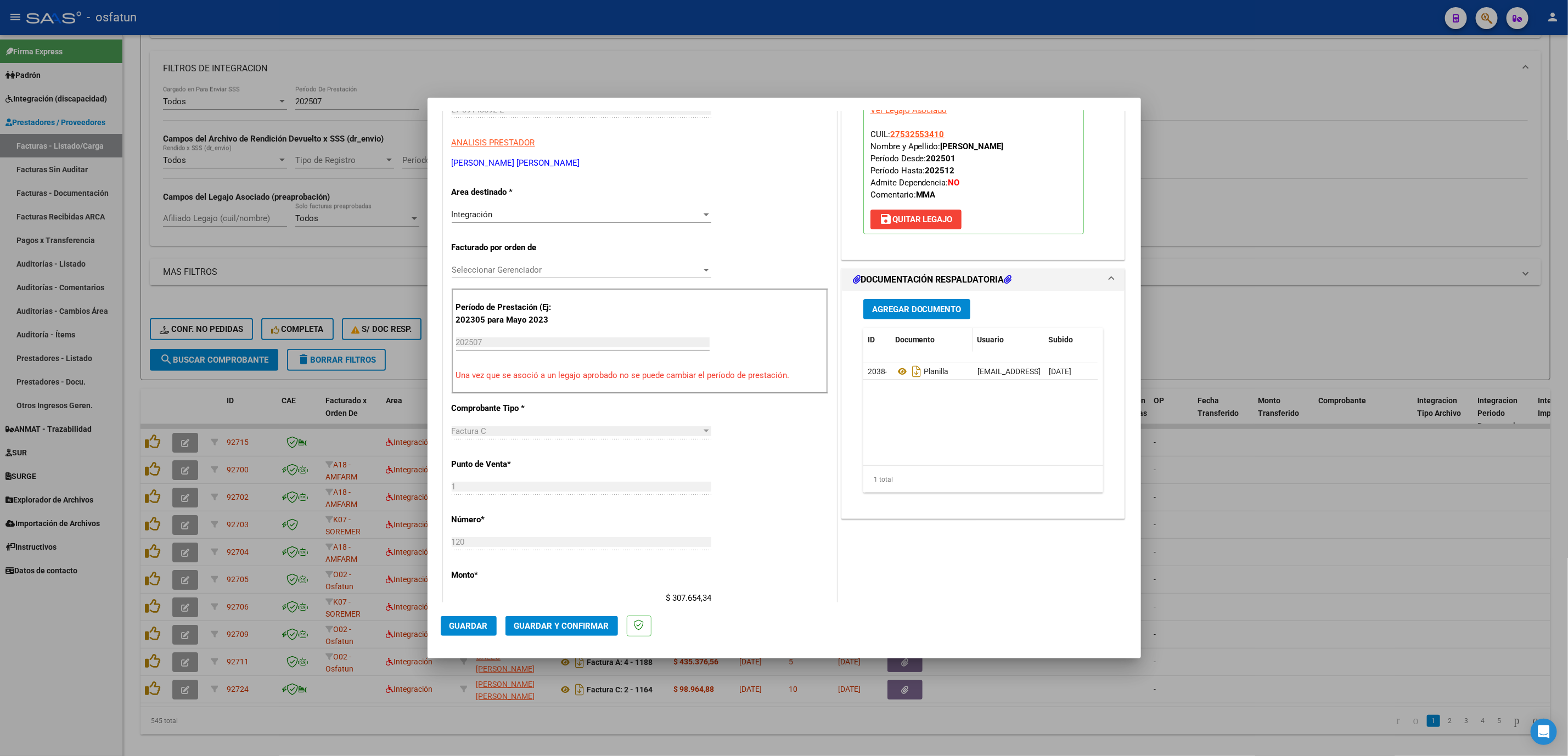
scroll to position [247, 0]
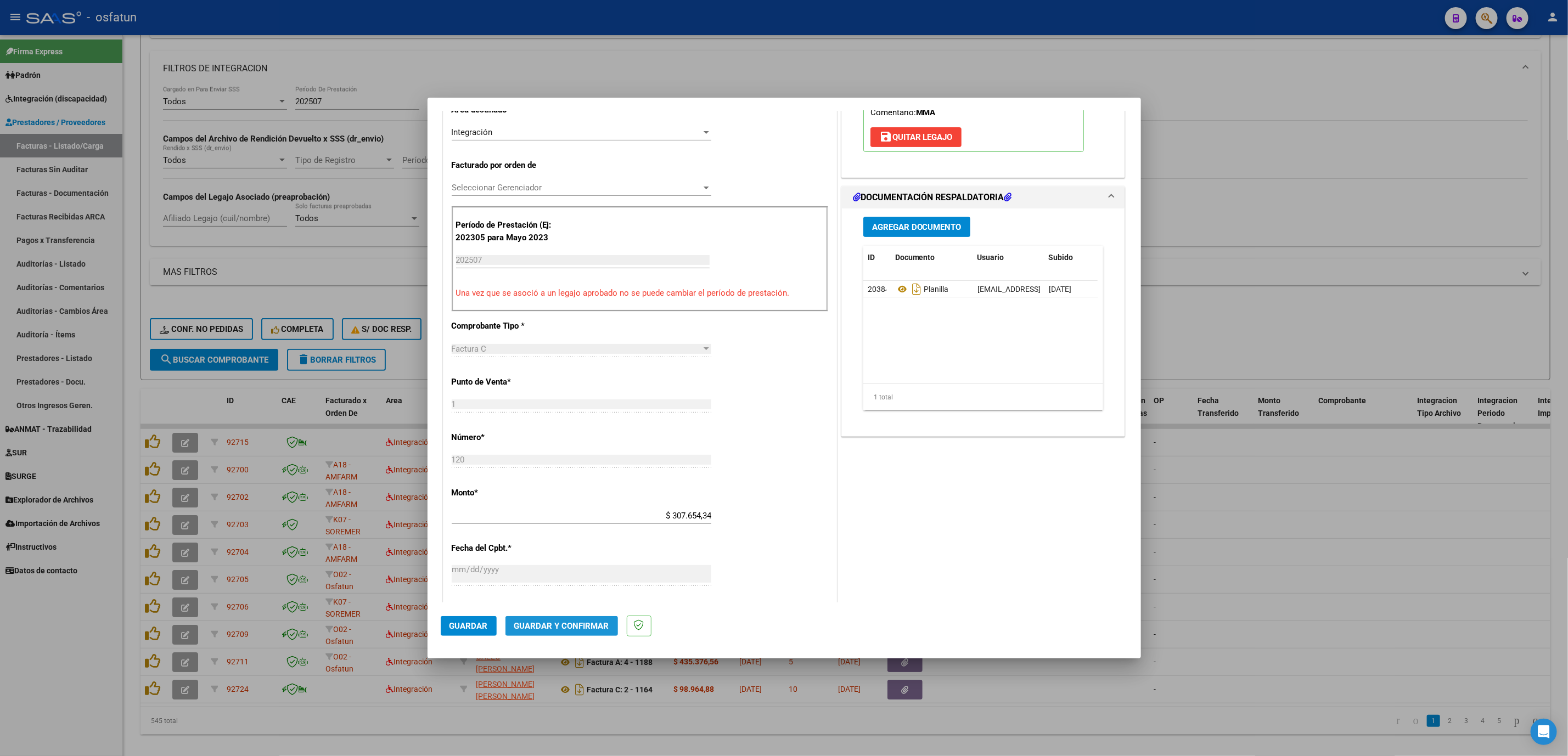
click at [565, 632] on button "Guardar y Confirmar" at bounding box center [562, 626] width 113 height 20
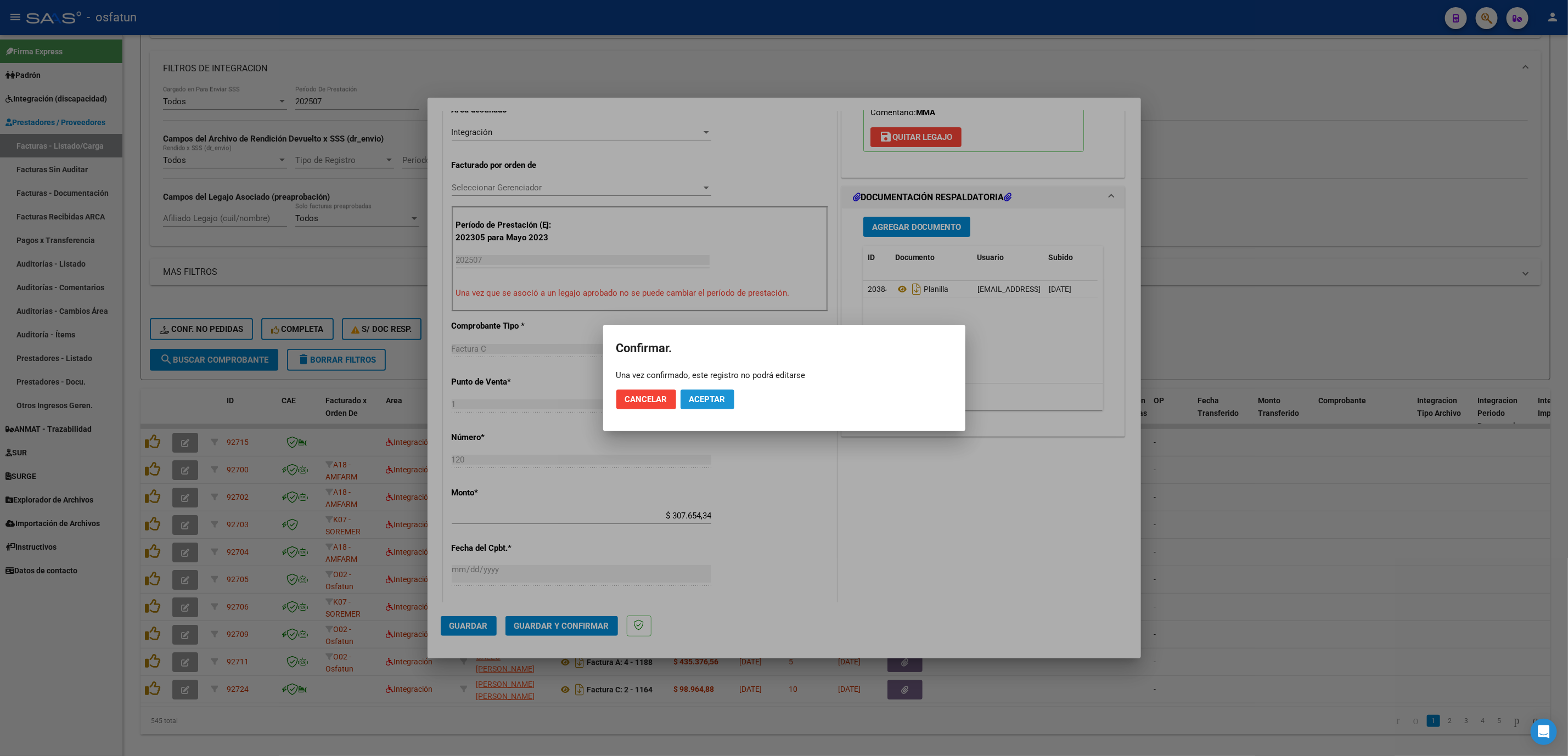
click at [723, 402] on span "Aceptar" at bounding box center [707, 400] width 36 height 10
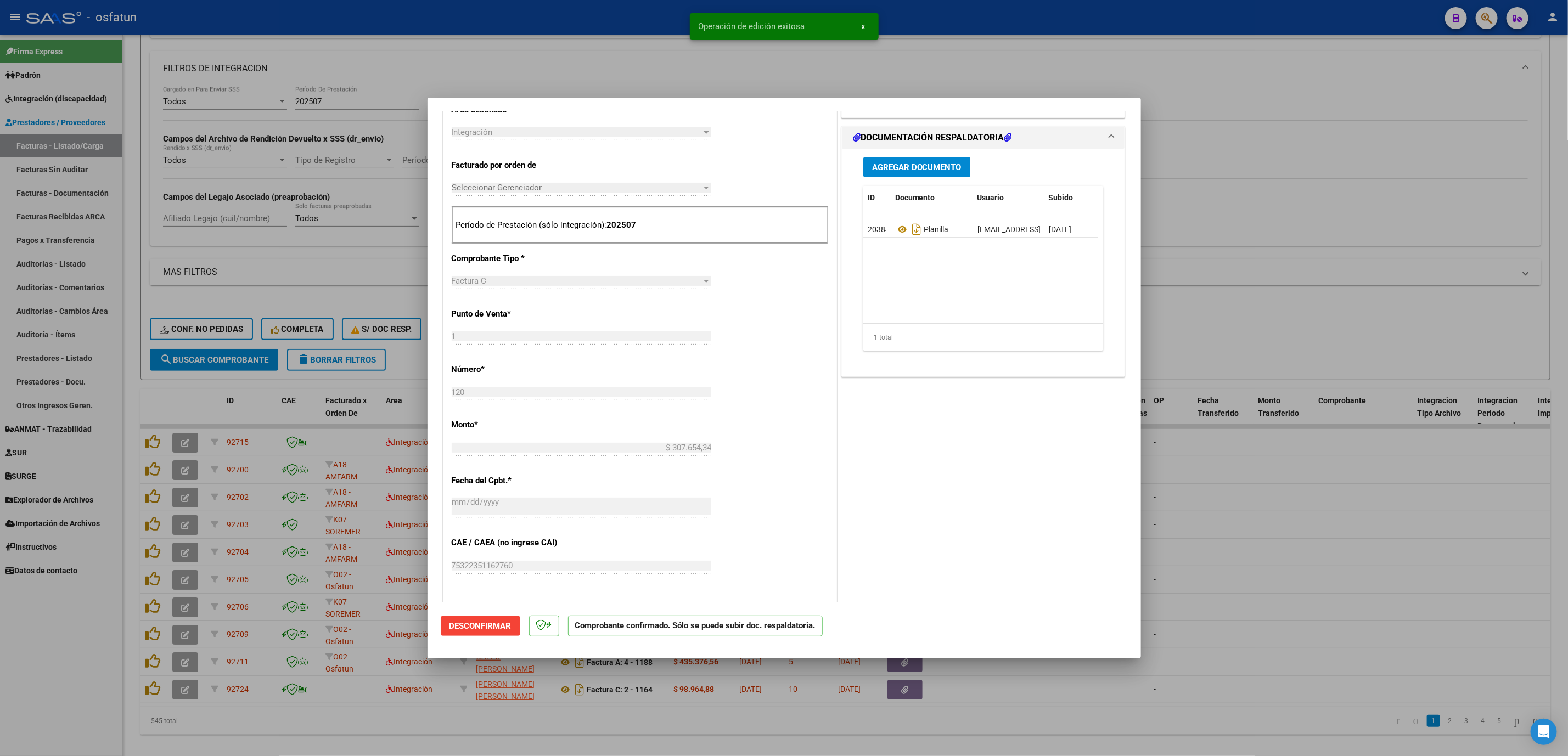
click at [1312, 512] on div at bounding box center [784, 378] width 1568 height 756
type input "$ 0,00"
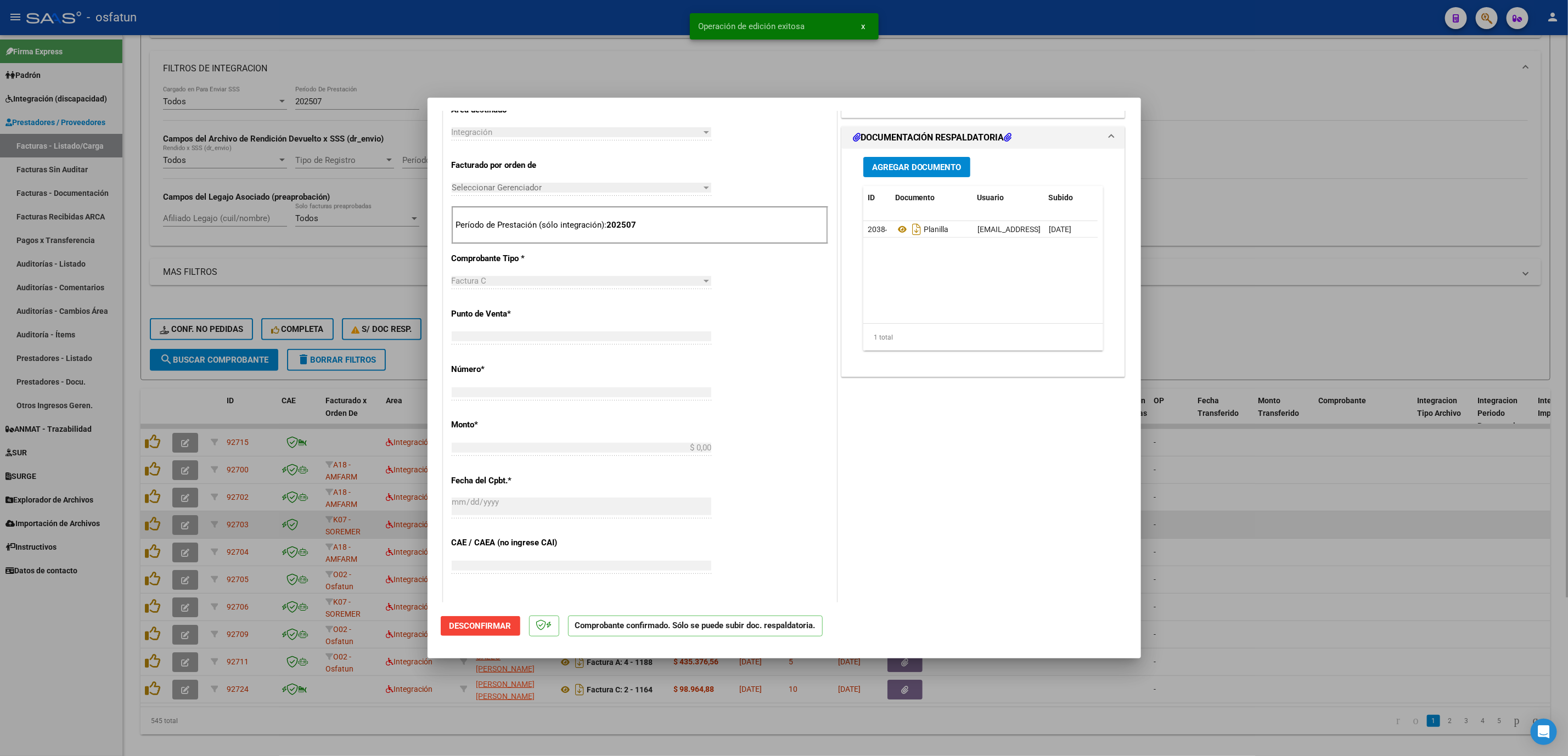
scroll to position [265, 0]
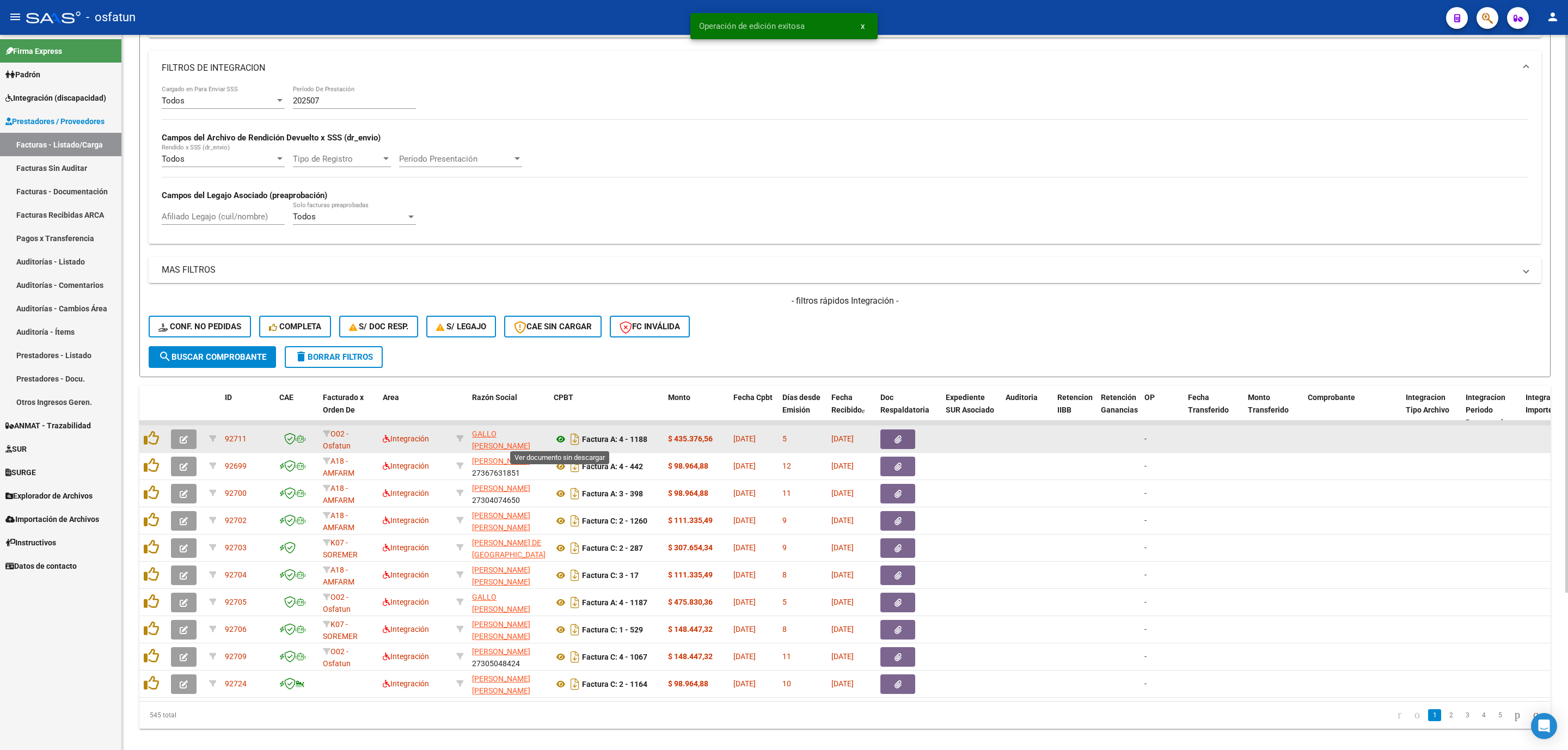
click at [564, 443] on icon at bounding box center [561, 439] width 14 height 13
click at [180, 443] on icon "button" at bounding box center [184, 439] width 8 height 8
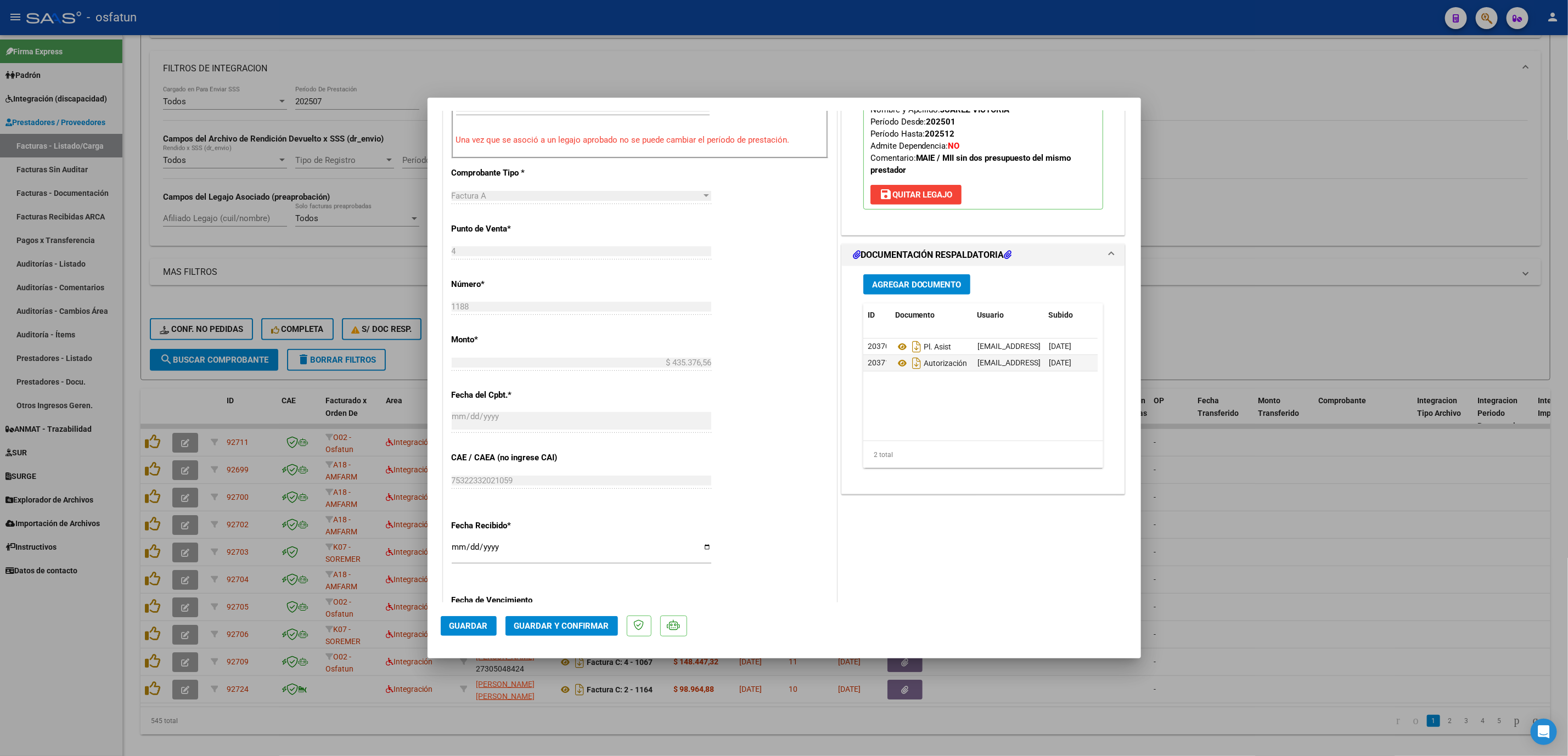
scroll to position [412, 0]
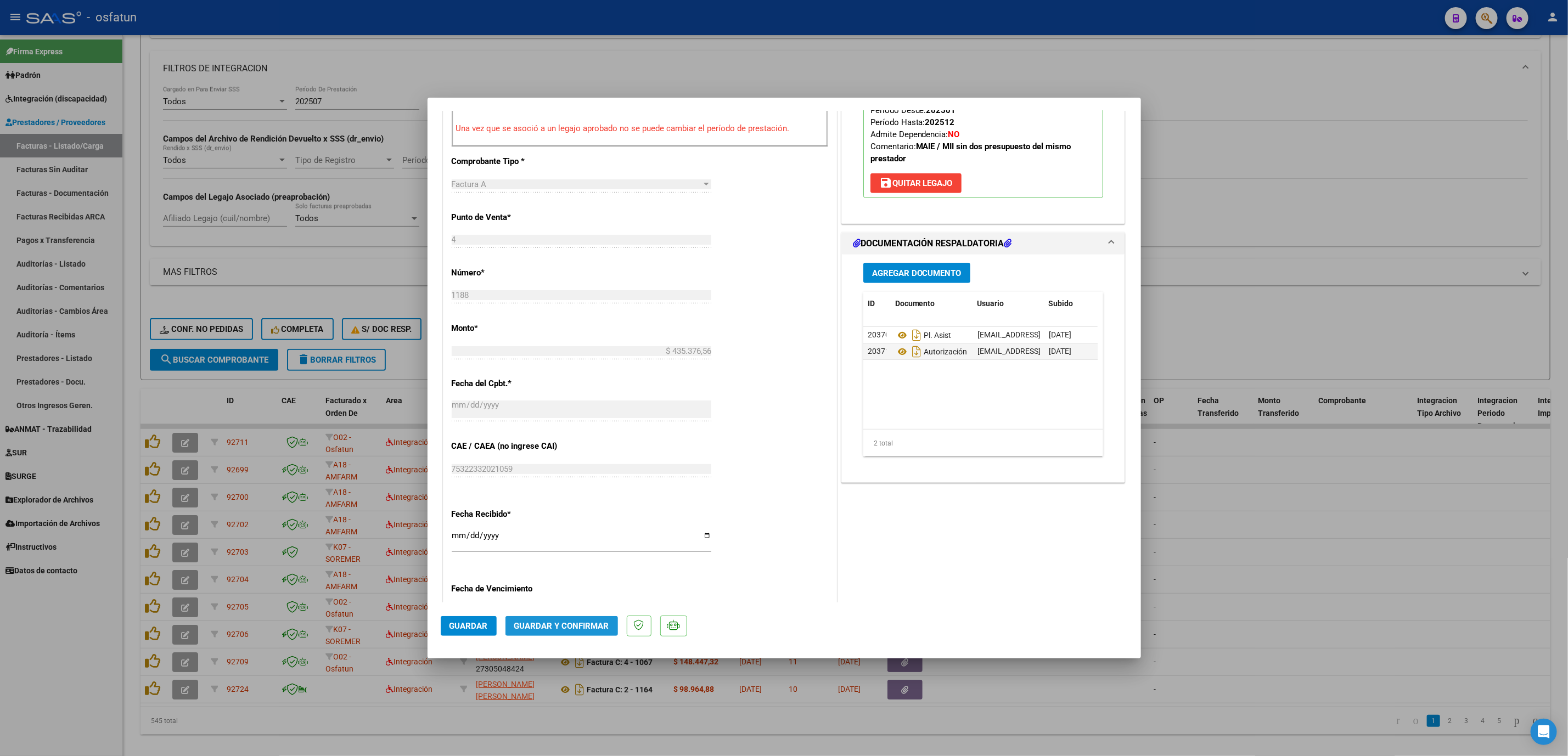
click at [572, 618] on button "Guardar y Confirmar" at bounding box center [562, 626] width 113 height 20
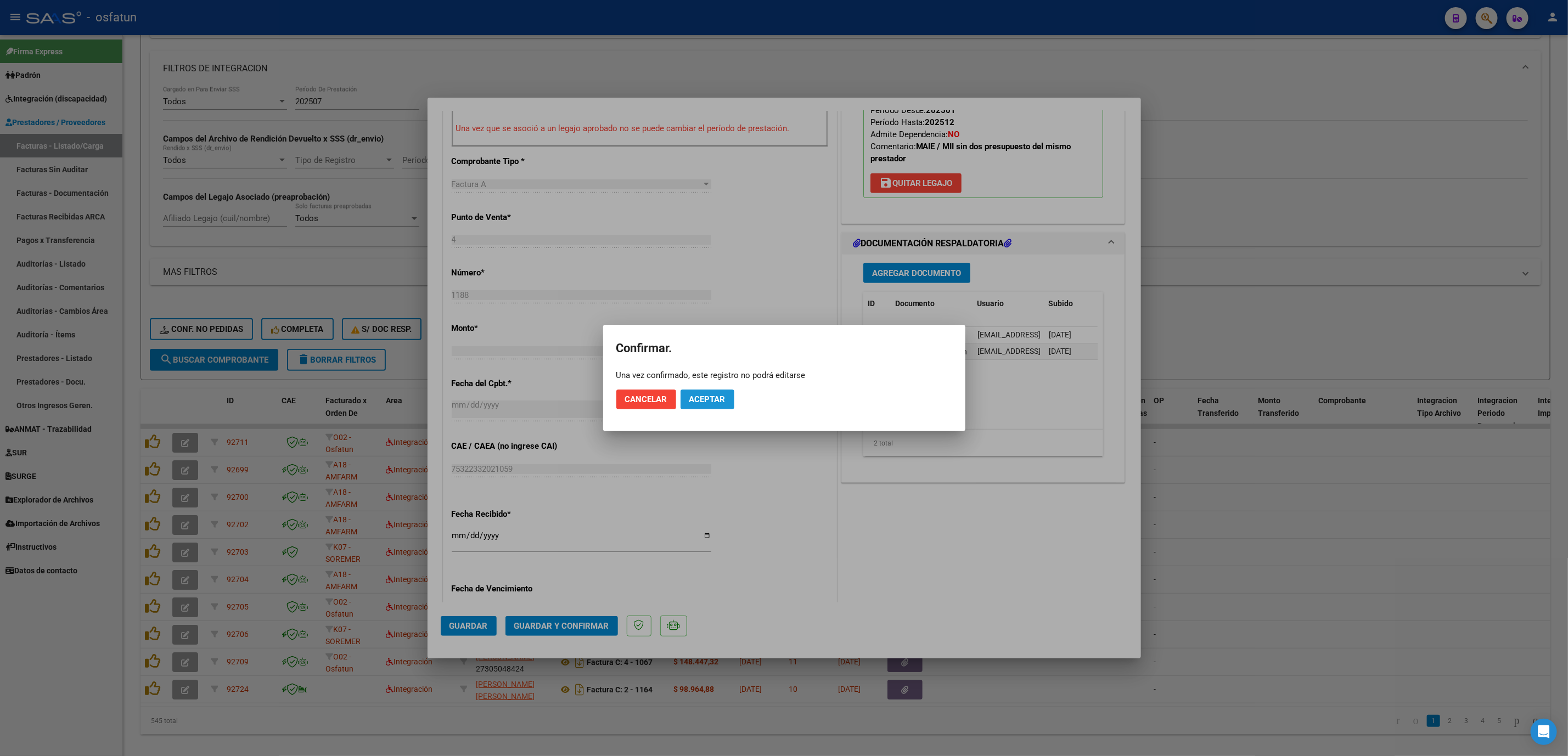
click at [690, 407] on button "Aceptar" at bounding box center [707, 399] width 54 height 20
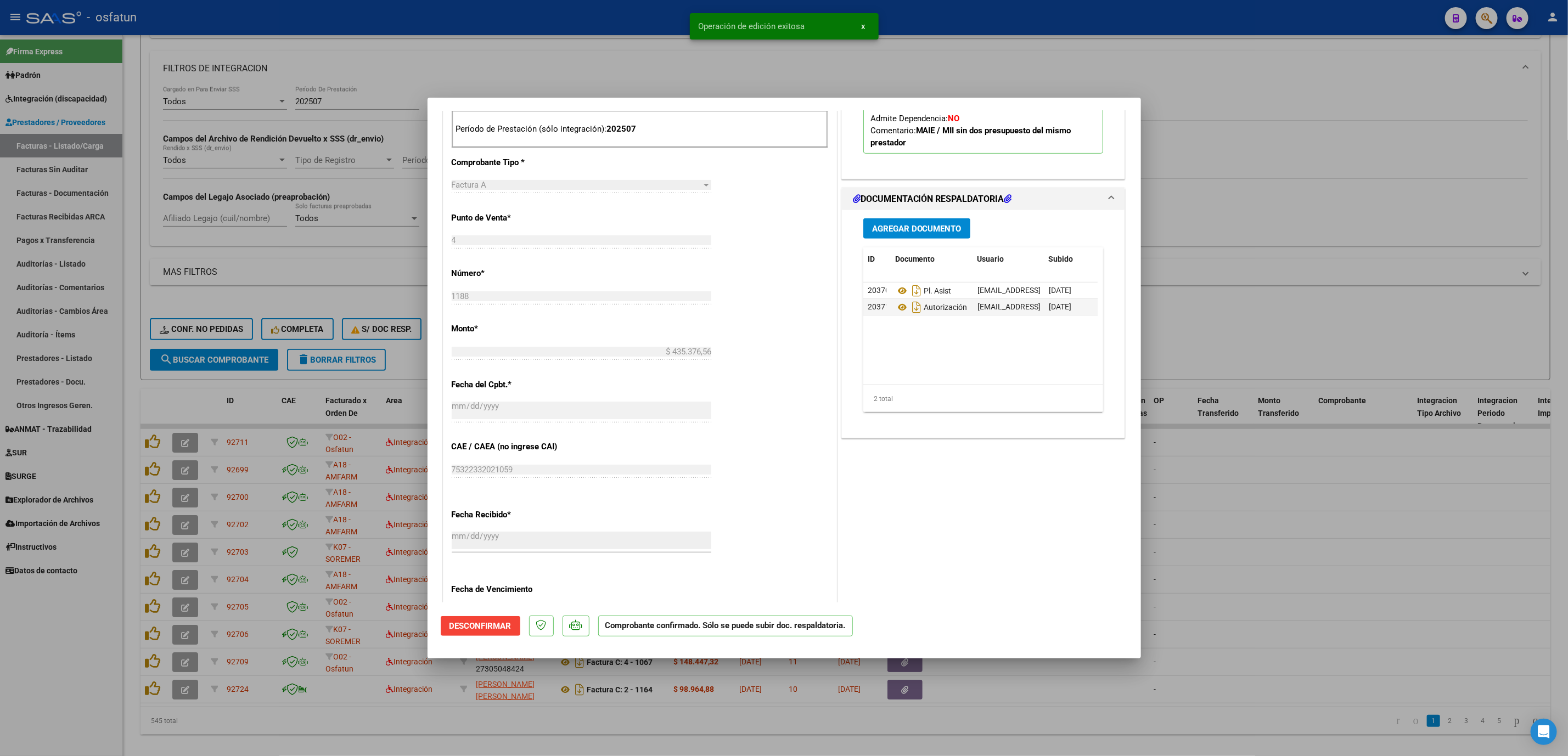
click at [1438, 530] on div at bounding box center [784, 378] width 1568 height 756
type input "$ 0,00"
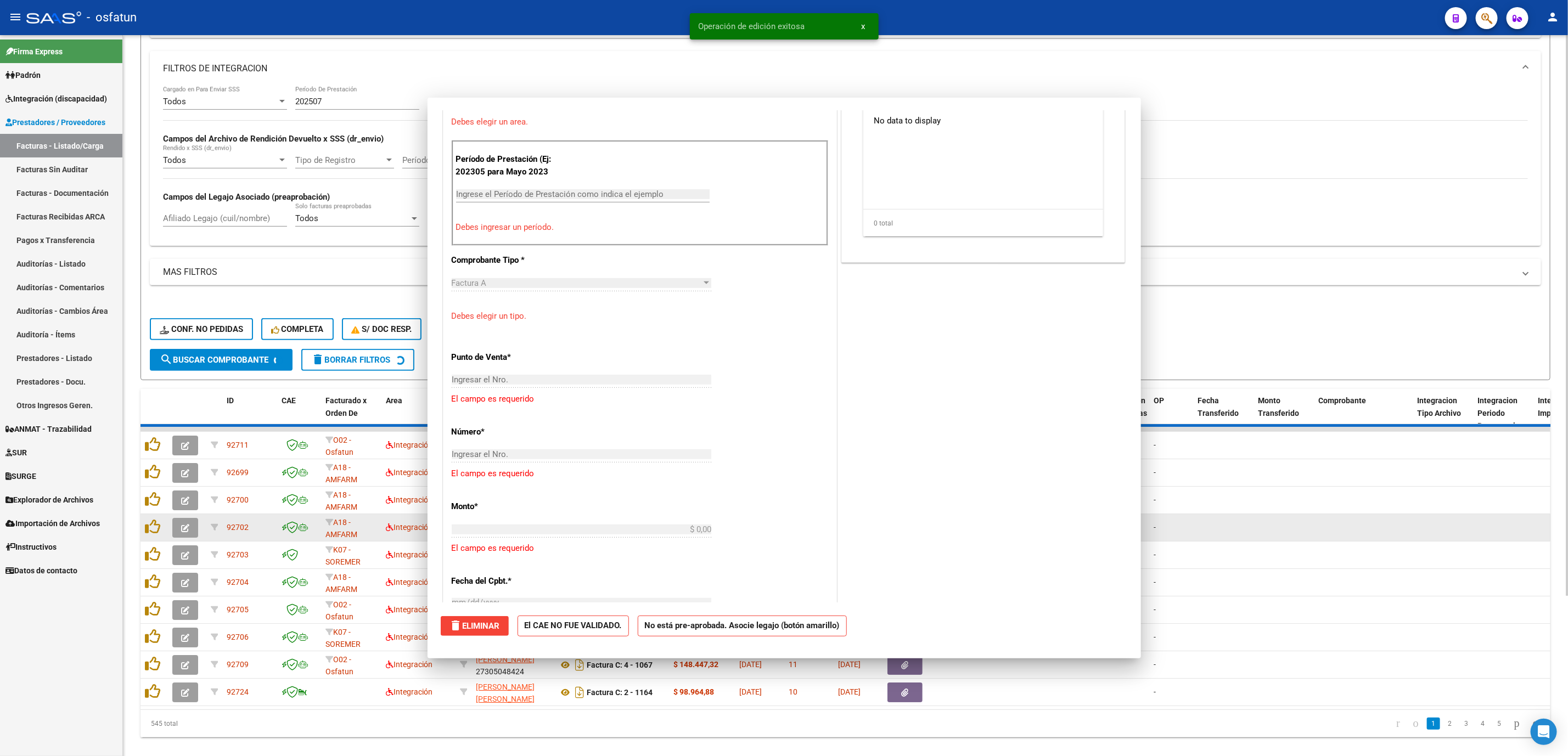
scroll to position [547, 0]
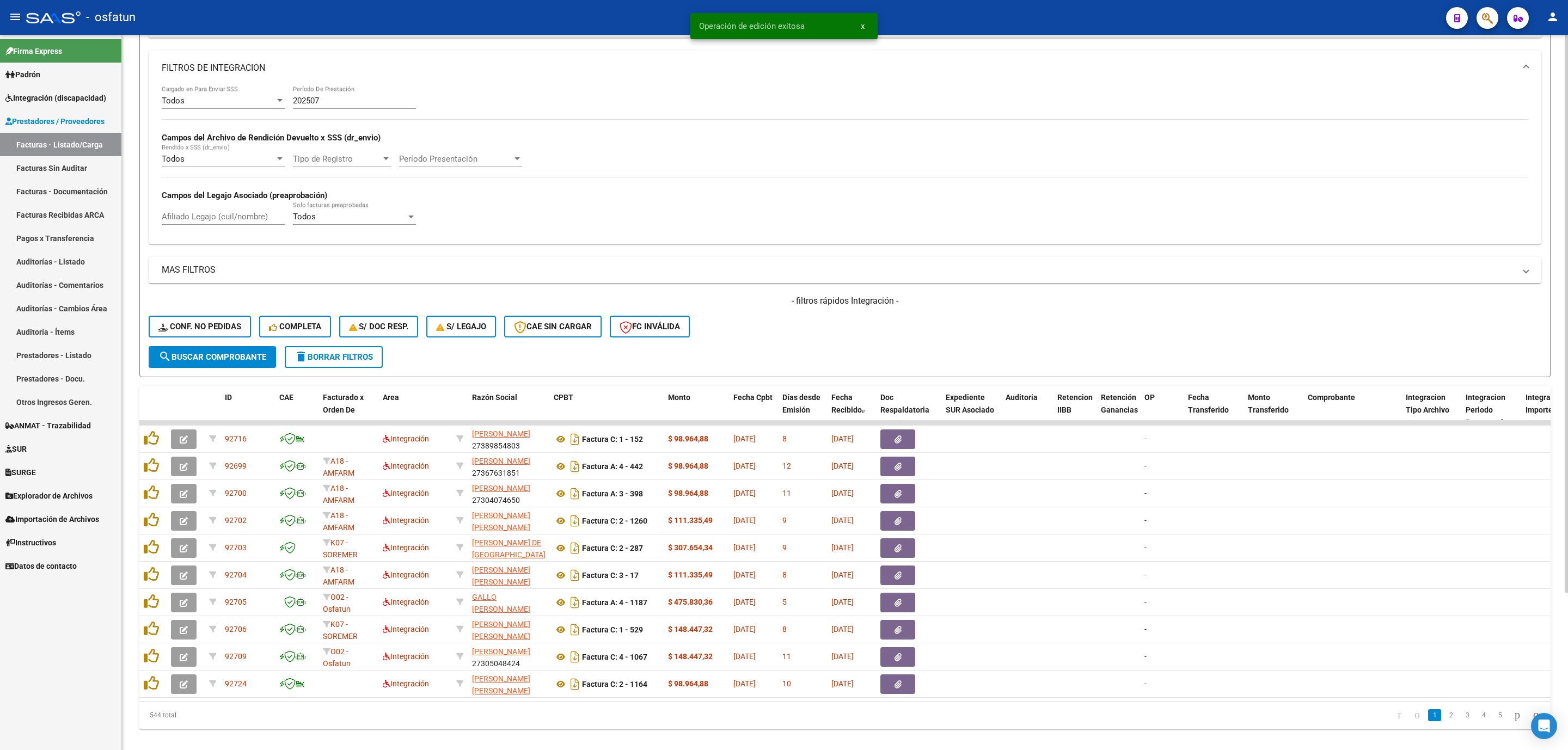
click at [672, 185] on div "Todos Cargado en Para Enviar SSS 202507 Período De Prestación Campos del Archiv…" at bounding box center [845, 161] width 1366 height 150
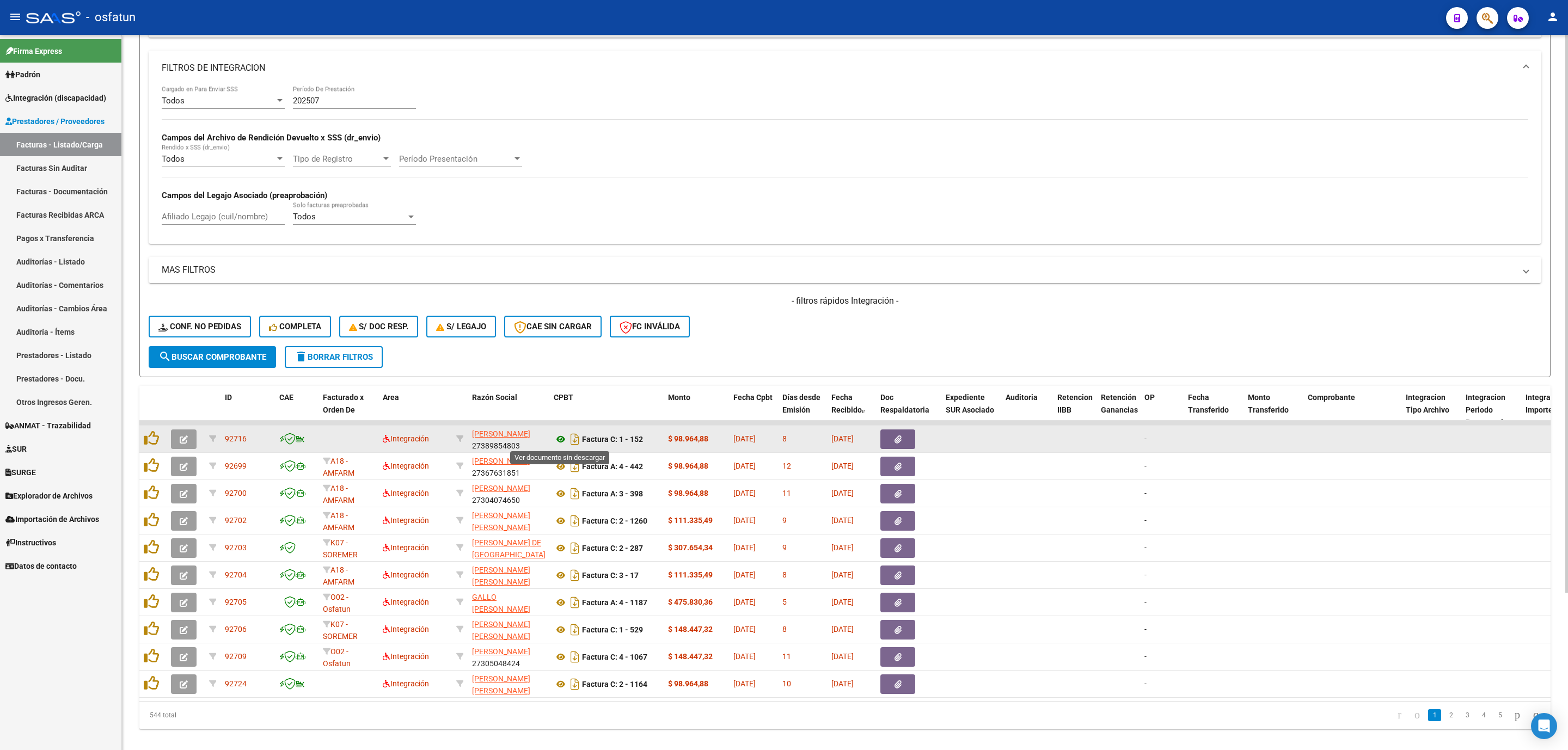
click at [561, 443] on icon at bounding box center [561, 439] width 14 height 13
click at [182, 441] on icon "button" at bounding box center [184, 439] width 8 height 8
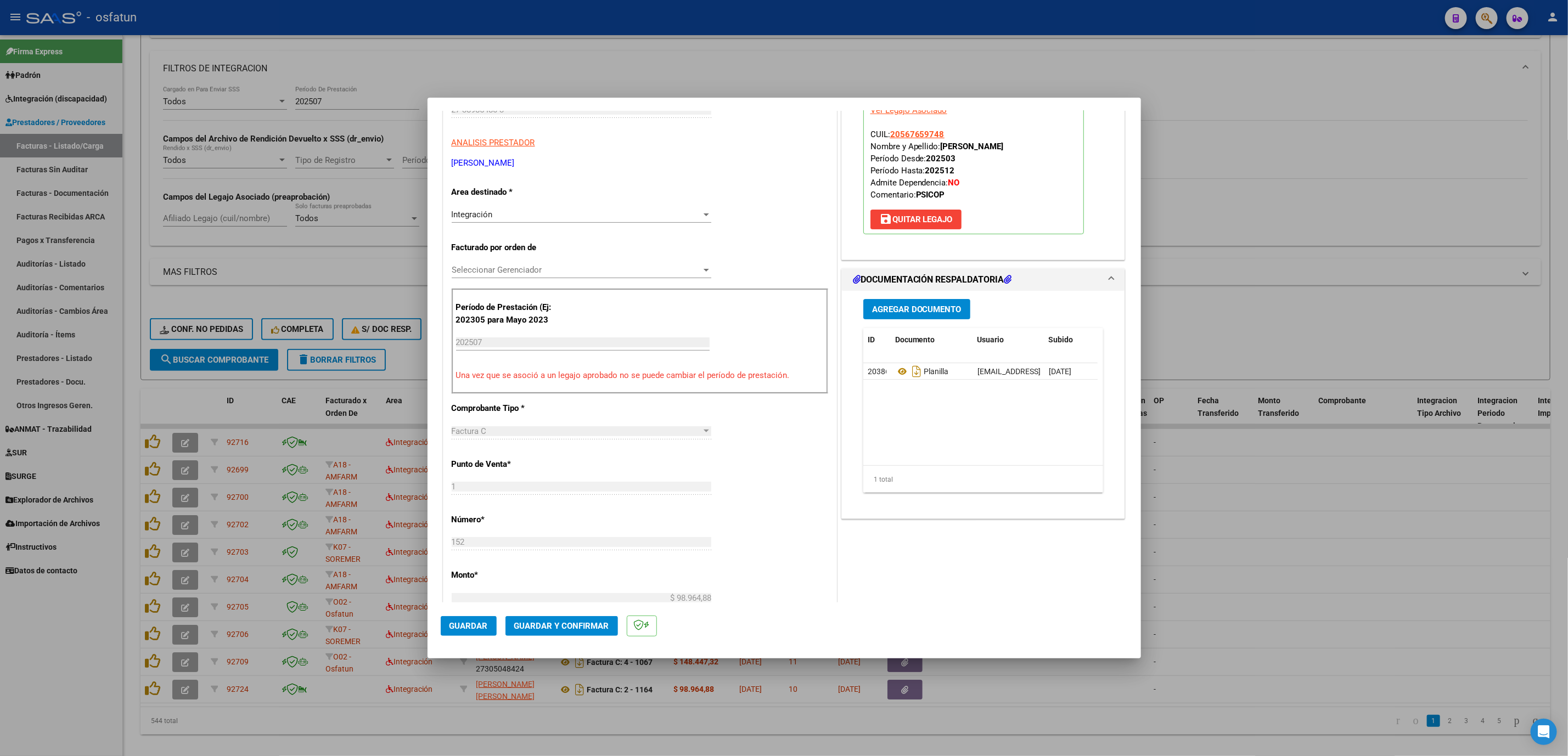
scroll to position [0, 0]
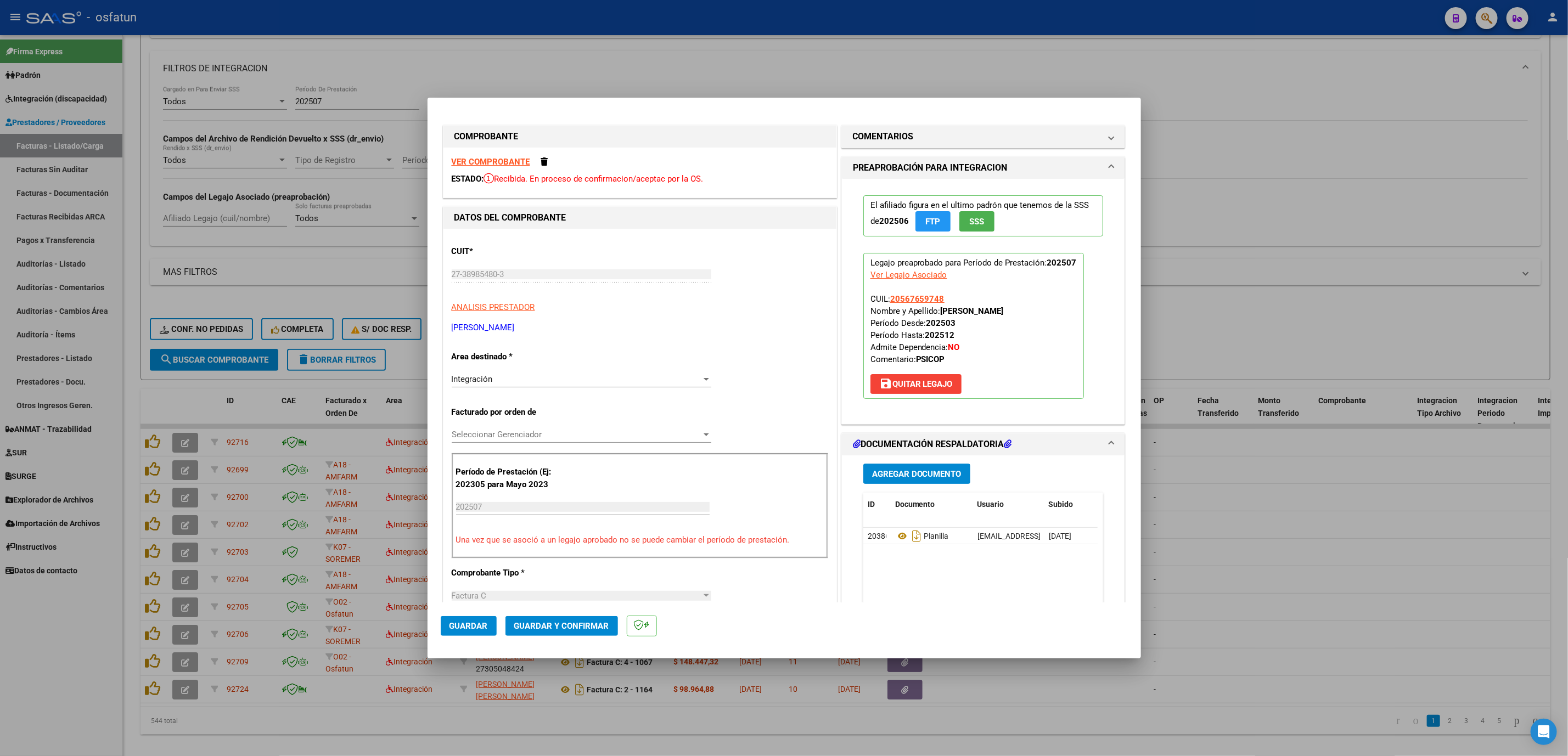
click at [568, 626] on span "Guardar y Confirmar" at bounding box center [562, 626] width 95 height 10
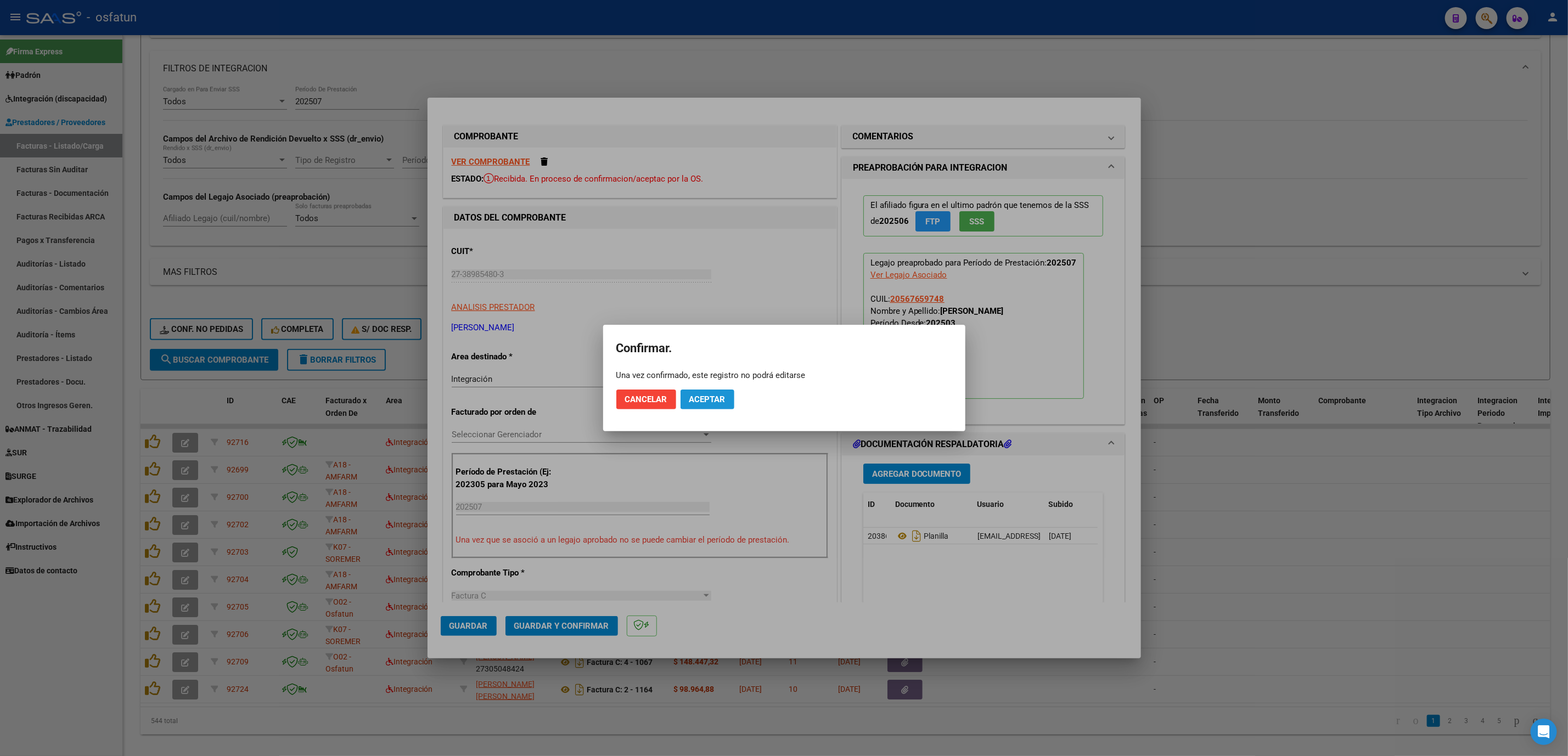
drag, startPoint x: 725, startPoint y: 391, endPoint x: 809, endPoint y: 418, distance: 88.2
click at [723, 395] on button "Aceptar" at bounding box center [707, 399] width 54 height 20
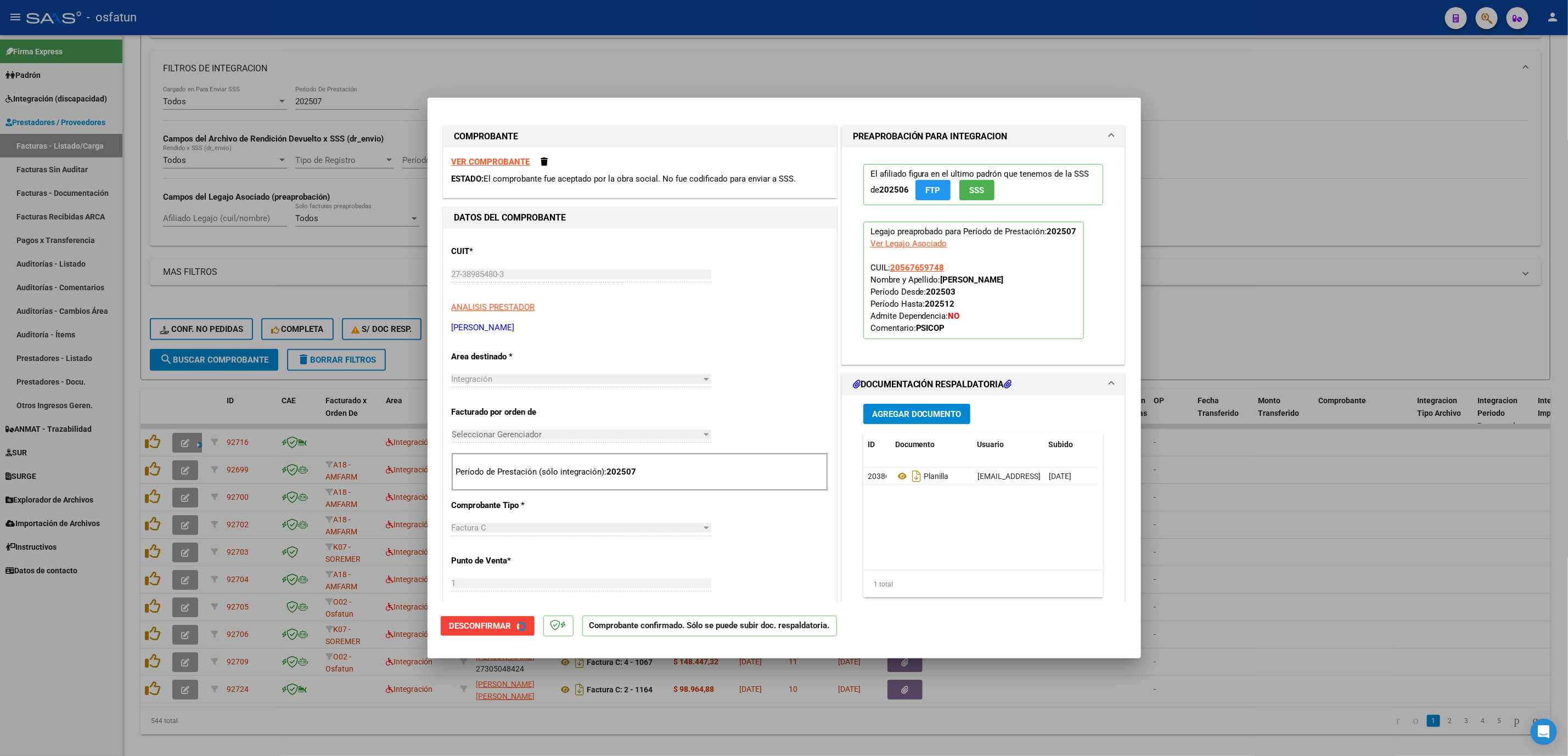
click at [1430, 585] on div at bounding box center [784, 378] width 1568 height 756
type input "$ 0,00"
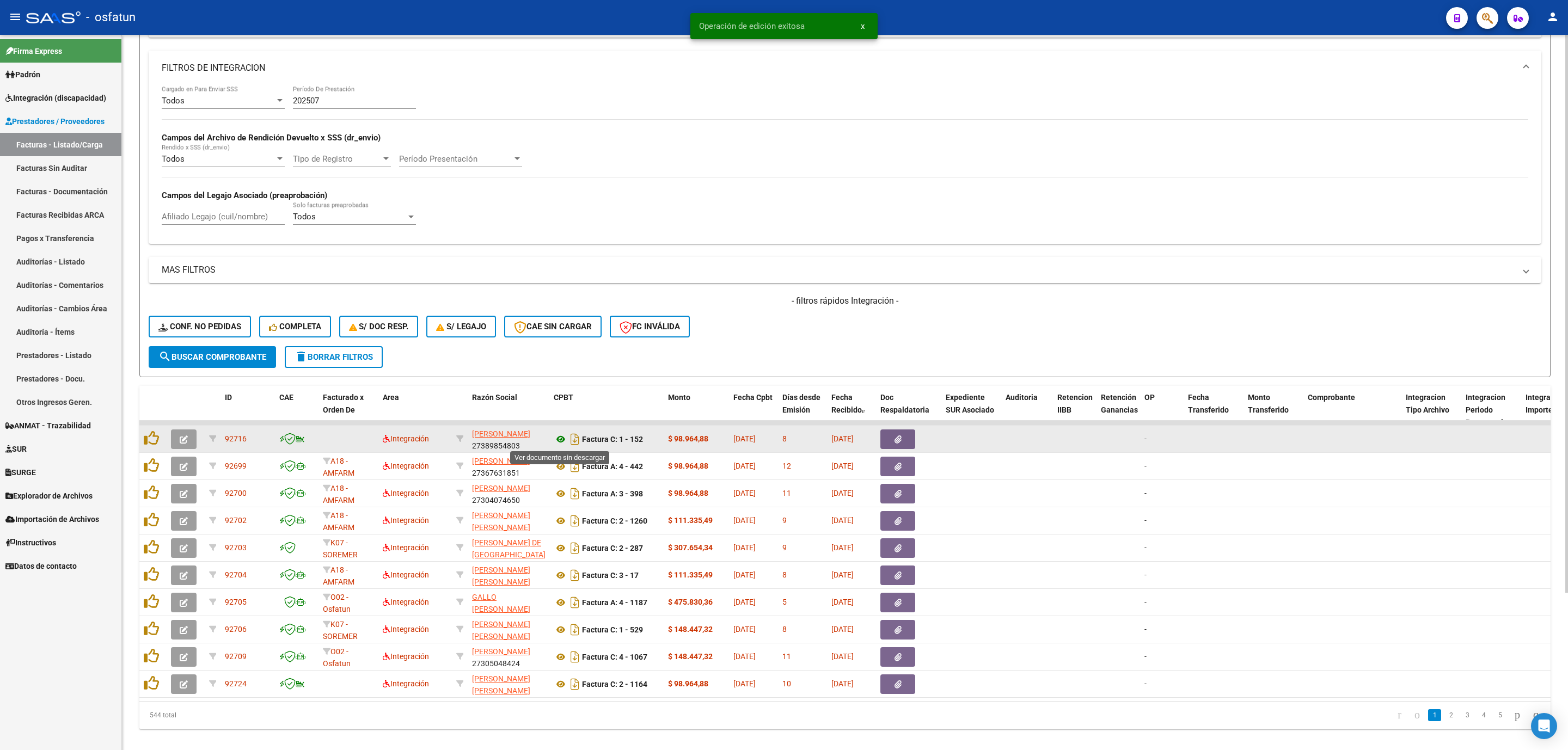
click at [555, 438] on icon at bounding box center [561, 439] width 14 height 13
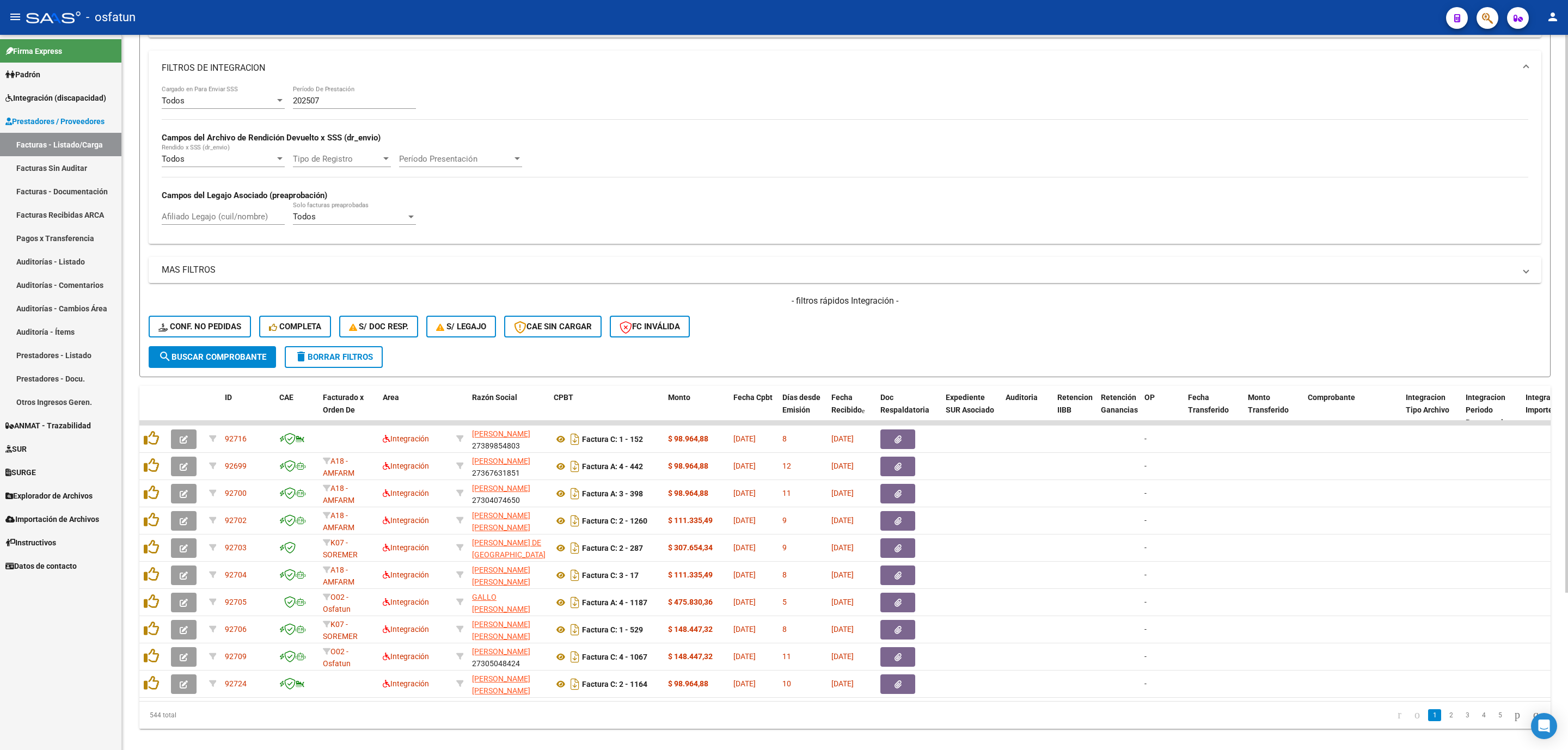
click at [231, 356] on span "search Buscar Comprobante" at bounding box center [212, 357] width 108 height 10
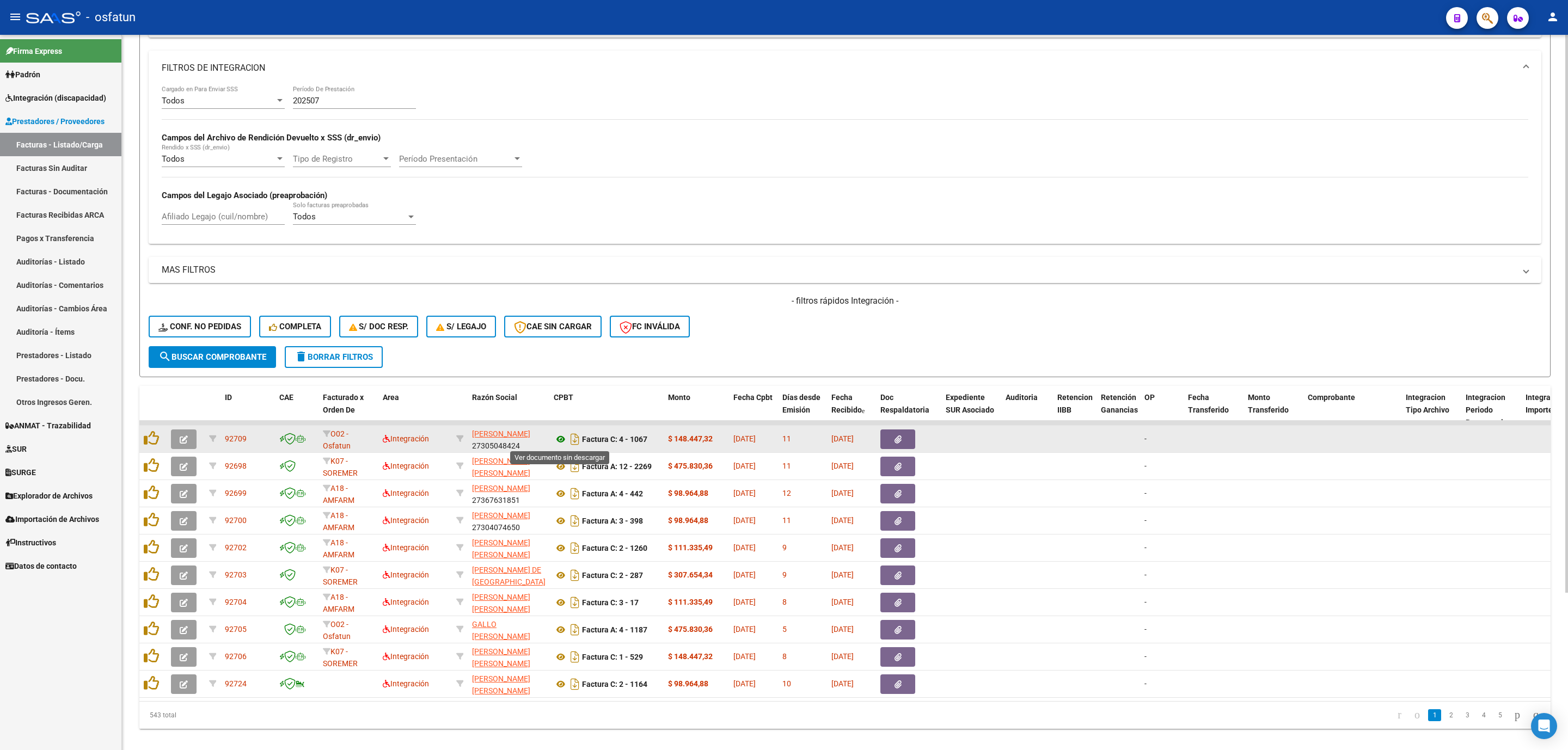
click at [563, 440] on icon at bounding box center [561, 439] width 14 height 13
click at [183, 438] on icon "button" at bounding box center [184, 439] width 8 height 8
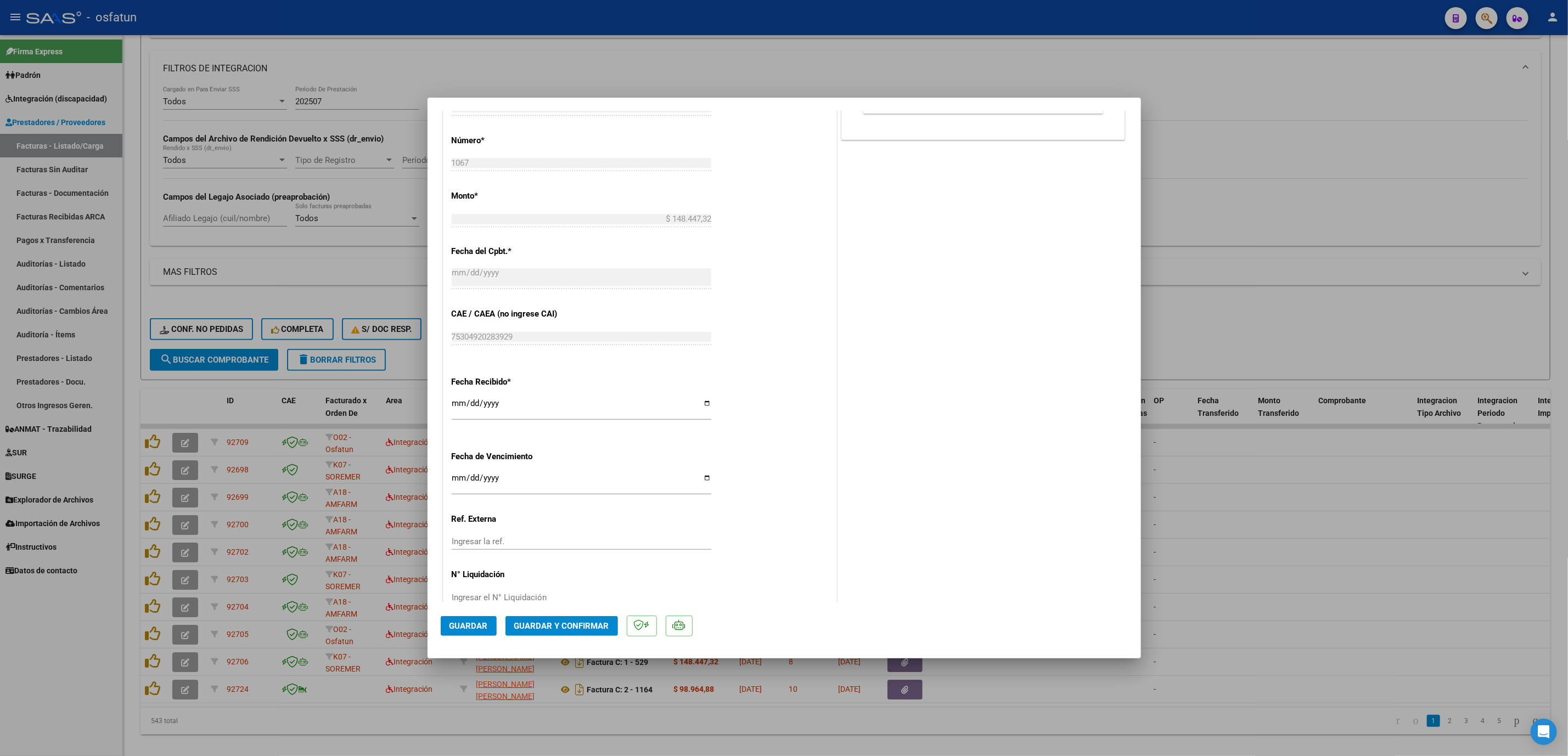
scroll to position [570, 0]
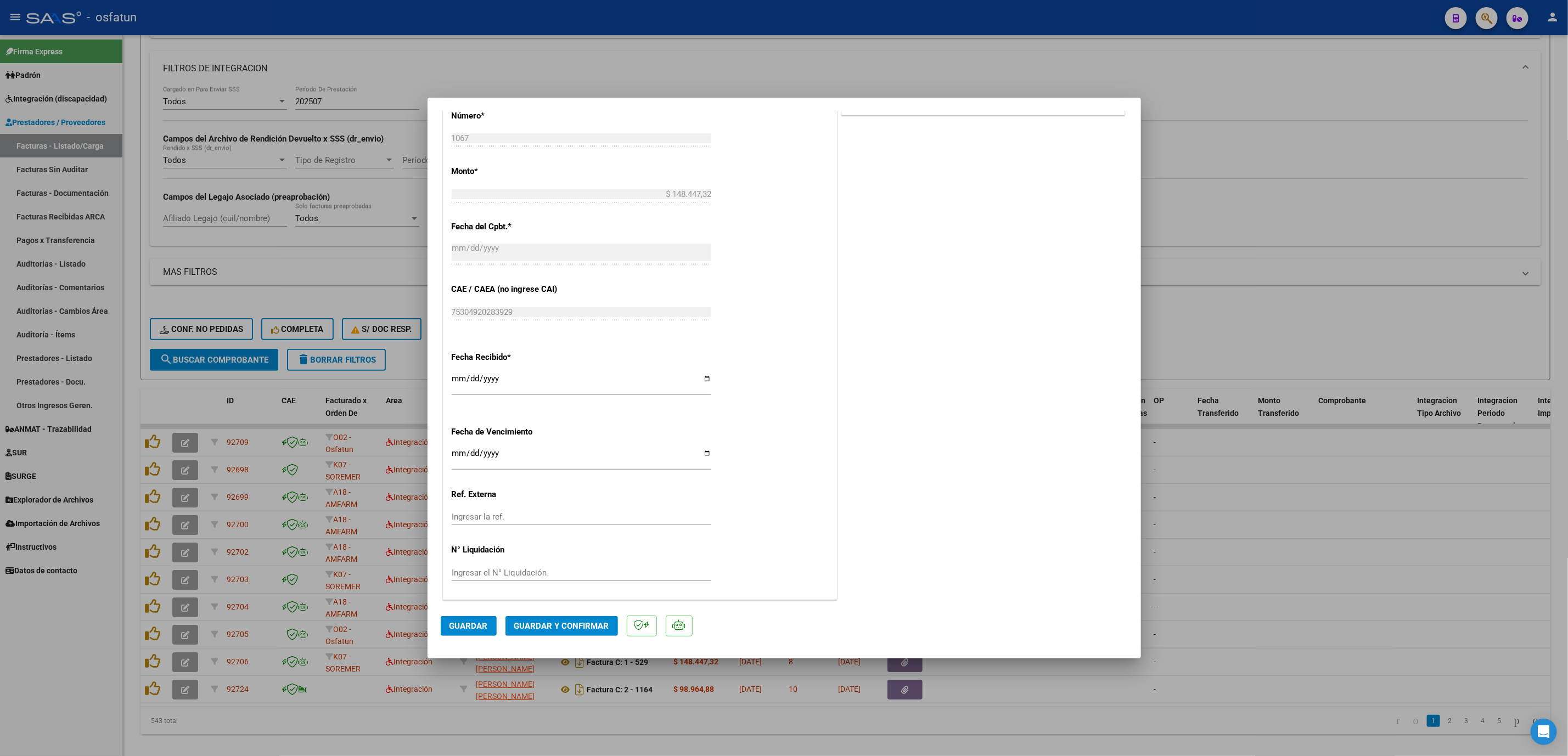
click at [533, 627] on span "Guardar y Confirmar" at bounding box center [562, 626] width 95 height 10
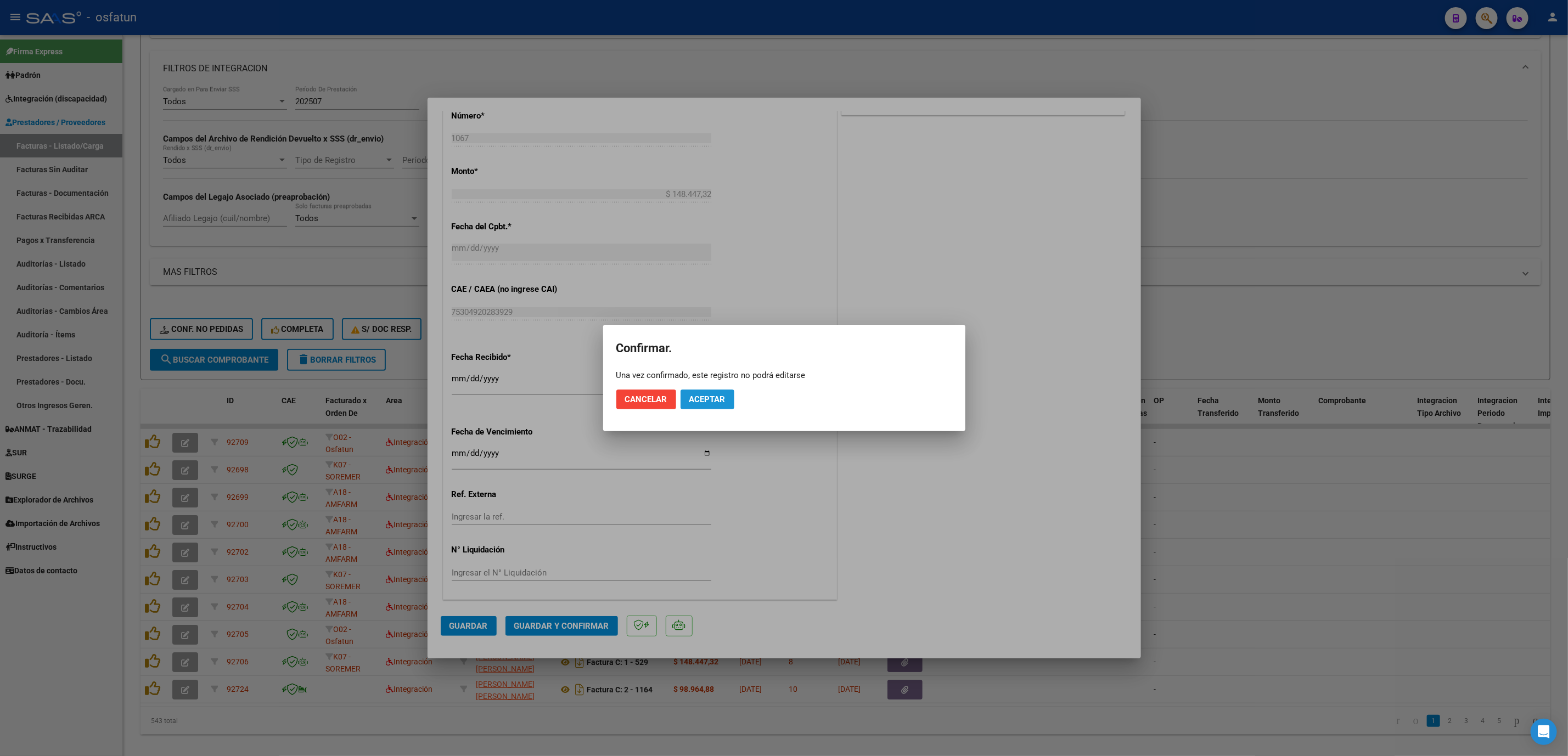
drag, startPoint x: 703, startPoint y: 402, endPoint x: 799, endPoint y: 397, distance: 96.1
click at [705, 402] on span "Aceptar" at bounding box center [707, 400] width 36 height 10
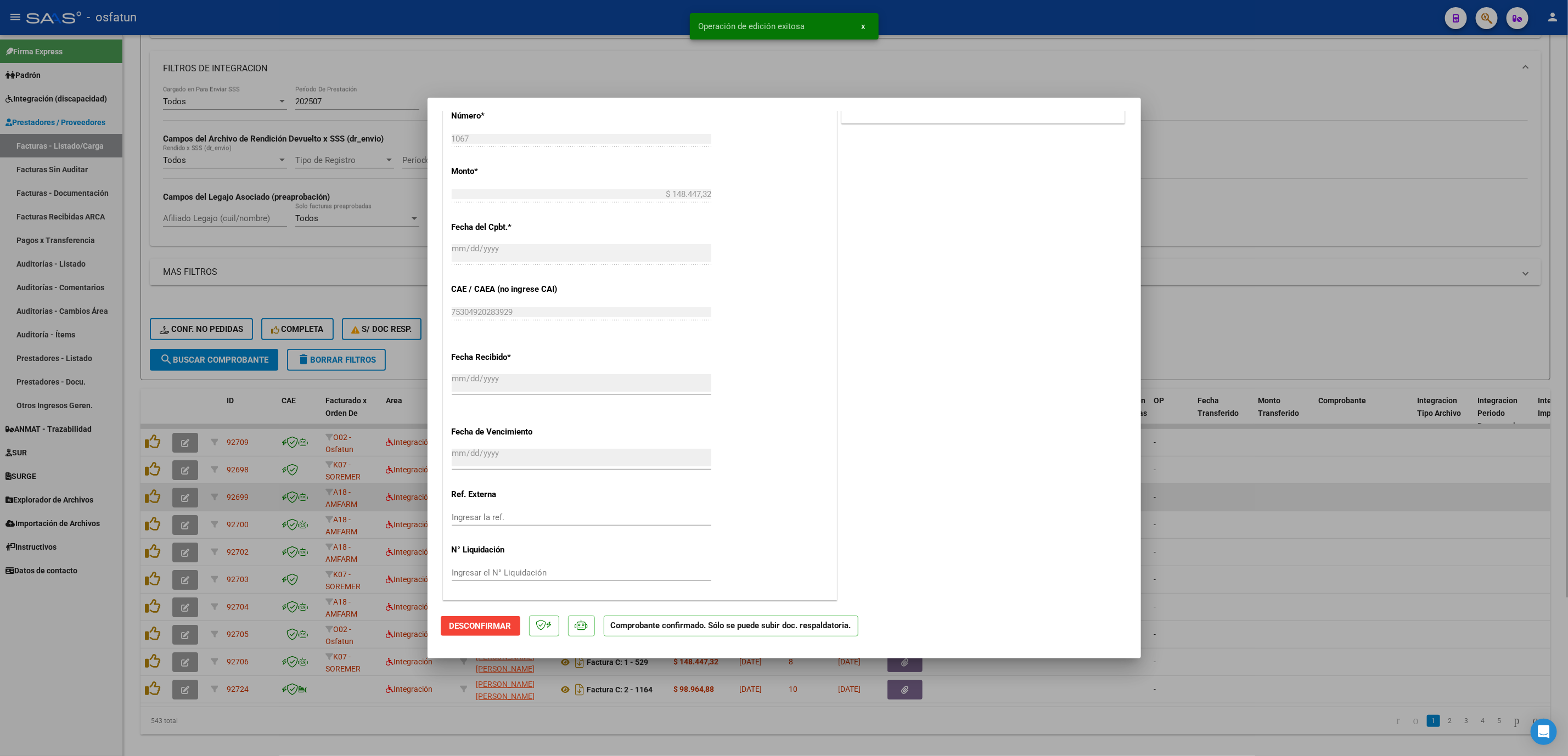
drag, startPoint x: 1237, startPoint y: 500, endPoint x: 1220, endPoint y: 506, distance: 18.0
click at [1231, 502] on div at bounding box center [784, 378] width 1568 height 756
type input "$ 0,00"
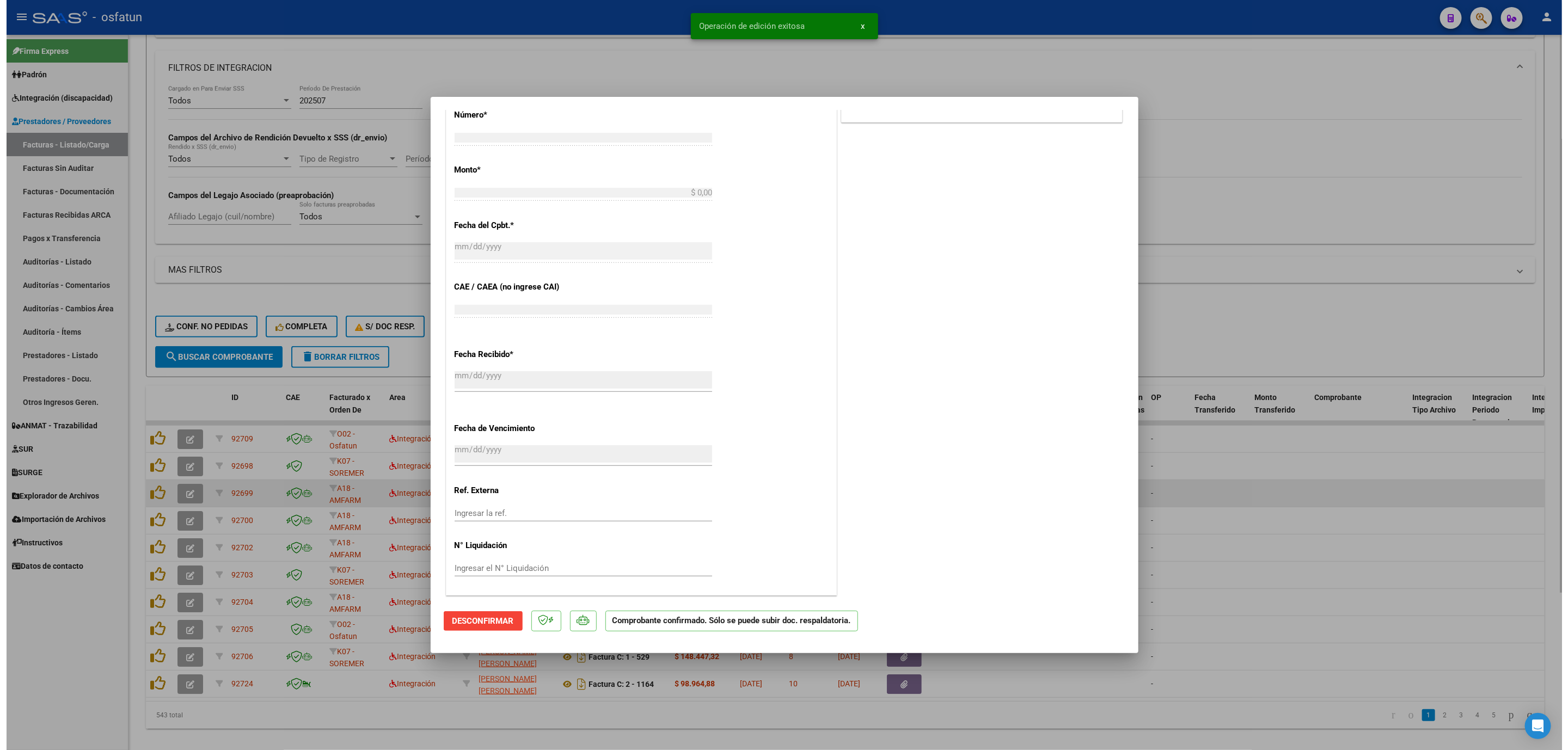
scroll to position [700, 0]
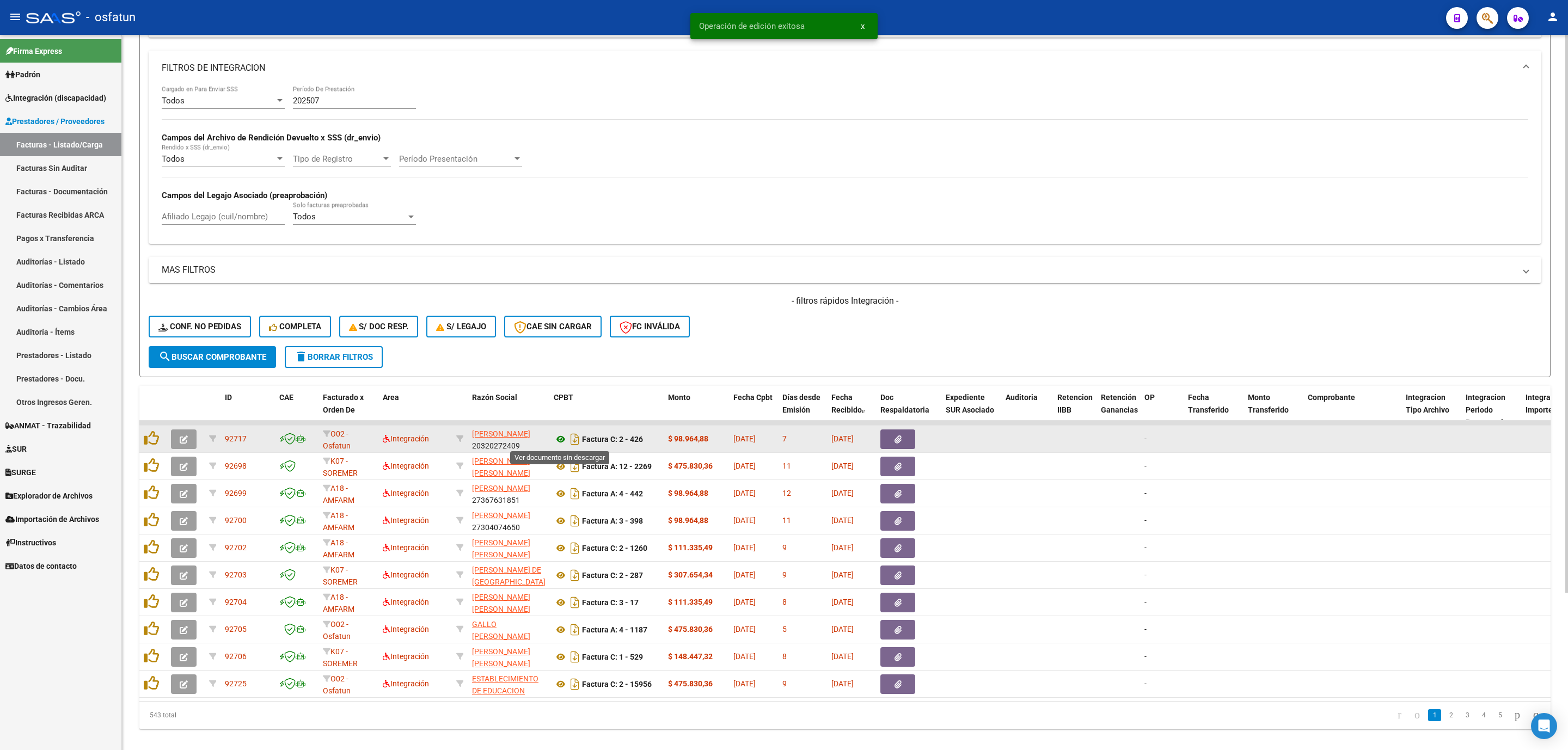
click at [561, 441] on icon at bounding box center [561, 439] width 14 height 13
click at [188, 441] on button "button" at bounding box center [184, 439] width 25 height 19
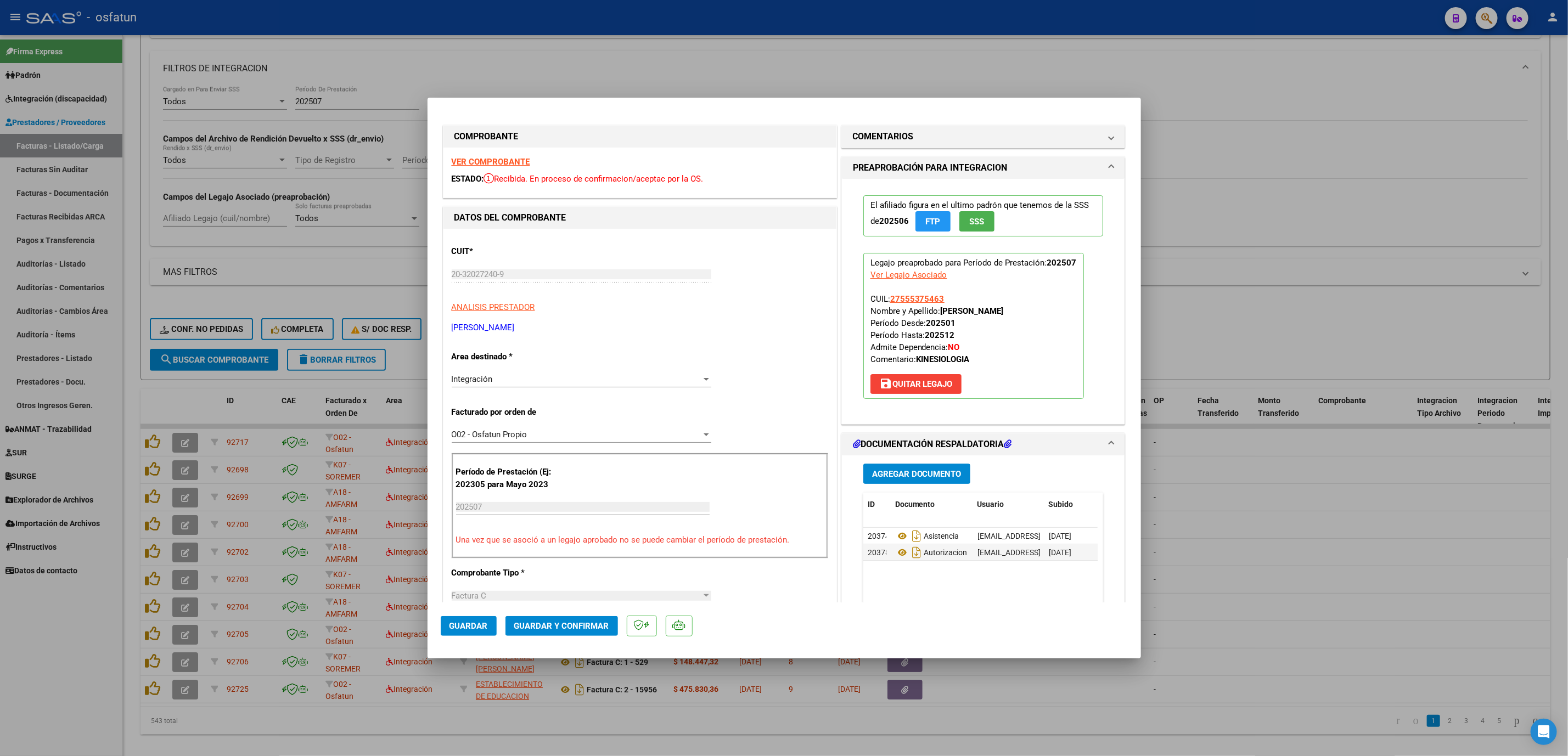
click at [389, 271] on div at bounding box center [784, 378] width 1568 height 756
type input "$ 0,00"
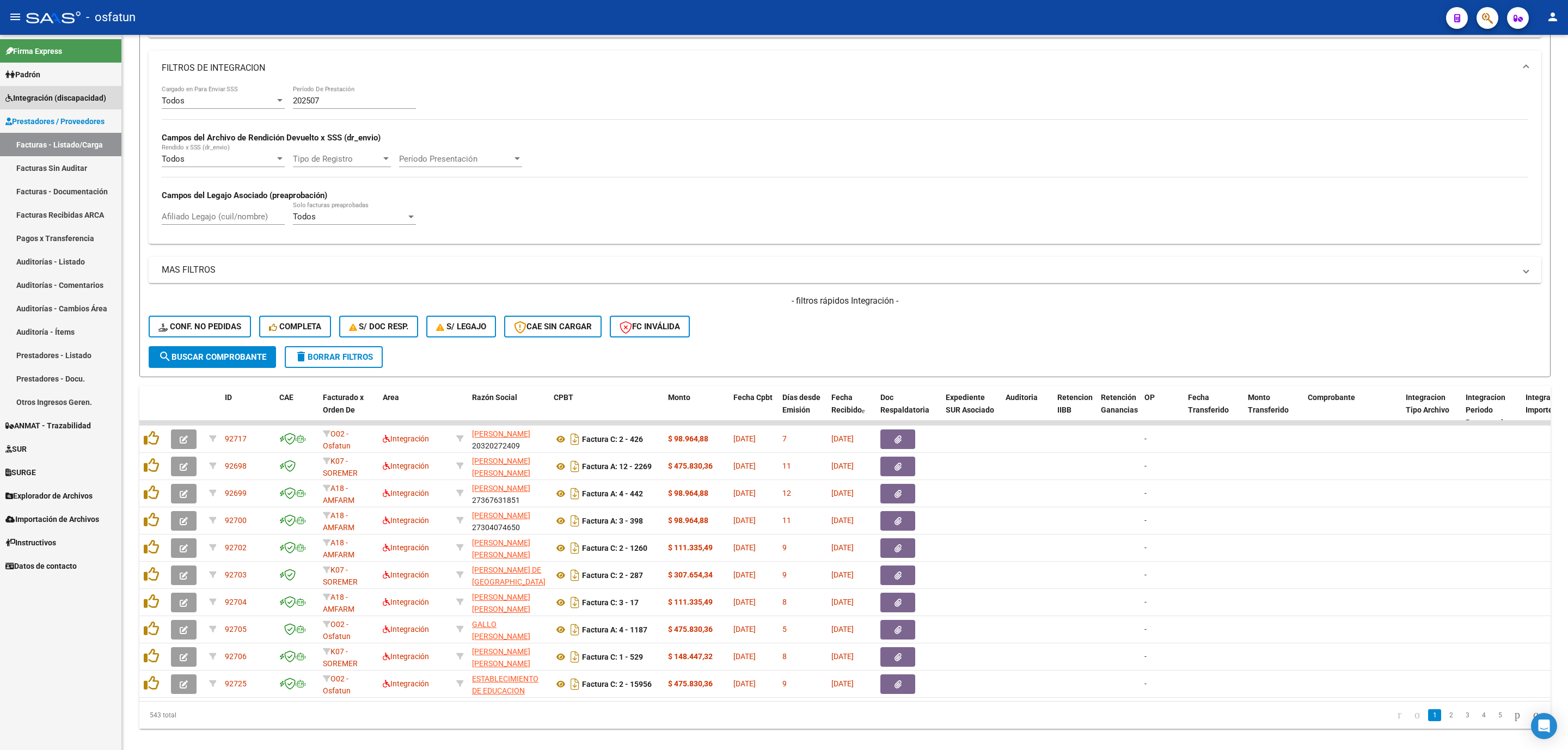
click at [80, 89] on link "Integración (discapacidad)" at bounding box center [60, 97] width 121 height 23
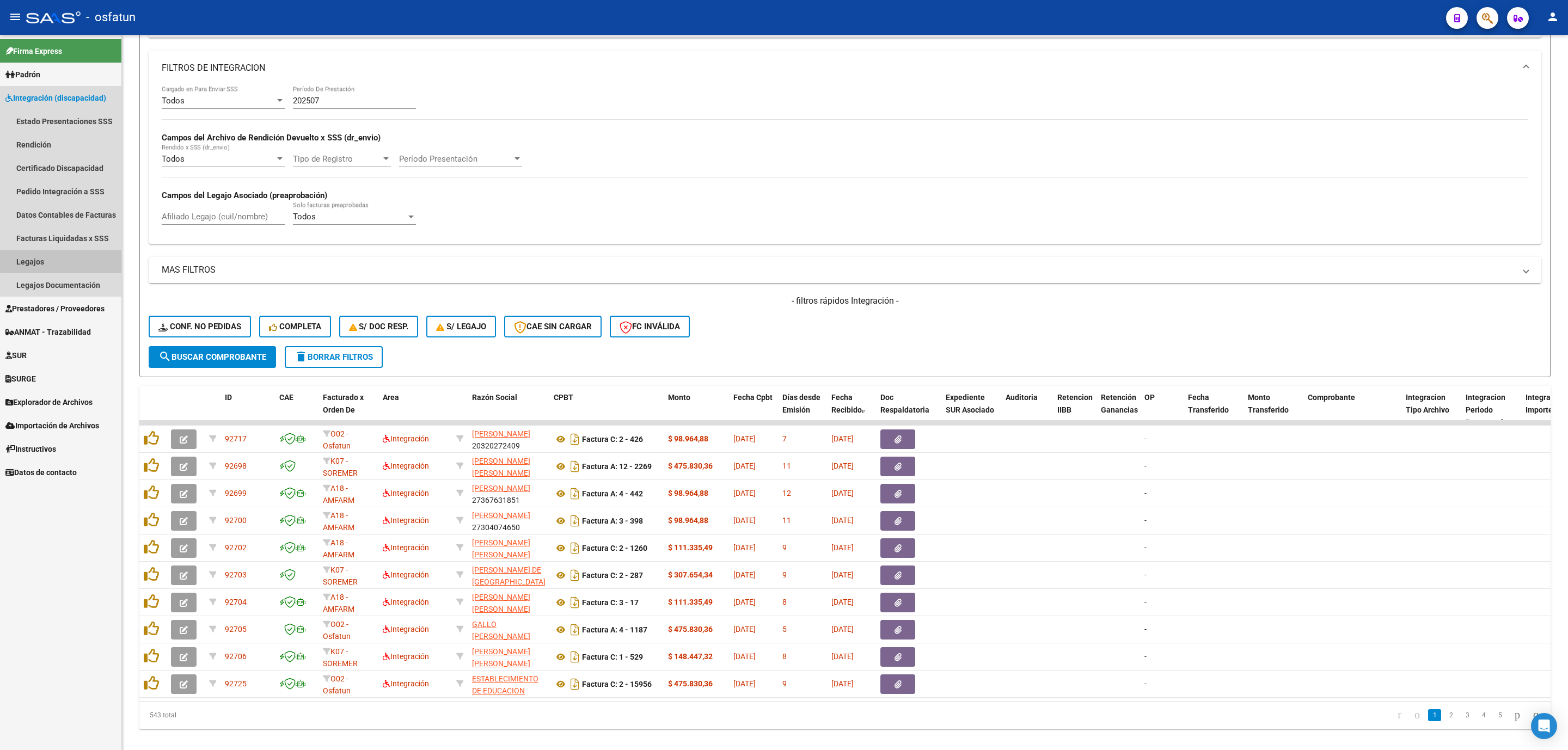
click at [67, 258] on link "Legajos" at bounding box center [60, 261] width 121 height 23
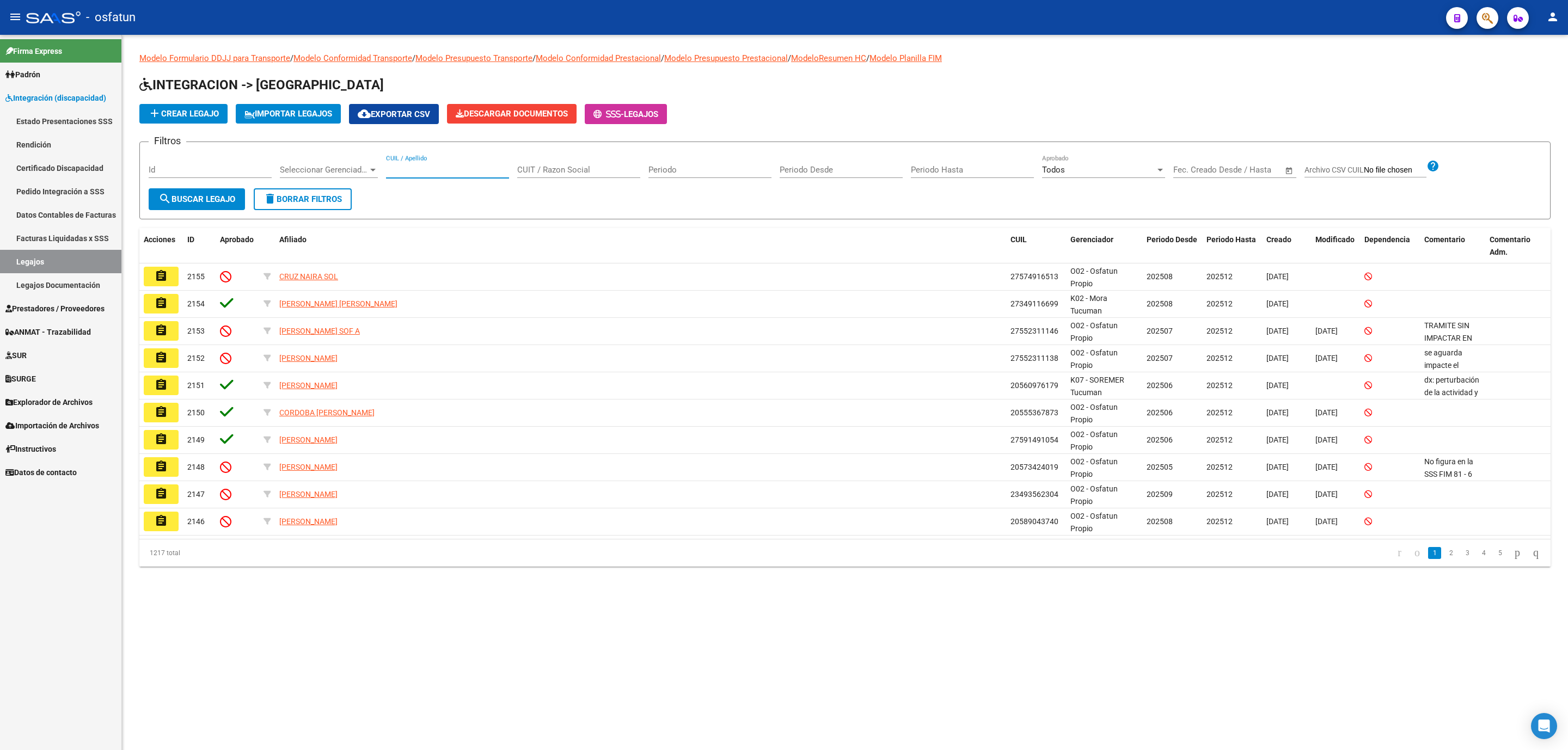
click at [459, 169] on input "CUIL / Apellido" at bounding box center [447, 169] width 123 height 10
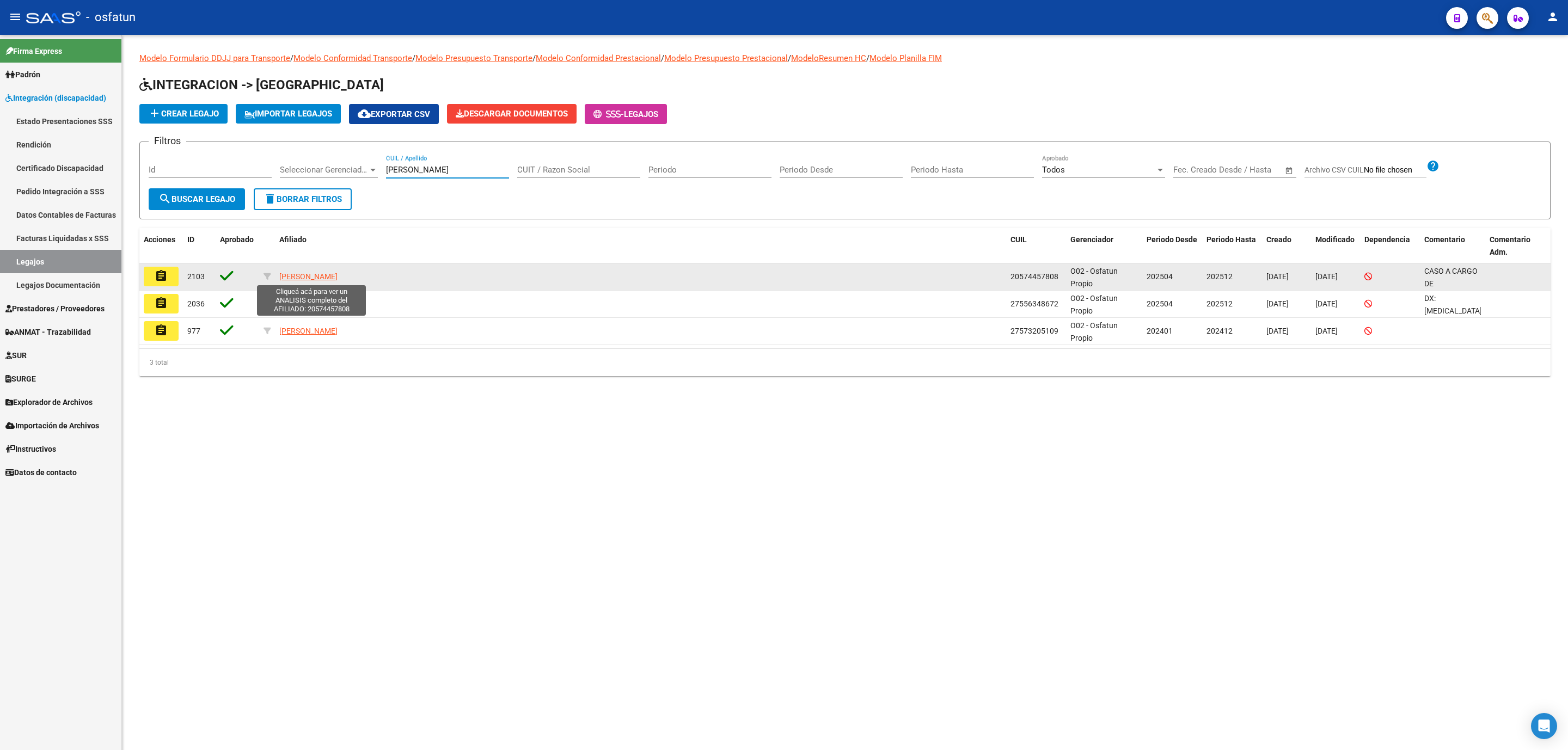
type input "[PERSON_NAME]"
click at [326, 278] on span "[PERSON_NAME]" at bounding box center [308, 276] width 58 height 9
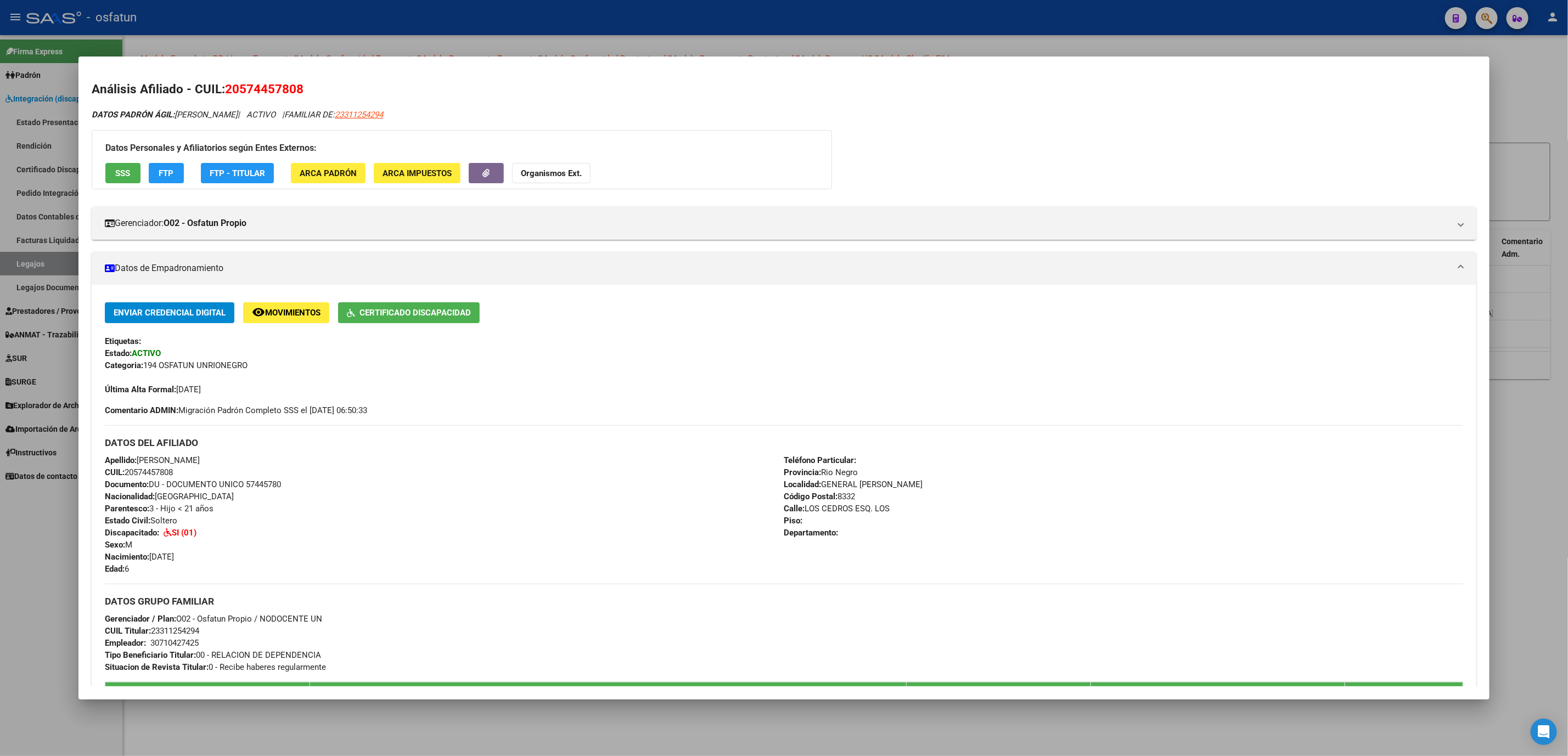
click at [409, 14] on div at bounding box center [784, 378] width 1568 height 756
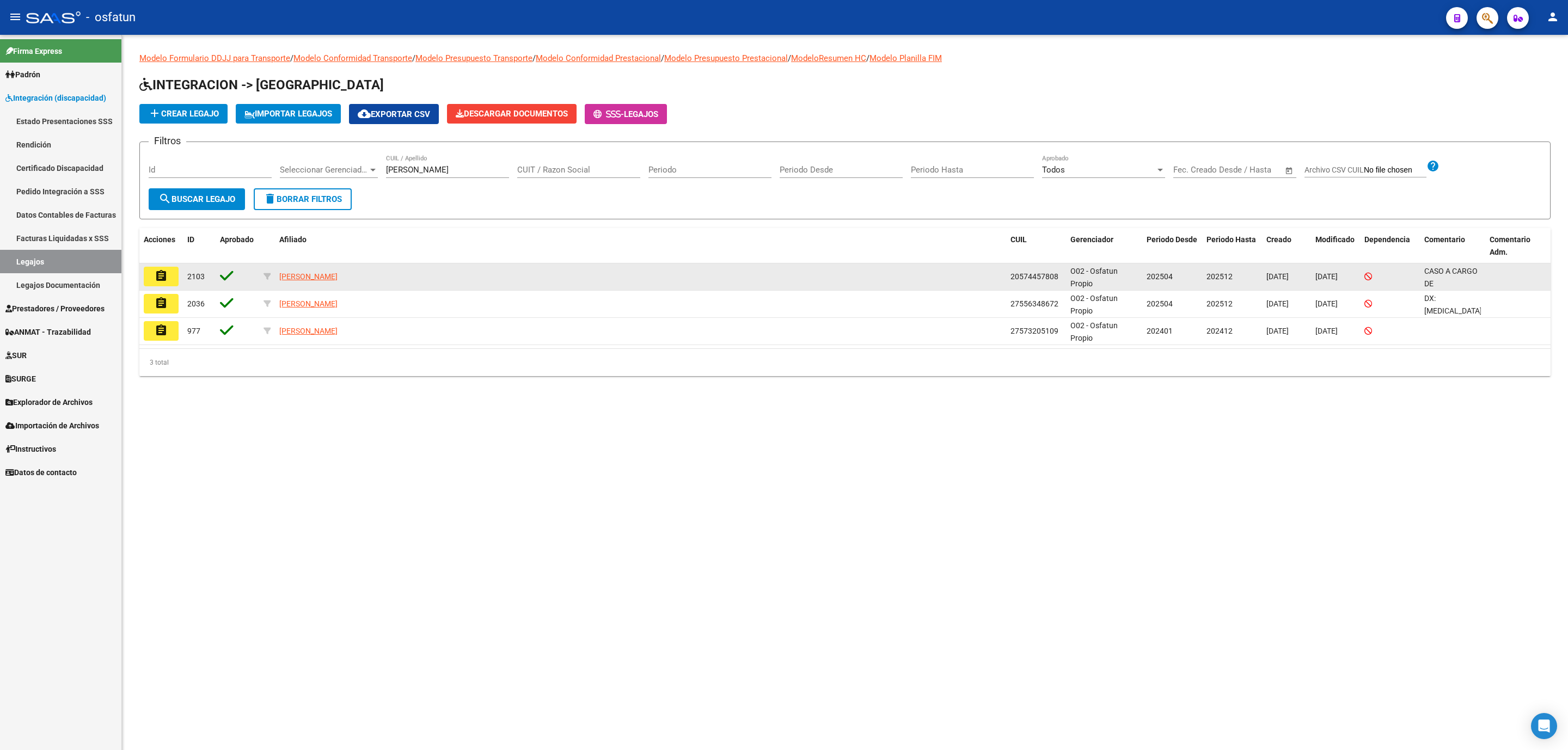
click at [169, 276] on button "assignment" at bounding box center [161, 276] width 35 height 19
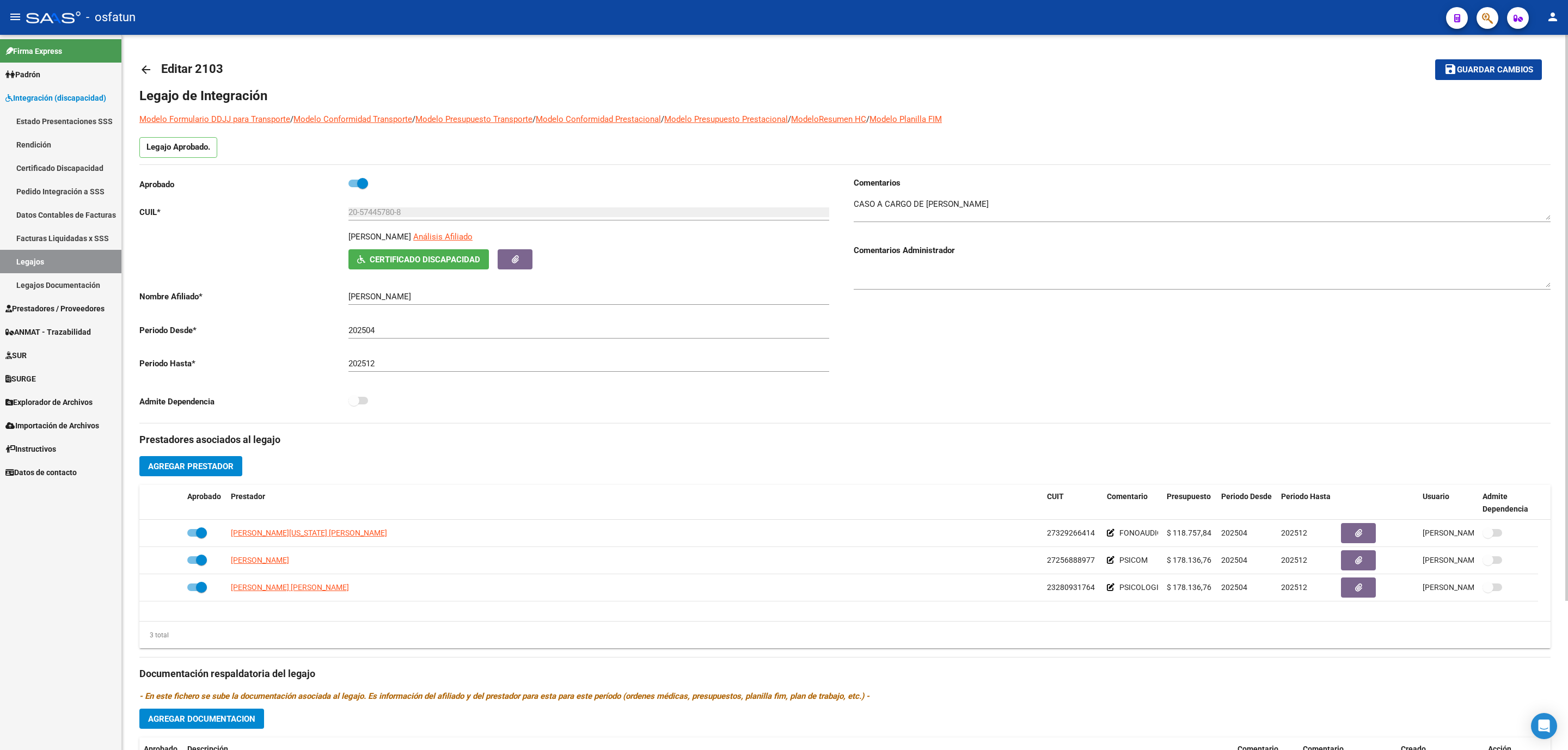
click at [41, 256] on link "Legajos" at bounding box center [60, 261] width 121 height 23
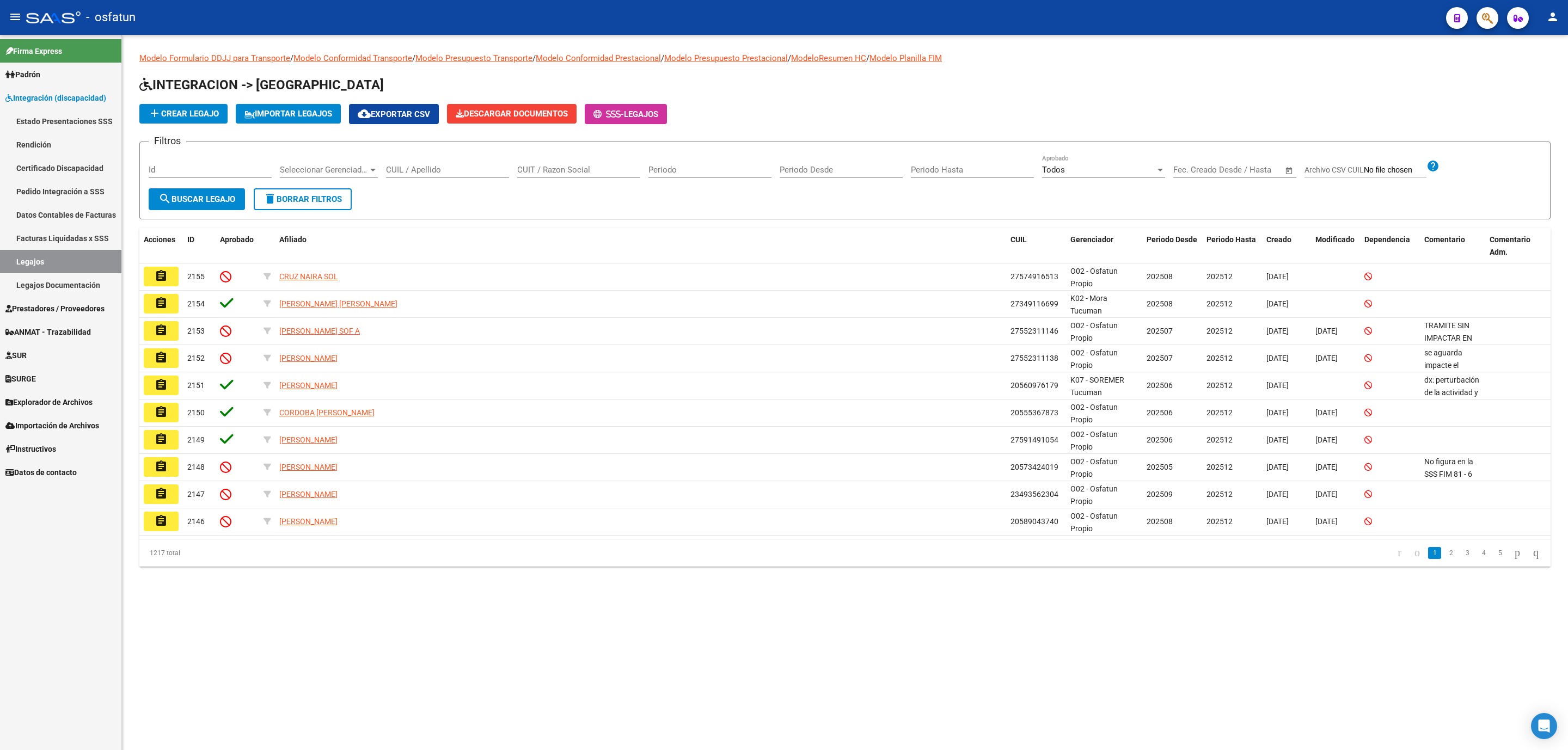
click at [479, 173] on input "CUIL / Apellido" at bounding box center [447, 169] width 123 height 10
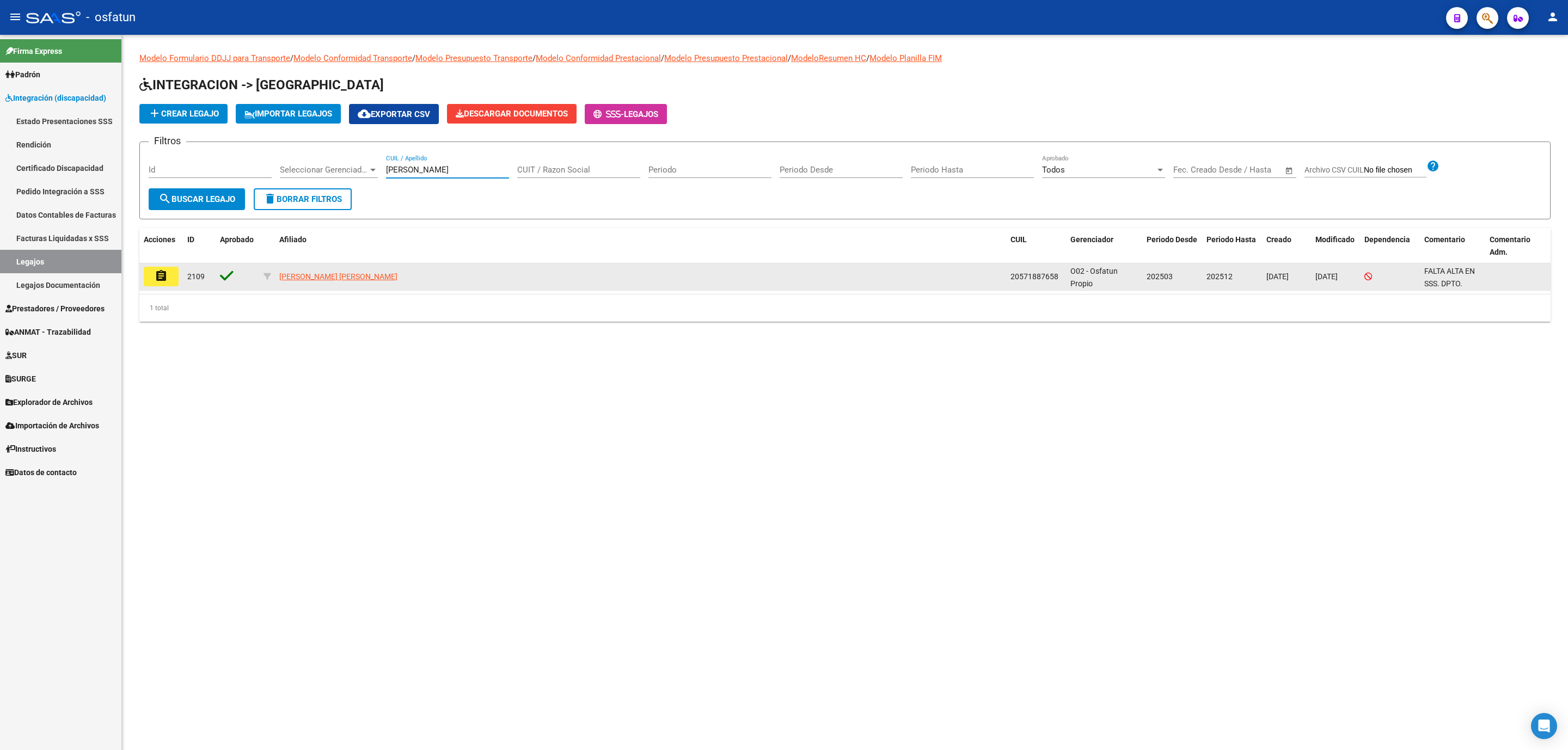
type input "[PERSON_NAME]"
click at [160, 277] on mat-icon "assignment" at bounding box center [161, 276] width 13 height 13
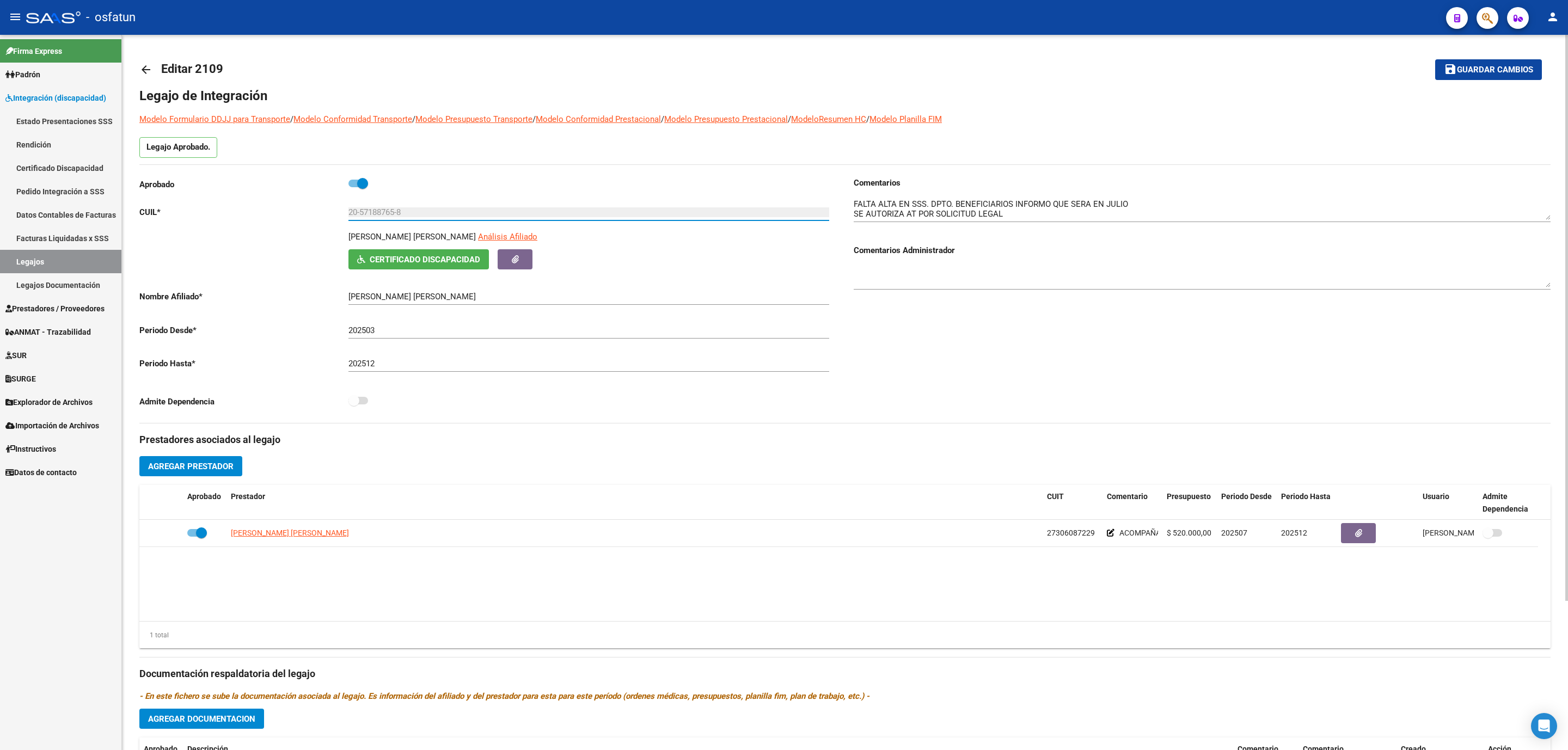
click at [378, 211] on input "20-57188765-8" at bounding box center [589, 212] width 481 height 10
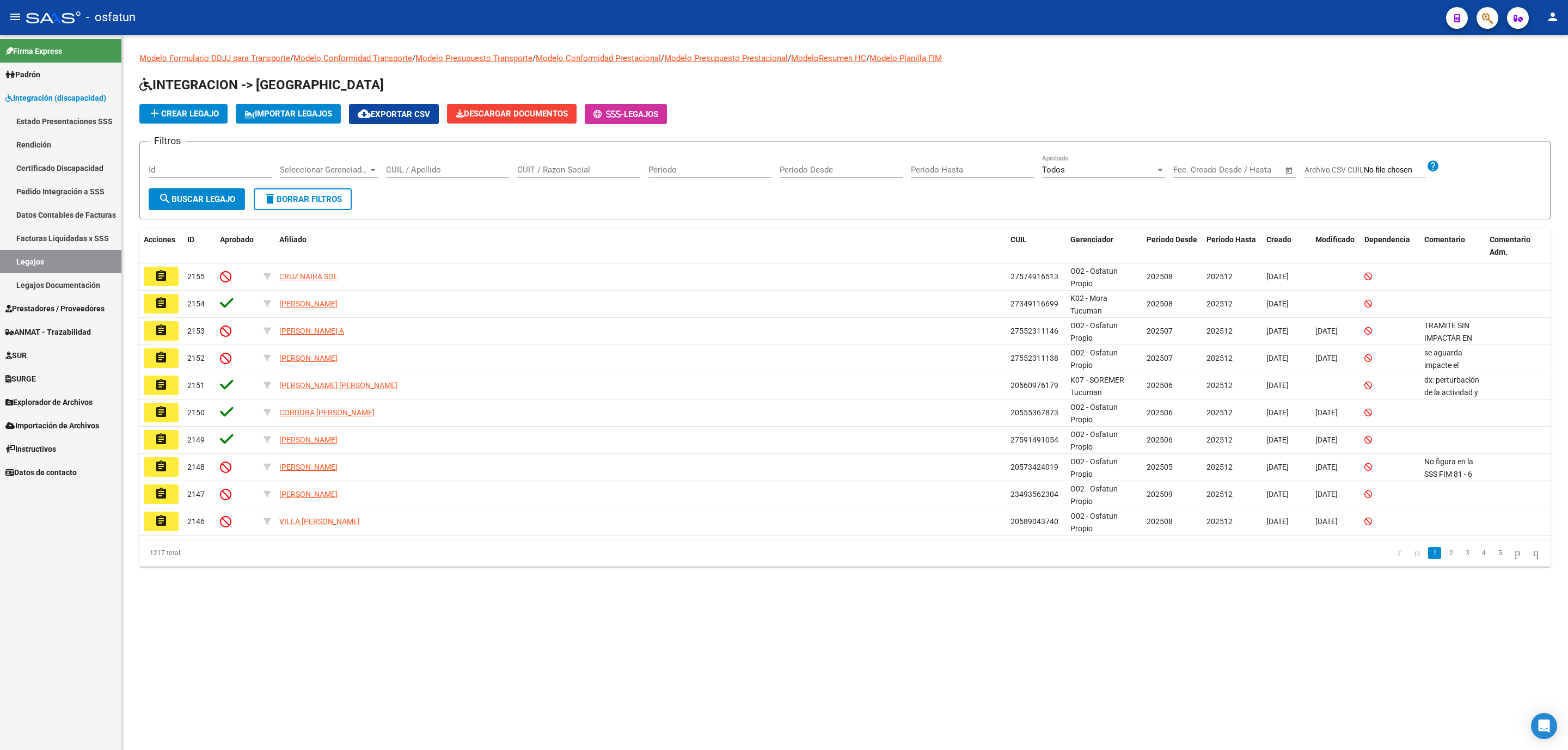
click at [474, 164] on div "CUIL / Apellido" at bounding box center [447, 166] width 123 height 23
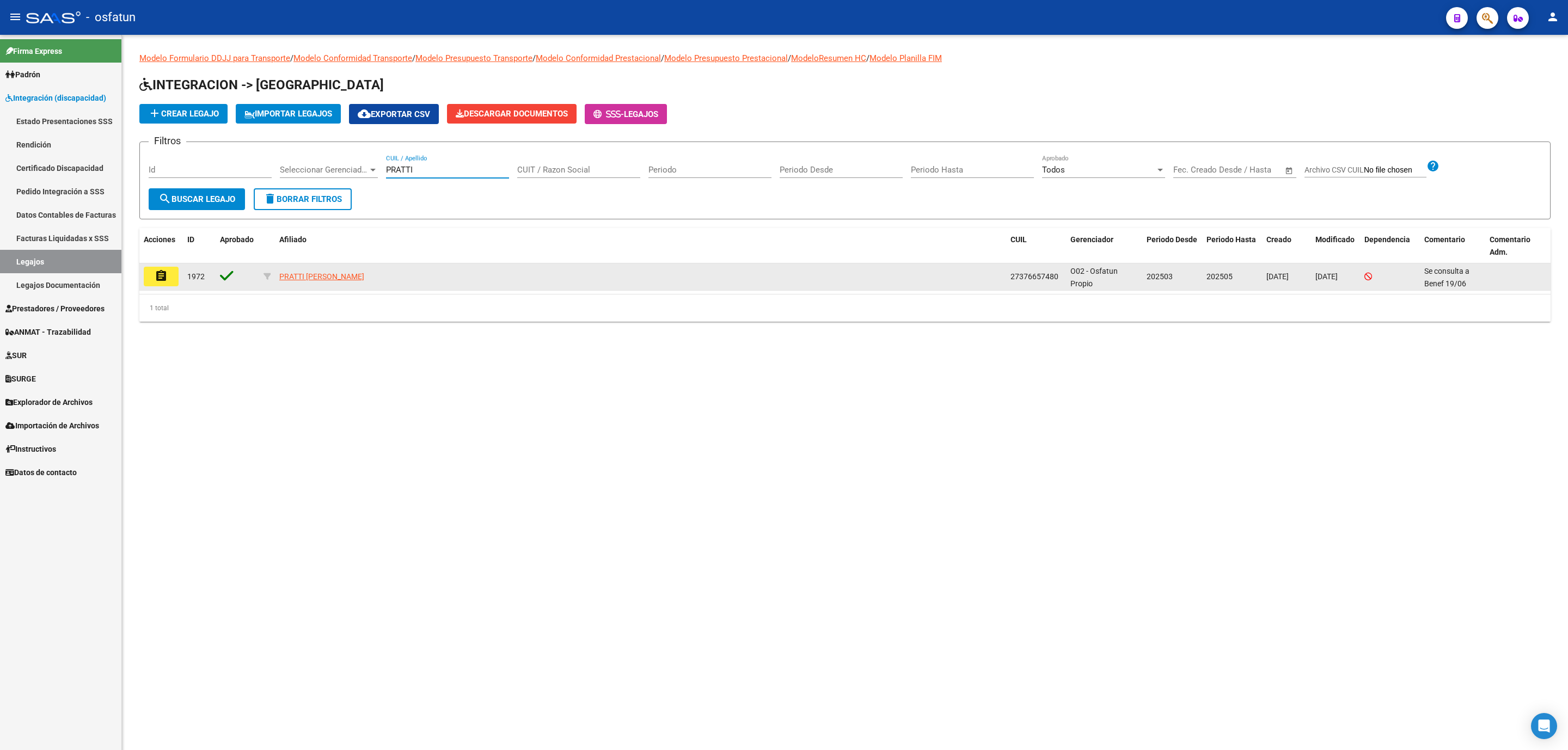
drag, startPoint x: 1017, startPoint y: 267, endPoint x: 1023, endPoint y: 269, distance: 6.3
click at [1018, 267] on datatable-body-cell "27376657480" at bounding box center [1036, 277] width 60 height 27
click at [1023, 269] on datatable-body-cell "27376657480" at bounding box center [1036, 277] width 60 height 27
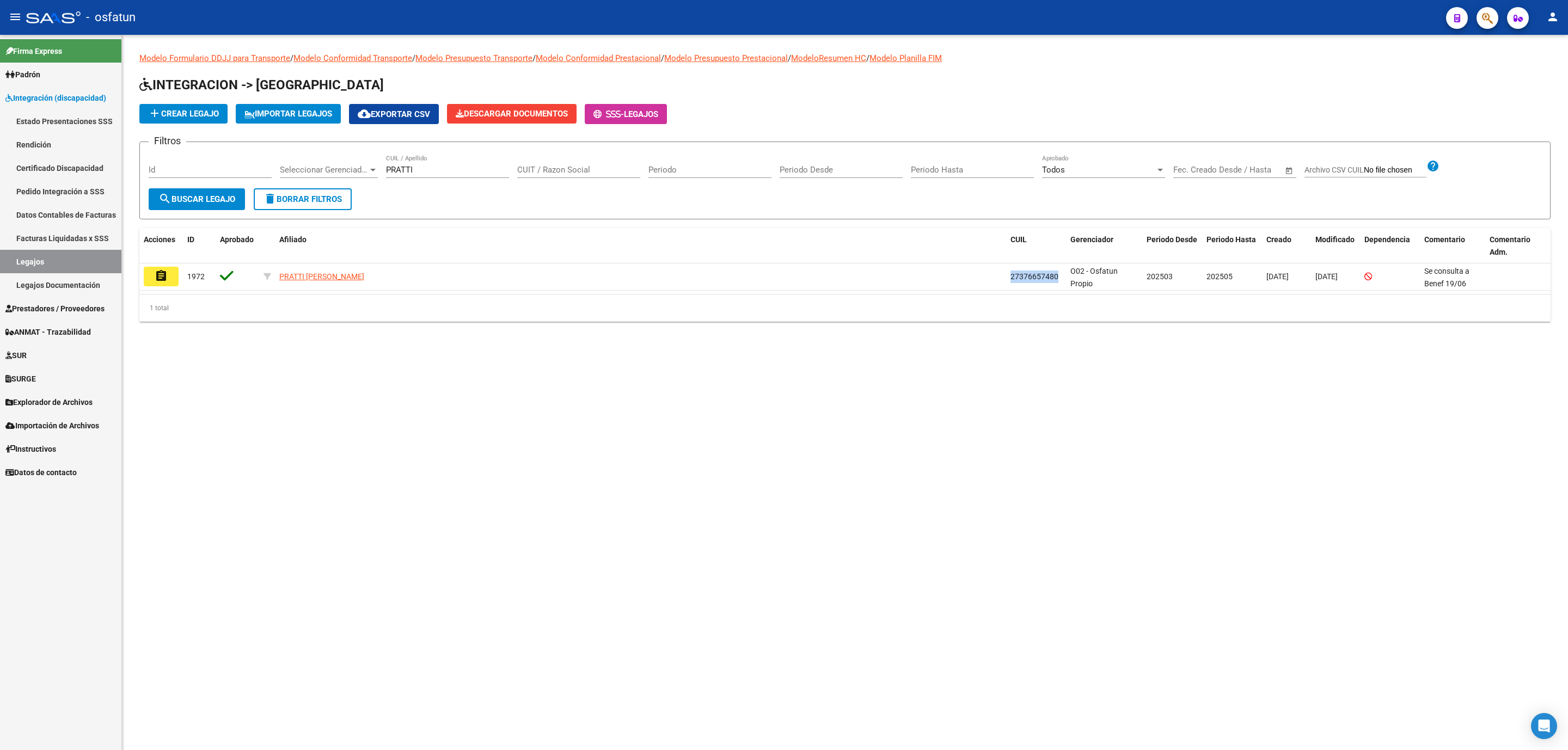
copy span "27376657480"
click at [441, 173] on input "PRATTI" at bounding box center [447, 169] width 123 height 10
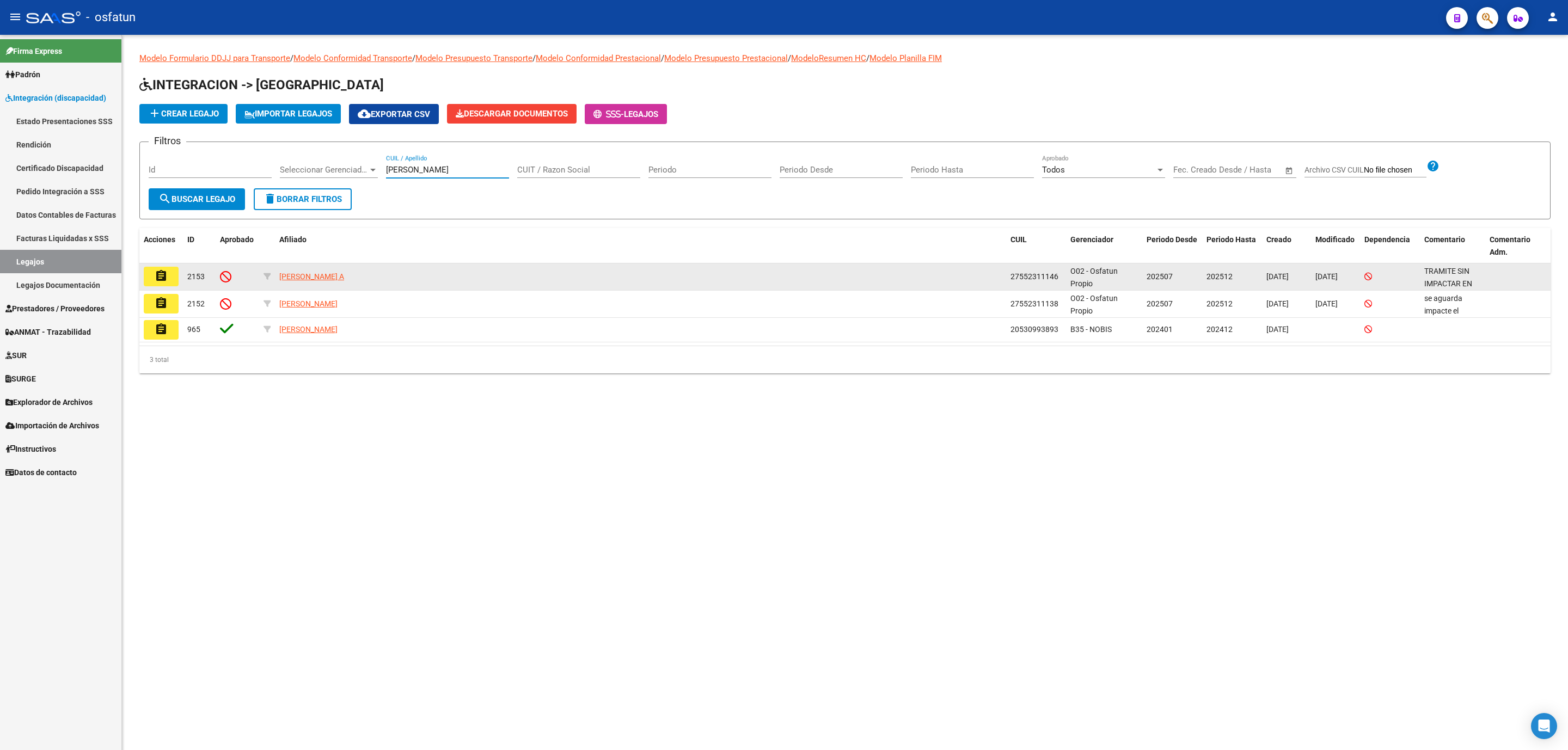
click at [1054, 278] on span "27552311146" at bounding box center [1035, 276] width 48 height 9
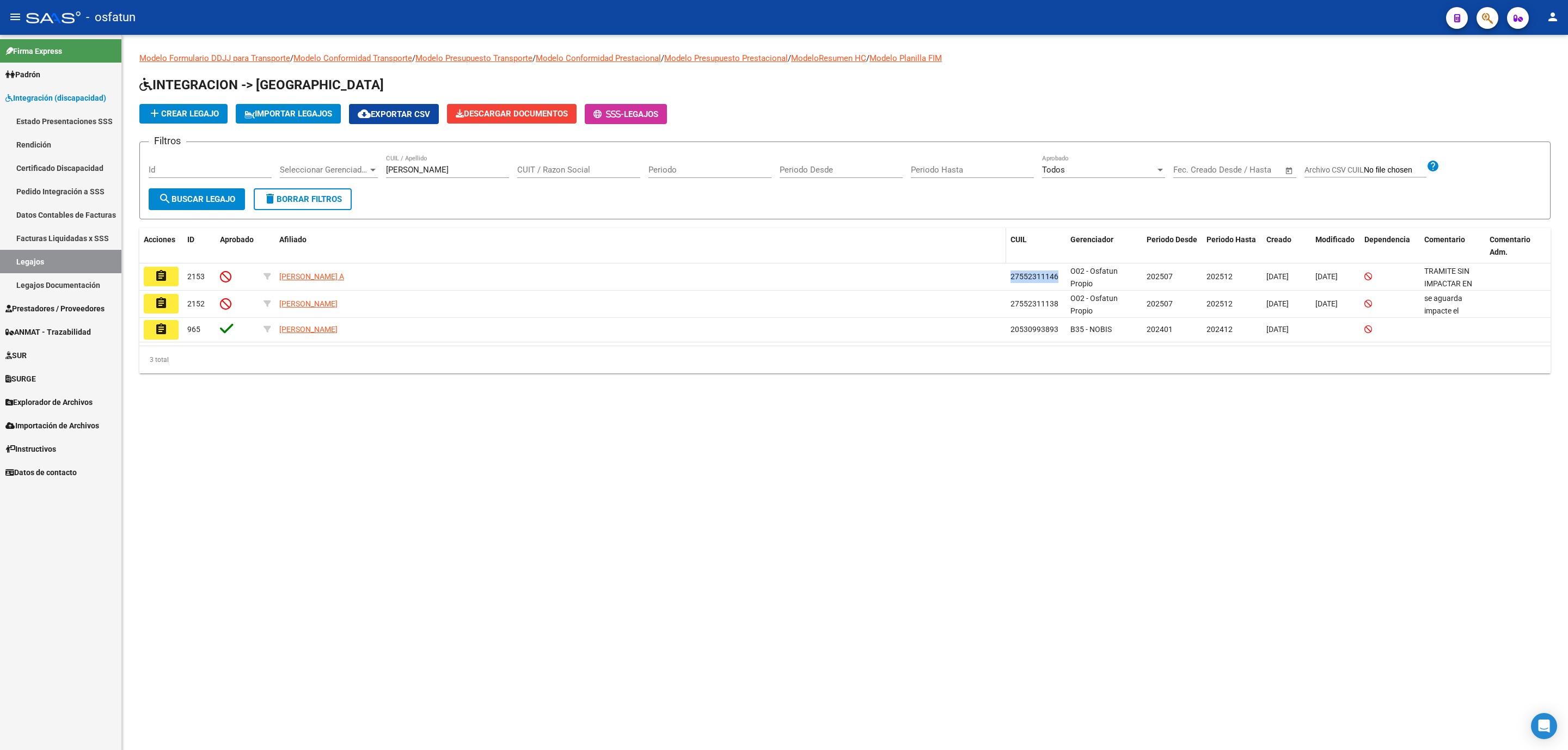
copy span "27552311146"
click at [447, 173] on input "[PERSON_NAME]" at bounding box center [447, 169] width 123 height 10
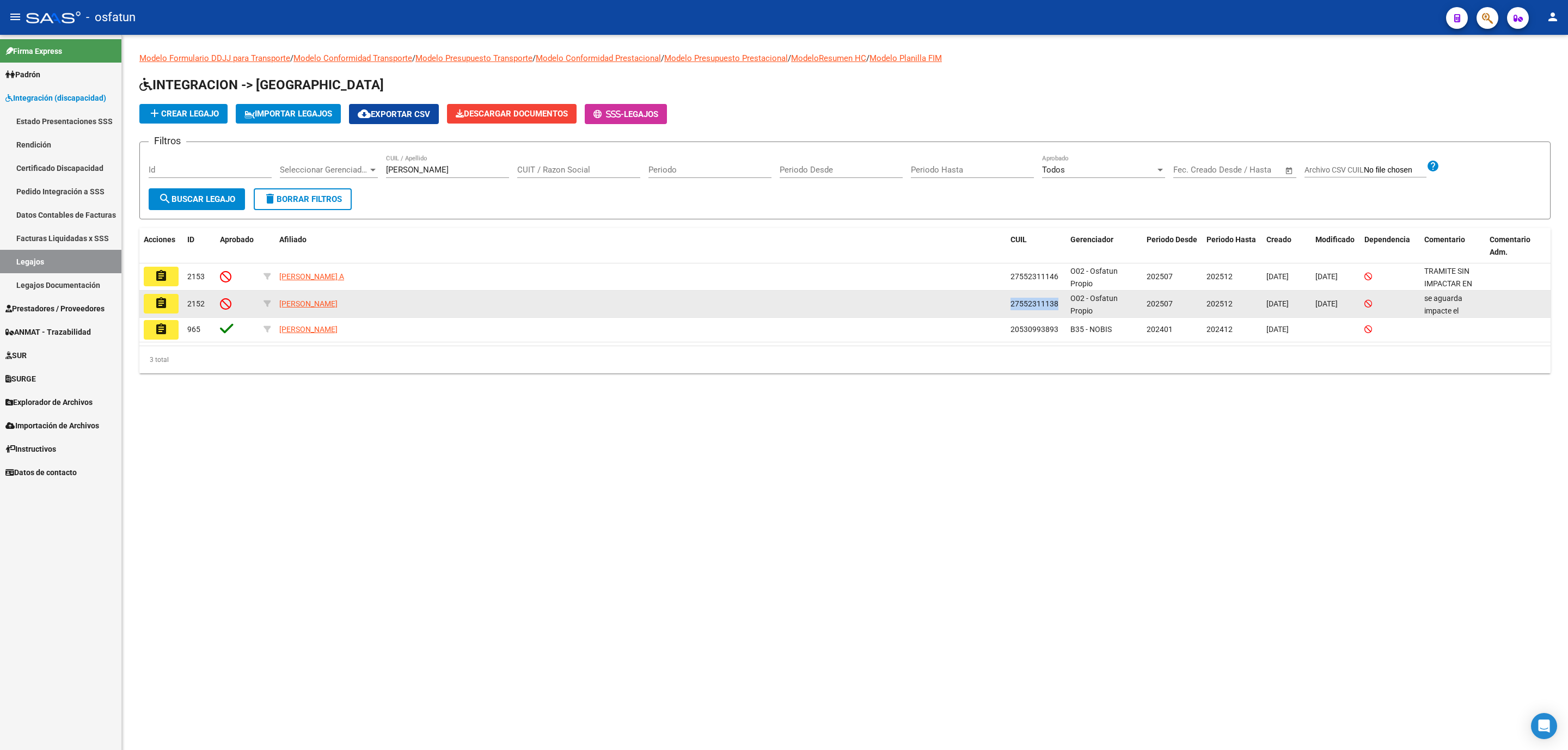
drag, startPoint x: 1059, startPoint y: 307, endPoint x: 1009, endPoint y: 307, distance: 50.0
click at [1009, 307] on datatable-body-cell "27552311138" at bounding box center [1036, 304] width 60 height 27
copy span "27552311138"
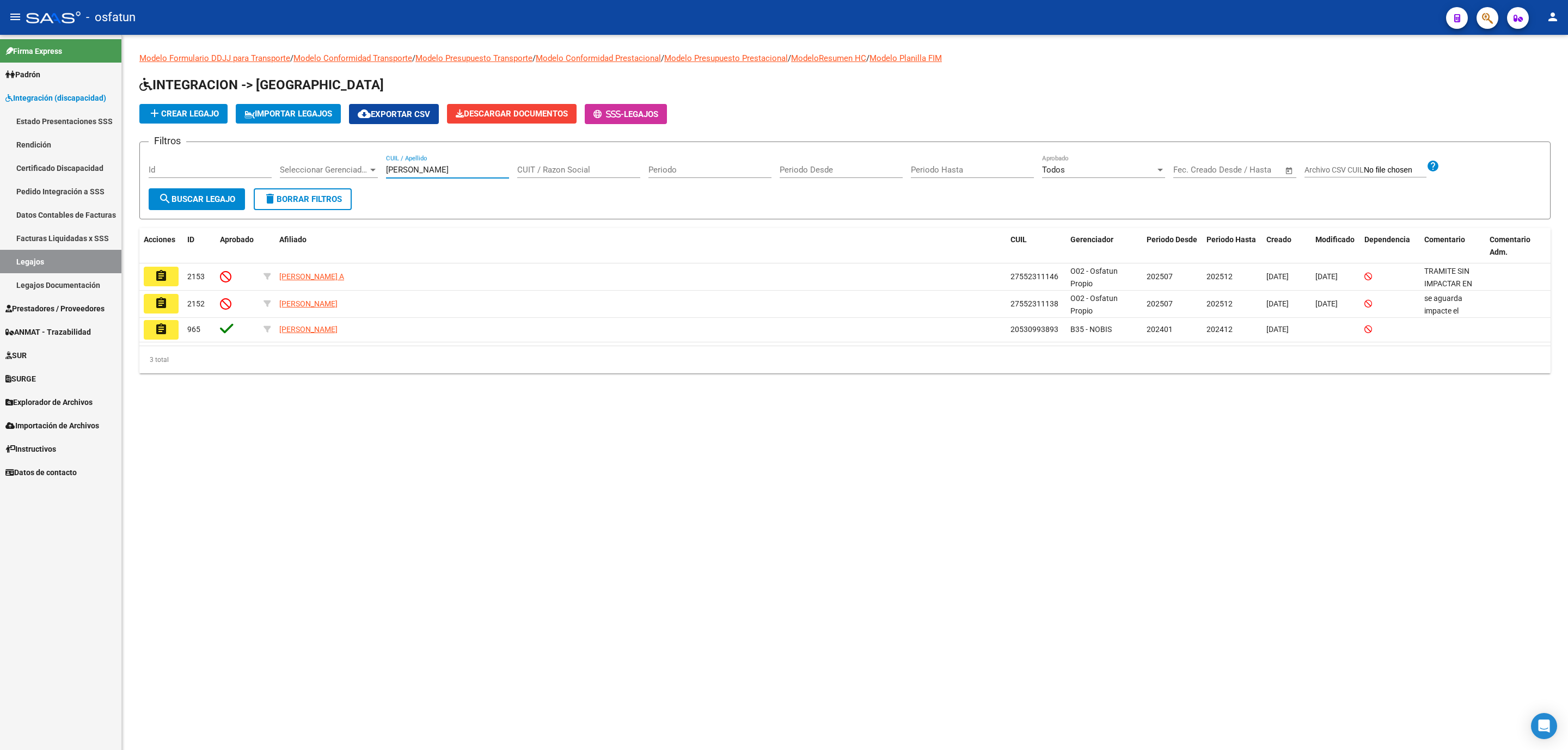
drag, startPoint x: 376, startPoint y: 160, endPoint x: 352, endPoint y: 160, distance: 24.0
click at [352, 160] on div "Filtros Id Seleccionar Gerenciador Seleccionar Gerenciador ALLEN CUIL / Apellid…" at bounding box center [845, 169] width 1393 height 38
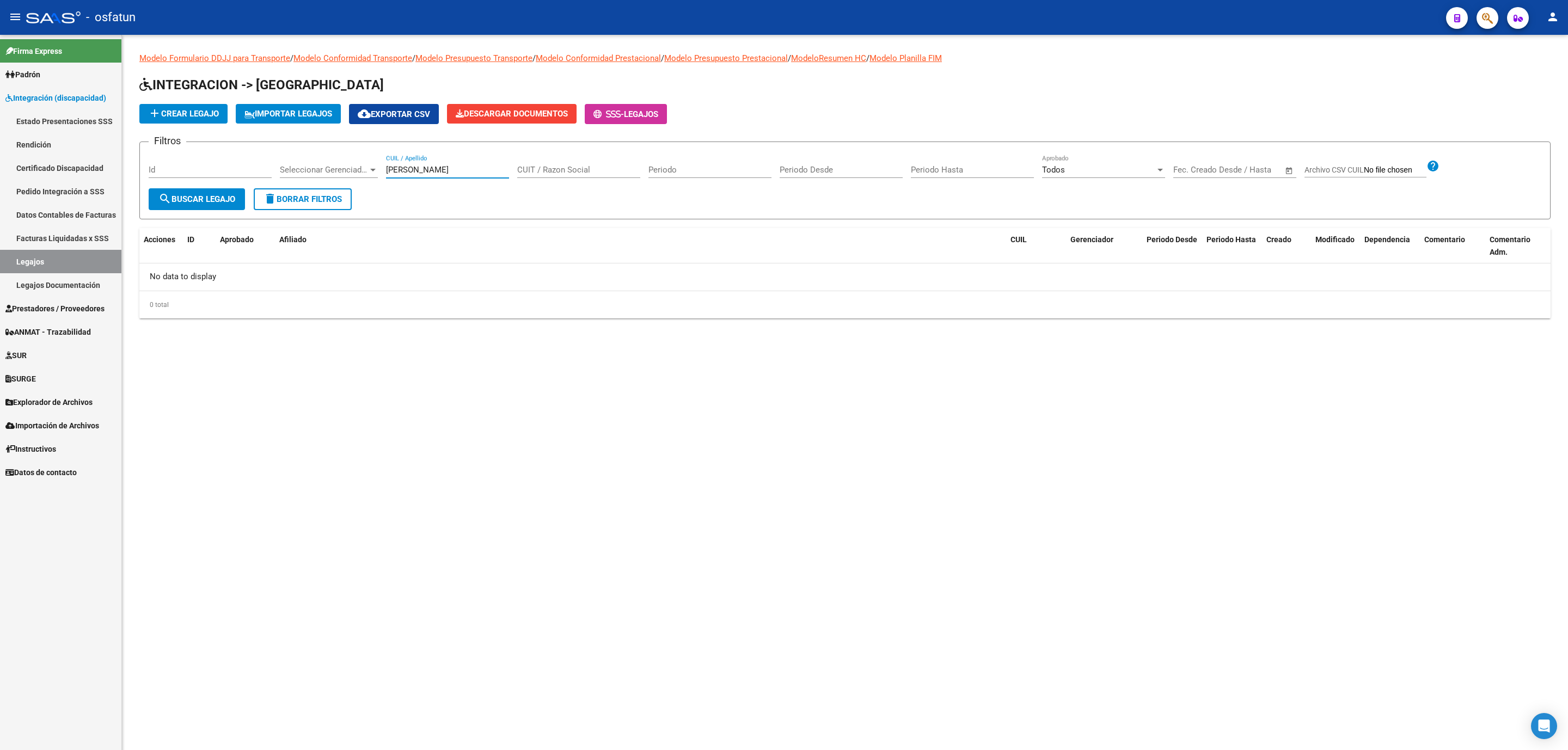
click at [461, 178] on div "[PERSON_NAME] IZZOÇ CUIL / Apellido" at bounding box center [447, 166] width 123 height 23
click at [497, 175] on div "[PERSON_NAME] IZZOÇ CUIL / Apellido" at bounding box center [447, 166] width 123 height 23
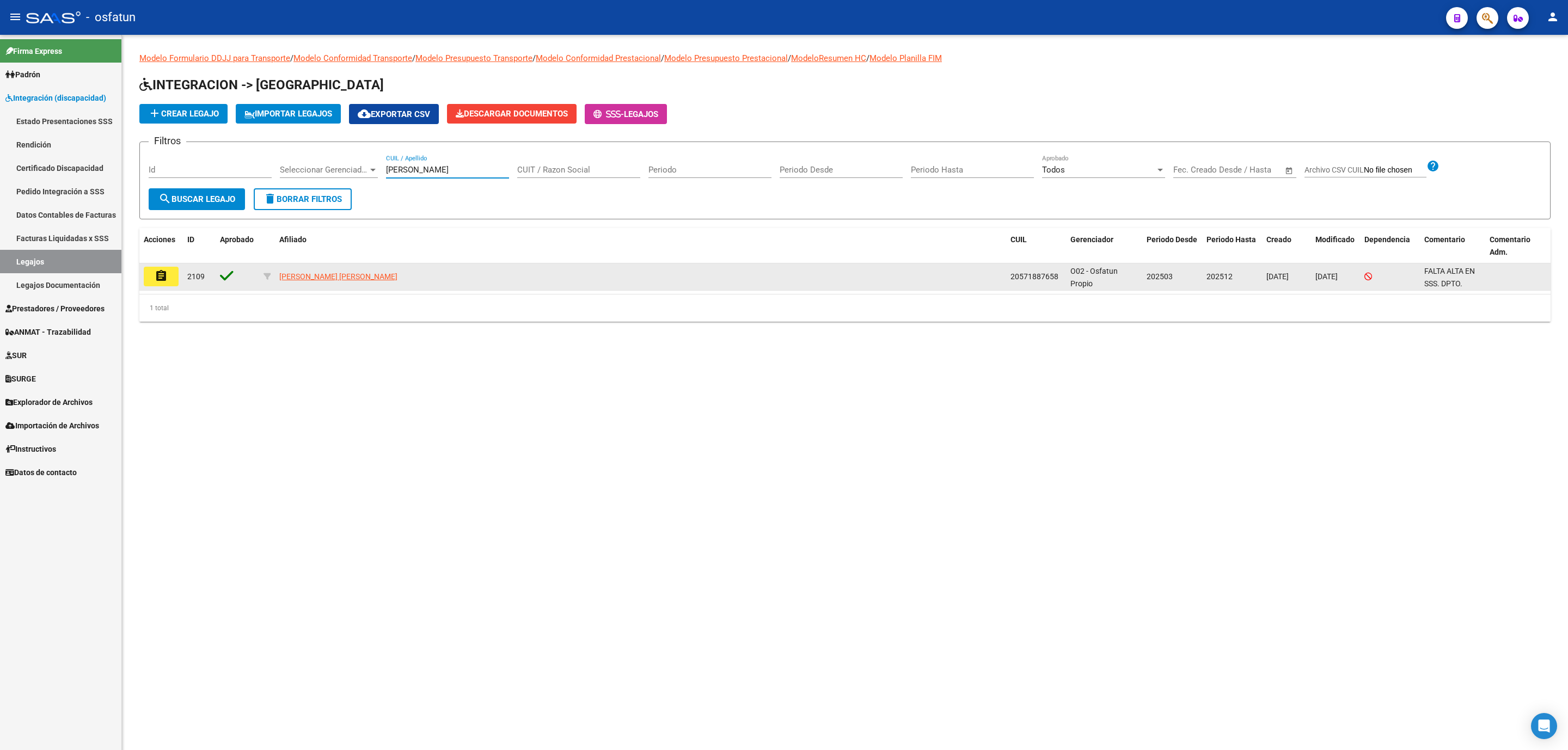
type input "[PERSON_NAME]"
drag, startPoint x: 1038, startPoint y: 277, endPoint x: 1003, endPoint y: 279, distance: 35.1
click at [1003, 279] on div "assignment 2109 [PERSON_NAME] [PERSON_NAME] 20571887658 O02 - Osfatun Propio 20…" at bounding box center [845, 277] width 1411 height 27
copy div "20571887658"
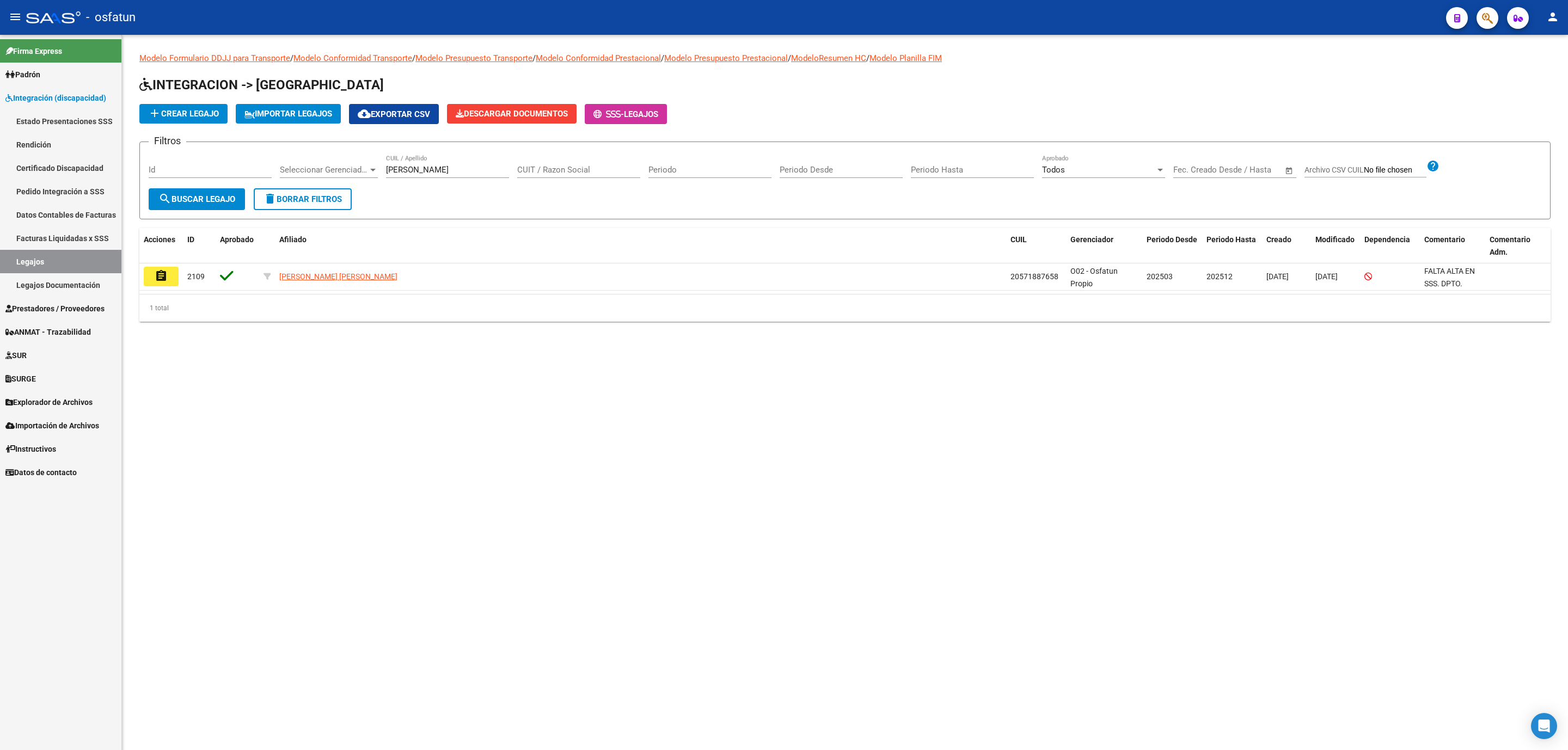
drag, startPoint x: 877, startPoint y: 389, endPoint x: 890, endPoint y: 382, distance: 14.8
click at [881, 388] on mat-sidenav-content "Modelo Formulario DDJJ para Transporte / Modelo Conformidad Transporte / Modelo…" at bounding box center [845, 392] width 1446 height 715
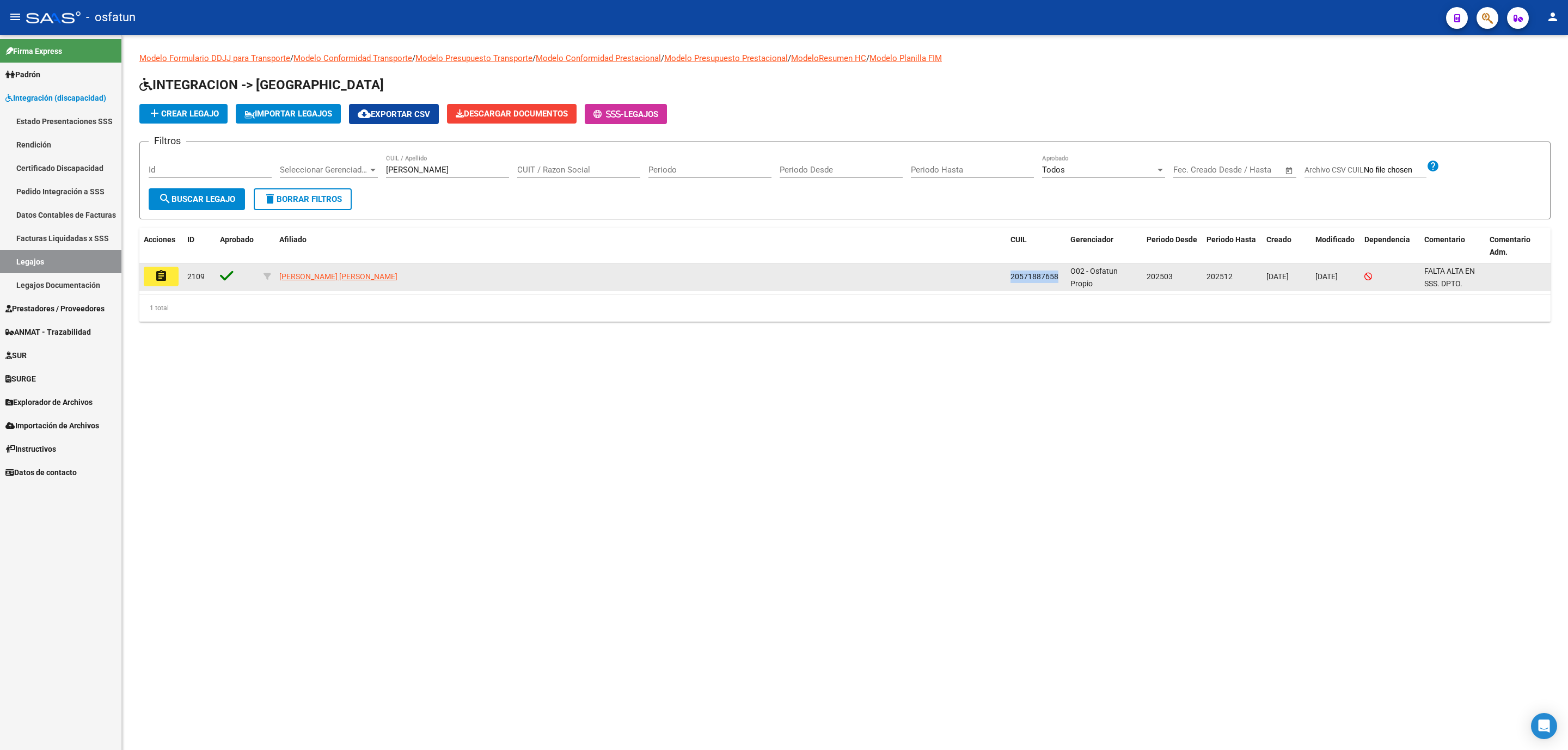
drag, startPoint x: 1011, startPoint y: 278, endPoint x: 1058, endPoint y: 278, distance: 47.0
click at [1058, 278] on div "20571887658" at bounding box center [1036, 277] width 51 height 13
copy span "20571887658"
